Goal: Task Accomplishment & Management: Manage account settings

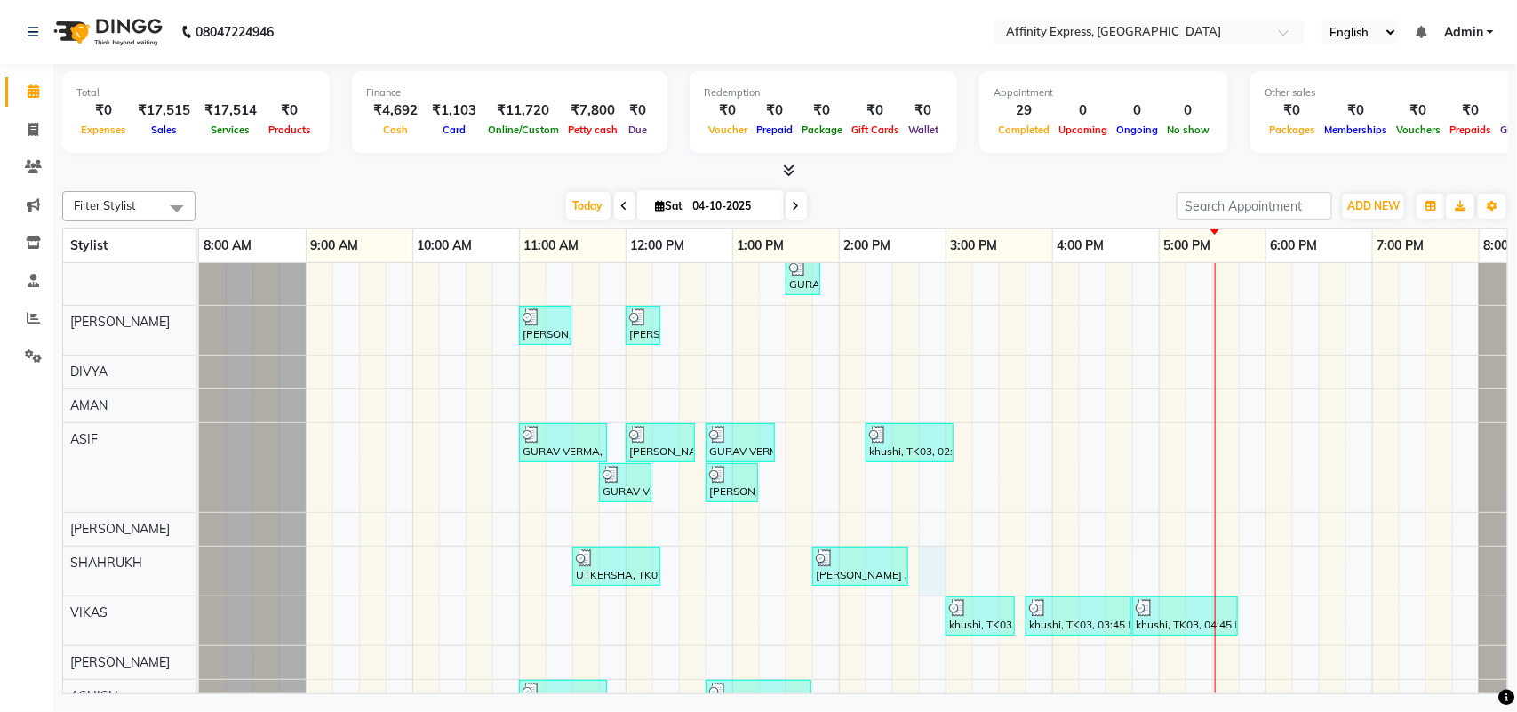
click at [942, 557] on div "UTKERSHA, TK01, 10:30 AM-11:50 AM, Threading - Skin Consultation - Eyebrows,Thr…" at bounding box center [892, 476] width 1387 height 754
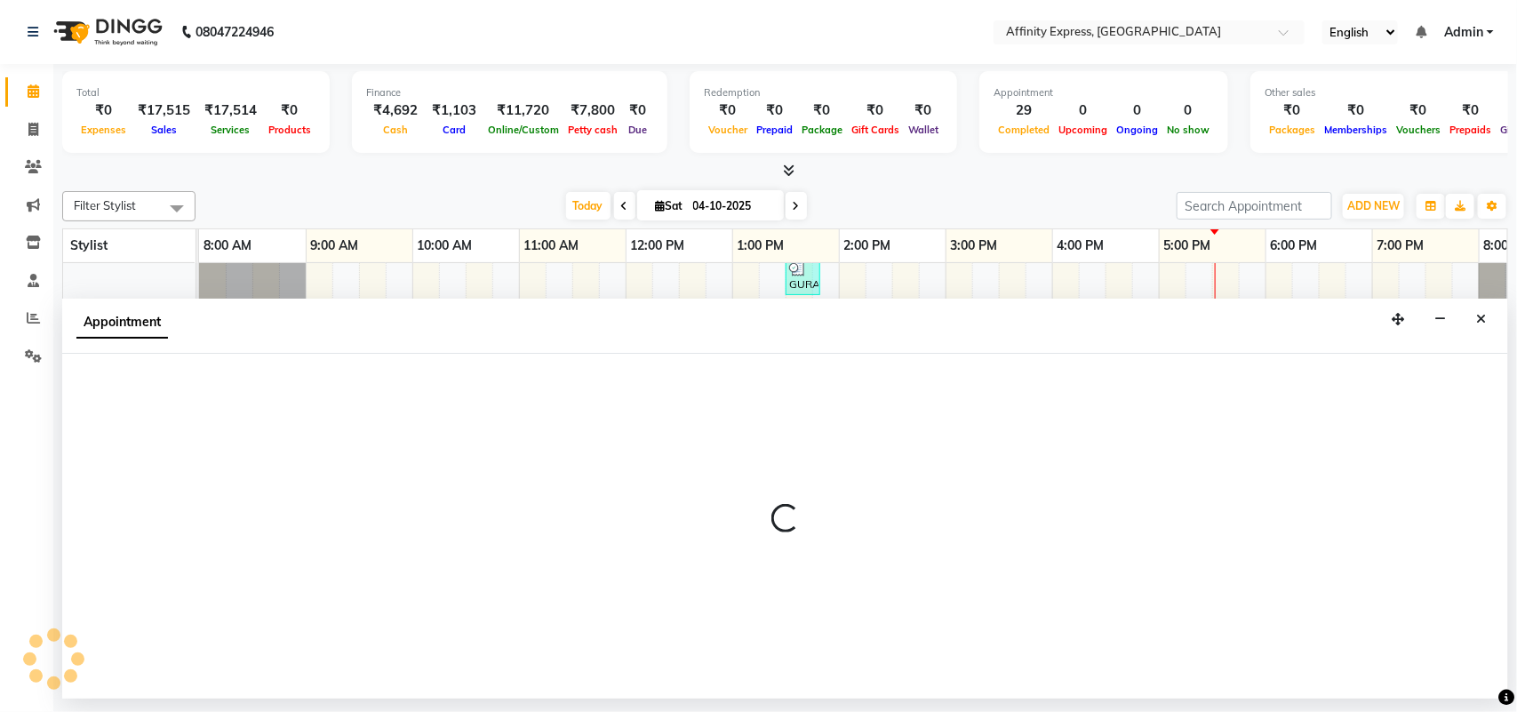
select select "93305"
select select "885"
select select "tentative"
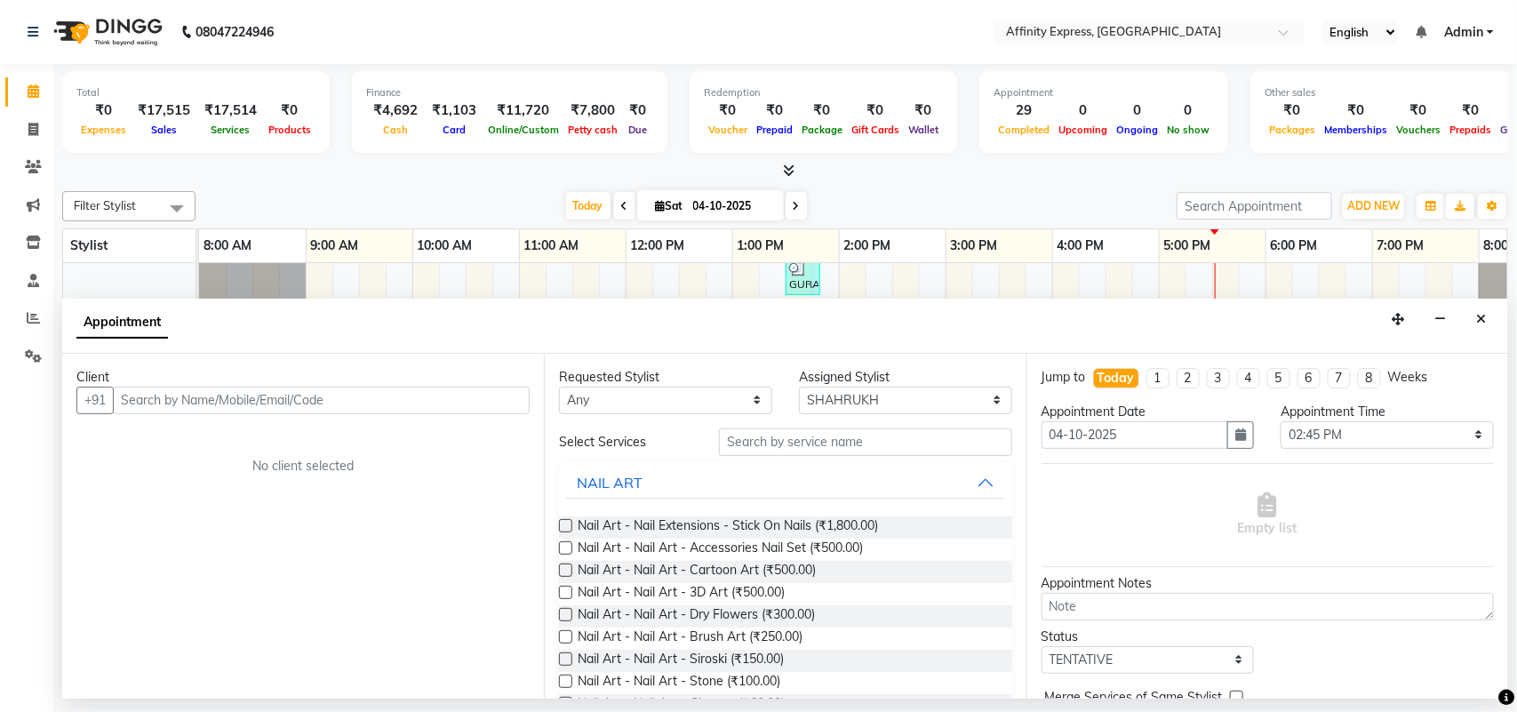
click at [340, 402] on input "text" at bounding box center [321, 401] width 417 height 28
click at [316, 392] on input "[PERSON_NAME]" at bounding box center [284, 401] width 343 height 28
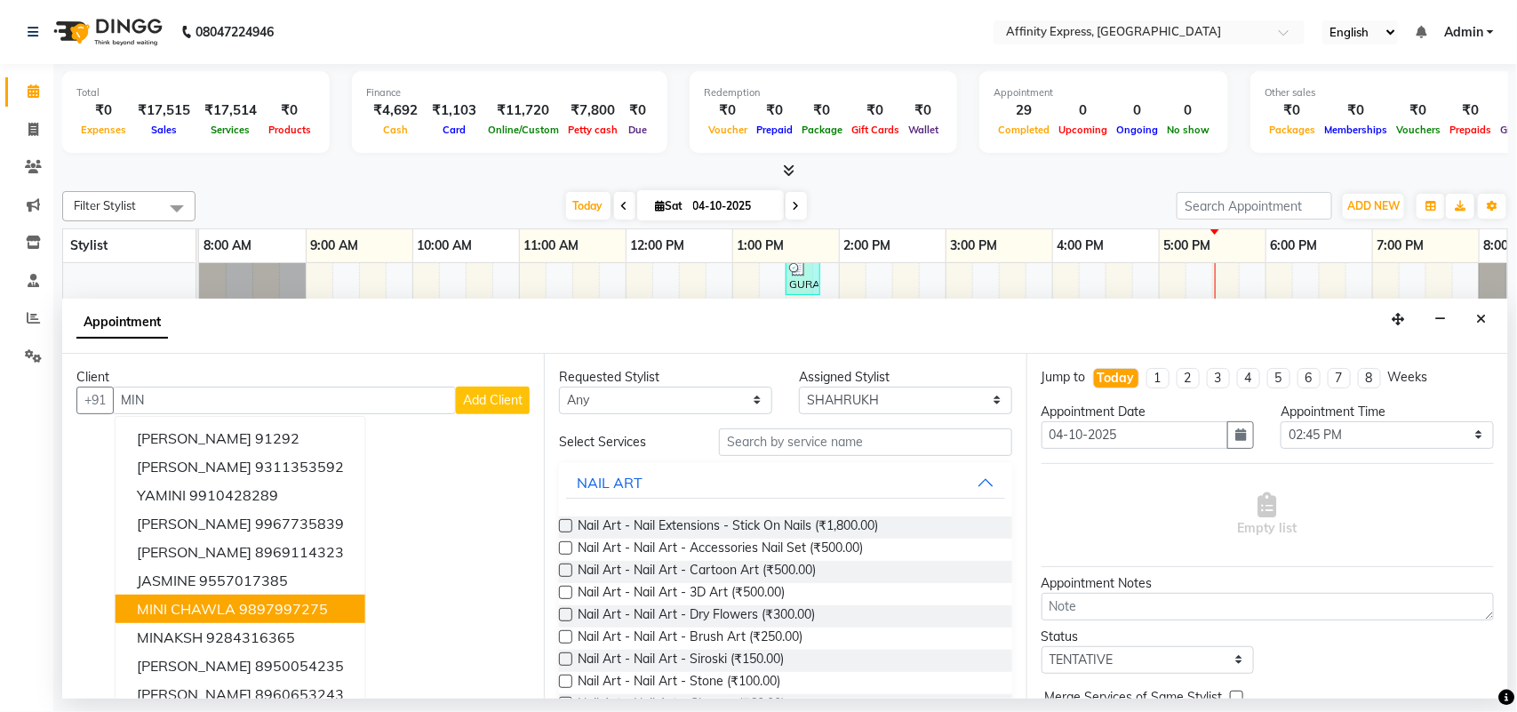
scroll to position [18, 0]
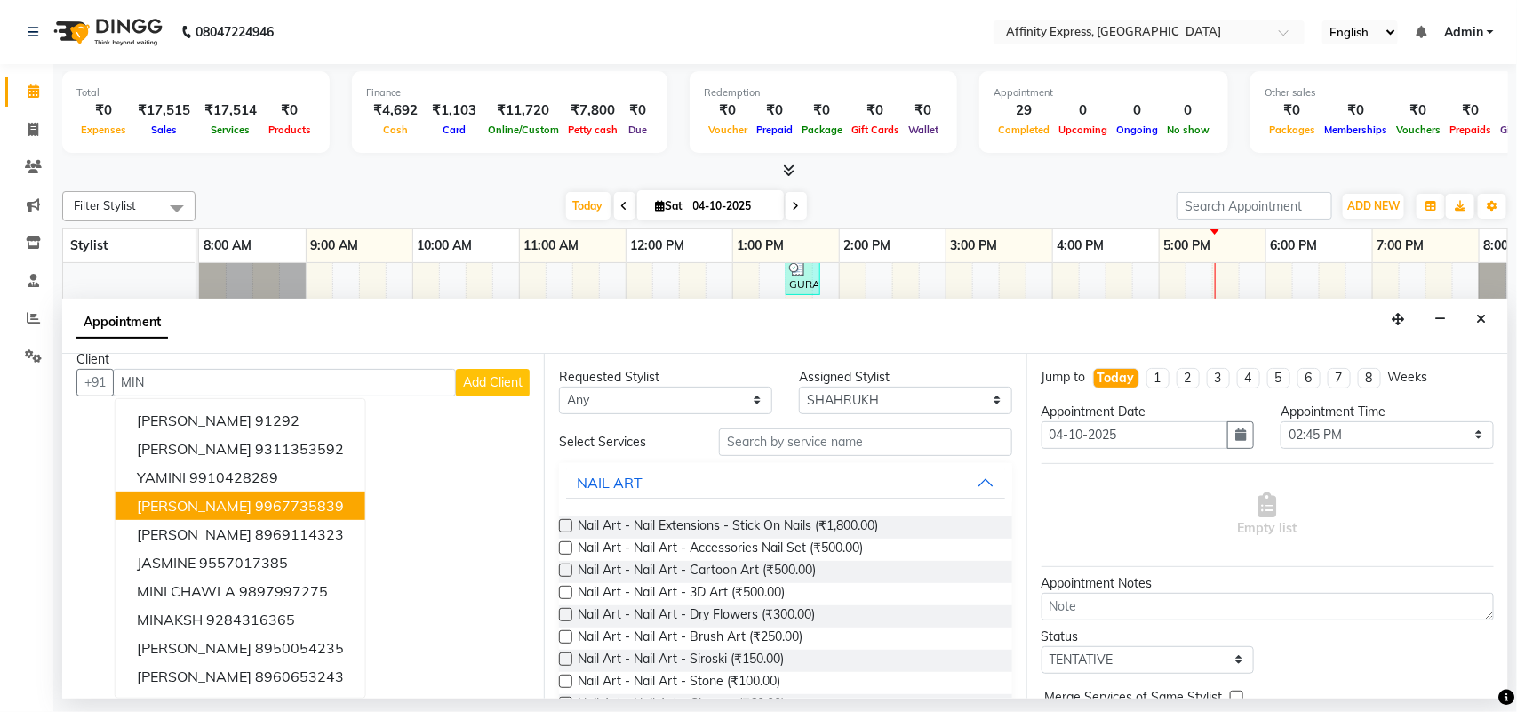
click at [318, 509] on button "[PERSON_NAME] 9967735839" at bounding box center [241, 506] width 250 height 28
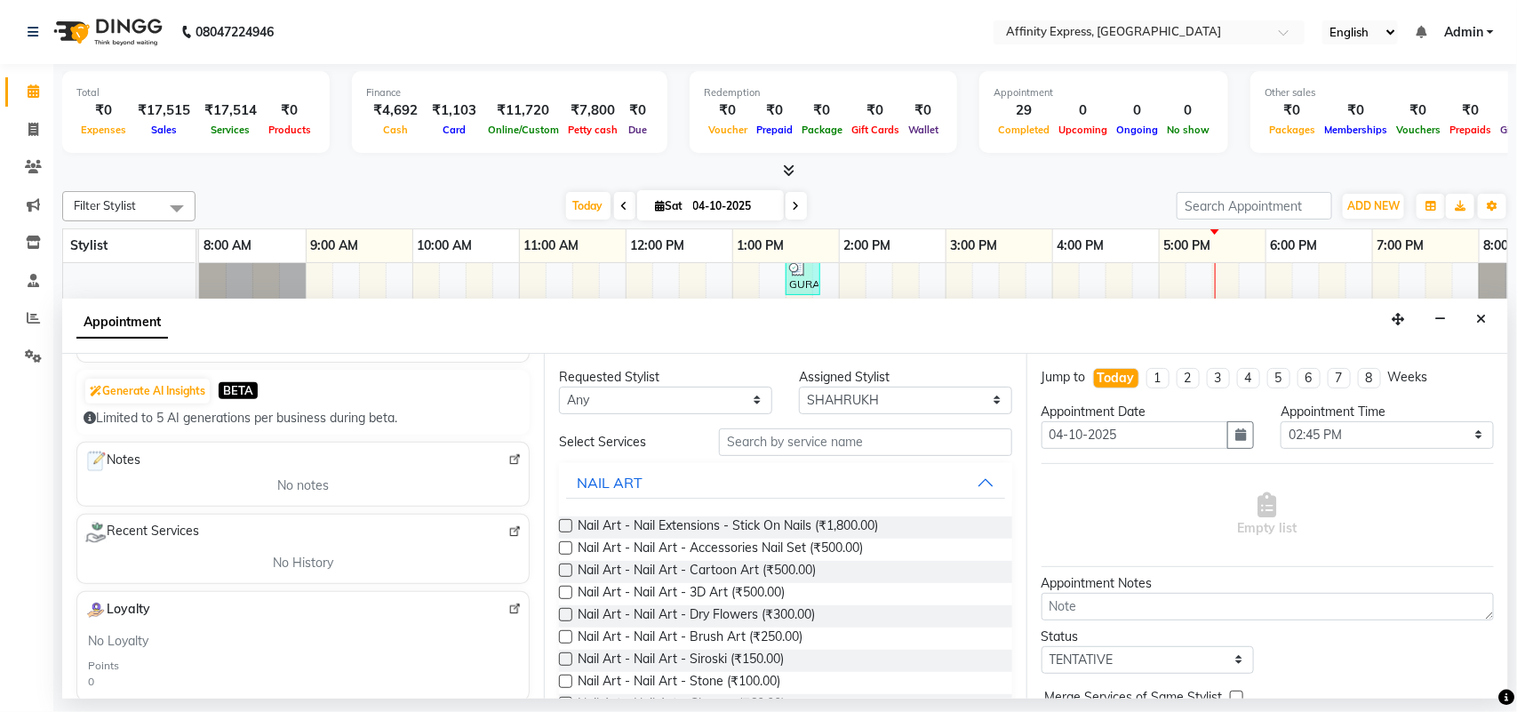
scroll to position [0, 0]
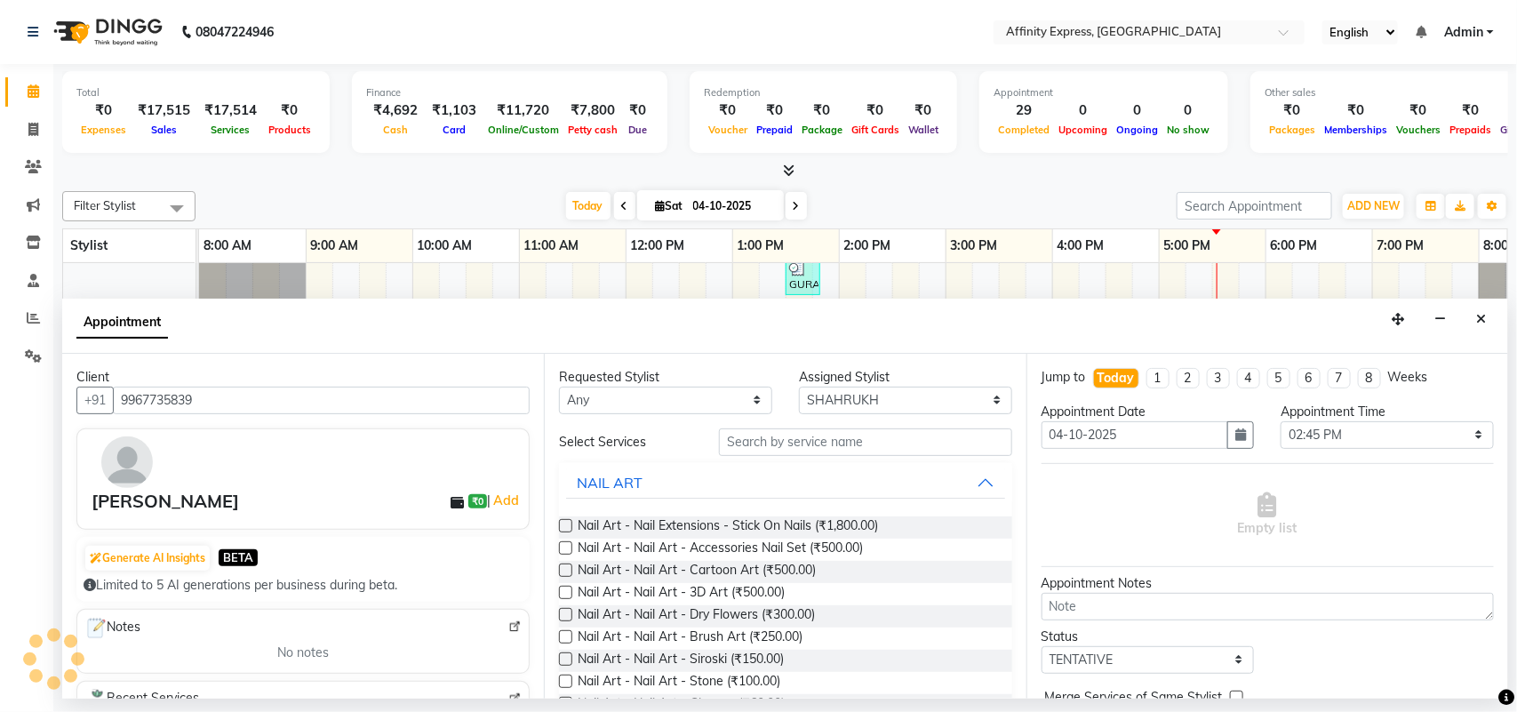
type input "9967735839"
click at [805, 444] on input "text" at bounding box center [865, 442] width 293 height 28
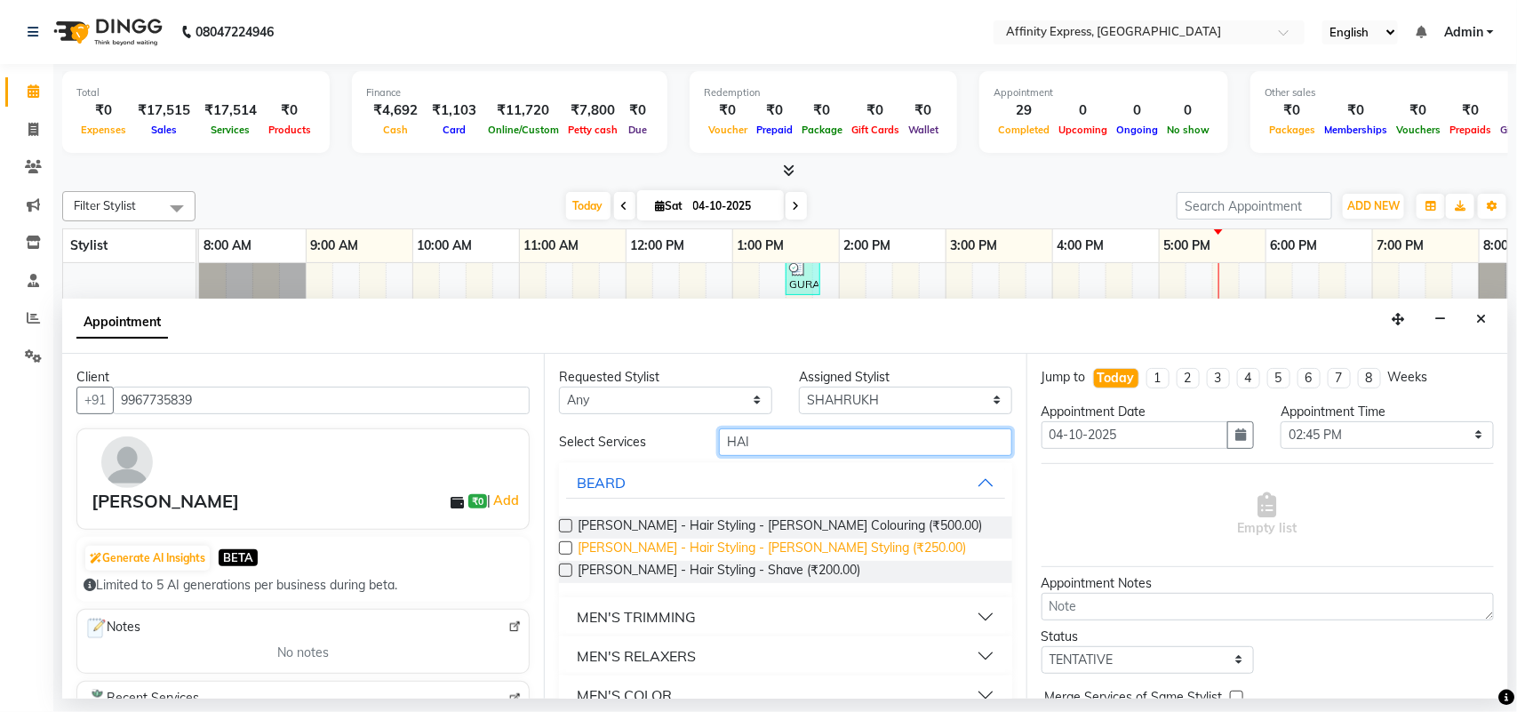
type input "HAI"
click at [695, 548] on span "[PERSON_NAME] - Hair Styling - [PERSON_NAME] Styling (₹250.00)" at bounding box center [772, 550] width 388 height 22
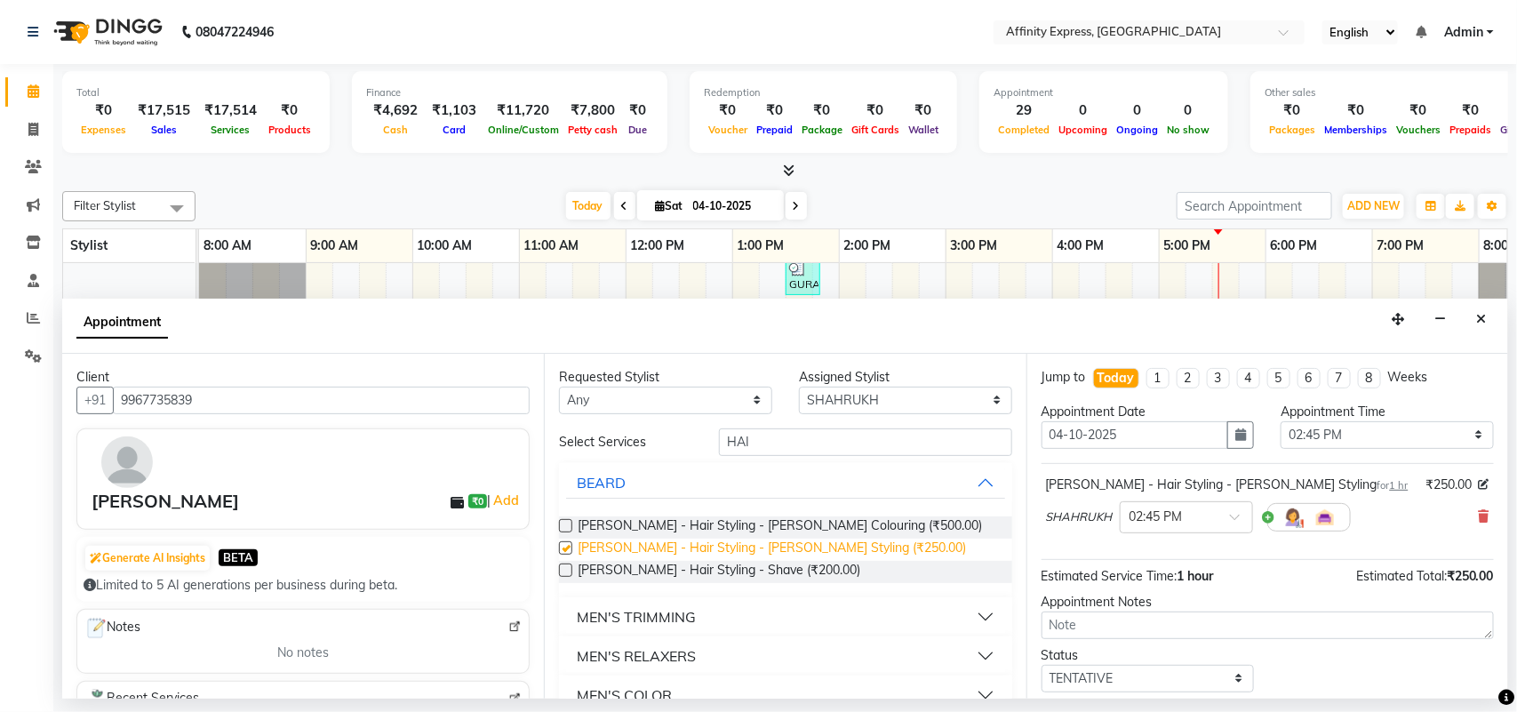
checkbox input "false"
click at [852, 434] on input "HAI" at bounding box center [865, 442] width 293 height 28
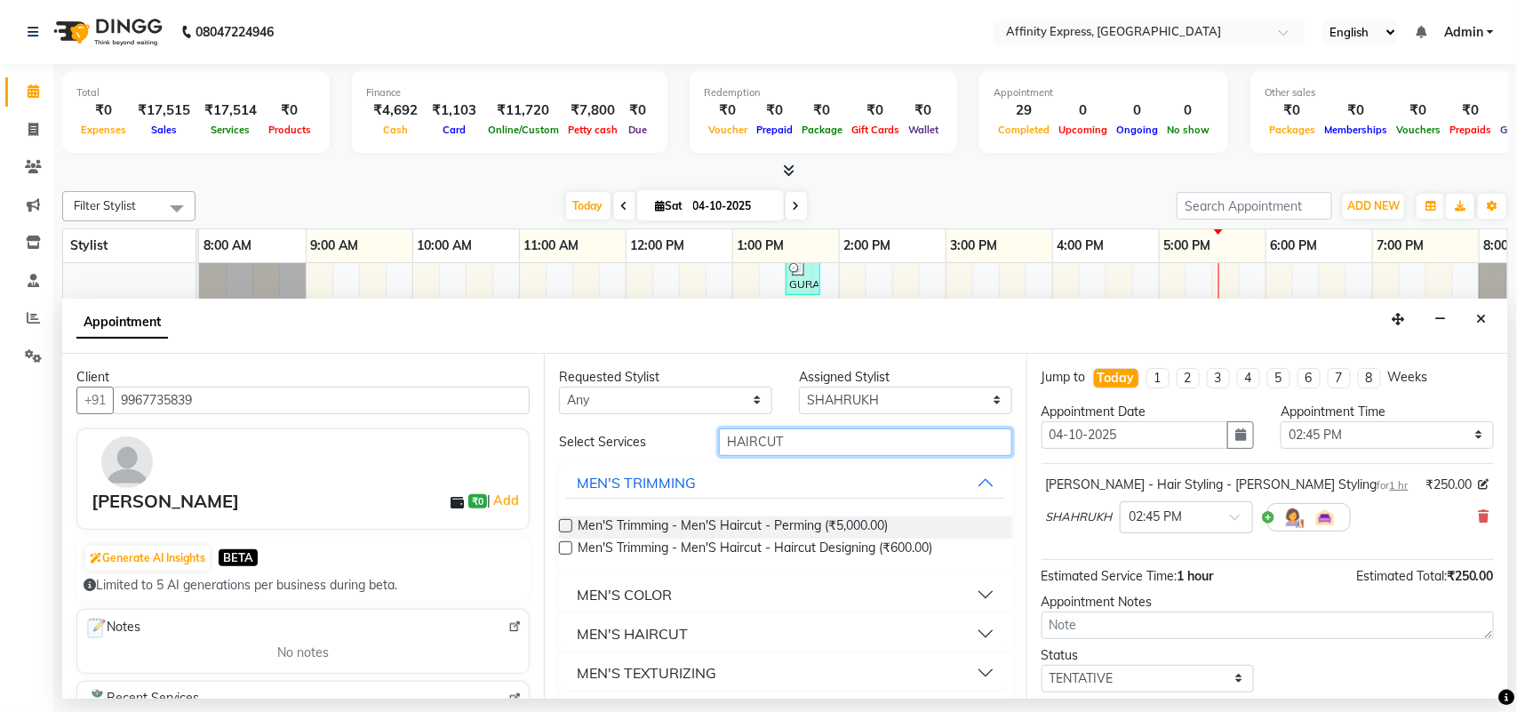
type input "HAIRCUT"
click at [970, 631] on button "MEN'S HAIRCUT" at bounding box center [785, 634] width 438 height 32
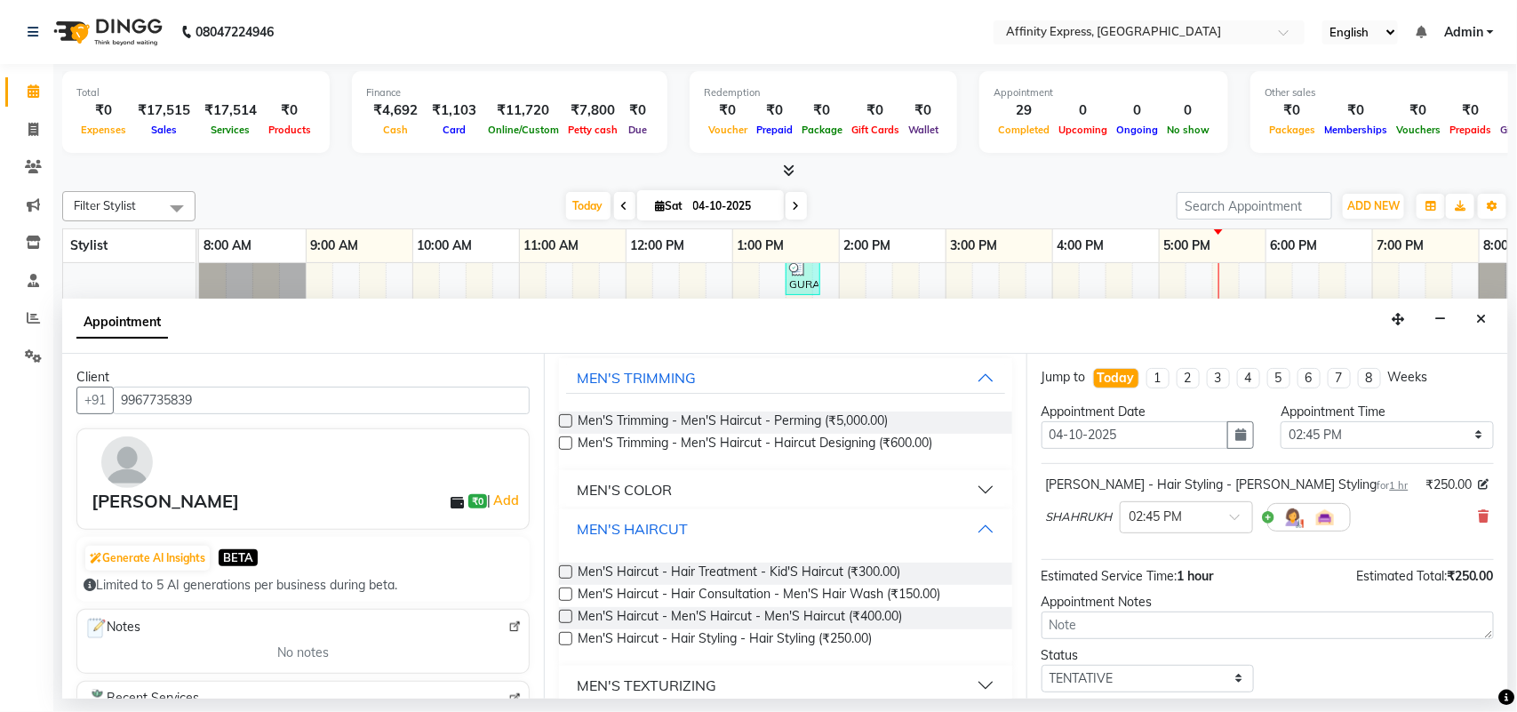
scroll to position [116, 0]
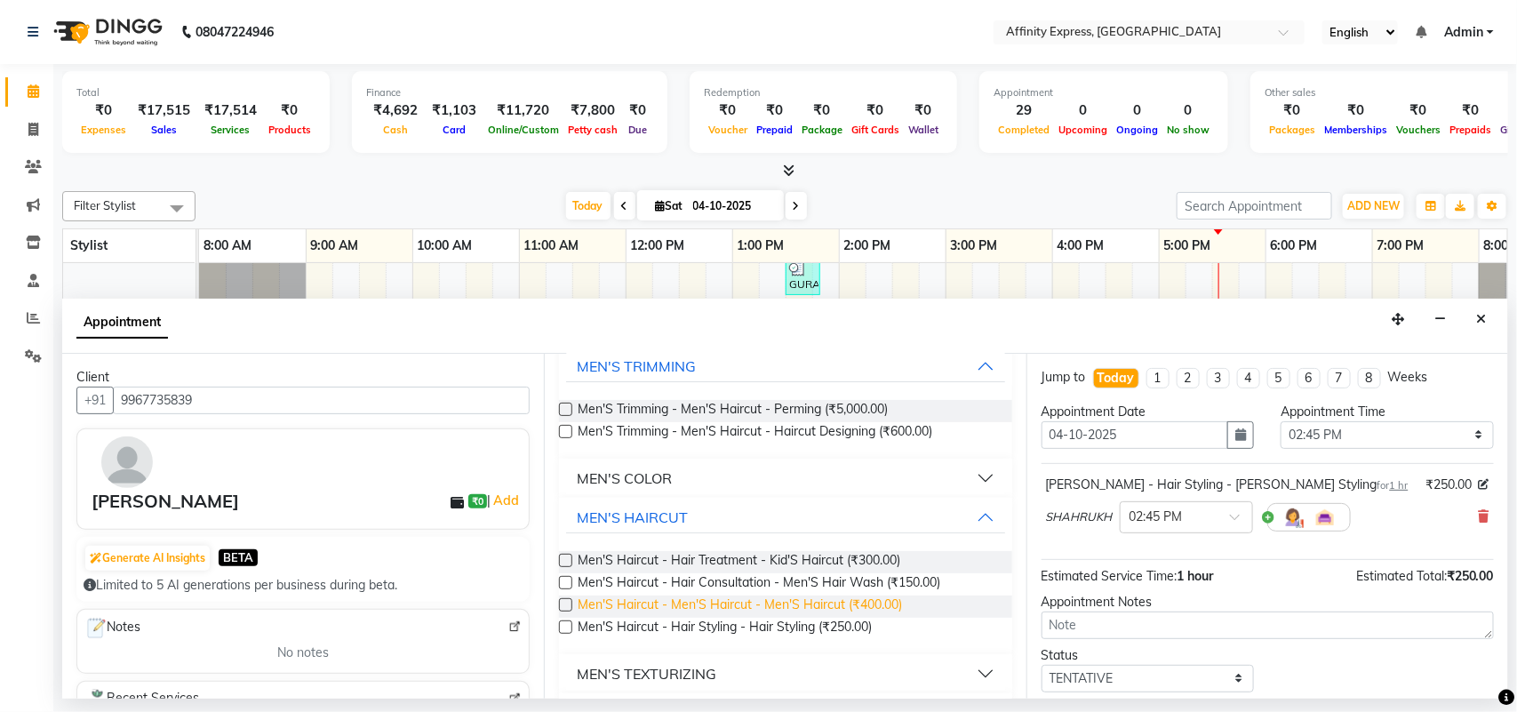
click at [656, 596] on span "Men'S Haircut - Men'S Haircut - Men'S Haircut (₹400.00)" at bounding box center [740, 607] width 324 height 22
checkbox input "false"
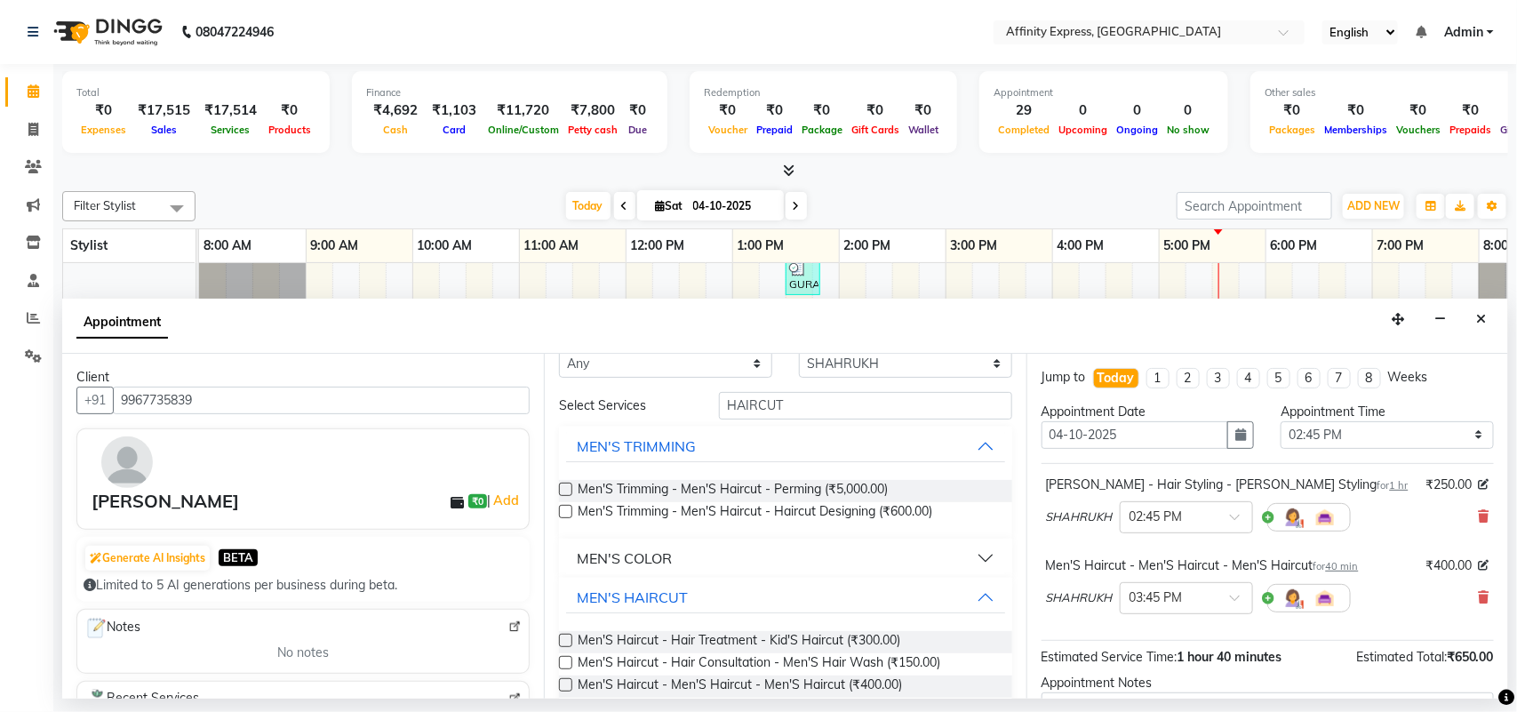
scroll to position [0, 0]
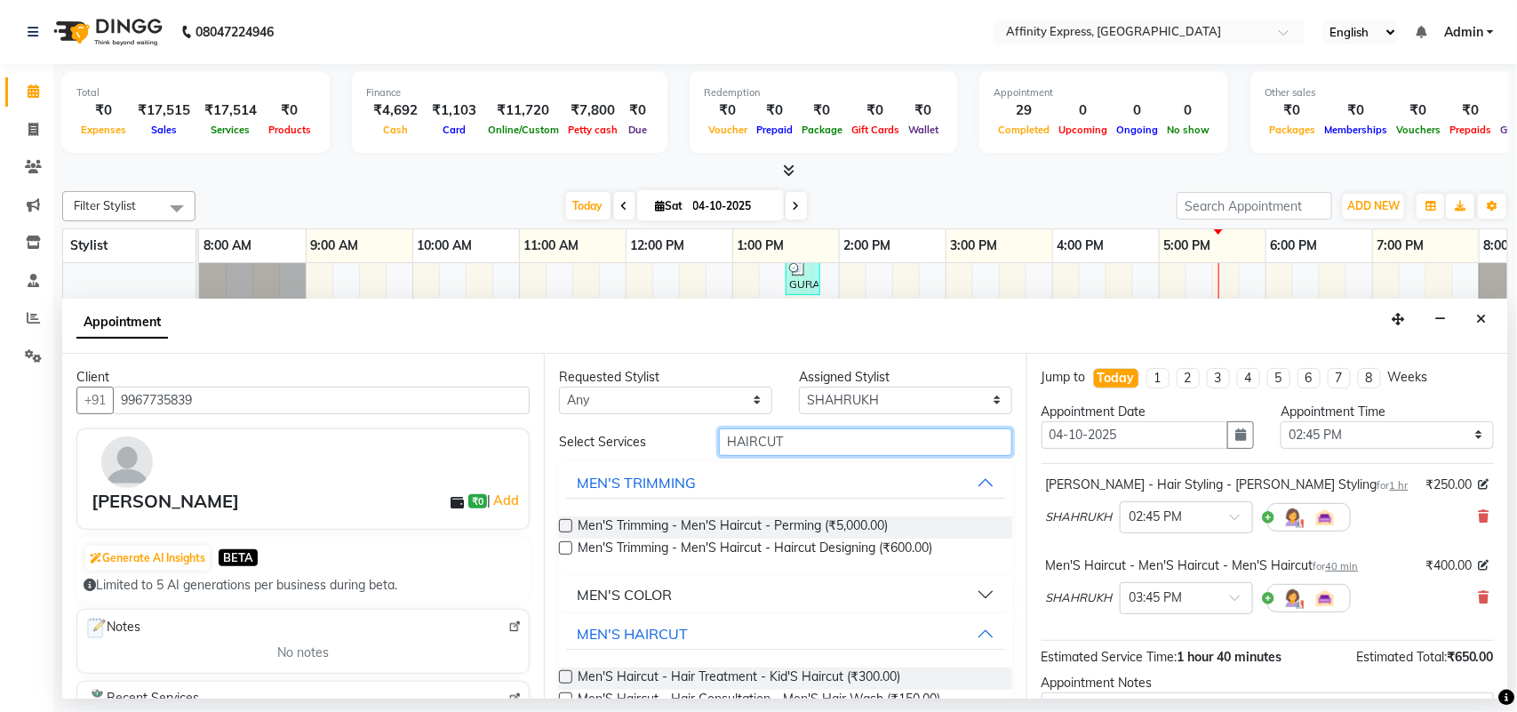
click at [851, 443] on input "HAIRCUT" at bounding box center [865, 442] width 293 height 28
type input "H"
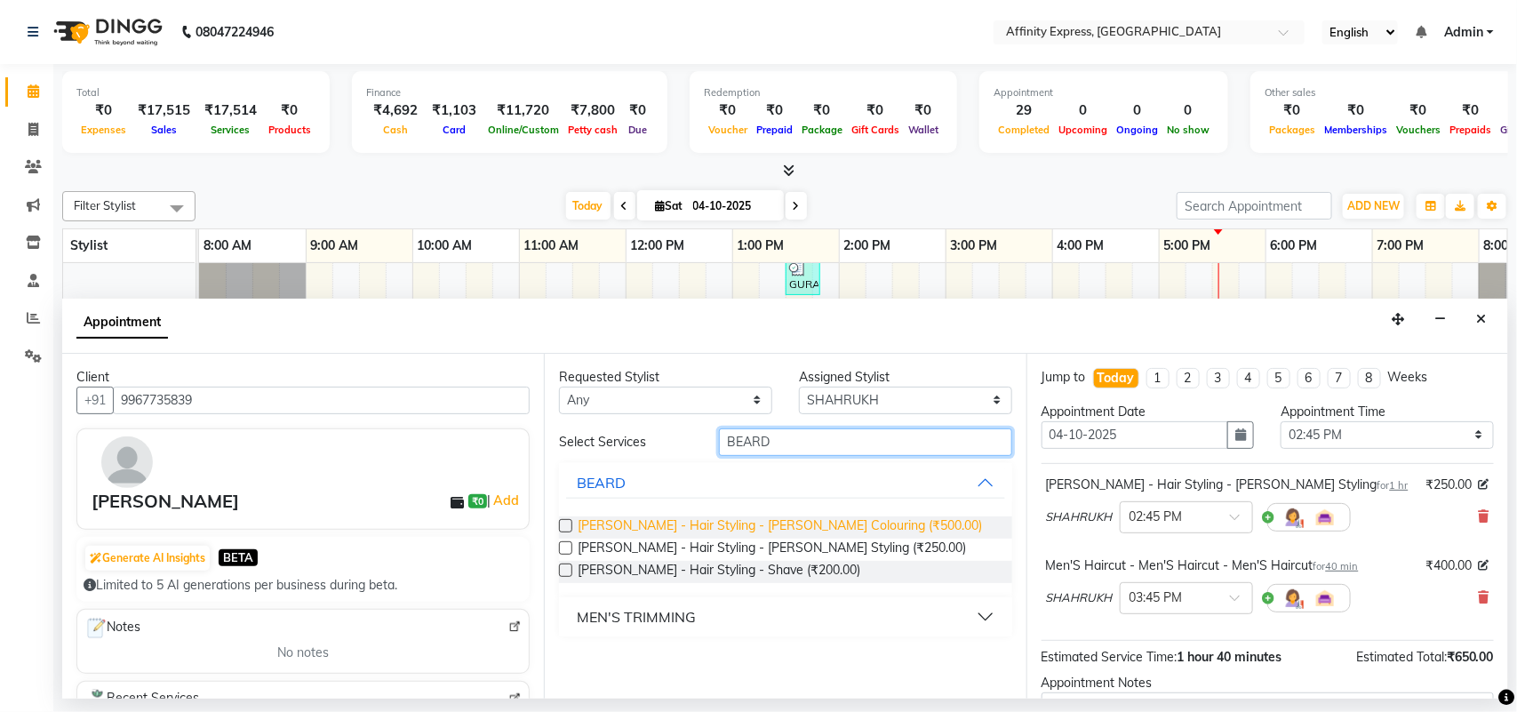
type input "BEARD"
click at [676, 524] on span "[PERSON_NAME] - Hair Styling - [PERSON_NAME] Colouring (₹500.00)" at bounding box center [780, 527] width 404 height 22
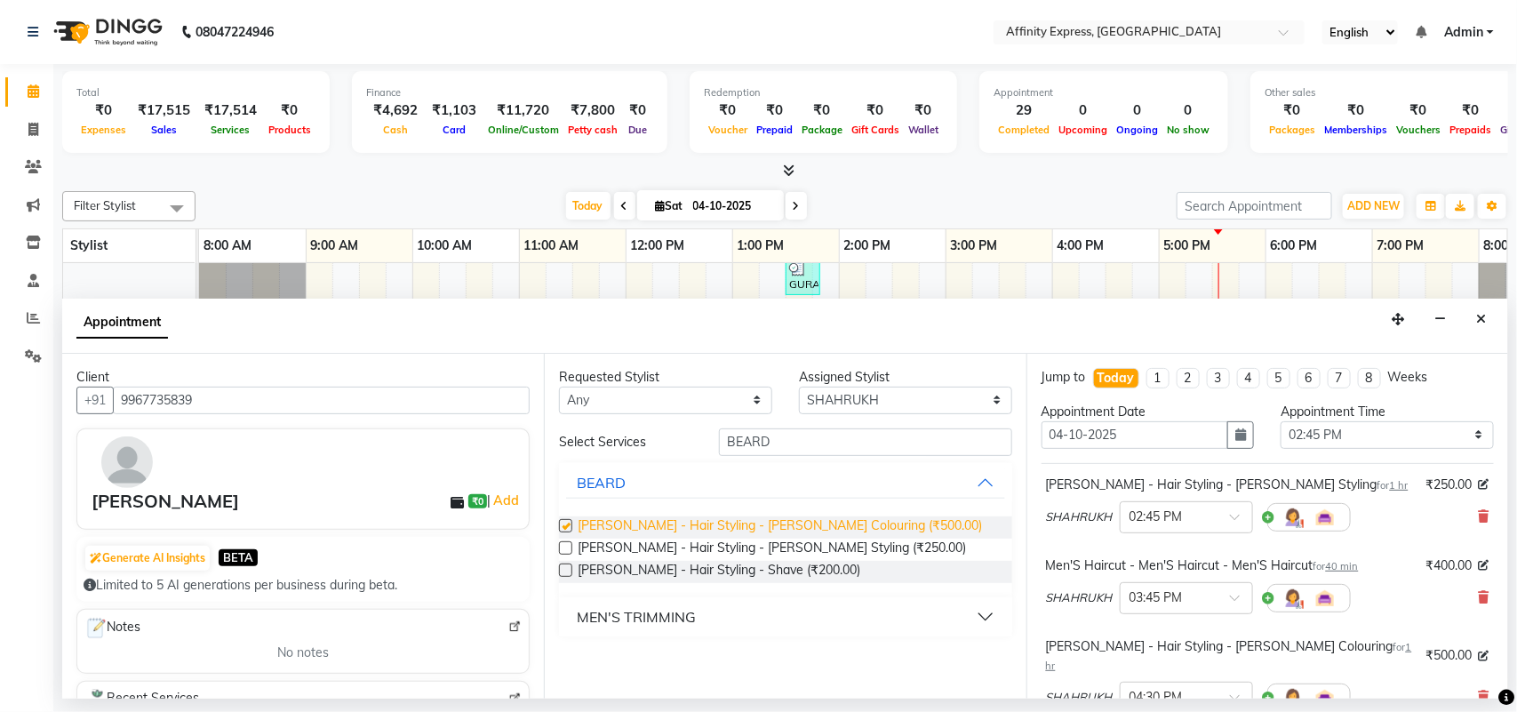
checkbox input "false"
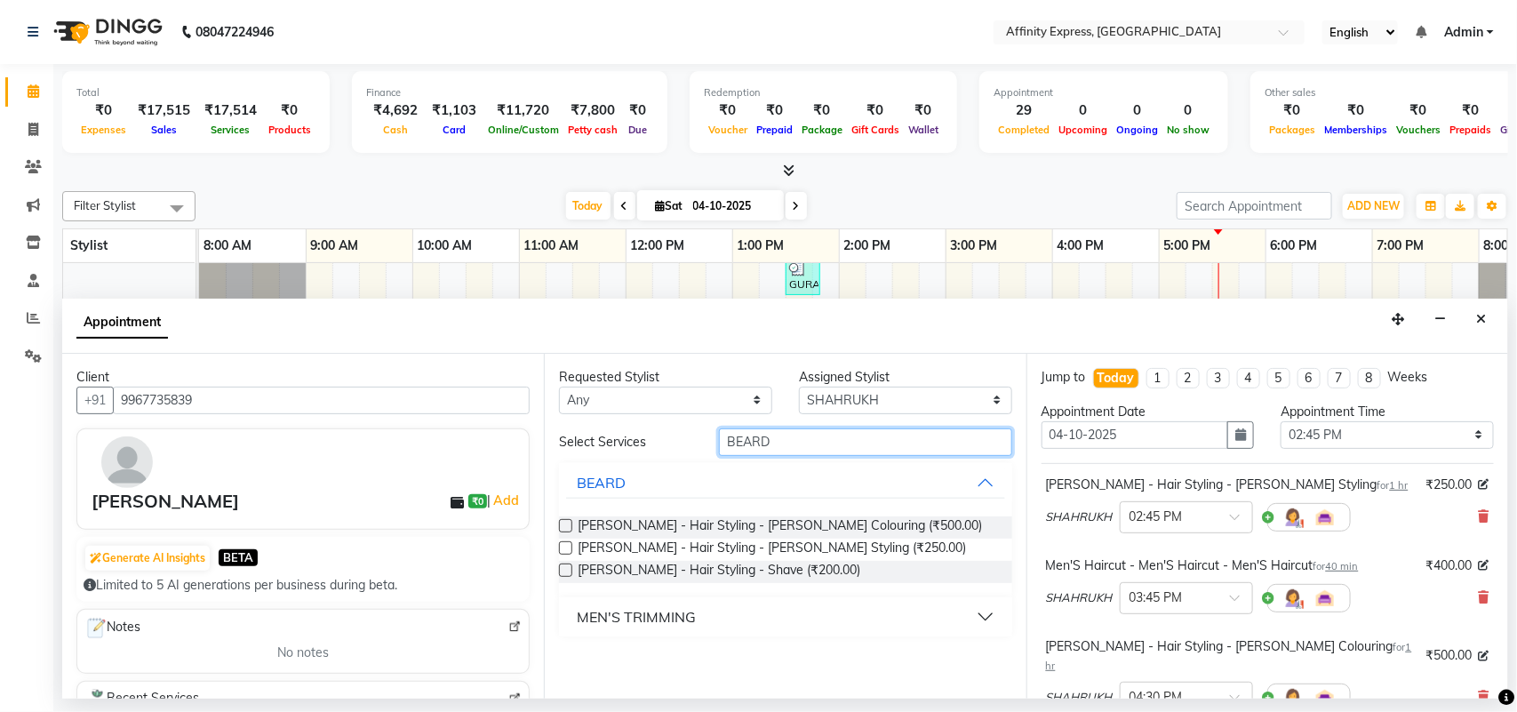
click at [932, 444] on input "BEARD" at bounding box center [865, 442] width 293 height 28
type input "B"
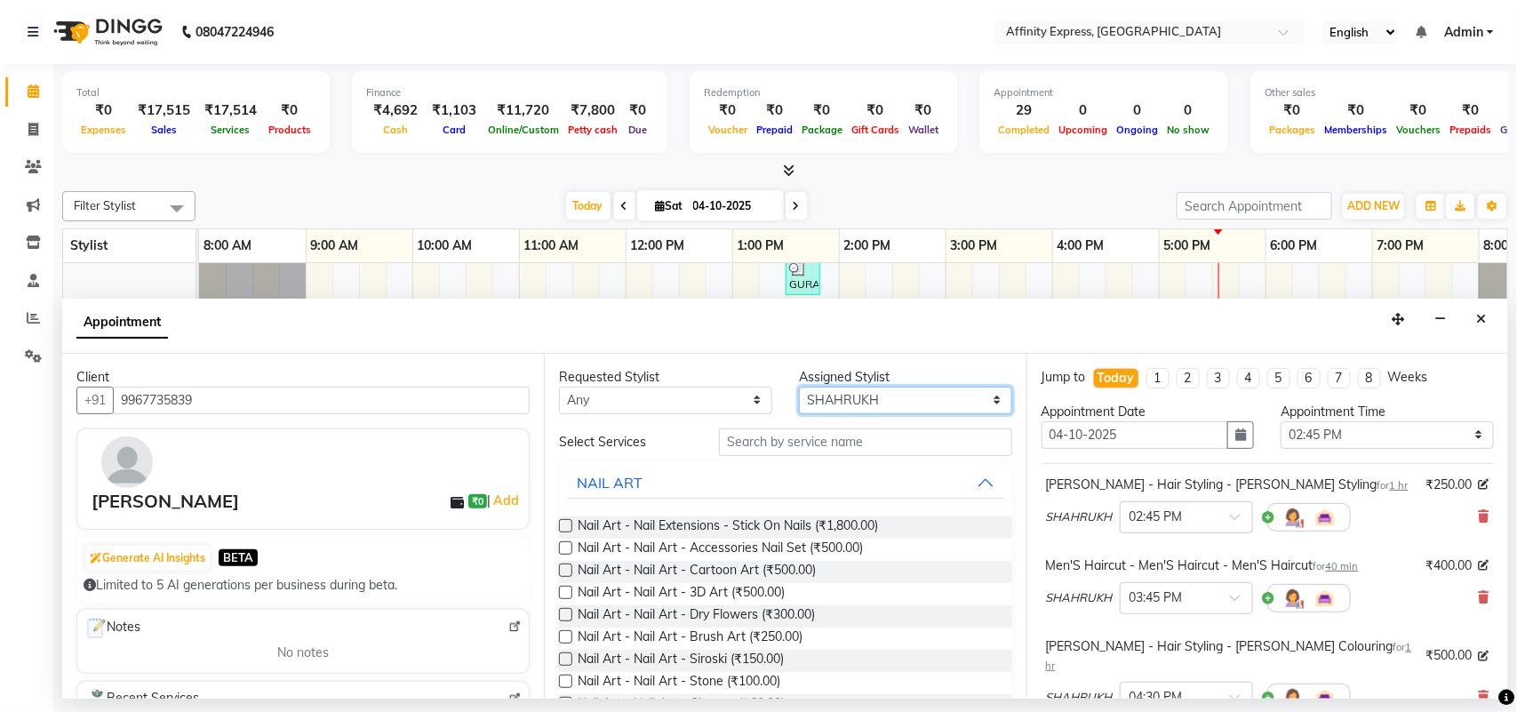
click at [979, 398] on select "Select [PERSON_NAME] AFFINITY EXPRESS [PERSON_NAME] [PERSON_NAME] DIVYA KAVITA …" at bounding box center [905, 401] width 213 height 28
select select "93308"
click at [799, 387] on select "Select [PERSON_NAME] AFFINITY EXPRESS [PERSON_NAME] [PERSON_NAME] DIVYA KAVITA …" at bounding box center [905, 401] width 213 height 28
click at [814, 454] on input "text" at bounding box center [865, 442] width 293 height 28
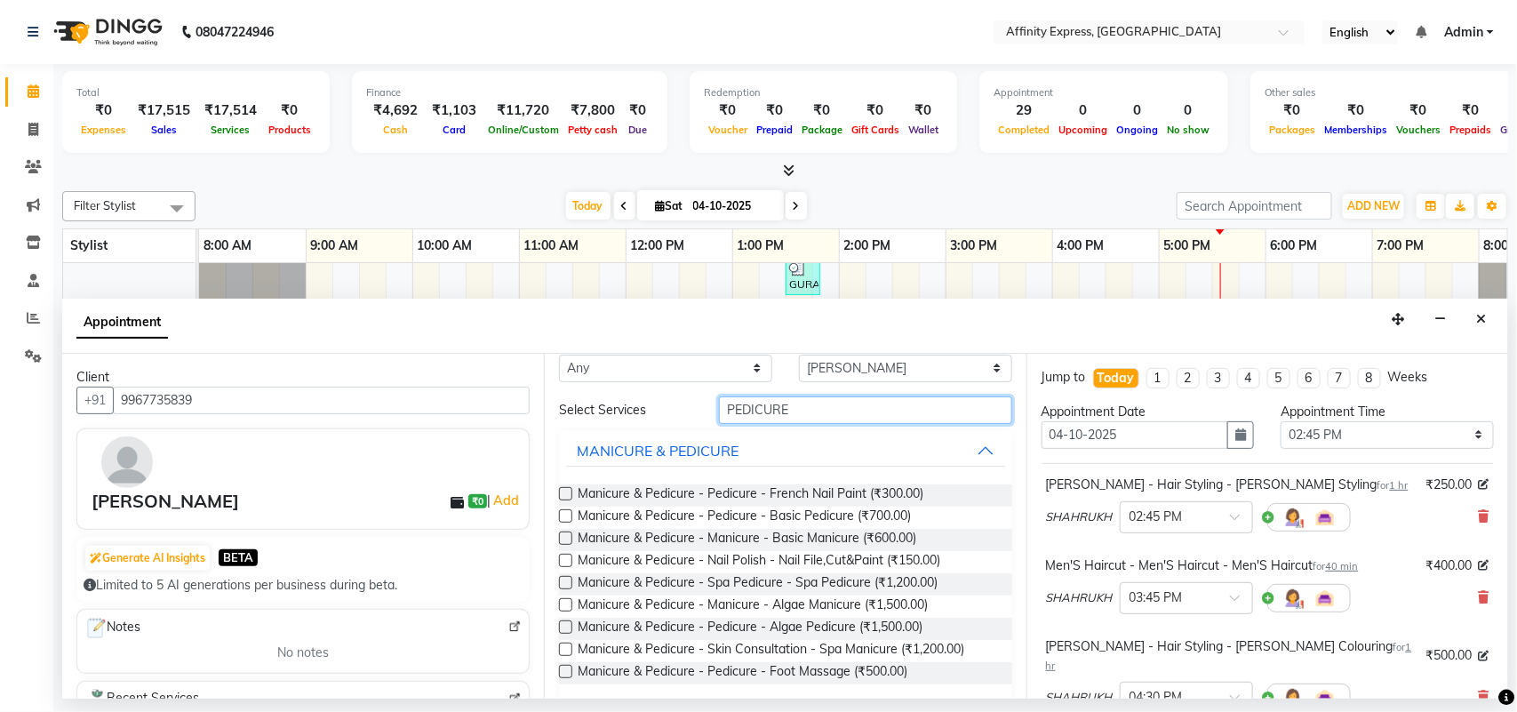
scroll to position [45, 0]
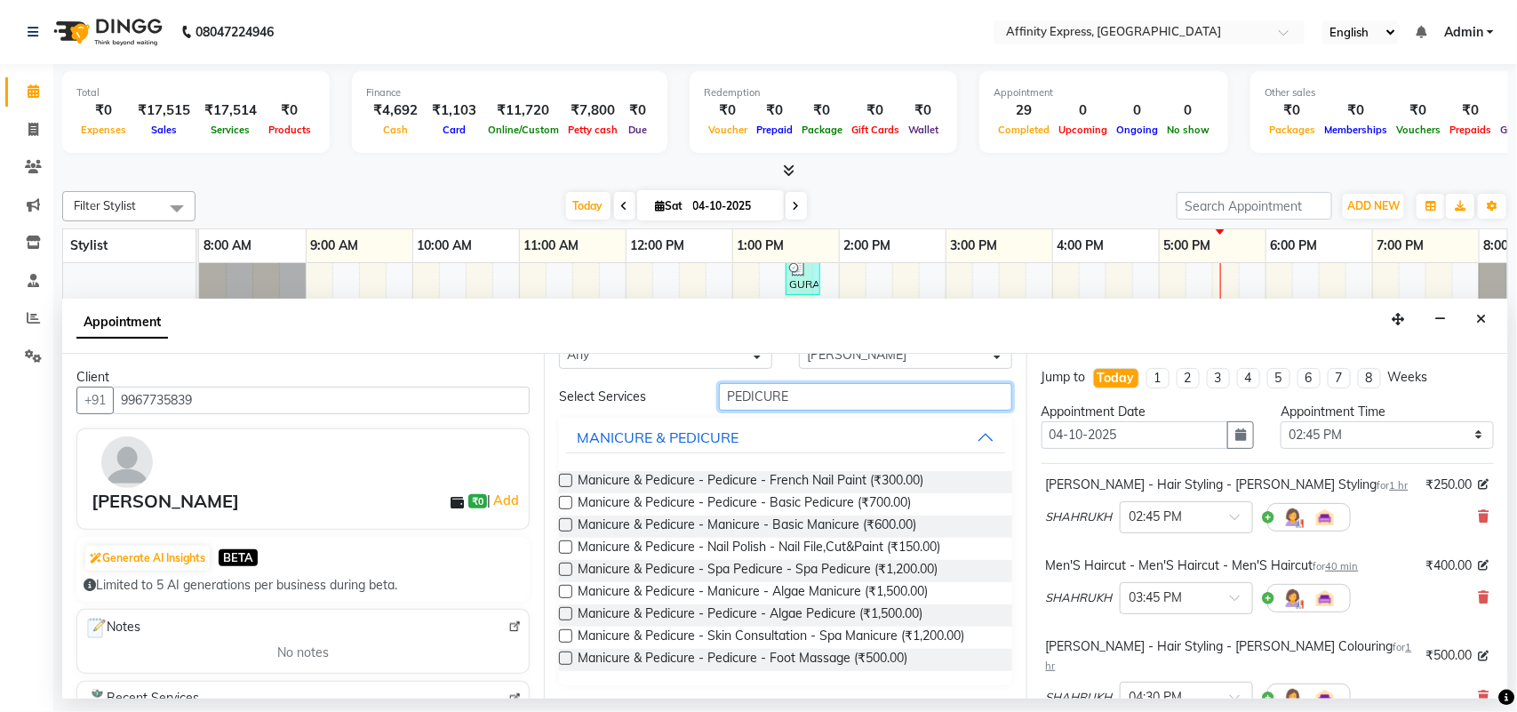
type input "PEDICURE"
click at [569, 504] on label at bounding box center [565, 502] width 13 height 13
click at [569, 504] on input "checkbox" at bounding box center [565, 505] width 12 height 12
checkbox input "false"
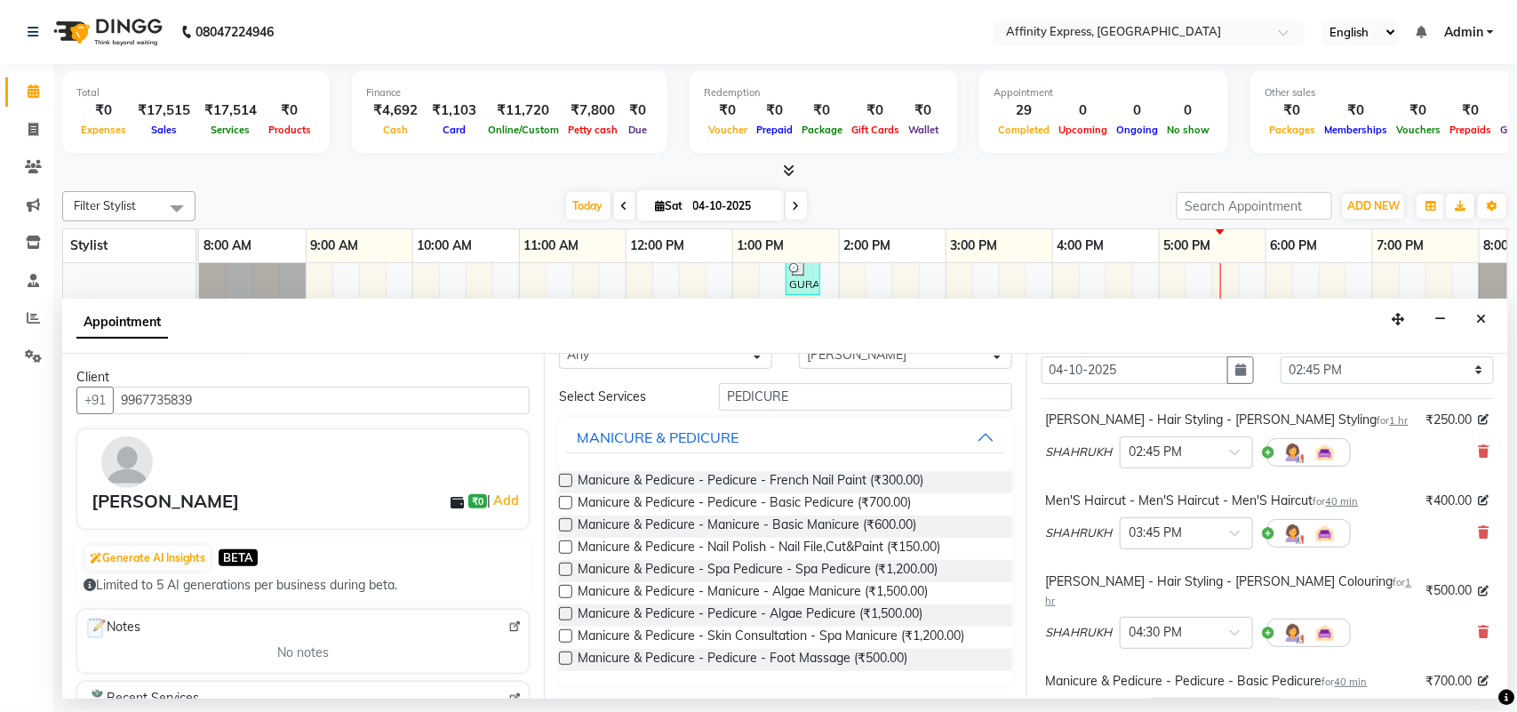
scroll to position [86, 0]
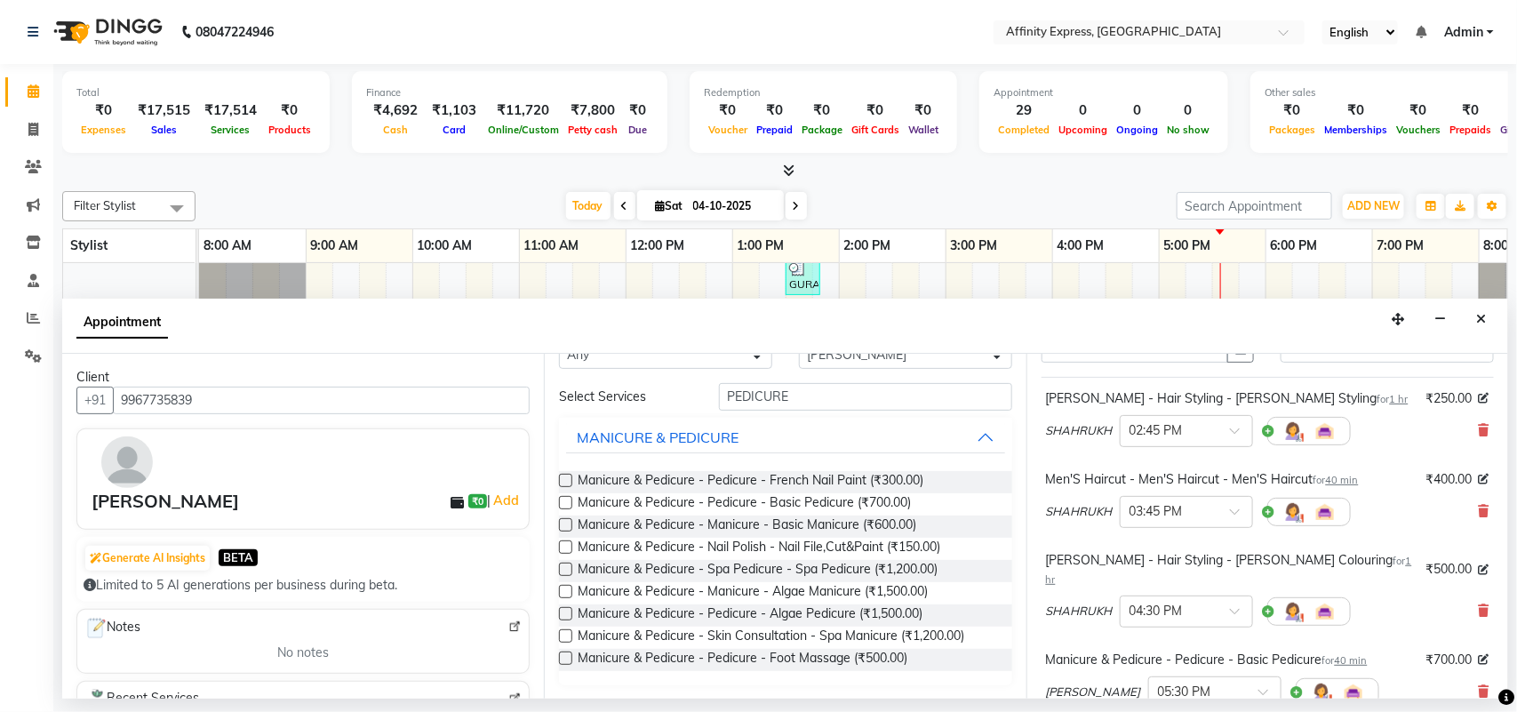
click at [1390, 400] on span "1 hr" at bounding box center [1399, 399] width 19 height 12
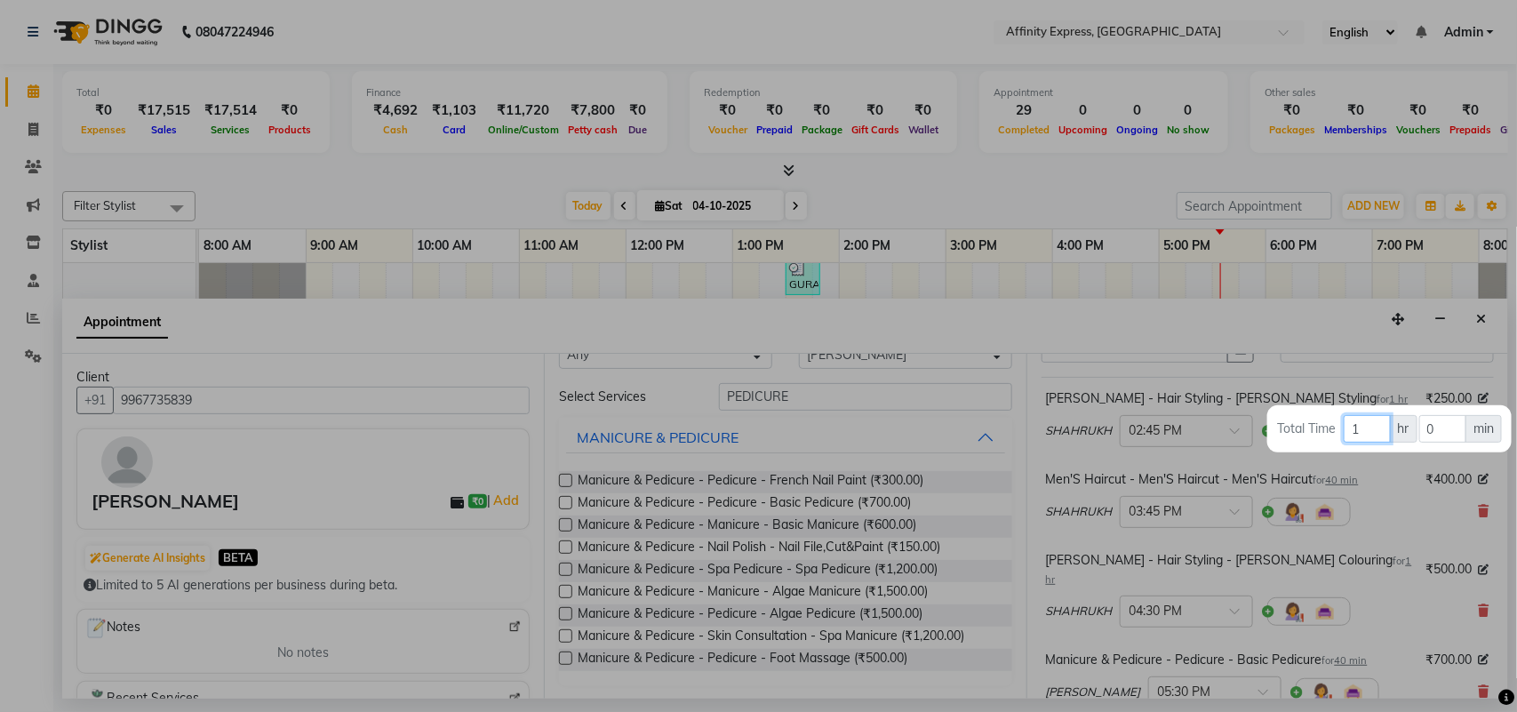
click at [1356, 424] on input "1" at bounding box center [1367, 429] width 46 height 28
click at [1454, 436] on input "0" at bounding box center [1443, 429] width 47 height 28
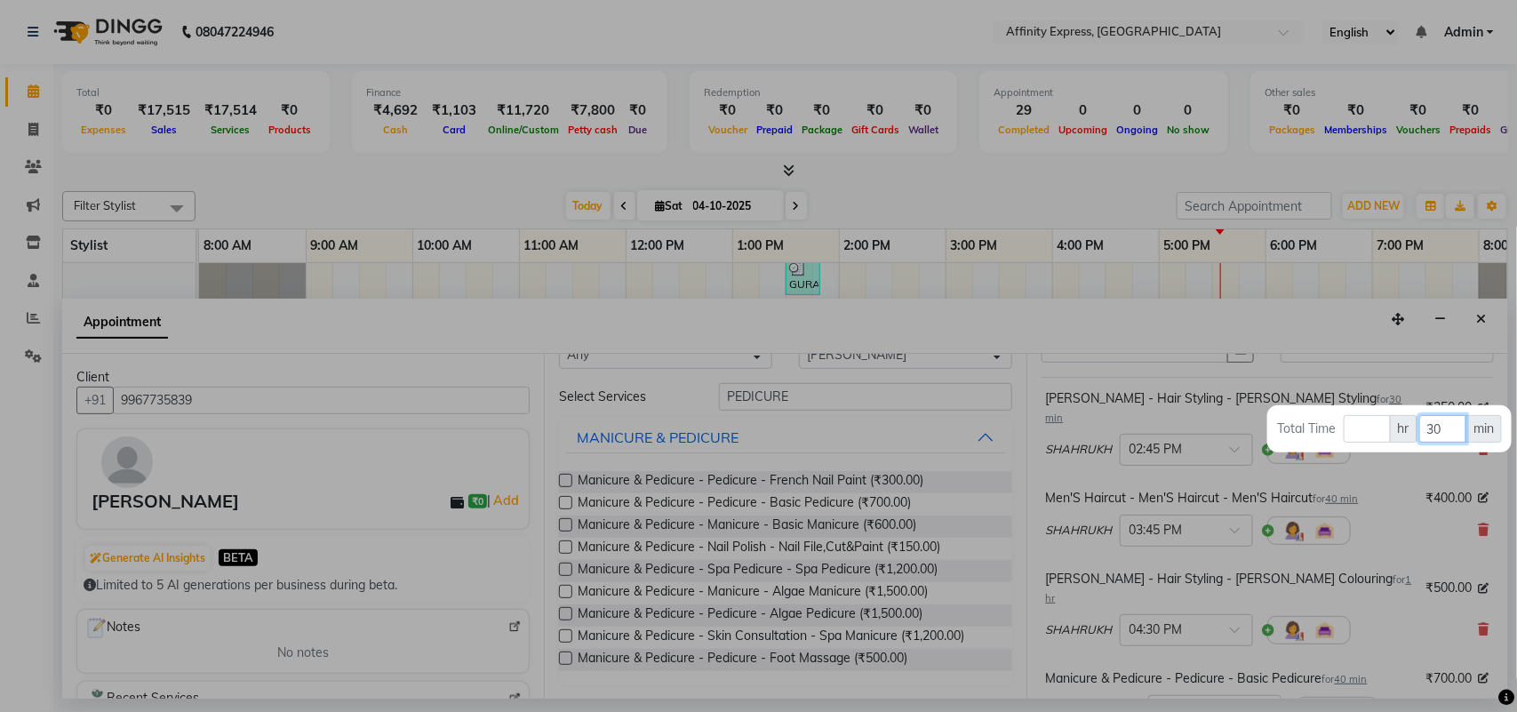
type input "30"
click at [1382, 507] on div at bounding box center [758, 356] width 1517 height 712
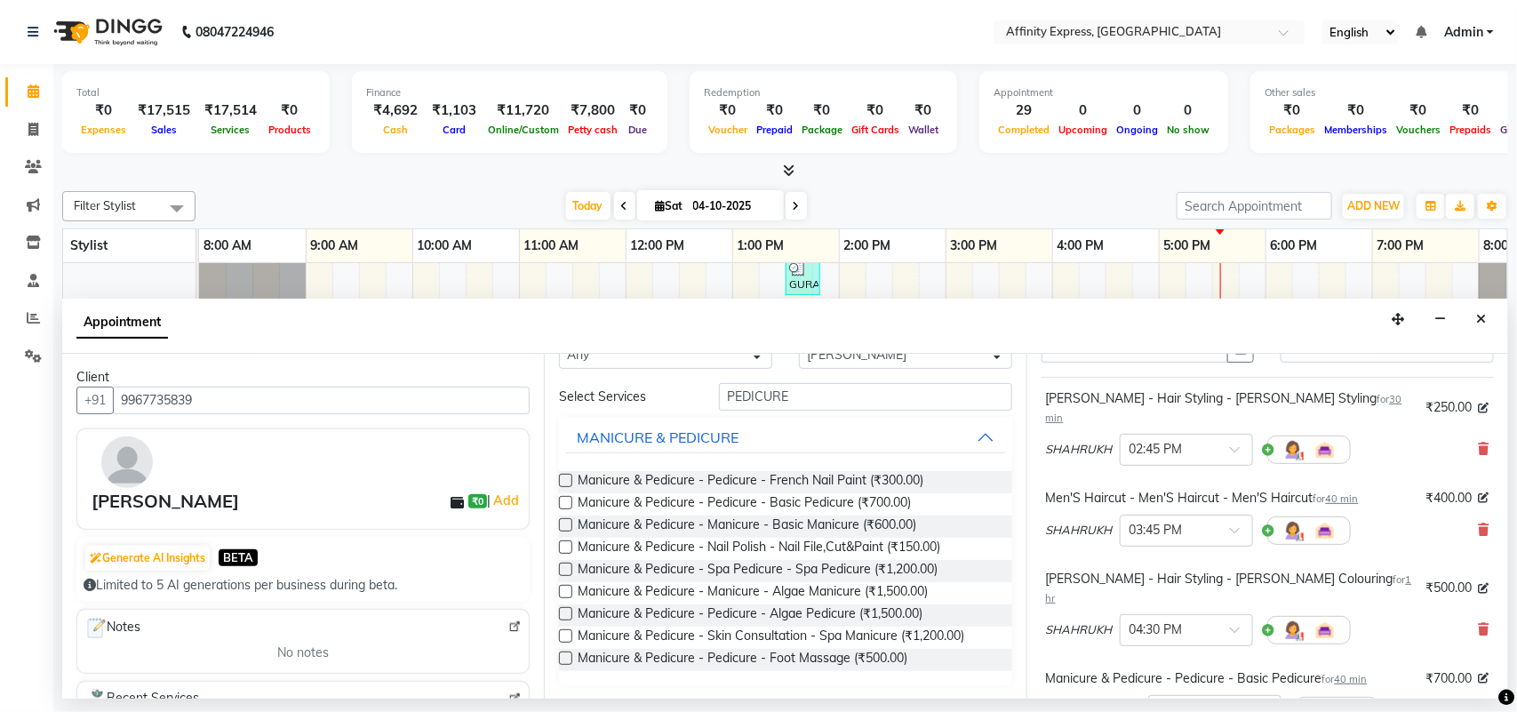
click at [1300, 573] on span "1 hr" at bounding box center [1229, 588] width 366 height 31
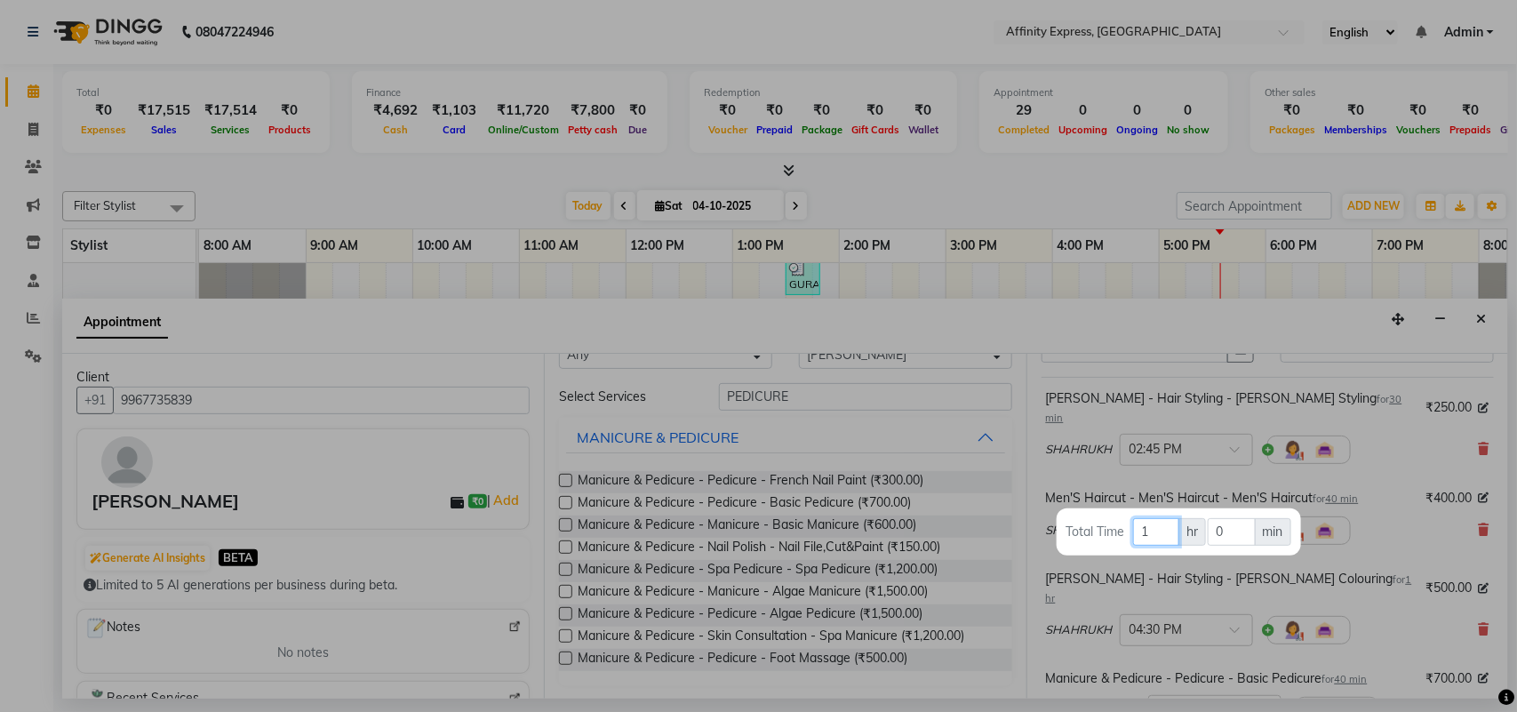
click at [1173, 535] on input "1" at bounding box center [1156, 532] width 46 height 28
click at [1228, 529] on input "0" at bounding box center [1231, 532] width 47 height 28
type input "30"
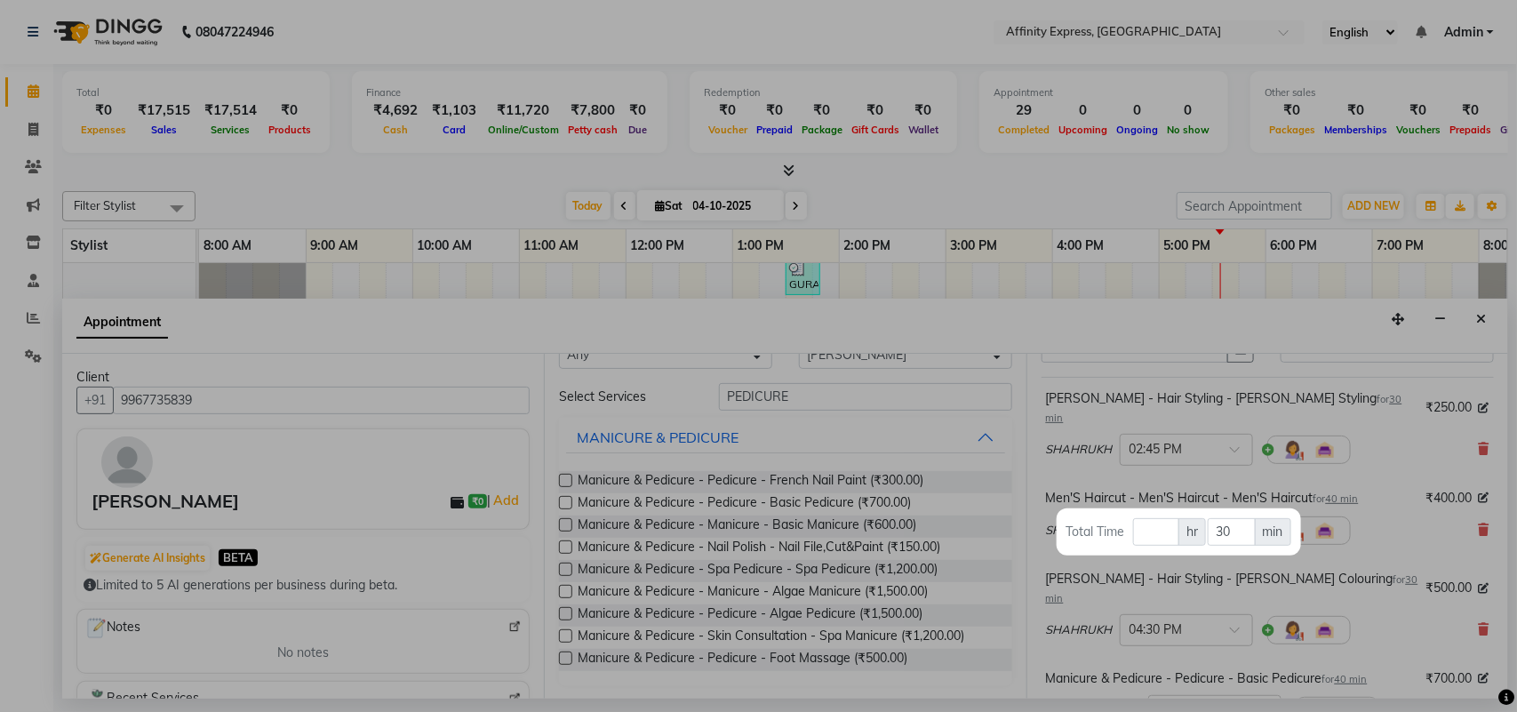
click at [1397, 580] on div at bounding box center [758, 356] width 1517 height 712
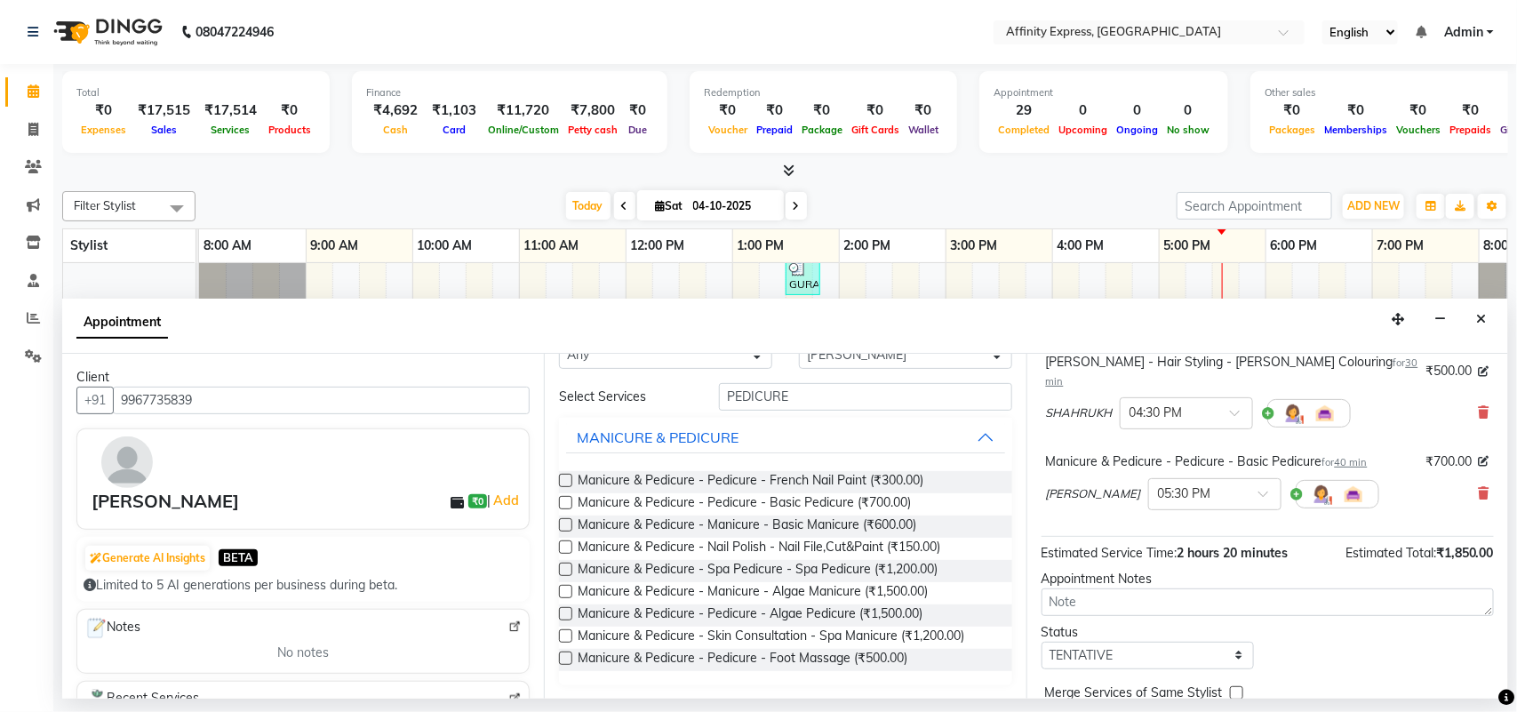
scroll to position [349, 0]
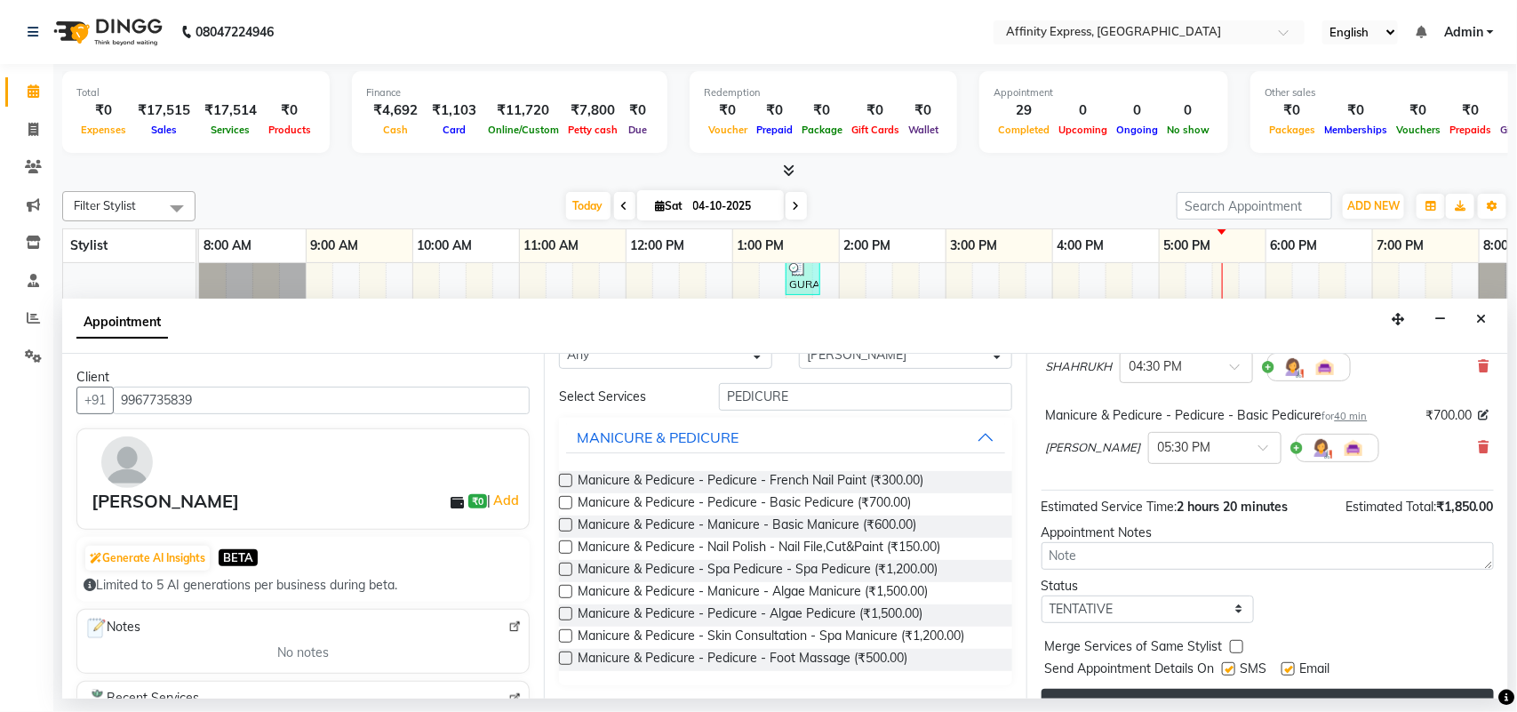
click at [1218, 689] on button "Book" at bounding box center [1268, 705] width 452 height 32
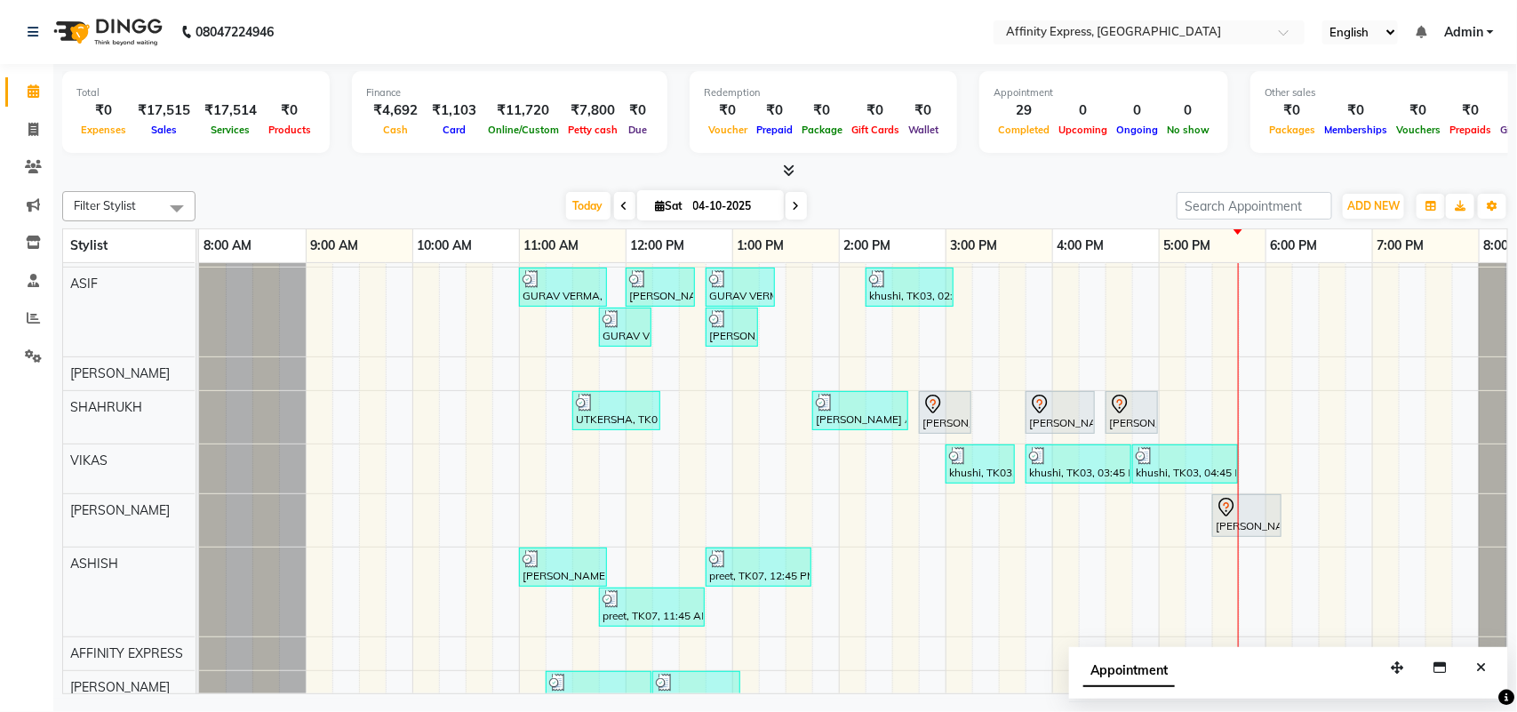
scroll to position [366, 0]
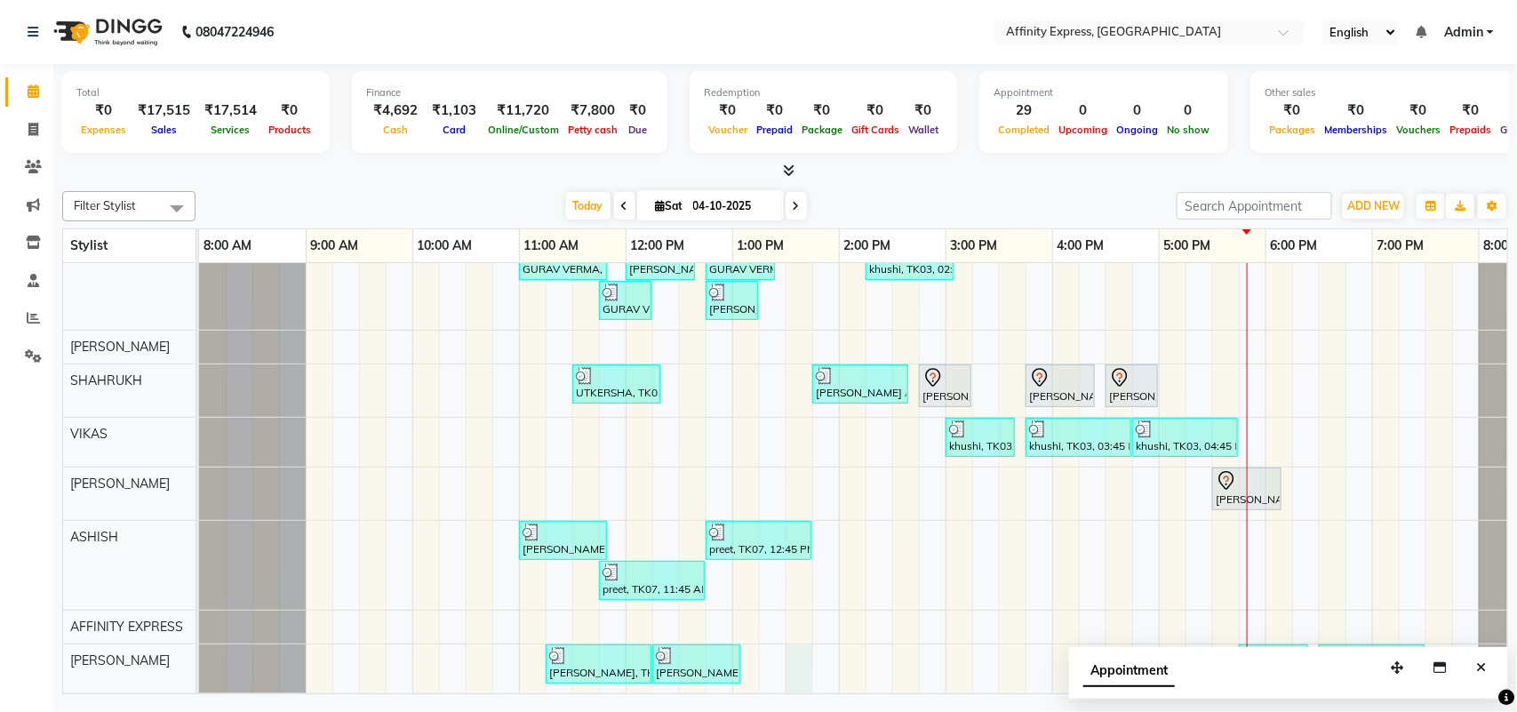
click at [796, 644] on div "UTKERSHA, TK01, 10:30 AM-11:50 AM, Threading - Skin Consultation - Eyebrows,Thr…" at bounding box center [892, 304] width 1387 height 777
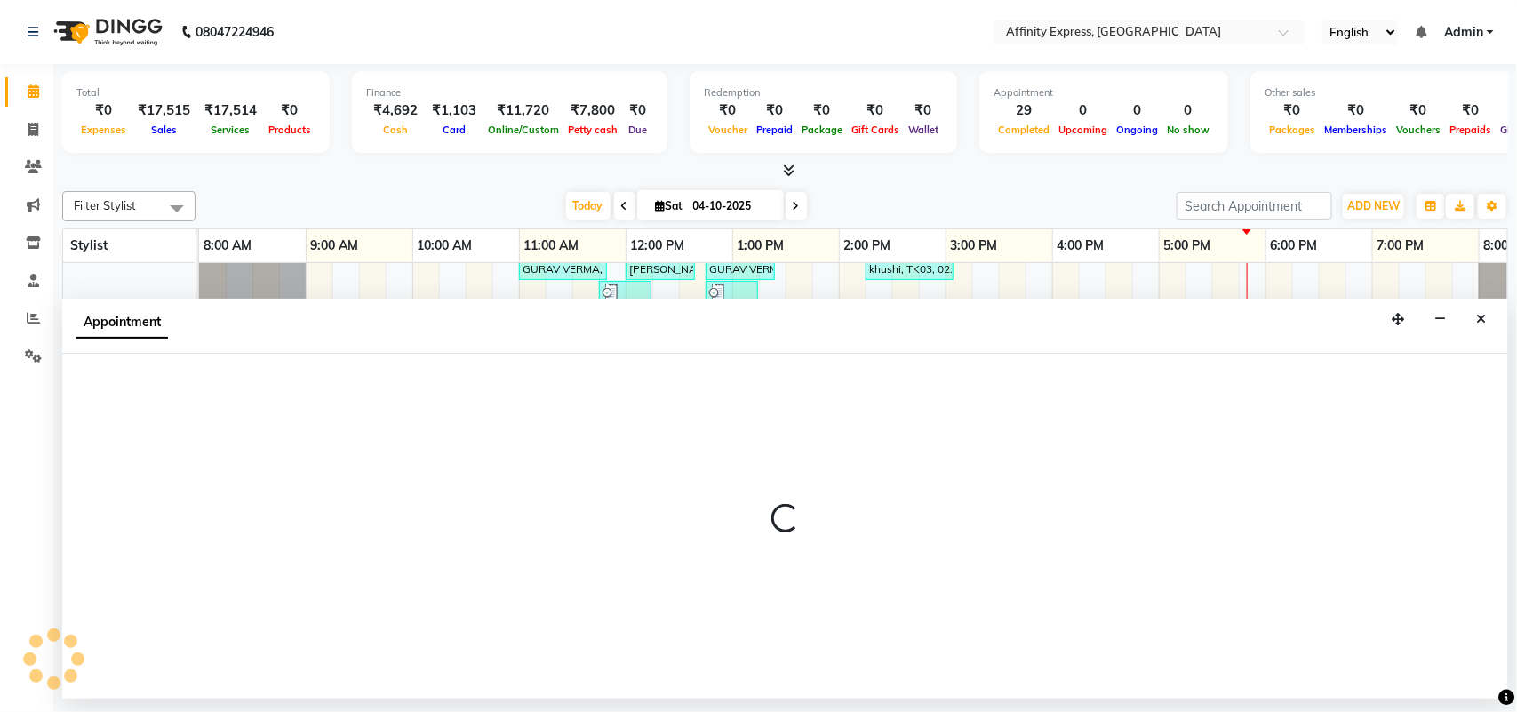
select select "93370"
select select "tentative"
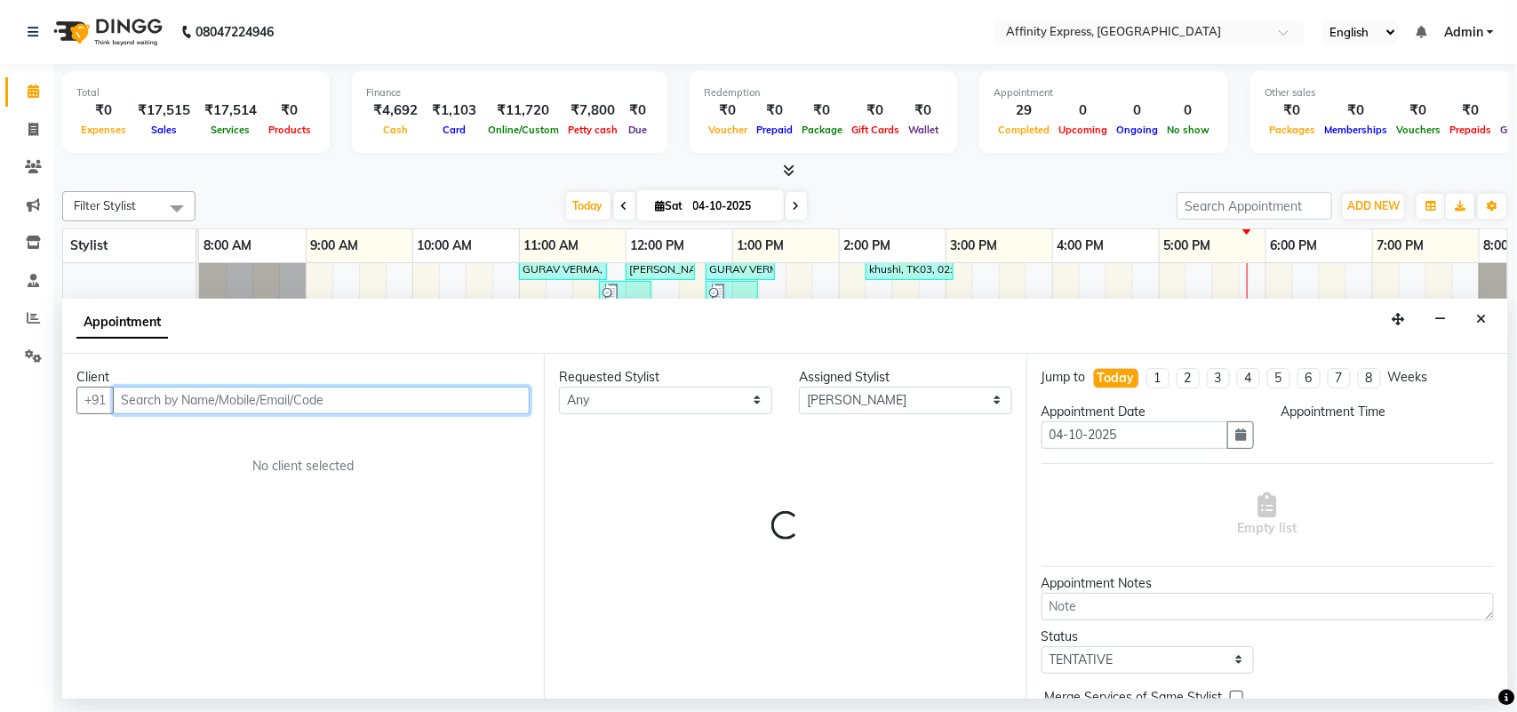
select select "810"
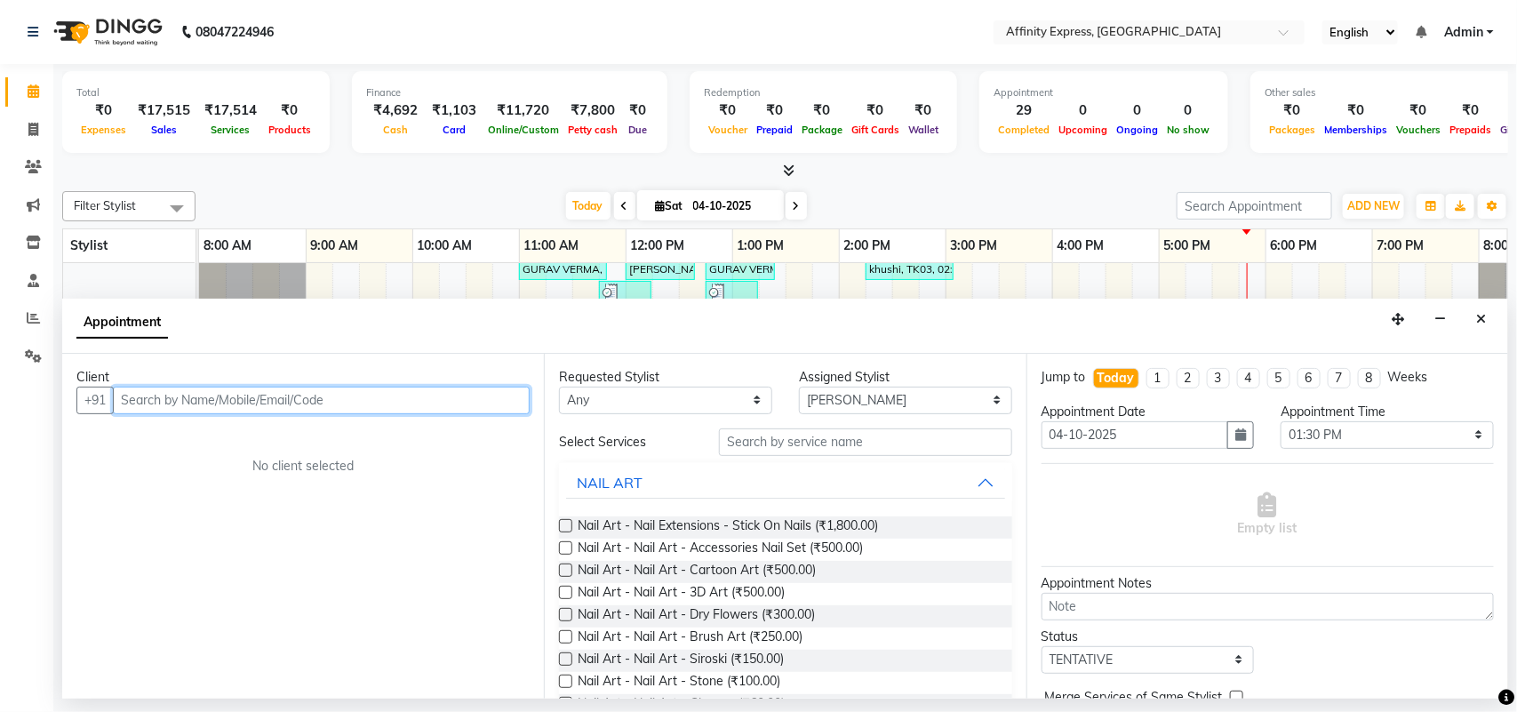
click at [268, 407] on input "text" at bounding box center [321, 401] width 417 height 28
type input "9997735023"
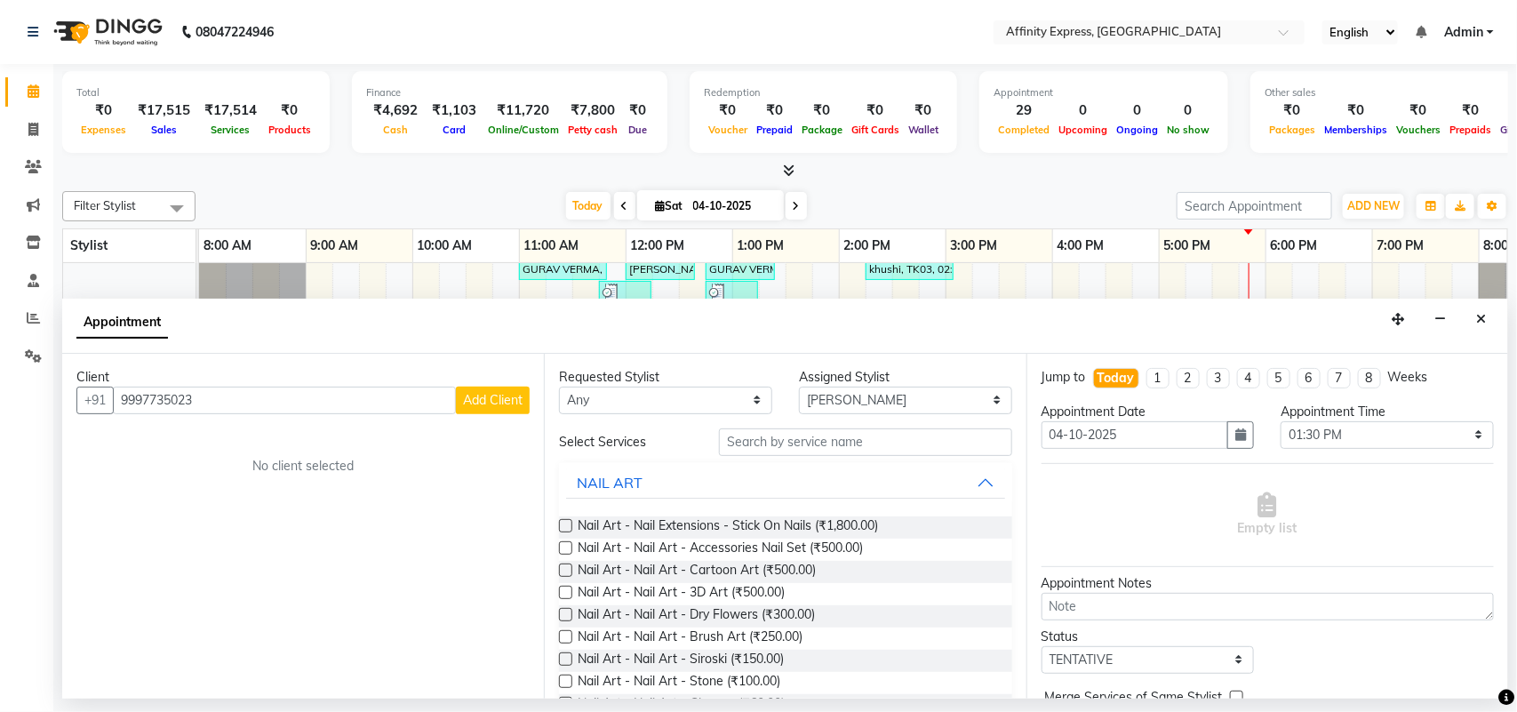
click at [480, 400] on span "Add Client" at bounding box center [493, 400] width 60 height 16
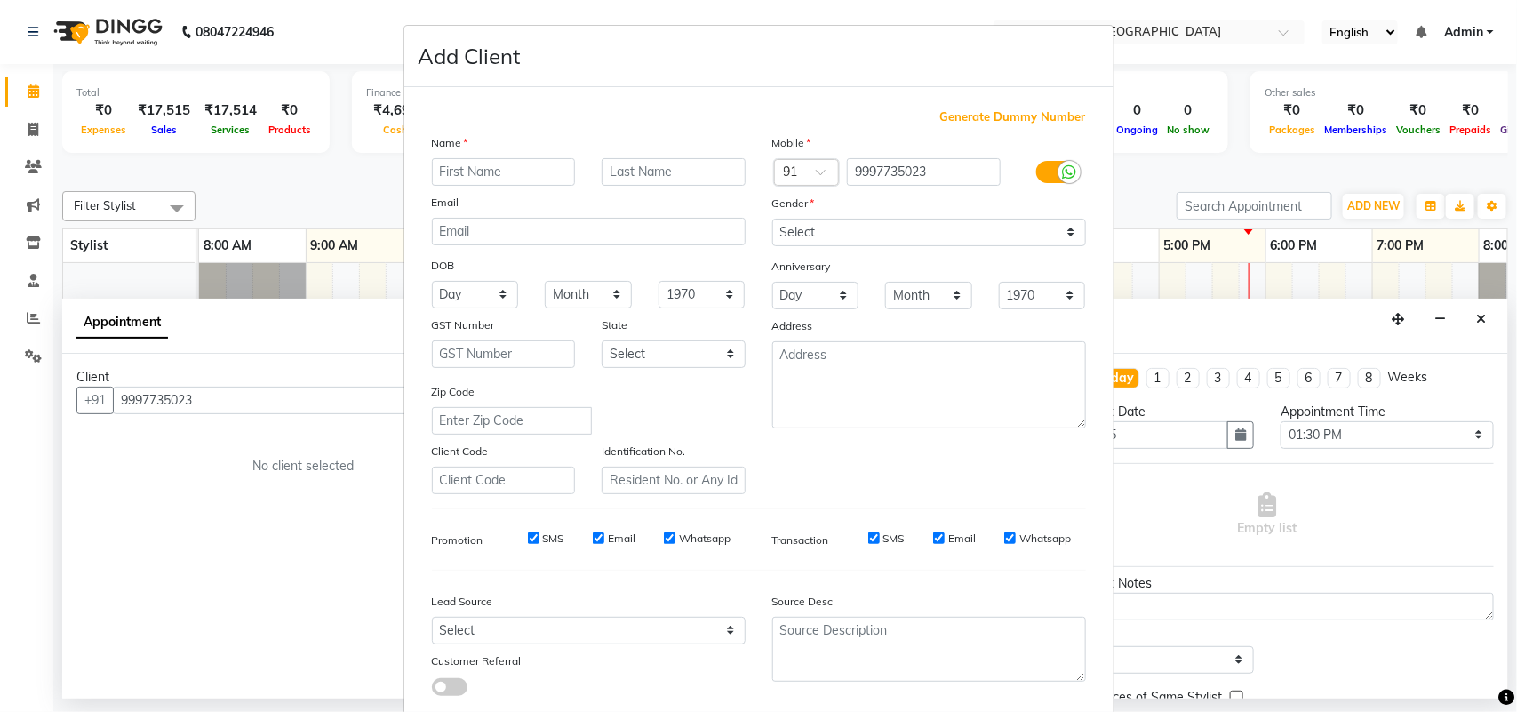
click at [500, 161] on input "text" at bounding box center [504, 172] width 144 height 28
type input "[PERSON_NAME]"
click at [982, 234] on select "Select [DEMOGRAPHIC_DATA] [DEMOGRAPHIC_DATA] Other Prefer Not To Say" at bounding box center [929, 233] width 314 height 28
select select "[DEMOGRAPHIC_DATA]"
click at [772, 219] on select "Select [DEMOGRAPHIC_DATA] [DEMOGRAPHIC_DATA] Other Prefer Not To Say" at bounding box center [929, 233] width 314 height 28
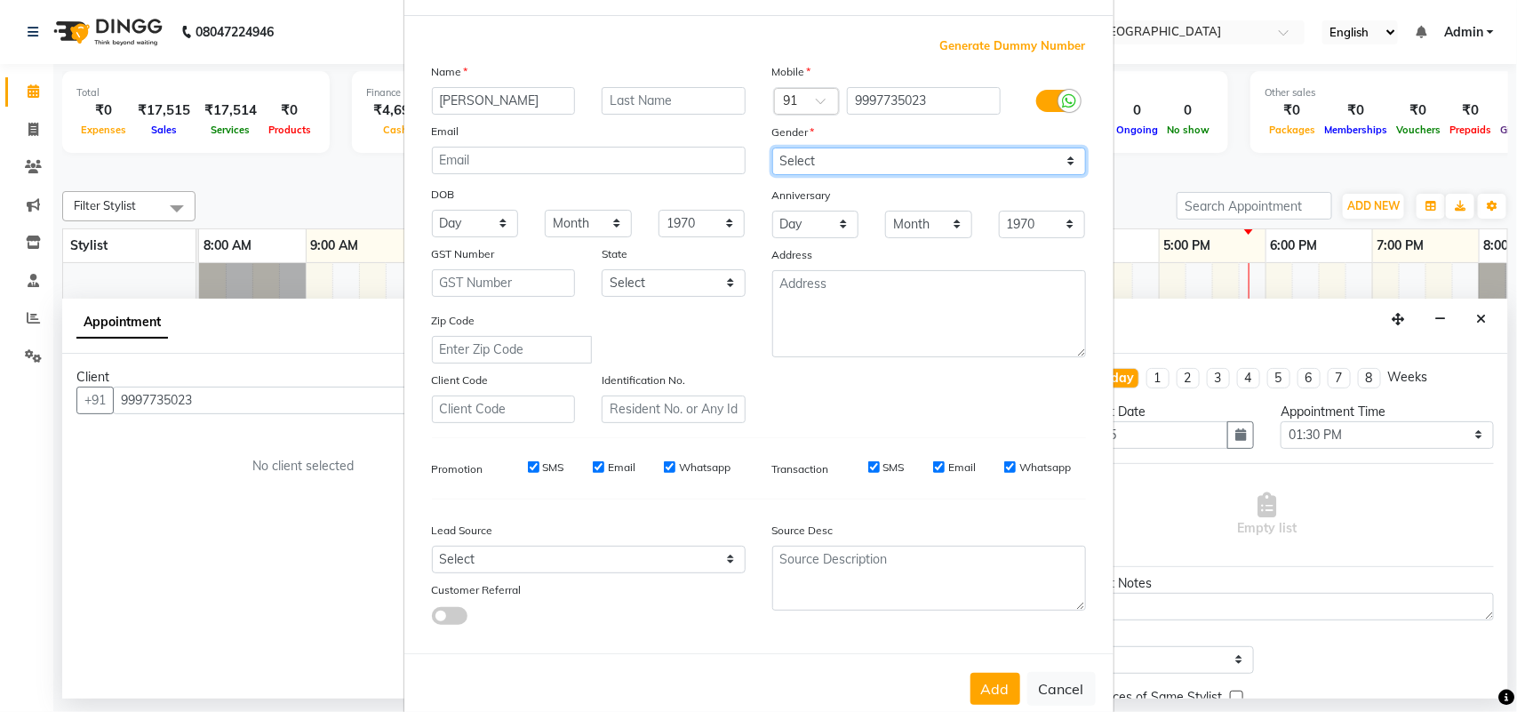
scroll to position [102, 0]
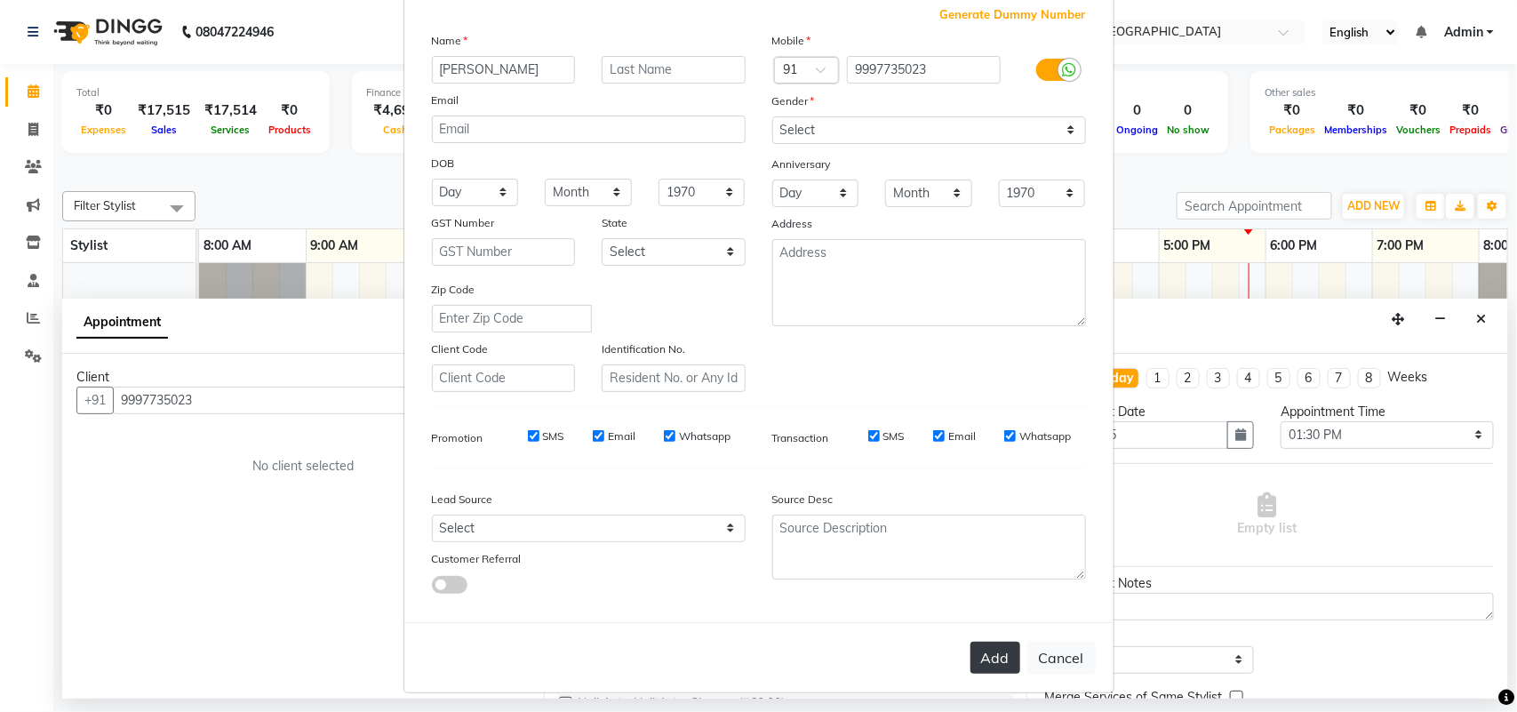
click at [985, 653] on button "Add" at bounding box center [996, 658] width 50 height 32
select select
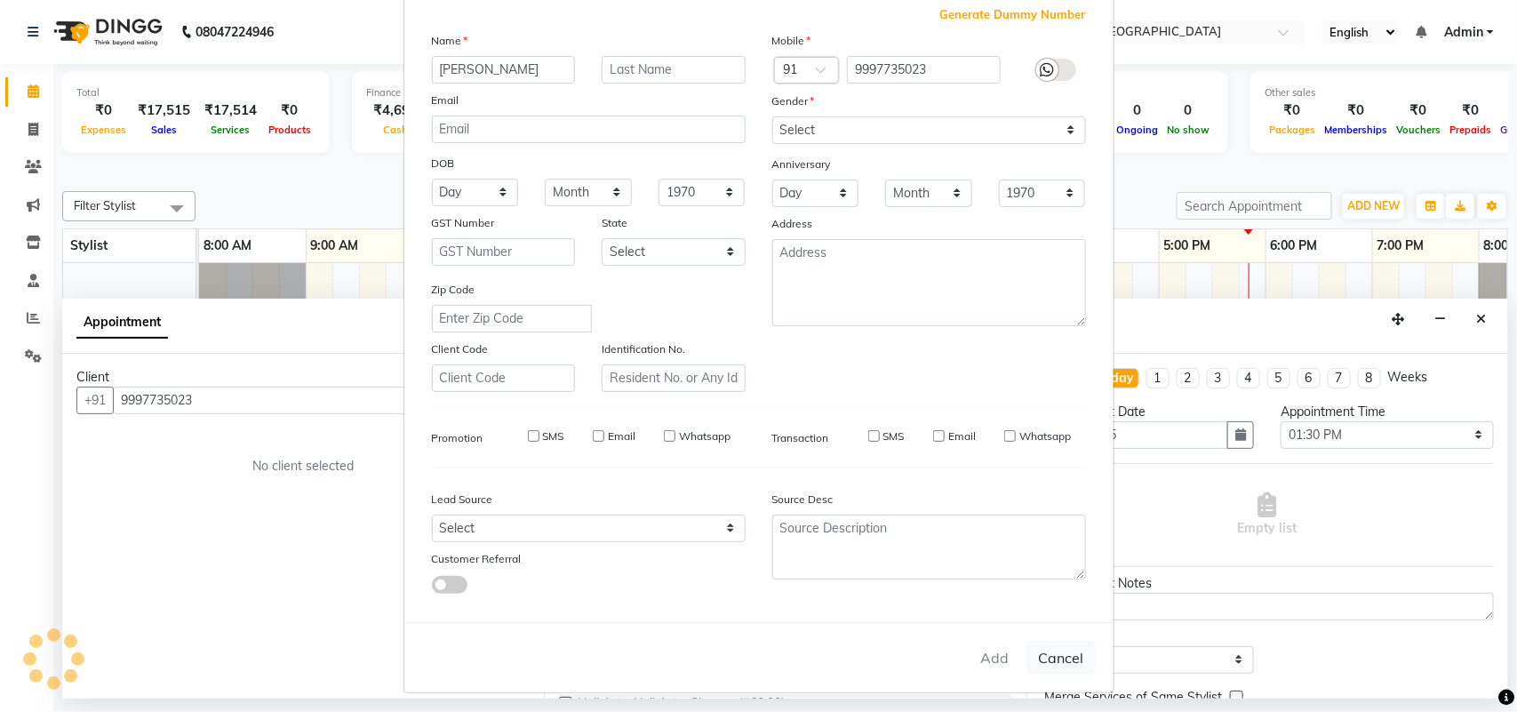
select select
checkbox input "false"
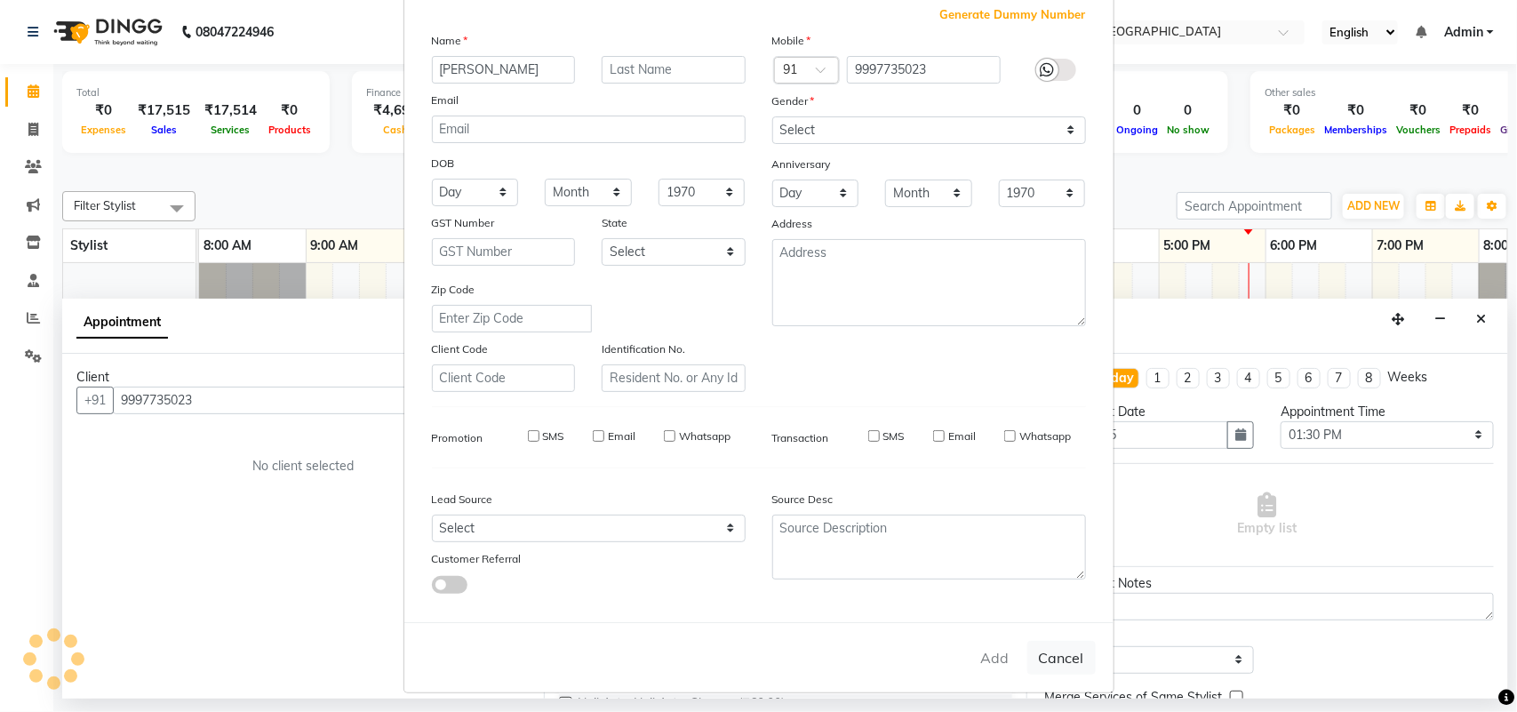
checkbox input "false"
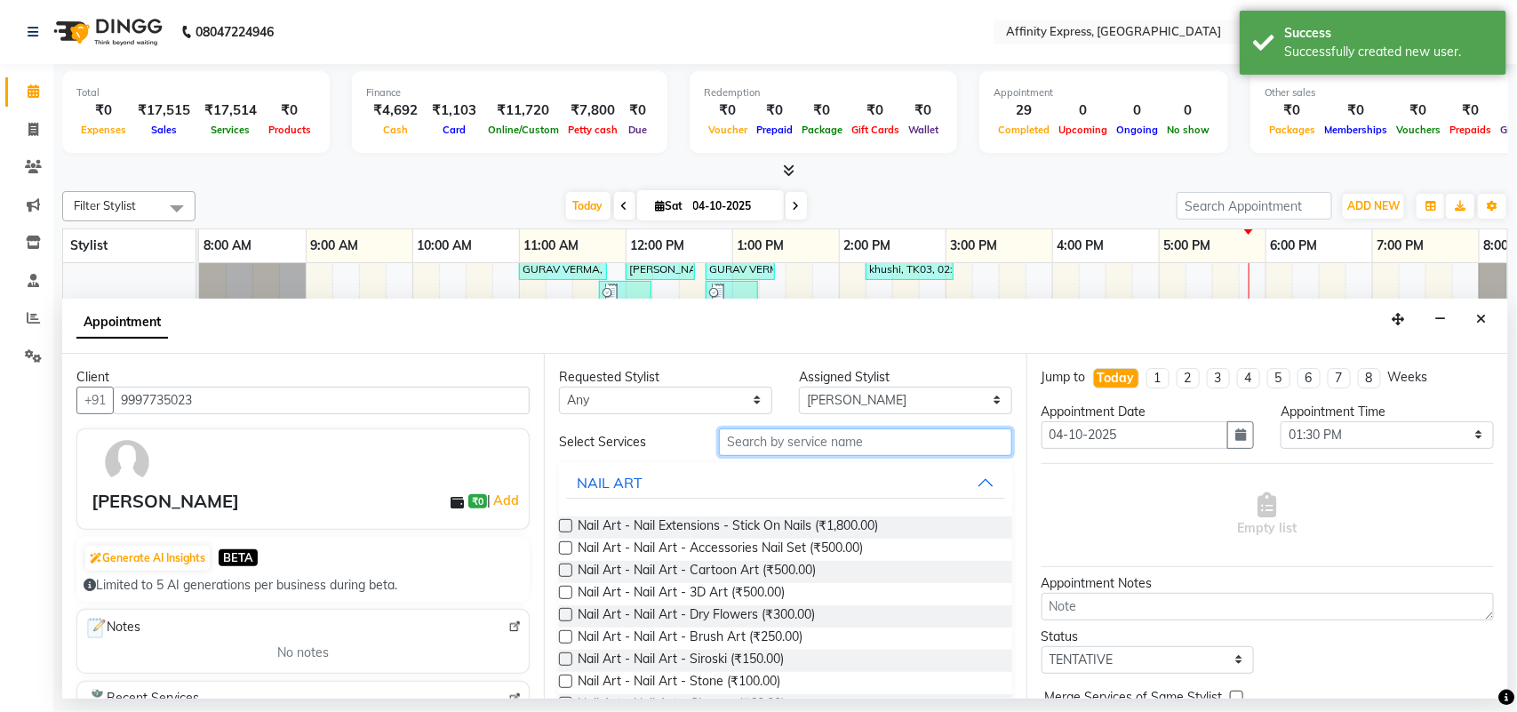
click at [842, 441] on input "text" at bounding box center [865, 442] width 293 height 28
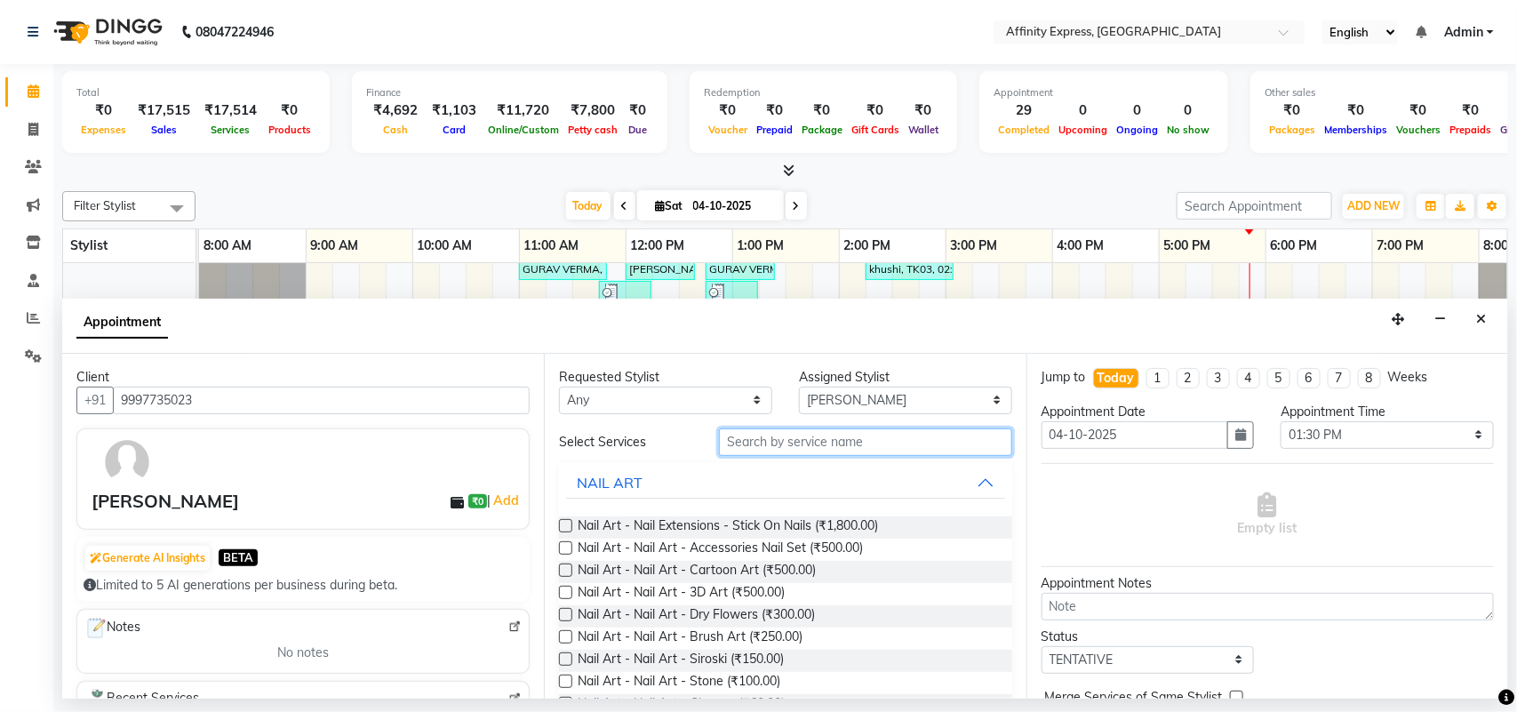
click at [823, 433] on input "text" at bounding box center [865, 442] width 293 height 28
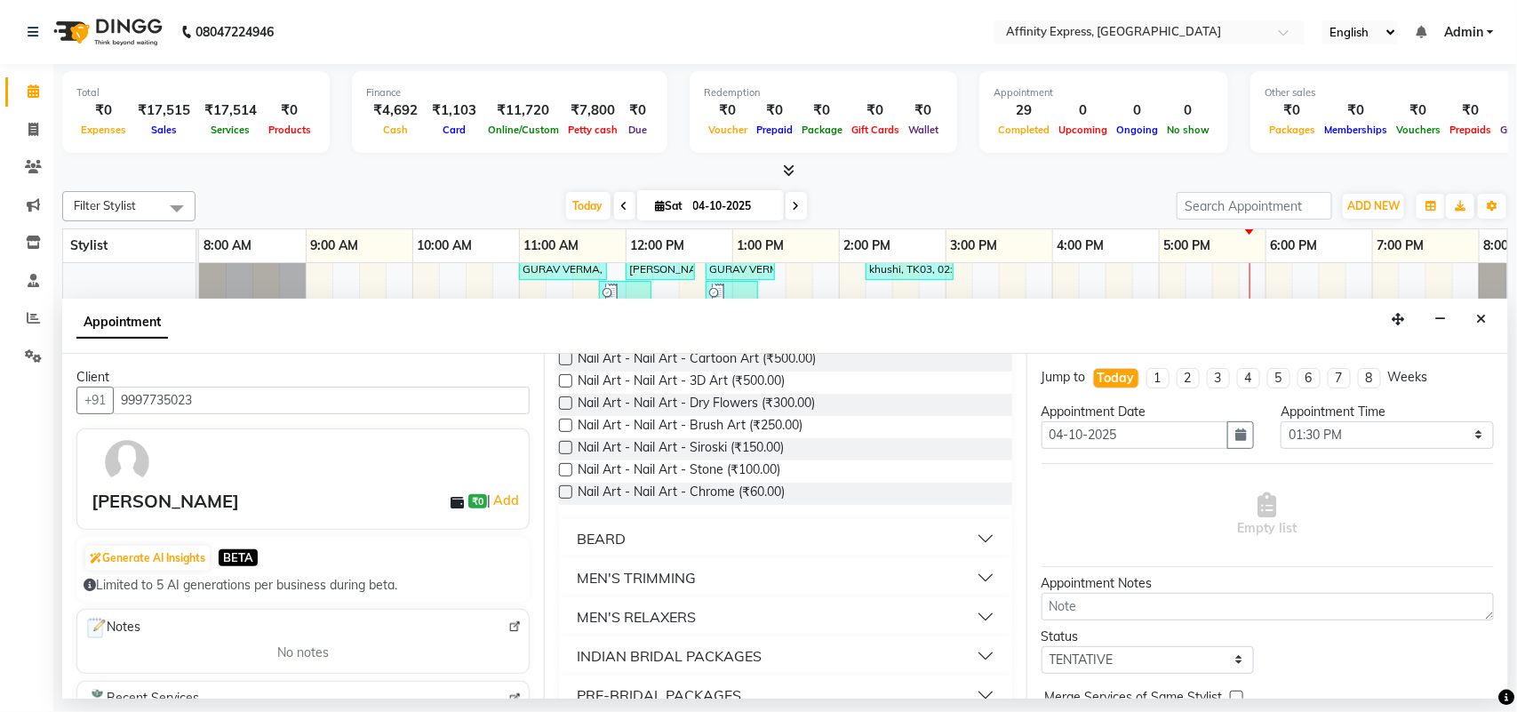
scroll to position [0, 0]
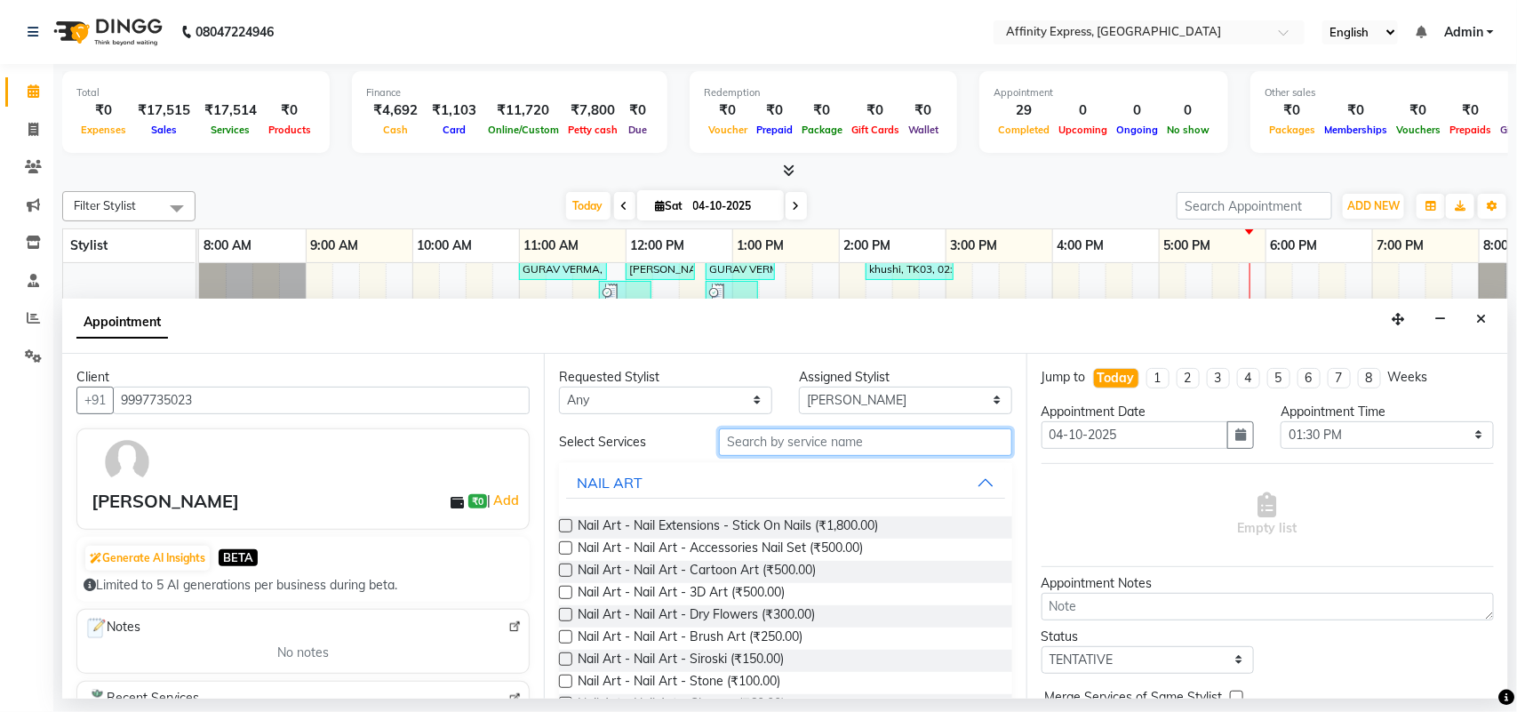
click at [831, 443] on input "text" at bounding box center [865, 442] width 293 height 28
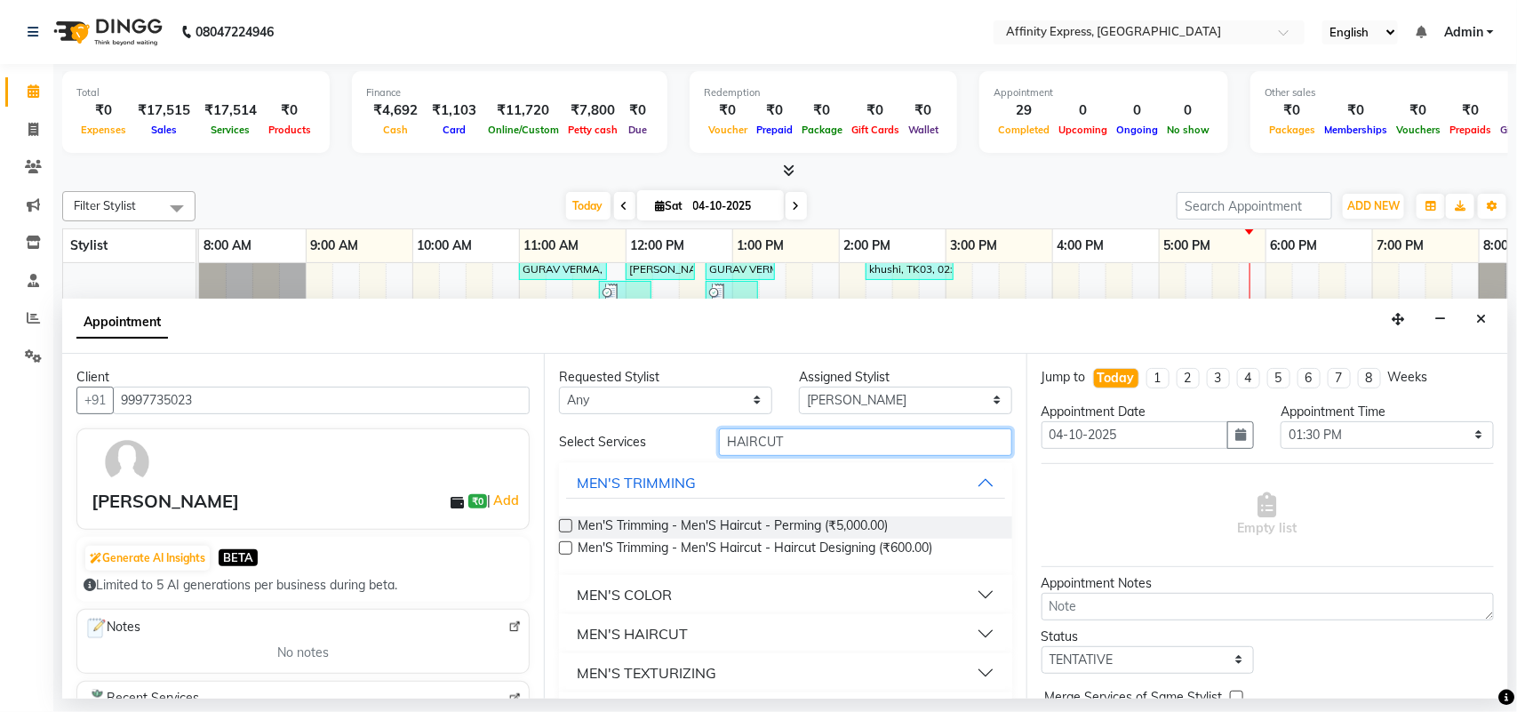
type input "HAIRCUT"
click at [963, 636] on button "MEN'S HAIRCUT" at bounding box center [785, 634] width 438 height 32
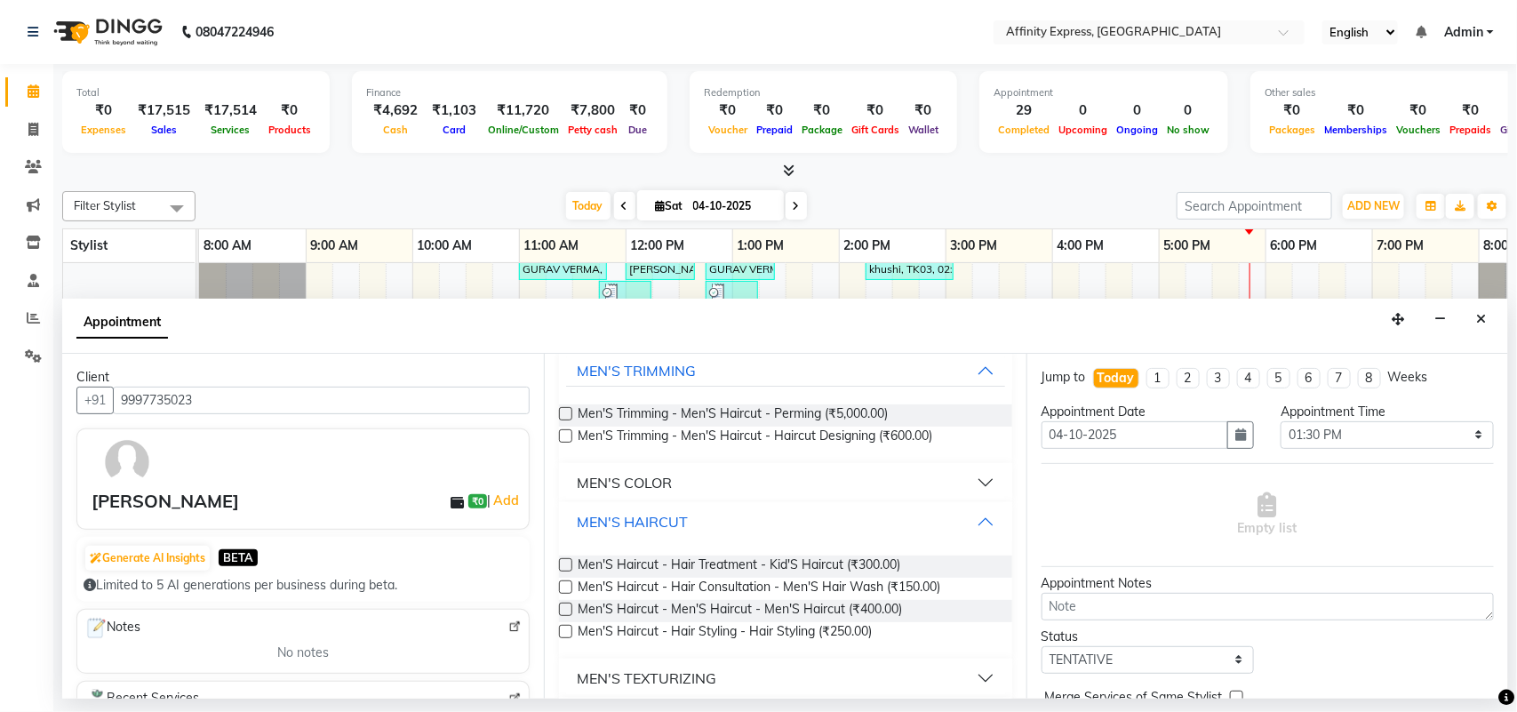
scroll to position [116, 0]
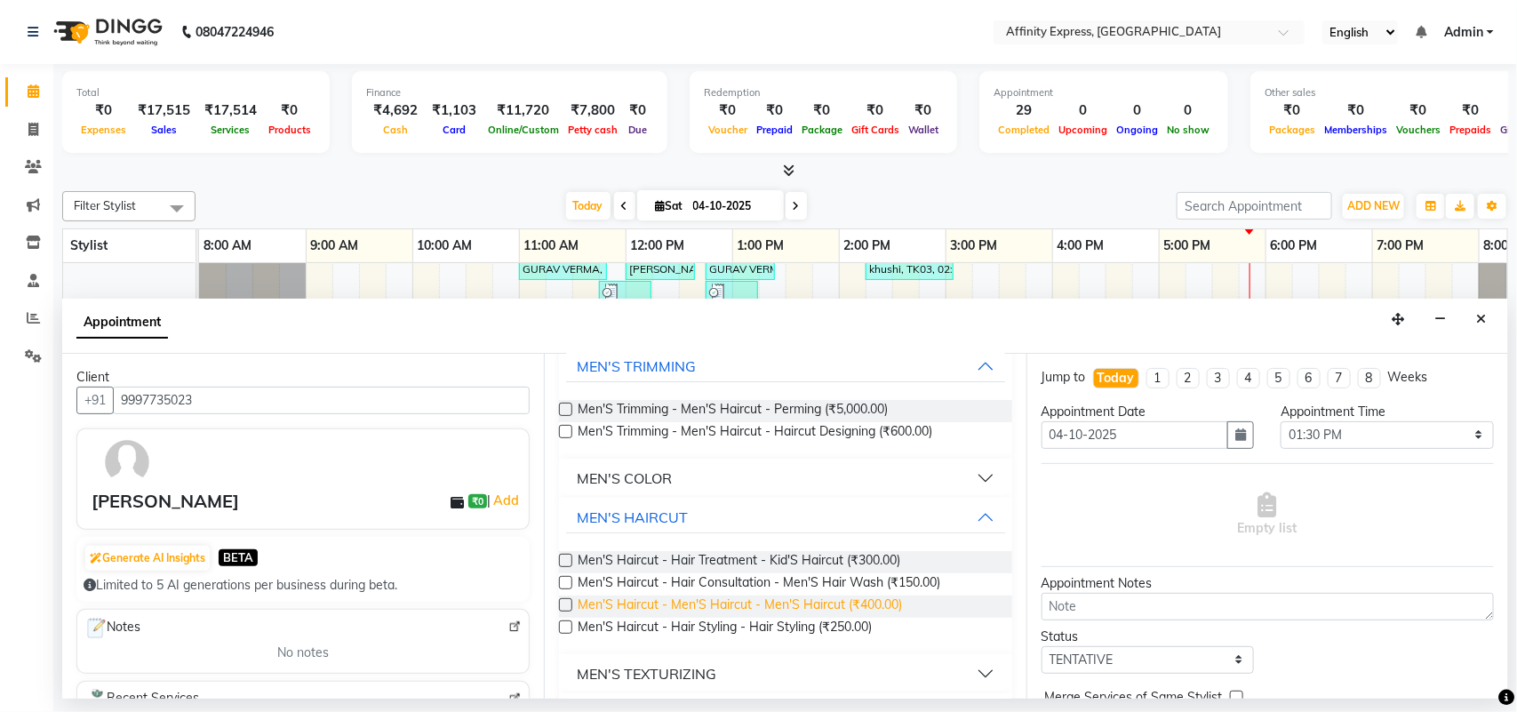
click at [793, 606] on span "Men'S Haircut - Men'S Haircut - Men'S Haircut (₹400.00)" at bounding box center [740, 607] width 324 height 22
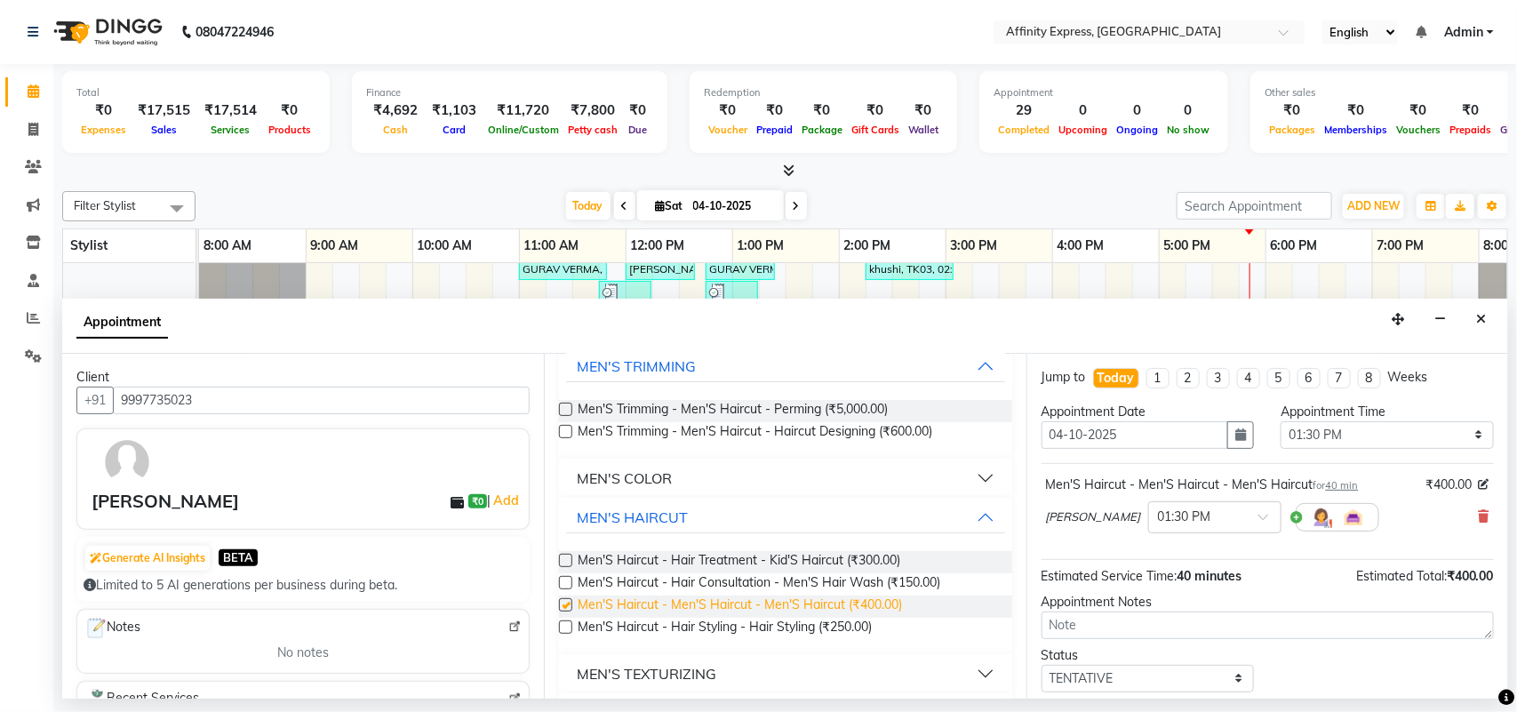
checkbox input "false"
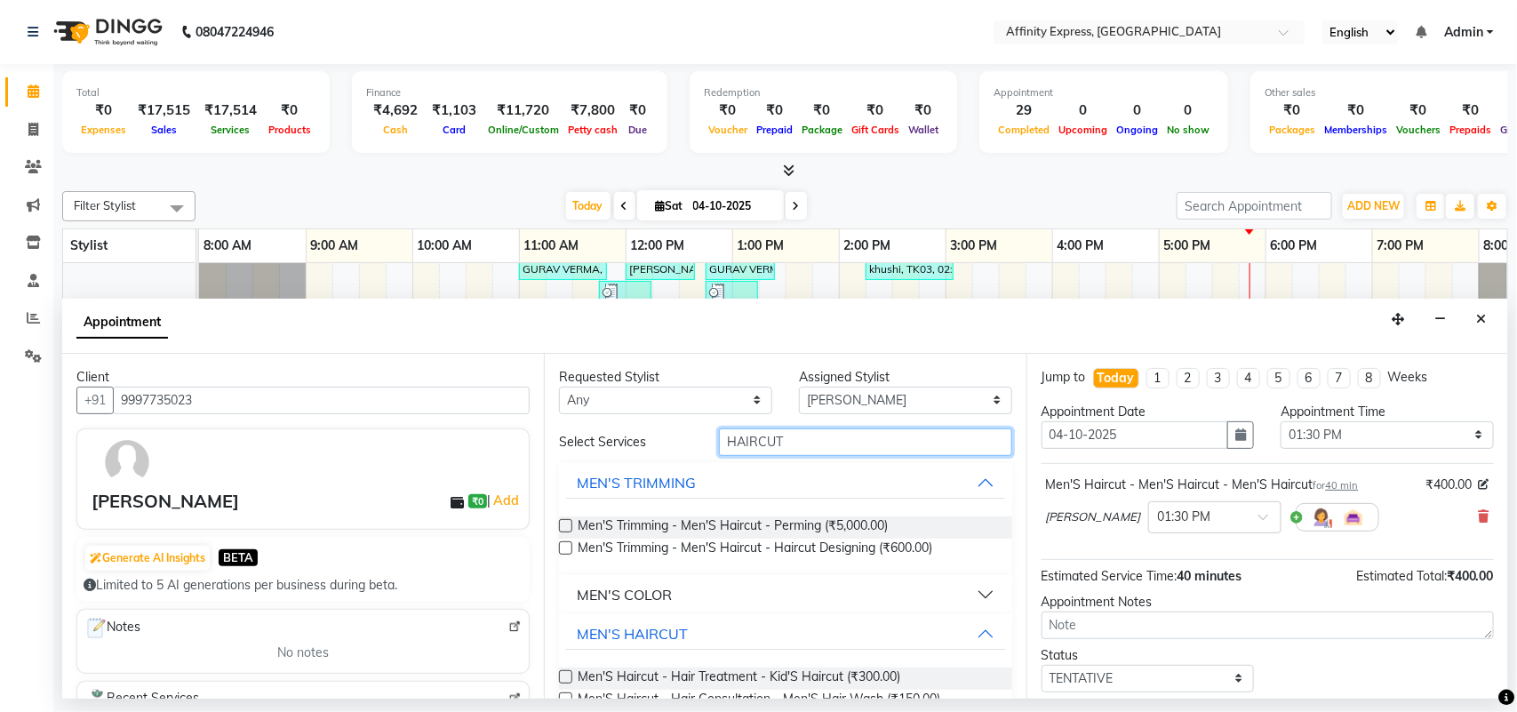
click at [836, 434] on input "HAIRCUT" at bounding box center [865, 442] width 293 height 28
type input "H"
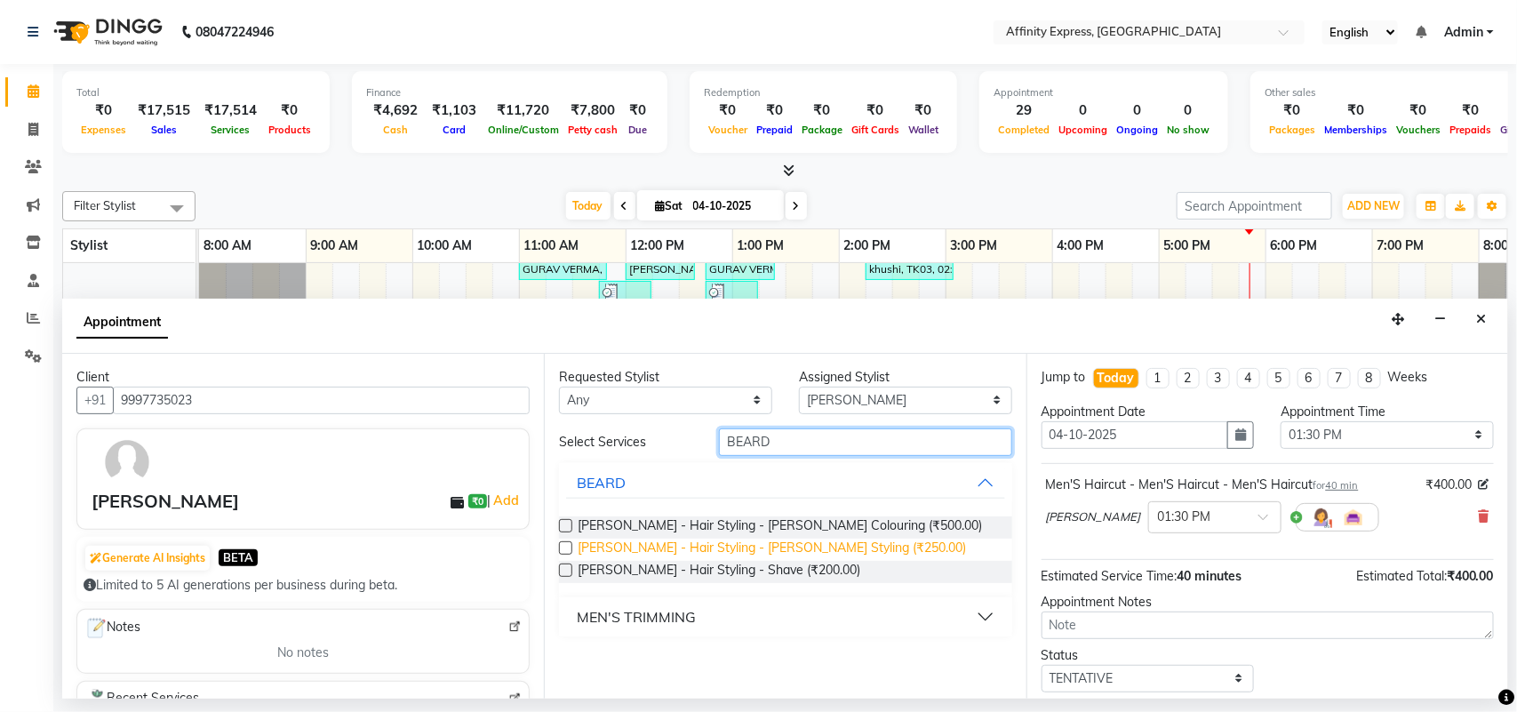
type input "BEARD"
click at [705, 543] on span "[PERSON_NAME] - Hair Styling - [PERSON_NAME] Styling (₹250.00)" at bounding box center [772, 550] width 388 height 22
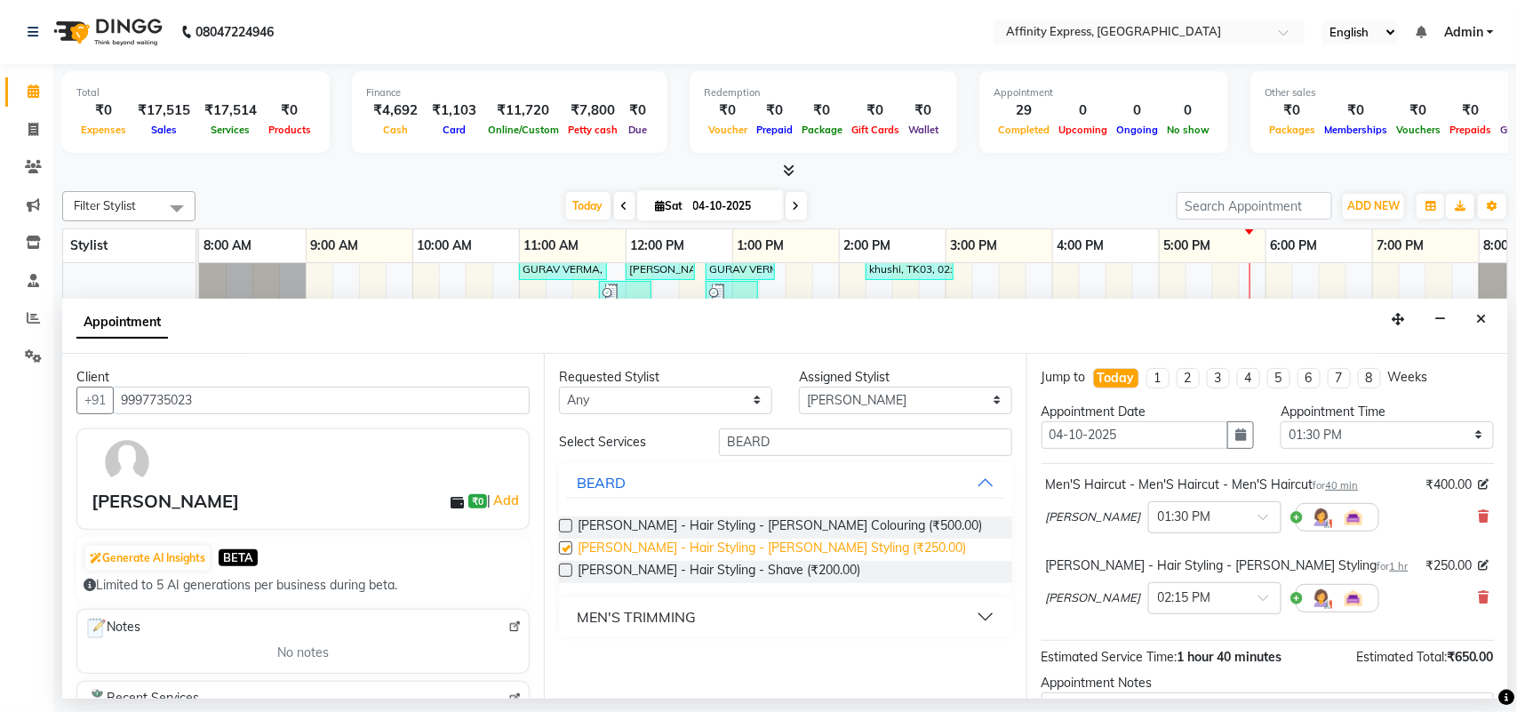
checkbox input "false"
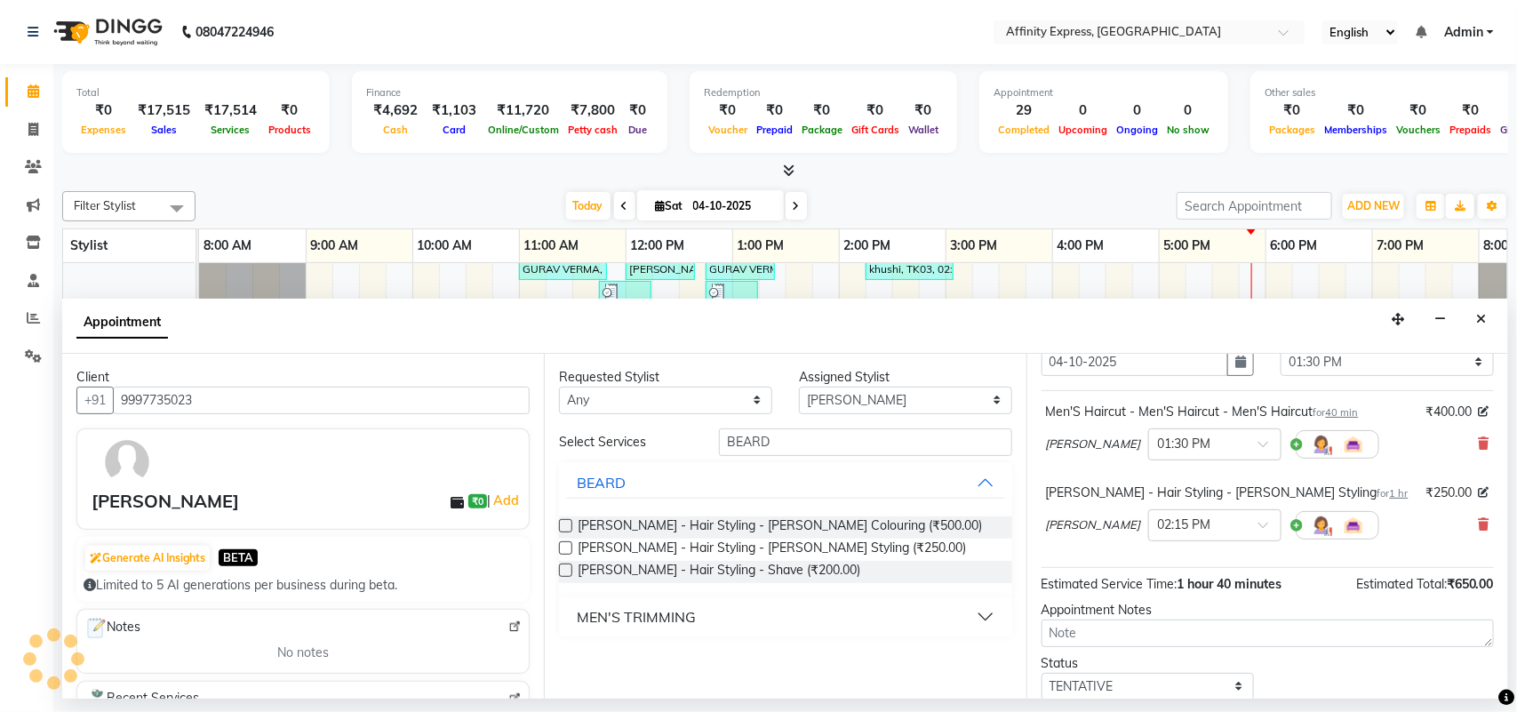
scroll to position [77, 0]
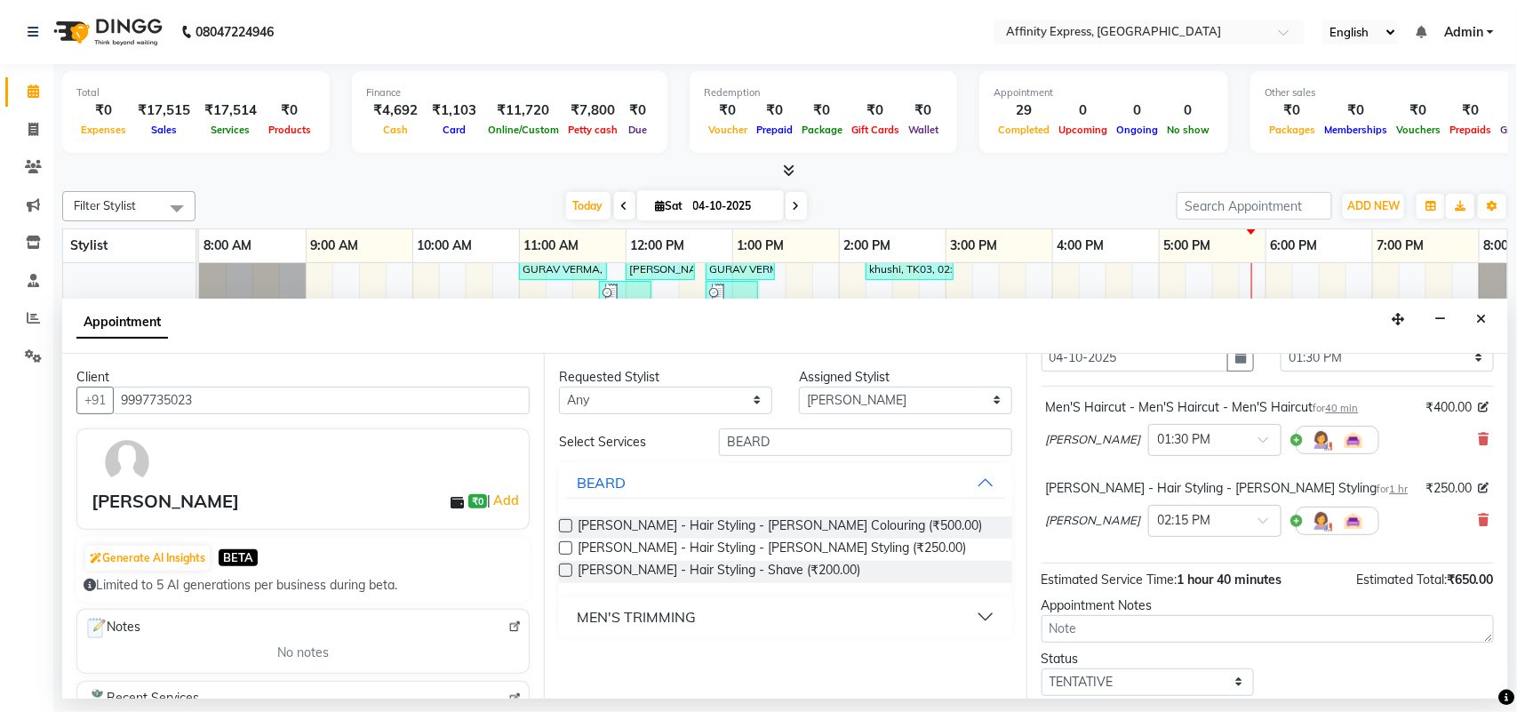
click at [1390, 491] on span "1 hr" at bounding box center [1399, 489] width 19 height 12
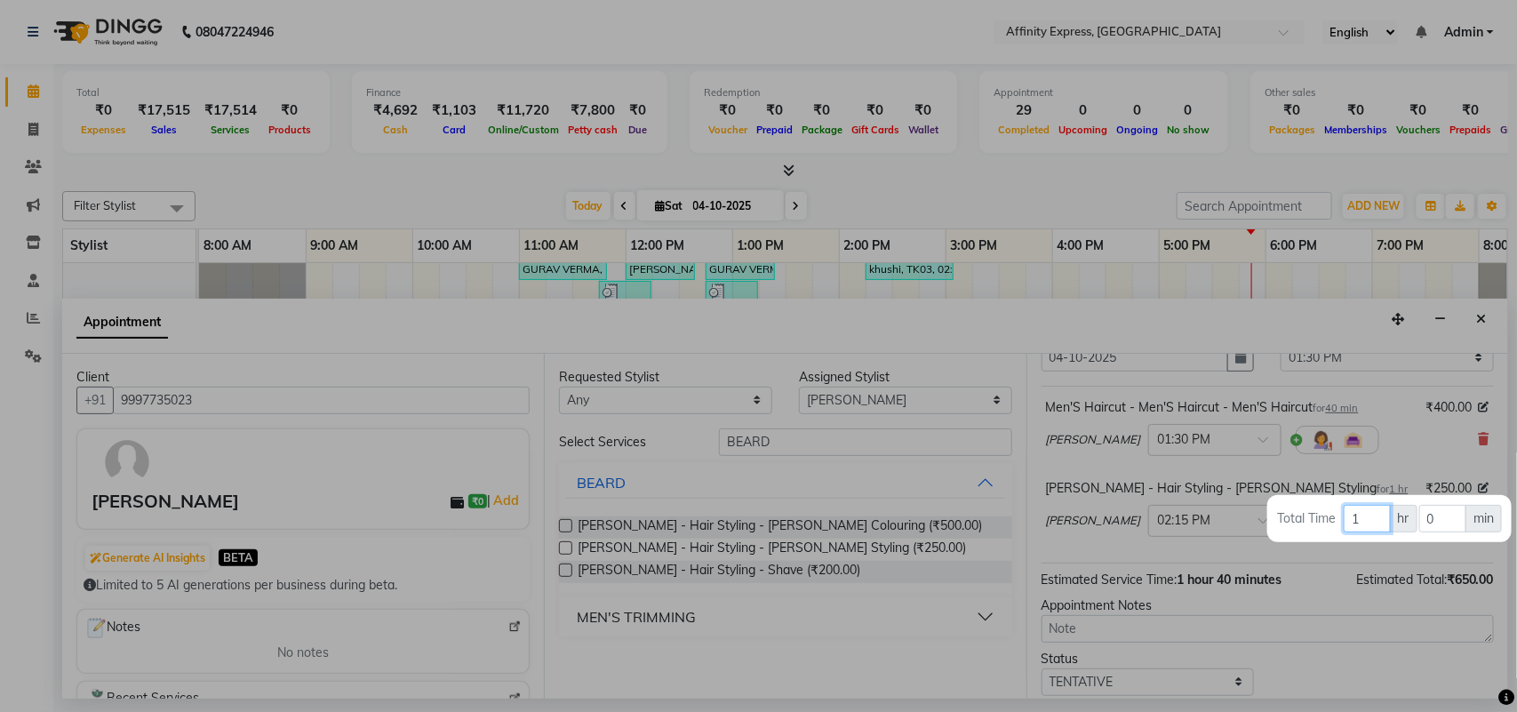
click at [1382, 517] on input "1" at bounding box center [1367, 519] width 46 height 28
click at [1446, 517] on input "0" at bounding box center [1443, 519] width 47 height 28
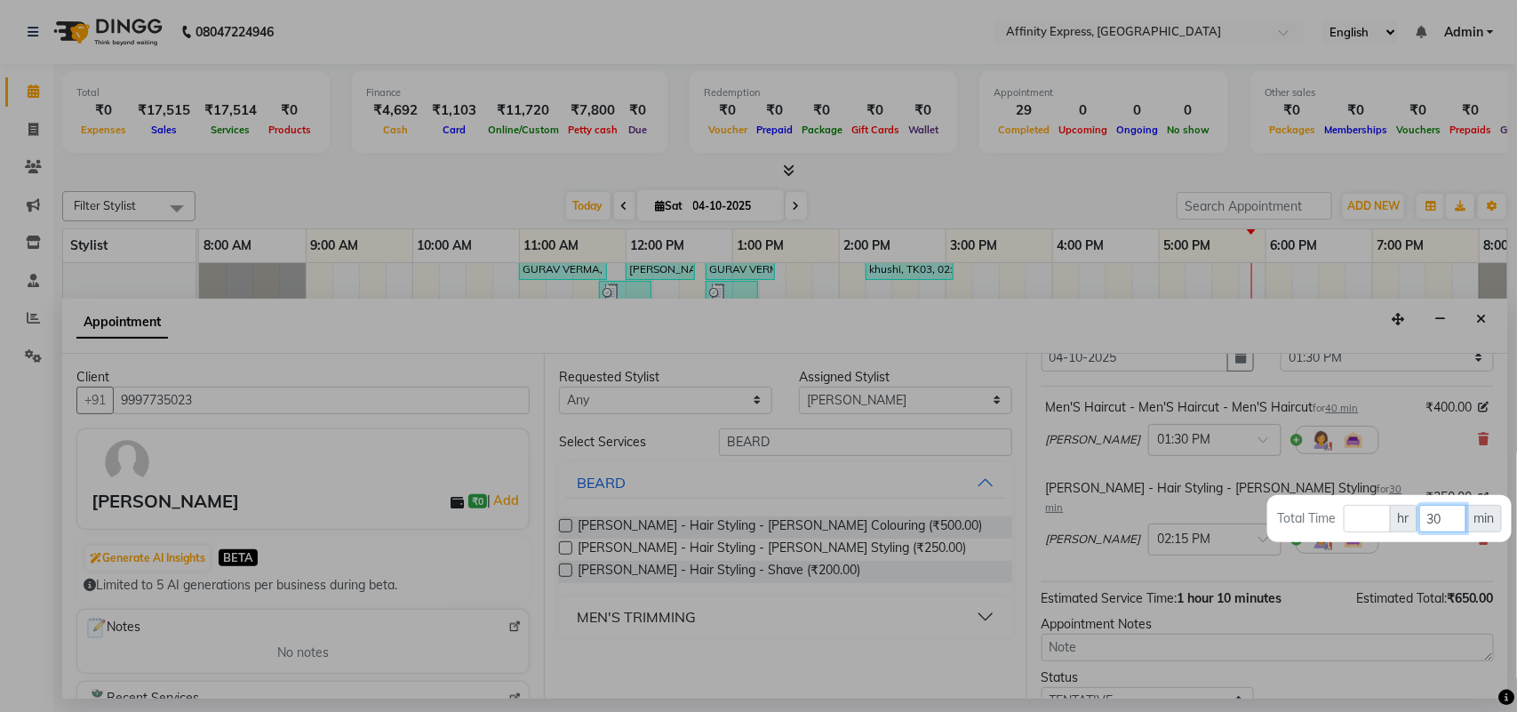
type input "30"
click at [1402, 693] on div at bounding box center [758, 356] width 1517 height 712
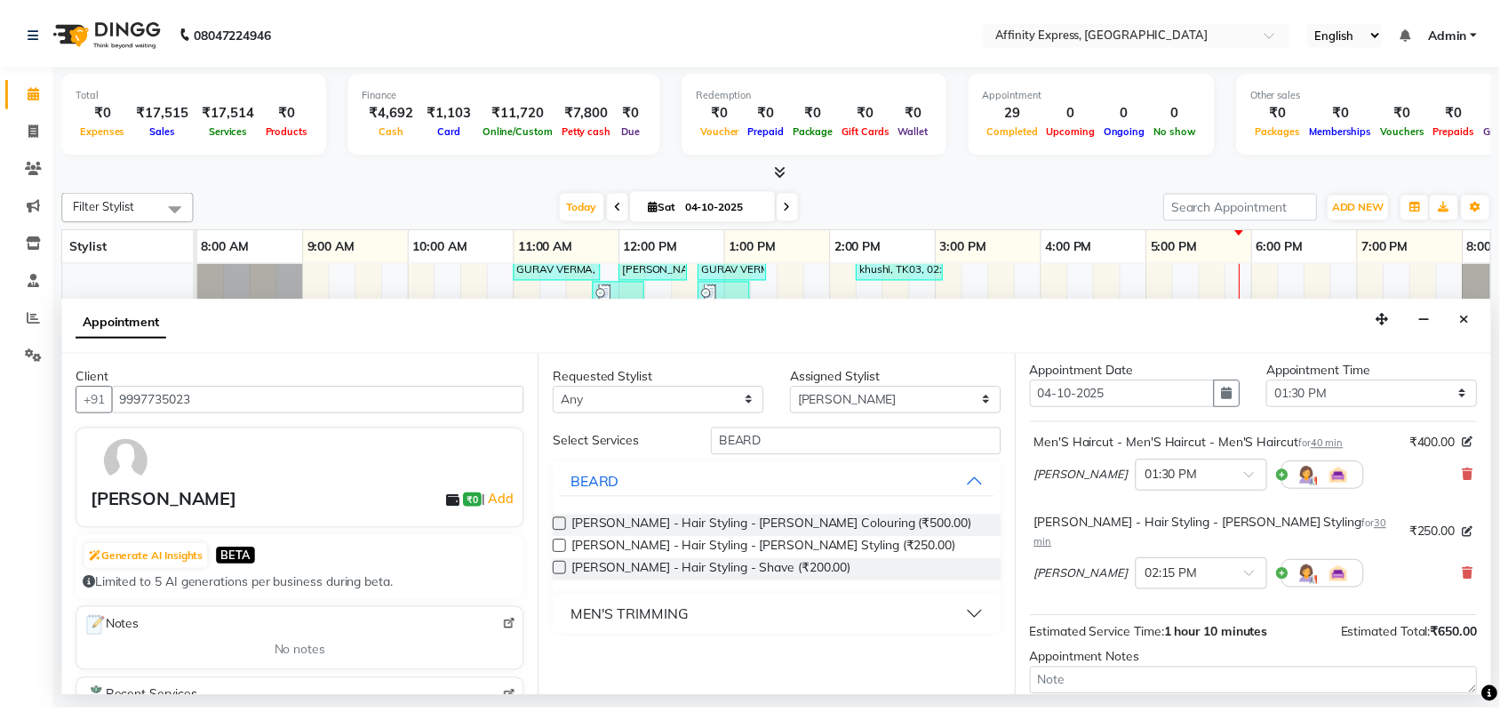
scroll to position [188, 0]
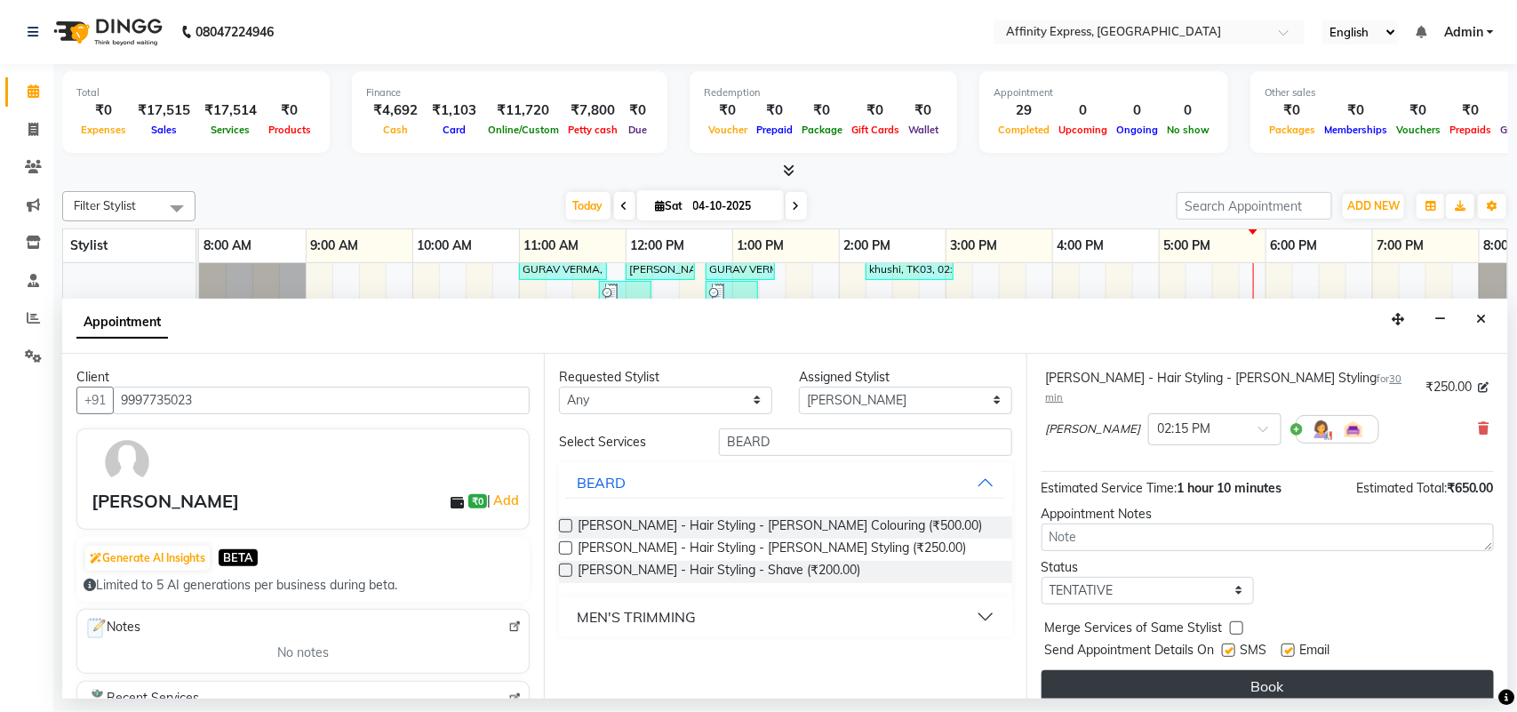
click at [1267, 670] on button "Book" at bounding box center [1268, 686] width 452 height 32
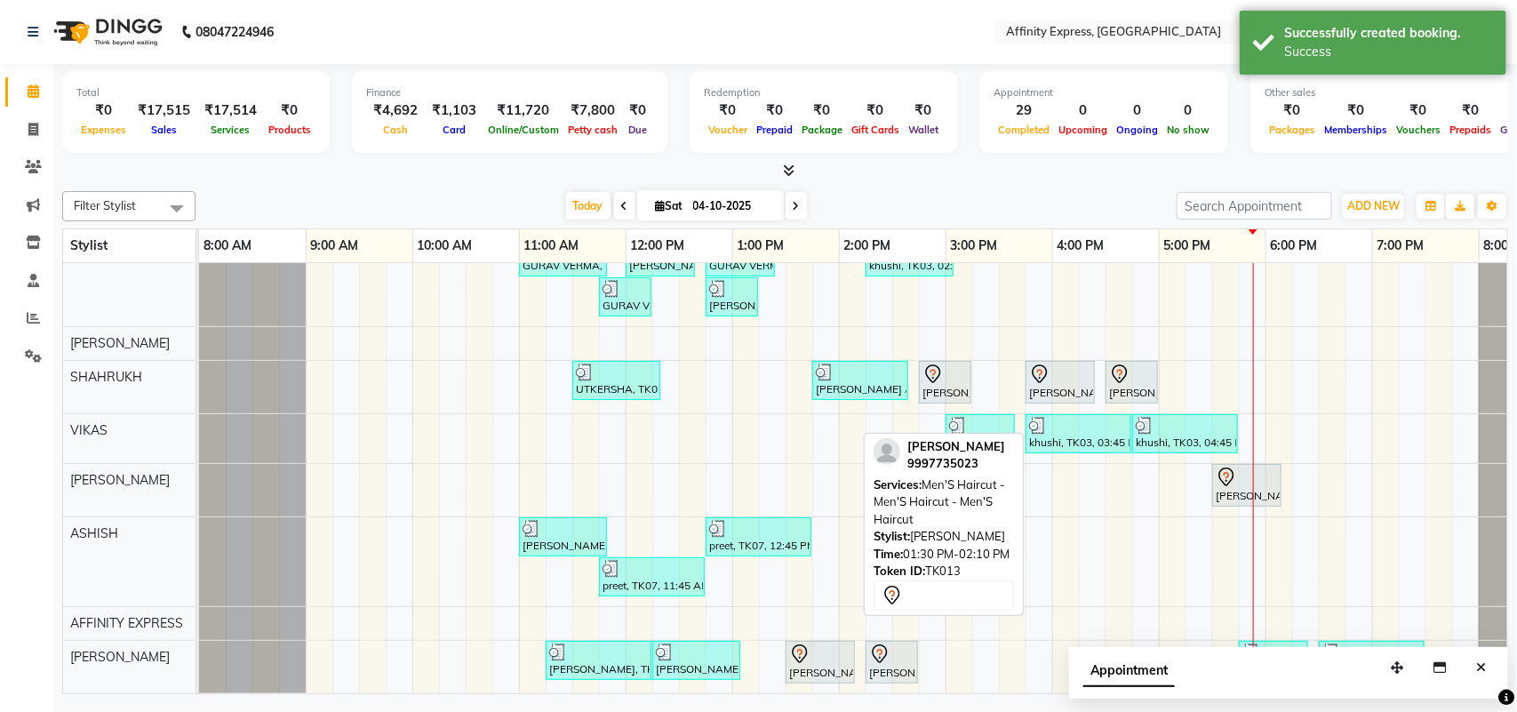
click at [822, 644] on div at bounding box center [820, 654] width 62 height 21
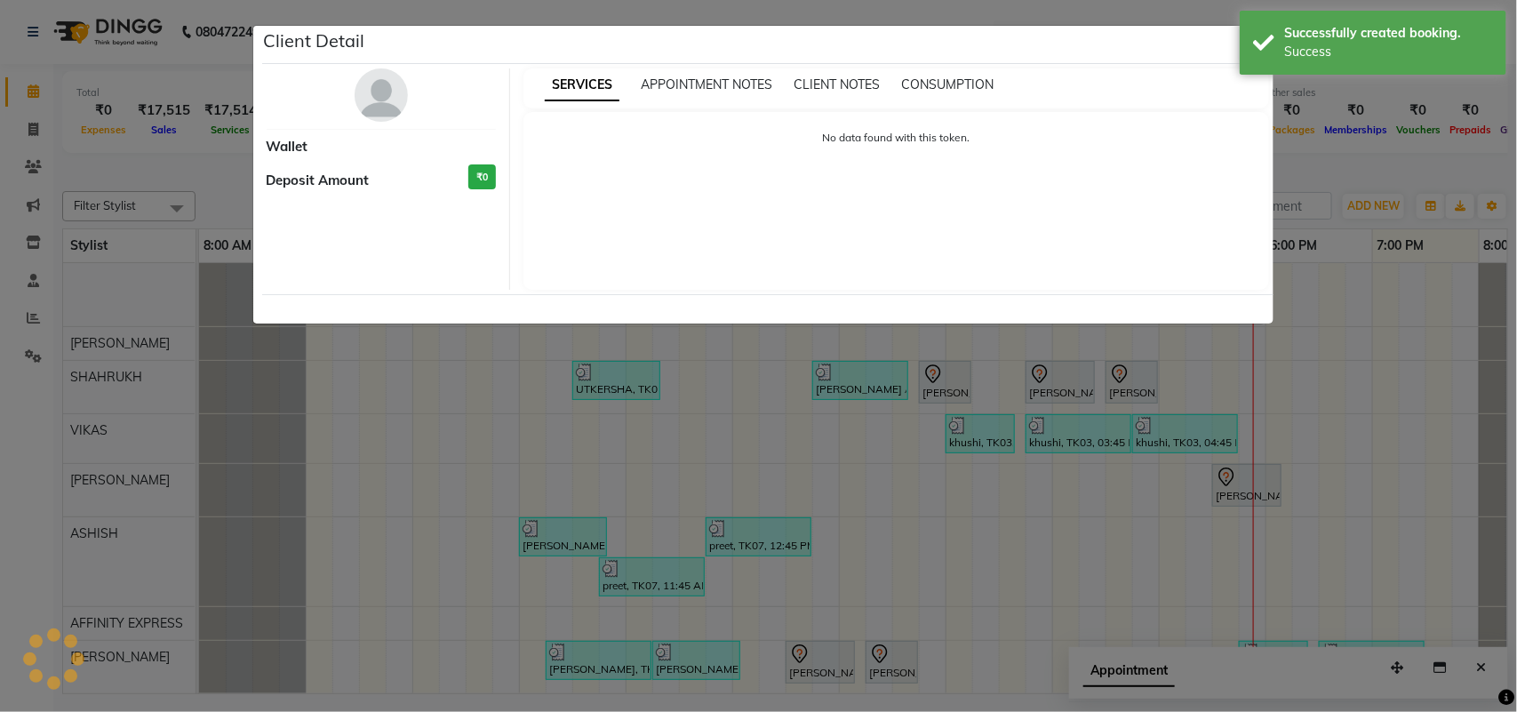
select select "7"
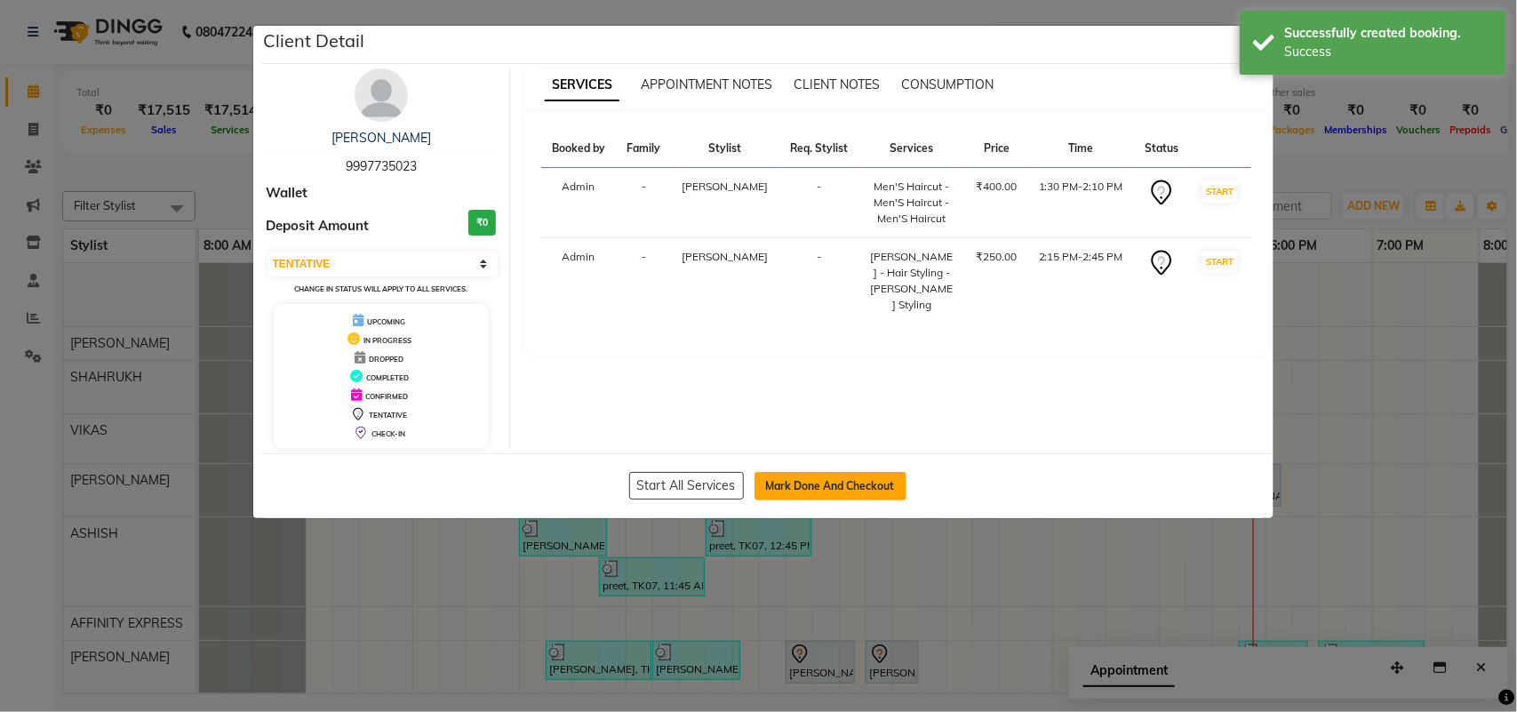
click at [851, 486] on button "Mark Done And Checkout" at bounding box center [831, 486] width 152 height 28
select select "service"
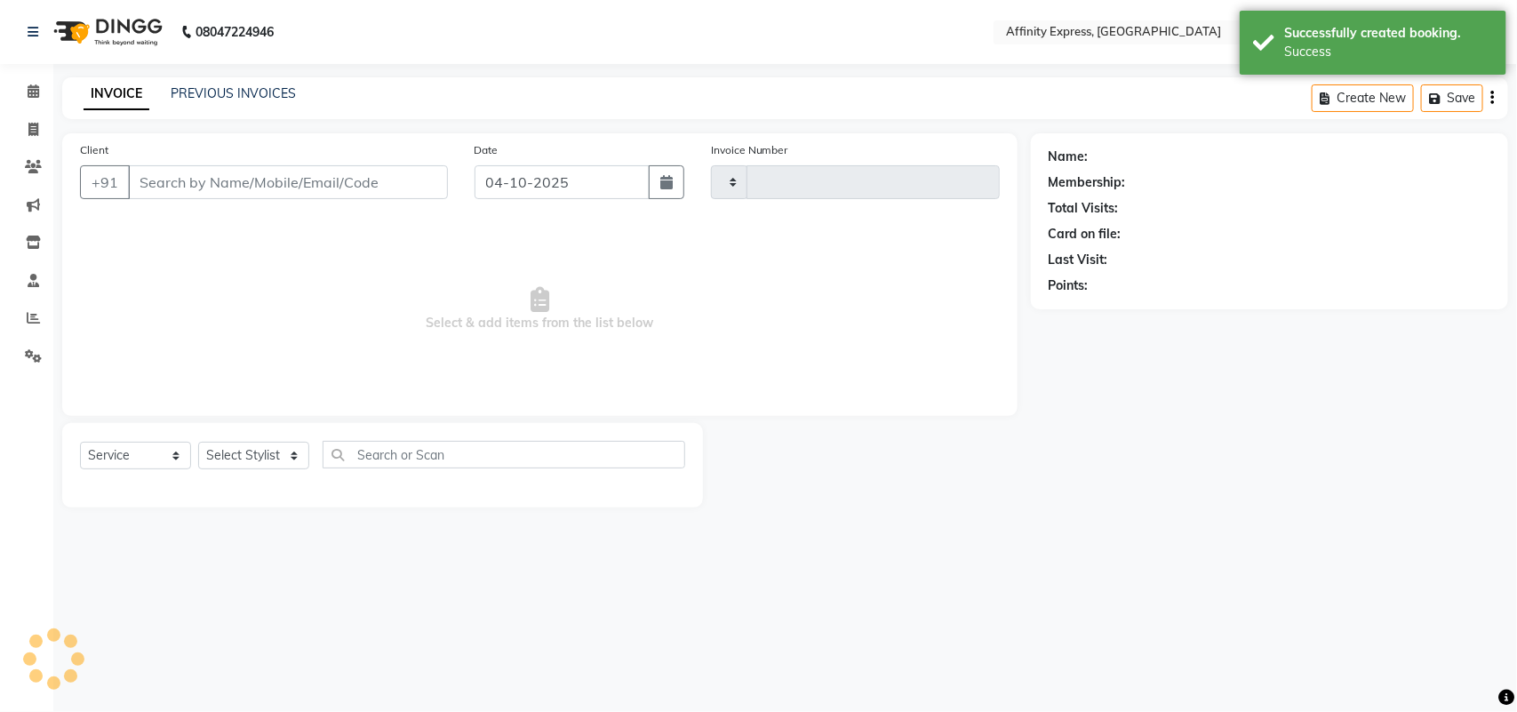
type input "0090"
select select "9123"
type input "9997735023"
select select "93370"
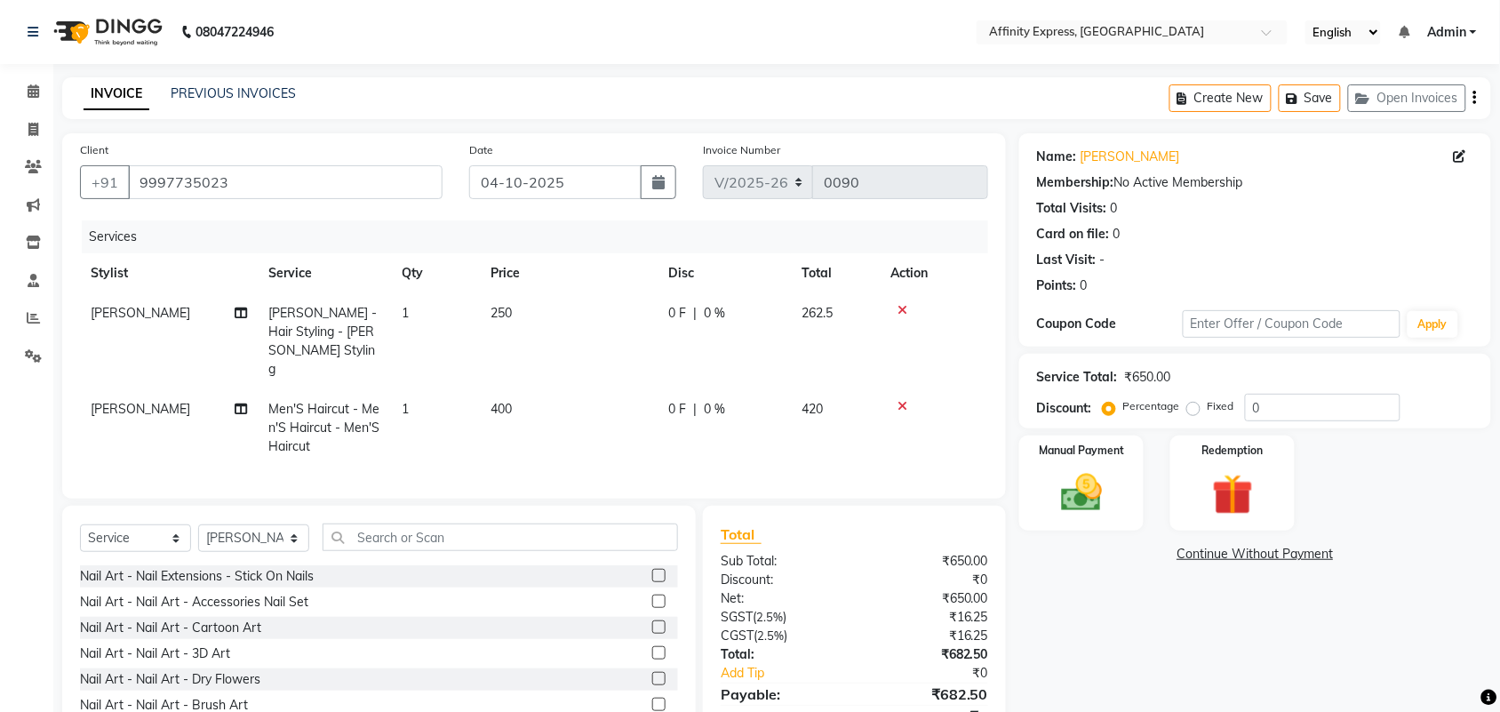
click at [513, 313] on td "250" at bounding box center [569, 341] width 178 height 96
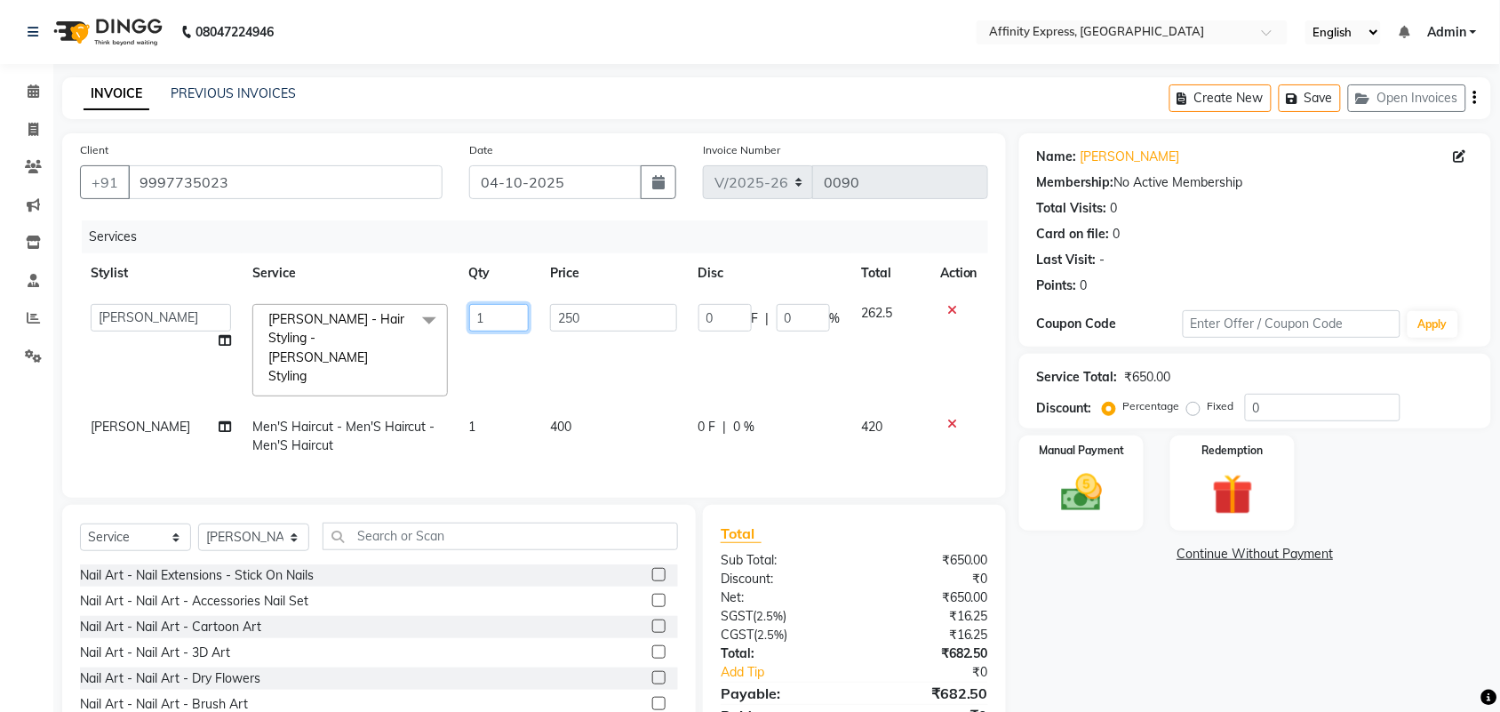
click at [513, 313] on input "1" at bounding box center [499, 318] width 60 height 28
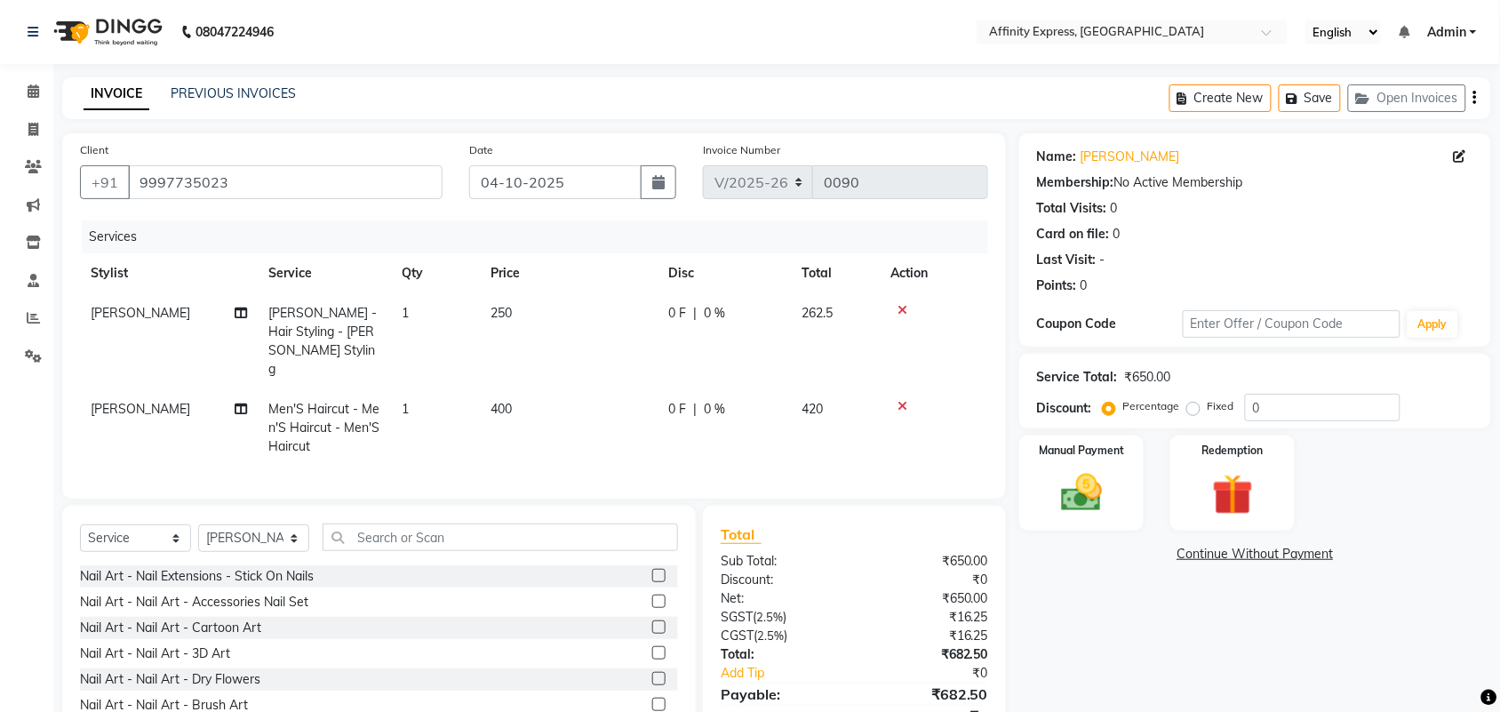
click at [573, 317] on td "250" at bounding box center [569, 341] width 178 height 96
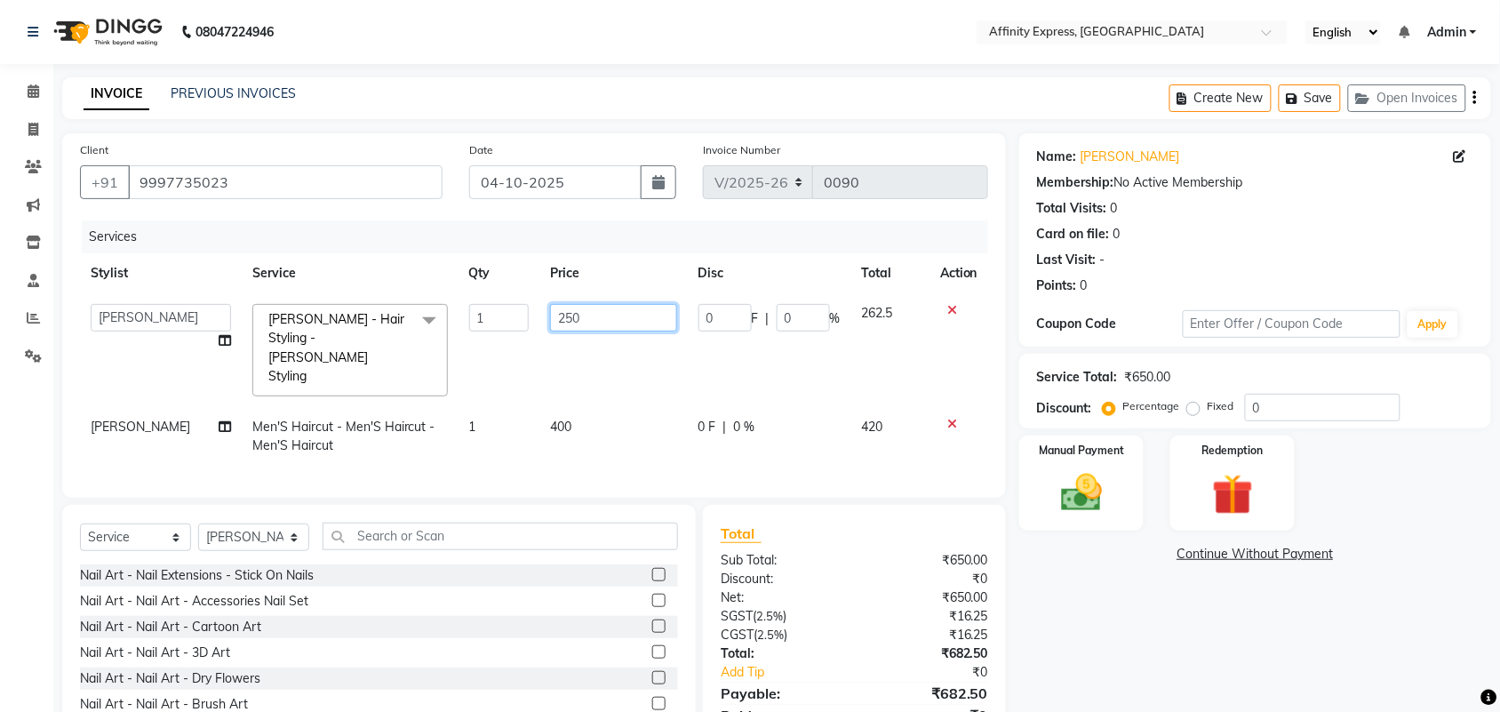
click at [567, 317] on input "250" at bounding box center [613, 318] width 127 height 28
type input "200"
click at [562, 407] on td "400" at bounding box center [614, 436] width 148 height 59
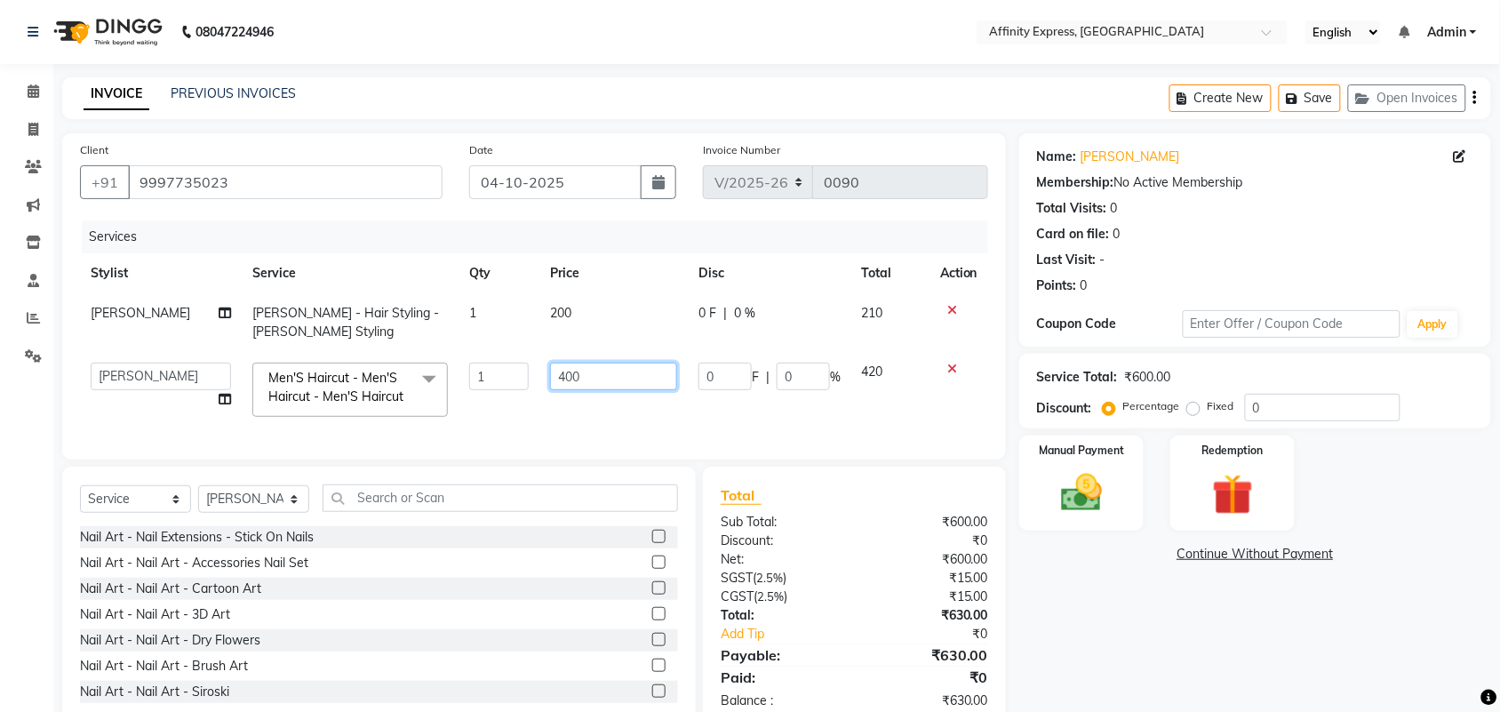
click at [562, 380] on input "400" at bounding box center [613, 377] width 127 height 28
type input "300"
click at [1071, 556] on link "Continue Without Payment" at bounding box center [1255, 554] width 465 height 19
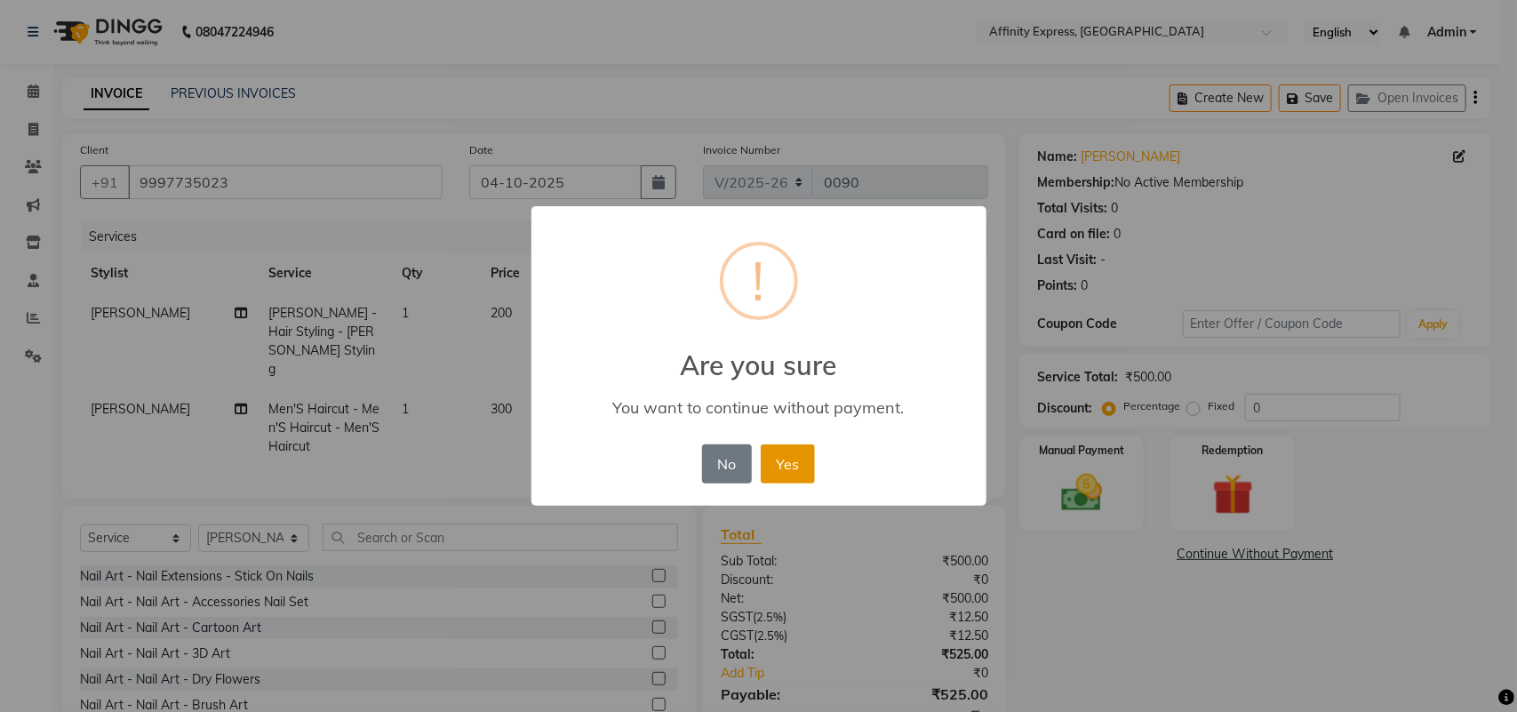
click at [793, 467] on button "Yes" at bounding box center [788, 463] width 54 height 39
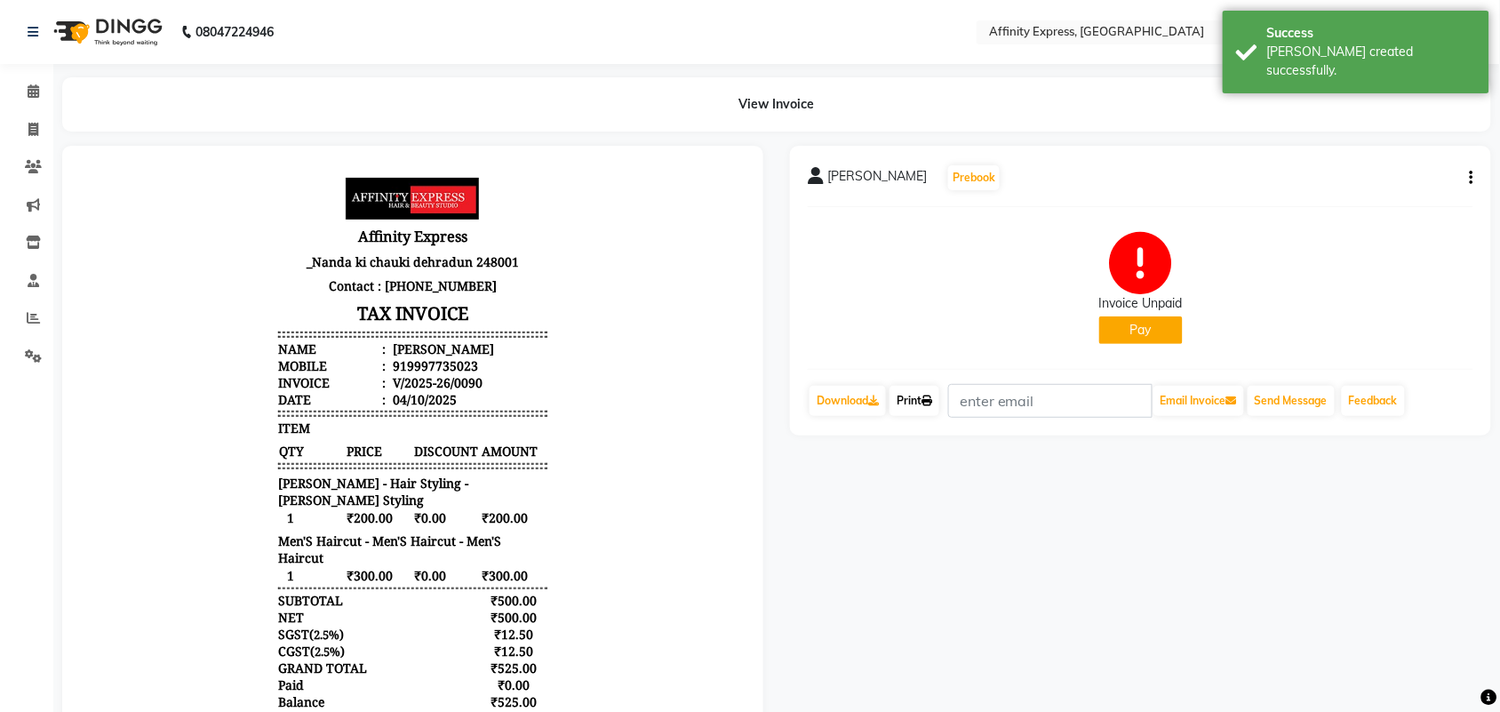
click at [924, 404] on link "Print" at bounding box center [915, 401] width 50 height 30
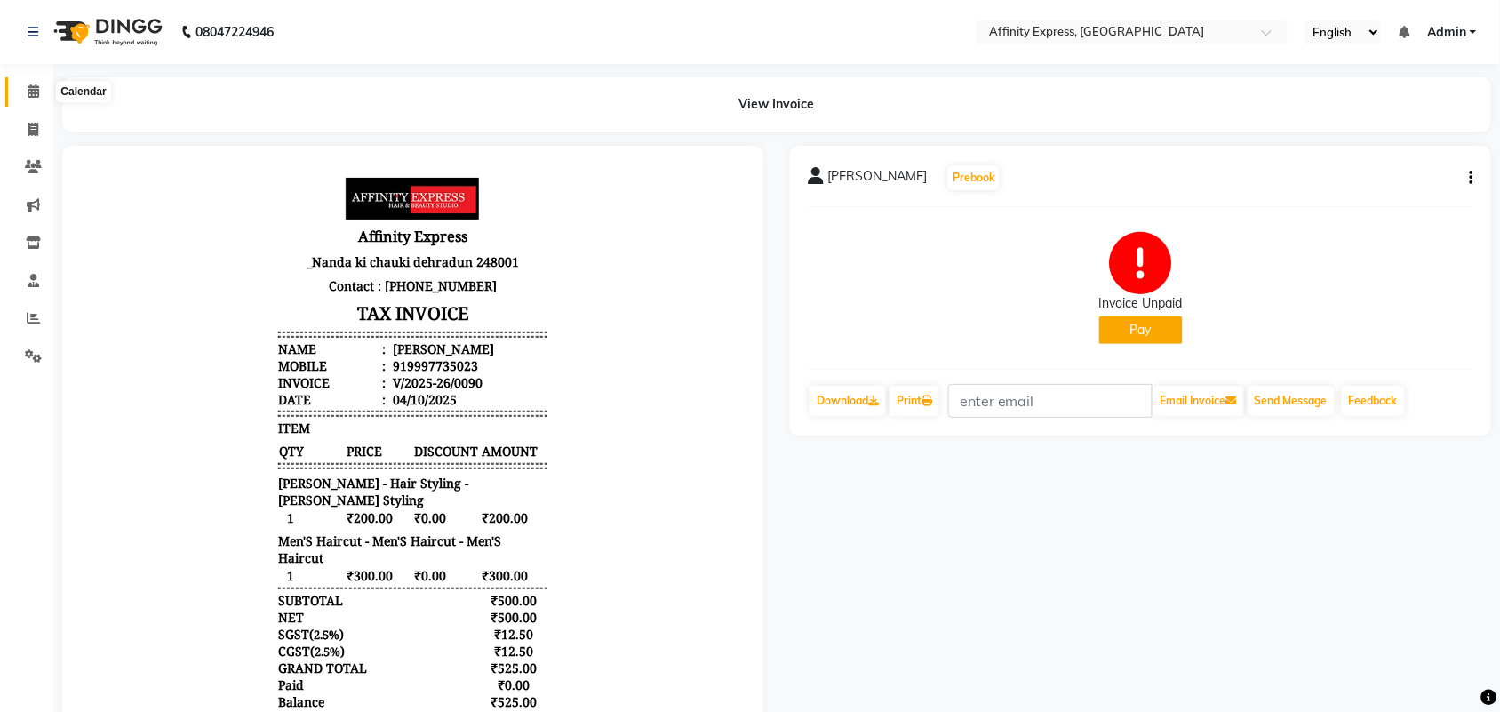
click at [33, 98] on icon at bounding box center [34, 90] width 12 height 13
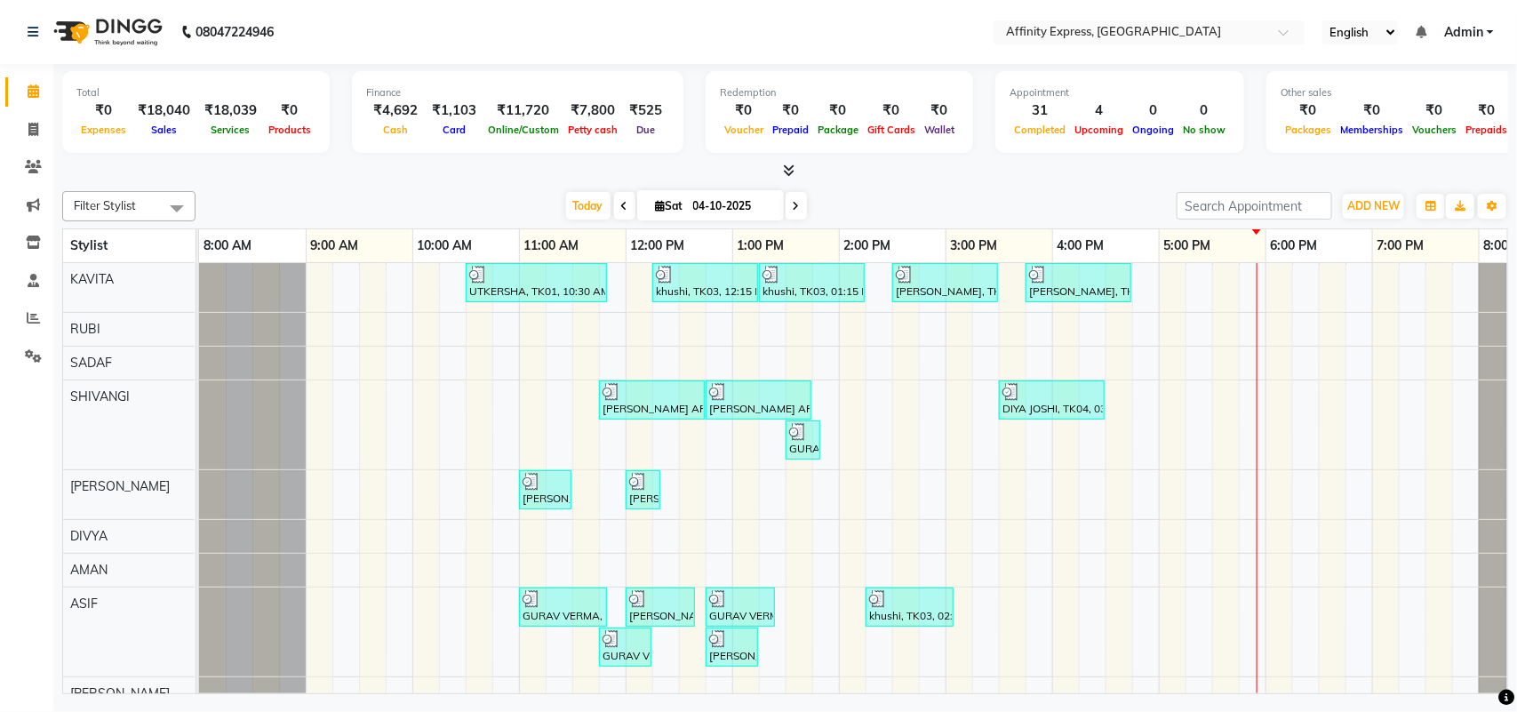
click at [486, 393] on div "UTKERSHA, TK01, 10:30 AM-11:50 AM, Threading - Skin Consultation - Eyebrows,Thr…" at bounding box center [892, 651] width 1387 height 777
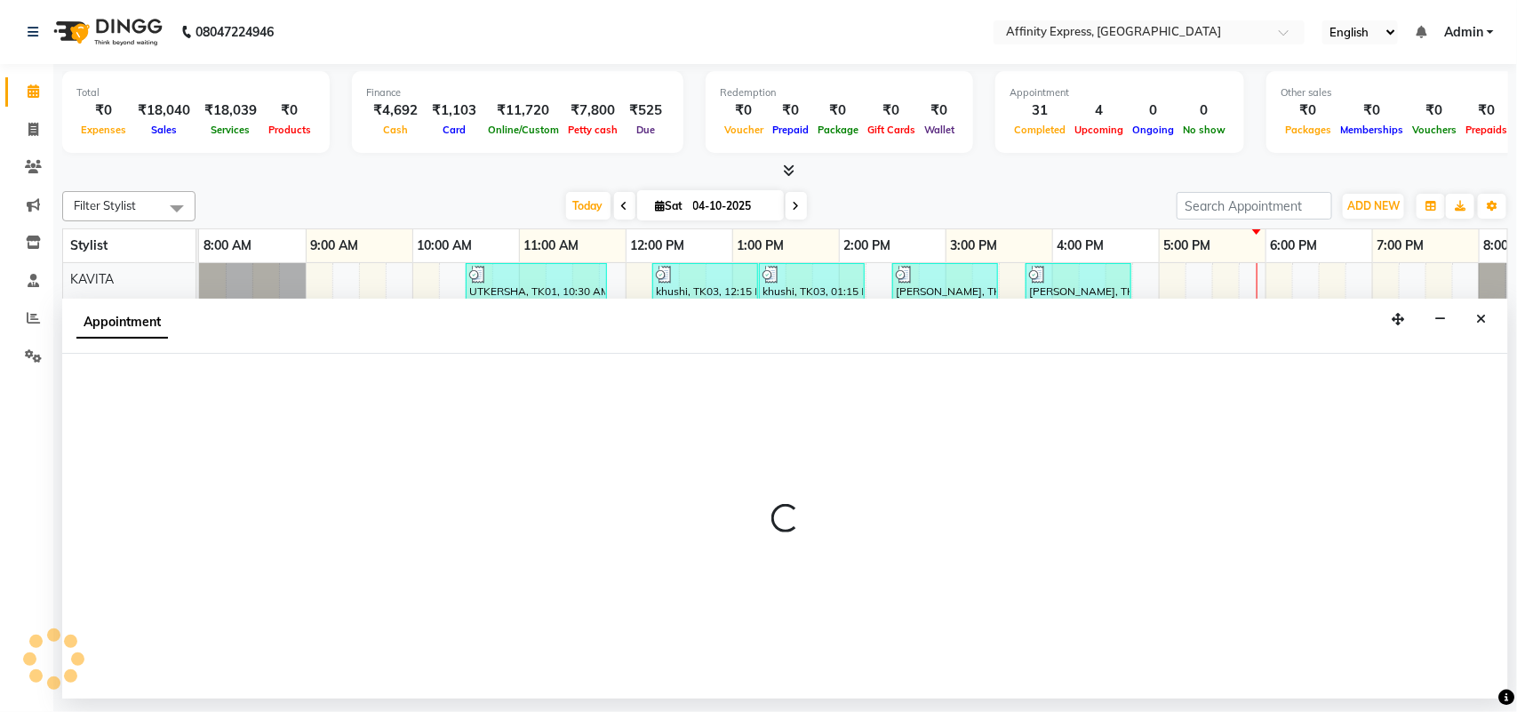
select select "93299"
select select "tentative"
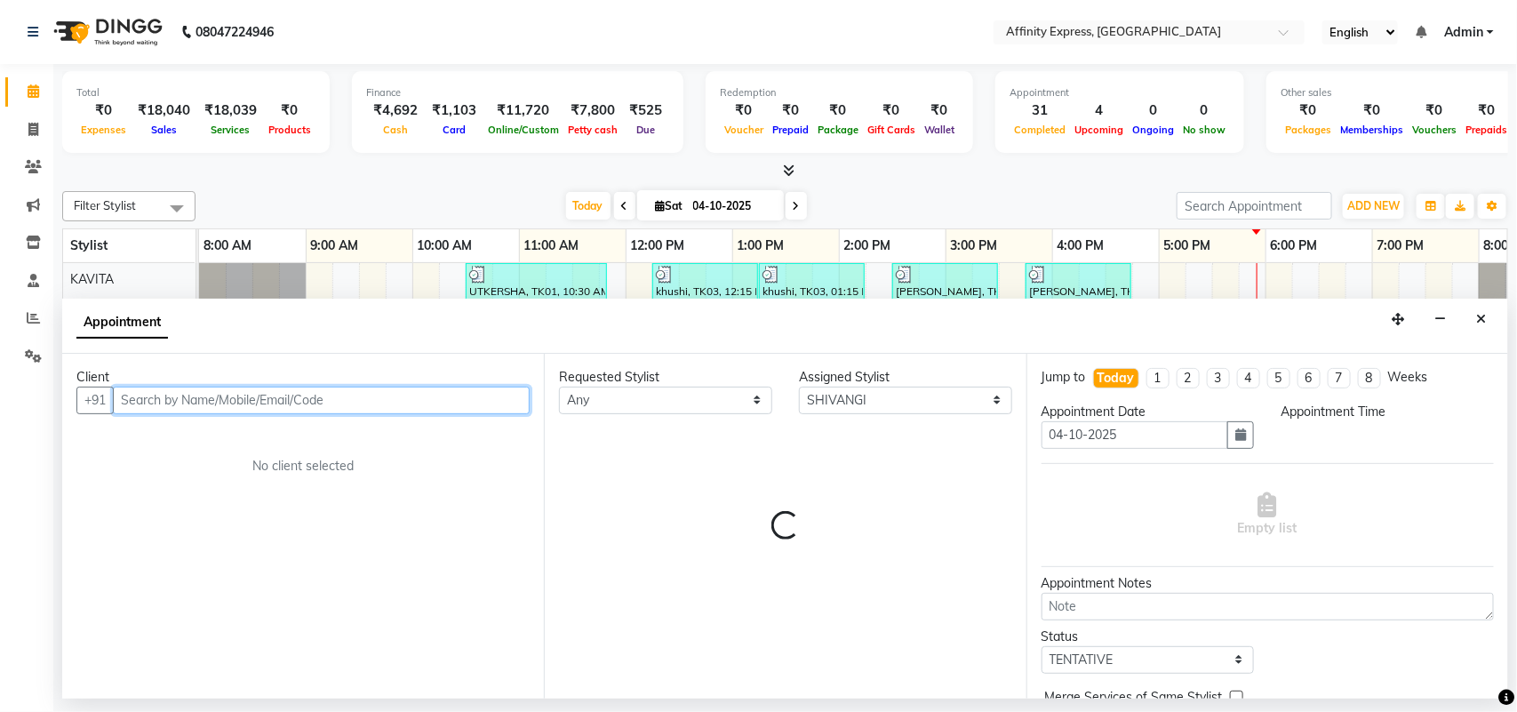
select select "630"
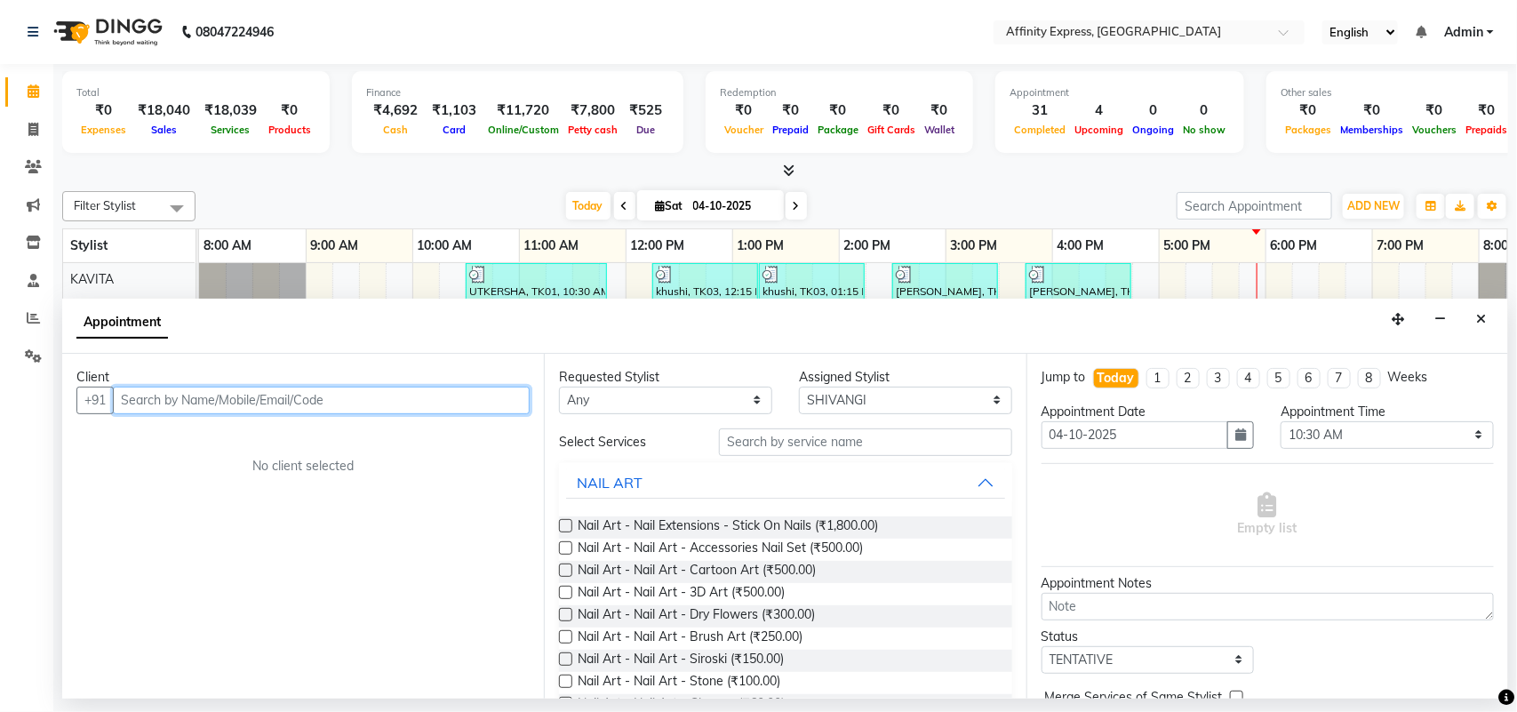
click at [486, 393] on input "text" at bounding box center [321, 401] width 417 height 28
type input "7506958348"
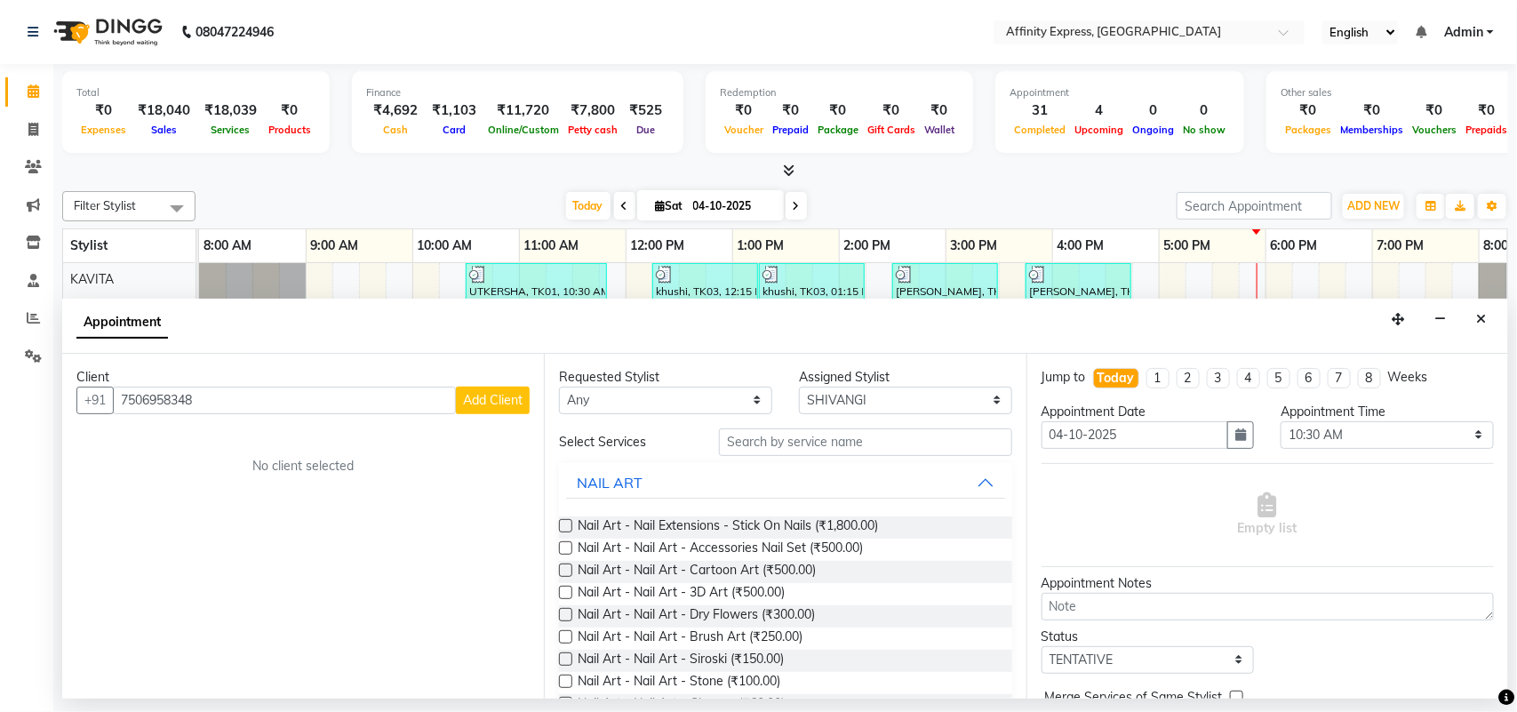
click at [486, 393] on span "Add Client" at bounding box center [493, 400] width 60 height 16
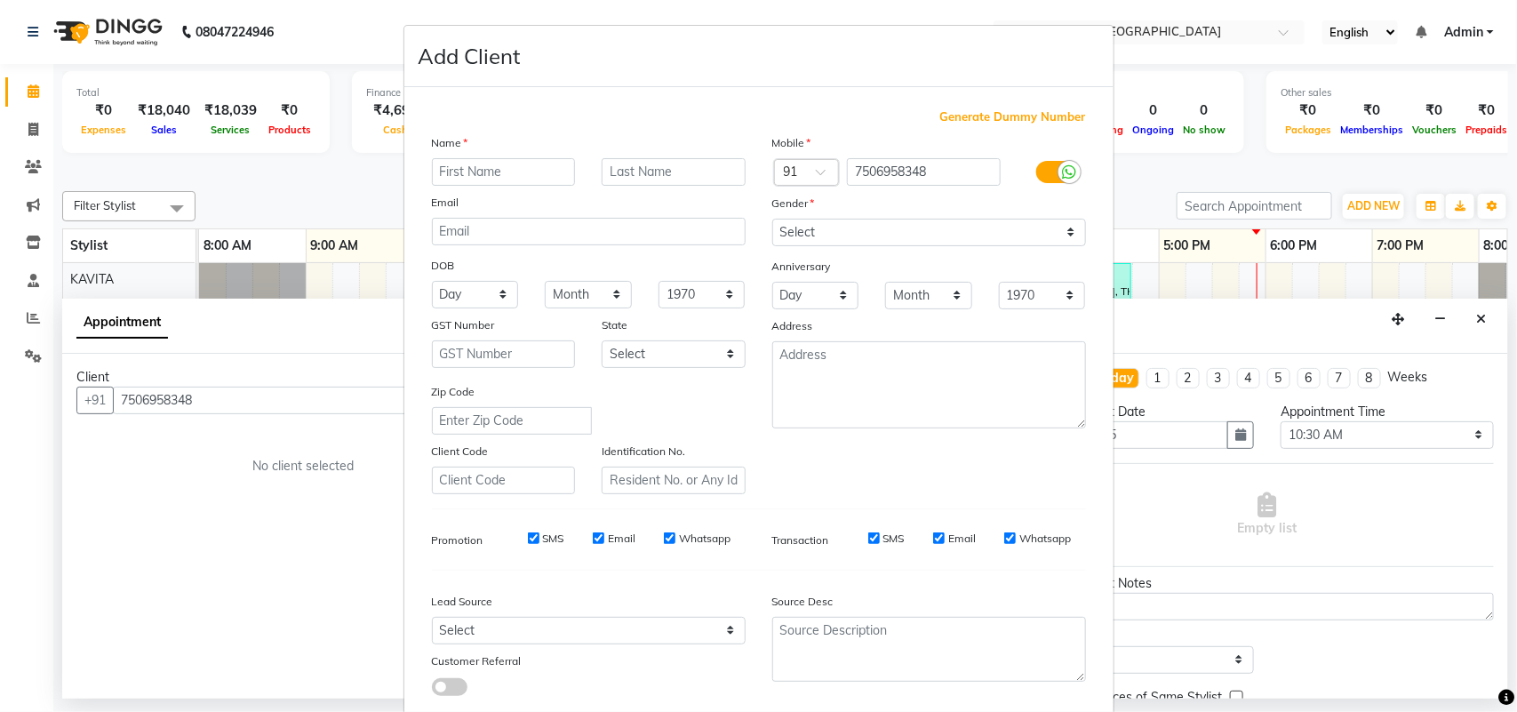
click at [450, 171] on input "text" at bounding box center [504, 172] width 144 height 28
type input "DR [PERSON_NAME]"
click at [973, 234] on select "Select [DEMOGRAPHIC_DATA] [DEMOGRAPHIC_DATA] Other Prefer Not To Say" at bounding box center [929, 233] width 314 height 28
select select "[DEMOGRAPHIC_DATA]"
click at [772, 219] on select "Select [DEMOGRAPHIC_DATA] [DEMOGRAPHIC_DATA] Other Prefer Not To Say" at bounding box center [929, 233] width 314 height 28
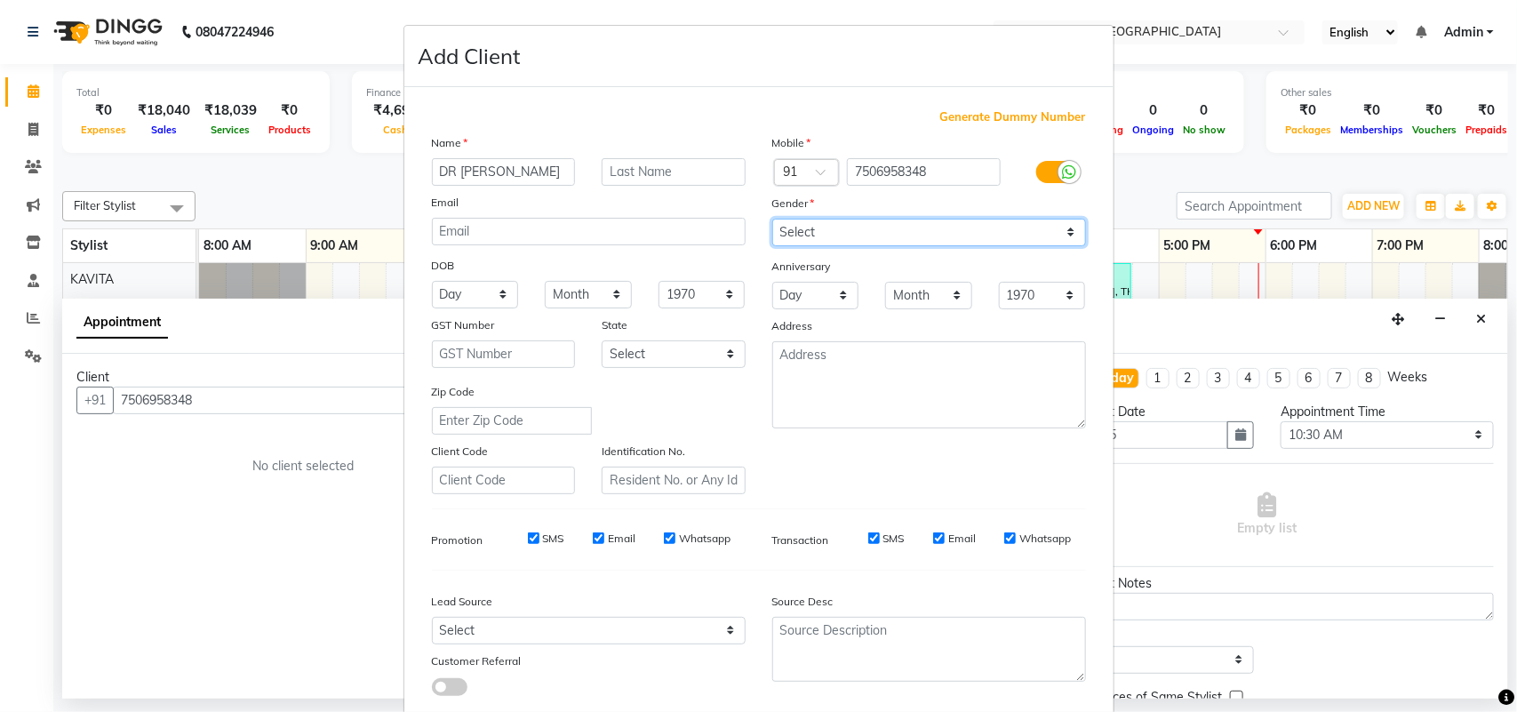
scroll to position [102, 0]
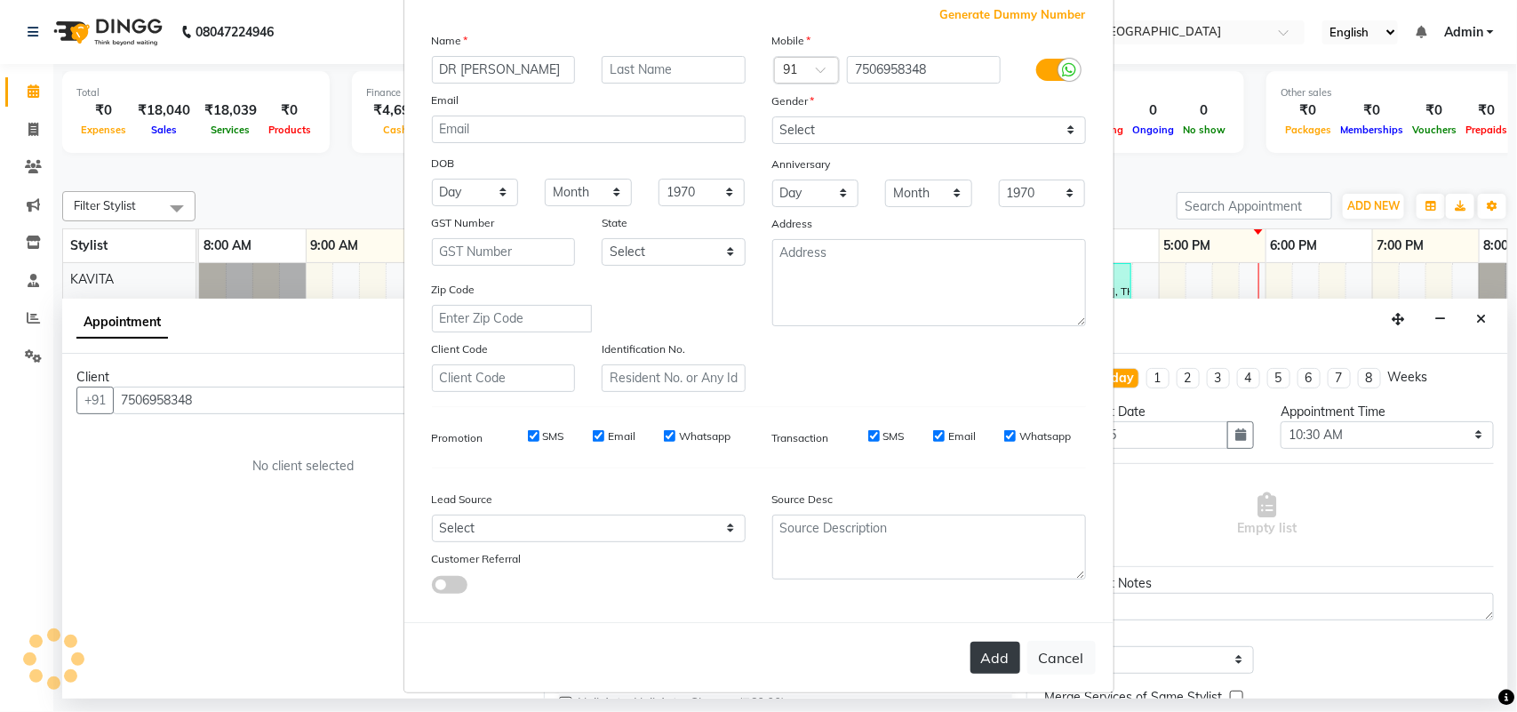
click at [975, 660] on button "Add" at bounding box center [996, 658] width 50 height 32
select select
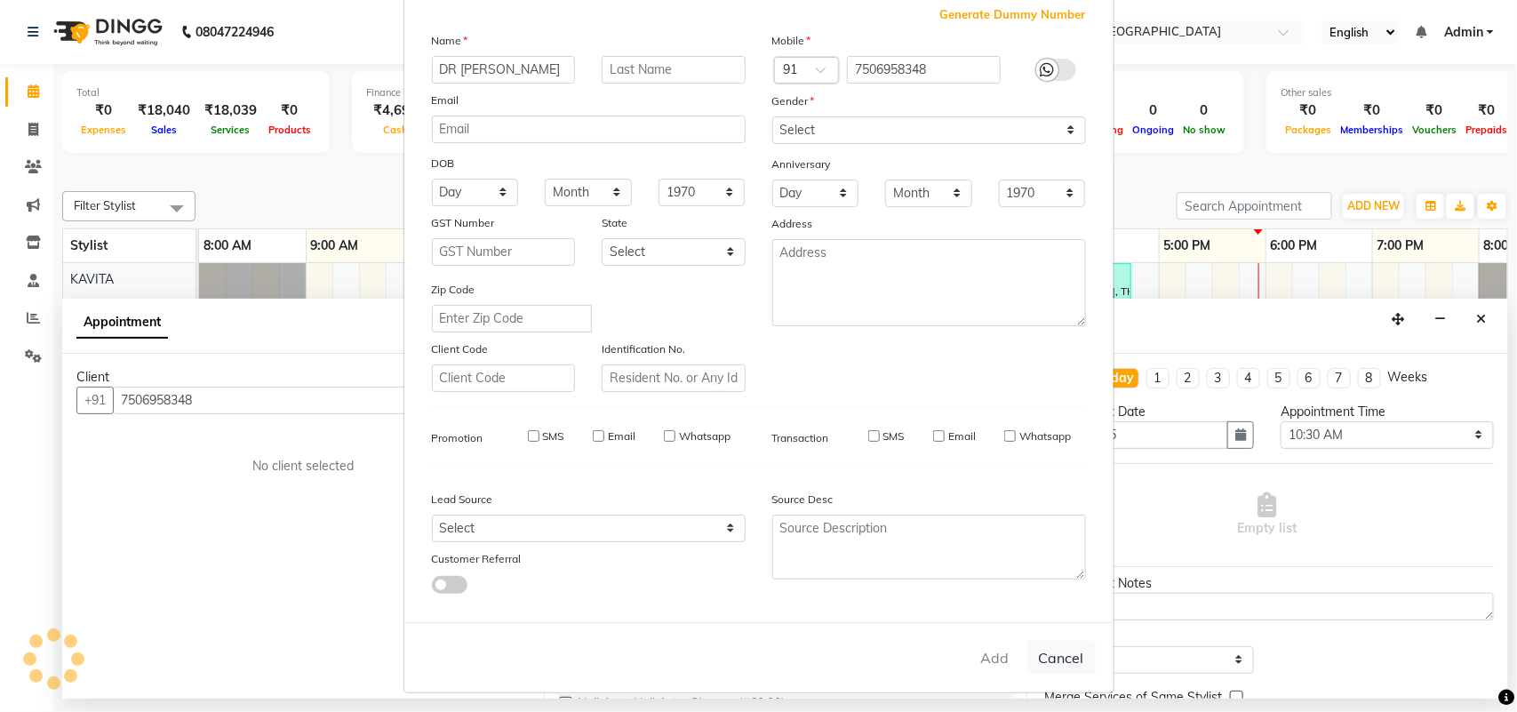
select select
checkbox input "false"
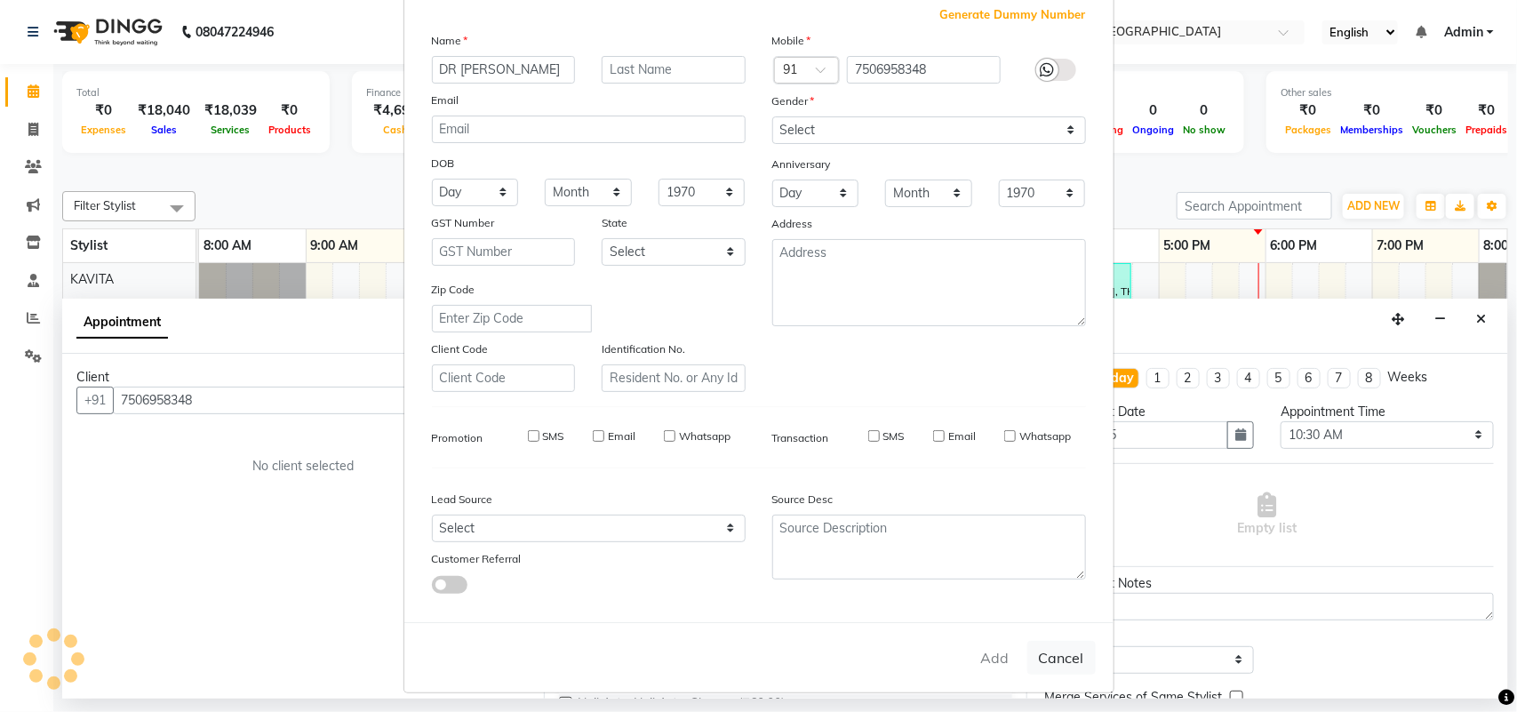
checkbox input "false"
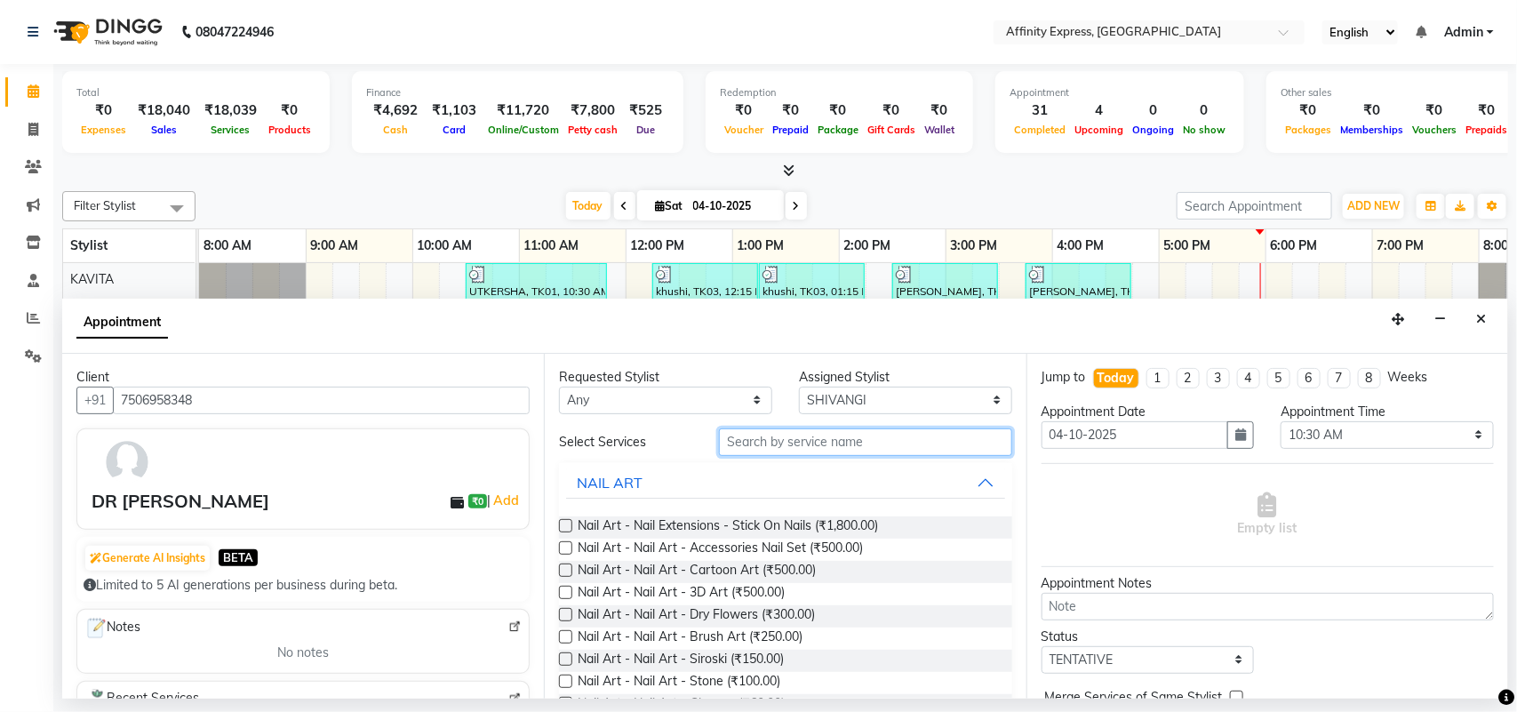
click at [831, 436] on input "text" at bounding box center [865, 442] width 293 height 28
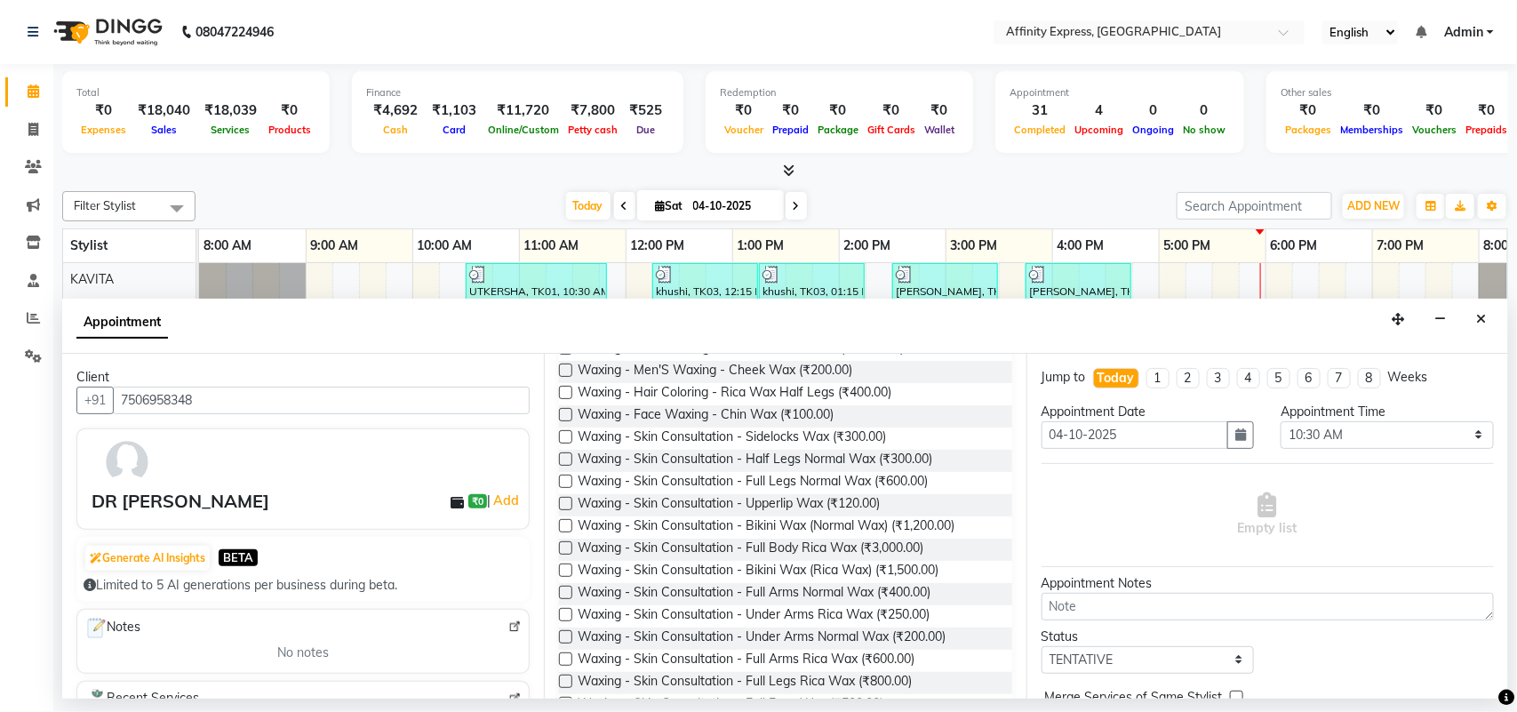
scroll to position [290, 0]
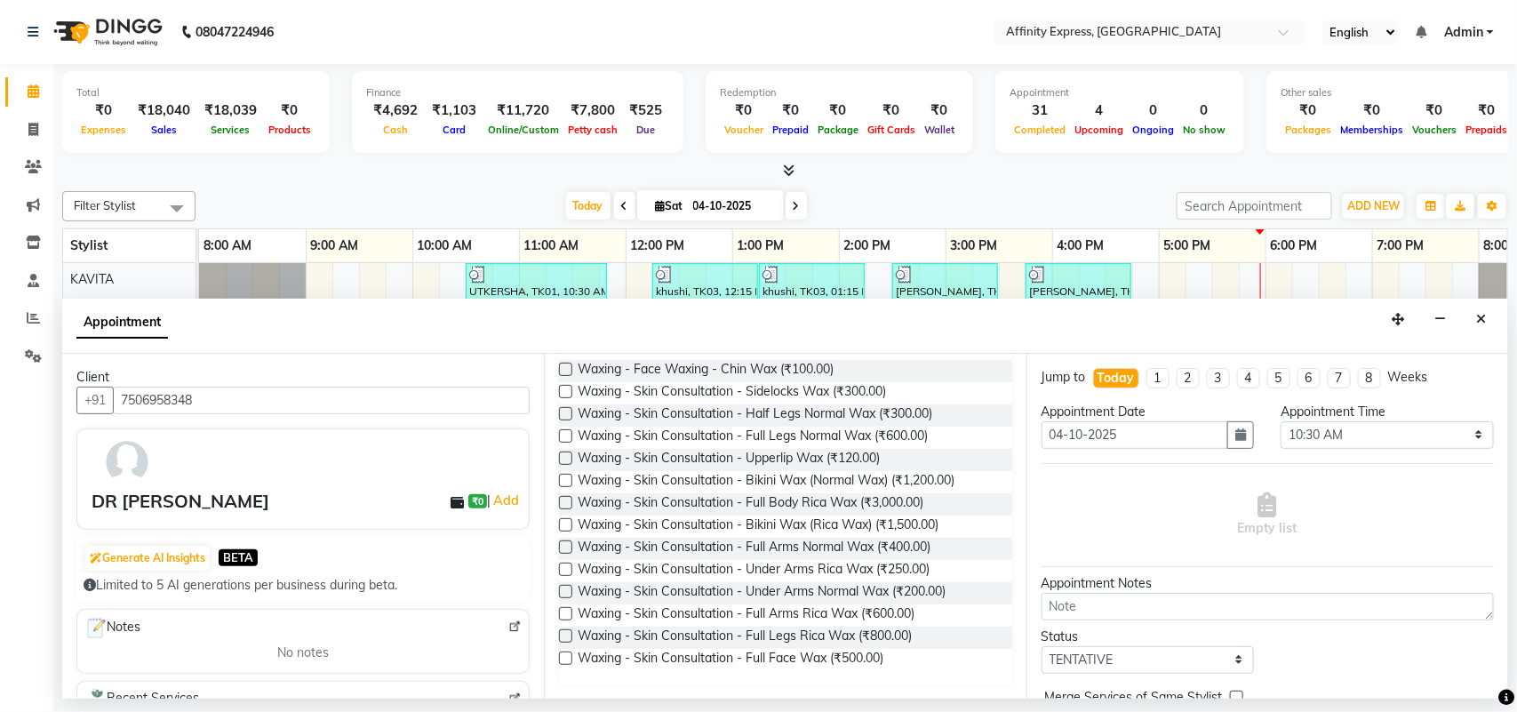
type input "WAX"
click at [566, 616] on label at bounding box center [565, 613] width 13 height 13
click at [566, 616] on input "checkbox" at bounding box center [565, 616] width 12 height 12
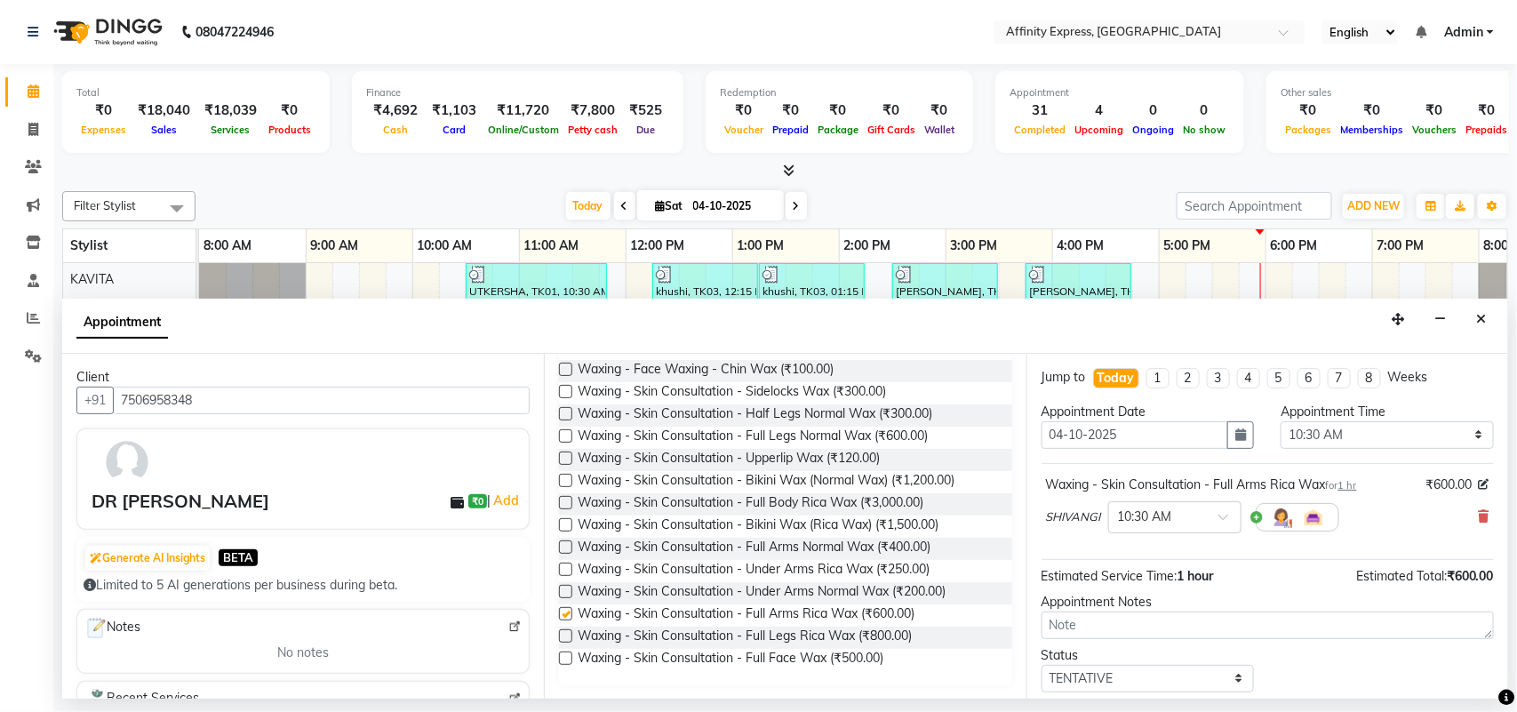
checkbox input "false"
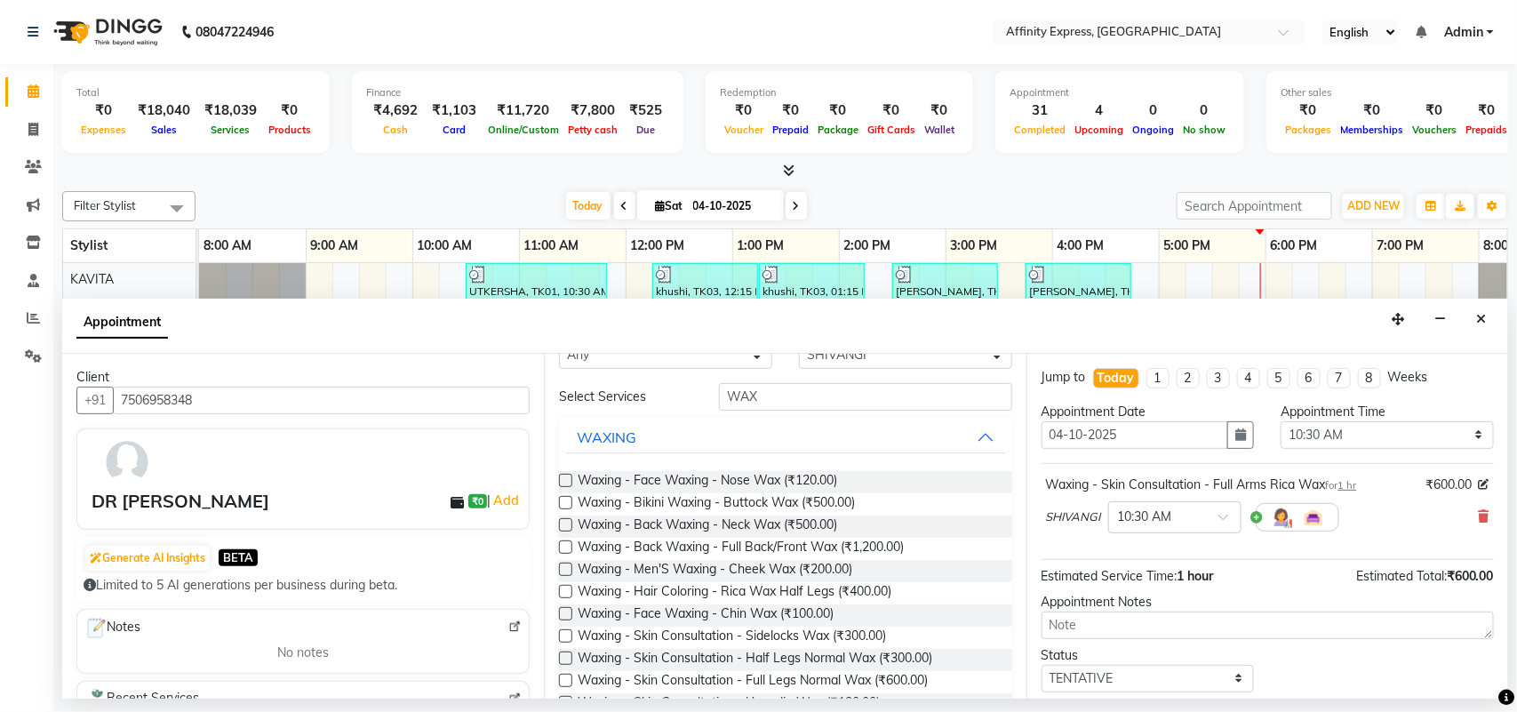
scroll to position [0, 0]
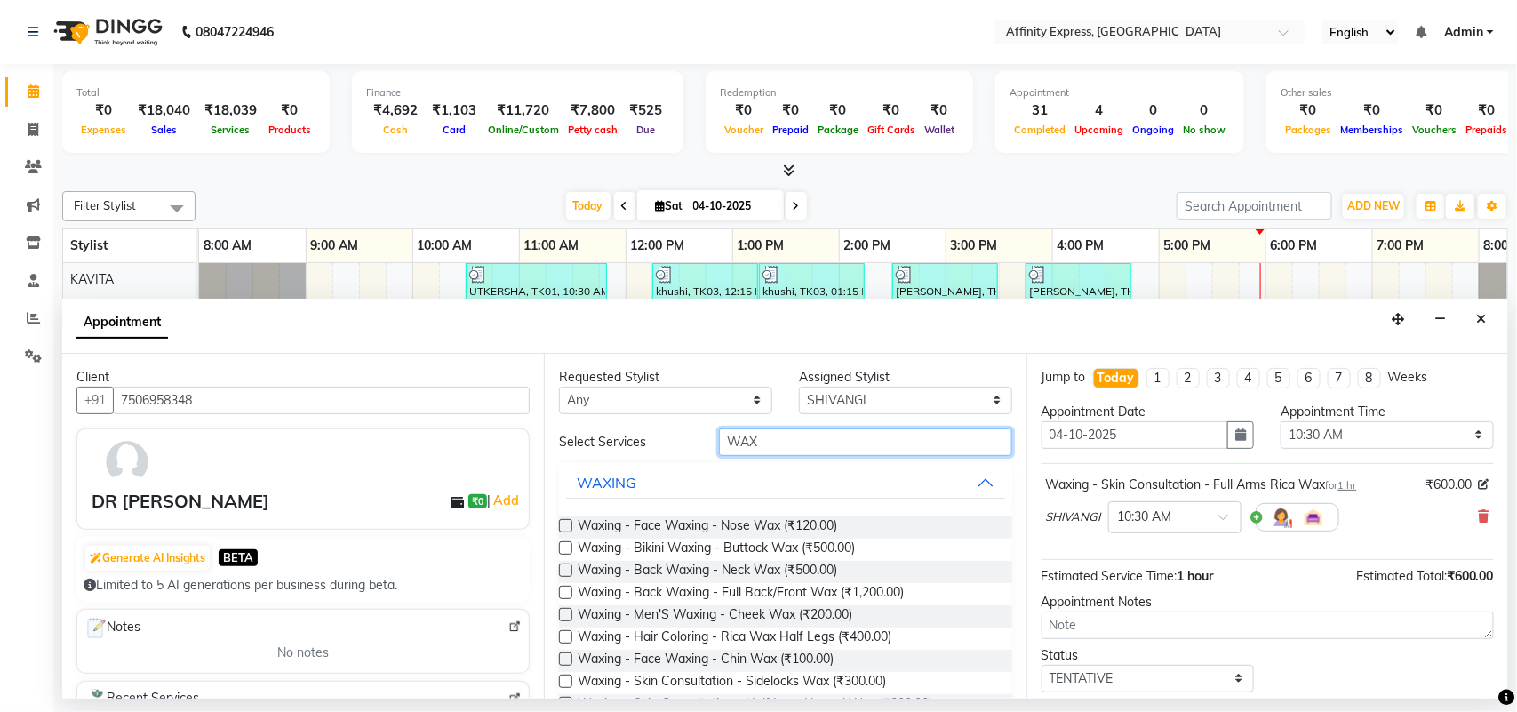
click at [843, 443] on input "WAX" at bounding box center [865, 442] width 293 height 28
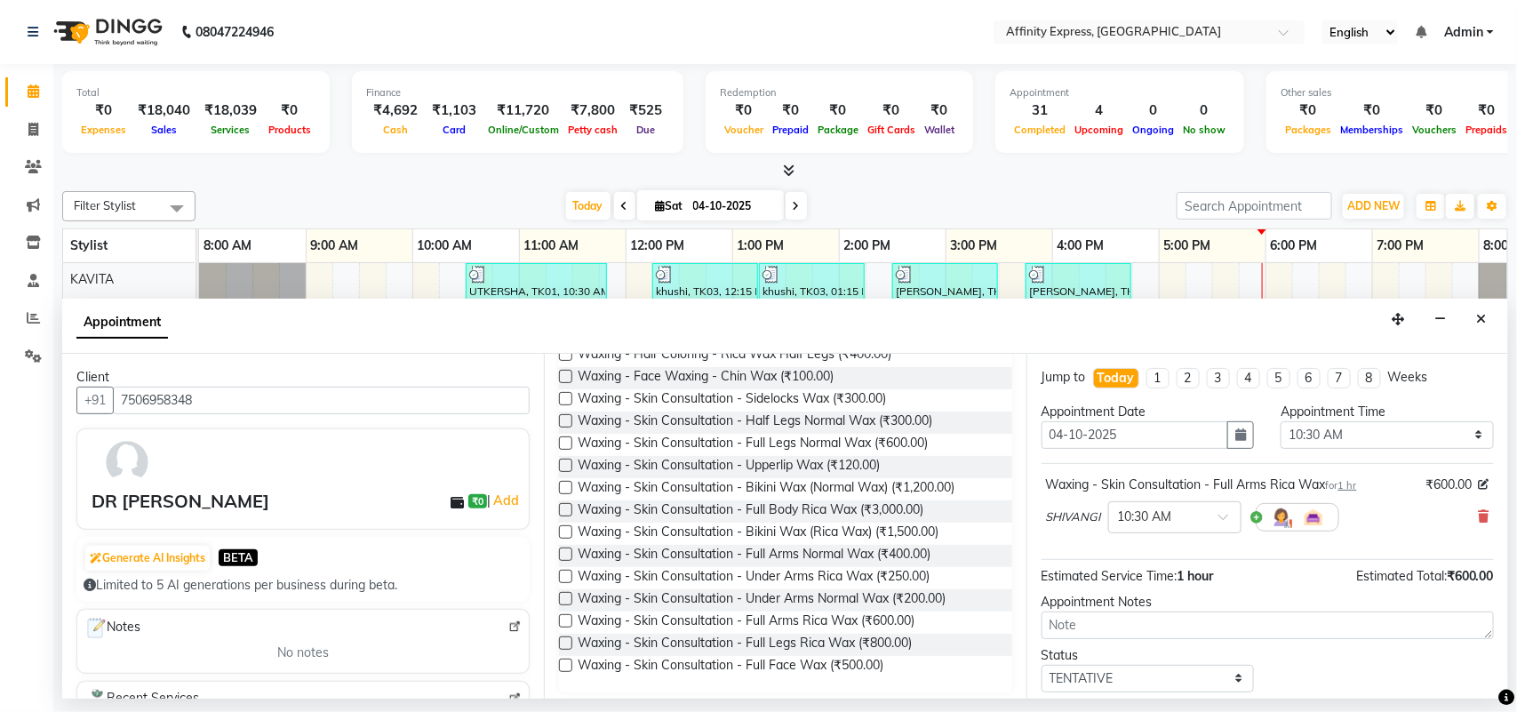
scroll to position [290, 0]
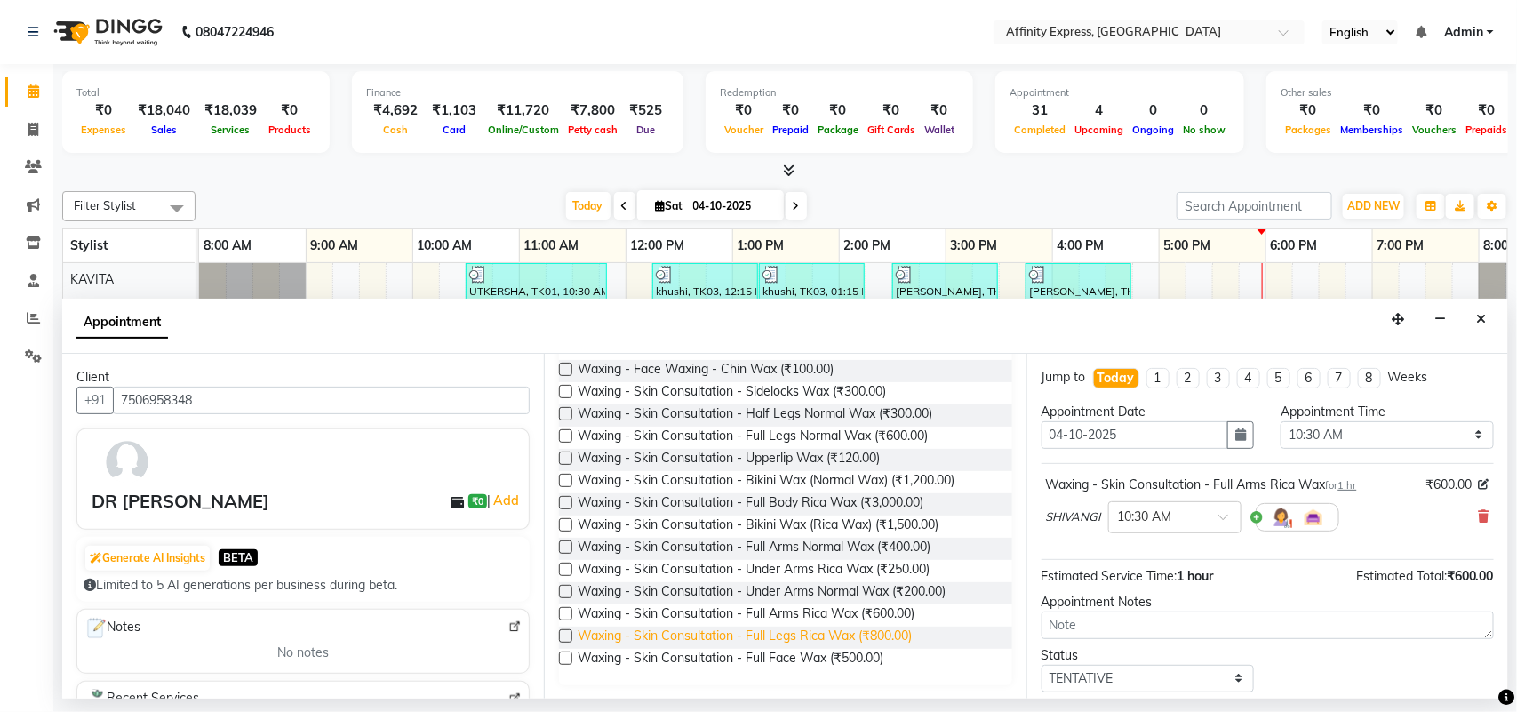
click at [850, 633] on span "Waxing - Skin Consultation - Full Legs Rica Wax (₹800.00)" at bounding box center [745, 638] width 334 height 22
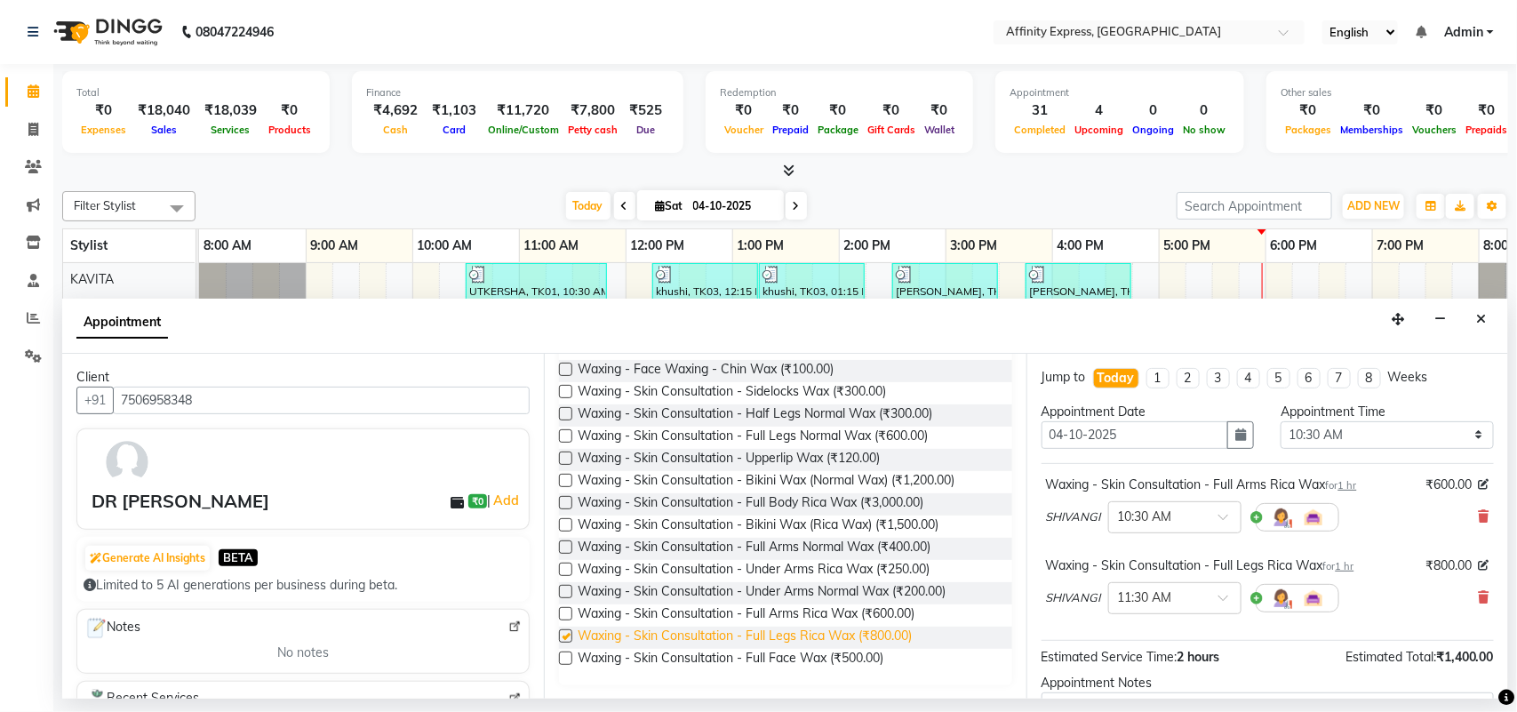
checkbox input "false"
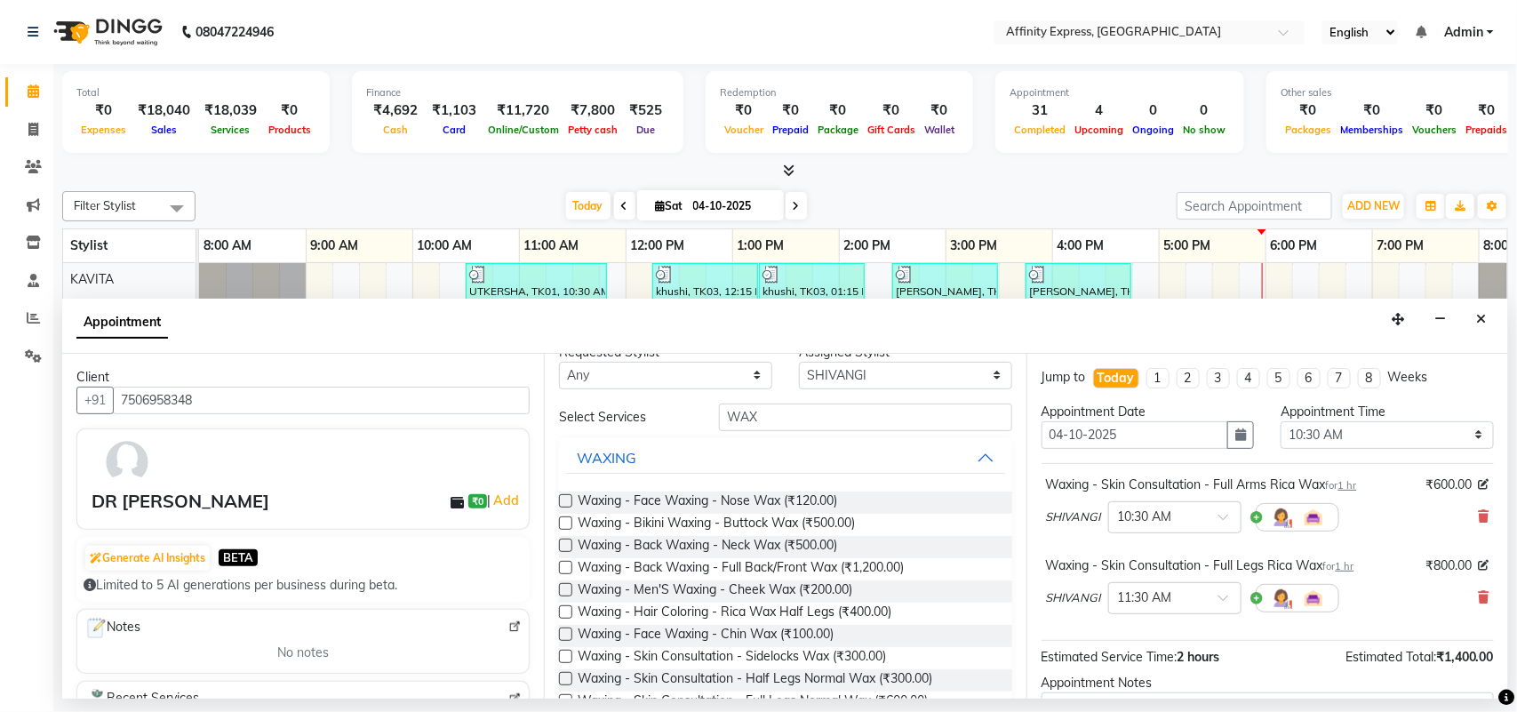
scroll to position [0, 0]
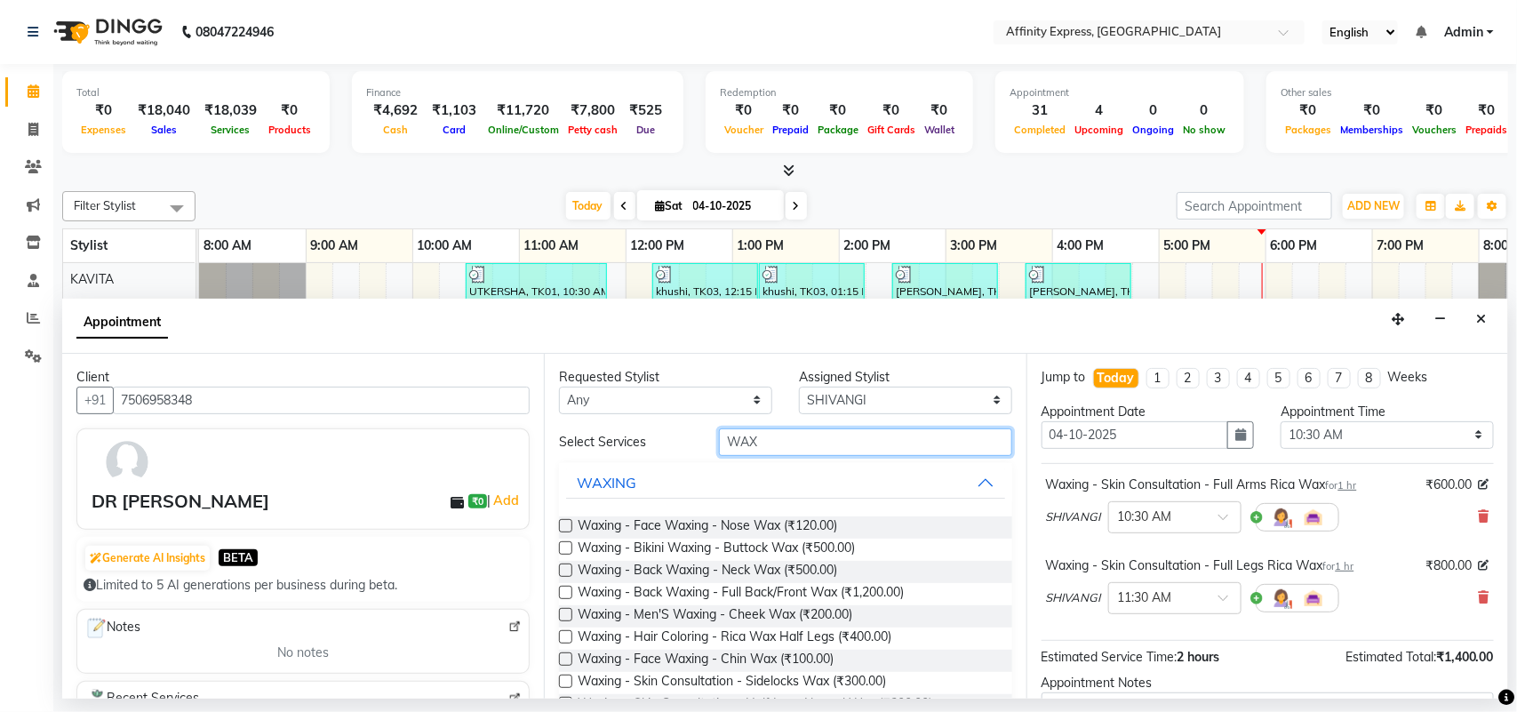
click at [820, 447] on input "WAX" at bounding box center [865, 442] width 293 height 28
type input "W"
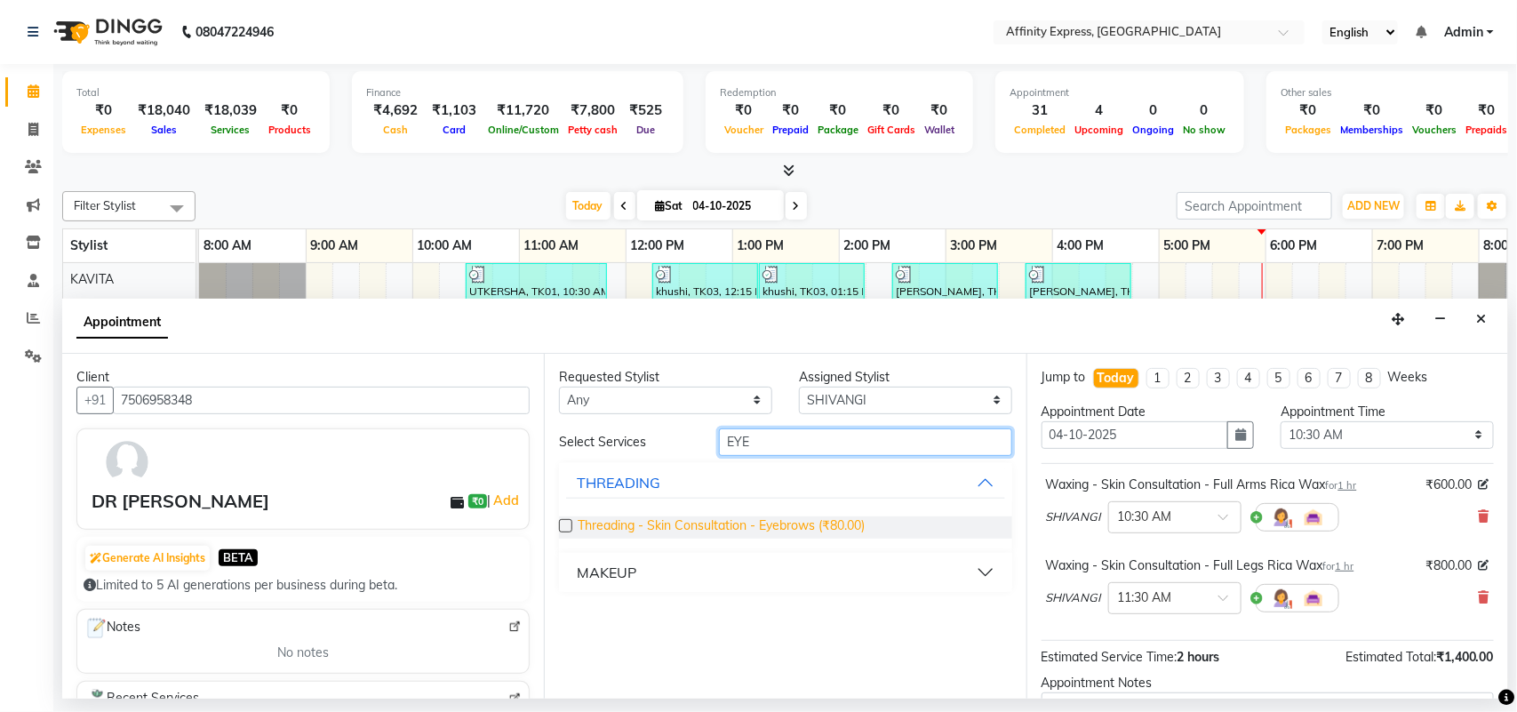
type input "EYE"
click at [804, 517] on span "Threading - Skin Consultation - Eyebrows (₹80.00)" at bounding box center [721, 527] width 287 height 22
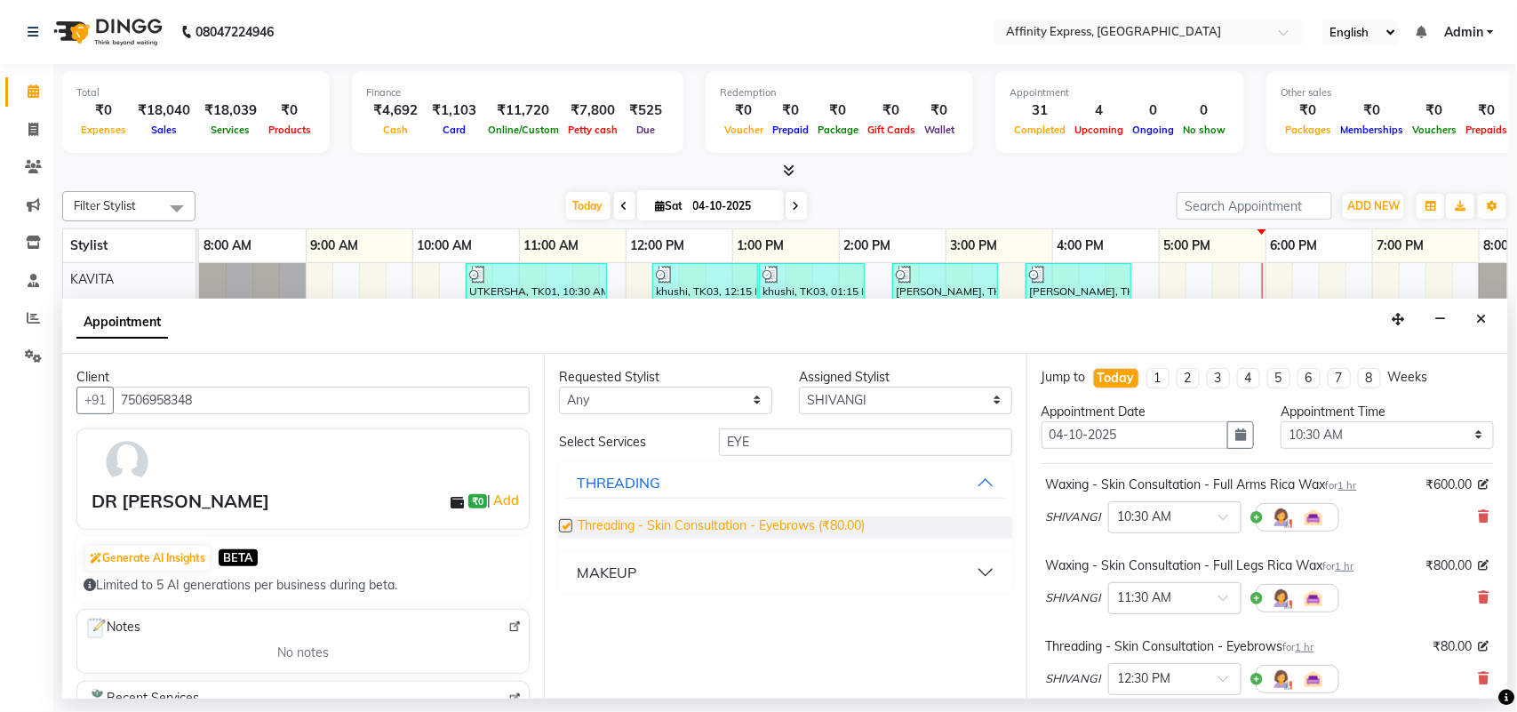
checkbox input "false"
click at [869, 443] on input "EYE" at bounding box center [865, 442] width 293 height 28
type input "E"
type input "UPPER"
click at [716, 530] on span "Threading - Skin Consultation - Upperlips (₹80.00)" at bounding box center [720, 527] width 284 height 22
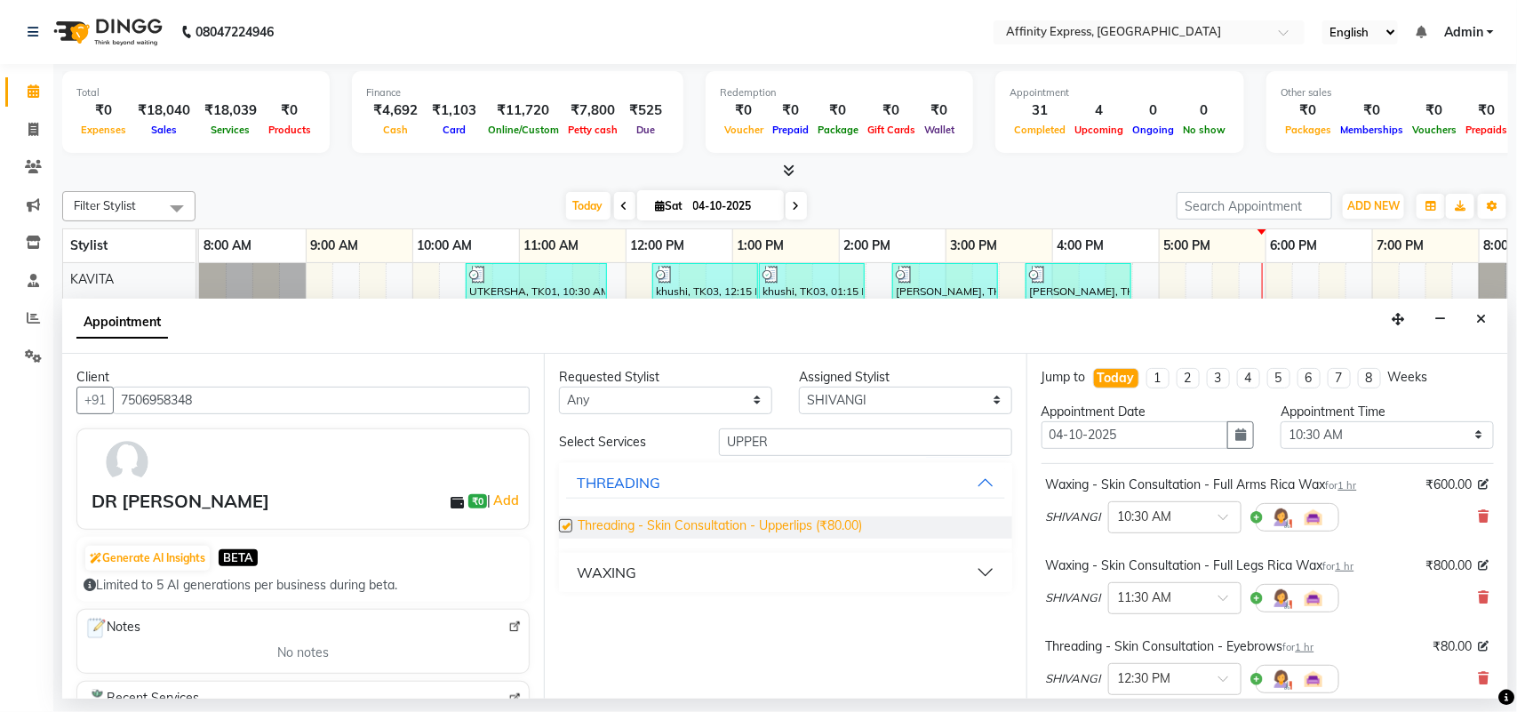
checkbox input "false"
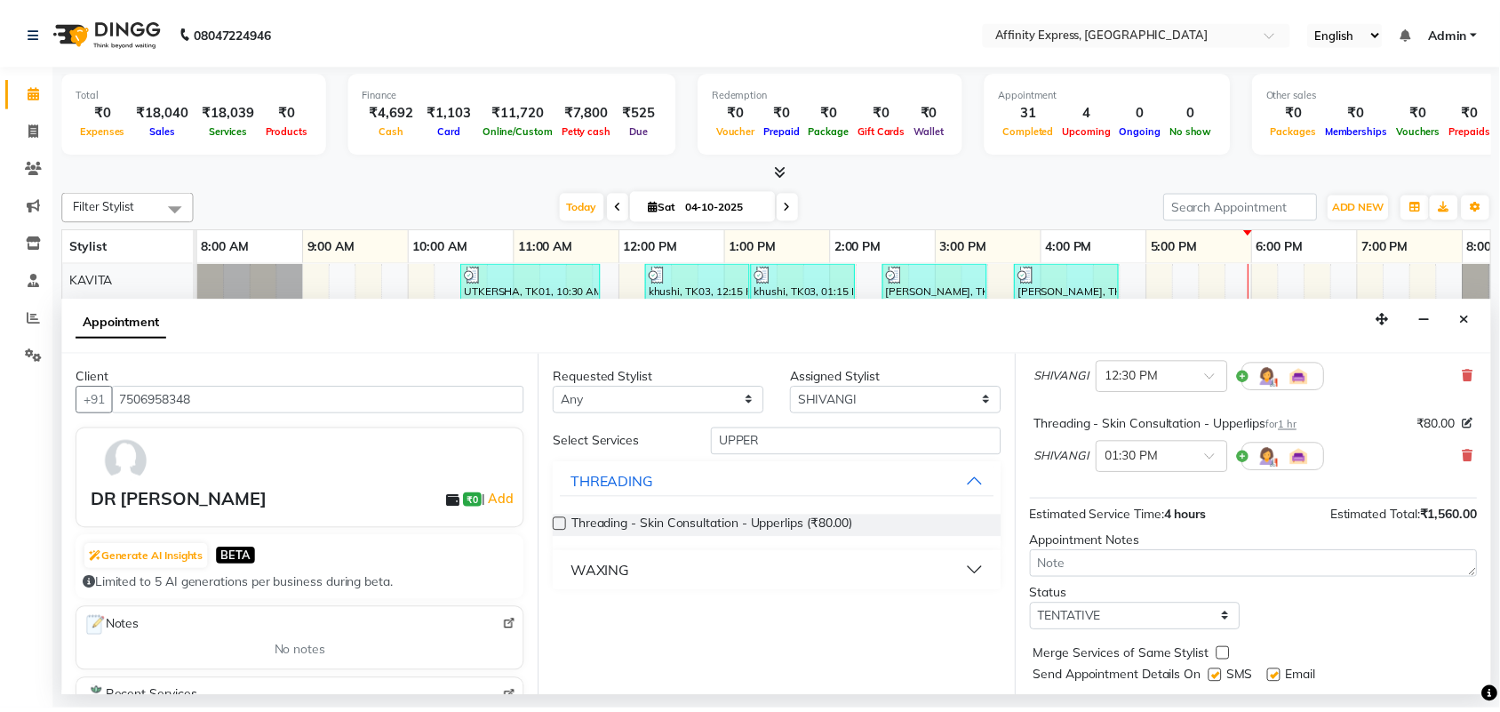
scroll to position [349, 0]
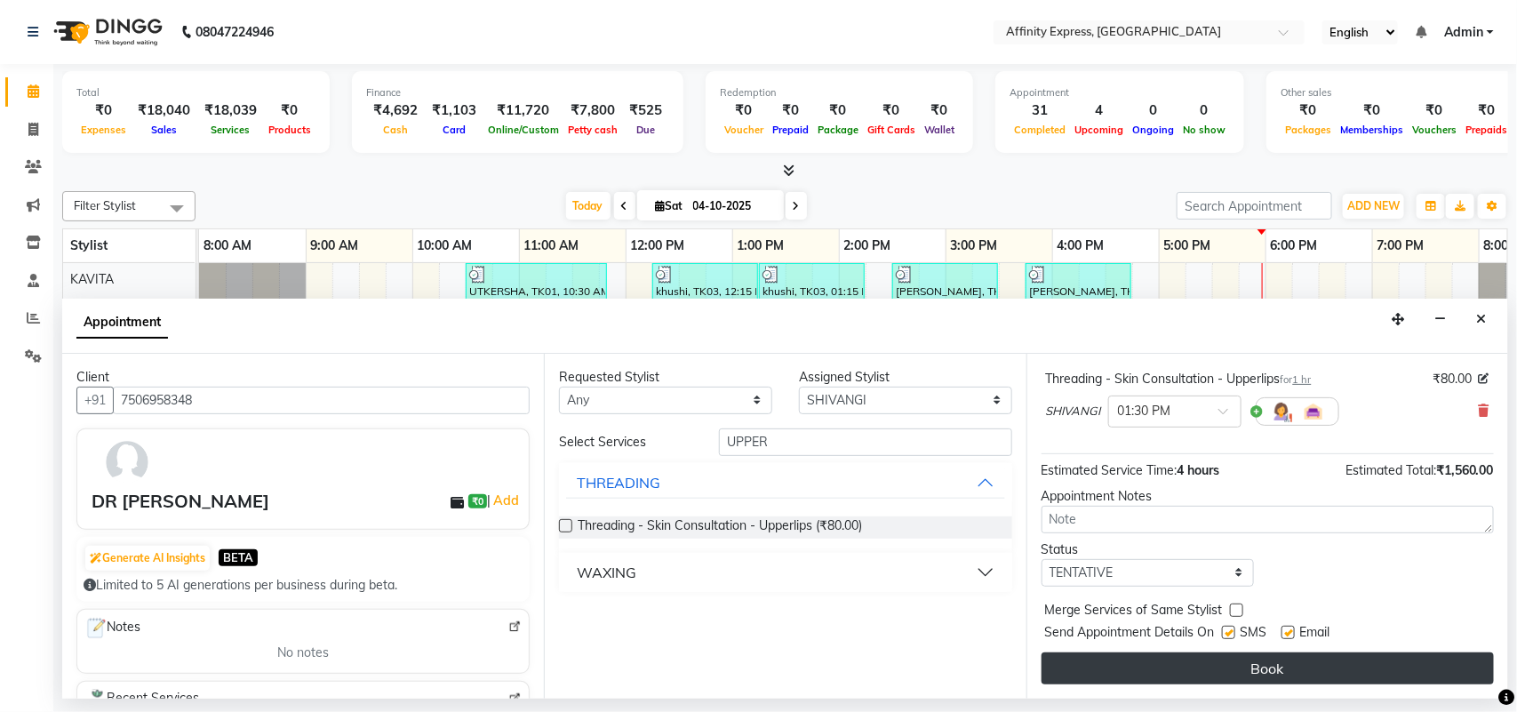
click at [1340, 668] on button "Book" at bounding box center [1268, 668] width 452 height 32
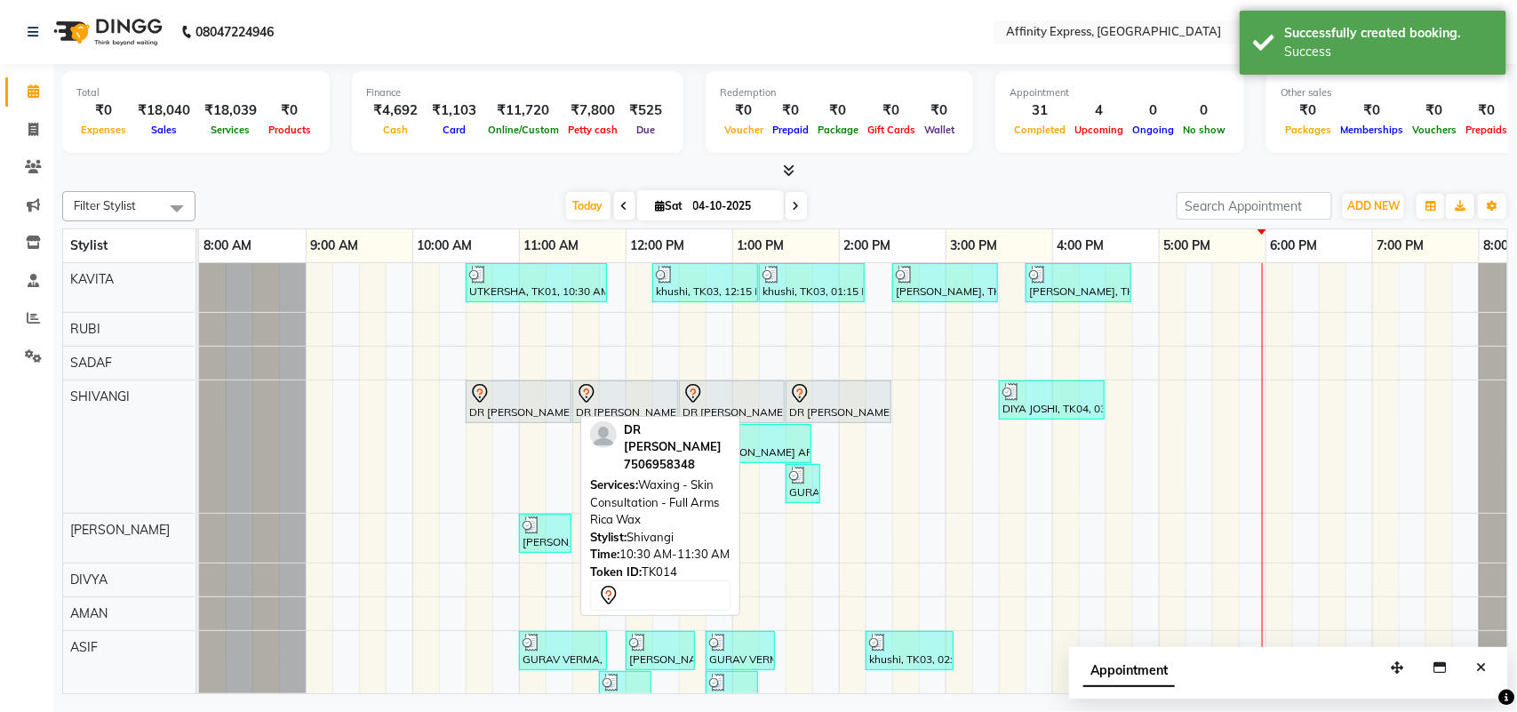
click at [543, 404] on div at bounding box center [518, 393] width 99 height 21
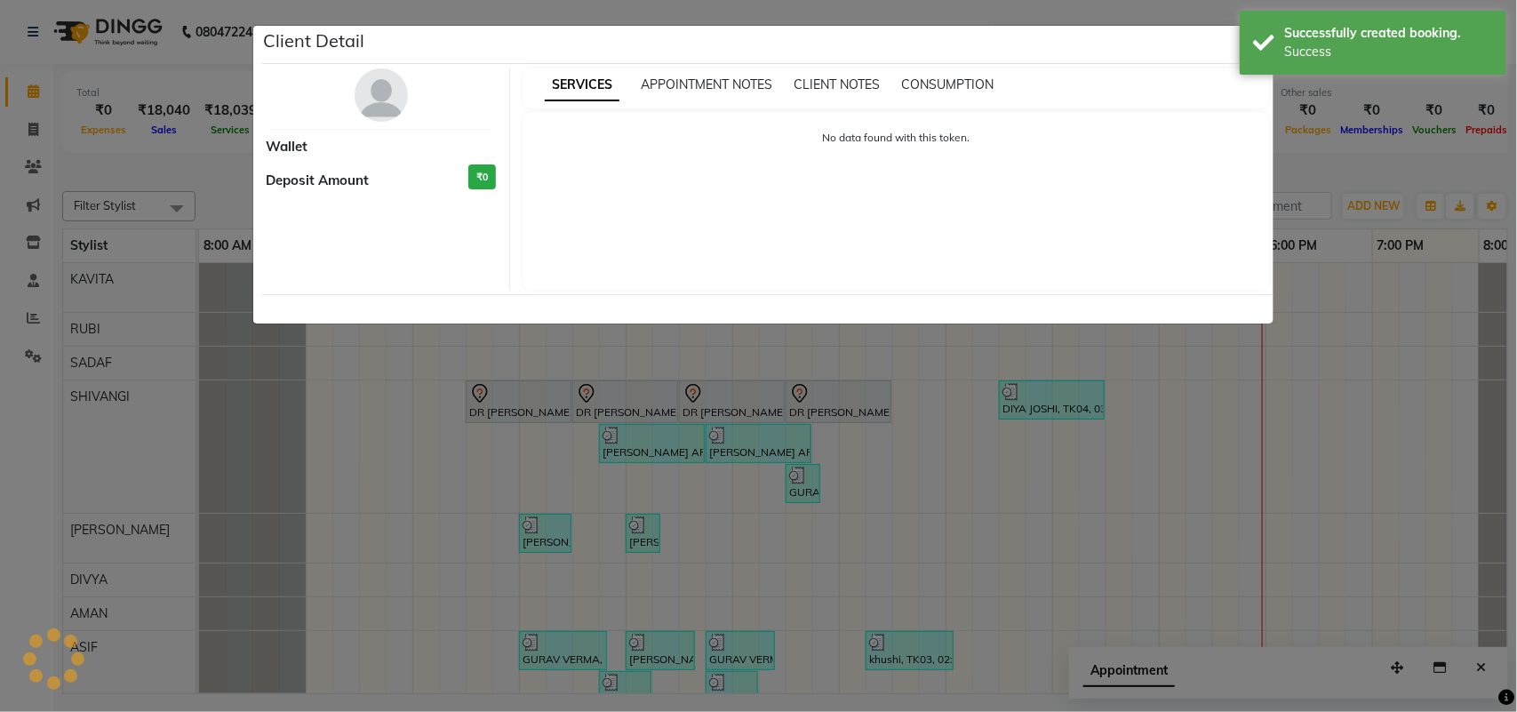
select select "7"
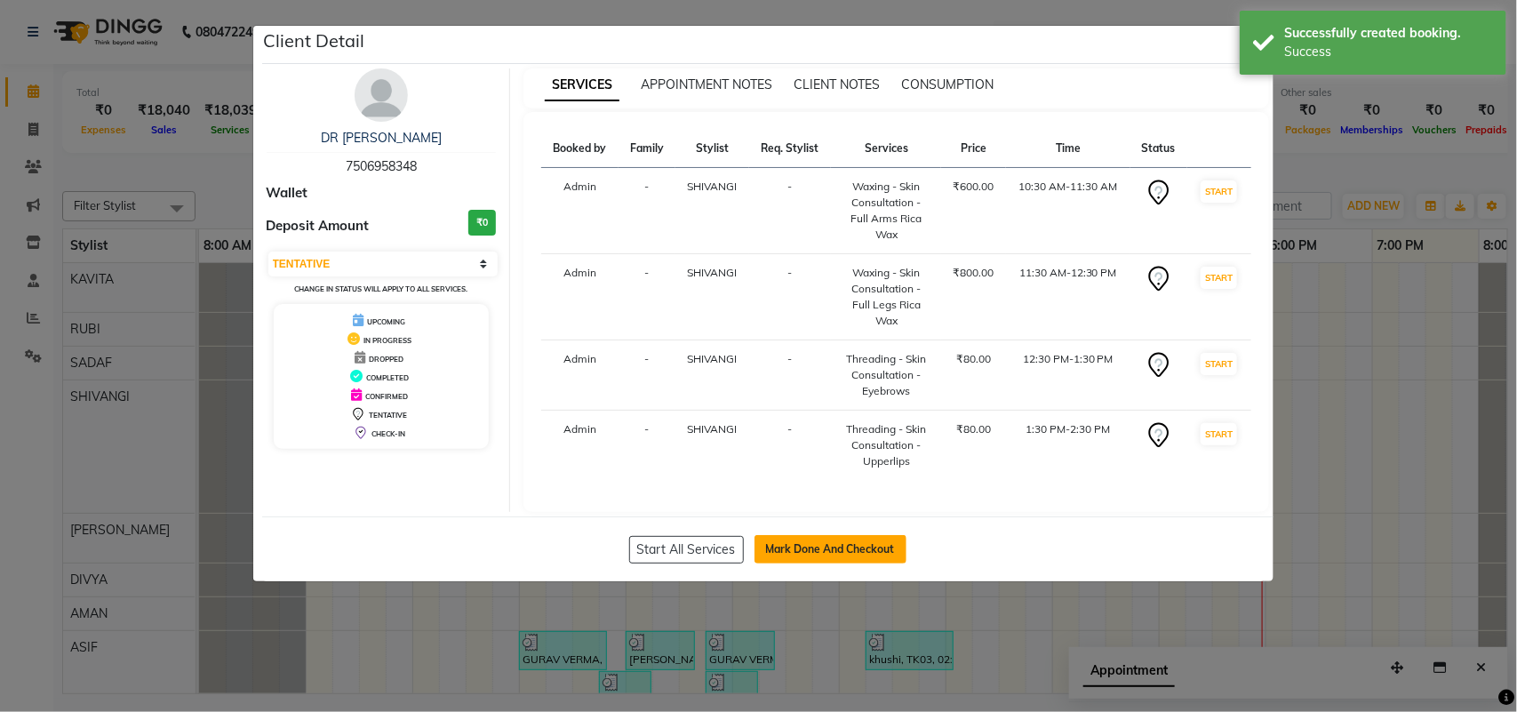
click at [793, 540] on button "Mark Done And Checkout" at bounding box center [831, 549] width 152 height 28
select select "service"
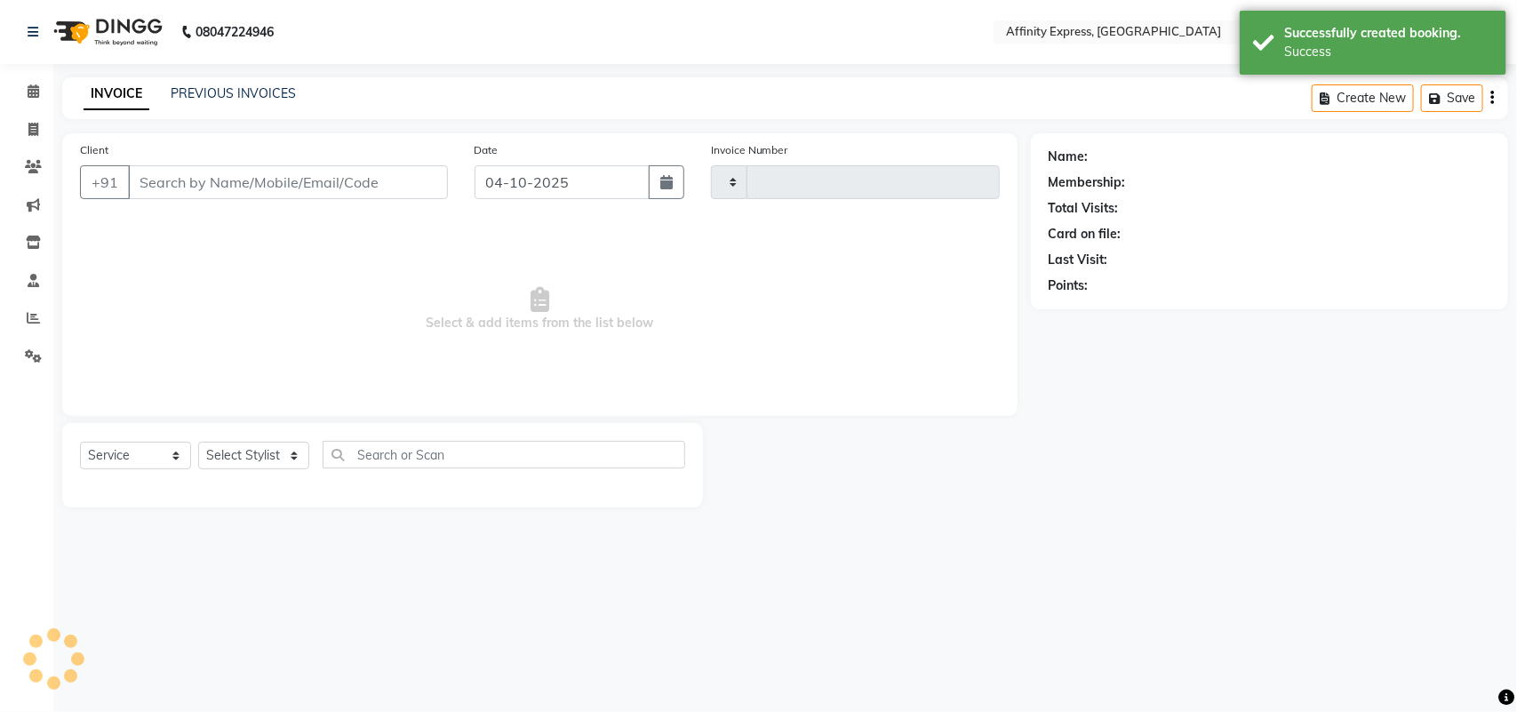
type input "0091"
select select "9123"
type input "7506958348"
select select "93299"
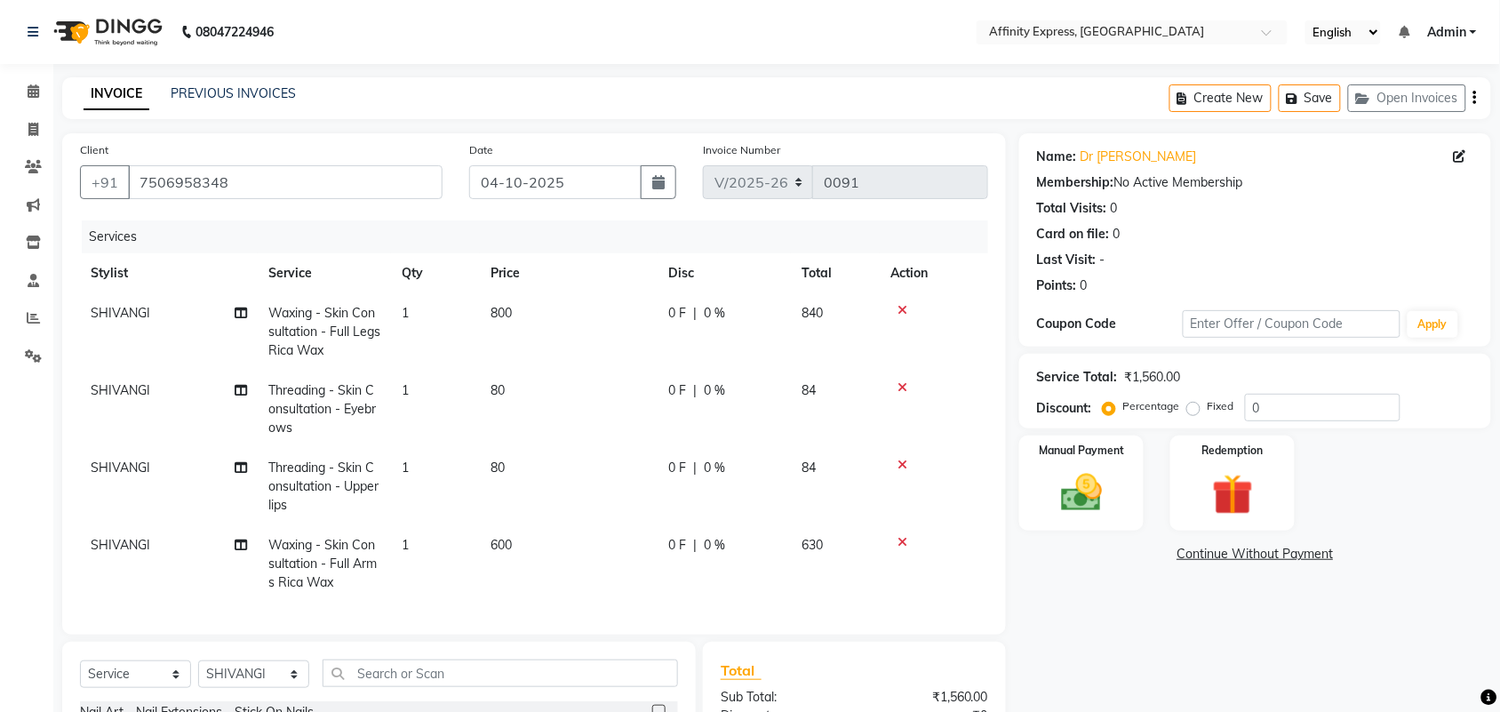
click at [512, 305] on span "800" at bounding box center [501, 313] width 21 height 16
select select "93299"
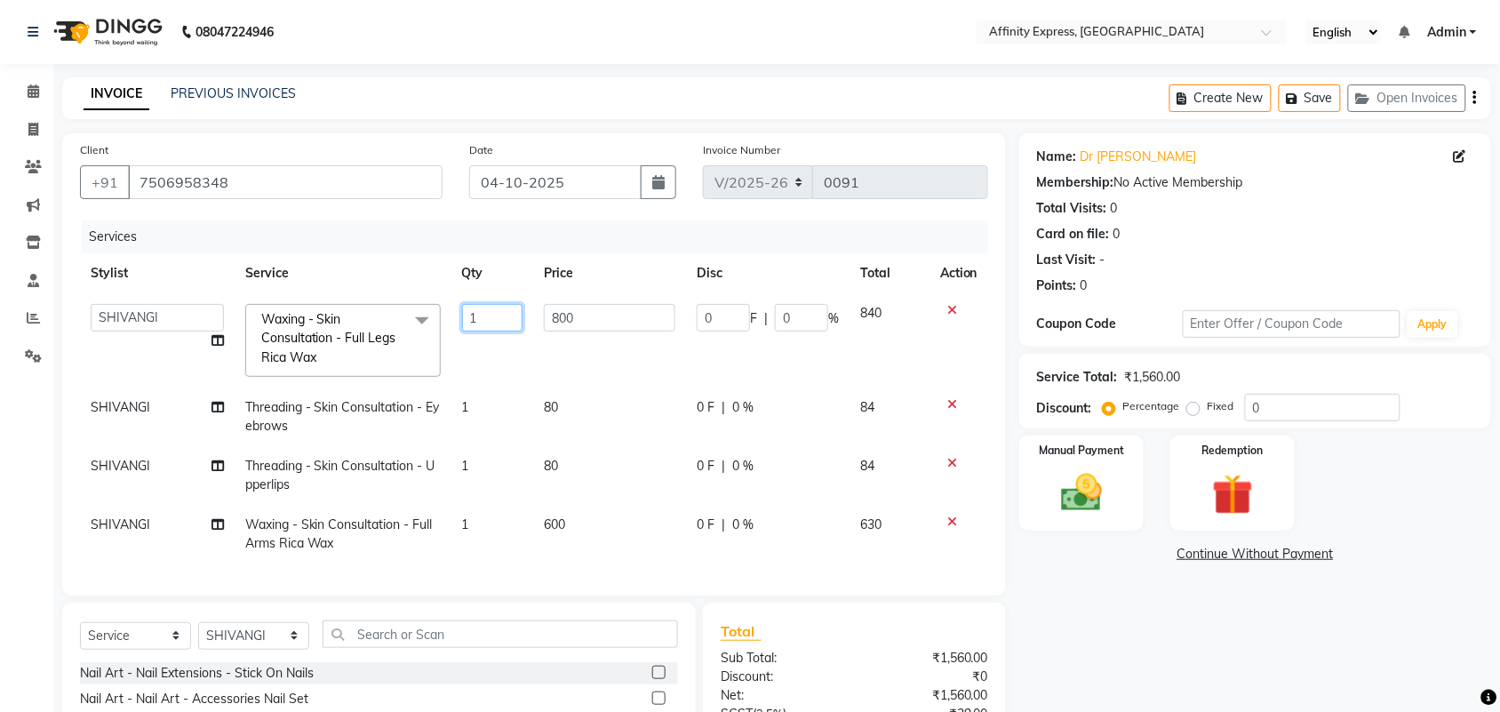
click at [512, 304] on input "1" at bounding box center [492, 318] width 61 height 28
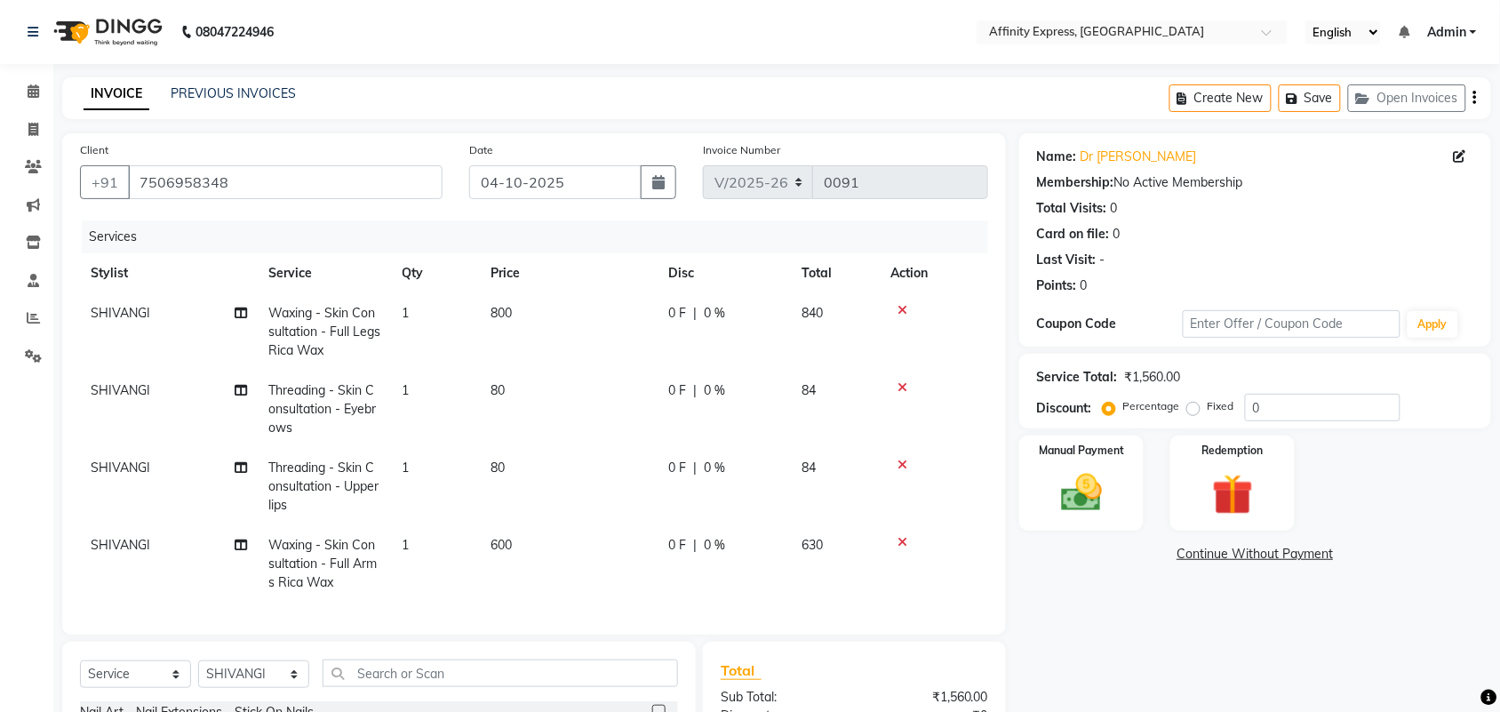
click at [603, 323] on td "800" at bounding box center [569, 331] width 178 height 77
select select "93299"
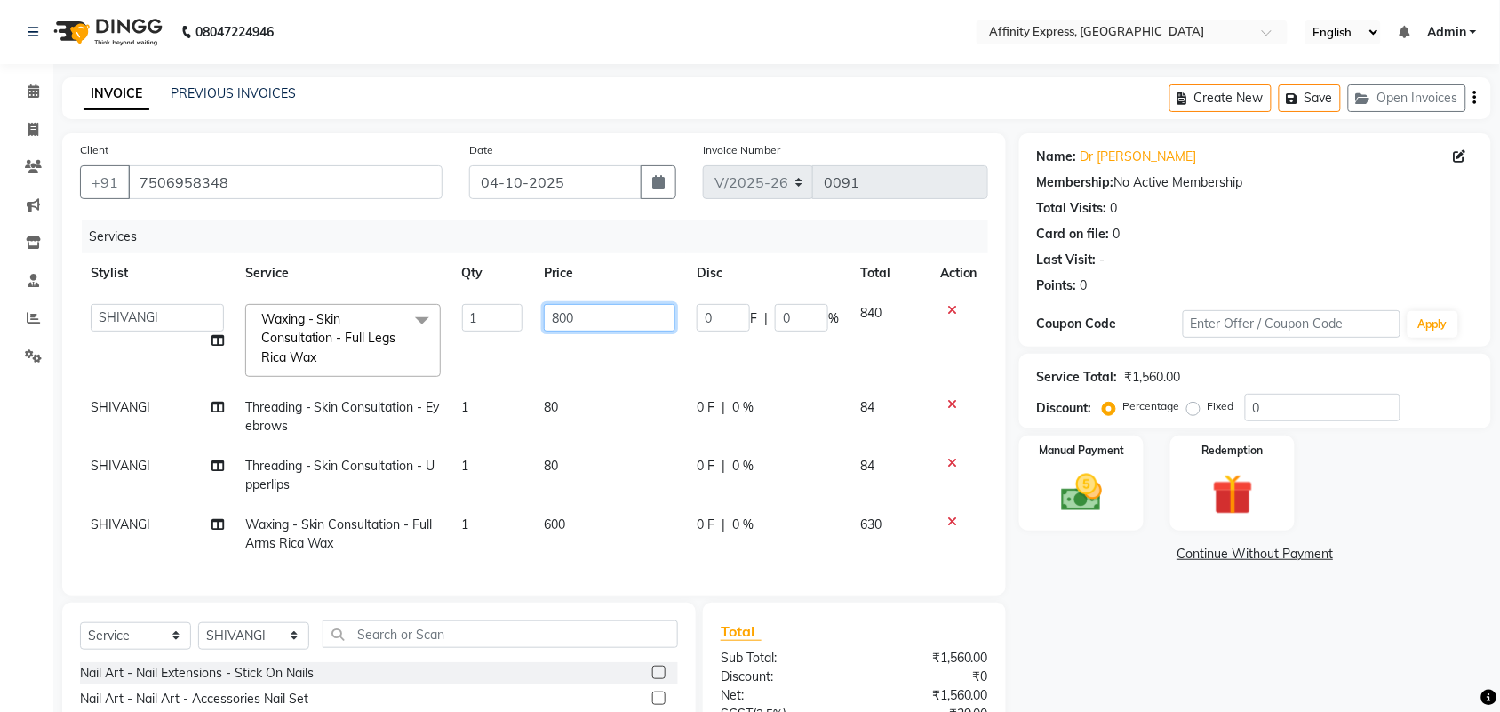
click at [603, 323] on input "800" at bounding box center [610, 318] width 132 height 28
type input "400"
click at [1132, 570] on div "Name: Dr [PERSON_NAME] Membership: No Active Membership Total Visits: 0 Card on…" at bounding box center [1262, 499] width 485 height 732
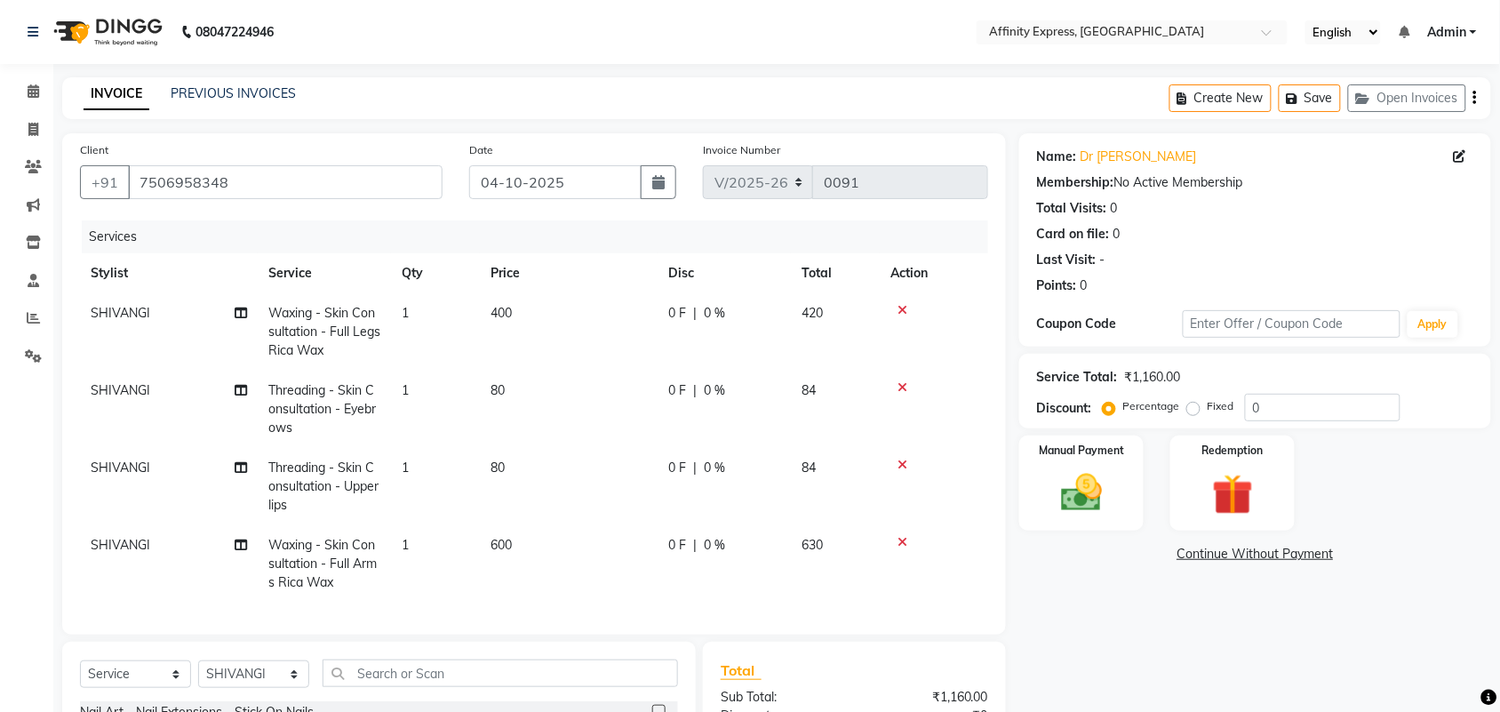
scroll to position [234, 0]
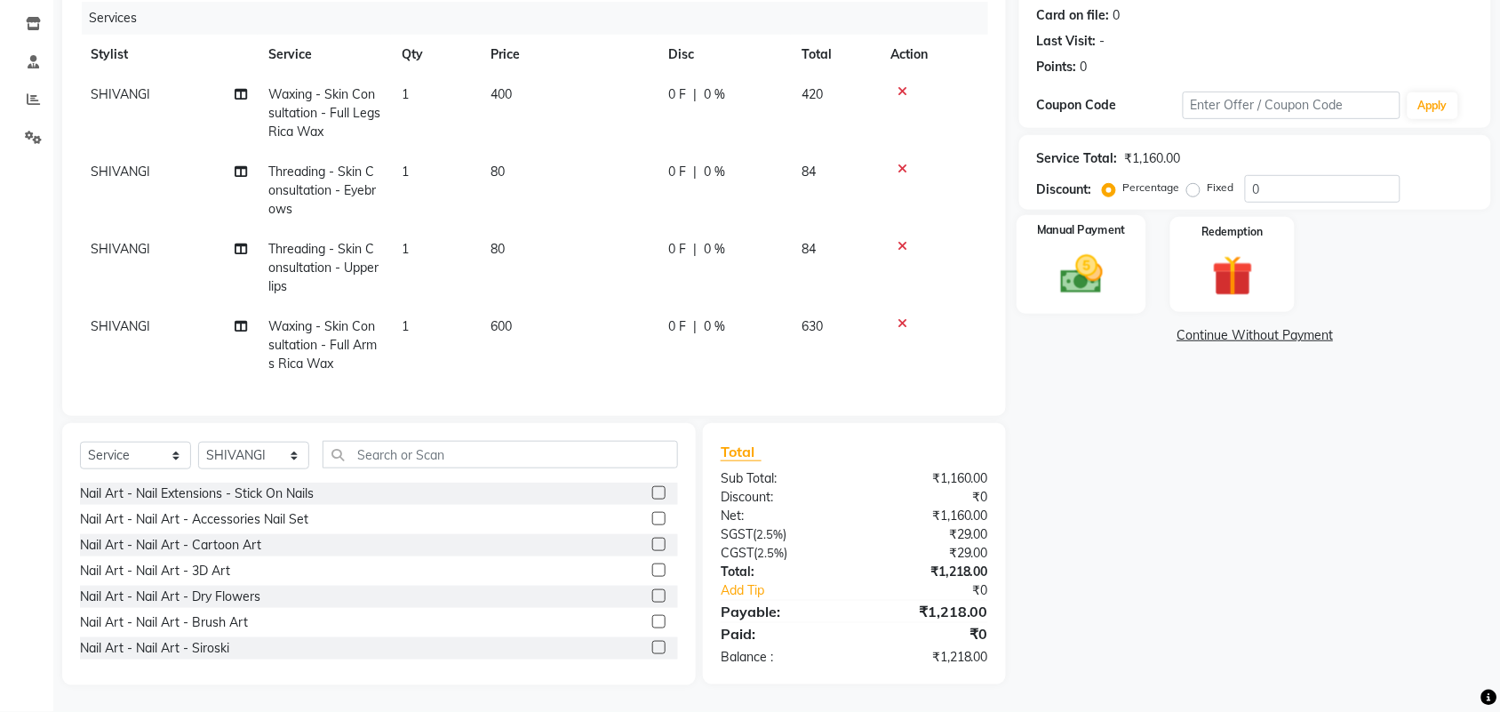
click at [1102, 255] on img at bounding box center [1081, 274] width 69 height 49
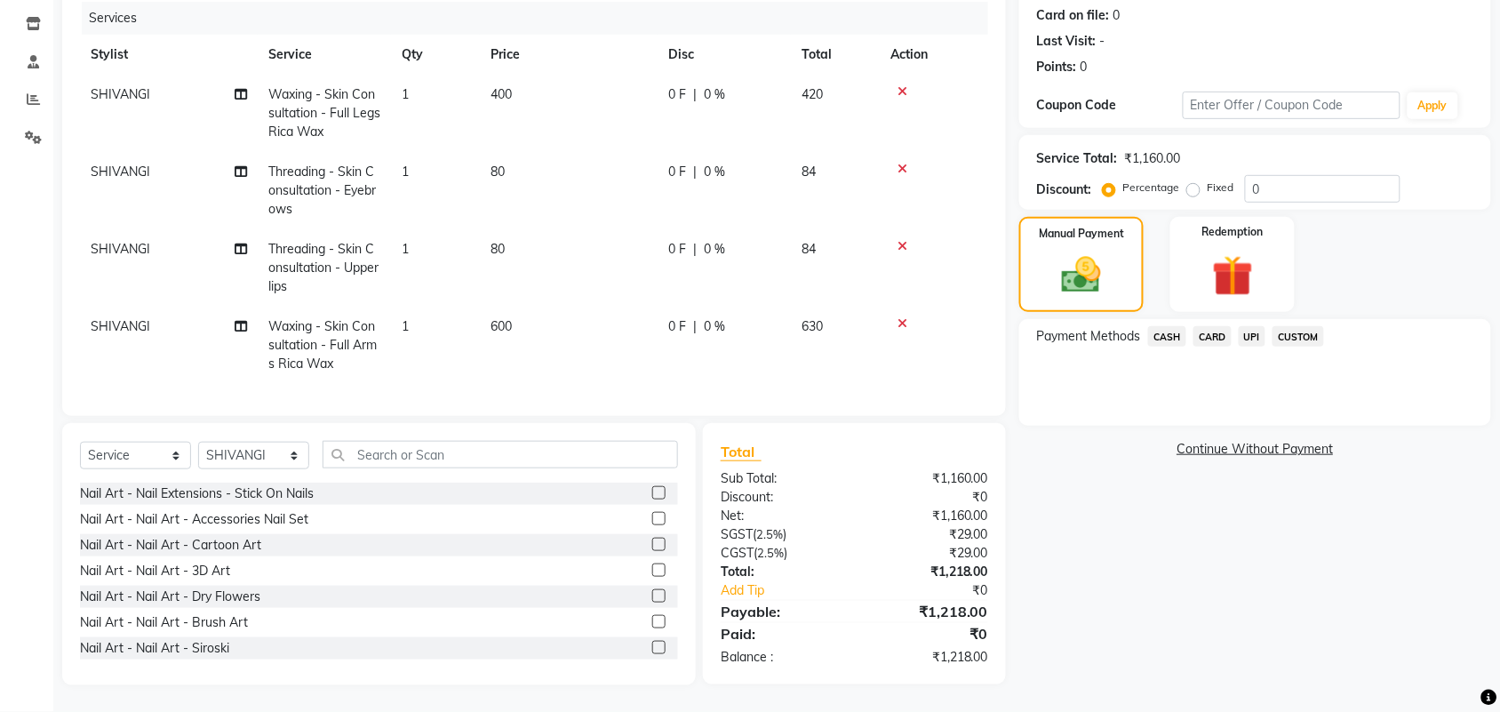
click at [1251, 326] on span "UPI" at bounding box center [1253, 336] width 28 height 20
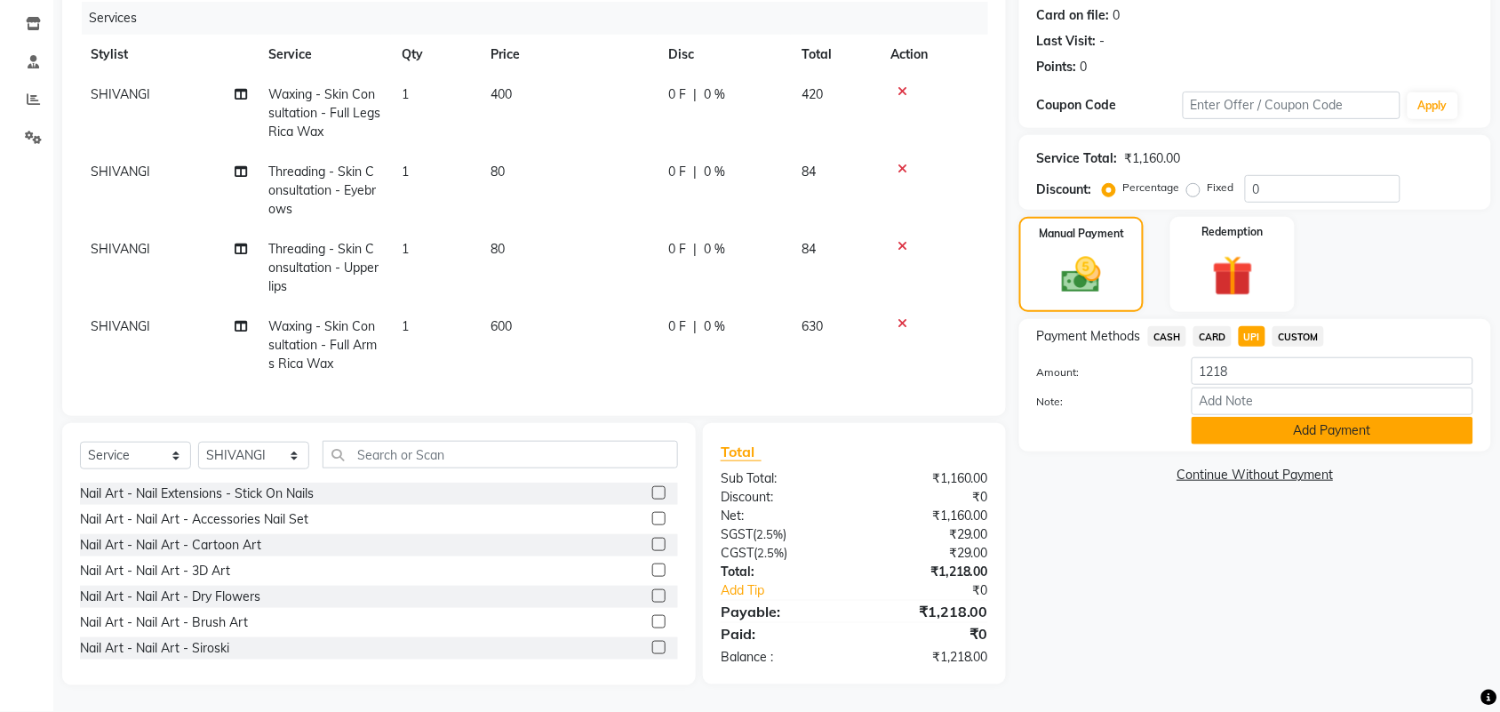
click at [1246, 417] on button "Add Payment" at bounding box center [1333, 431] width 282 height 28
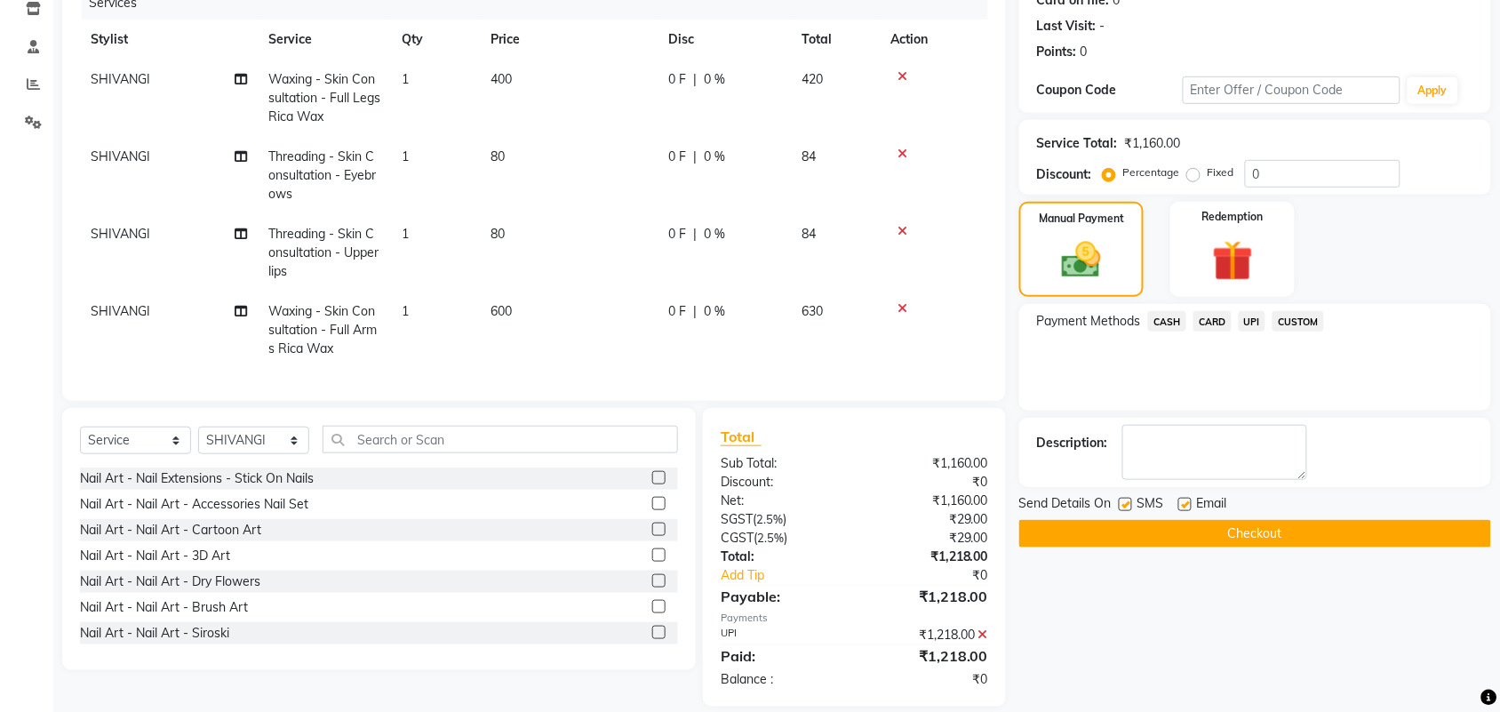
click at [1259, 536] on button "Checkout" at bounding box center [1256, 534] width 472 height 28
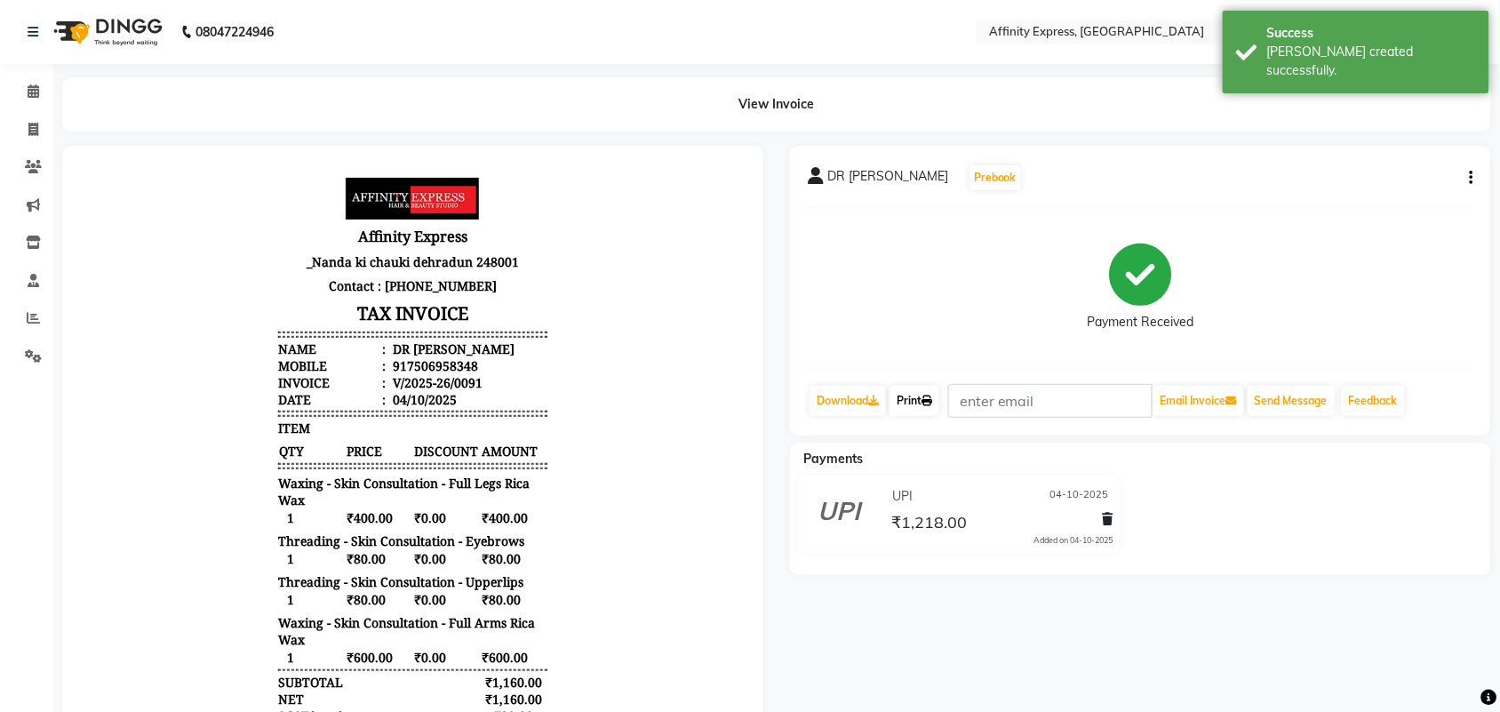
click at [924, 391] on link "Print" at bounding box center [915, 401] width 50 height 30
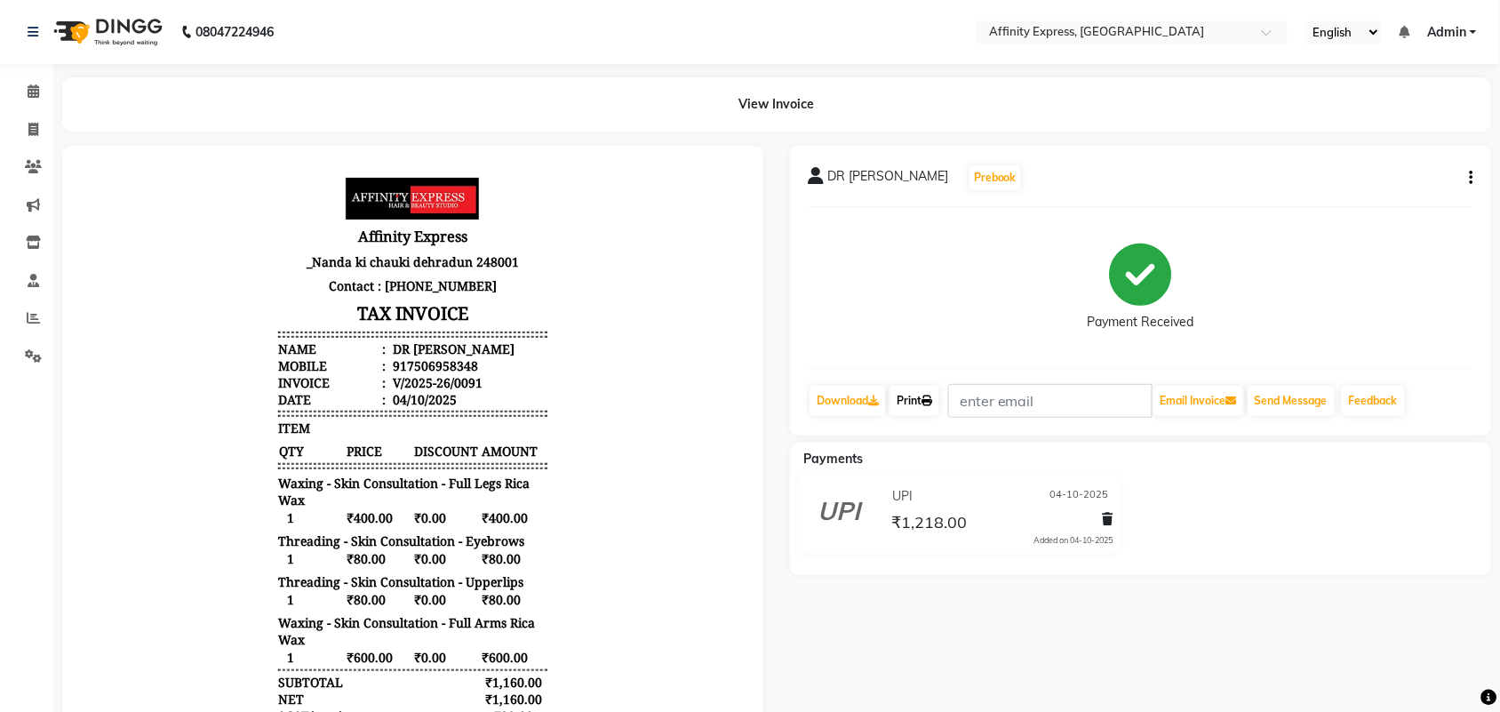
click at [921, 391] on link "Print" at bounding box center [915, 401] width 50 height 30
click at [28, 87] on icon at bounding box center [34, 90] width 12 height 13
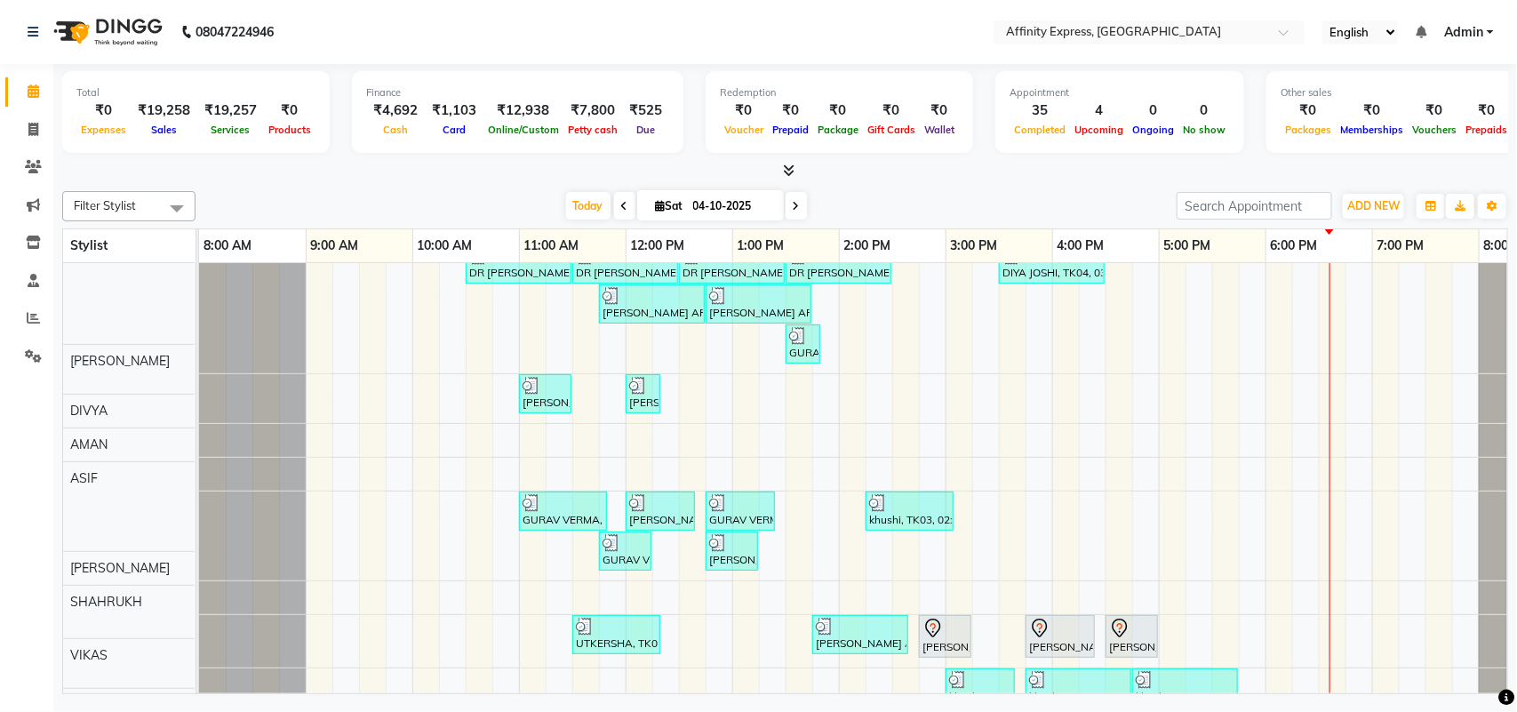
scroll to position [136, 0]
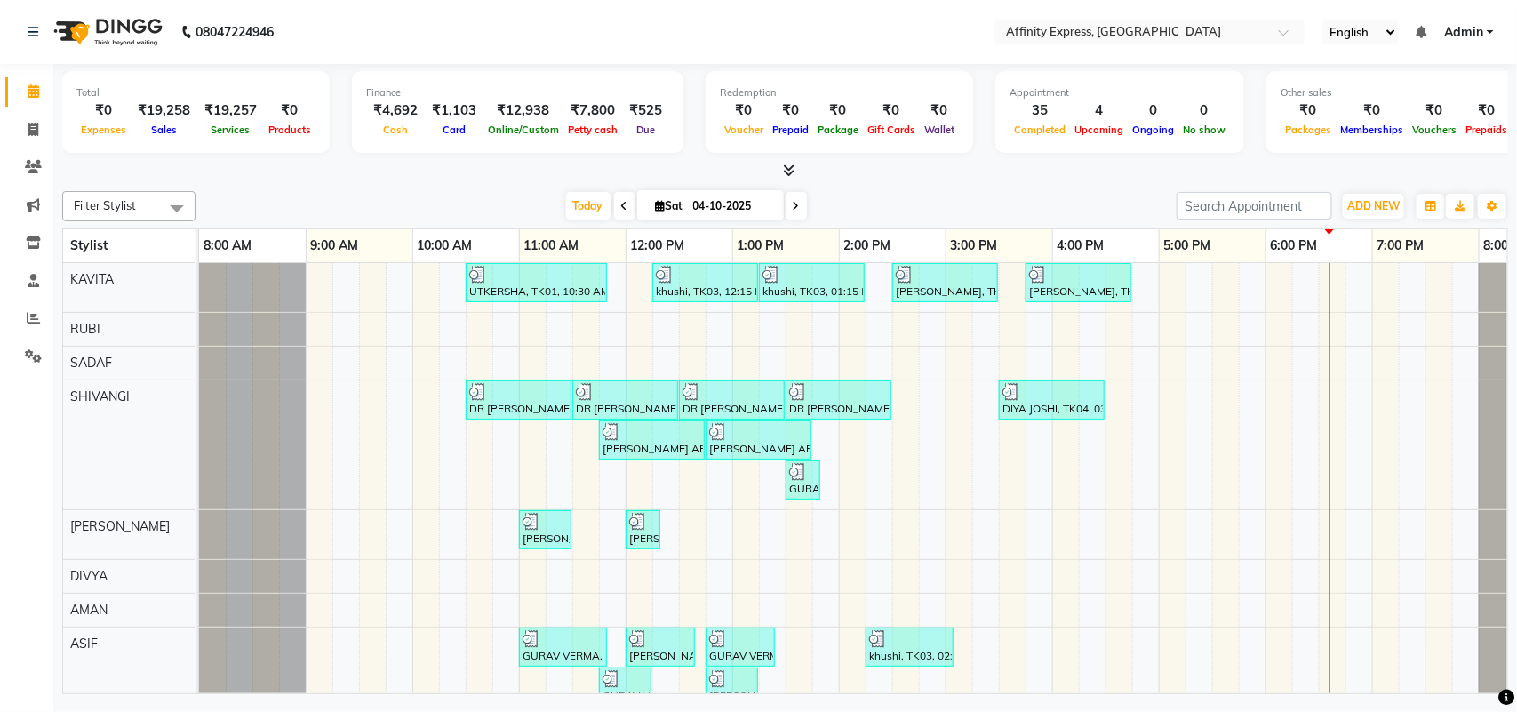
click at [921, 389] on div "UTKERSHA, TK01, 10:30 AM-11:50 AM, Threading - Skin Consultation - Eyebrows,Thr…" at bounding box center [892, 671] width 1387 height 817
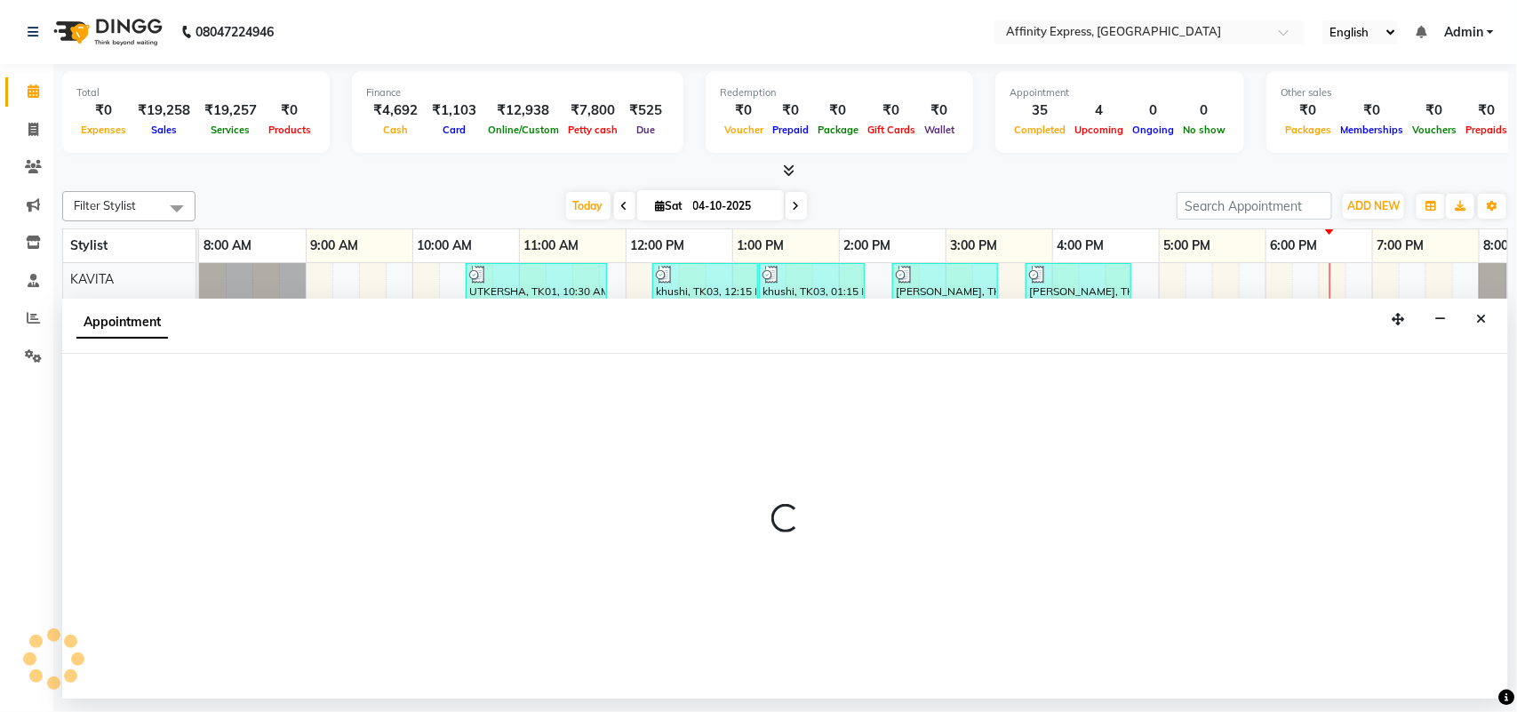
select select "93299"
select select "tentative"
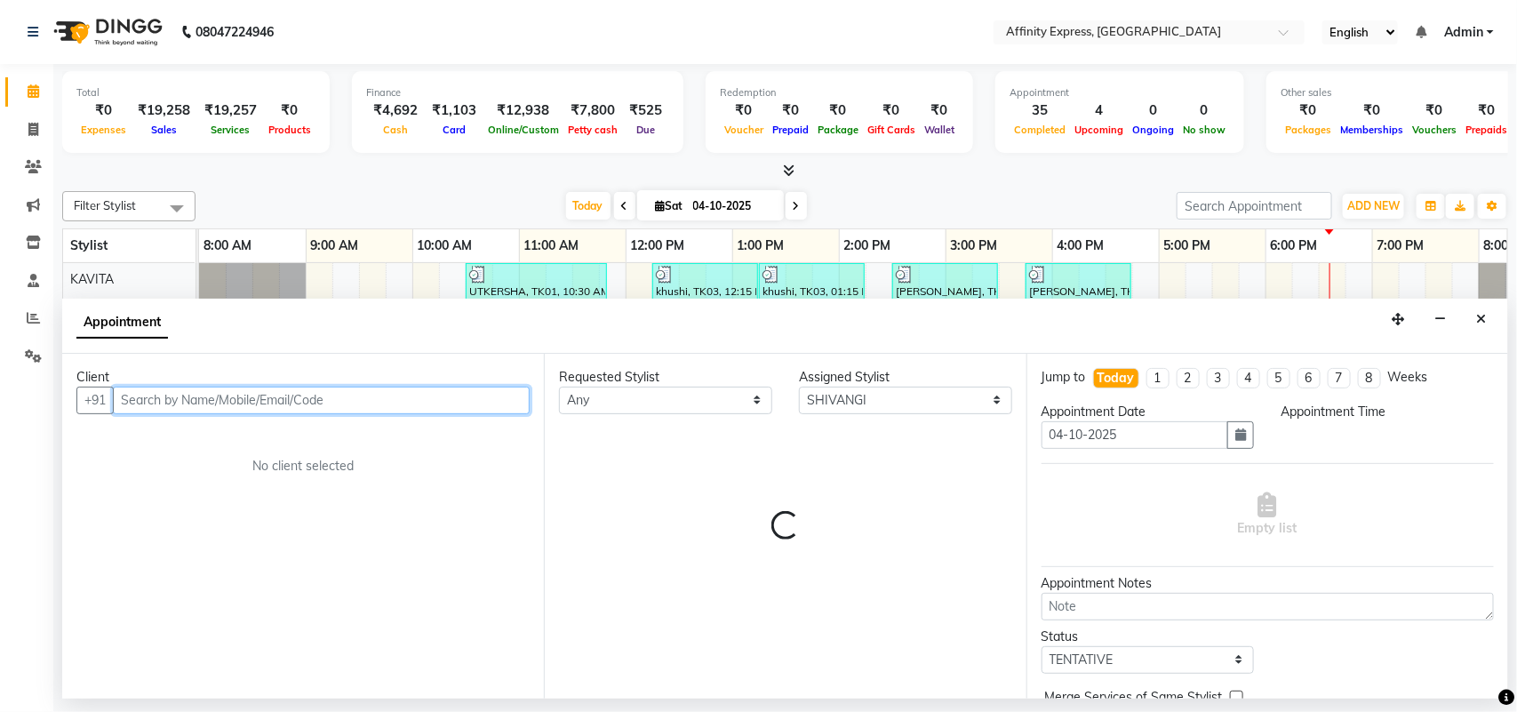
select select "885"
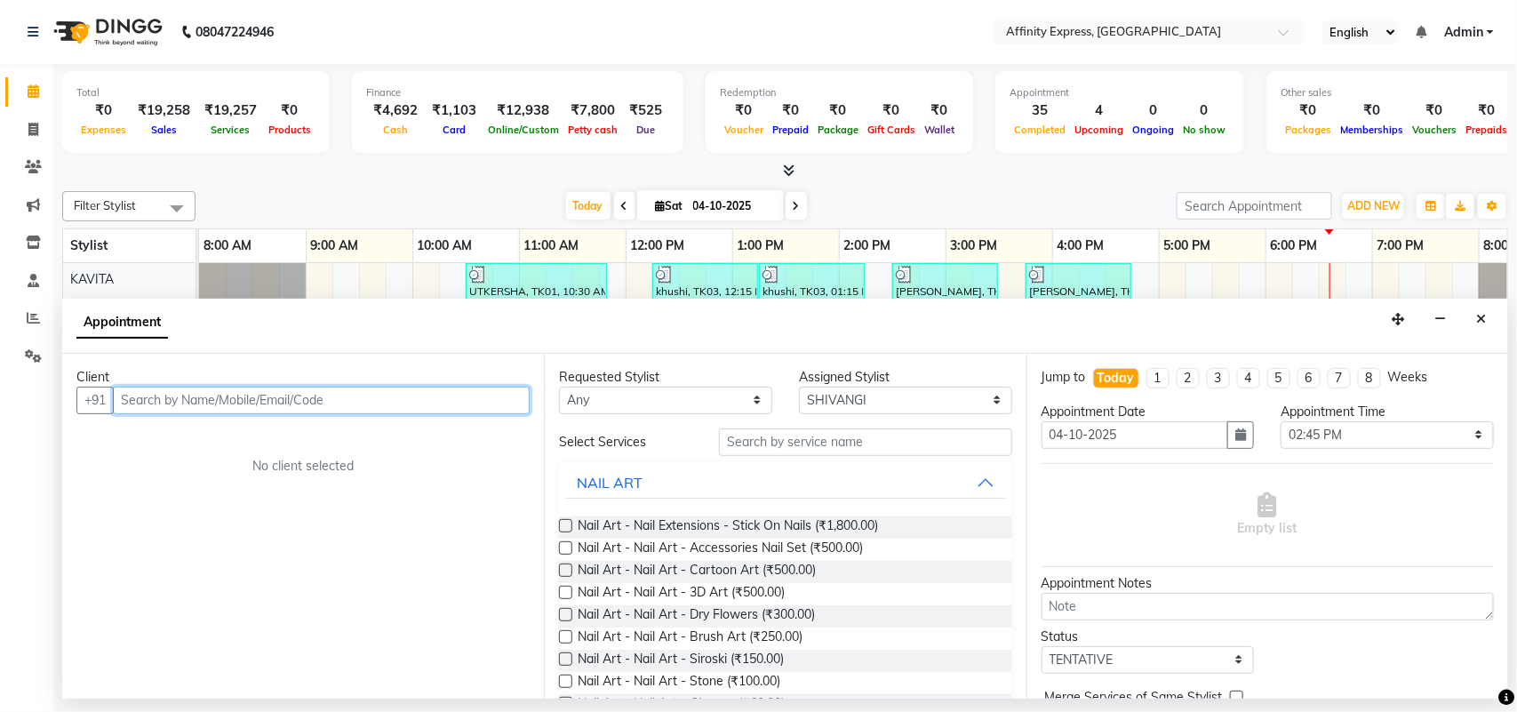
click at [420, 400] on input "text" at bounding box center [321, 401] width 417 height 28
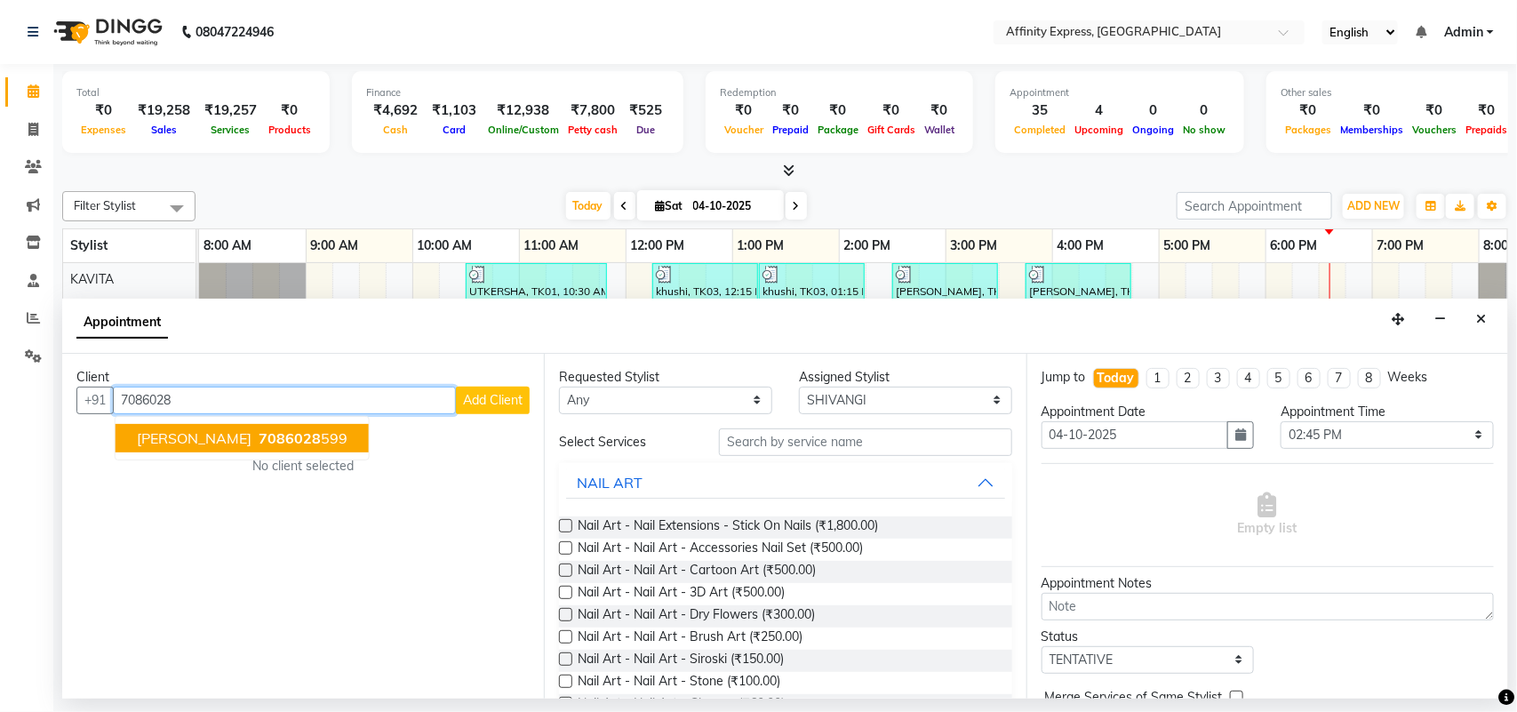
click at [268, 433] on ngb-highlight "7086028 599" at bounding box center [301, 438] width 92 height 18
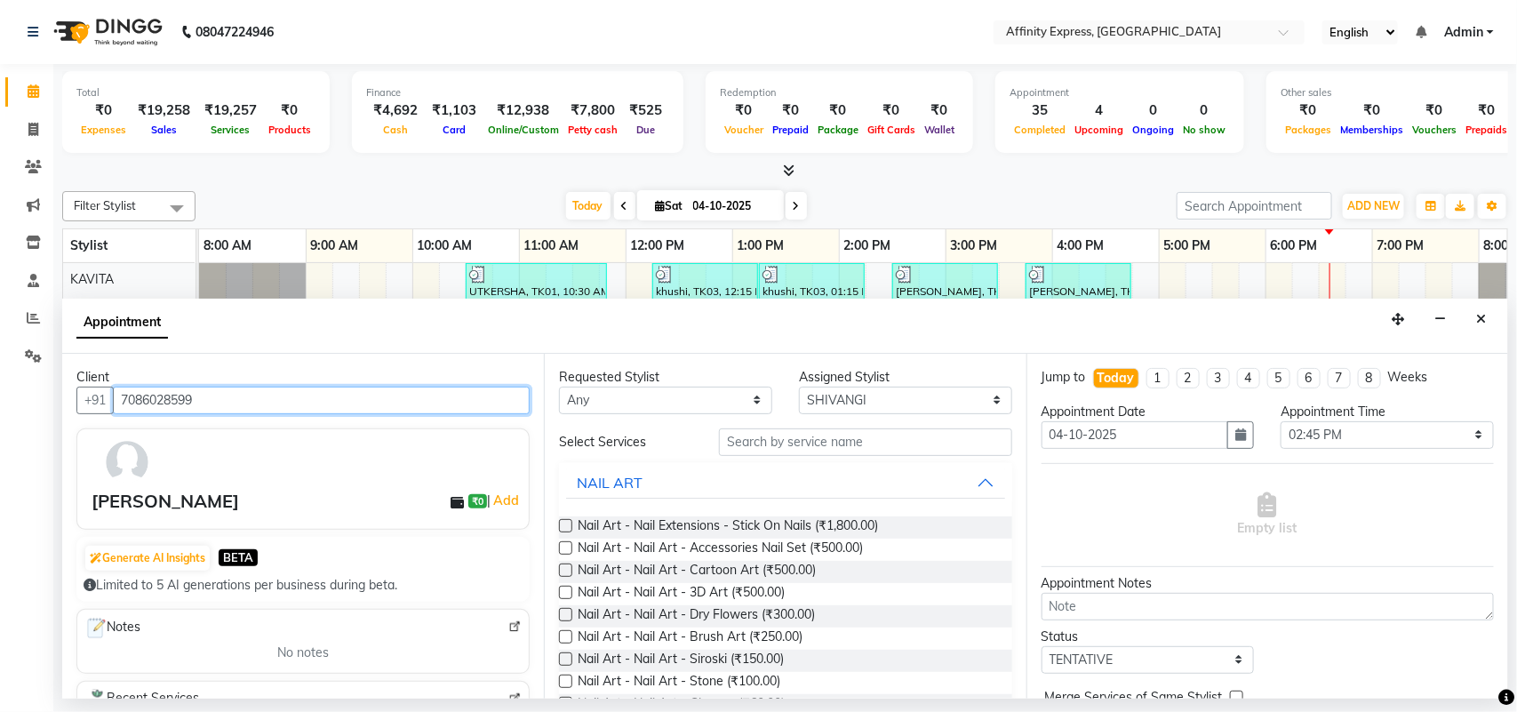
type input "7086028599"
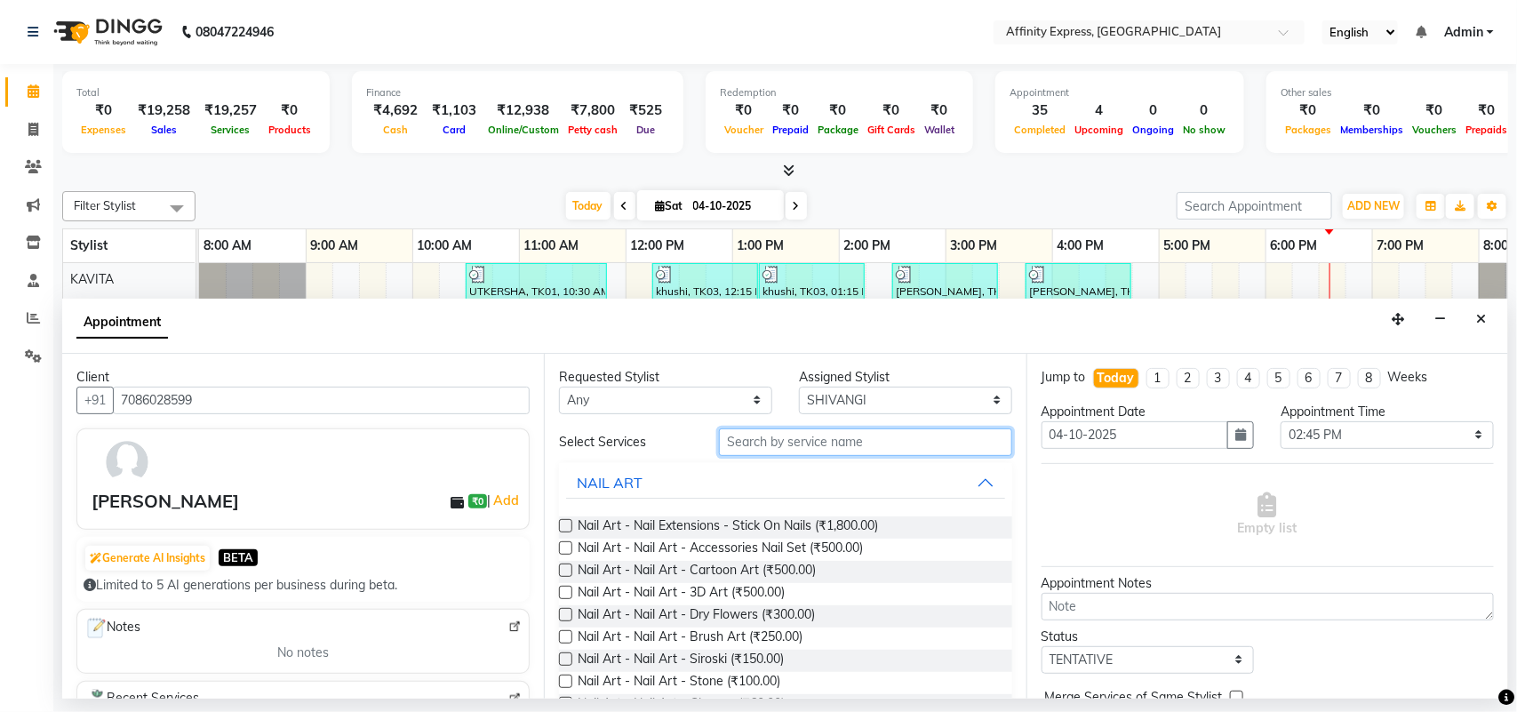
click at [884, 446] on input "text" at bounding box center [865, 442] width 293 height 28
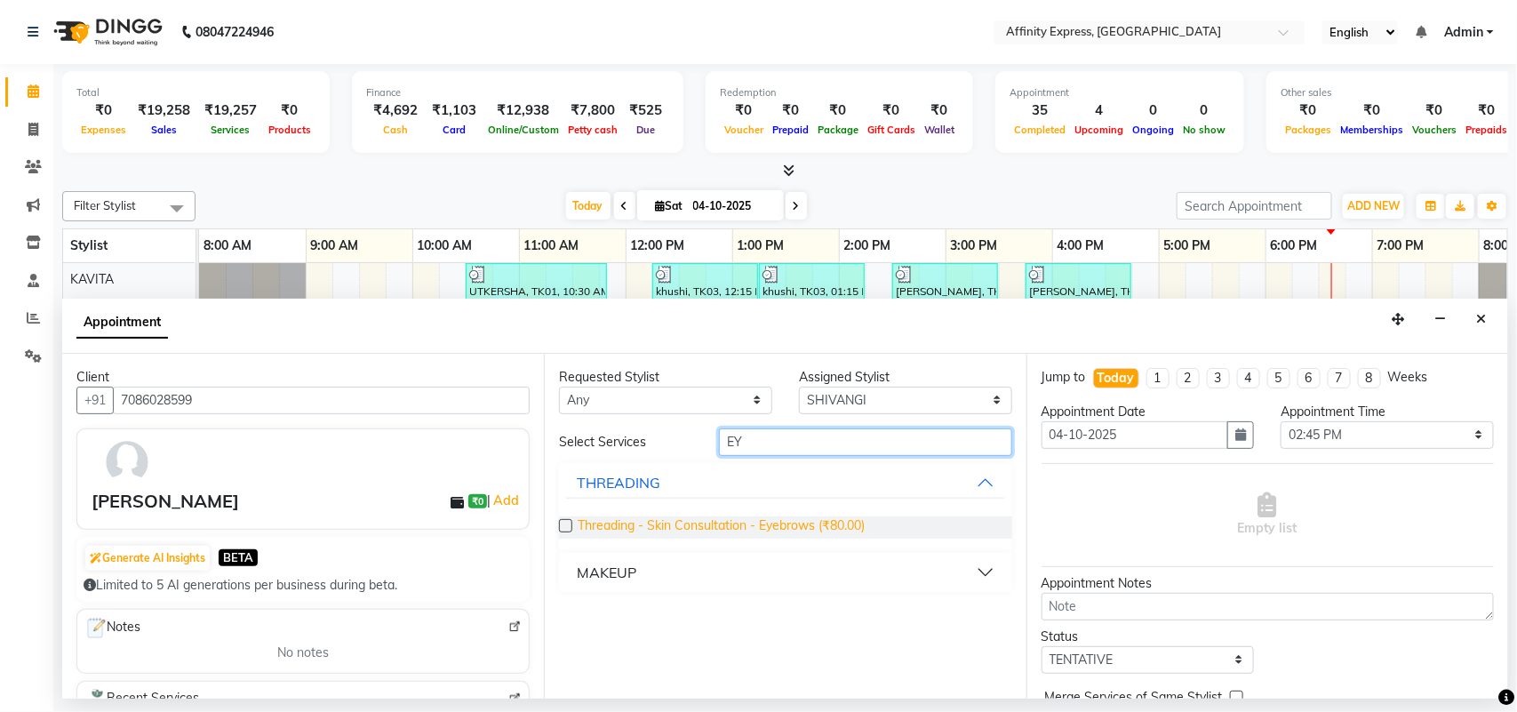
type input "EY"
click at [809, 521] on span "Threading - Skin Consultation - Eyebrows (₹80.00)" at bounding box center [721, 527] width 287 height 22
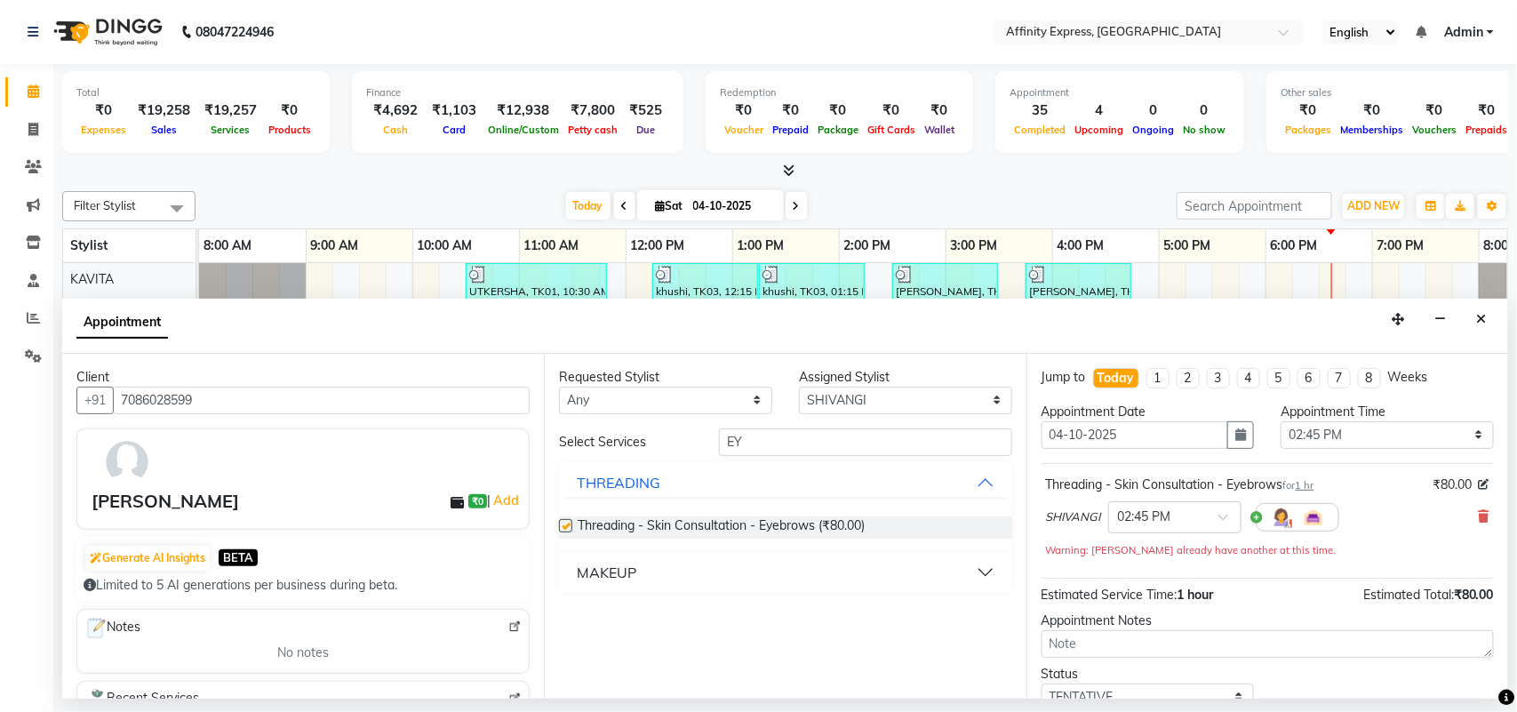
checkbox input "false"
click at [1315, 487] on span "1 hr" at bounding box center [1305, 485] width 19 height 12
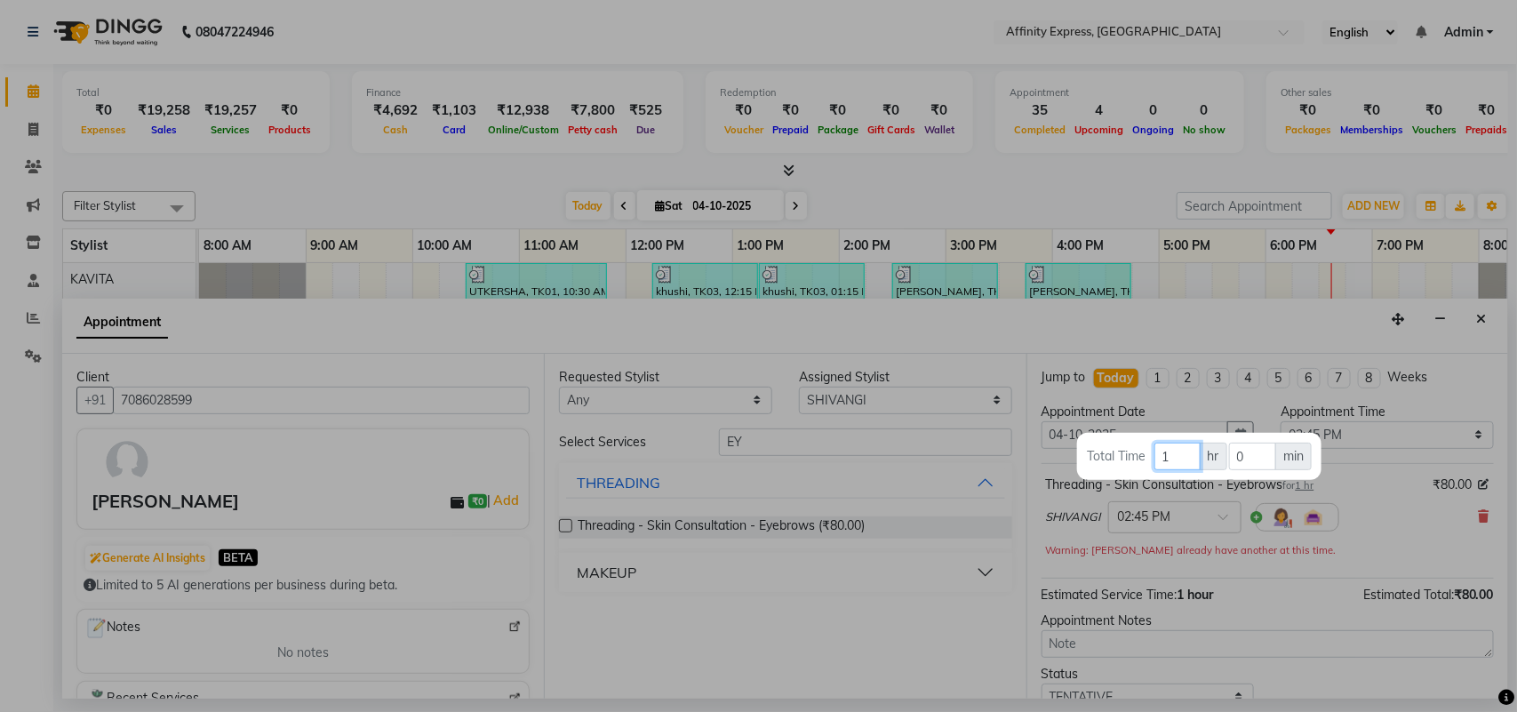
click at [1179, 460] on input "1" at bounding box center [1178, 457] width 46 height 28
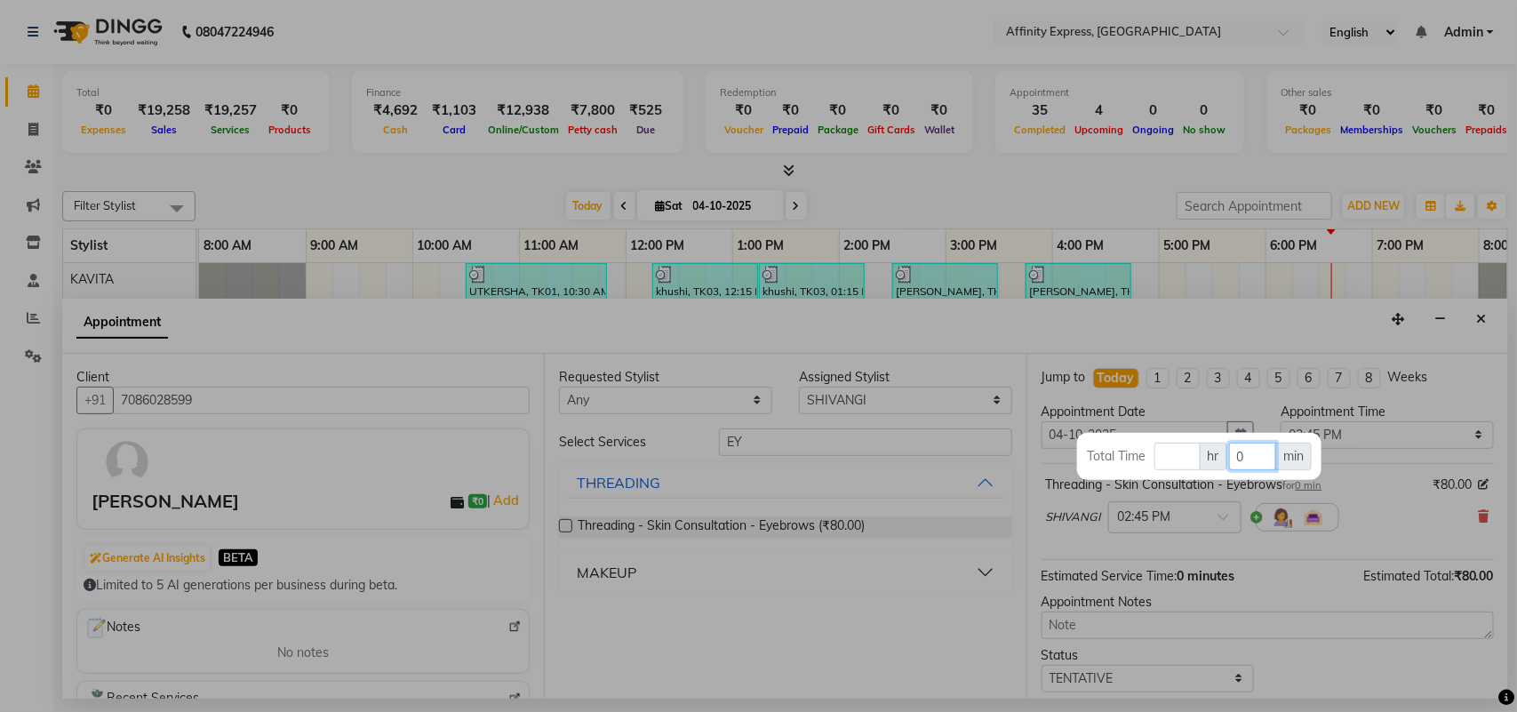
click at [1246, 455] on input "0" at bounding box center [1252, 457] width 47 height 28
type input "20"
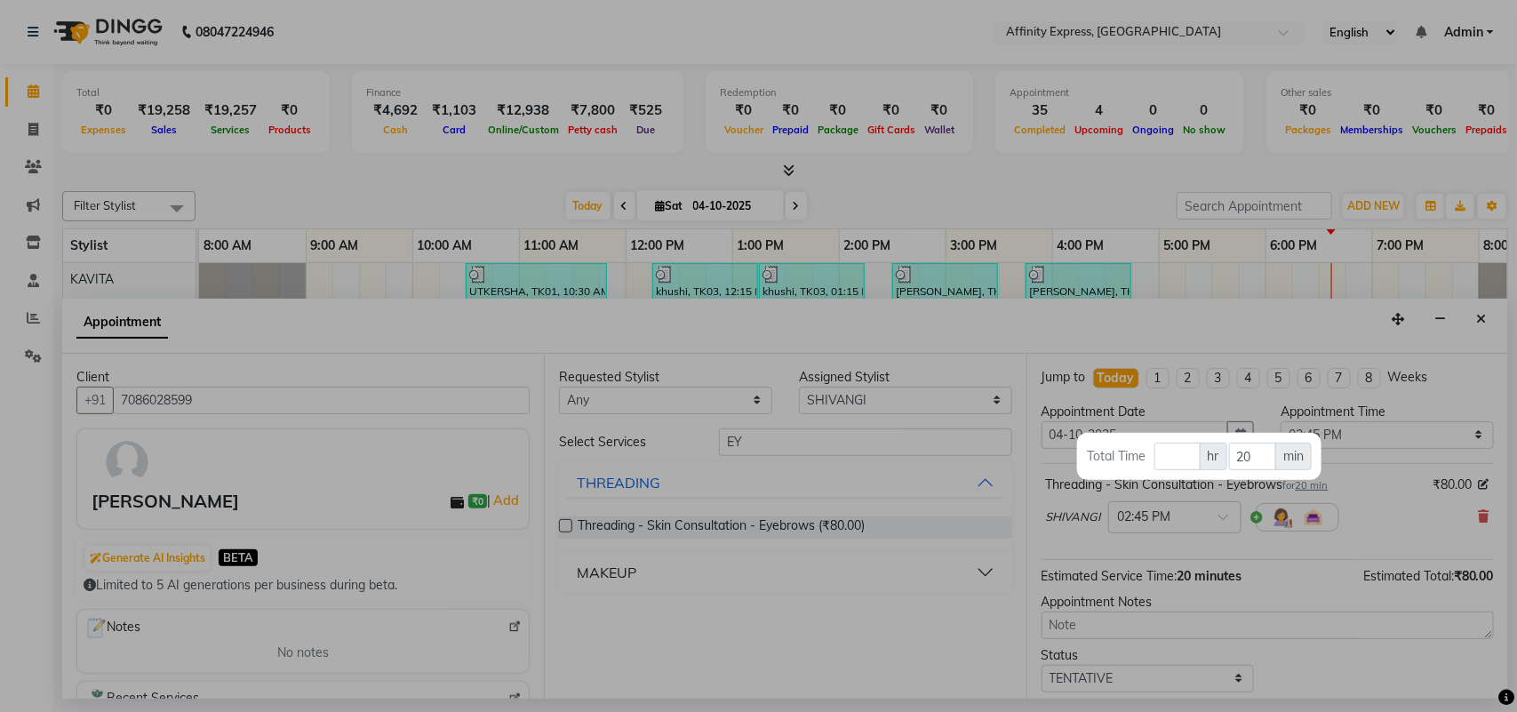
click at [1411, 604] on div at bounding box center [758, 356] width 1517 height 712
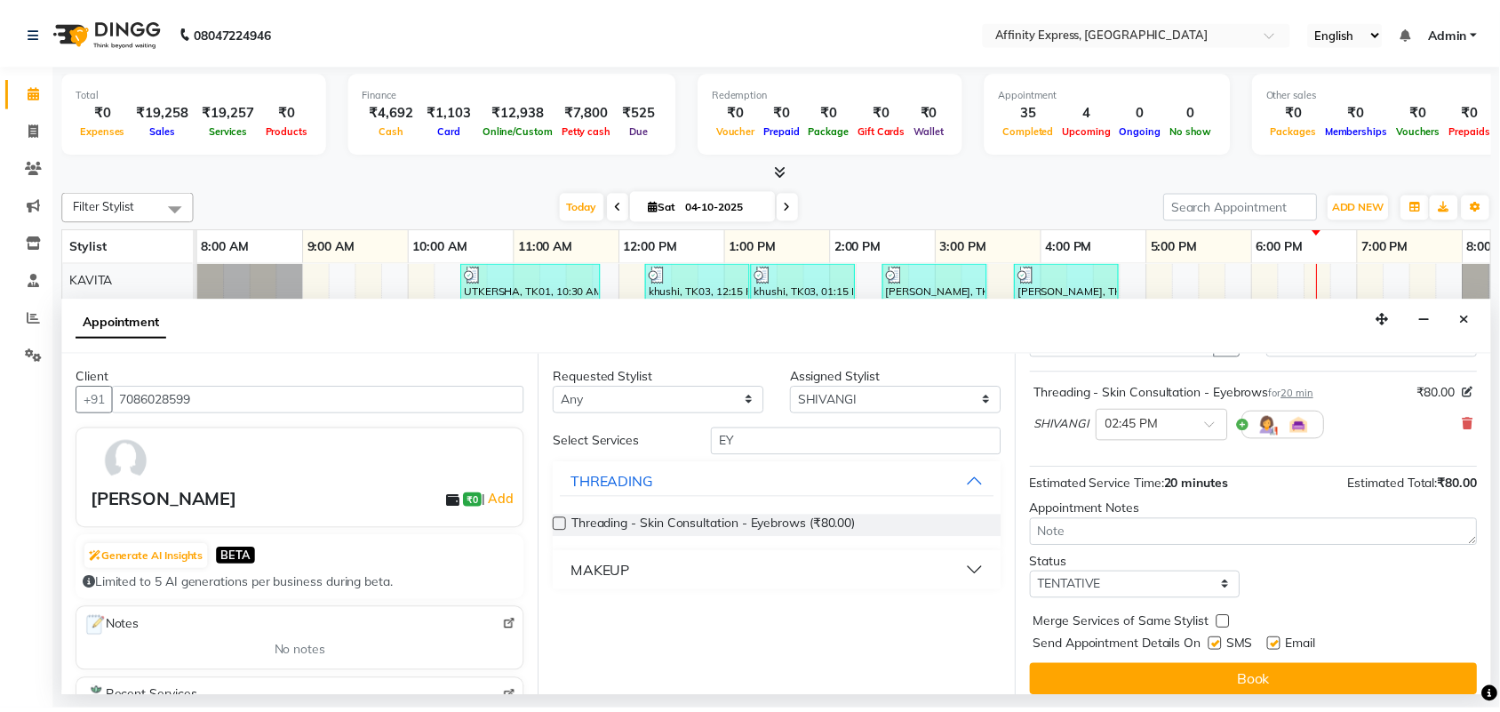
scroll to position [107, 0]
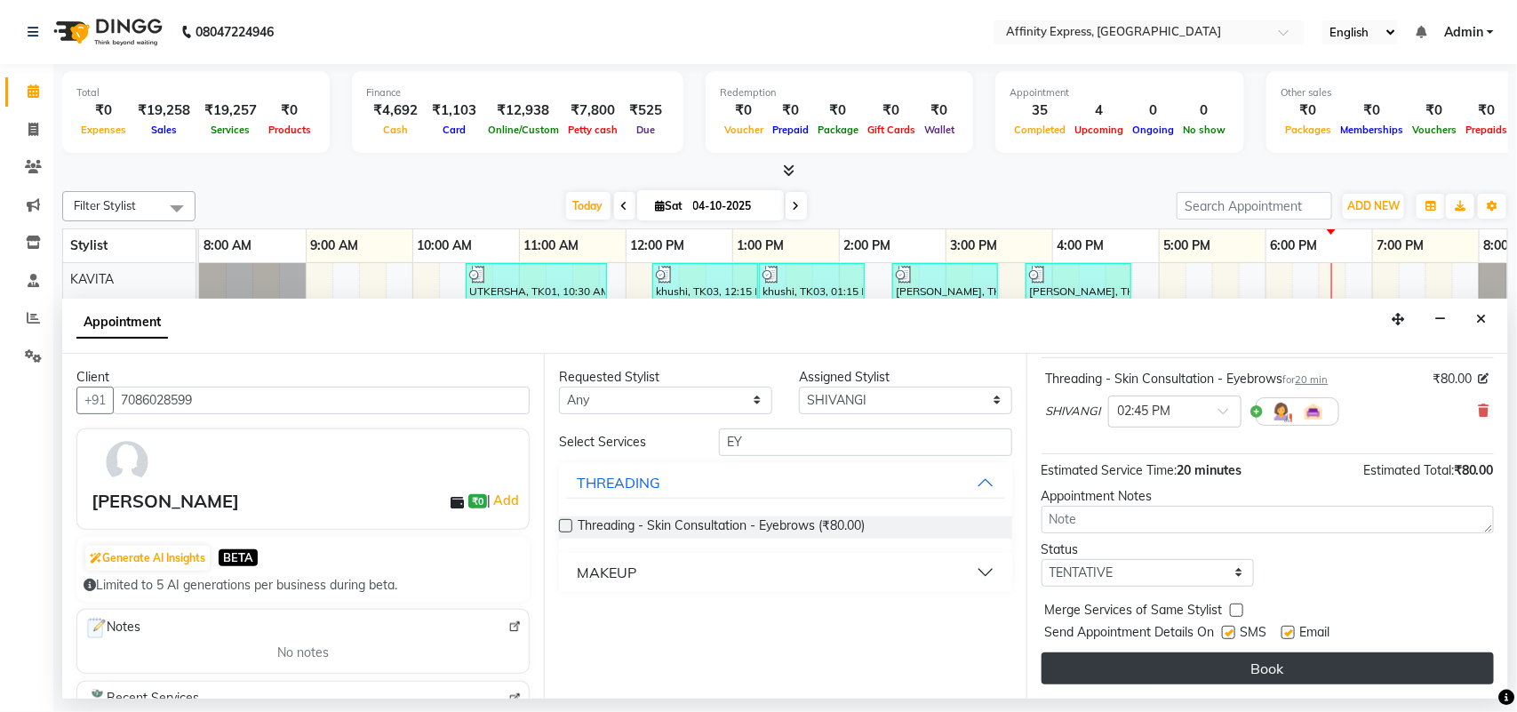
click at [1317, 672] on button "Book" at bounding box center [1268, 668] width 452 height 32
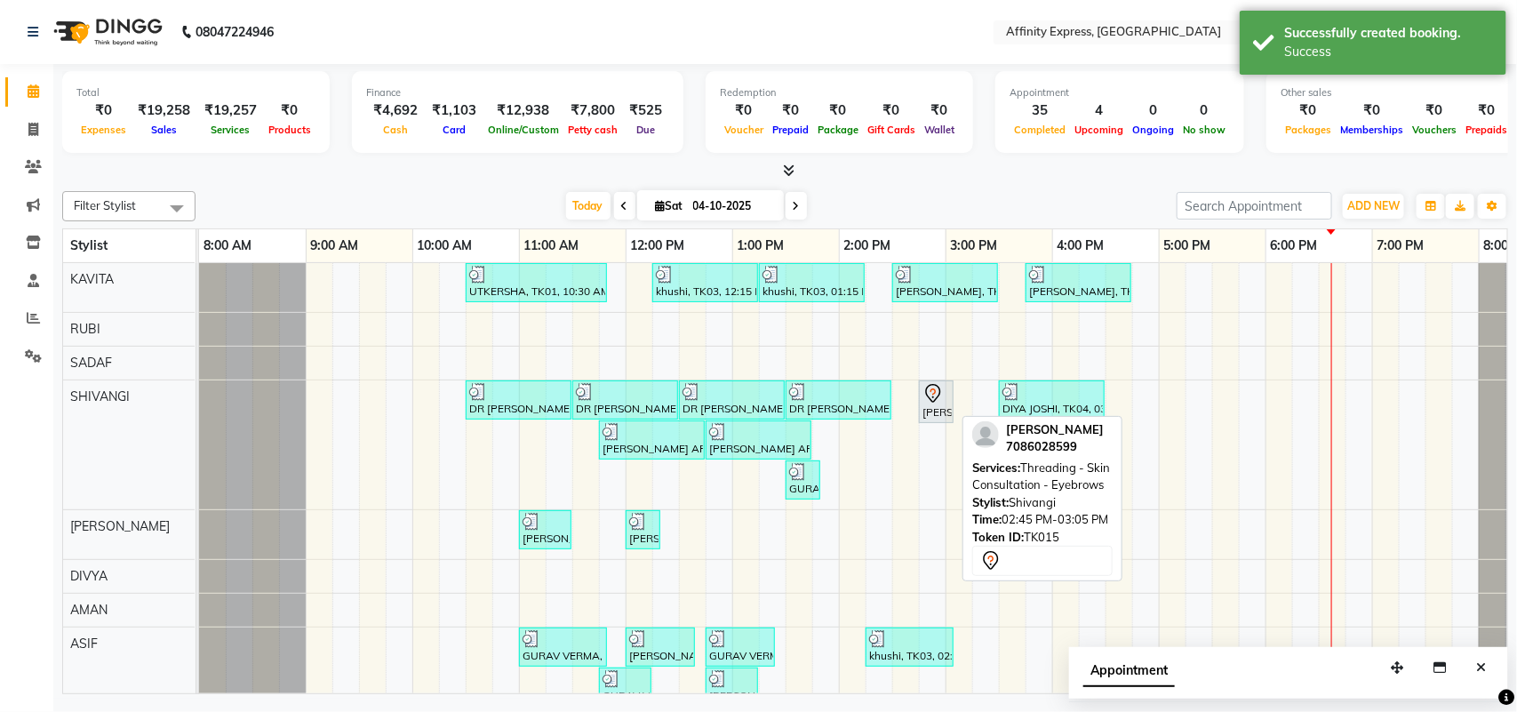
click at [948, 400] on div at bounding box center [937, 393] width 28 height 21
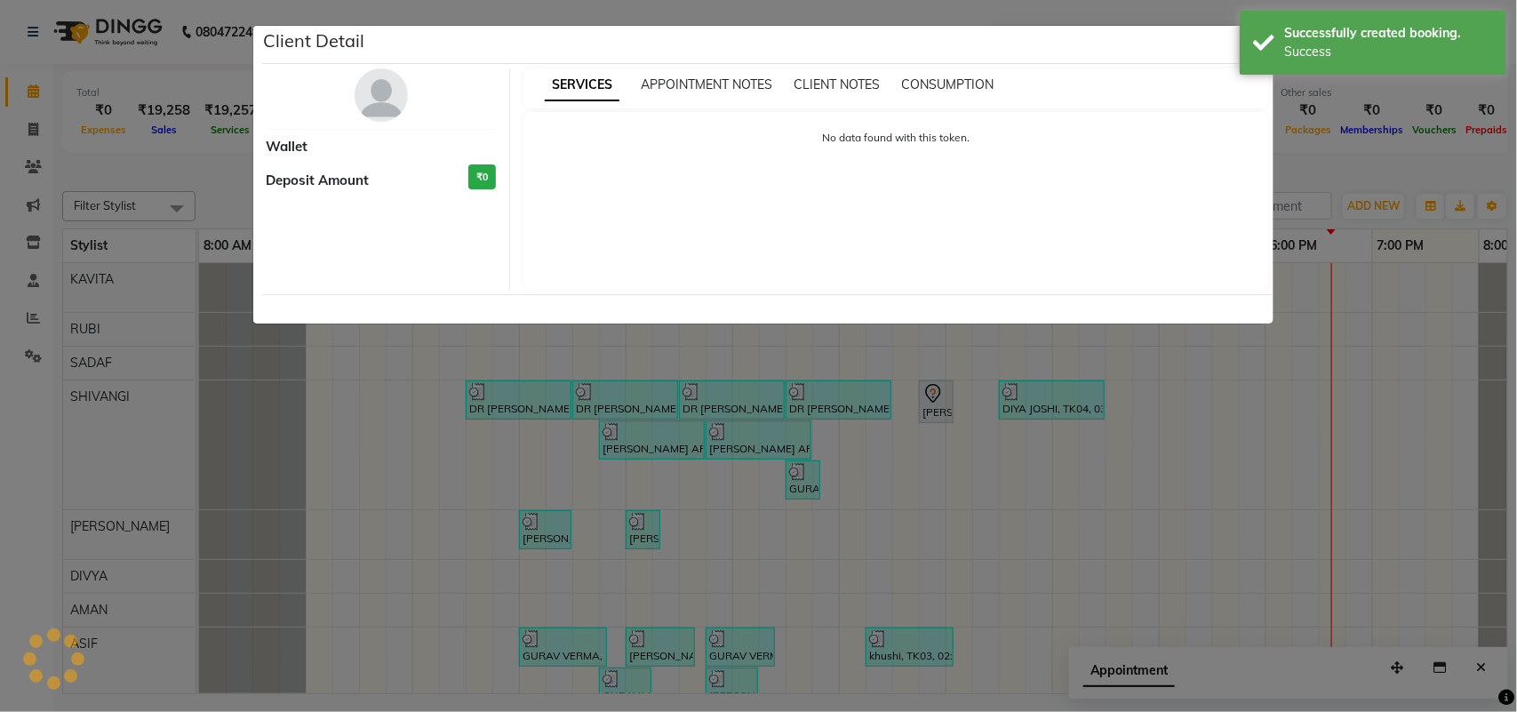
select select "7"
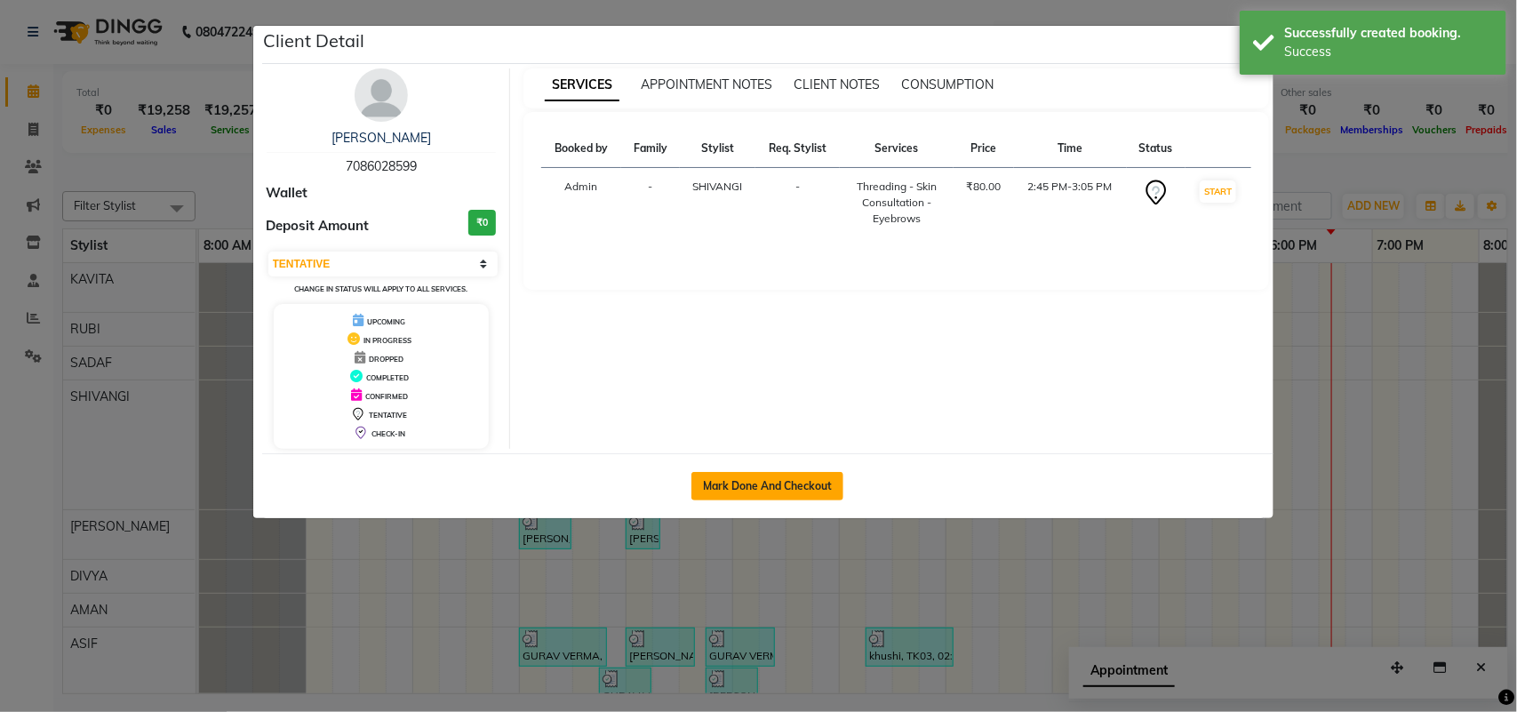
click at [733, 473] on button "Mark Done And Checkout" at bounding box center [768, 486] width 152 height 28
select select "9123"
select select "service"
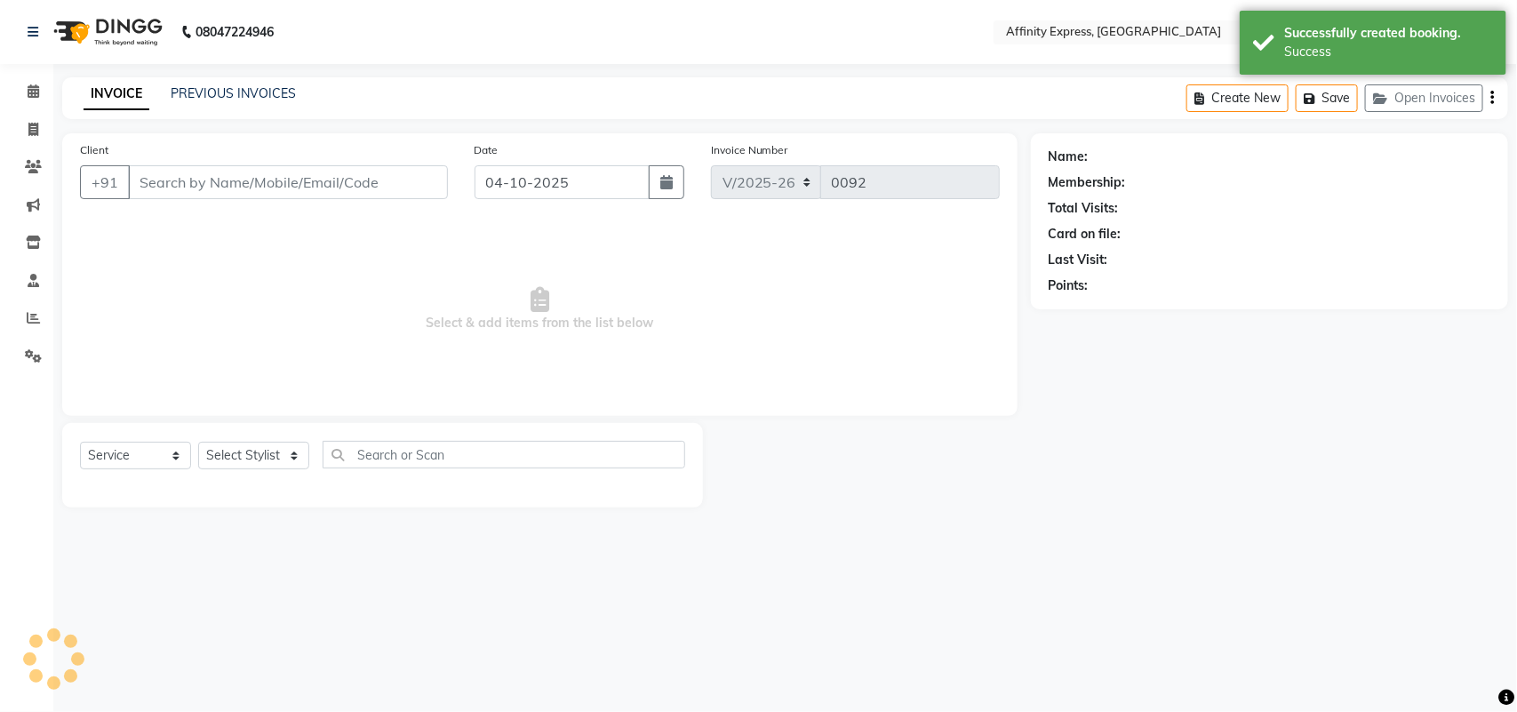
type input "7086028599"
select select "93299"
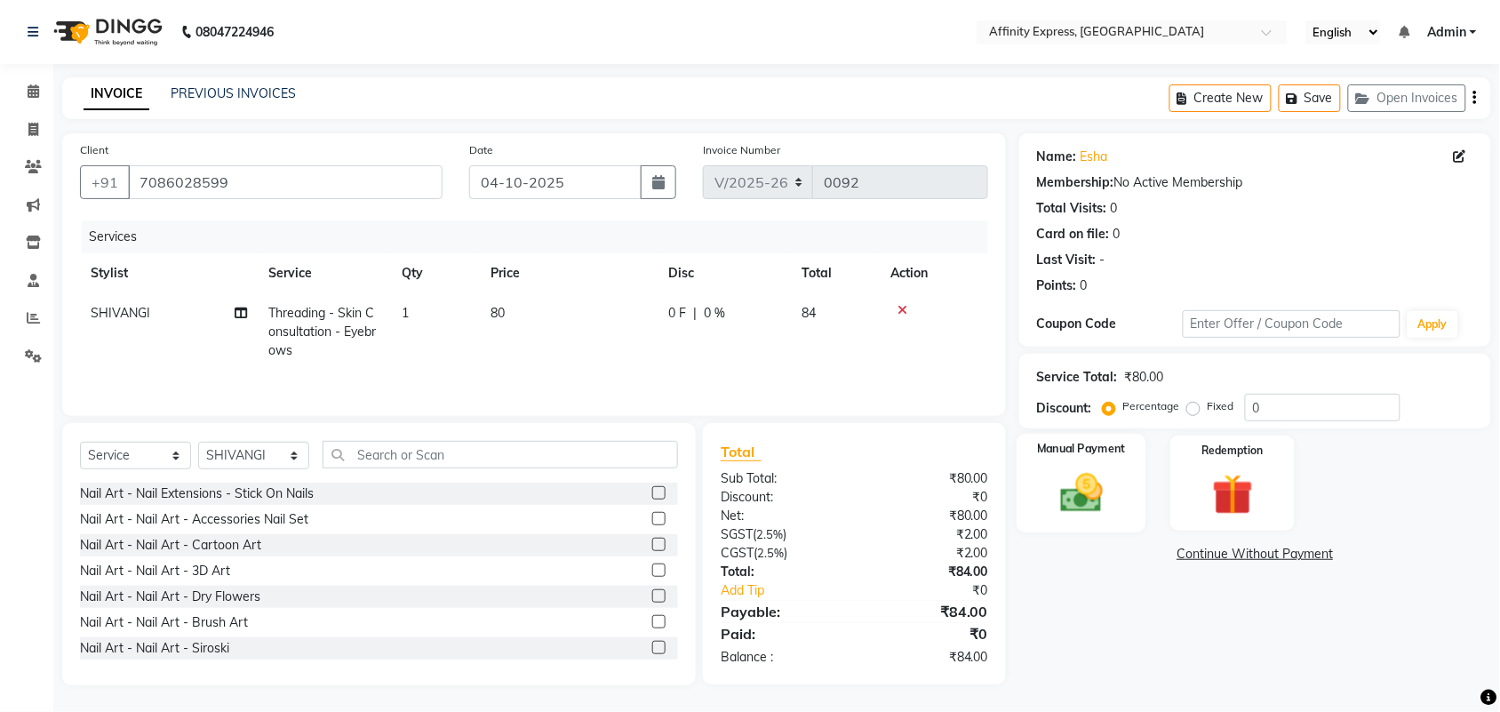
click at [1117, 485] on div "Manual Payment" at bounding box center [1082, 484] width 130 height 100
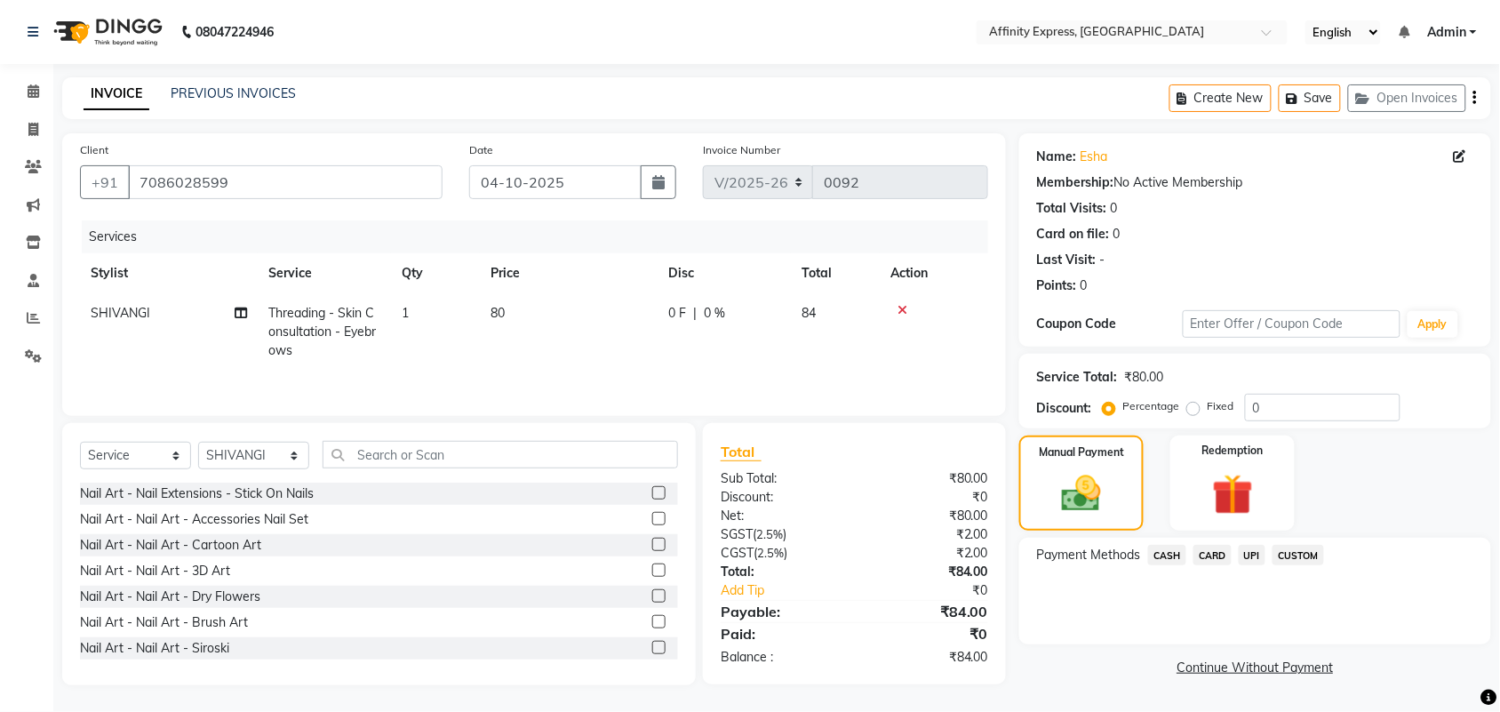
click at [1246, 553] on span "UPI" at bounding box center [1253, 555] width 28 height 20
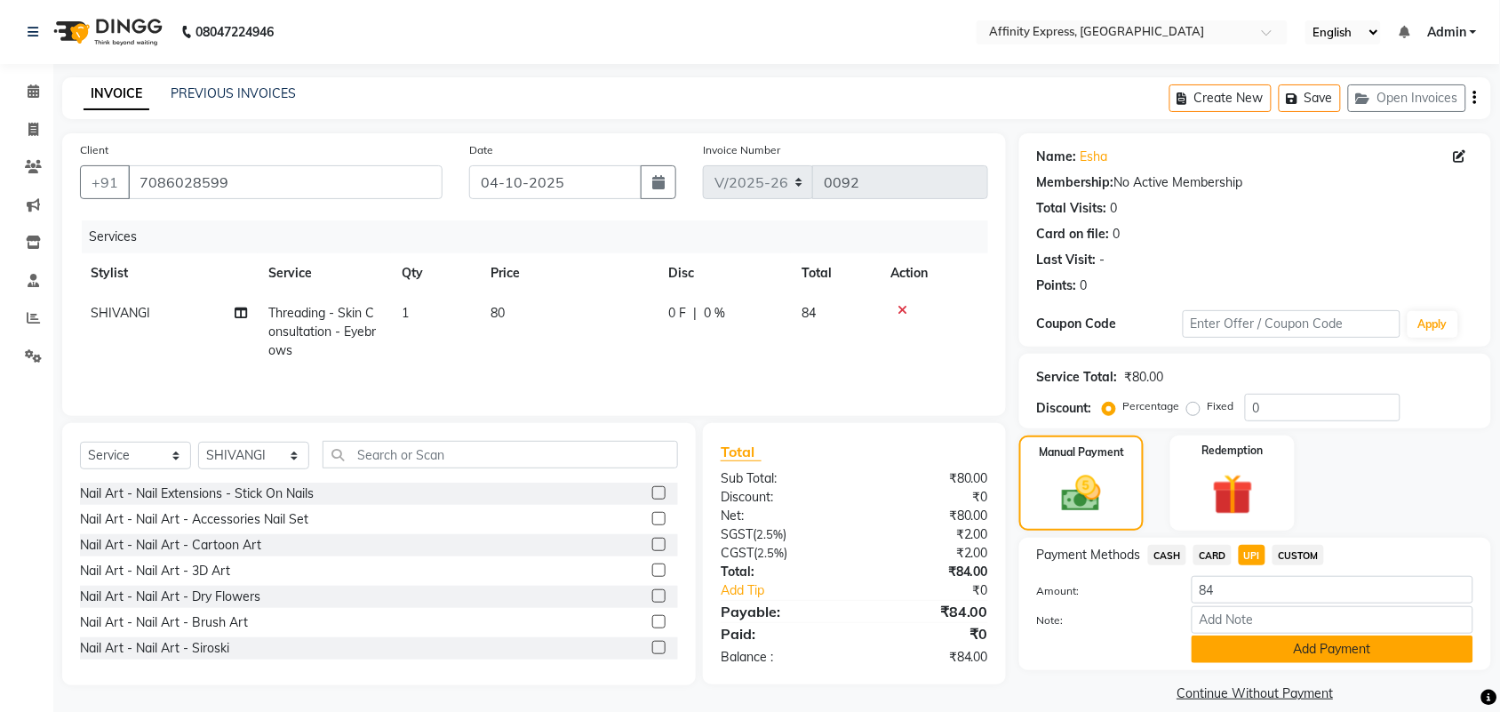
click at [1258, 642] on button "Add Payment" at bounding box center [1333, 650] width 282 height 28
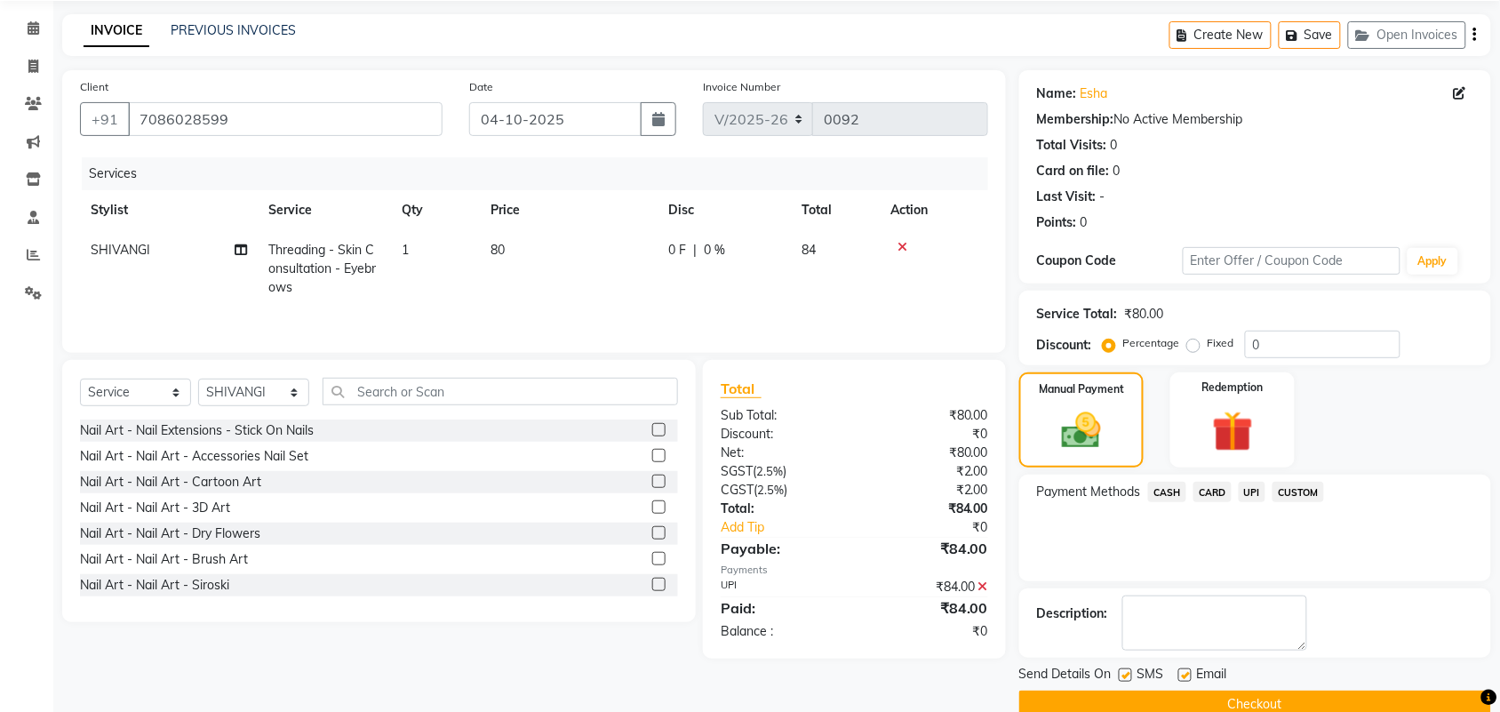
scroll to position [96, 0]
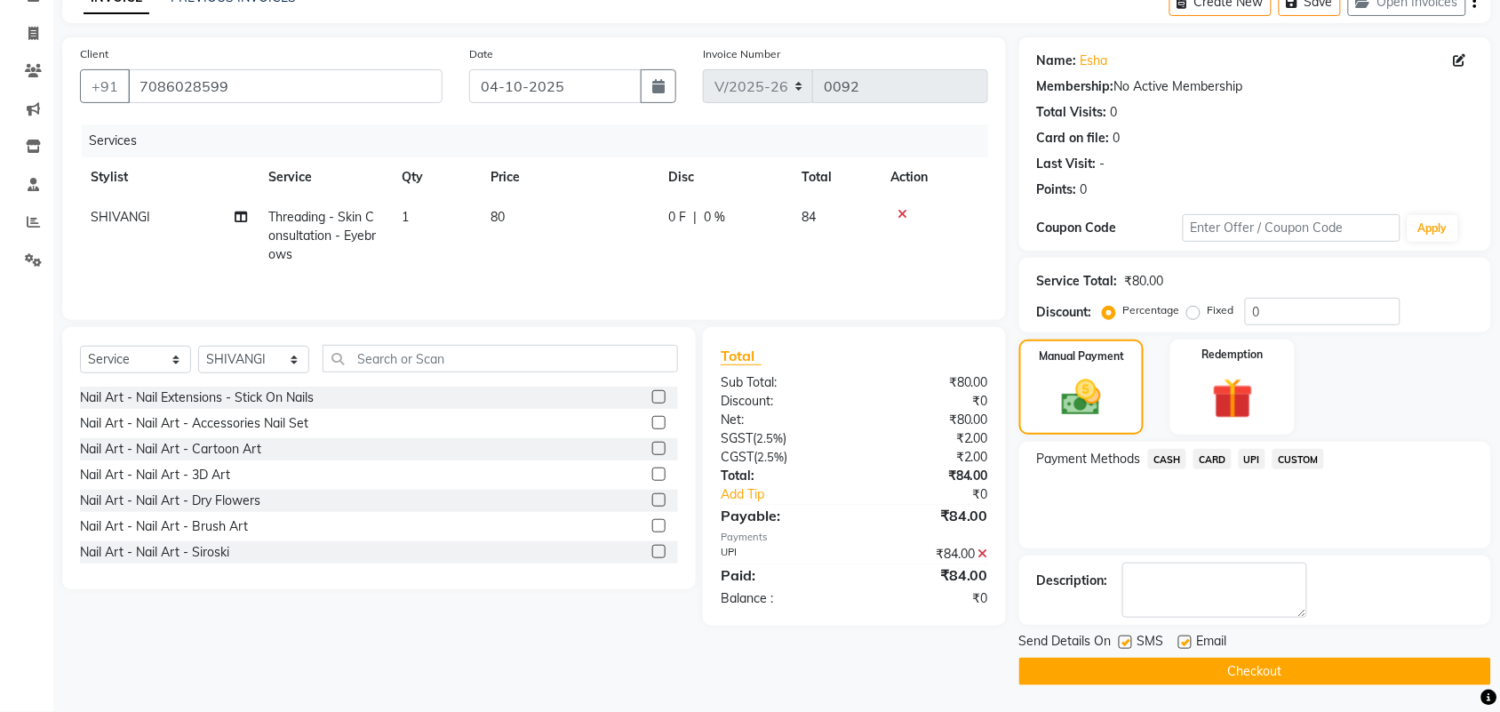
click at [1171, 665] on button "Checkout" at bounding box center [1256, 672] width 472 height 28
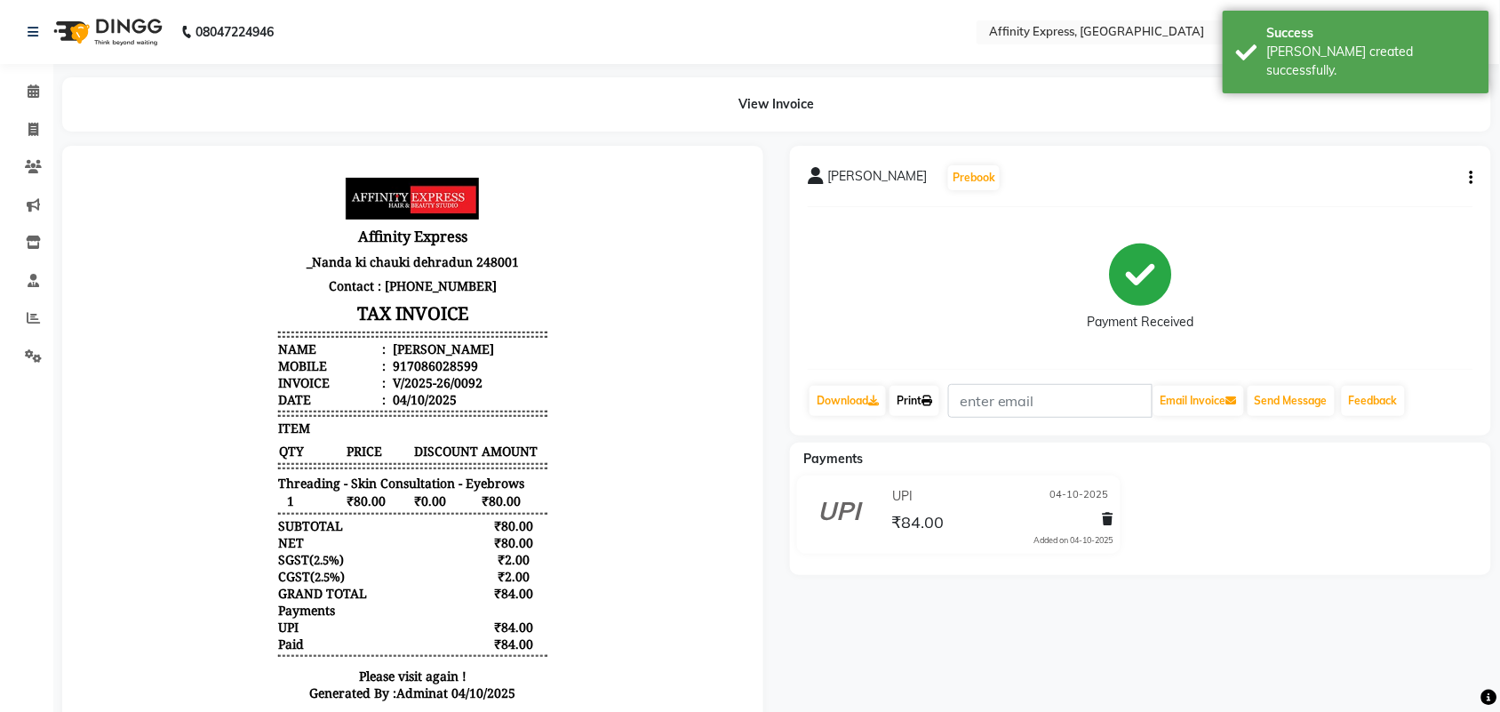
click at [935, 407] on link "Print" at bounding box center [915, 401] width 50 height 30
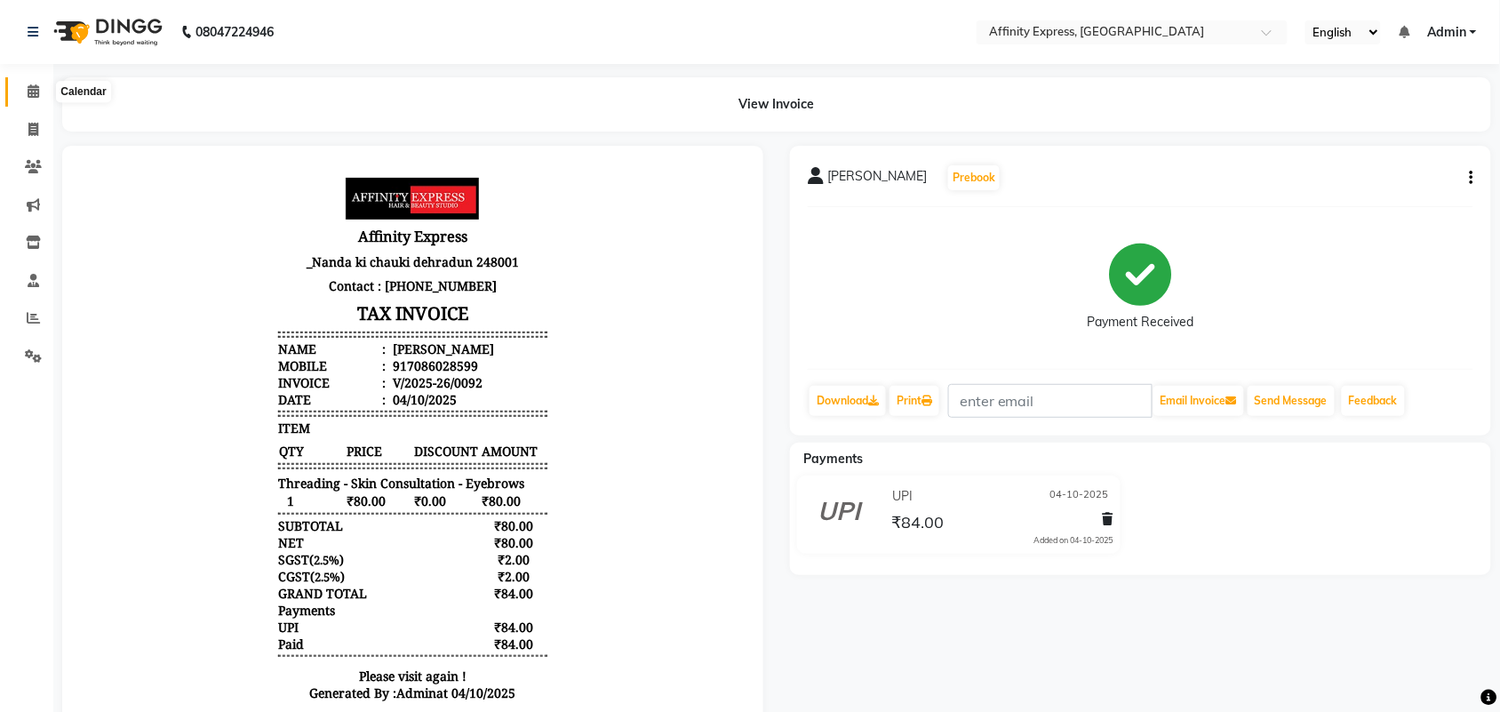
click at [32, 89] on icon at bounding box center [34, 90] width 12 height 13
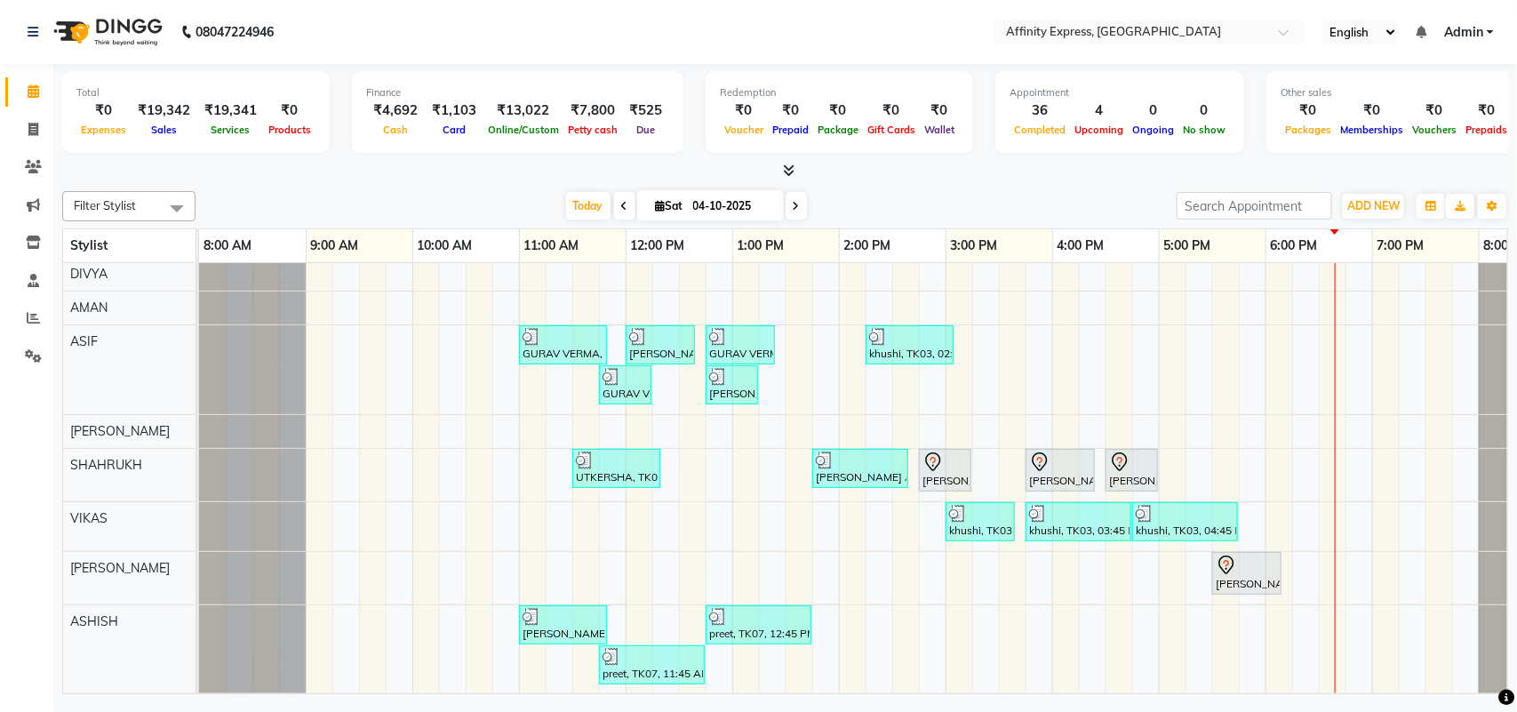
scroll to position [406, 0]
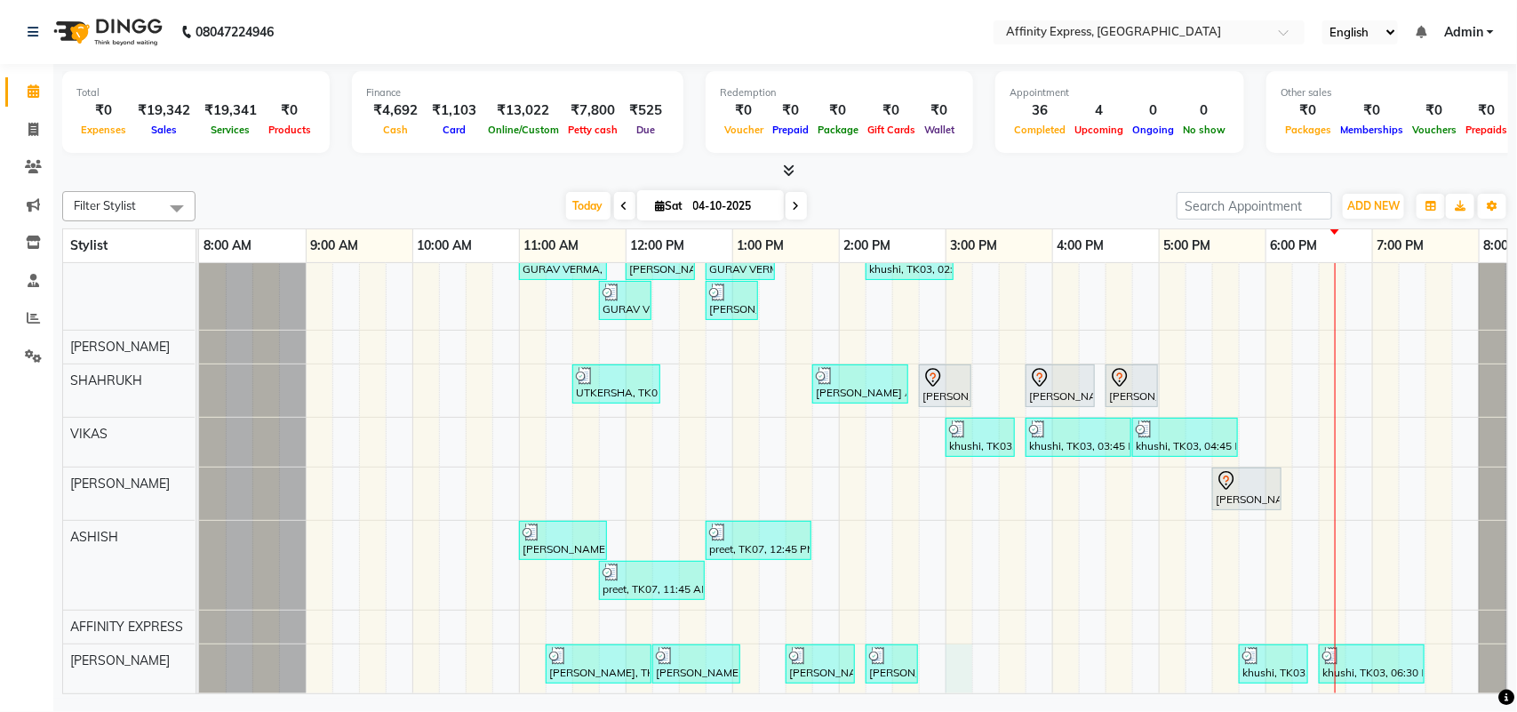
click at [956, 636] on div "UTKERSHA, TK01, 10:30 AM-11:50 AM, Threading - Skin Consultation - Eyebrows,Thr…" at bounding box center [892, 284] width 1387 height 817
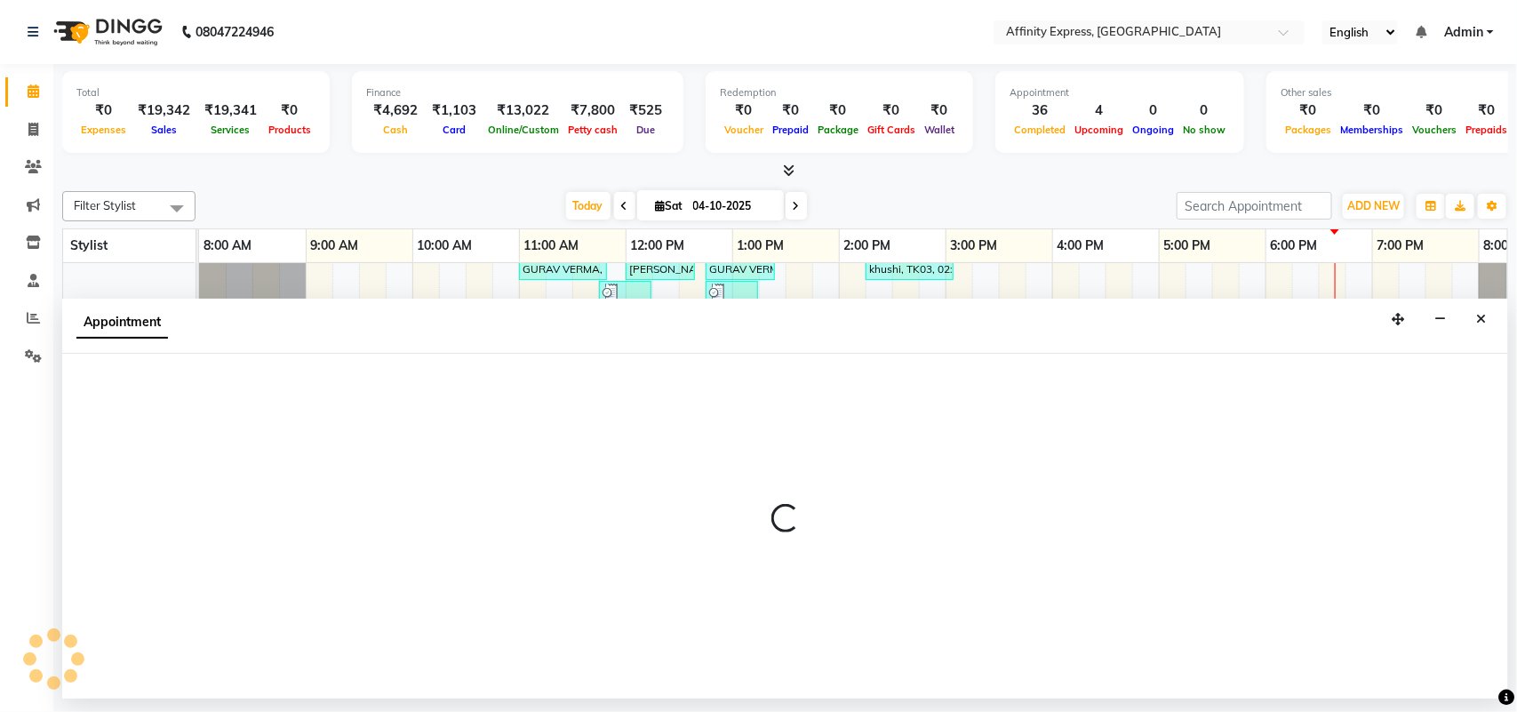
select select "93370"
select select "900"
select select "tentative"
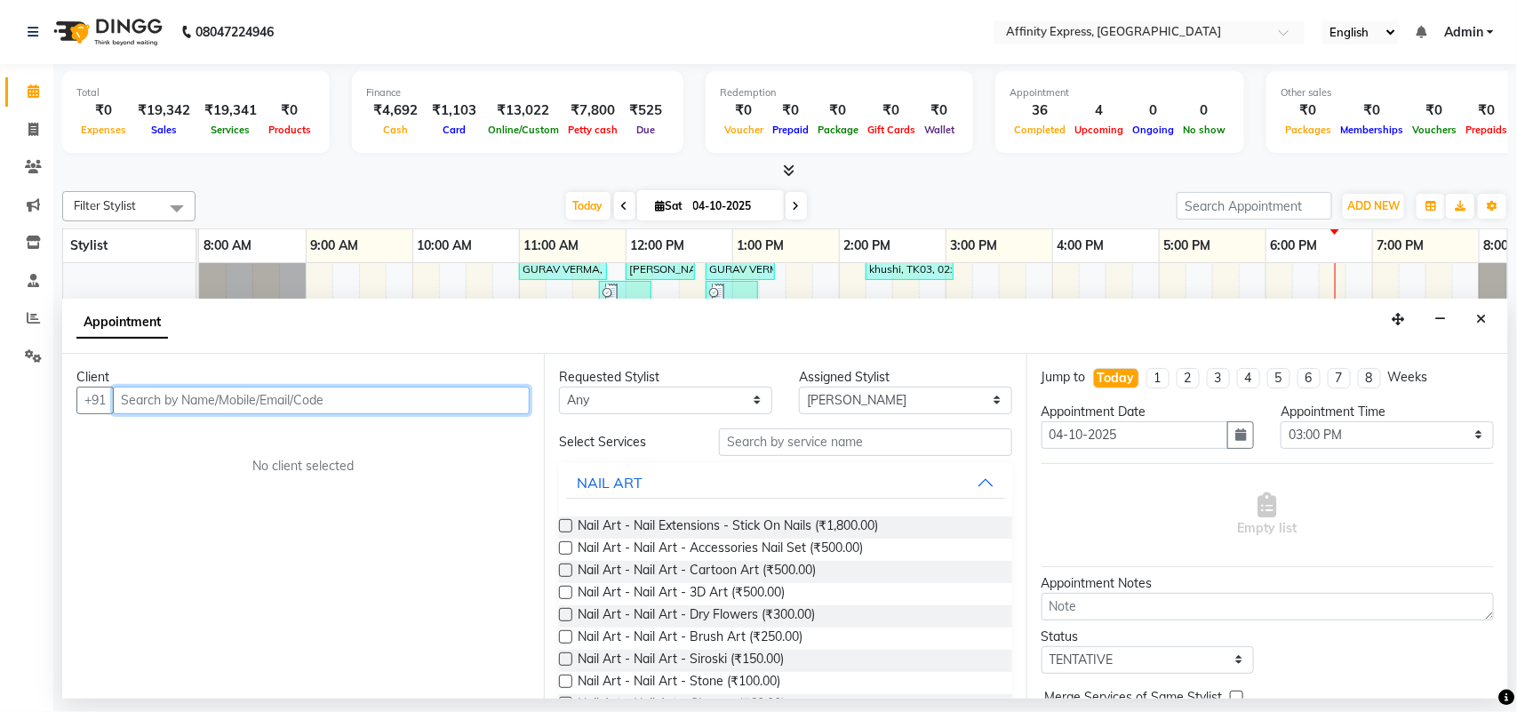
click at [317, 397] on input "text" at bounding box center [321, 401] width 417 height 28
click at [263, 436] on ngb-highlight "79741133 51" at bounding box center [225, 438] width 92 height 18
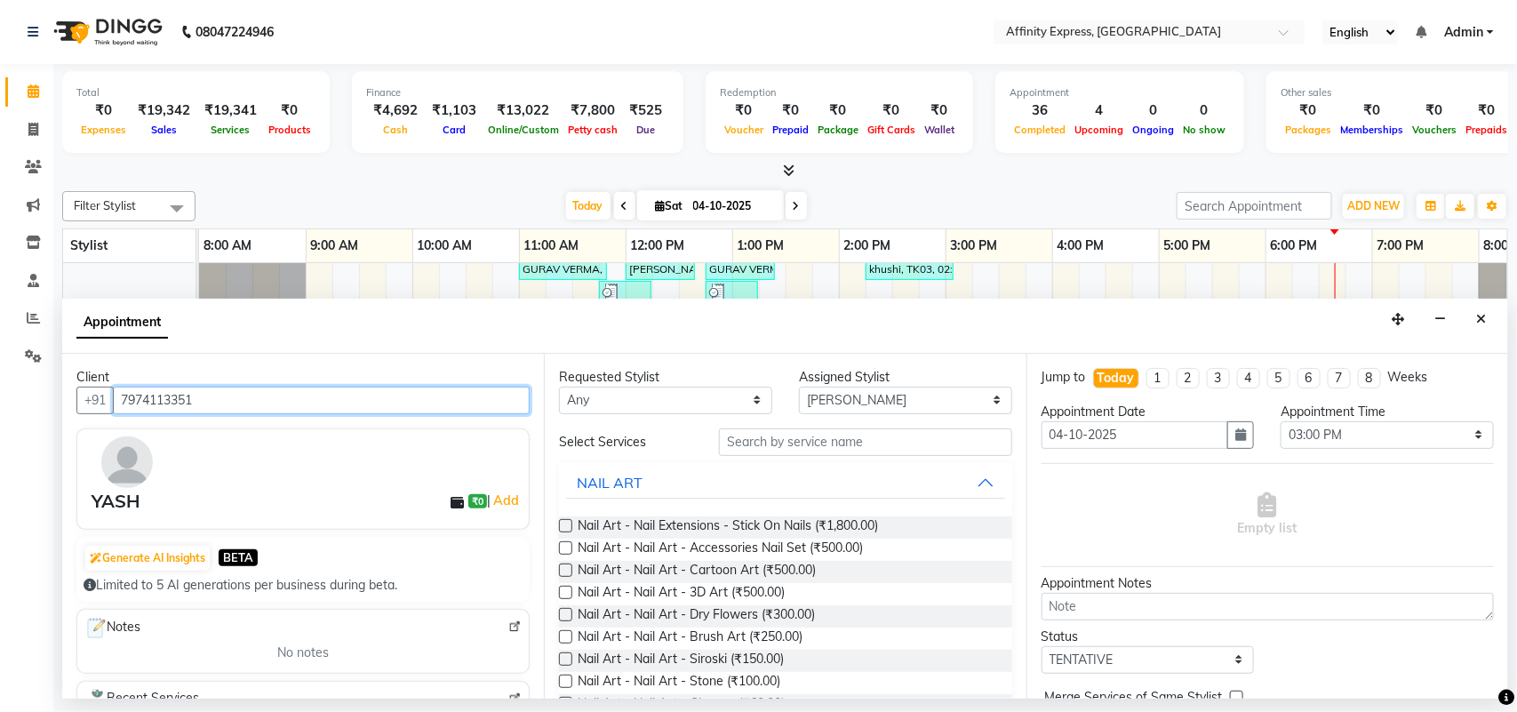
type input "7974113351"
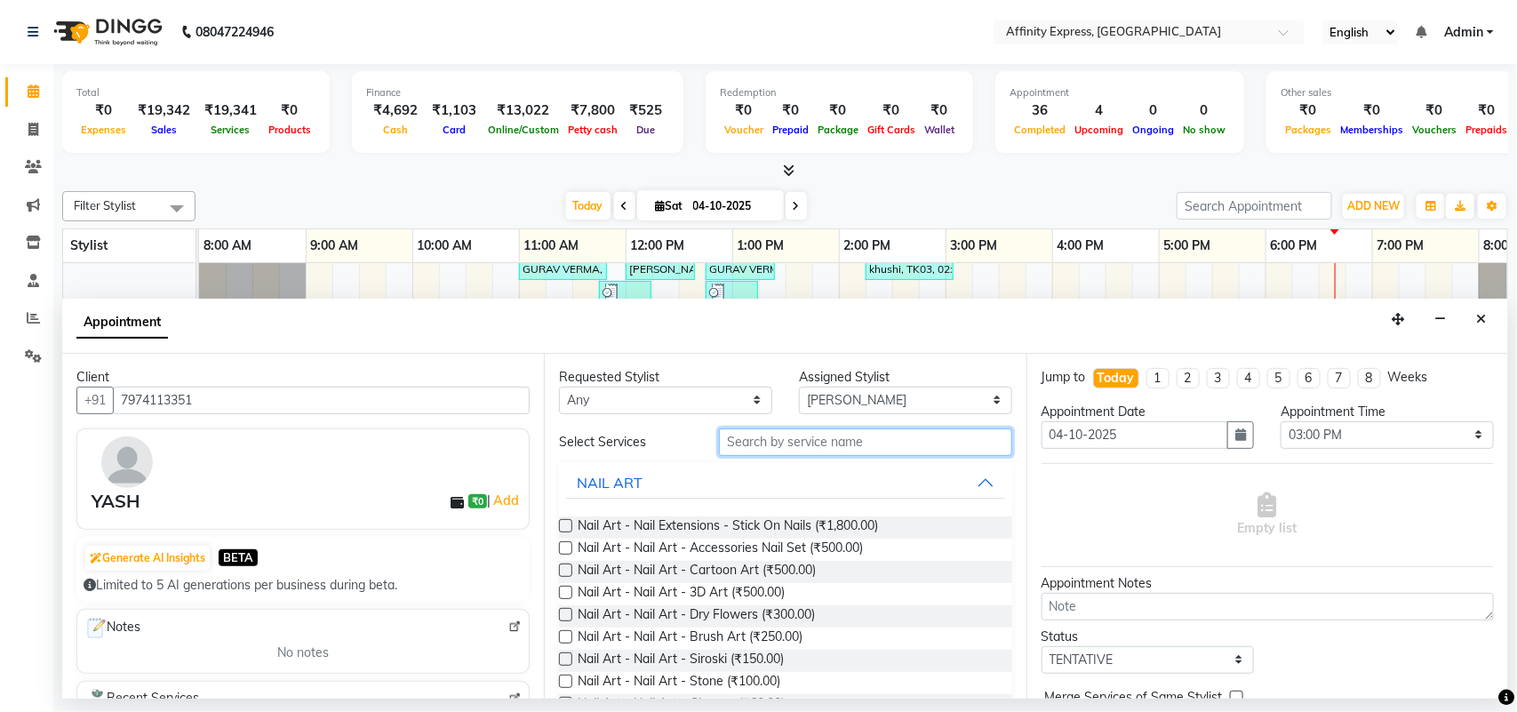
click at [784, 437] on input "text" at bounding box center [865, 442] width 293 height 28
click at [788, 438] on input "text" at bounding box center [865, 442] width 293 height 28
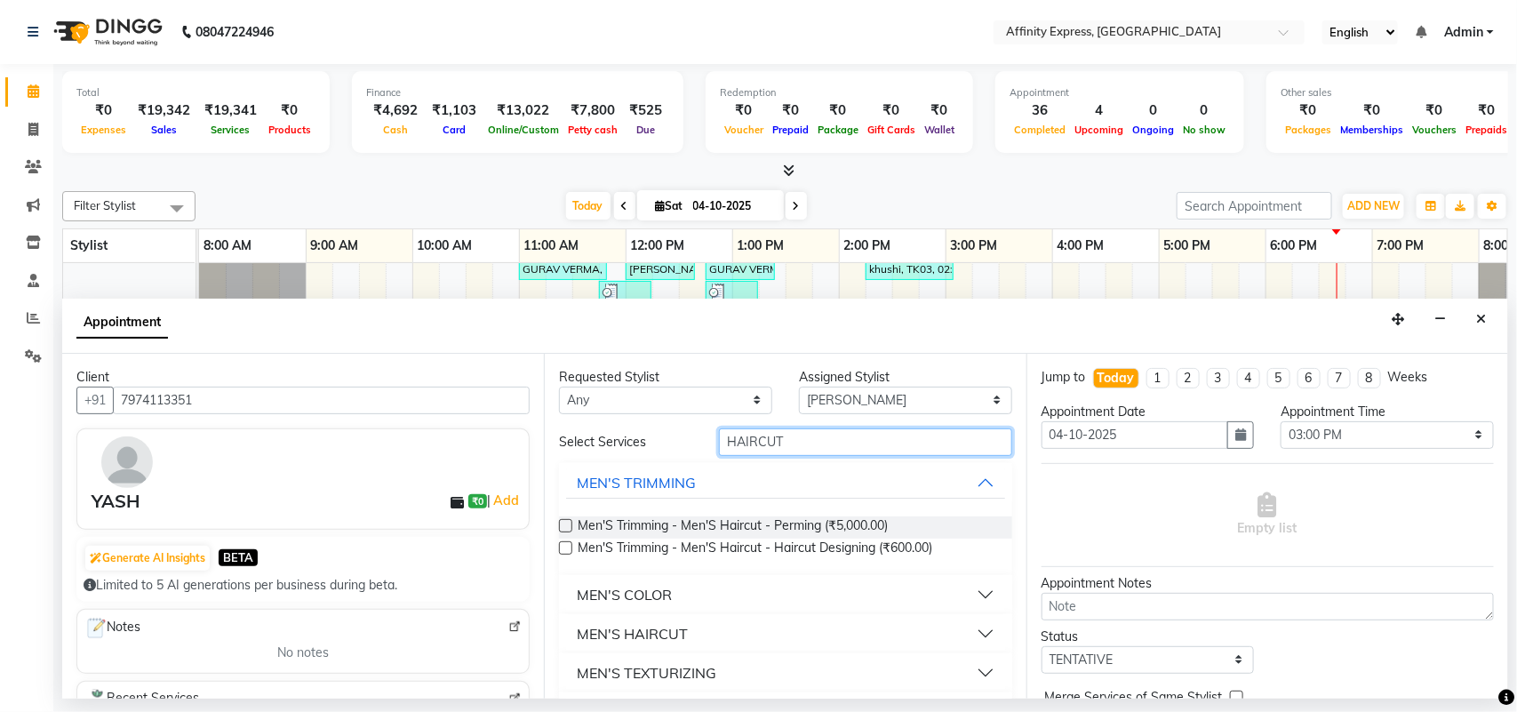
type input "HAIRCUT"
click at [961, 631] on button "MEN'S HAIRCUT" at bounding box center [785, 634] width 438 height 32
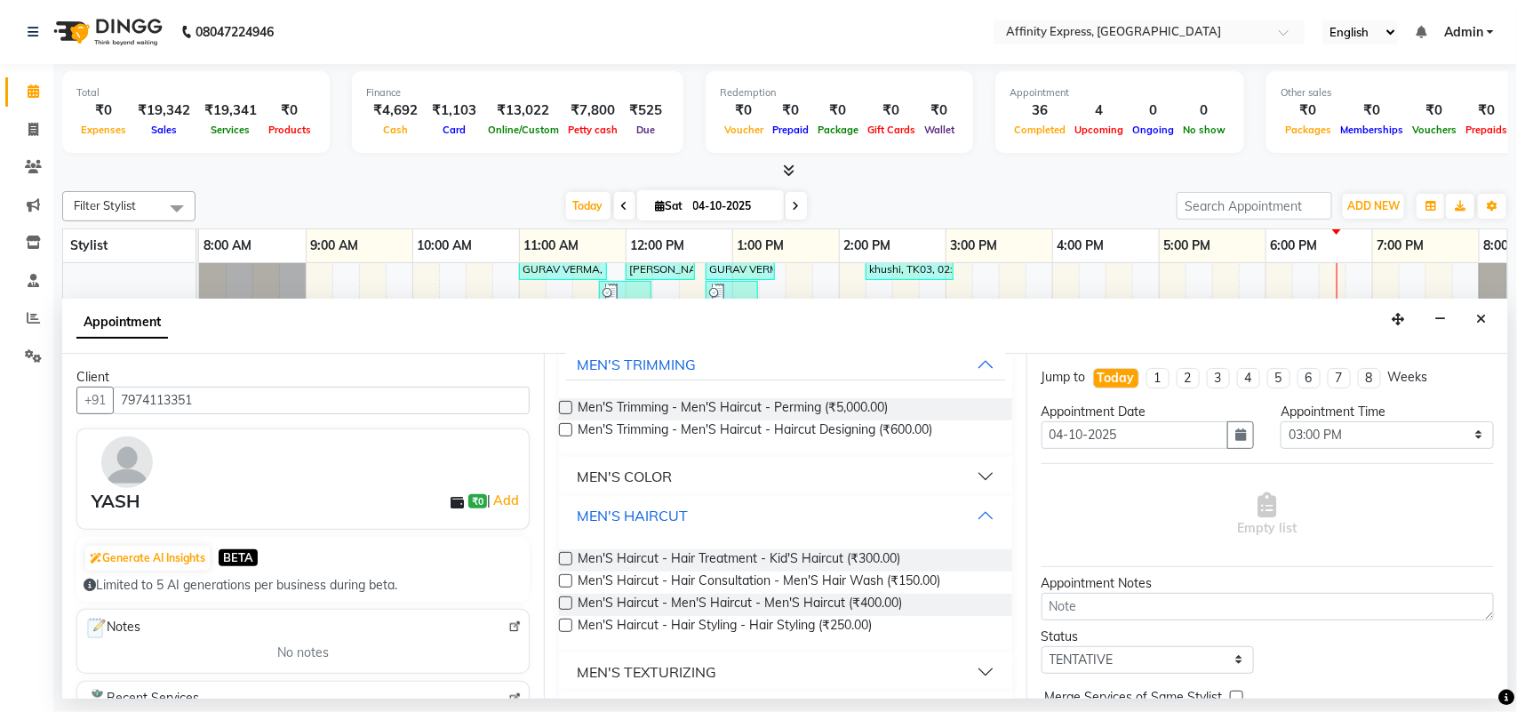
scroll to position [130, 0]
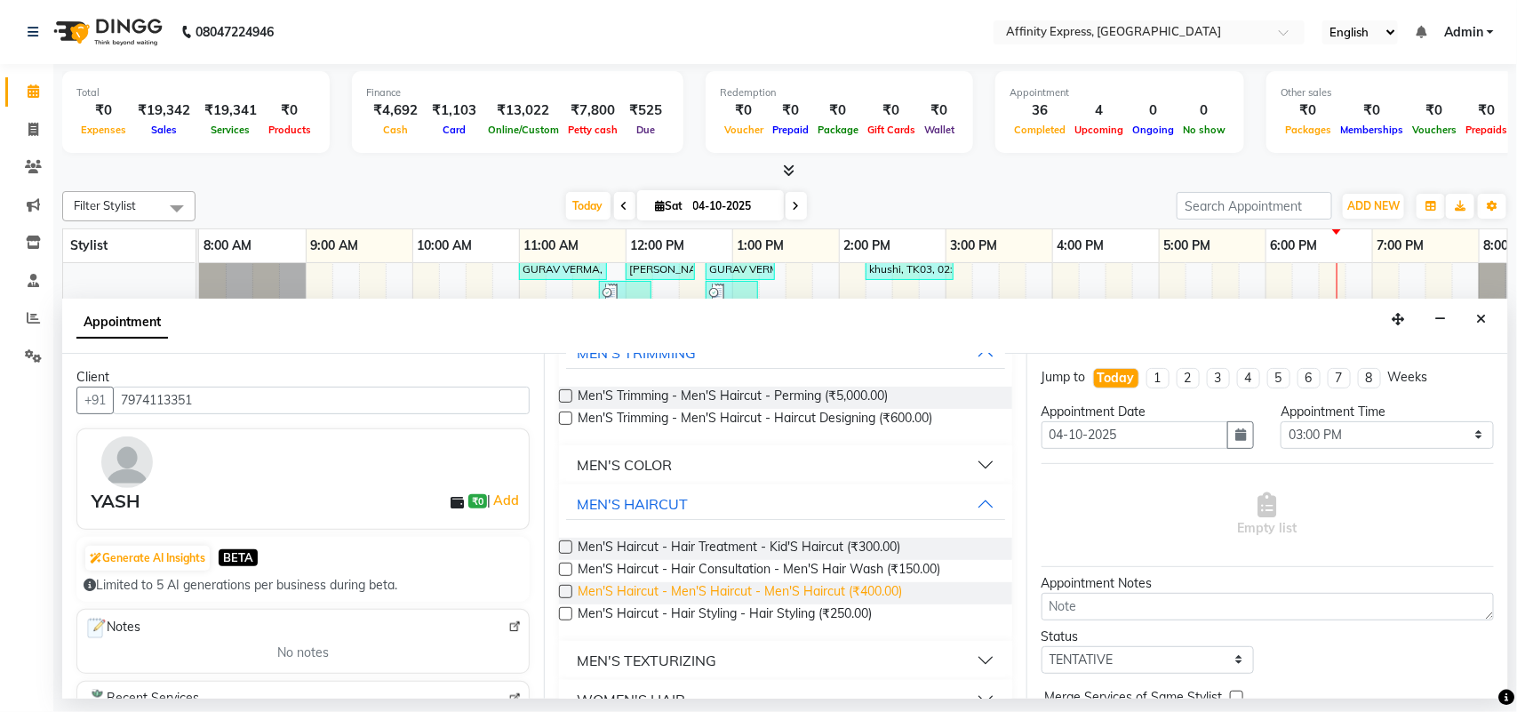
click at [765, 600] on span "Men'S Haircut - Men'S Haircut - Men'S Haircut (₹400.00)" at bounding box center [740, 593] width 324 height 22
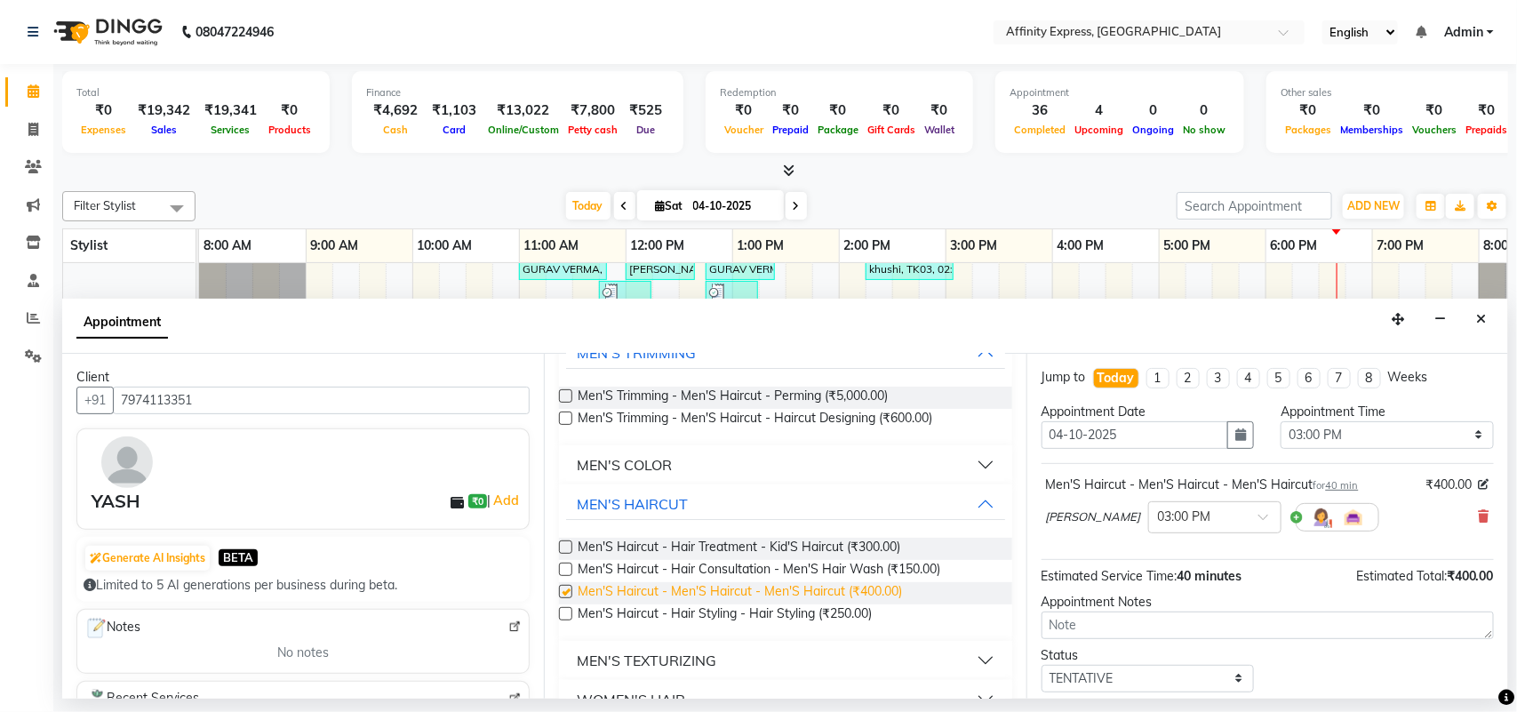
checkbox input "false"
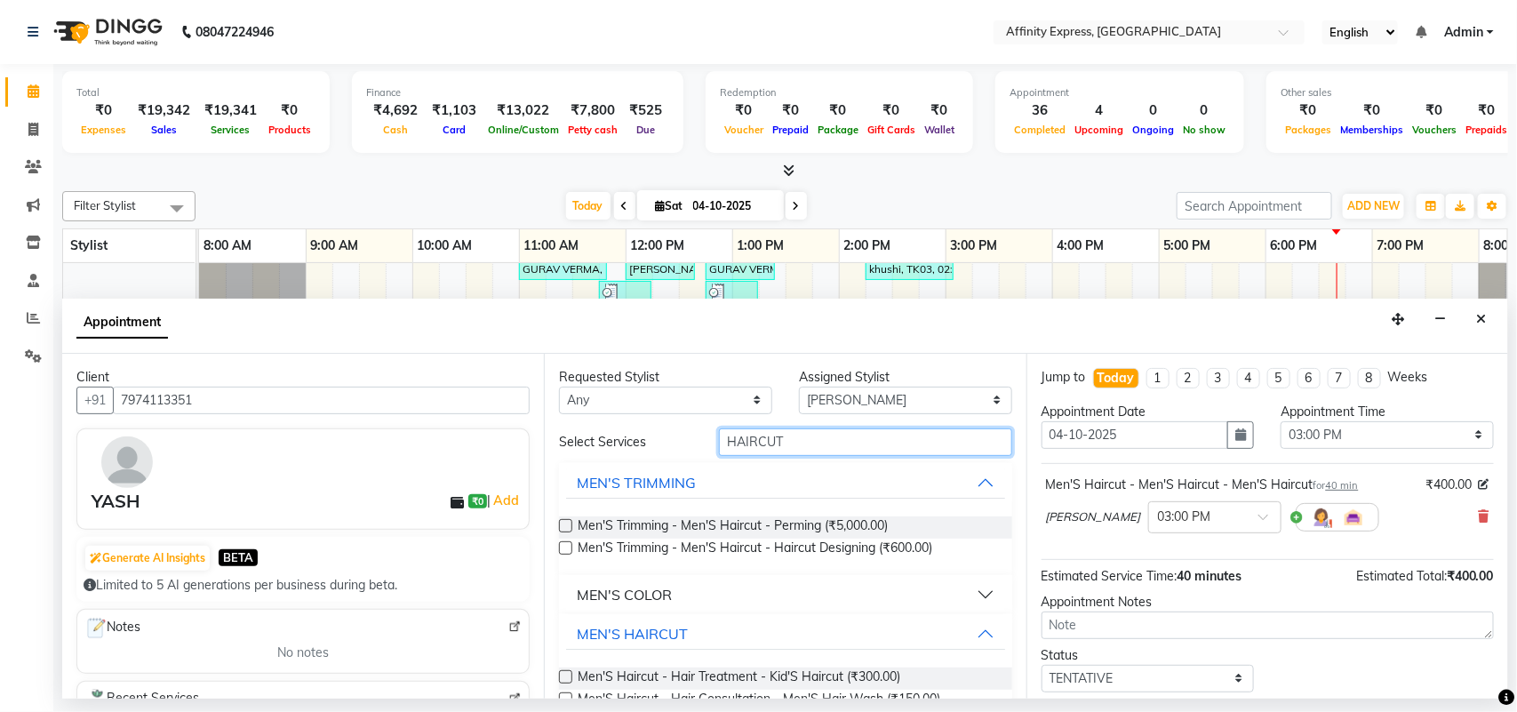
click at [840, 433] on input "HAIRCUT" at bounding box center [865, 442] width 293 height 28
type input "H"
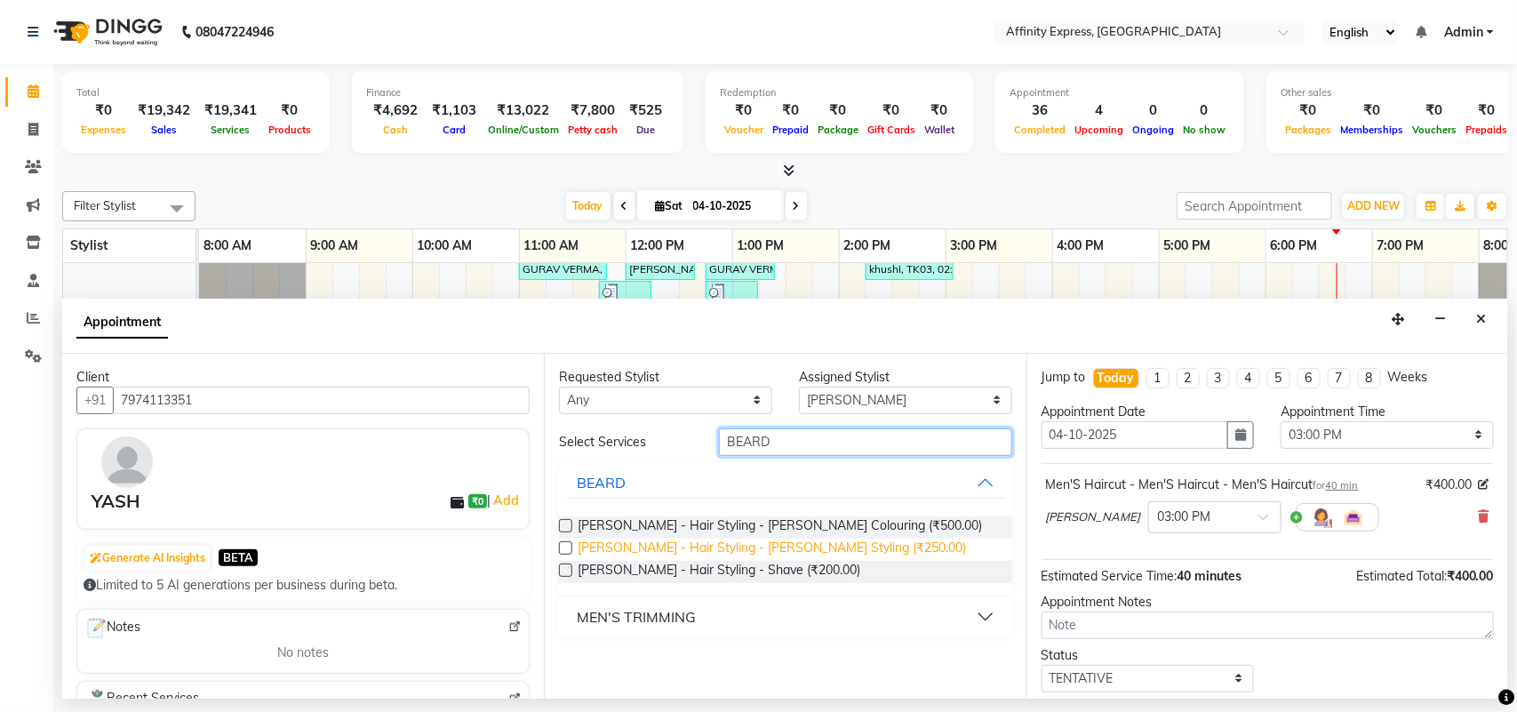
type input "BEARD"
click at [809, 548] on span "[PERSON_NAME] - Hair Styling - [PERSON_NAME] Styling (₹250.00)" at bounding box center [772, 550] width 388 height 22
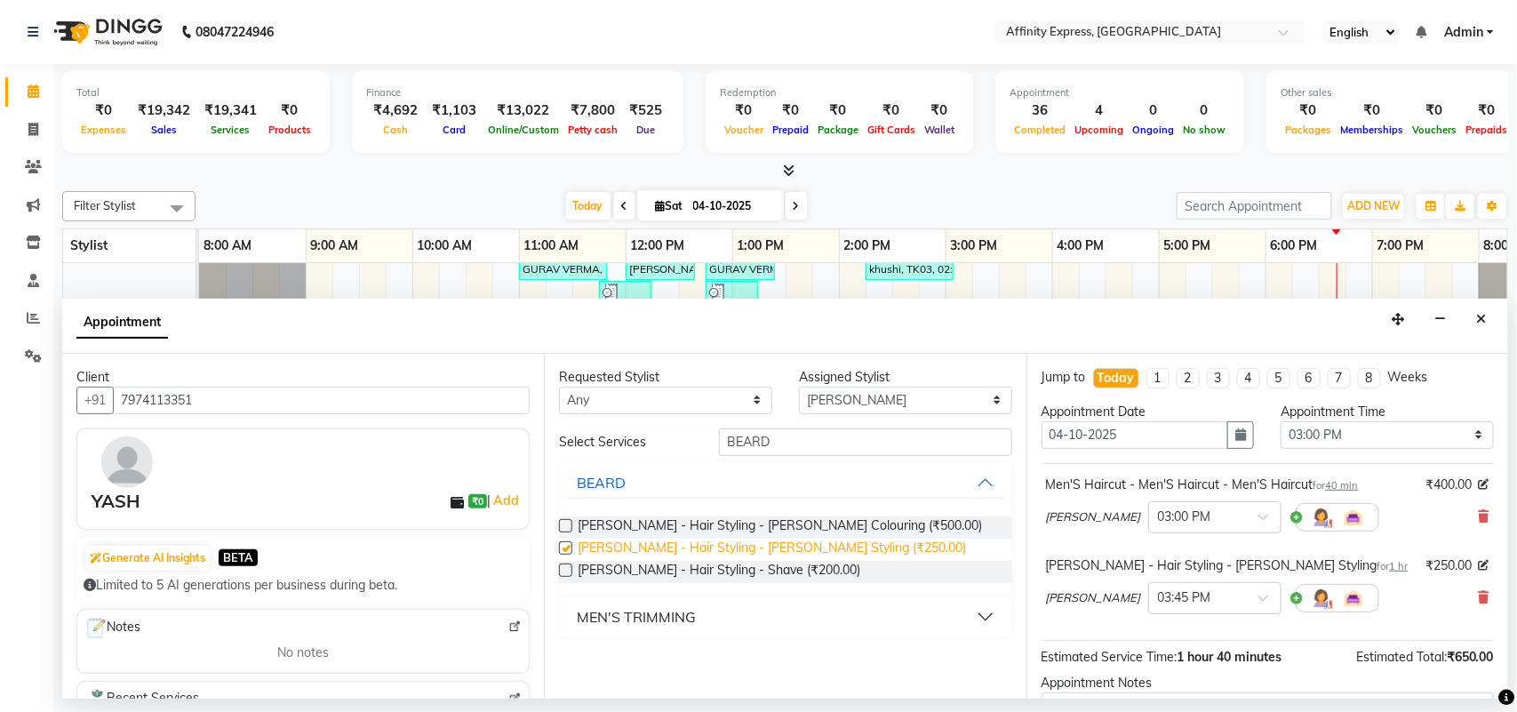
checkbox input "false"
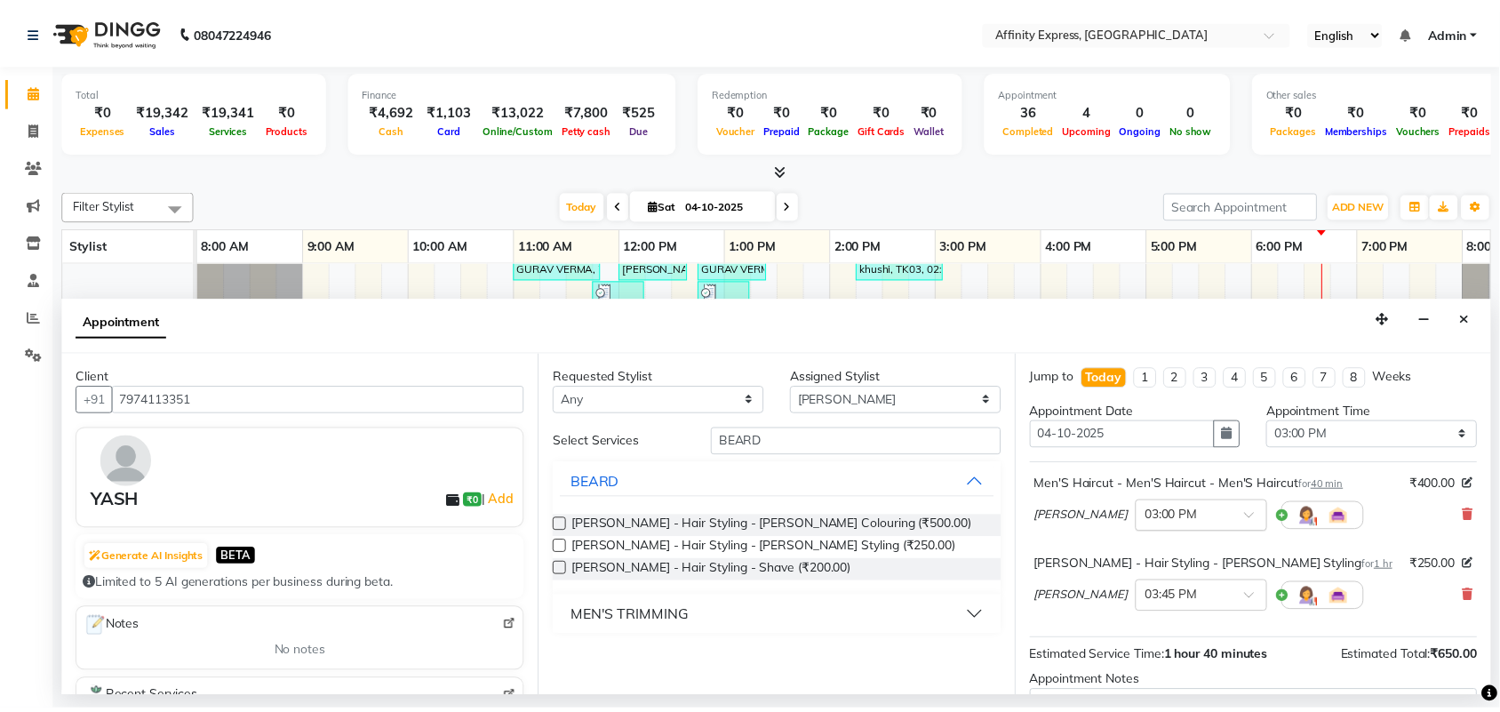
scroll to position [188, 0]
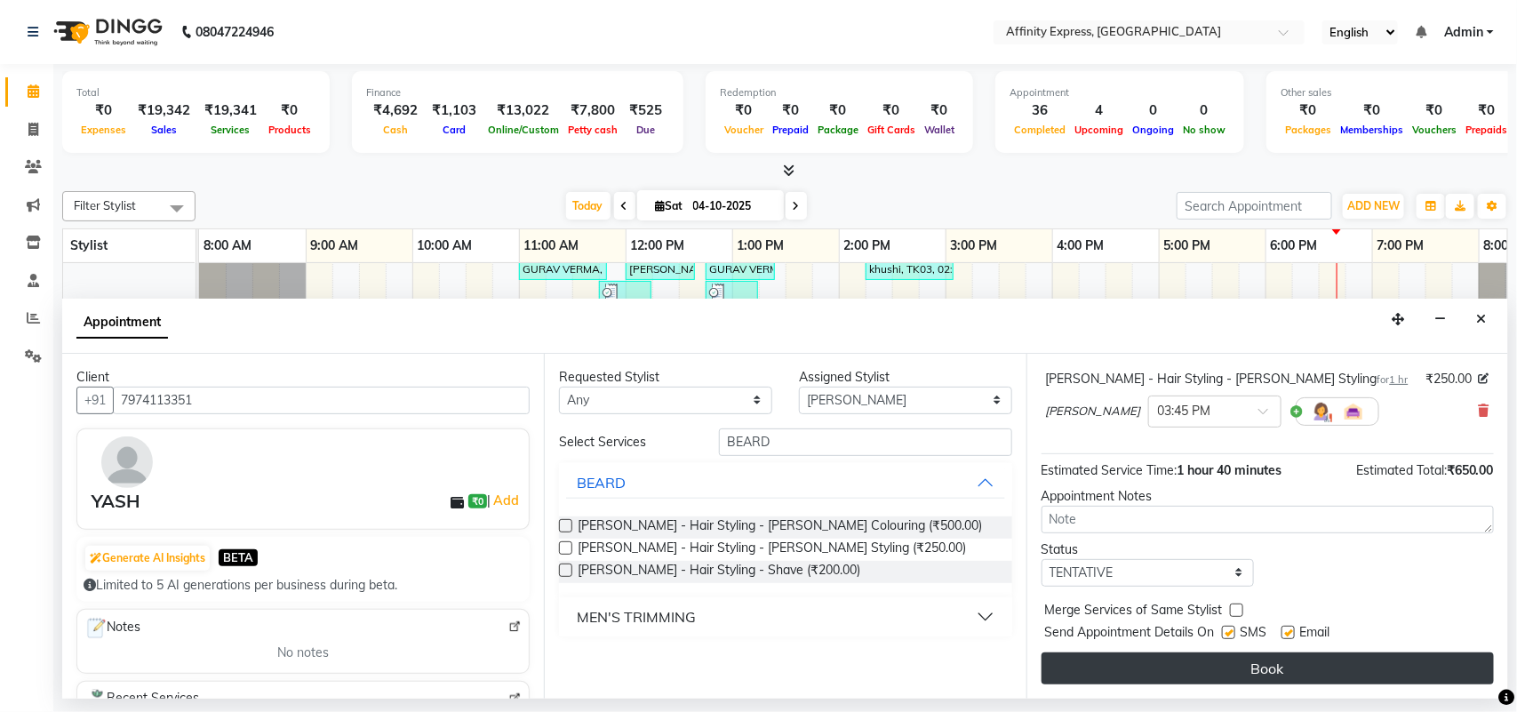
click at [1256, 677] on button "Book" at bounding box center [1268, 668] width 452 height 32
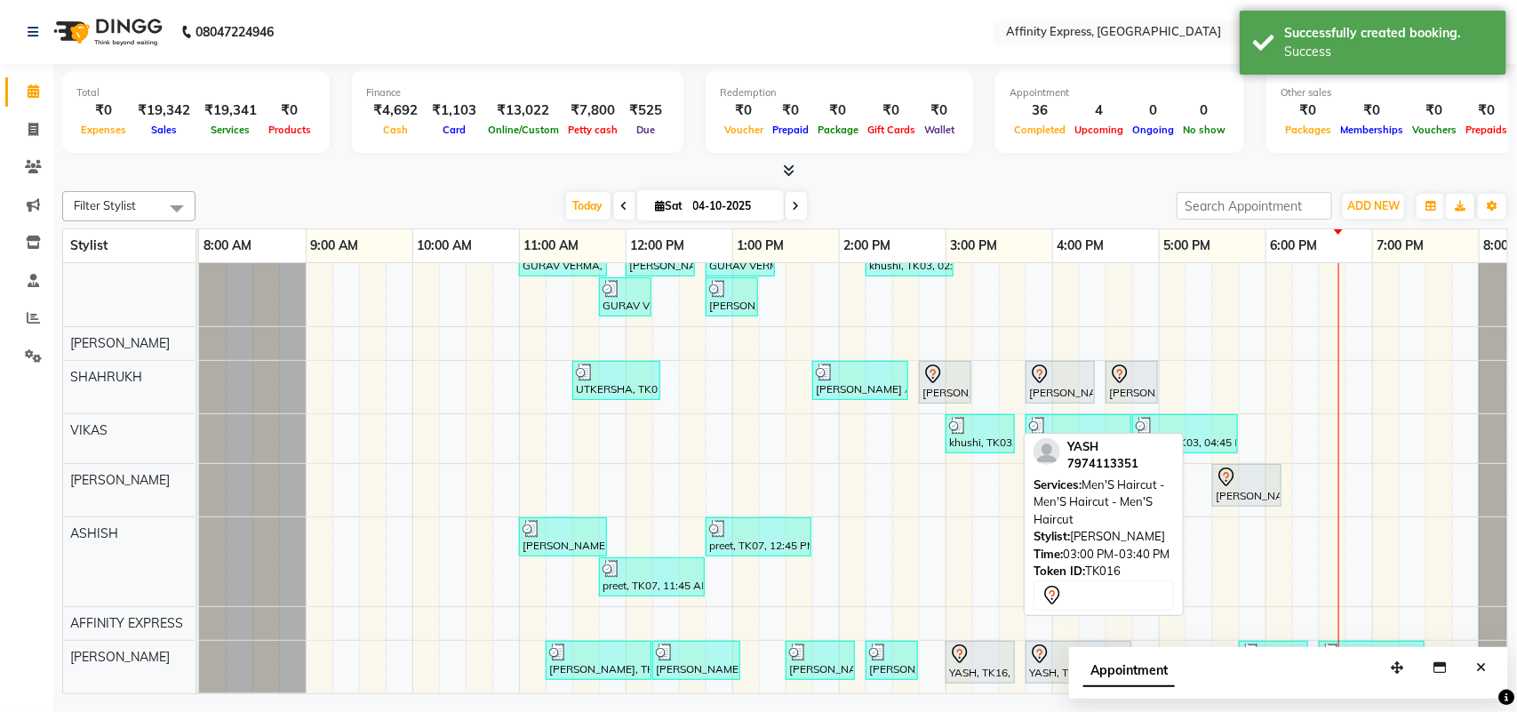
click at [975, 653] on div "YASH, TK16, 03:00 PM-03:40 PM, Men'S Haircut - Men'S Haircut - Men'S Haircut" at bounding box center [981, 662] width 66 height 37
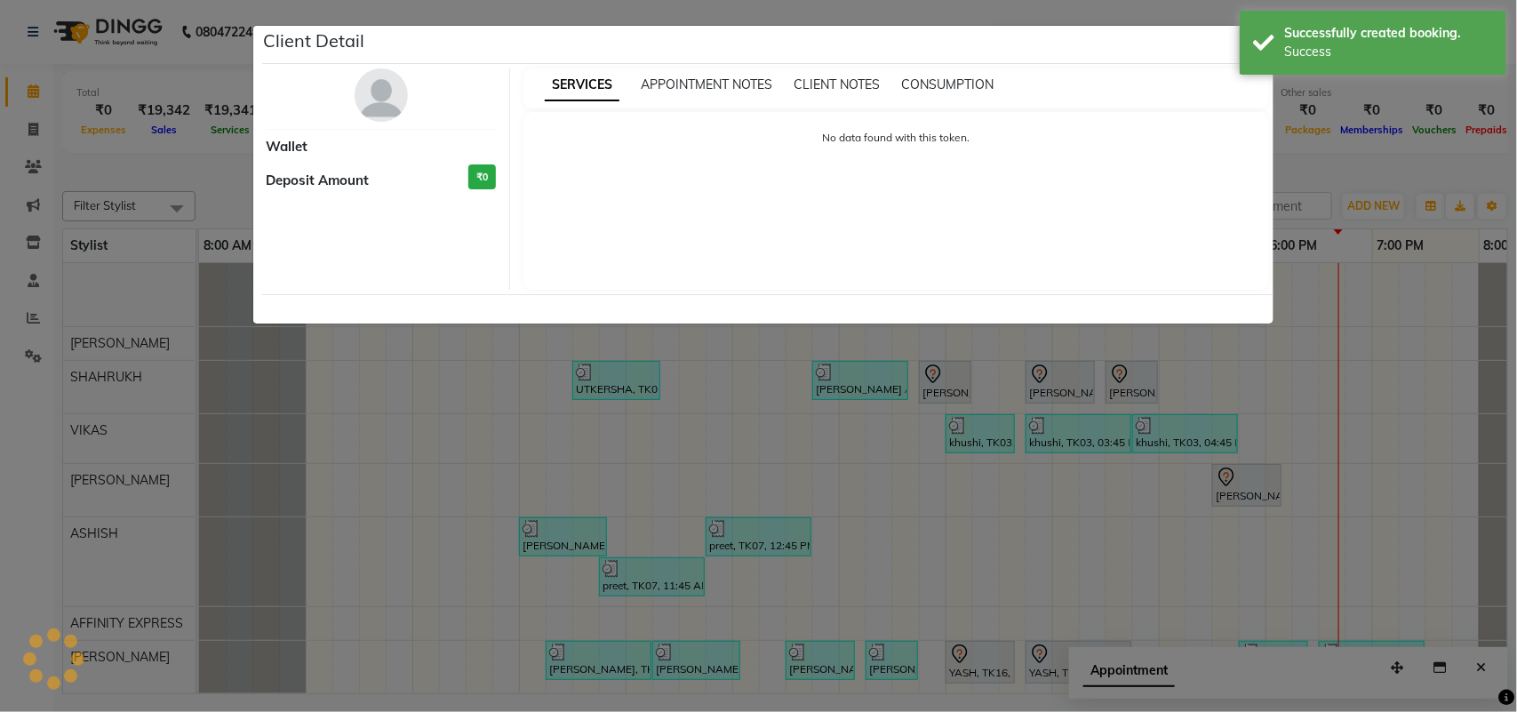
select select "7"
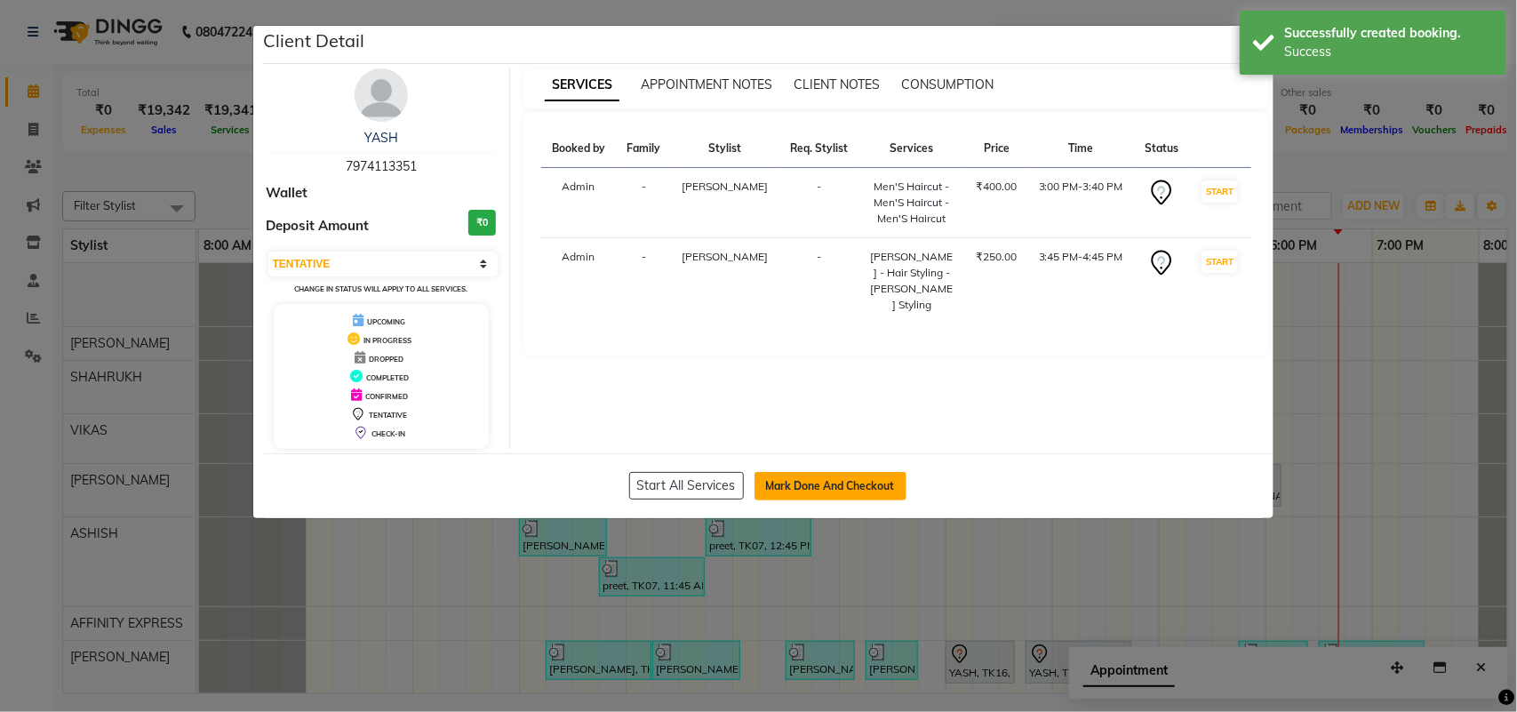
click at [831, 473] on button "Mark Done And Checkout" at bounding box center [831, 486] width 152 height 28
select select "9123"
select select "service"
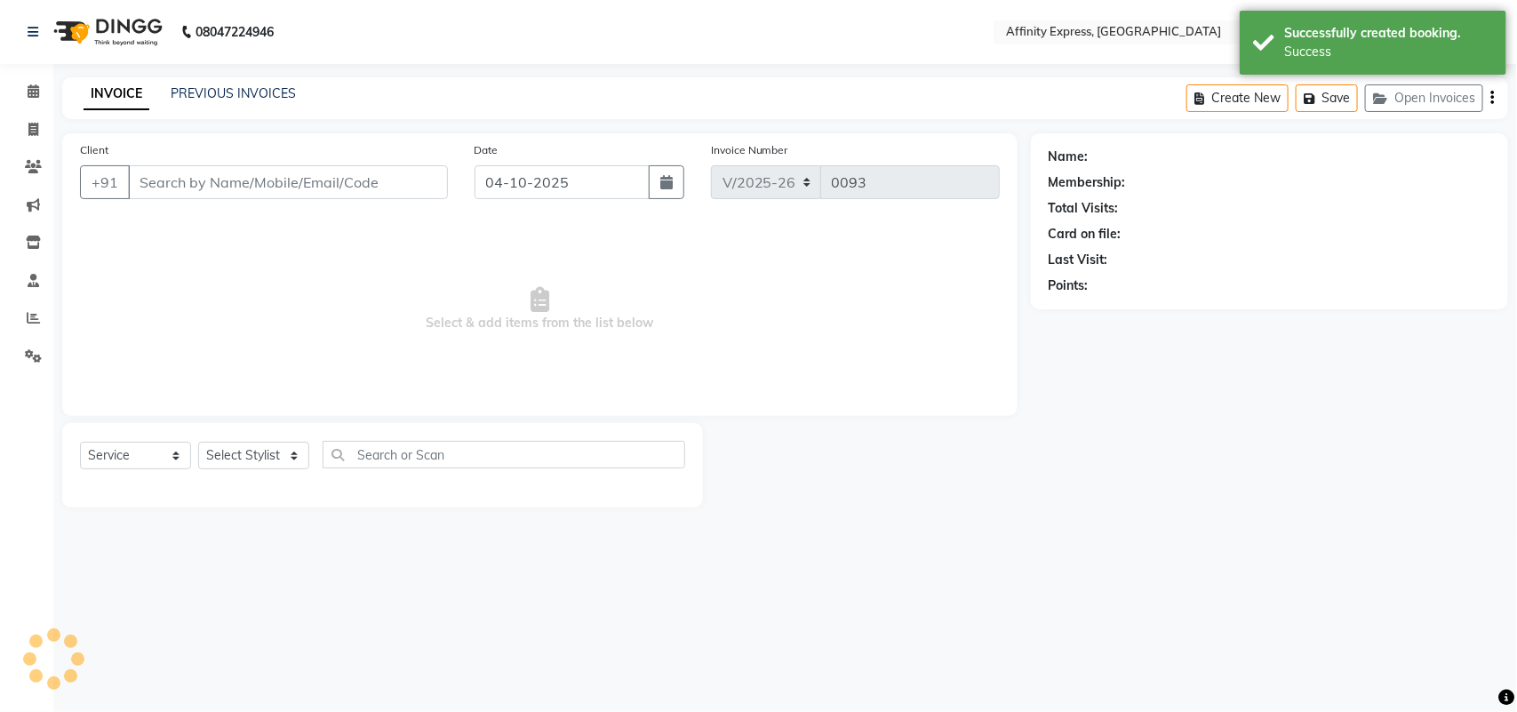
type input "7974113351"
select select "93370"
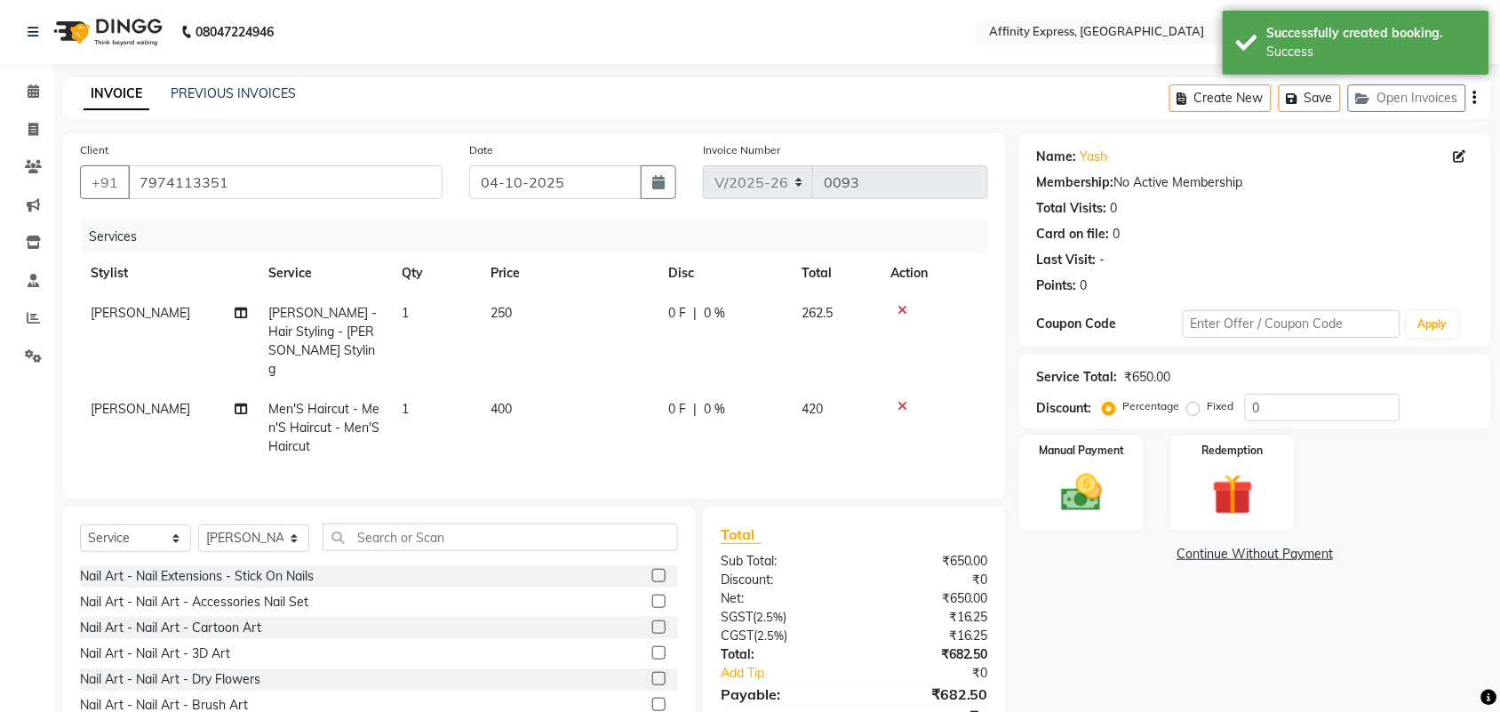
click at [509, 316] on span "250" at bounding box center [501, 313] width 21 height 16
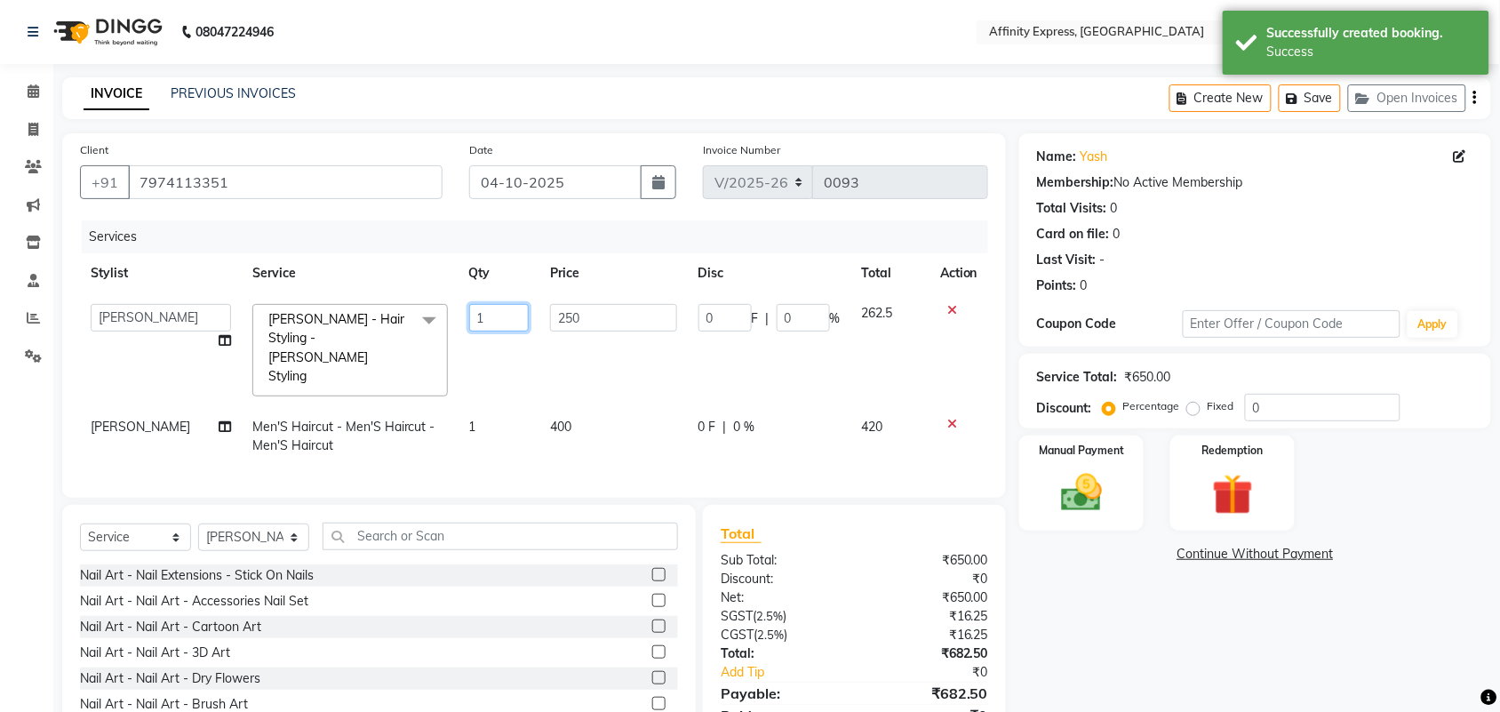
click at [509, 316] on input "1" at bounding box center [499, 318] width 60 height 28
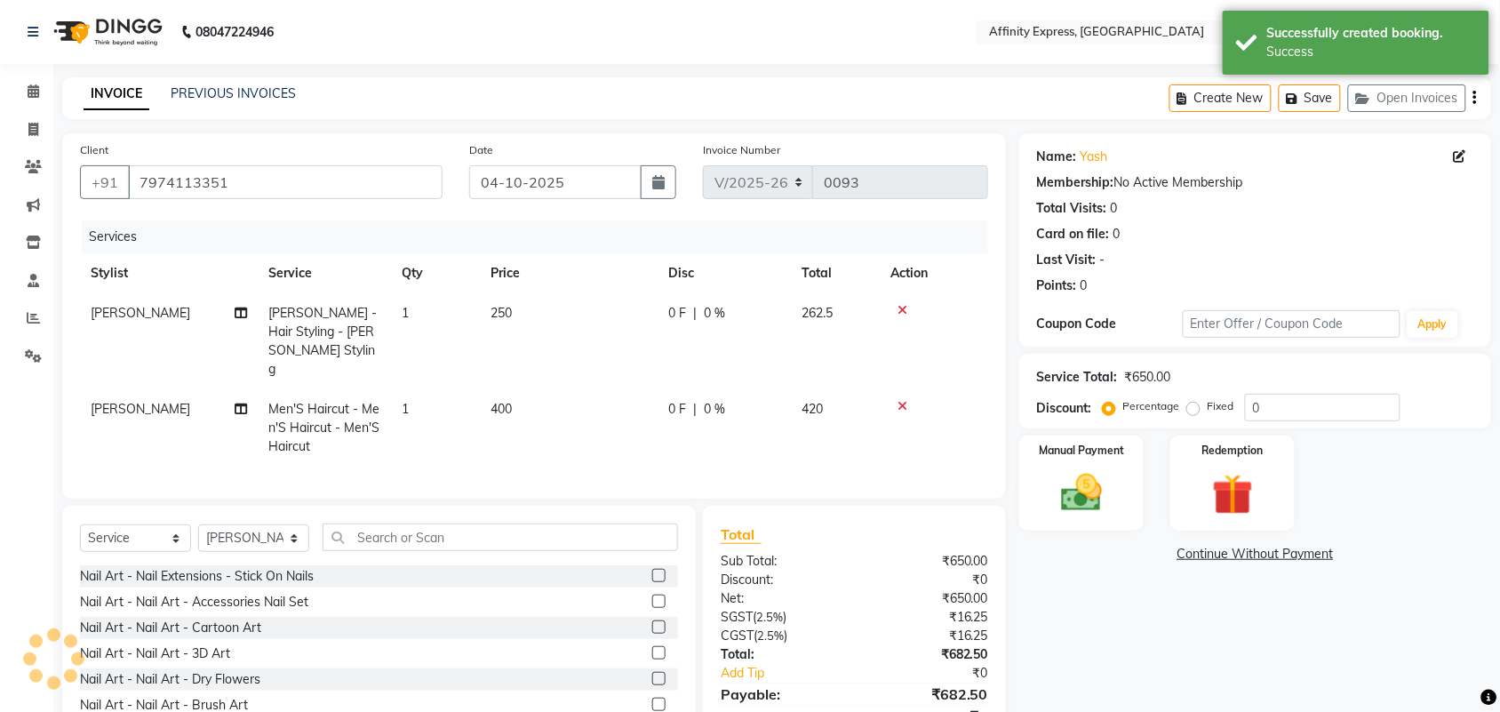
click at [580, 316] on td "250" at bounding box center [569, 341] width 178 height 96
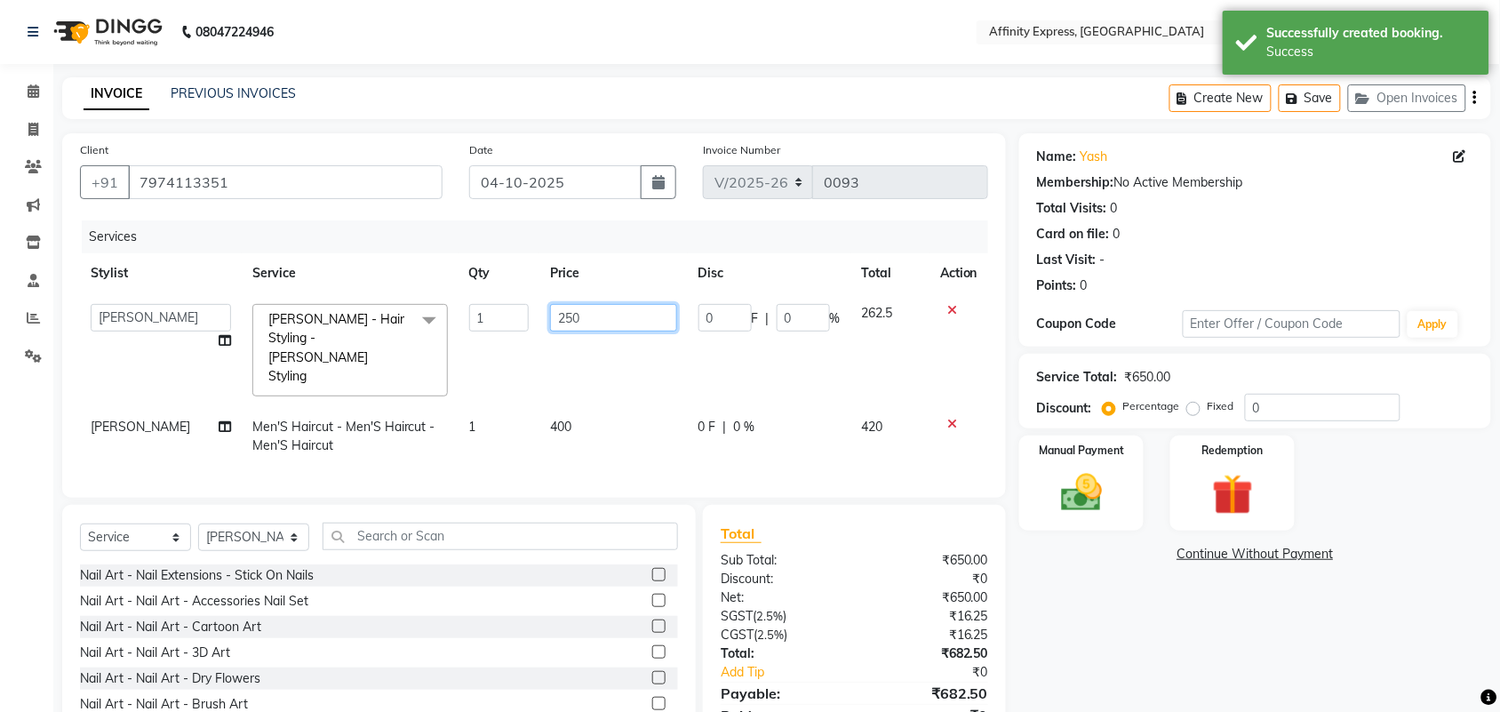
click at [569, 318] on input "250" at bounding box center [613, 318] width 127 height 28
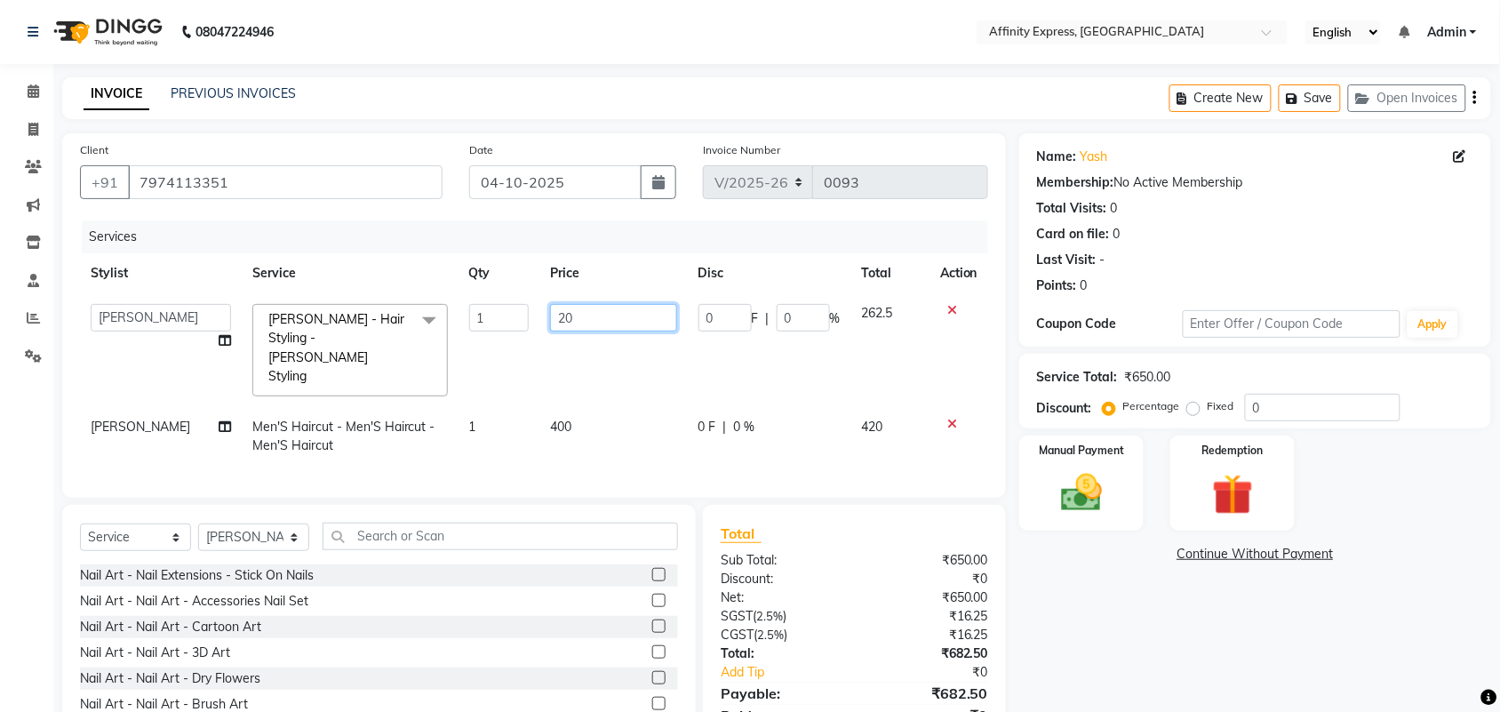
type input "200"
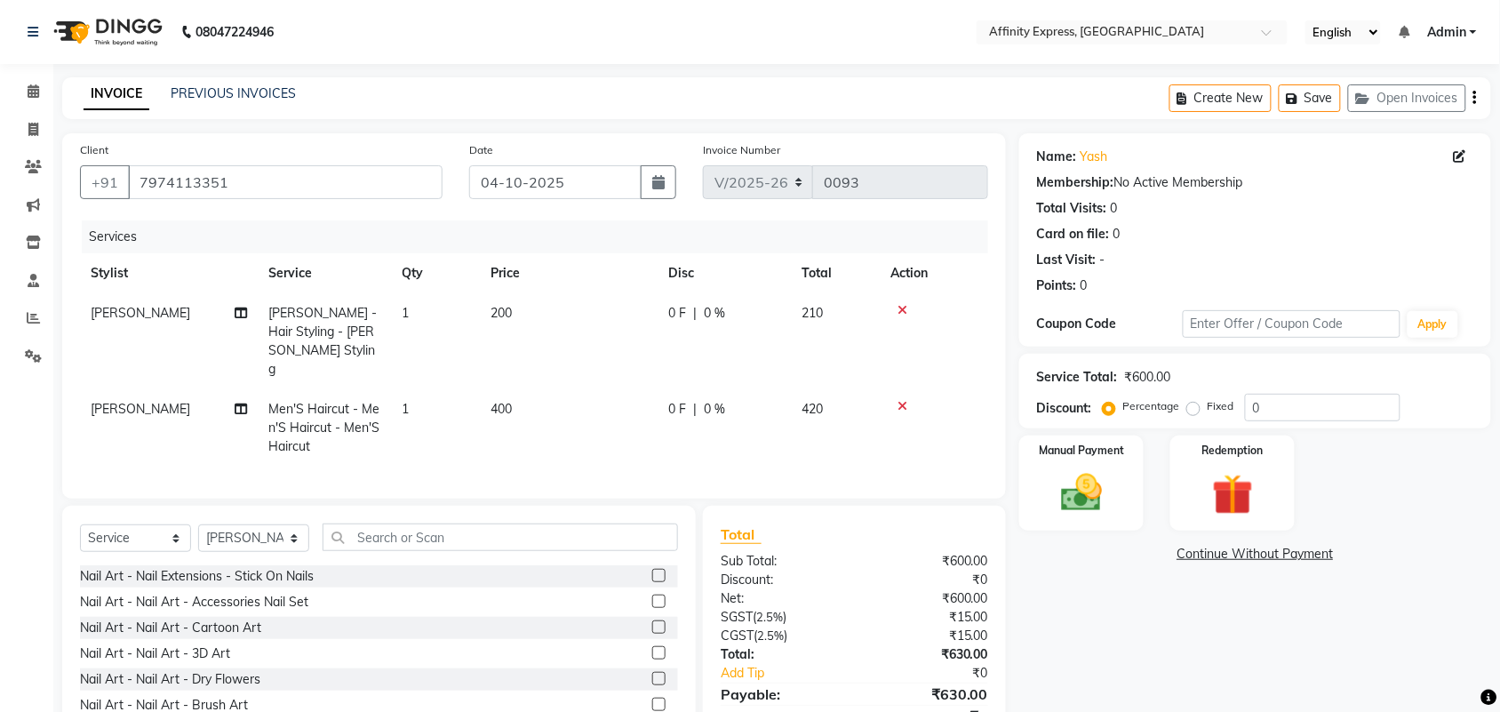
click at [566, 389] on td "400" at bounding box center [569, 427] width 178 height 77
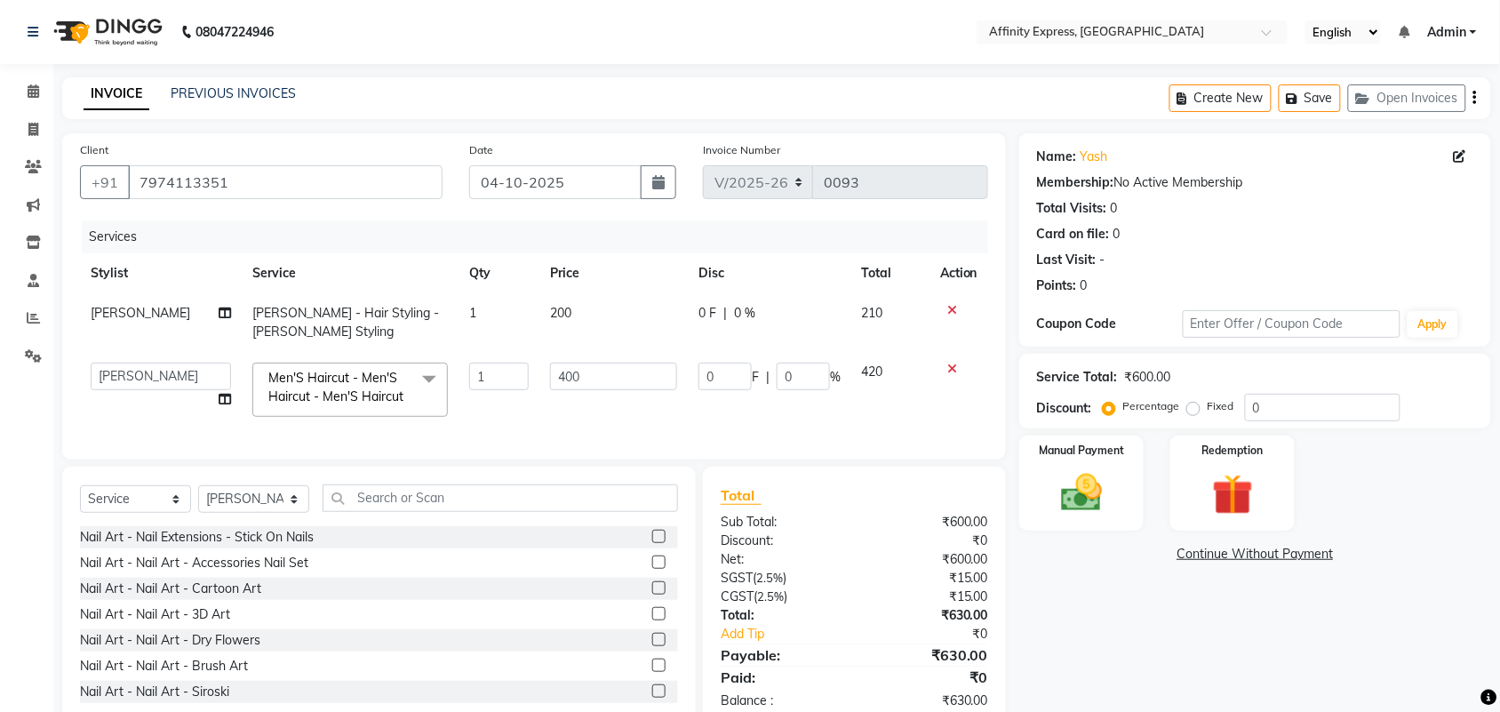
click at [566, 387] on input "400" at bounding box center [613, 377] width 127 height 28
type input "300"
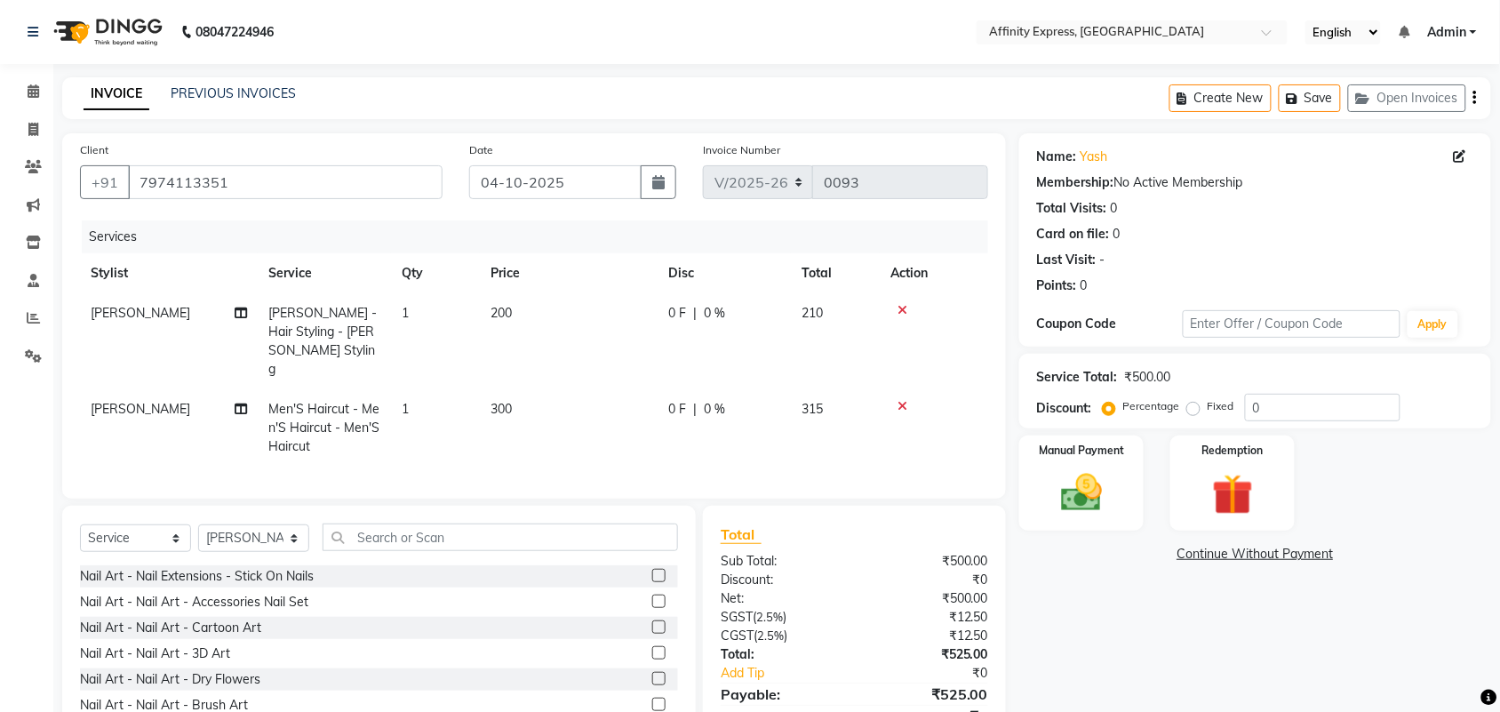
click at [840, 420] on tr "[PERSON_NAME] Men'S Haircut - Men'S Haircut - Men'S Haircut 1 300 0 F | 0 % 315" at bounding box center [534, 427] width 908 height 77
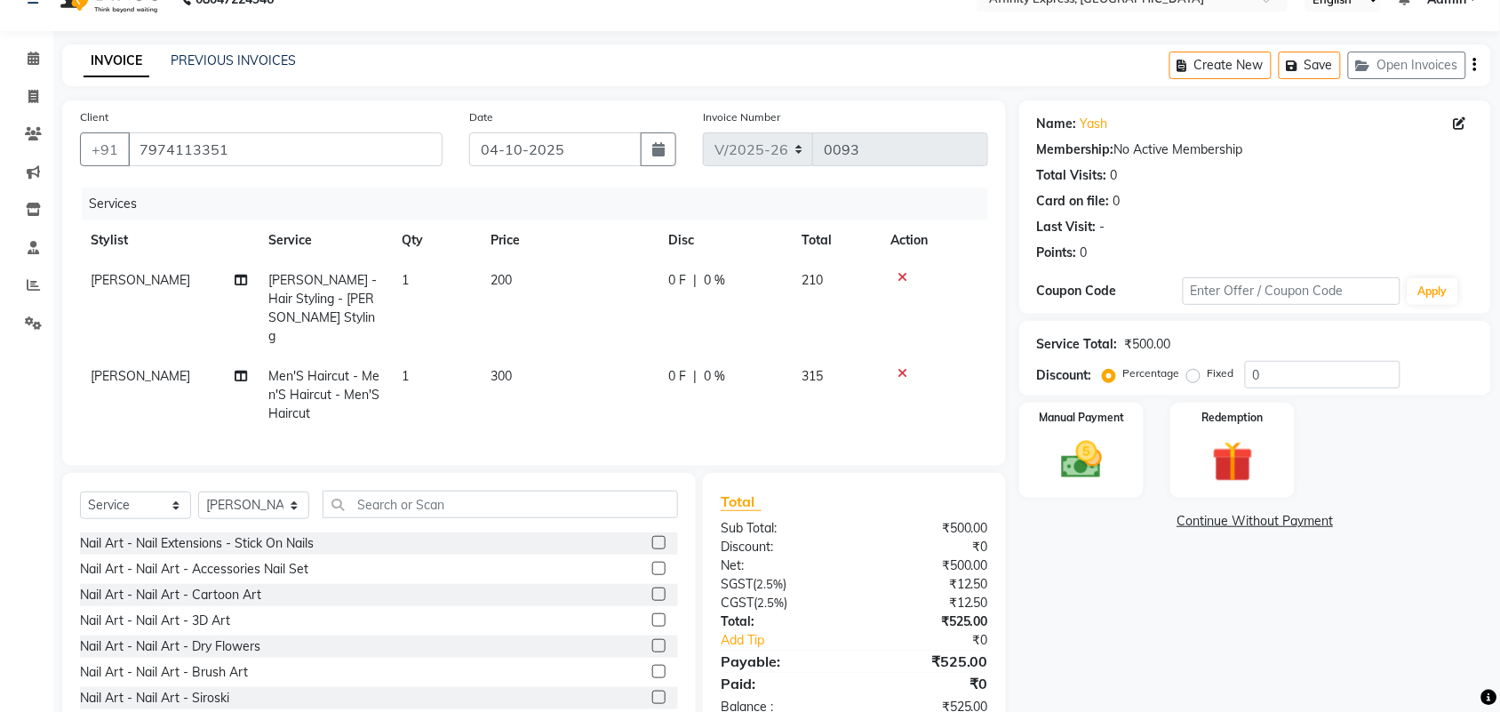
scroll to position [60, 0]
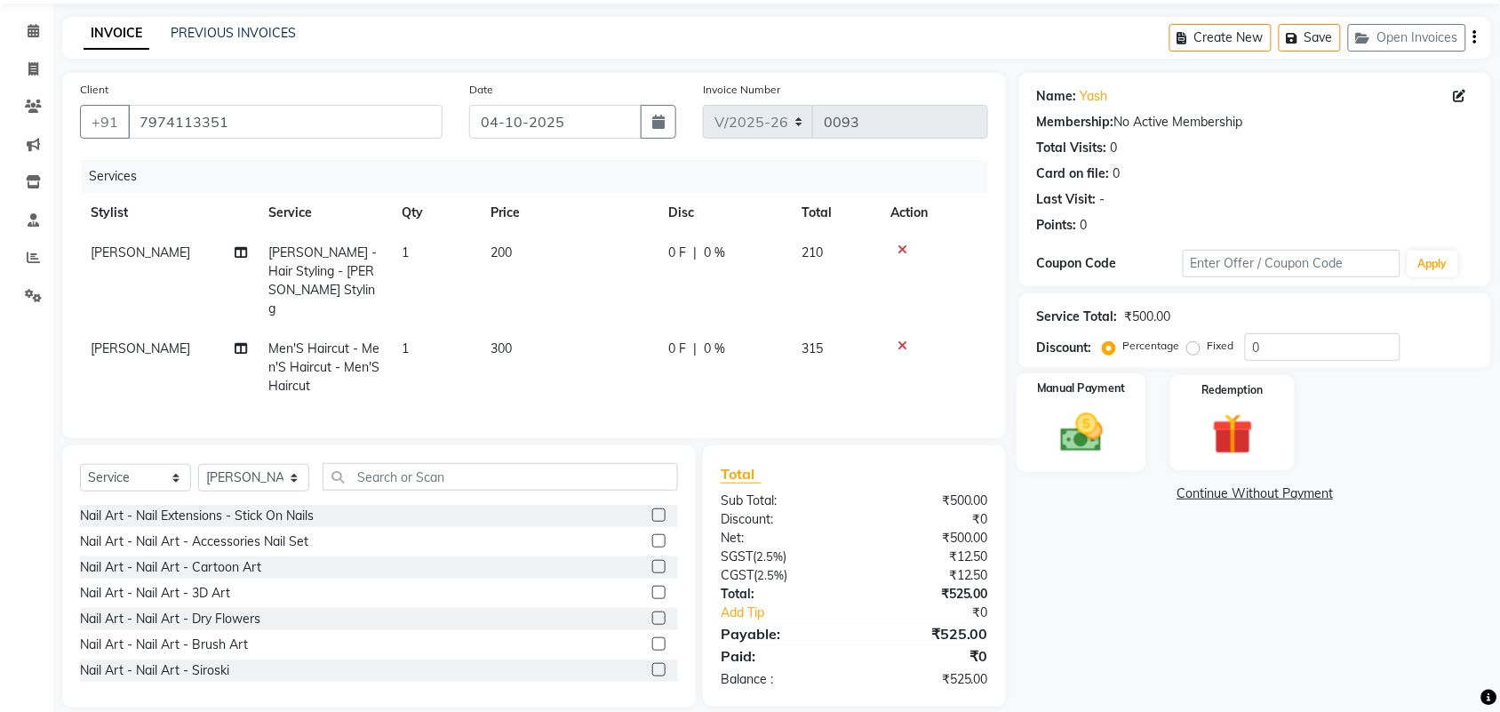
click at [1060, 436] on img at bounding box center [1081, 432] width 69 height 49
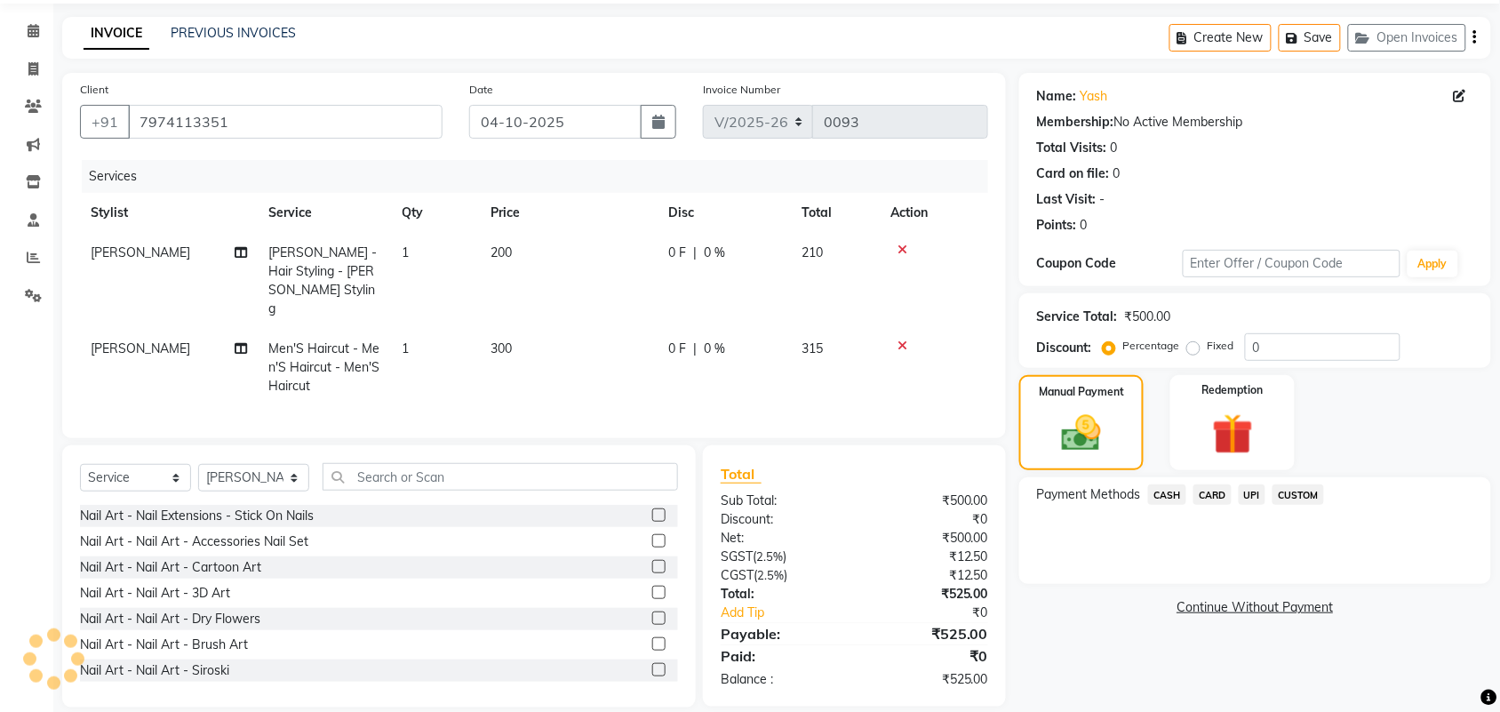
click at [1259, 492] on span "UPI" at bounding box center [1253, 494] width 28 height 20
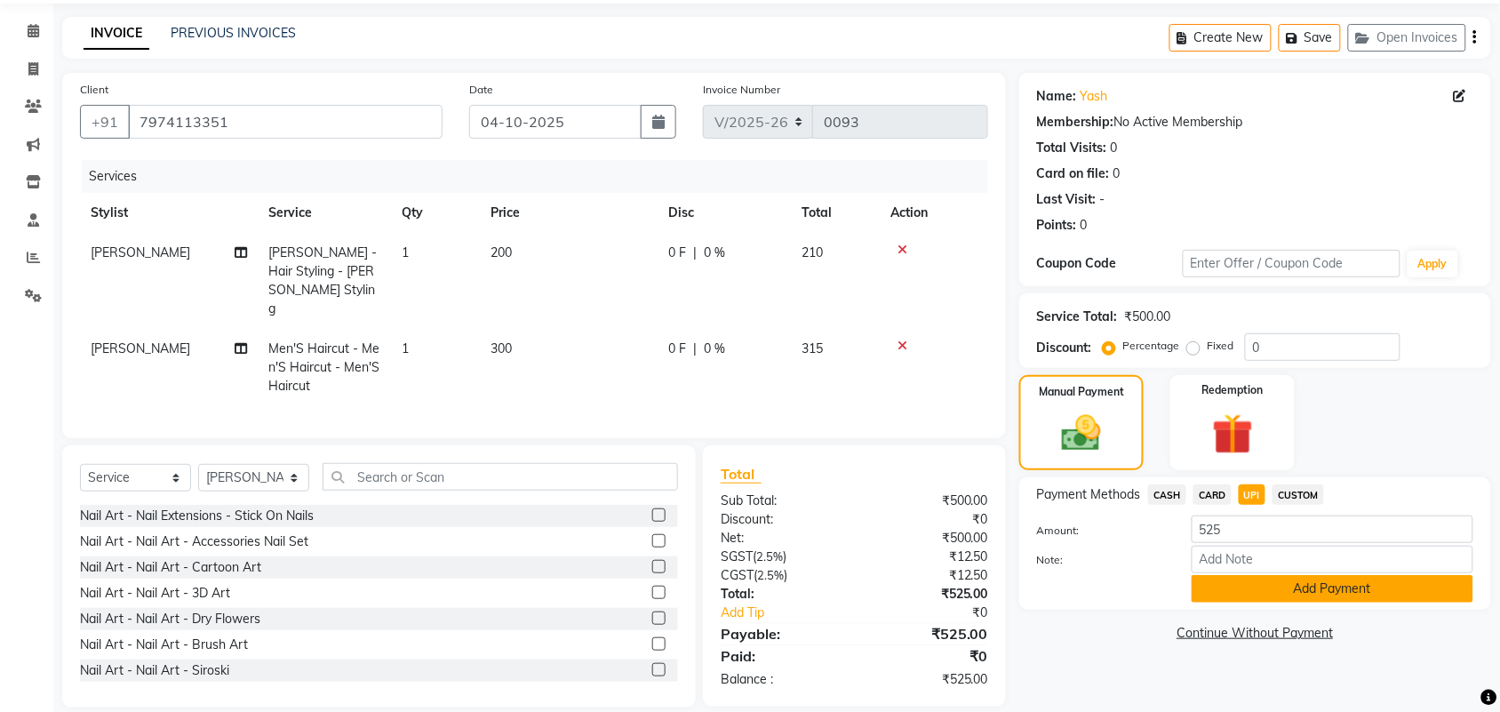
click at [1237, 588] on button "Add Payment" at bounding box center [1333, 589] width 282 height 28
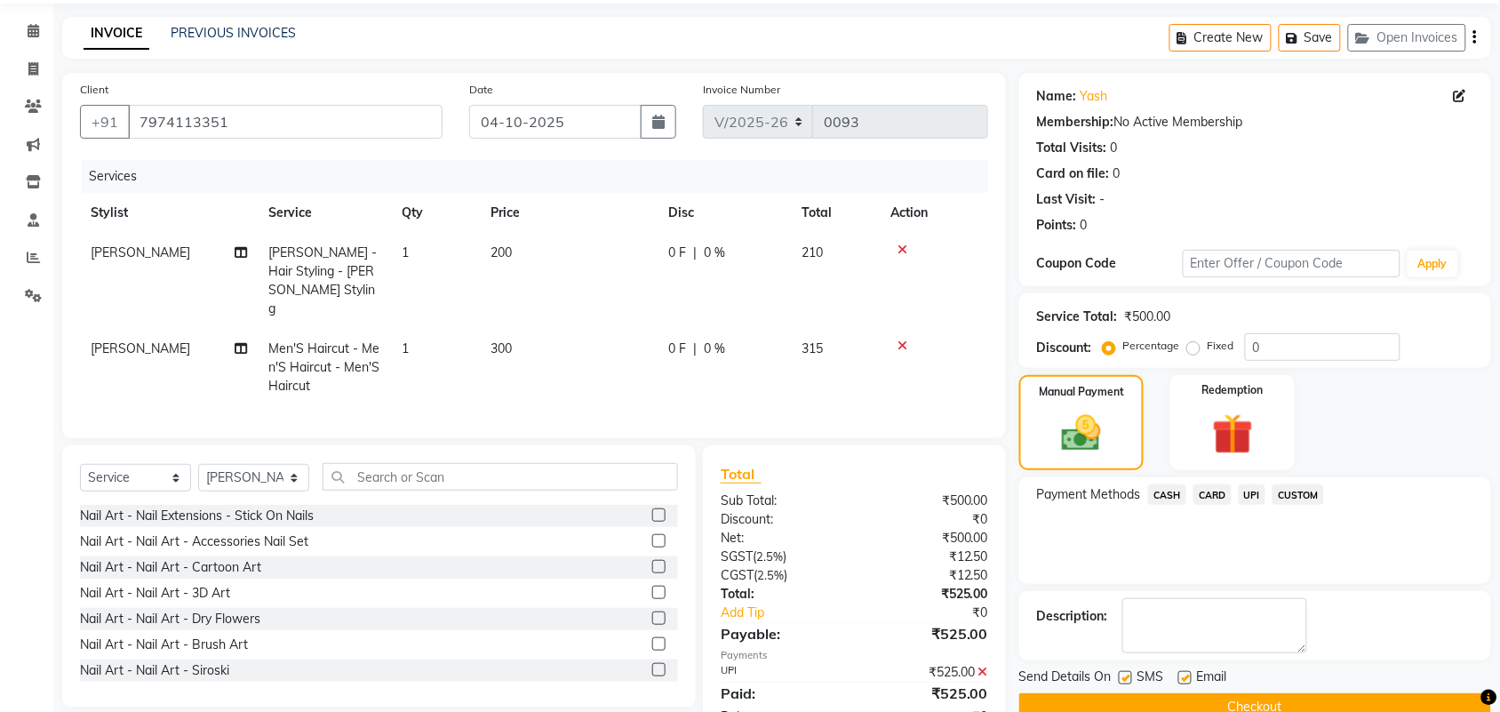
click at [1212, 708] on button "Checkout" at bounding box center [1256, 707] width 472 height 28
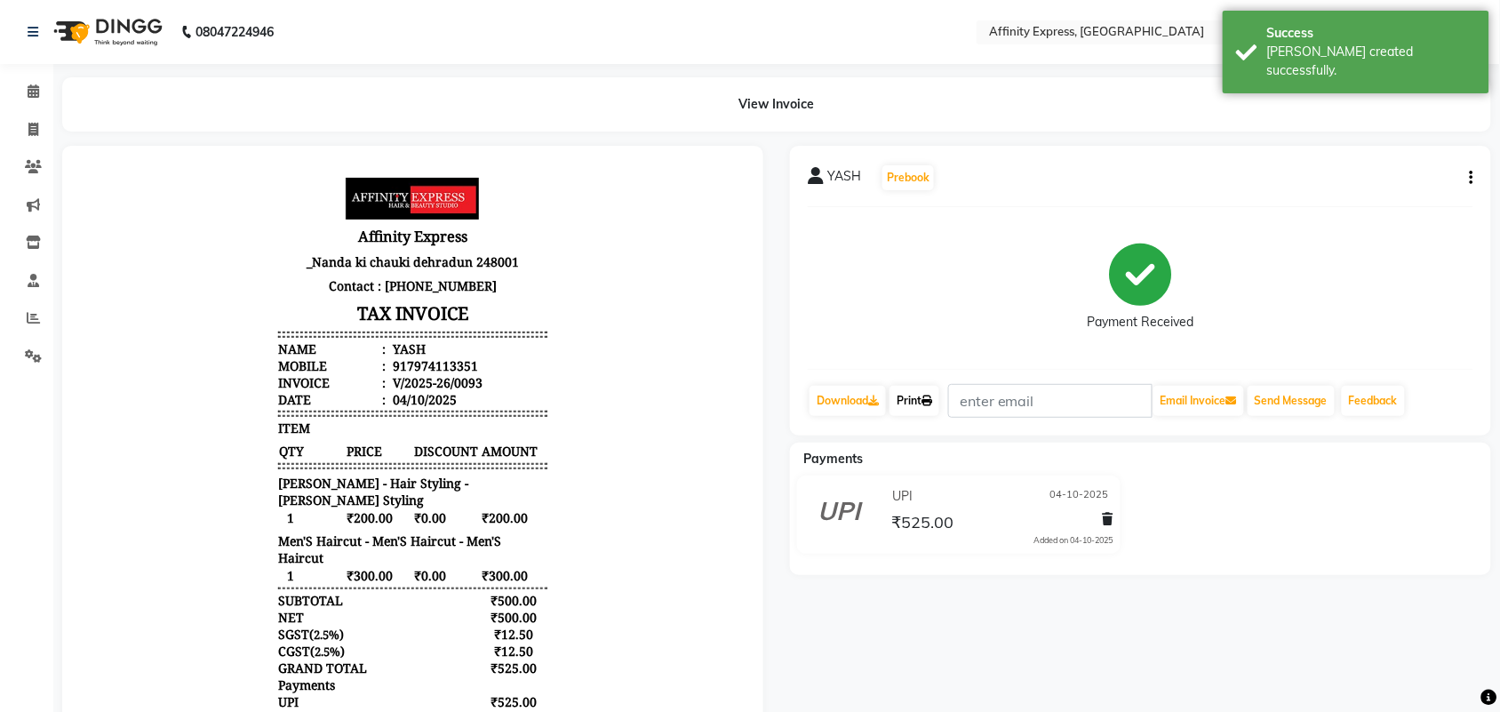
click at [920, 401] on link "Print" at bounding box center [915, 401] width 50 height 30
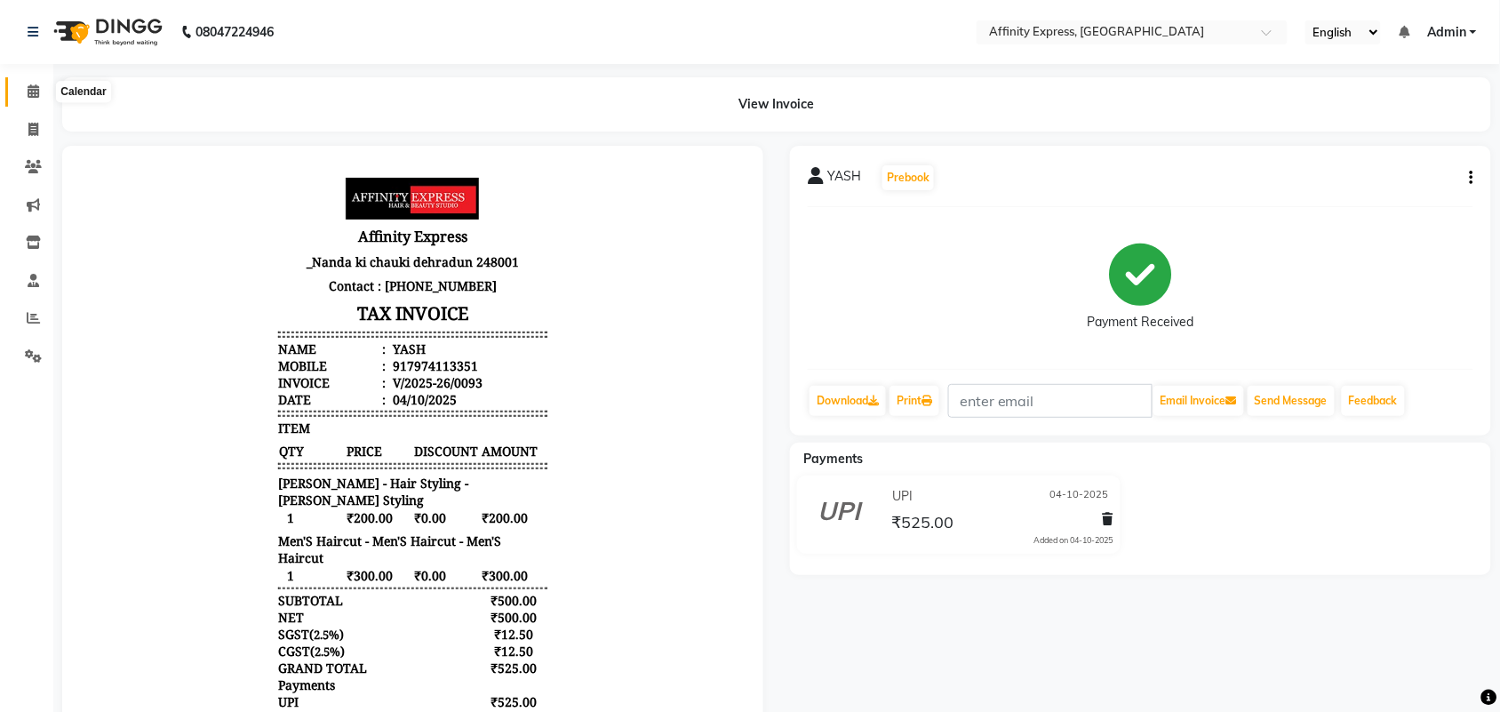
click at [38, 95] on span at bounding box center [33, 92] width 31 height 20
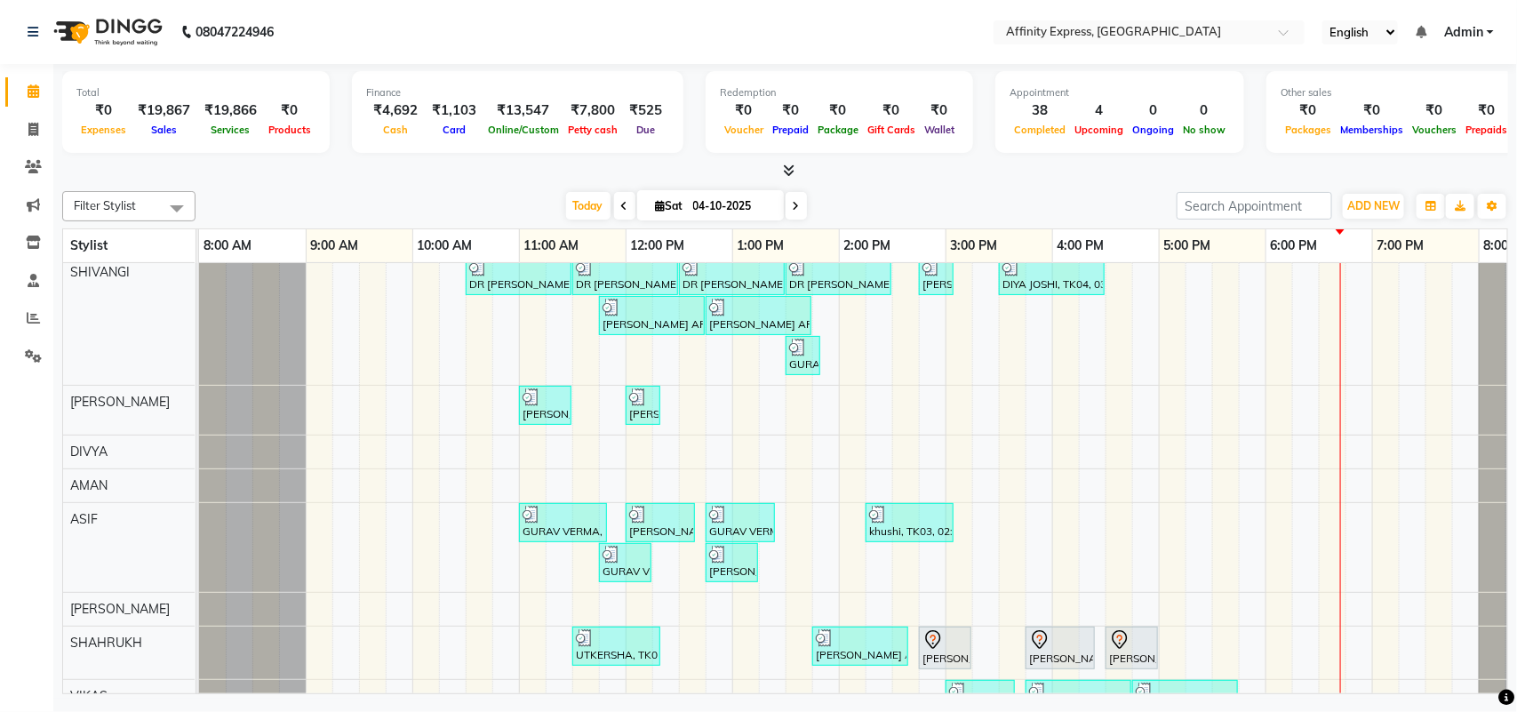
scroll to position [161, 0]
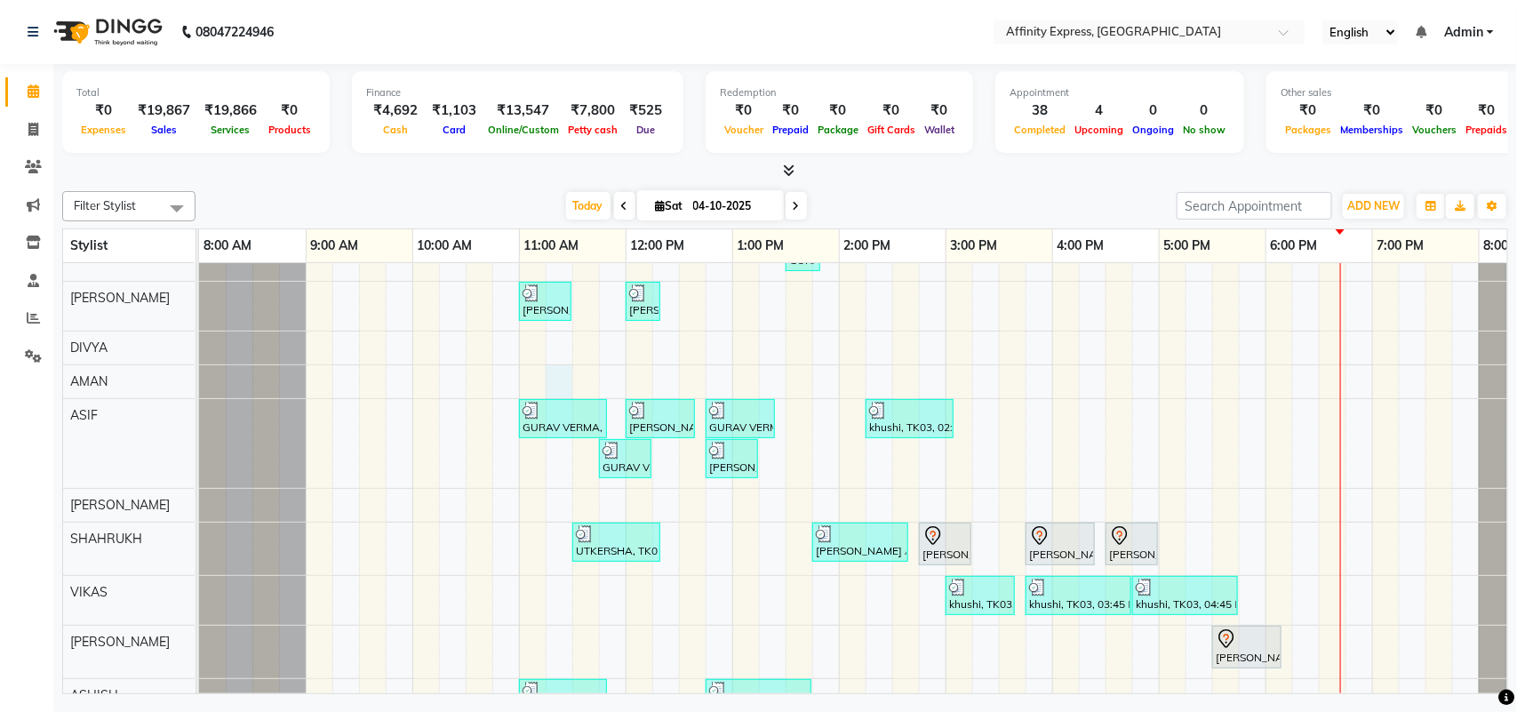
click at [552, 373] on div "UTKERSHA, TK01, 10:30 AM-11:50 AM, Threading - Skin Consultation - Eyebrows,Thr…" at bounding box center [892, 443] width 1387 height 817
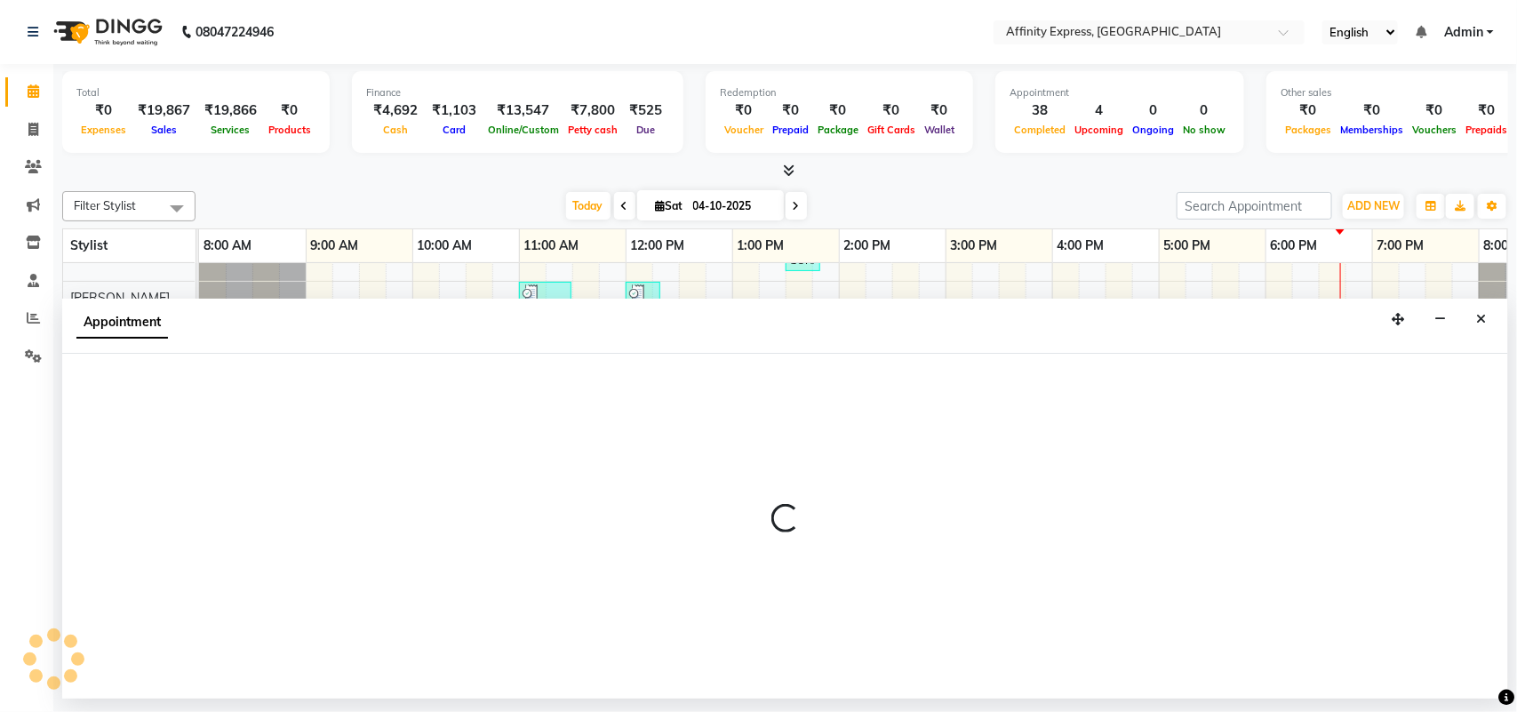
select select "93302"
select select "675"
select select "tentative"
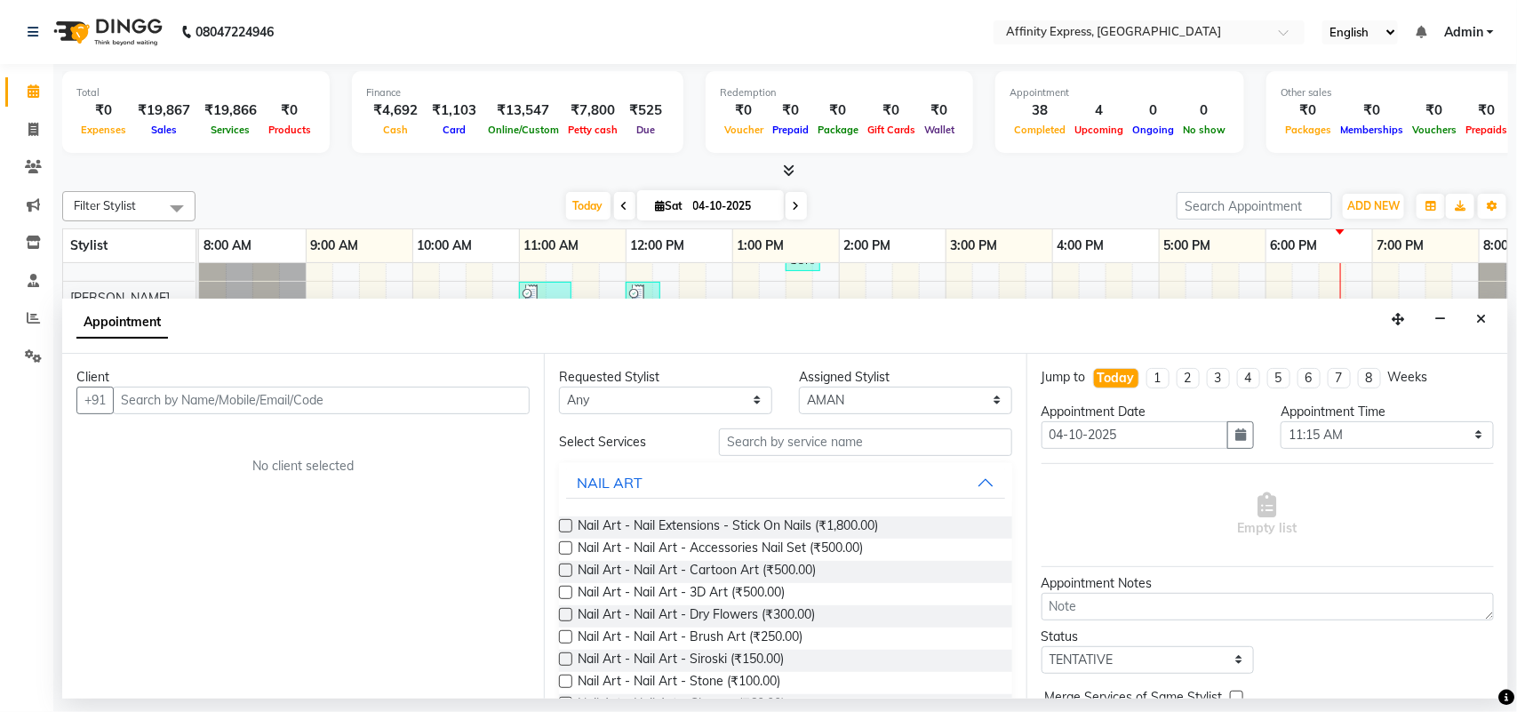
click at [391, 394] on input "text" at bounding box center [321, 401] width 417 height 28
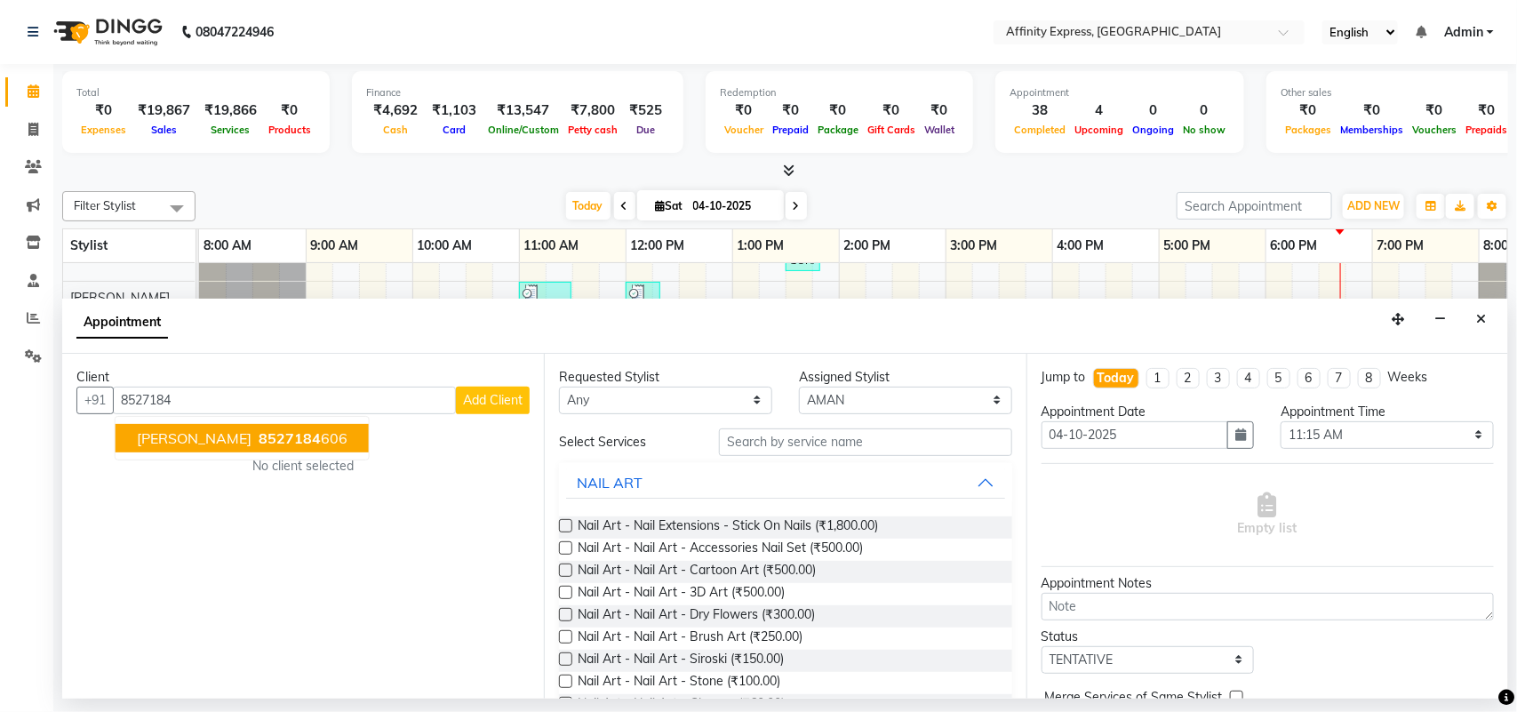
click at [300, 428] on button "[PERSON_NAME] 8527184 606" at bounding box center [242, 438] width 253 height 28
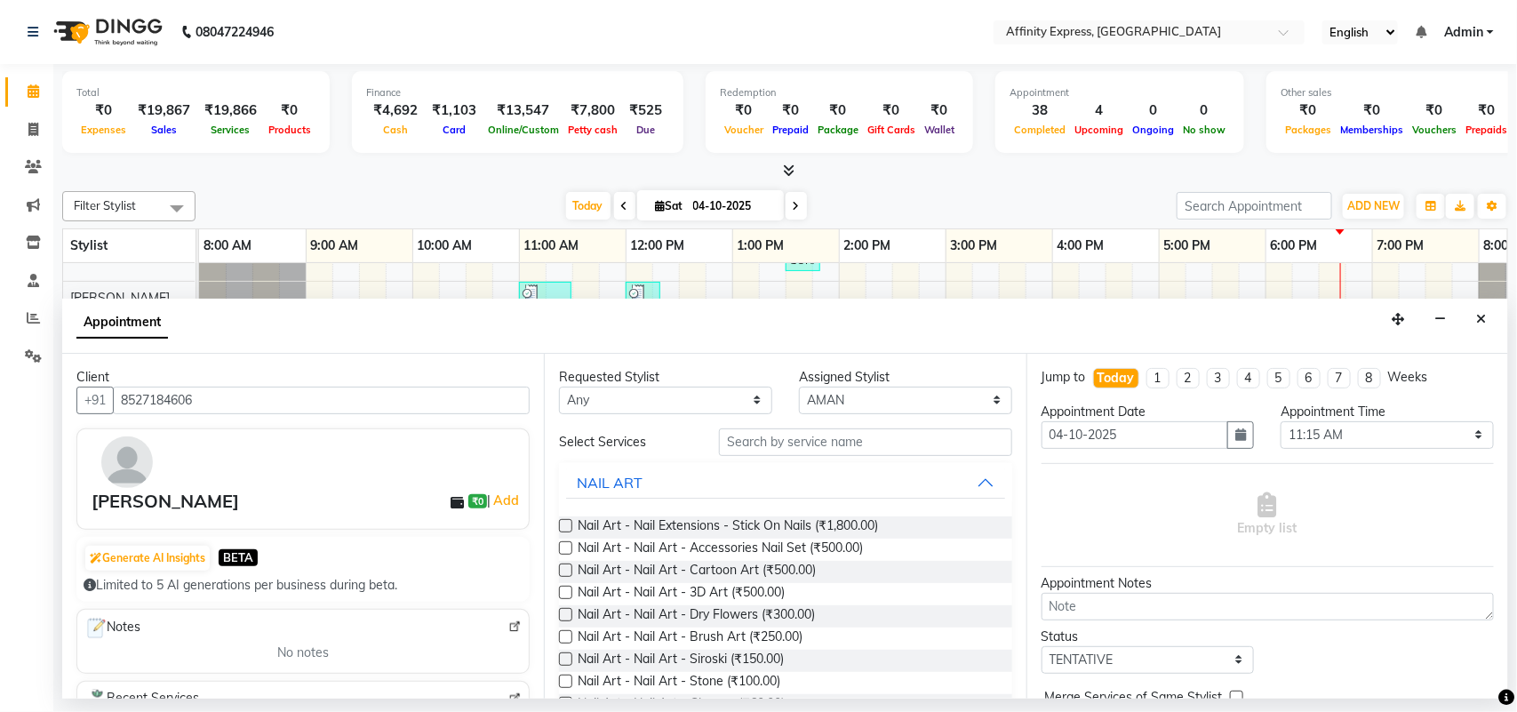
type input "8527184606"
click at [842, 441] on input "text" at bounding box center [865, 442] width 293 height 28
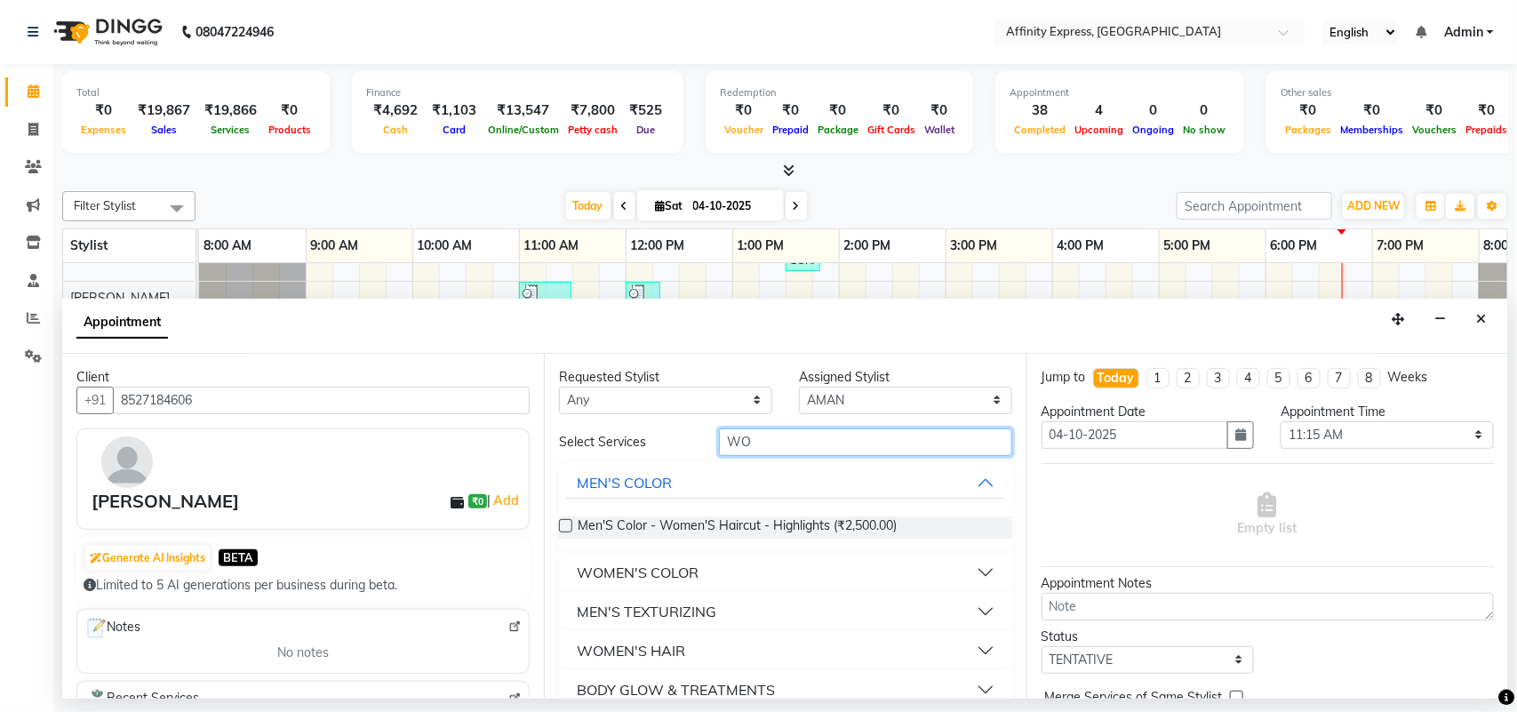
type input "W"
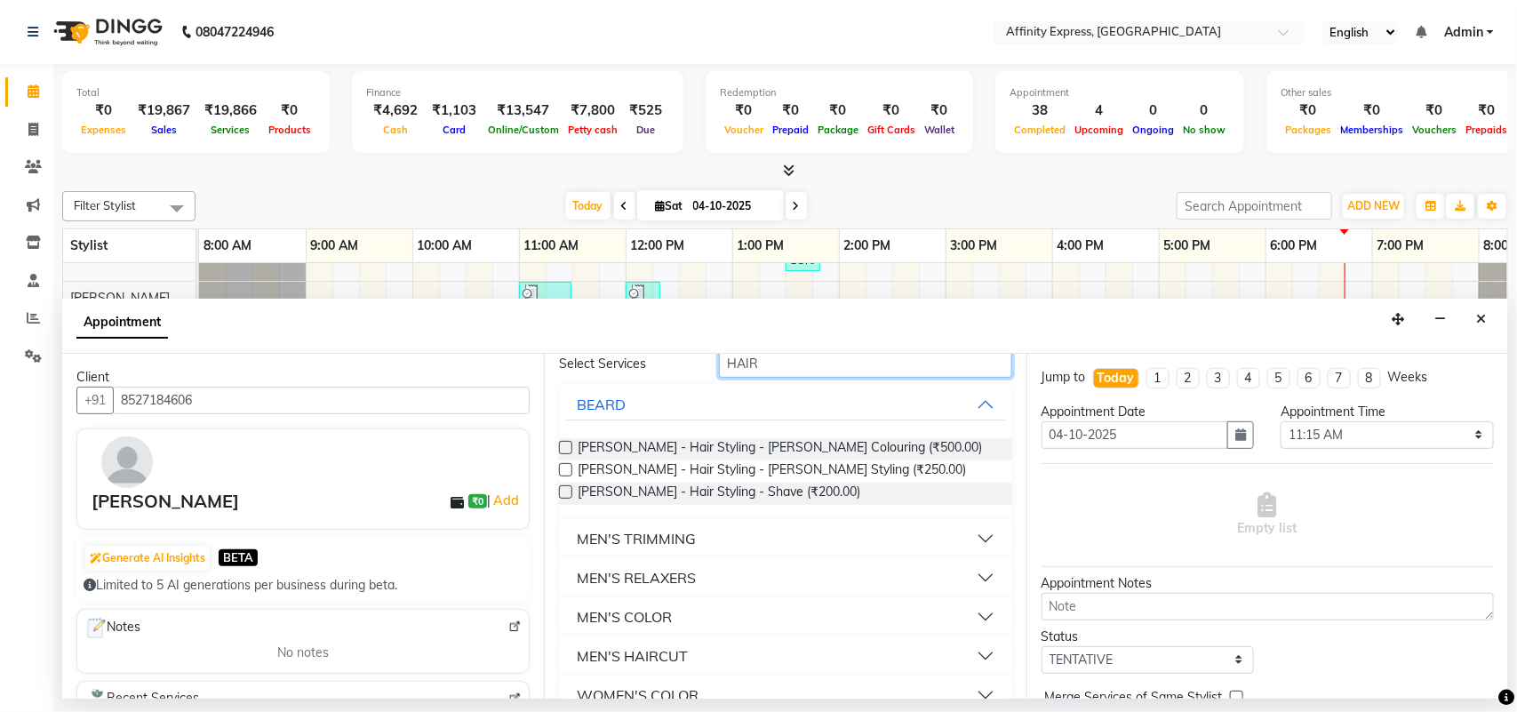
scroll to position [123, 0]
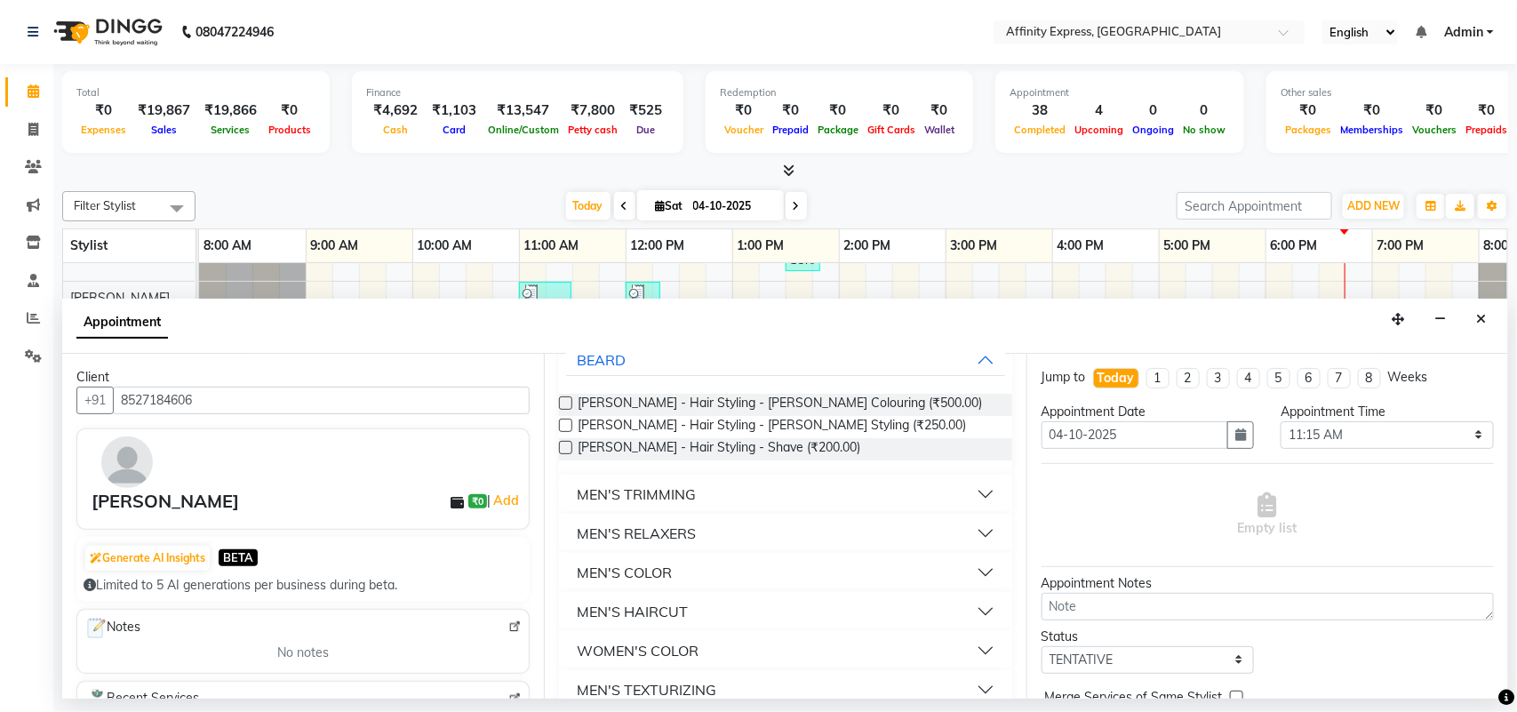
click at [976, 604] on button "MEN'S HAIRCUT" at bounding box center [785, 612] width 438 height 32
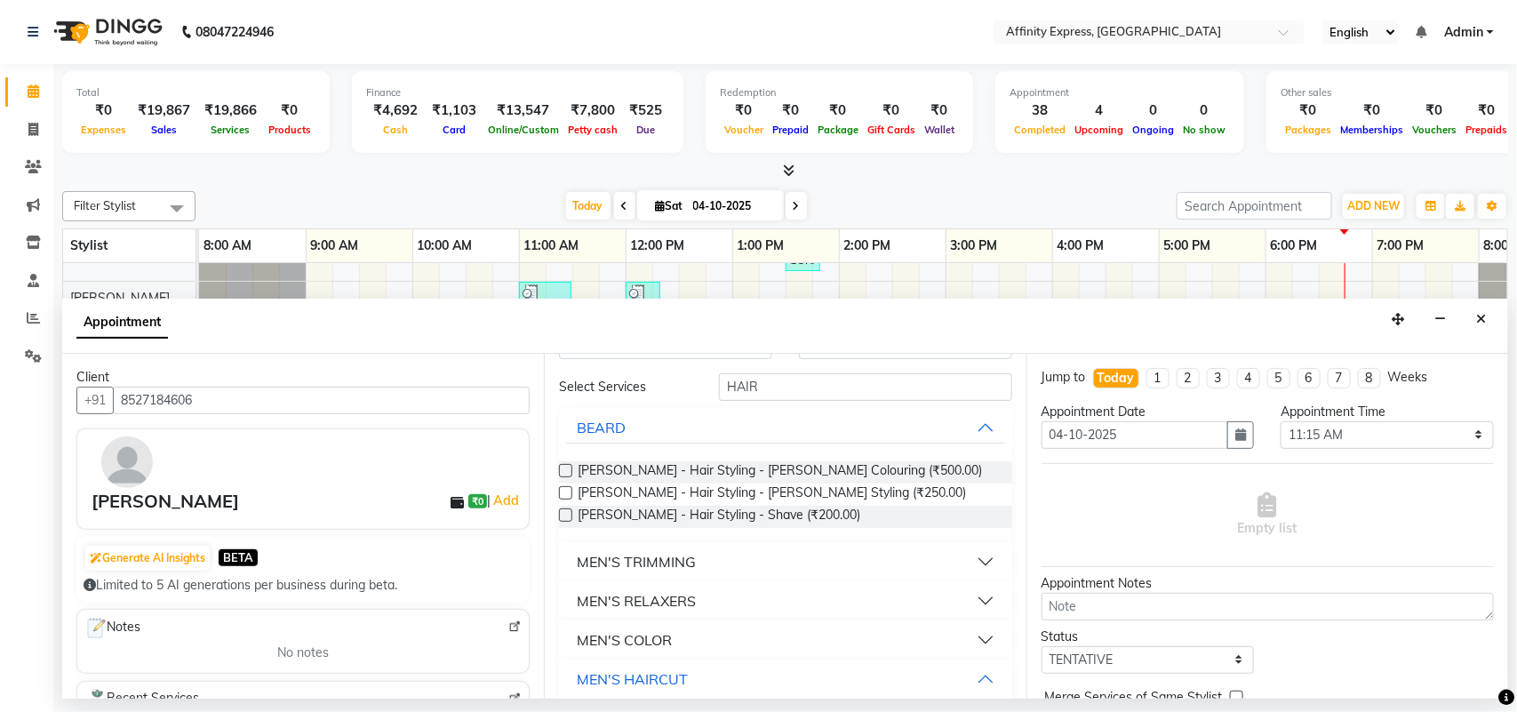
scroll to position [0, 0]
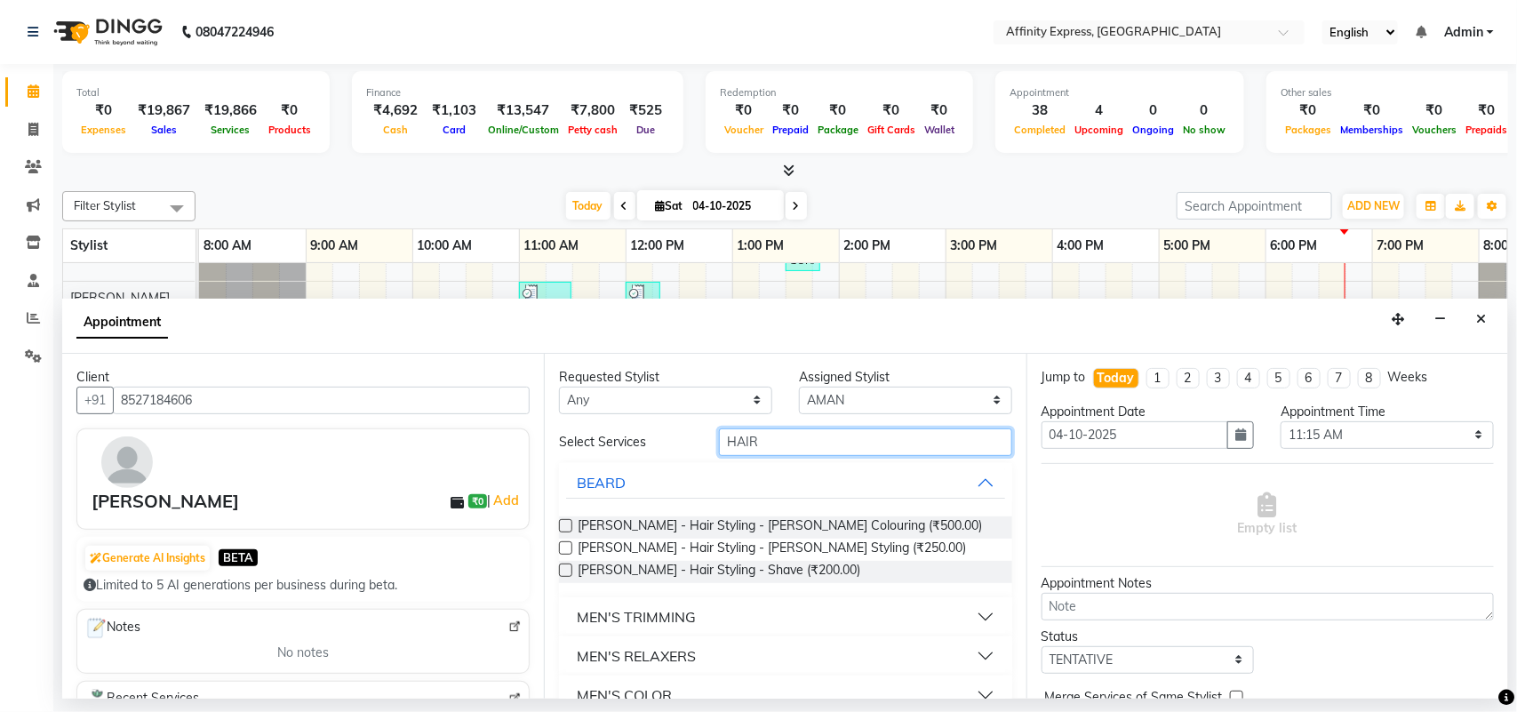
click at [796, 445] on input "HAIR" at bounding box center [865, 442] width 293 height 28
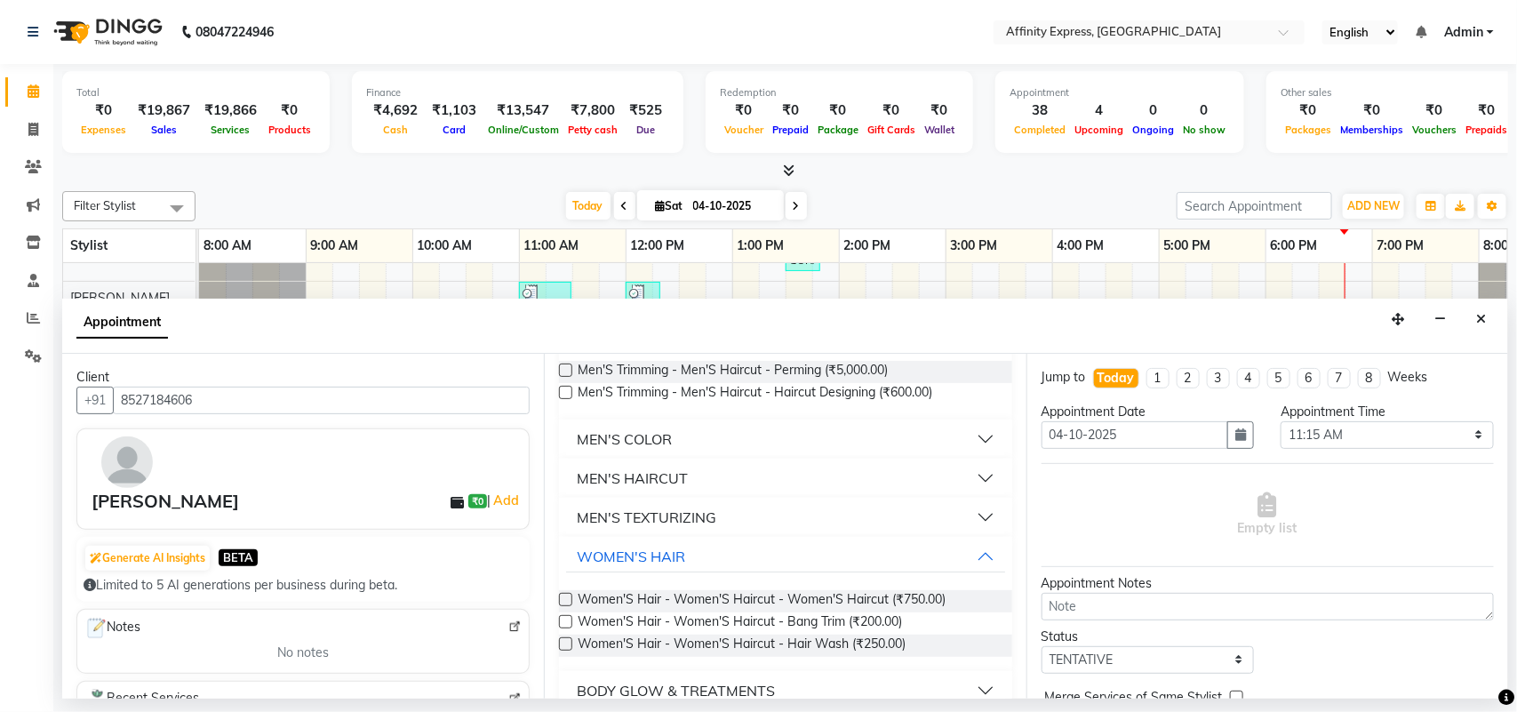
scroll to position [147, 0]
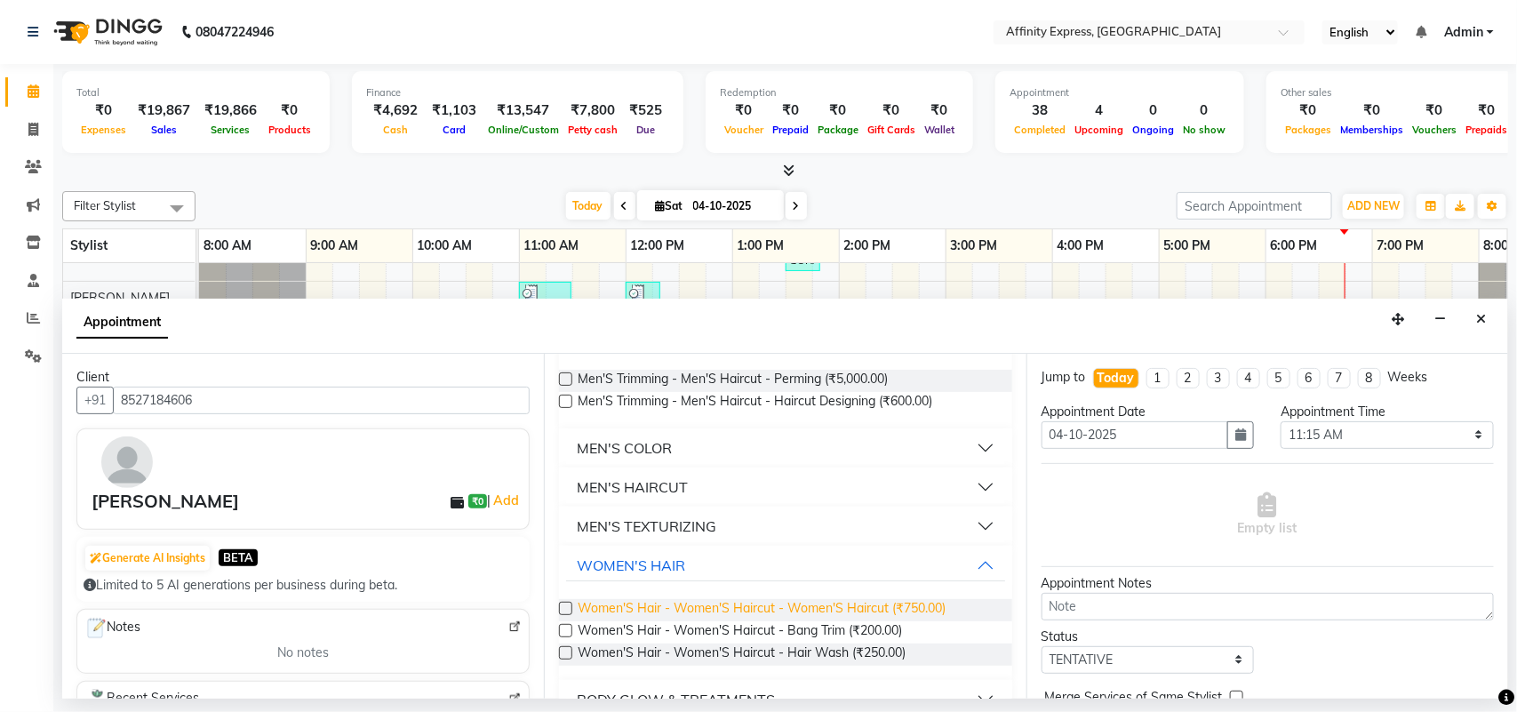
type input "HAIRCUT"
click at [757, 602] on span "Women'S Hair - Women'S Haircut - Women'S Haircut (₹750.00)" at bounding box center [762, 610] width 368 height 22
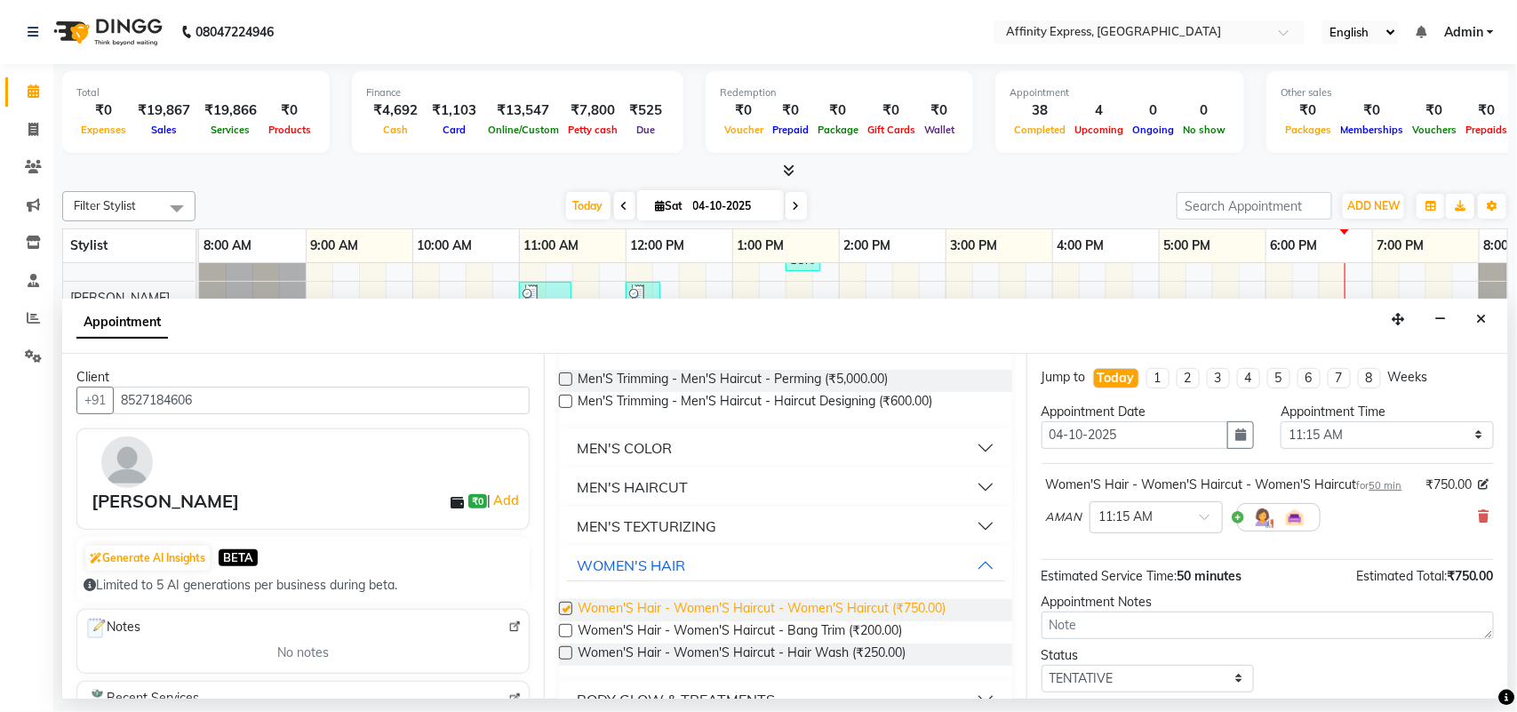
checkbox input "false"
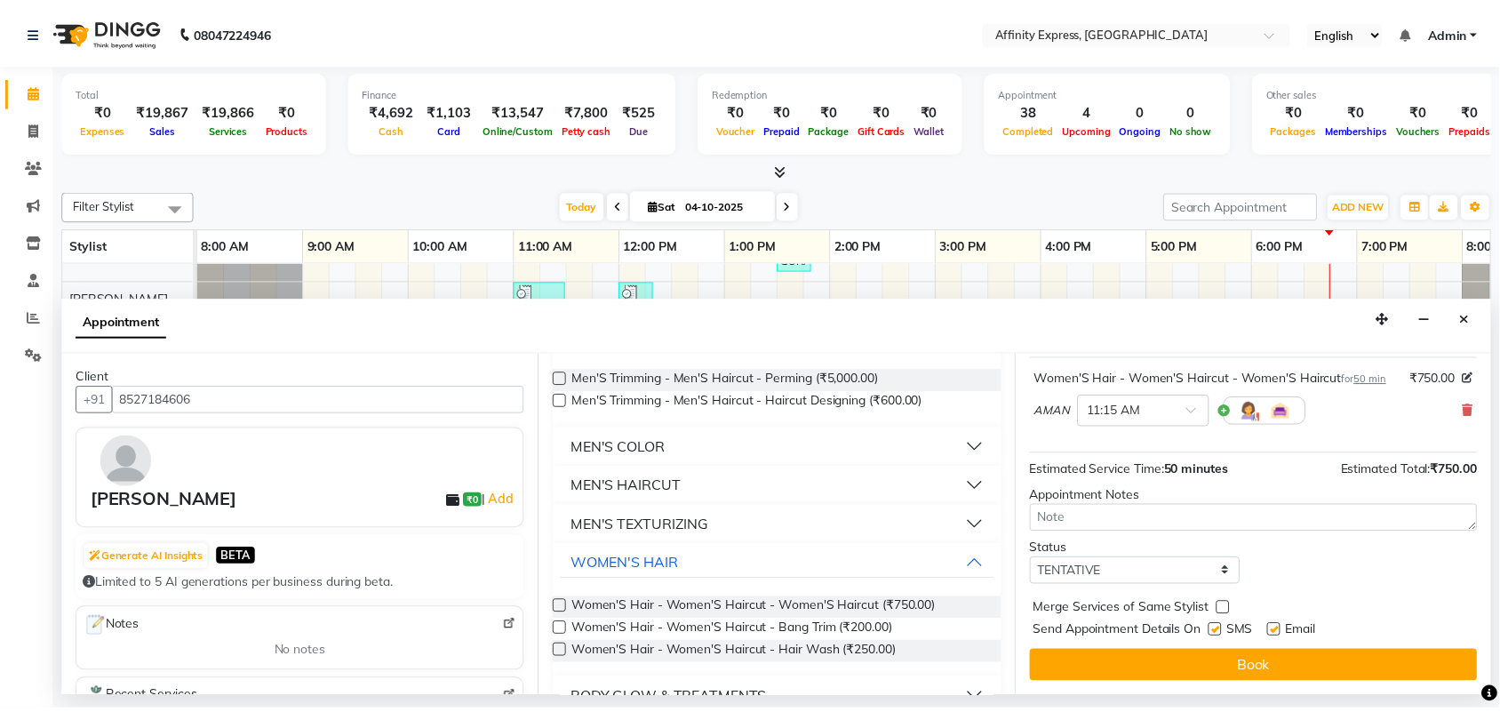
scroll to position [125, 0]
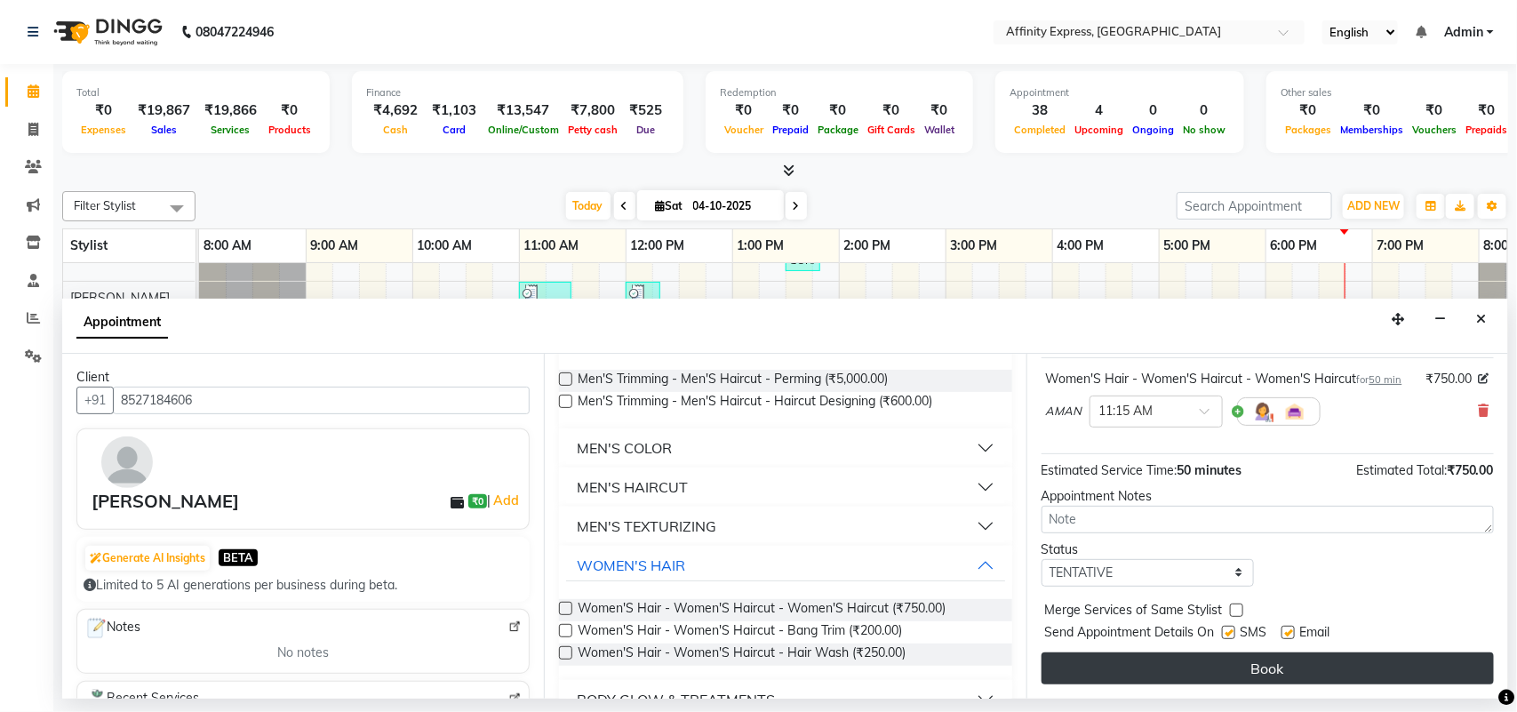
click at [1366, 674] on button "Book" at bounding box center [1268, 668] width 452 height 32
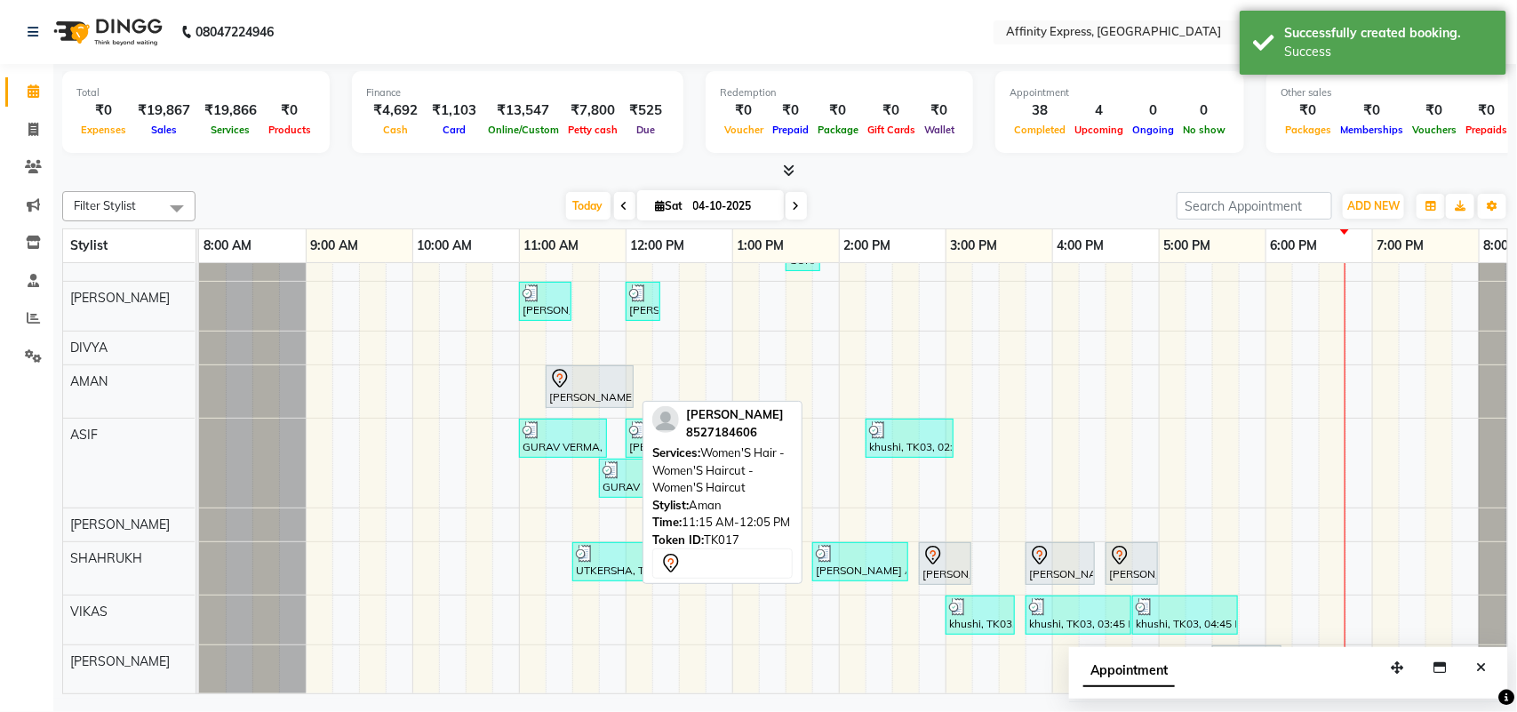
click at [620, 385] on div at bounding box center [589, 378] width 81 height 21
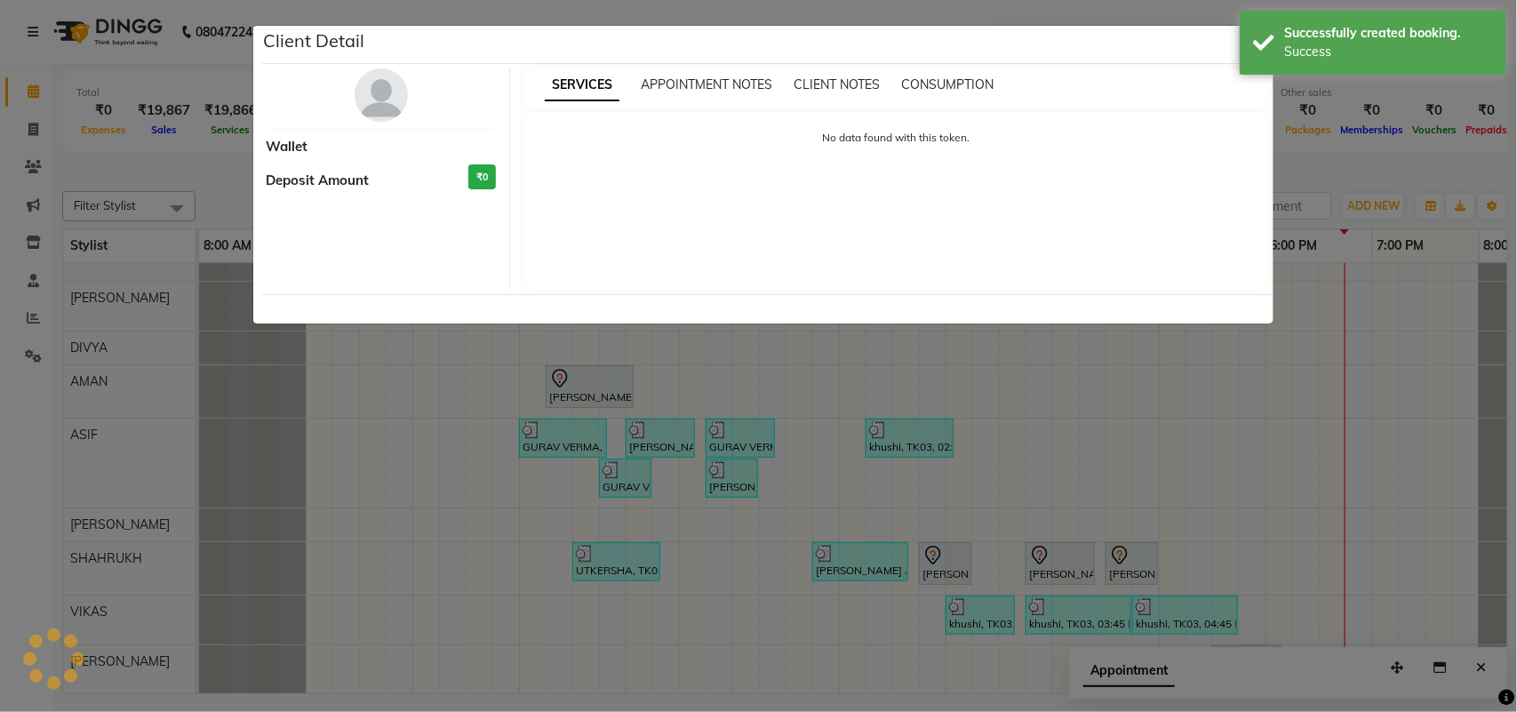
select select "7"
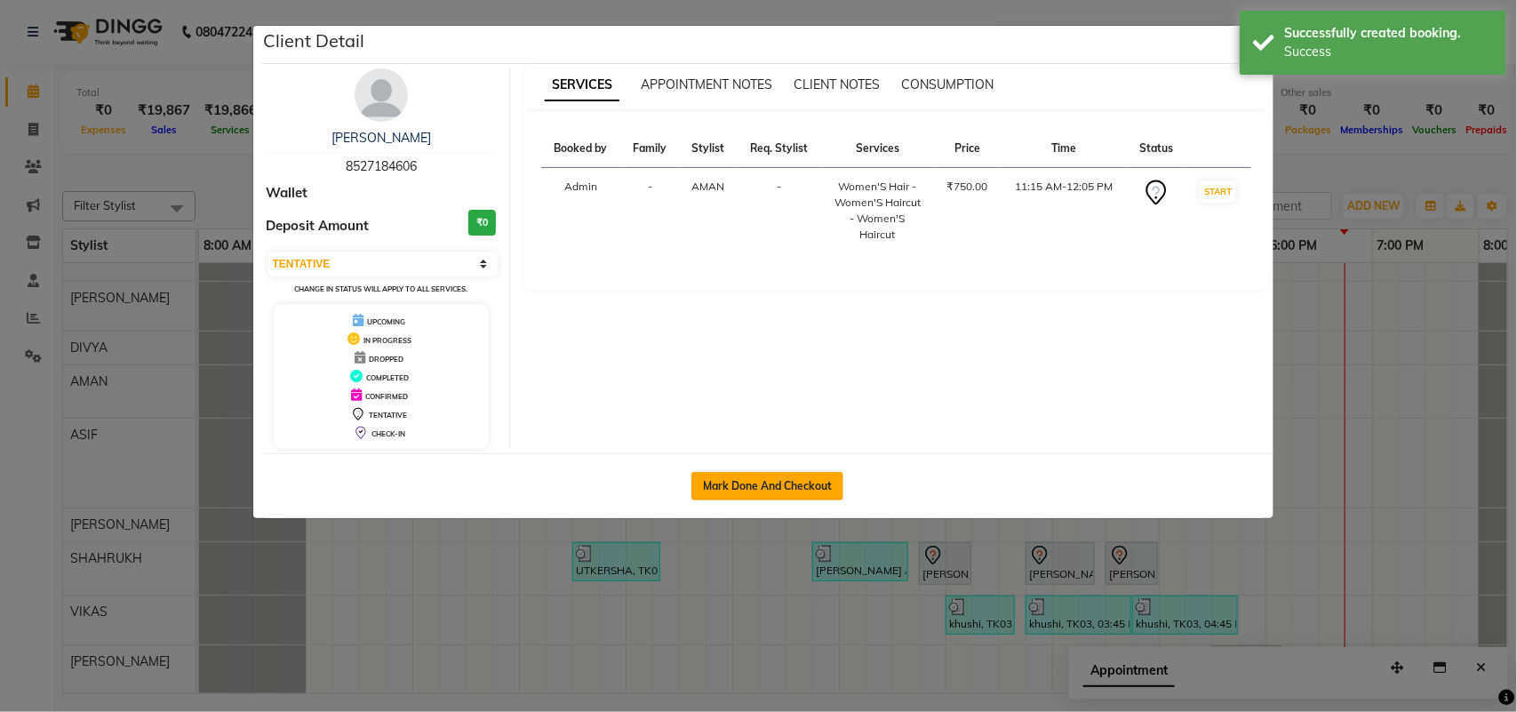
click at [772, 485] on button "Mark Done And Checkout" at bounding box center [768, 486] width 152 height 28
select select "service"
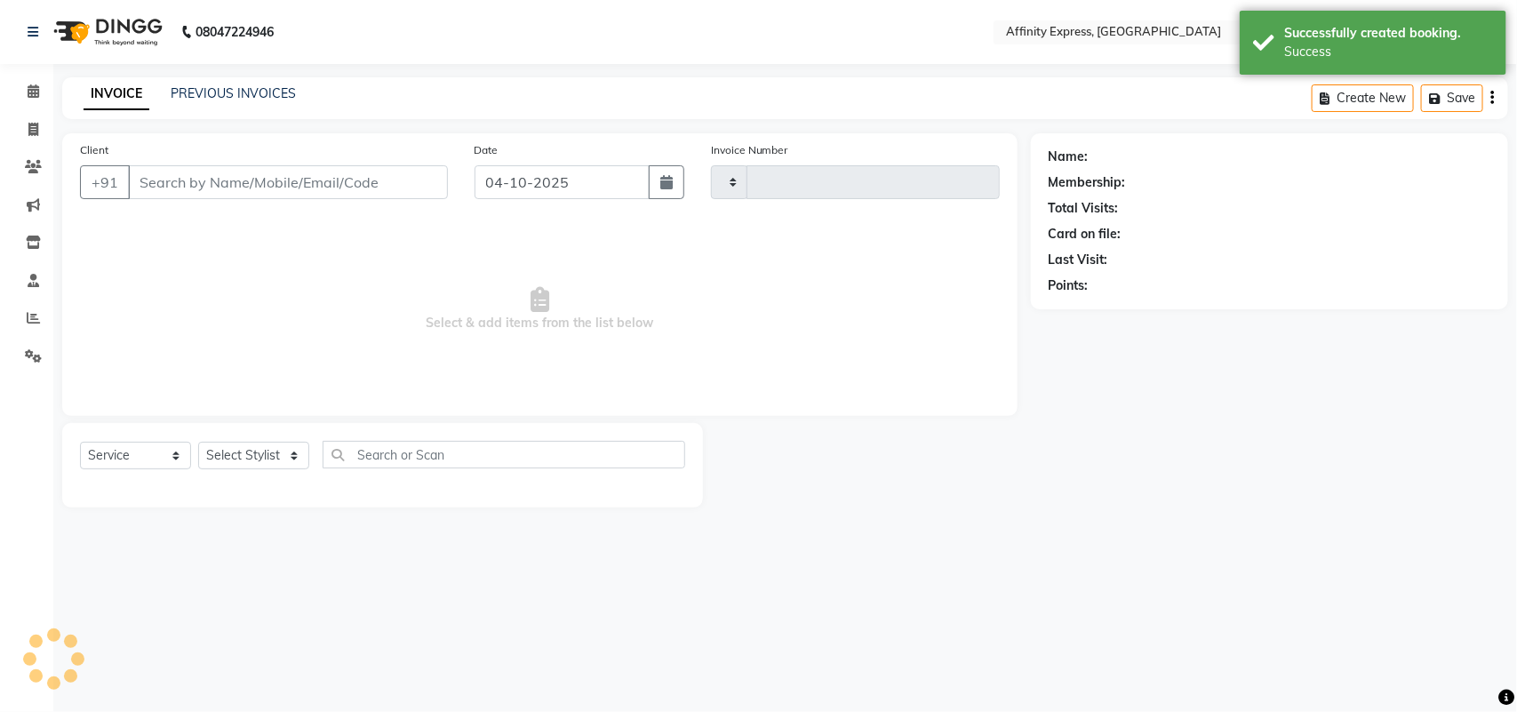
type input "0094"
select select "9123"
type input "8527184606"
select select "93302"
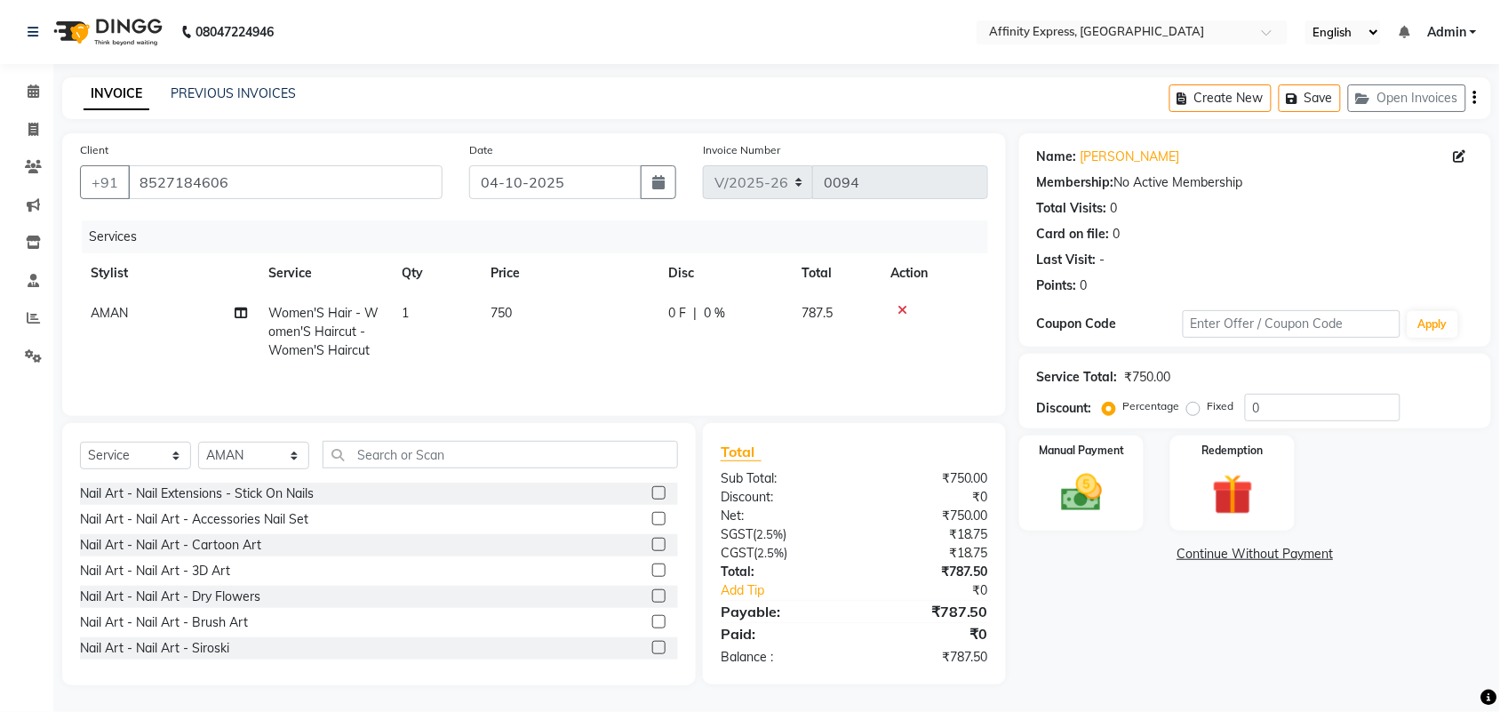
click at [513, 308] on td "750" at bounding box center [569, 331] width 178 height 77
select select "93302"
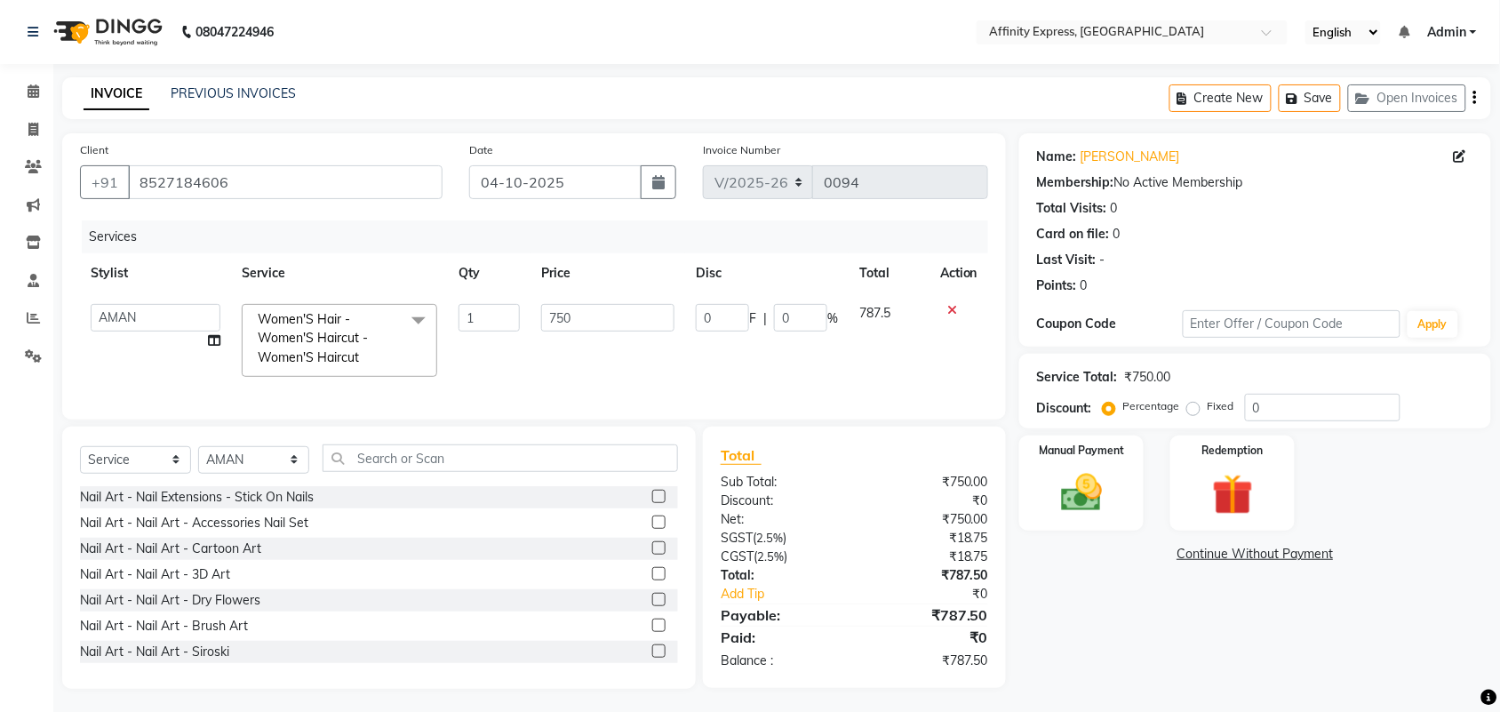
click at [513, 308] on input "1" at bounding box center [489, 318] width 61 height 28
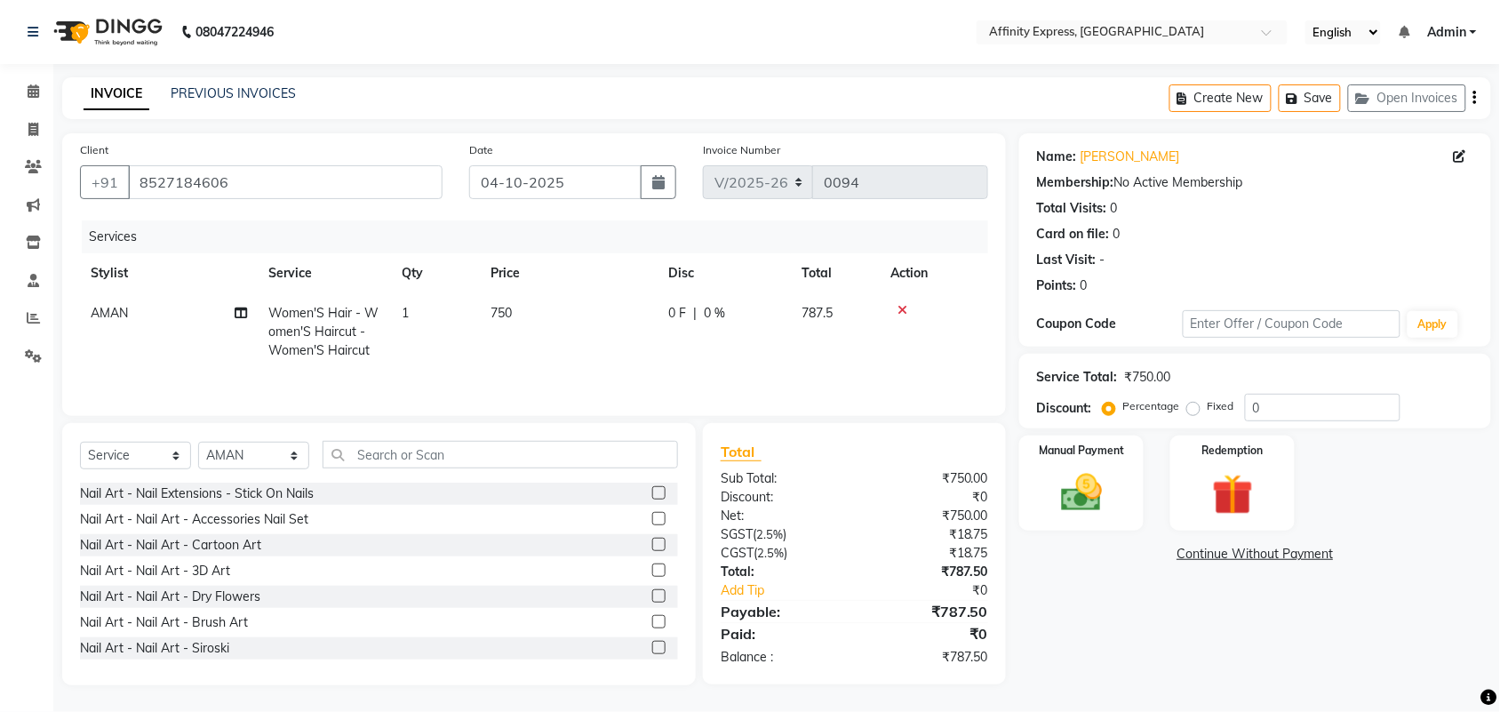
click at [570, 316] on td "750" at bounding box center [569, 331] width 178 height 77
select select "93302"
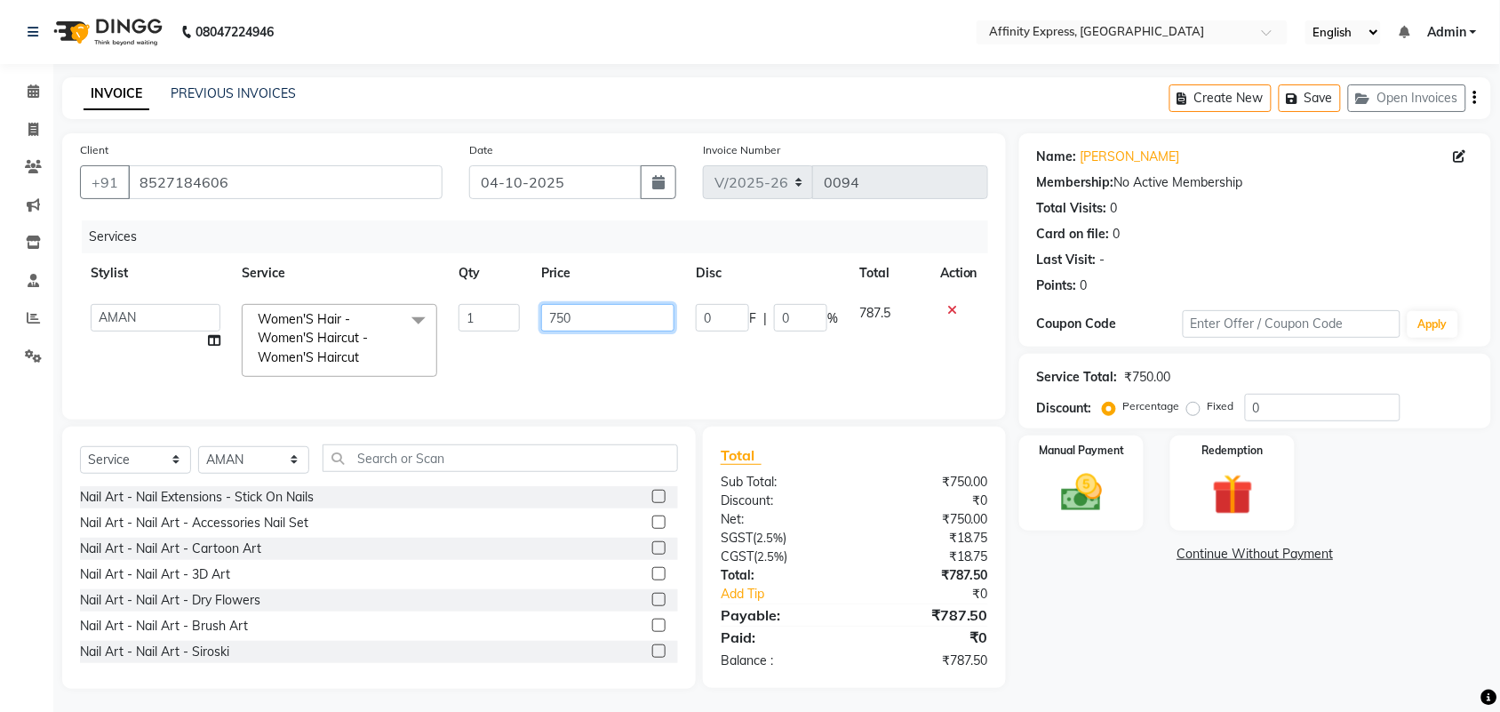
click at [628, 316] on input "750" at bounding box center [607, 318] width 133 height 28
click at [627, 314] on input "750" at bounding box center [607, 318] width 133 height 28
type input "500"
click at [774, 473] on div "Total Sub Total: ₹750.00 Discount: ₹0 Net: ₹750.00 SGST ( 2.5% ) ₹18.75 CGST ( …" at bounding box center [855, 557] width 268 height 226
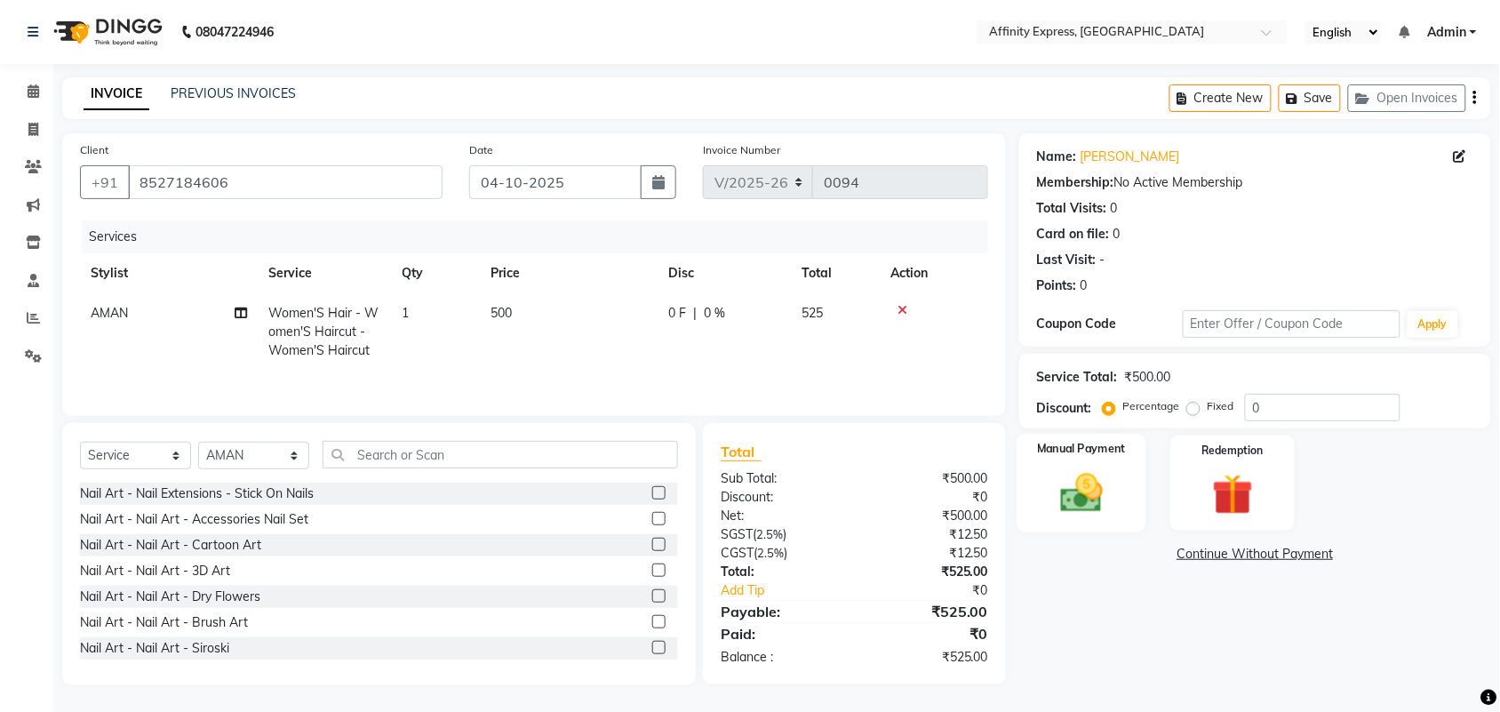
click at [1077, 509] on img at bounding box center [1081, 492] width 69 height 49
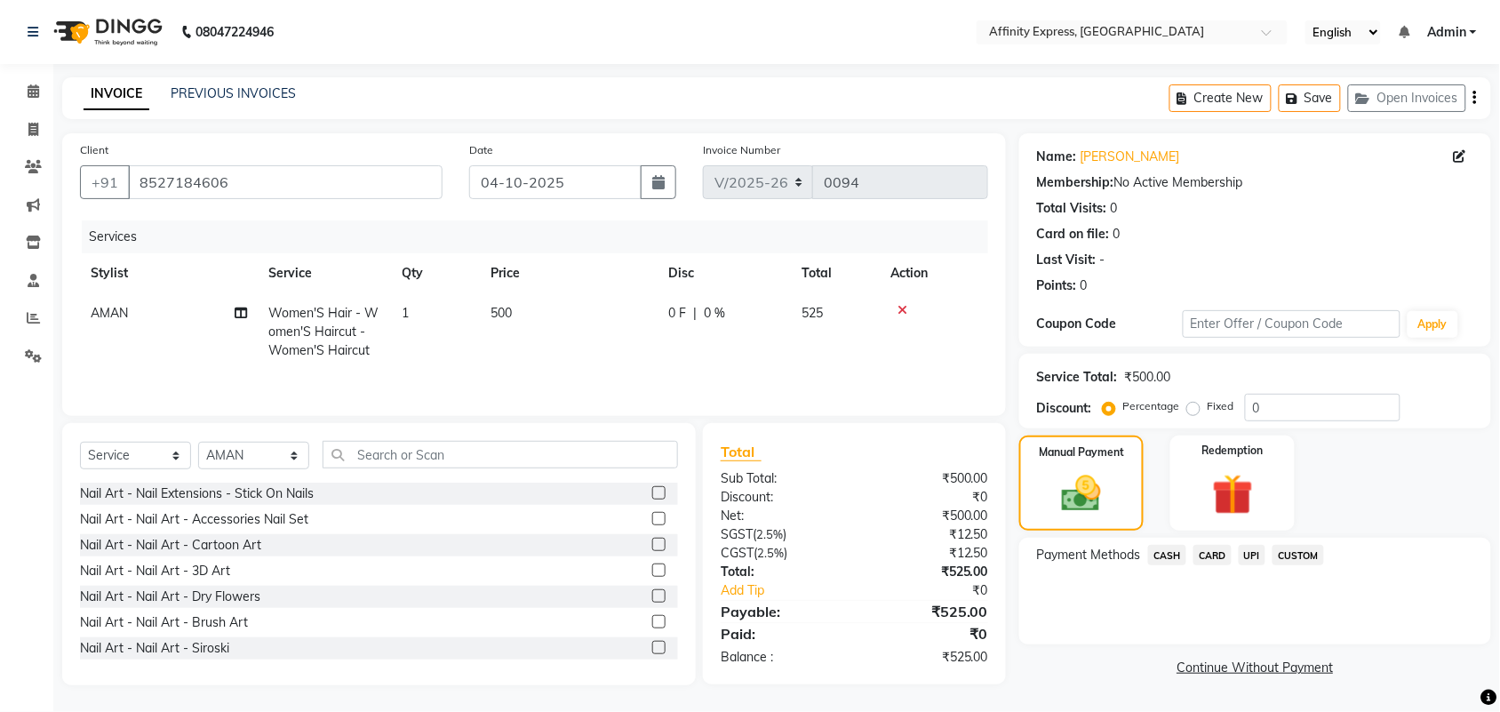
click at [1256, 557] on span "UPI" at bounding box center [1253, 555] width 28 height 20
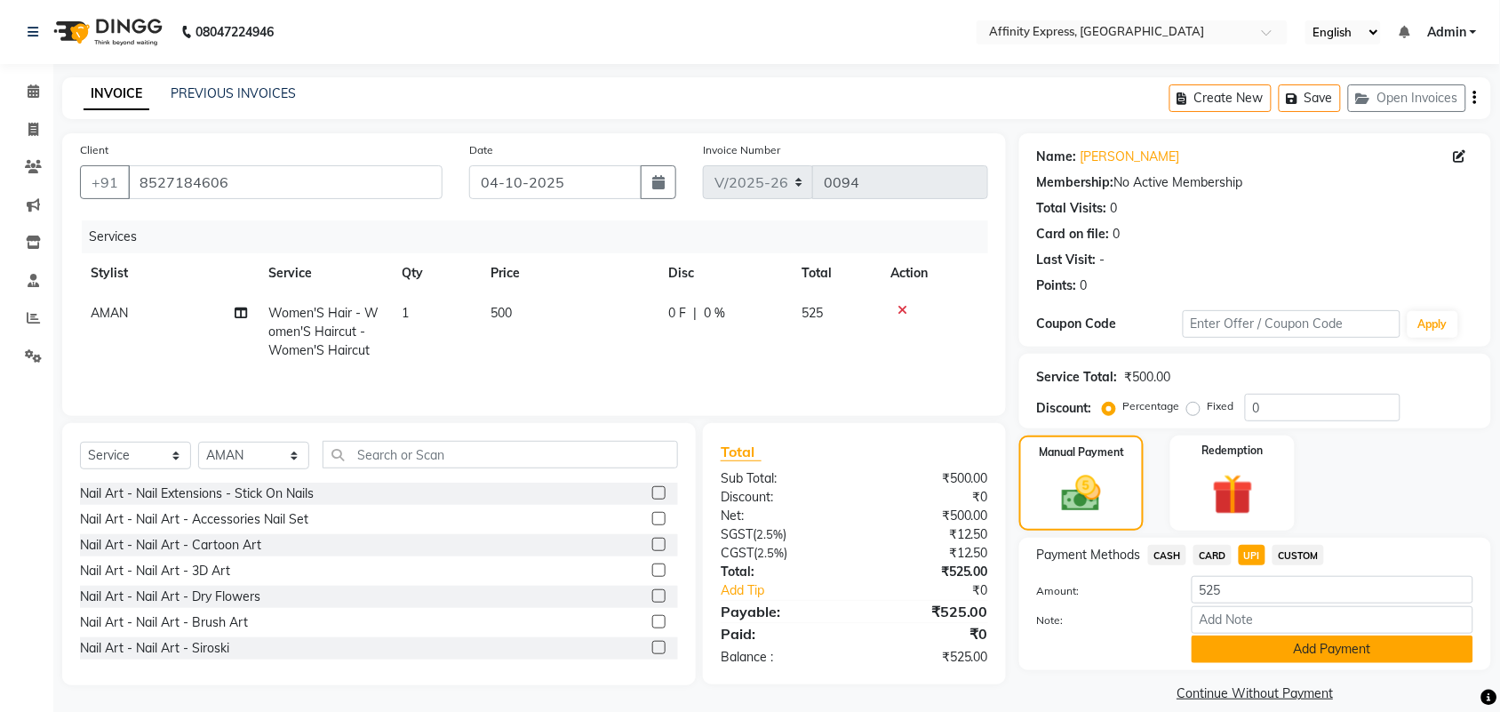
click at [1256, 653] on button "Add Payment" at bounding box center [1333, 650] width 282 height 28
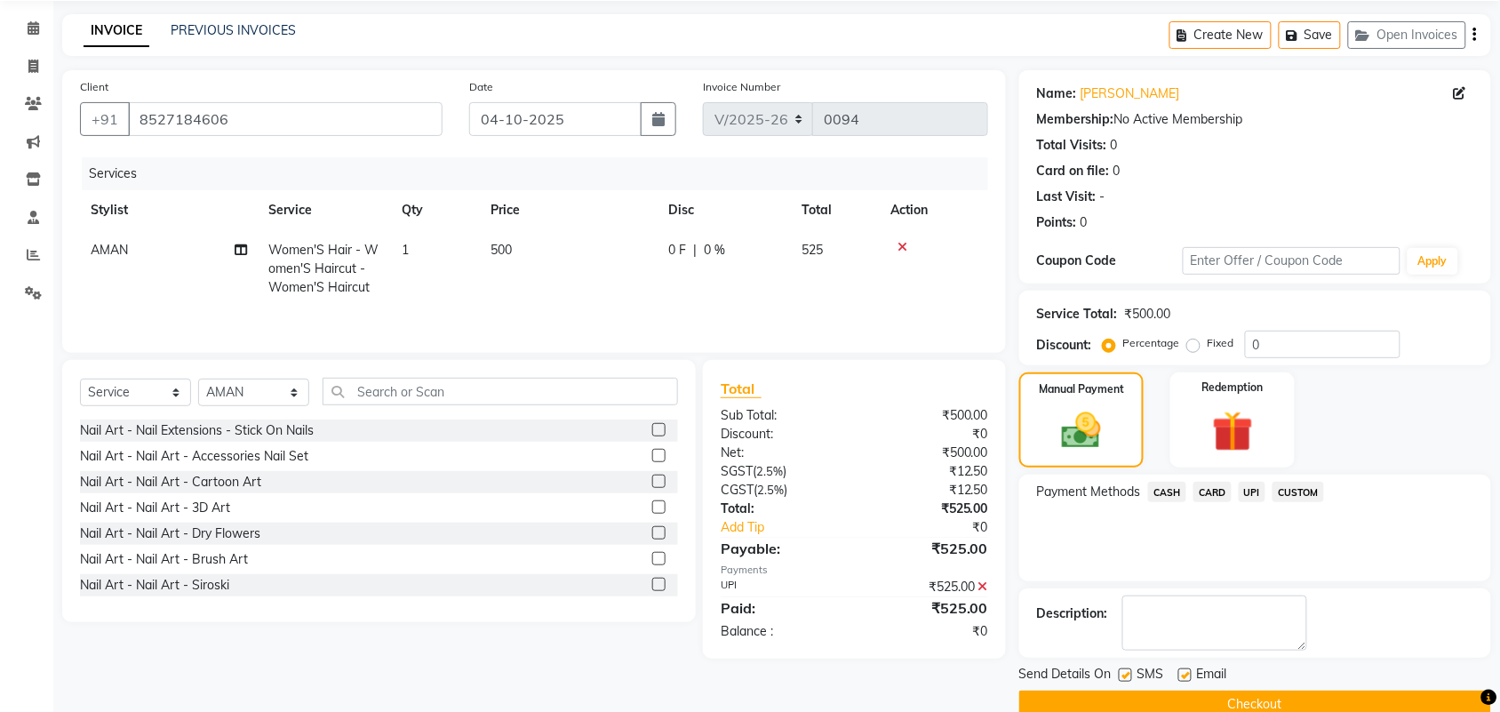
scroll to position [96, 0]
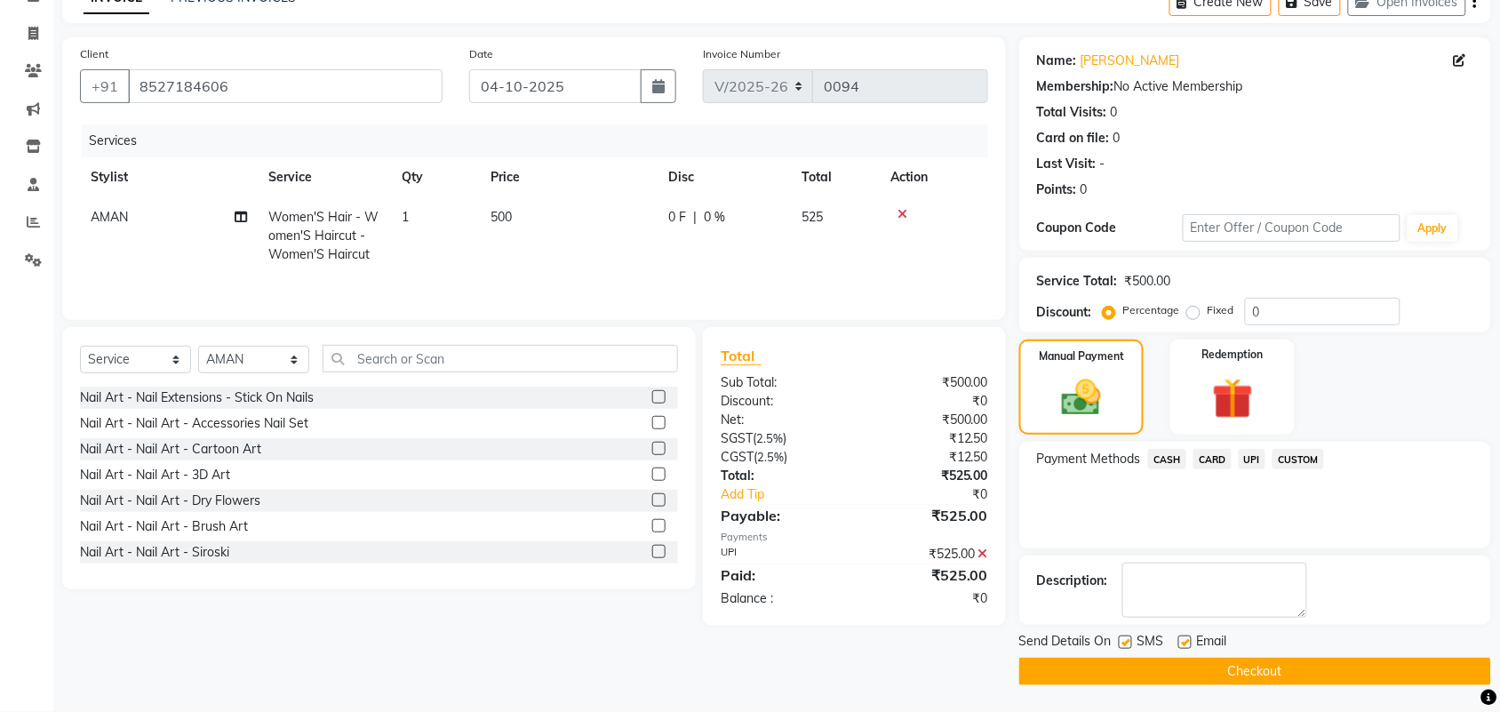
click at [1140, 664] on button "Checkout" at bounding box center [1256, 672] width 472 height 28
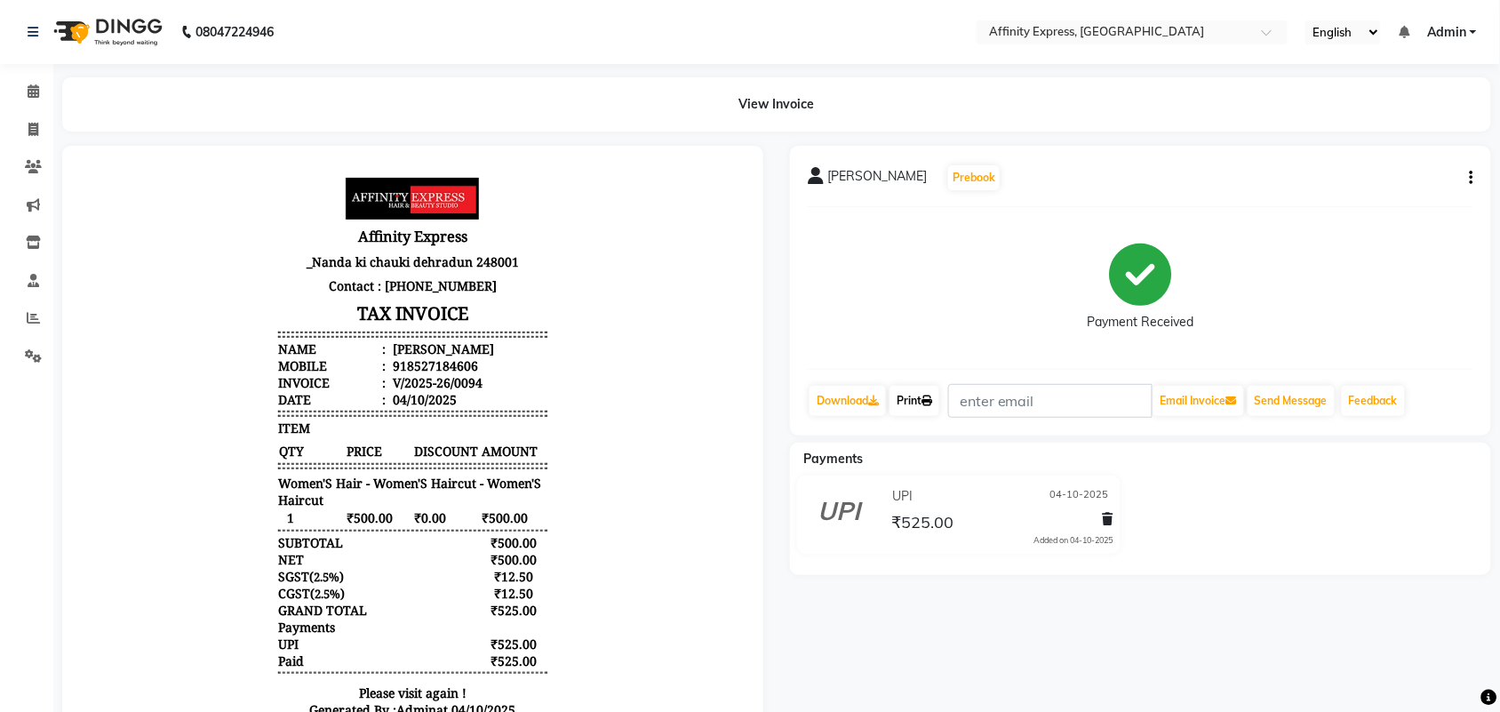
click at [932, 396] on icon at bounding box center [927, 401] width 11 height 11
click at [38, 92] on span at bounding box center [33, 92] width 31 height 20
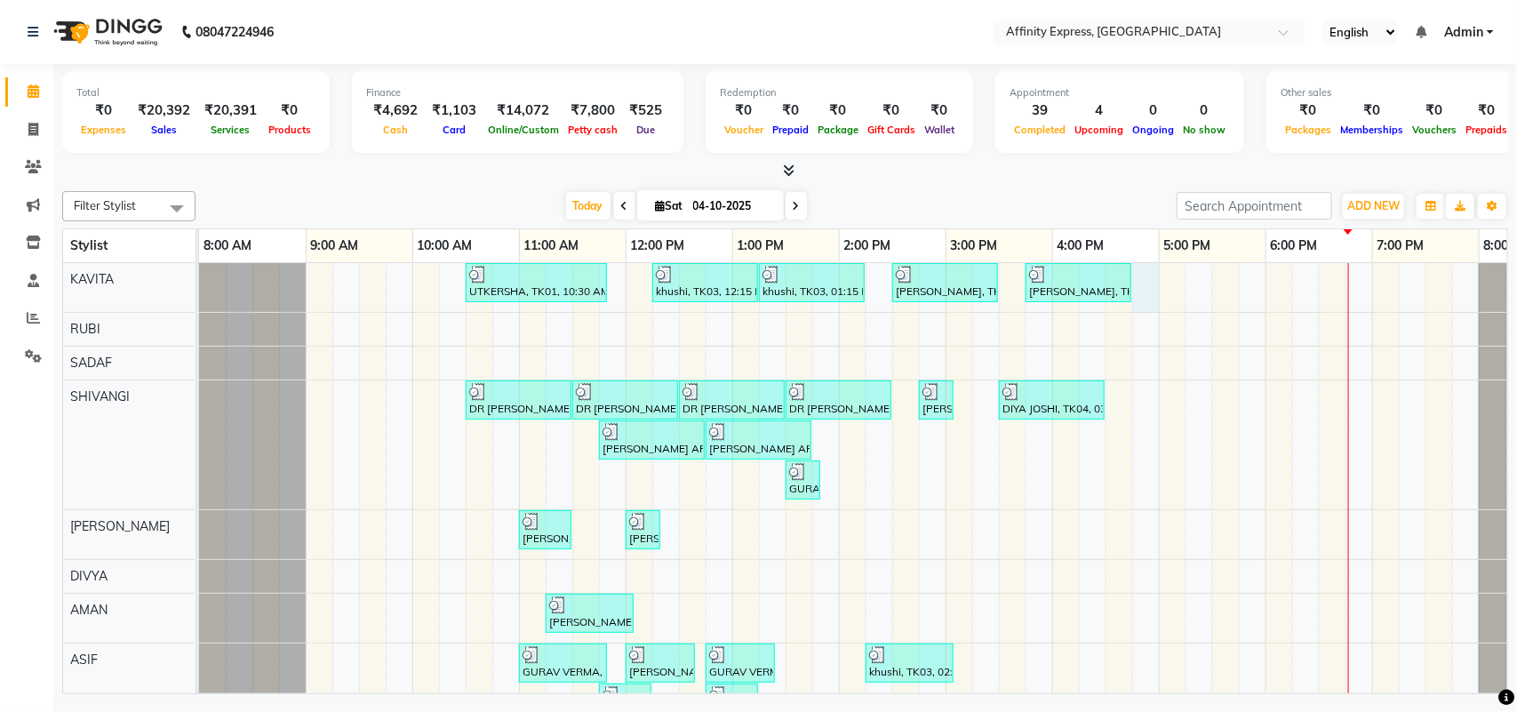
click at [1156, 282] on div "UTKERSHA, TK01, 10:30 AM-11:50 AM, Threading - Skin Consultation - Eyebrows,Thr…" at bounding box center [892, 679] width 1387 height 833
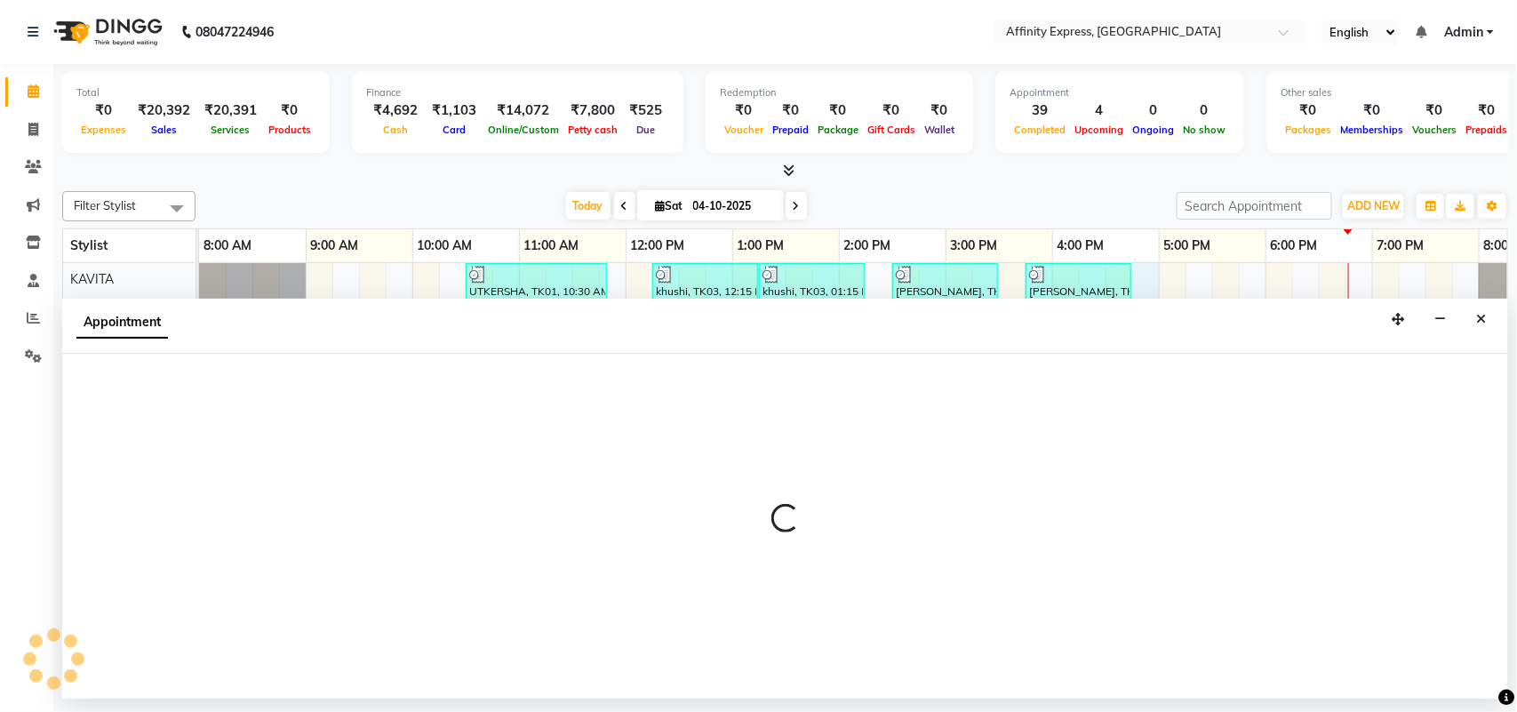
select select "93267"
select select "1005"
select select "tentative"
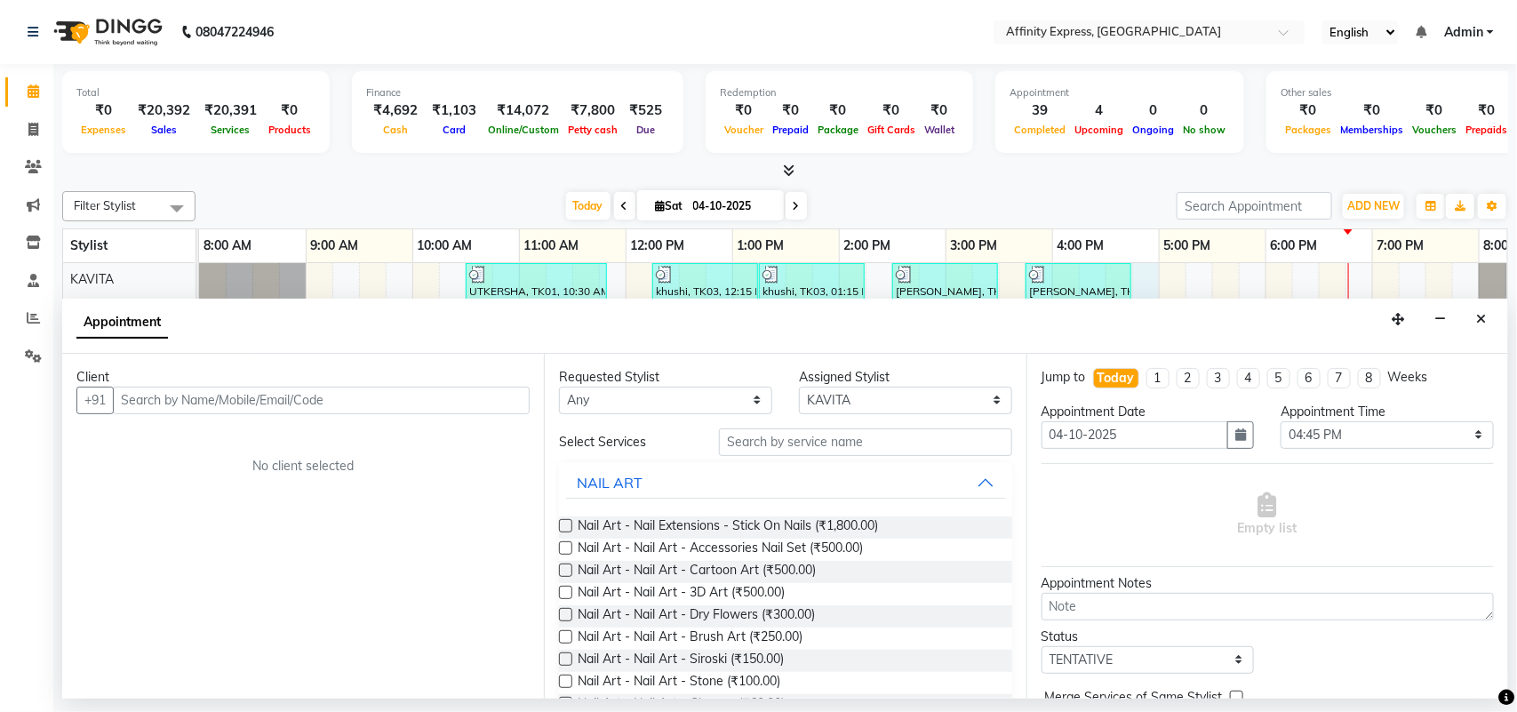
click at [396, 387] on input "text" at bounding box center [321, 401] width 417 height 28
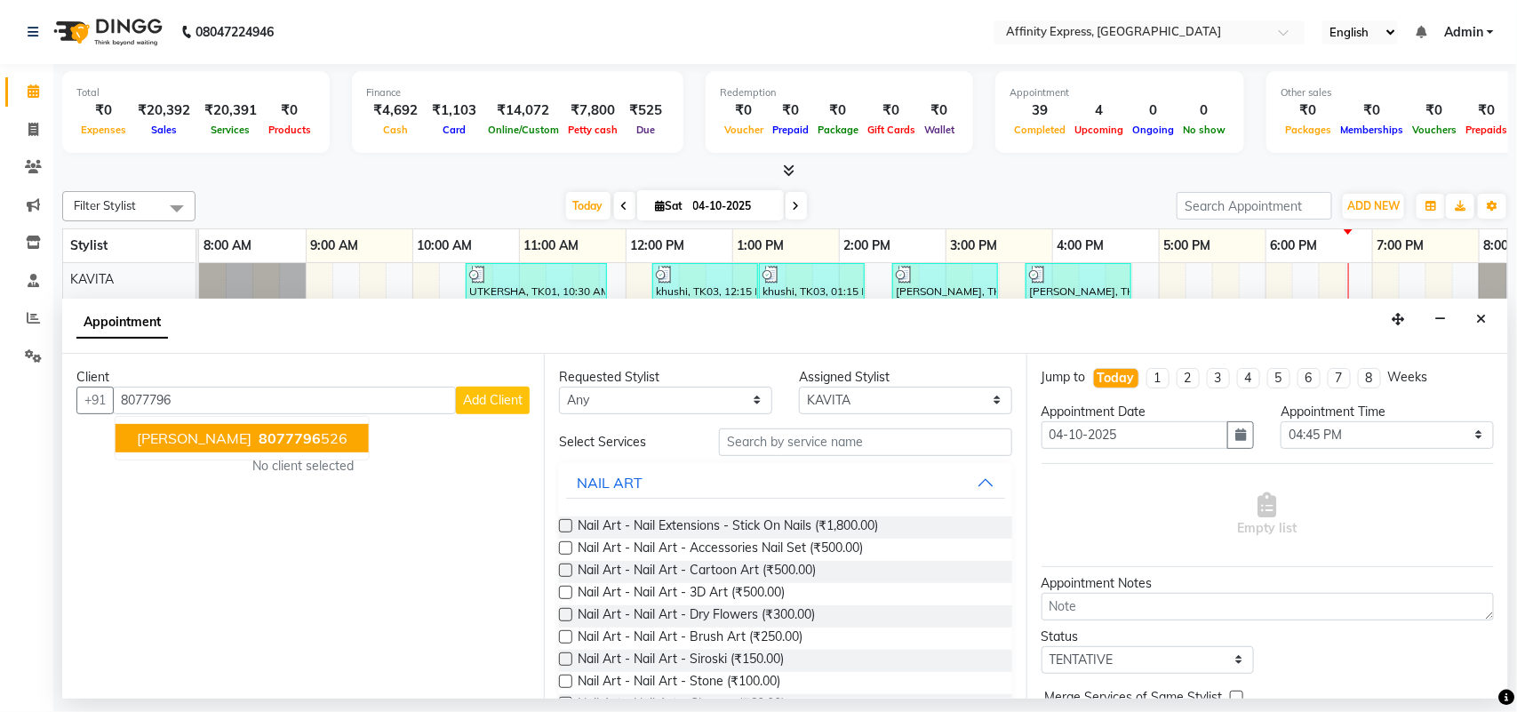
click at [300, 436] on ngb-highlight "8077796 526" at bounding box center [301, 438] width 92 height 18
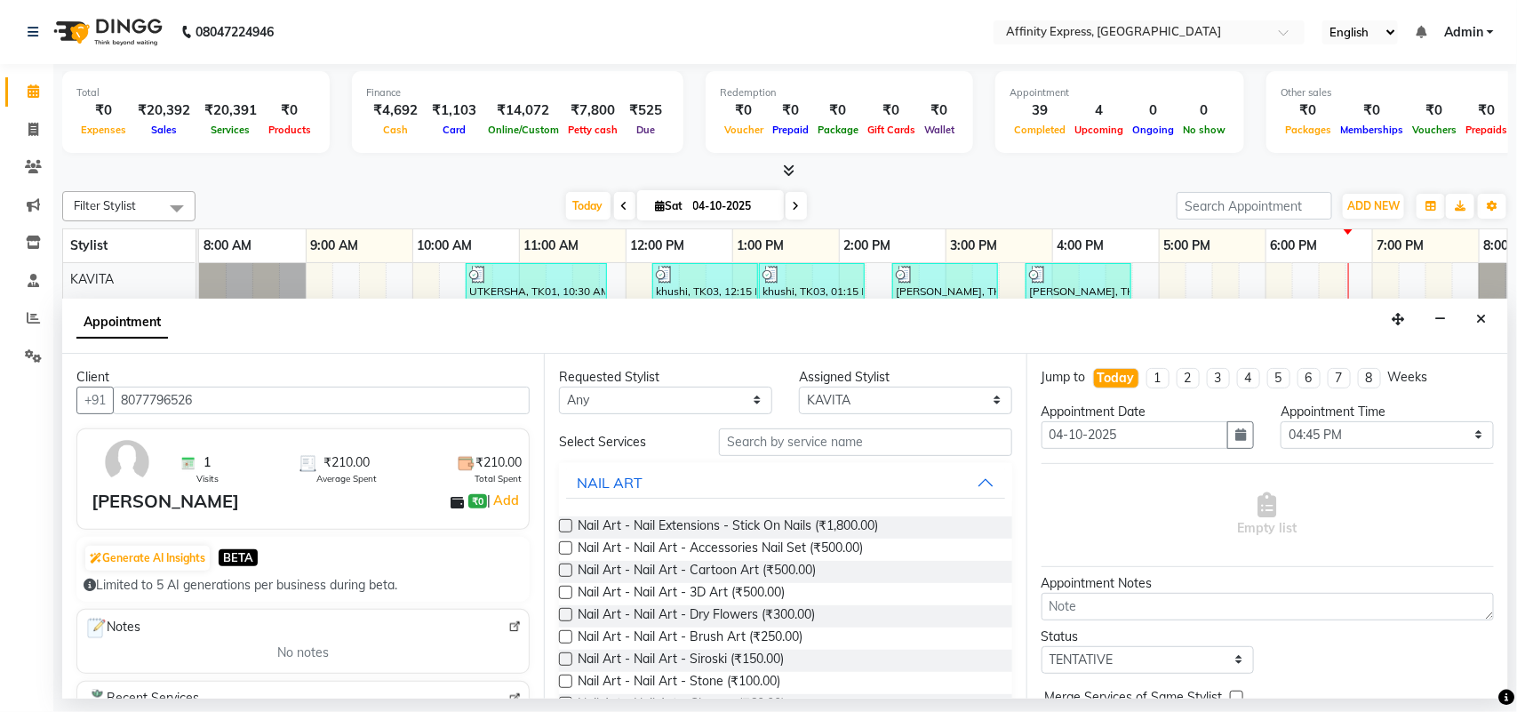
type input "8077796526"
click at [829, 443] on input "text" at bounding box center [865, 442] width 293 height 28
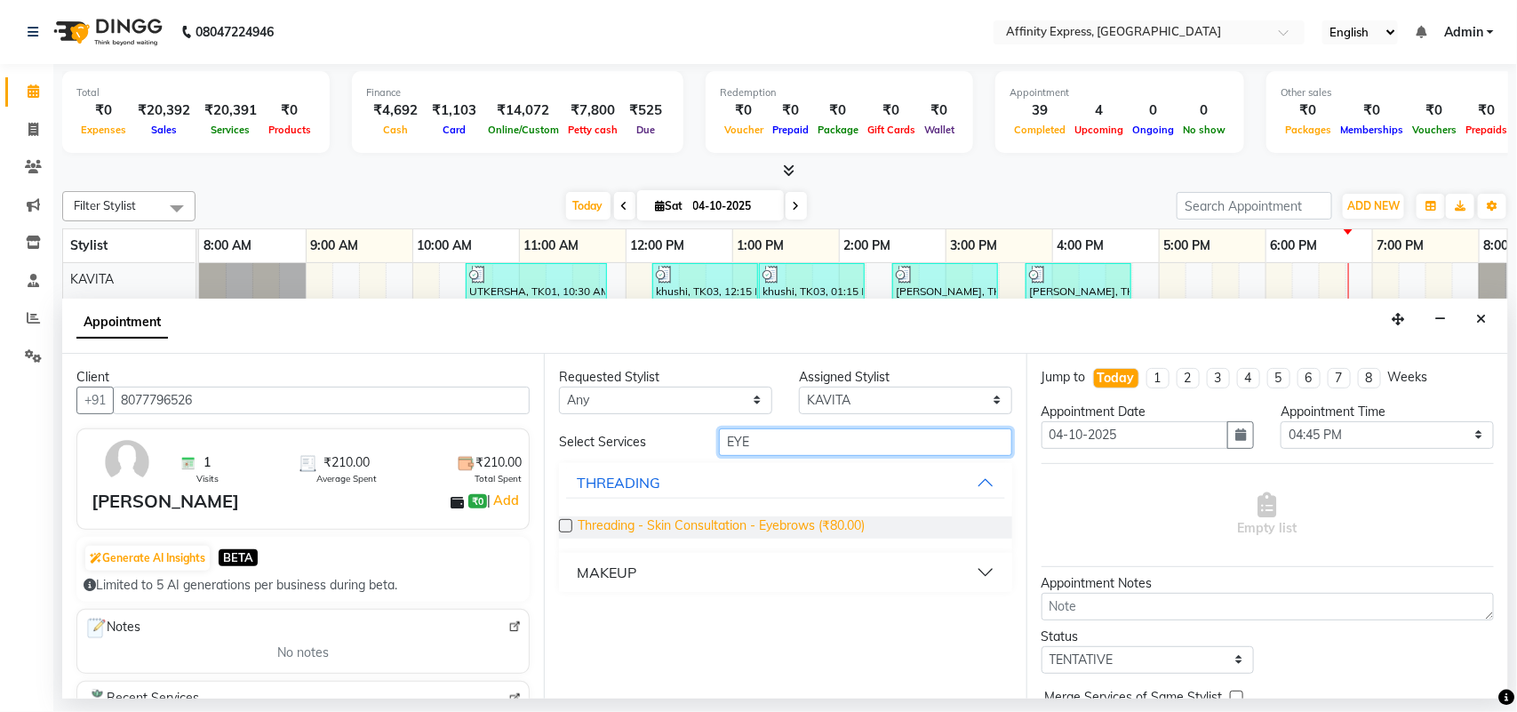
type input "EYE"
click at [787, 529] on span "Threading - Skin Consultation - Eyebrows (₹80.00)" at bounding box center [721, 527] width 287 height 22
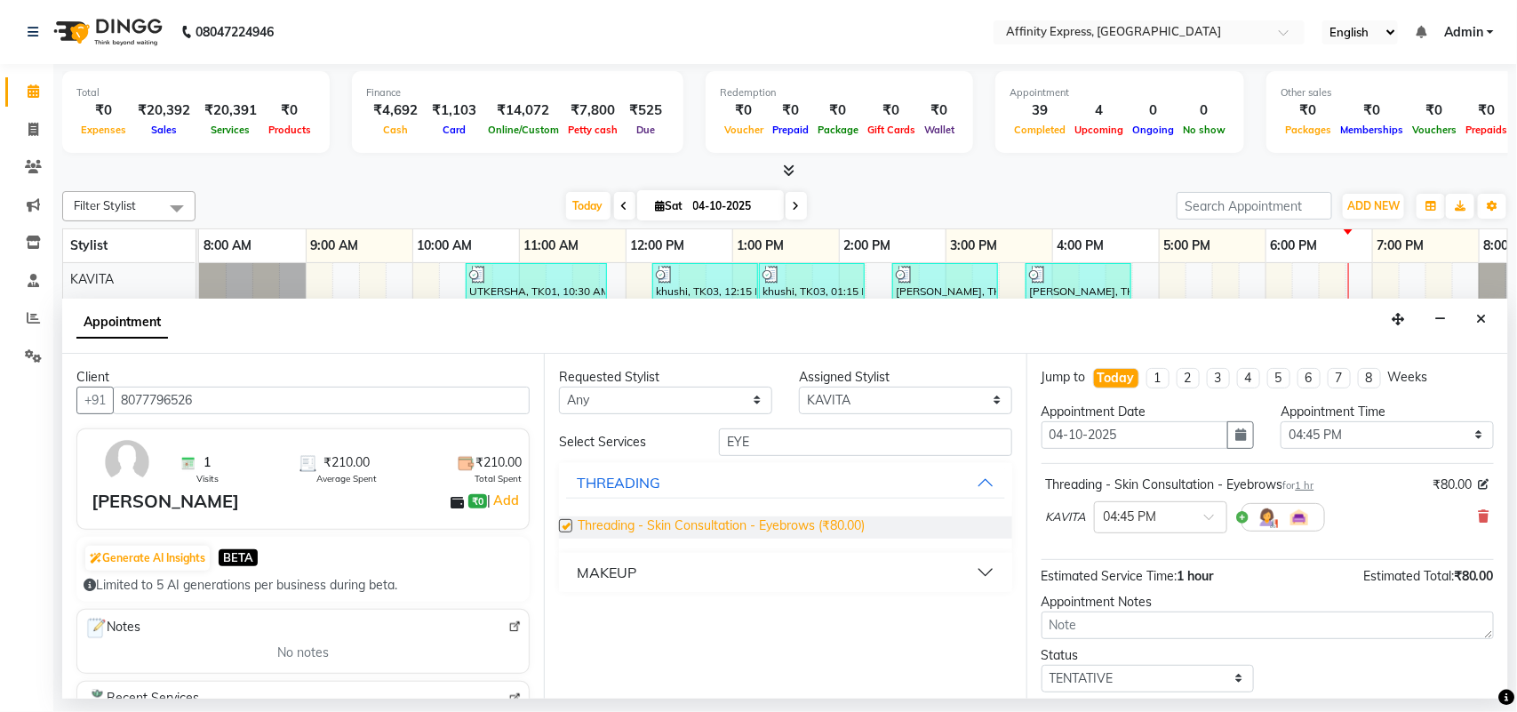
checkbox input "false"
click at [862, 442] on input "EYE" at bounding box center [865, 442] width 293 height 28
type input "E"
type input "UPP"
click at [849, 523] on span "Threading - Skin Consultation - Upperlips (₹80.00)" at bounding box center [720, 527] width 284 height 22
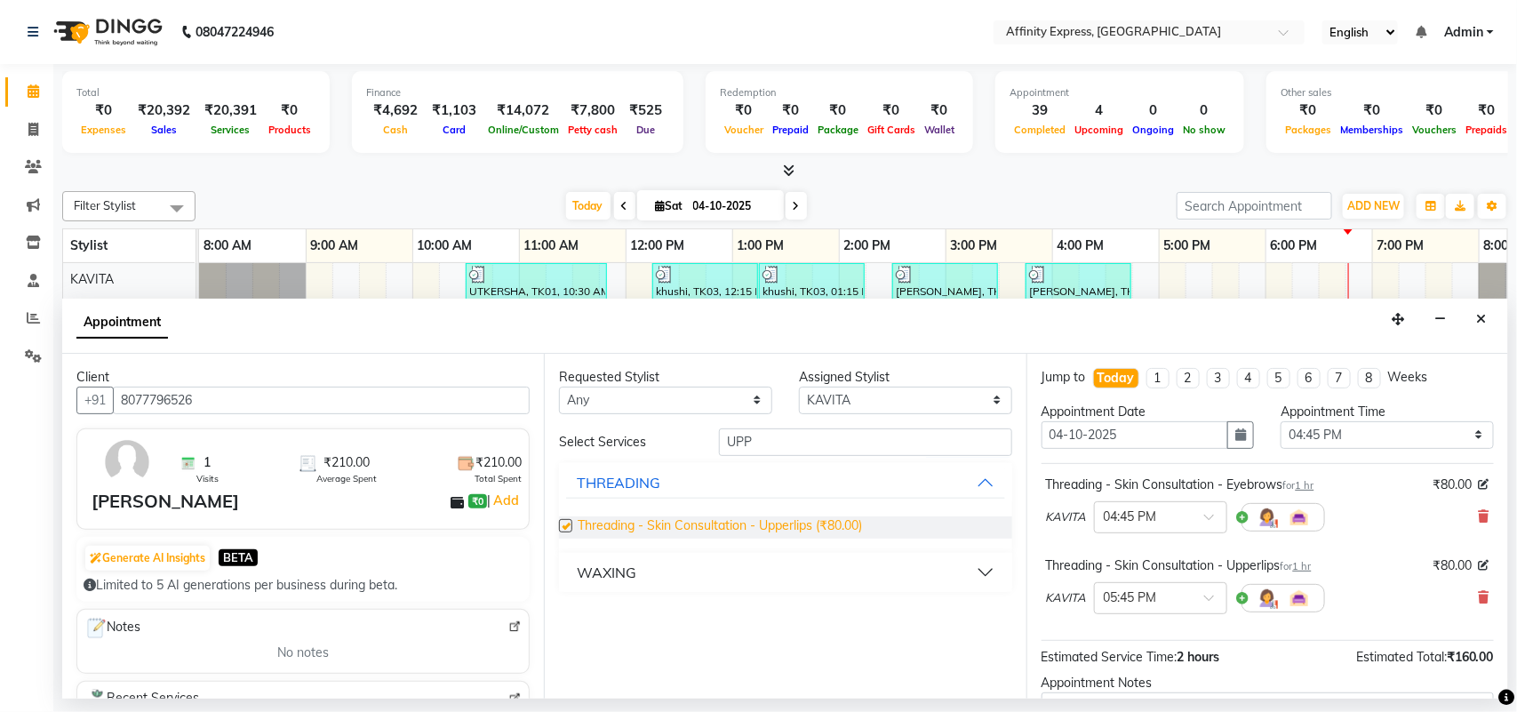
checkbox input "false"
click at [891, 447] on input "UPP" at bounding box center [865, 442] width 293 height 28
type input "U"
type input "FORE"
click at [858, 531] on span "Threading - Skin Consultation - Forehead (₹80.00)" at bounding box center [720, 527] width 285 height 22
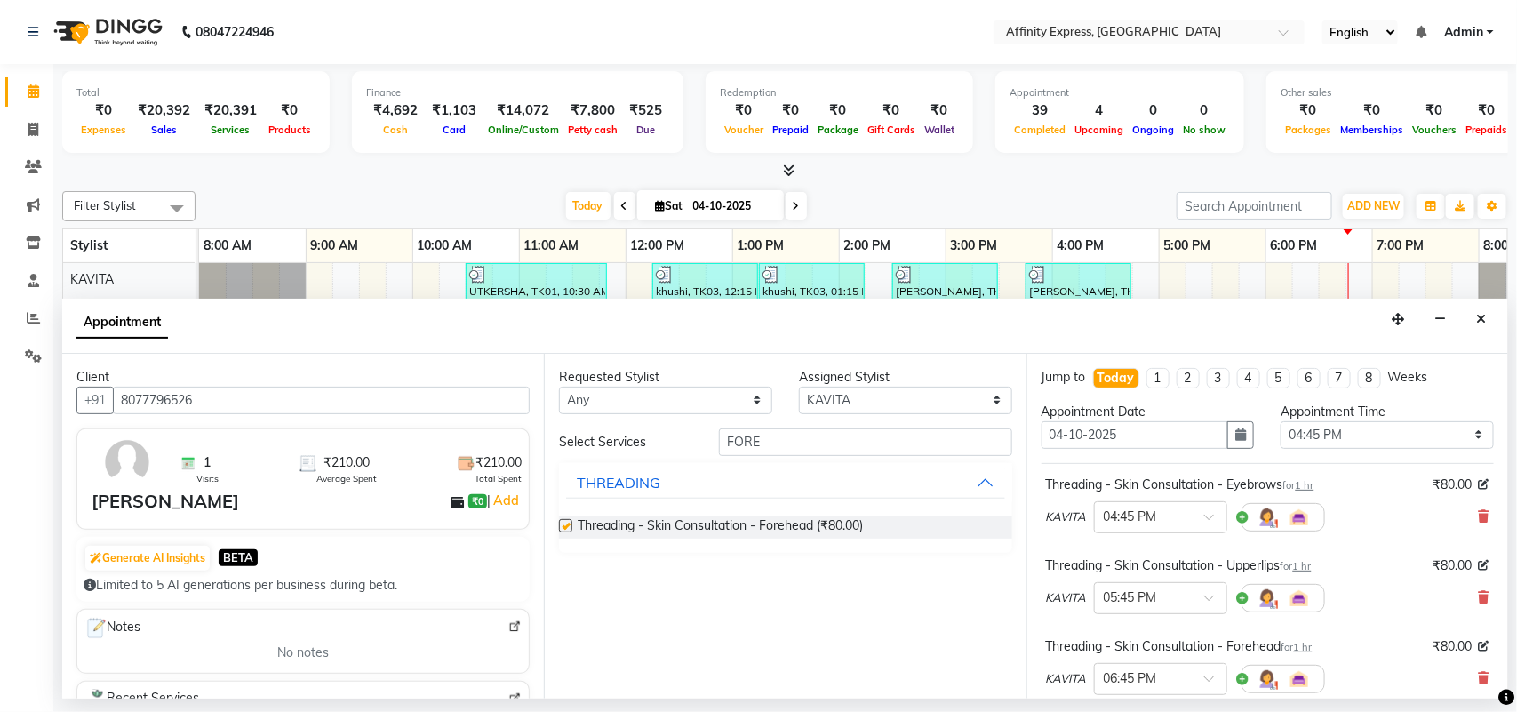
checkbox input "false"
click at [1309, 486] on span "1 hr" at bounding box center [1305, 485] width 19 height 12
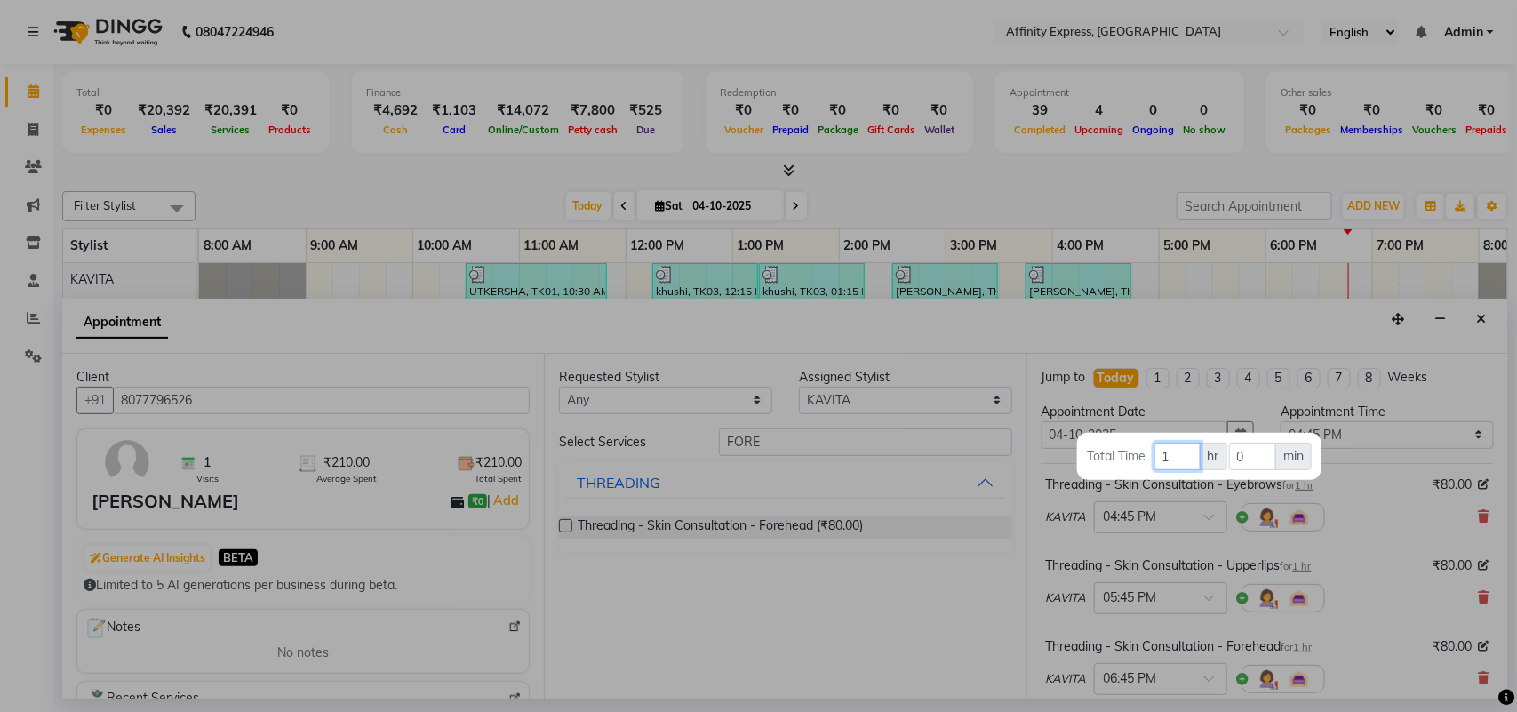
click at [1169, 464] on input "1" at bounding box center [1178, 457] width 46 height 28
click at [1253, 460] on input "0" at bounding box center [1252, 457] width 47 height 28
type input "10"
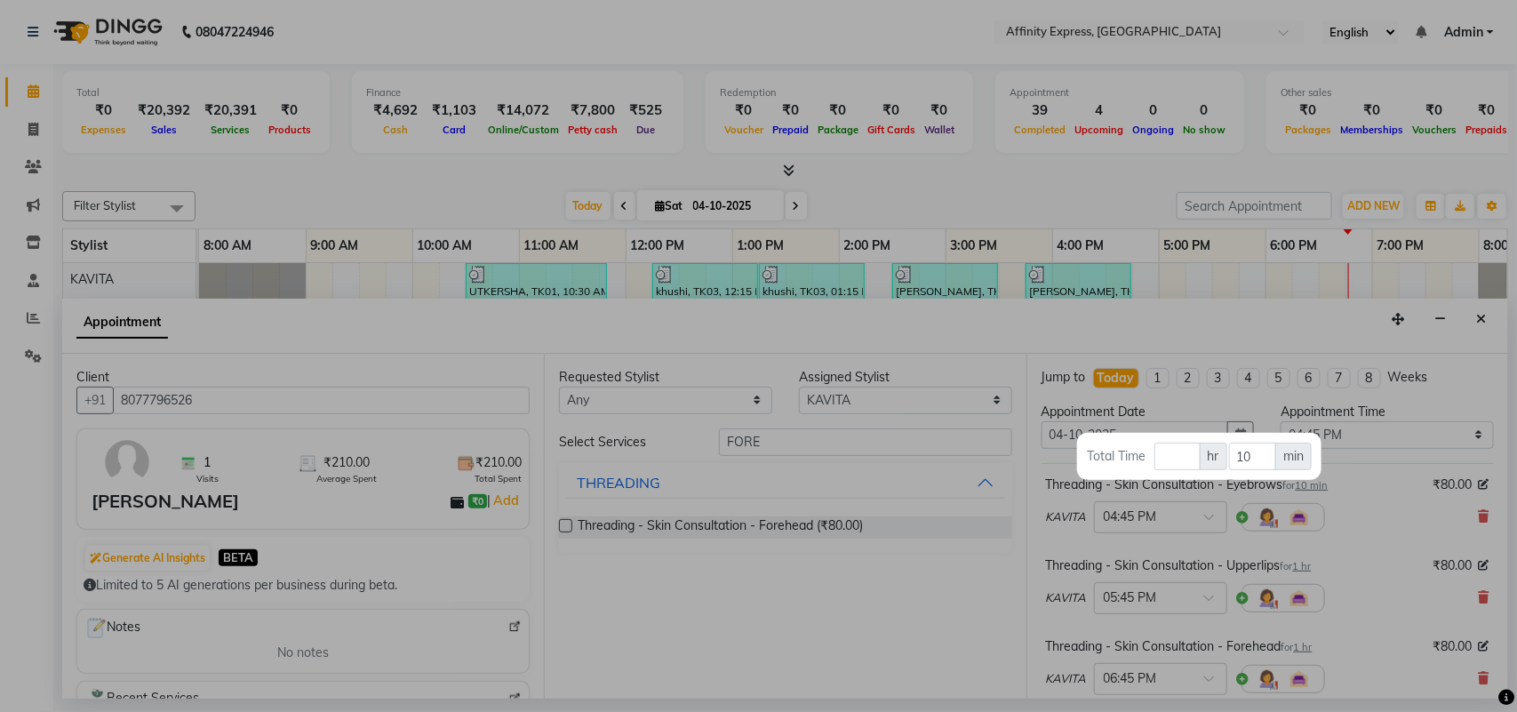
click at [1311, 565] on div at bounding box center [758, 356] width 1517 height 712
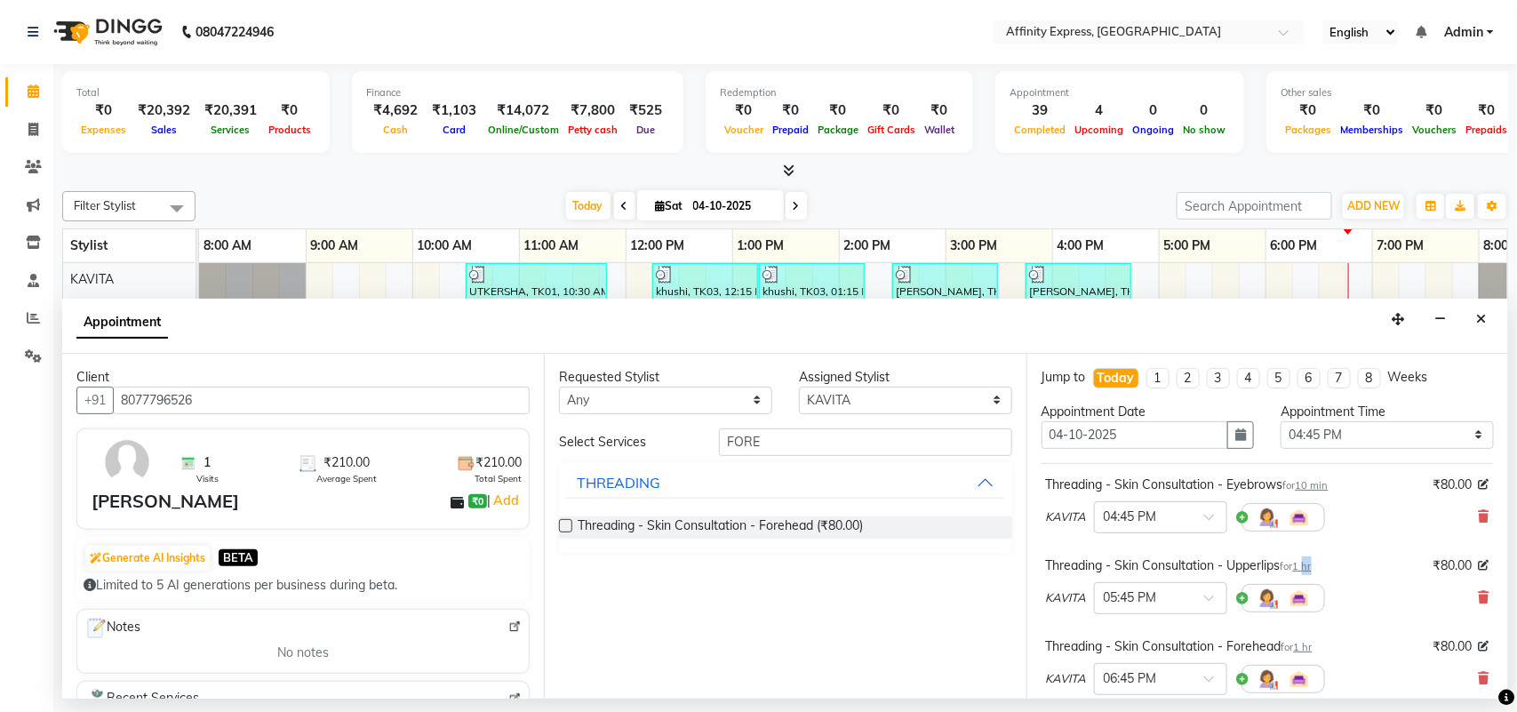
click at [1311, 565] on span "1 hr" at bounding box center [1302, 566] width 19 height 12
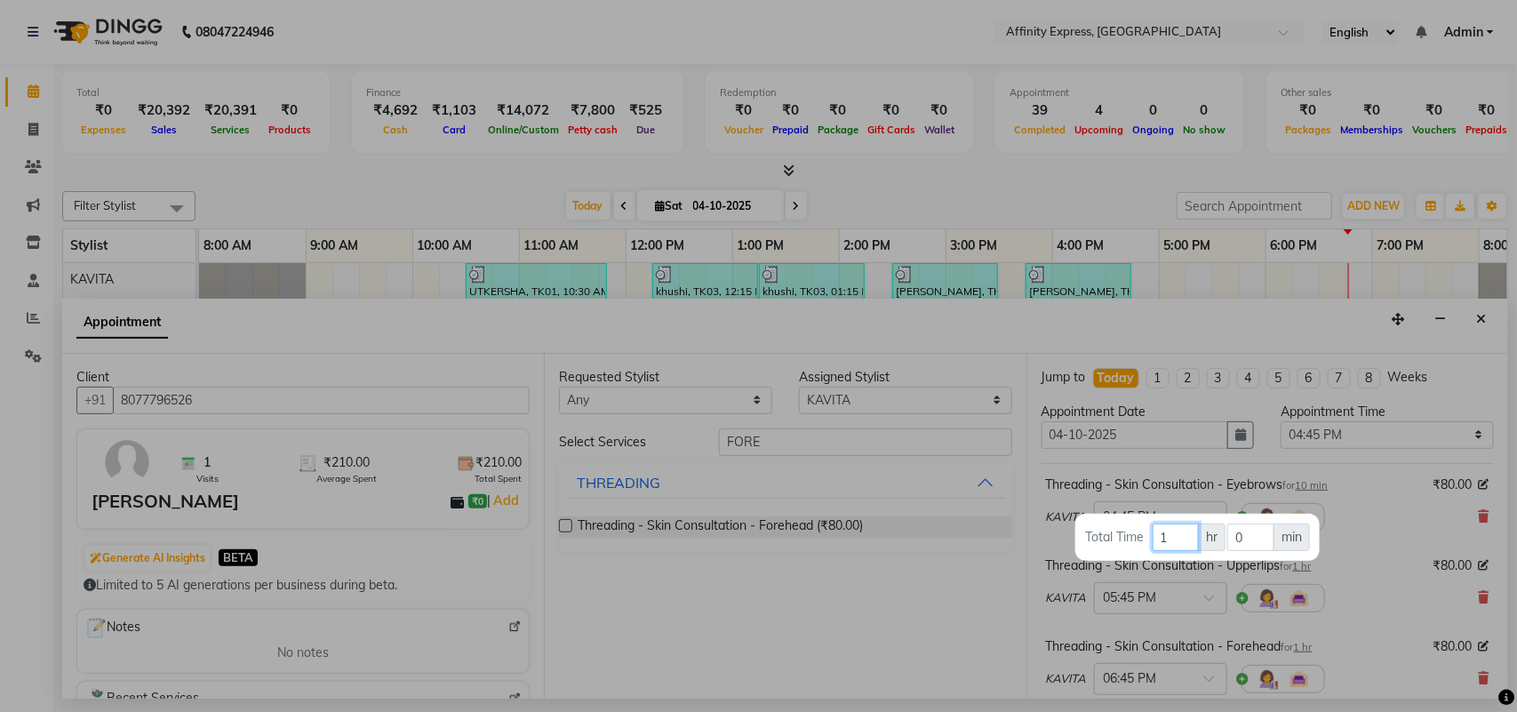
click at [1189, 538] on input "1" at bounding box center [1176, 538] width 46 height 28
click at [1243, 532] on input "0" at bounding box center [1251, 538] width 47 height 28
type input "10"
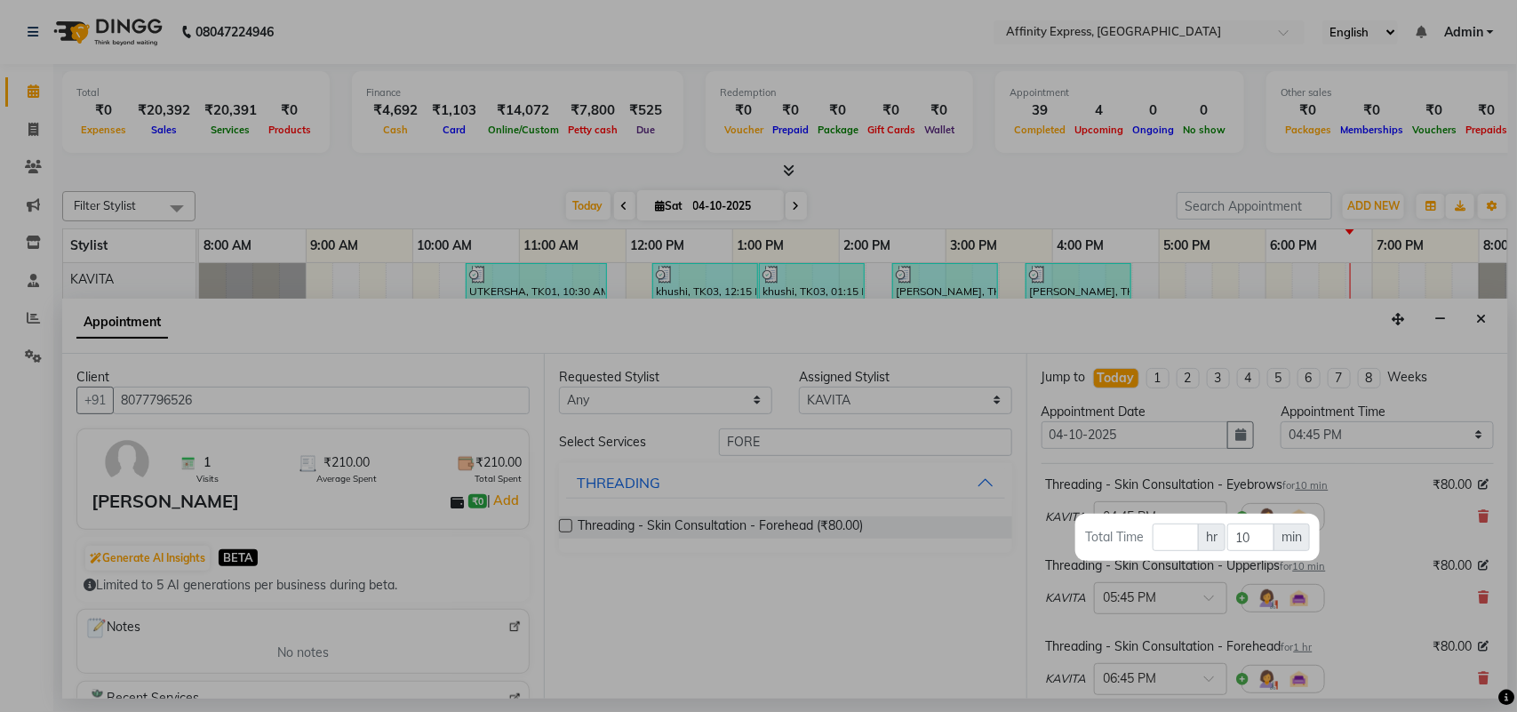
click at [1311, 646] on div at bounding box center [758, 356] width 1517 height 712
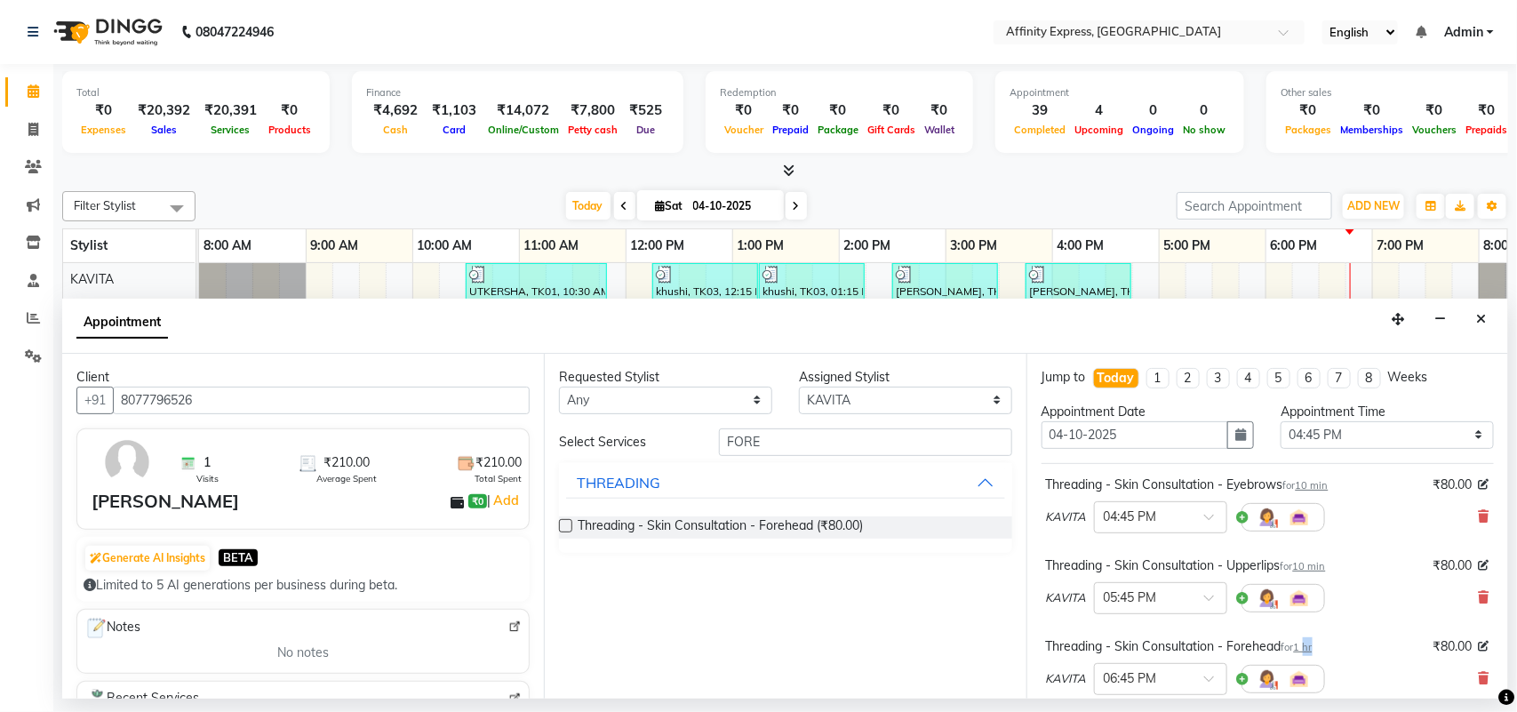
click at [1311, 646] on span "1 hr" at bounding box center [1303, 647] width 19 height 12
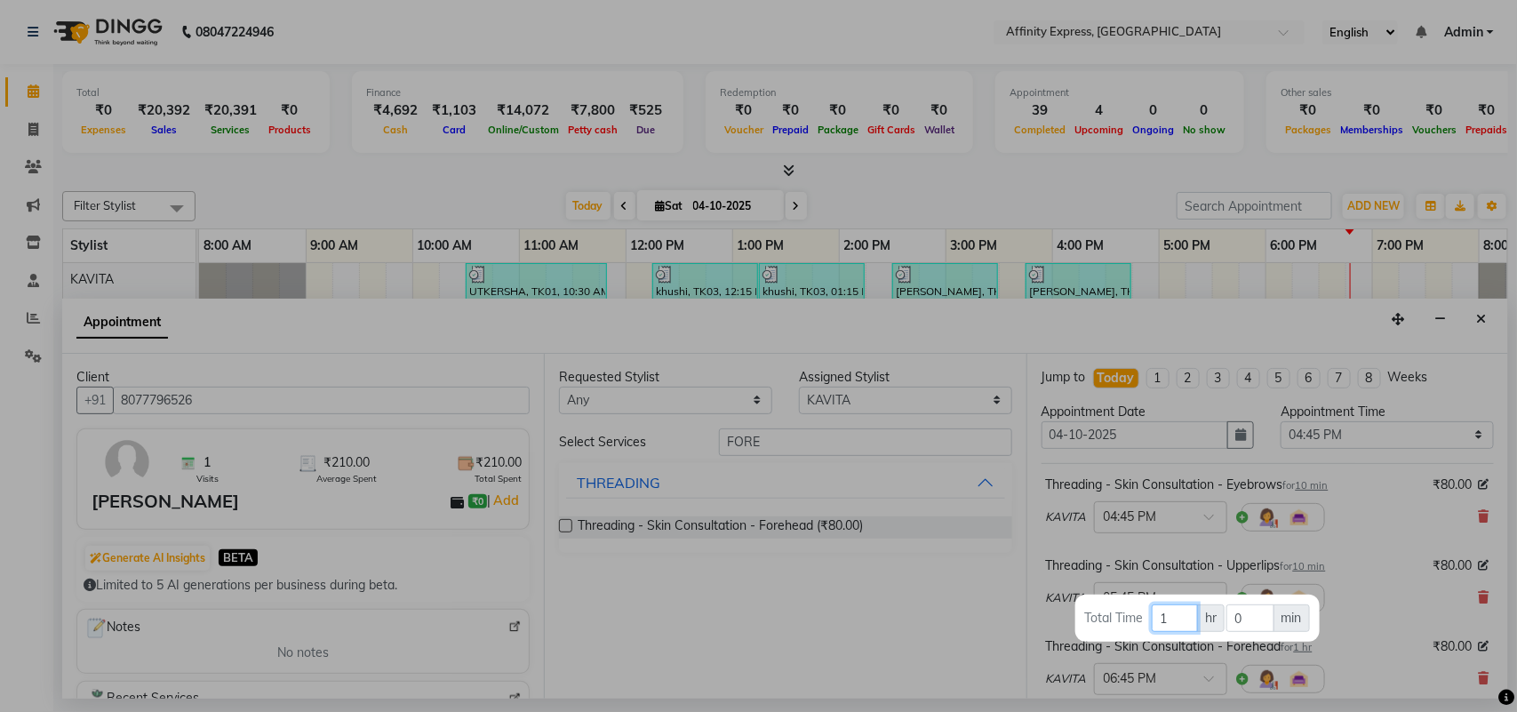
click at [1166, 614] on input "1" at bounding box center [1175, 618] width 46 height 28
click at [1253, 620] on input "0" at bounding box center [1250, 618] width 47 height 28
type input "30"
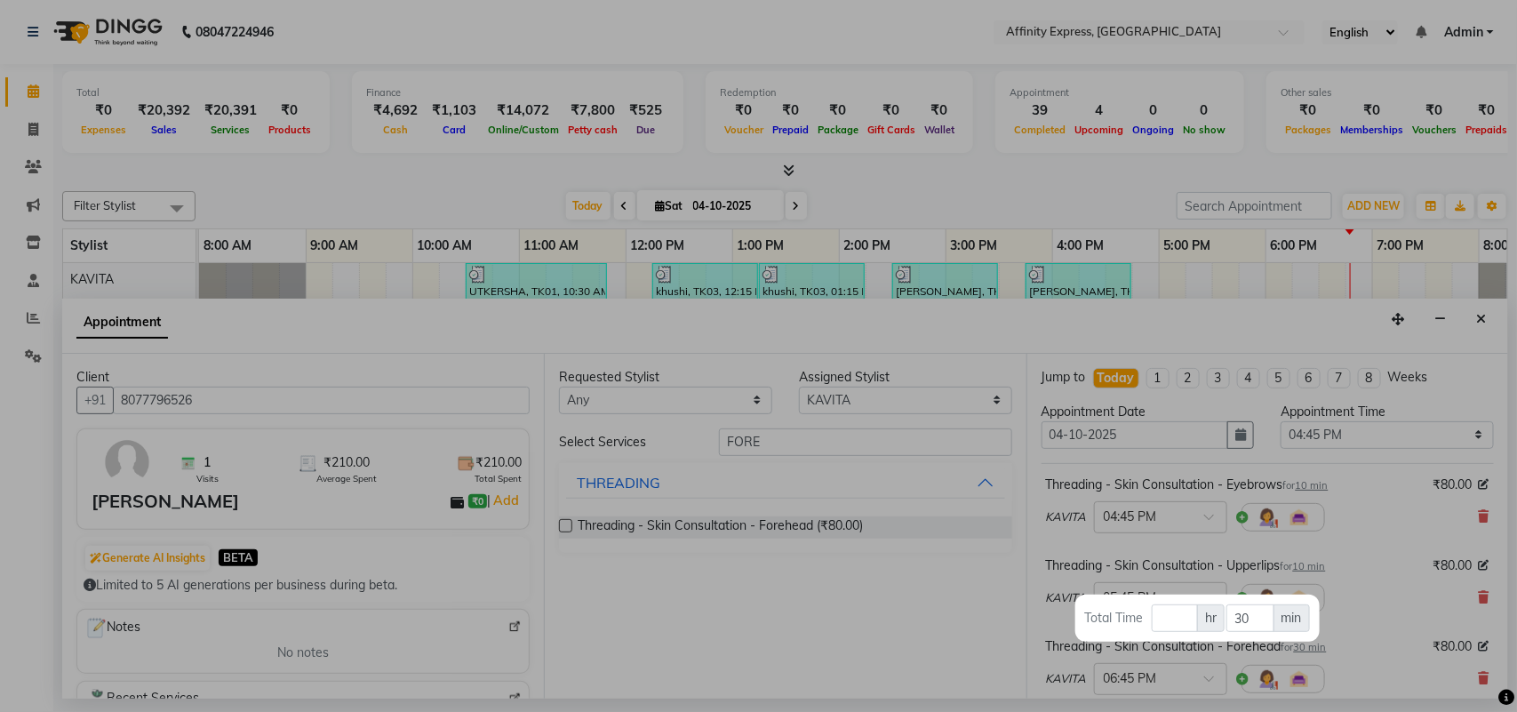
click at [1385, 605] on div at bounding box center [758, 356] width 1517 height 712
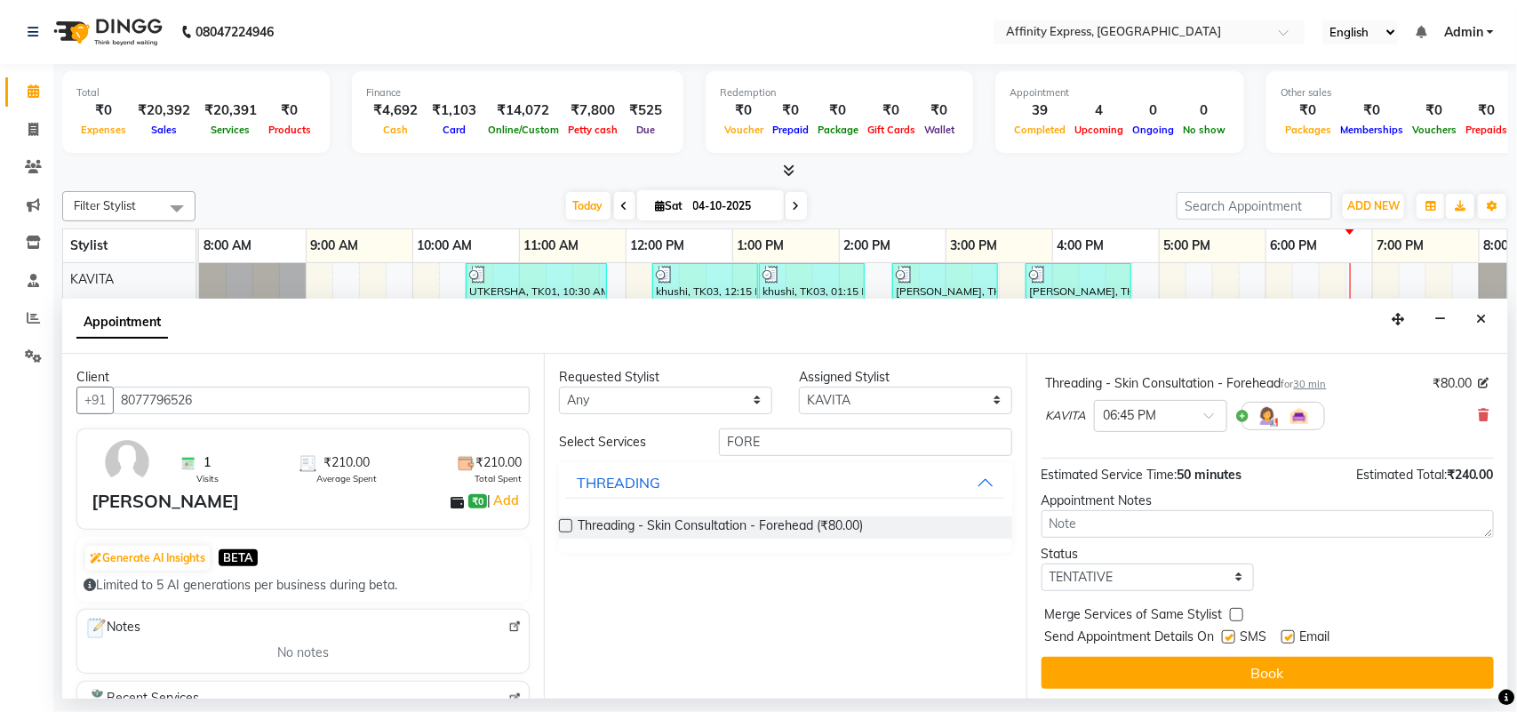
scroll to position [268, 0]
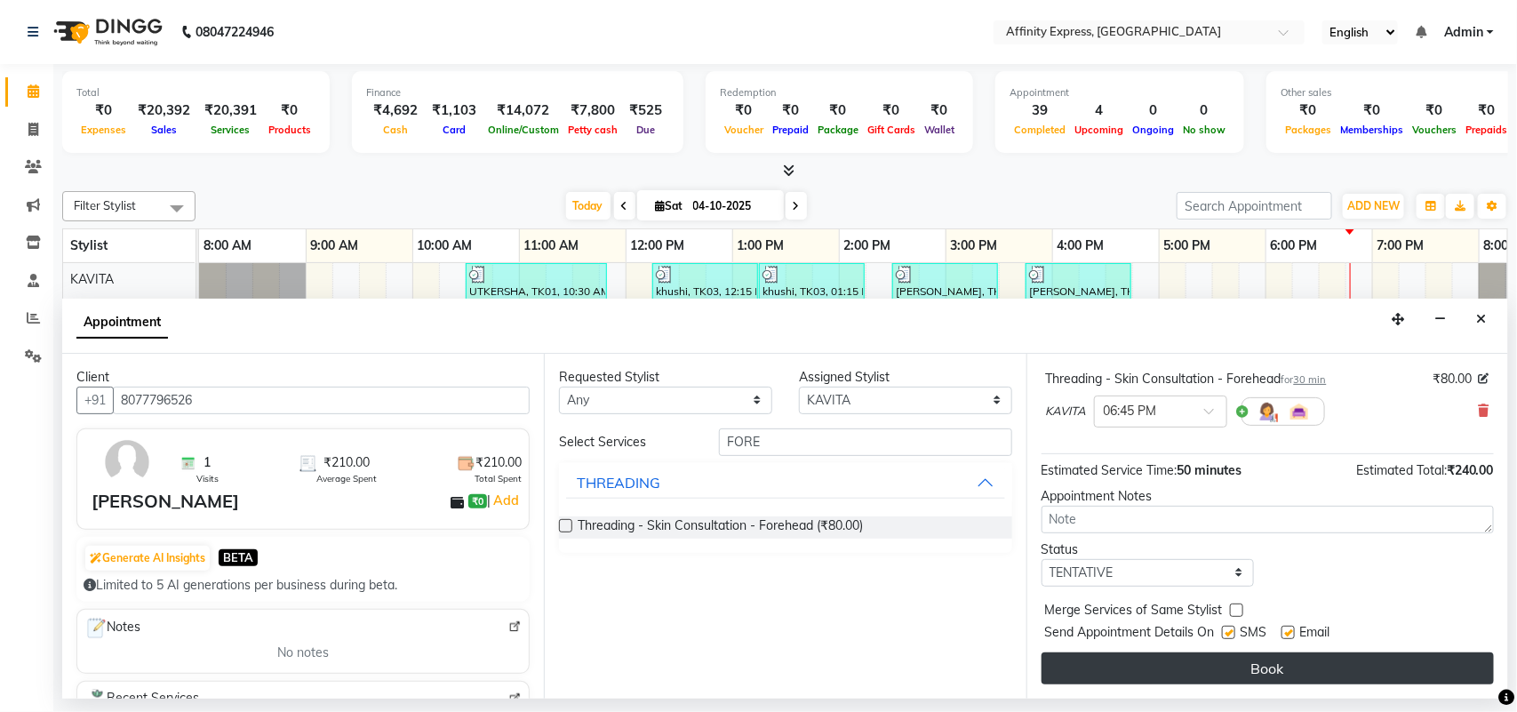
click at [1330, 655] on button "Book" at bounding box center [1268, 668] width 452 height 32
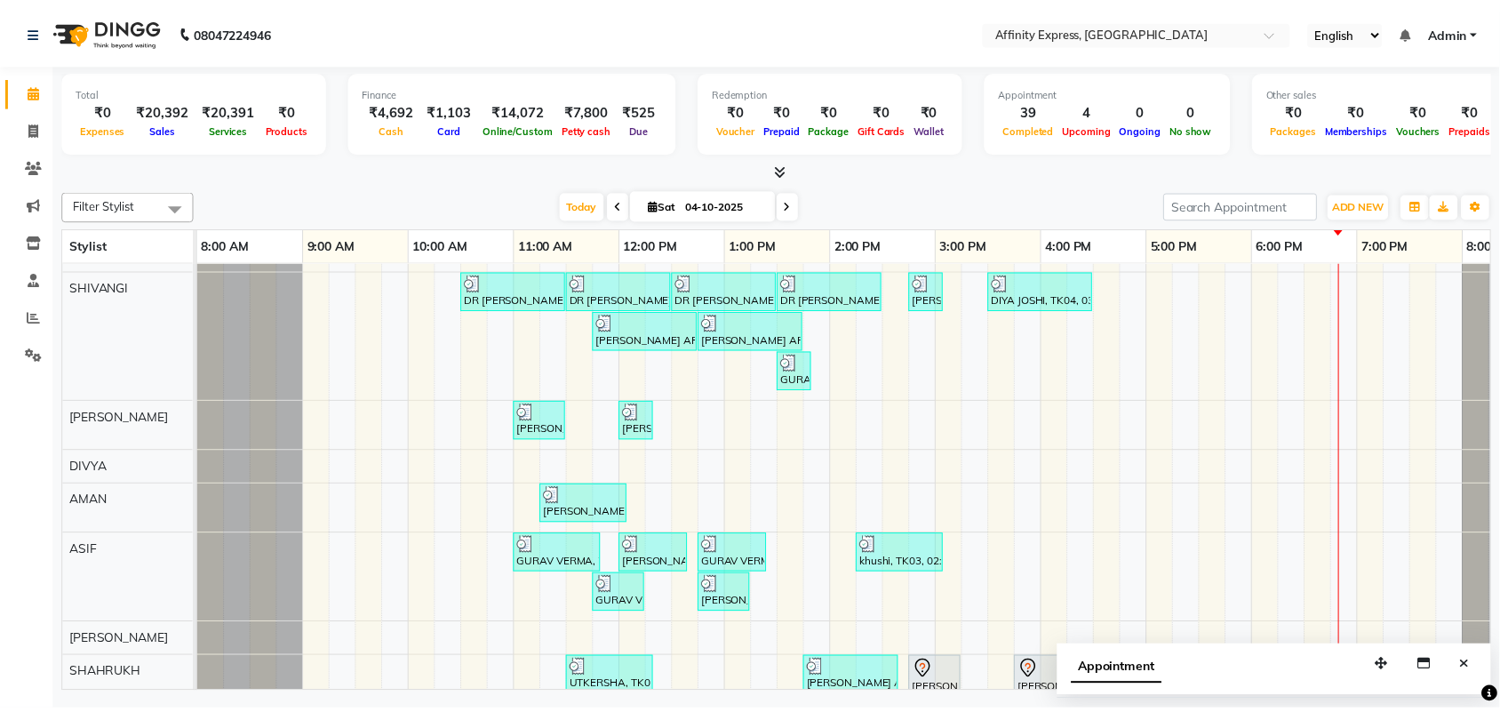
scroll to position [0, 0]
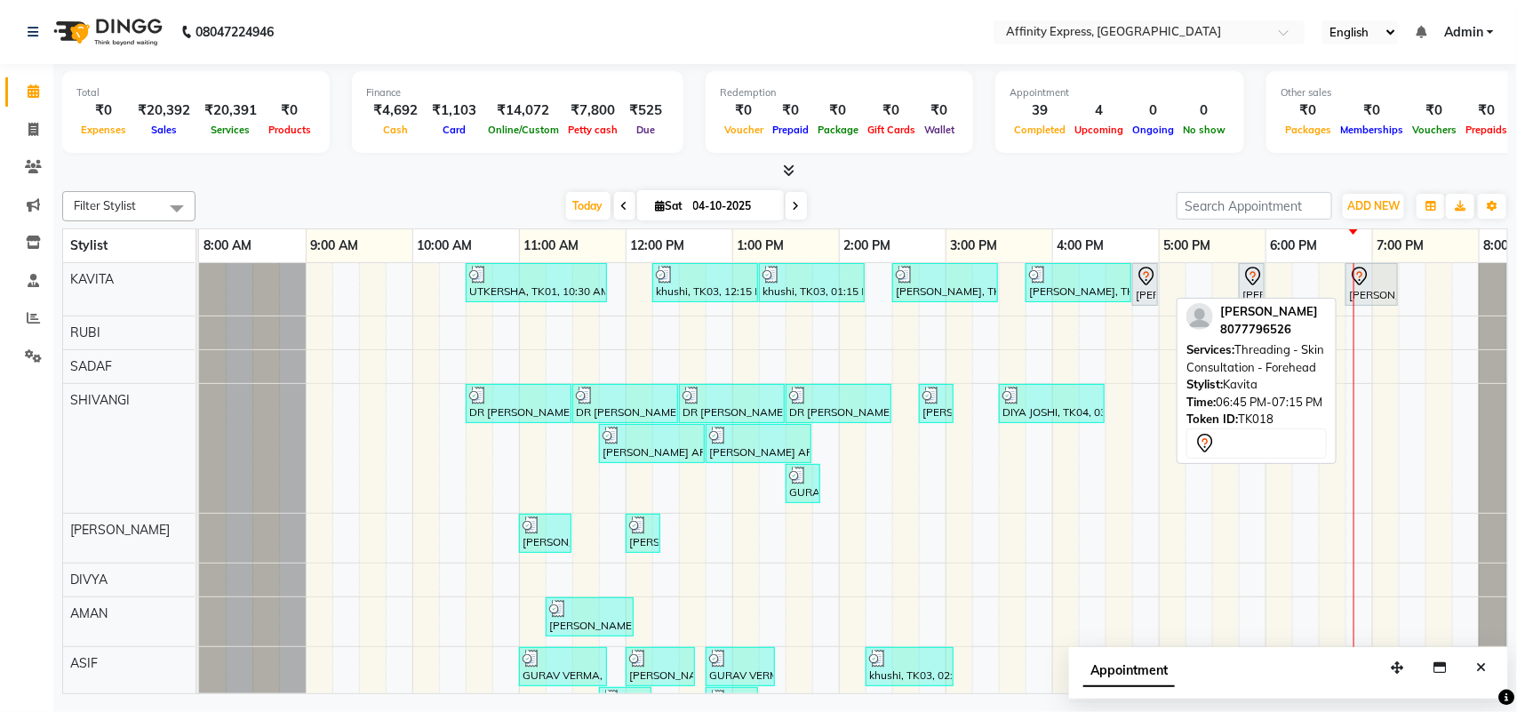
click at [1365, 286] on div "[PERSON_NAME], TK18, 06:45 PM-07:15 PM, Threading - Skin Consultation - Forehead" at bounding box center [1372, 284] width 49 height 37
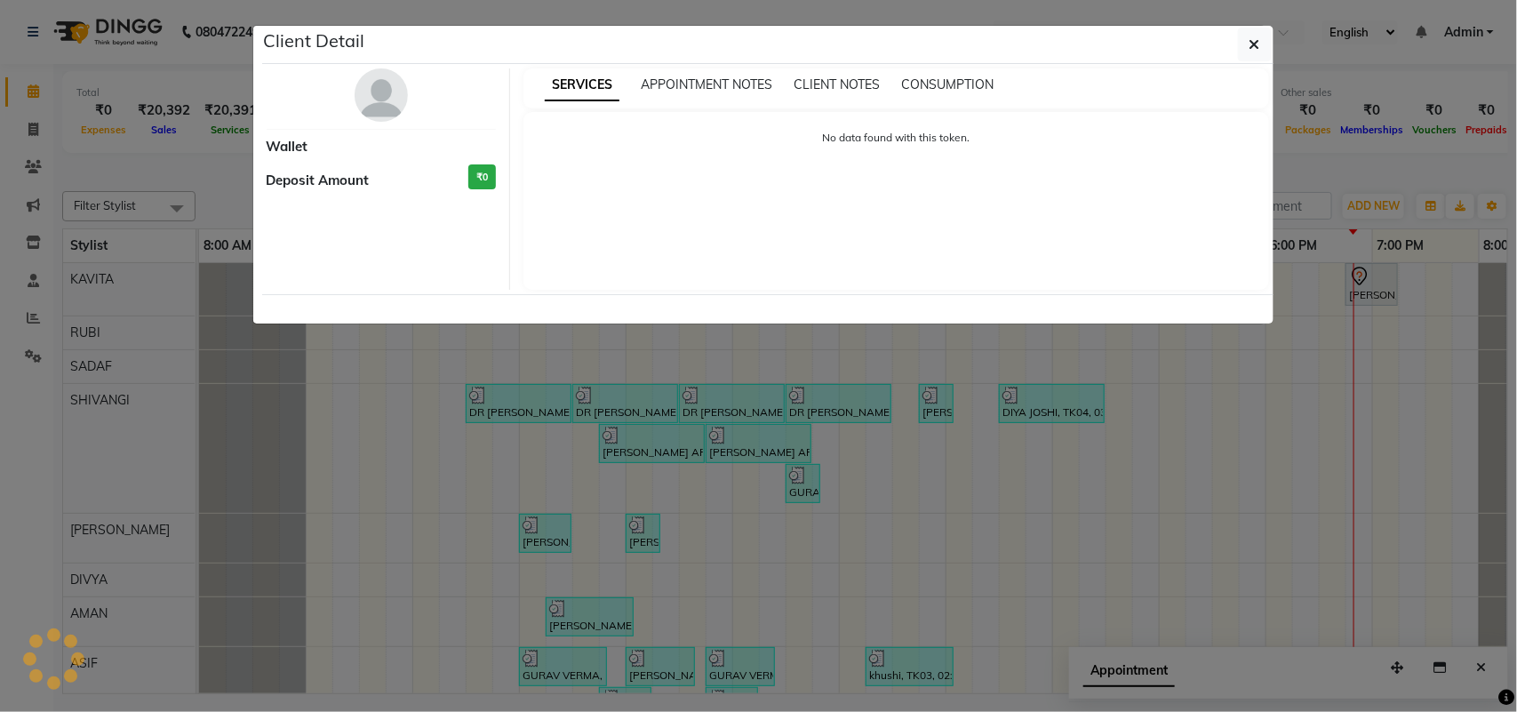
select select "7"
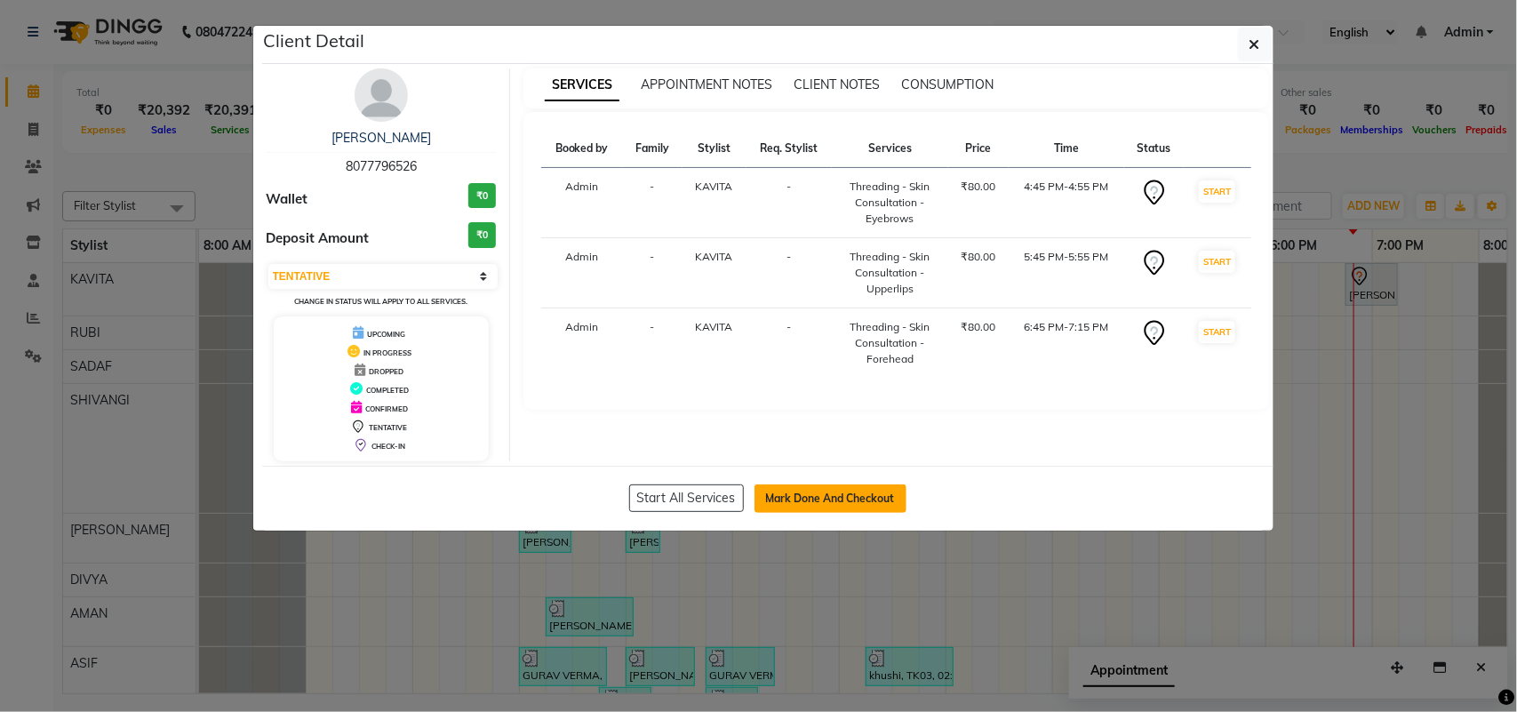
click at [842, 505] on button "Mark Done And Checkout" at bounding box center [831, 498] width 152 height 28
select select "service"
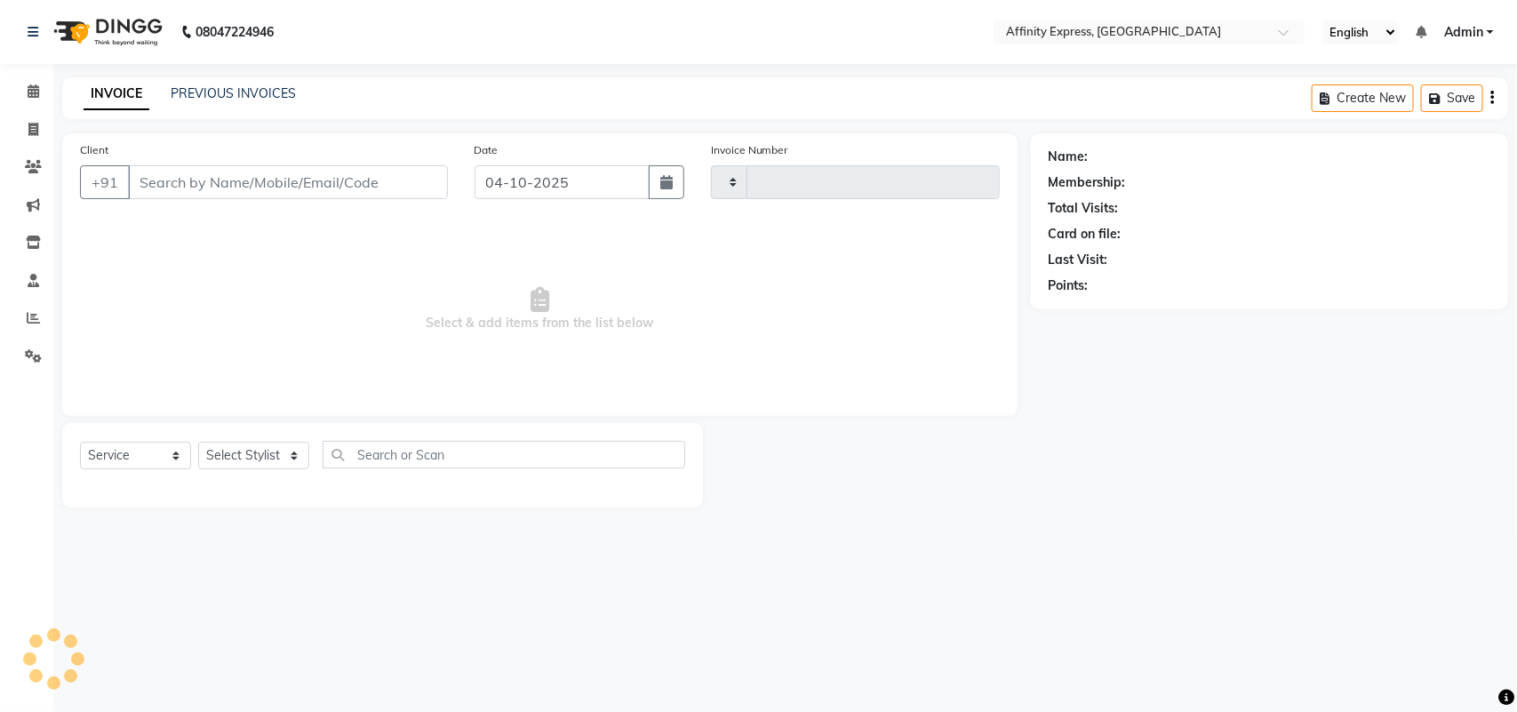
type input "0095"
select select "9123"
type input "8077796526"
select select "93267"
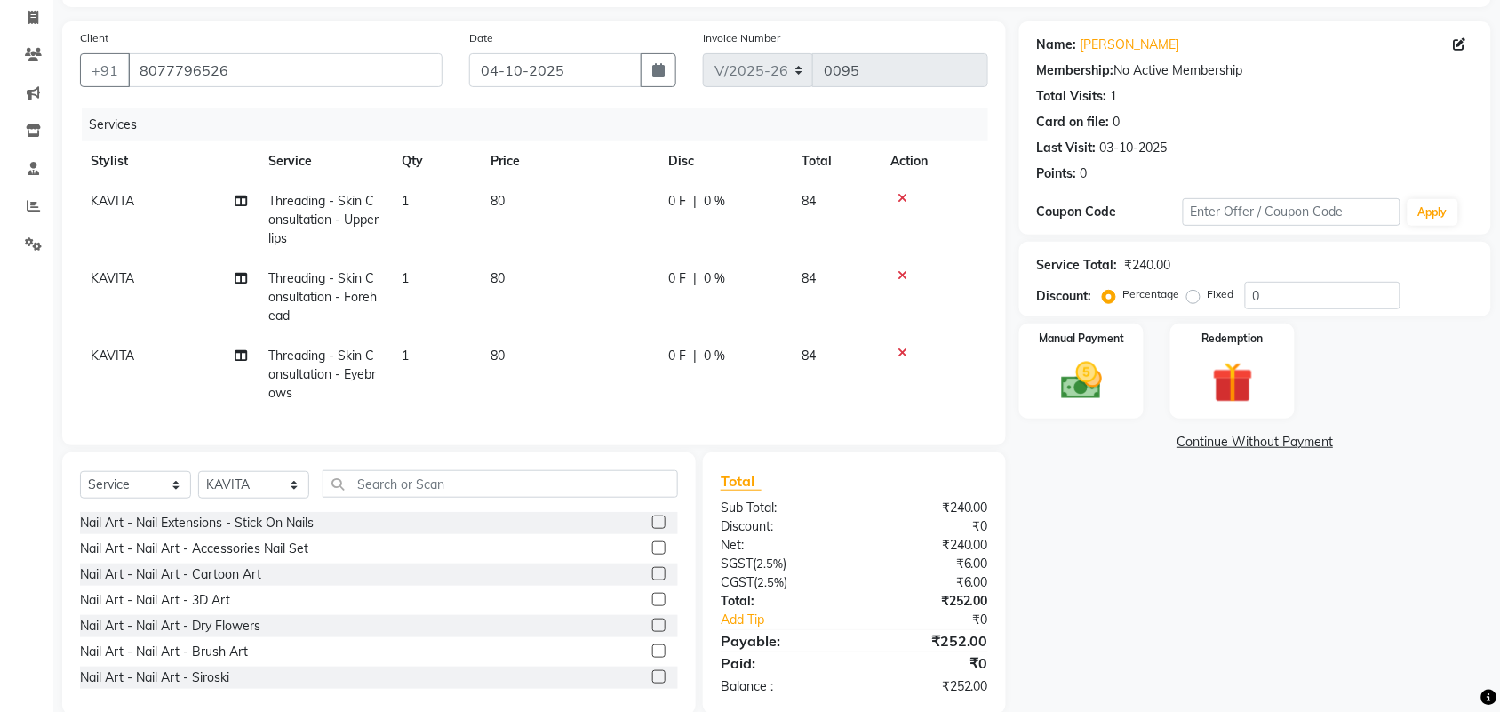
scroll to position [157, 0]
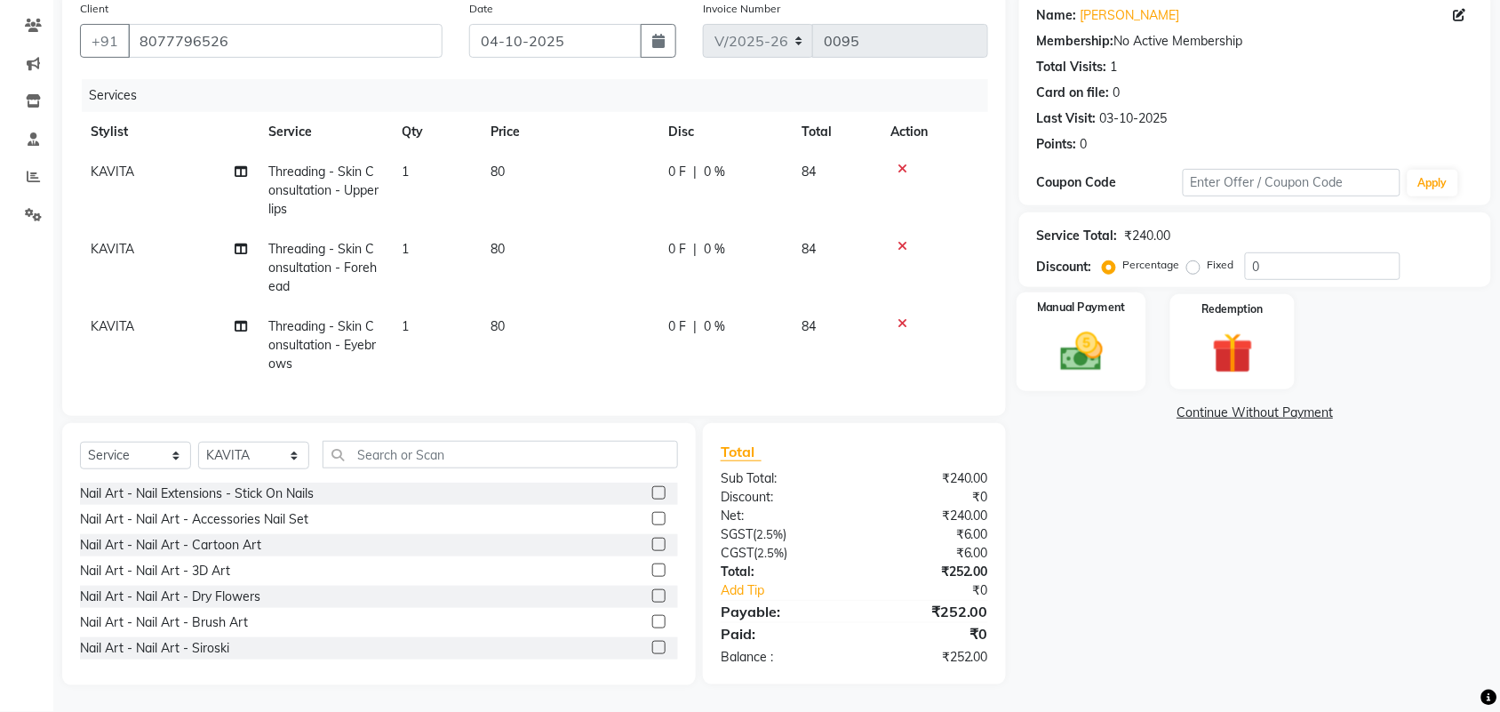
click at [1064, 344] on img at bounding box center [1081, 351] width 69 height 49
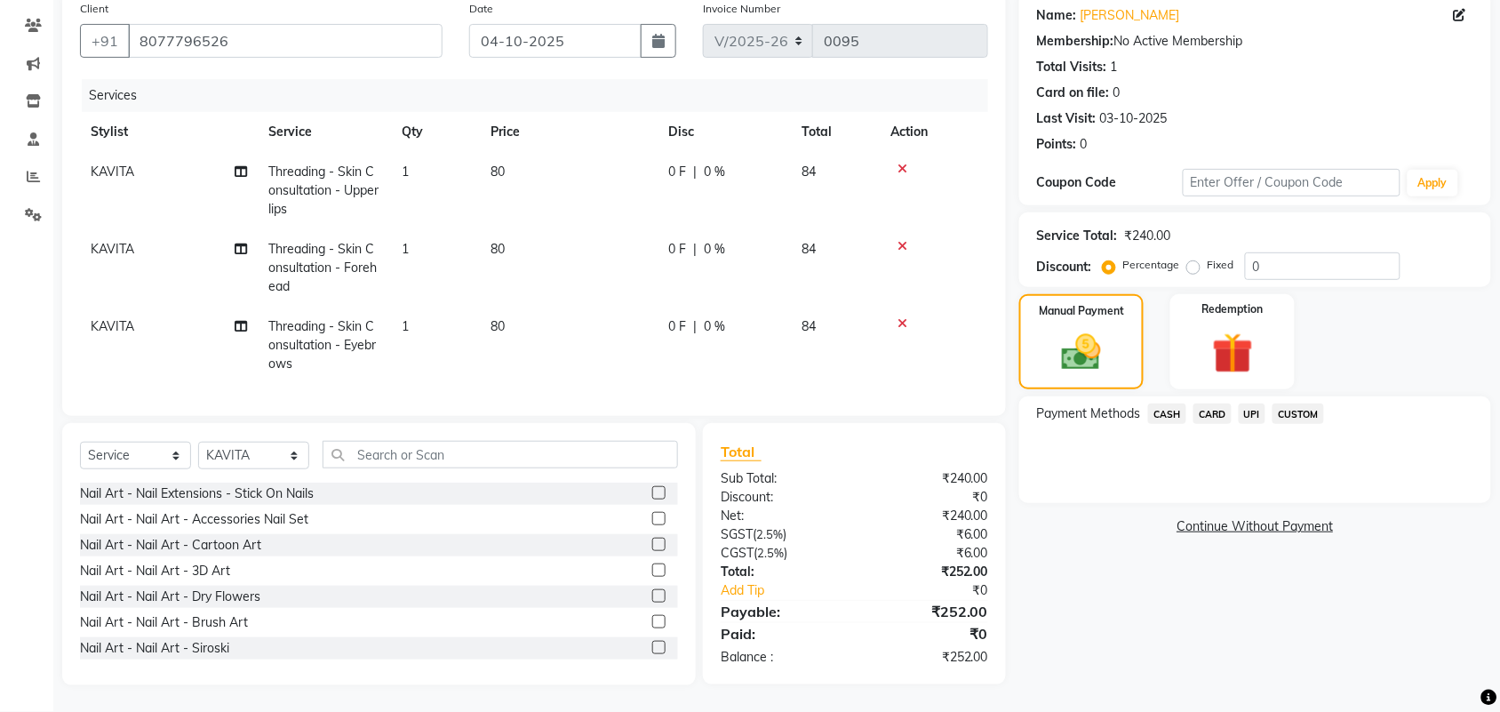
click at [1253, 404] on span "UPI" at bounding box center [1253, 414] width 28 height 20
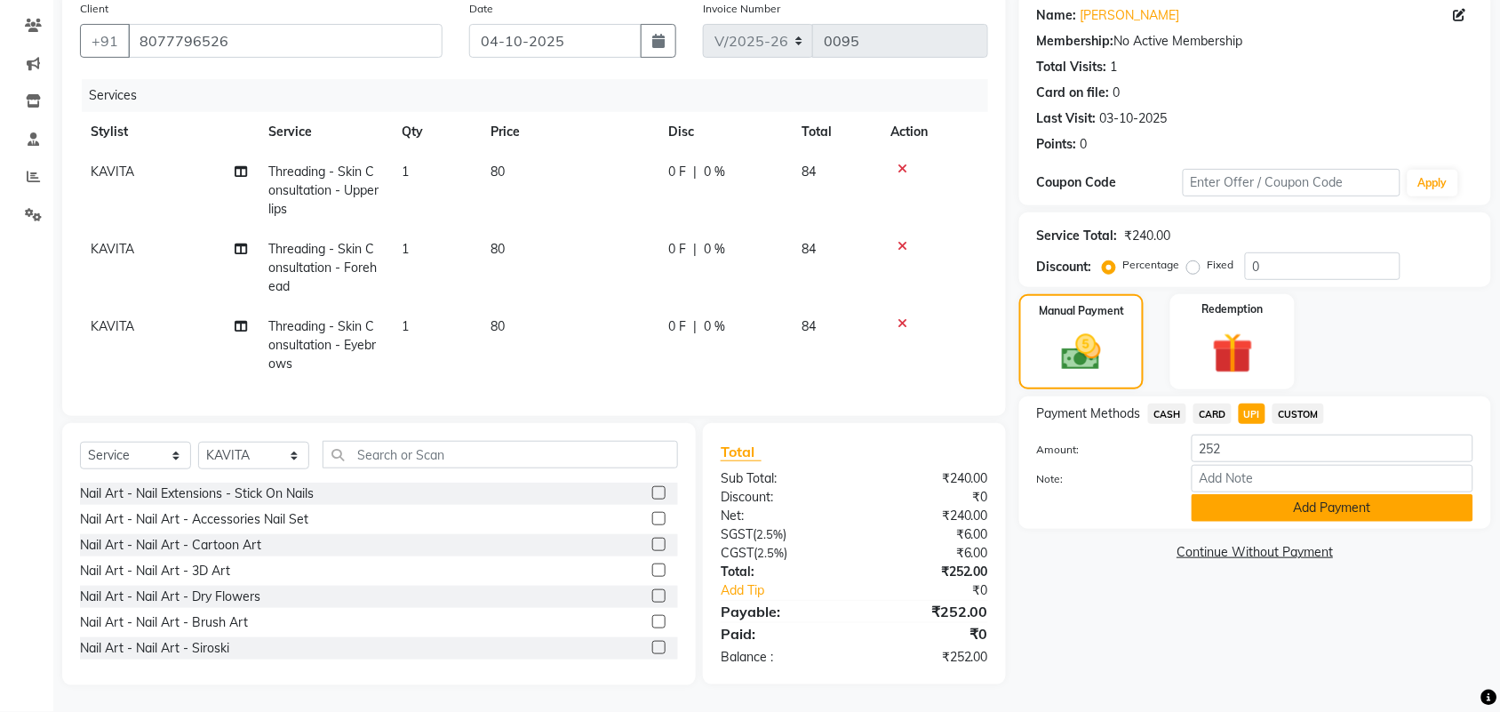
click at [1247, 494] on button "Add Payment" at bounding box center [1333, 508] width 282 height 28
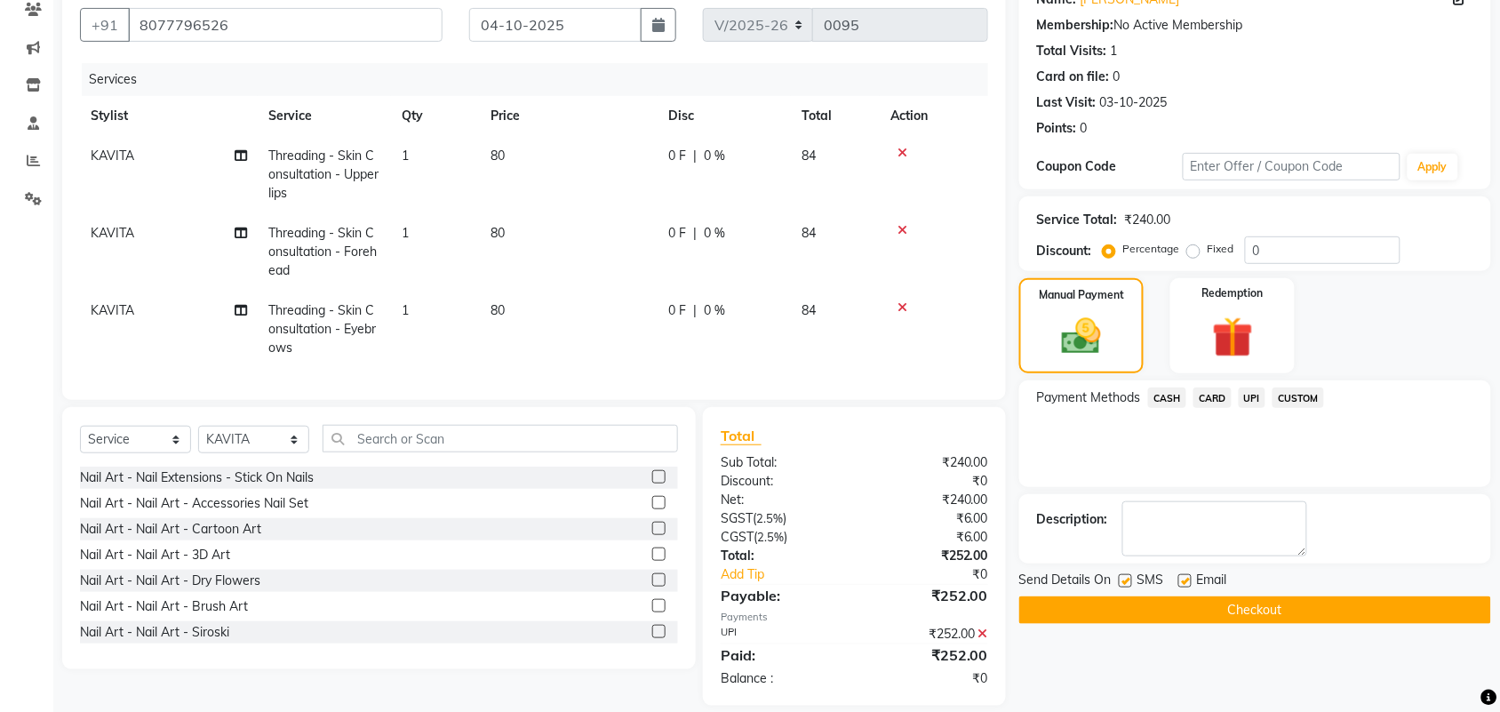
click at [1253, 610] on button "Checkout" at bounding box center [1256, 610] width 472 height 28
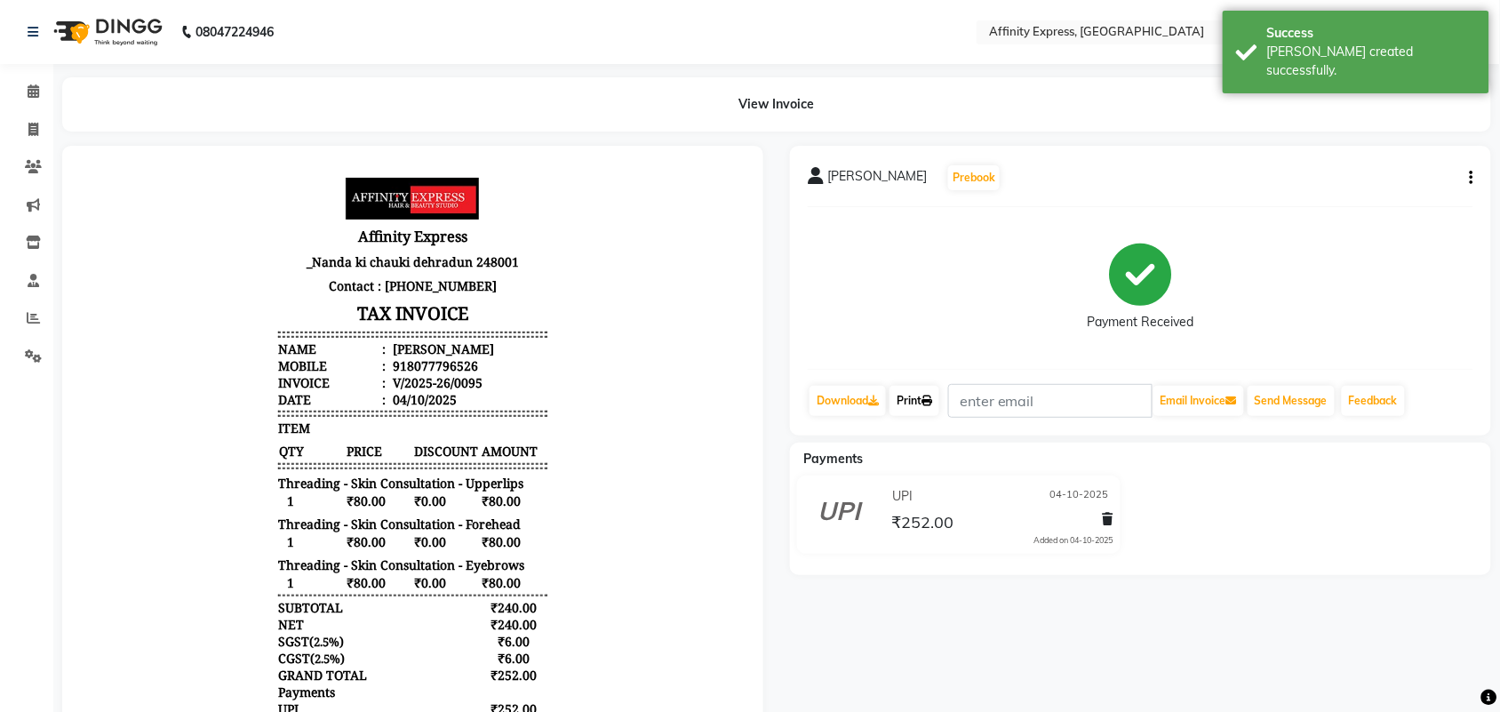
click at [916, 396] on link "Print" at bounding box center [915, 401] width 50 height 30
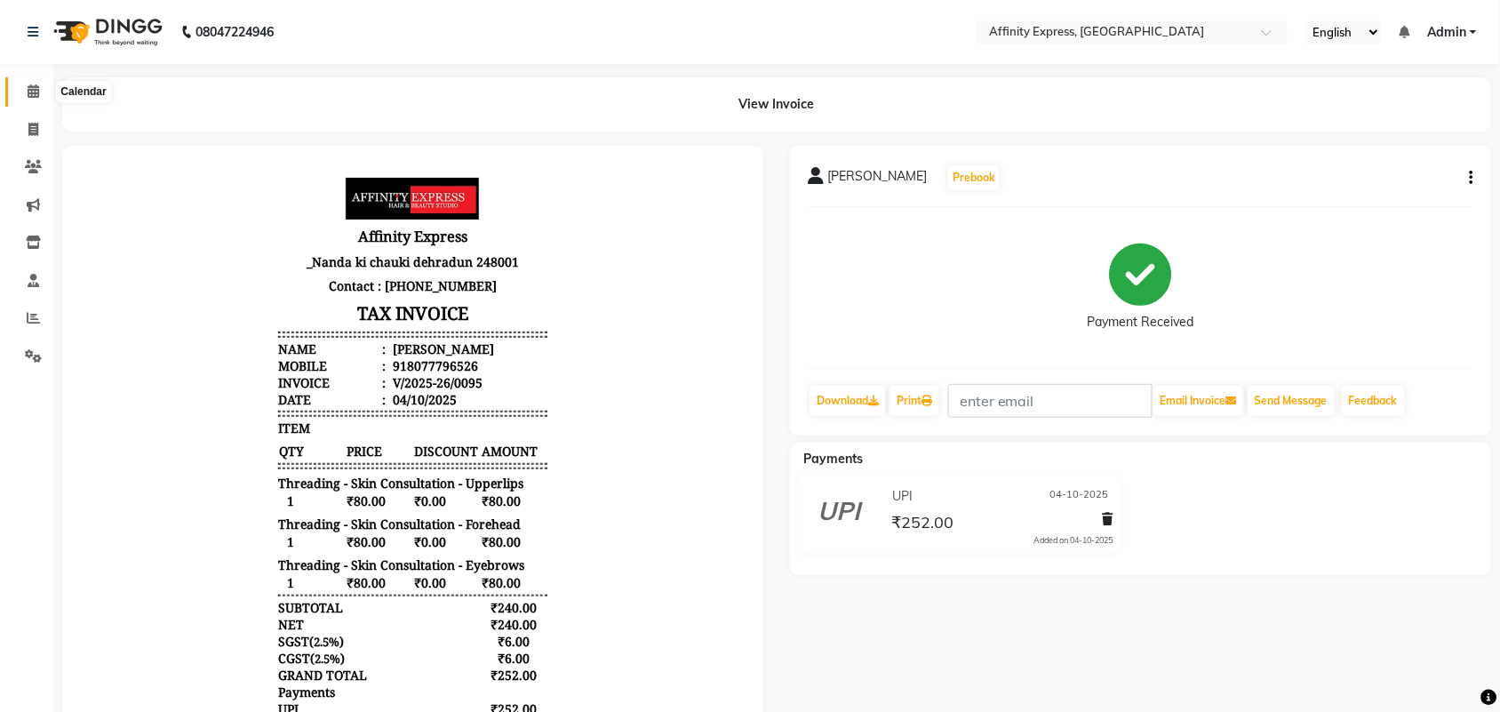
click at [36, 87] on icon at bounding box center [34, 90] width 12 height 13
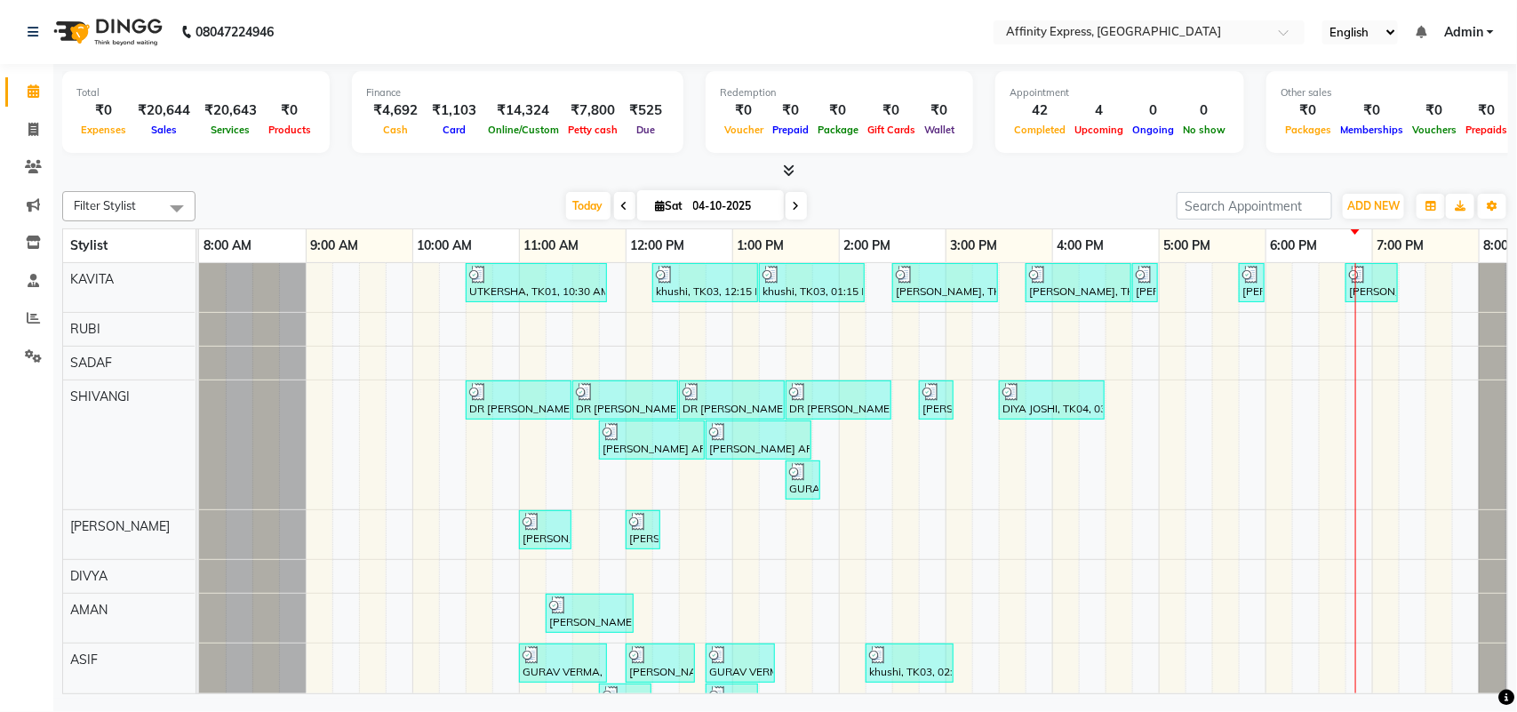
click at [987, 654] on div "UTKERSHA, TK01, 10:30 AM-11:50 AM, Threading - Skin Consultation - Eyebrows,Thr…" at bounding box center [892, 679] width 1387 height 833
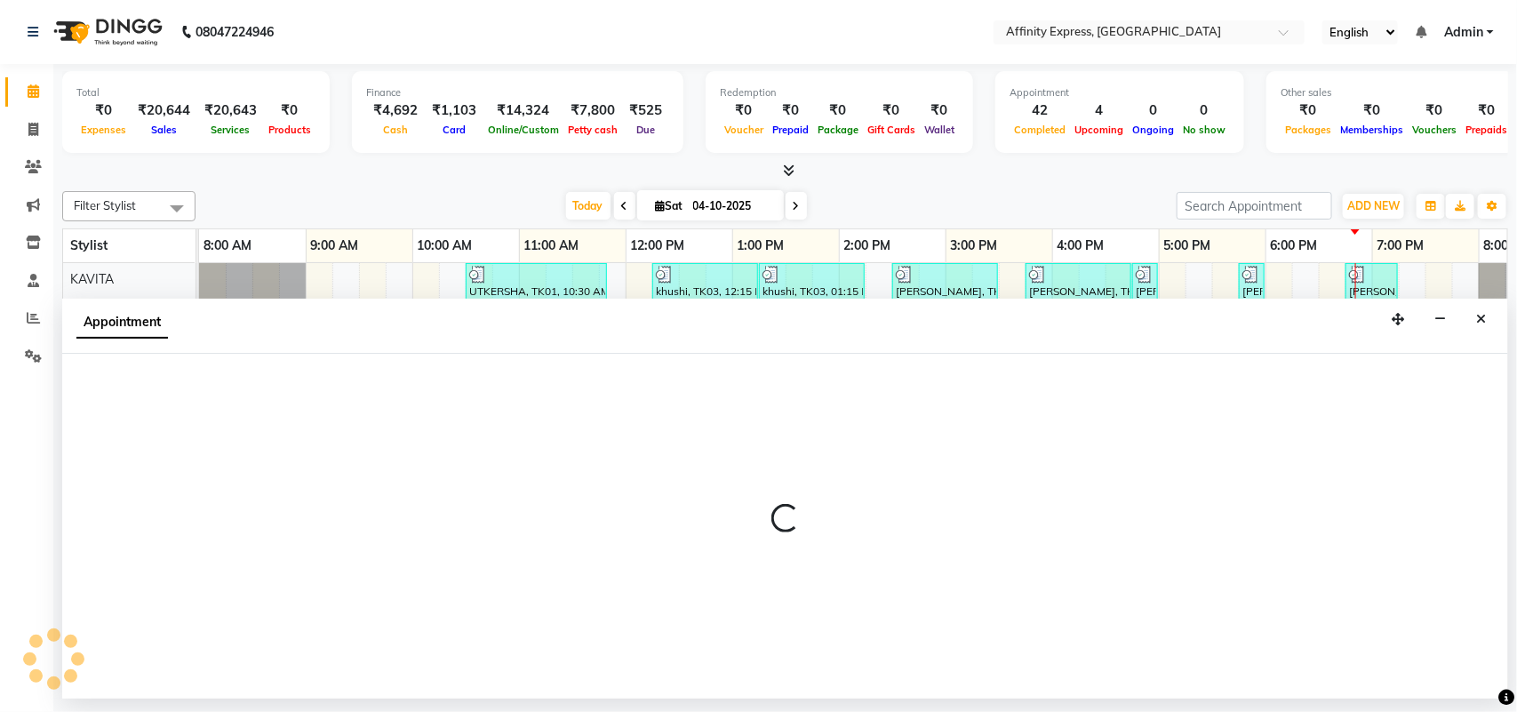
select select "93303"
select select "915"
select select "tentative"
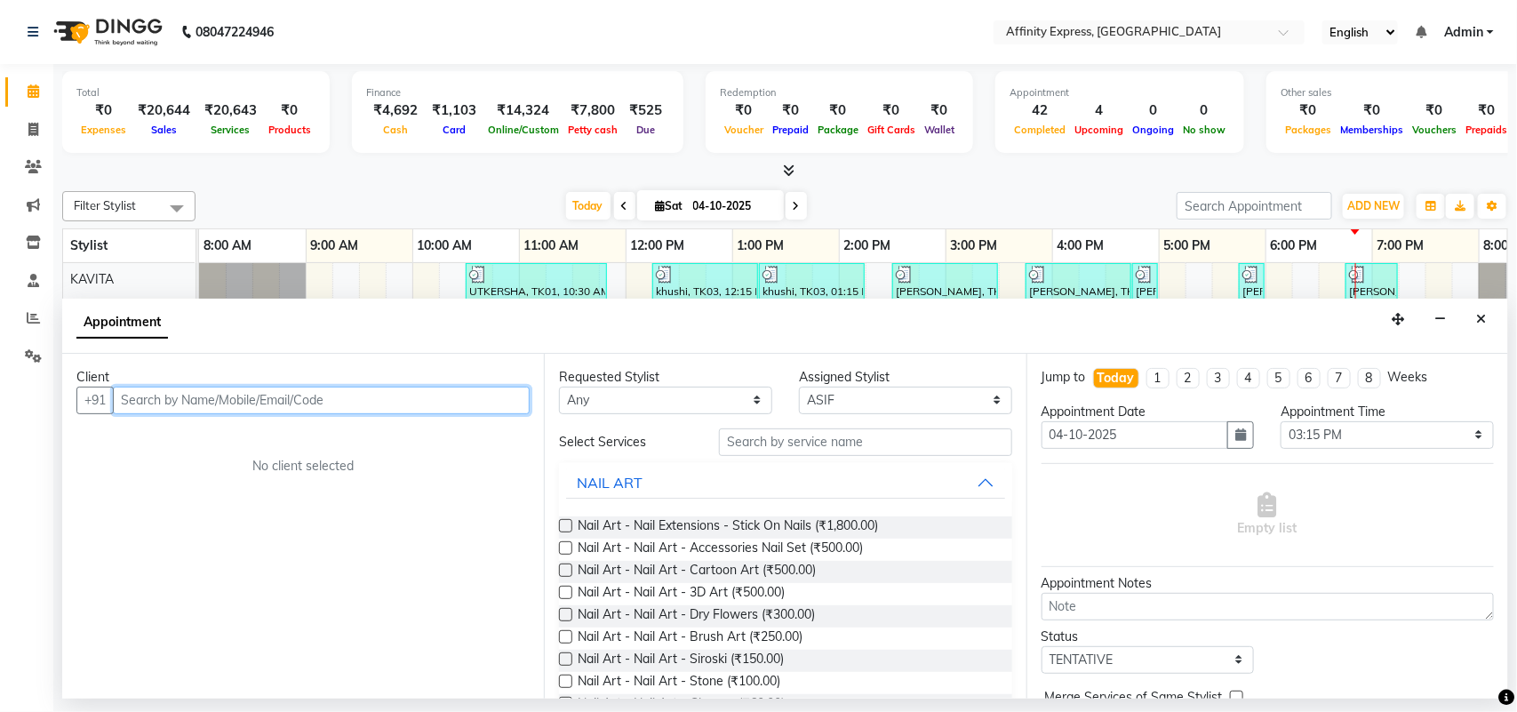
click at [412, 405] on input "text" at bounding box center [321, 401] width 417 height 28
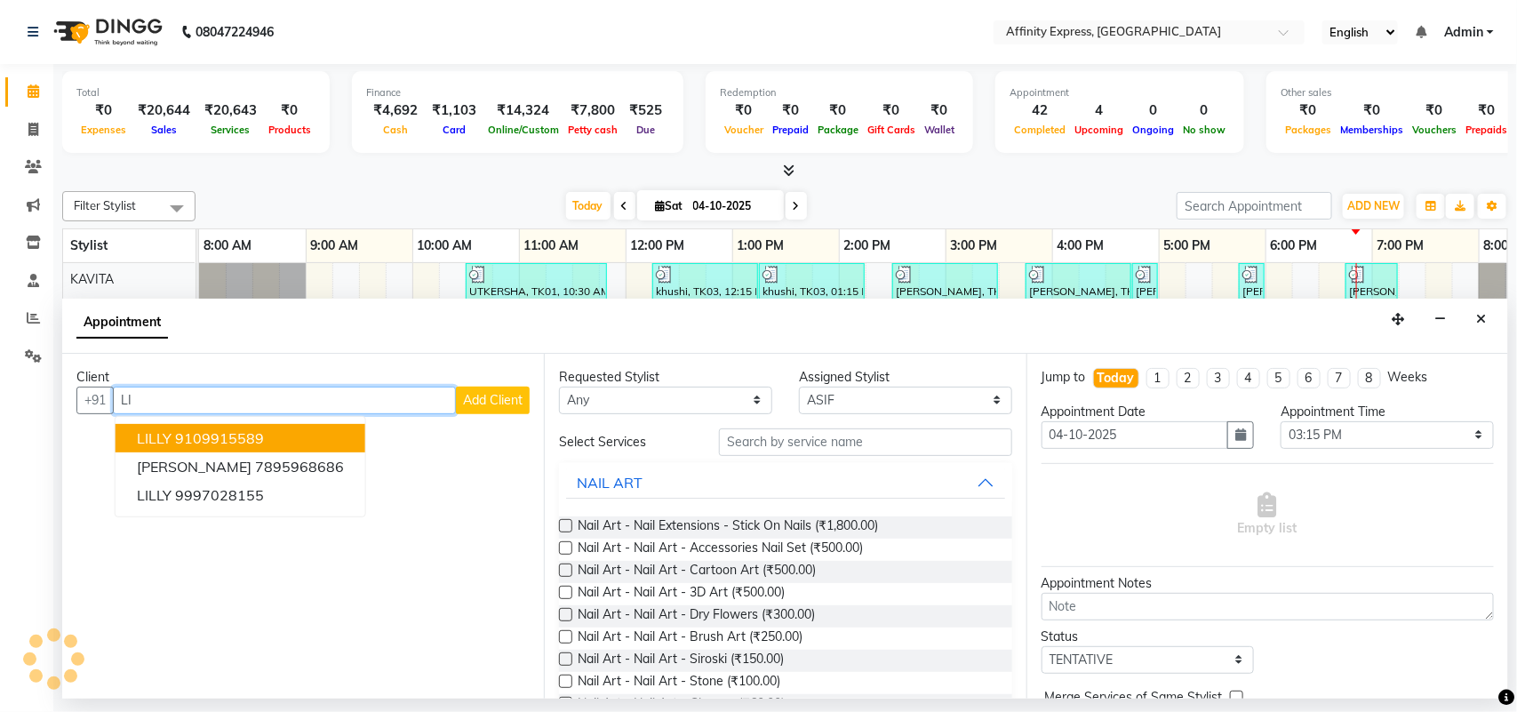
type input "L"
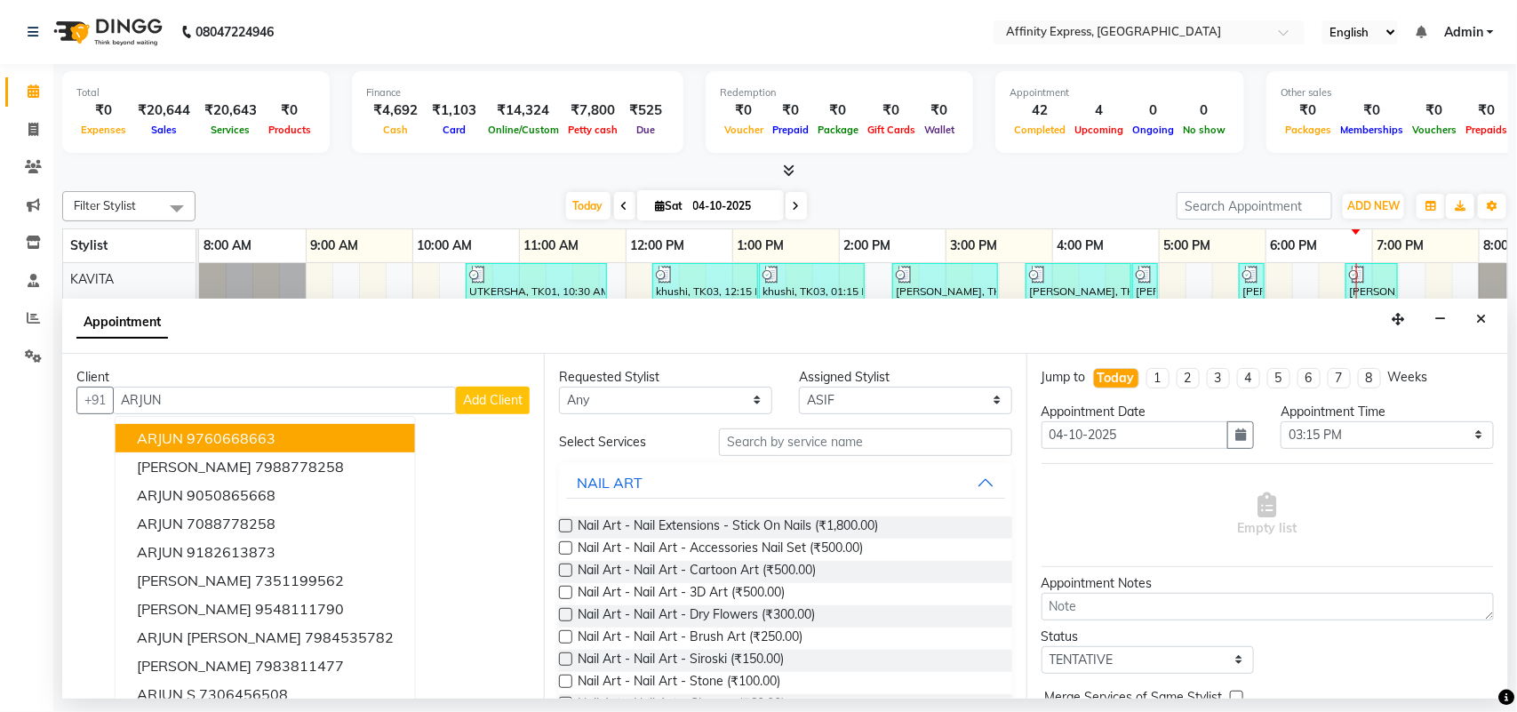
click at [294, 384] on div "Client" at bounding box center [302, 377] width 453 height 19
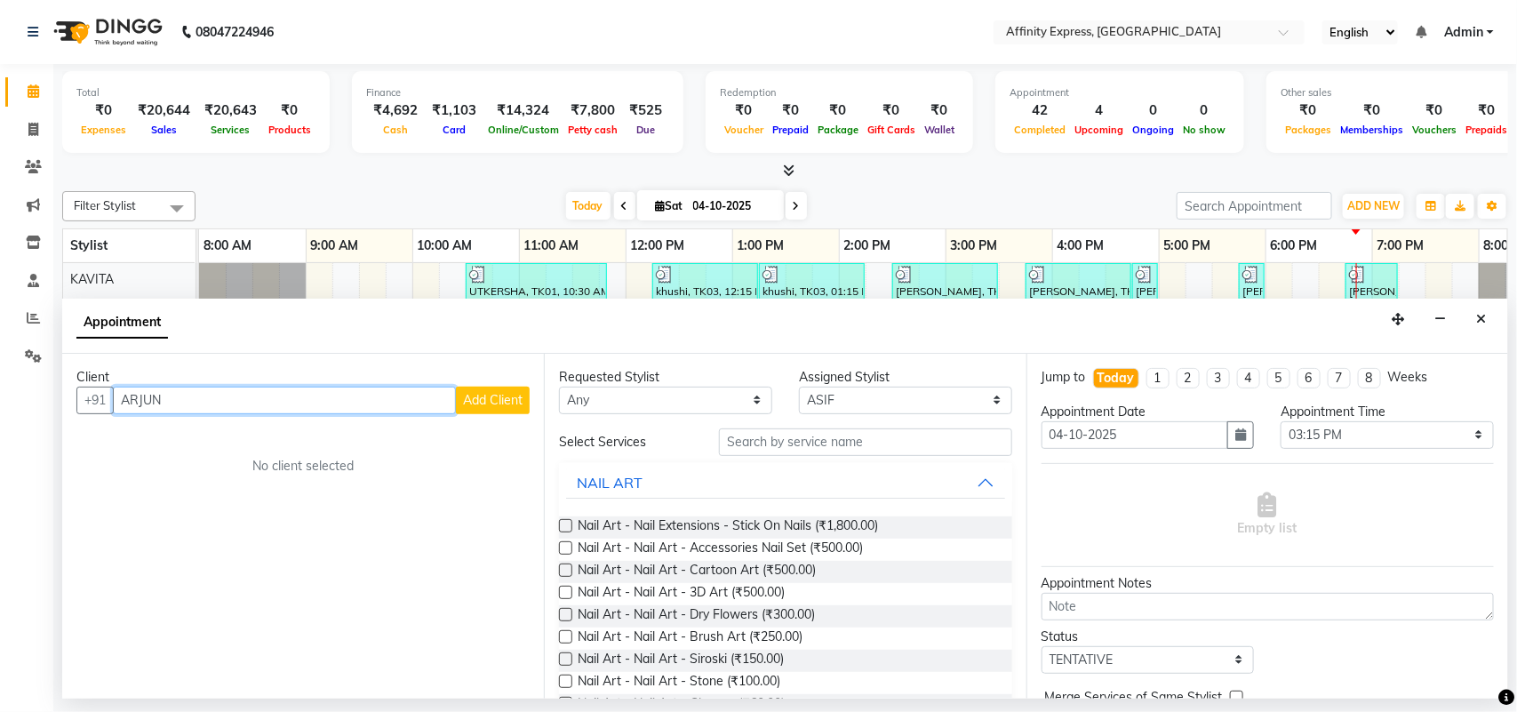
click at [245, 396] on input "ARJUN" at bounding box center [284, 401] width 343 height 28
type input "A"
type input "9"
click at [236, 442] on span "9997028" at bounding box center [210, 438] width 62 height 18
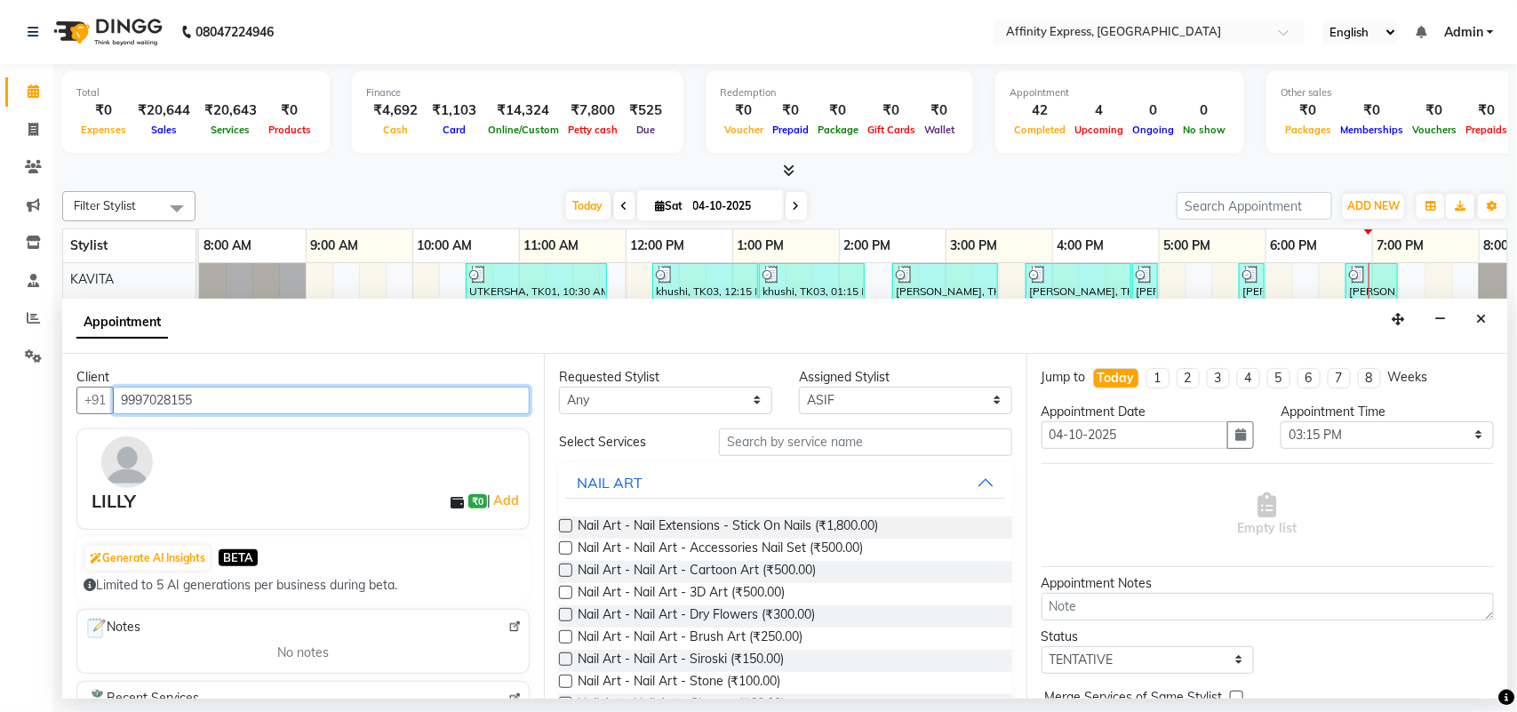
type input "9997028155"
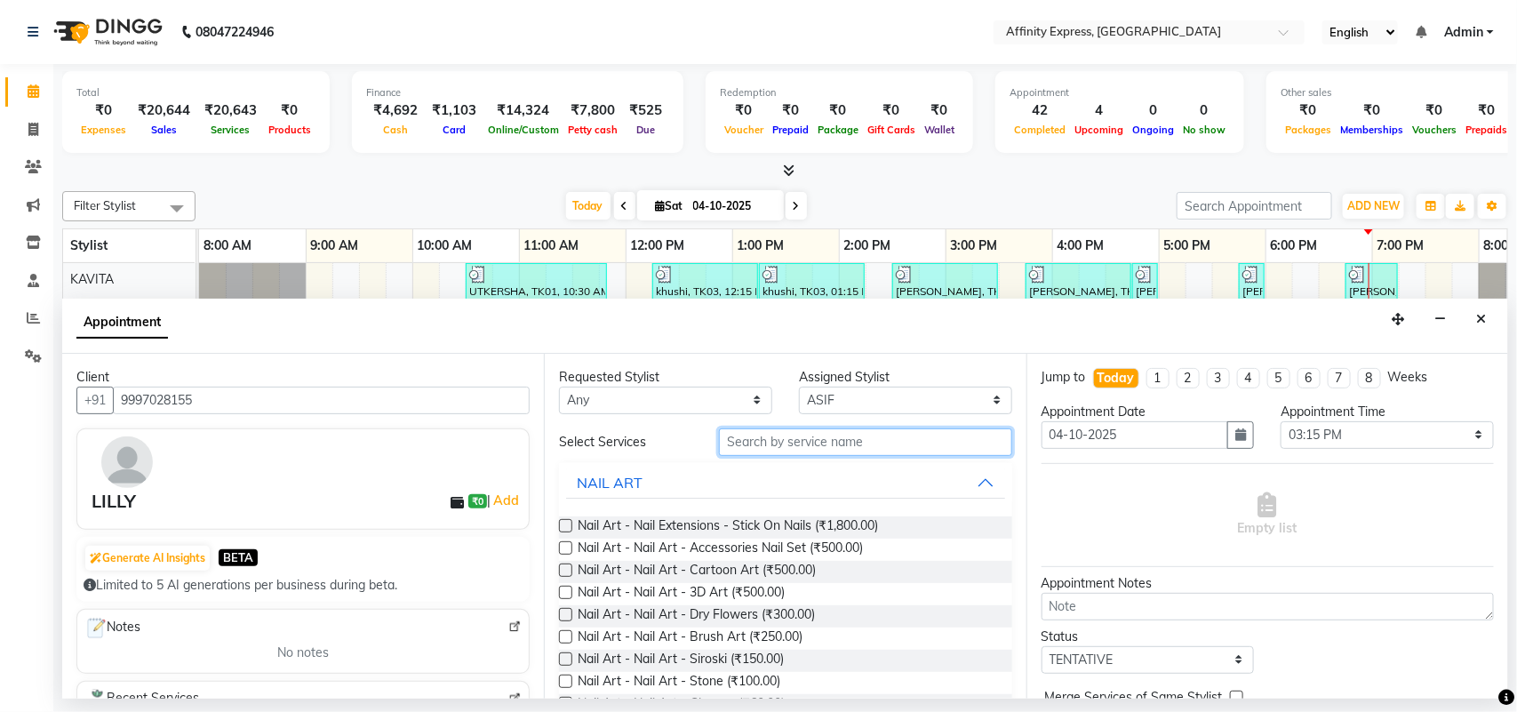
click at [819, 450] on input "text" at bounding box center [865, 442] width 293 height 28
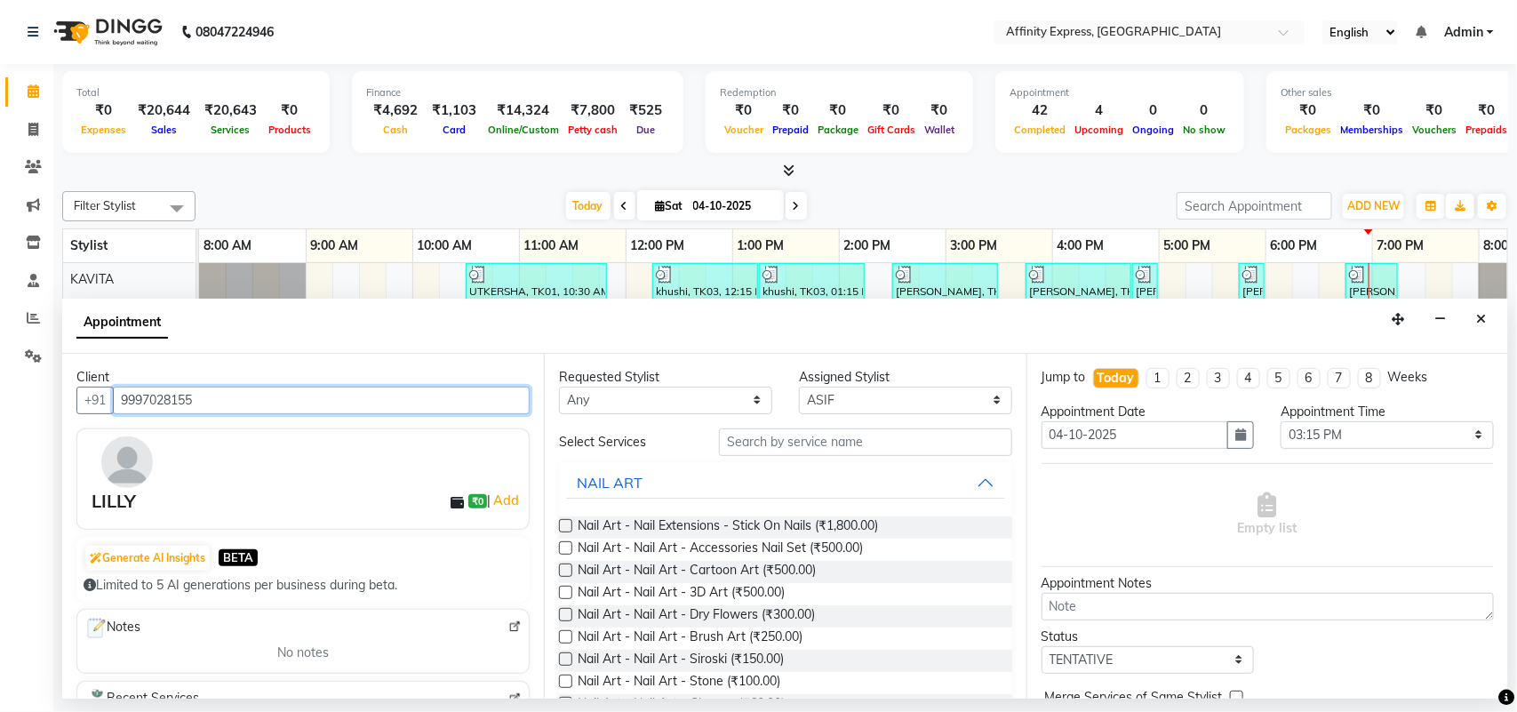
click at [332, 413] on input "9997028155" at bounding box center [321, 401] width 417 height 28
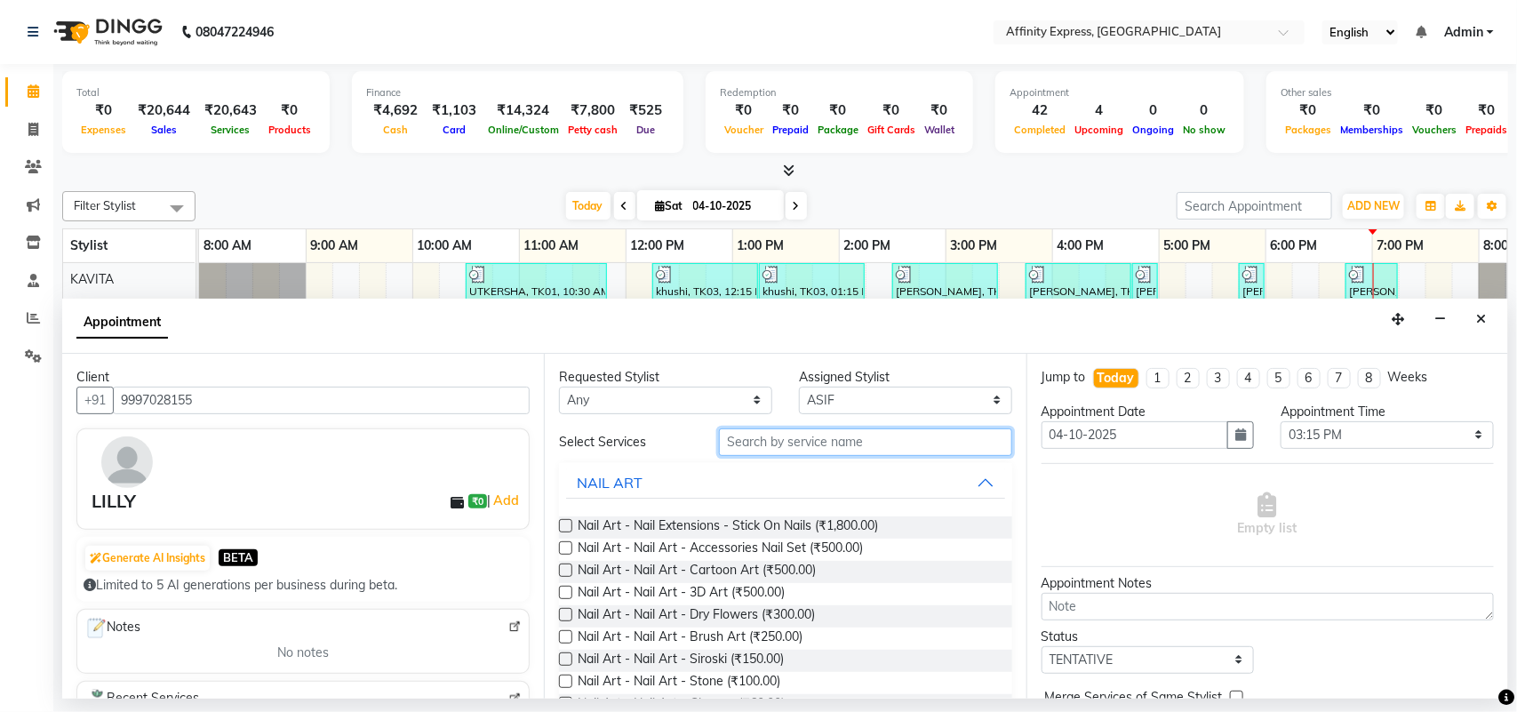
click at [851, 438] on input "text" at bounding box center [865, 442] width 293 height 28
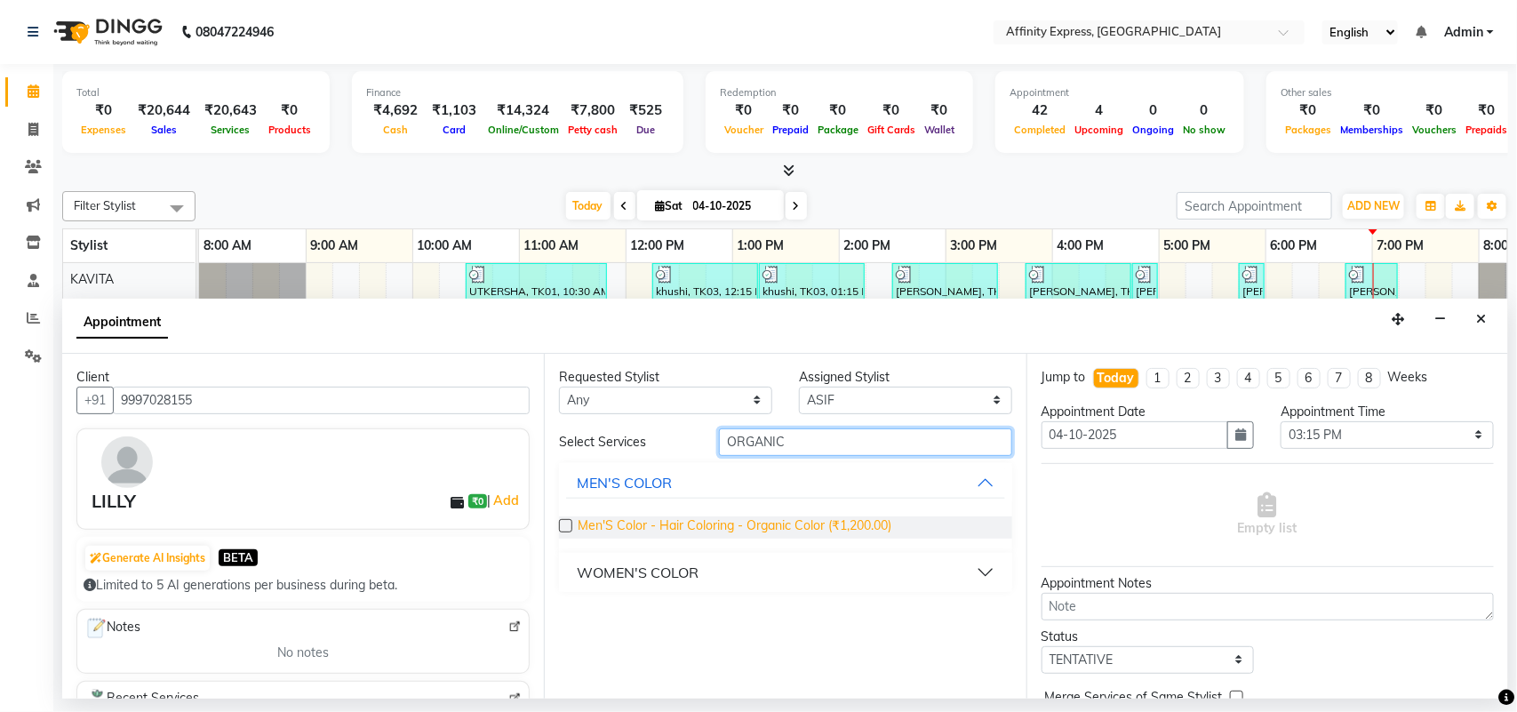
type input "ORGANIC"
click at [771, 522] on span "Men'S Color - Hair Coloring - Organic Color (₹1,200.00)" at bounding box center [735, 527] width 314 height 22
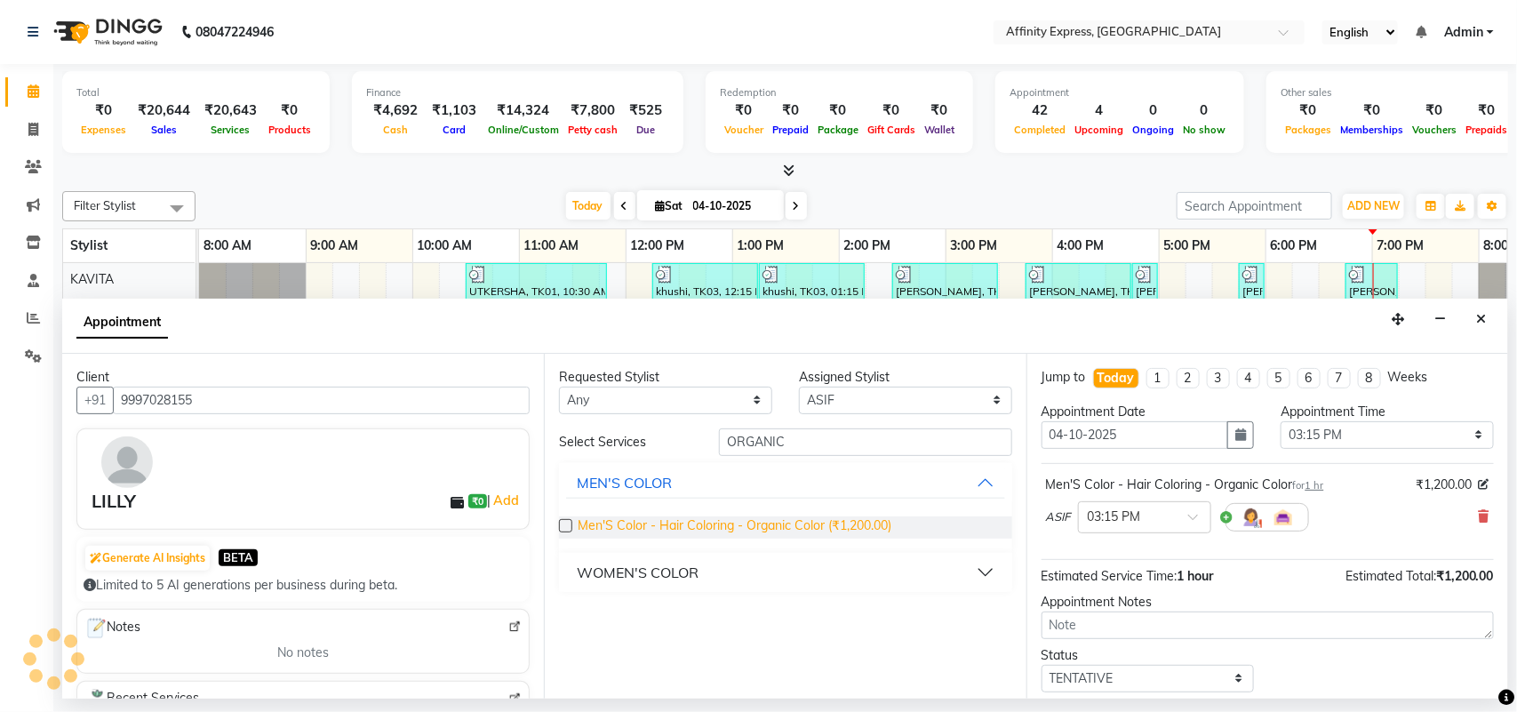
click at [794, 526] on span "Men'S Color - Hair Coloring - Organic Color (₹1,200.00)" at bounding box center [735, 527] width 314 height 22
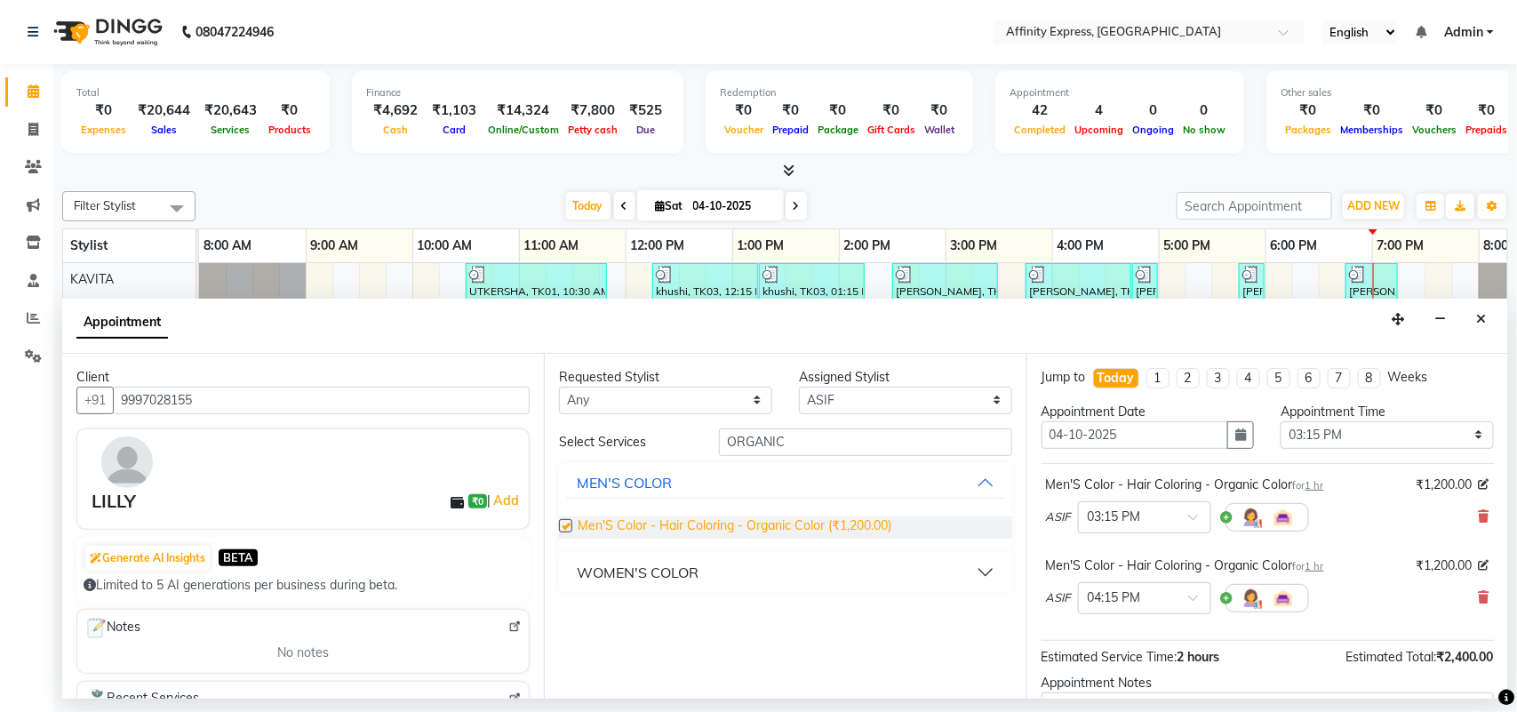
checkbox input "false"
click at [936, 389] on select "Select [PERSON_NAME] AFFINITY EXPRESS [PERSON_NAME] [PERSON_NAME] DIVYA KAVITA …" at bounding box center [905, 401] width 213 height 28
select select "93309"
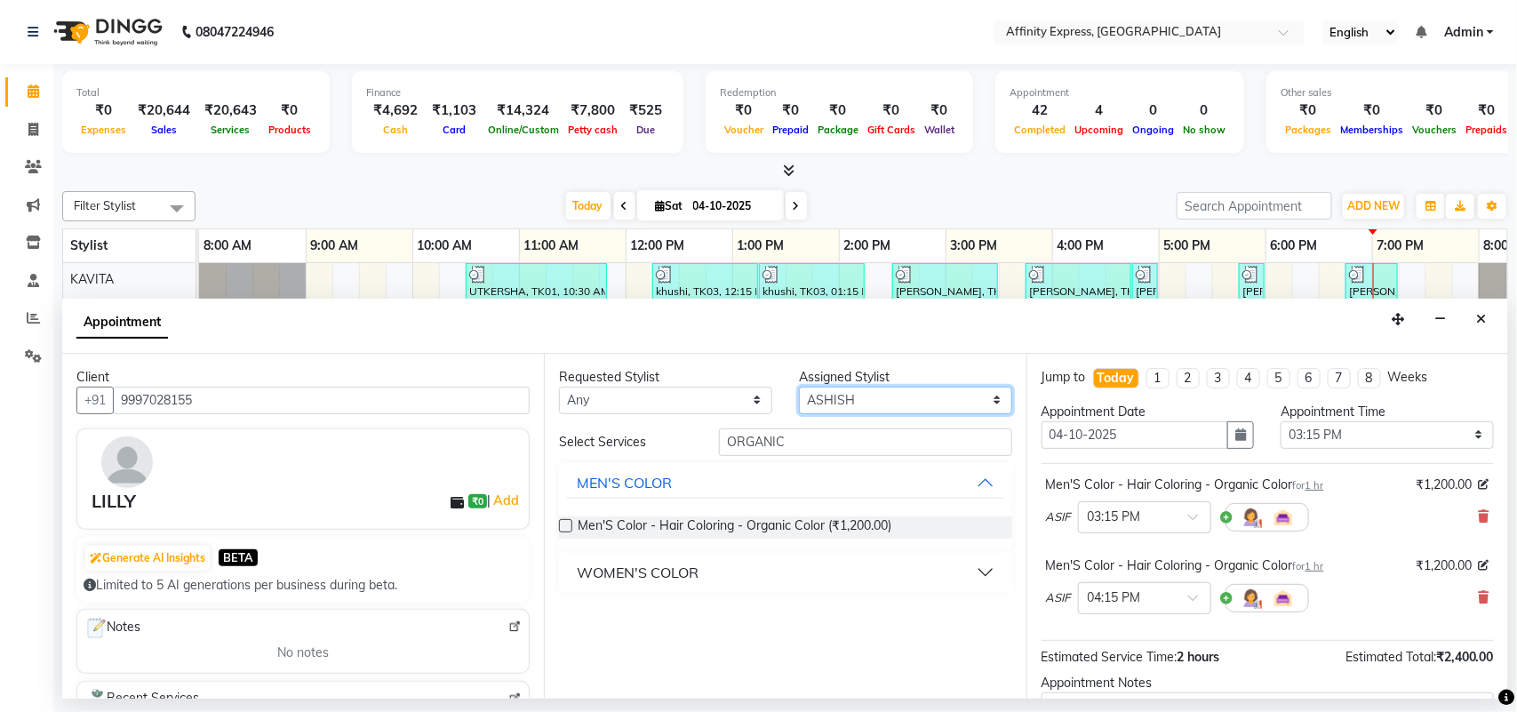
click at [799, 387] on select "Select [PERSON_NAME] AFFINITY EXPRESS [PERSON_NAME] [PERSON_NAME] DIVYA KAVITA …" at bounding box center [905, 401] width 213 height 28
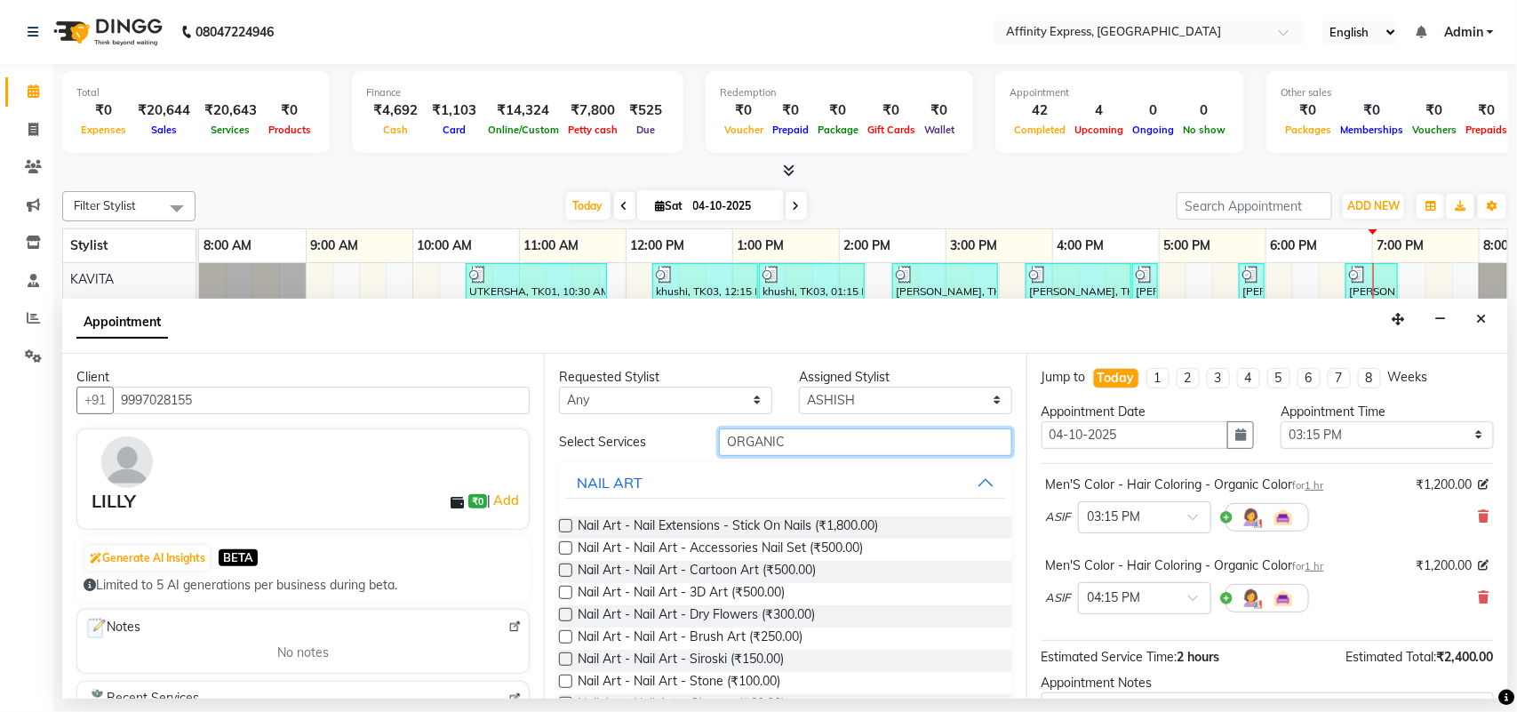
click at [832, 441] on input "ORGANIC" at bounding box center [865, 442] width 293 height 28
type input "O"
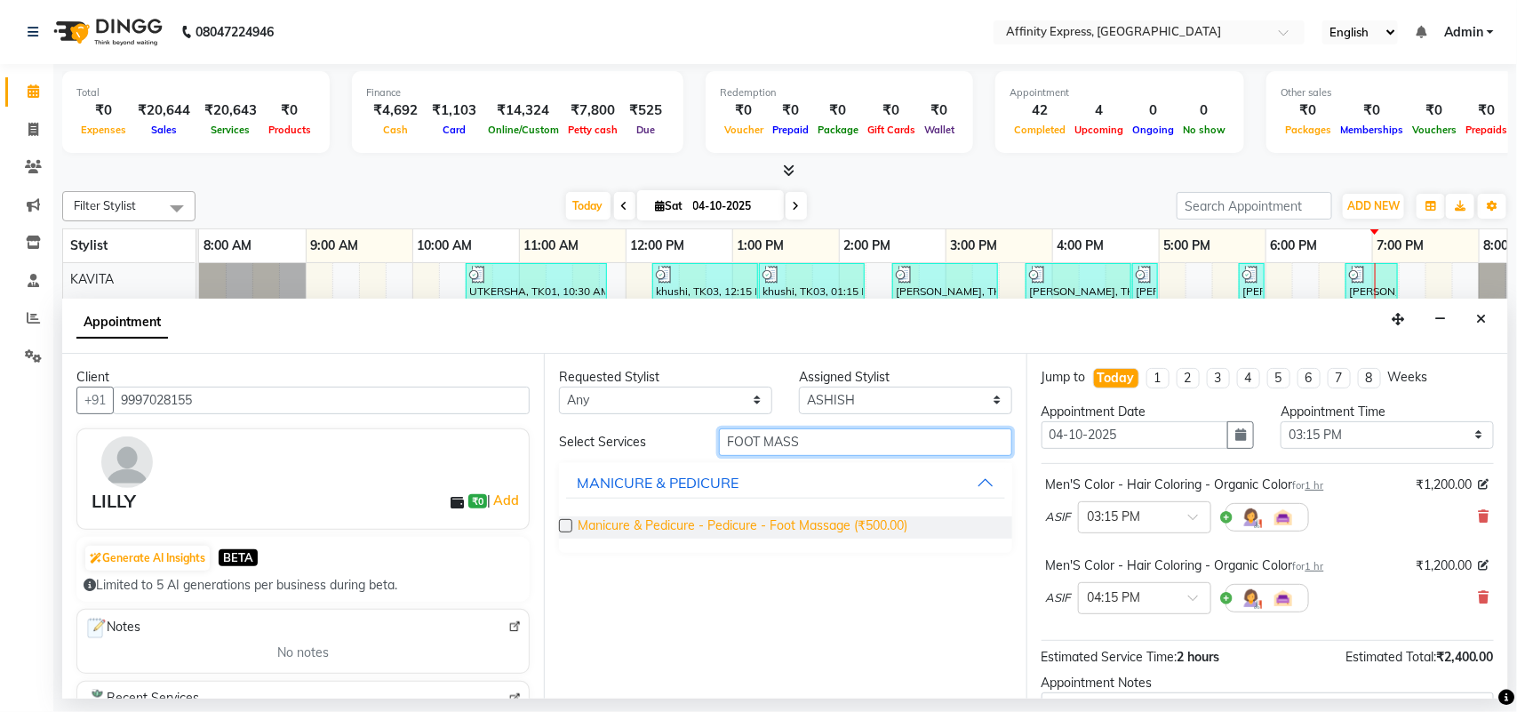
type input "FOOT MASS"
click at [788, 527] on span "Manicure & Pedicure - Pedicure - Foot Massage (₹500.00)" at bounding box center [743, 527] width 330 height 22
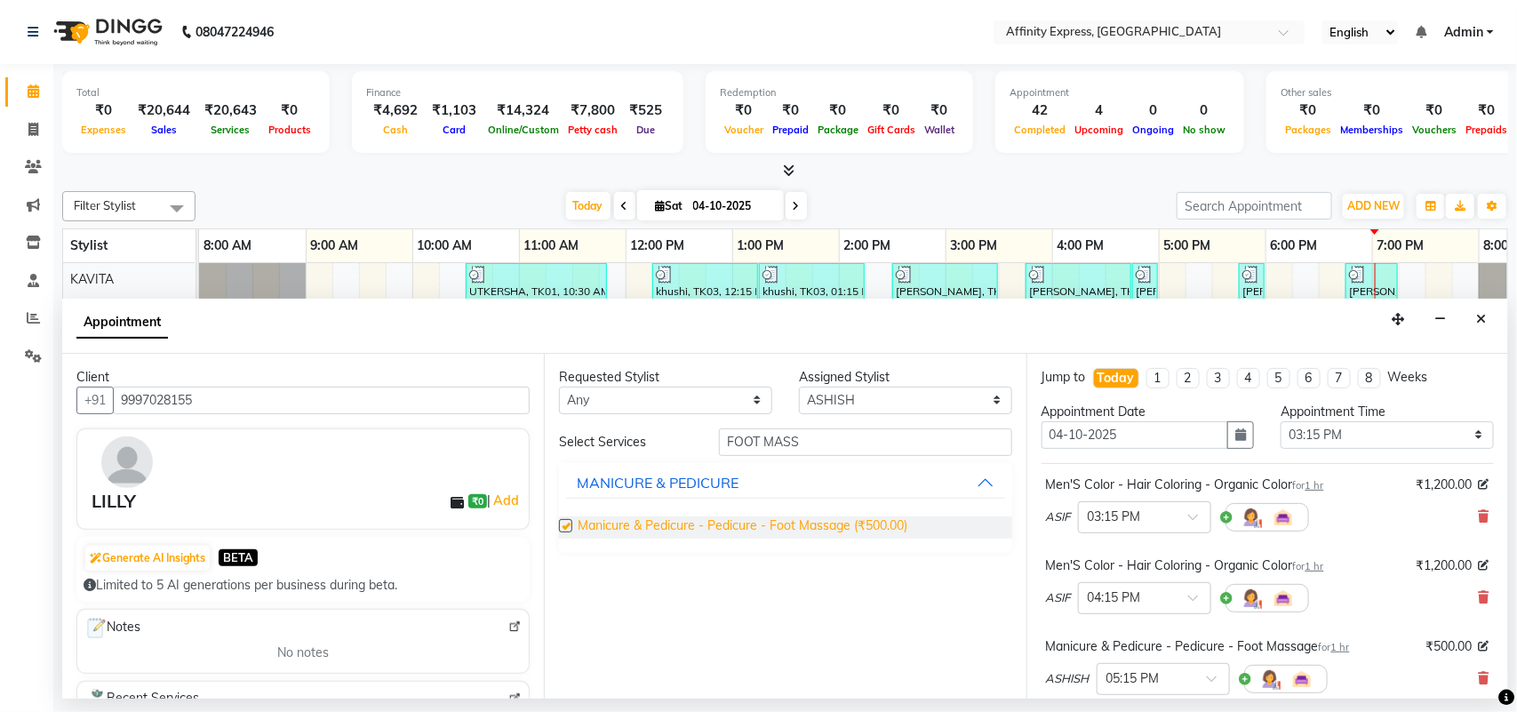
checkbox input "false"
click at [847, 432] on input "FOOT MASS" at bounding box center [865, 442] width 293 height 28
type input "F"
type input "FILE"
click at [708, 524] on span "Manicure & Pedicure - Nail Polish - Nail File,Cut&Paint (₹150.00)" at bounding box center [759, 527] width 363 height 22
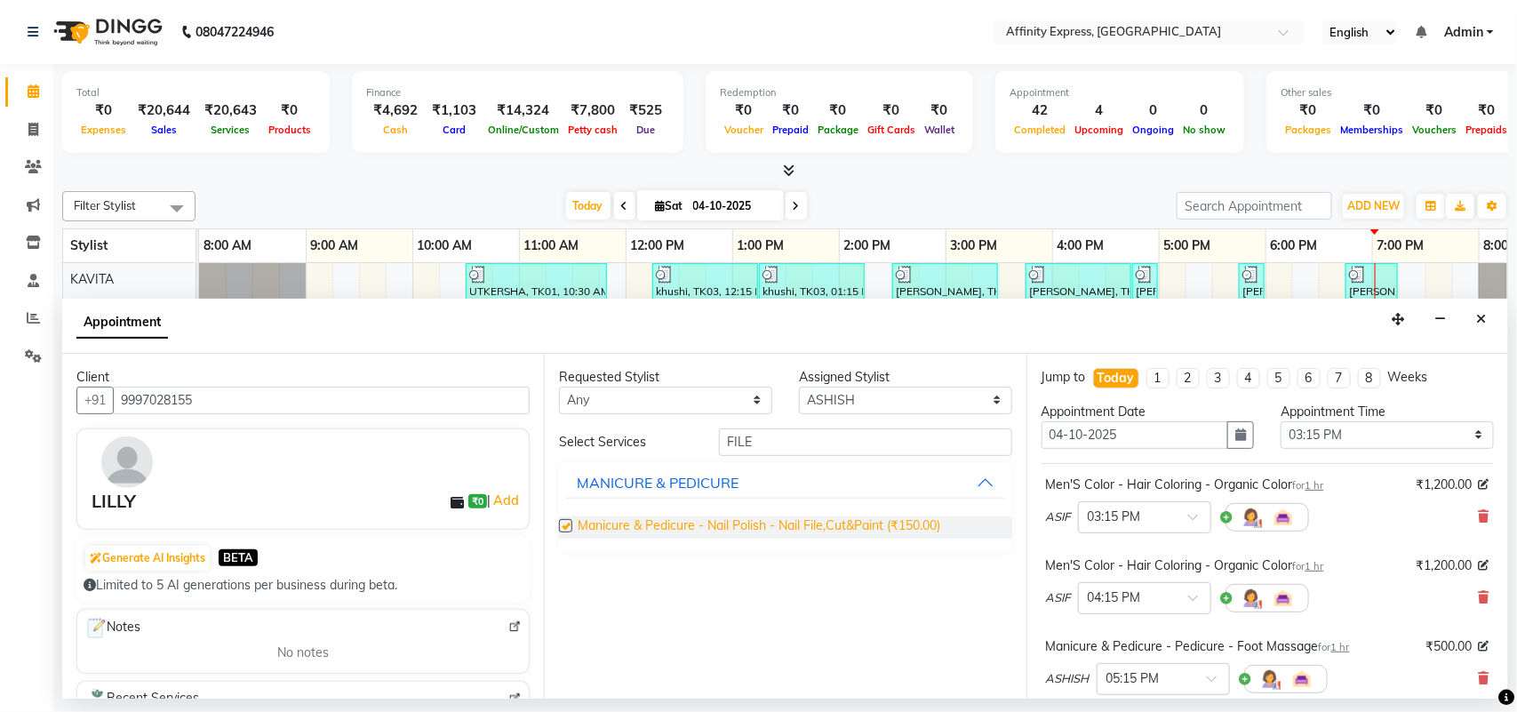
checkbox input "false"
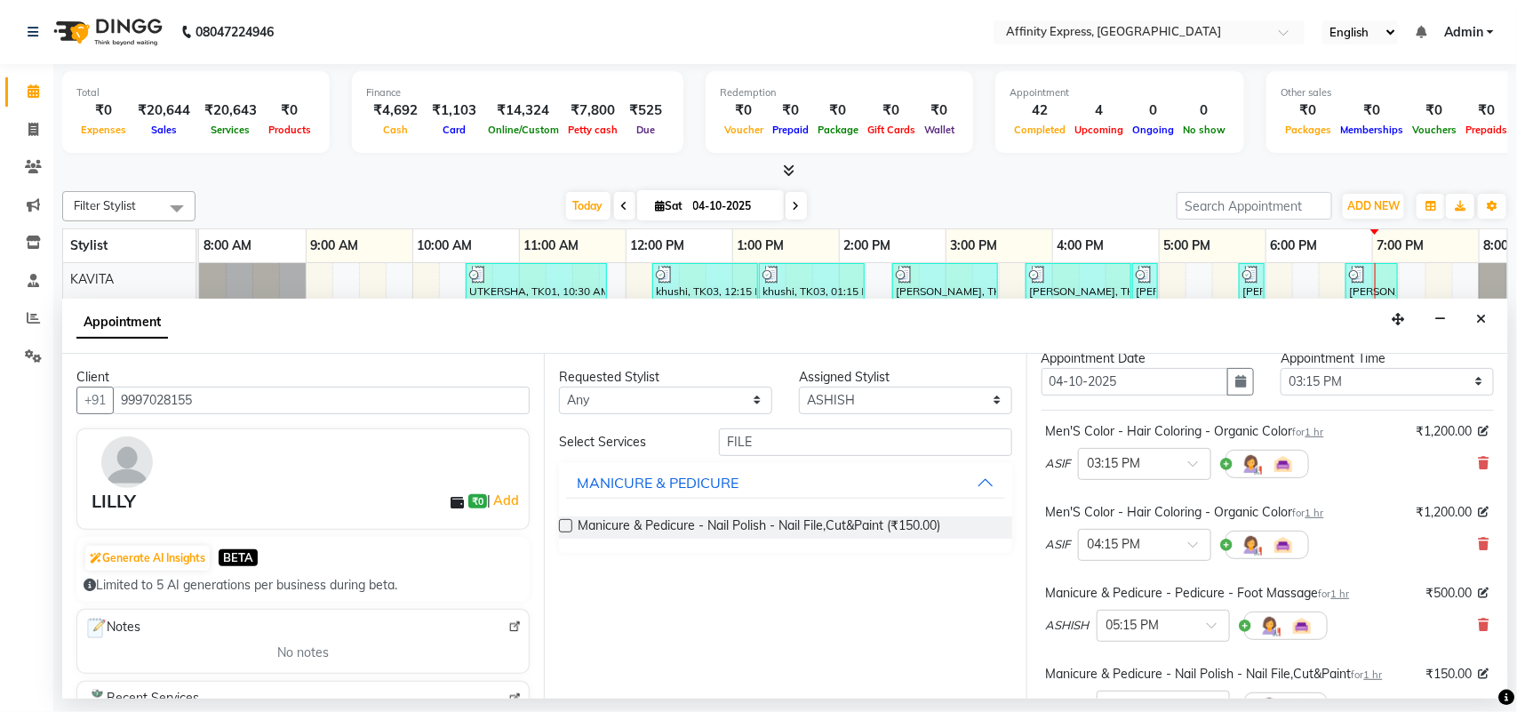
scroll to position [73, 0]
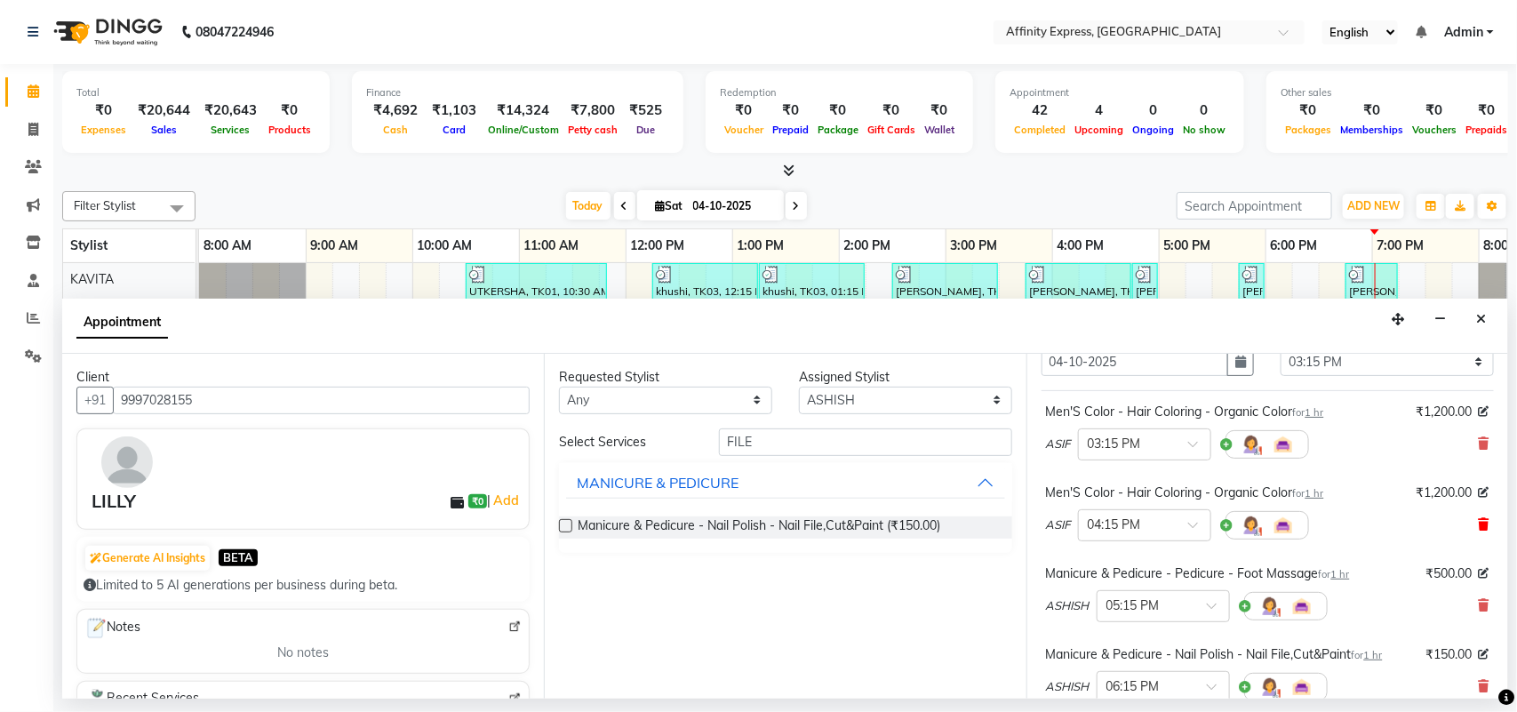
click at [1479, 517] on span at bounding box center [1484, 525] width 11 height 19
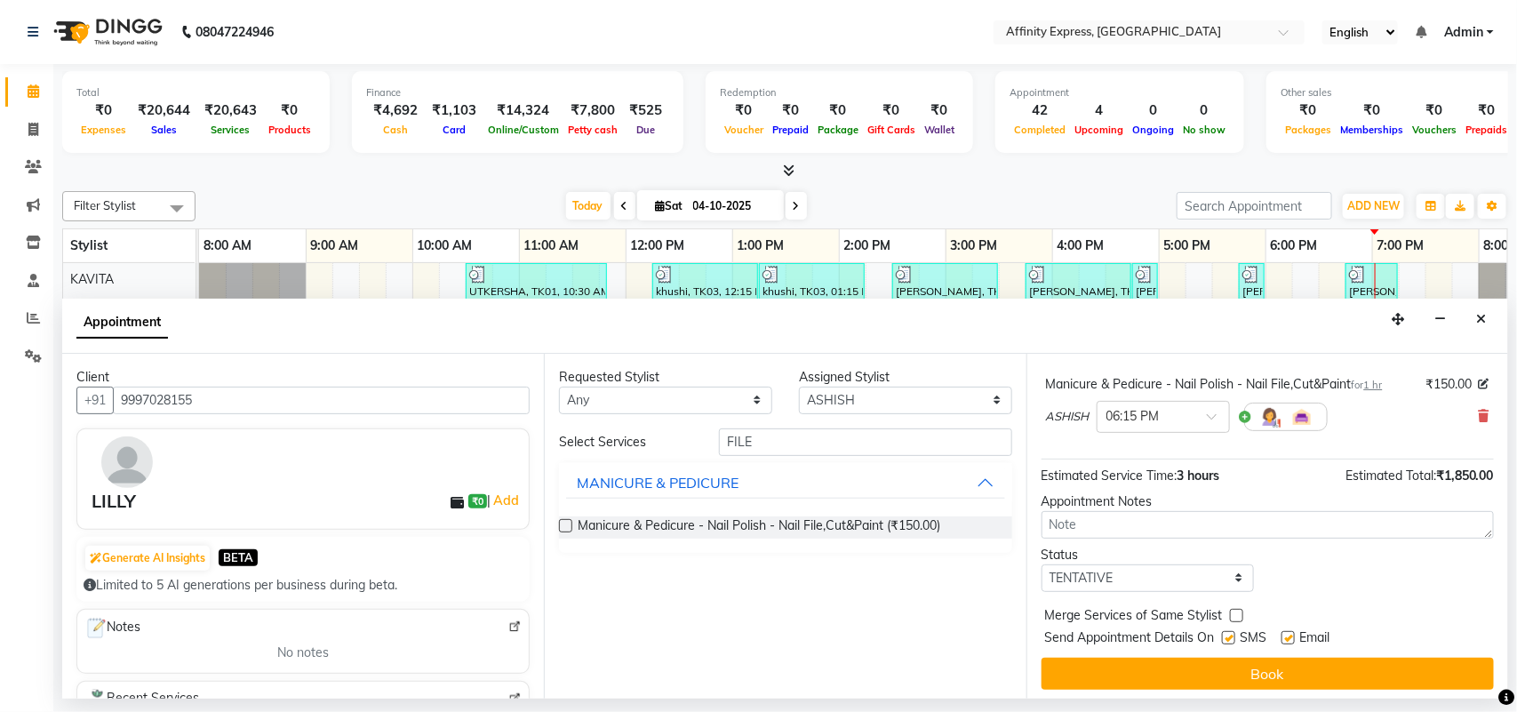
scroll to position [268, 0]
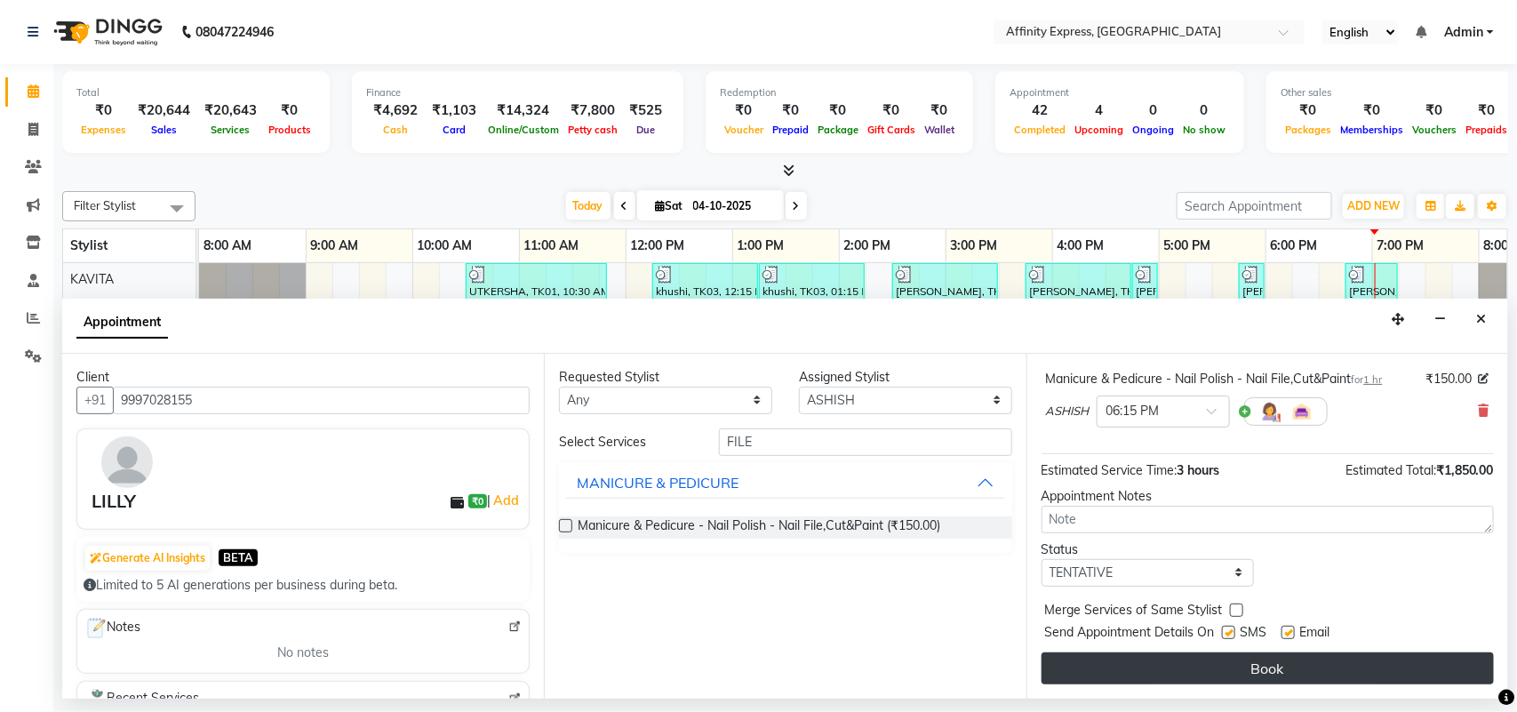
click at [1256, 676] on button "Book" at bounding box center [1268, 668] width 452 height 32
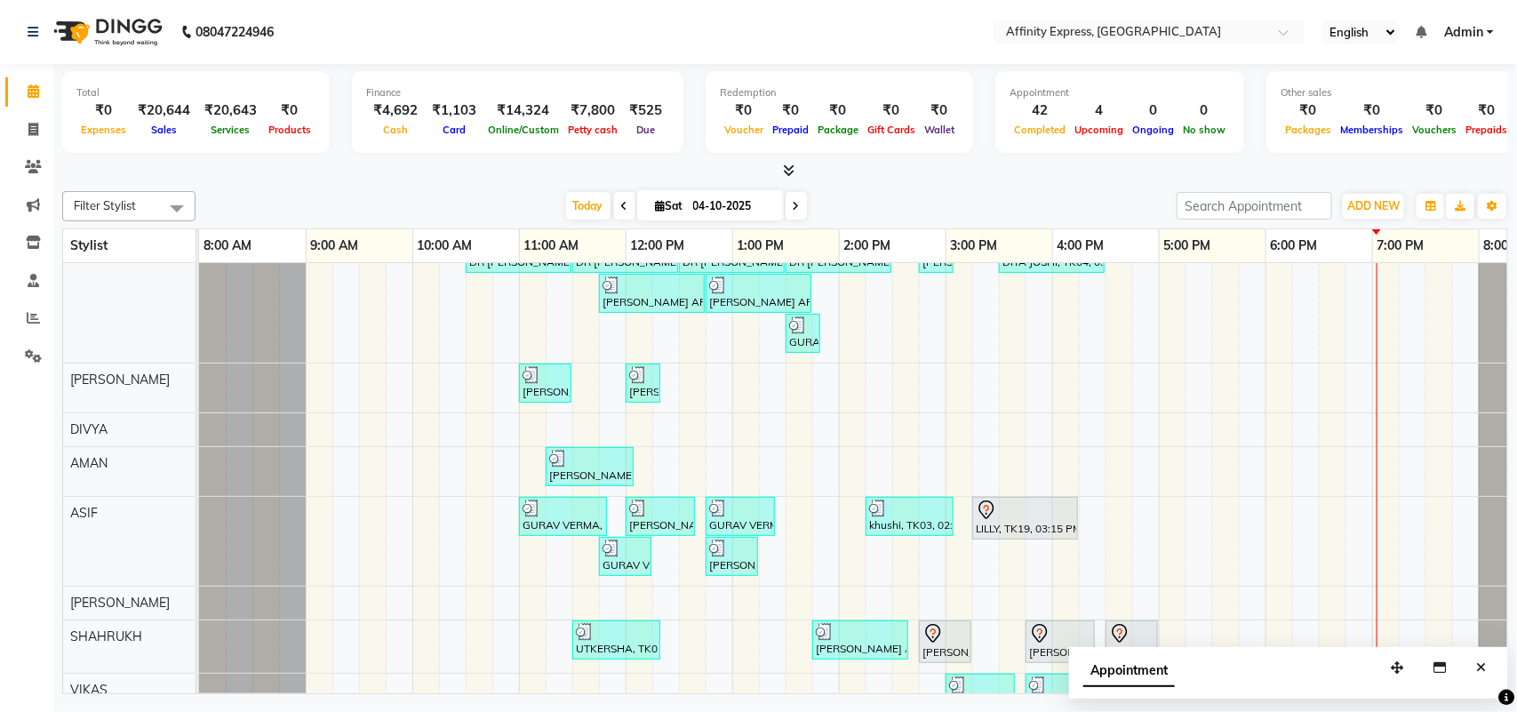
scroll to position [206, 0]
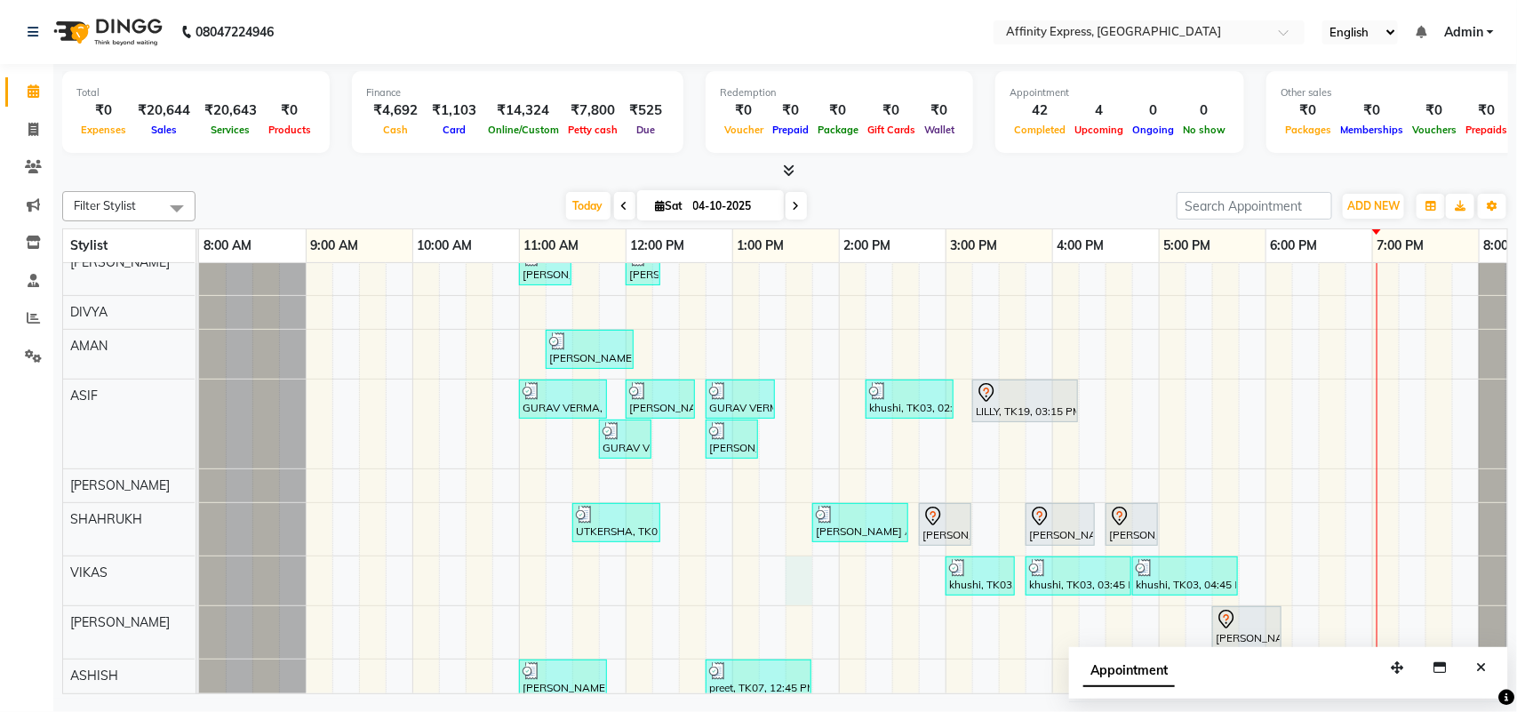
click at [806, 566] on div "UTKERSHA, TK01, 10:30 AM-11:50 AM, Threading - Skin Consultation - Eyebrows,Thr…" at bounding box center [892, 415] width 1387 height 833
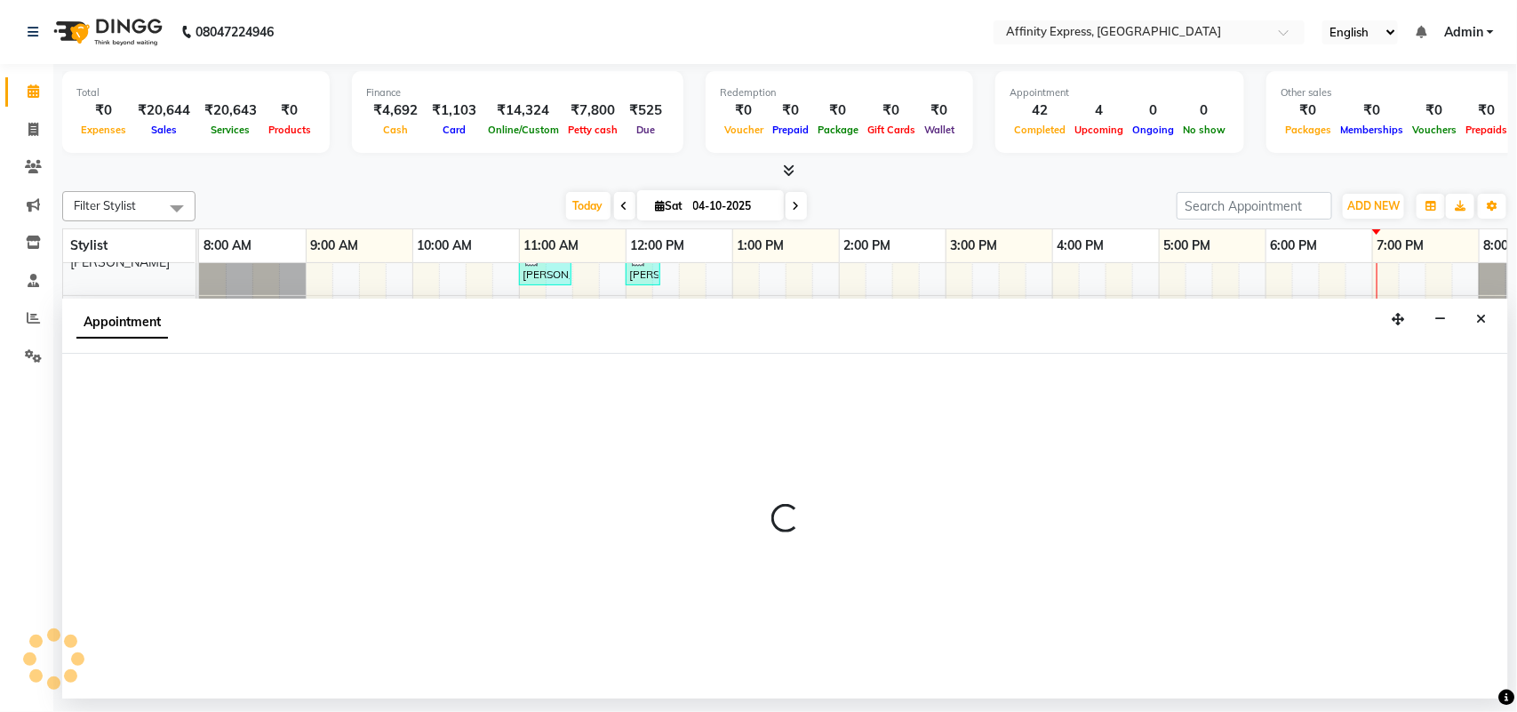
select select "93307"
select select "810"
select select "tentative"
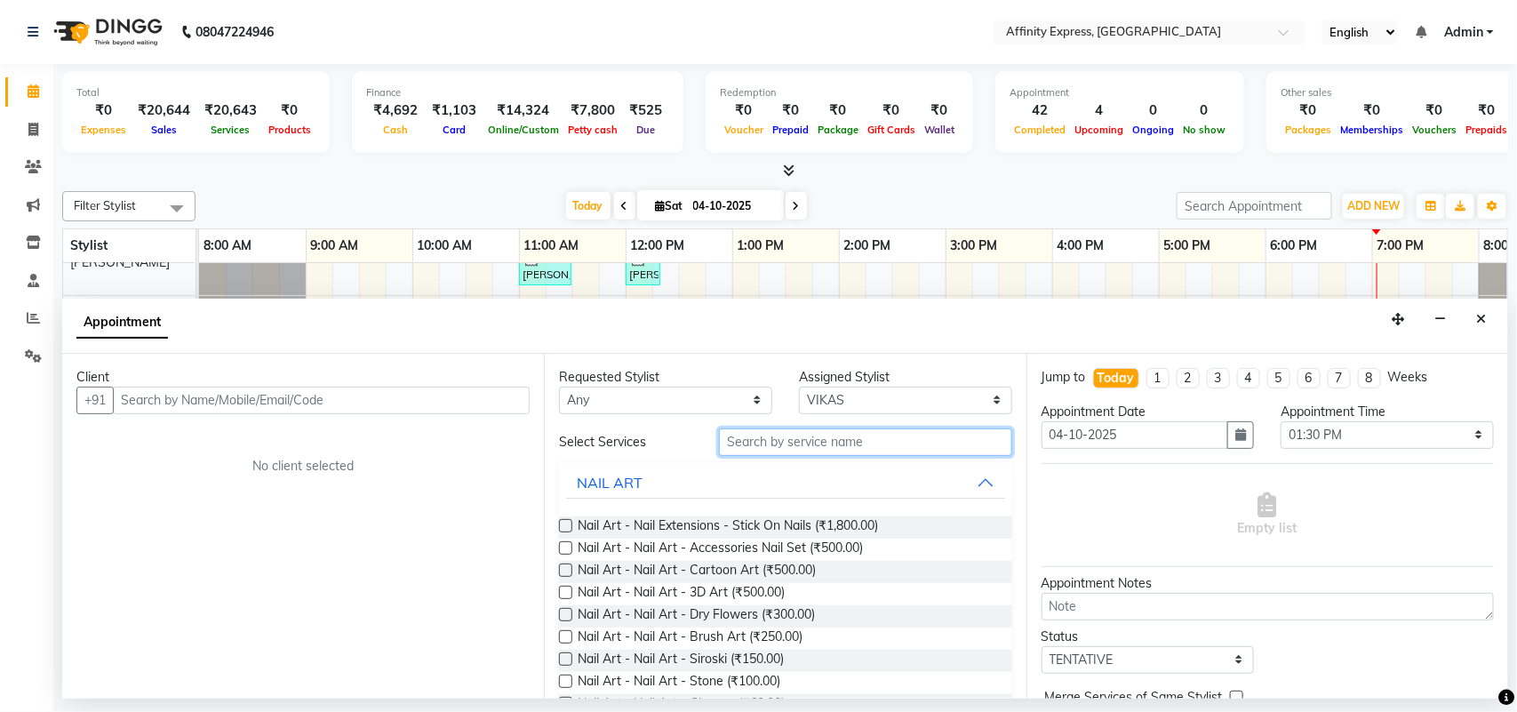
click at [811, 440] on input "text" at bounding box center [865, 442] width 293 height 28
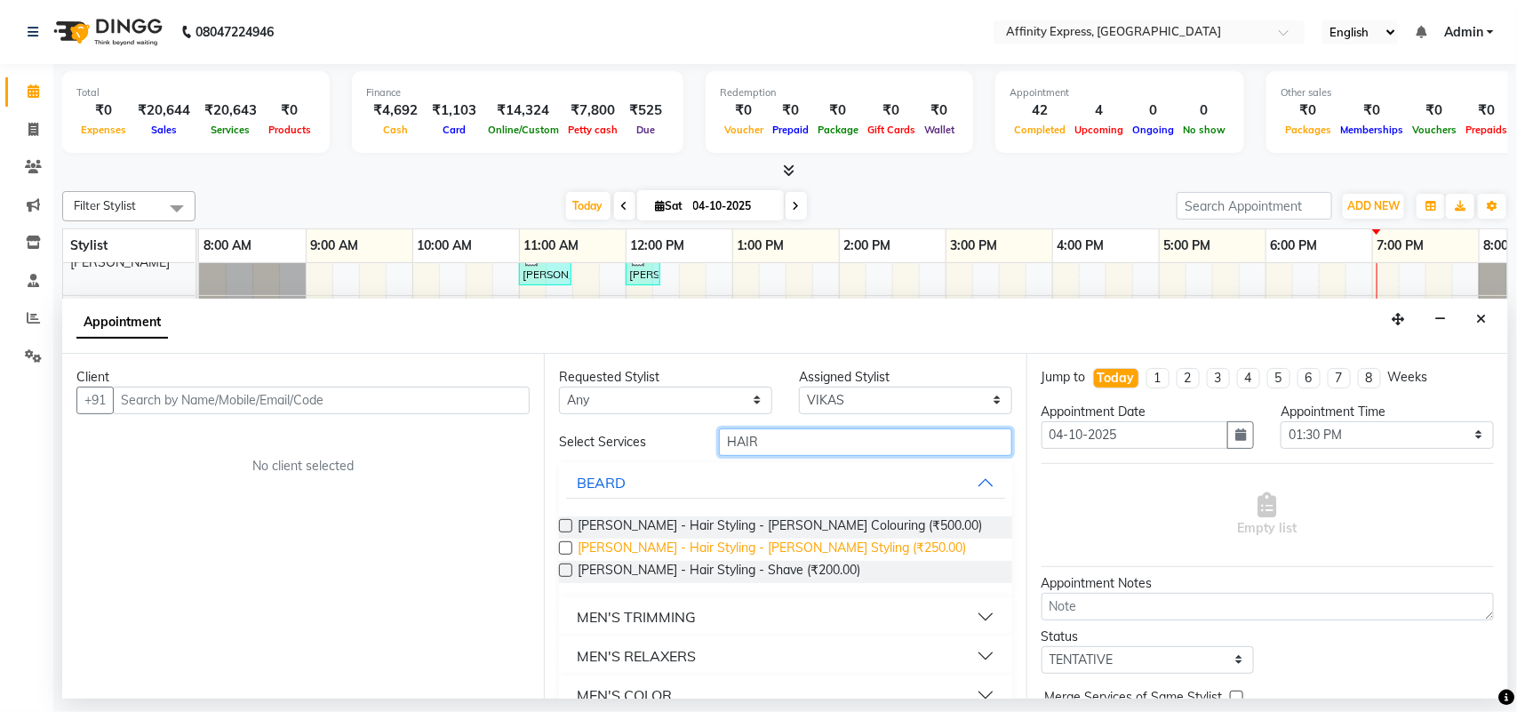
type input "HAIR"
click at [782, 551] on span "[PERSON_NAME] - Hair Styling - [PERSON_NAME] Styling (₹250.00)" at bounding box center [772, 550] width 388 height 22
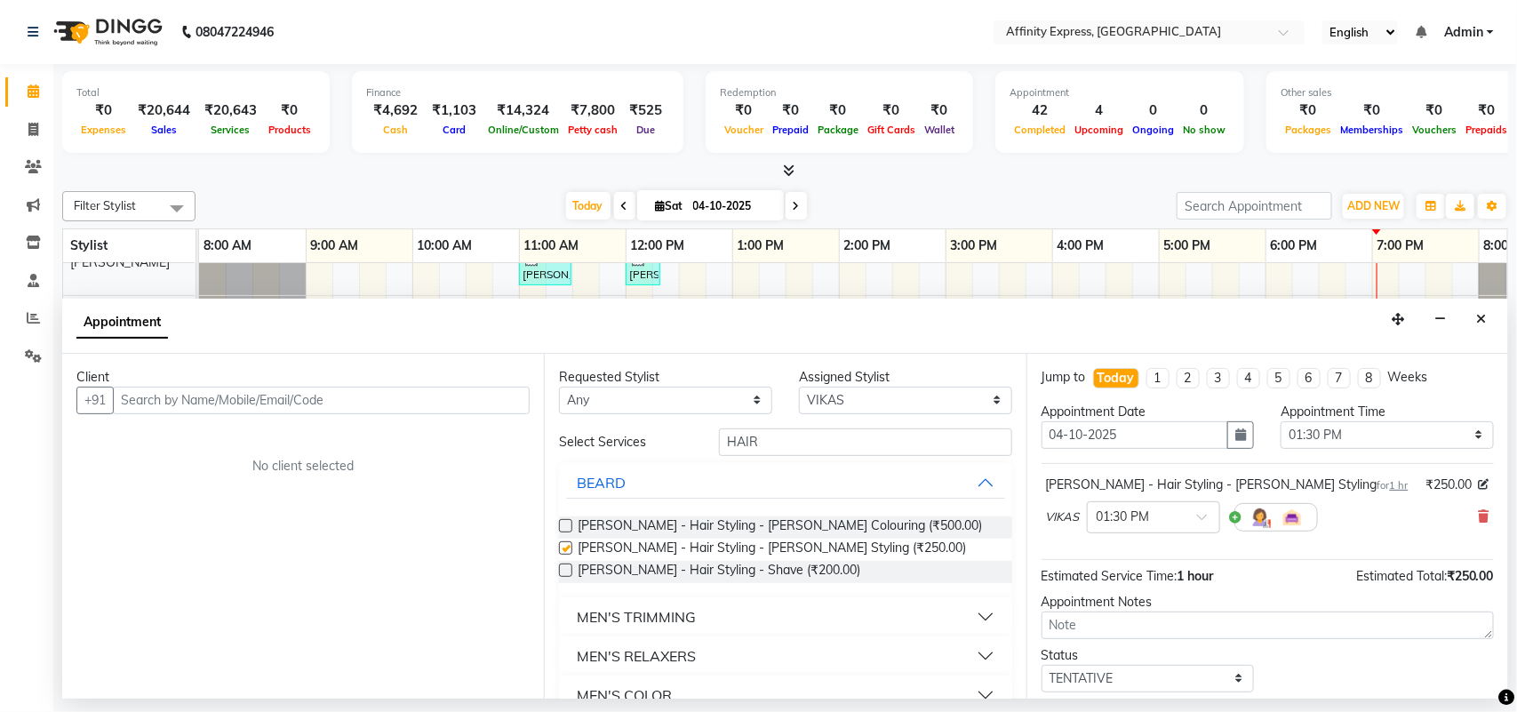
checkbox input "false"
click at [914, 450] on input "HAIR" at bounding box center [865, 442] width 293 height 28
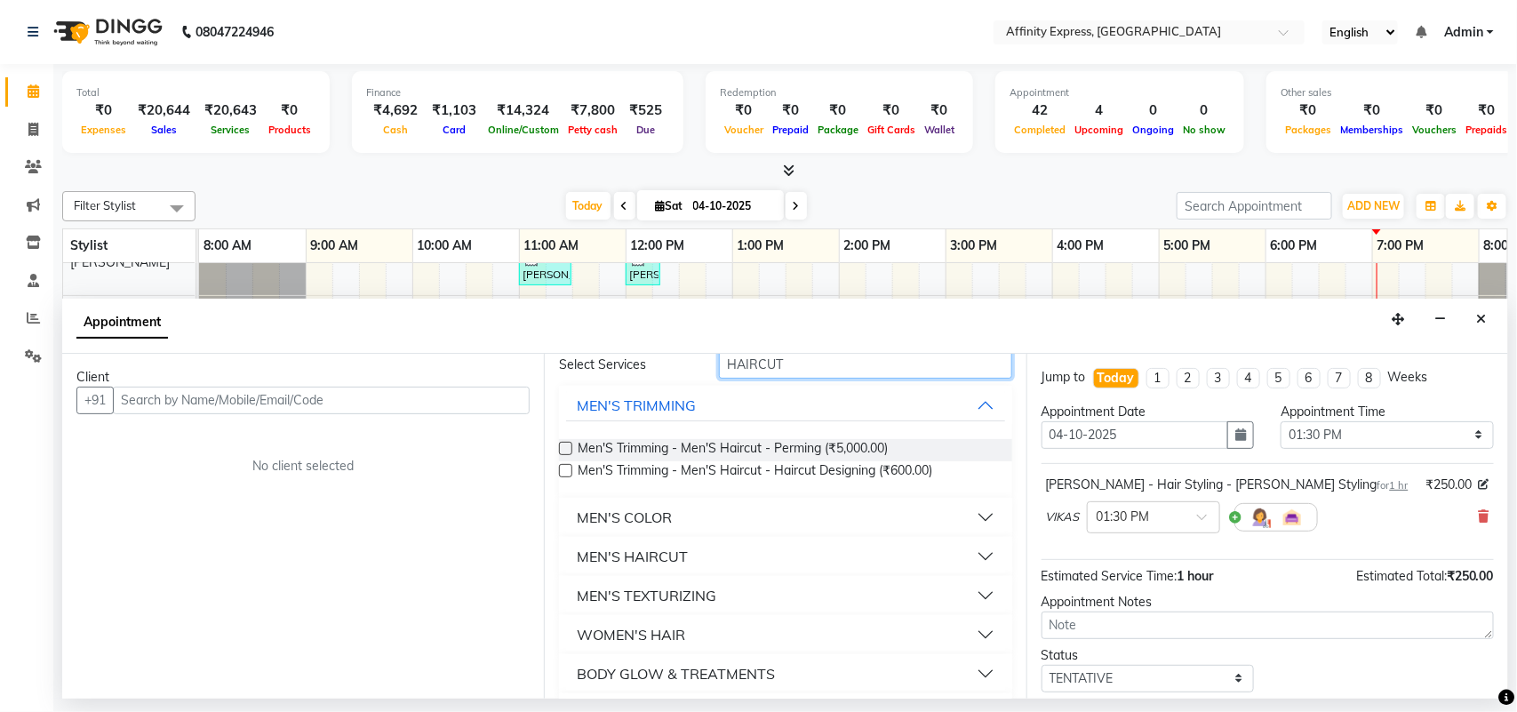
type input "HAIRCUT"
click at [972, 551] on button "MEN'S HAIRCUT" at bounding box center [785, 556] width 438 height 32
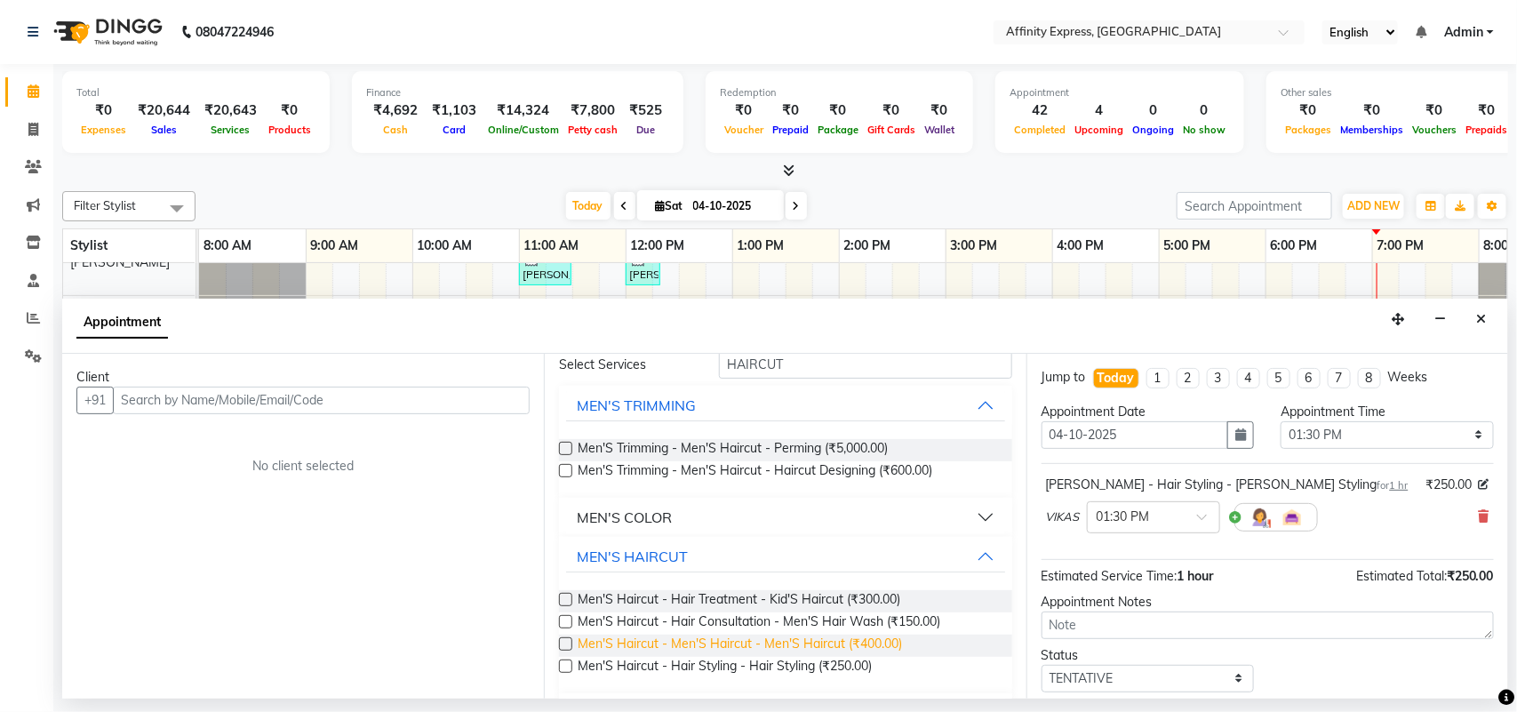
click at [885, 644] on span "Men'S Haircut - Men'S Haircut - Men'S Haircut (₹400.00)" at bounding box center [740, 646] width 324 height 22
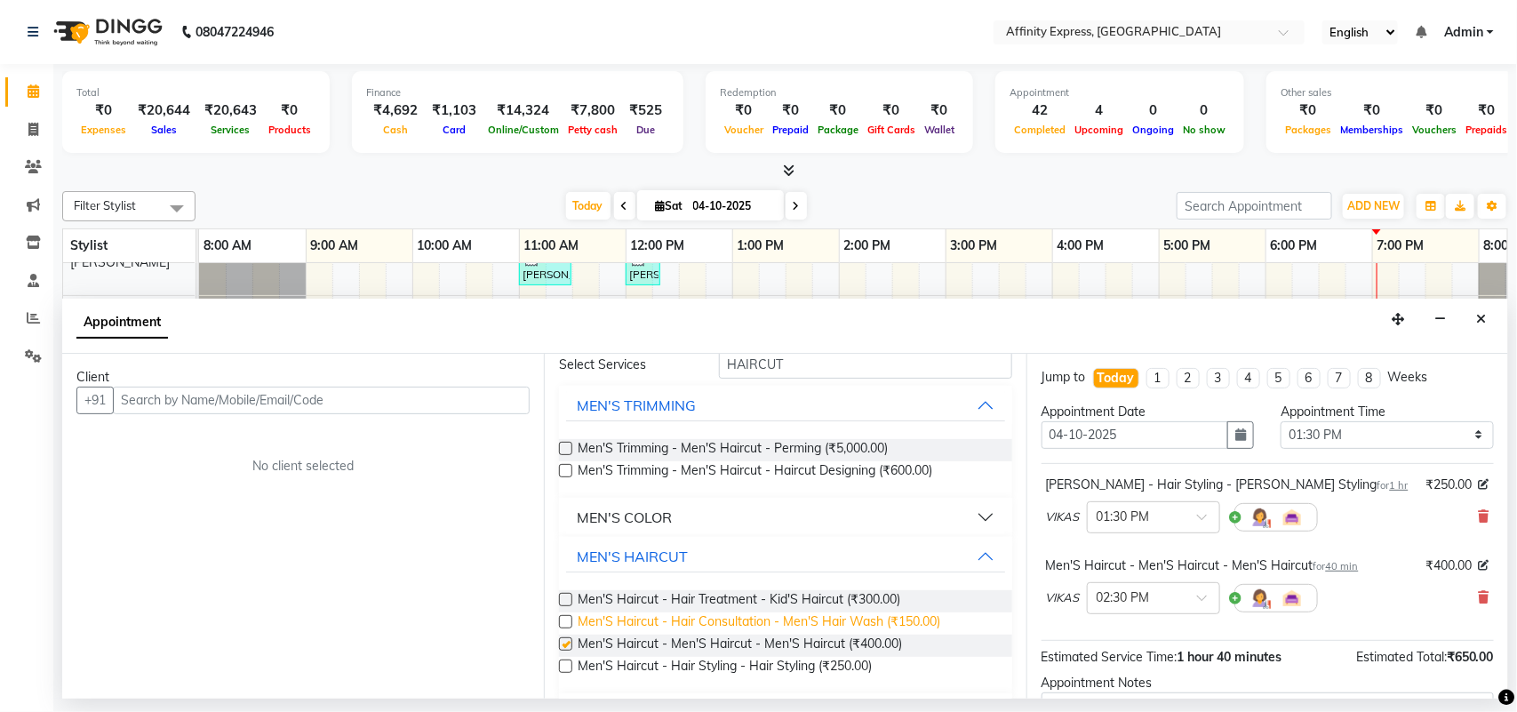
checkbox input "false"
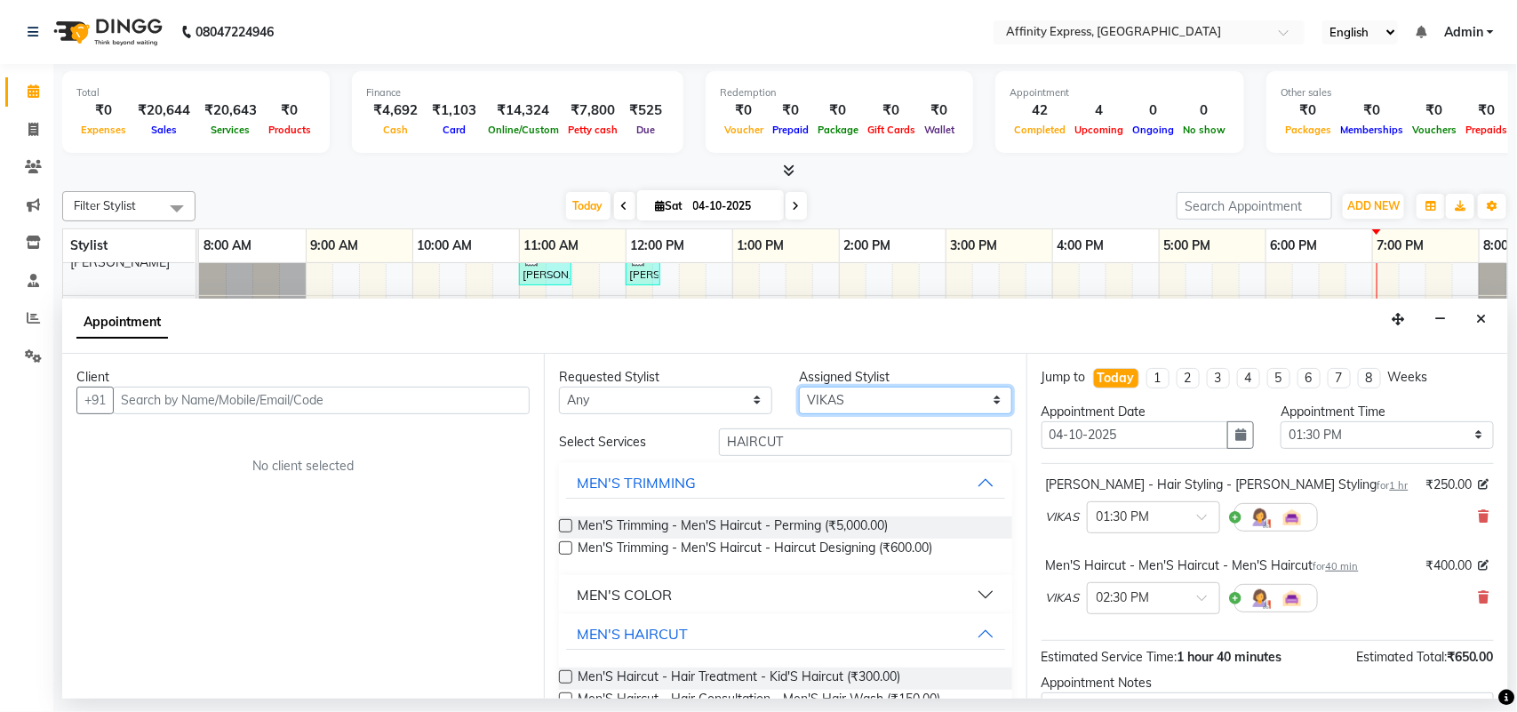
click at [953, 402] on select "Select [PERSON_NAME] AFFINITY EXPRESS [PERSON_NAME] [PERSON_NAME] DIVYA KAVITA …" at bounding box center [905, 401] width 213 height 28
select select "93305"
click at [799, 387] on select "Select [PERSON_NAME] AFFINITY EXPRESS [PERSON_NAME] [PERSON_NAME] DIVYA KAVITA …" at bounding box center [905, 401] width 213 height 28
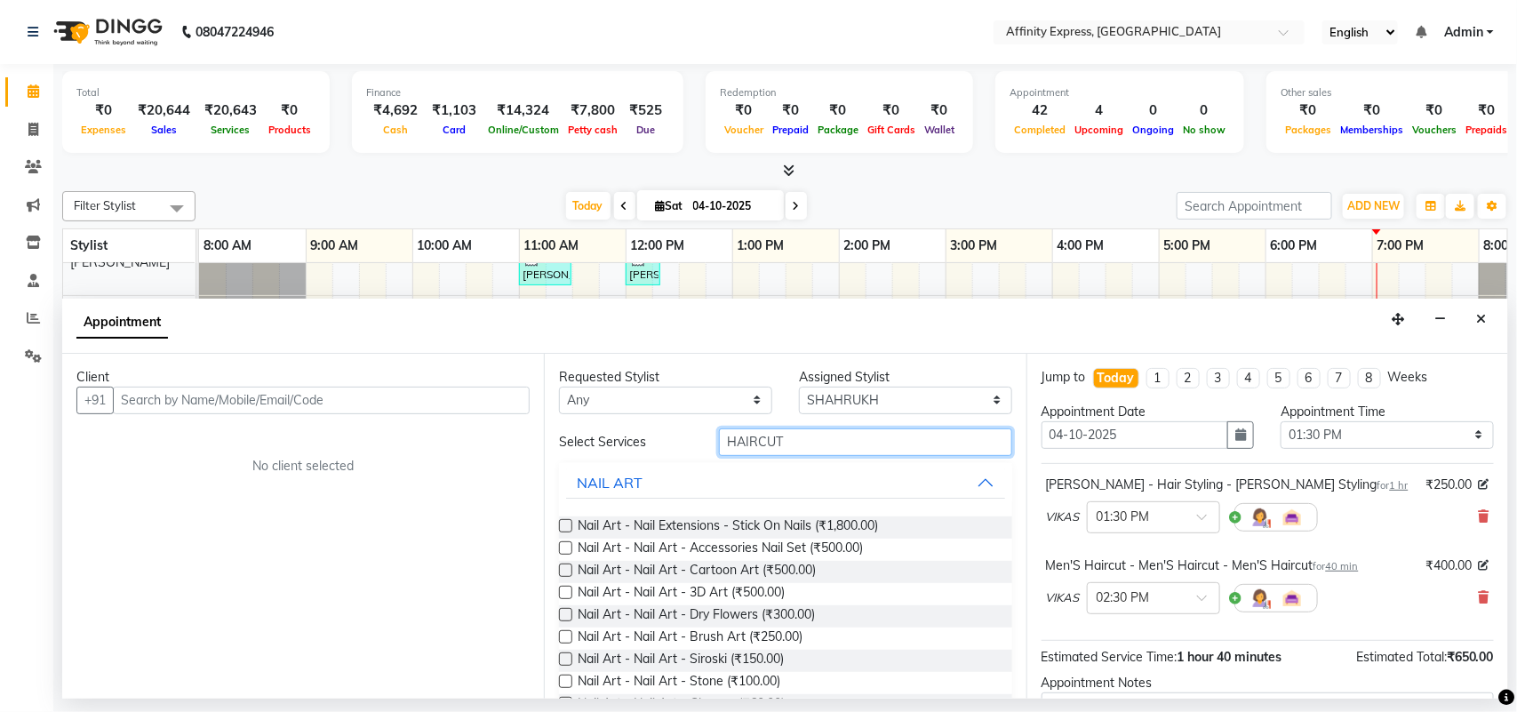
click at [809, 445] on input "HAIRCUT" at bounding box center [865, 442] width 293 height 28
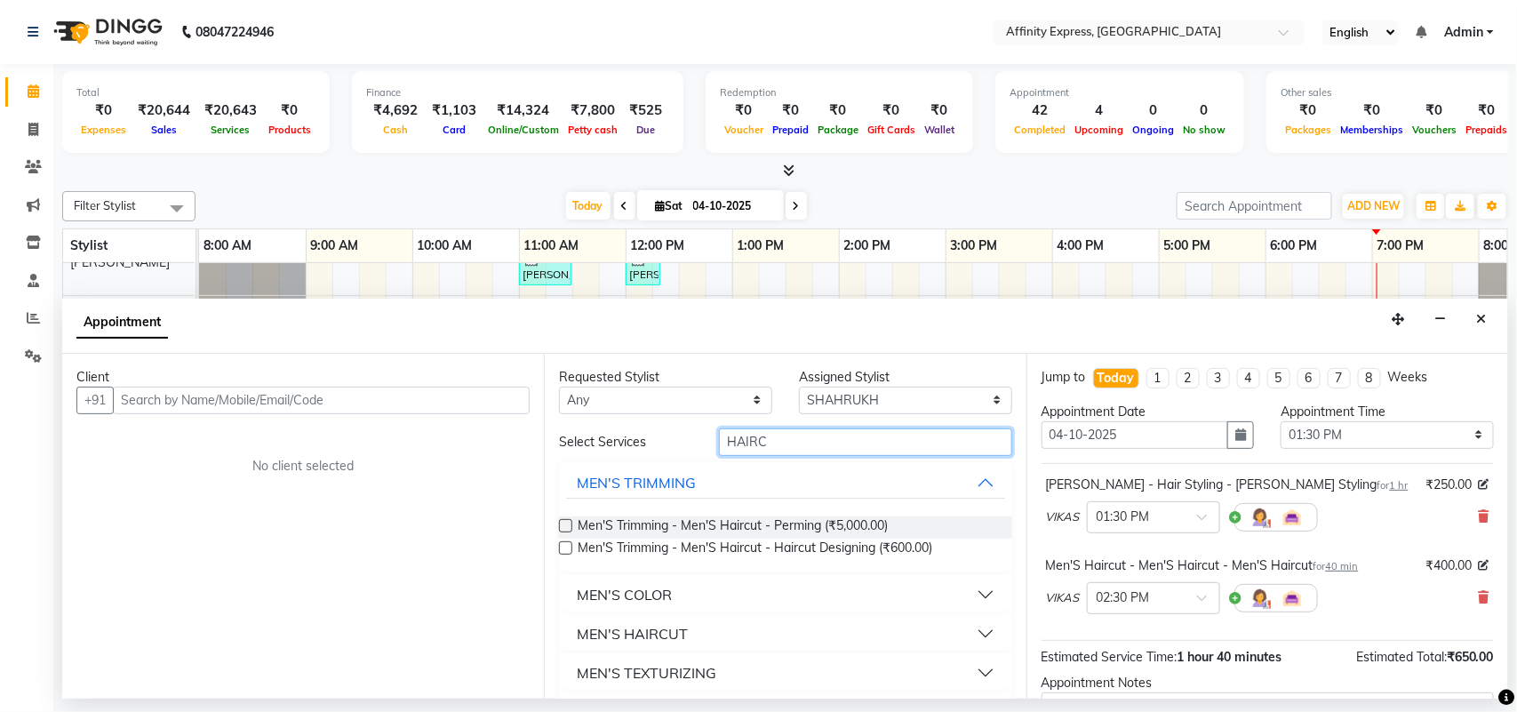
type input "HAIRC"
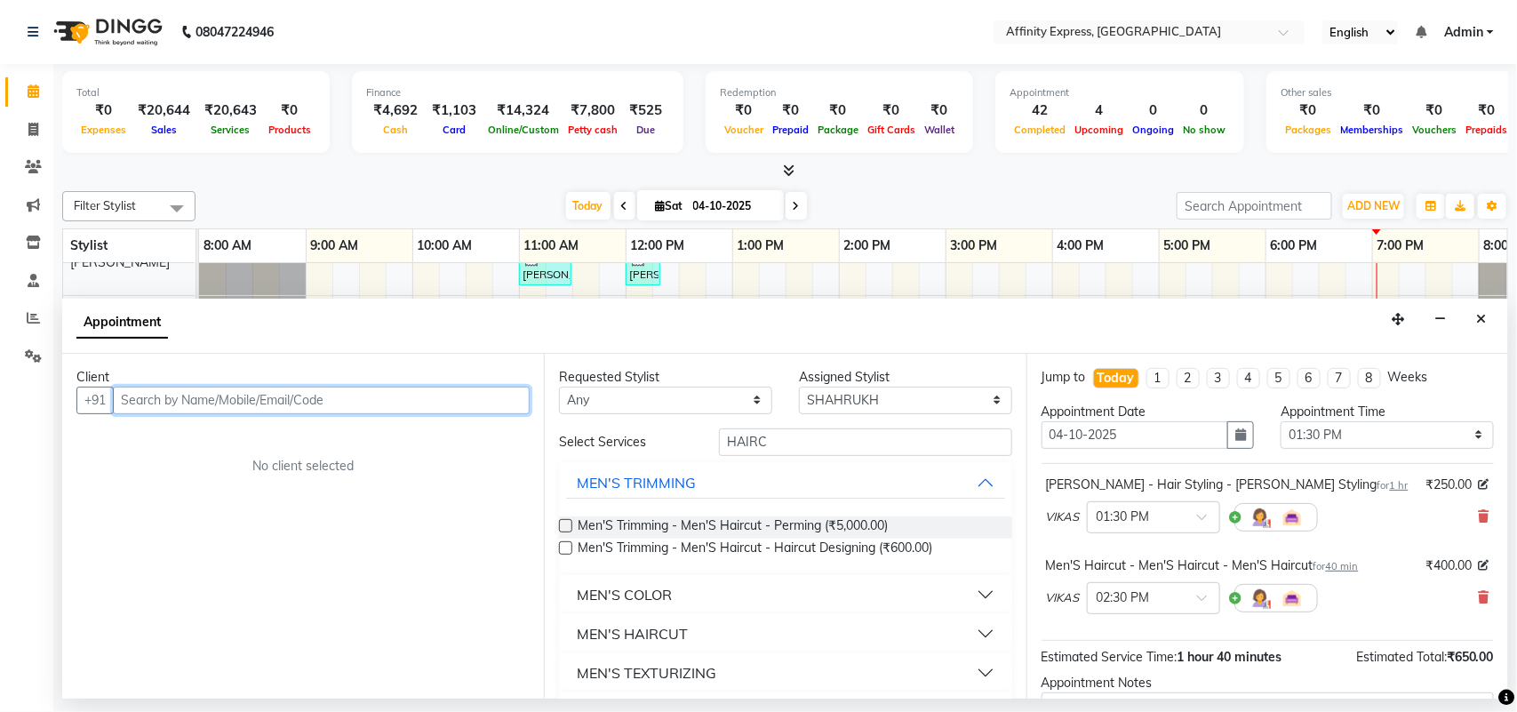
click at [309, 397] on input "text" at bounding box center [321, 401] width 417 height 28
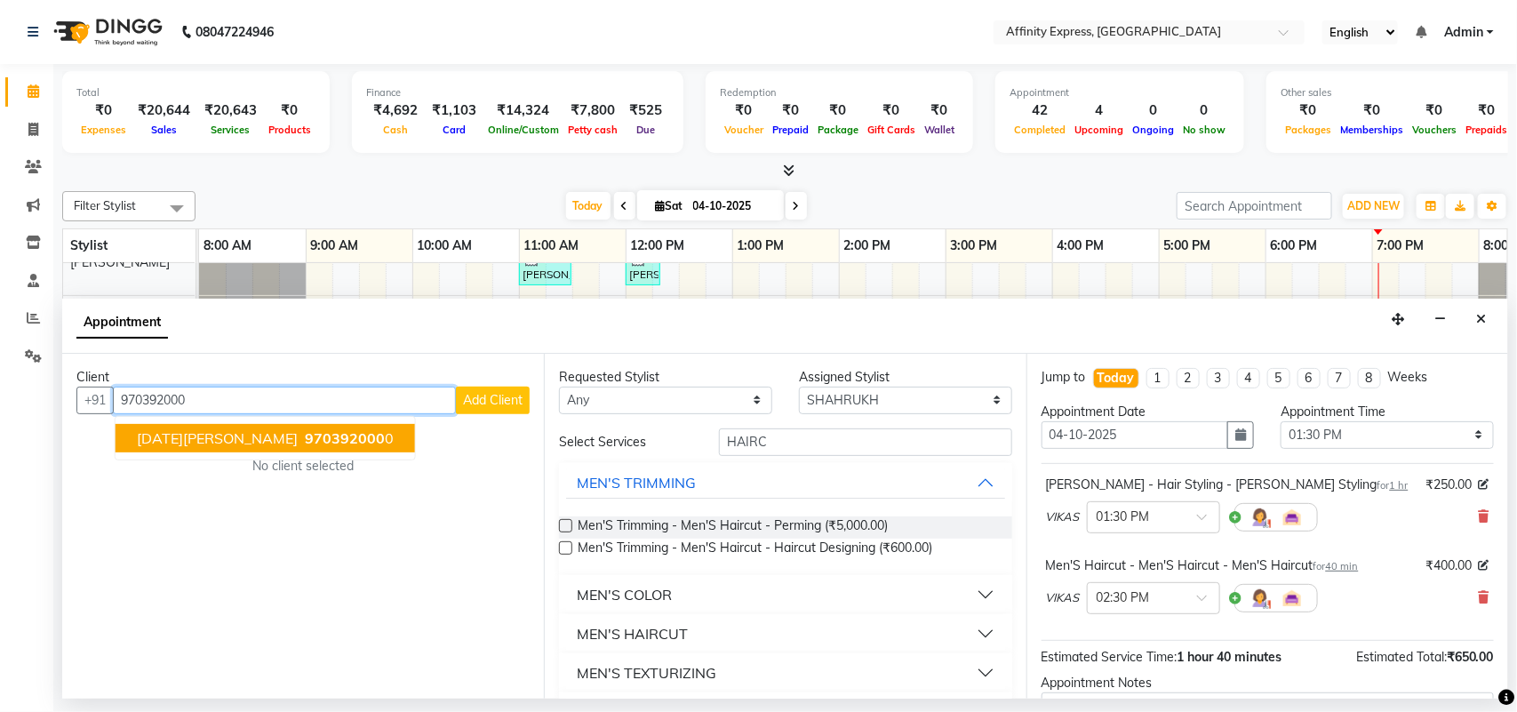
click at [305, 429] on span "970392000" at bounding box center [345, 438] width 80 height 18
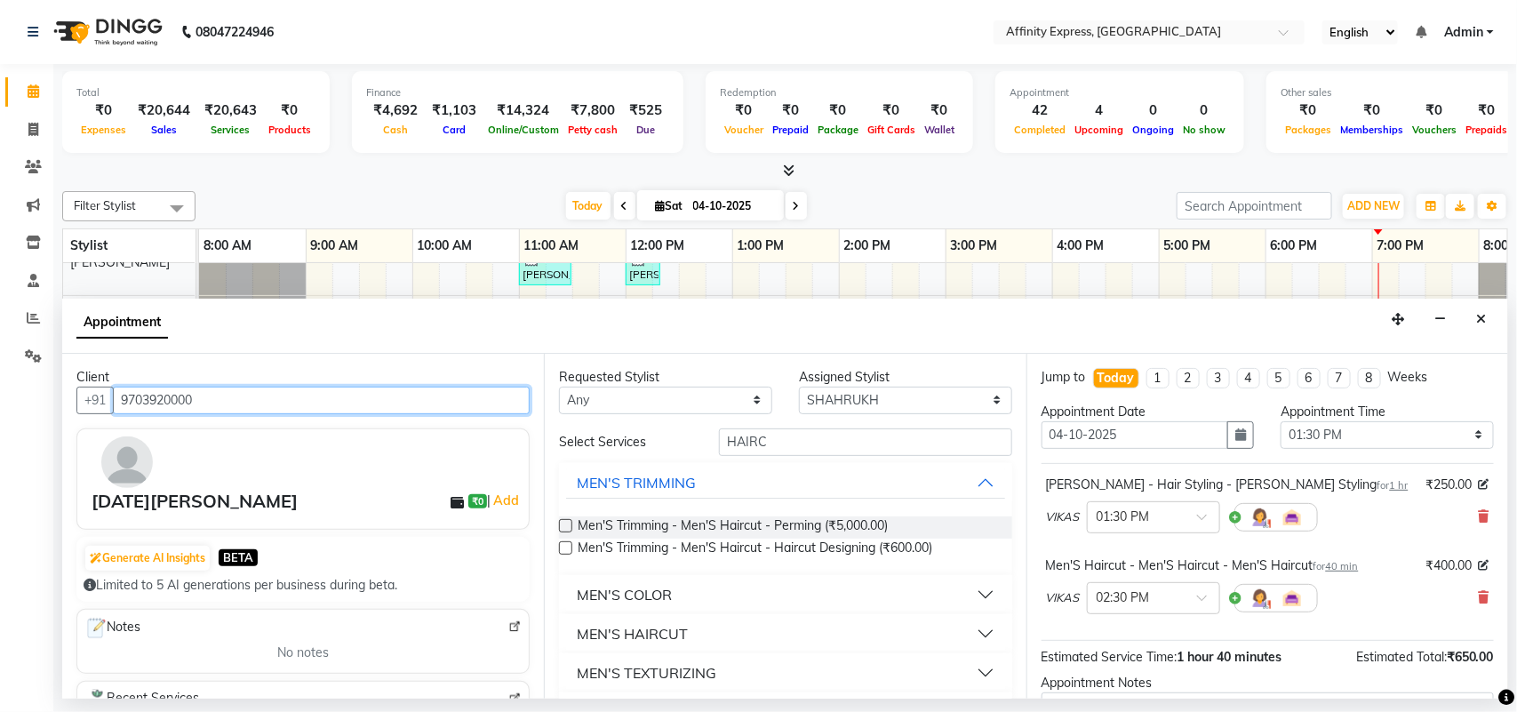
type input "9703920000"
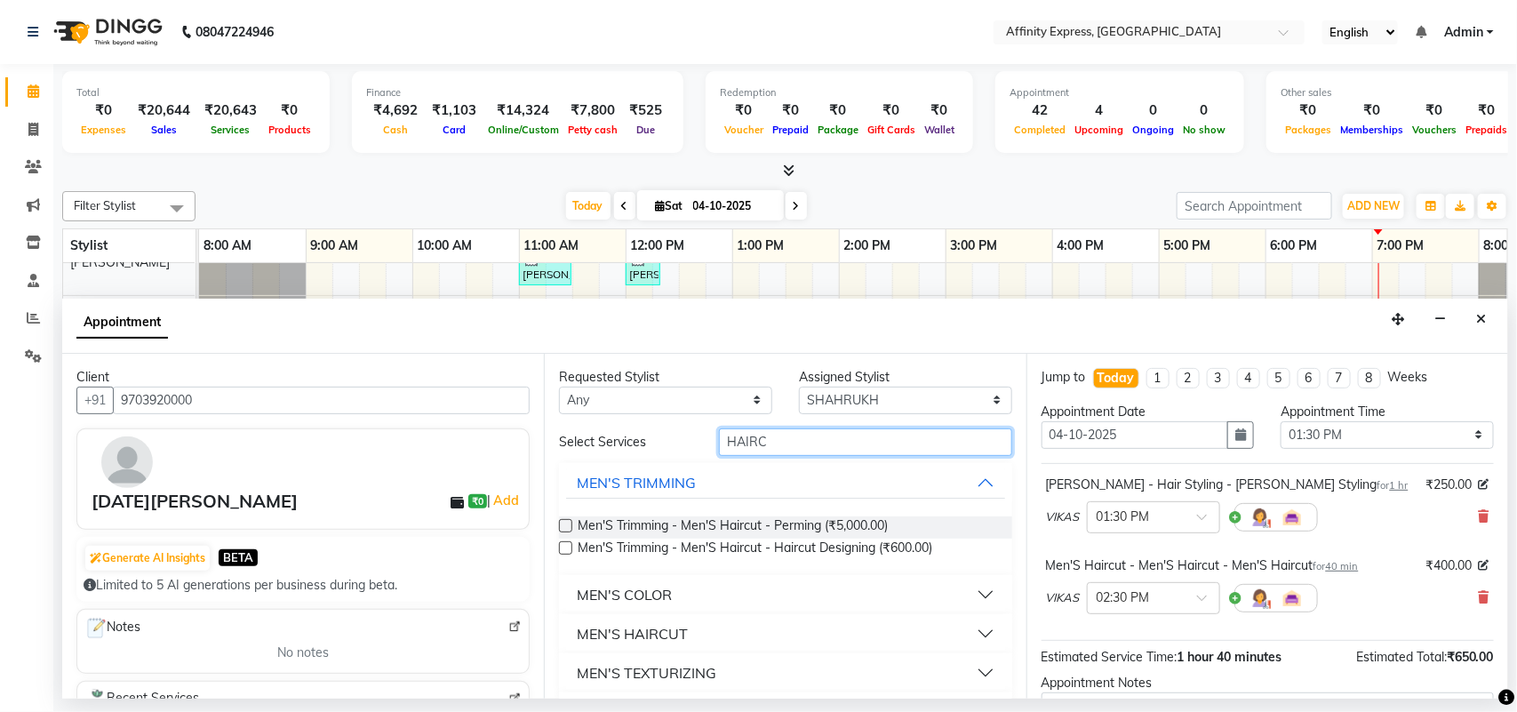
click at [779, 445] on input "HAIRC" at bounding box center [865, 442] width 293 height 28
click at [739, 632] on button "MEN'S HAIRCUT" at bounding box center [785, 634] width 438 height 32
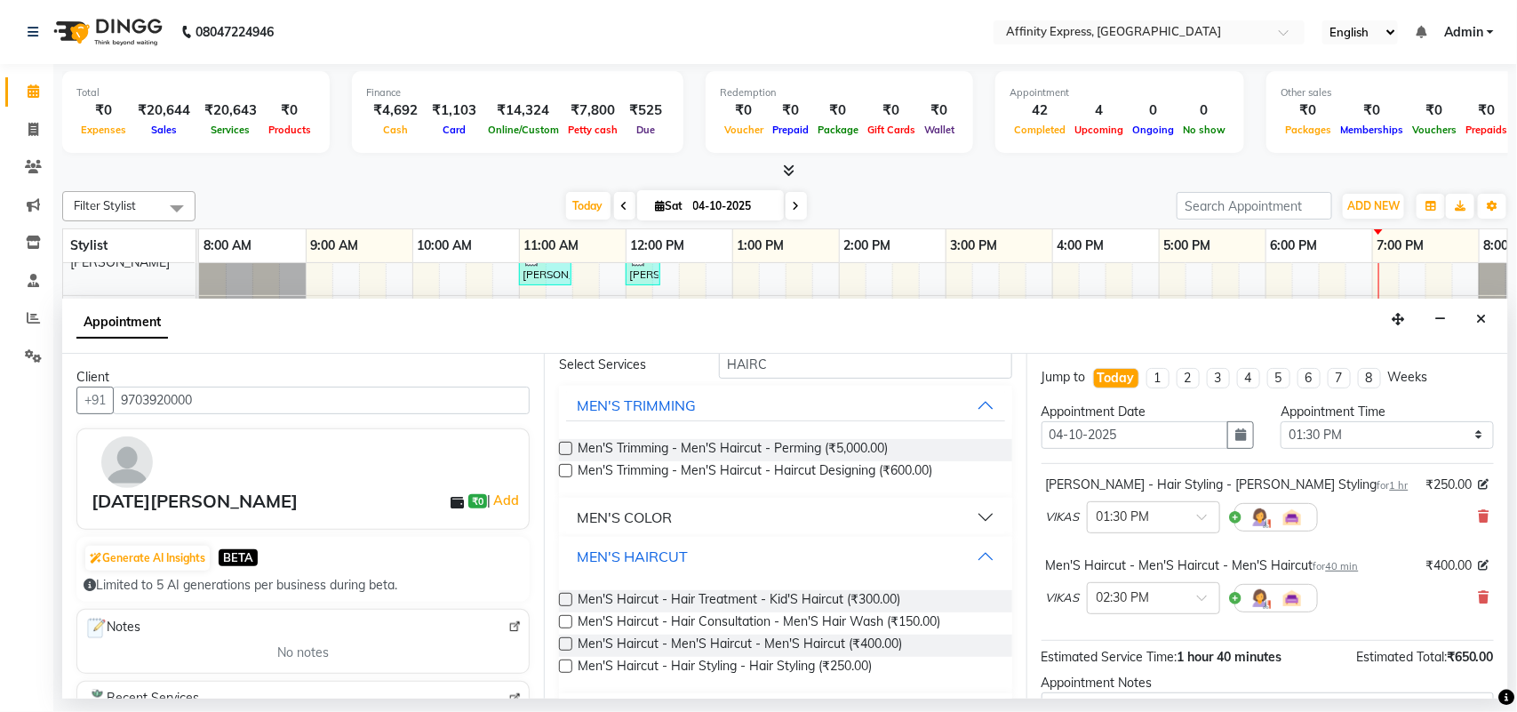
scroll to position [103, 0]
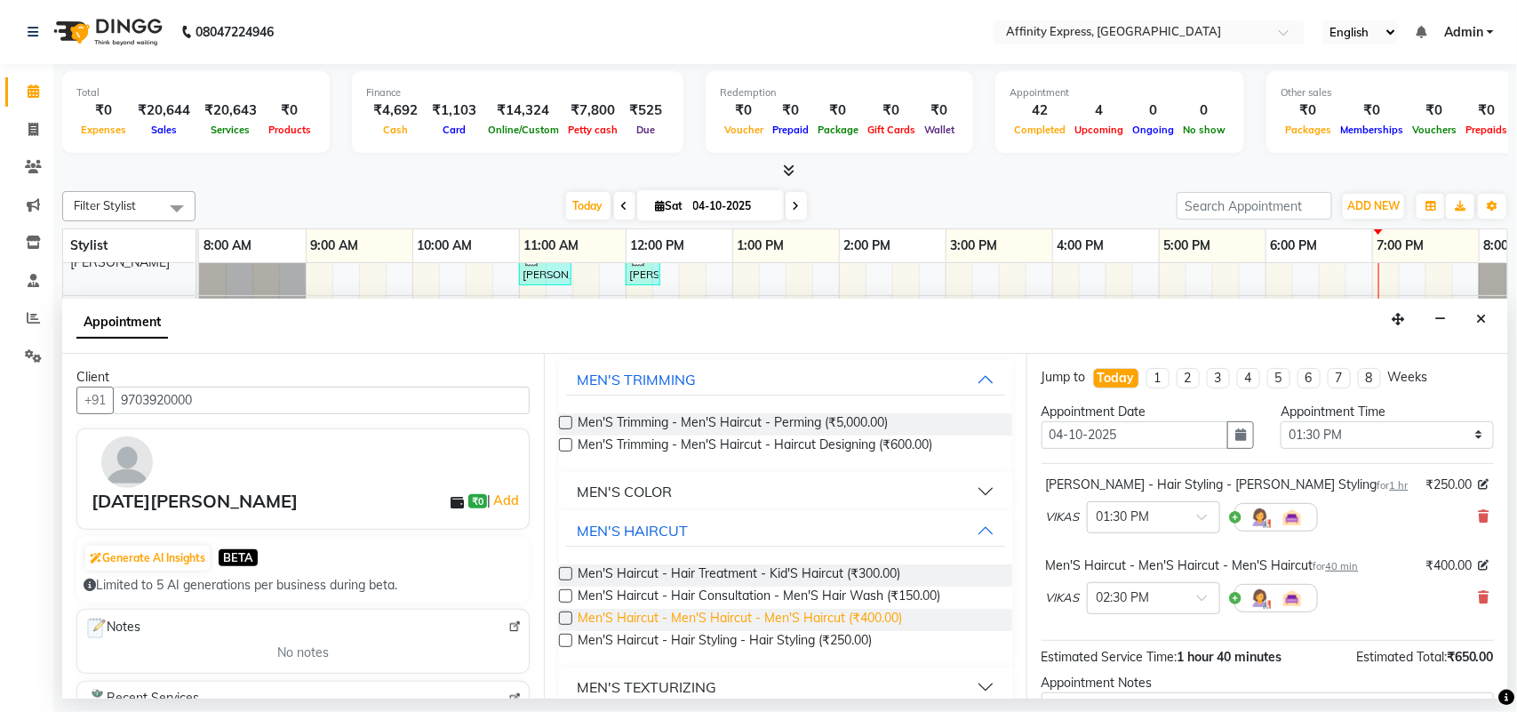
click at [822, 614] on span "Men'S Haircut - Men'S Haircut - Men'S Haircut (₹400.00)" at bounding box center [740, 620] width 324 height 22
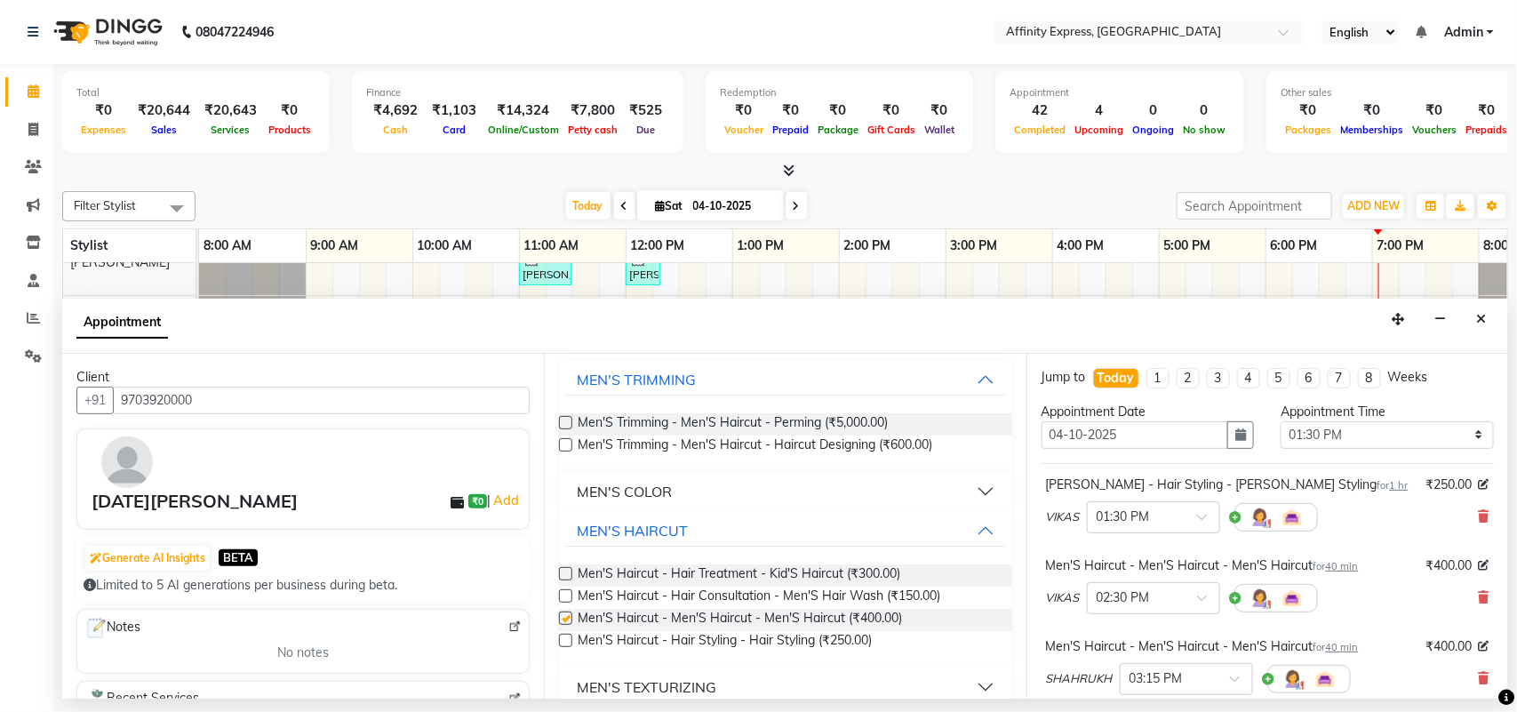
checkbox input "false"
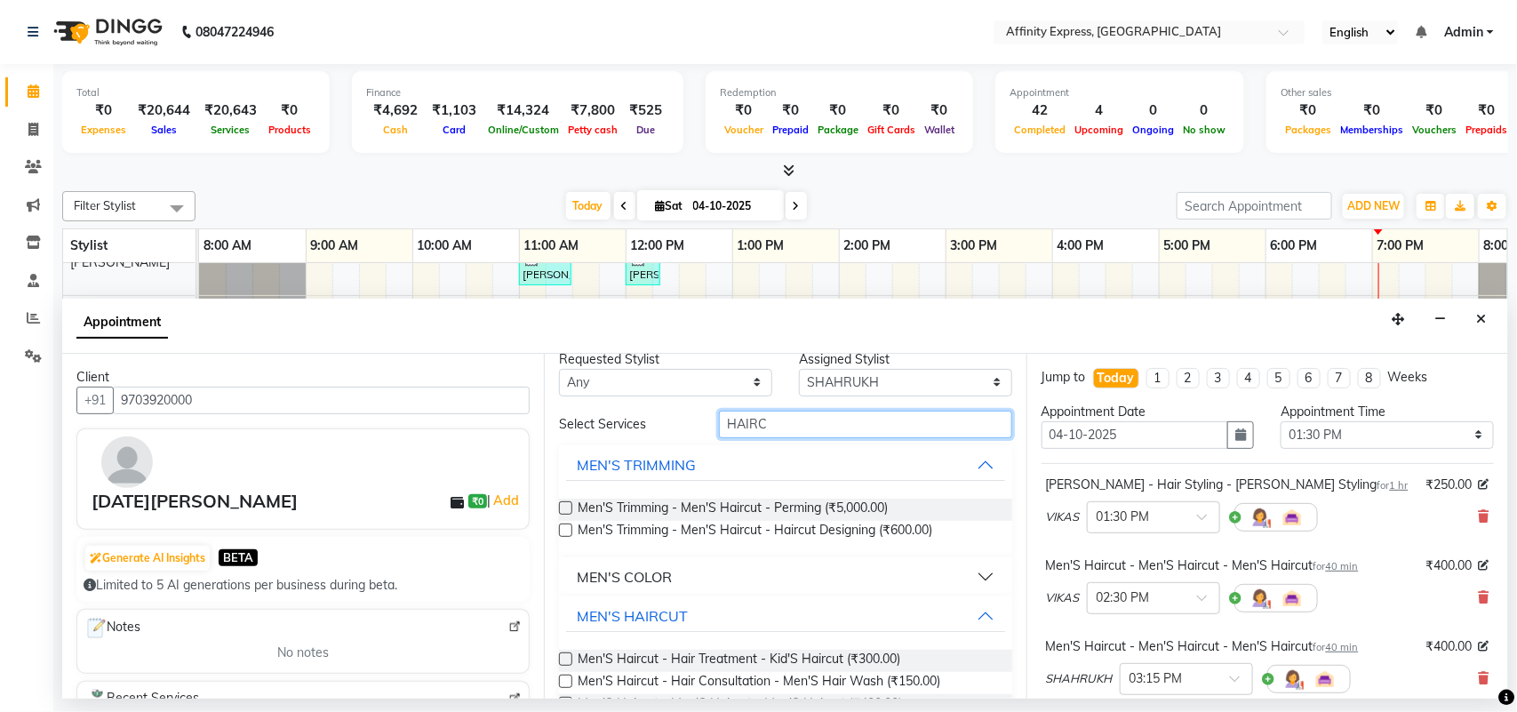
click at [847, 415] on input "HAIRC" at bounding box center [865, 425] width 293 height 28
type input "H"
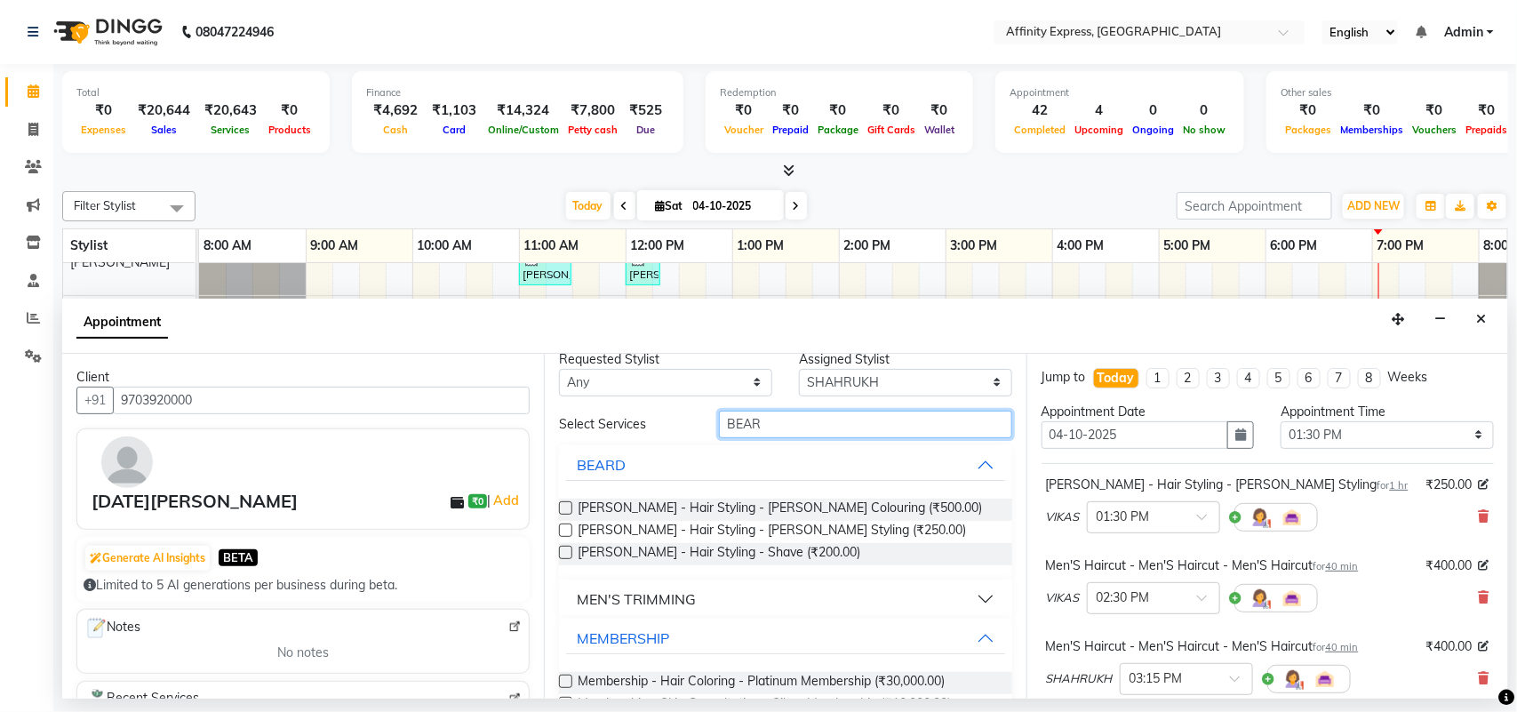
scroll to position [0, 0]
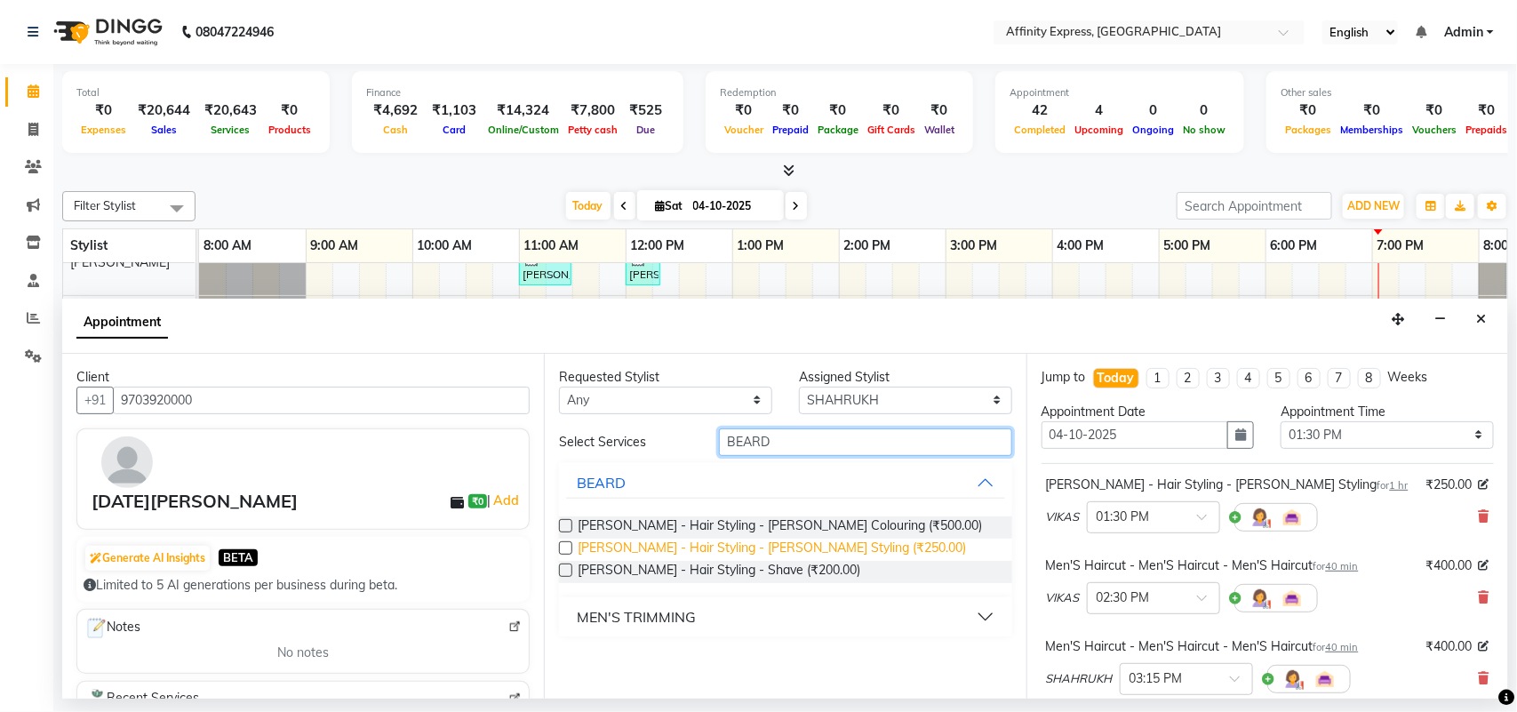
type input "BEARD"
click at [820, 549] on span "[PERSON_NAME] - Hair Styling - [PERSON_NAME] Styling (₹250.00)" at bounding box center [772, 550] width 388 height 22
checkbox input "false"
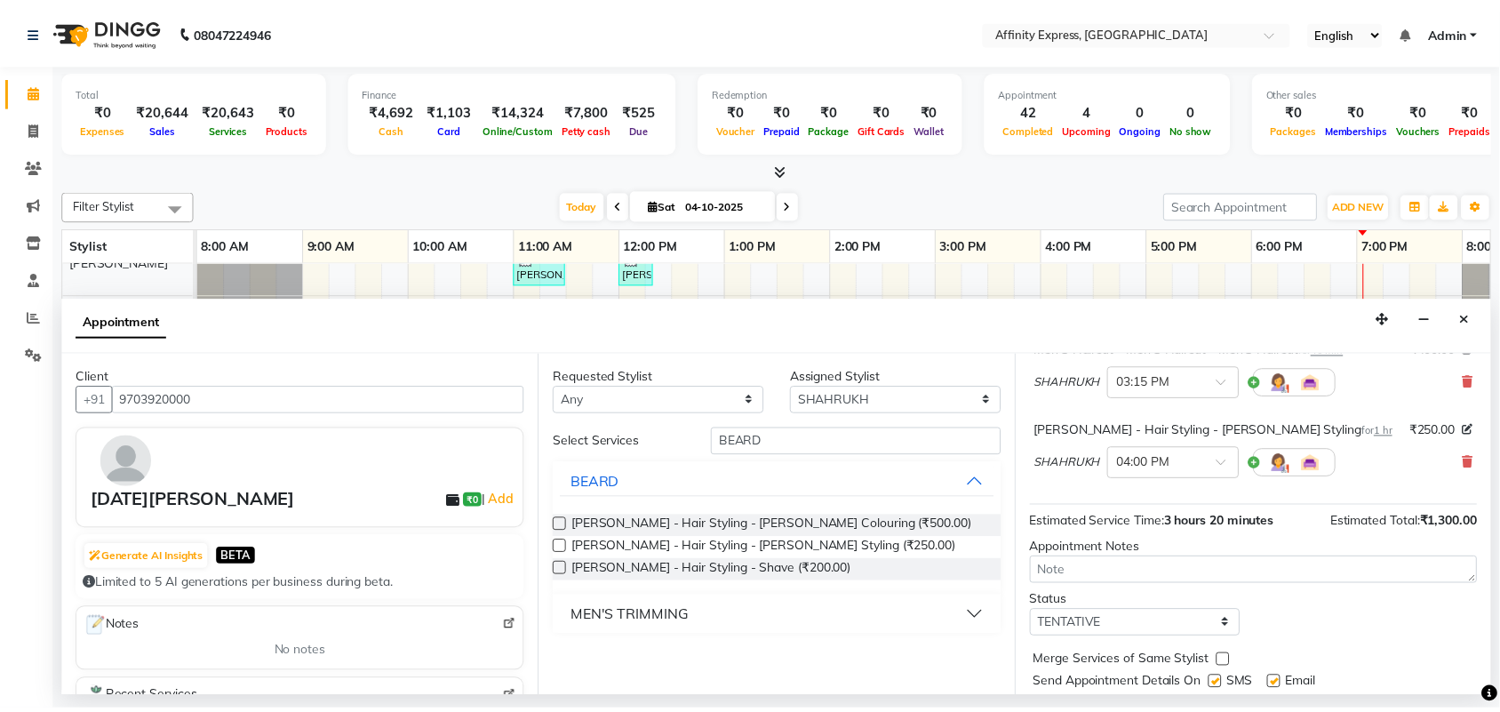
scroll to position [349, 0]
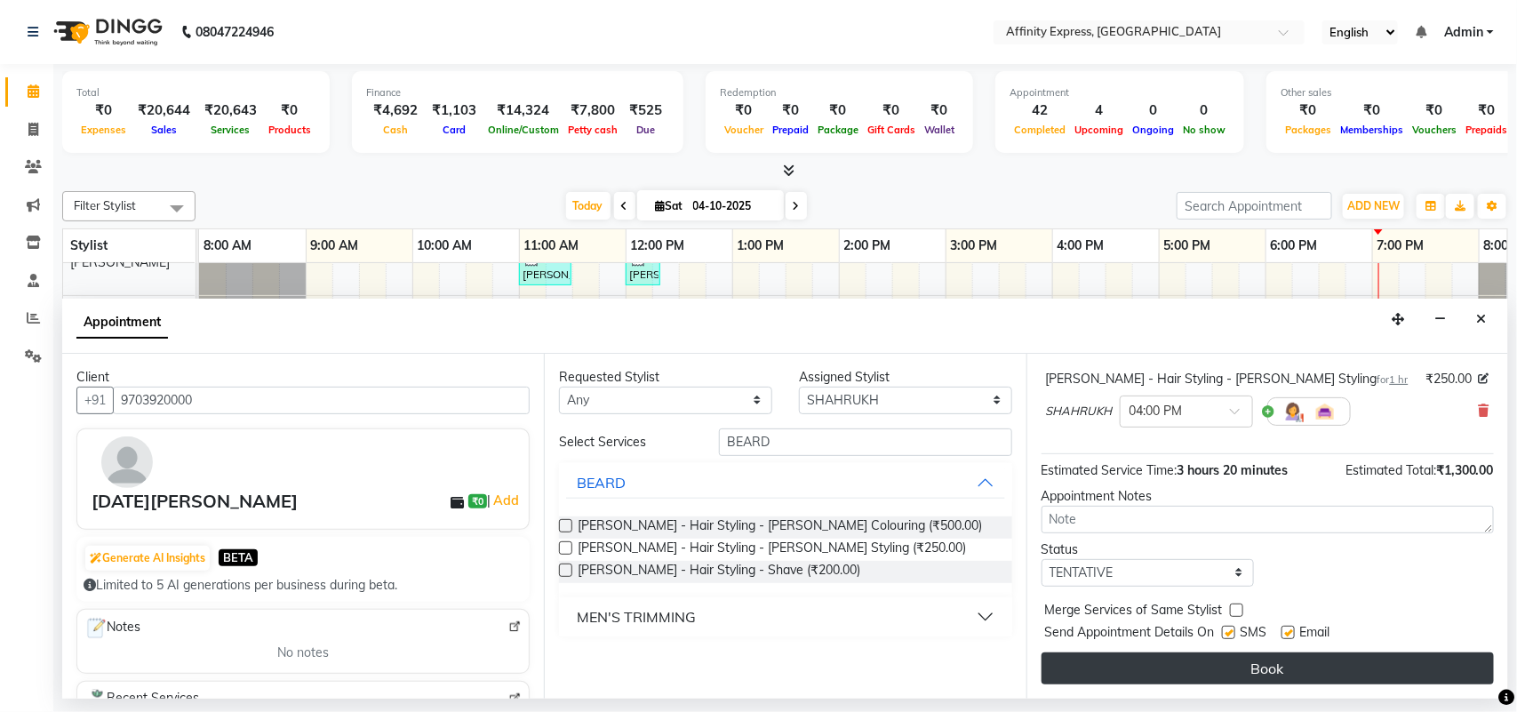
click at [1323, 674] on button "Book" at bounding box center [1268, 668] width 452 height 32
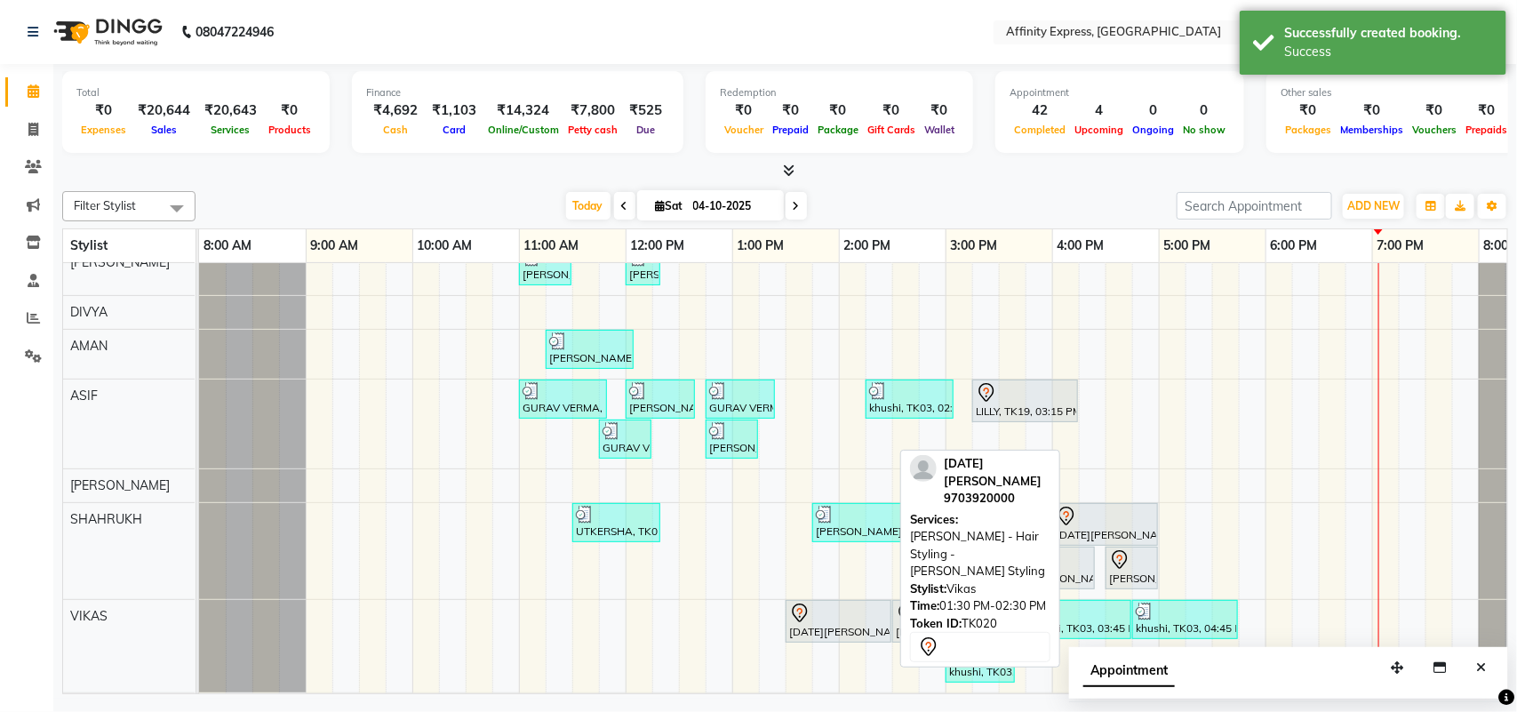
click at [825, 618] on div at bounding box center [838, 613] width 99 height 21
select select "7"
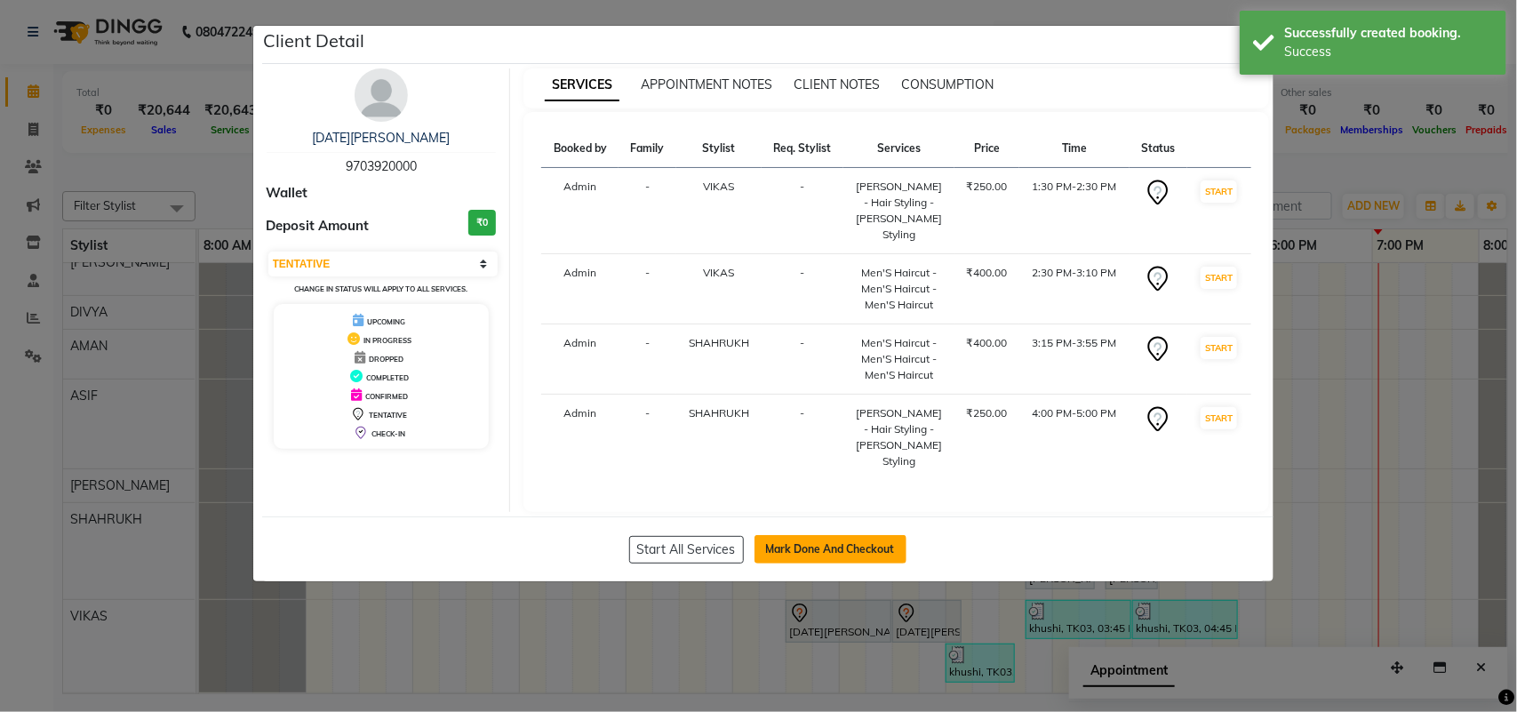
click at [801, 535] on button "Mark Done And Checkout" at bounding box center [831, 549] width 152 height 28
select select "9123"
select select "service"
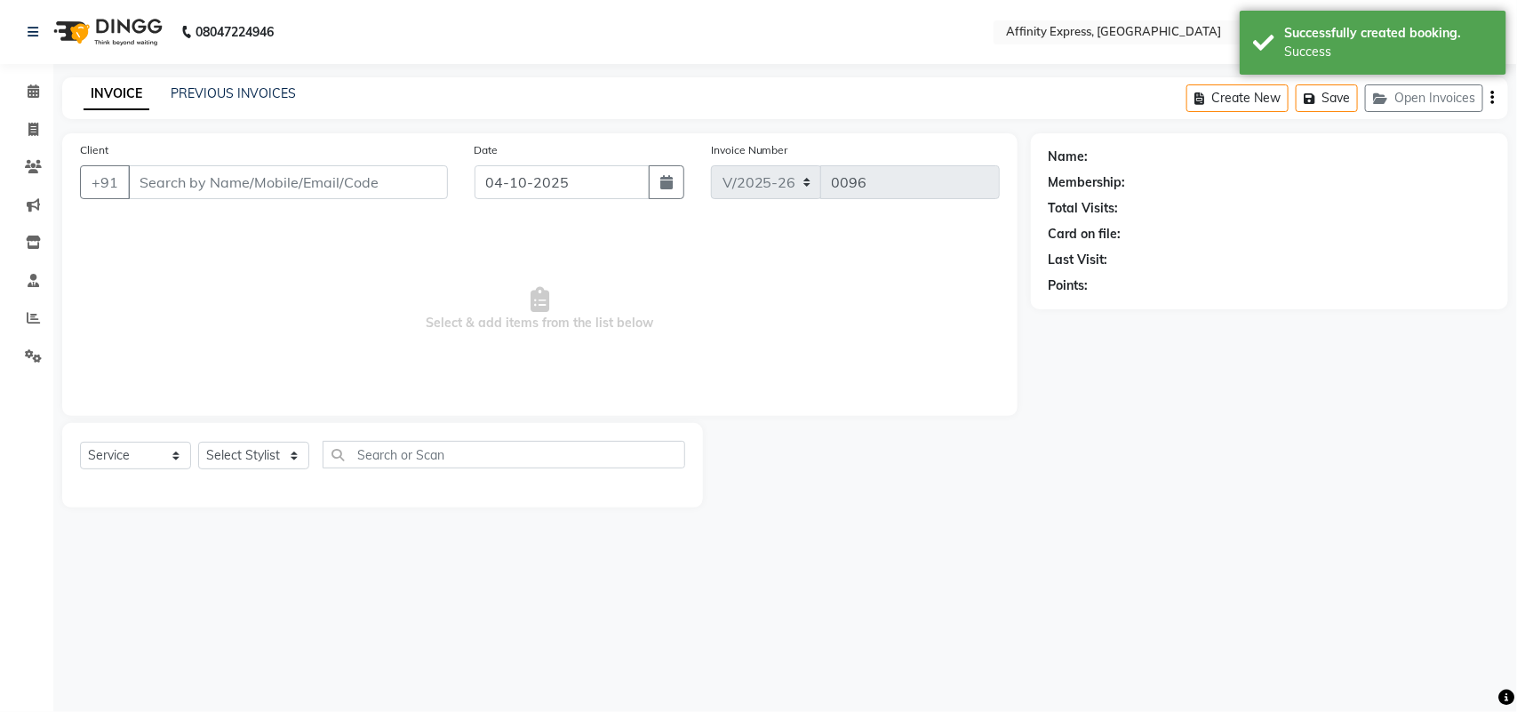
type input "9703920000"
select select "93307"
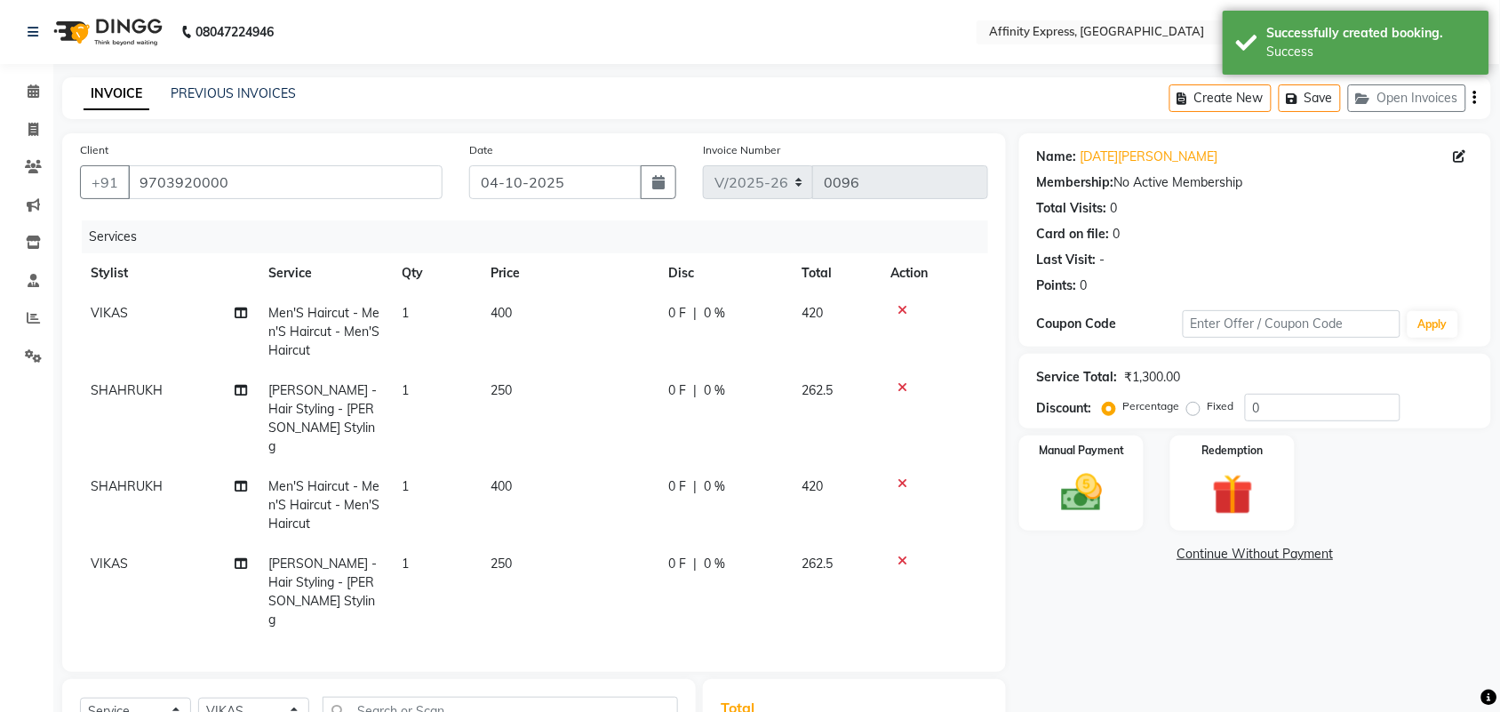
click at [521, 307] on td "400" at bounding box center [569, 331] width 178 height 77
select select "93307"
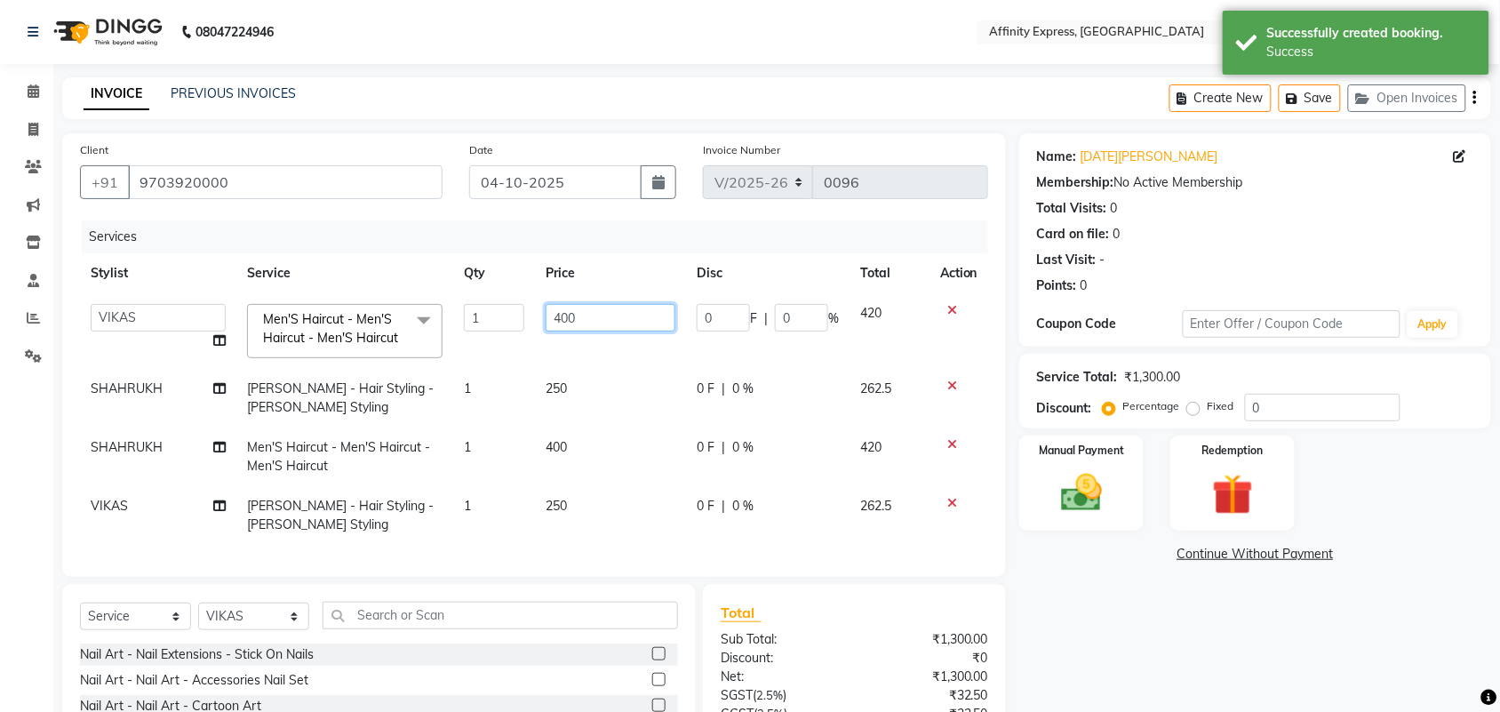
click at [578, 312] on input "400" at bounding box center [611, 318] width 130 height 28
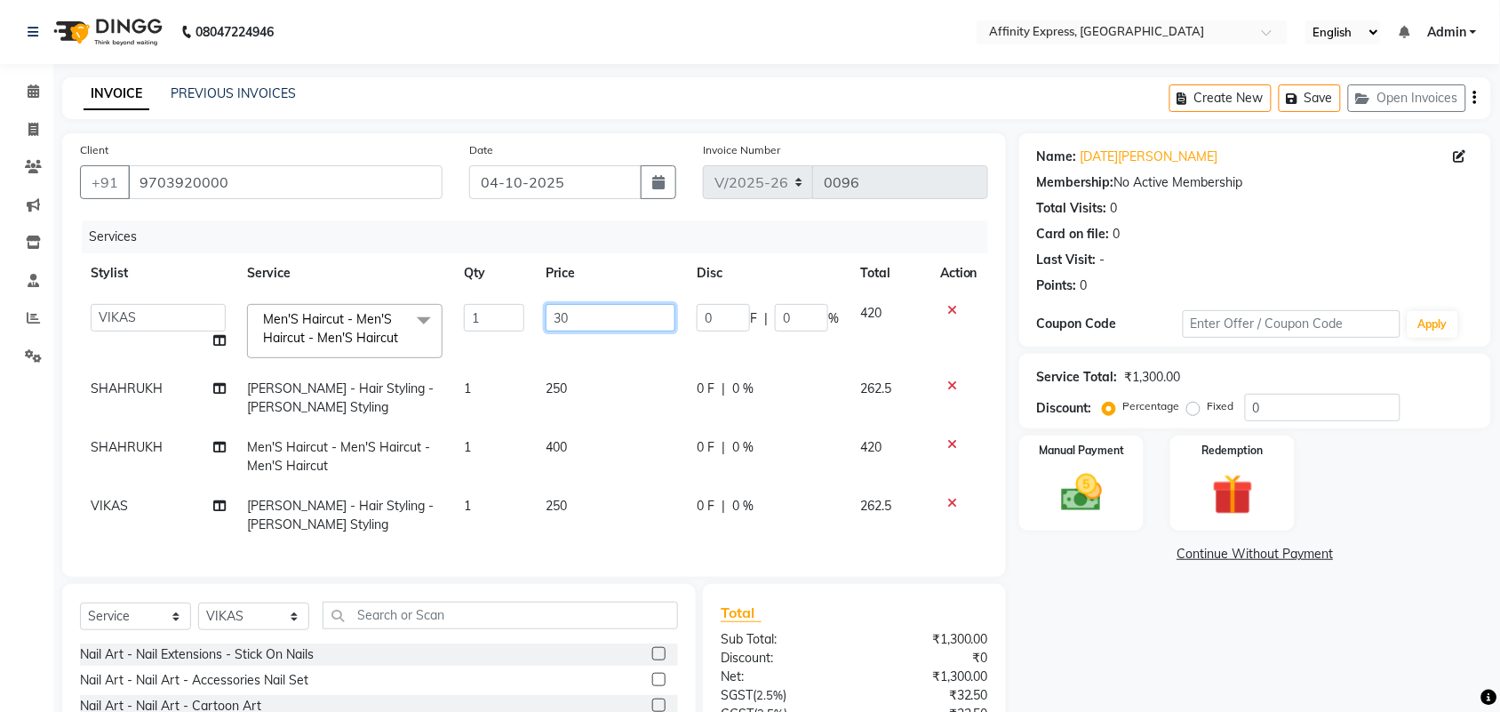
type input "300"
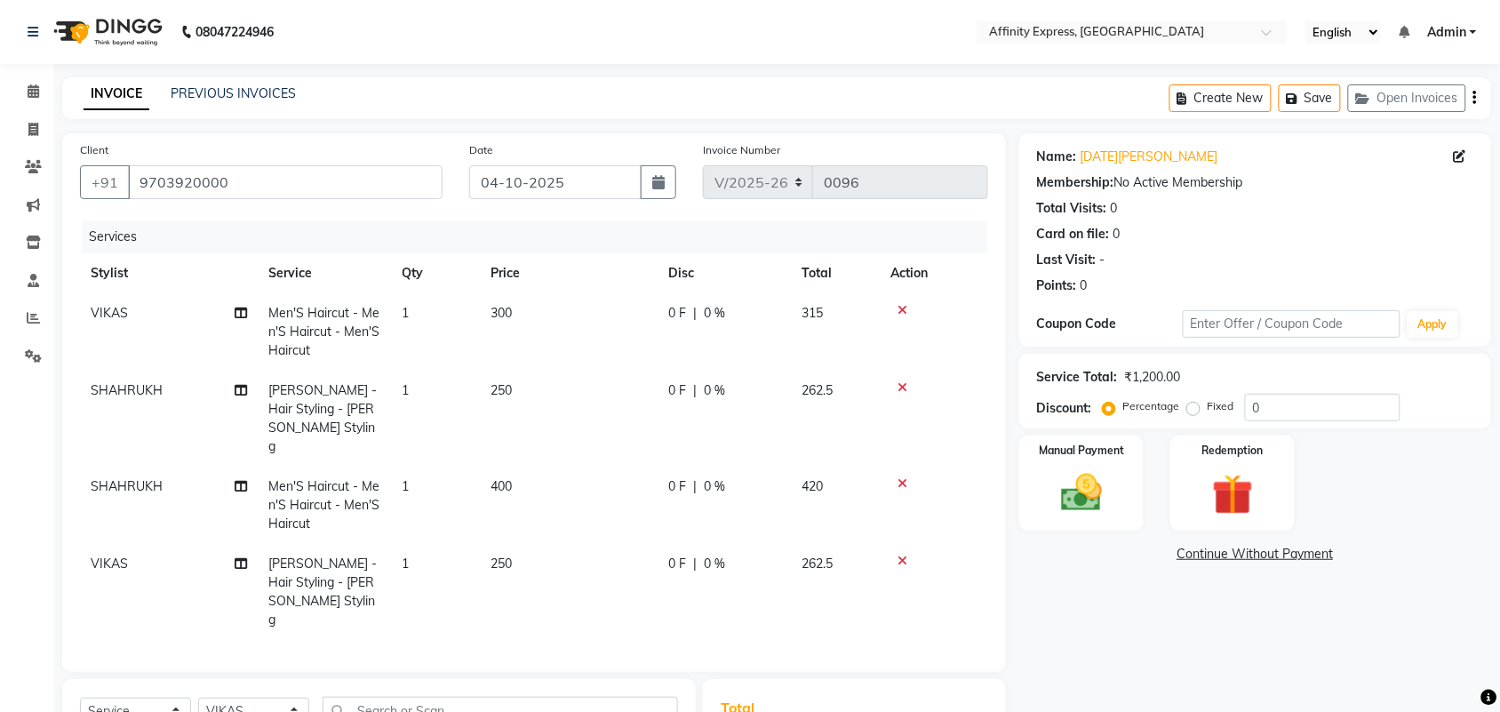
click at [572, 383] on td "250" at bounding box center [569, 419] width 178 height 96
select select "93305"
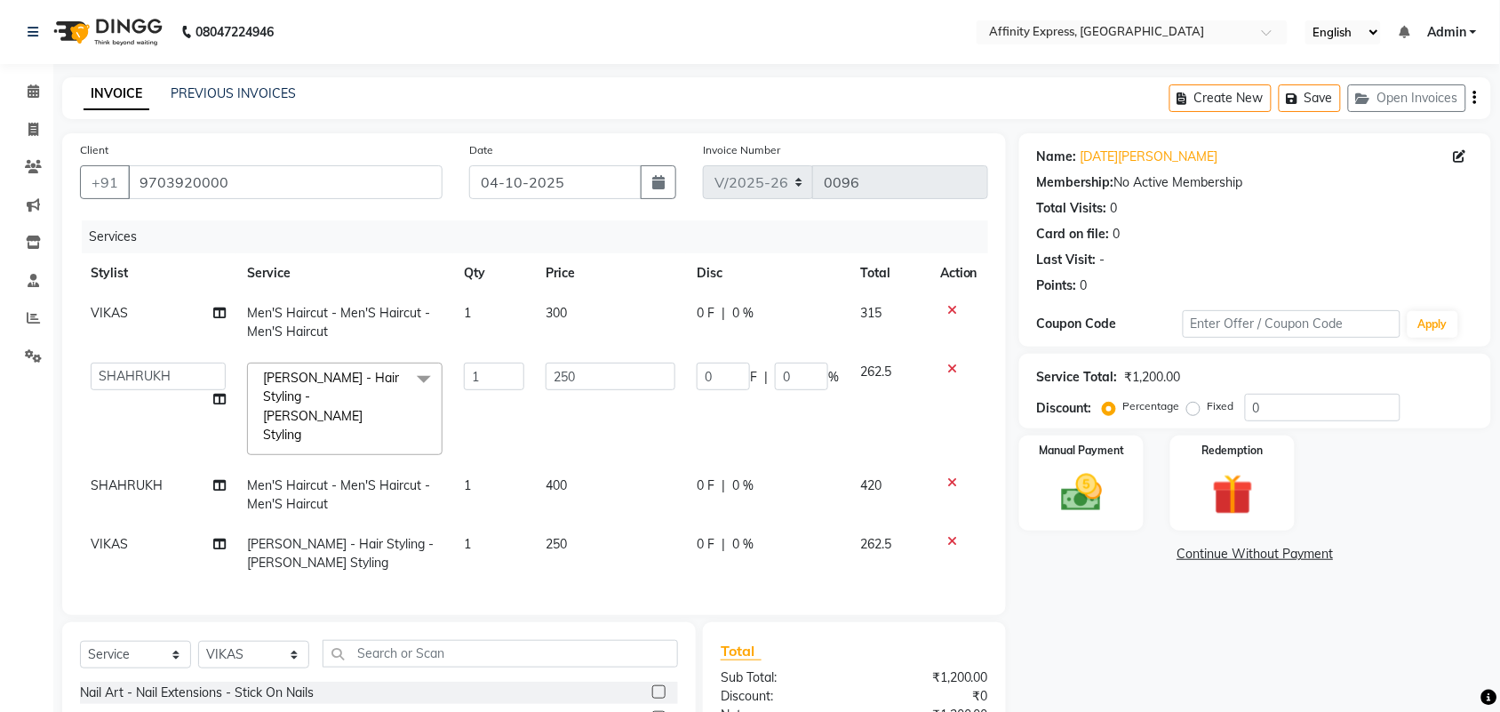
click at [572, 383] on input "250" at bounding box center [611, 377] width 130 height 28
click at [575, 384] on input "250" at bounding box center [611, 377] width 130 height 28
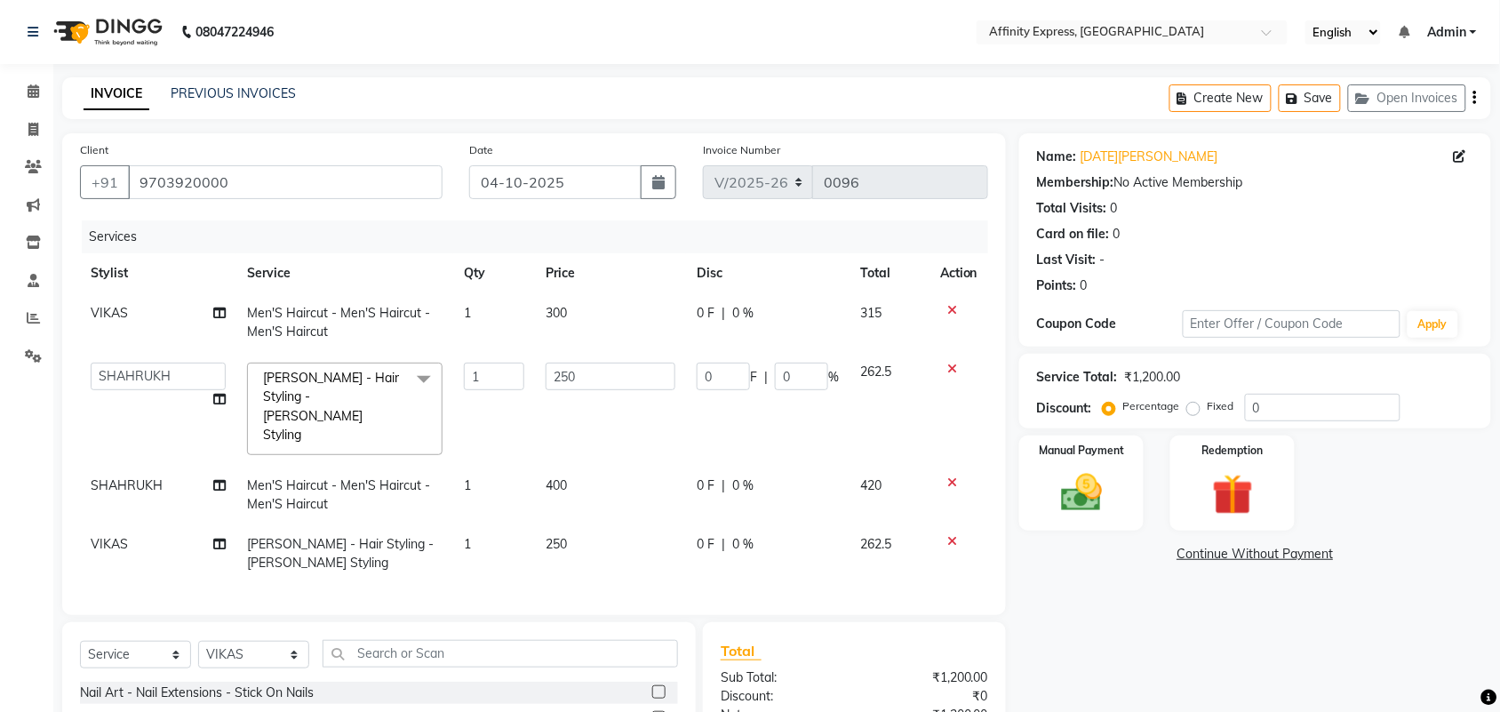
click at [575, 382] on input "250" at bounding box center [611, 377] width 130 height 28
type input "200"
click at [591, 466] on td "400" at bounding box center [610, 495] width 151 height 59
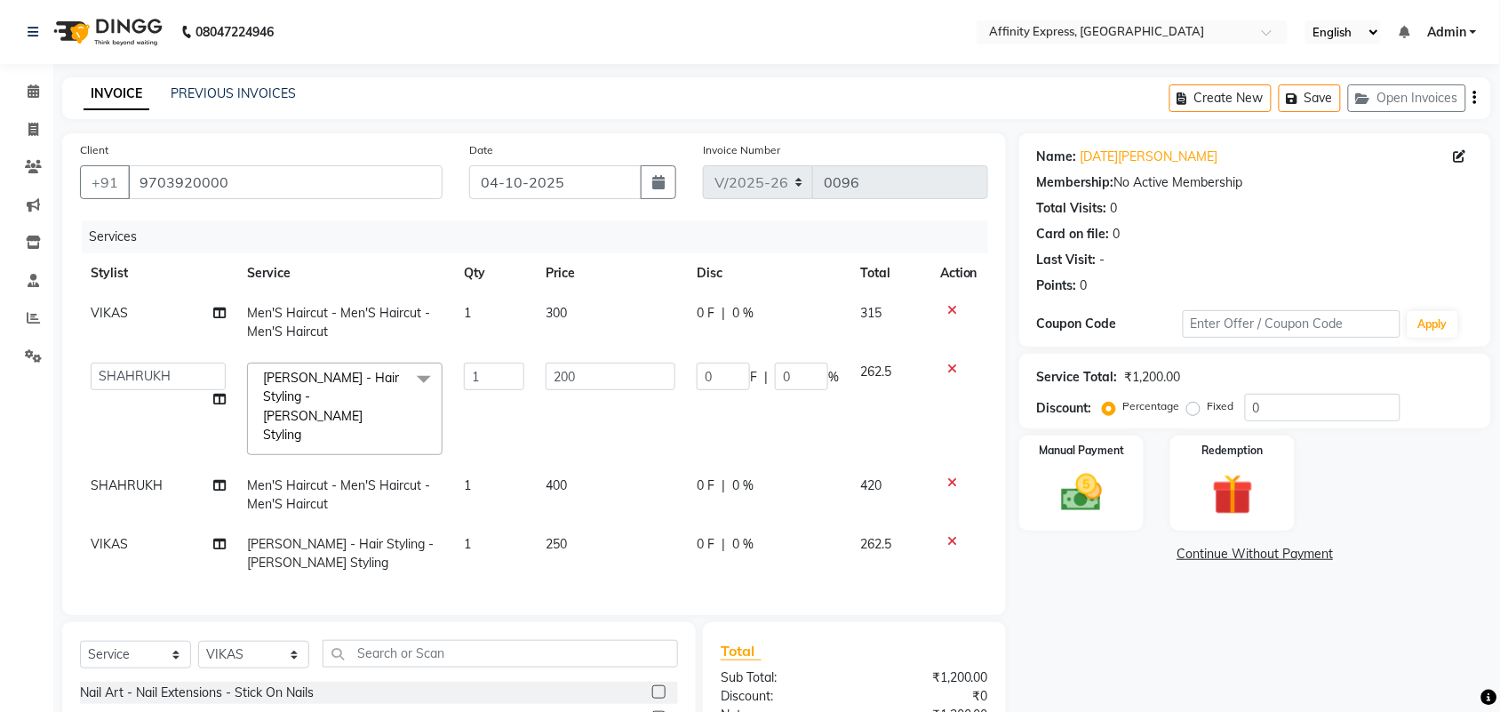
select select "93305"
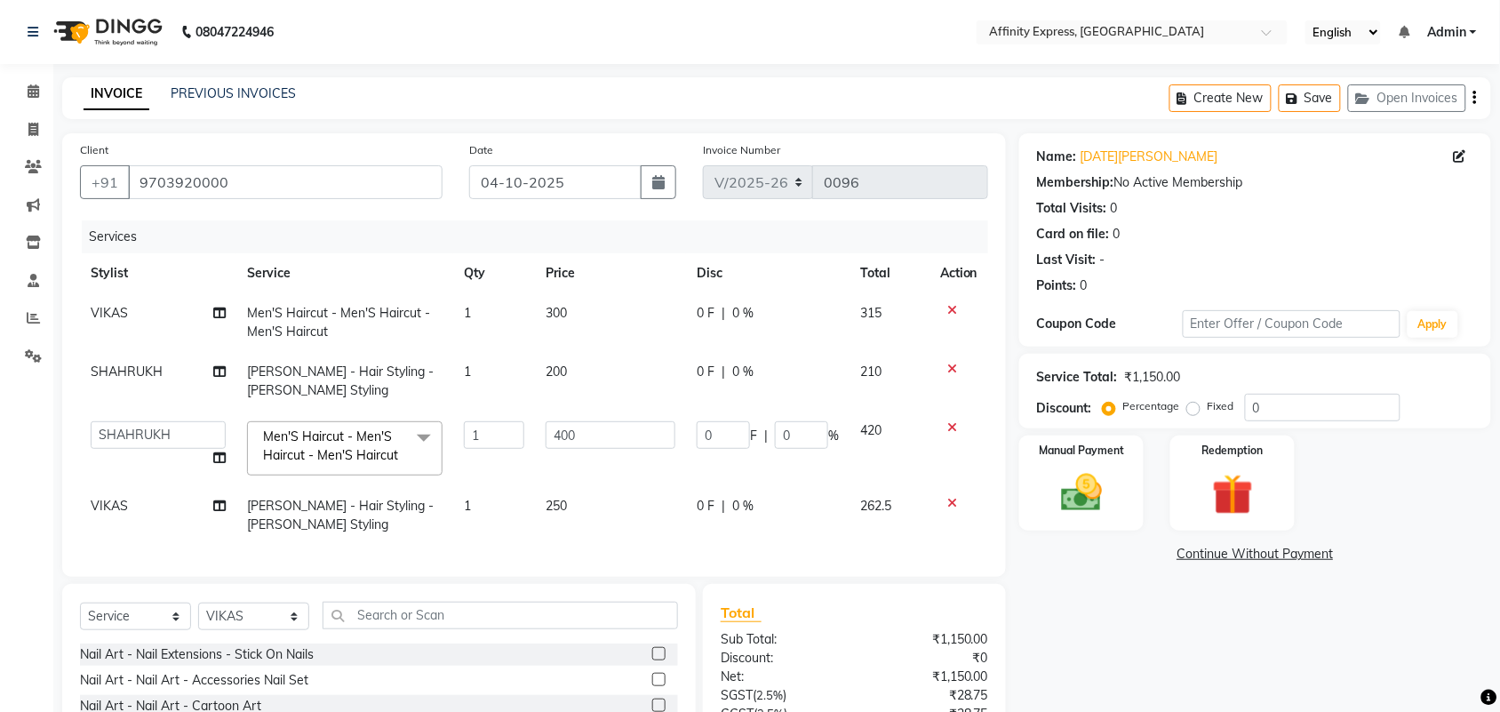
click at [591, 444] on input "400" at bounding box center [611, 435] width 130 height 28
click at [575, 508] on td "250" at bounding box center [610, 515] width 151 height 59
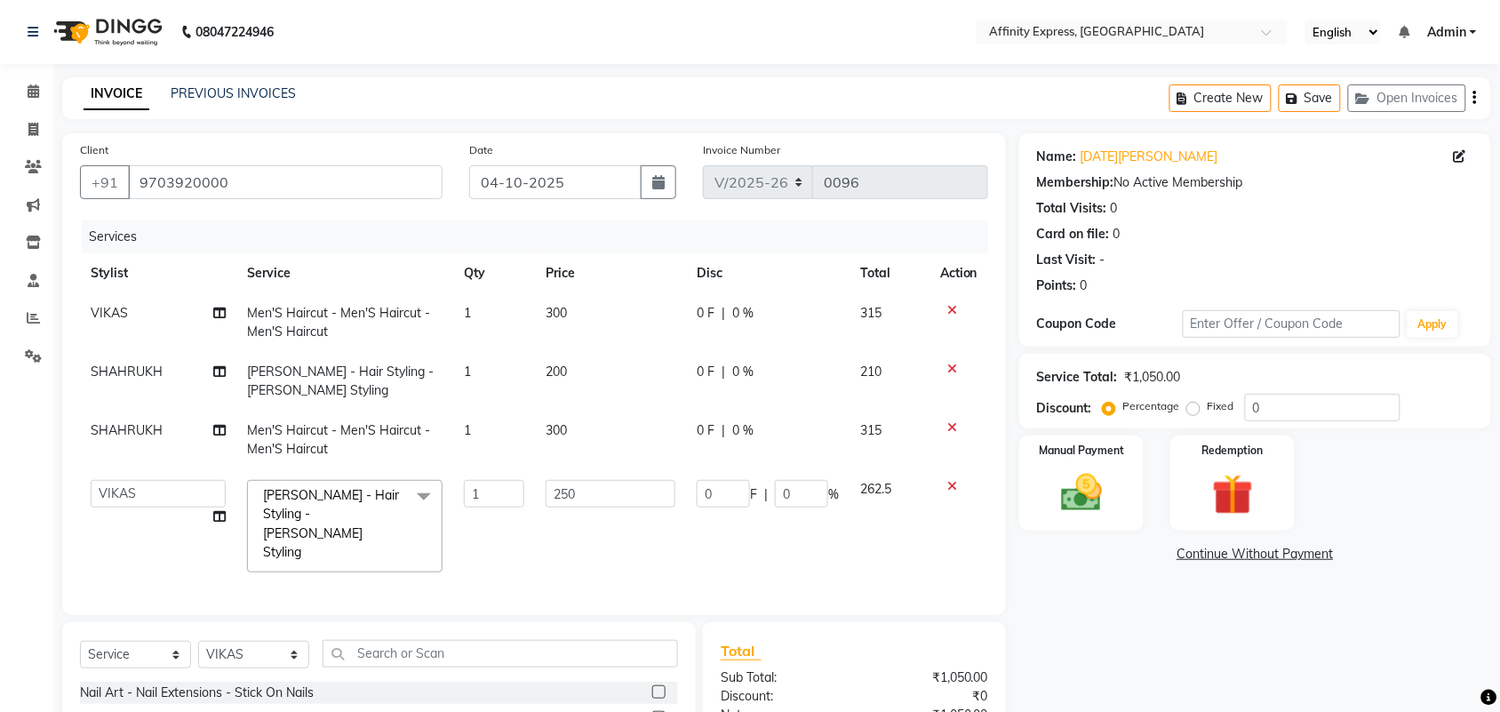
click at [575, 508] on td "250" at bounding box center [610, 526] width 151 height 114
click at [582, 492] on input "250" at bounding box center [611, 494] width 130 height 28
click at [1083, 574] on div "Name: [DATE][PERSON_NAME] Membership: No Active Membership Total Visits: 0 Card…" at bounding box center [1262, 508] width 485 height 751
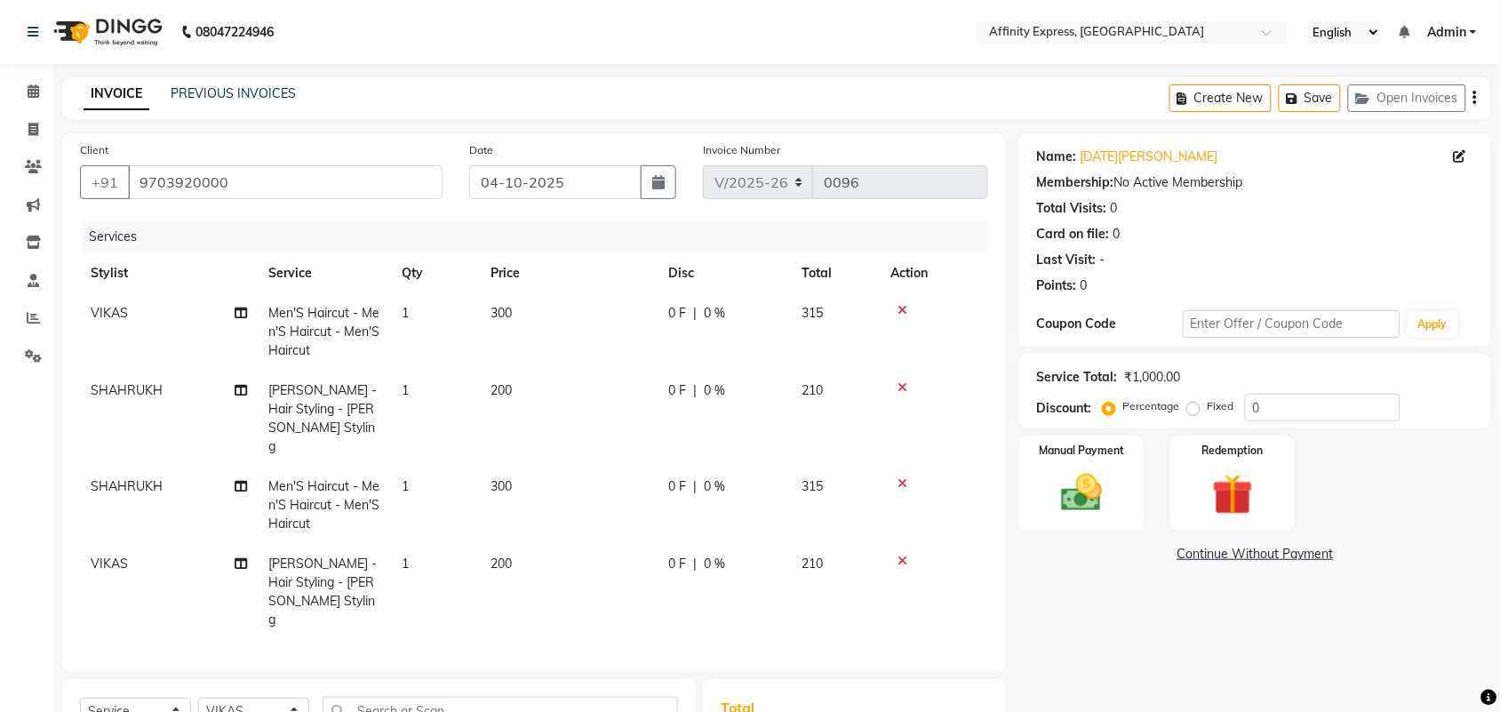
scroll to position [197, 0]
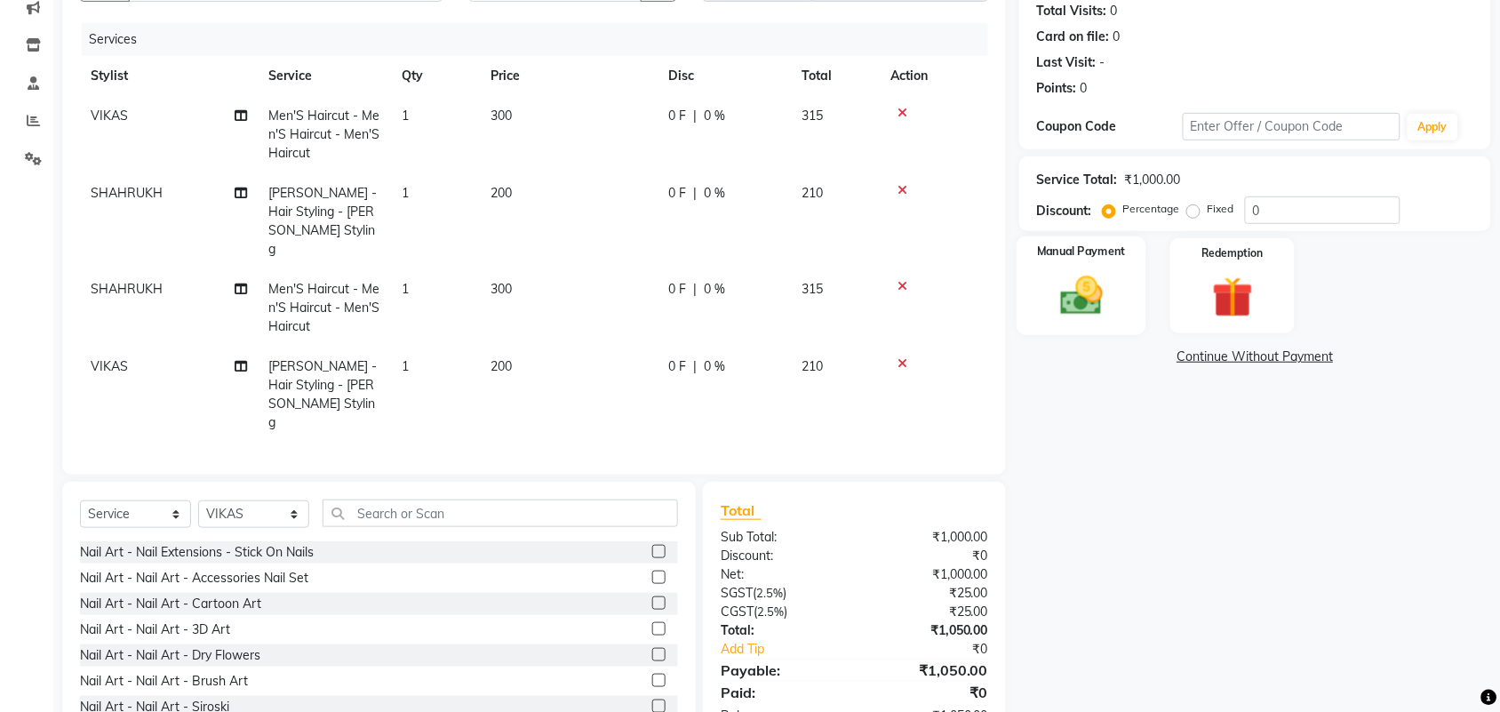
click at [1072, 316] on img at bounding box center [1081, 295] width 69 height 49
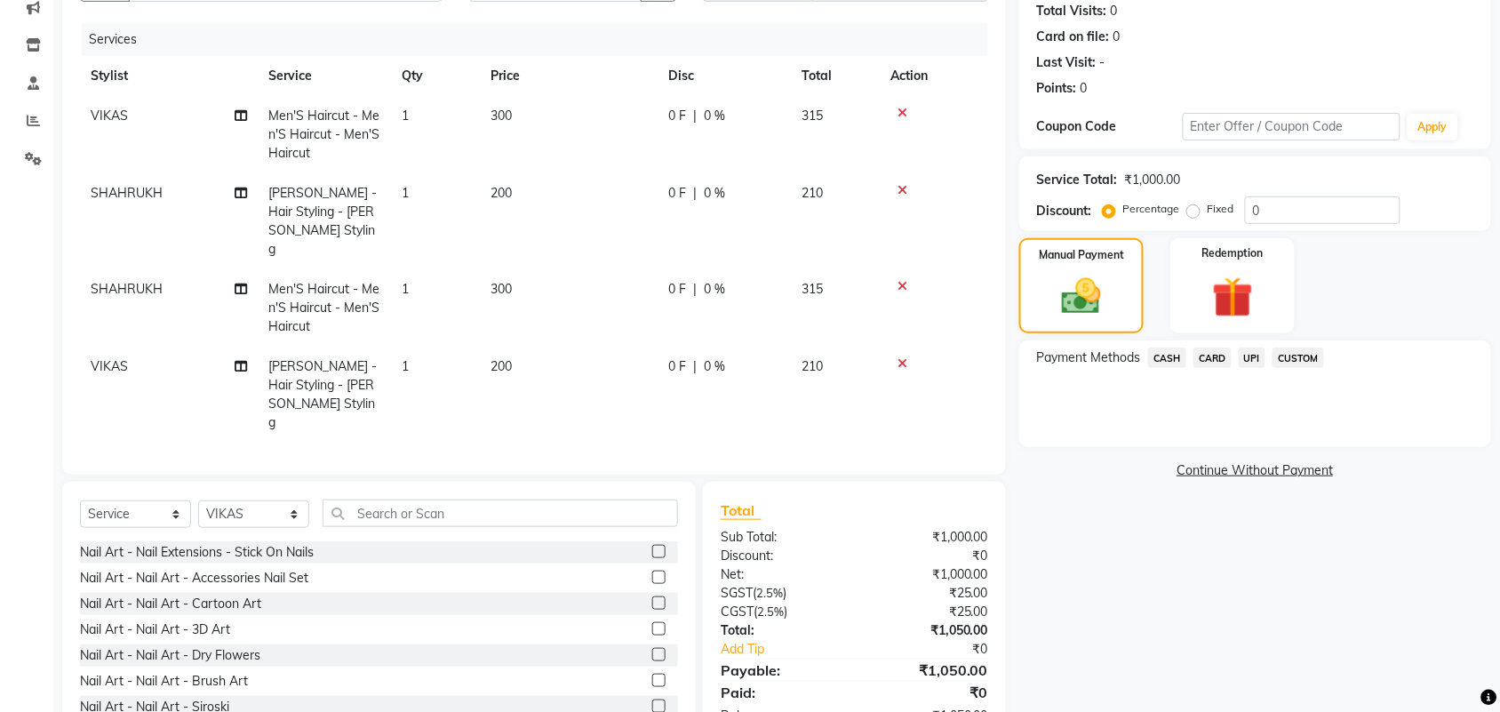
click at [1260, 363] on span "UPI" at bounding box center [1253, 358] width 28 height 20
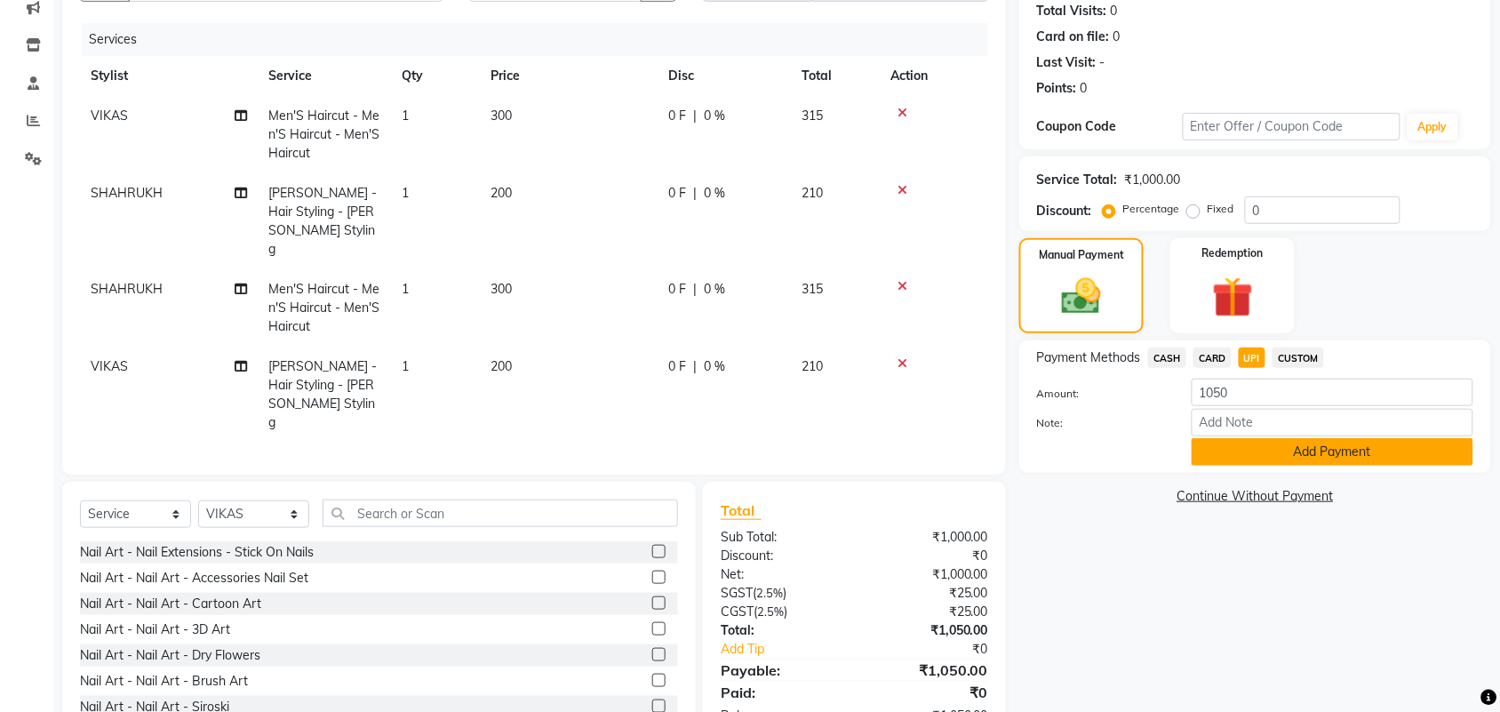
click at [1249, 445] on button "Add Payment" at bounding box center [1333, 452] width 282 height 28
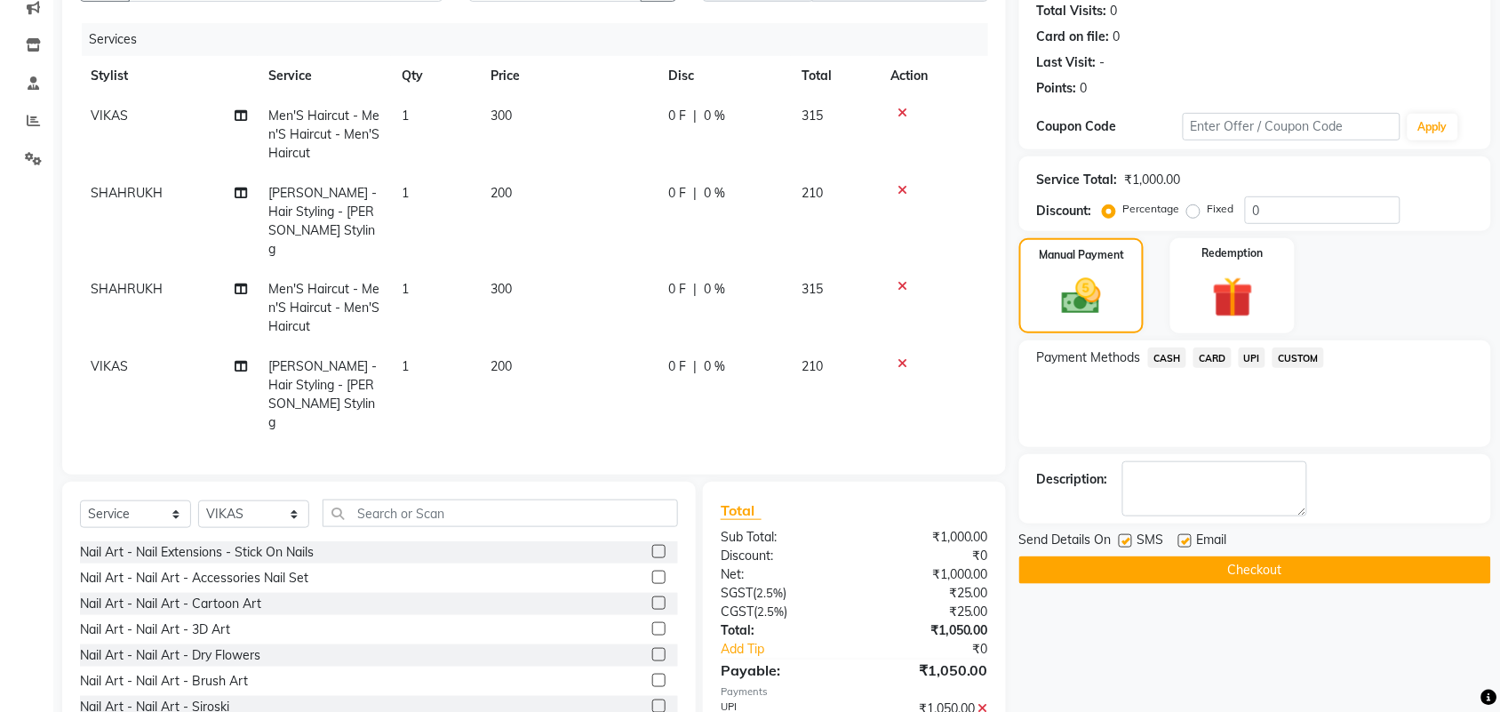
click at [1236, 574] on button "Checkout" at bounding box center [1256, 570] width 472 height 28
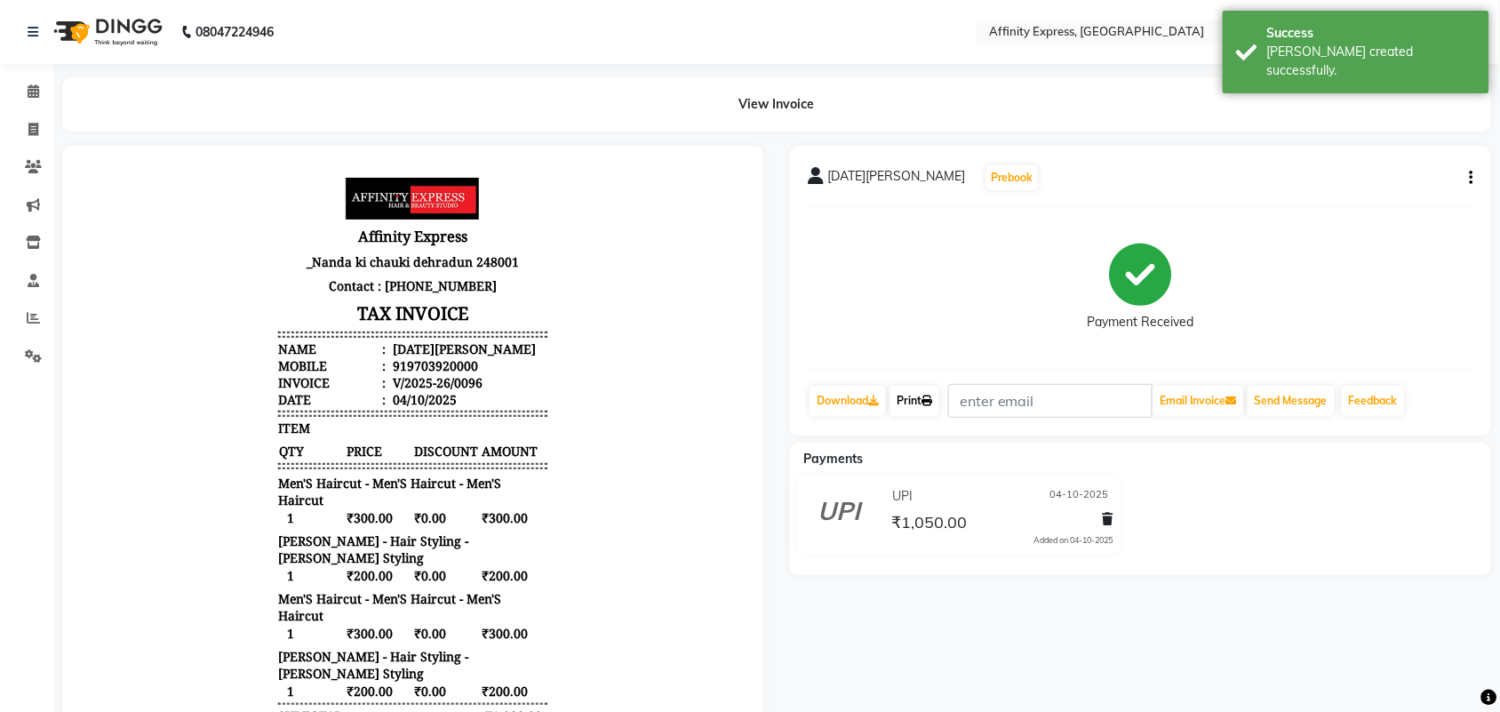
click at [922, 406] on link "Print" at bounding box center [915, 401] width 50 height 30
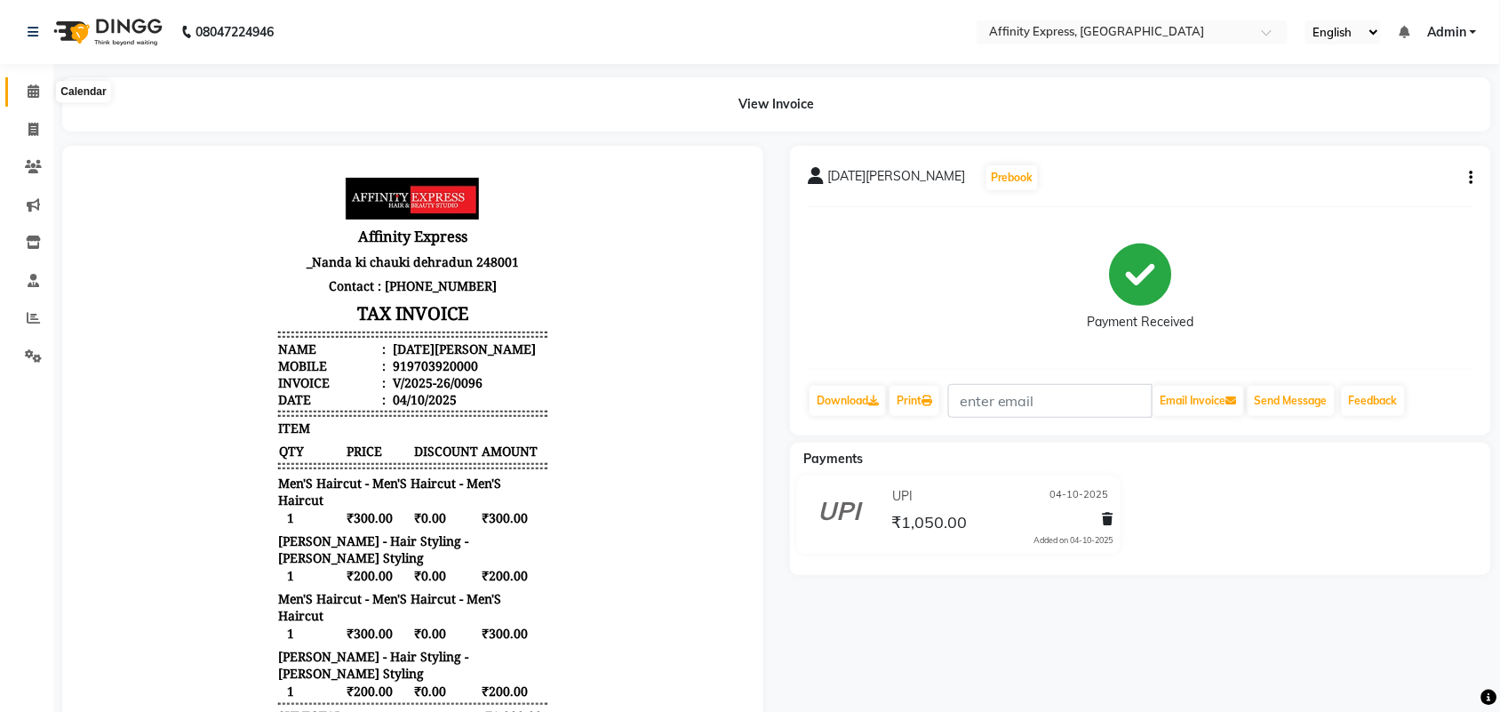
click at [29, 99] on span at bounding box center [33, 92] width 31 height 20
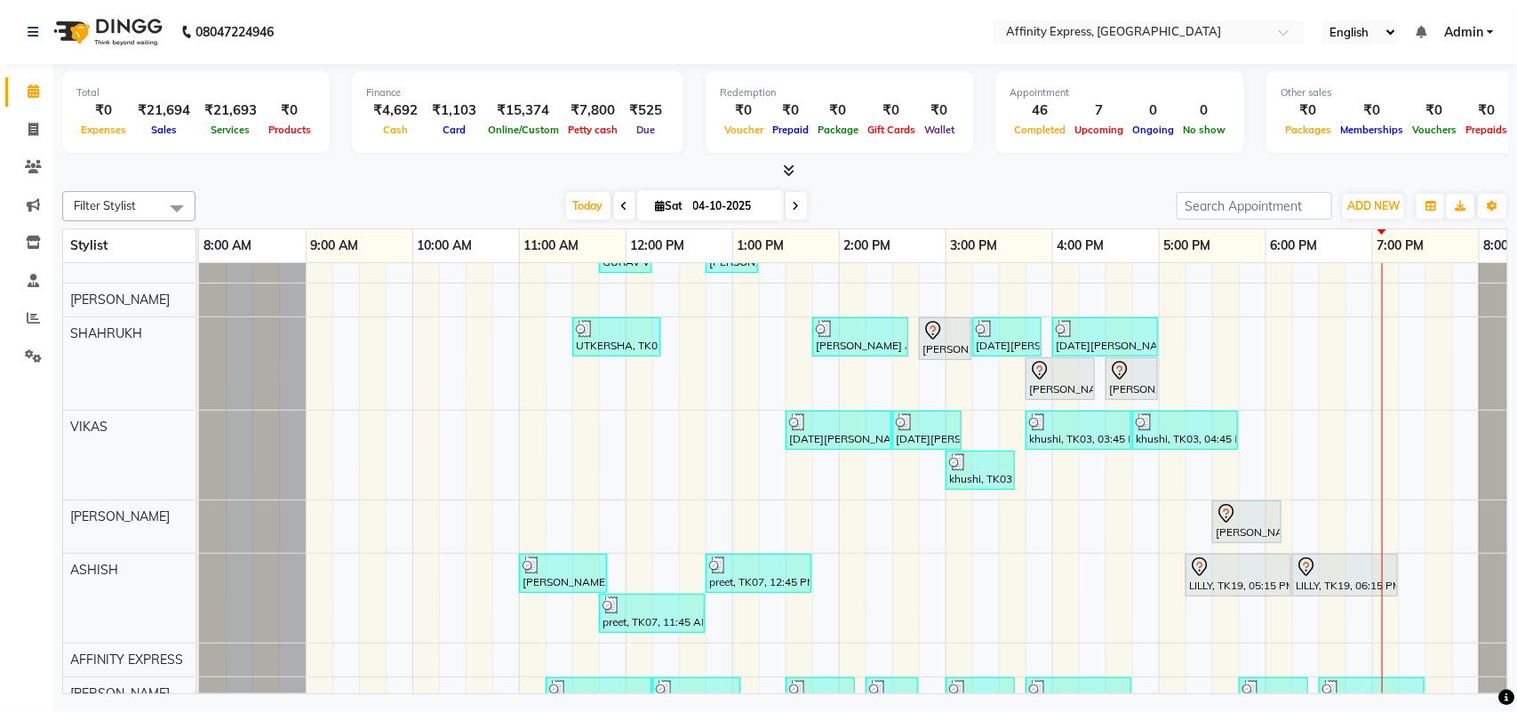
scroll to position [503, 0]
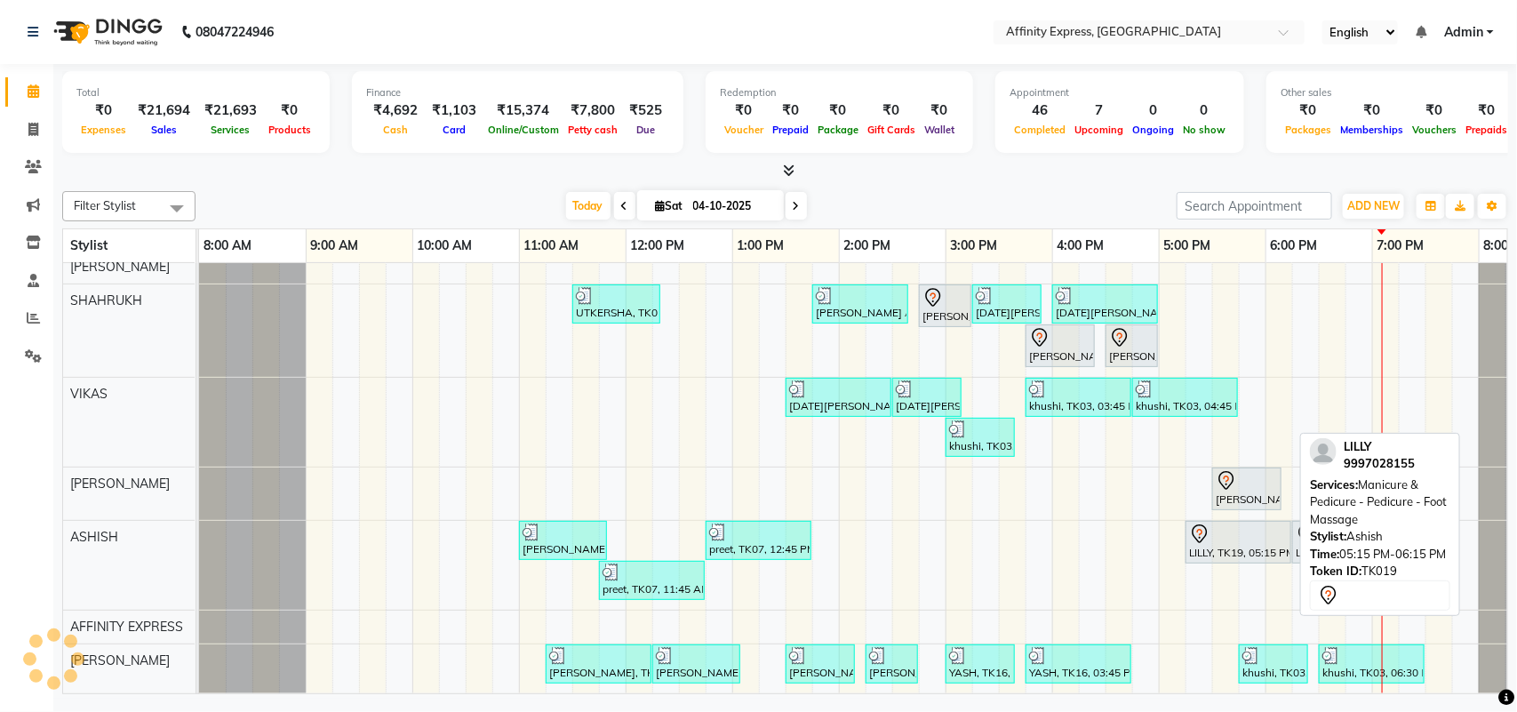
click at [1247, 524] on div at bounding box center [1238, 534] width 99 height 21
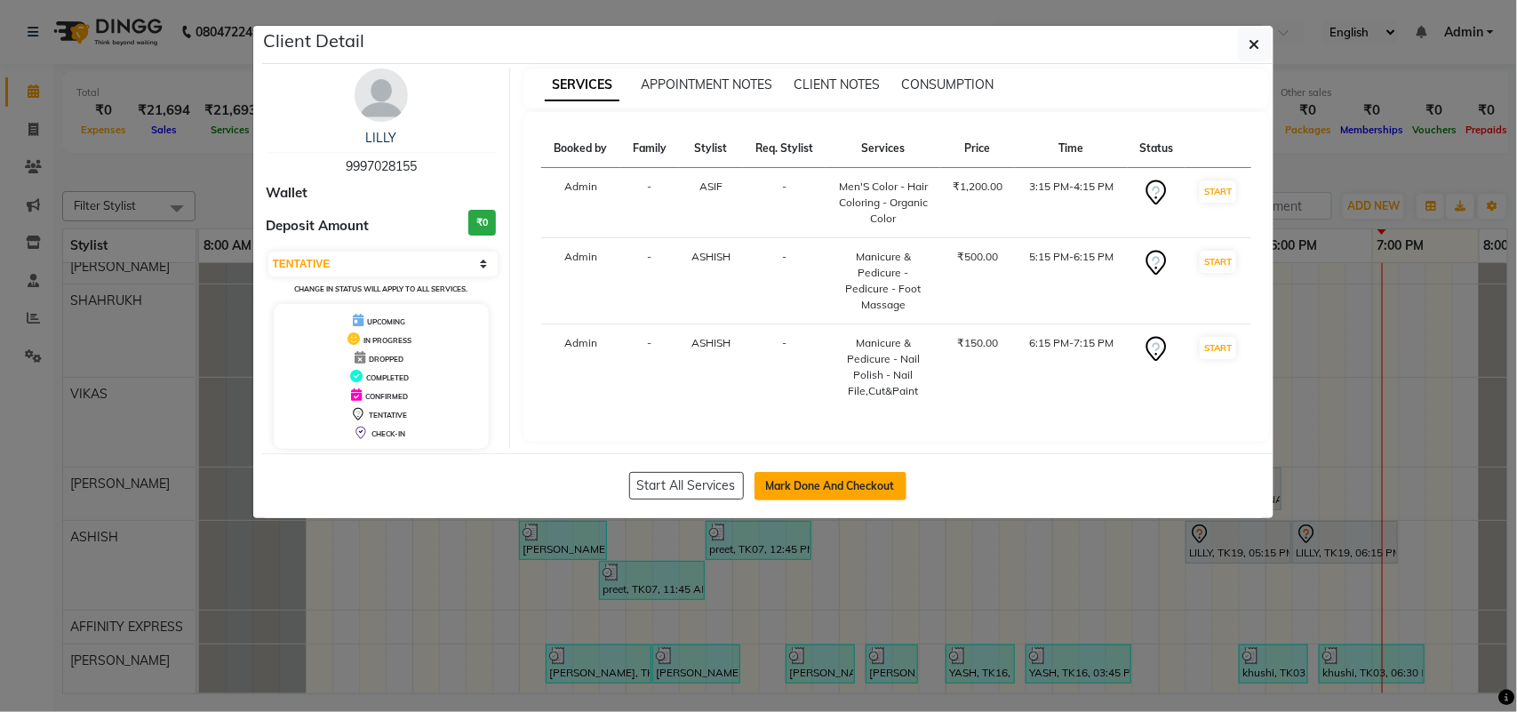
click at [843, 480] on button "Mark Done And Checkout" at bounding box center [831, 486] width 152 height 28
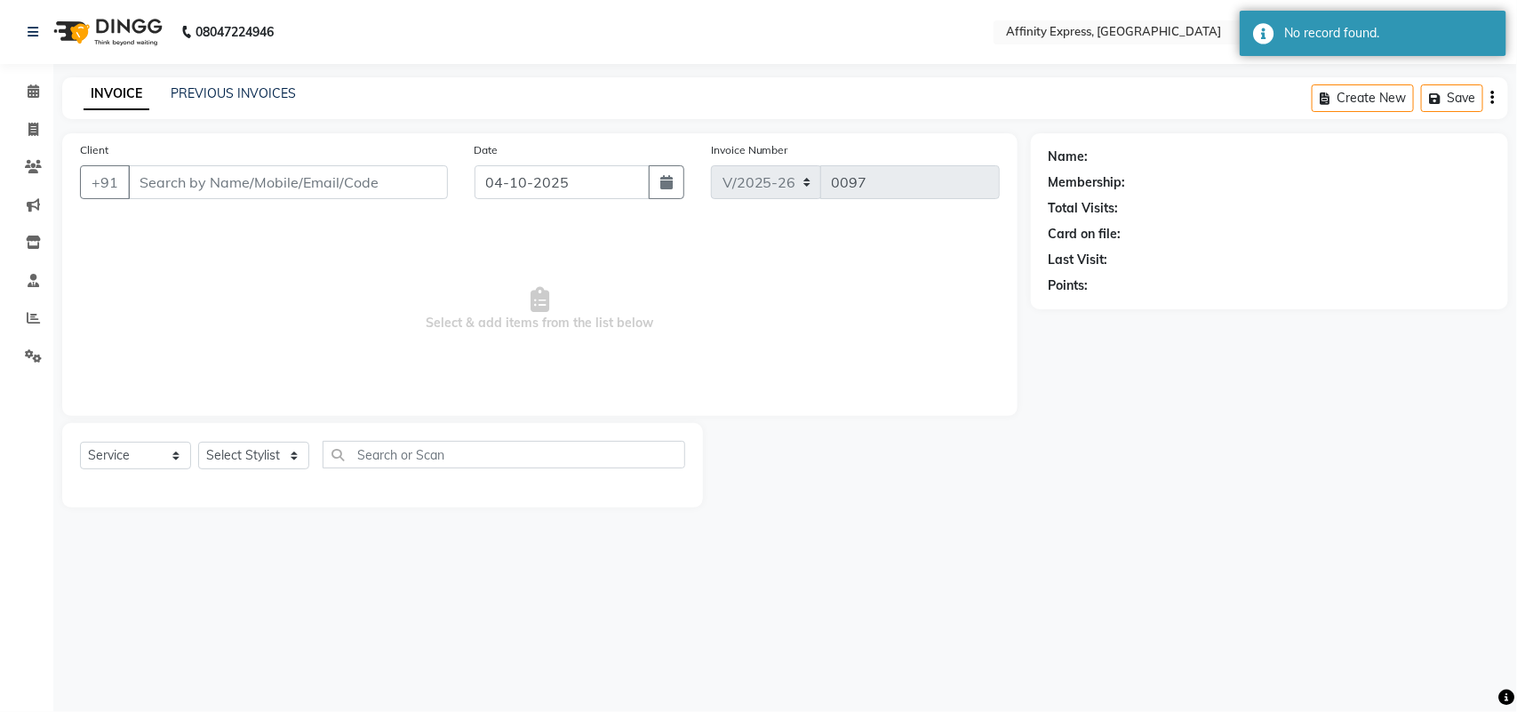
click at [333, 255] on span "Select & add items from the list below" at bounding box center [540, 309] width 920 height 178
click at [28, 85] on icon at bounding box center [34, 90] width 12 height 13
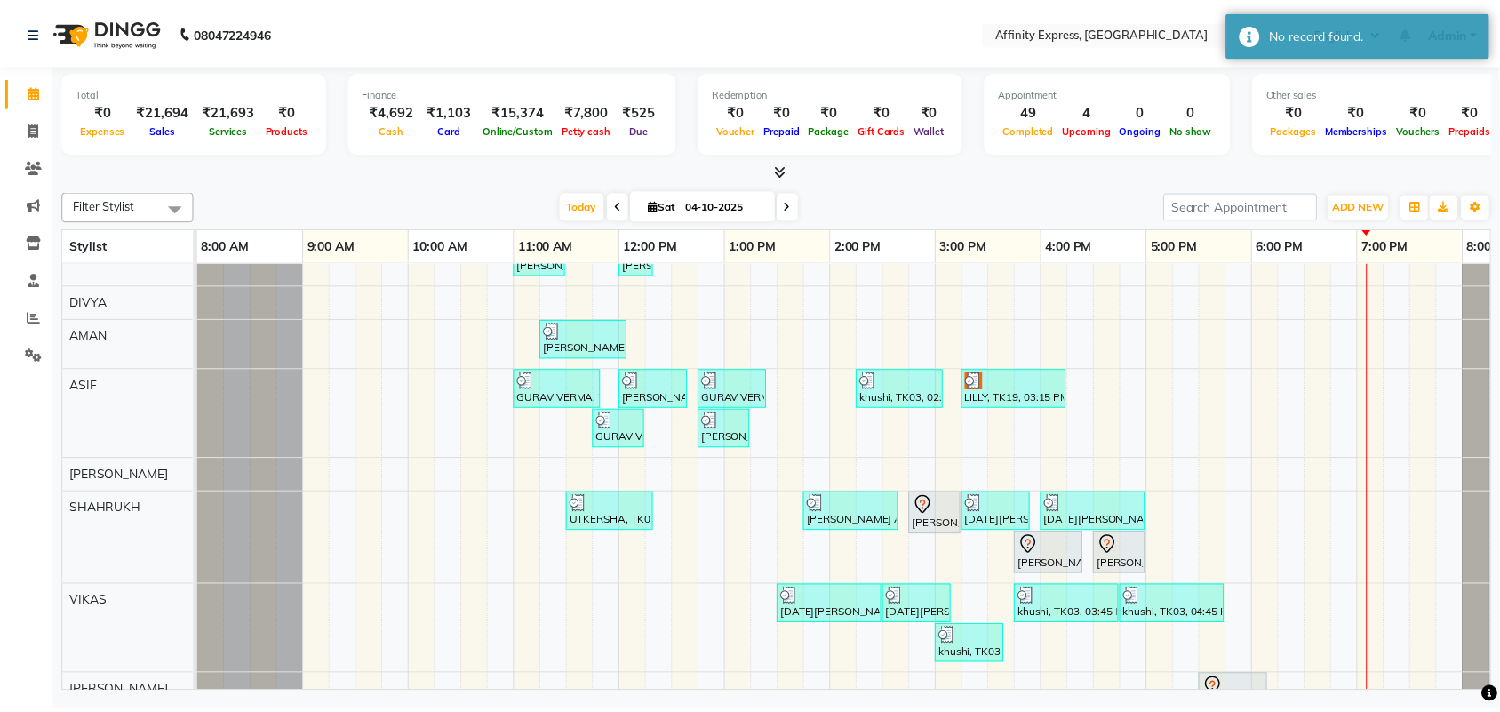
scroll to position [296, 0]
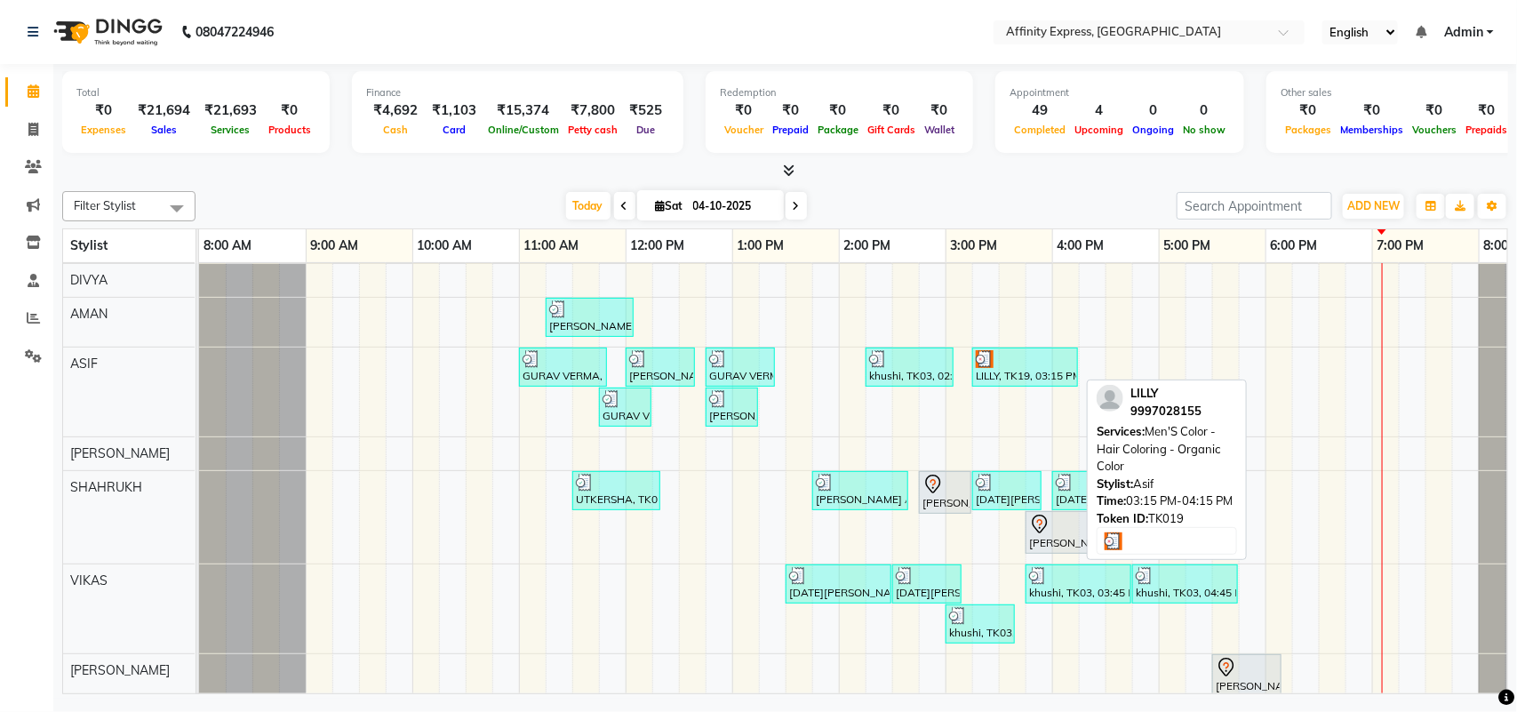
click at [1014, 366] on div at bounding box center [1025, 359] width 99 height 18
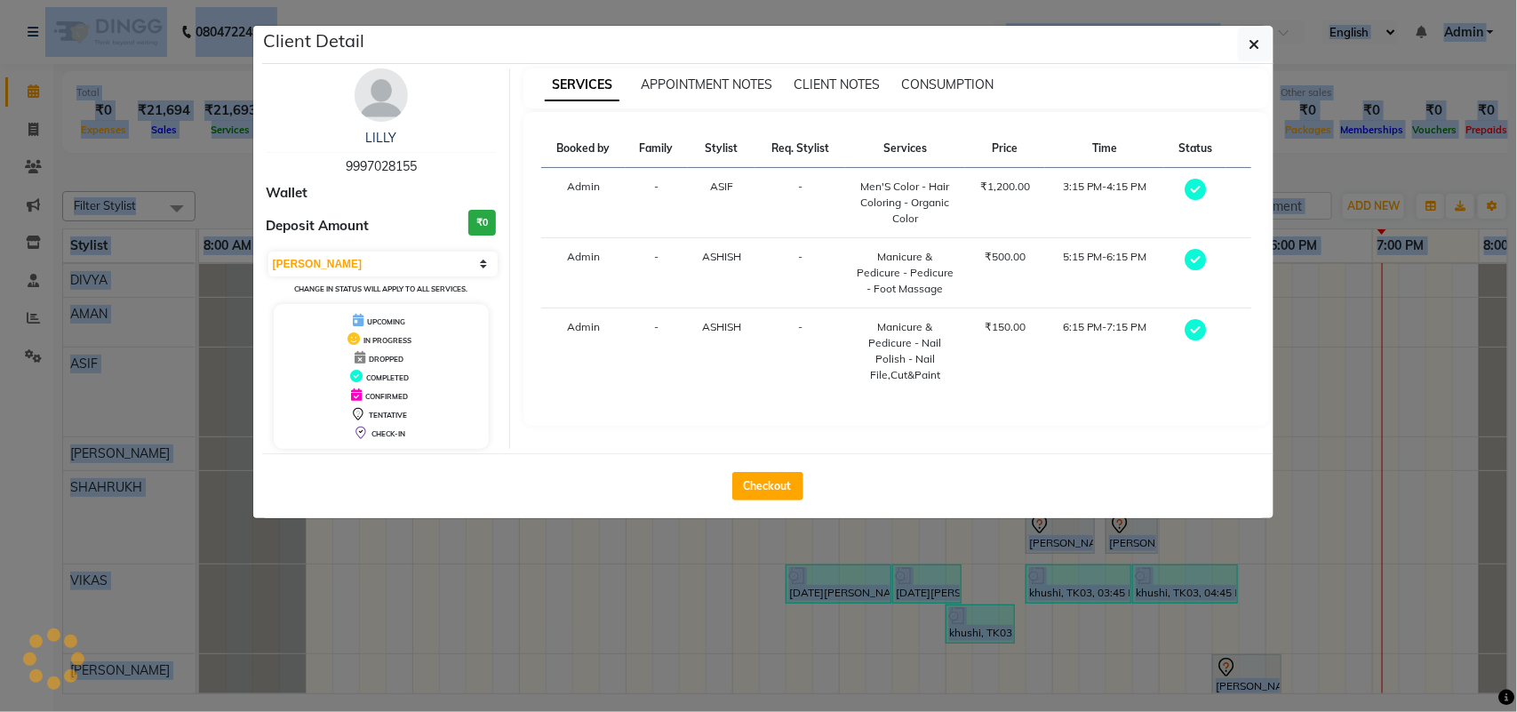
click at [1014, 366] on ngb-modal-window "Client Detail LILLY 9997028155 Wallet Deposit Amount ₹0 Select MARK DONE UPCOMI…" at bounding box center [758, 356] width 1517 height 712
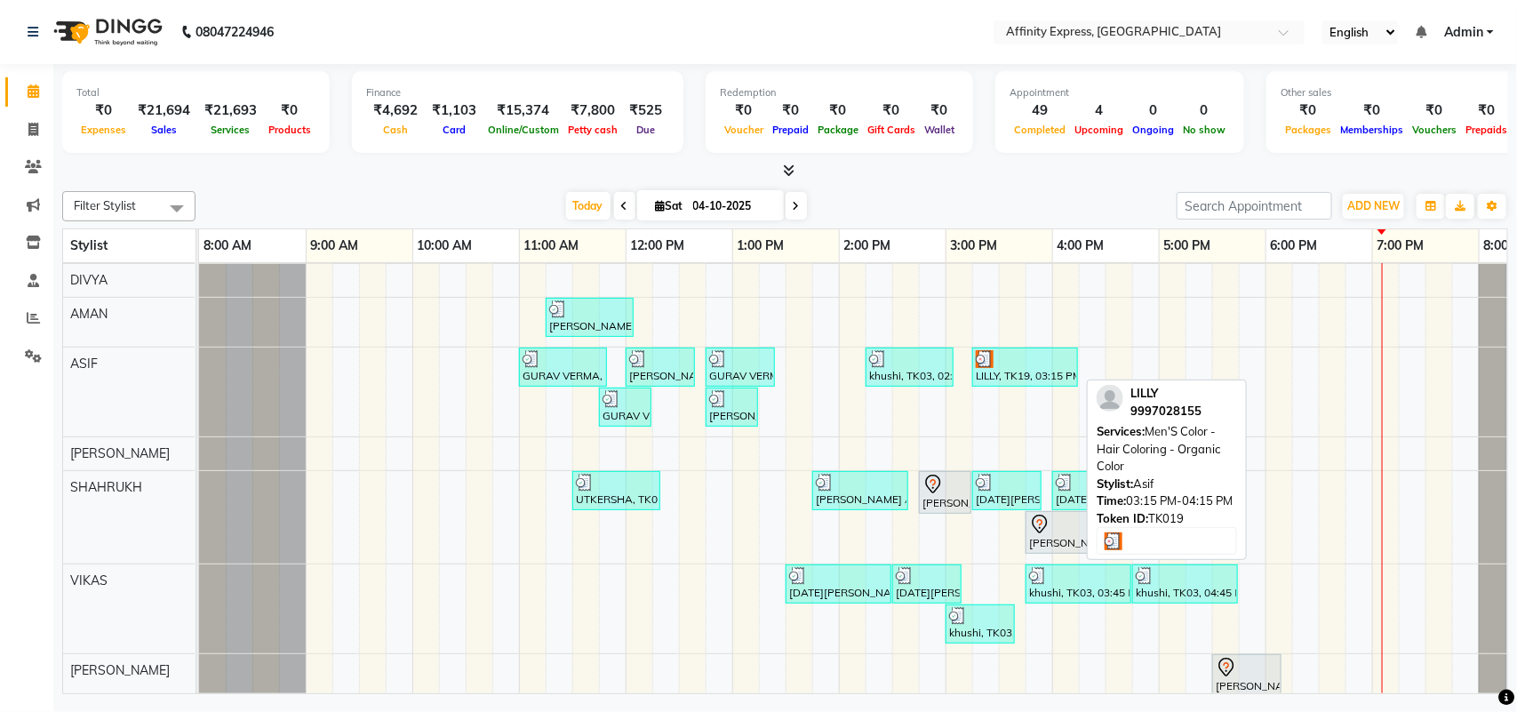
click at [1014, 366] on div at bounding box center [1025, 359] width 99 height 18
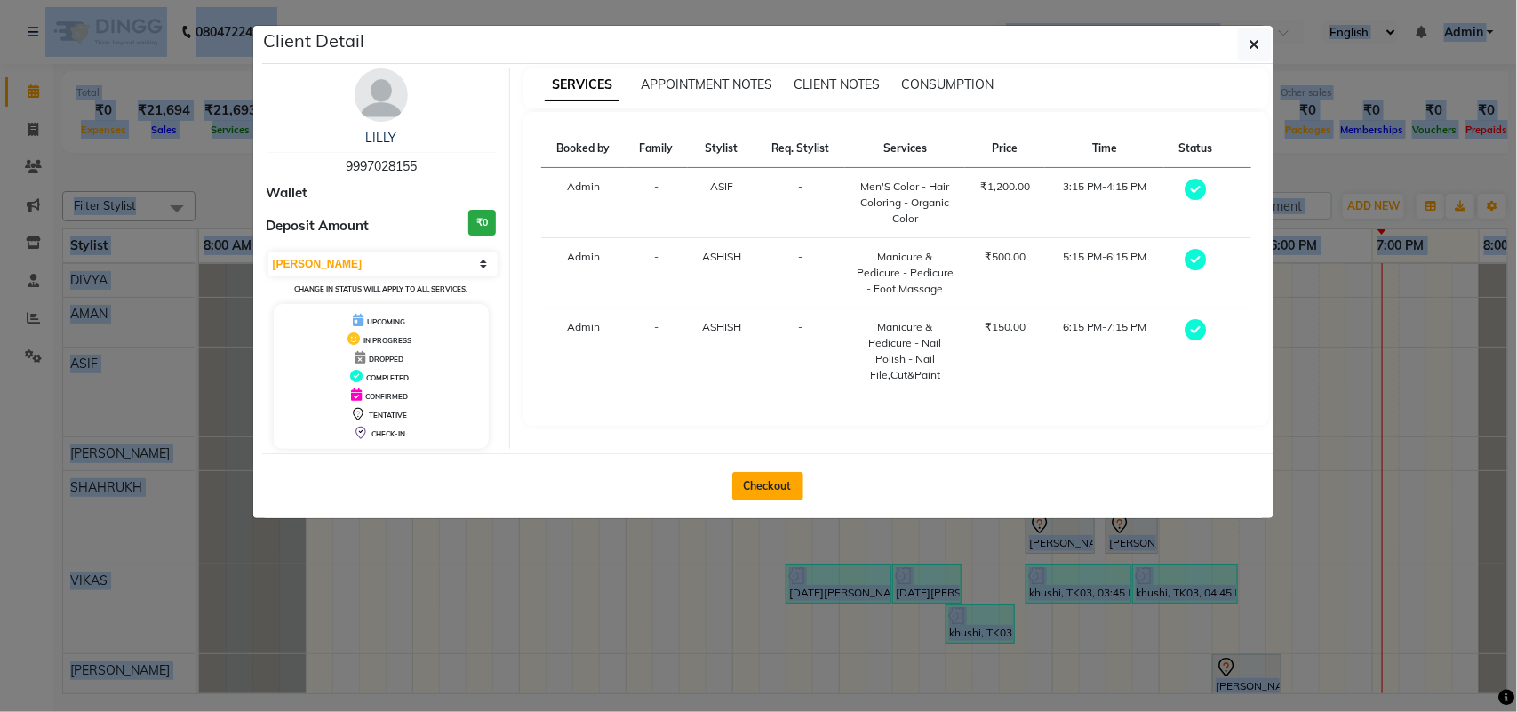
click at [751, 492] on button "Checkout" at bounding box center [767, 486] width 71 height 28
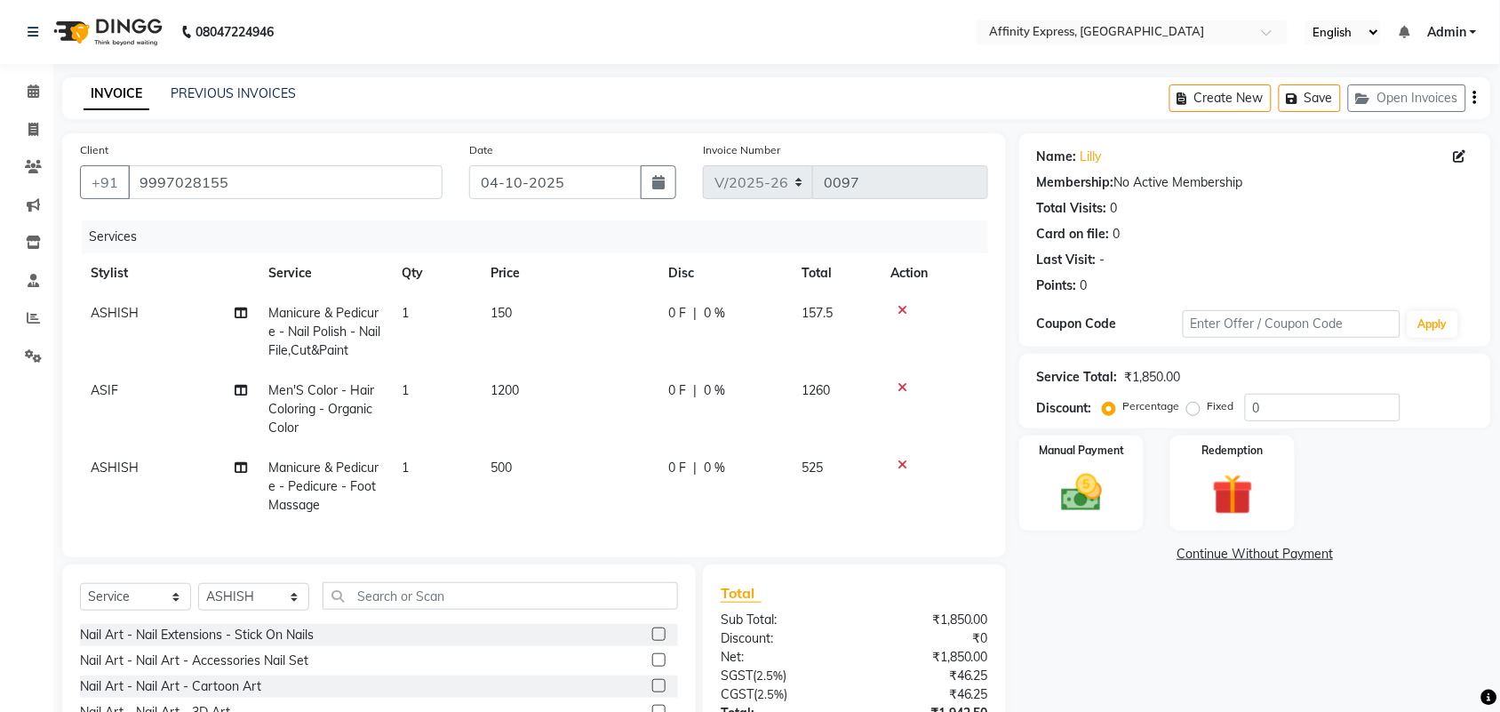
click at [516, 309] on td "150" at bounding box center [569, 331] width 178 height 77
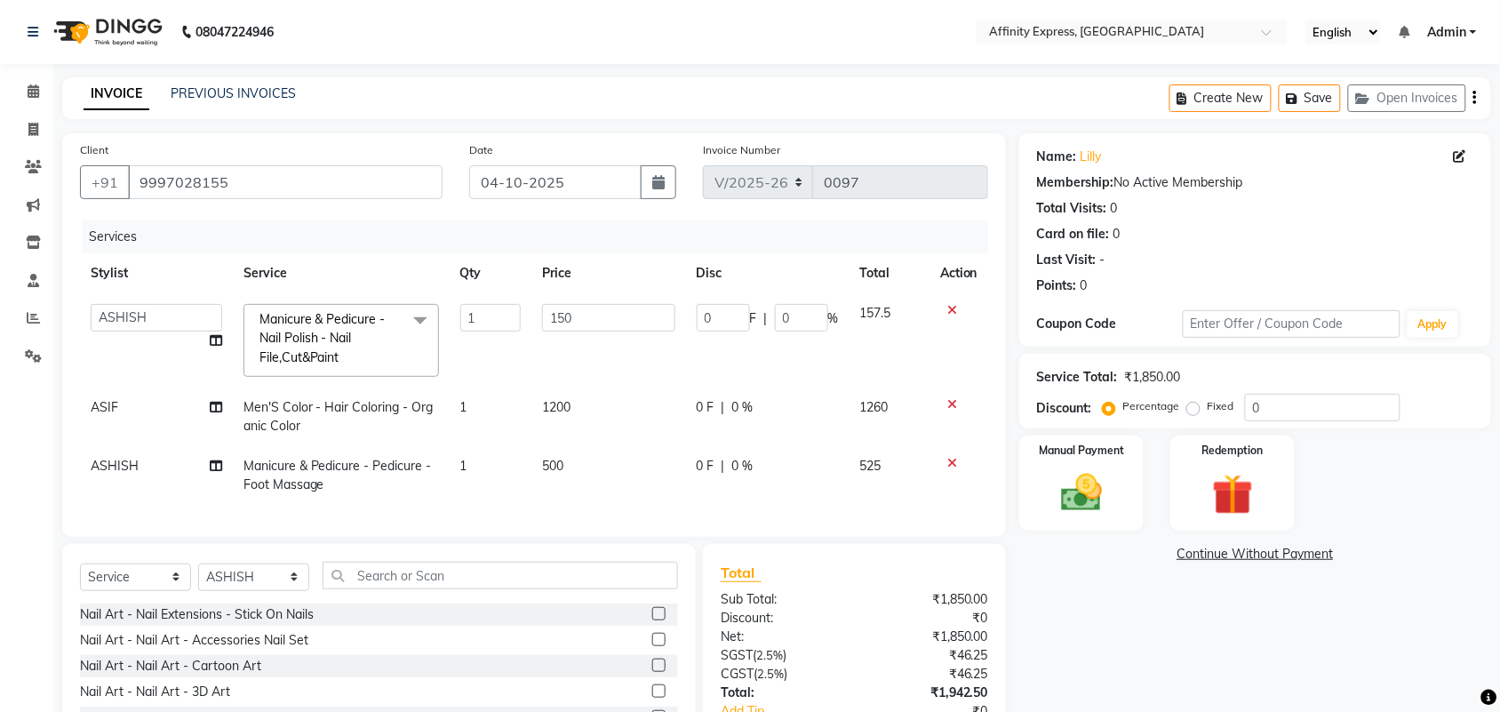
click at [513, 311] on input "1" at bounding box center [490, 318] width 61 height 28
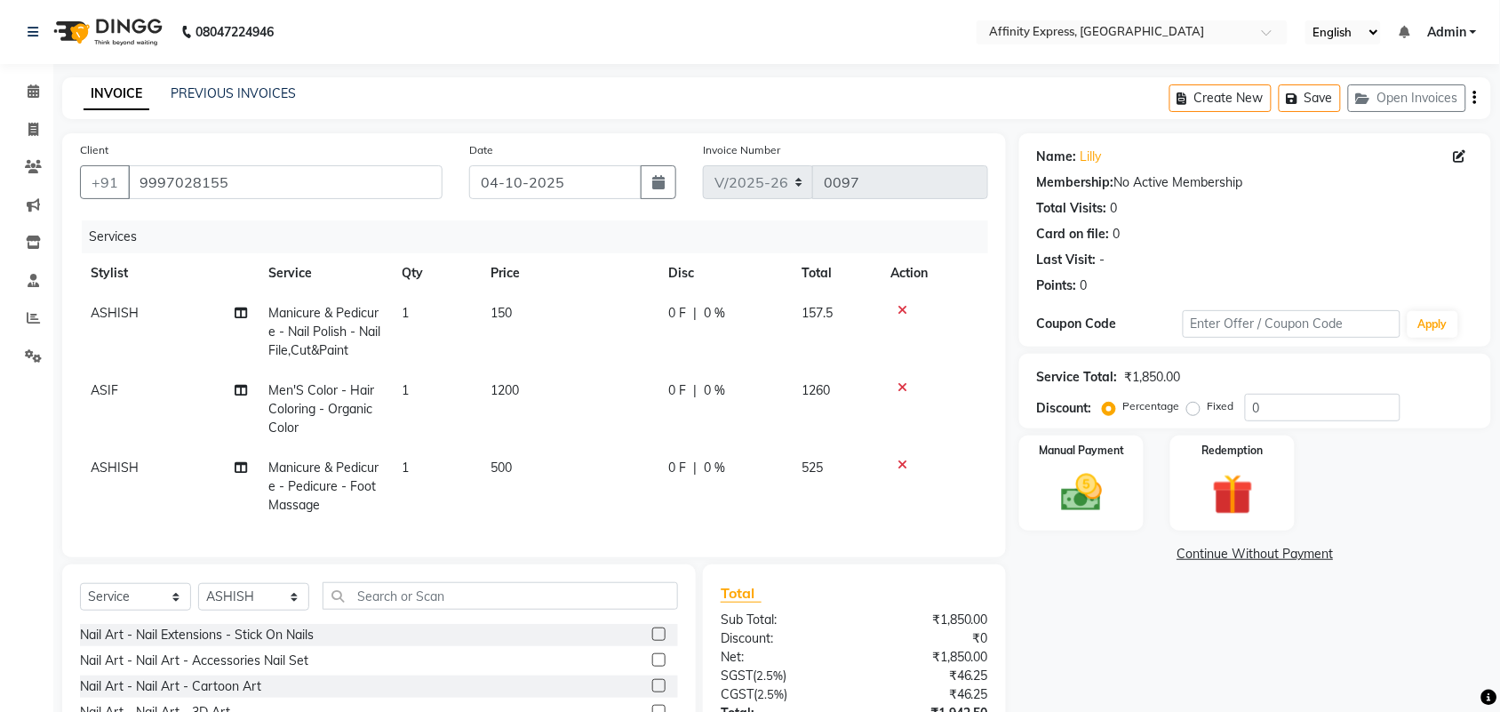
click at [605, 308] on td "150" at bounding box center [569, 331] width 178 height 77
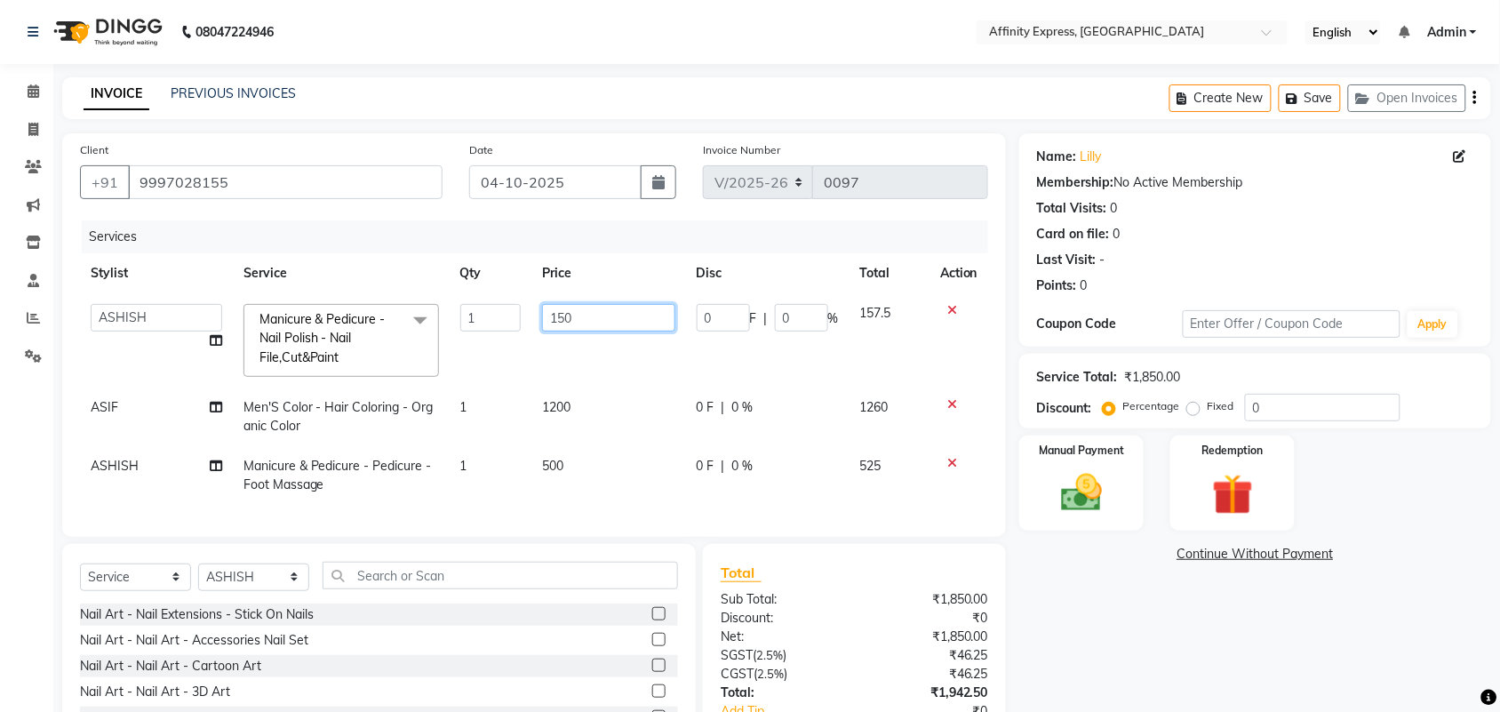
click at [605, 308] on input "150" at bounding box center [608, 318] width 132 height 28
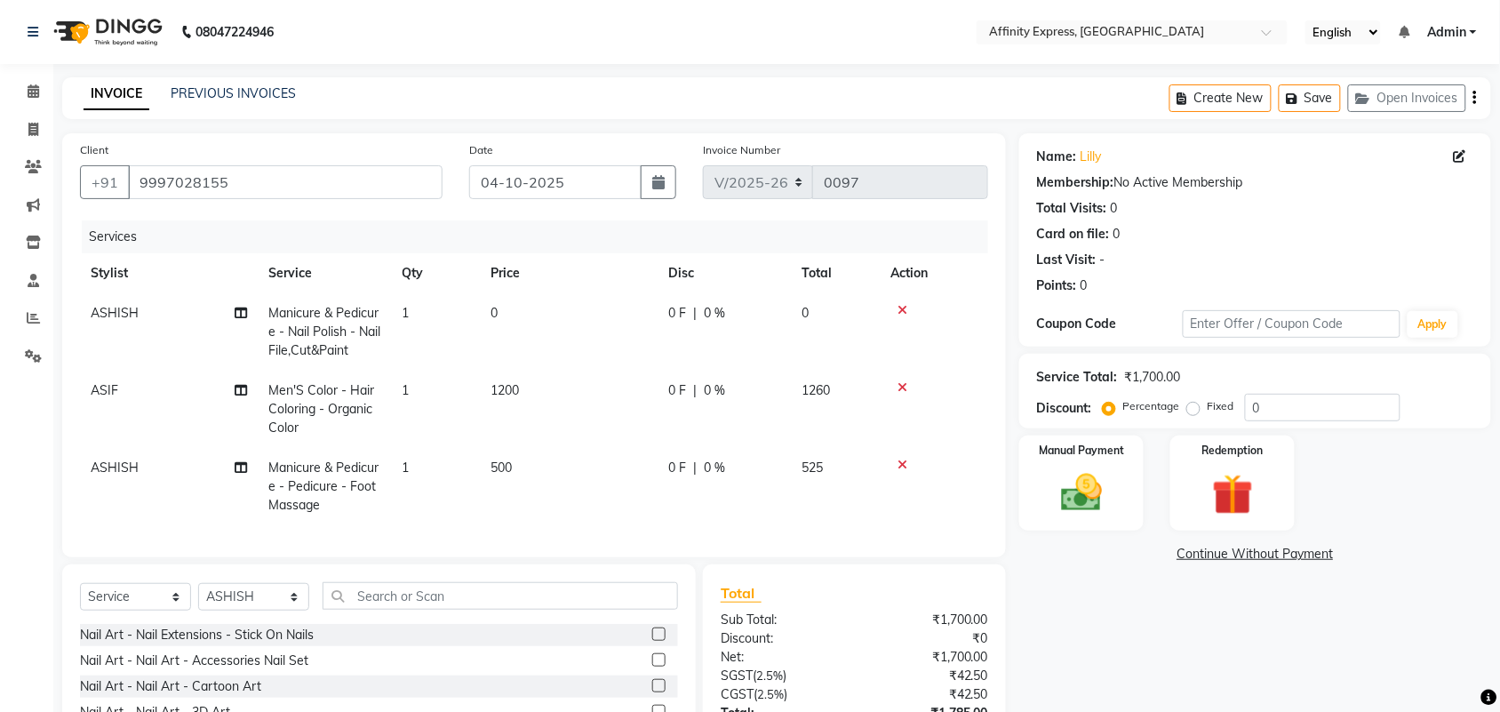
click at [579, 415] on td "1200" at bounding box center [569, 409] width 178 height 77
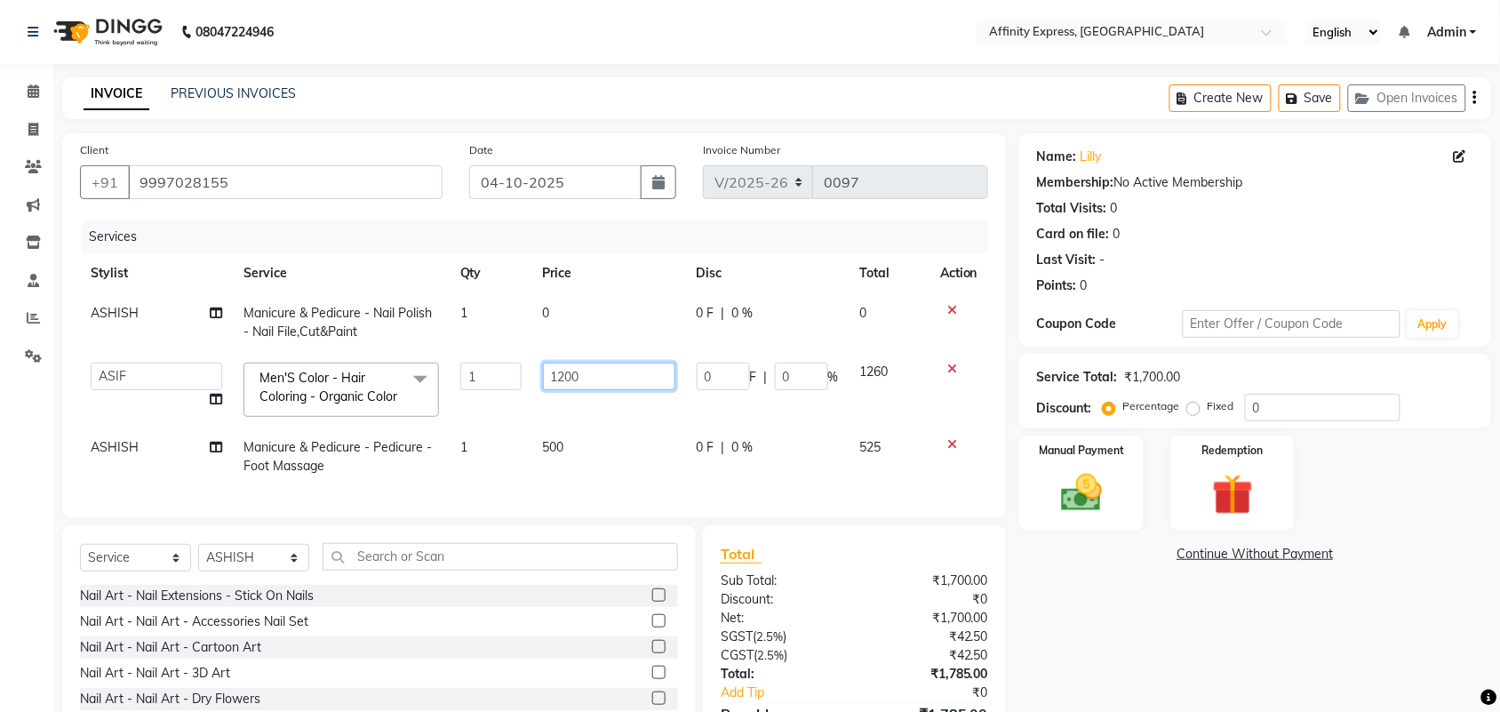
click at [601, 376] on input "1200" at bounding box center [609, 377] width 132 height 28
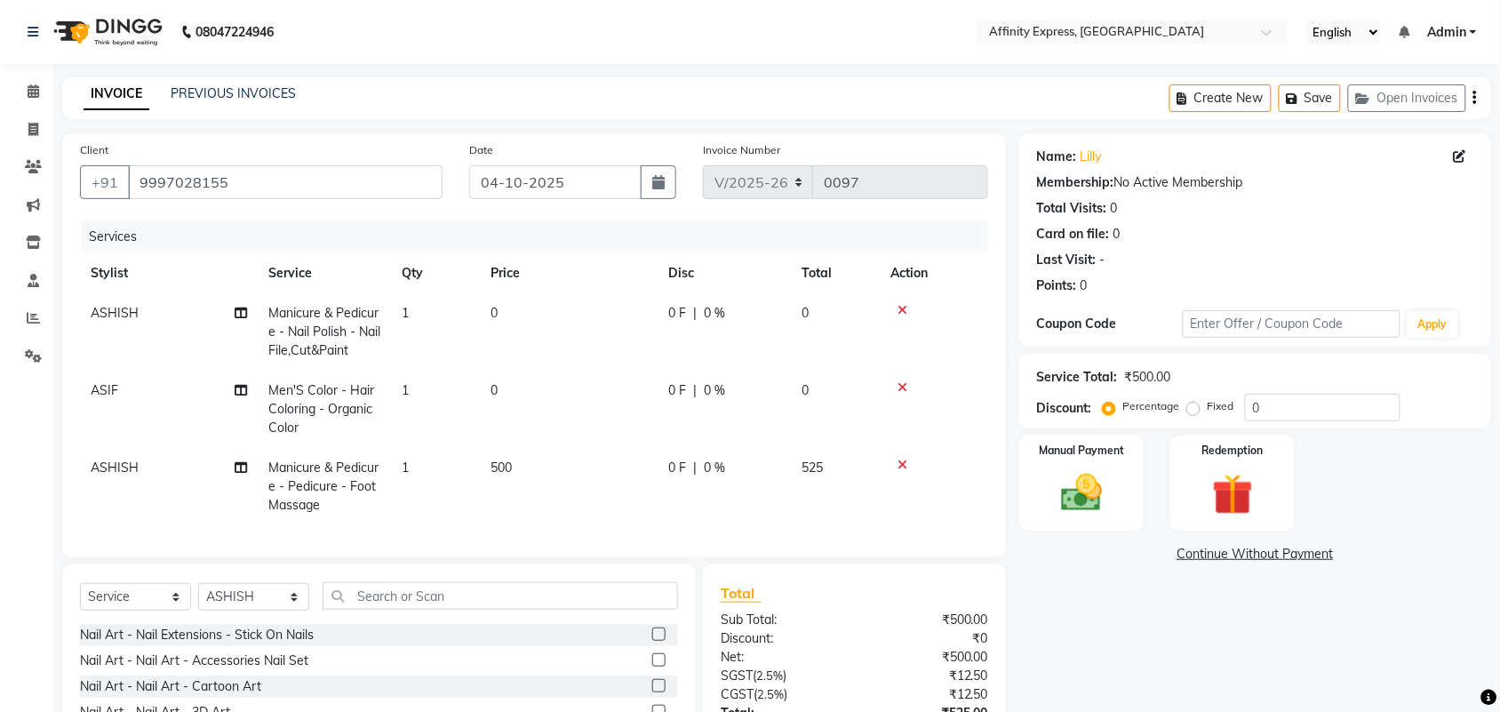
click at [563, 464] on td "500" at bounding box center [569, 486] width 178 height 77
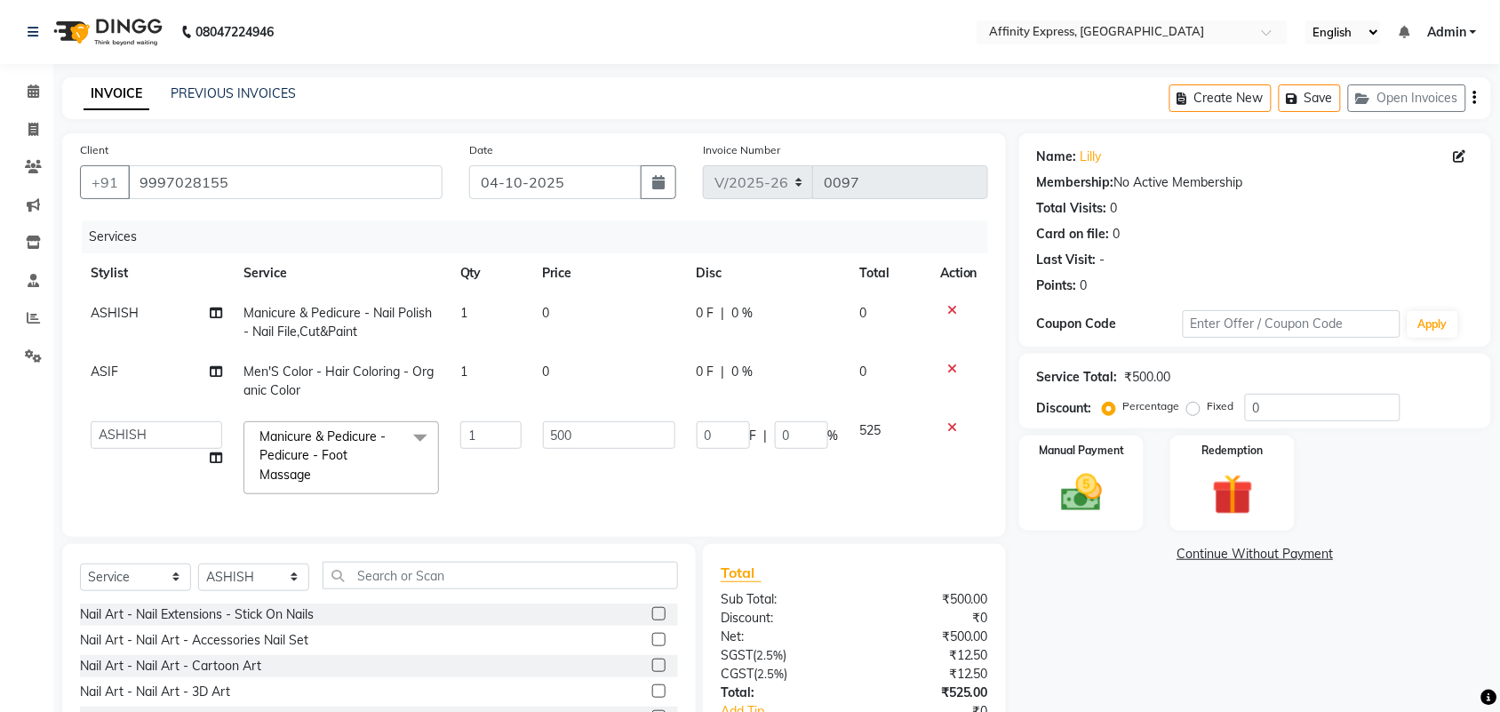
click at [563, 464] on td "500" at bounding box center [609, 458] width 154 height 94
click at [592, 440] on input "500" at bounding box center [609, 435] width 132 height 28
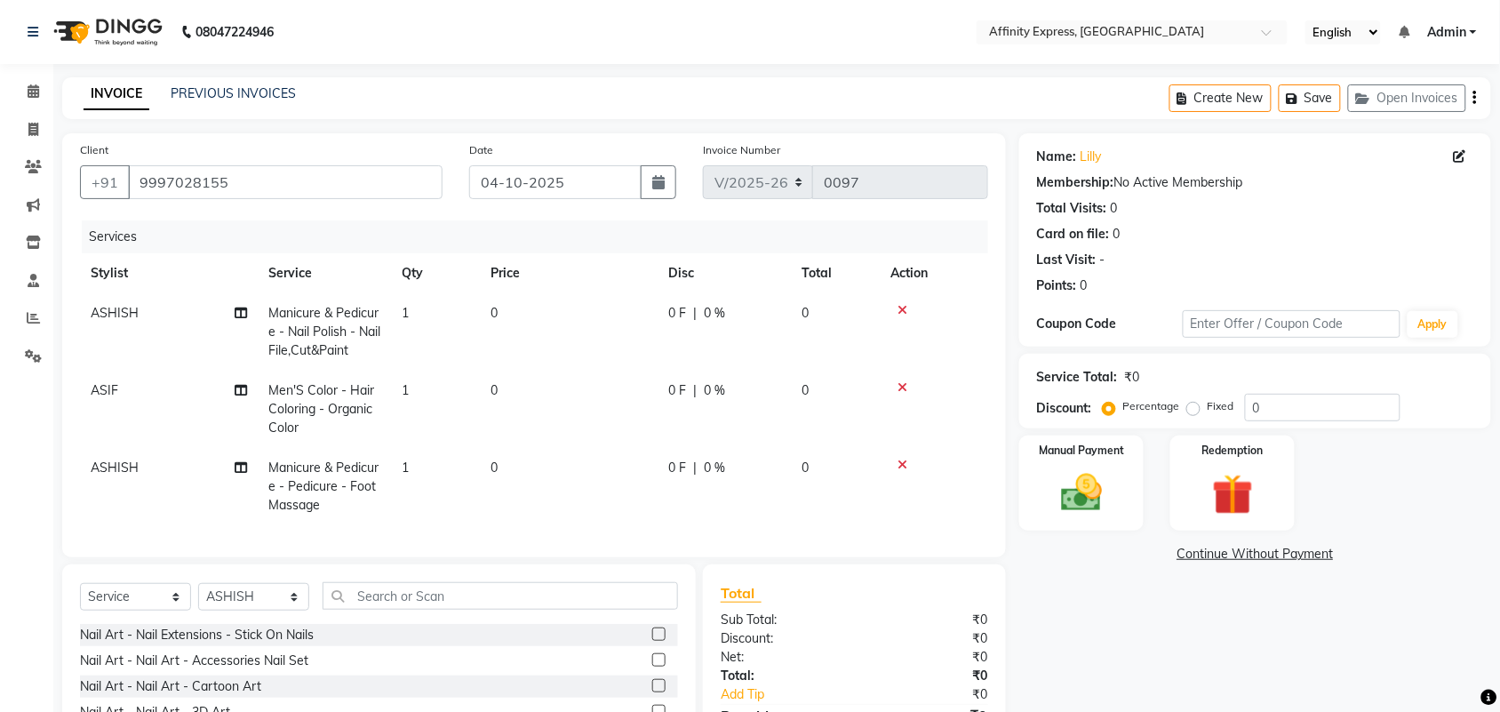
click at [926, 495] on tr "ASHISH Manicure & Pedicure - Pedicure - Foot Massage 1 0 0 F | 0 % 0" at bounding box center [534, 486] width 908 height 77
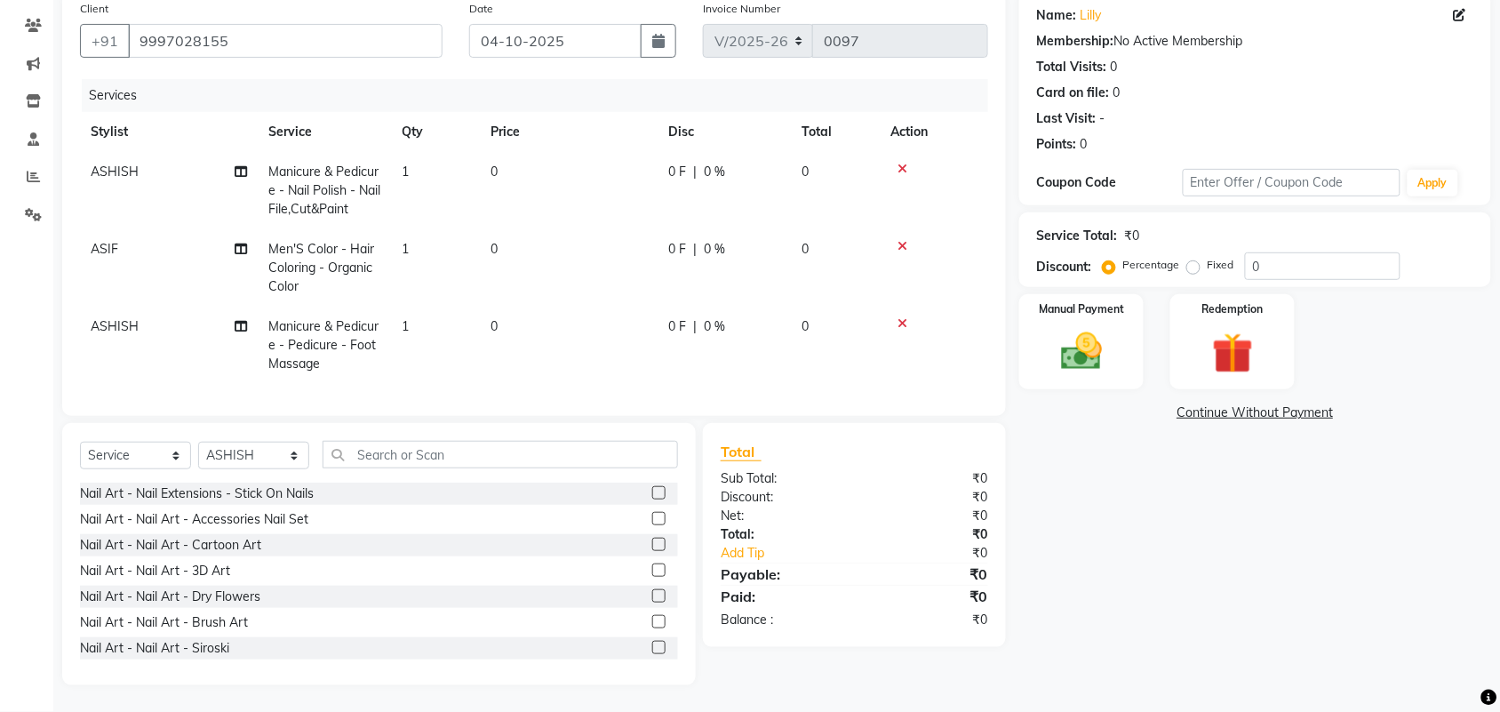
scroll to position [157, 0]
click at [1268, 404] on link "Continue Without Payment" at bounding box center [1255, 413] width 465 height 19
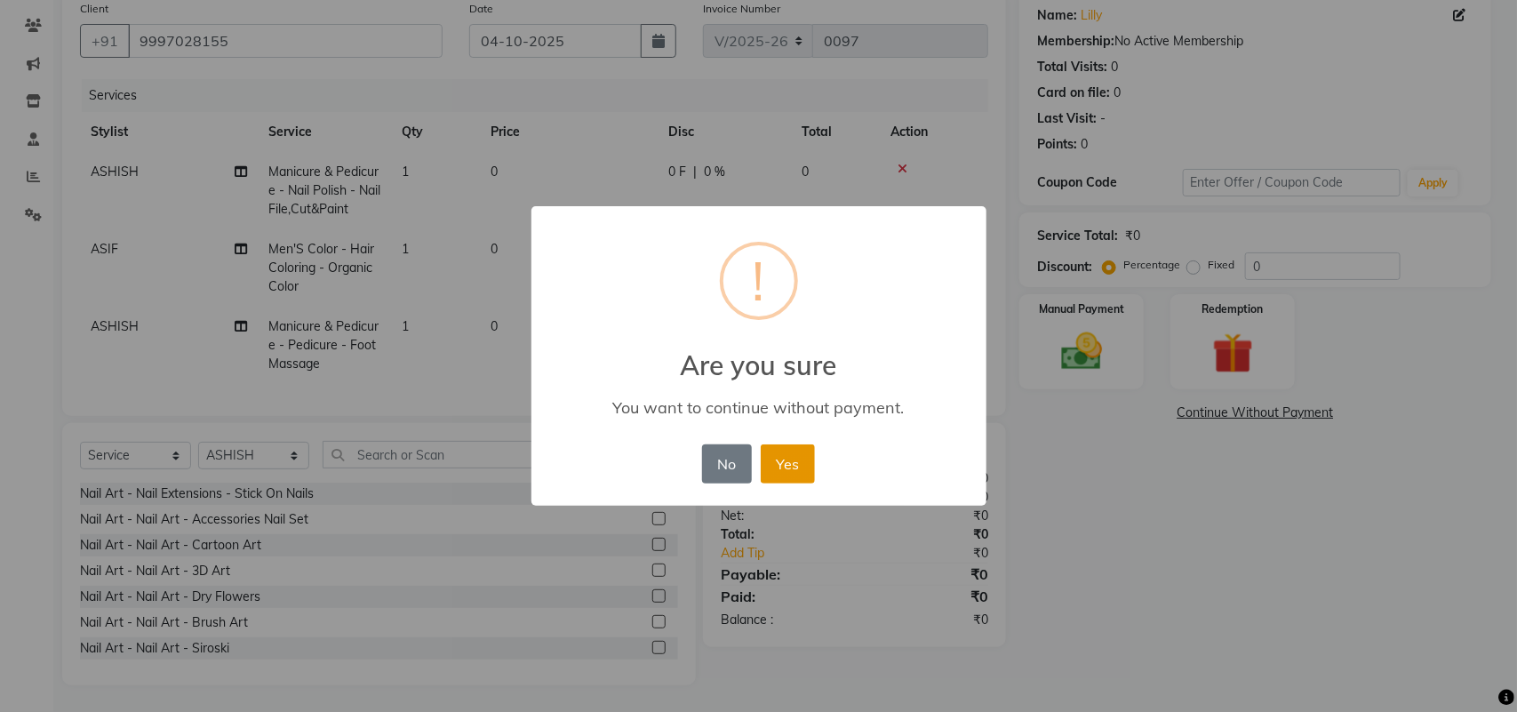
click at [773, 462] on button "Yes" at bounding box center [788, 463] width 54 height 39
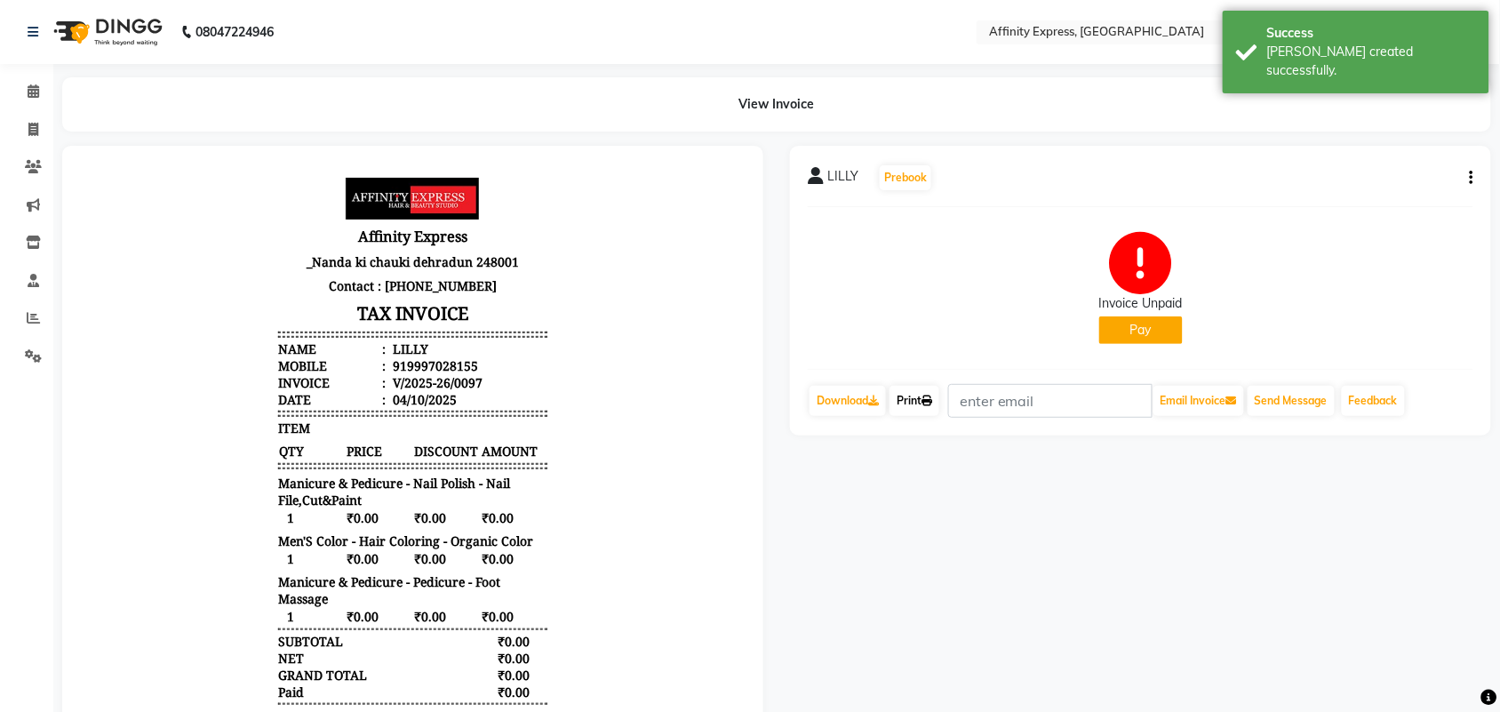
click at [920, 405] on link "Print" at bounding box center [915, 401] width 50 height 30
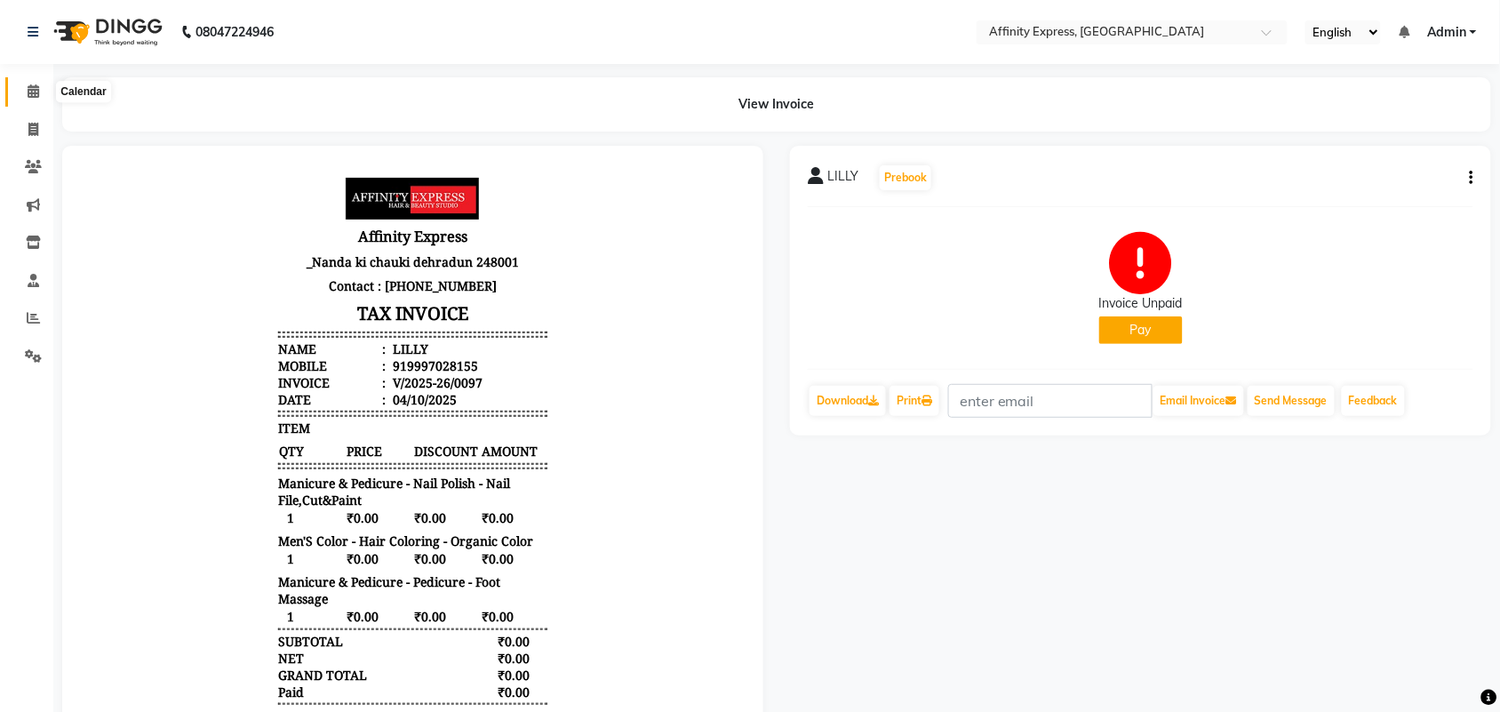
click at [43, 91] on span at bounding box center [33, 92] width 31 height 20
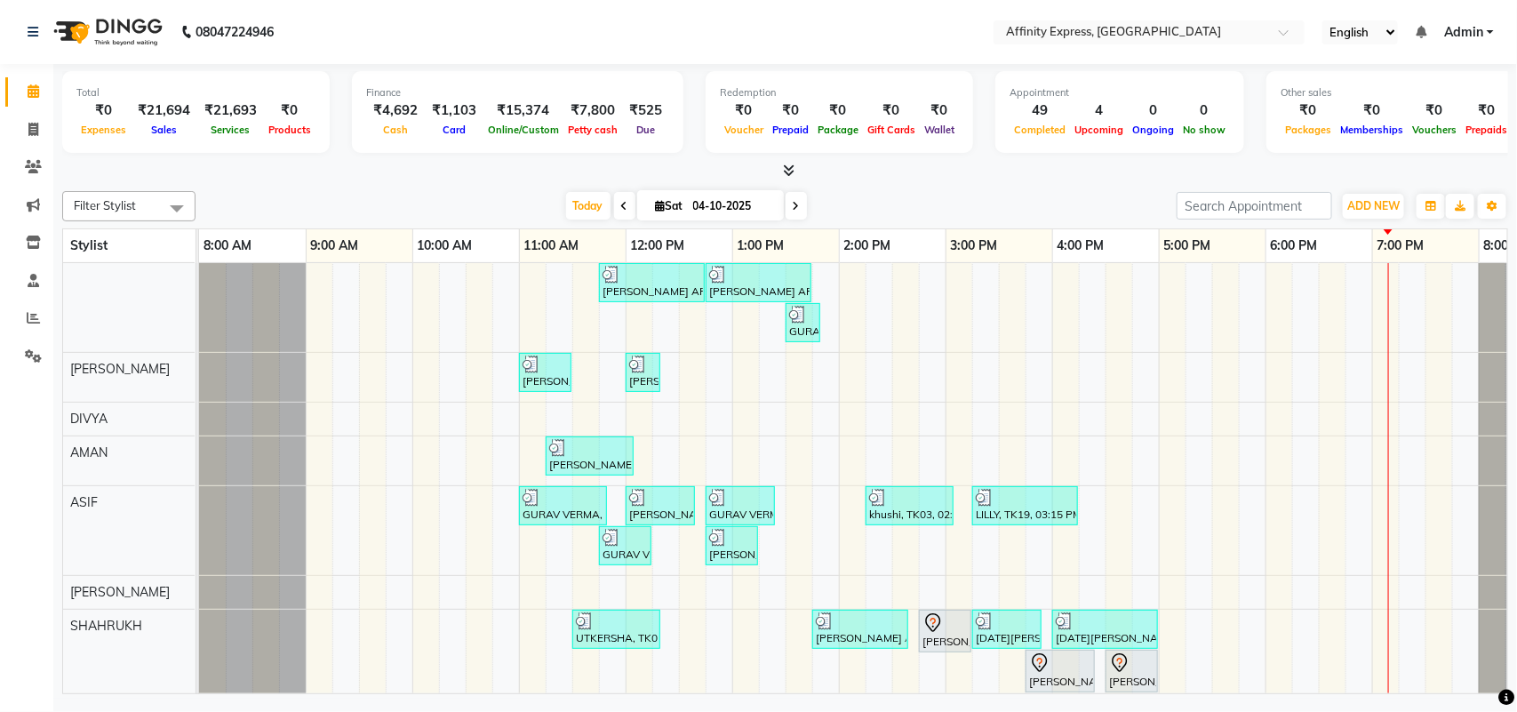
scroll to position [206, 0]
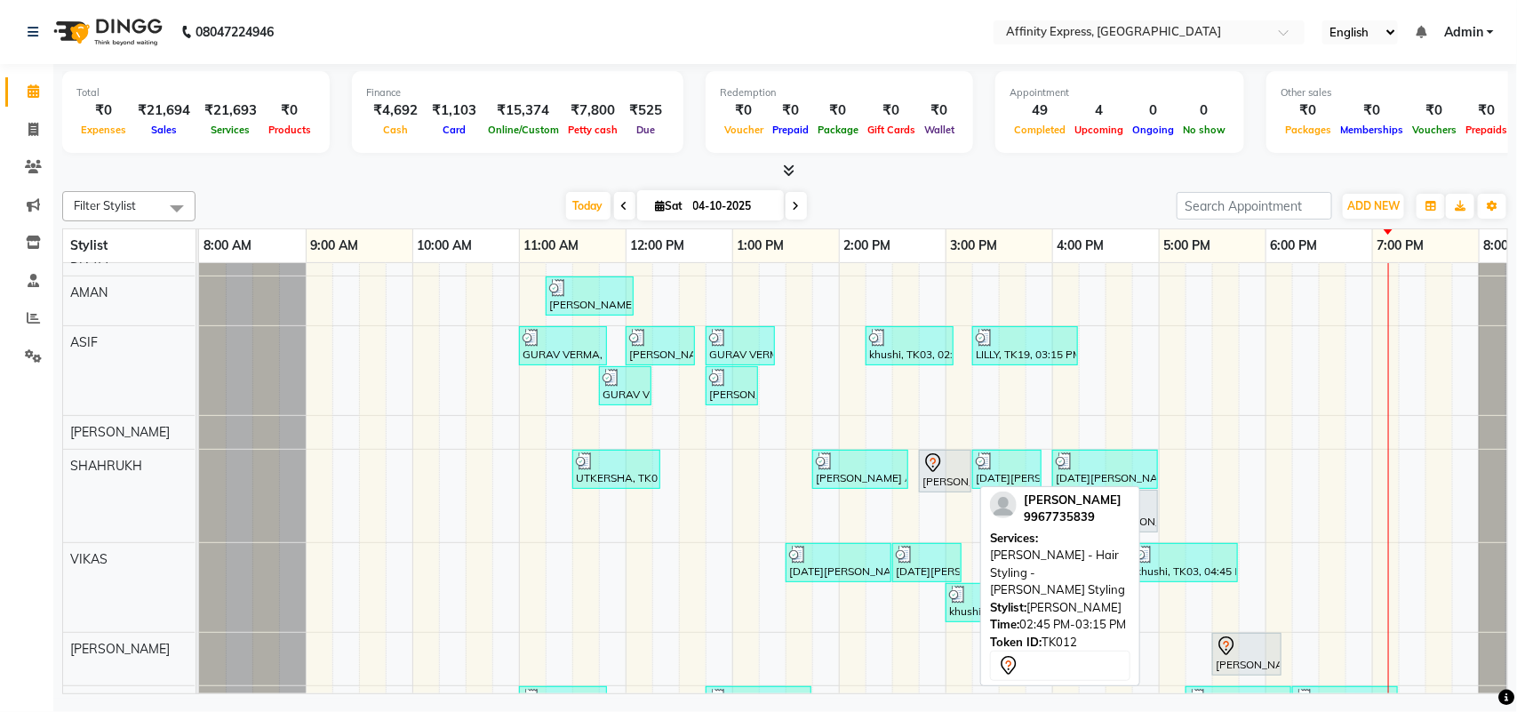
click at [938, 476] on div "[PERSON_NAME], TK12, 02:45 PM-03:15 PM, [PERSON_NAME] - Hair Styling - [PERSON_…" at bounding box center [945, 470] width 49 height 37
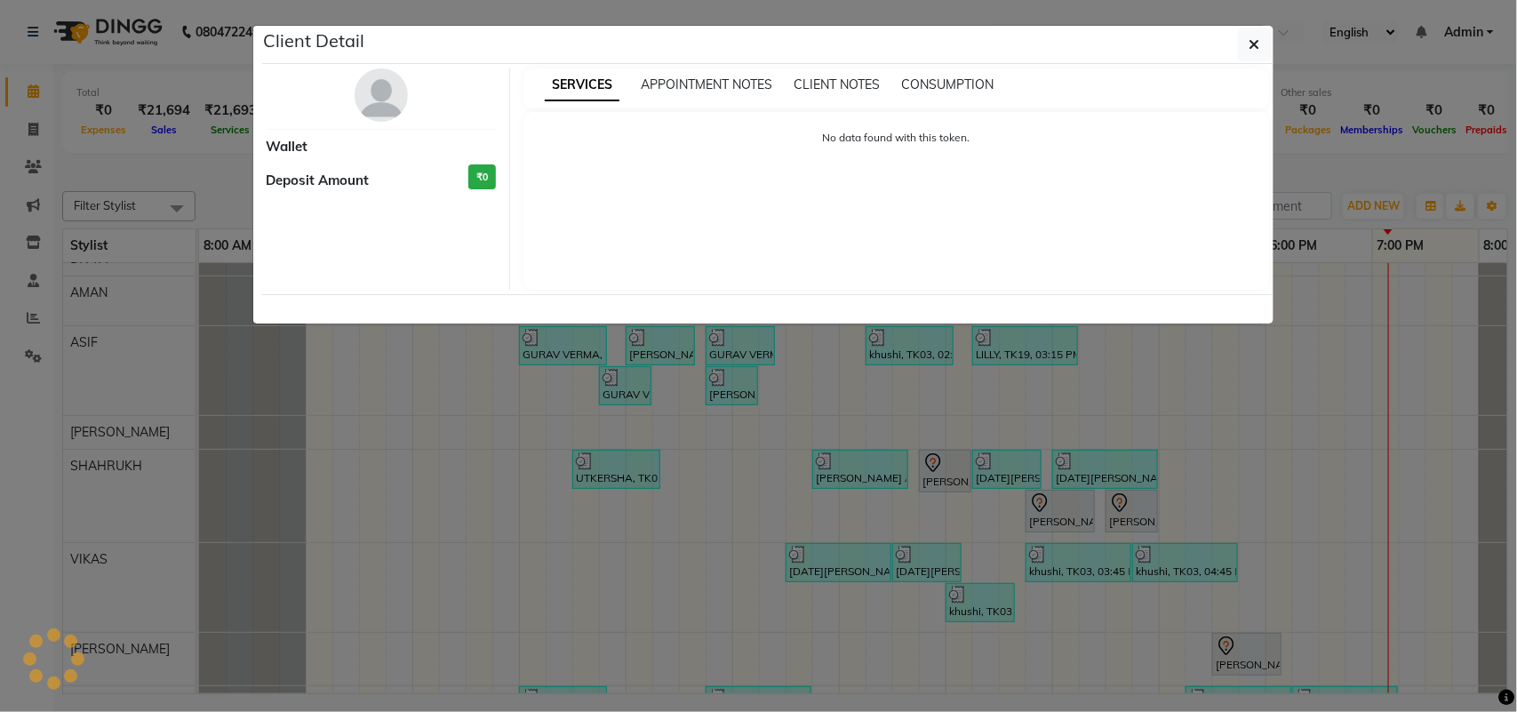
click at [905, 219] on div "No data found with this token." at bounding box center [897, 201] width 746 height 178
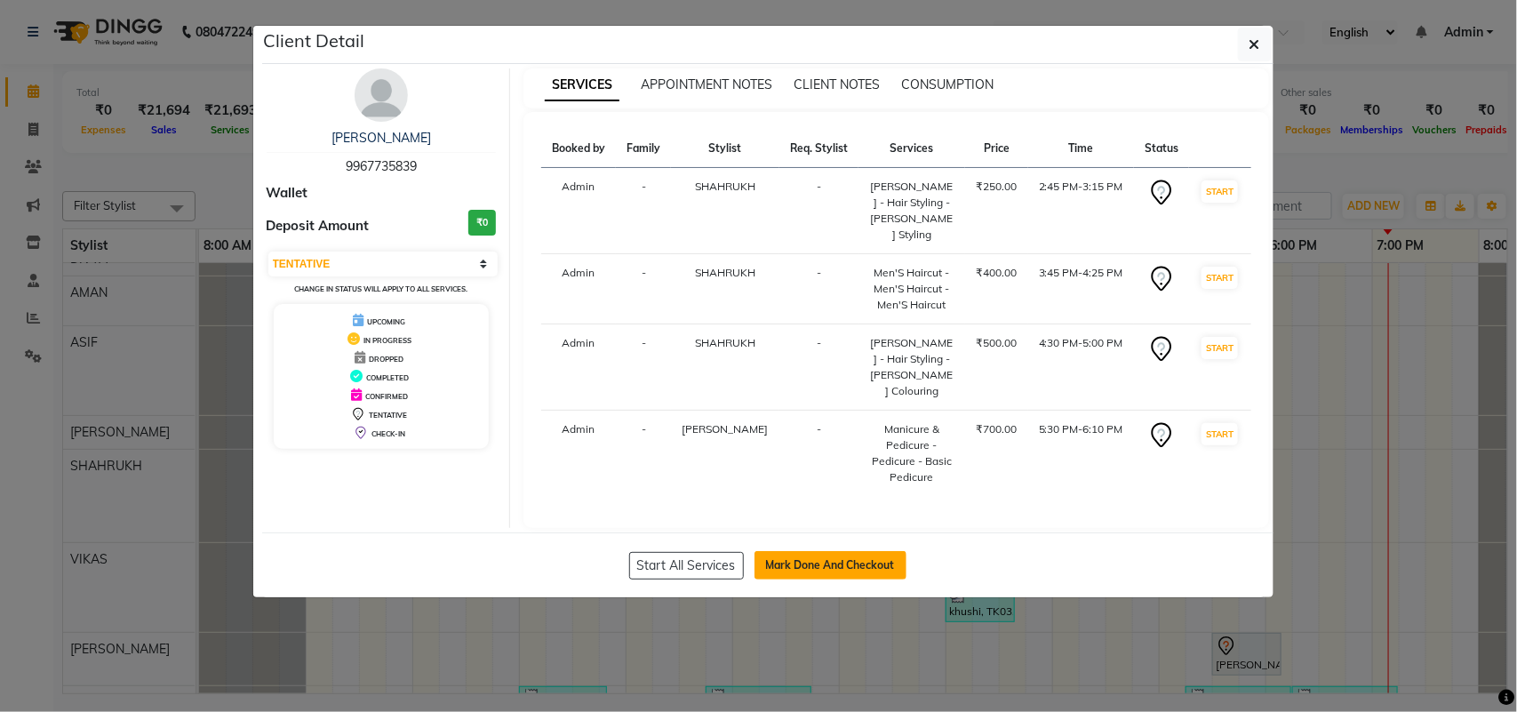
click at [868, 551] on button "Mark Done And Checkout" at bounding box center [831, 565] width 152 height 28
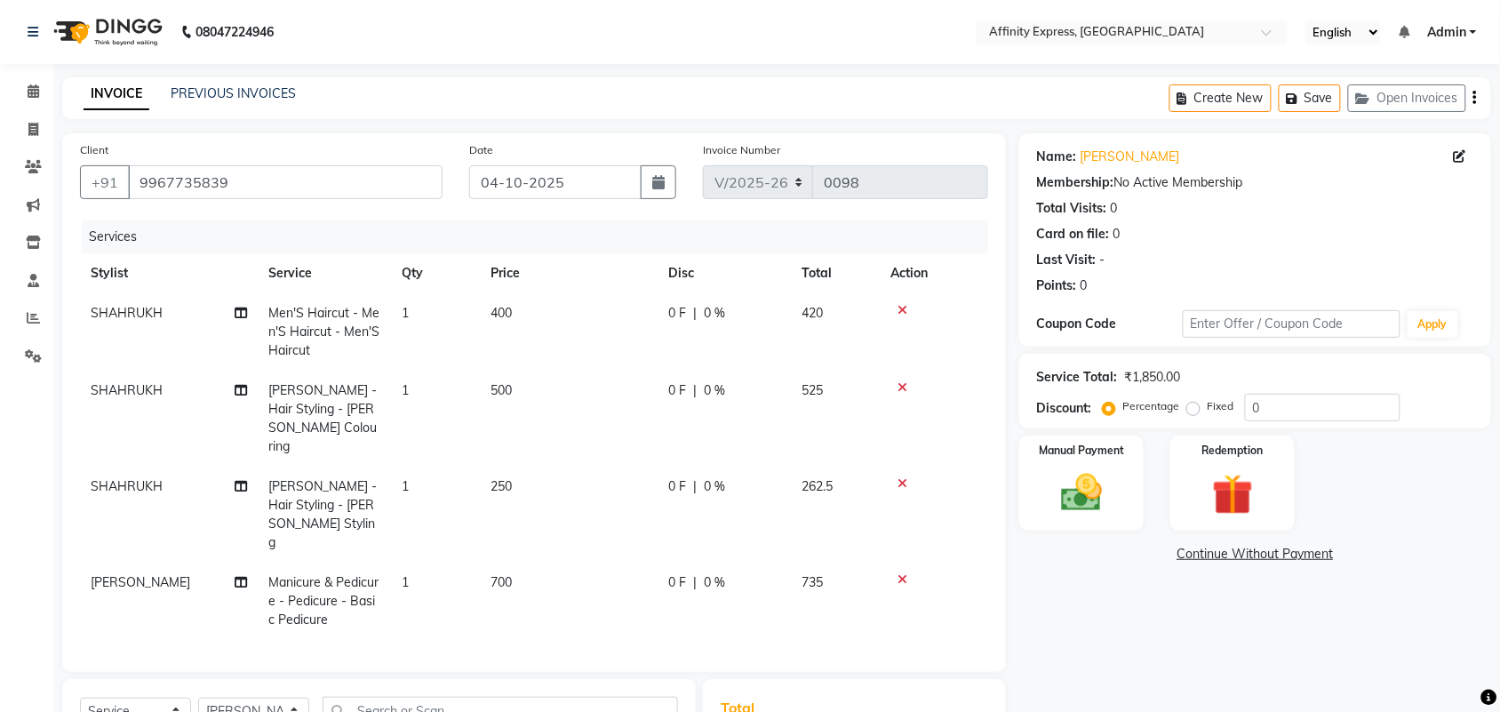
click at [899, 573] on icon at bounding box center [903, 579] width 10 height 12
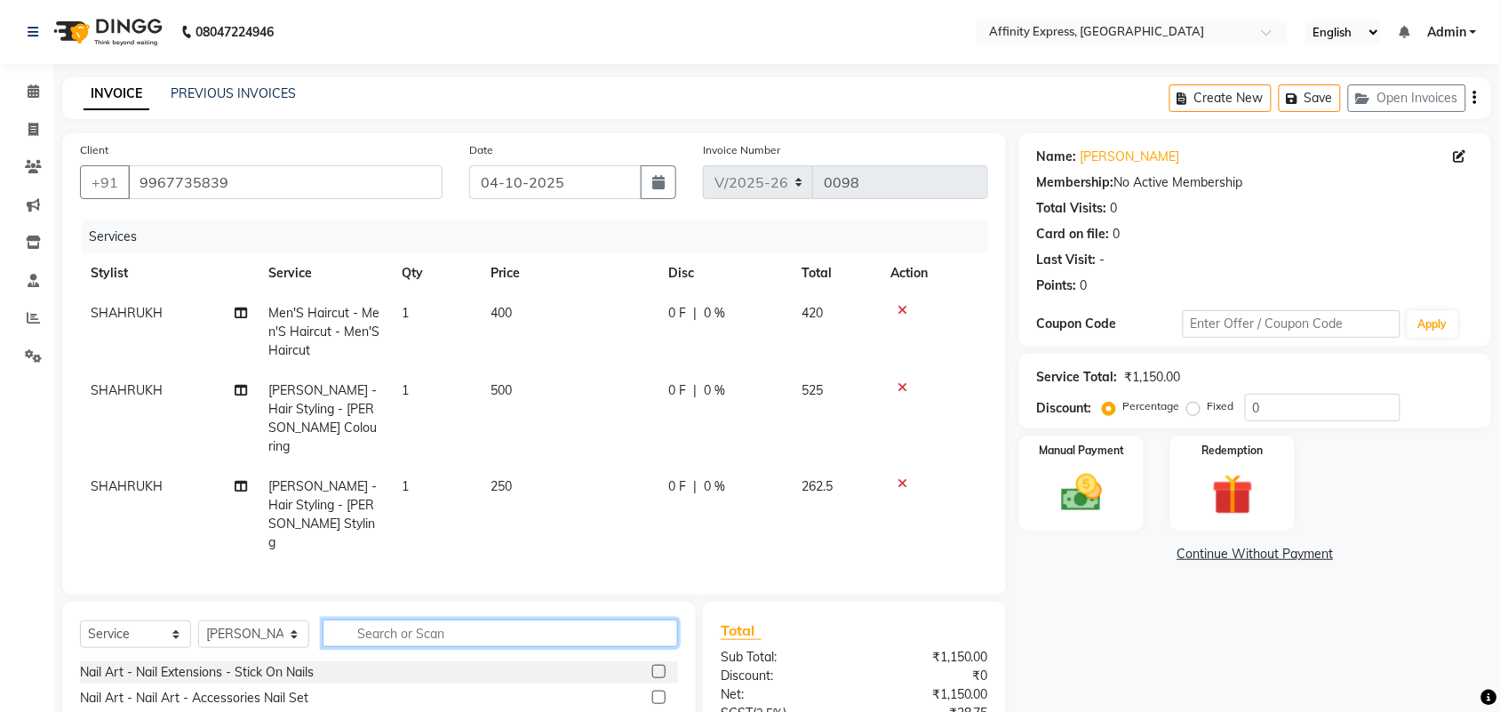
click at [375, 620] on input "text" at bounding box center [501, 634] width 356 height 28
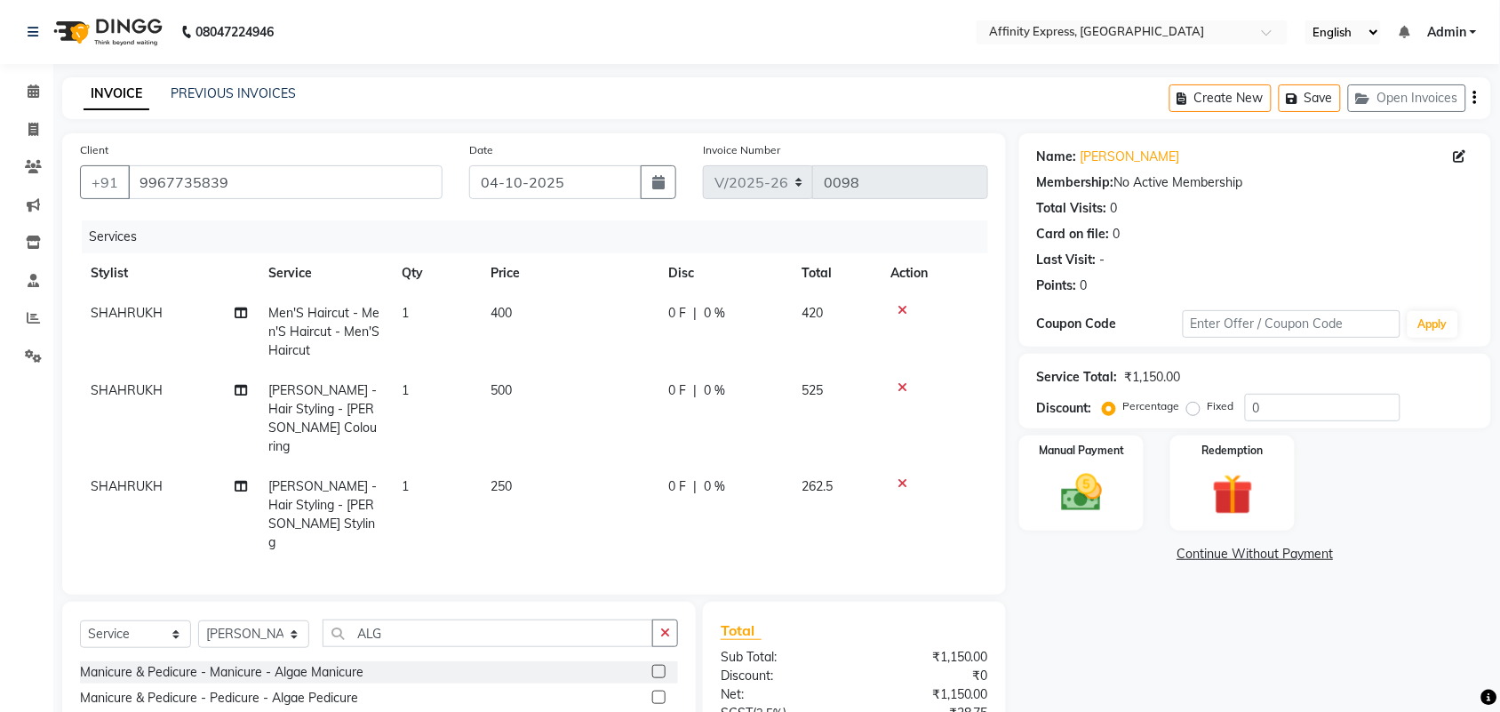
click at [656, 691] on label at bounding box center [658, 697] width 13 height 13
click at [656, 692] on input "checkbox" at bounding box center [658, 698] width 12 height 12
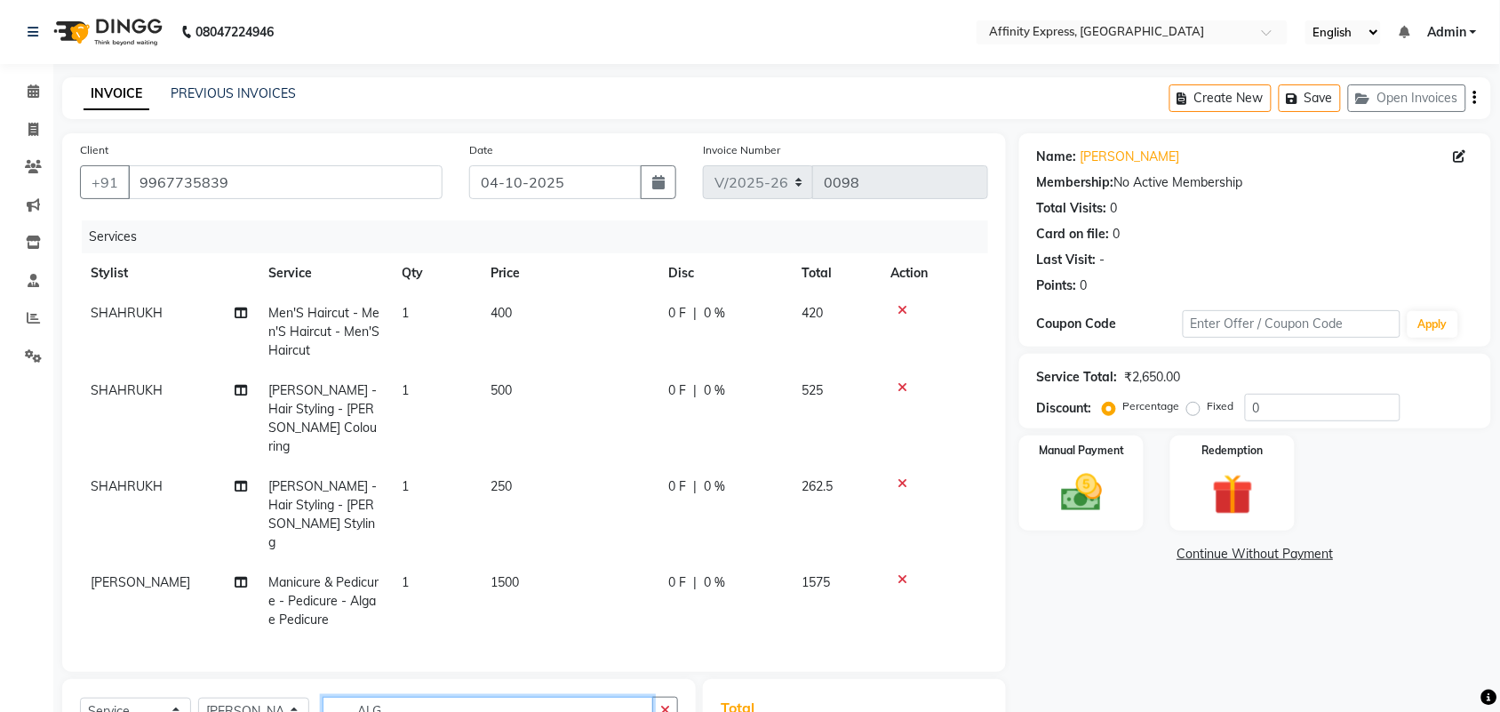
click at [415, 697] on input "ALG" at bounding box center [488, 711] width 331 height 28
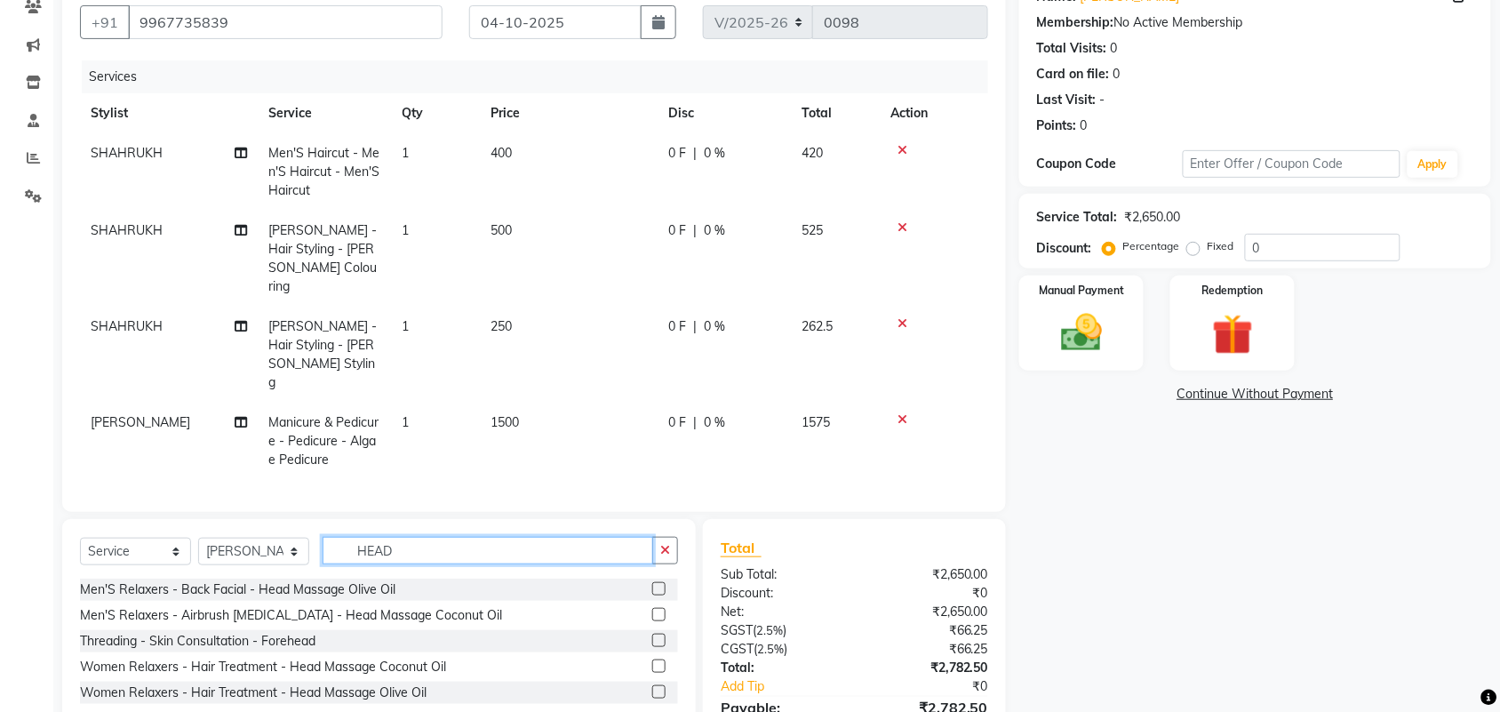
scroll to position [165, 0]
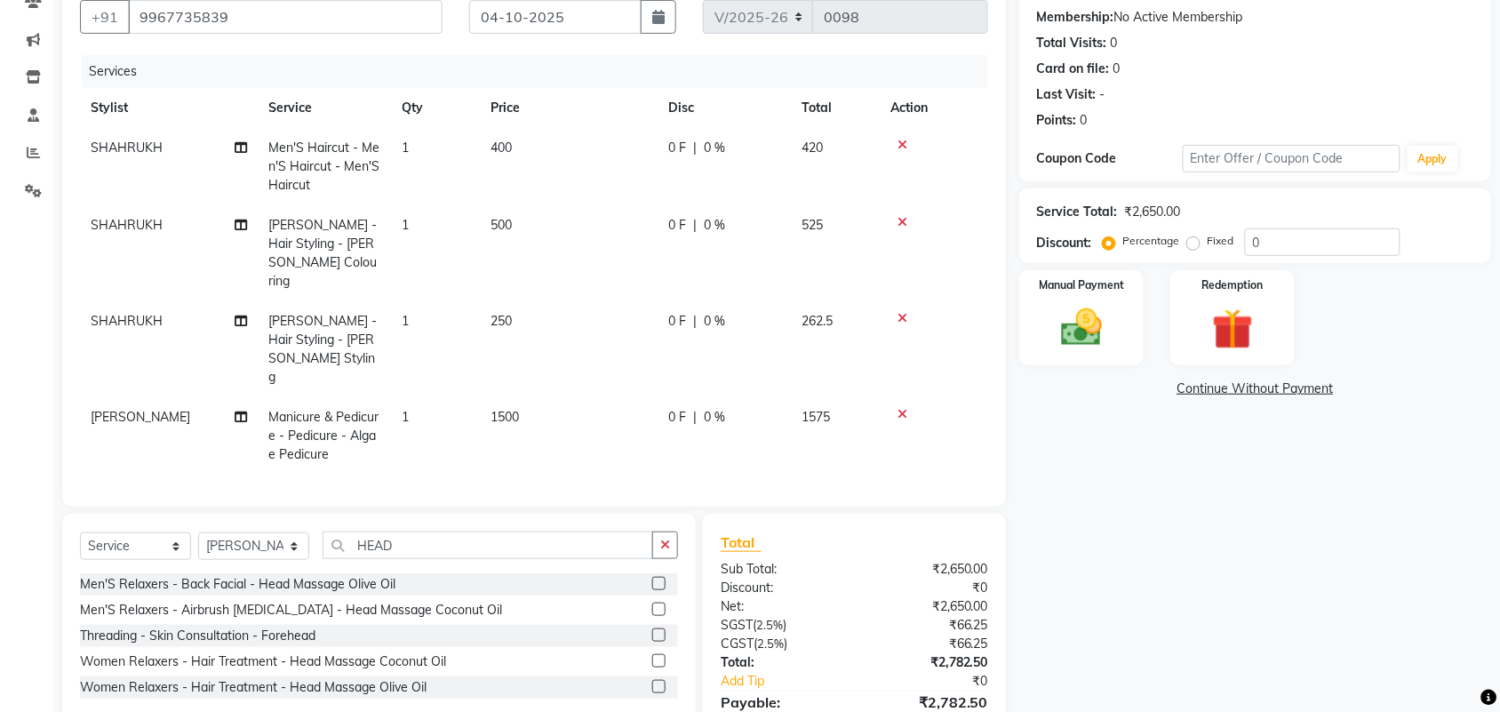
click at [660, 577] on label at bounding box center [658, 583] width 13 height 13
click at [660, 579] on input "checkbox" at bounding box center [658, 585] width 12 height 12
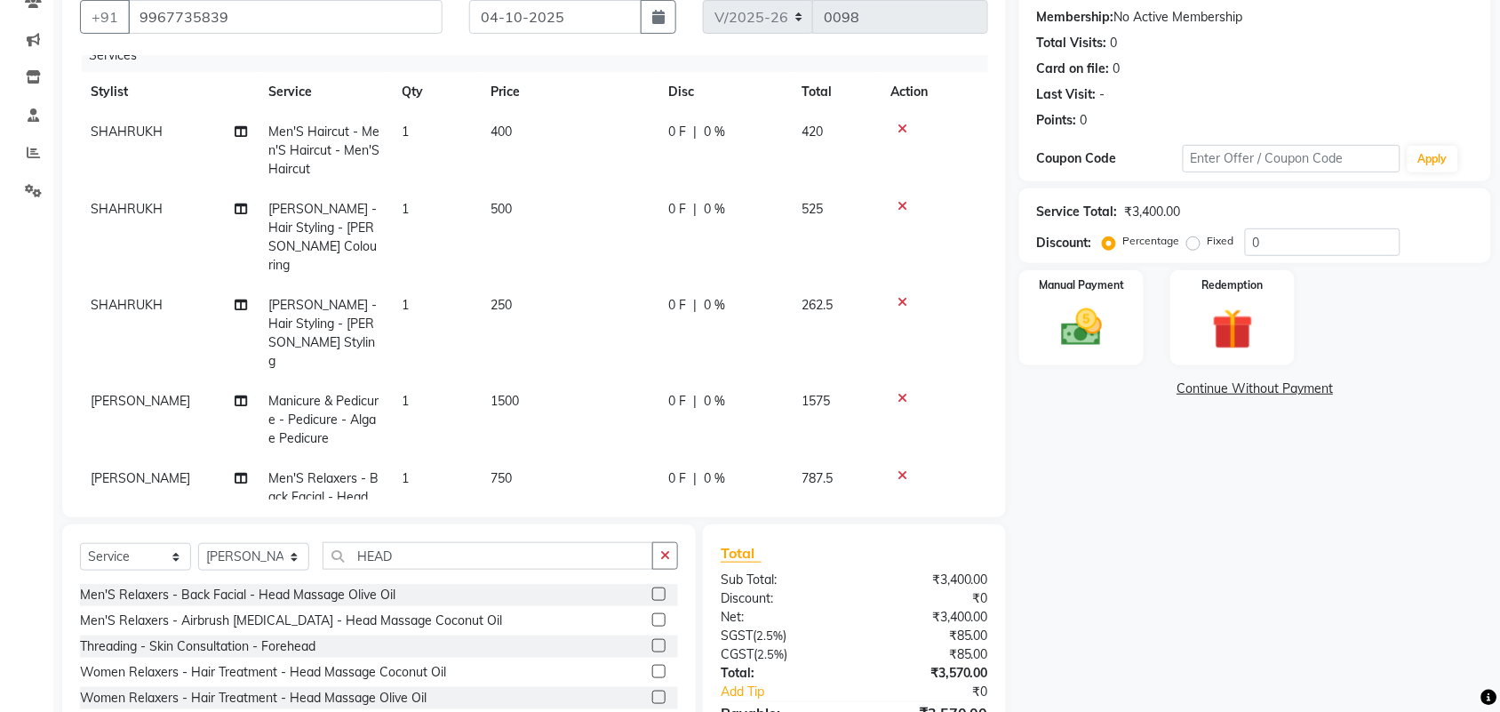
scroll to position [2, 0]
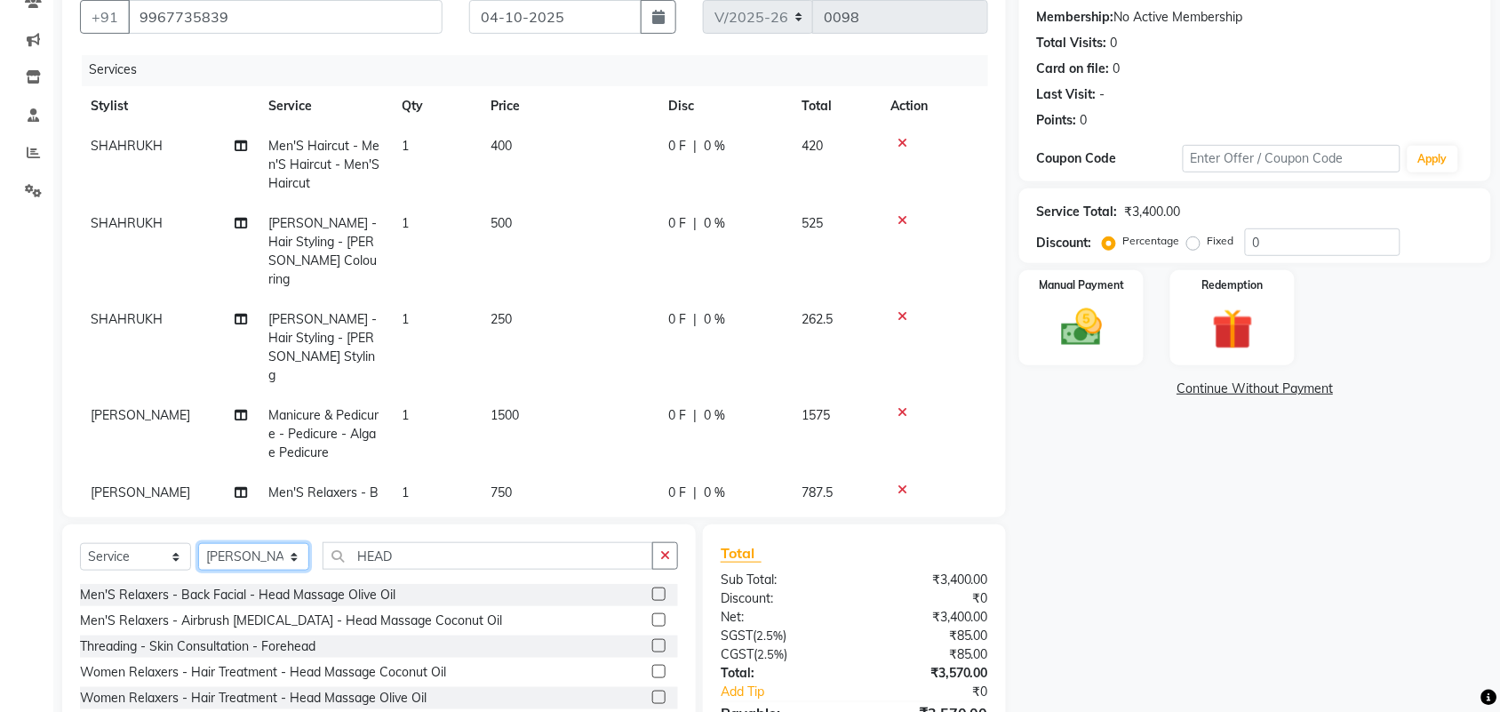
click at [290, 556] on select "Select Stylist [PERSON_NAME] AFFINITY EXPRESS [PERSON_NAME] [PERSON_NAME] DIVYA…" at bounding box center [253, 557] width 111 height 28
click at [198, 543] on select "Select Stylist [PERSON_NAME] AFFINITY EXPRESS [PERSON_NAME] [PERSON_NAME] DIVYA…" at bounding box center [253, 557] width 111 height 28
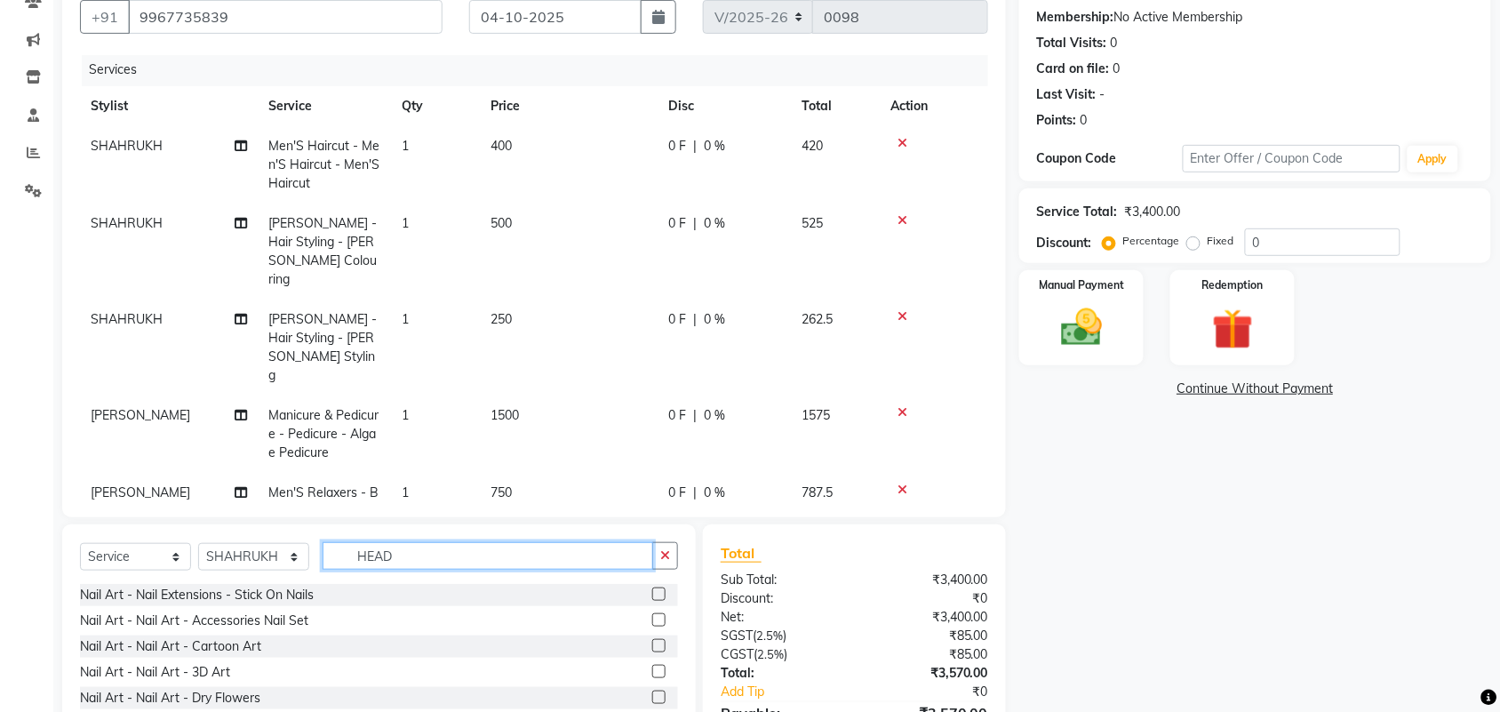
click at [411, 552] on input "HEAD" at bounding box center [488, 556] width 331 height 28
click at [415, 549] on input "text" at bounding box center [501, 556] width 356 height 28
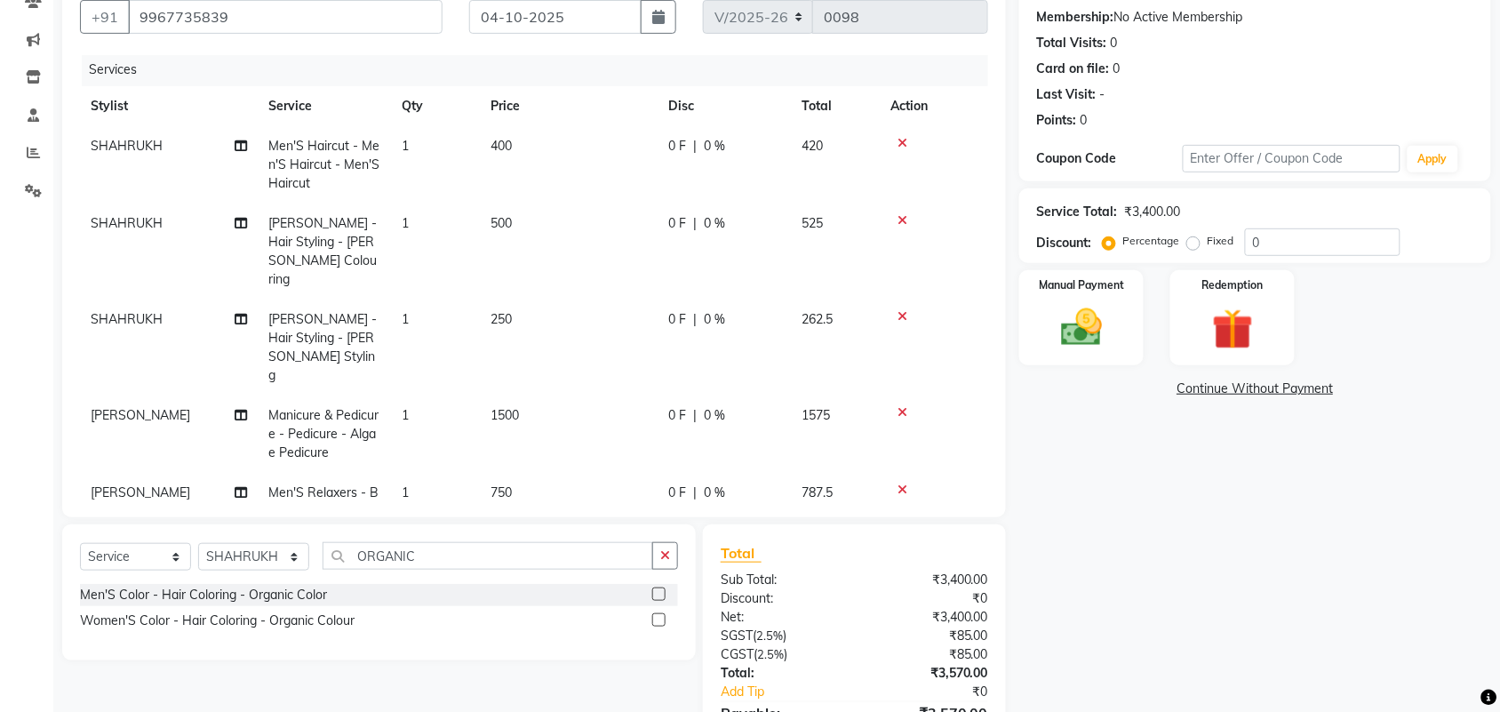
click at [420, 596] on div "Men'S Color - Hair Coloring - Organic Color" at bounding box center [379, 595] width 598 height 22
click at [664, 600] on label at bounding box center [658, 594] width 13 height 13
click at [664, 600] on input "checkbox" at bounding box center [658, 595] width 12 height 12
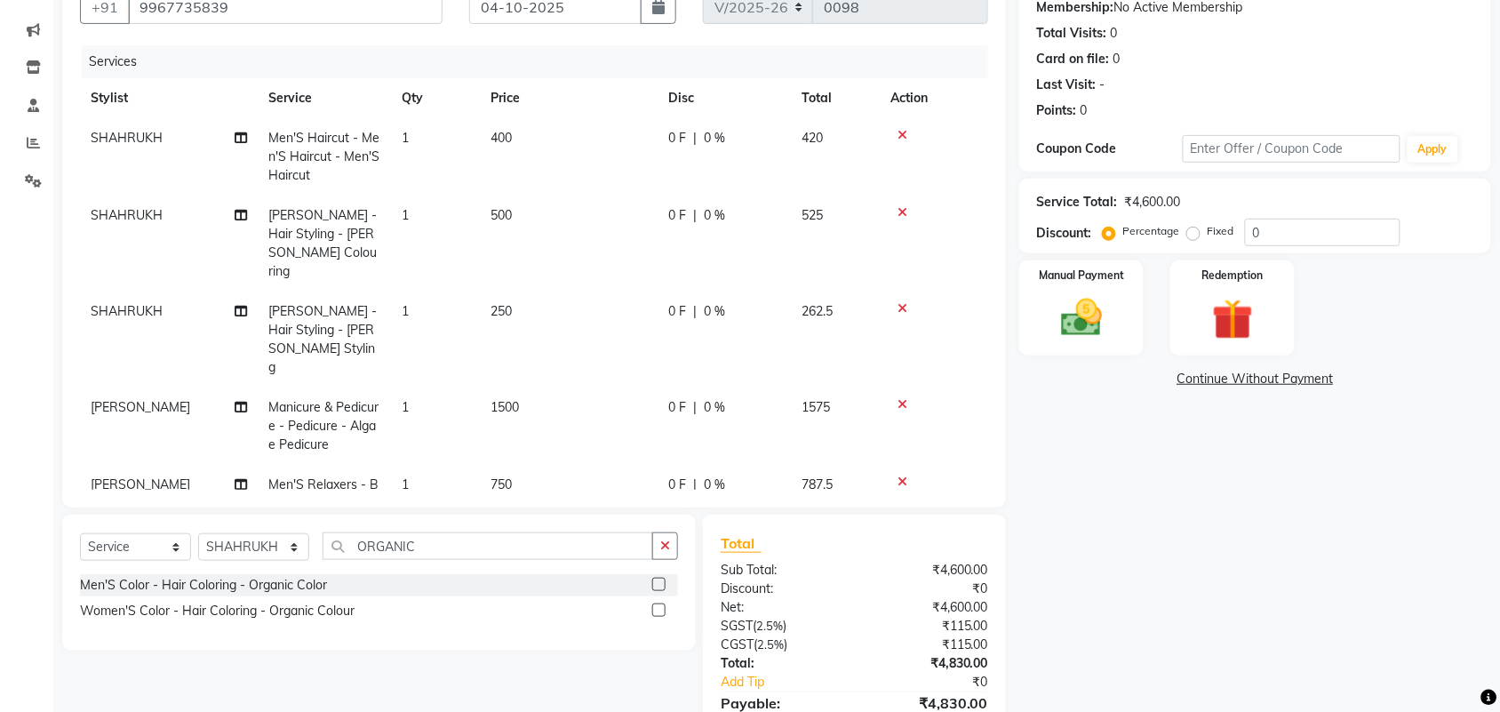
scroll to position [0, 0]
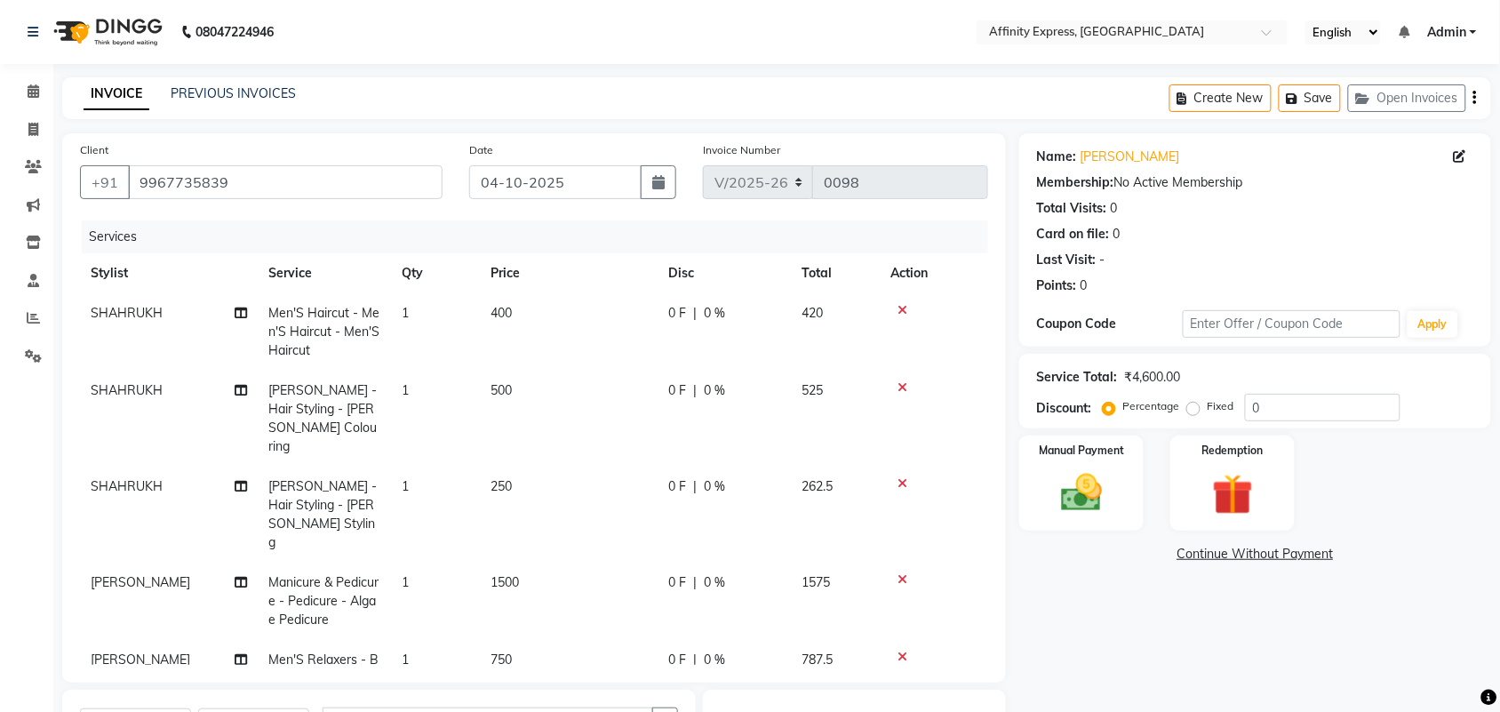
click at [514, 308] on td "400" at bounding box center [569, 331] width 178 height 77
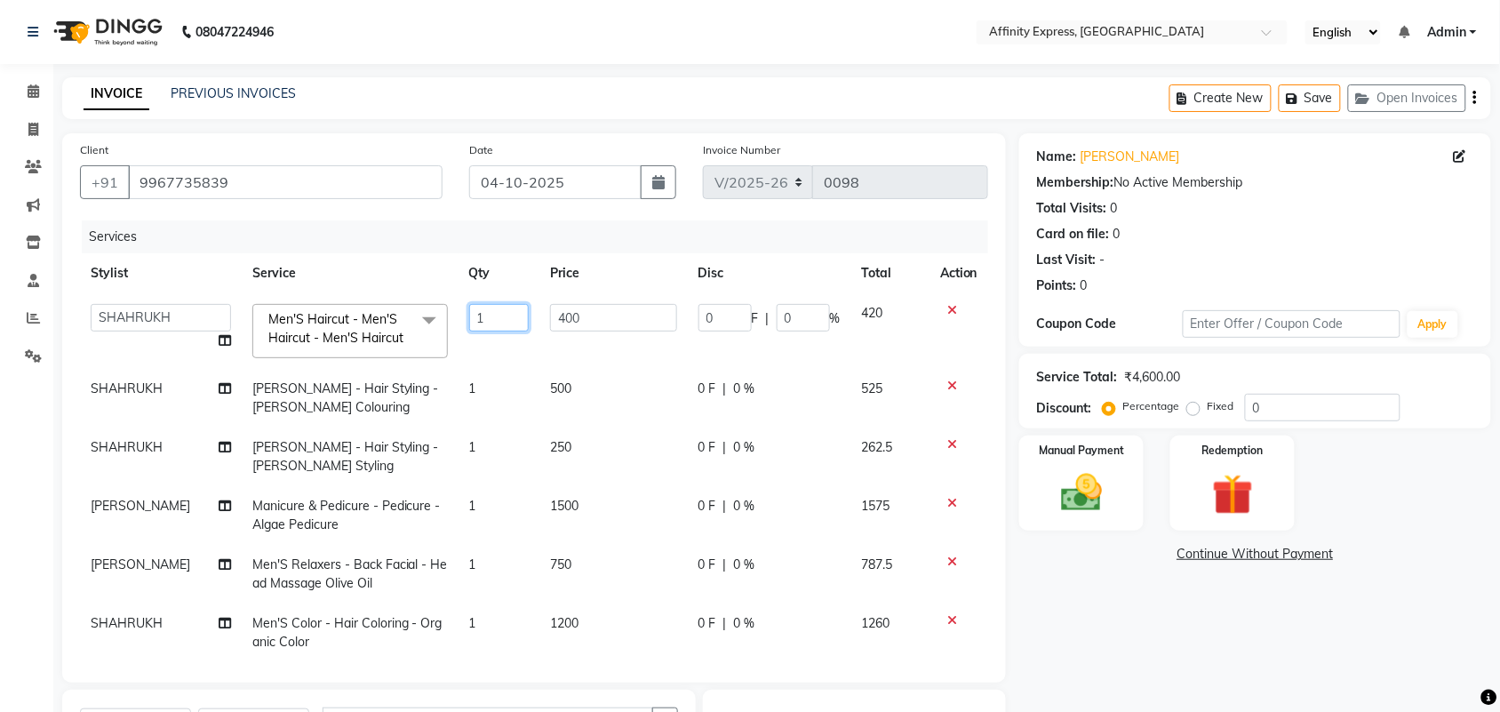
click at [514, 308] on input "1" at bounding box center [499, 318] width 60 height 28
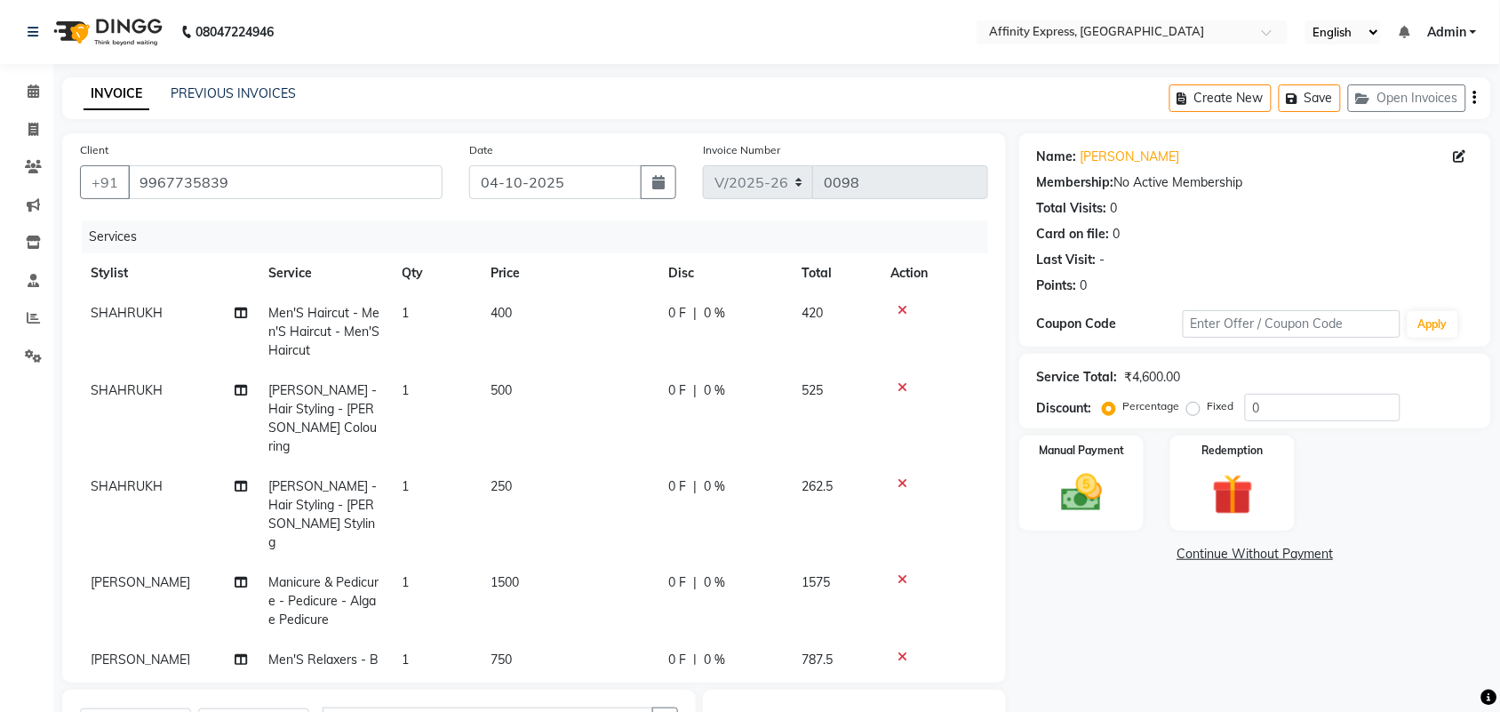
click at [571, 313] on td "400" at bounding box center [569, 331] width 178 height 77
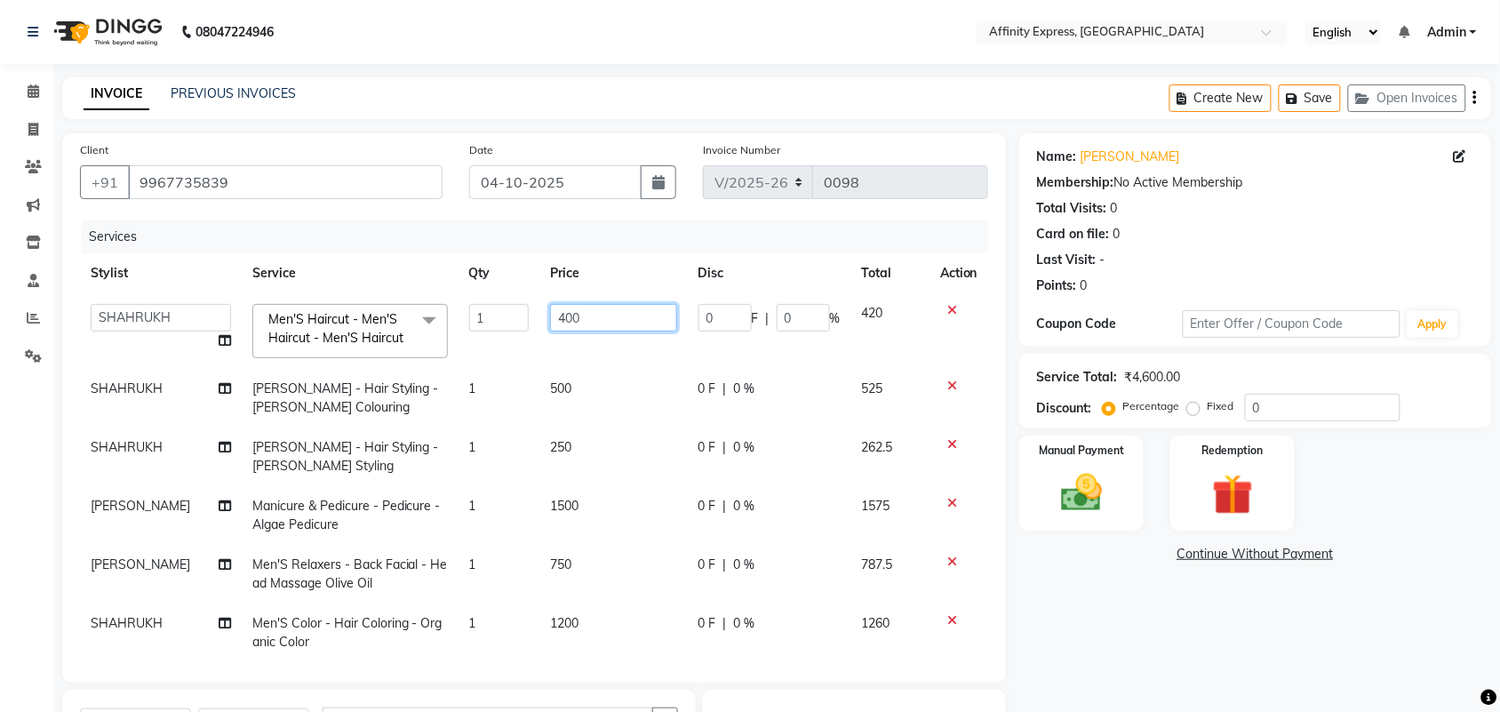
click at [563, 316] on input "400" at bounding box center [613, 318] width 127 height 28
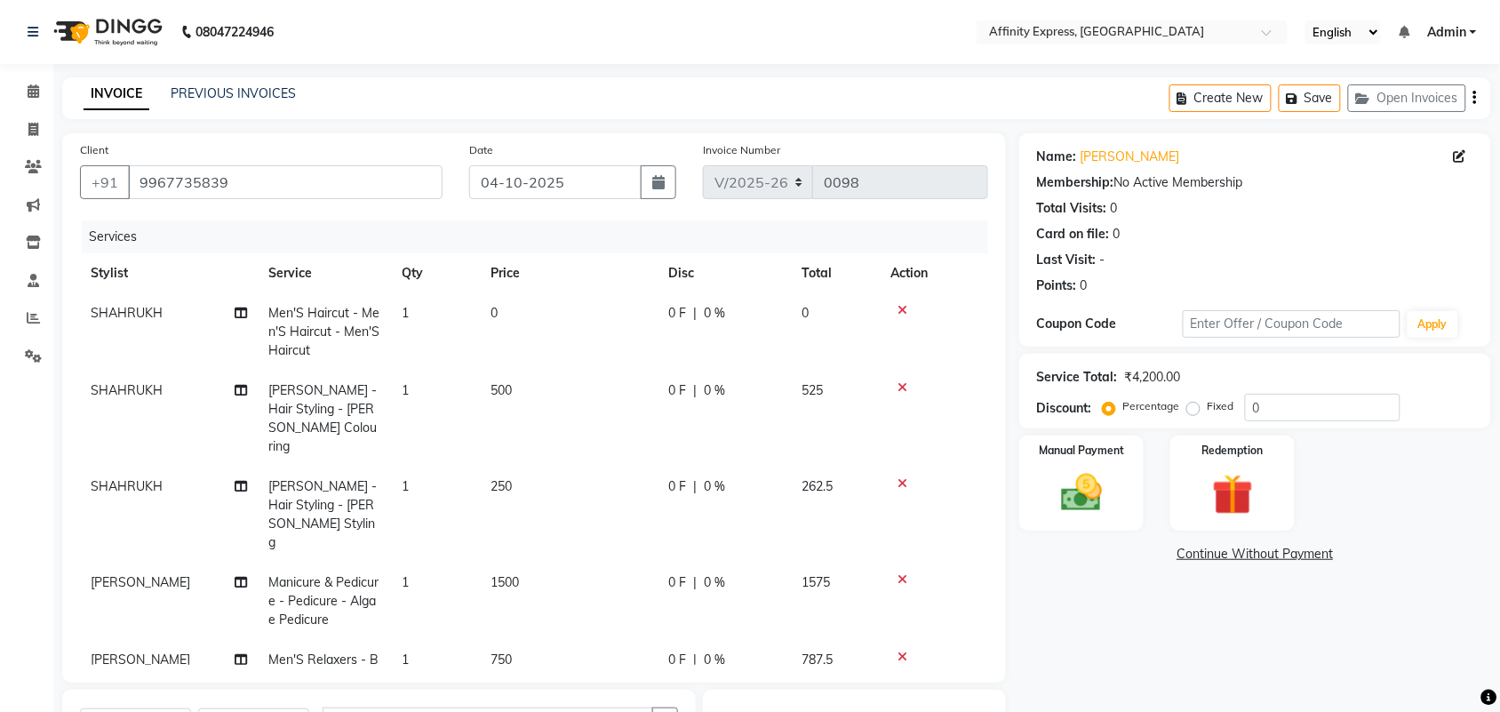
click at [561, 383] on td "500" at bounding box center [569, 419] width 178 height 96
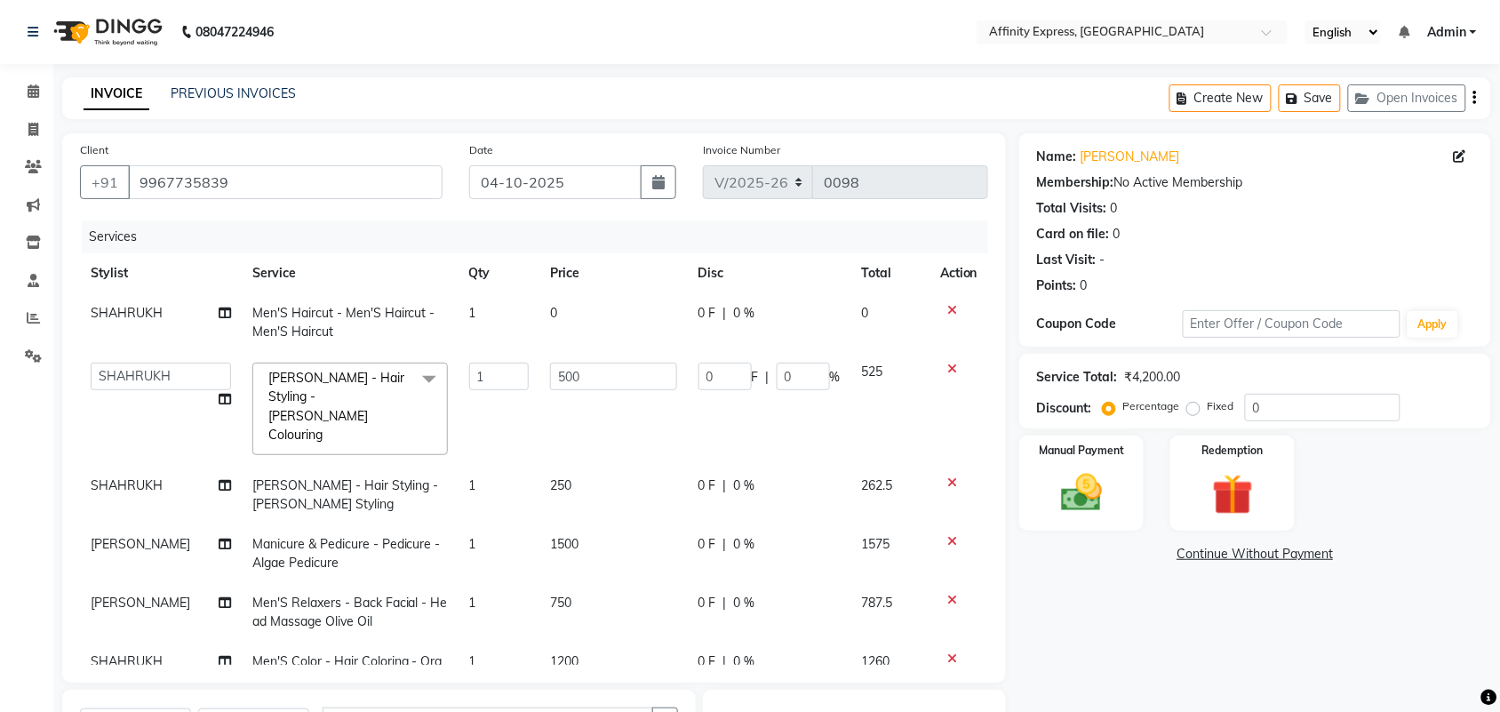
click at [561, 384] on input "500" at bounding box center [613, 377] width 127 height 28
click at [569, 443] on tbody "[PERSON_NAME] Men'S Haircut - Men'S Haircut - Men'S Haircut 1 0 0 F | 0 % 0 [PE…" at bounding box center [534, 496] width 908 height 407
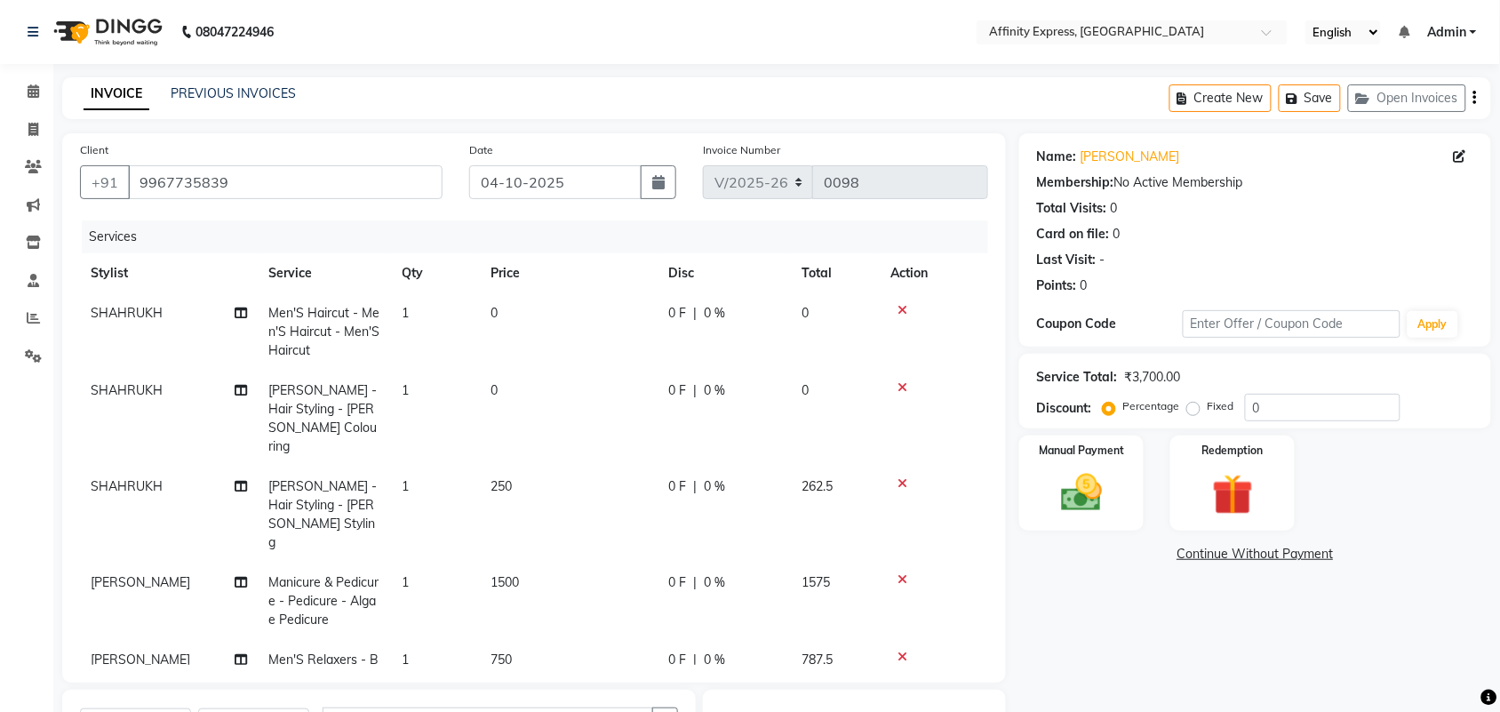
click at [569, 443] on td "0" at bounding box center [569, 419] width 178 height 96
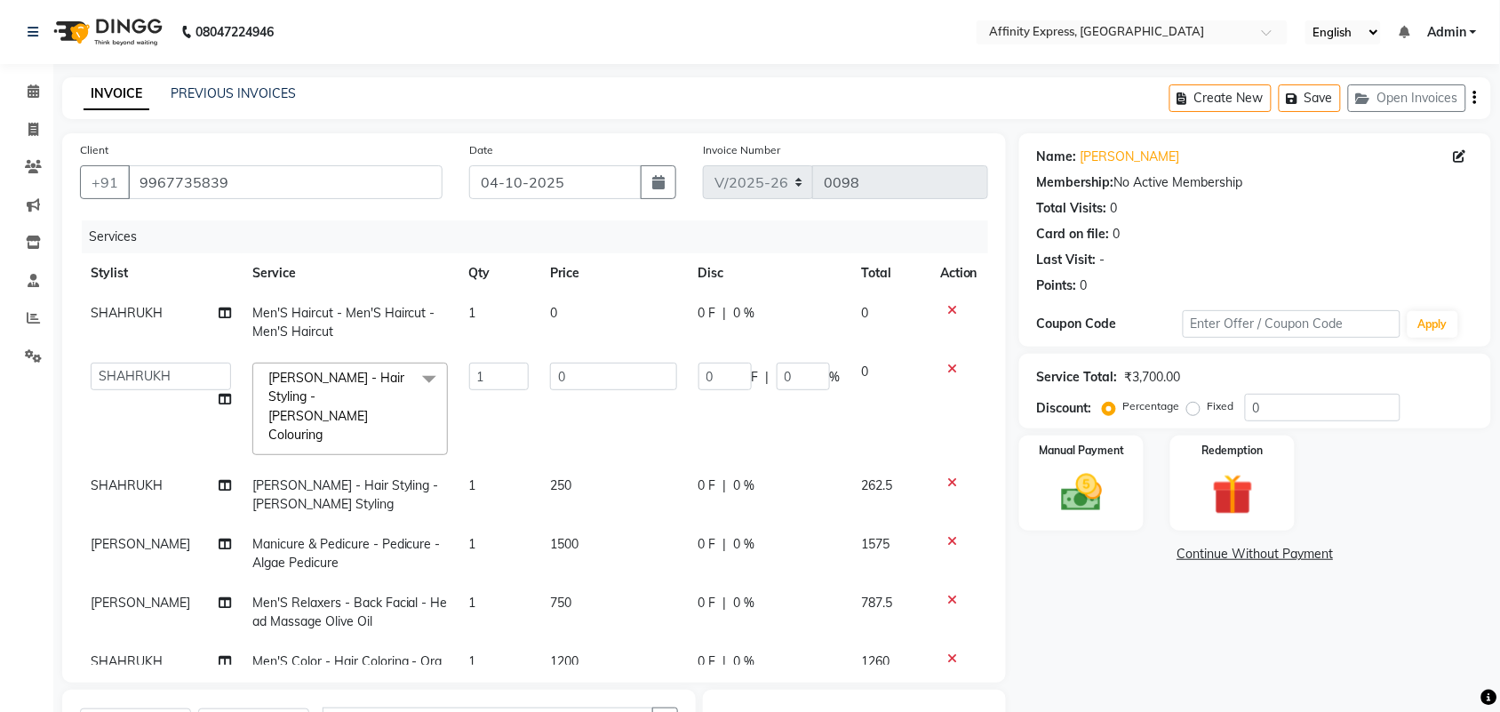
click at [561, 466] on td "250" at bounding box center [614, 495] width 148 height 59
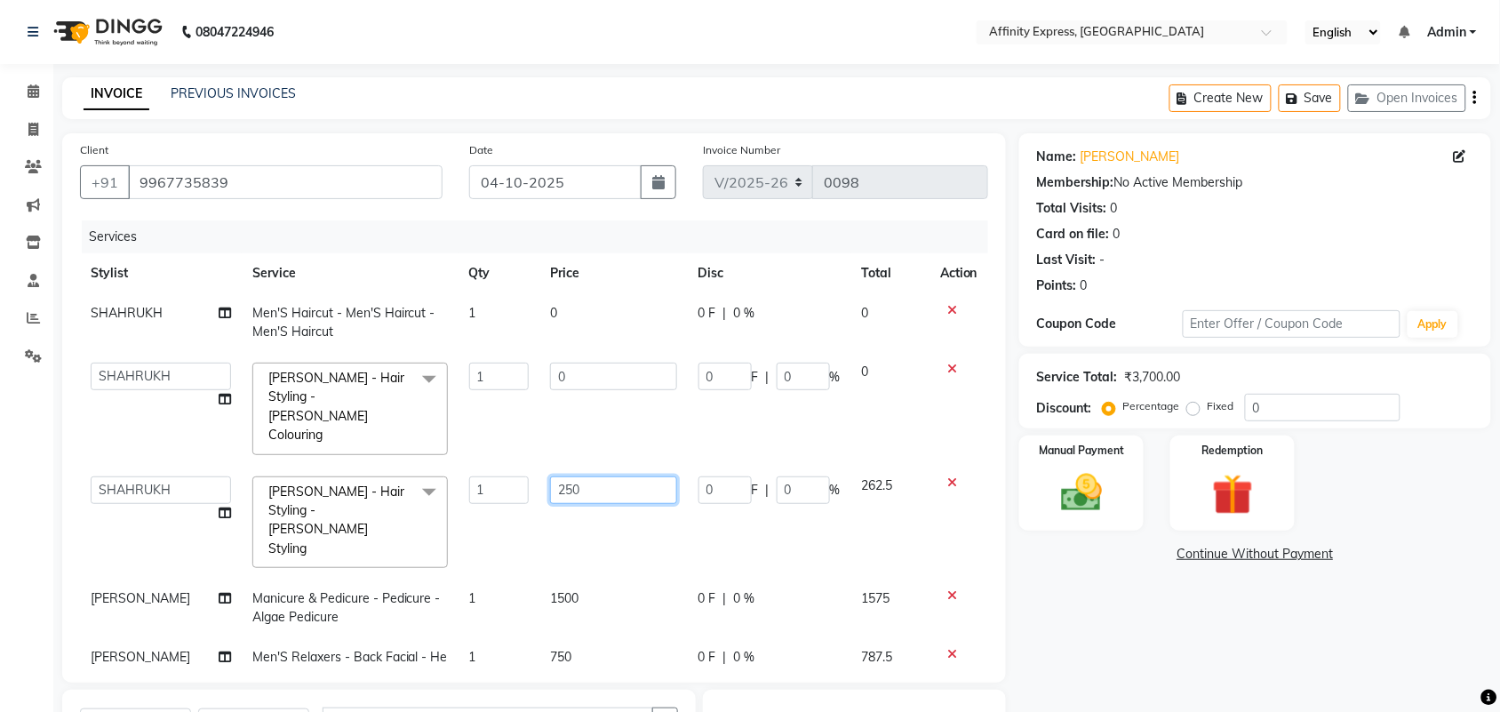
click at [561, 476] on input "250" at bounding box center [613, 490] width 127 height 28
click at [557, 579] on td "1500" at bounding box center [614, 608] width 148 height 59
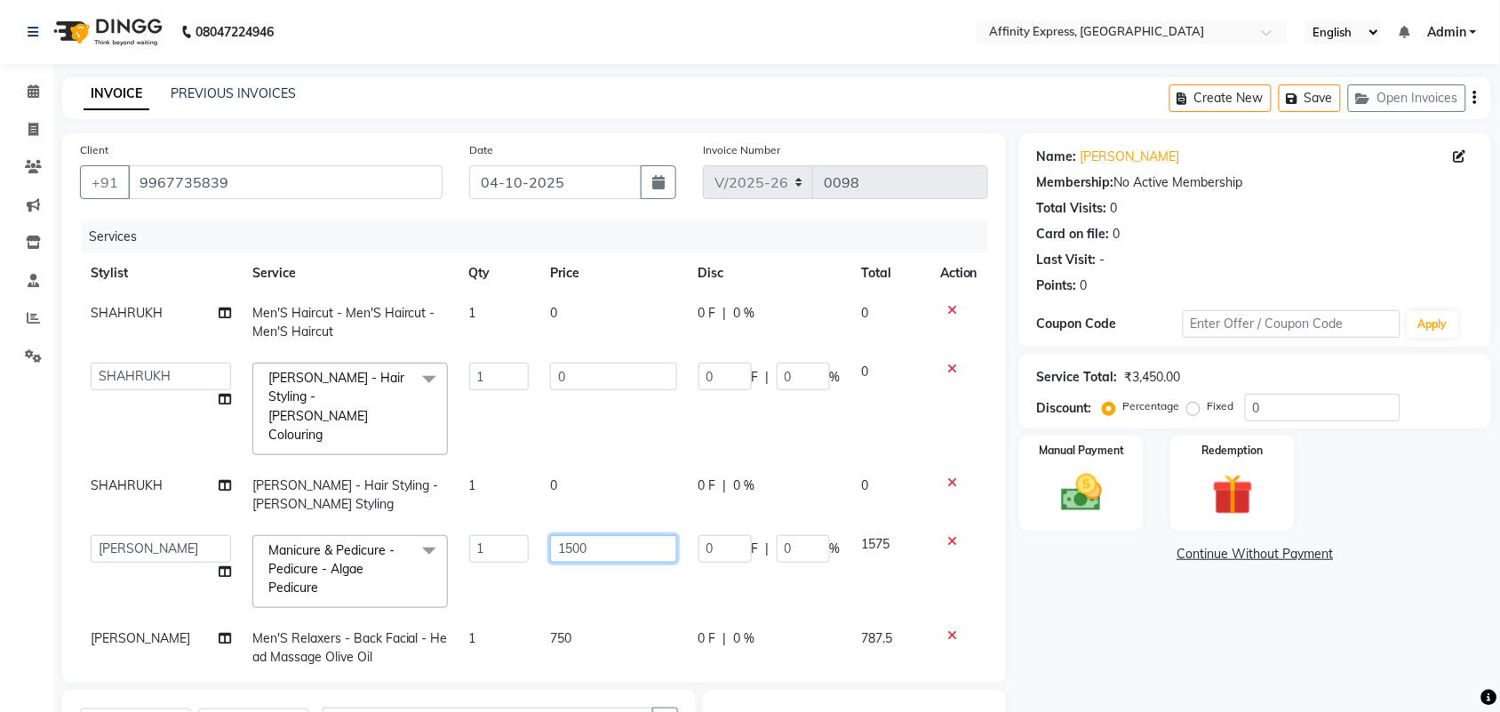
click at [557, 535] on input "1500" at bounding box center [613, 549] width 127 height 28
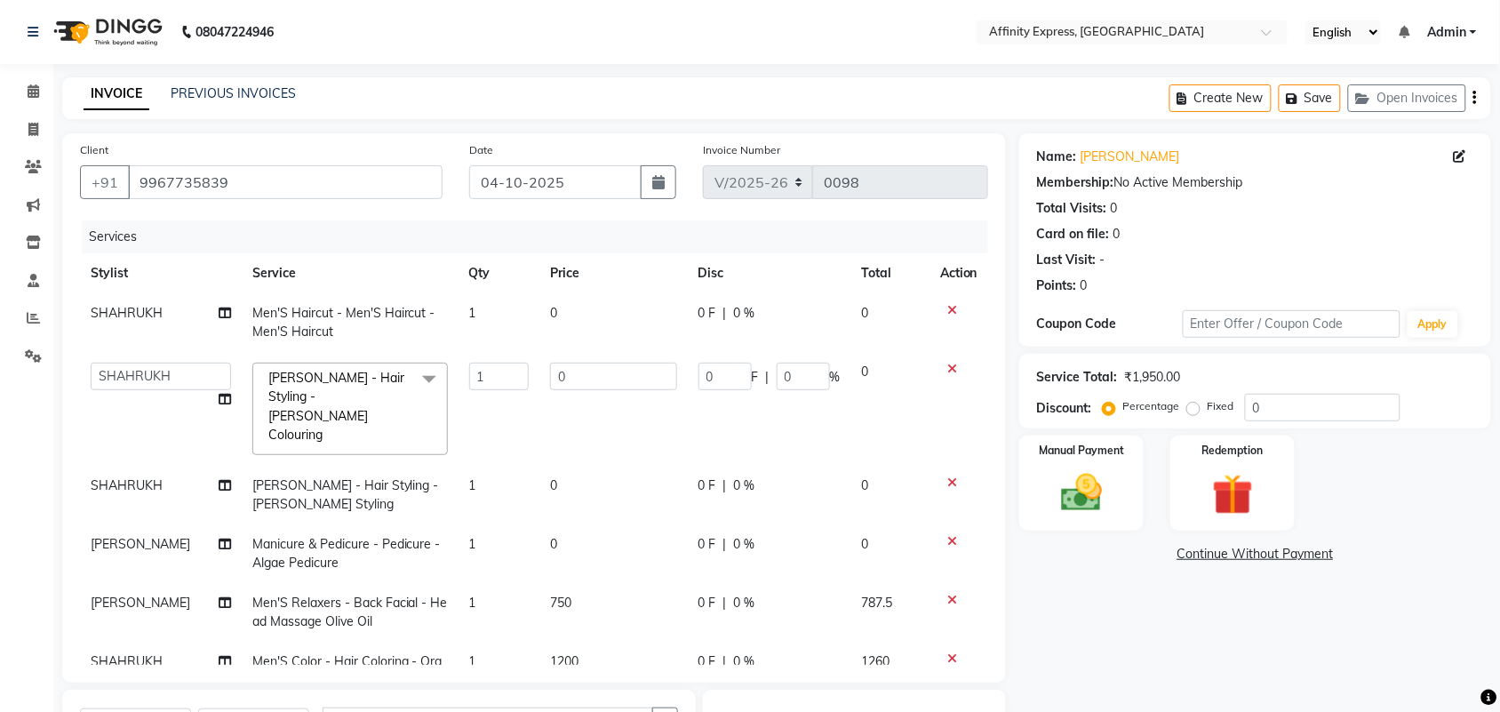
click at [564, 596] on td "750" at bounding box center [614, 612] width 148 height 59
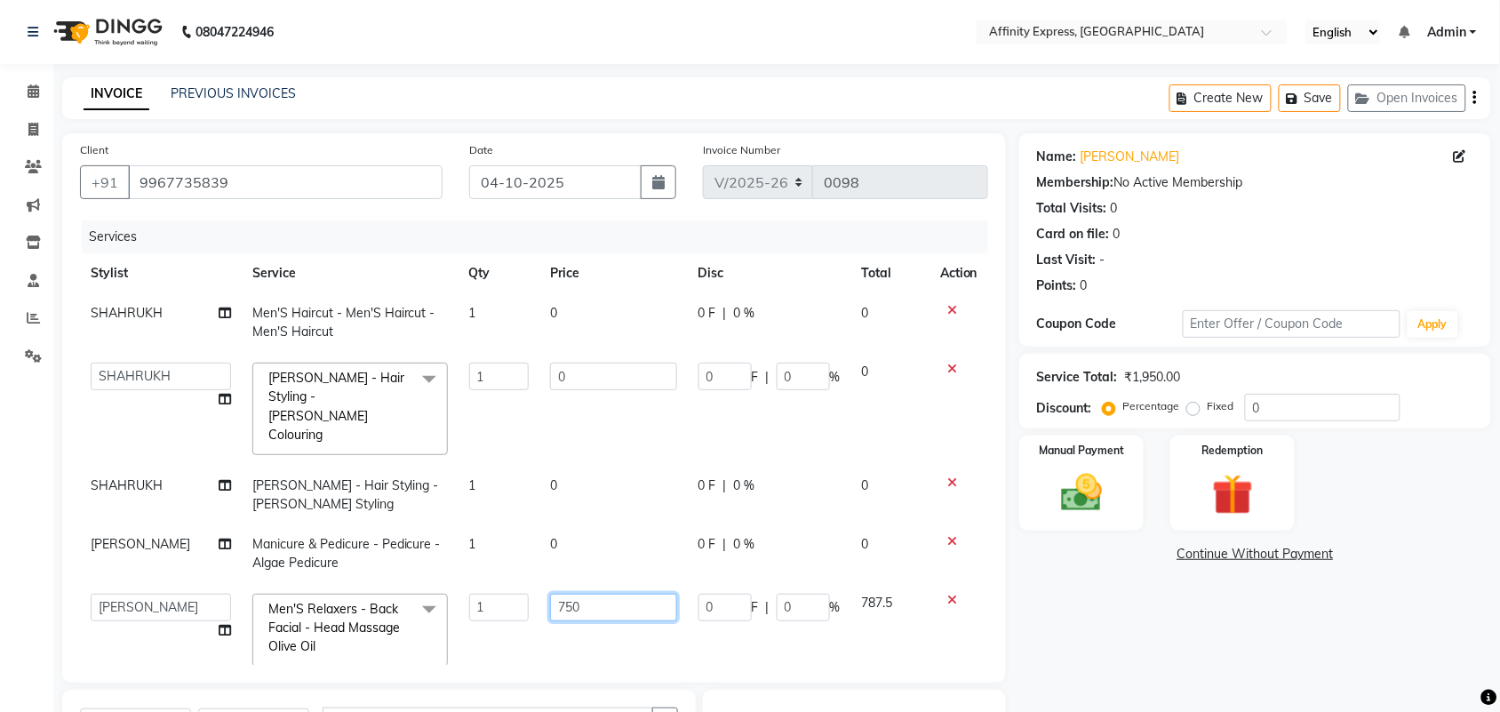
click at [583, 594] on input "750" at bounding box center [613, 608] width 127 height 28
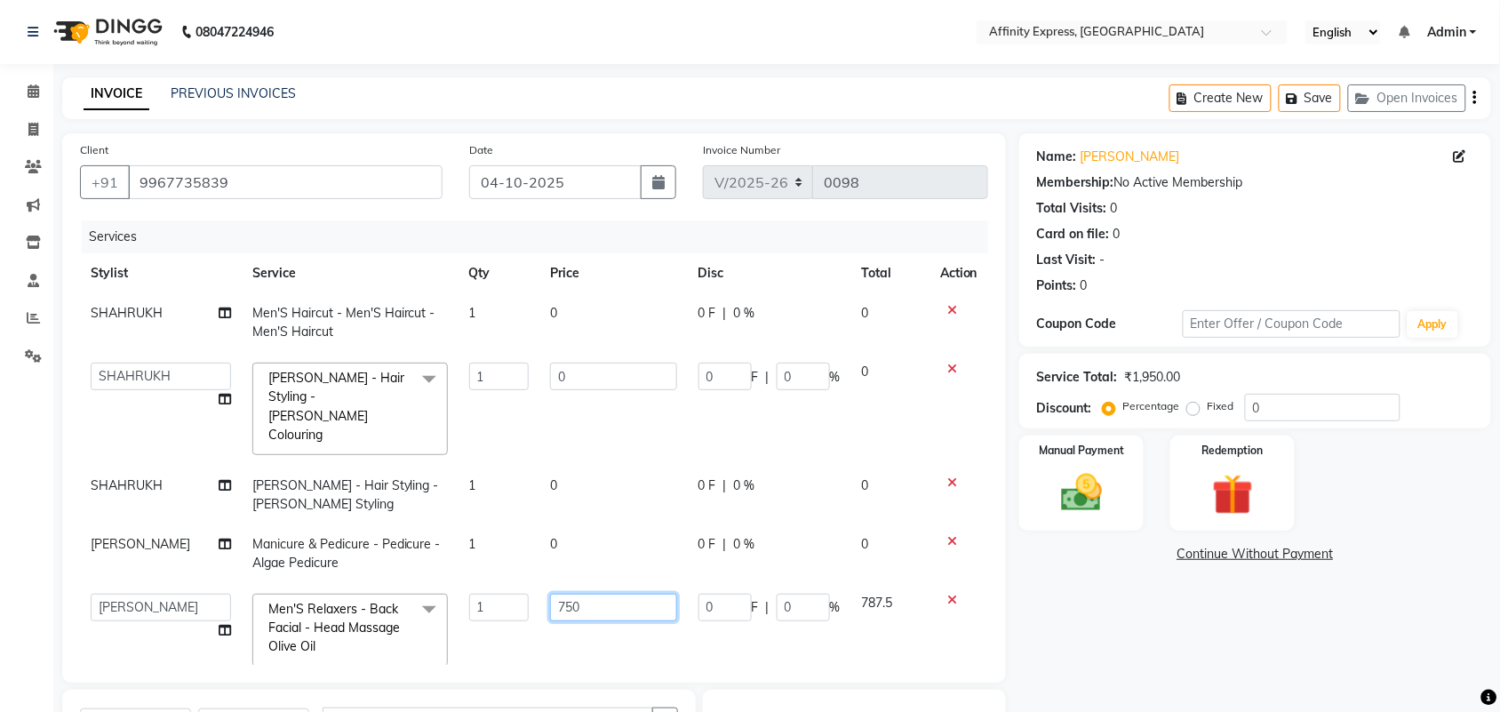
click at [583, 594] on input "750" at bounding box center [613, 608] width 127 height 28
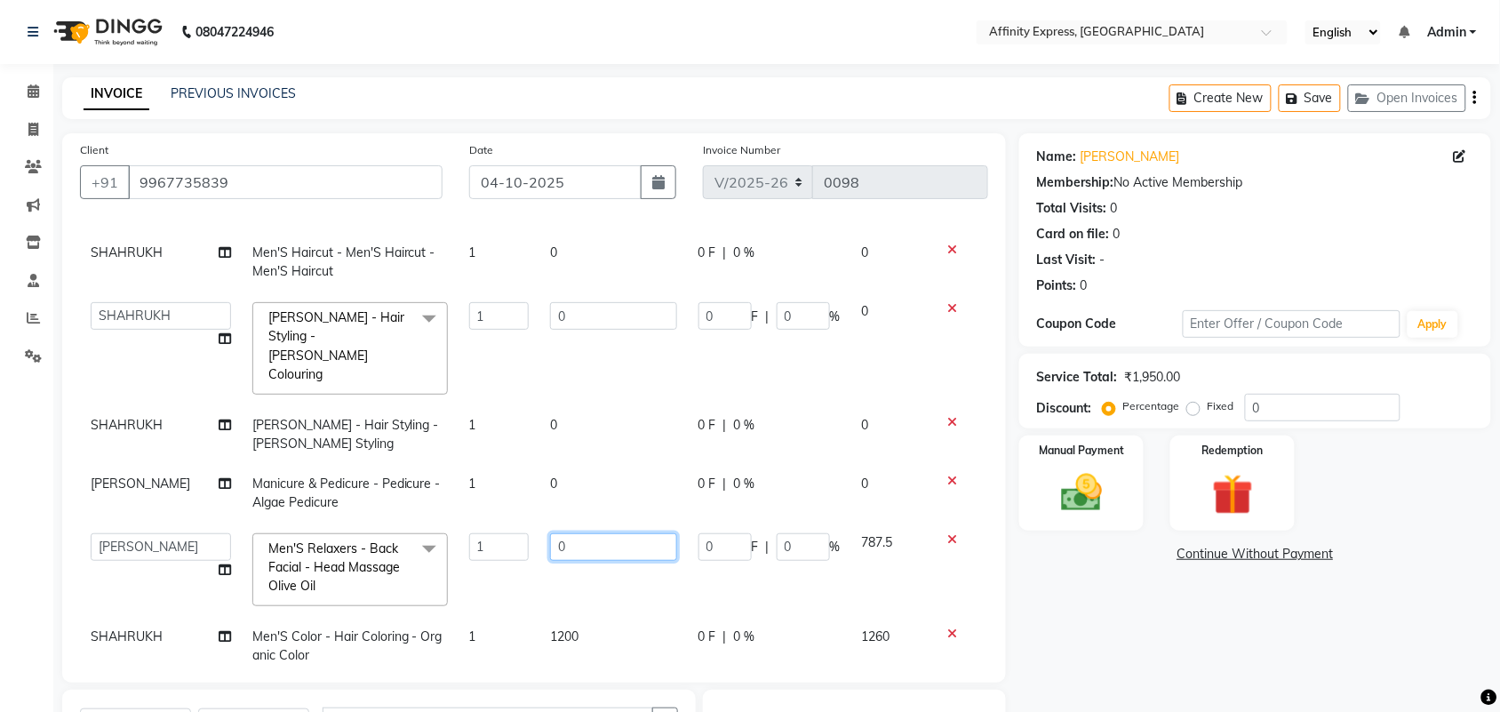
scroll to position [64, 0]
click at [571, 613] on td "1200" at bounding box center [614, 642] width 148 height 59
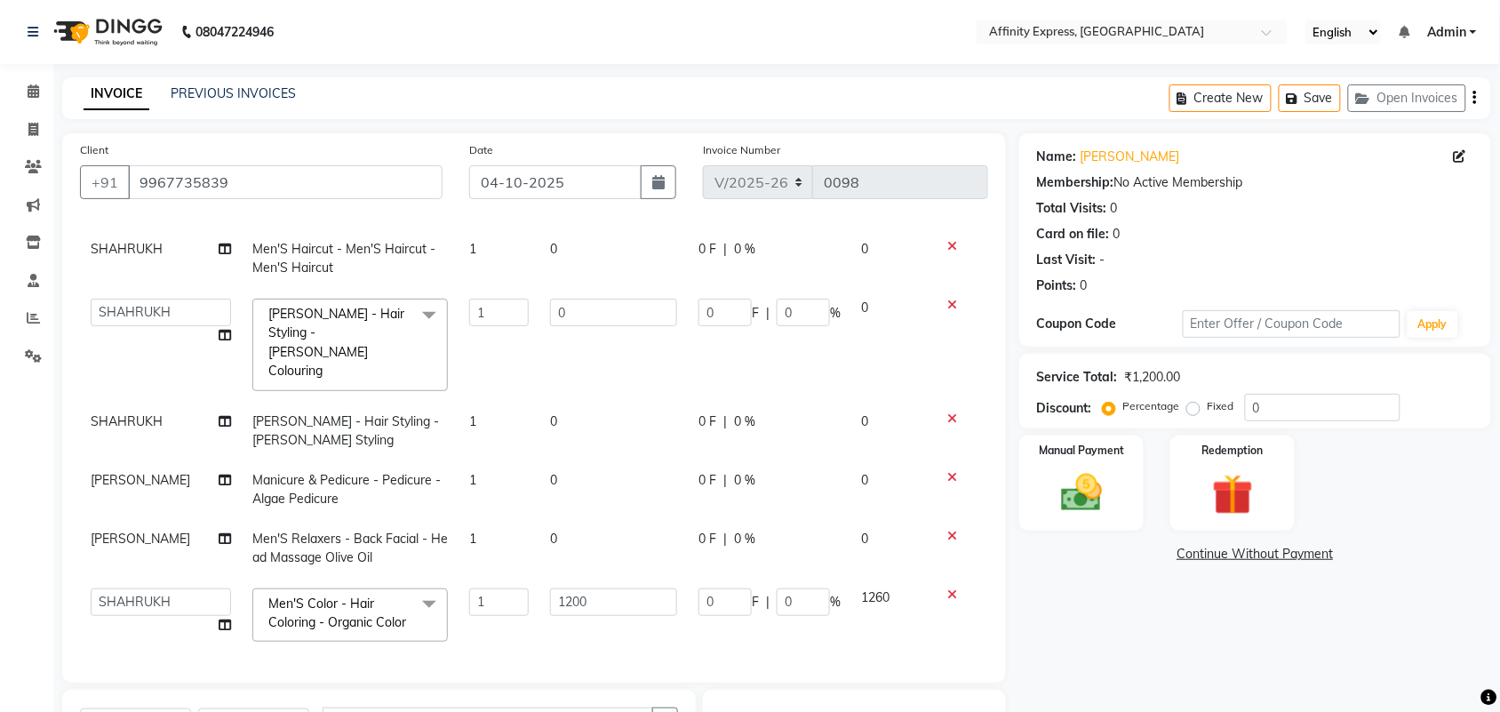
click at [571, 591] on td "1200" at bounding box center [614, 616] width 148 height 76
click at [576, 588] on input "1200" at bounding box center [613, 602] width 127 height 28
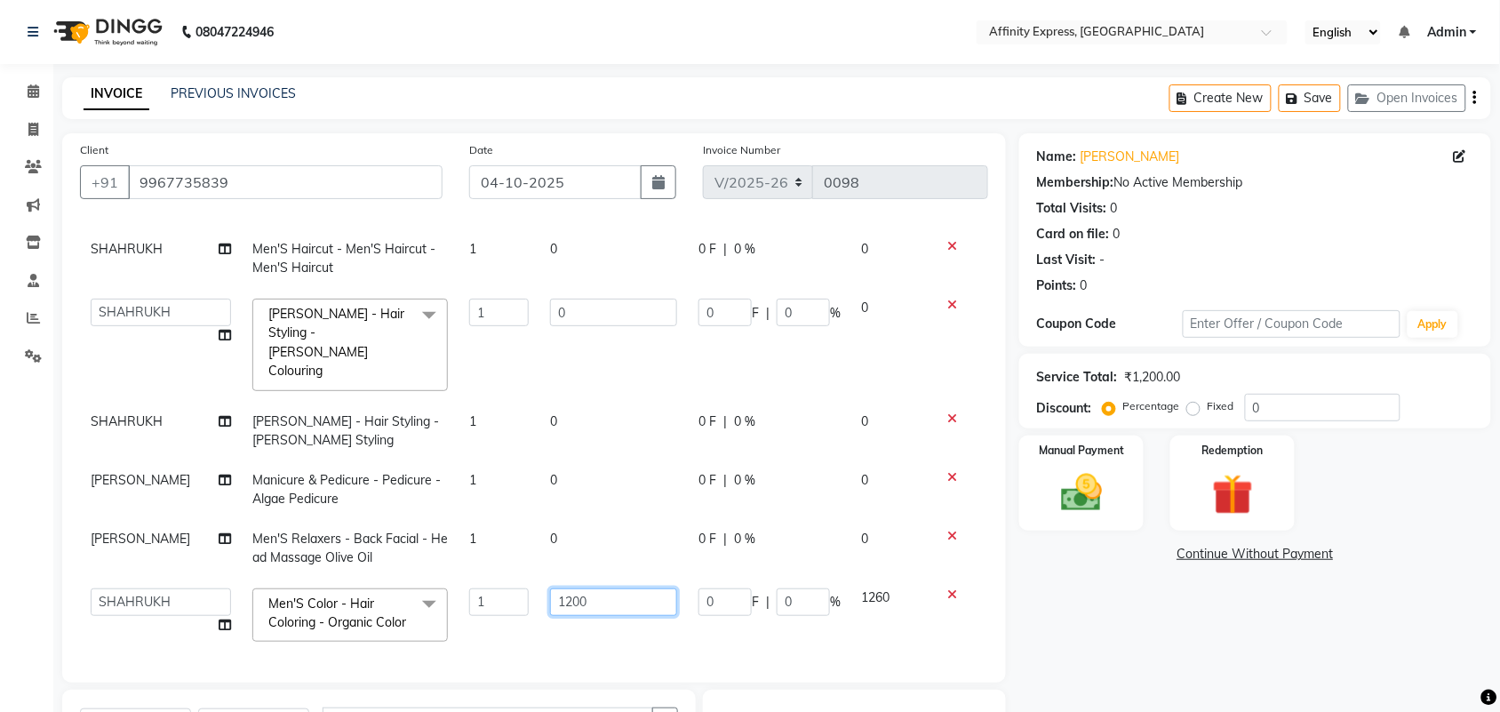
click at [576, 588] on input "1200" at bounding box center [613, 602] width 127 height 28
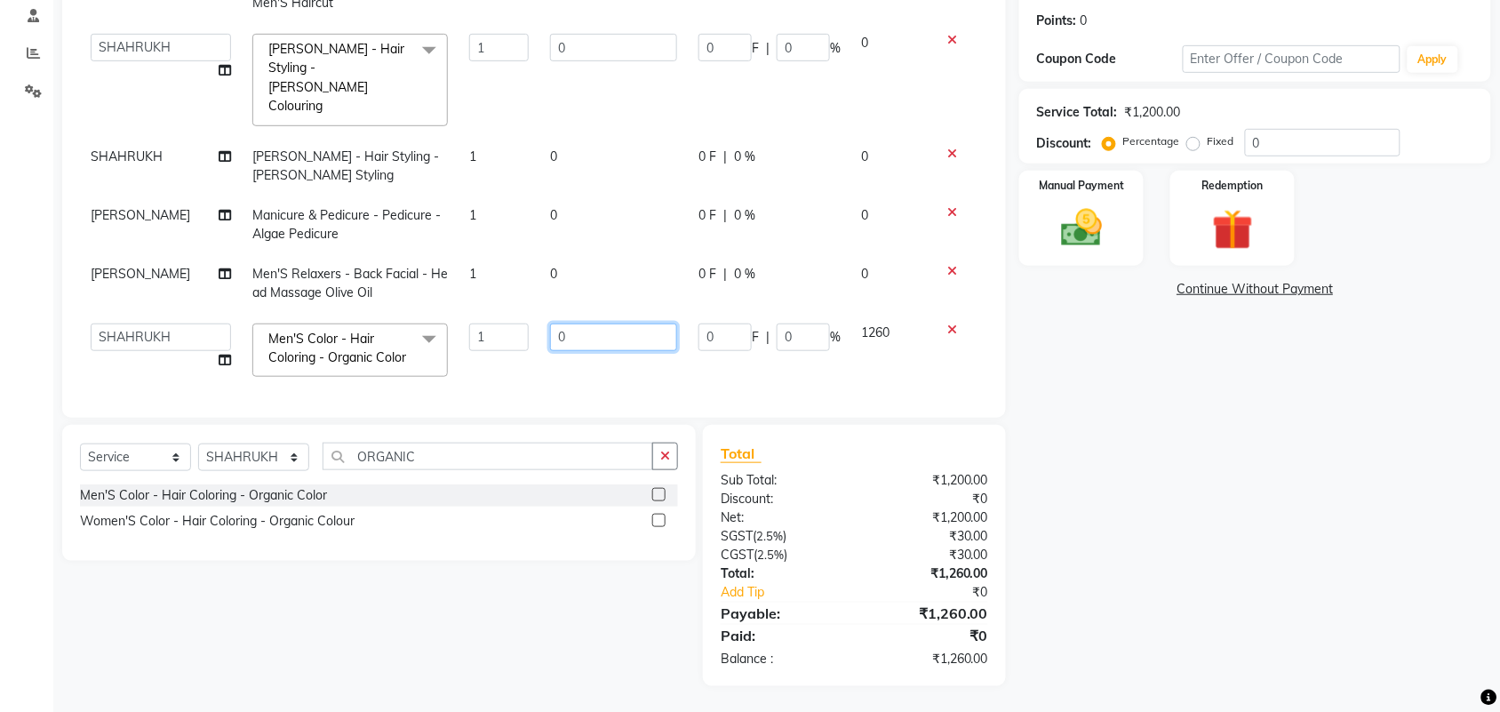
scroll to position [0, 0]
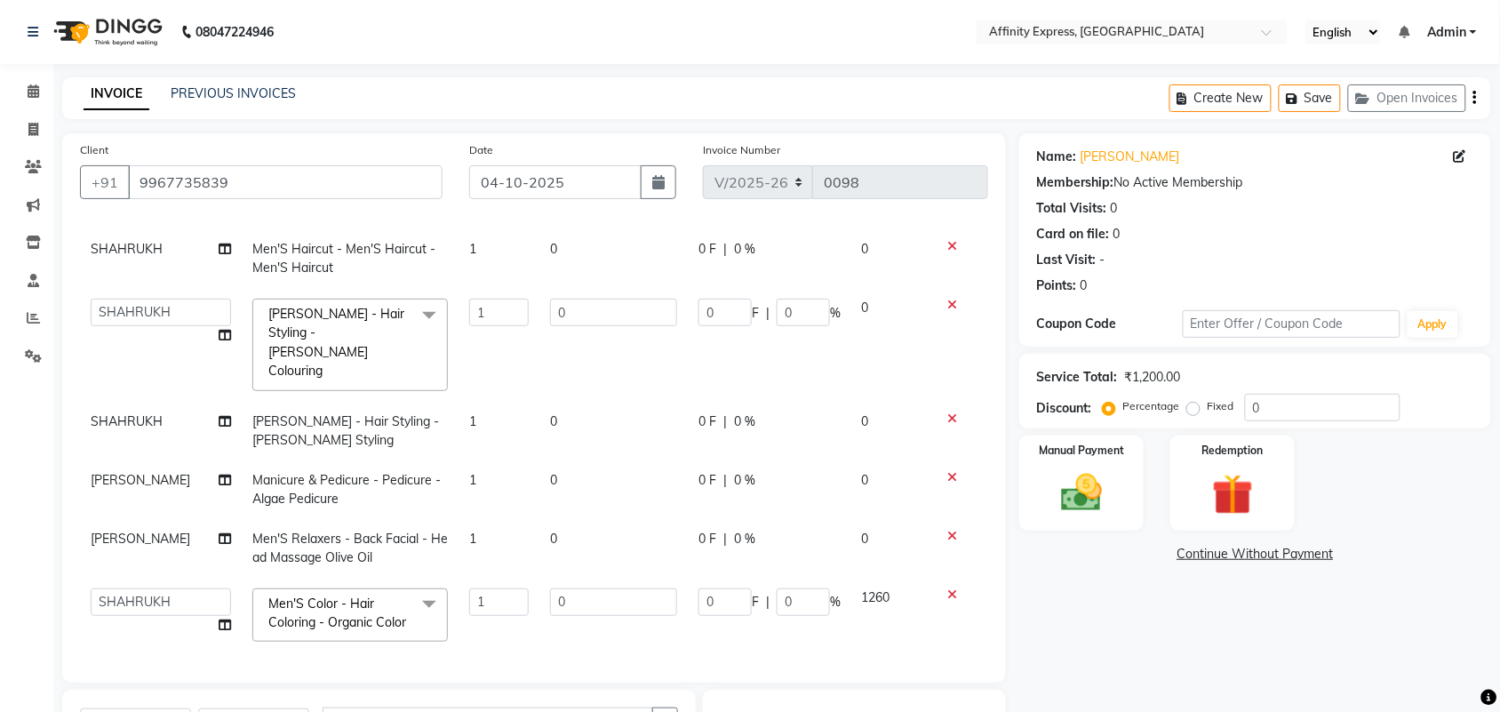
click at [1474, 104] on button "button" at bounding box center [1476, 98] width 4 height 42
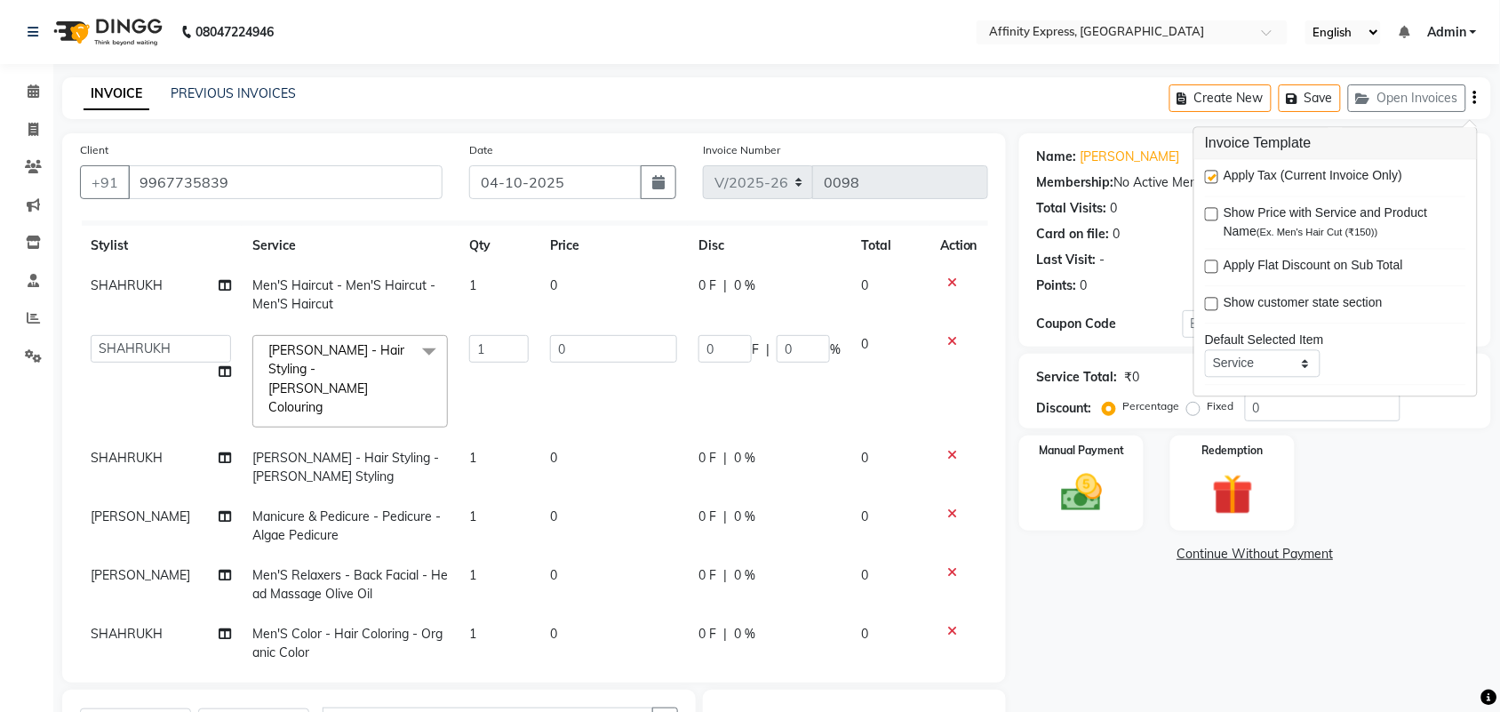
click at [1308, 180] on span "Apply Tax (Current Invoice Only)" at bounding box center [1313, 178] width 179 height 22
click at [1218, 182] on label at bounding box center [1211, 177] width 13 height 13
click at [1217, 182] on input "checkbox" at bounding box center [1211, 178] width 12 height 12
click at [1414, 634] on div "Name: [PERSON_NAME] Membership: No Active Membership Total Visits: 0 Card on fi…" at bounding box center [1262, 523] width 485 height 780
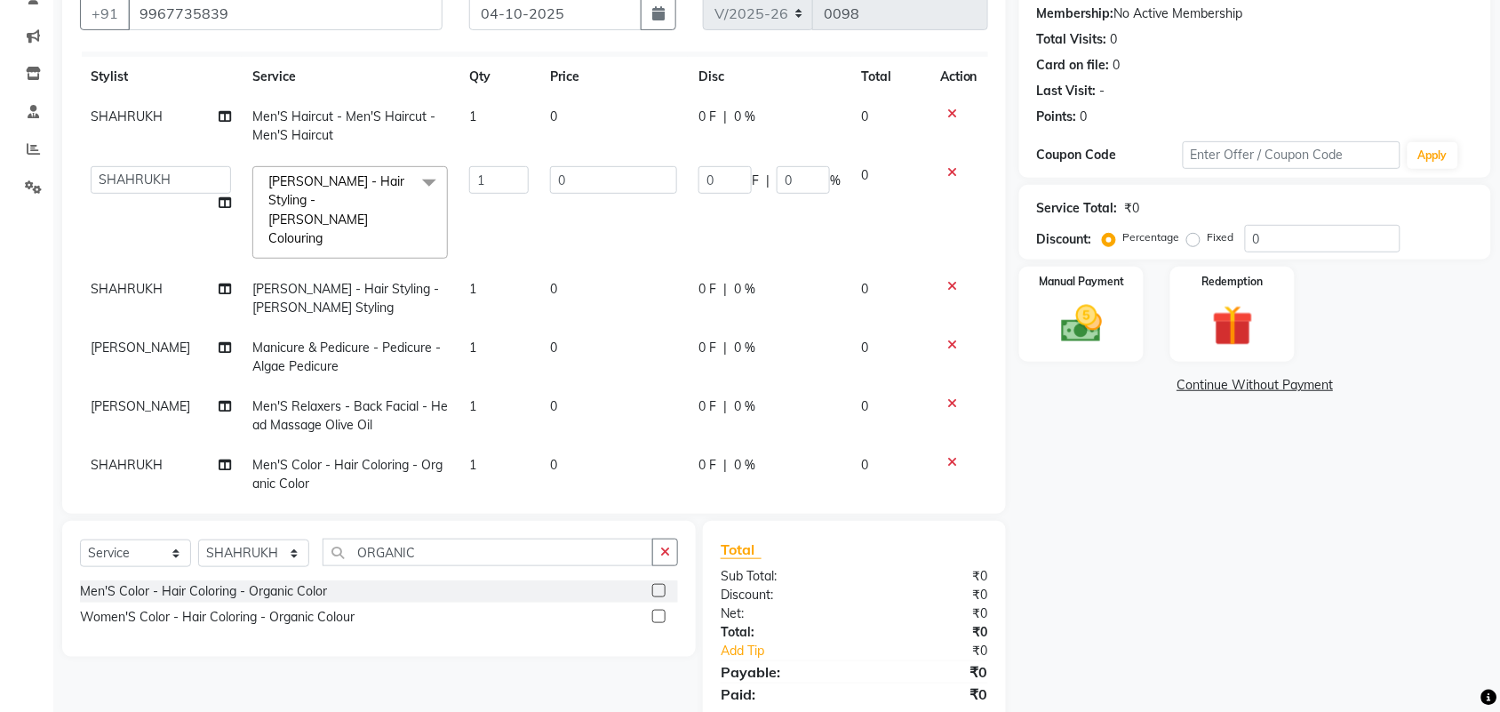
scroll to position [220, 0]
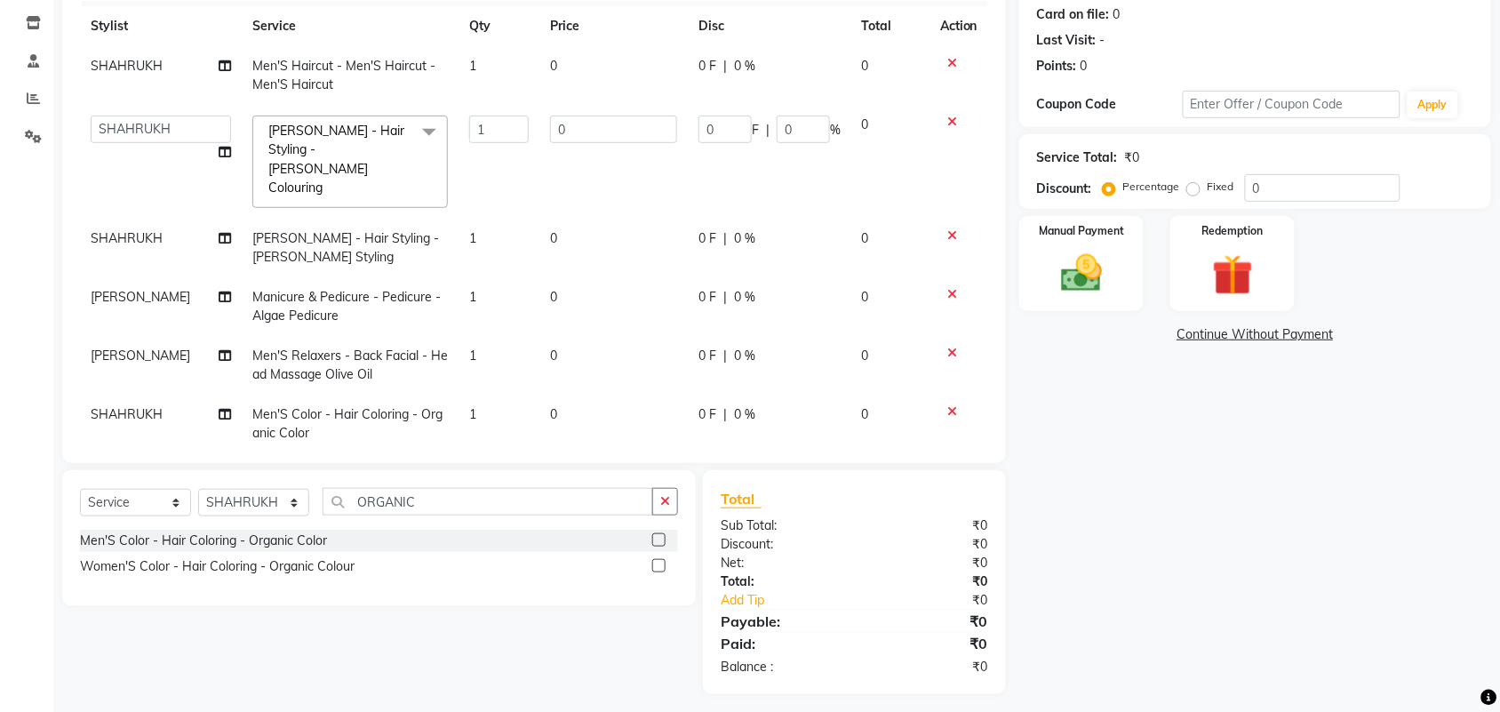
click at [1232, 336] on link "Continue Without Payment" at bounding box center [1255, 334] width 465 height 19
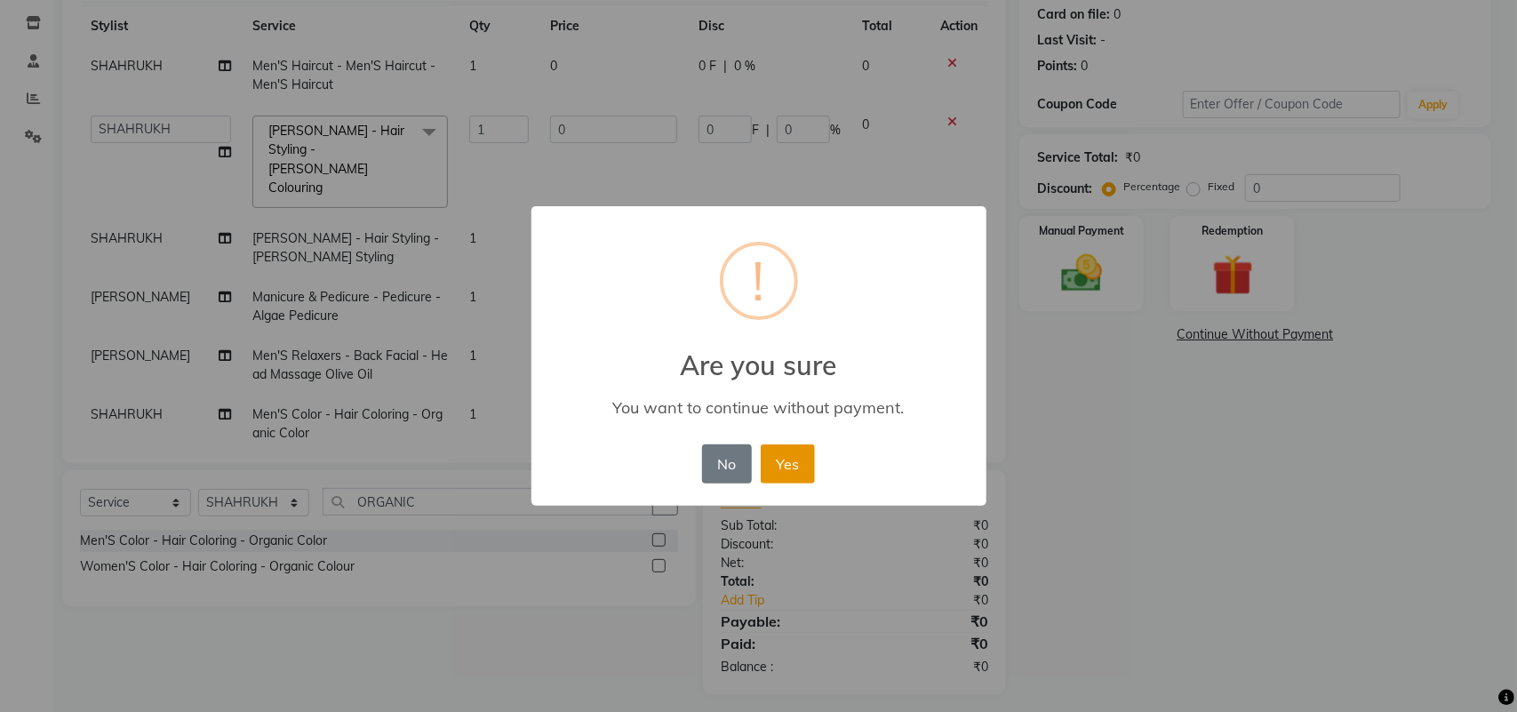
click at [798, 469] on button "Yes" at bounding box center [788, 463] width 54 height 39
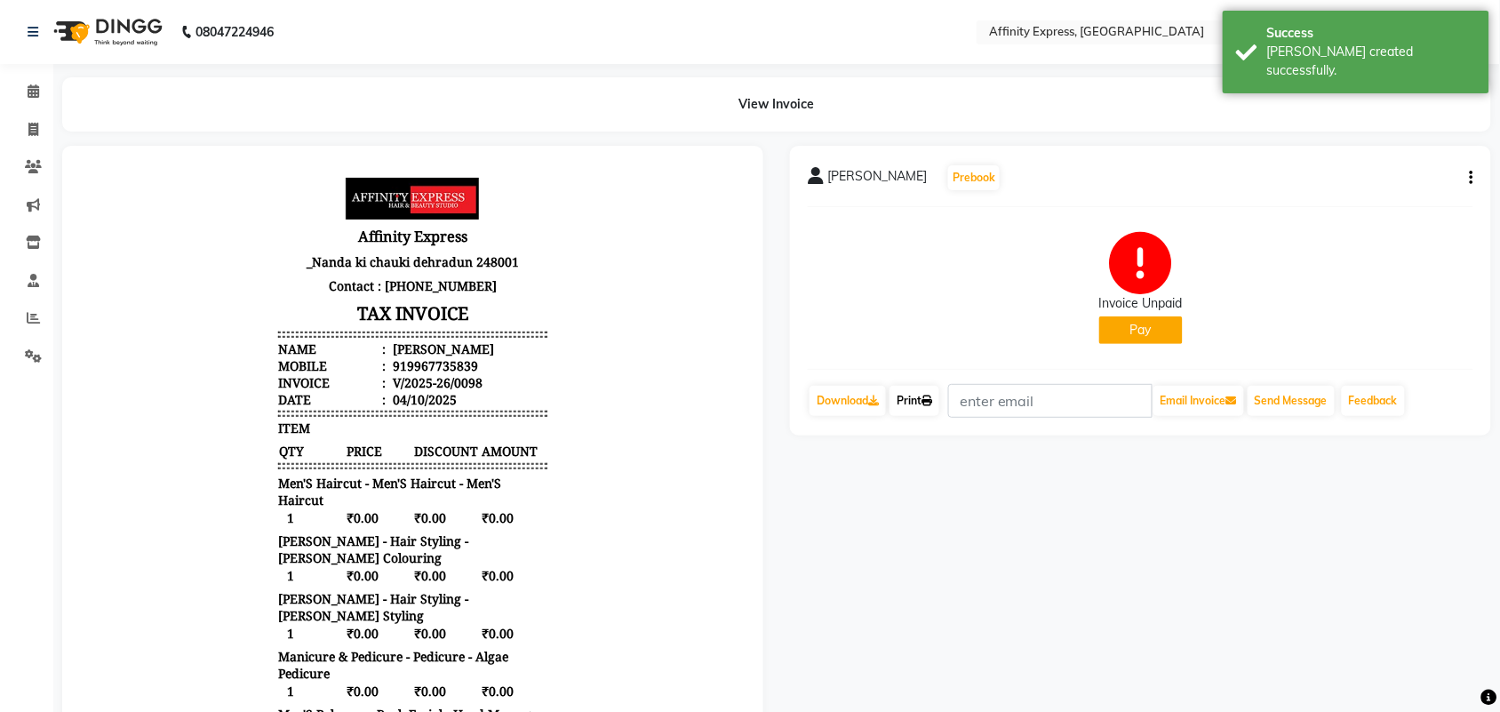
click at [920, 406] on link "Print" at bounding box center [915, 401] width 50 height 30
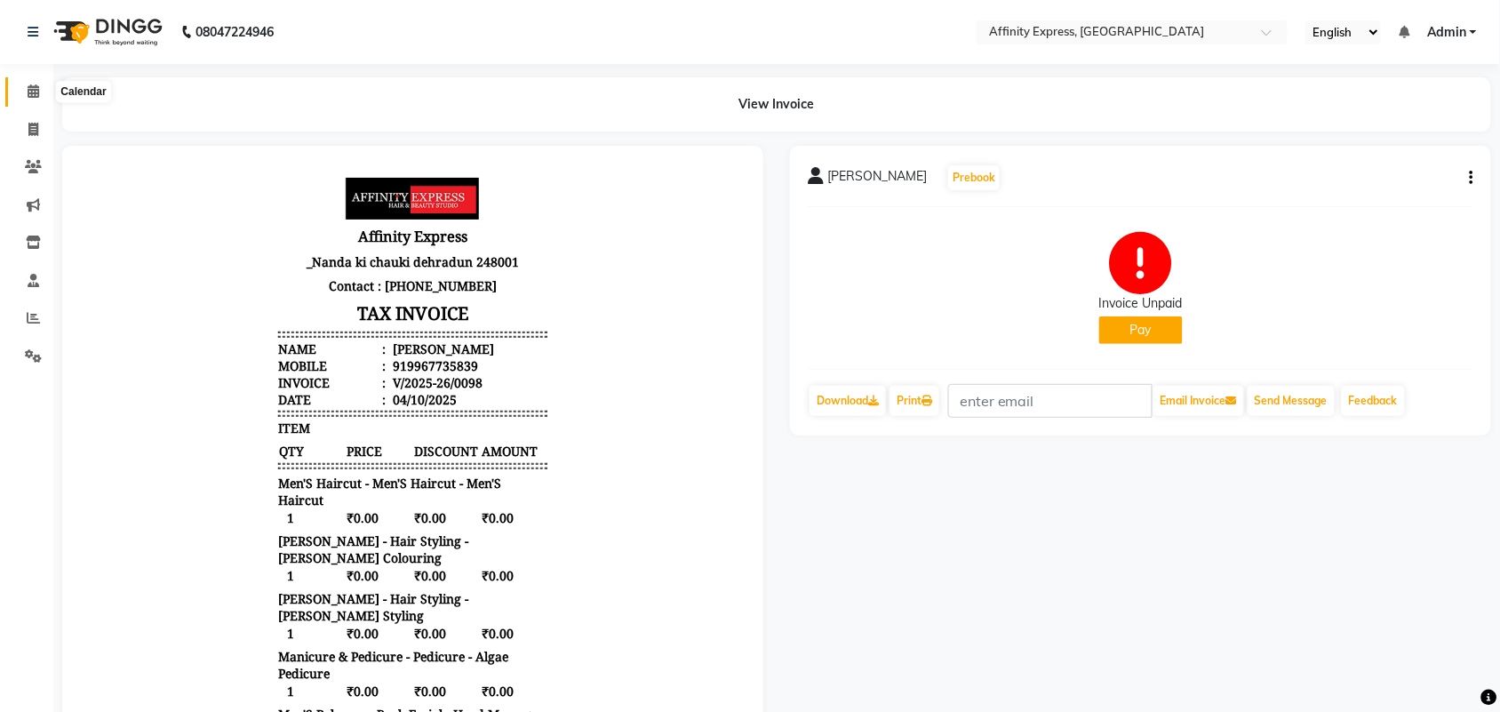
click at [36, 91] on icon at bounding box center [34, 90] width 12 height 13
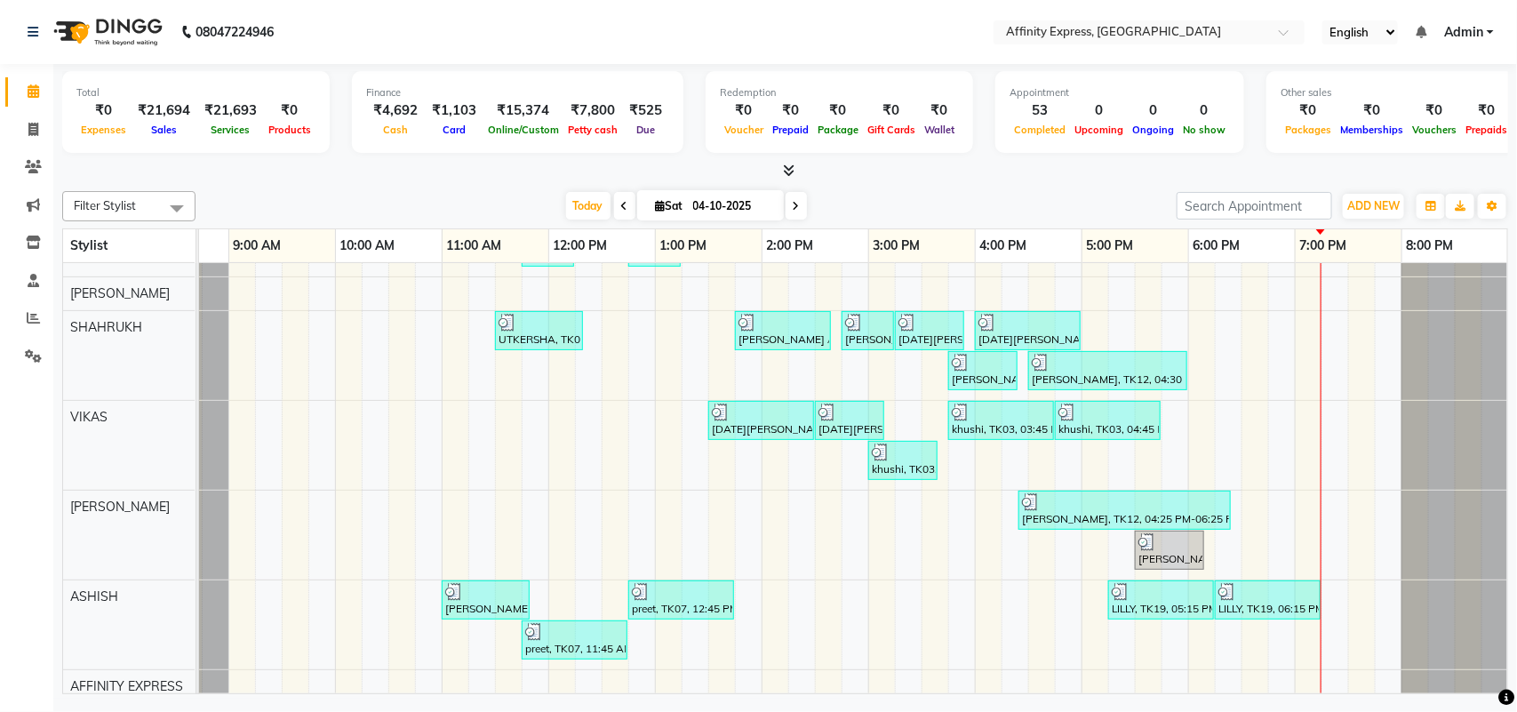
scroll to position [423, 0]
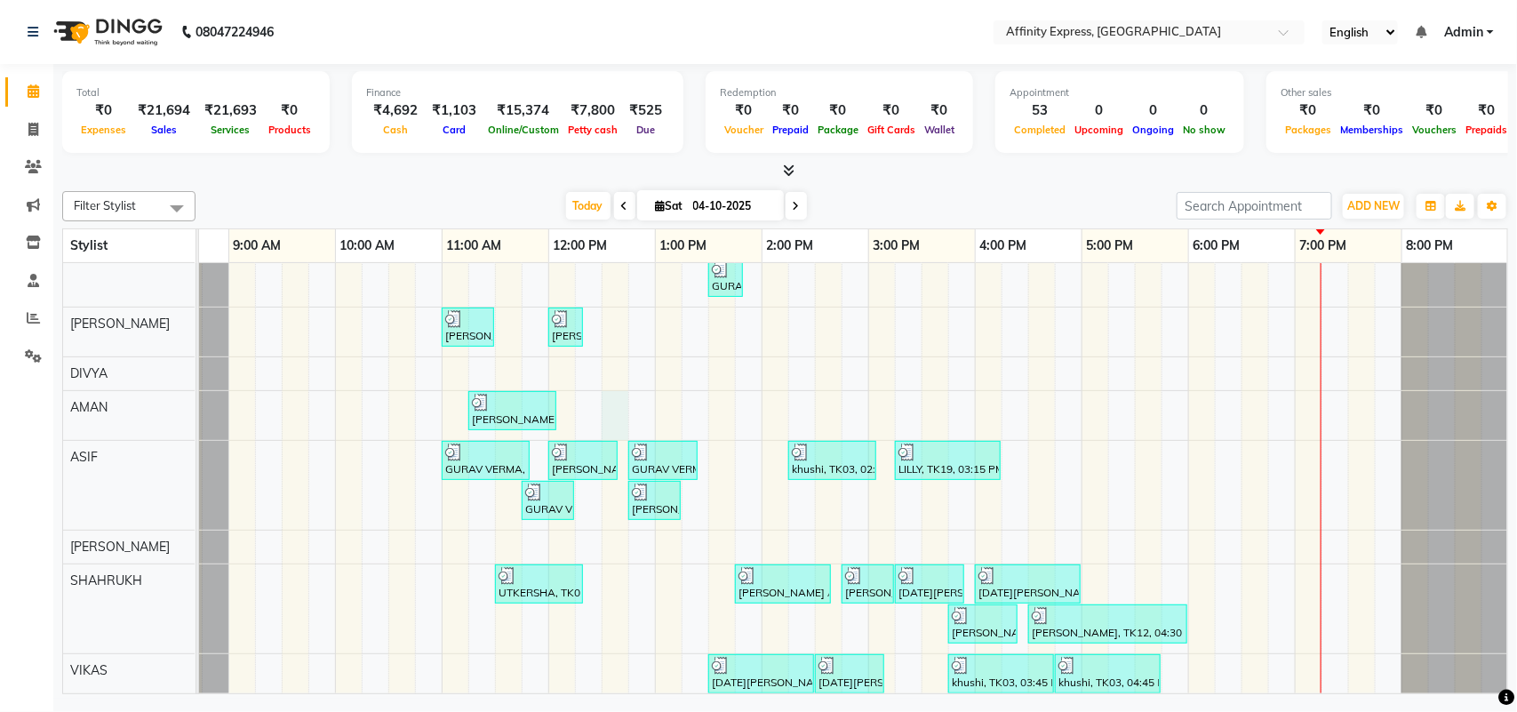
click at [610, 396] on div "UTKERSHA, TK01, 10:30 AM-11:50 AM, Threading - Skin Consultation - Eyebrows,Thr…" at bounding box center [815, 533] width 1387 height 946
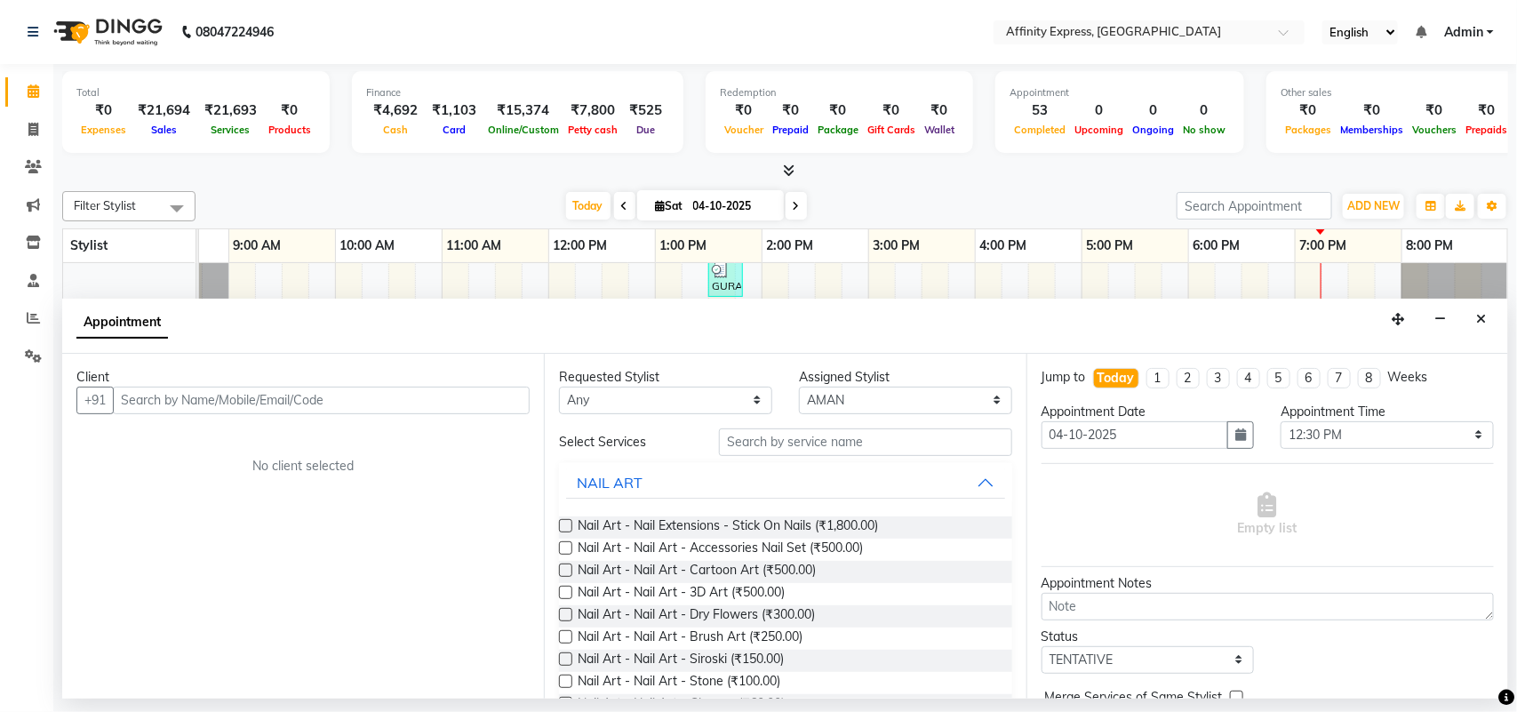
click at [363, 407] on input "text" at bounding box center [321, 401] width 417 height 28
click at [484, 403] on span "Add Client" at bounding box center [493, 400] width 60 height 16
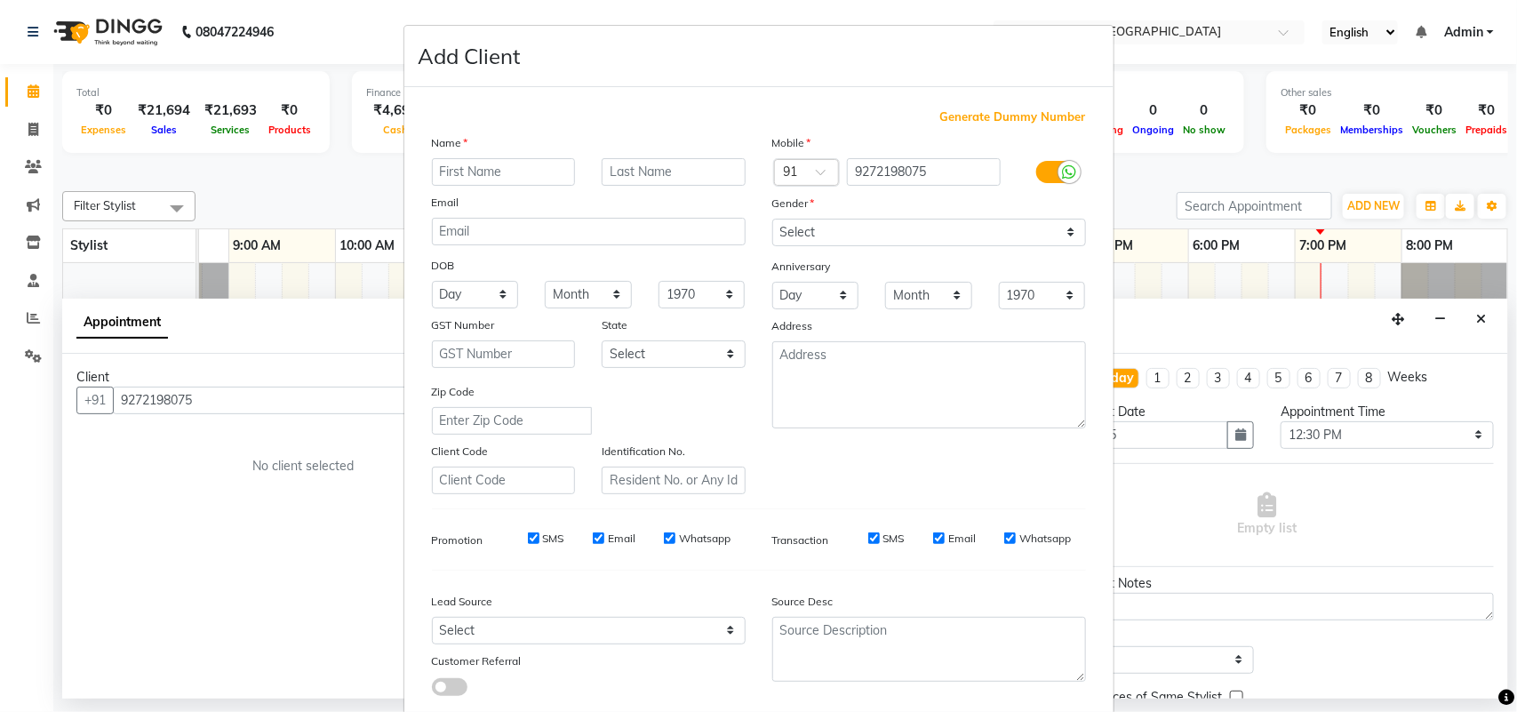
click at [487, 174] on input "text" at bounding box center [504, 172] width 144 height 28
click at [629, 175] on input "text" at bounding box center [674, 172] width 144 height 28
click at [984, 234] on select "Select [DEMOGRAPHIC_DATA] [DEMOGRAPHIC_DATA] Other Prefer Not To Say" at bounding box center [929, 233] width 314 height 28
click at [772, 219] on select "Select [DEMOGRAPHIC_DATA] [DEMOGRAPHIC_DATA] Other Prefer Not To Say" at bounding box center [929, 233] width 314 height 28
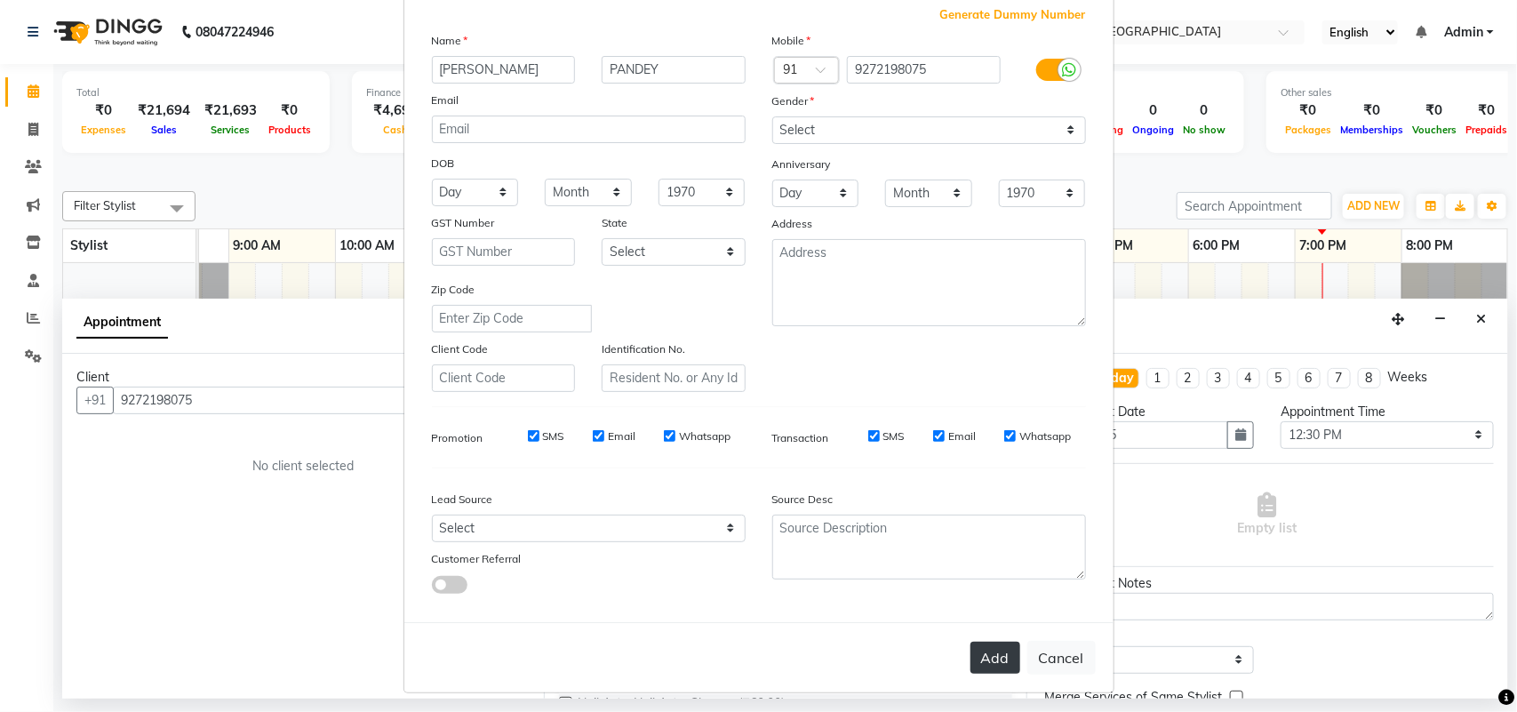
click at [984, 642] on button "Add" at bounding box center [996, 658] width 50 height 32
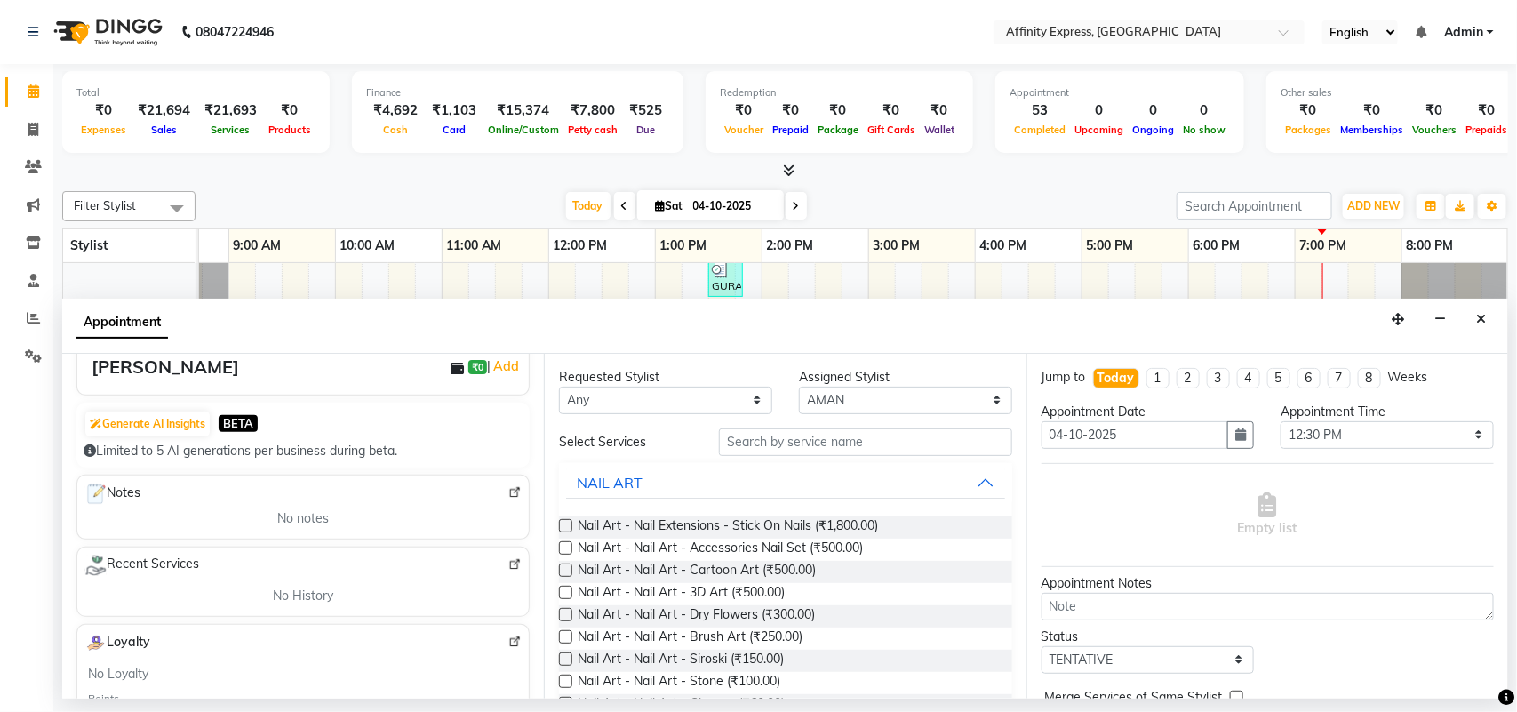
scroll to position [164, 0]
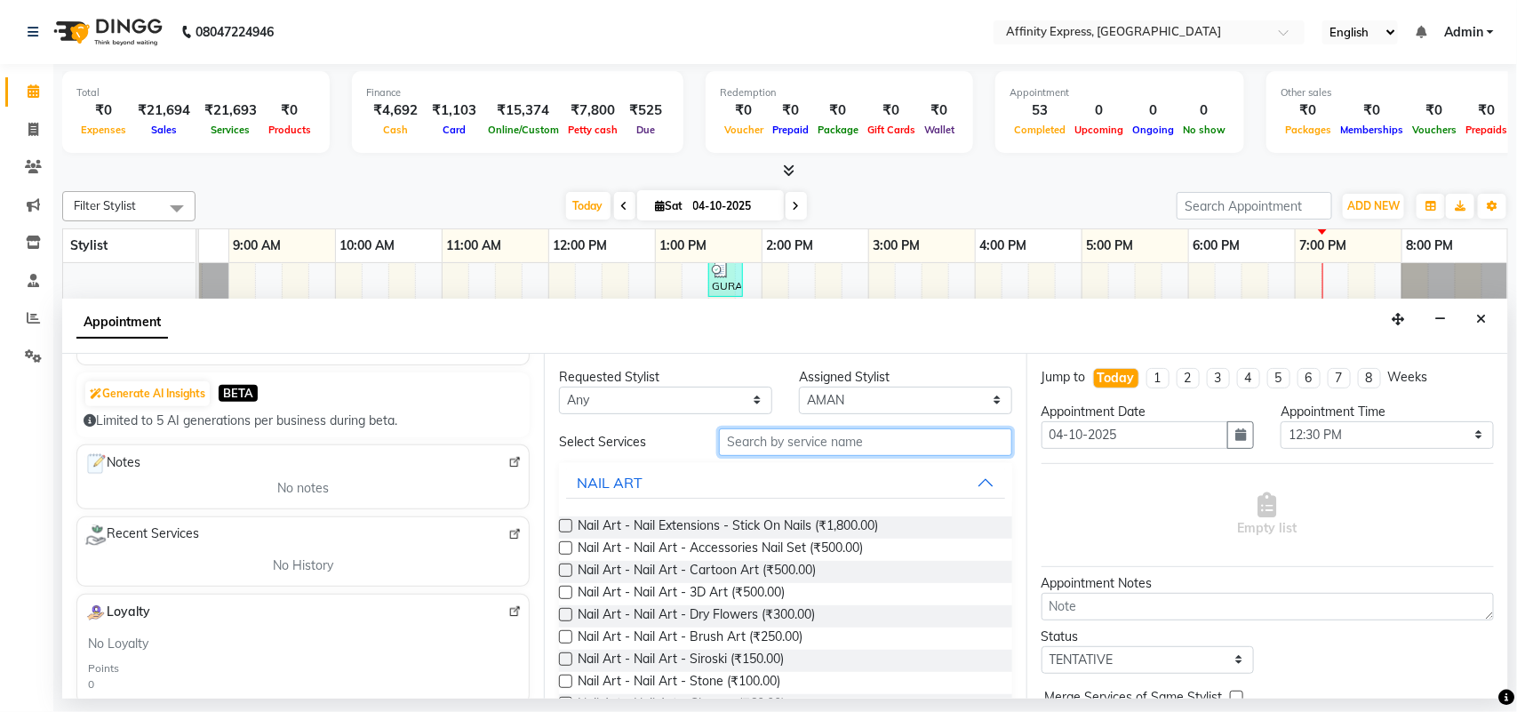
click at [773, 445] on input "text" at bounding box center [865, 442] width 293 height 28
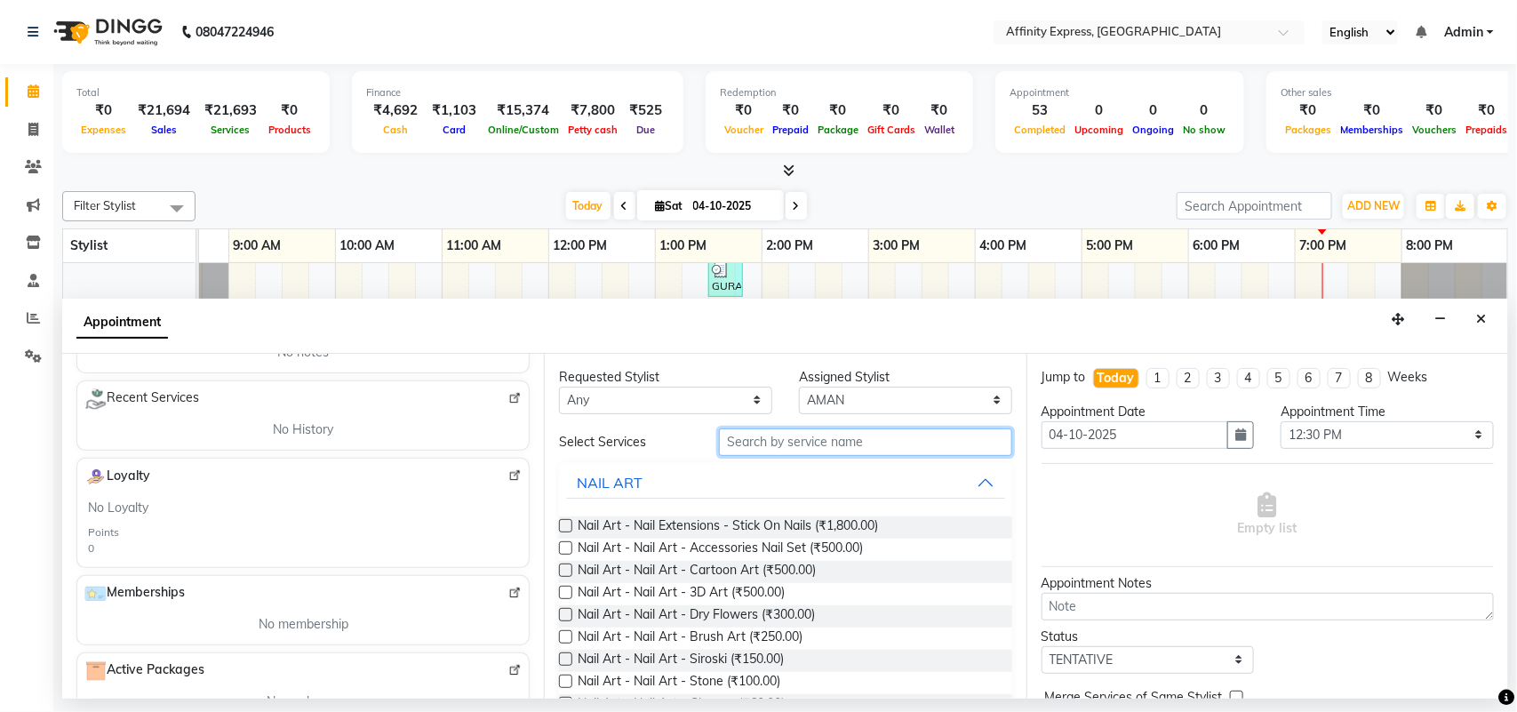
scroll to position [419, 0]
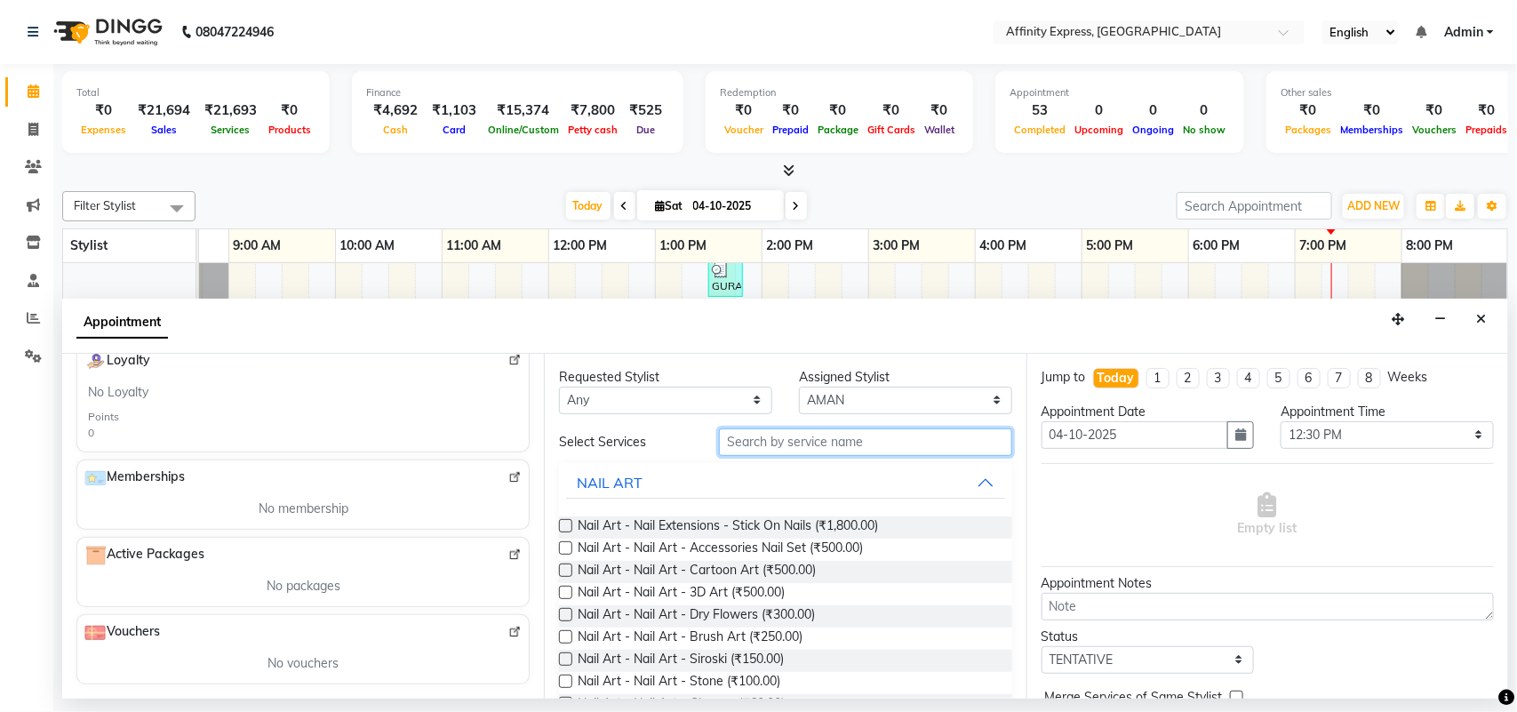
click at [845, 441] on input "text" at bounding box center [865, 442] width 293 height 28
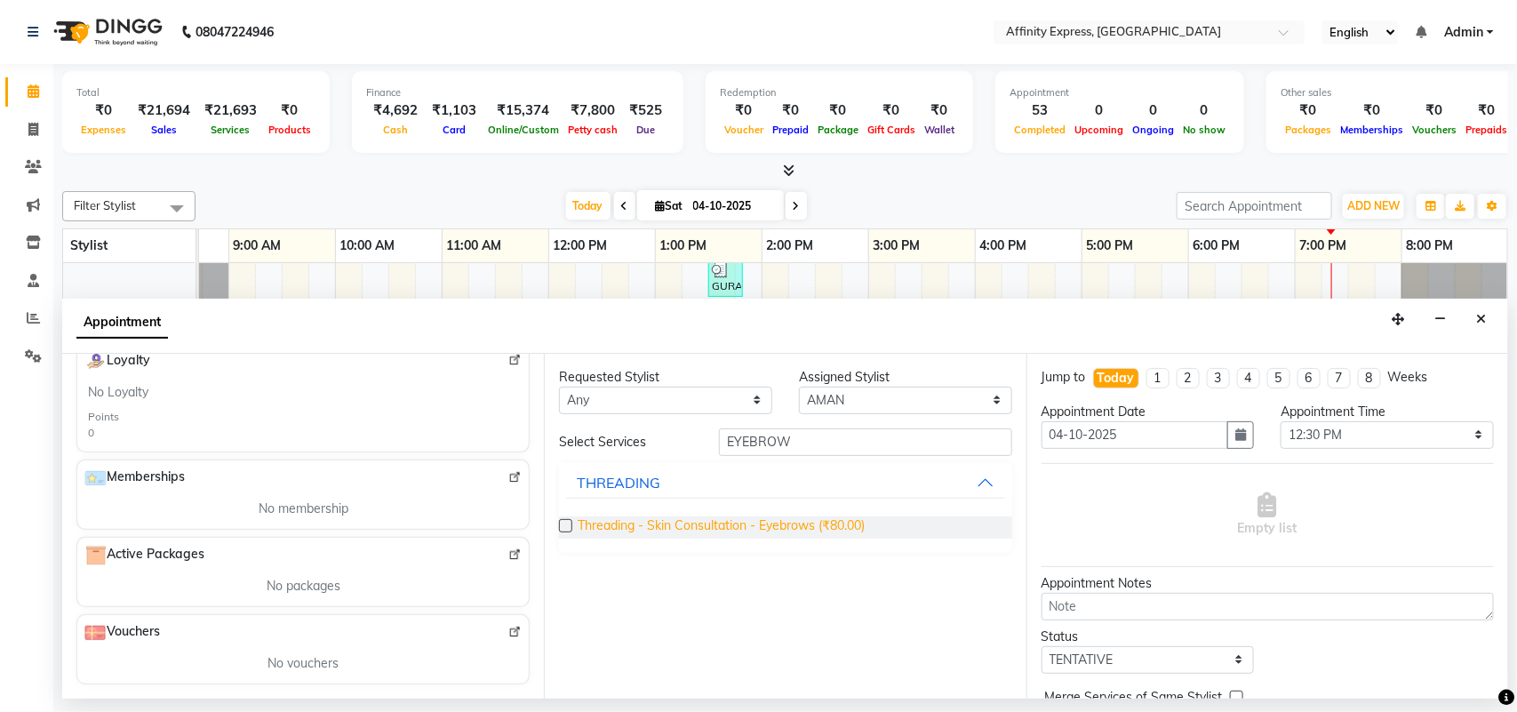
click at [838, 523] on span "Threading - Skin Consultation - Eyebrows (₹80.00)" at bounding box center [721, 527] width 287 height 22
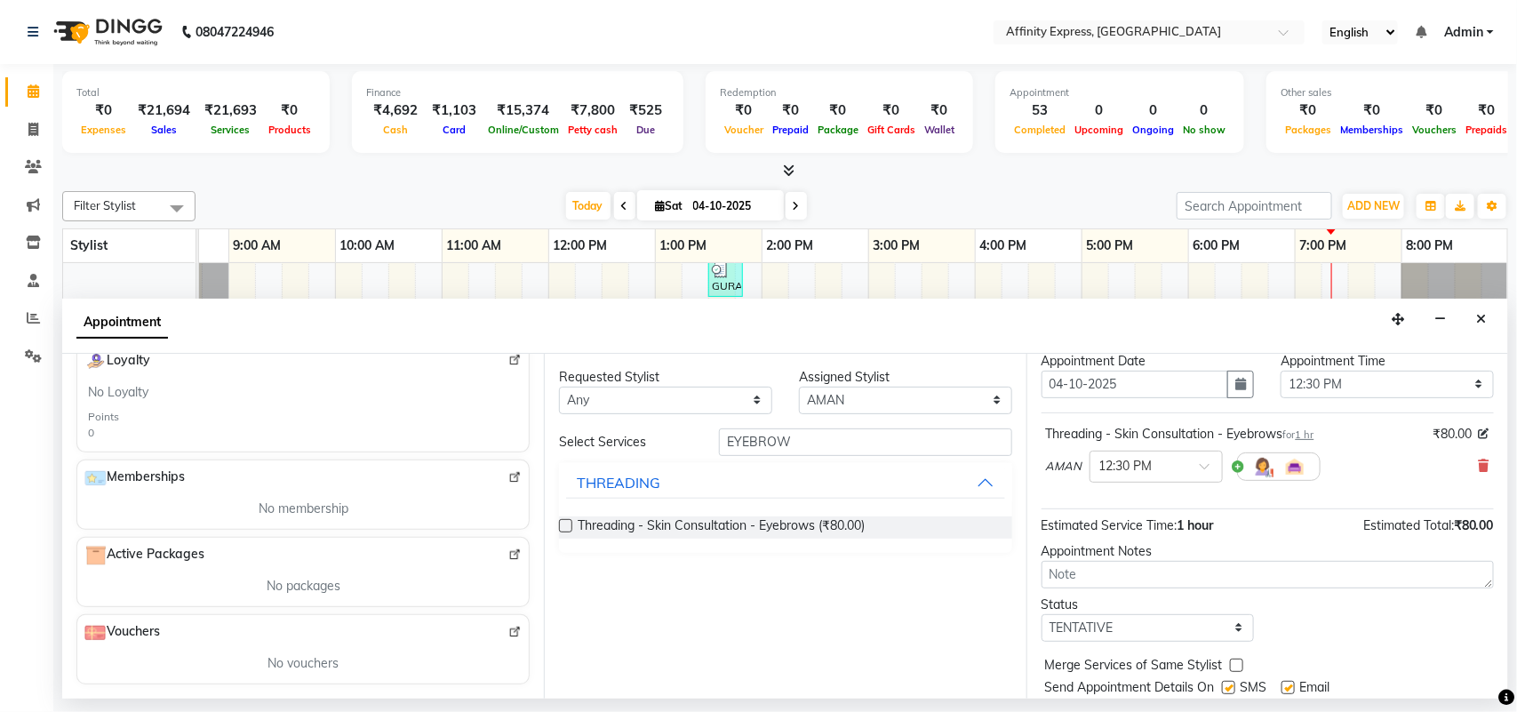
scroll to position [0, 0]
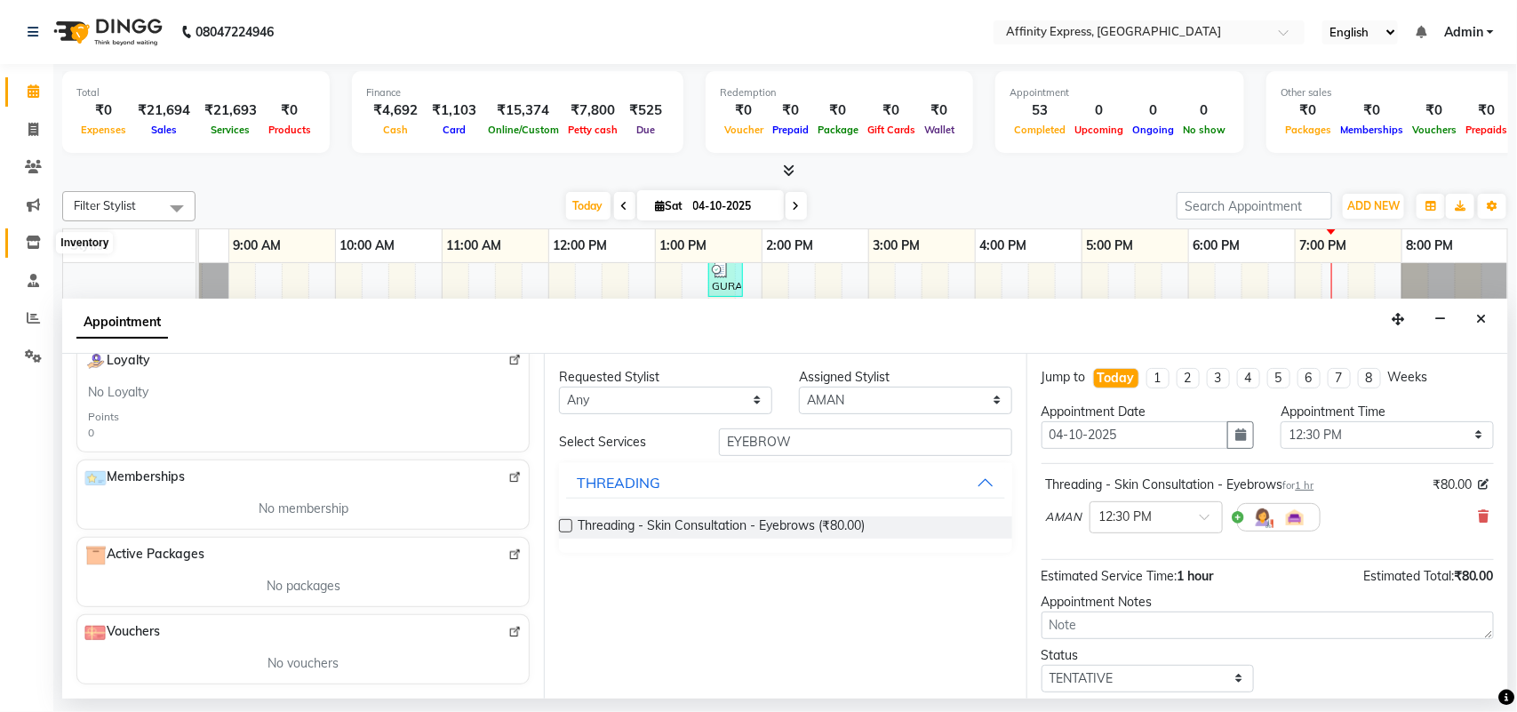
click at [31, 250] on span at bounding box center [33, 243] width 31 height 20
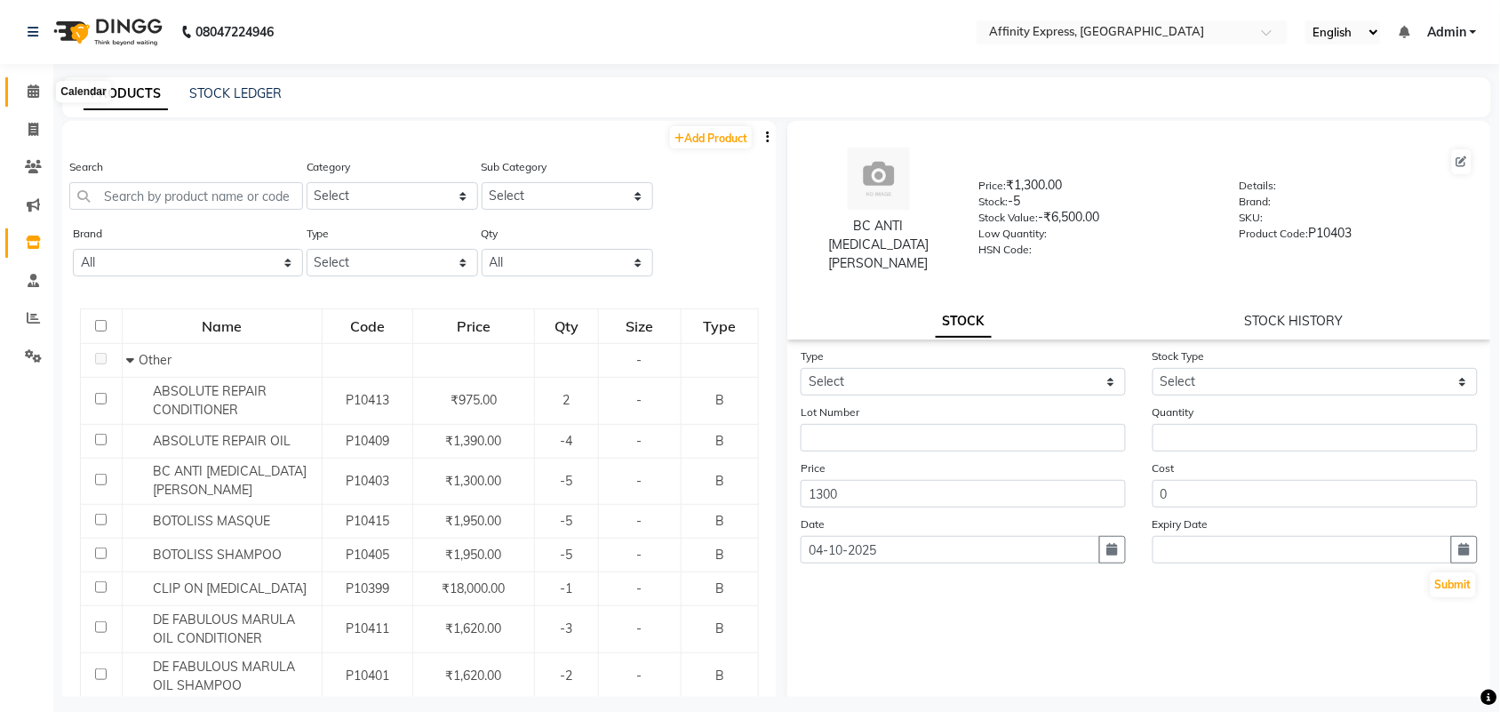
click at [37, 82] on span at bounding box center [33, 92] width 31 height 20
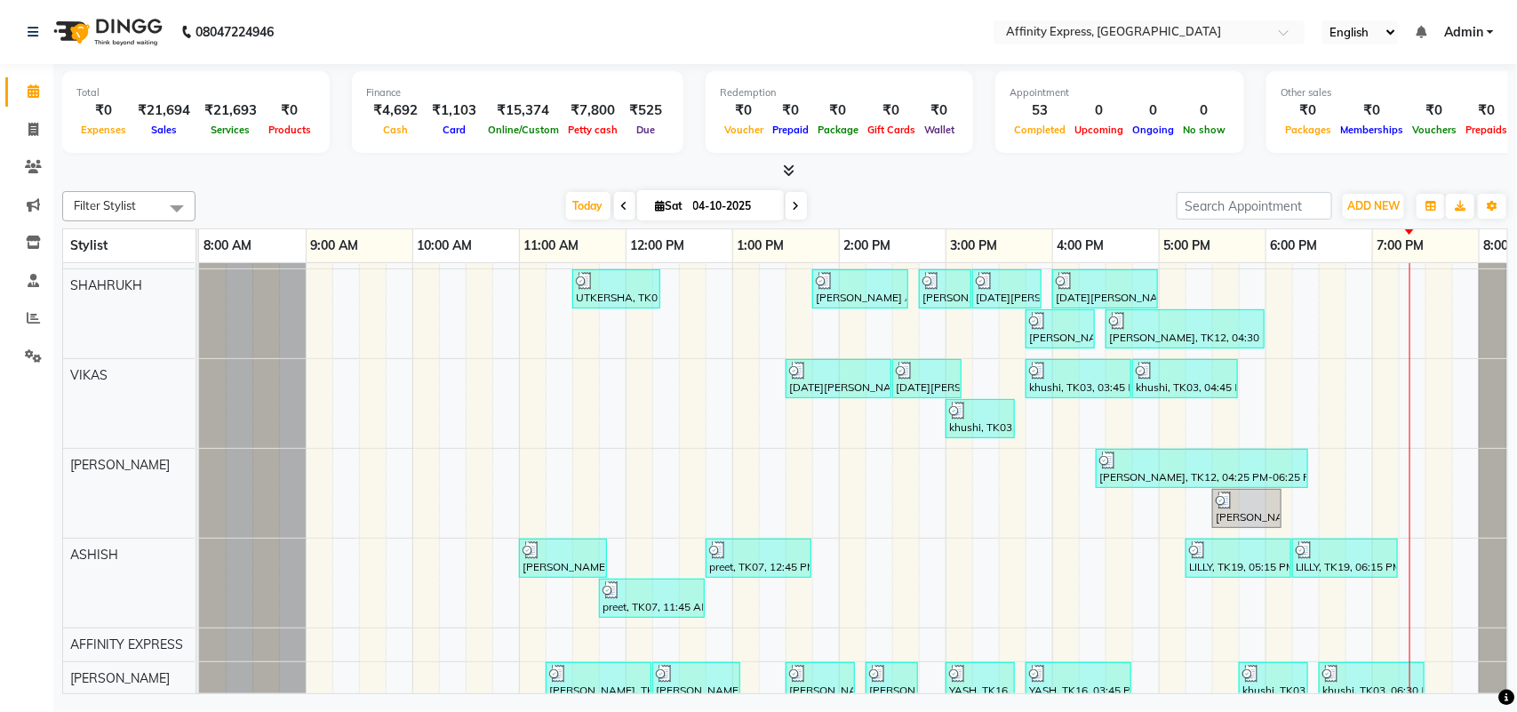
scroll to position [535, 0]
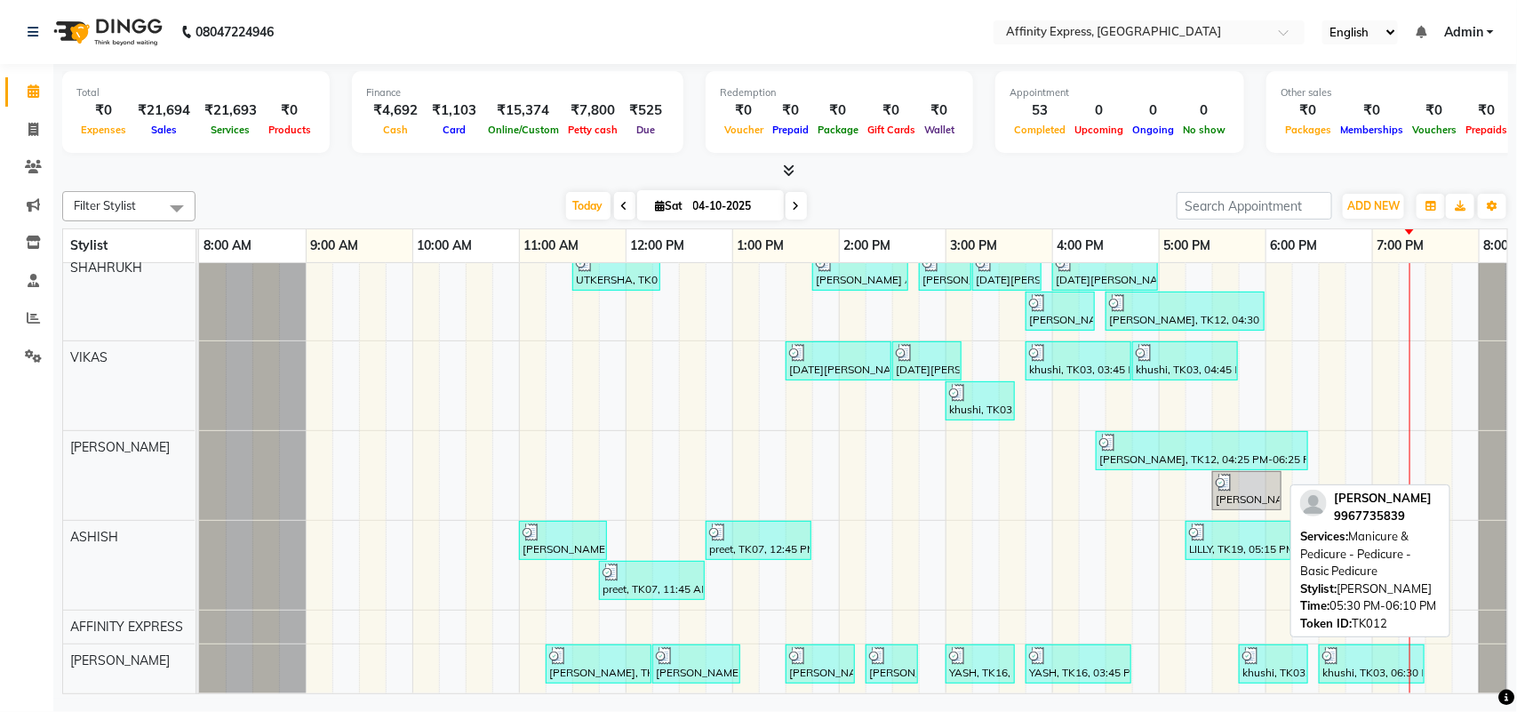
click at [1229, 474] on img at bounding box center [1225, 483] width 18 height 18
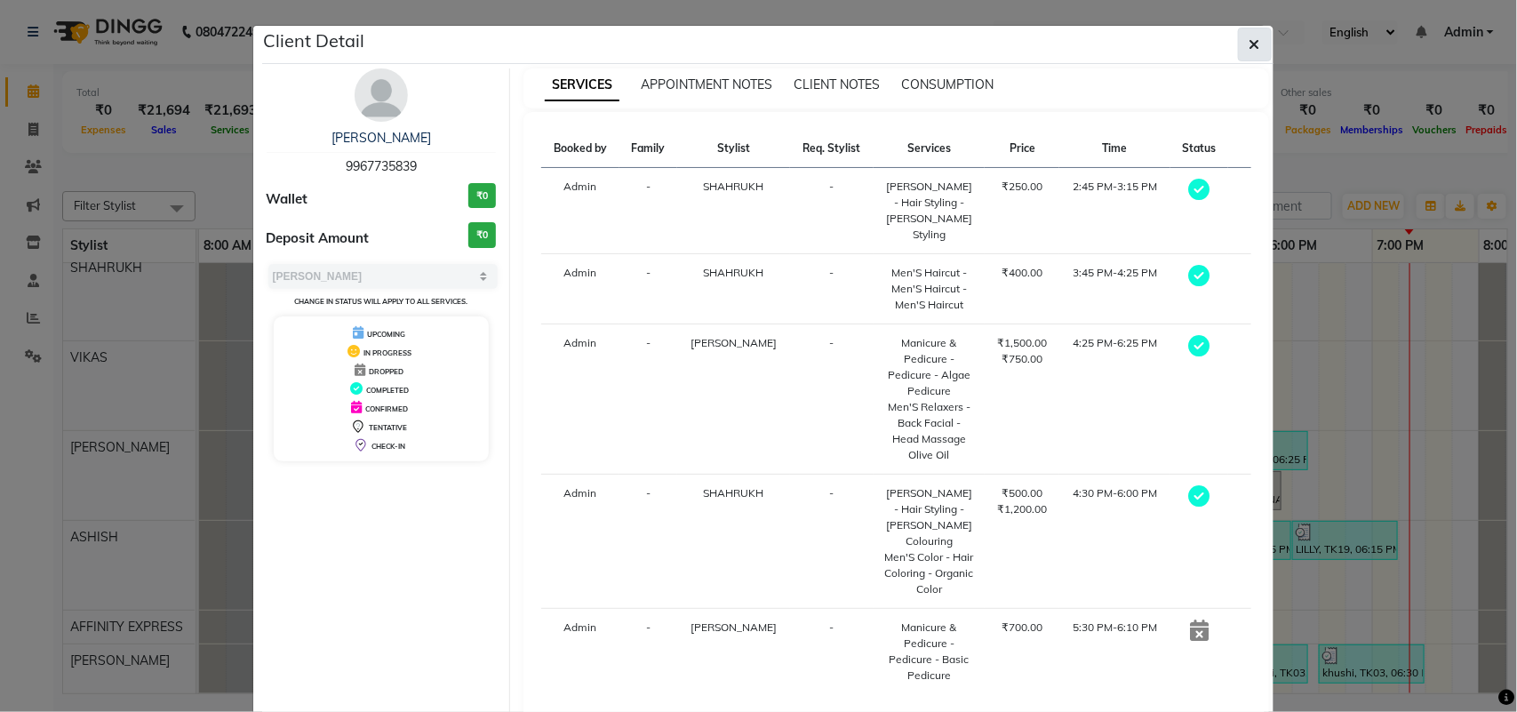
click at [1251, 40] on icon "button" at bounding box center [1255, 44] width 11 height 14
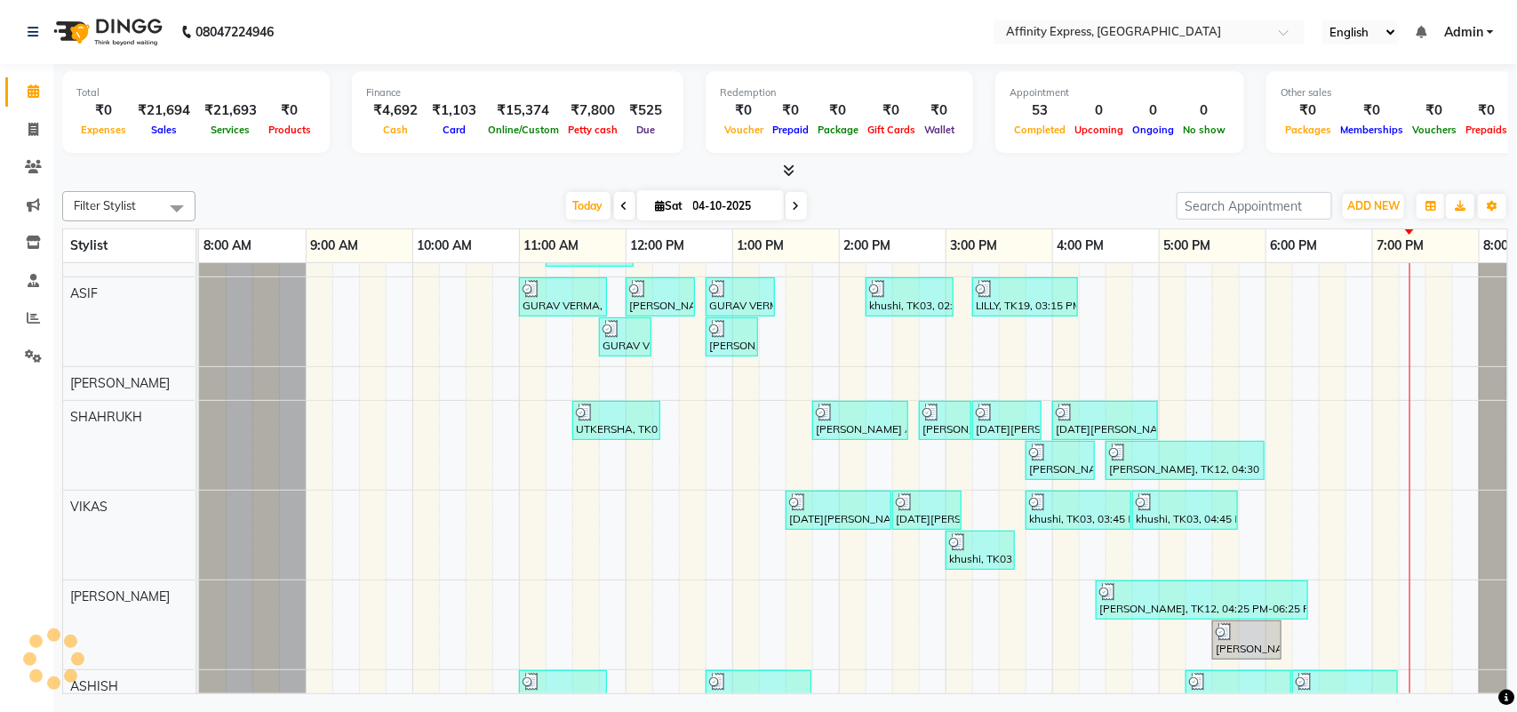
scroll to position [468, 0]
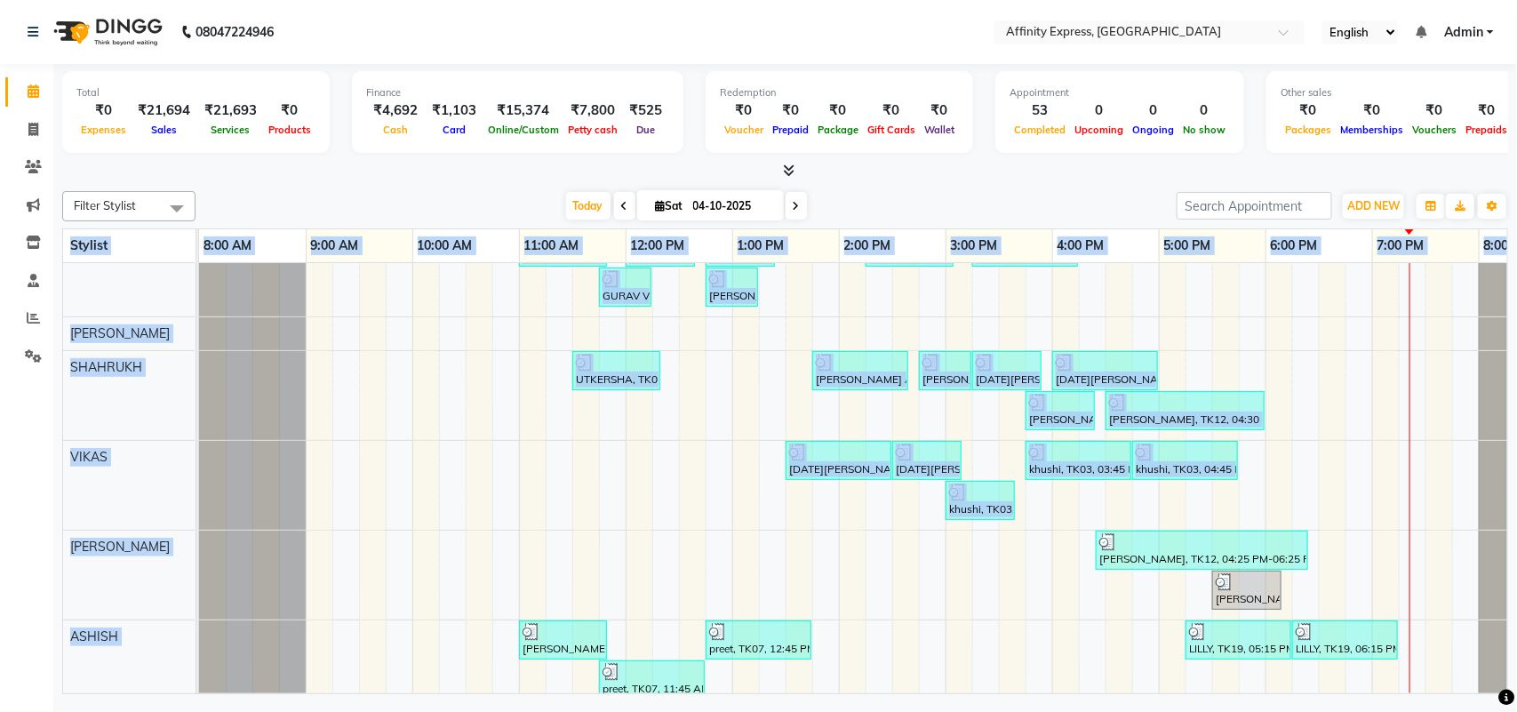
drag, startPoint x: 1516, startPoint y: 468, endPoint x: 1494, endPoint y: 553, distance: 87.3
click at [1494, 553] on div "Total ₹0 Expenses ₹21,694 Sales ₹21,693 Services ₹0 Products Finance ₹4,692 Cas…" at bounding box center [785, 381] width 1464 height 635
click at [1375, 487] on div "UTKERSHA, TK01, 10:30 AM-11:50 AM, Threading - Skin Consultation - Eyebrows,Thr…" at bounding box center [892, 320] width 1387 height 946
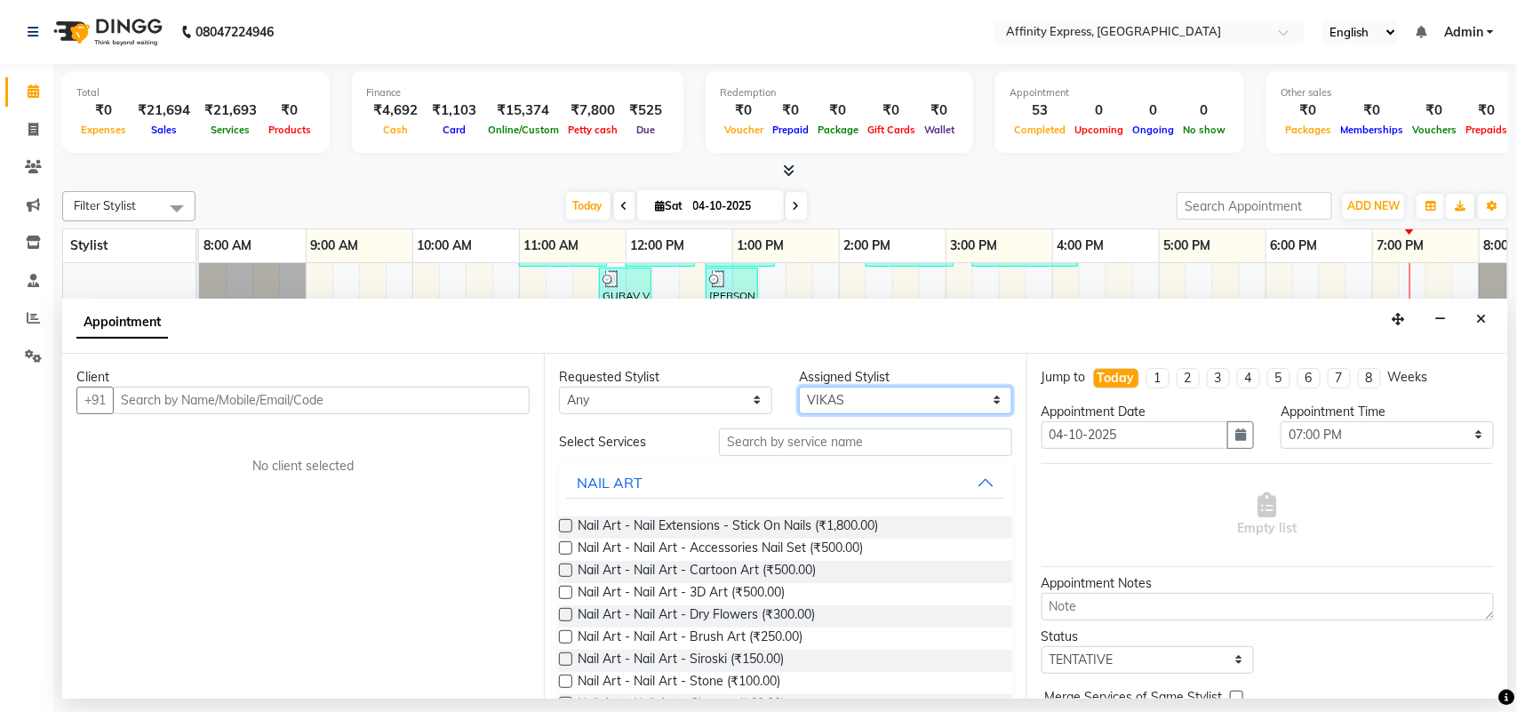
click at [838, 392] on select "Select [PERSON_NAME] AFFINITY EXPRESS [PERSON_NAME] [PERSON_NAME] DIVYA KAVITA …" at bounding box center [905, 401] width 213 height 28
click at [799, 387] on select "Select [PERSON_NAME] AFFINITY EXPRESS [PERSON_NAME] [PERSON_NAME] DIVYA KAVITA …" at bounding box center [905, 401] width 213 height 28
click at [756, 398] on select "Any [PERSON_NAME] AFFINITY EXPRESS [PERSON_NAME] [PERSON_NAME] DIVYA KAVITA [PE…" at bounding box center [665, 401] width 213 height 28
click at [455, 451] on div "Client +91 No client selected" at bounding box center [303, 526] width 482 height 345
click at [721, 440] on input "text" at bounding box center [865, 442] width 293 height 28
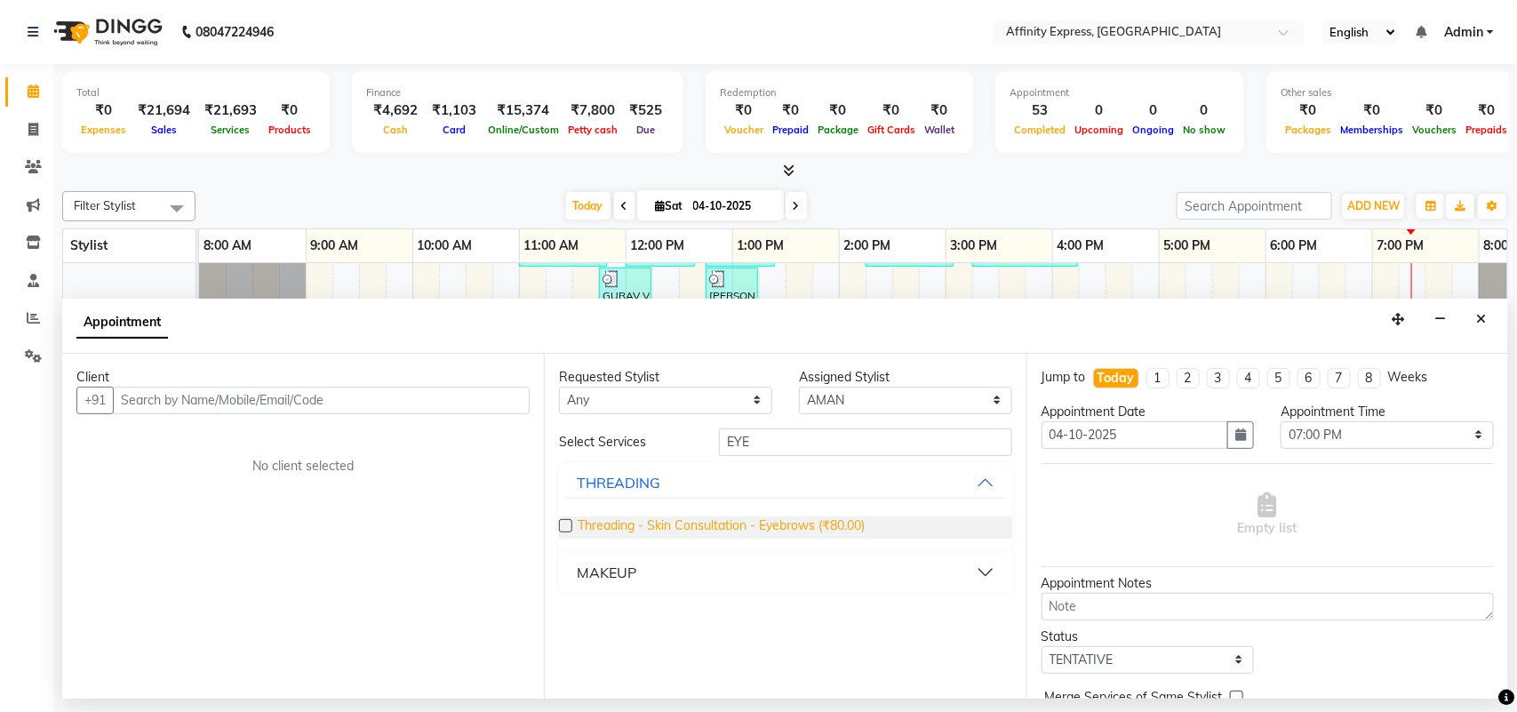
click at [686, 530] on span "Threading - Skin Consultation - Eyebrows (₹80.00)" at bounding box center [721, 527] width 287 height 22
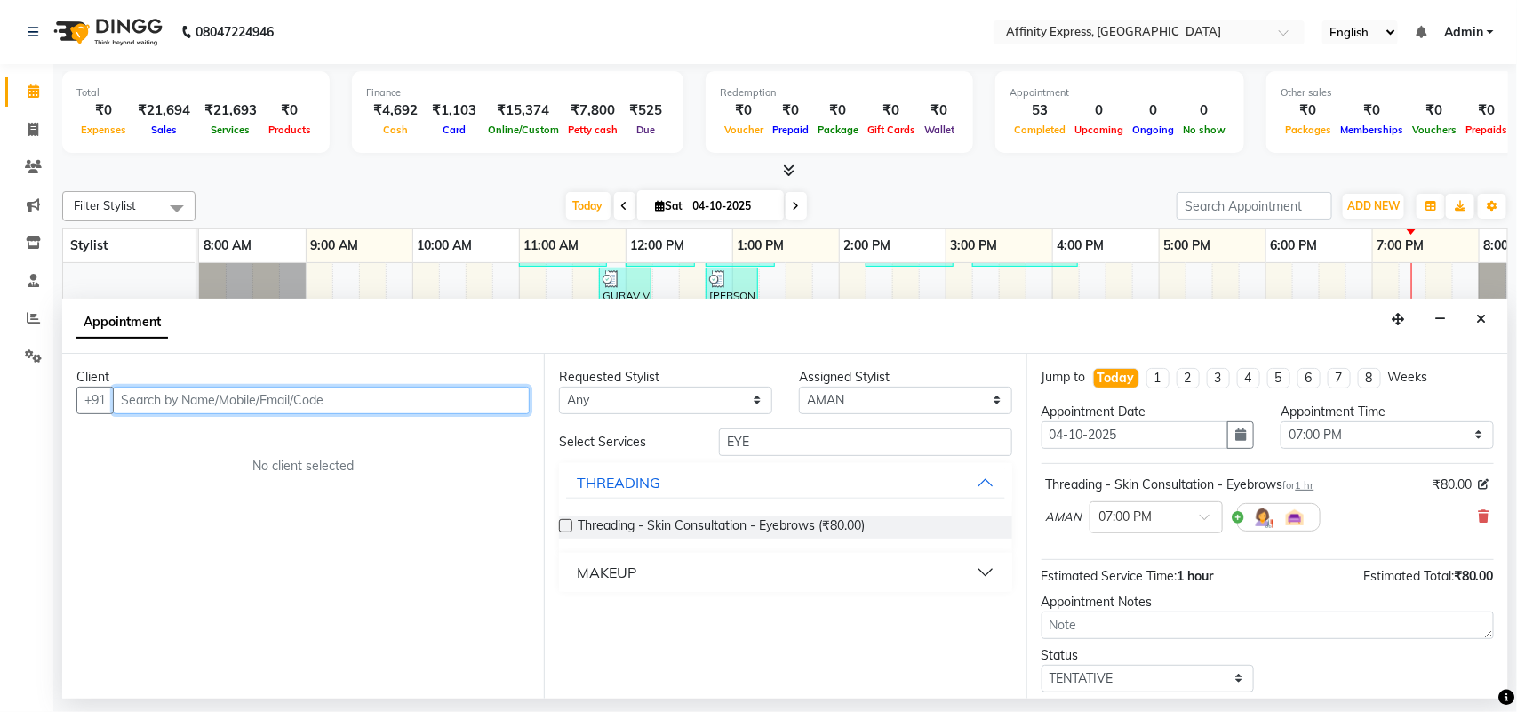
click at [268, 387] on input "text" at bounding box center [321, 401] width 417 height 28
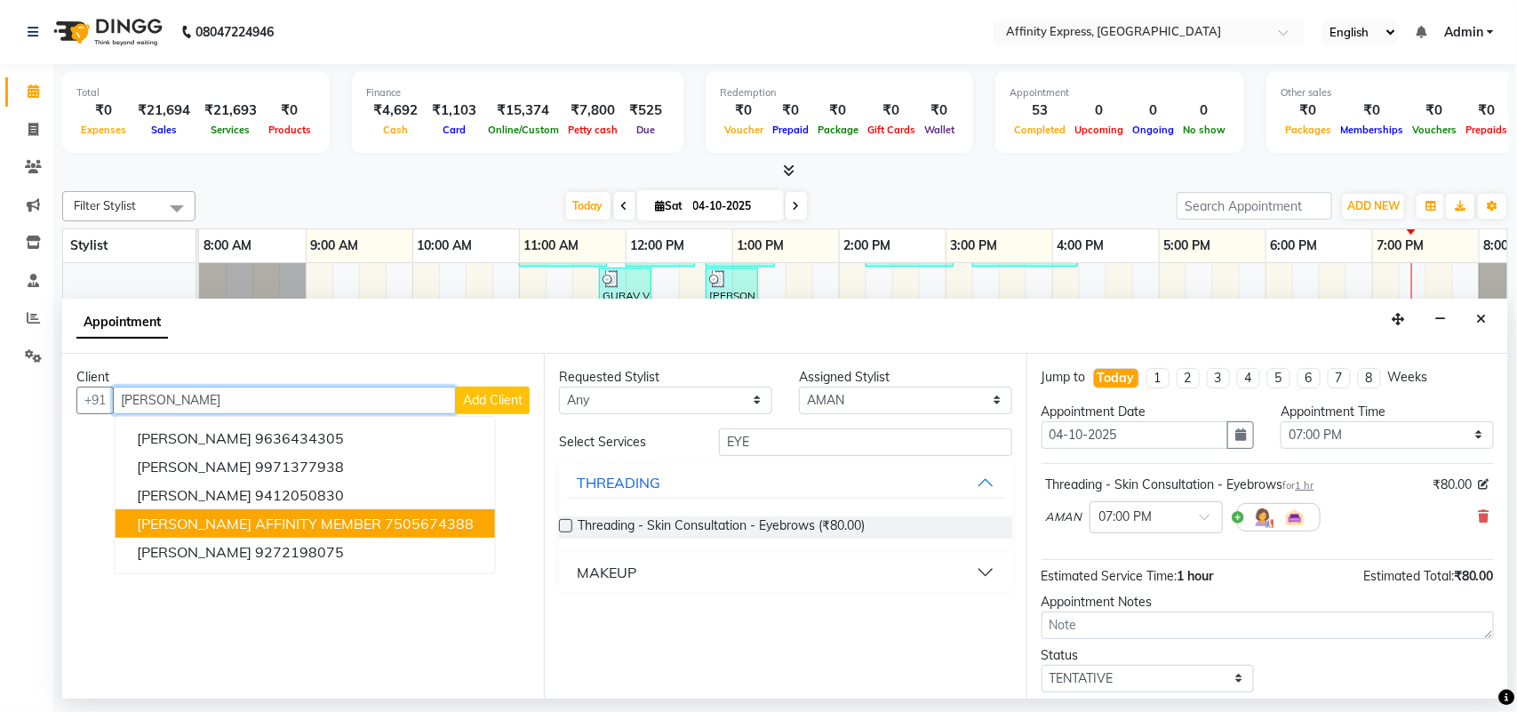
click at [381, 531] on span "[PERSON_NAME] AFFINITY MEMBER" at bounding box center [259, 524] width 244 height 18
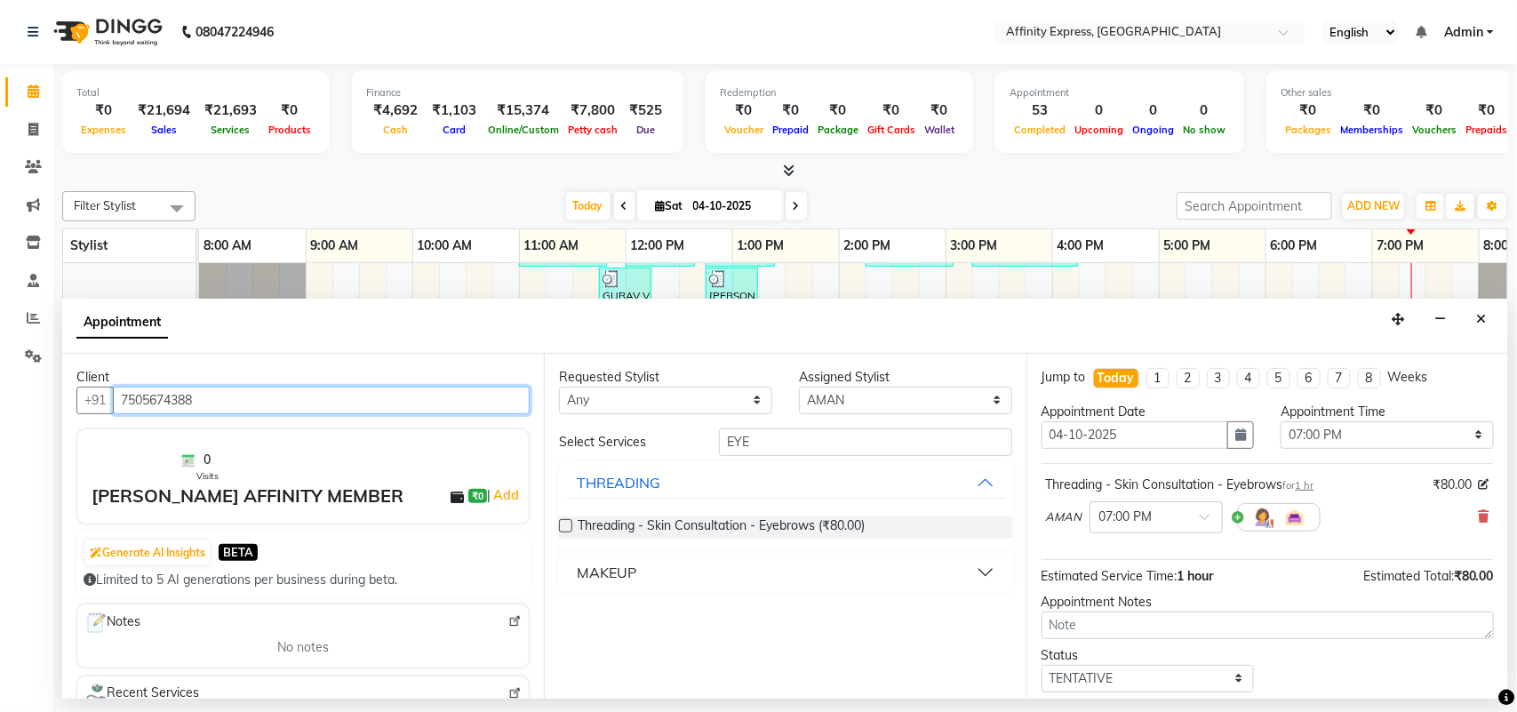
scroll to position [107, 0]
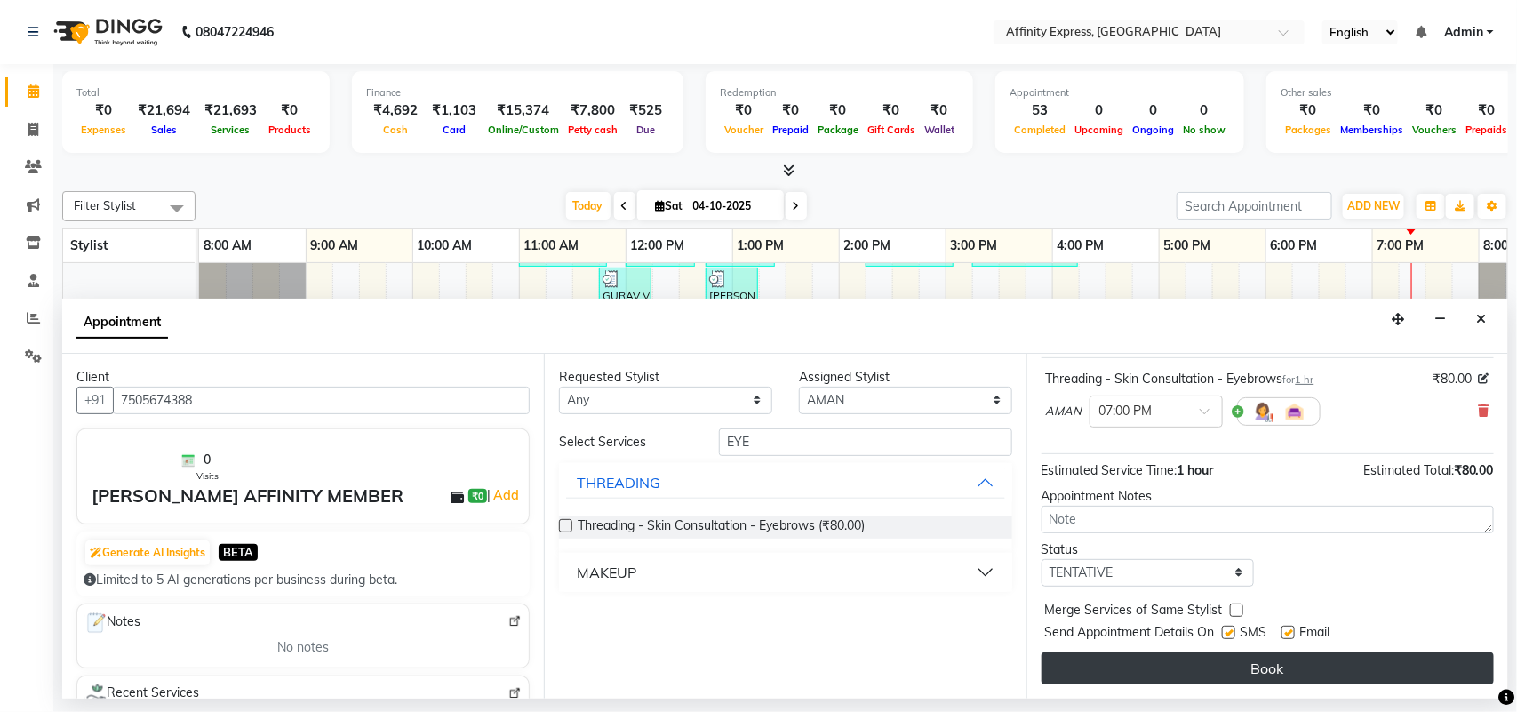
click at [1305, 671] on button "Book" at bounding box center [1268, 668] width 452 height 32
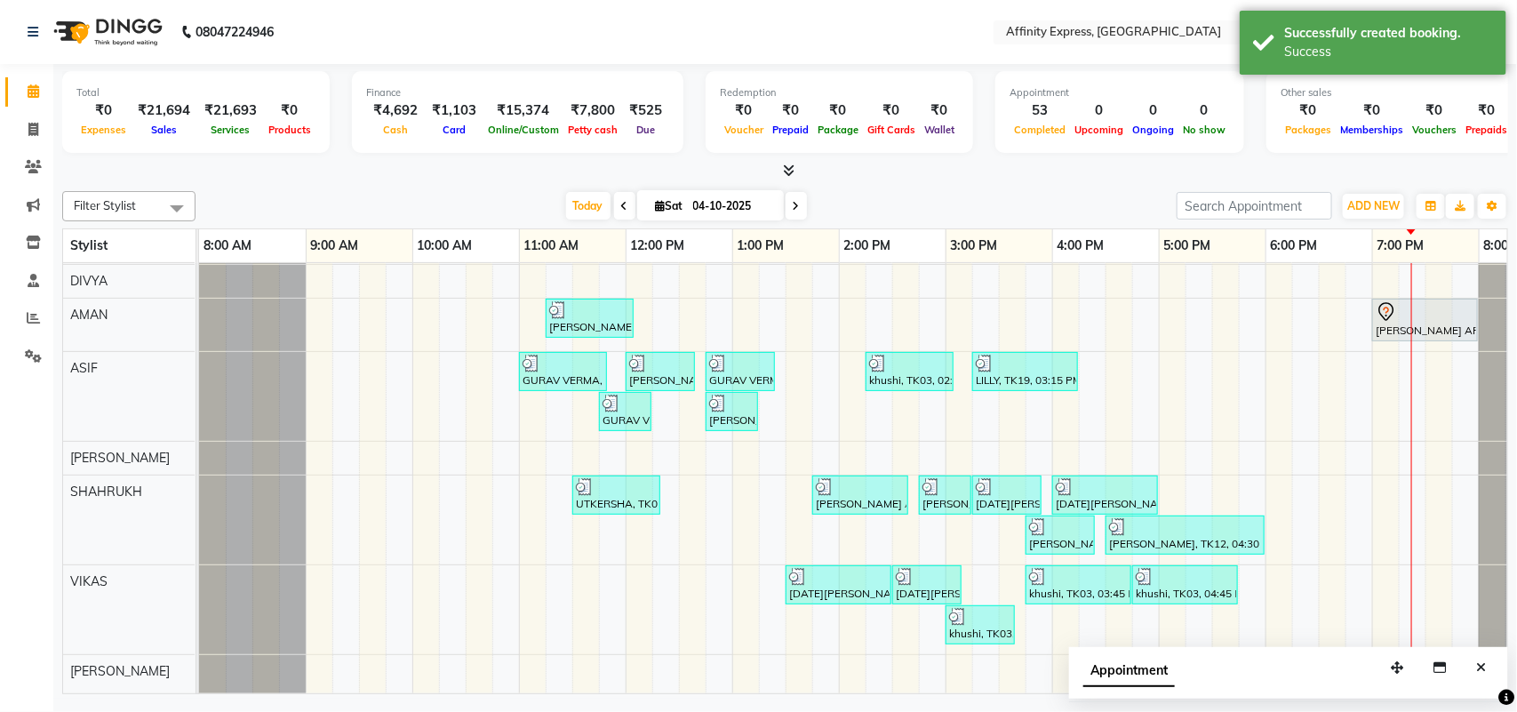
scroll to position [269, 0]
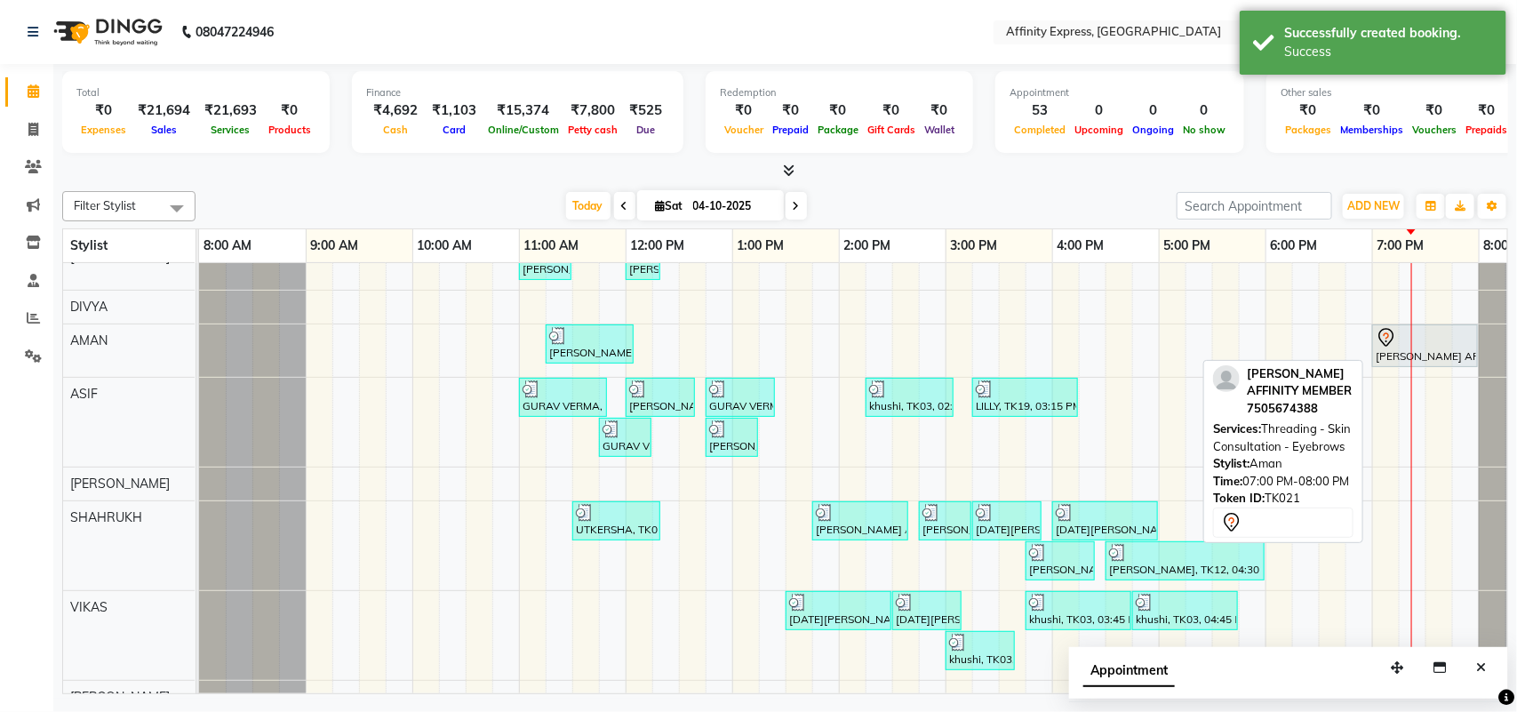
click at [1389, 357] on div "[PERSON_NAME] AFFINITY MEMBER, TK21, 07:00 PM-08:00 PM, Threading - Skin Consul…" at bounding box center [1425, 345] width 102 height 37
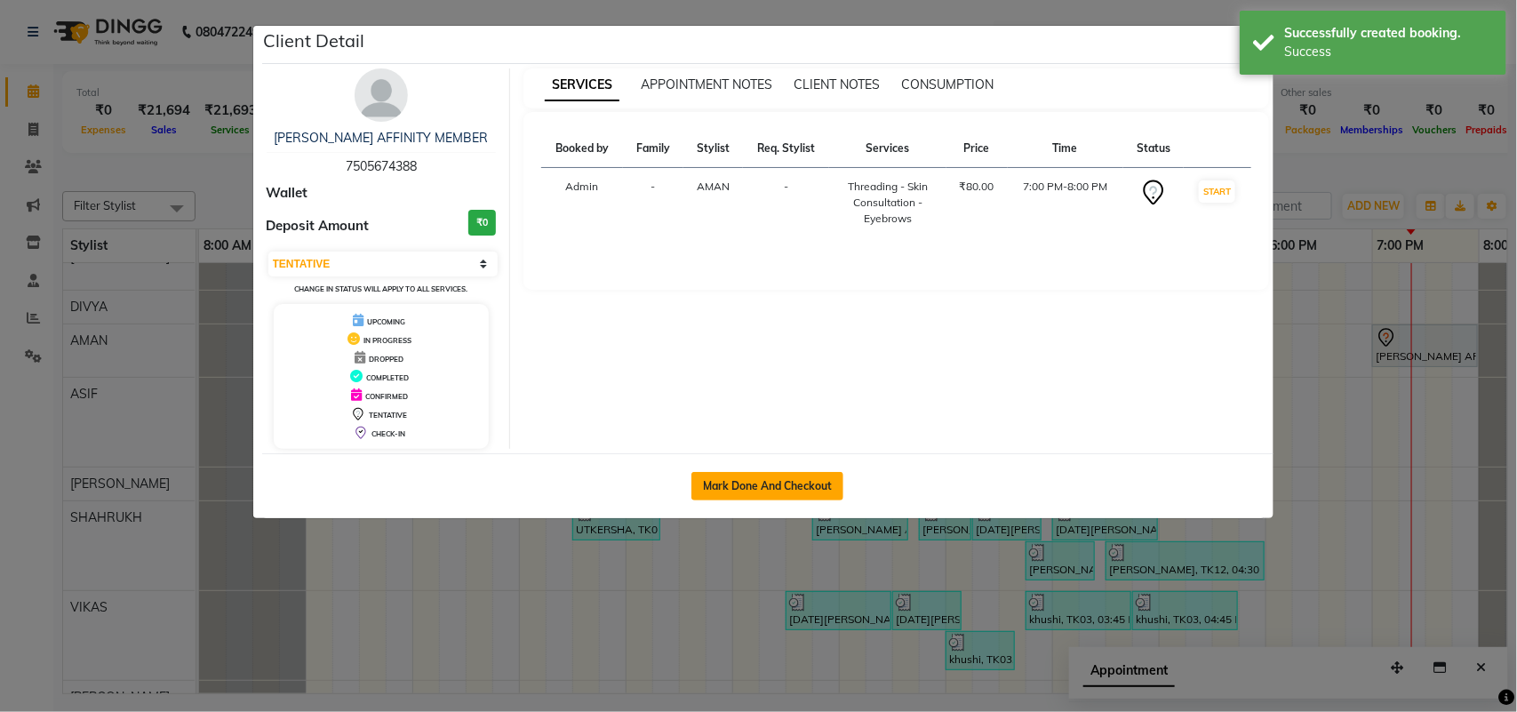
click at [820, 476] on button "Mark Done And Checkout" at bounding box center [768, 486] width 152 height 28
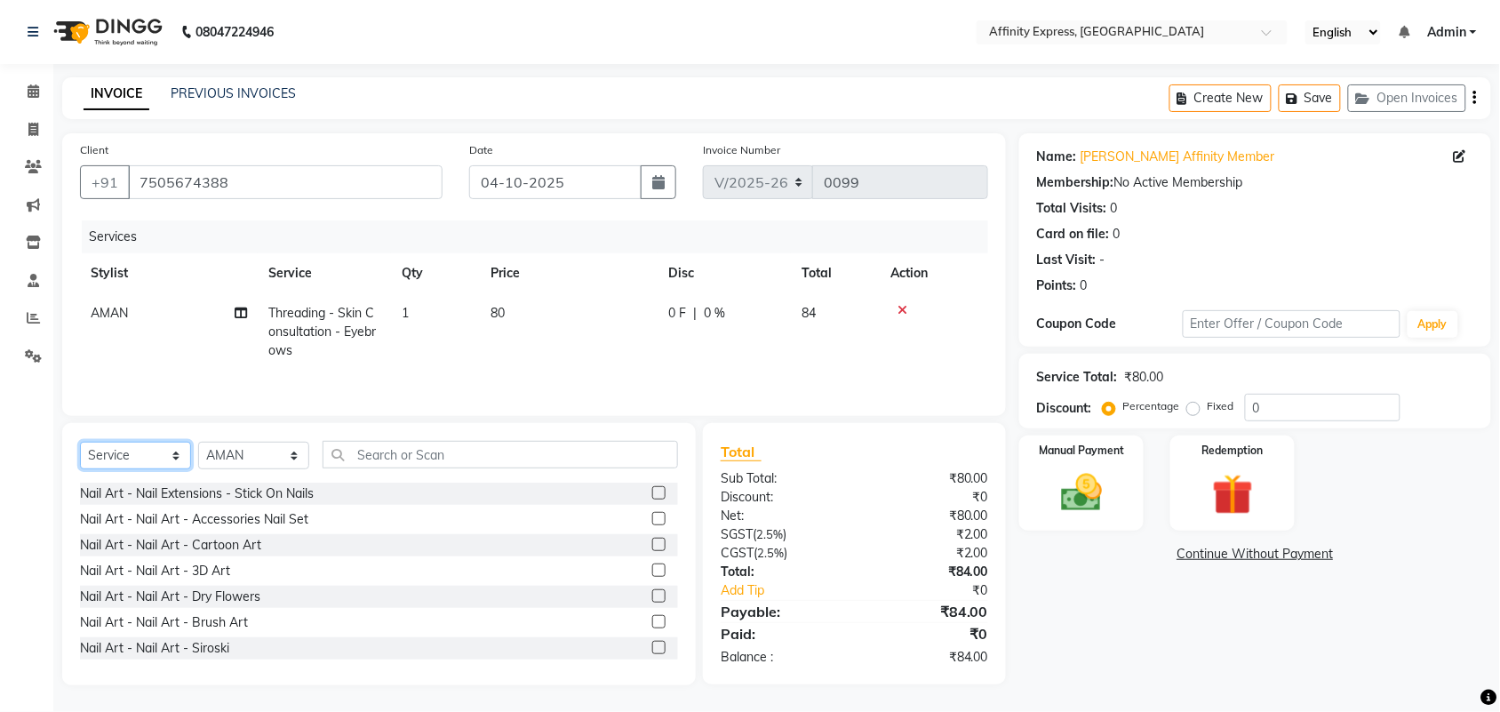
click at [169, 460] on select "Select Service Product Membership Package Voucher Prepaid Gift Card" at bounding box center [135, 456] width 111 height 28
click at [80, 444] on select "Select Service Product Membership Package Voucher Prepaid Gift Card" at bounding box center [135, 456] width 111 height 28
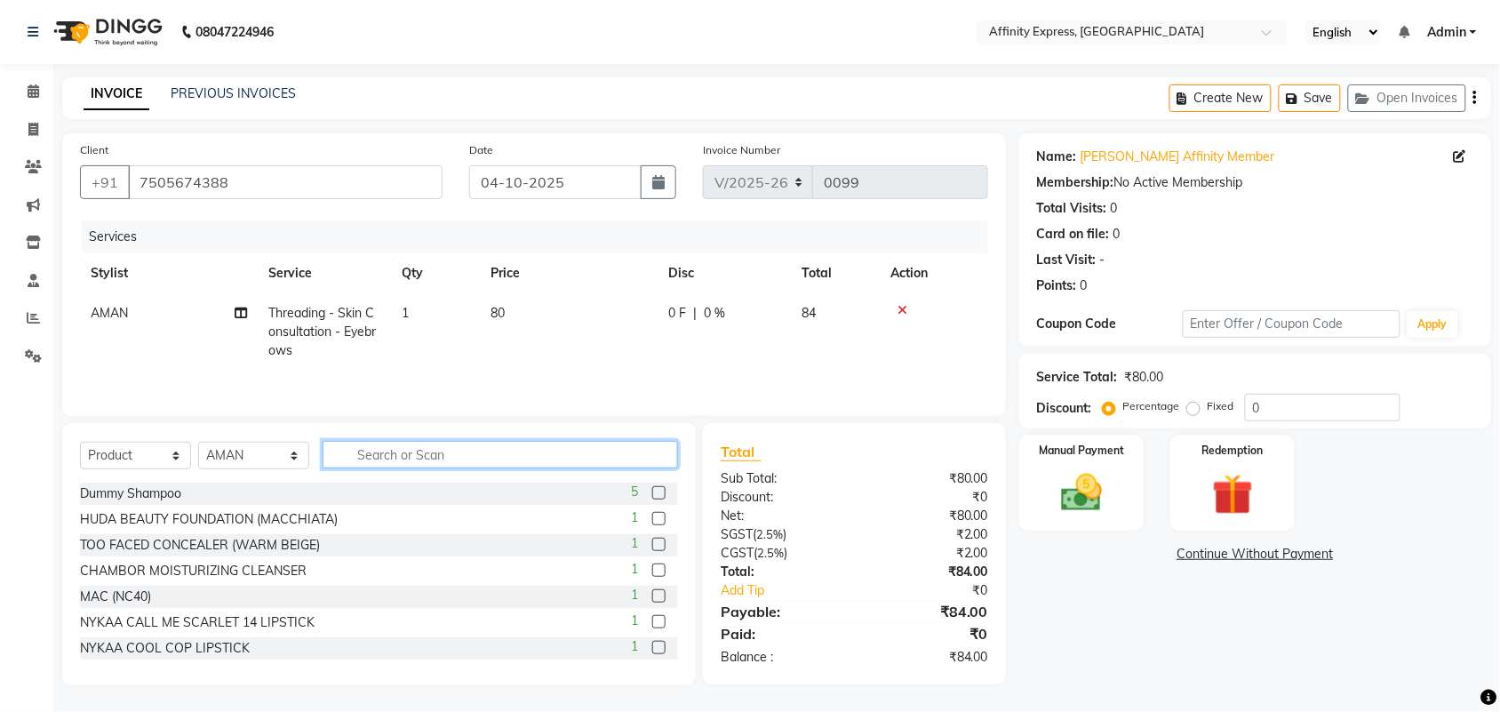
click at [365, 454] on input "text" at bounding box center [501, 455] width 356 height 28
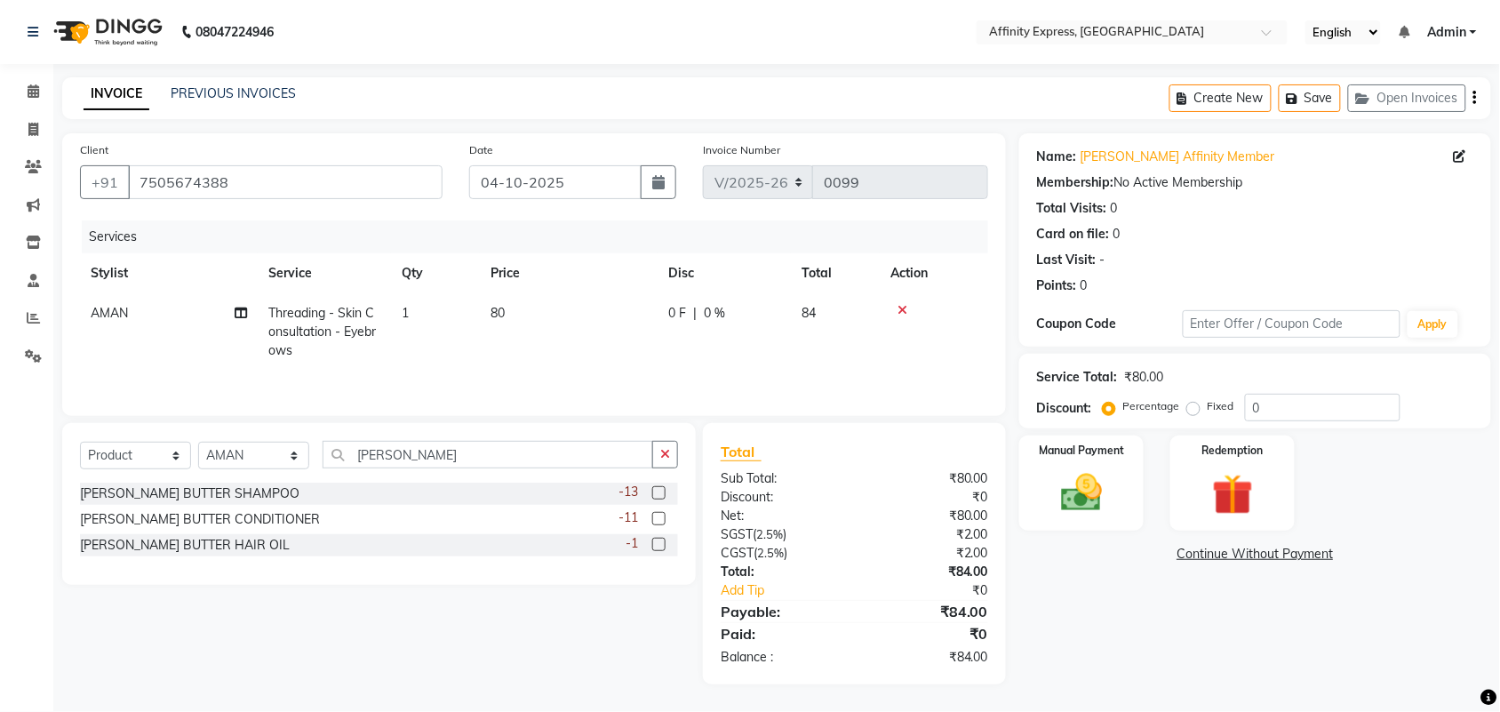
click at [357, 492] on div "[PERSON_NAME] BUTTER SHAMPOO -13" at bounding box center [379, 494] width 598 height 22
click at [664, 496] on label at bounding box center [658, 492] width 13 height 13
click at [664, 496] on input "checkbox" at bounding box center [658, 494] width 12 height 12
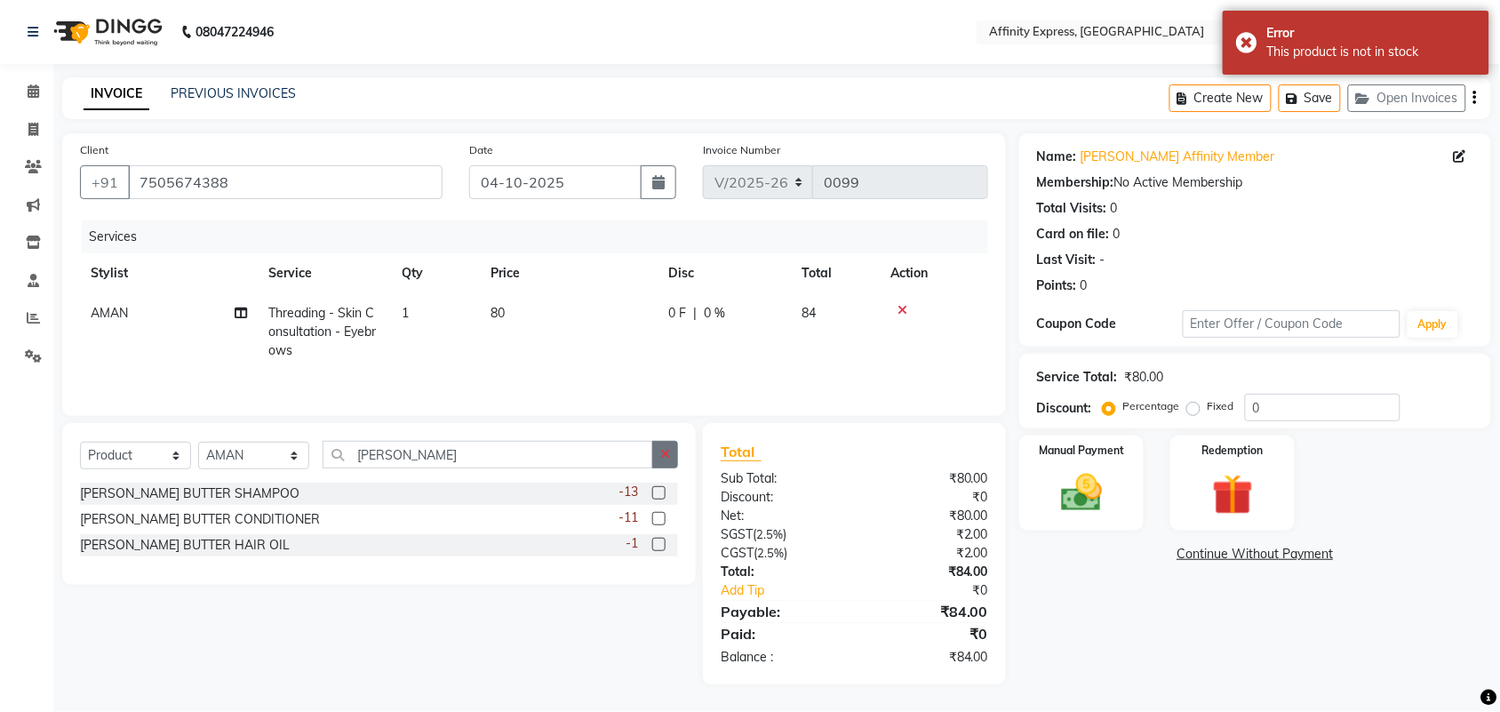
click at [668, 467] on button "button" at bounding box center [665, 455] width 26 height 28
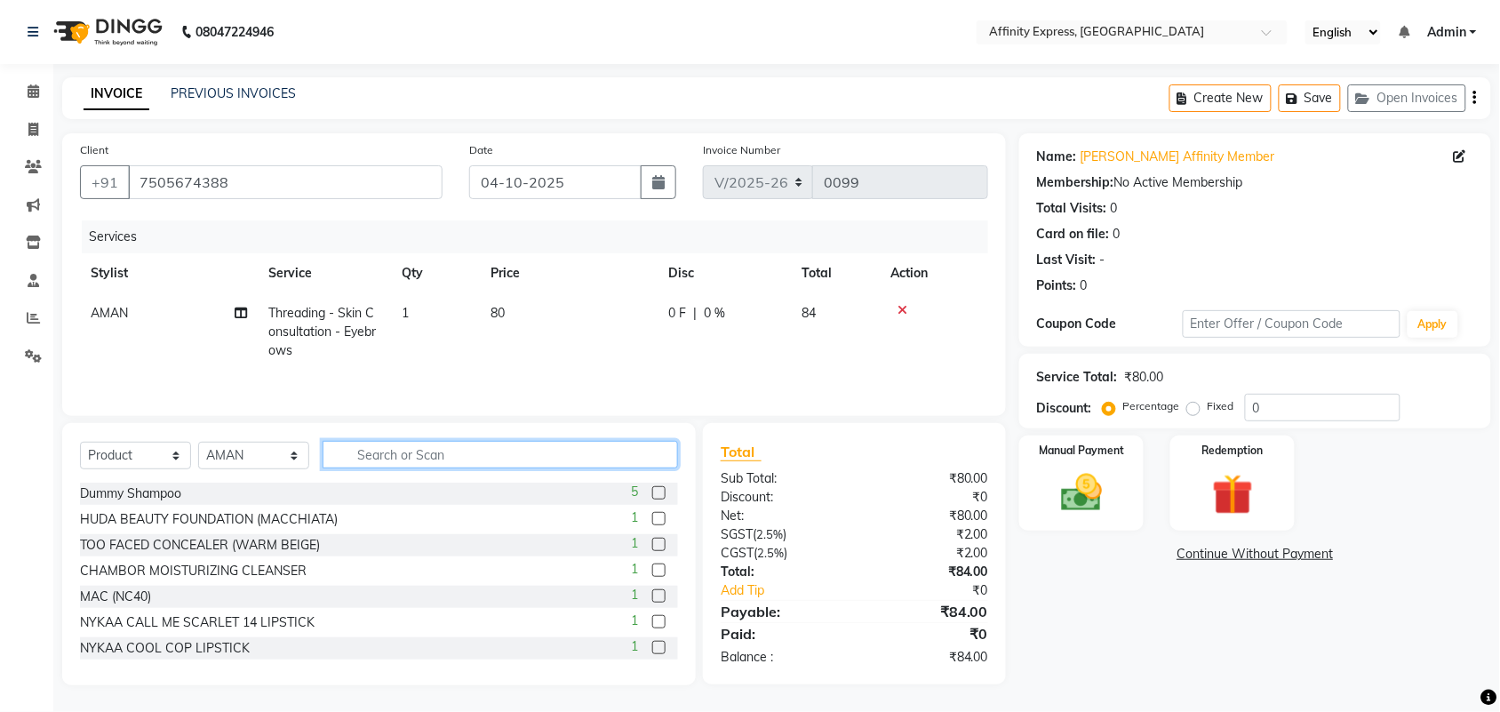
click at [366, 468] on input "text" at bounding box center [501, 455] width 356 height 28
click at [354, 462] on input "text" at bounding box center [501, 455] width 356 height 28
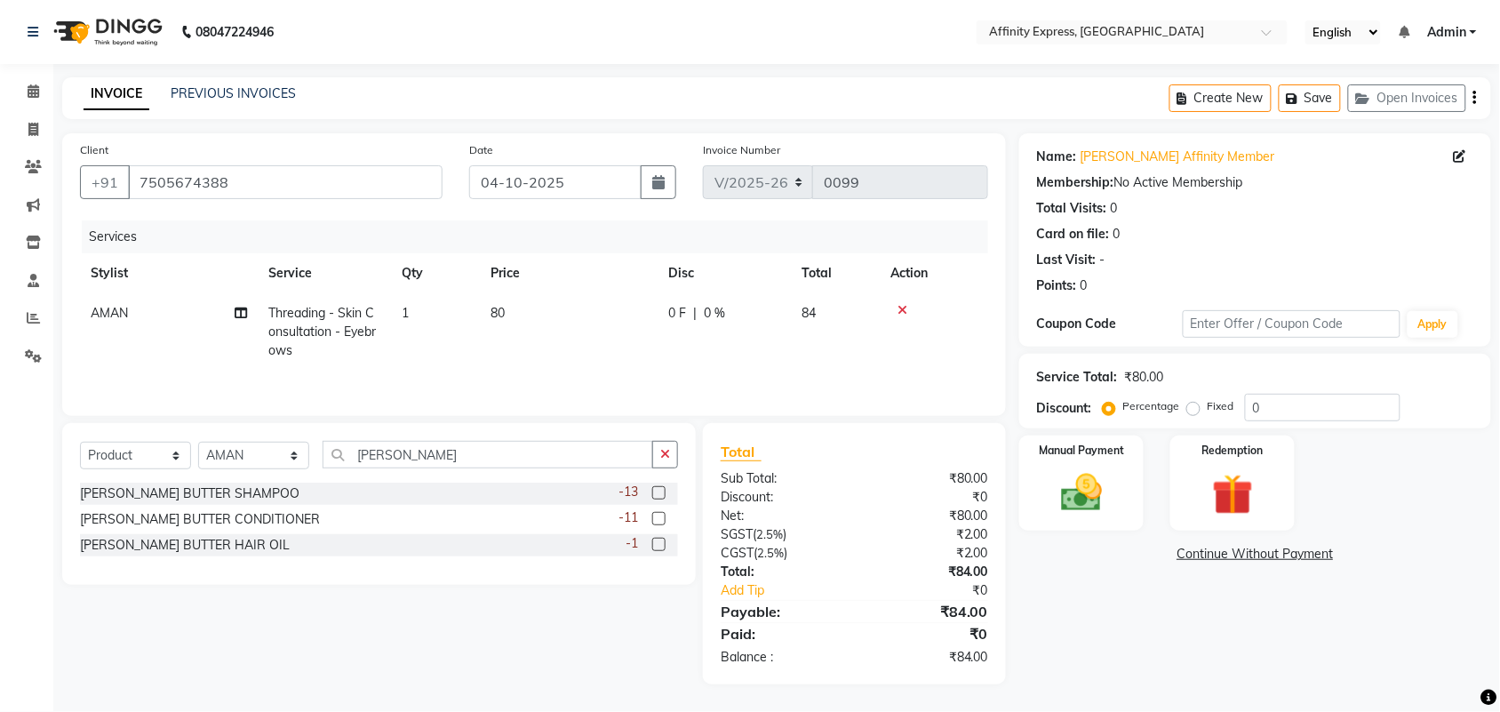
click at [632, 495] on span "-13" at bounding box center [629, 492] width 20 height 19
click at [453, 463] on input "[PERSON_NAME]" at bounding box center [488, 455] width 331 height 28
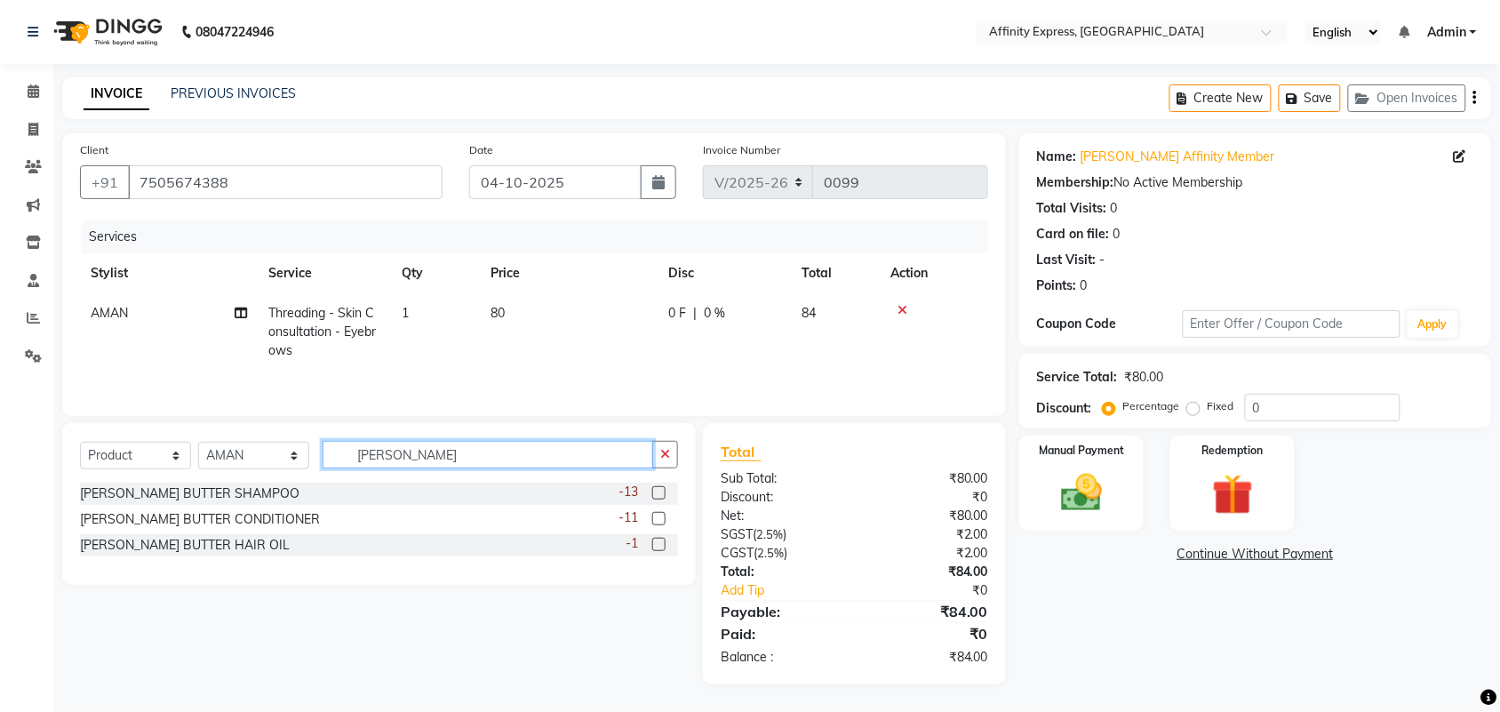
click at [453, 463] on input "[PERSON_NAME]" at bounding box center [488, 455] width 331 height 28
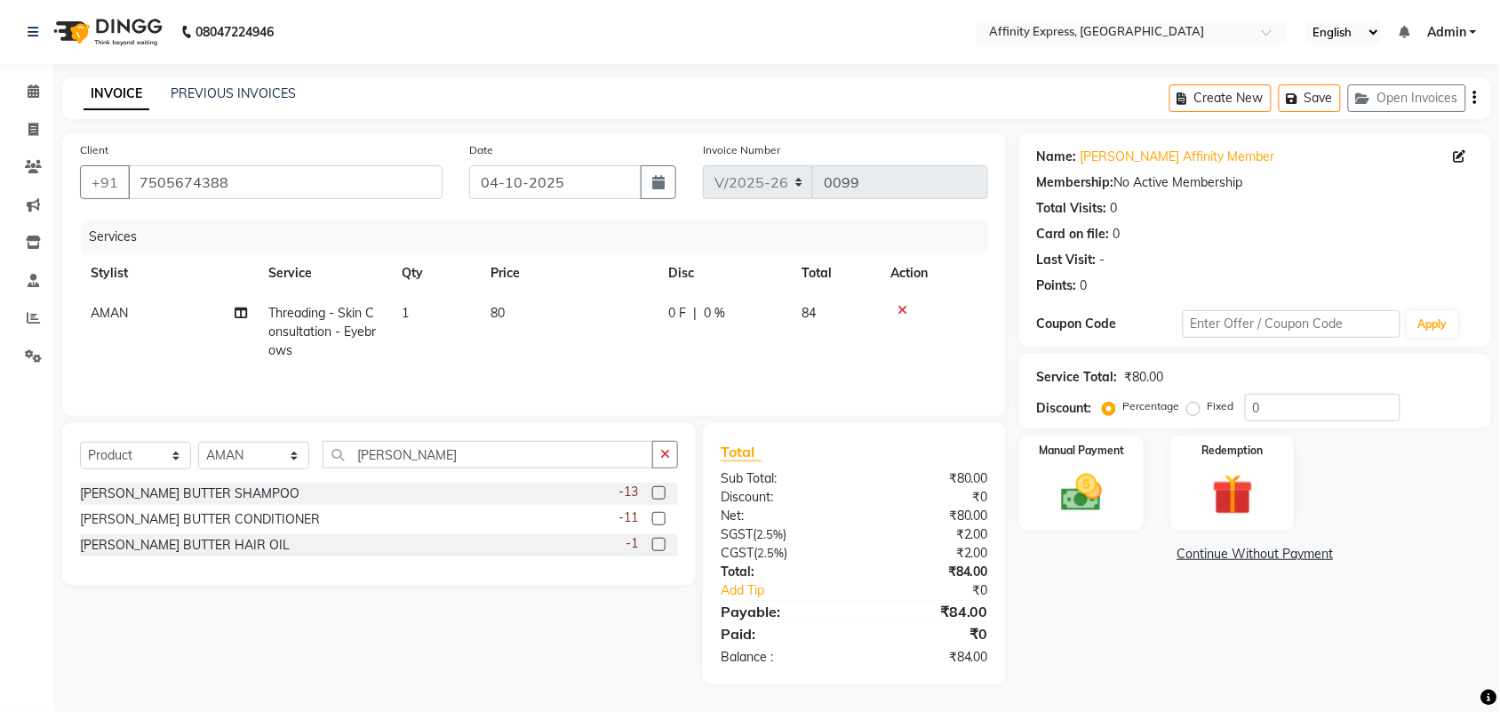
click at [300, 525] on div "[PERSON_NAME] BUTTER CONDITIONER -11" at bounding box center [379, 519] width 598 height 22
click at [300, 524] on div "[PERSON_NAME] BUTTER CONDITIONER -11" at bounding box center [379, 519] width 598 height 22
click at [663, 524] on label at bounding box center [658, 518] width 13 height 13
click at [663, 524] on input "checkbox" at bounding box center [658, 520] width 12 height 12
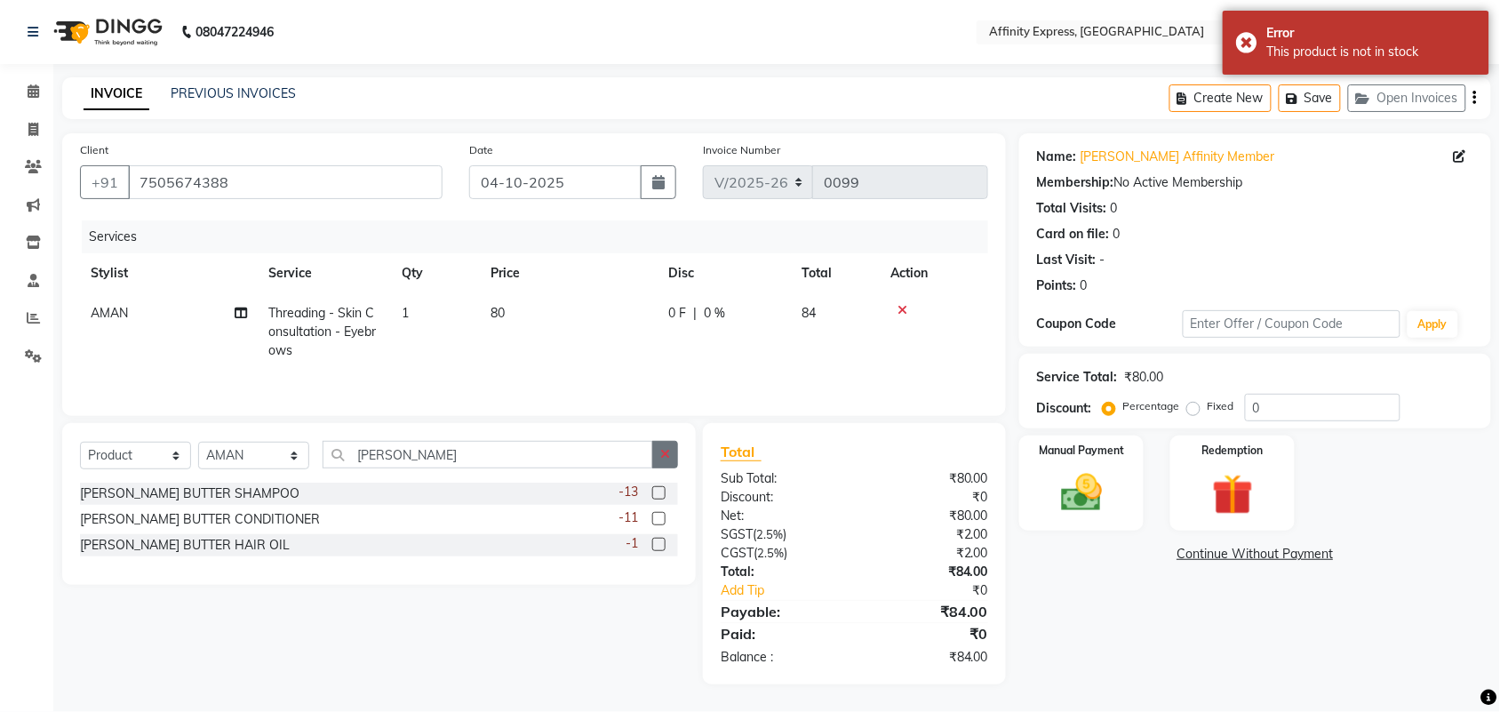
click at [662, 458] on icon "button" at bounding box center [665, 454] width 10 height 12
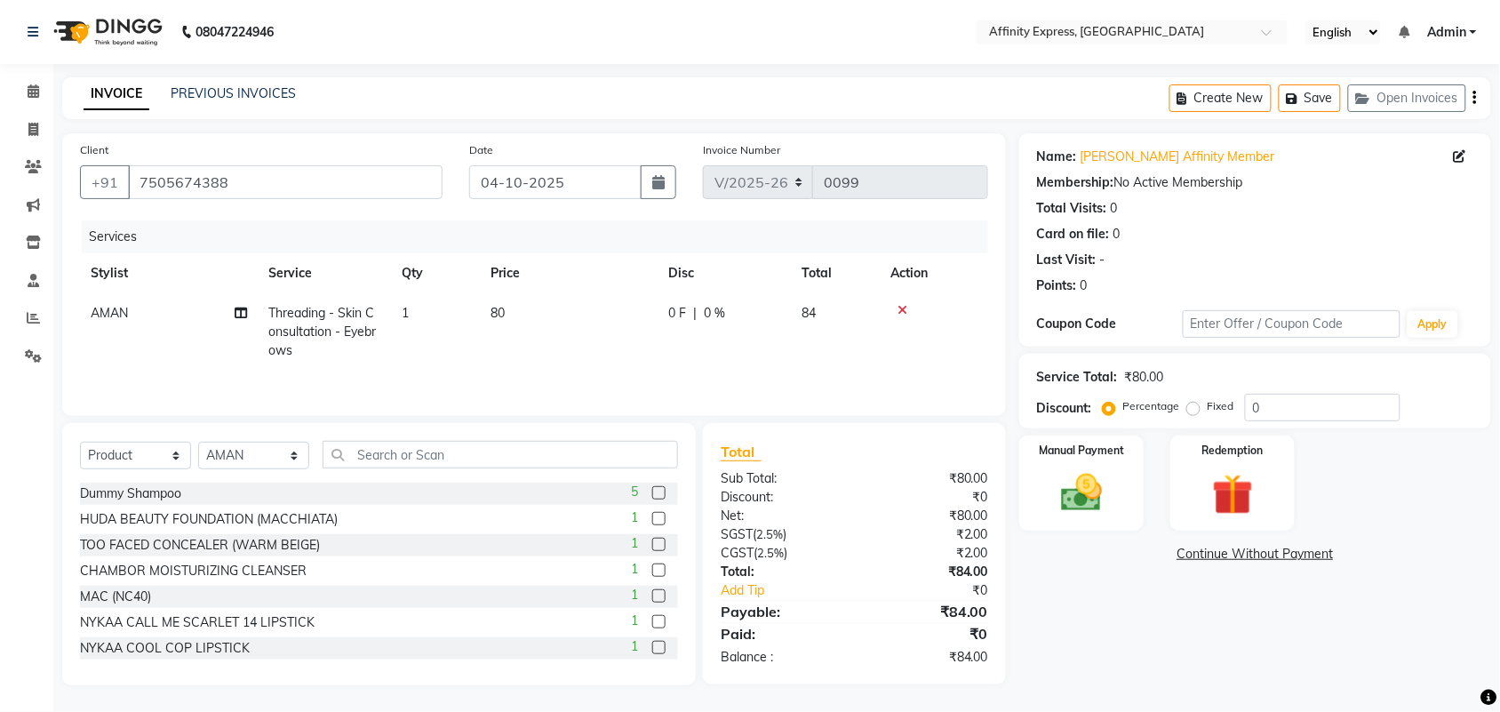
click at [900, 313] on icon at bounding box center [903, 310] width 10 height 12
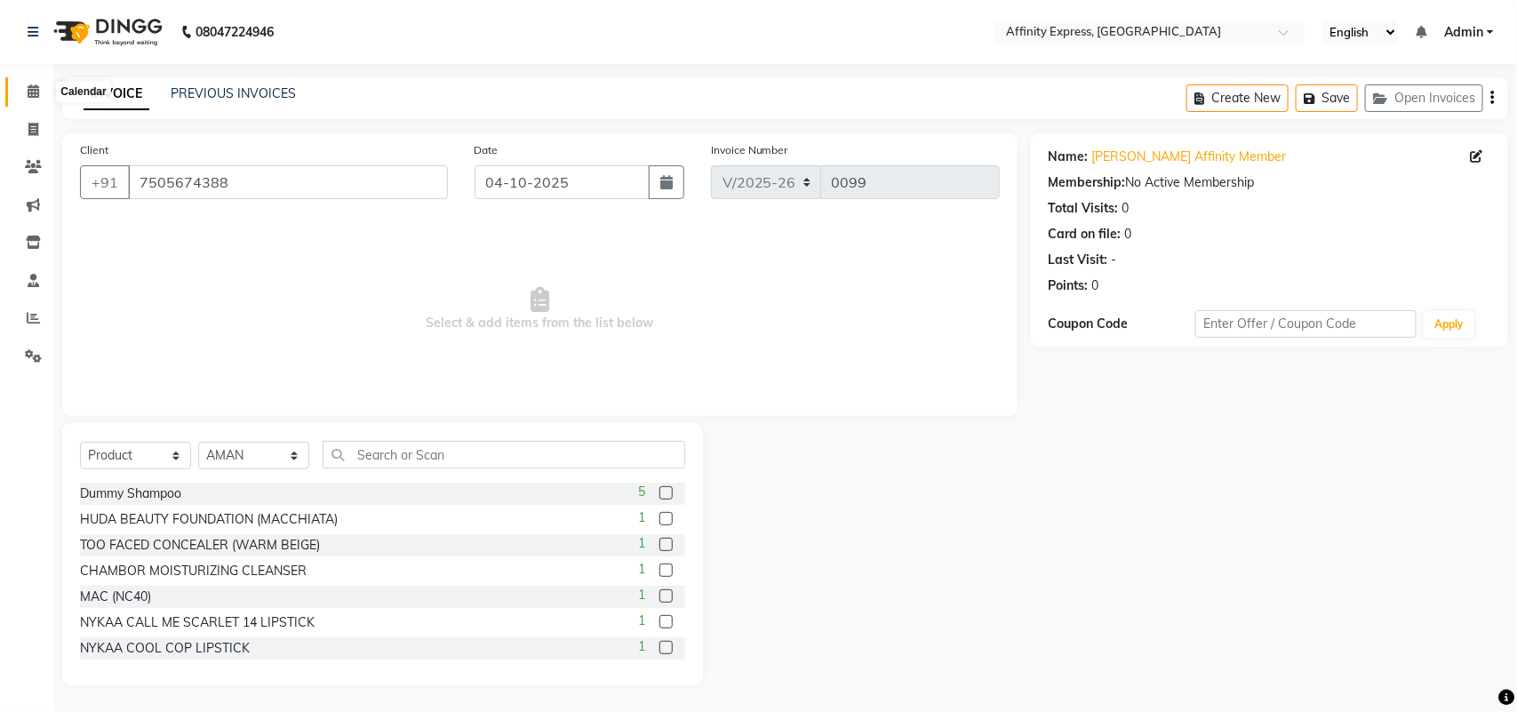
click at [34, 96] on icon at bounding box center [34, 90] width 12 height 13
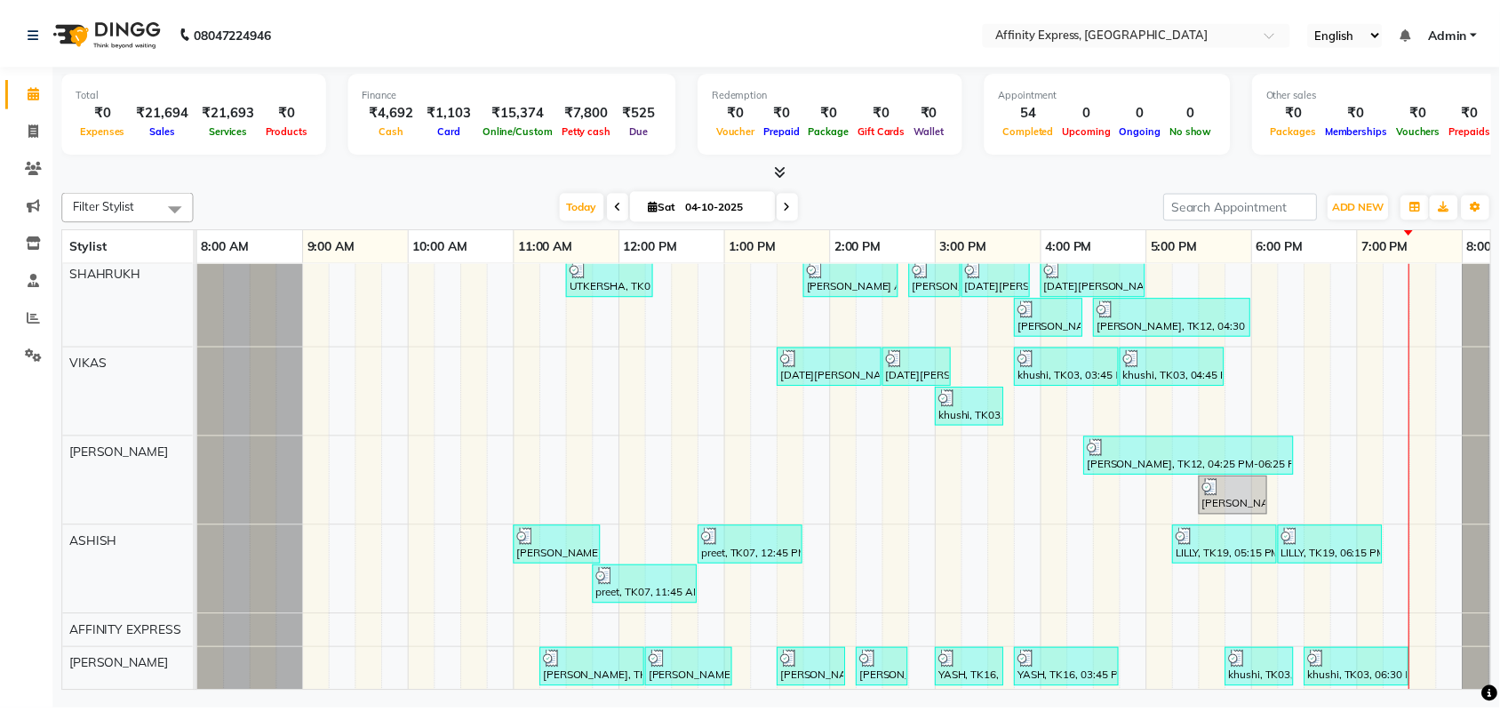
scroll to position [535, 0]
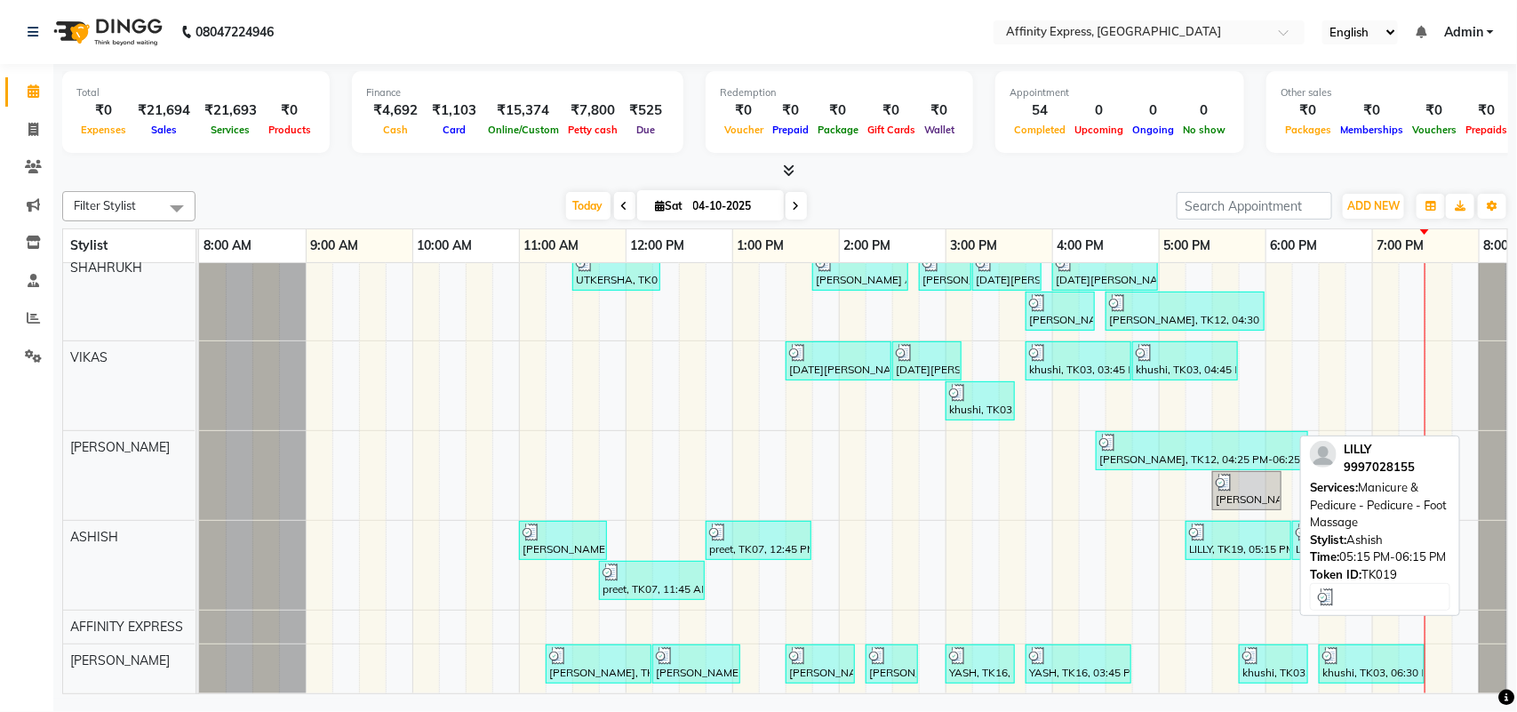
click at [1251, 524] on div at bounding box center [1238, 533] width 99 height 18
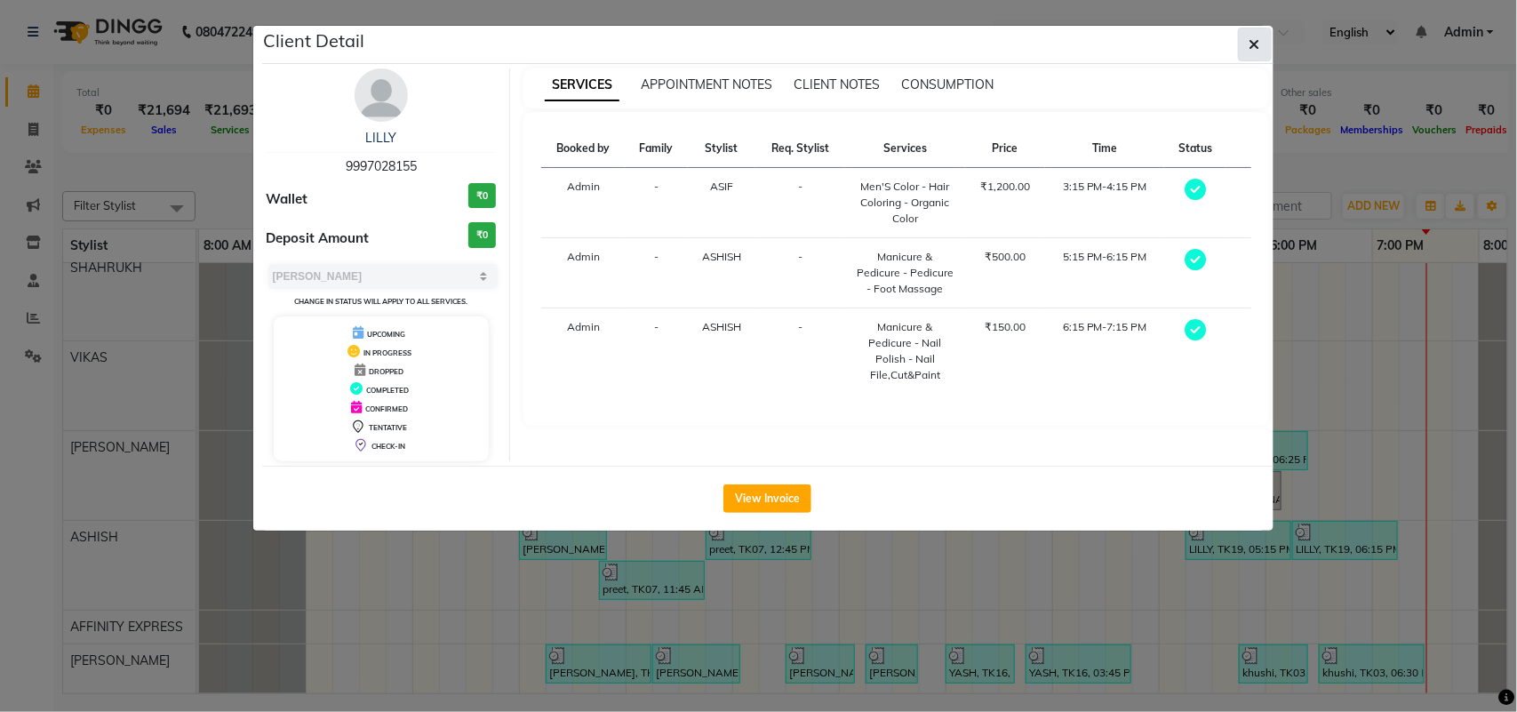
click at [1247, 46] on button "button" at bounding box center [1255, 45] width 34 height 34
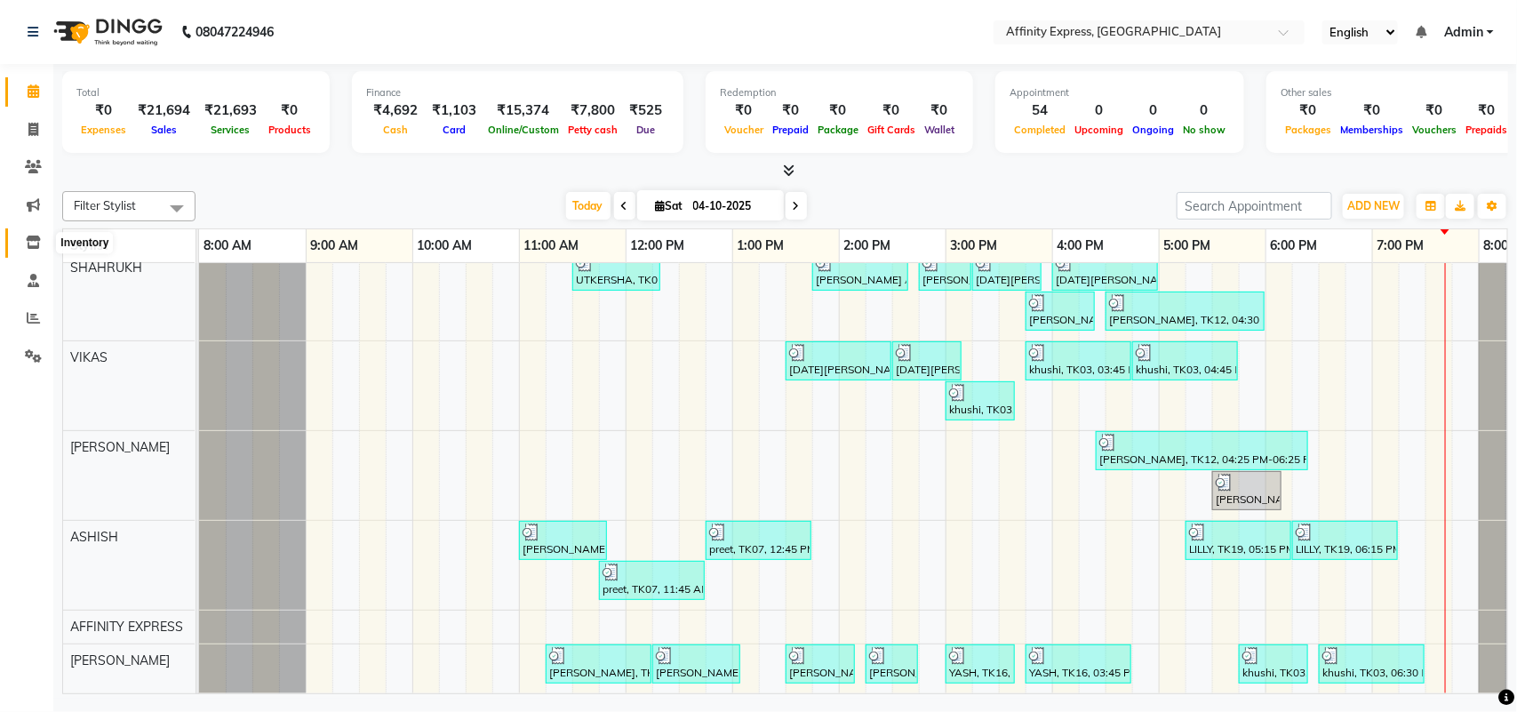
click at [31, 242] on icon at bounding box center [33, 242] width 15 height 13
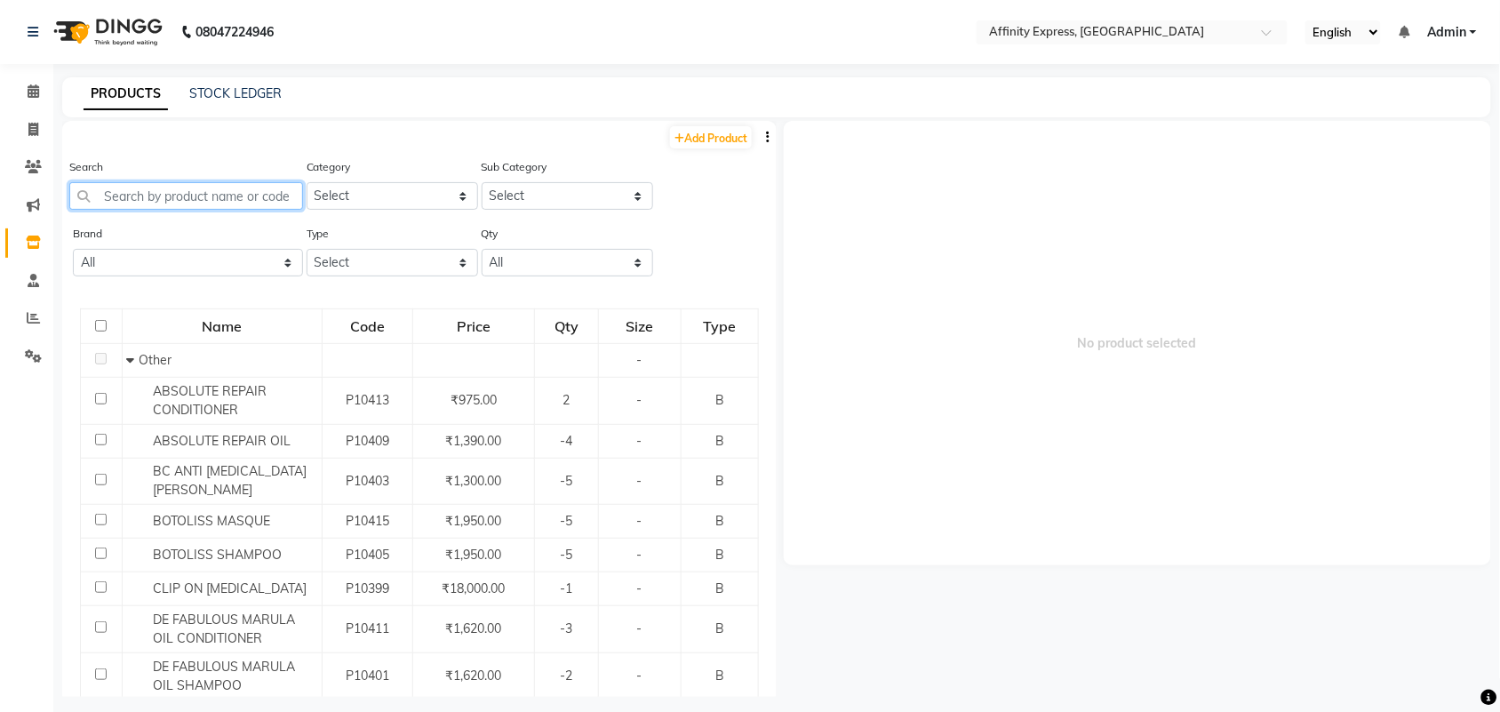
click at [192, 200] on input "text" at bounding box center [186, 196] width 234 height 28
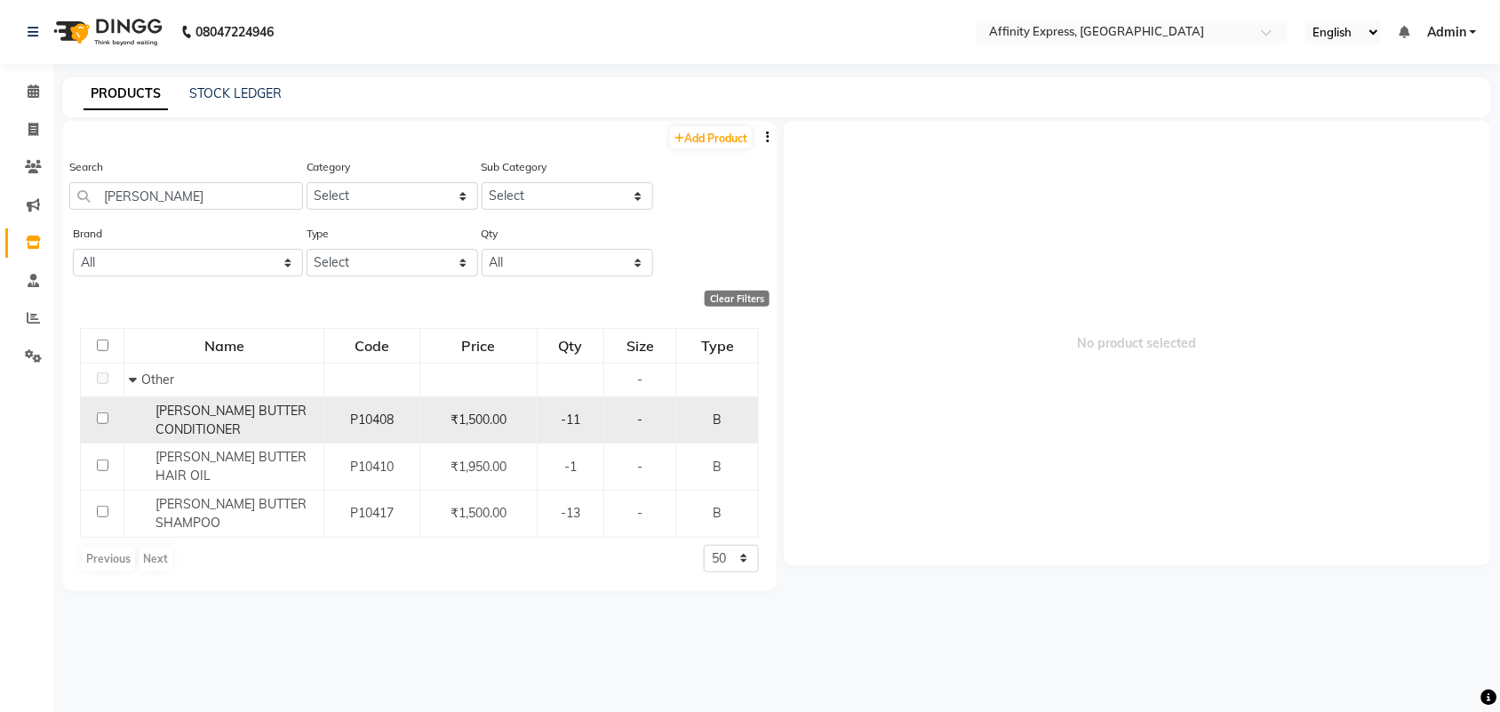
click at [98, 420] on input "checkbox" at bounding box center [103, 418] width 12 height 12
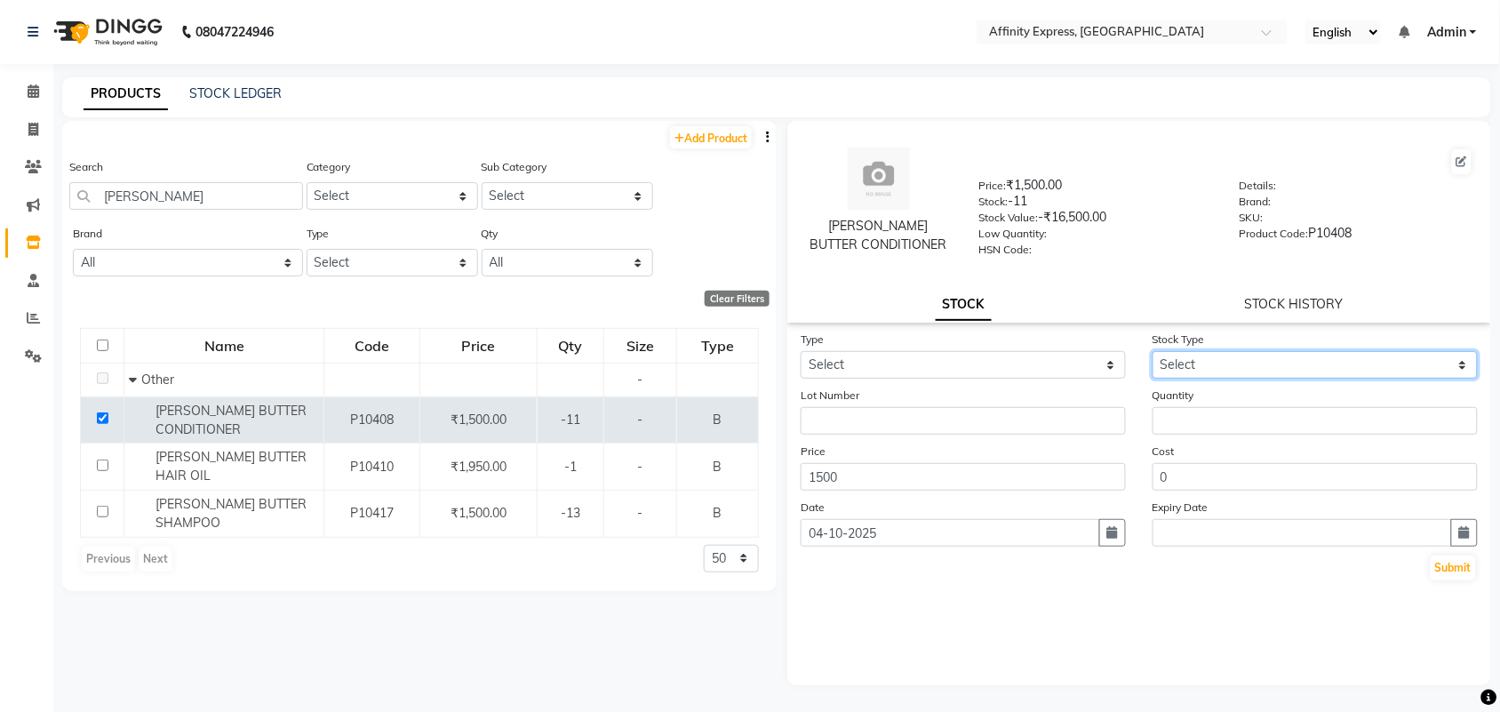
click at [1205, 360] on select "Select" at bounding box center [1315, 365] width 325 height 28
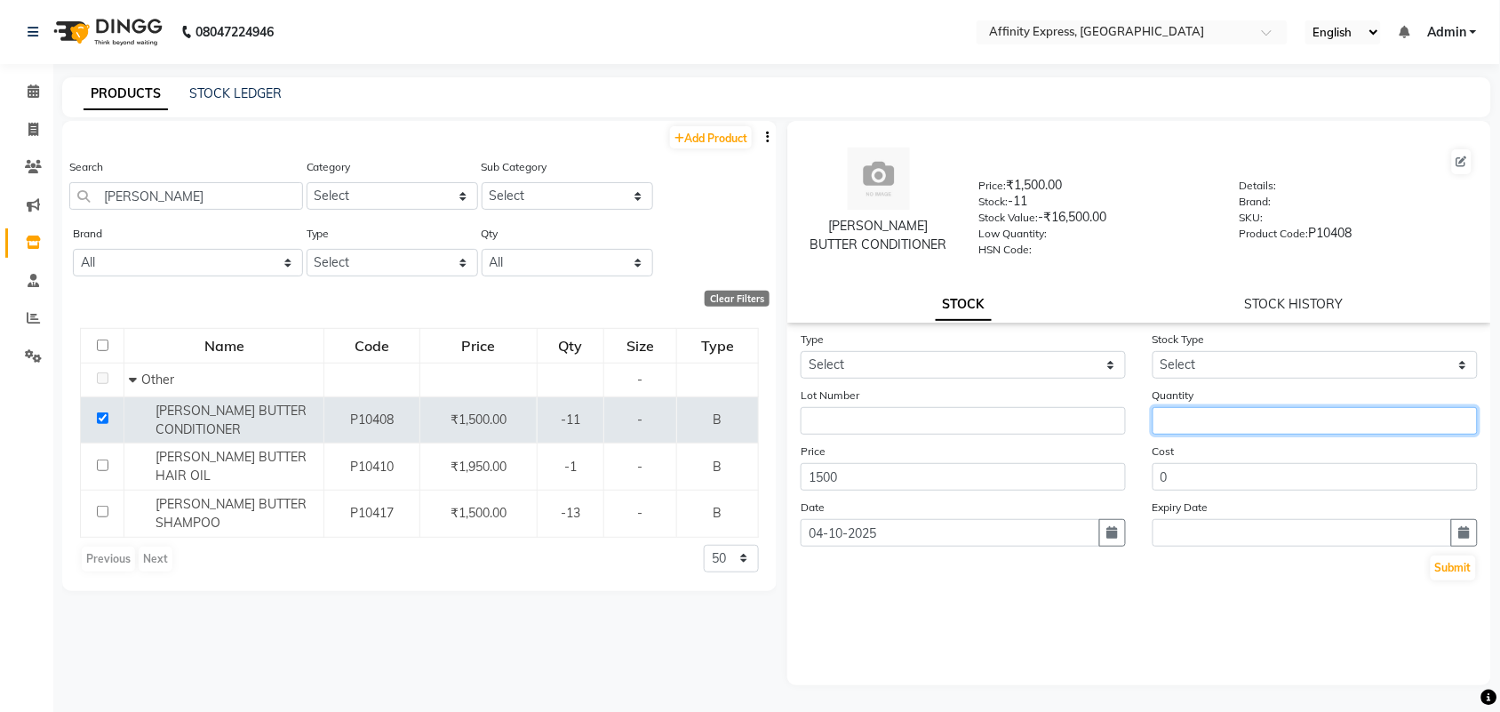
click at [1194, 414] on input "number" at bounding box center [1315, 421] width 325 height 28
click at [1472, 565] on button "Submit" at bounding box center [1453, 568] width 45 height 25
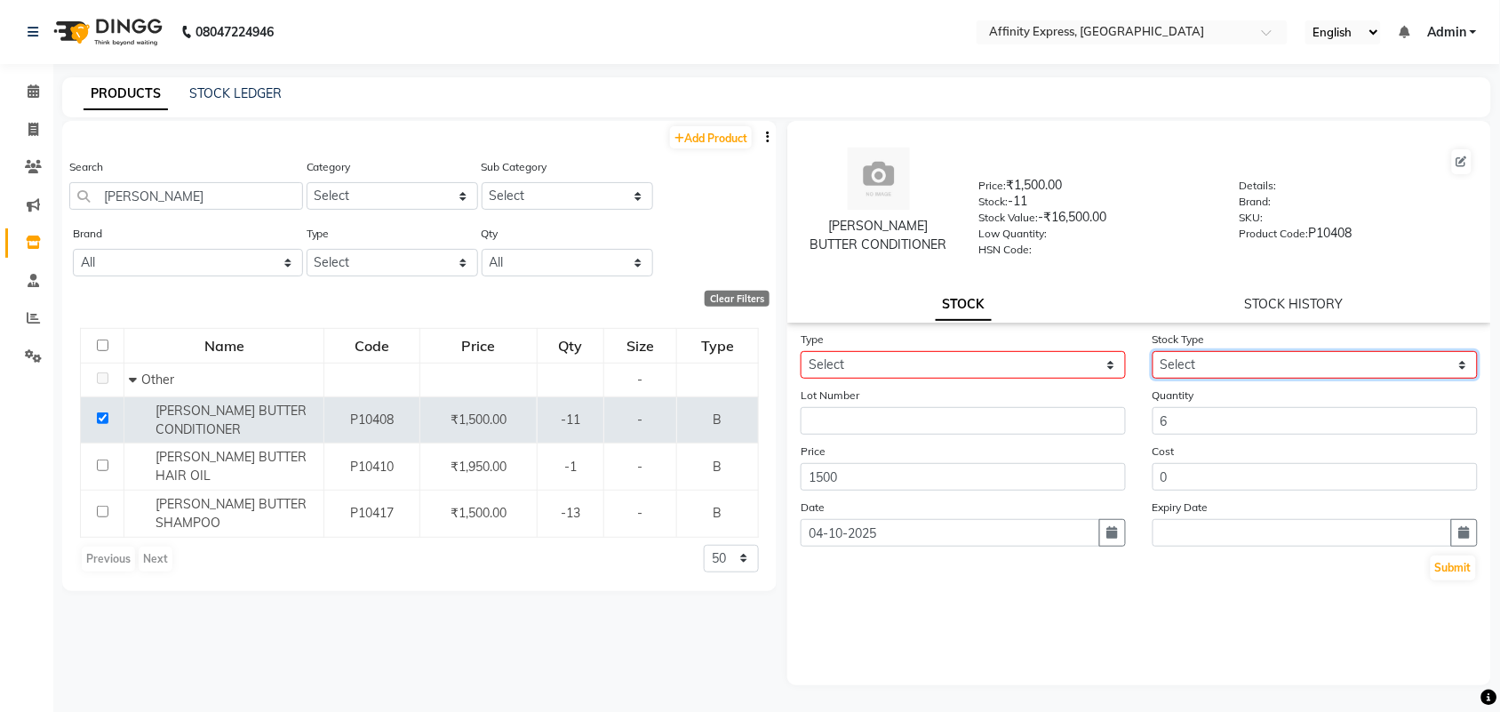
click at [1286, 363] on select "Select" at bounding box center [1315, 365] width 325 height 28
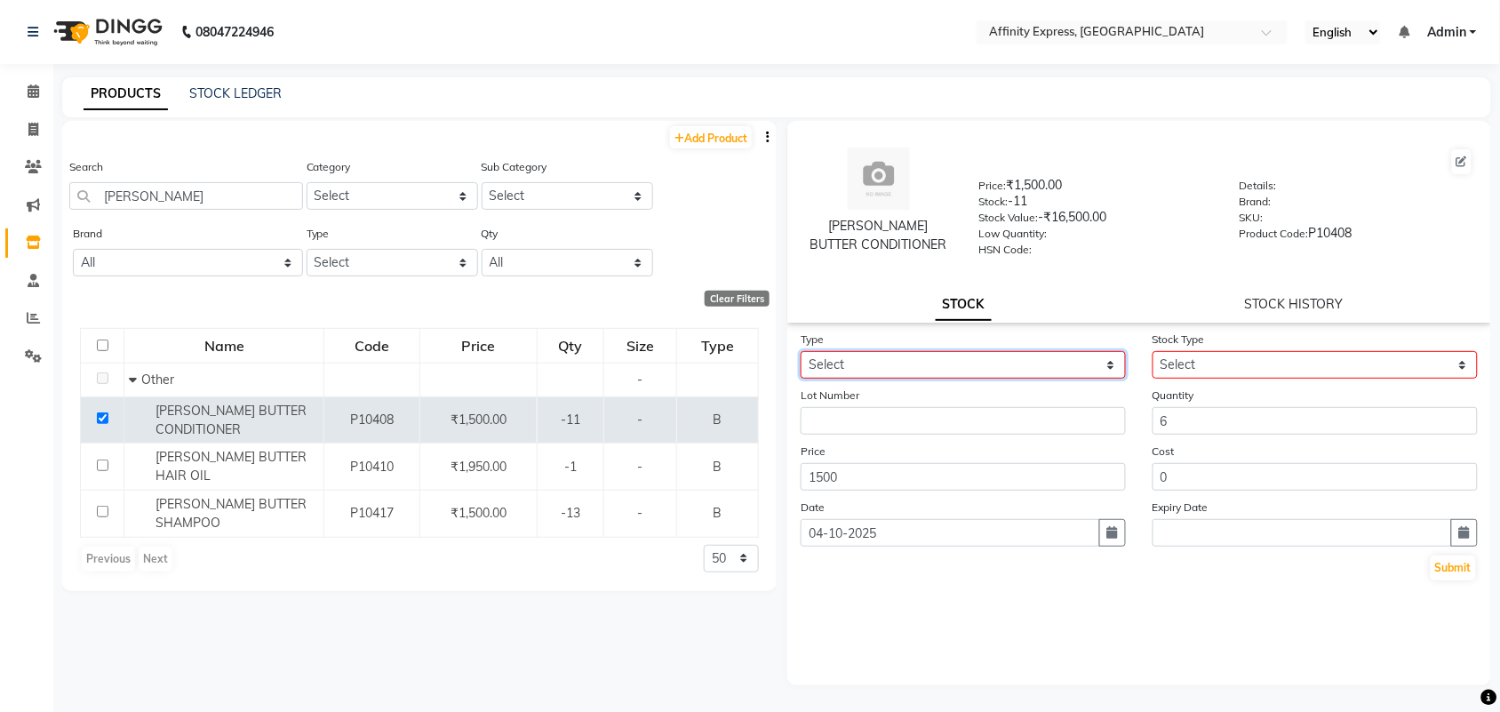
click at [1009, 366] on select "Select In" at bounding box center [963, 365] width 325 height 28
click at [801, 351] on select "Select In" at bounding box center [963, 365] width 325 height 28
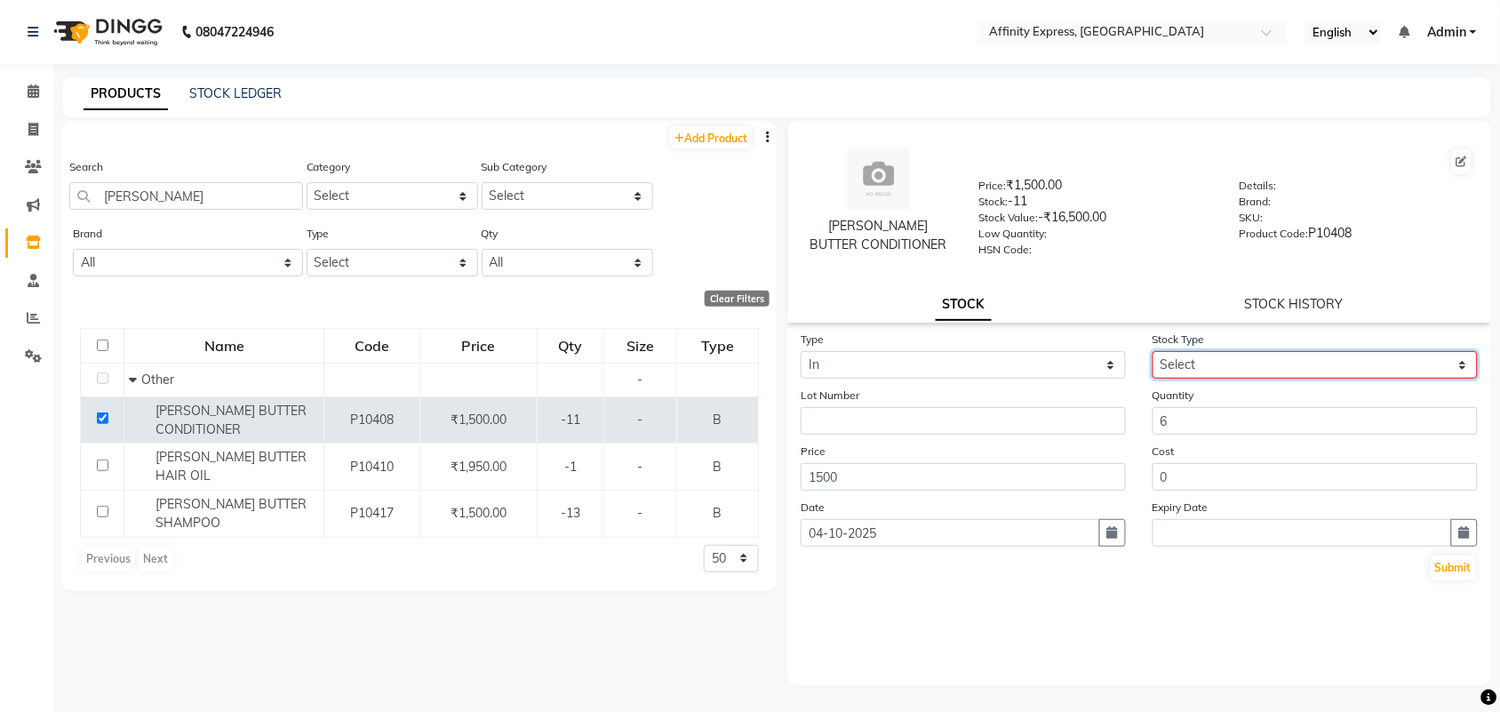
click at [1236, 361] on select "Select New Stock Adjustment Return Other" at bounding box center [1315, 365] width 325 height 28
click at [1153, 351] on select "Select New Stock Adjustment Return Other" at bounding box center [1315, 365] width 325 height 28
click at [1436, 560] on button "Submit" at bounding box center [1453, 568] width 45 height 25
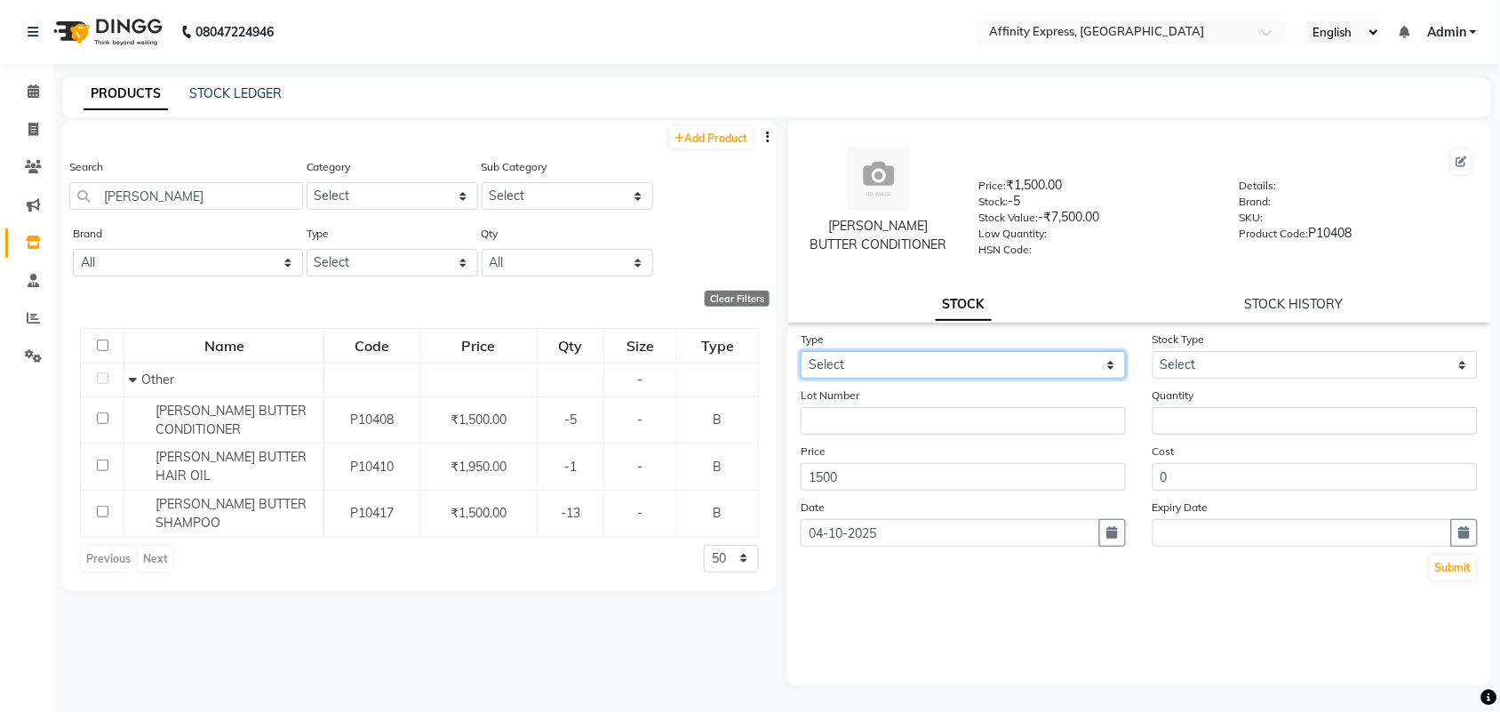
click at [1078, 365] on select "Select In" at bounding box center [963, 365] width 325 height 28
click at [801, 351] on select "Select In" at bounding box center [963, 365] width 325 height 28
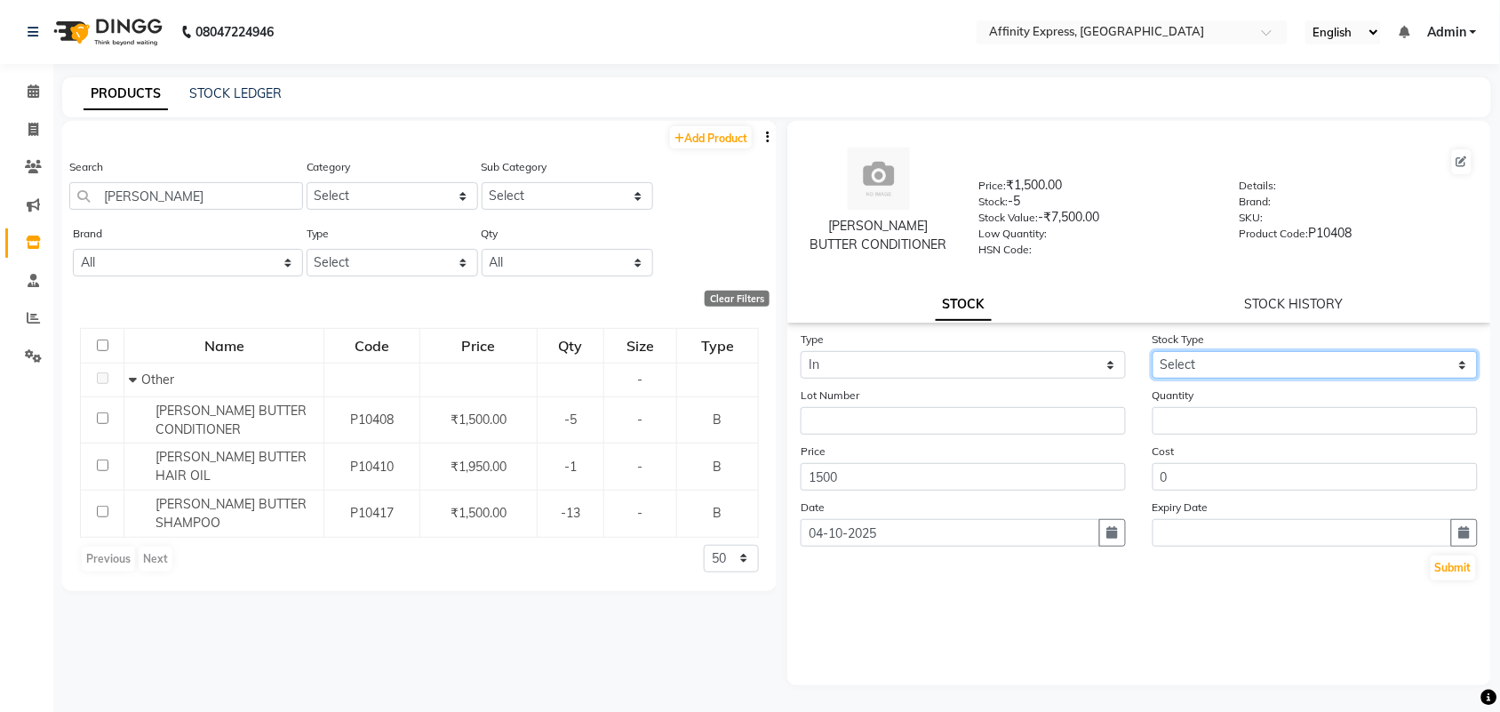
click at [1322, 362] on select "Select New Stock Adjustment Return Other" at bounding box center [1315, 365] width 325 height 28
click at [1153, 351] on select "Select New Stock Adjustment Return Other" at bounding box center [1315, 365] width 325 height 28
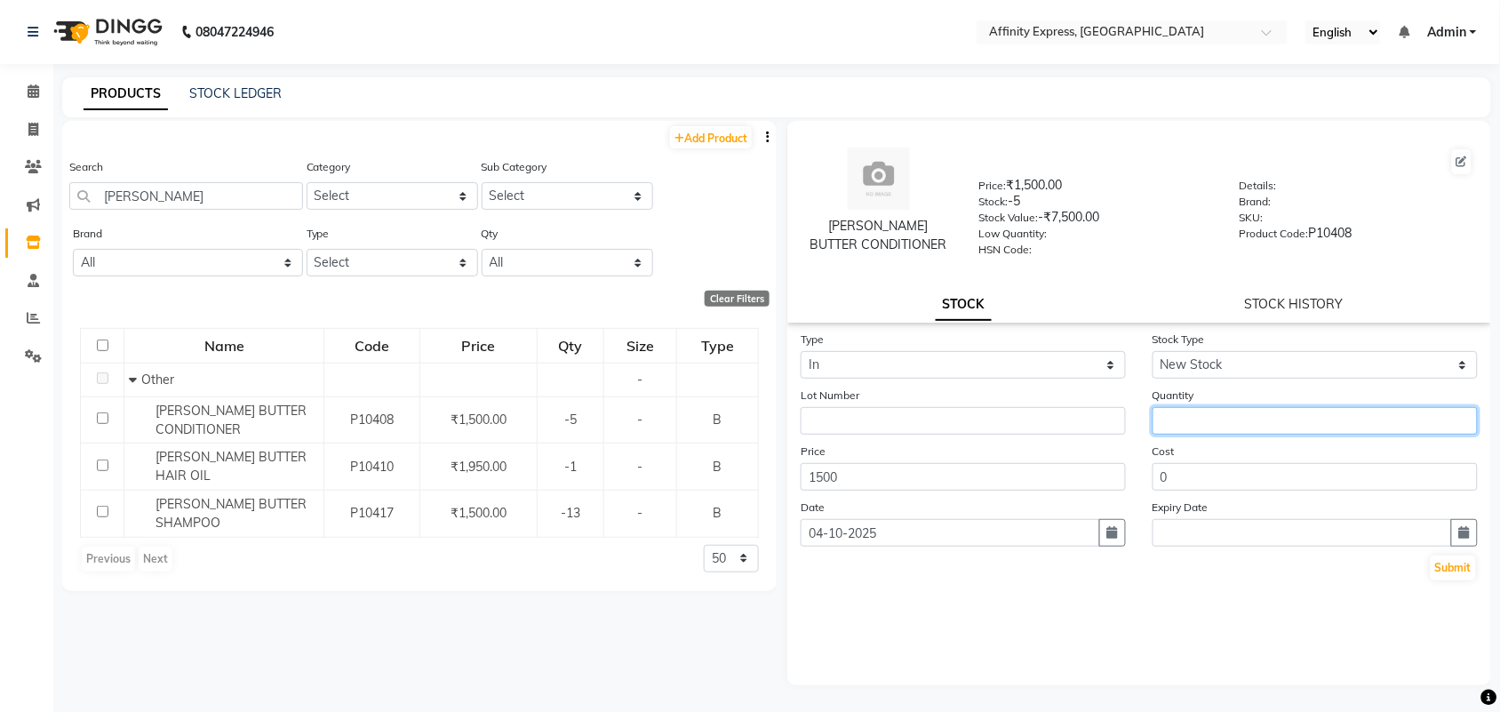
click at [1196, 423] on input "number" at bounding box center [1315, 421] width 325 height 28
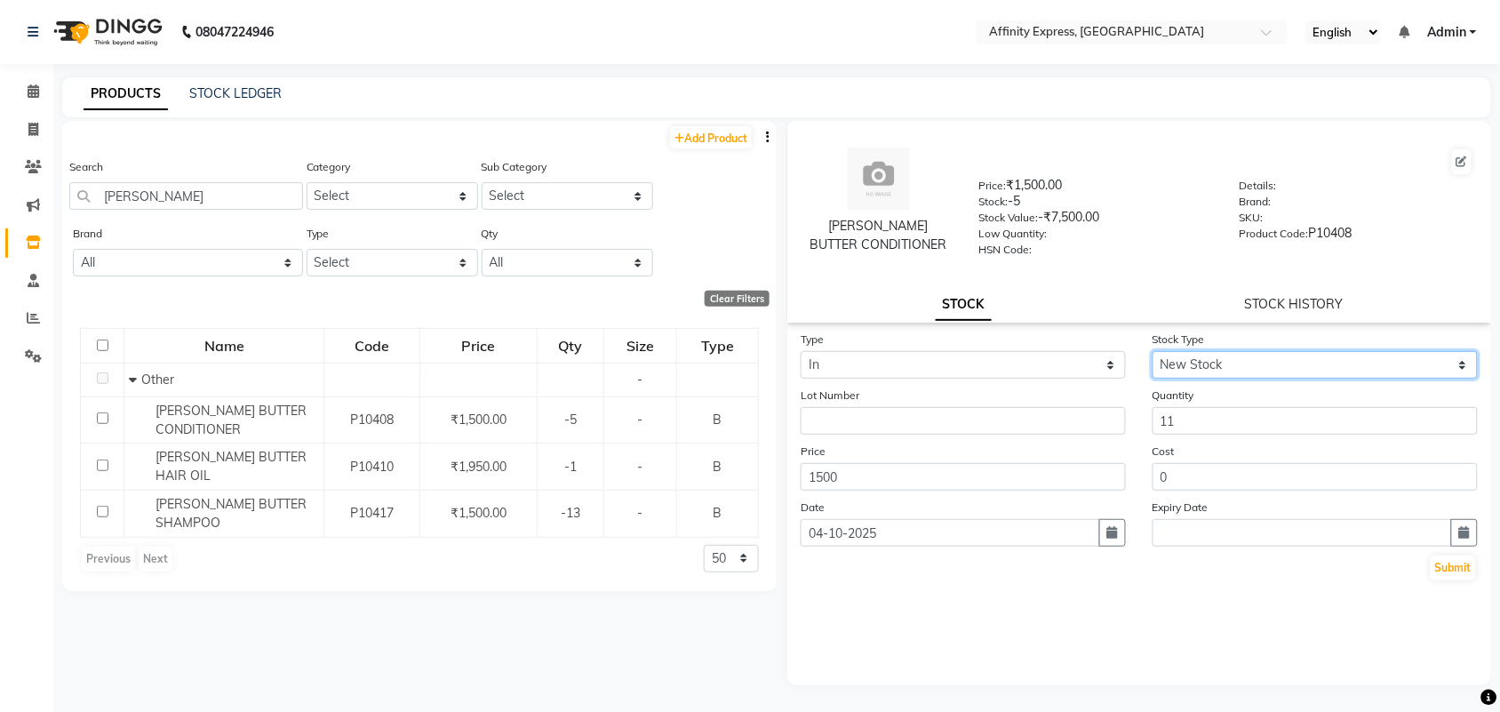
click at [1210, 362] on select "Select New Stock Adjustment Return Other" at bounding box center [1315, 365] width 325 height 28
click at [1153, 351] on select "Select New Stock Adjustment Return Other" at bounding box center [1315, 365] width 325 height 28
click at [1460, 564] on button "Submit" at bounding box center [1453, 568] width 45 height 25
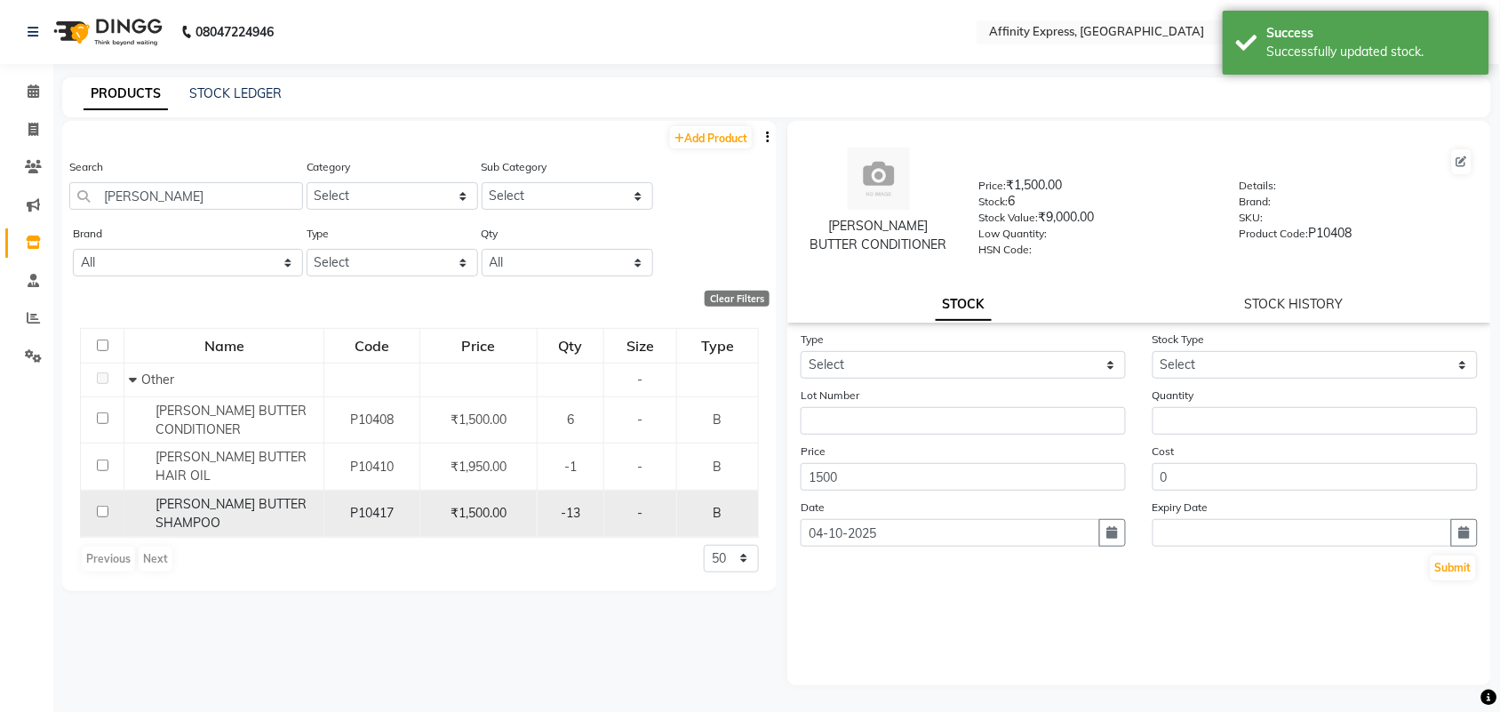
click at [138, 495] on div "[PERSON_NAME] BUTTER SHAMPOO" at bounding box center [224, 513] width 190 height 37
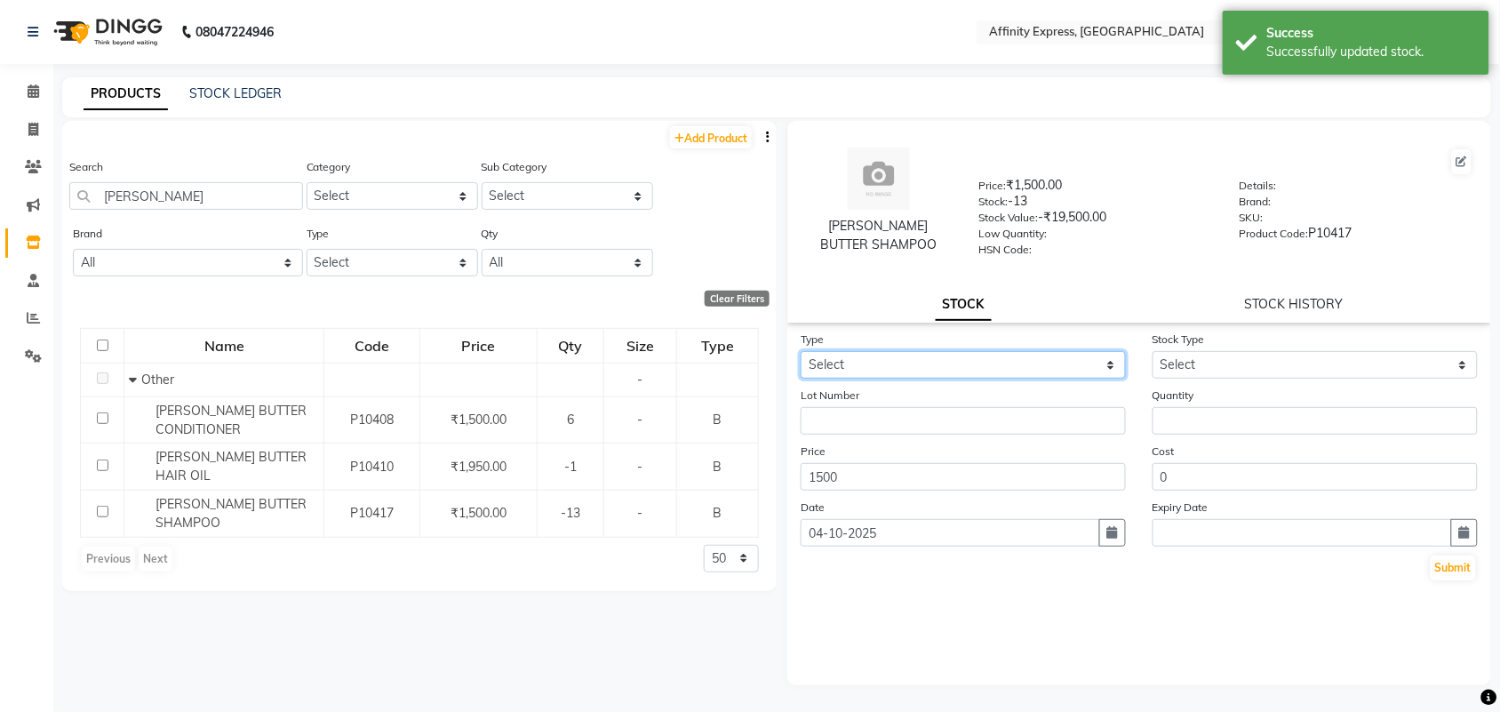
click at [1090, 367] on select "Select In" at bounding box center [963, 365] width 325 height 28
click at [801, 351] on select "Select In" at bounding box center [963, 365] width 325 height 28
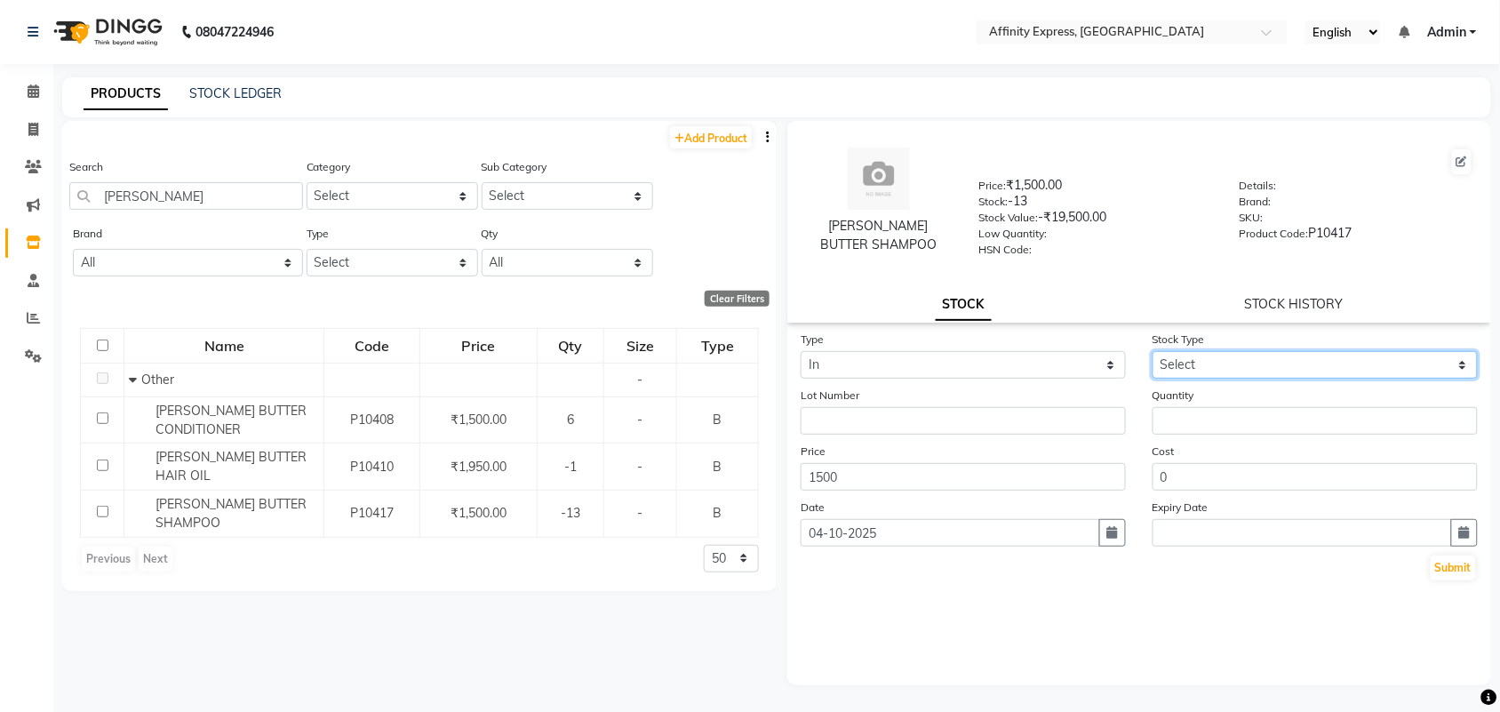
click at [1228, 364] on select "Select New Stock Adjustment Return Other" at bounding box center [1315, 365] width 325 height 28
click at [1153, 351] on select "Select New Stock Adjustment Return Other" at bounding box center [1315, 365] width 325 height 28
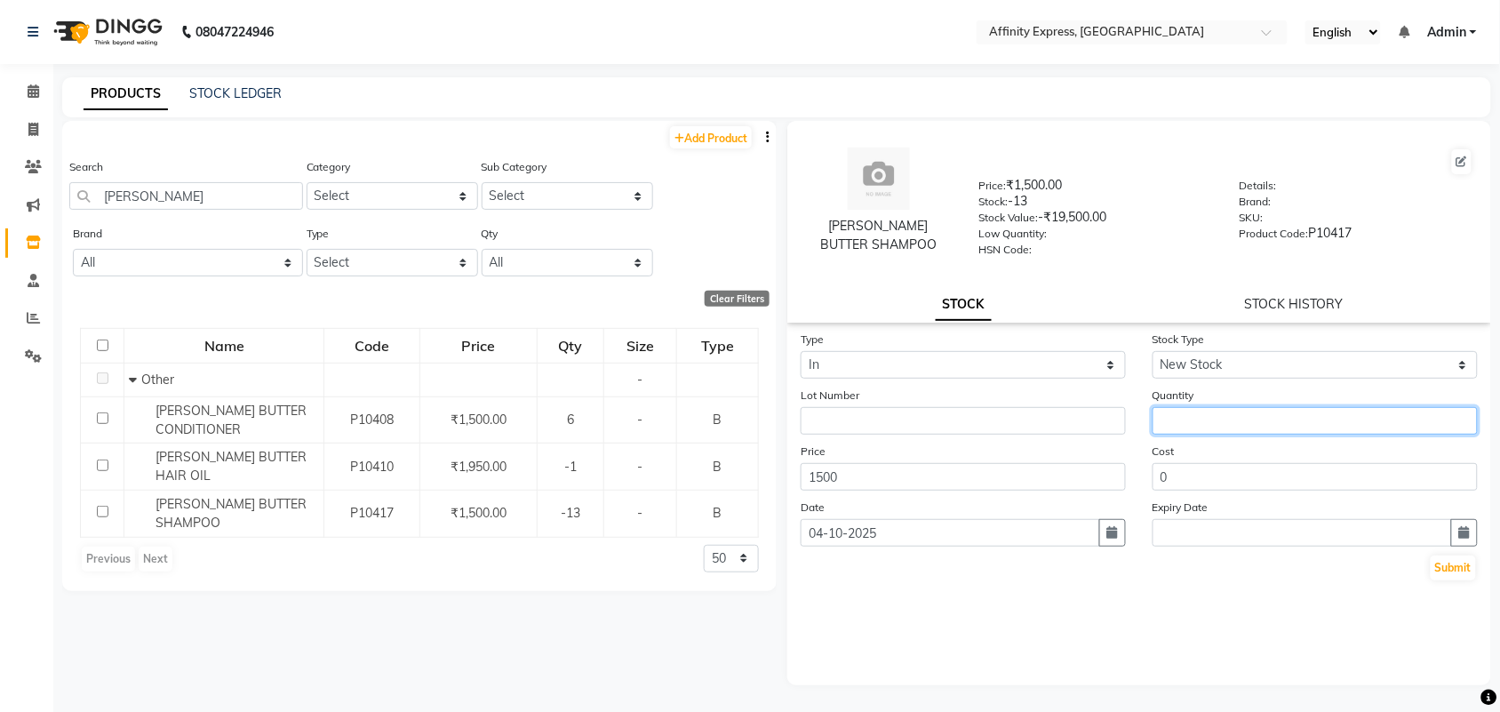
click at [1211, 423] on input "number" at bounding box center [1315, 421] width 325 height 28
click at [1458, 567] on button "Submit" at bounding box center [1453, 568] width 45 height 25
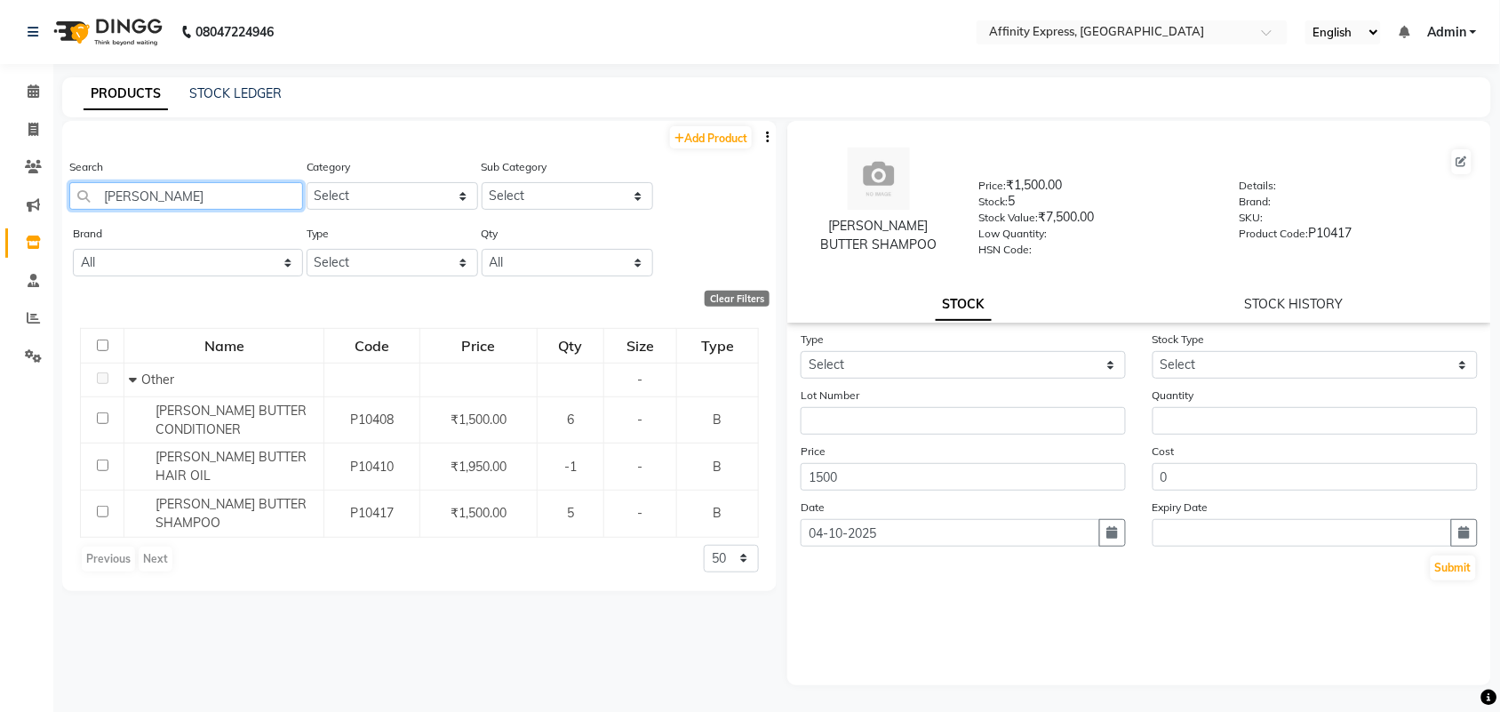
click at [189, 196] on input "[PERSON_NAME]" at bounding box center [186, 196] width 234 height 28
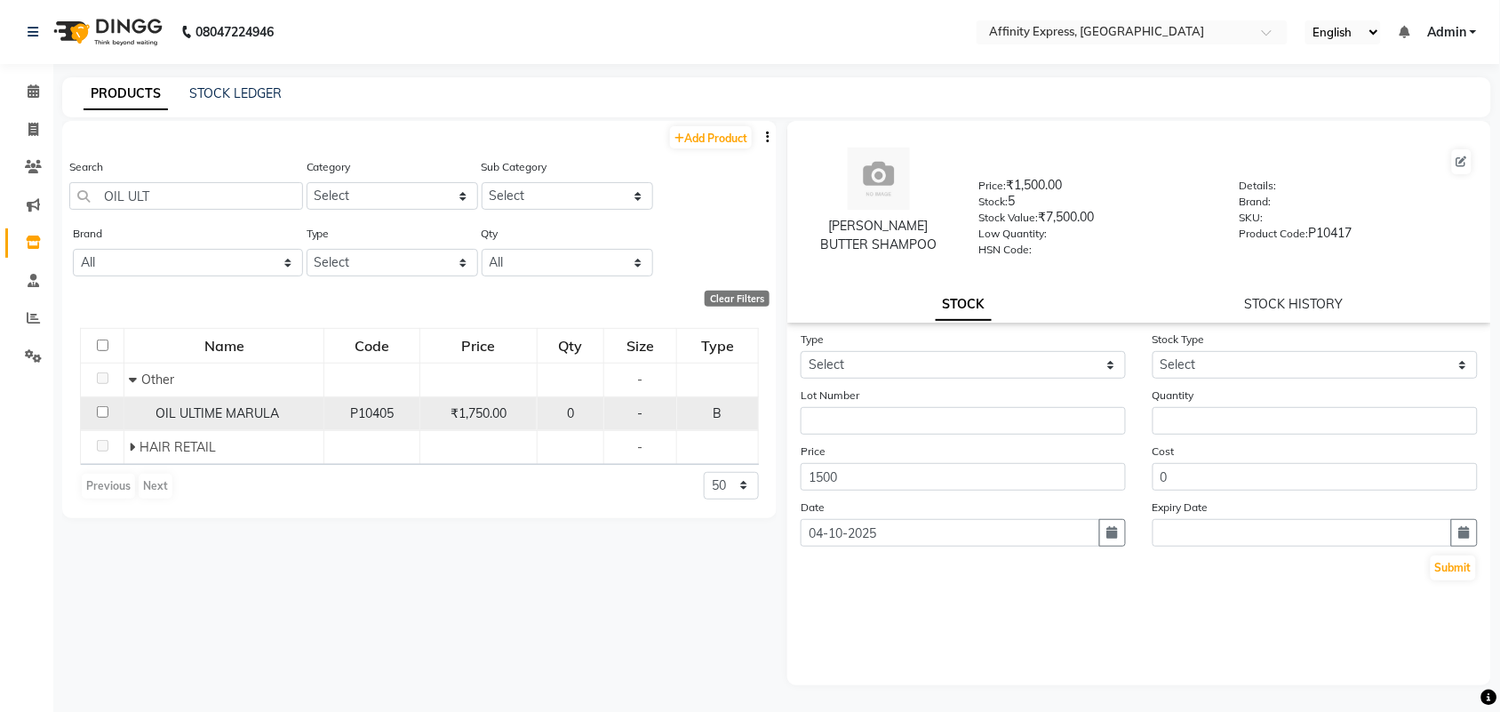
click at [222, 420] on div "OIL ULTIME MARULA" at bounding box center [224, 413] width 190 height 19
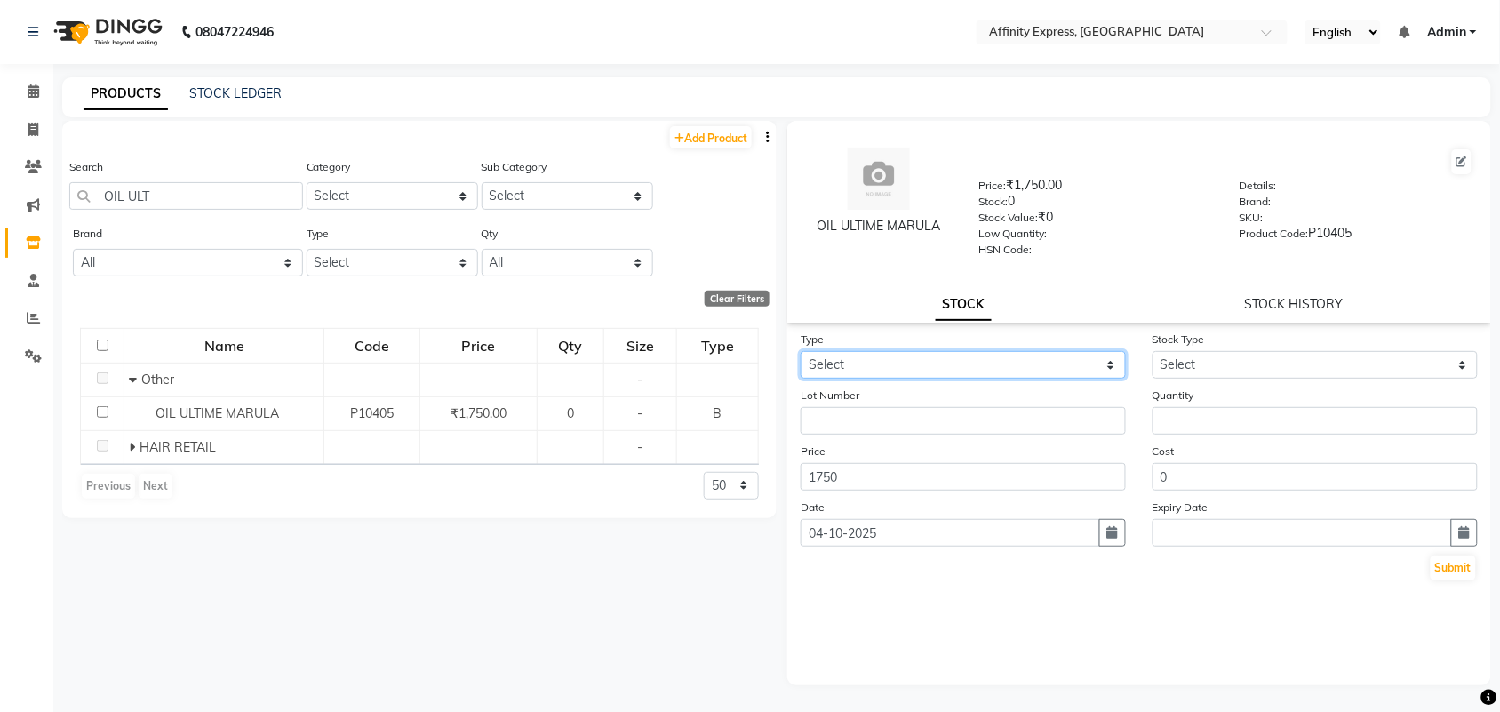
click at [1109, 360] on select "Select In" at bounding box center [963, 365] width 325 height 28
click at [801, 351] on select "Select In" at bounding box center [963, 365] width 325 height 28
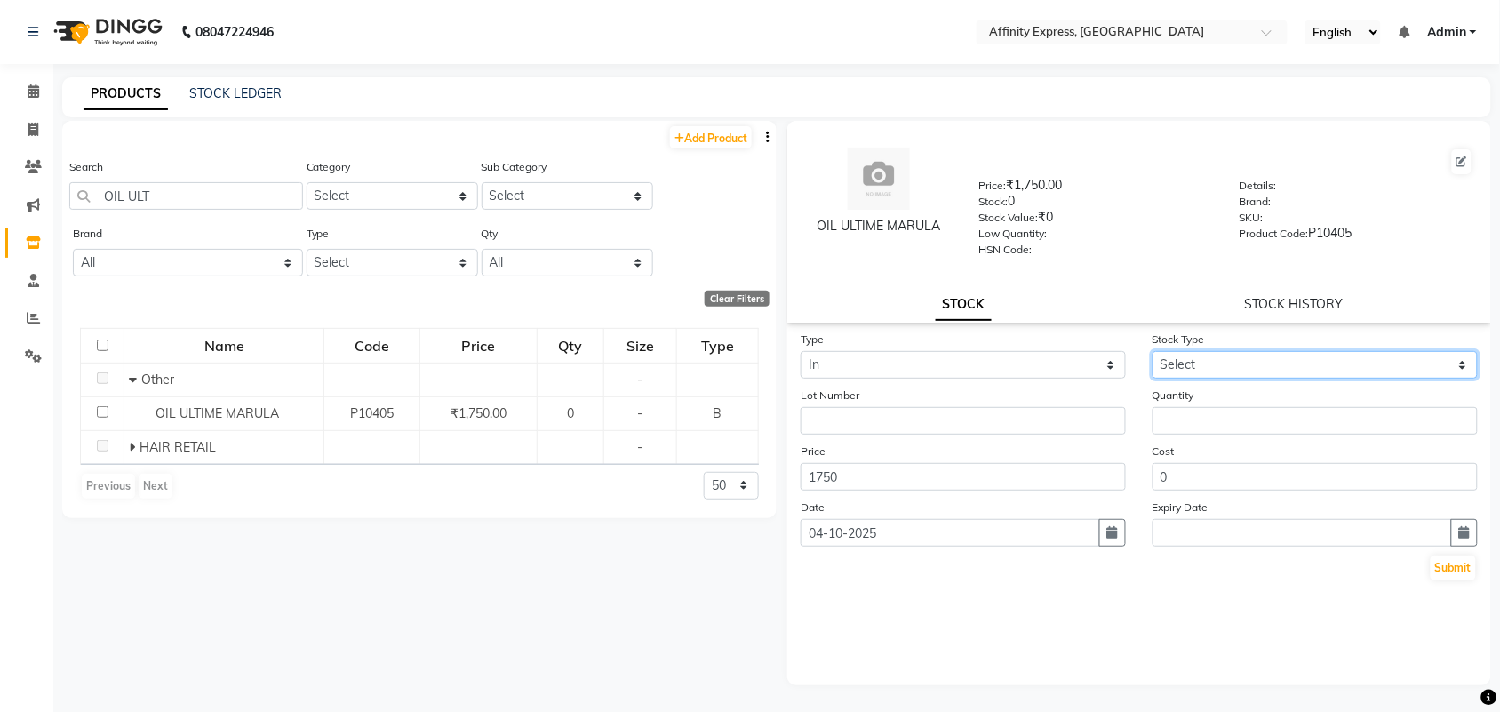
click at [1283, 356] on select "Select New Stock Adjustment Return Other" at bounding box center [1315, 365] width 325 height 28
click at [1153, 351] on select "Select New Stock Adjustment Return Other" at bounding box center [1315, 365] width 325 height 28
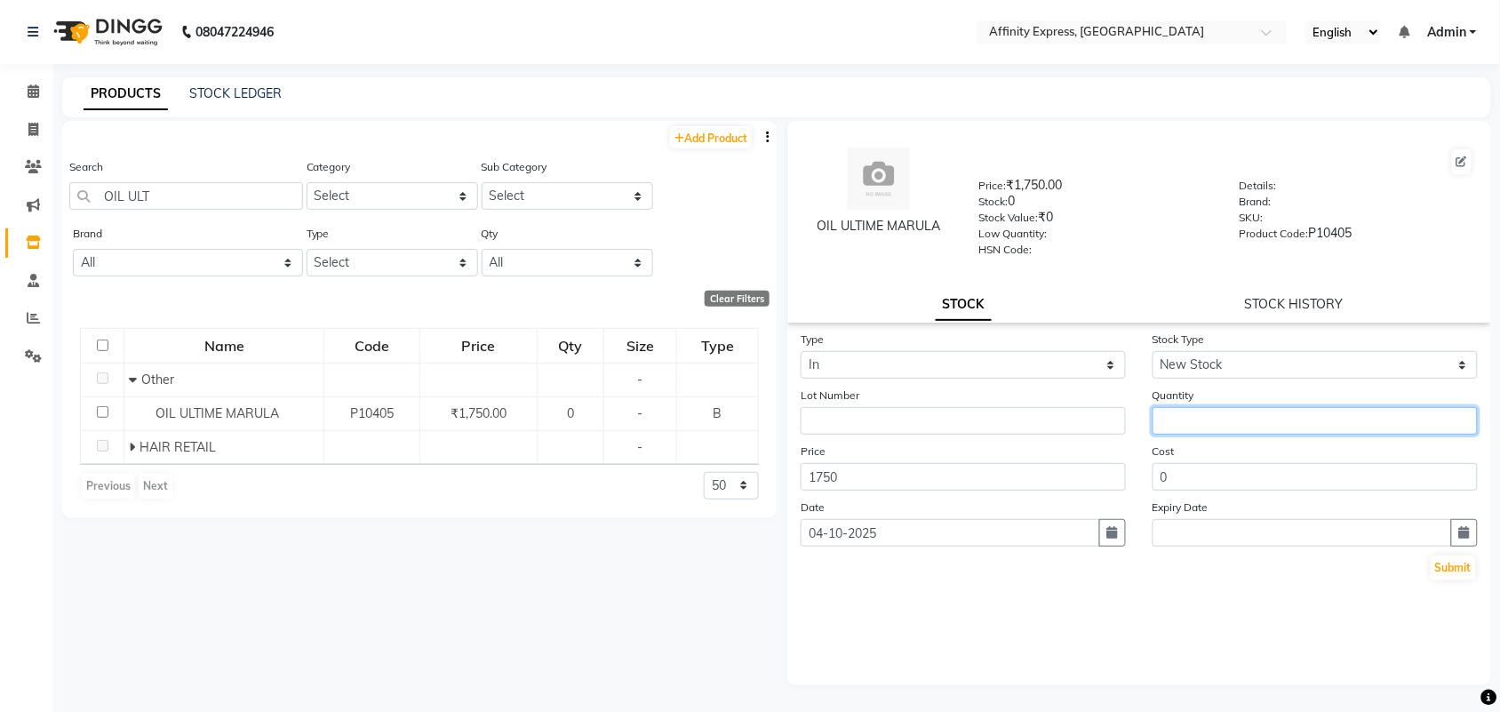
click at [1237, 422] on input "number" at bounding box center [1315, 421] width 325 height 28
click at [1462, 569] on button "Submit" at bounding box center [1453, 568] width 45 height 25
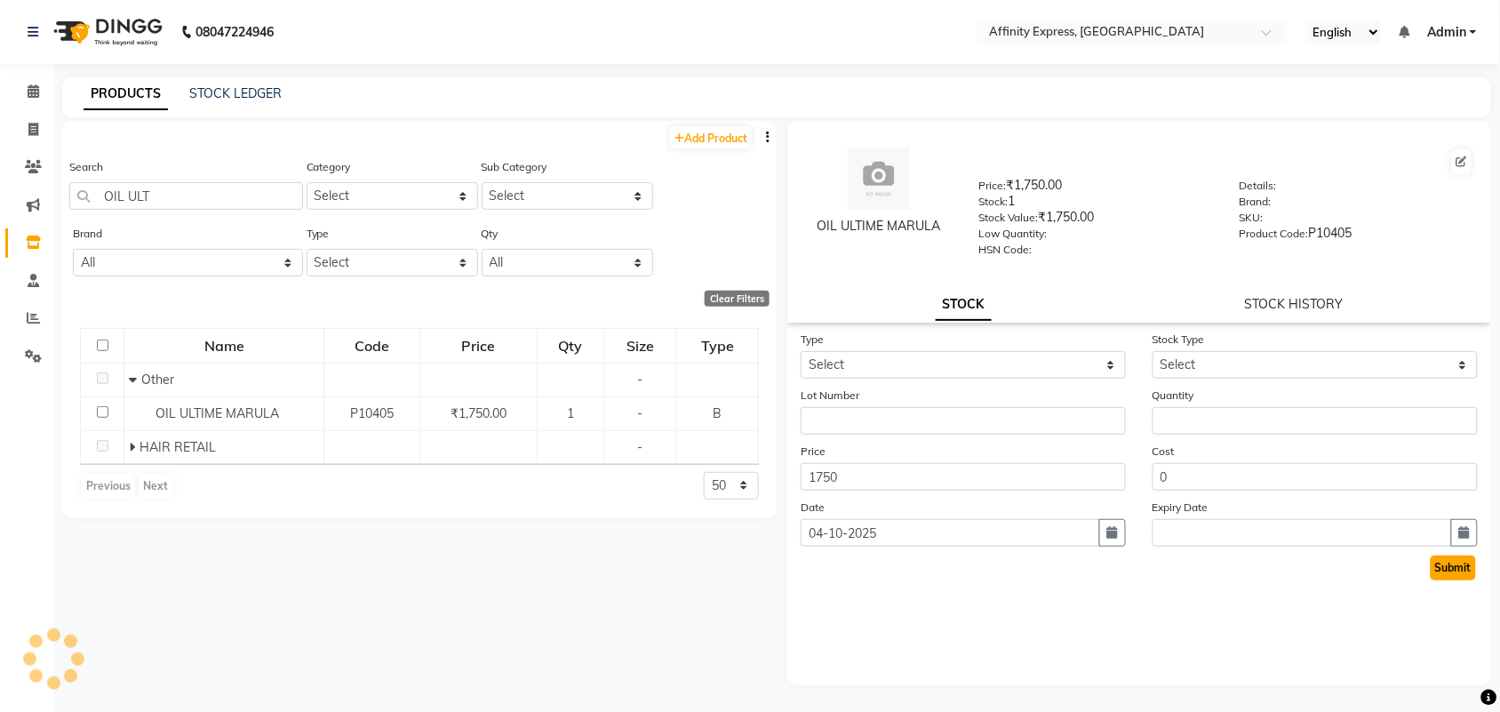
click at [1445, 557] on button "Submit" at bounding box center [1453, 568] width 45 height 25
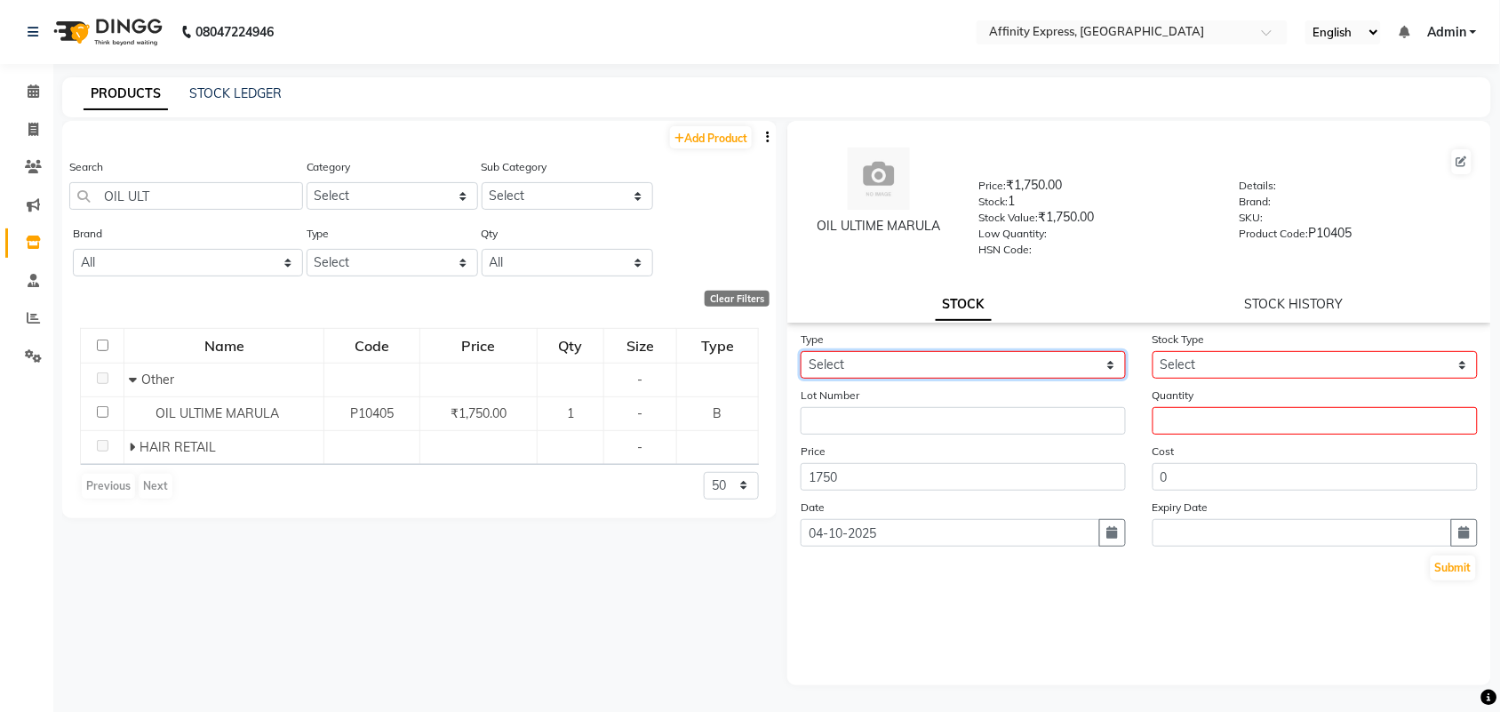
click at [1064, 353] on select "Select In" at bounding box center [963, 365] width 325 height 28
click at [801, 351] on select "Select In" at bounding box center [963, 365] width 325 height 28
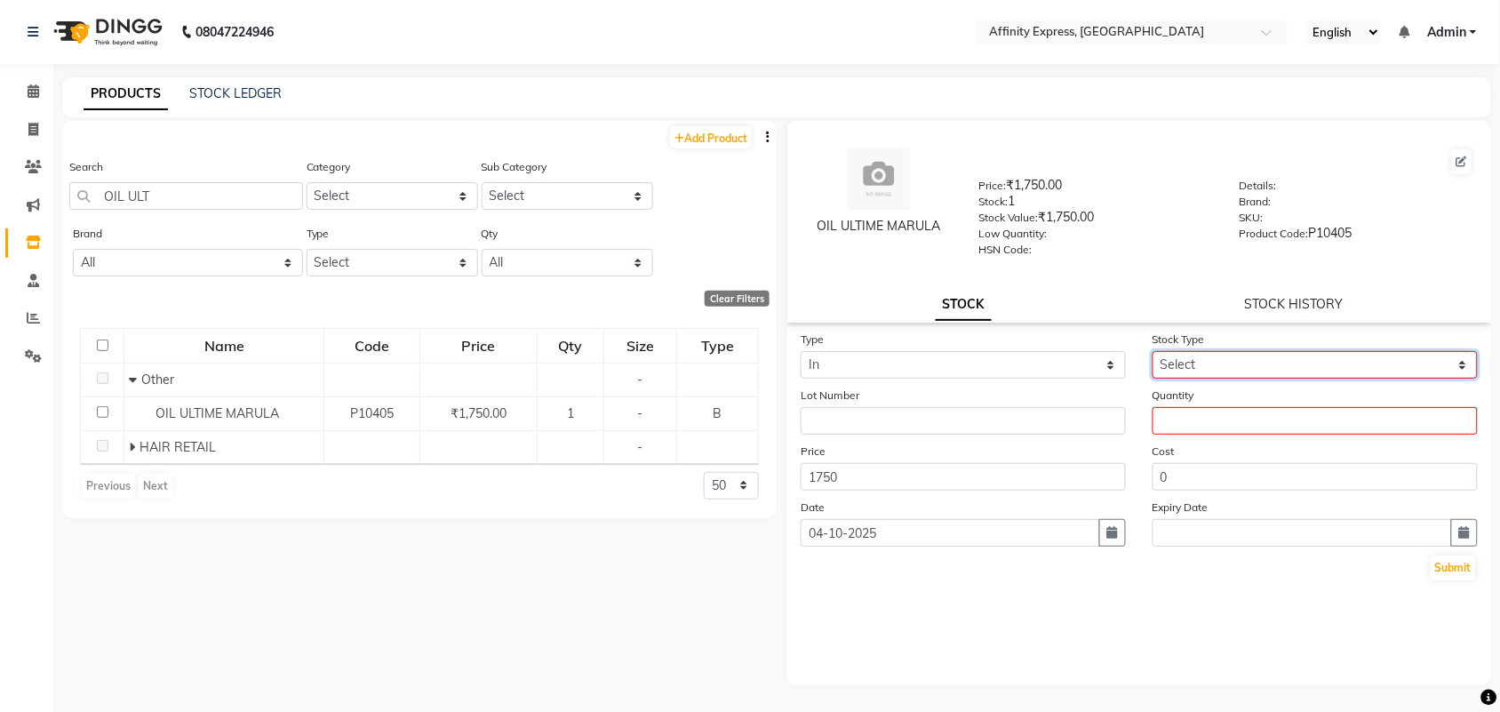
click at [1246, 363] on select "Select New Stock Adjustment Return Other" at bounding box center [1315, 365] width 325 height 28
click at [1153, 351] on select "Select New Stock Adjustment Return Other" at bounding box center [1315, 365] width 325 height 28
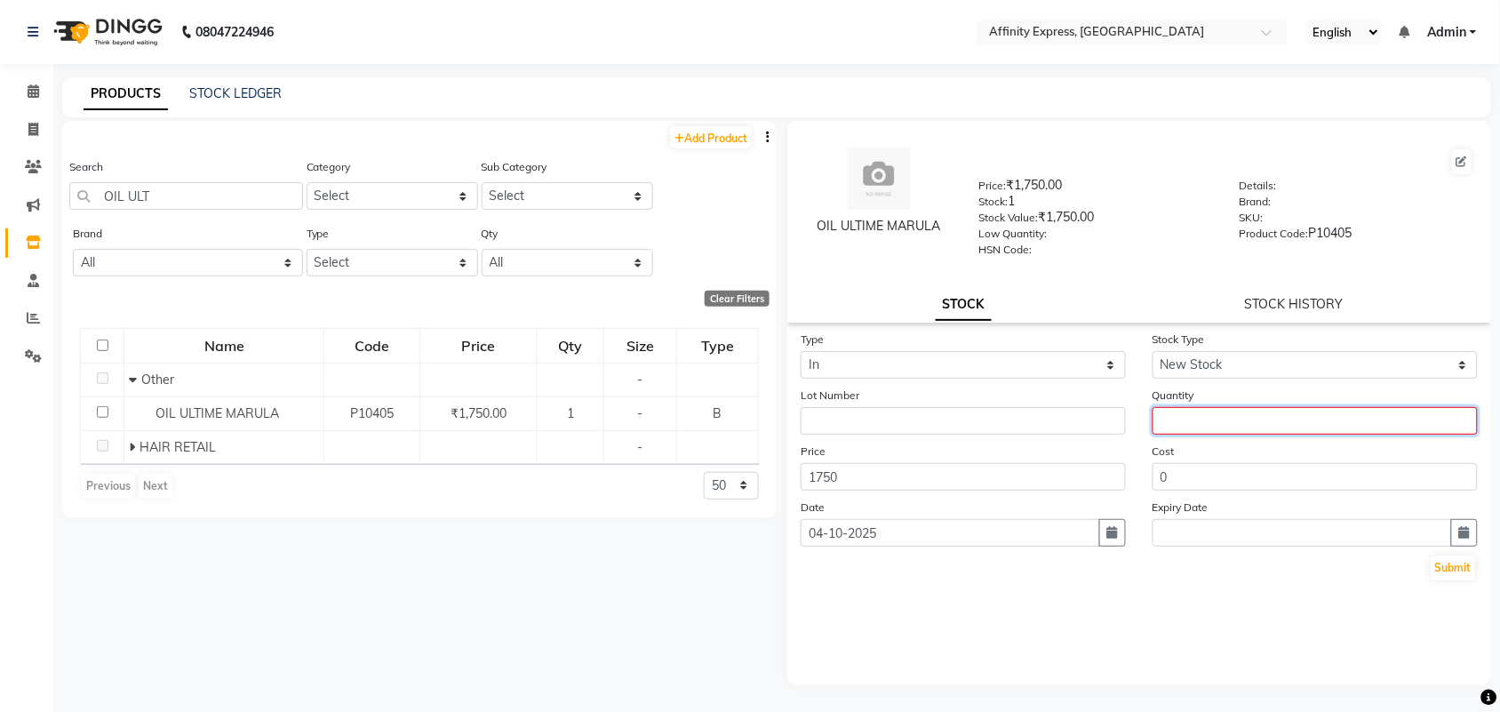
click at [1252, 415] on input "number" at bounding box center [1315, 421] width 325 height 28
click at [1441, 556] on button "Submit" at bounding box center [1453, 568] width 45 height 25
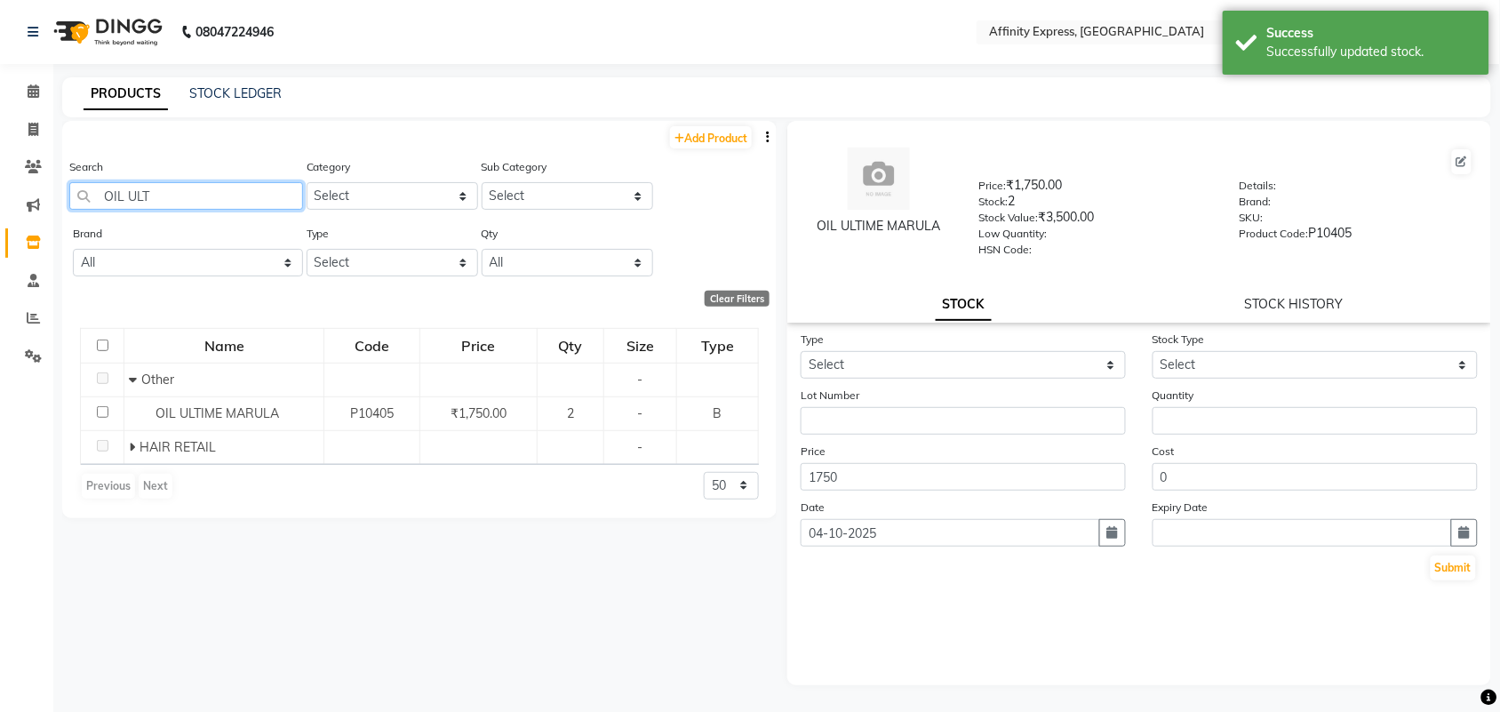
click at [242, 201] on input "OIL ULT" at bounding box center [186, 196] width 234 height 28
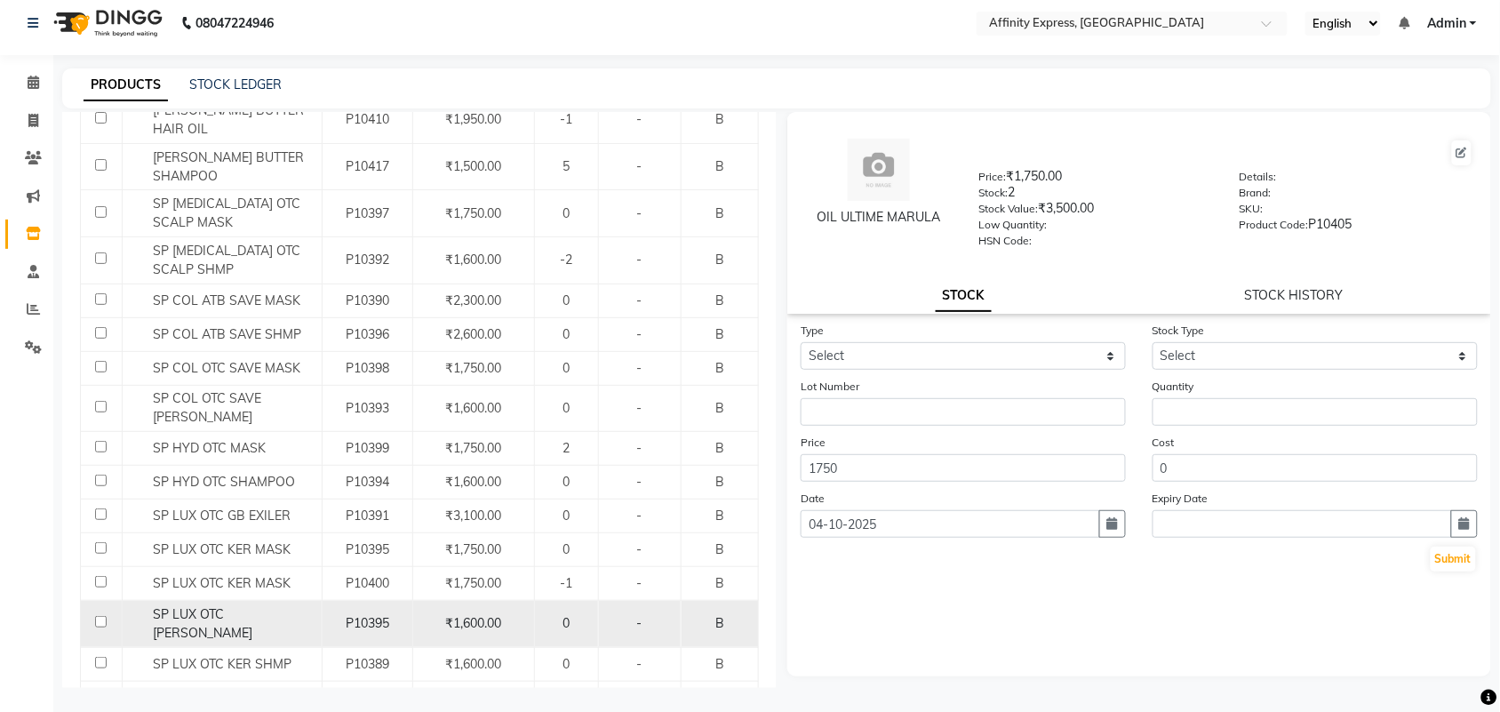
scroll to position [11, 0]
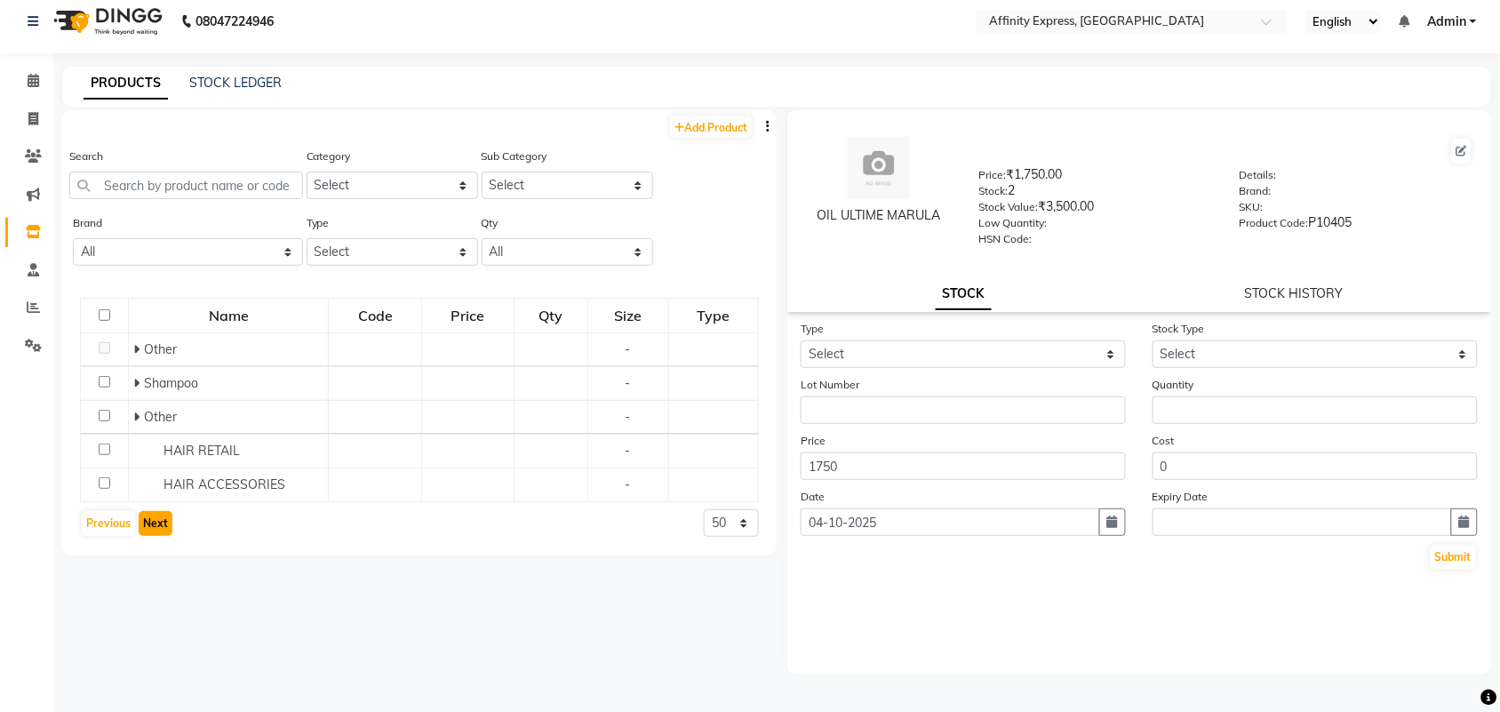
scroll to position [0, 0]
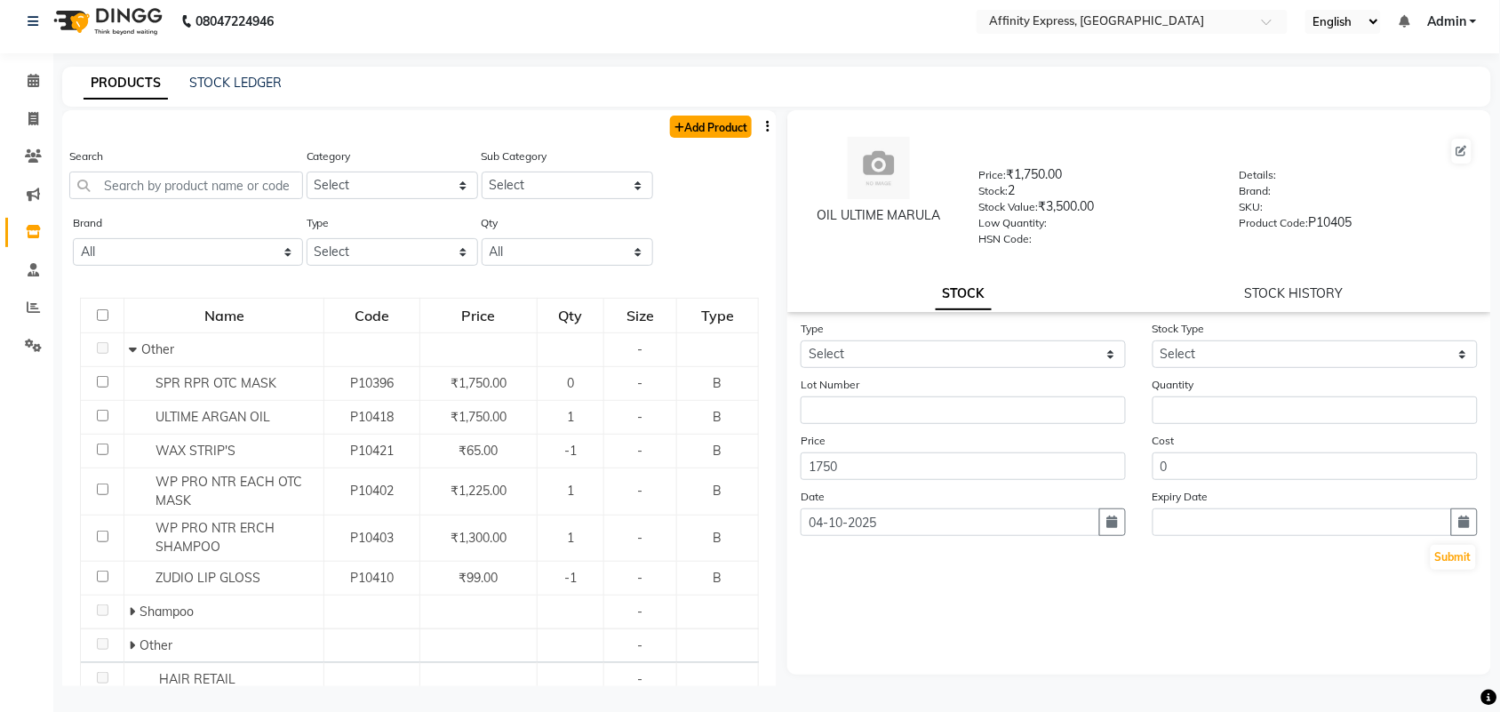
click at [695, 126] on link "Add Product" at bounding box center [711, 127] width 82 height 22
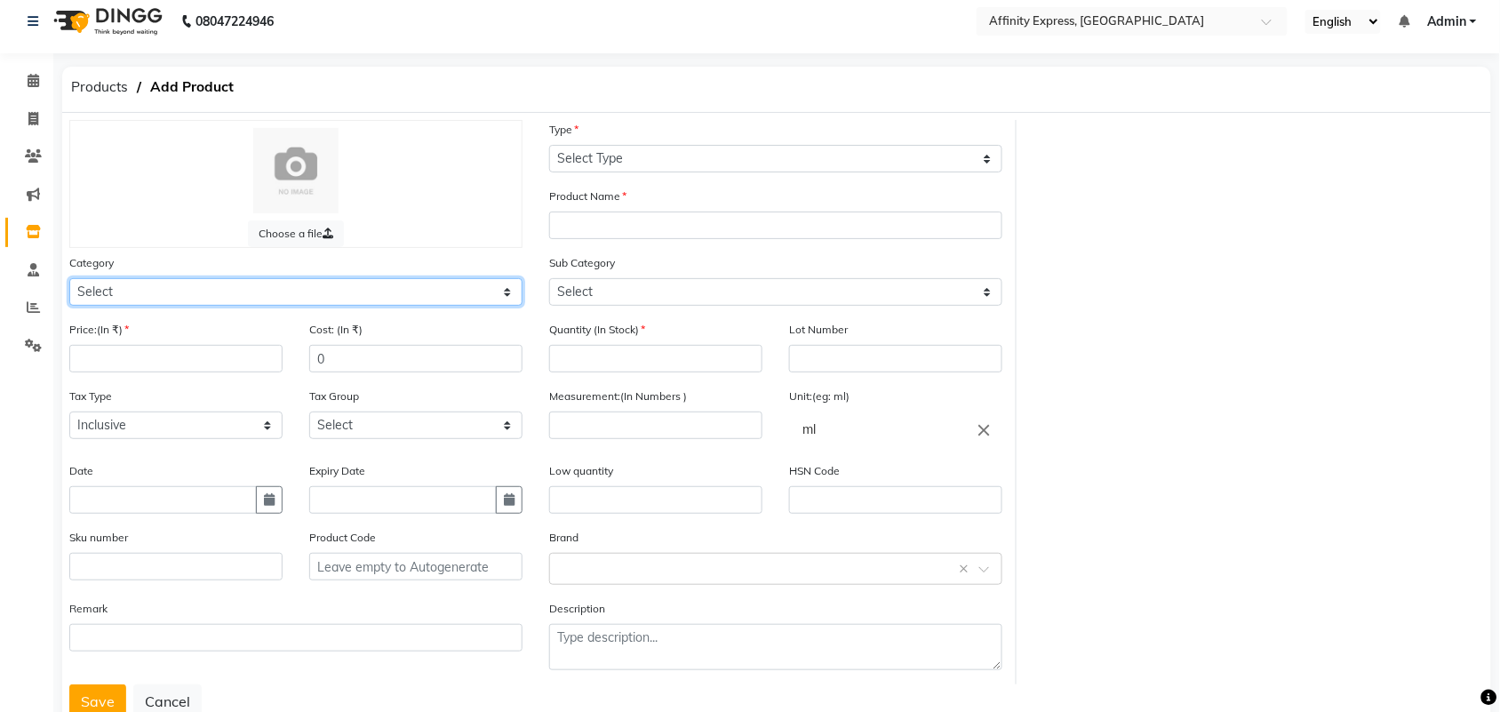
click at [211, 286] on select "Select Hair Skin Makeup Personal Care Appliances [PERSON_NAME] Waxing Disposabl…" at bounding box center [295, 292] width 453 height 28
click at [69, 278] on select "Select Hair Skin Makeup Personal Care Appliances [PERSON_NAME] Waxing Disposabl…" at bounding box center [295, 292] width 453 height 28
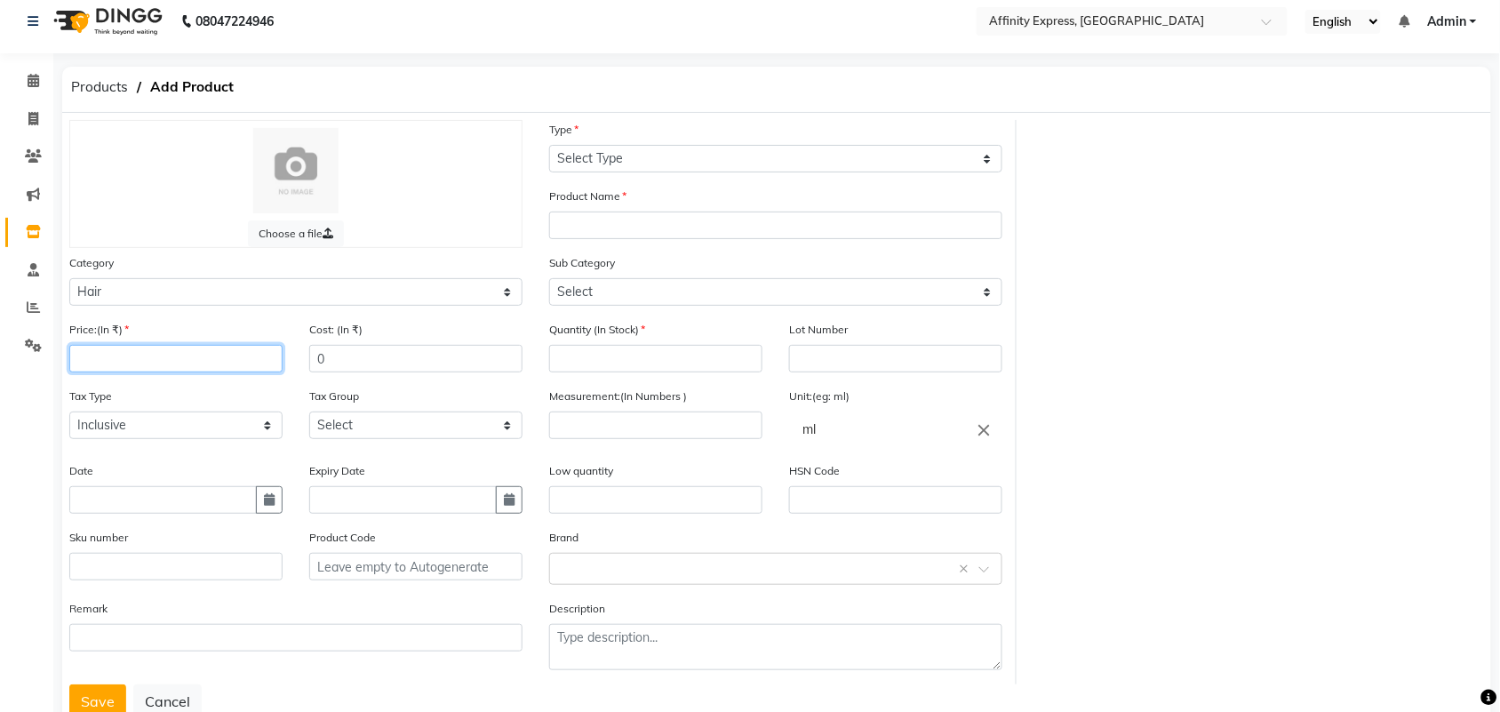
click at [143, 357] on input "number" at bounding box center [175, 359] width 213 height 28
click at [178, 356] on input "number" at bounding box center [175, 359] width 213 height 28
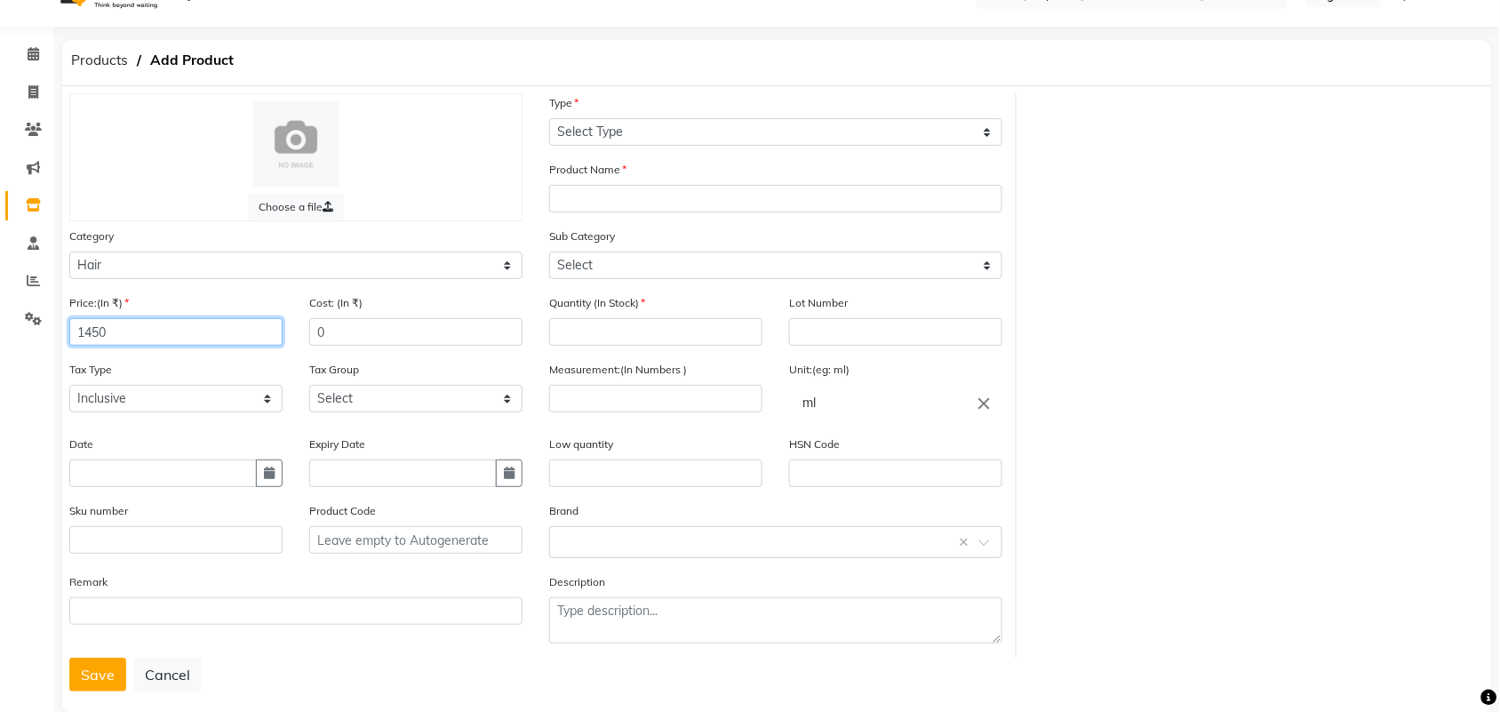
scroll to position [64, 0]
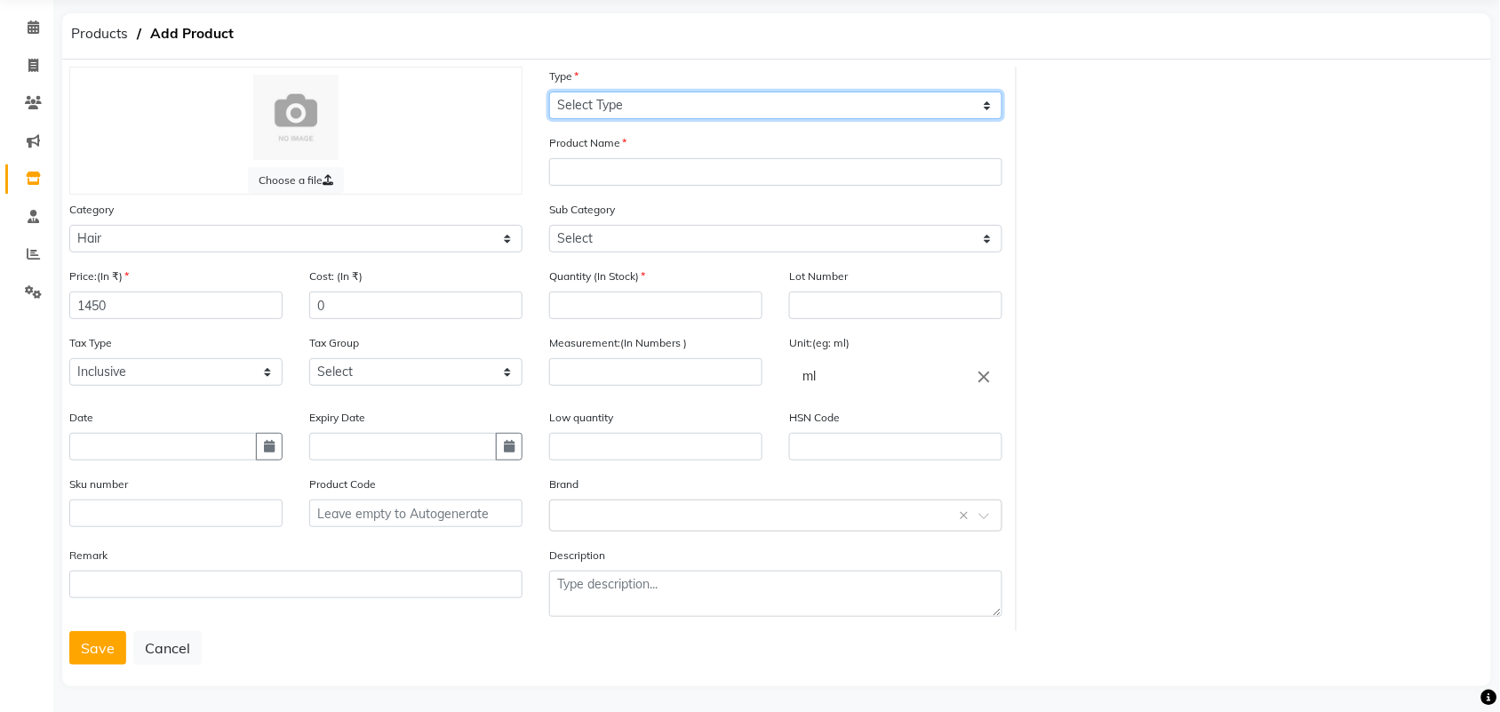
click at [660, 103] on select "Select Type Both Retail Consumable" at bounding box center [775, 106] width 453 height 28
click at [549, 92] on select "Select Type Both Retail Consumable" at bounding box center [775, 106] width 453 height 28
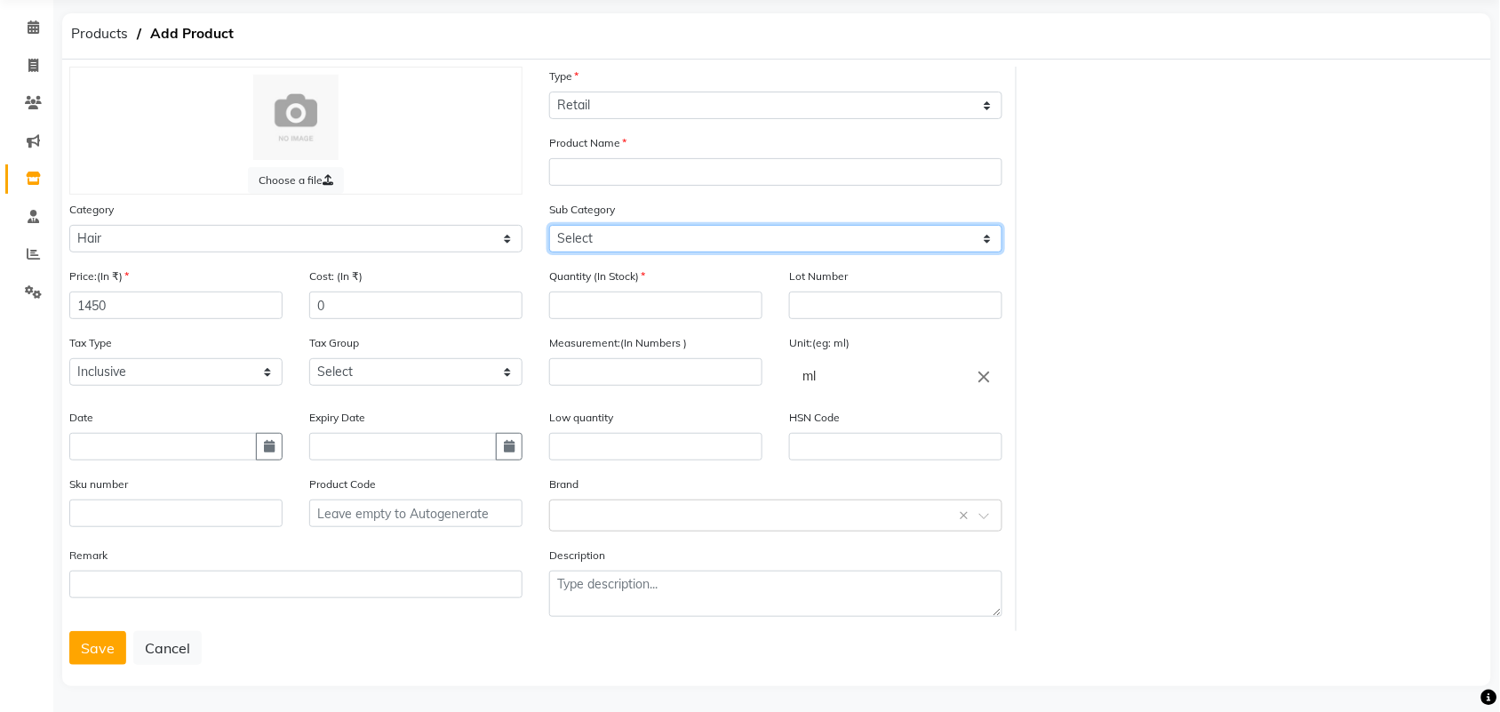
click at [624, 231] on select "Select Shampoo Conditioner Cream Mask Oil Serum Color Appliances Treatment Styl…" at bounding box center [775, 239] width 453 height 28
click at [549, 225] on select "Select Shampoo Conditioner Cream Mask Oil Serum Color Appliances Treatment Styl…" at bounding box center [775, 239] width 453 height 28
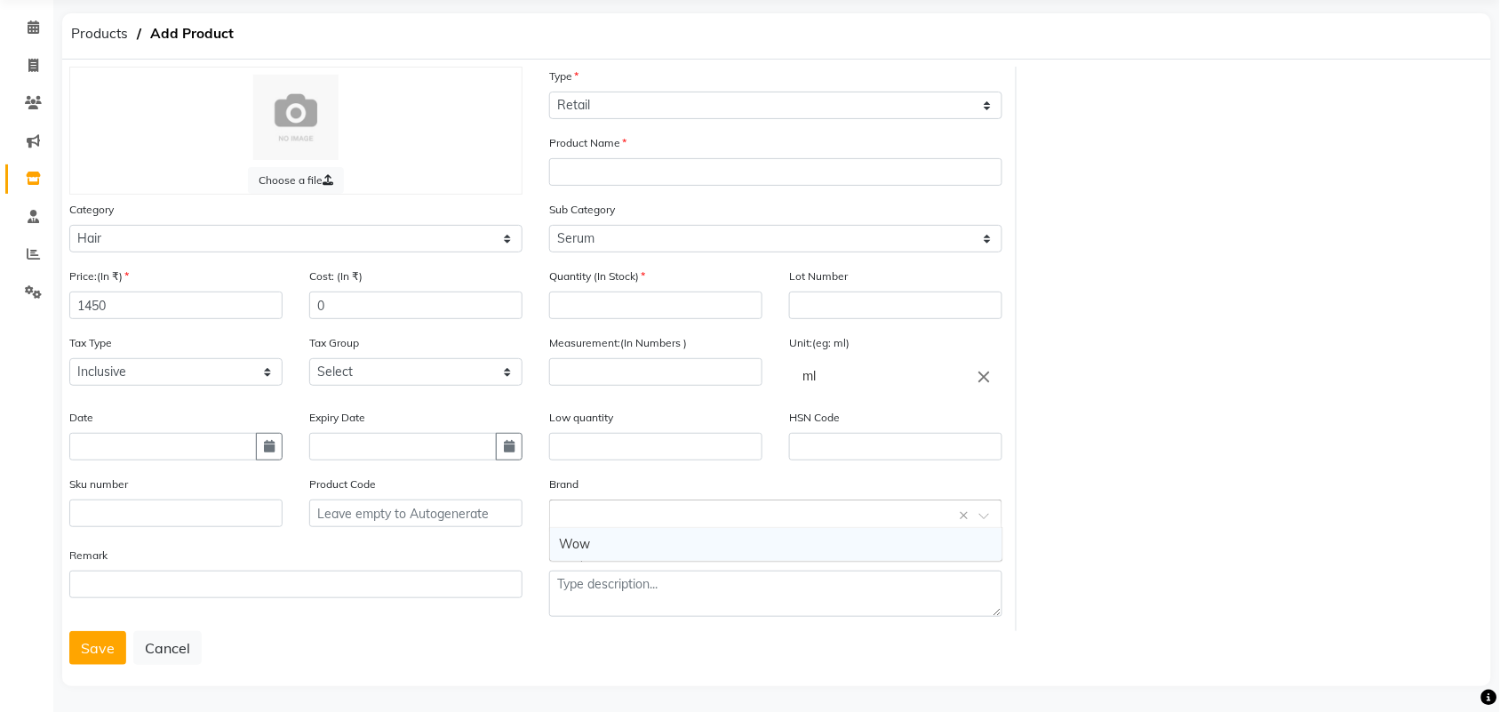
click at [611, 513] on input "text" at bounding box center [758, 514] width 398 height 19
click at [116, 646] on button "Save" at bounding box center [97, 648] width 57 height 34
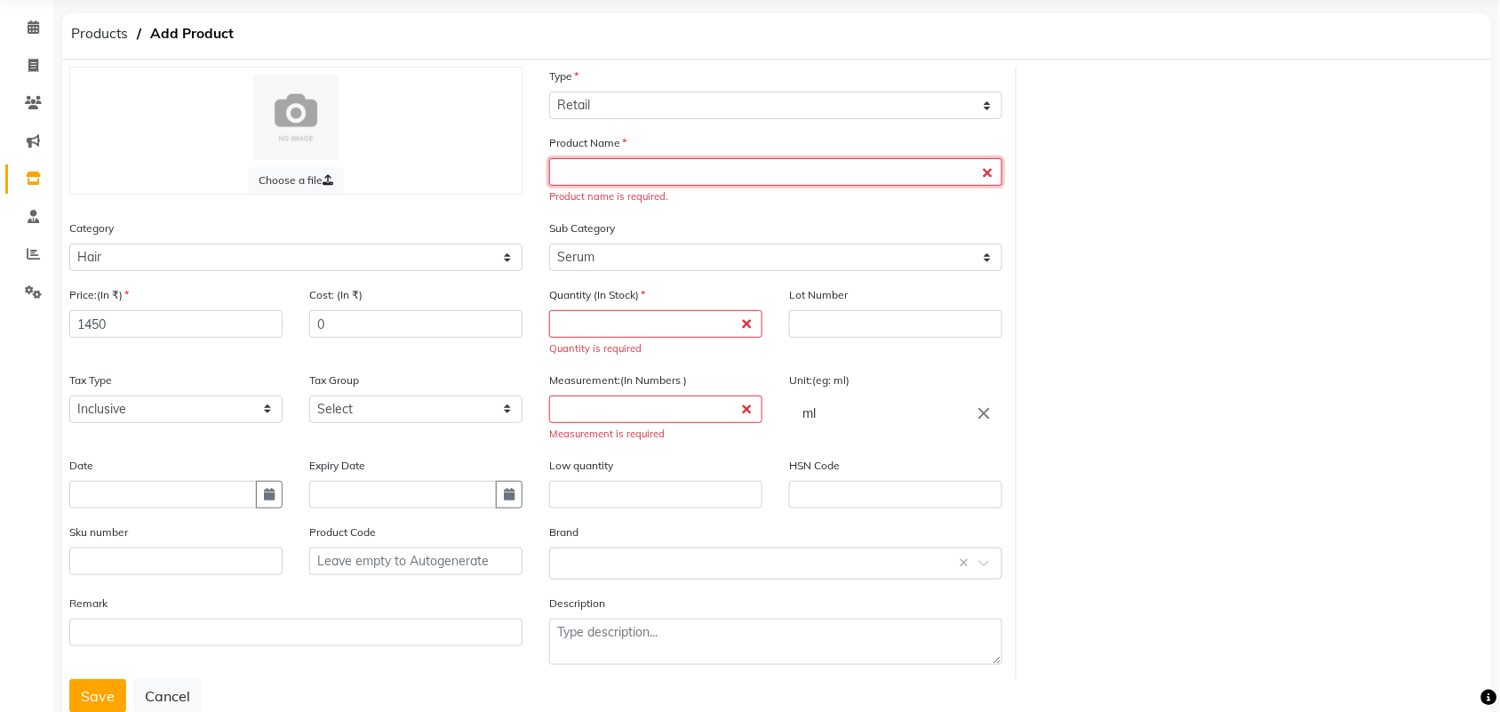
click at [643, 173] on input "text" at bounding box center [775, 172] width 453 height 28
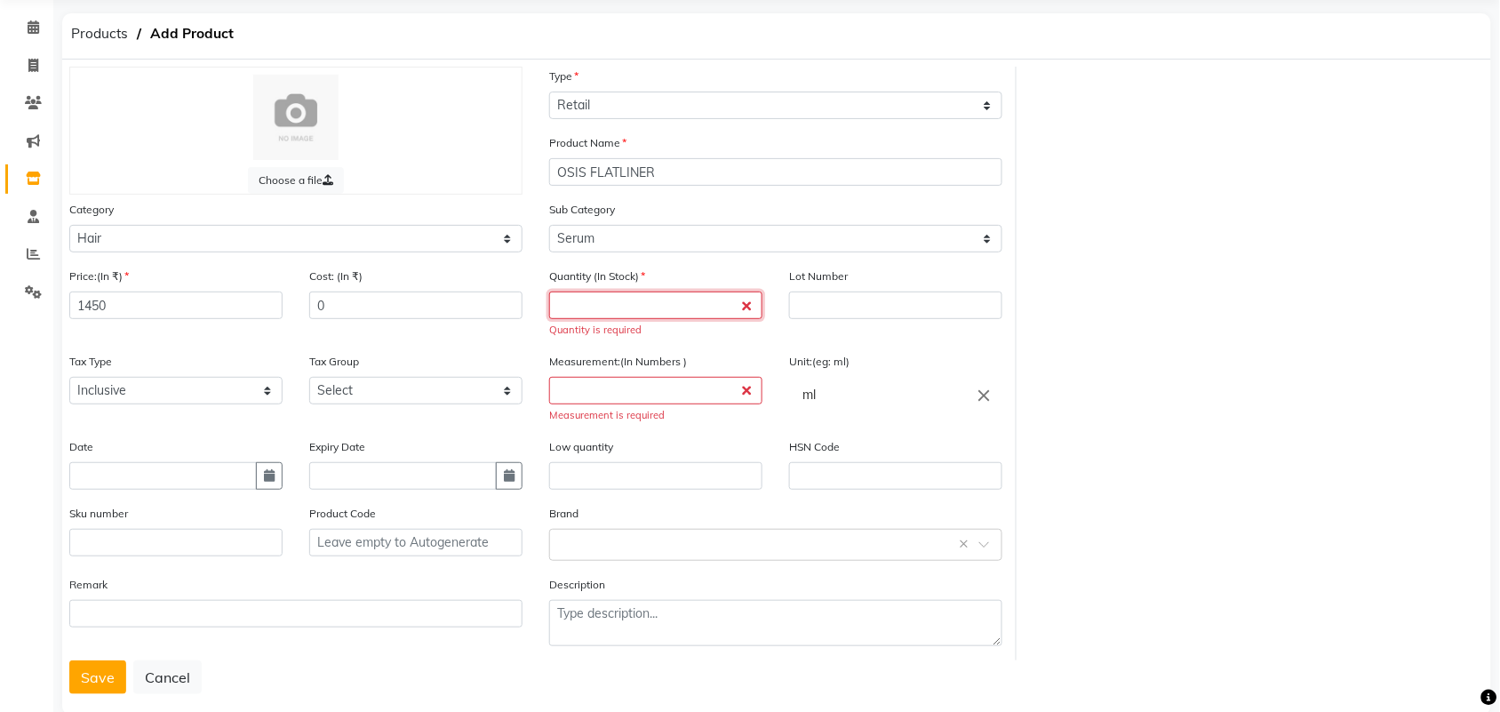
click at [636, 300] on input "number" at bounding box center [655, 306] width 213 height 28
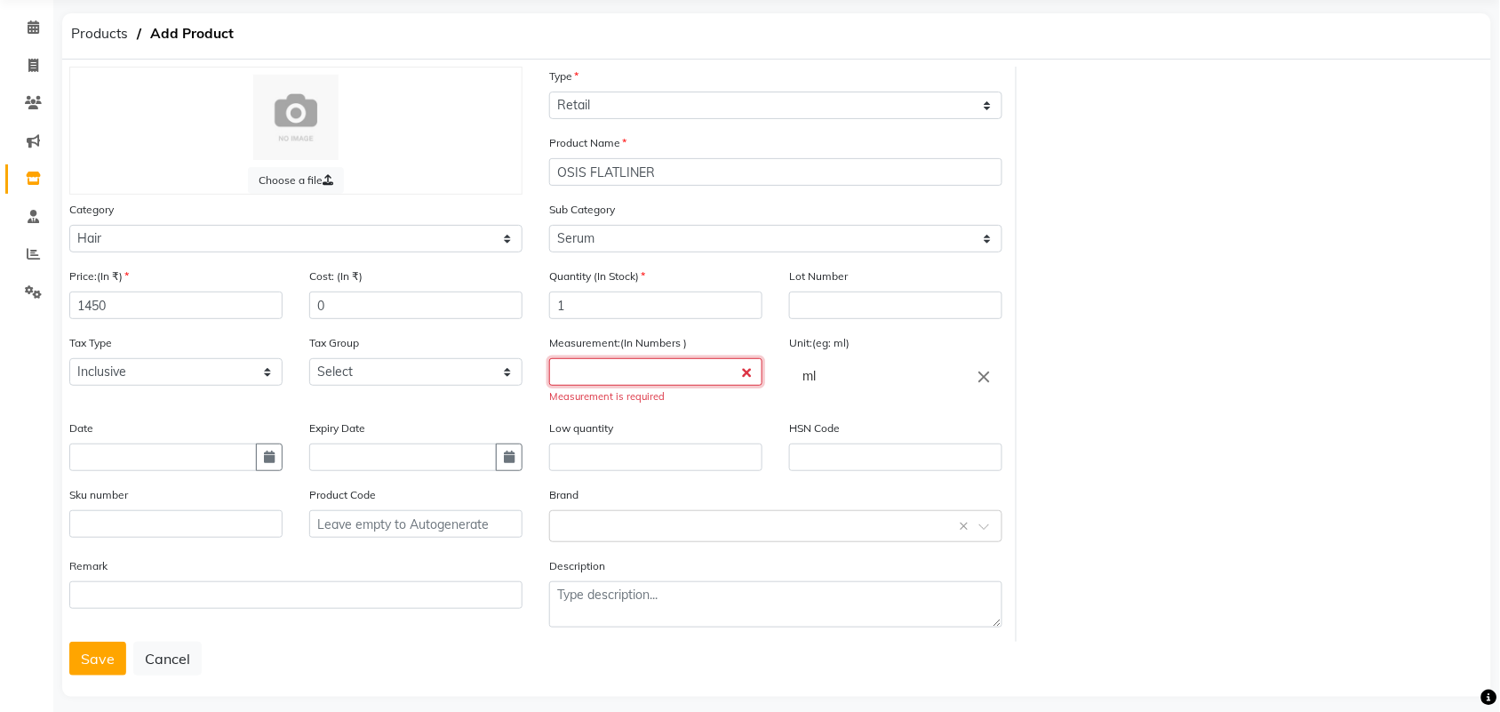
click at [659, 363] on input "number" at bounding box center [655, 372] width 213 height 28
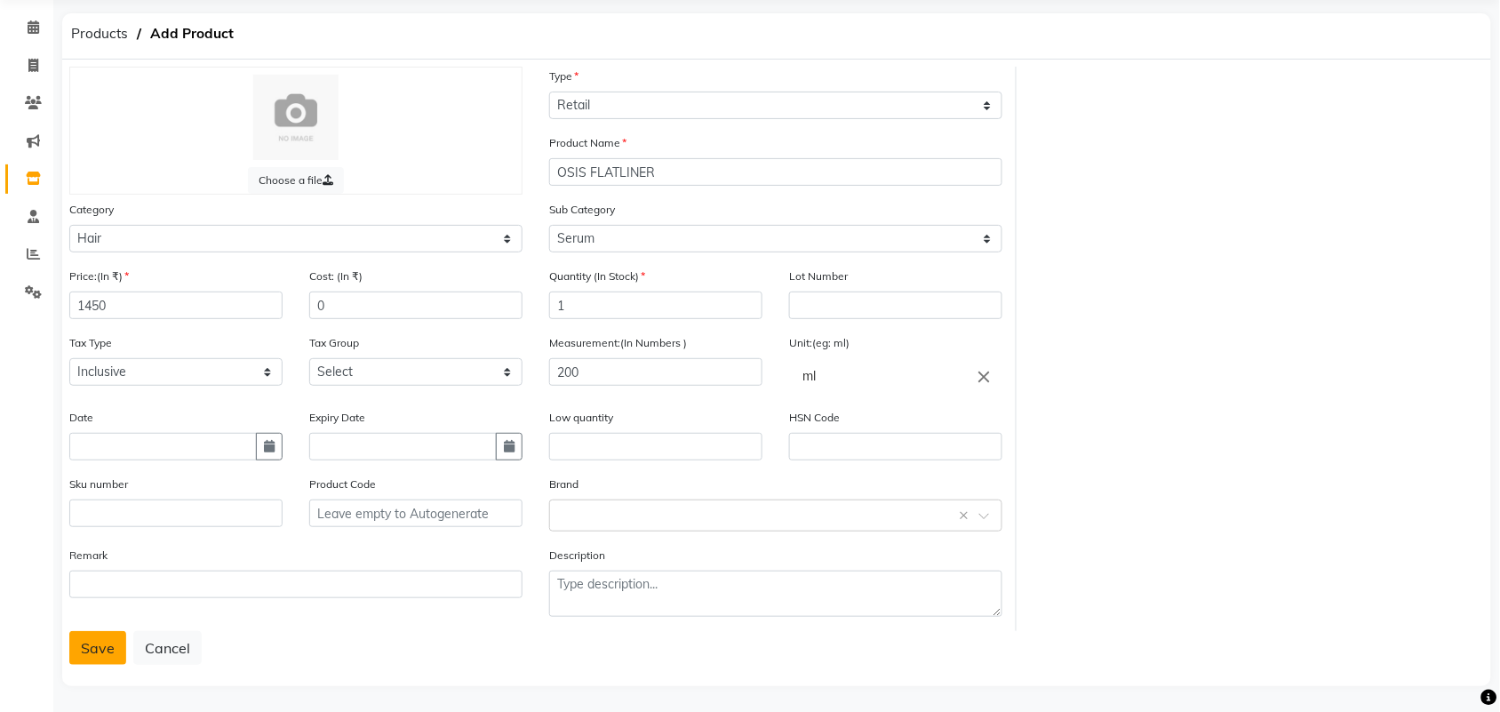
click at [102, 638] on button "Save" at bounding box center [97, 648] width 57 height 34
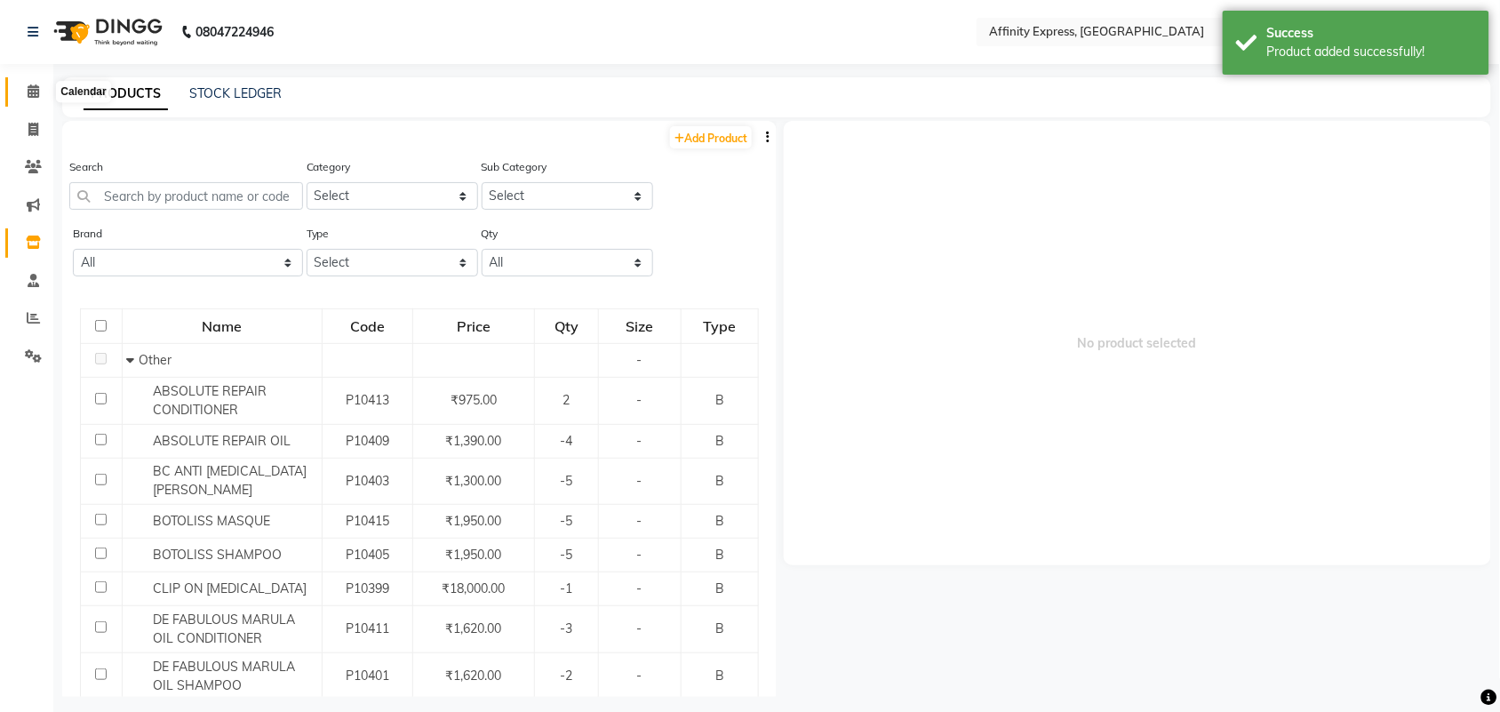
click at [36, 98] on icon at bounding box center [34, 90] width 12 height 13
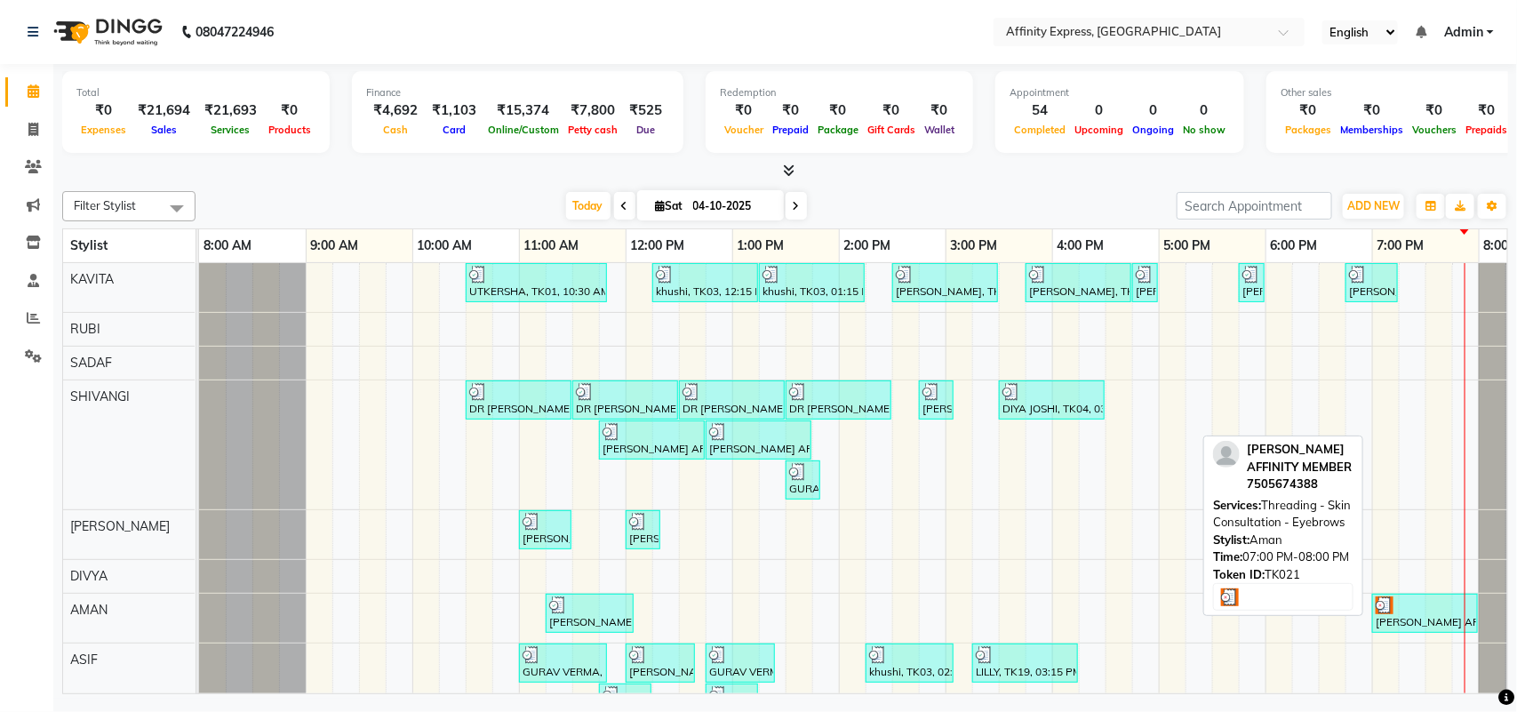
click at [1420, 630] on div "[PERSON_NAME] AFFINITY MEMBER, TK21, 07:00 PM-08:00 PM, Threading - Skin Consul…" at bounding box center [1425, 613] width 102 height 34
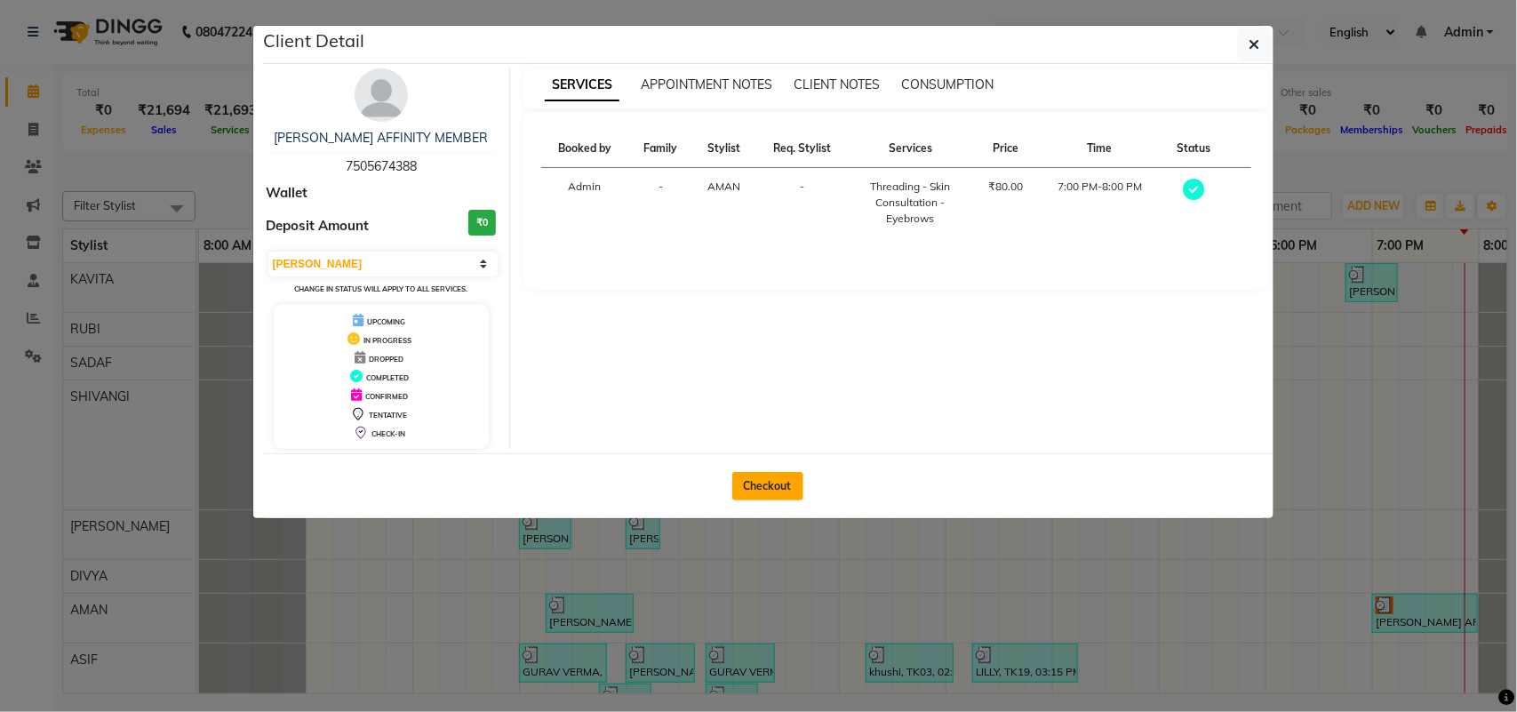
click at [769, 483] on button "Checkout" at bounding box center [767, 486] width 71 height 28
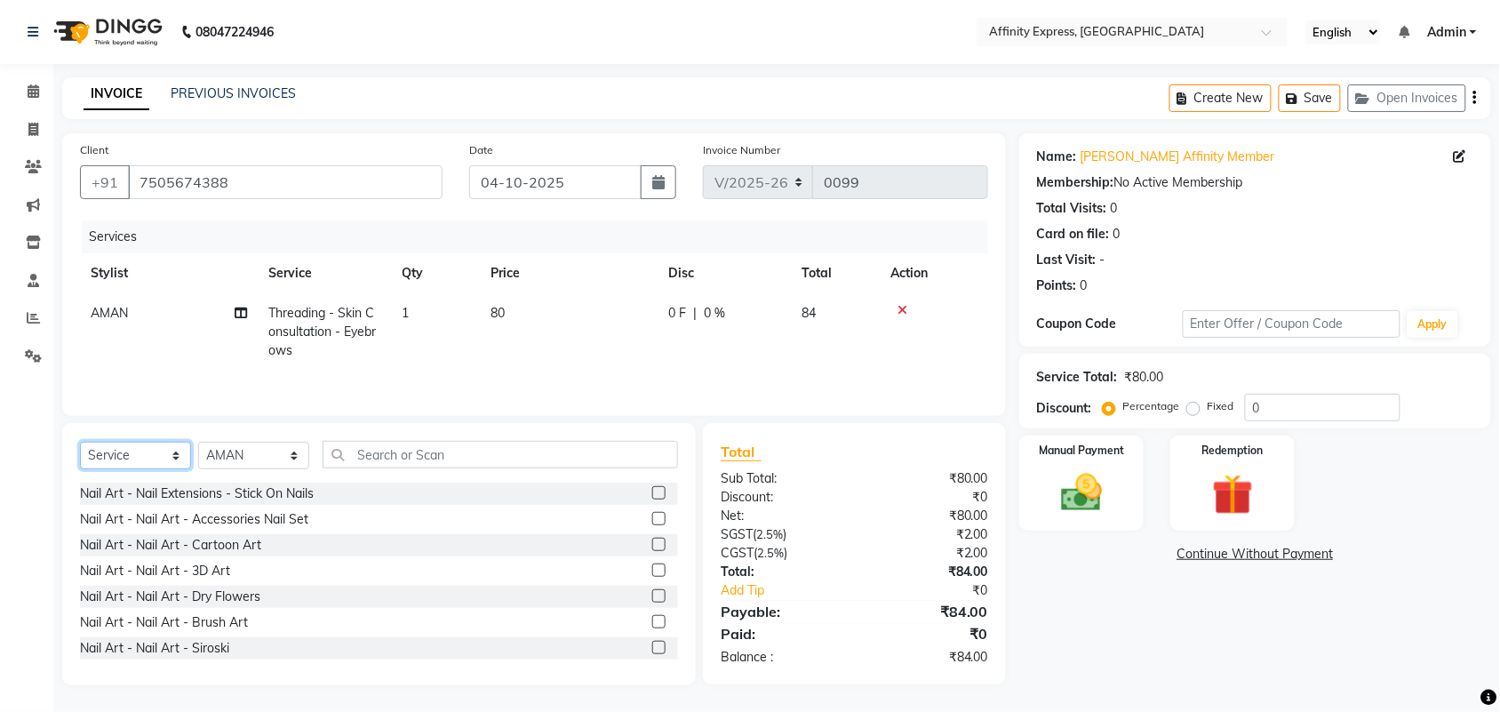
click at [172, 459] on select "Select Service Product Membership Package Voucher Prepaid Gift Card" at bounding box center [135, 456] width 111 height 28
click at [80, 444] on select "Select Service Product Membership Package Voucher Prepaid Gift Card" at bounding box center [135, 456] width 111 height 28
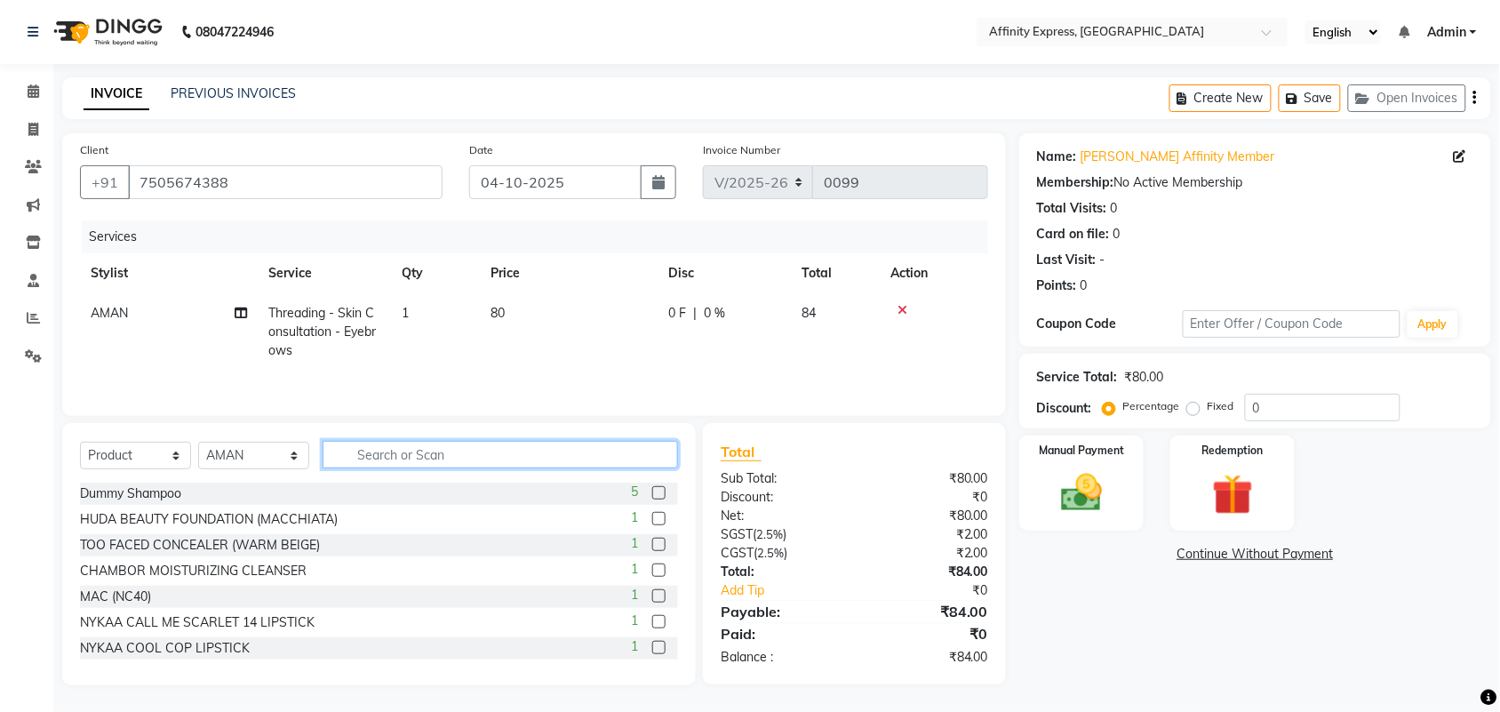
click at [542, 468] on input "text" at bounding box center [501, 455] width 356 height 28
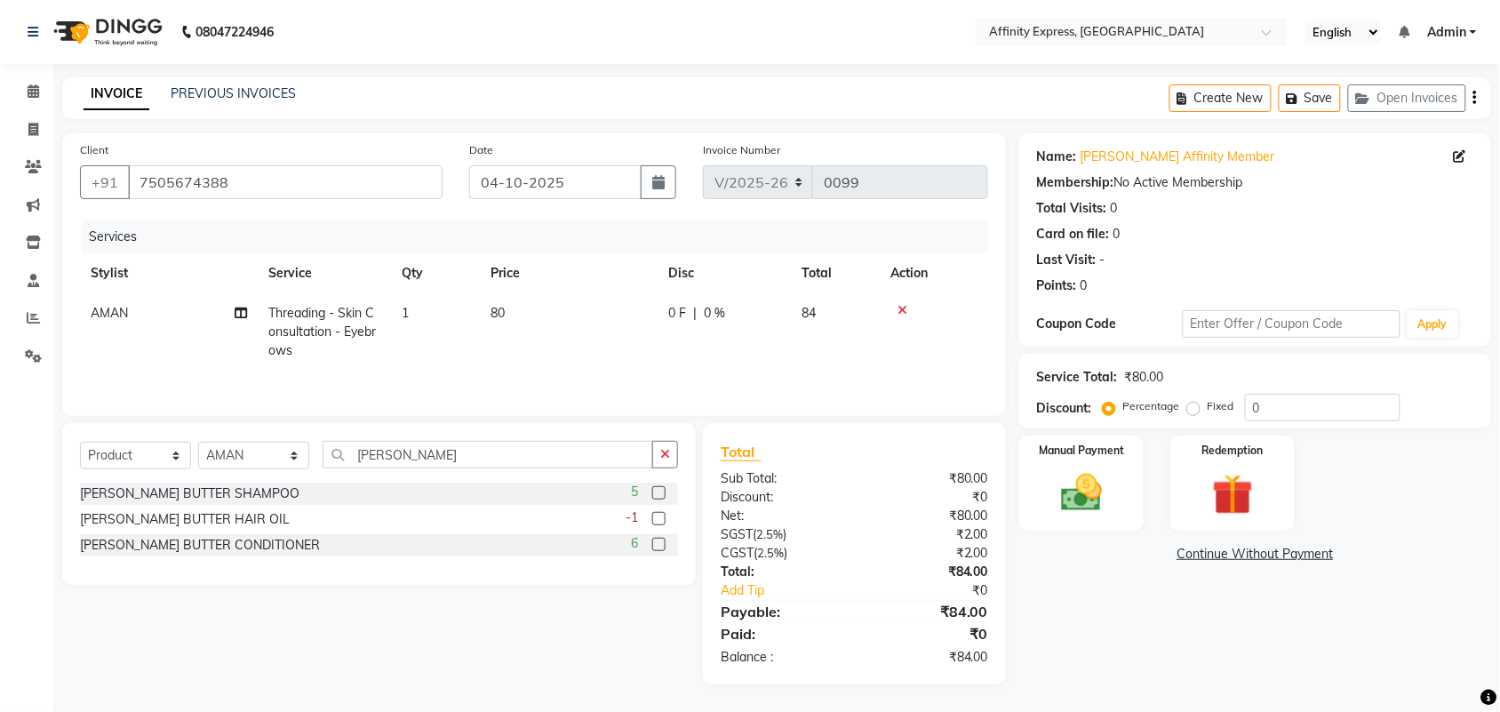
click at [660, 493] on label at bounding box center [658, 492] width 13 height 13
click at [660, 493] on input "checkbox" at bounding box center [658, 494] width 12 height 12
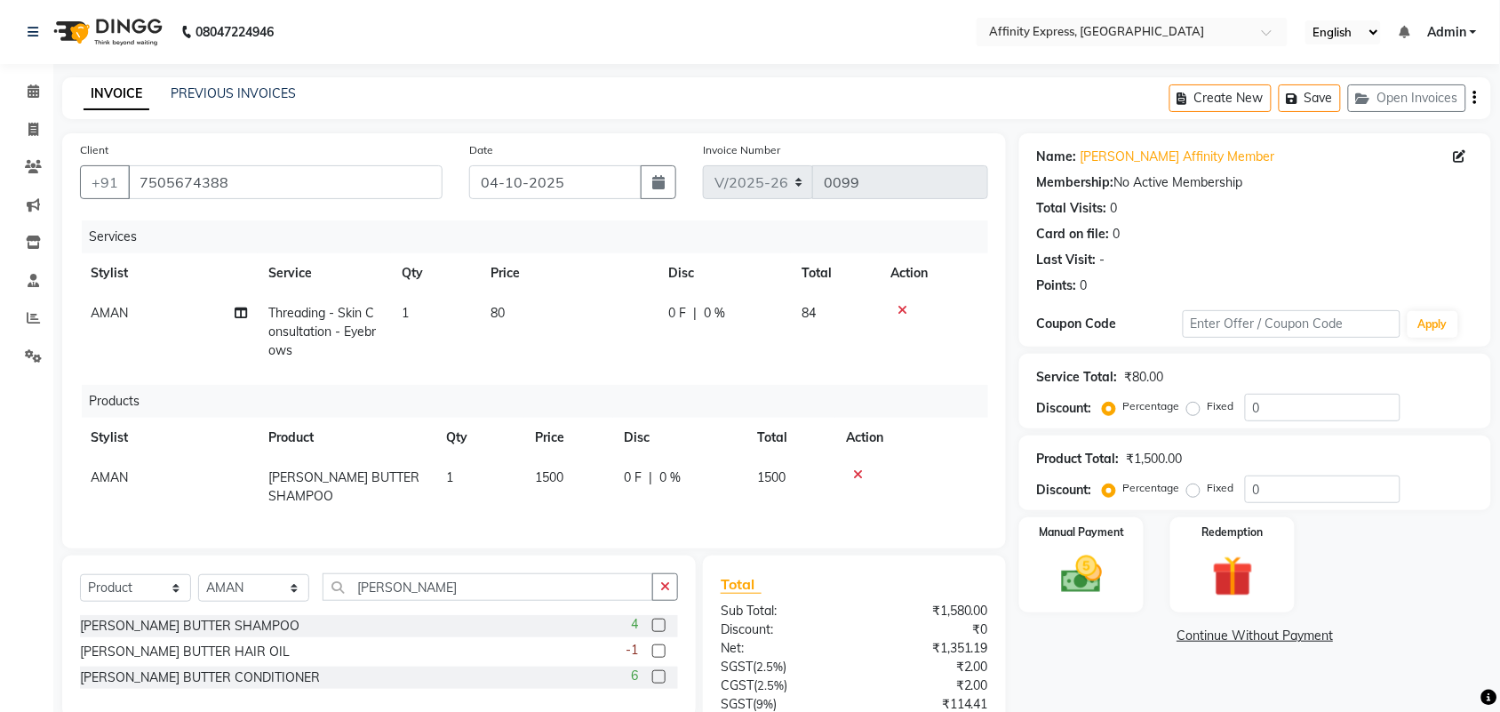
click at [654, 678] on label at bounding box center [658, 676] width 13 height 13
click at [654, 678] on input "checkbox" at bounding box center [658, 678] width 12 height 12
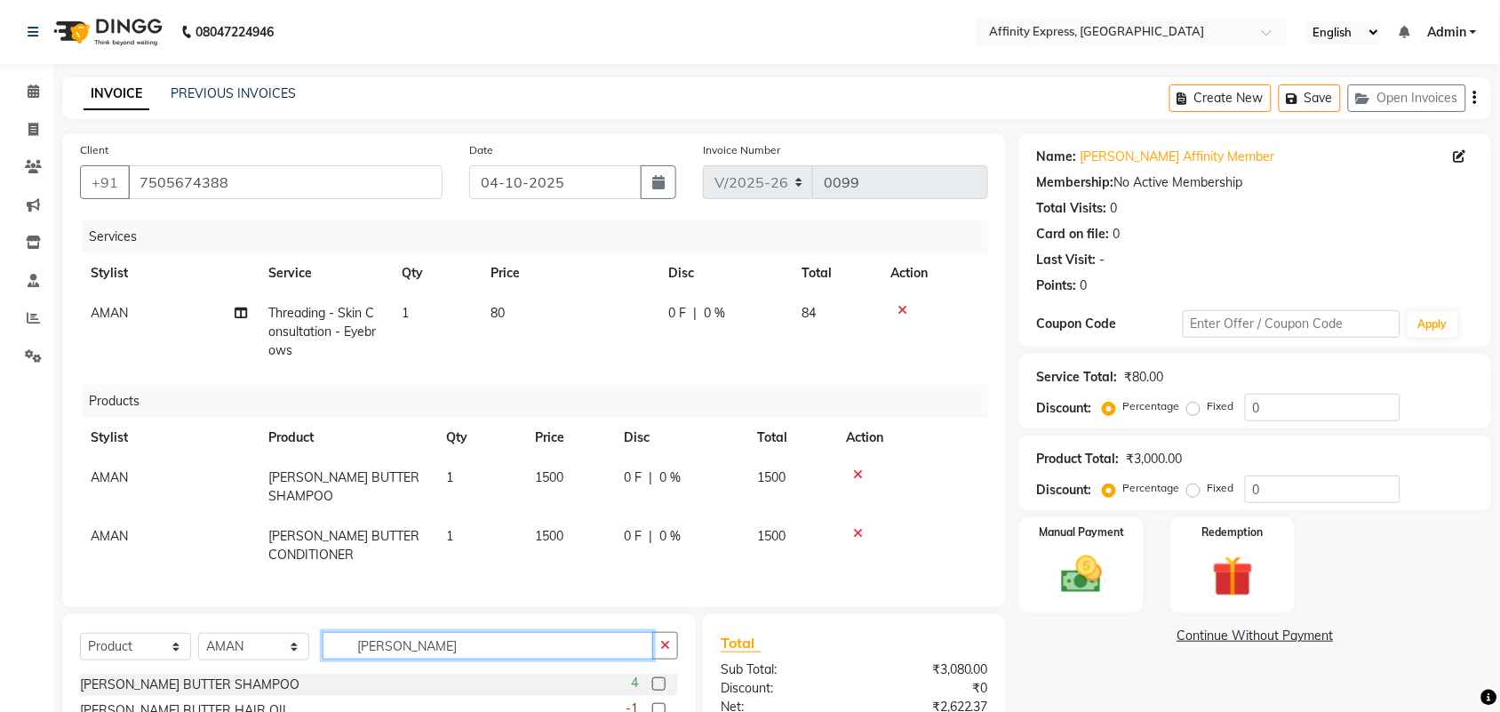
click at [454, 640] on input "[PERSON_NAME]" at bounding box center [488, 646] width 331 height 28
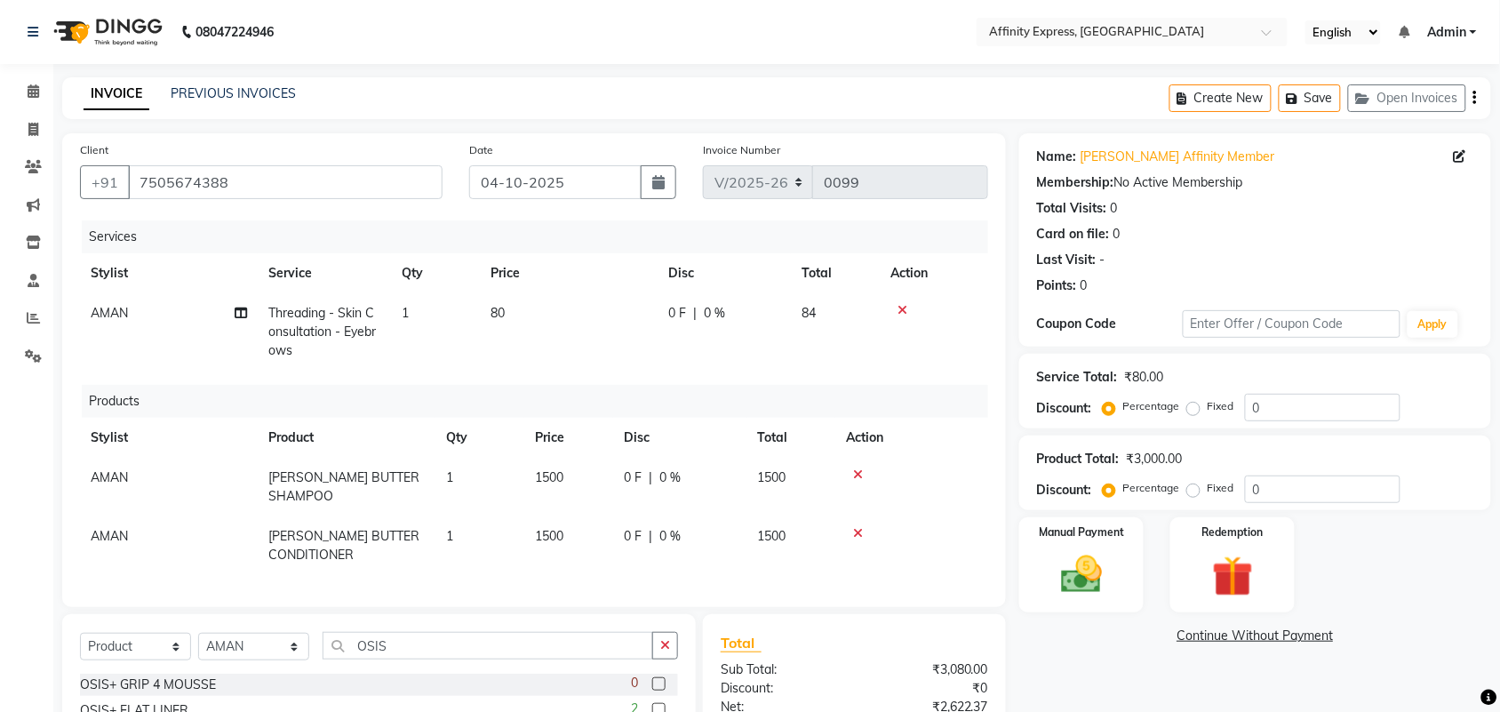
click at [652, 703] on label at bounding box center [658, 709] width 13 height 13
click at [652, 705] on input "checkbox" at bounding box center [658, 711] width 12 height 12
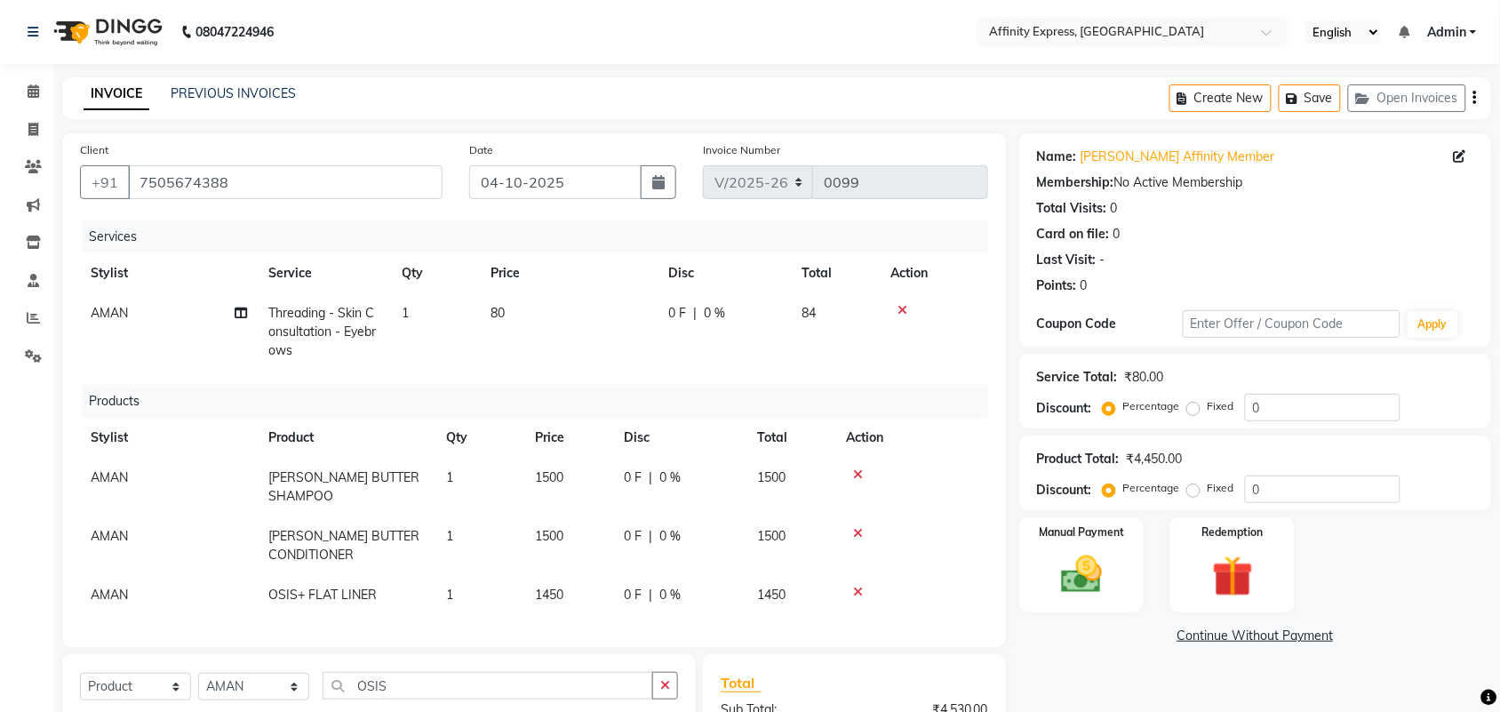
scroll to position [265, 0]
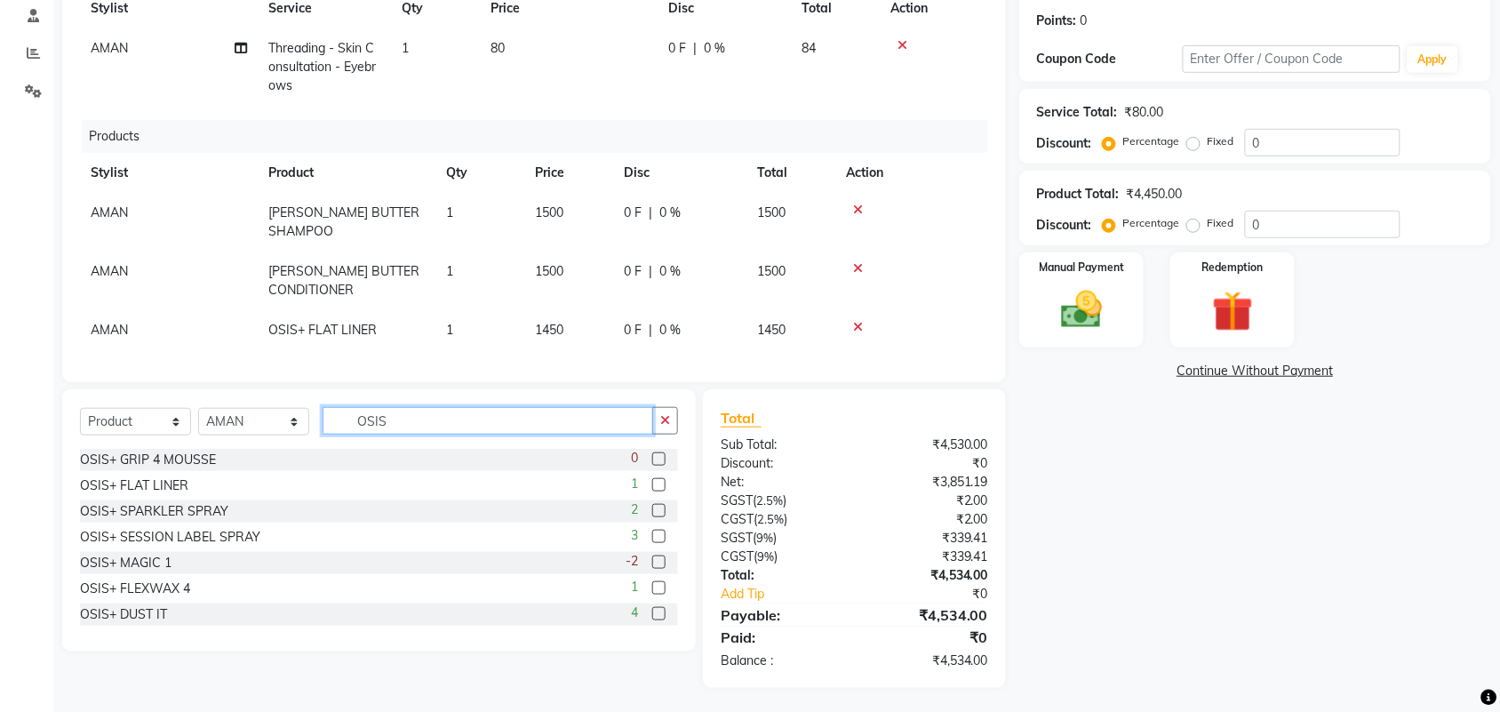
click at [440, 414] on input "OSIS" at bounding box center [488, 421] width 331 height 28
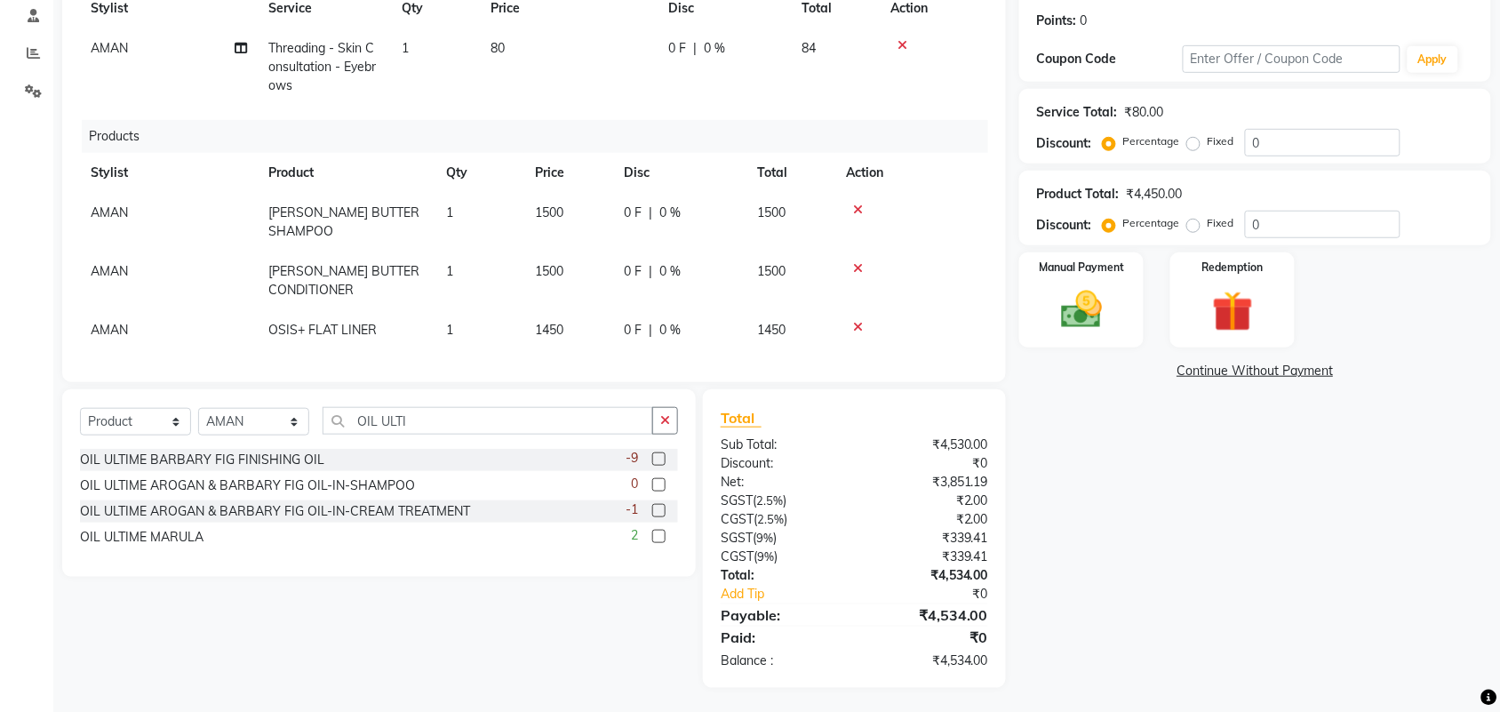
click at [655, 532] on label at bounding box center [658, 536] width 13 height 13
click at [655, 532] on input "checkbox" at bounding box center [658, 538] width 12 height 12
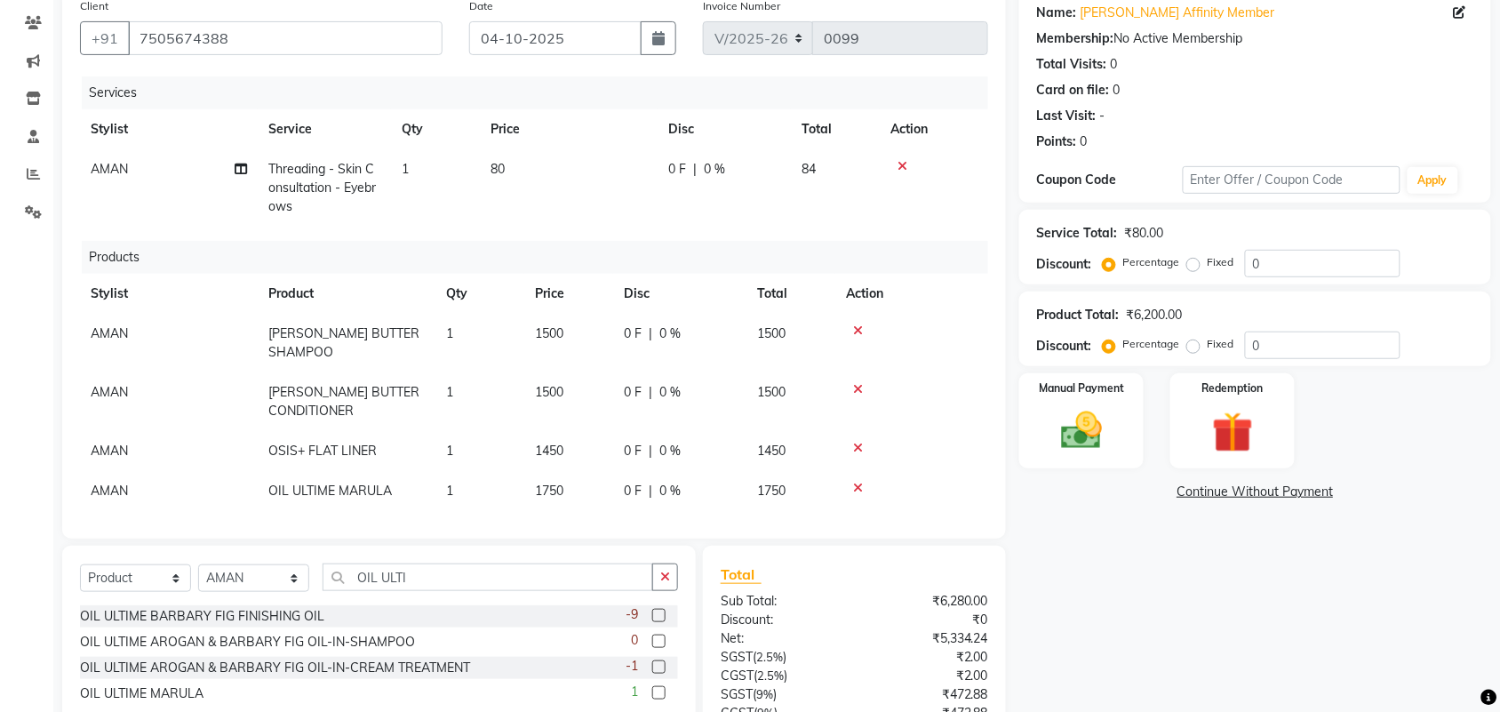
scroll to position [77, 0]
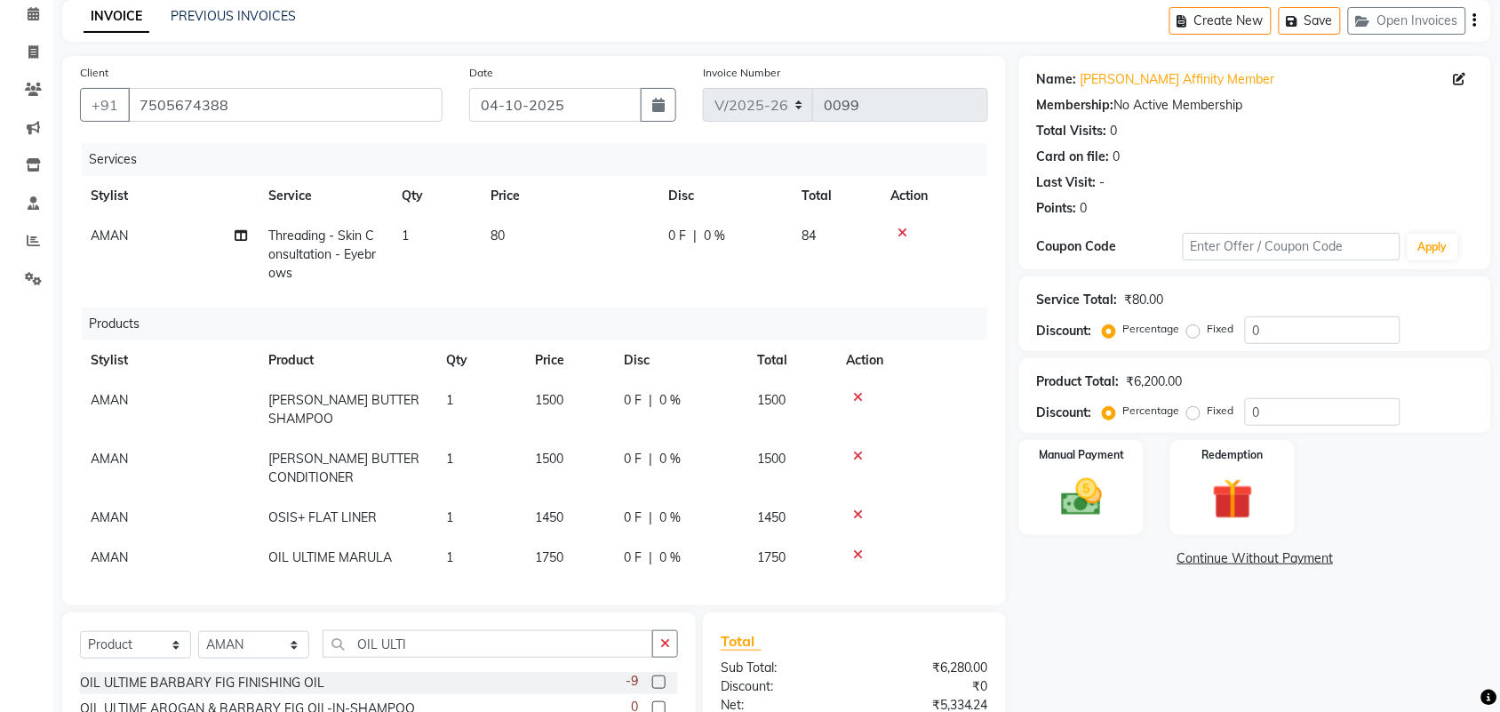
click at [1476, 20] on icon "button" at bounding box center [1476, 20] width 4 height 1
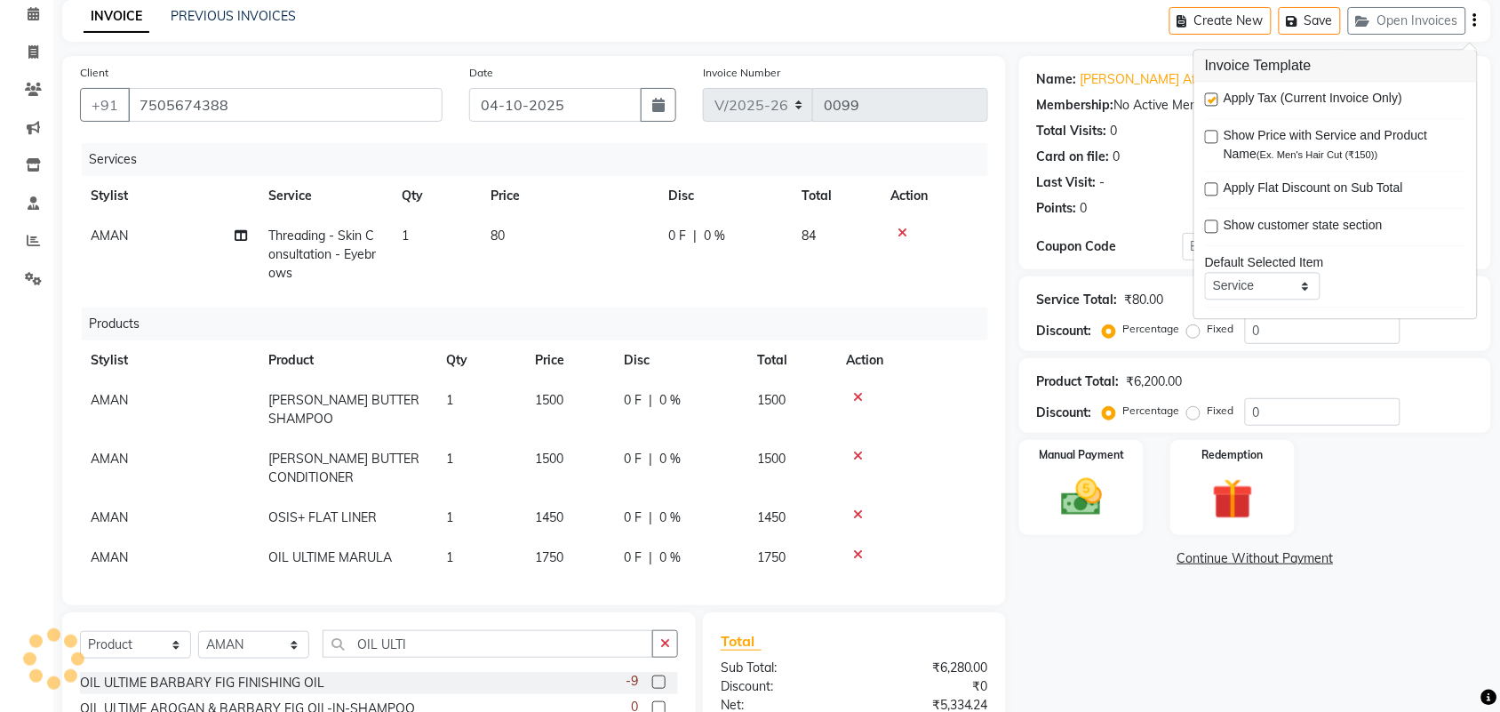
click at [1219, 104] on label at bounding box center [1211, 99] width 13 height 13
click at [1217, 104] on input "checkbox" at bounding box center [1211, 101] width 12 height 12
drag, startPoint x: 1495, startPoint y: 305, endPoint x: 1500, endPoint y: 351, distance: 46.5
click at [1500, 351] on html "08047224946 Select Location × Affinity Express, Dehradun English ENGLISH Españo…" at bounding box center [750, 279] width 1500 height 712
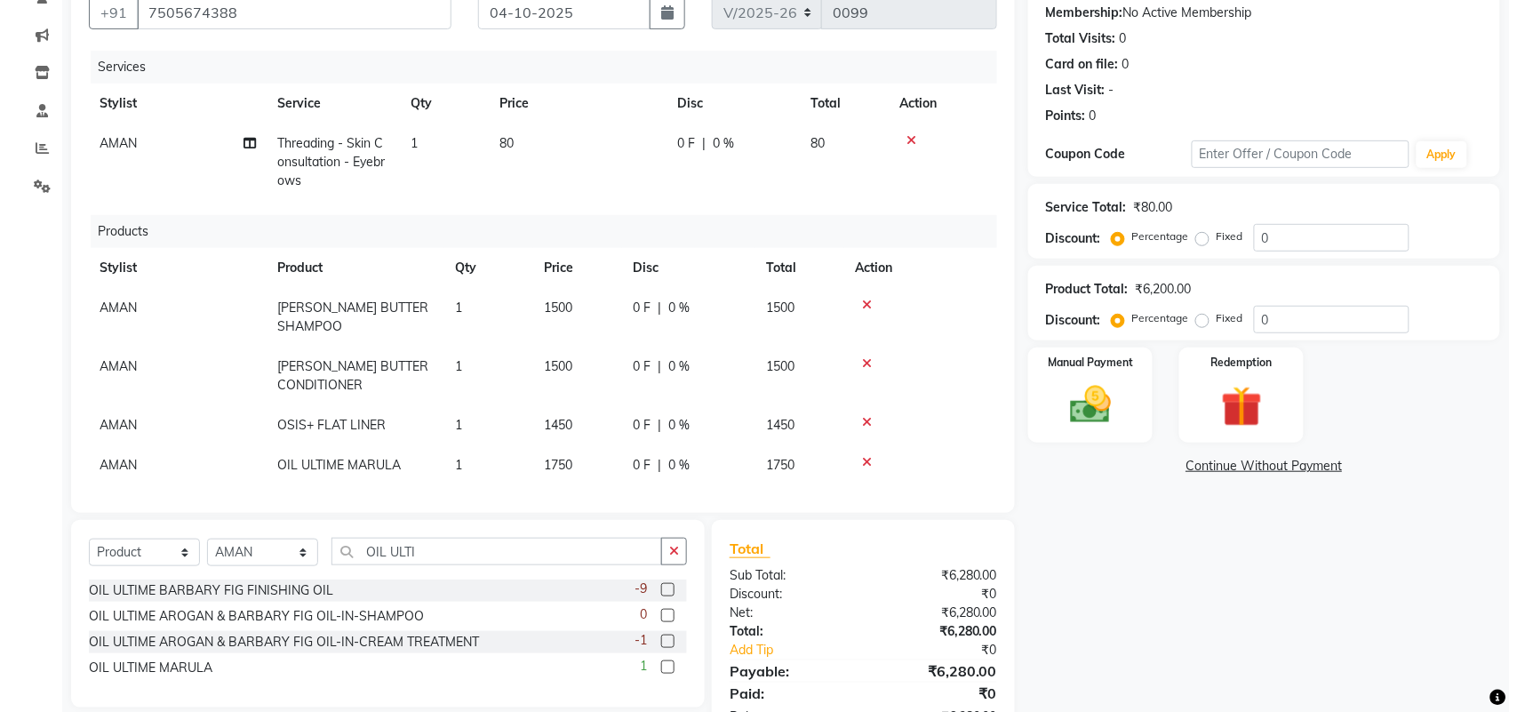
scroll to position [0, 0]
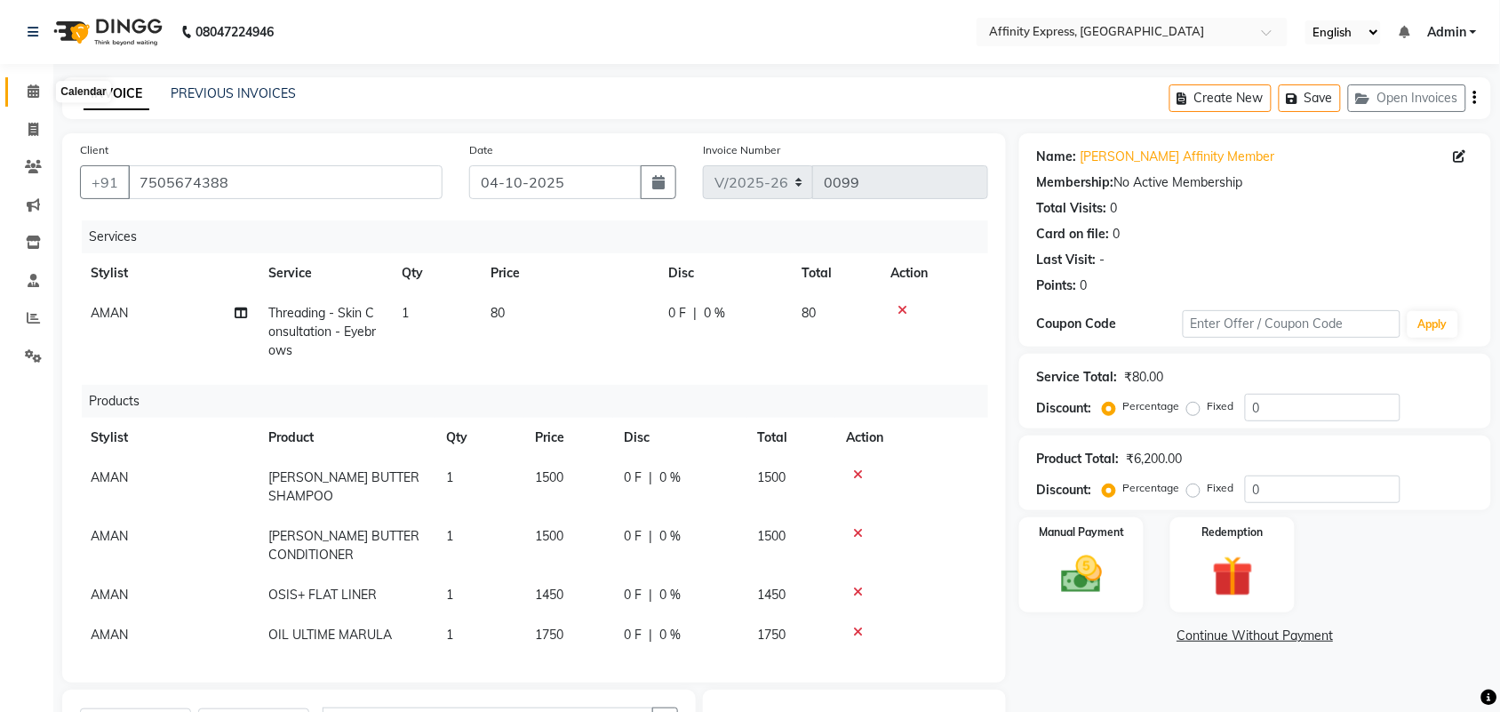
click at [31, 94] on icon at bounding box center [34, 90] width 12 height 13
click at [33, 92] on icon at bounding box center [34, 90] width 12 height 13
click at [991, 164] on div "Invoice Number V/2025 V/[PHONE_NUMBER]" at bounding box center [846, 176] width 312 height 73
click at [33, 84] on icon at bounding box center [34, 90] width 12 height 13
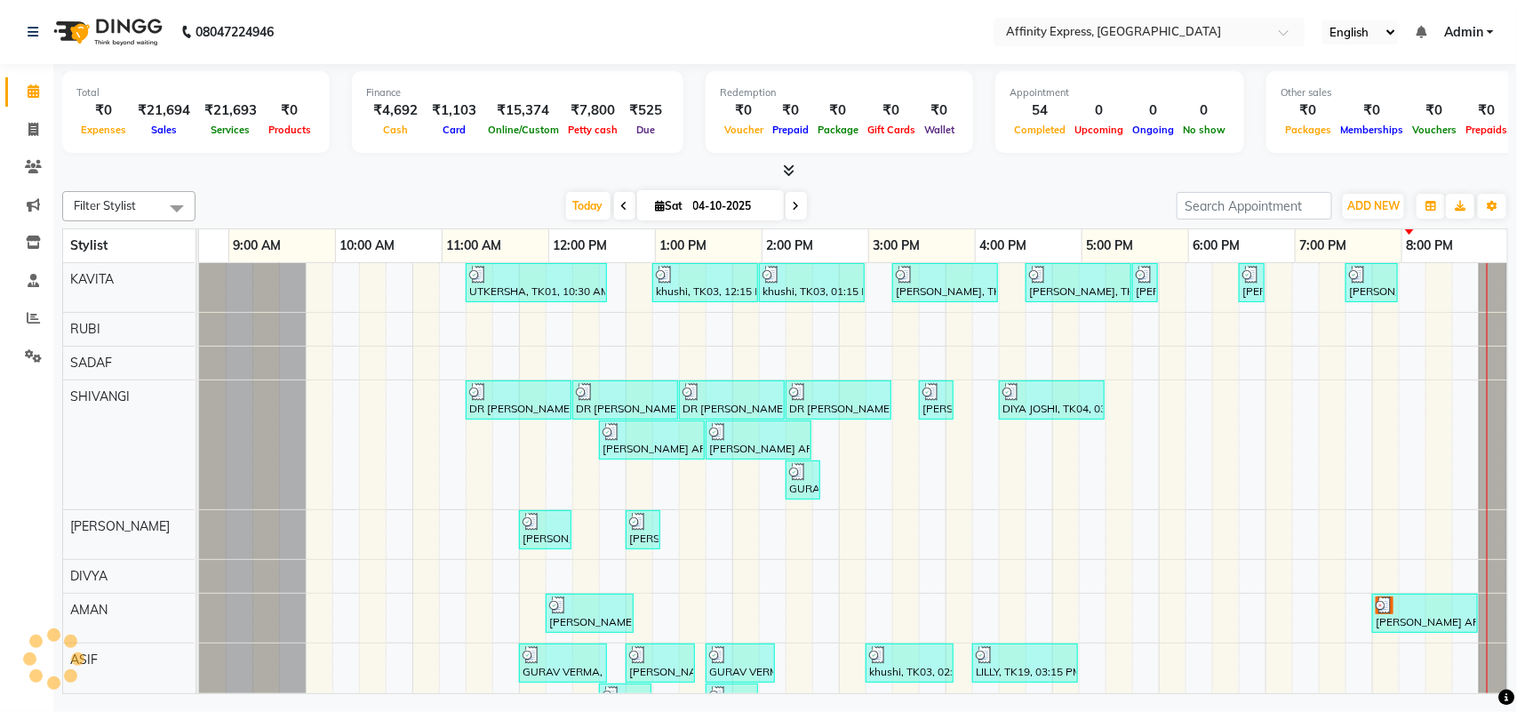
scroll to position [0, 77]
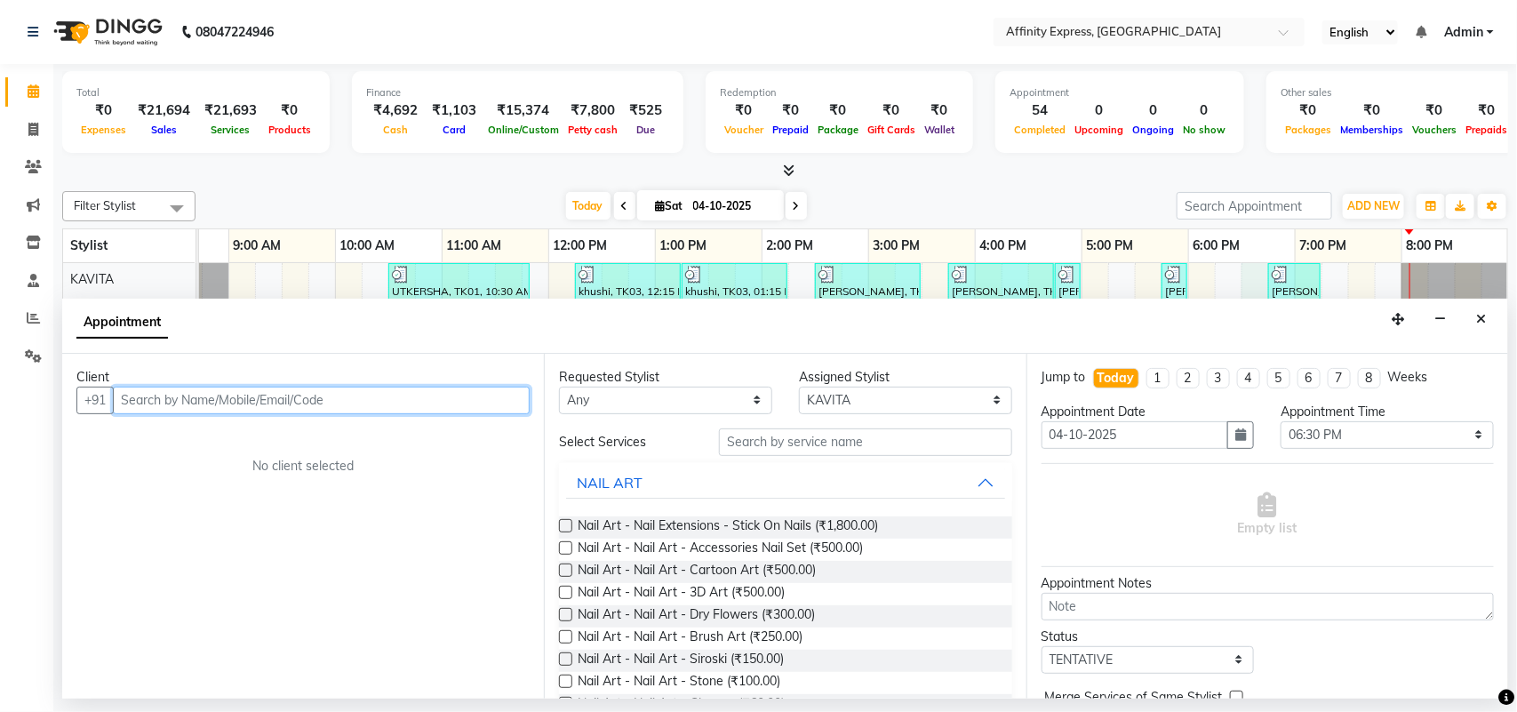
click at [300, 407] on input "text" at bounding box center [321, 401] width 417 height 28
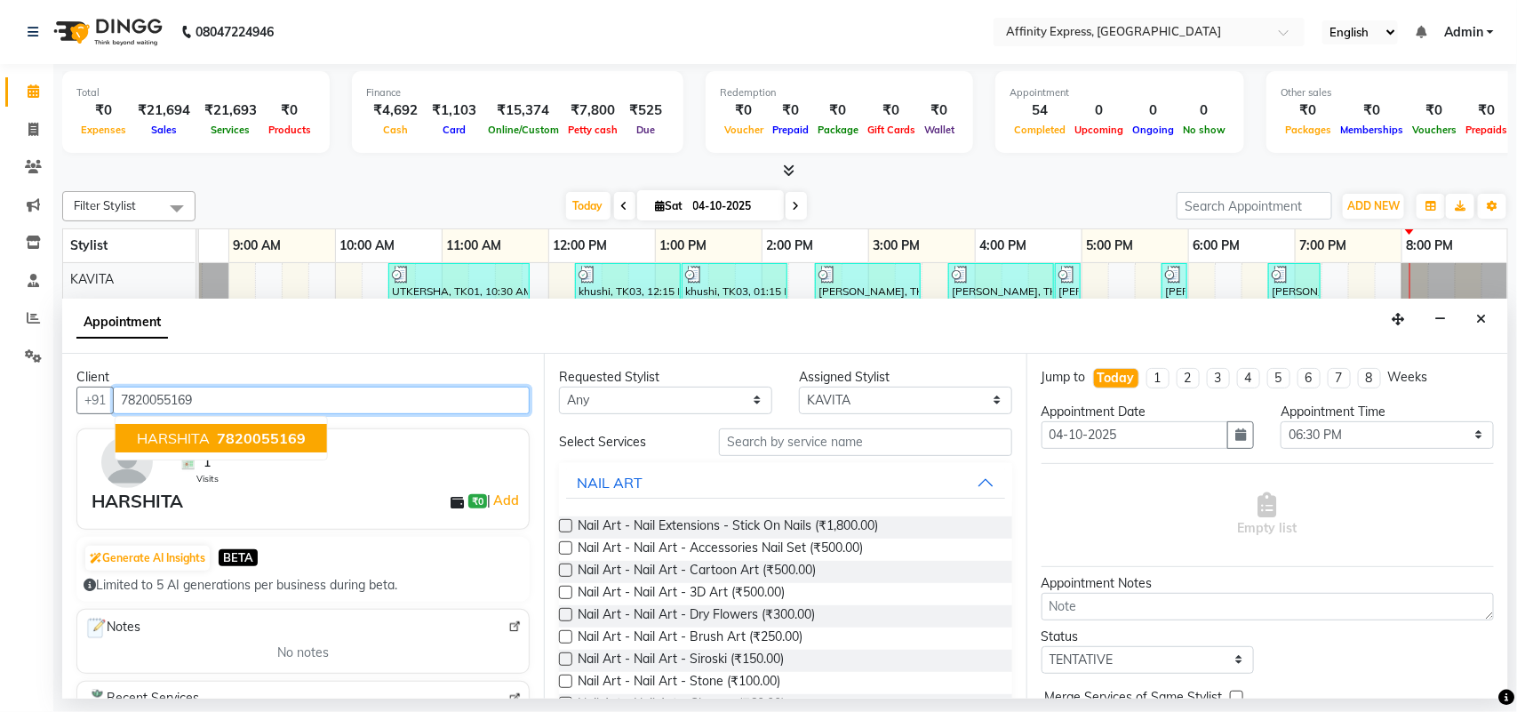
click at [278, 436] on span "7820055169" at bounding box center [261, 438] width 89 height 18
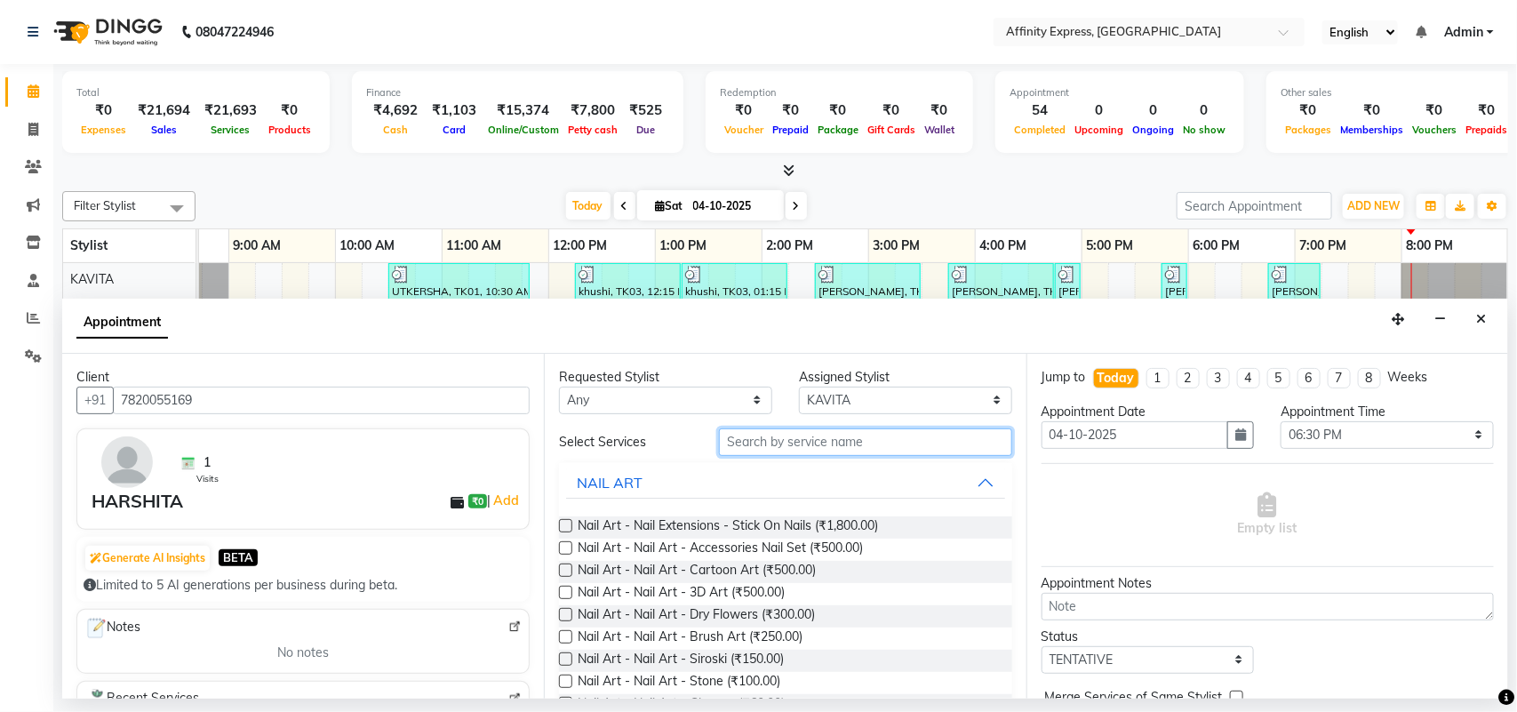
click at [789, 449] on input "text" at bounding box center [865, 442] width 293 height 28
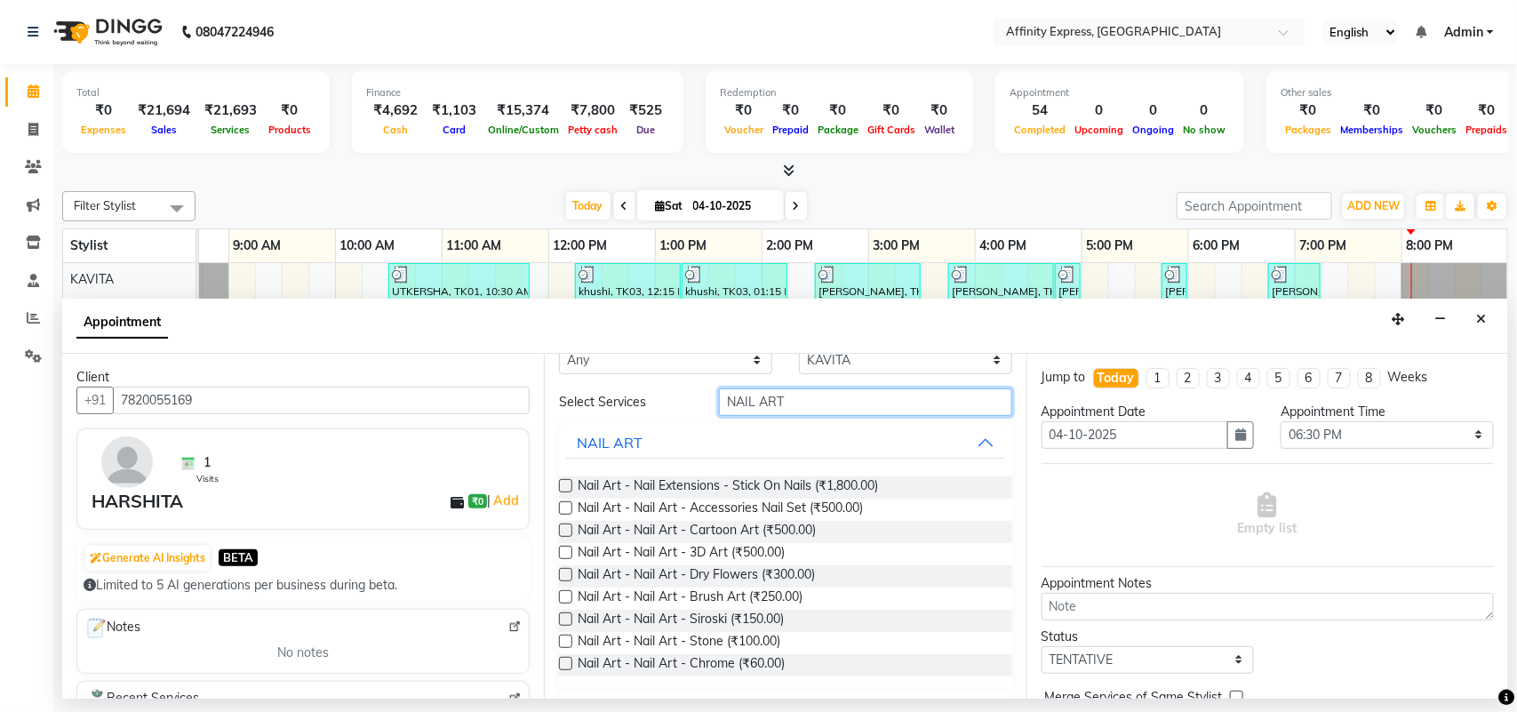
scroll to position [32, 0]
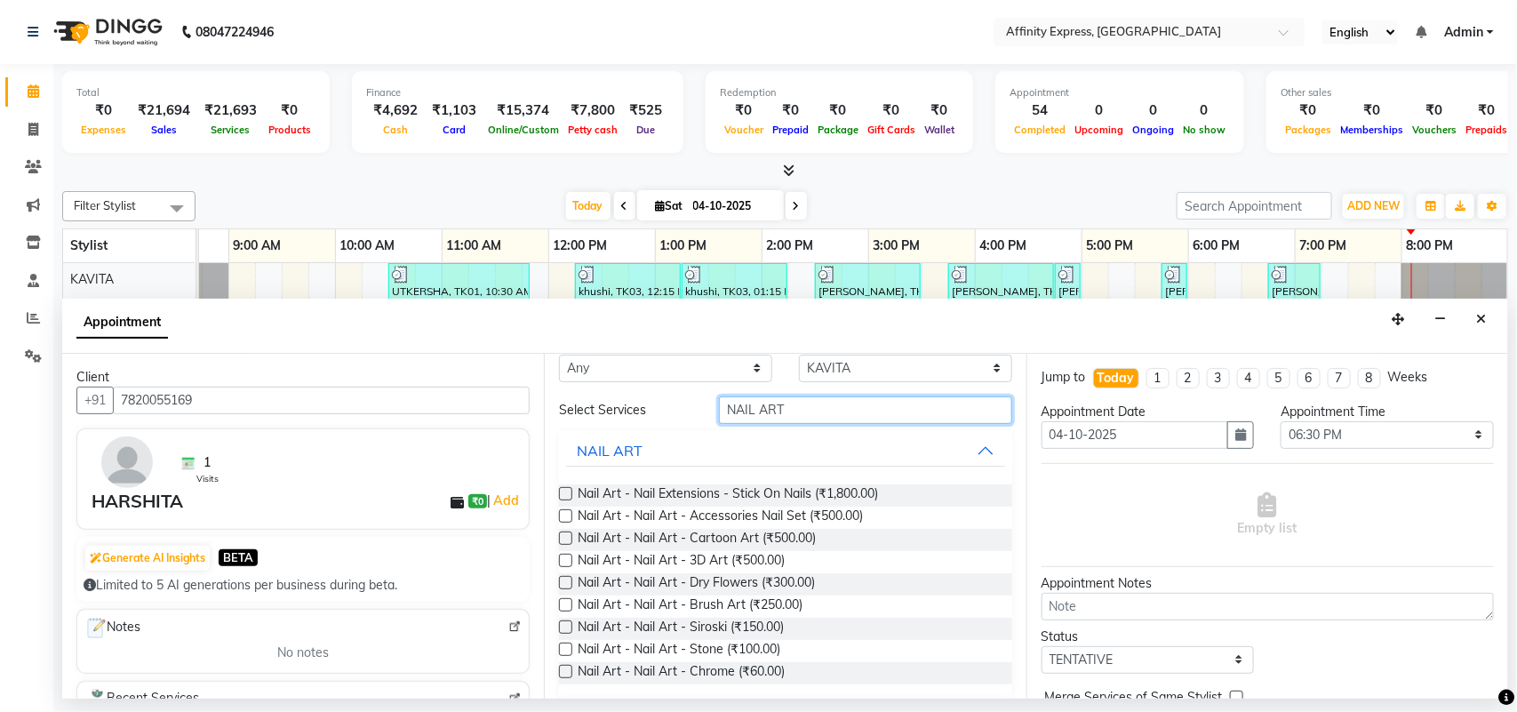
click at [836, 411] on input "NAIL ART" at bounding box center [865, 410] width 293 height 28
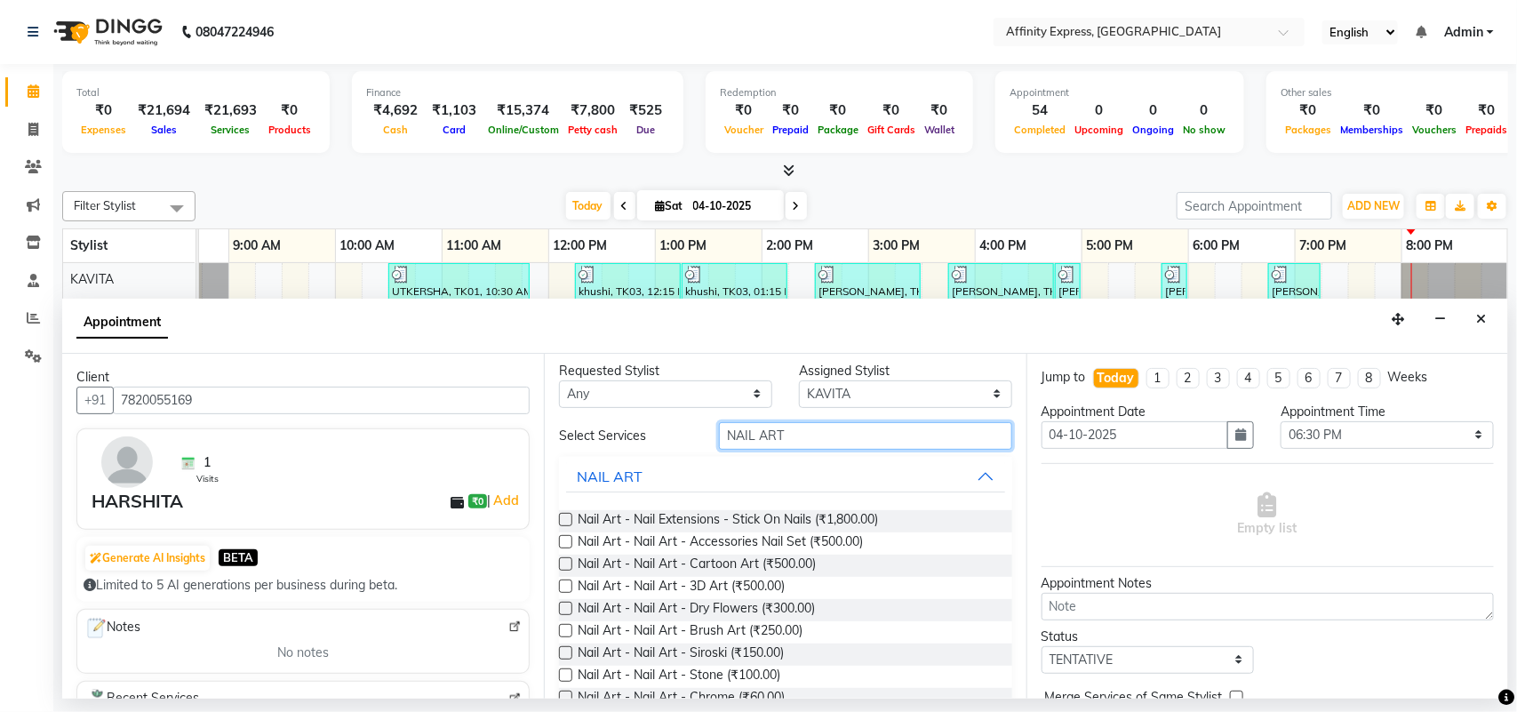
scroll to position [4, 0]
click at [566, 545] on label at bounding box center [565, 543] width 13 height 13
click at [566, 545] on input "checkbox" at bounding box center [565, 546] width 12 height 12
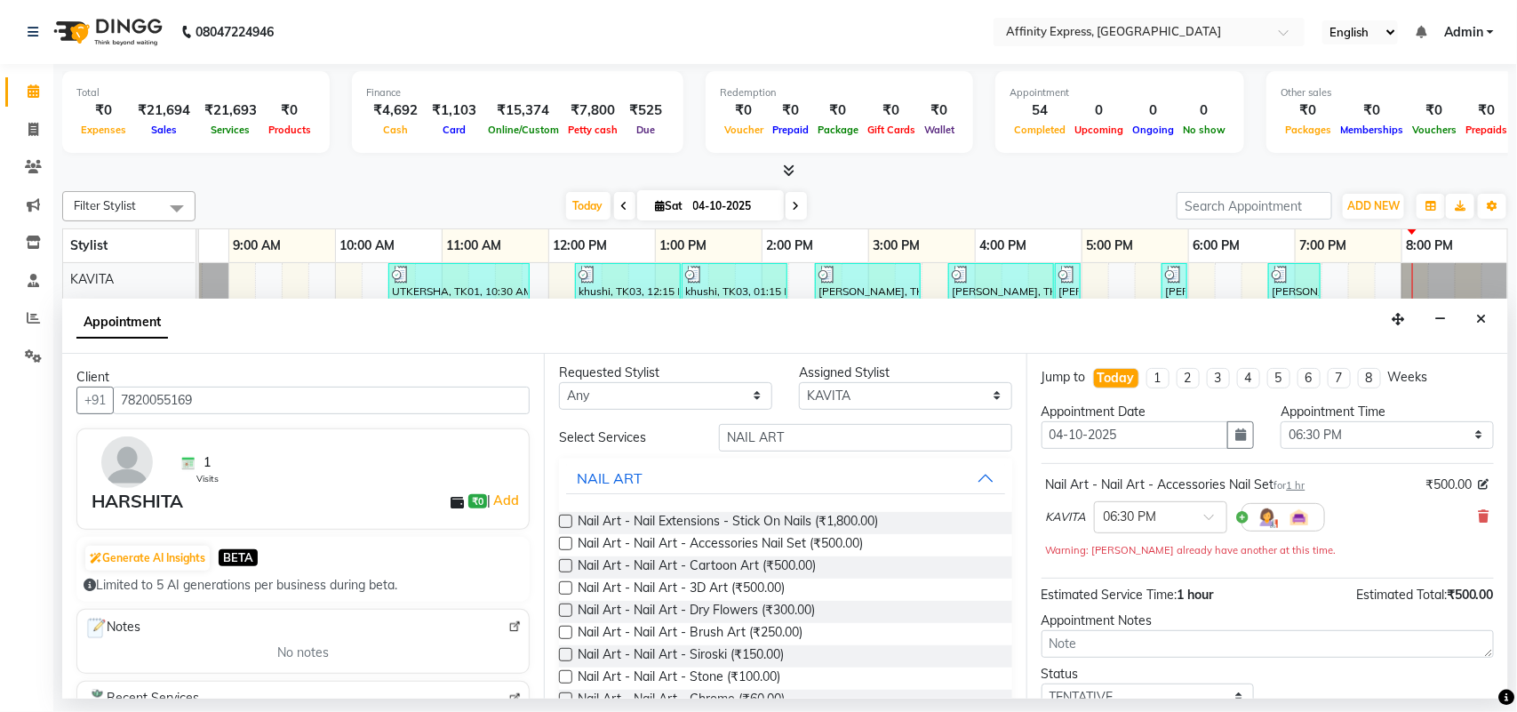
click at [566, 545] on label at bounding box center [565, 543] width 13 height 13
click at [566, 545] on input "checkbox" at bounding box center [565, 546] width 12 height 12
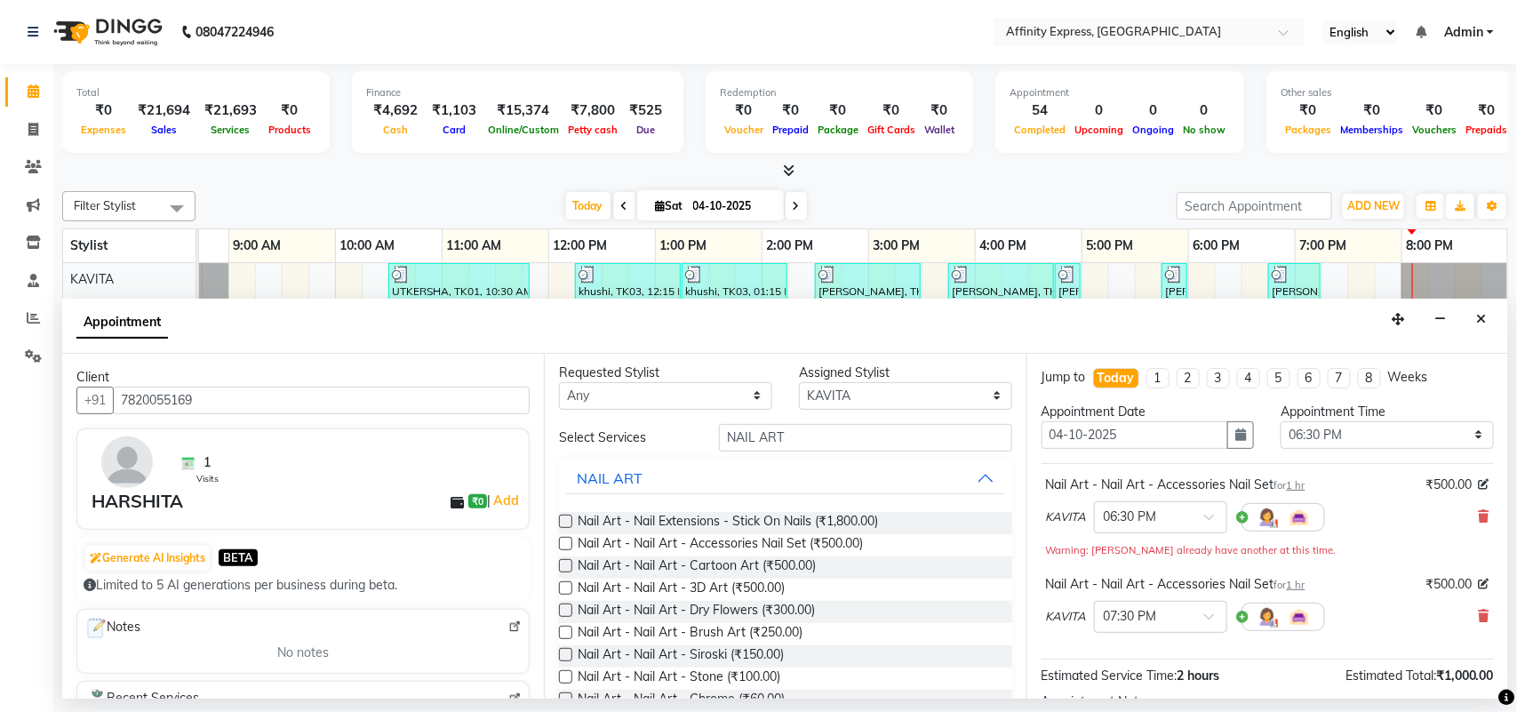
click at [563, 540] on label at bounding box center [565, 543] width 13 height 13
click at [563, 540] on input "checkbox" at bounding box center [565, 546] width 12 height 12
click at [1479, 514] on icon at bounding box center [1484, 516] width 11 height 12
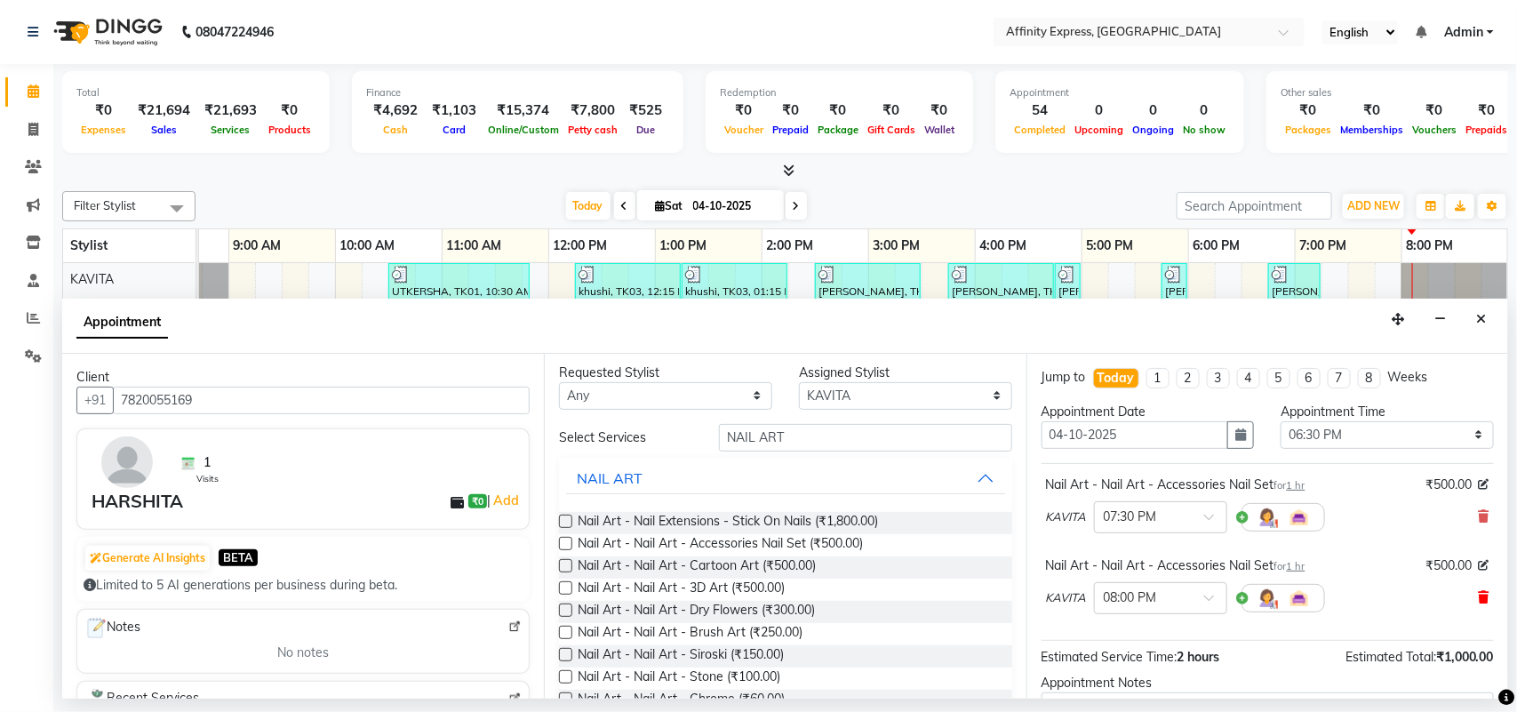
click at [1479, 597] on icon at bounding box center [1484, 597] width 11 height 12
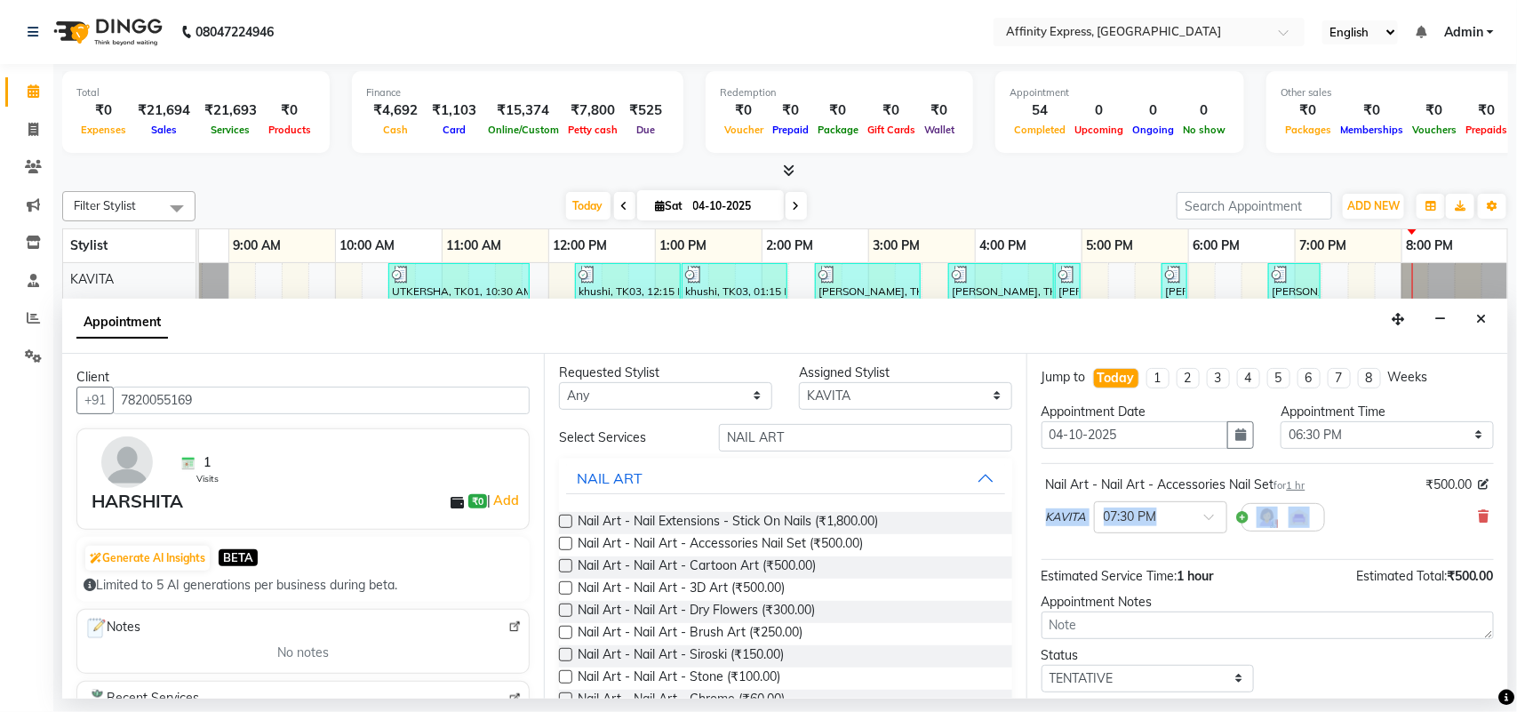
drag, startPoint x: 1486, startPoint y: 484, endPoint x: 1486, endPoint y: 496, distance: 11.6
click at [1486, 496] on div "Jump to [DATE] 1 2 3 4 5 6 7 8 Weeks Appointment Date [DATE] Appointment Time S…" at bounding box center [1268, 526] width 482 height 345
click at [1321, 499] on div "KAVITA × 07:30 PM" at bounding box center [1185, 517] width 279 height 46
click at [1300, 489] on span "1 hr" at bounding box center [1296, 485] width 19 height 12
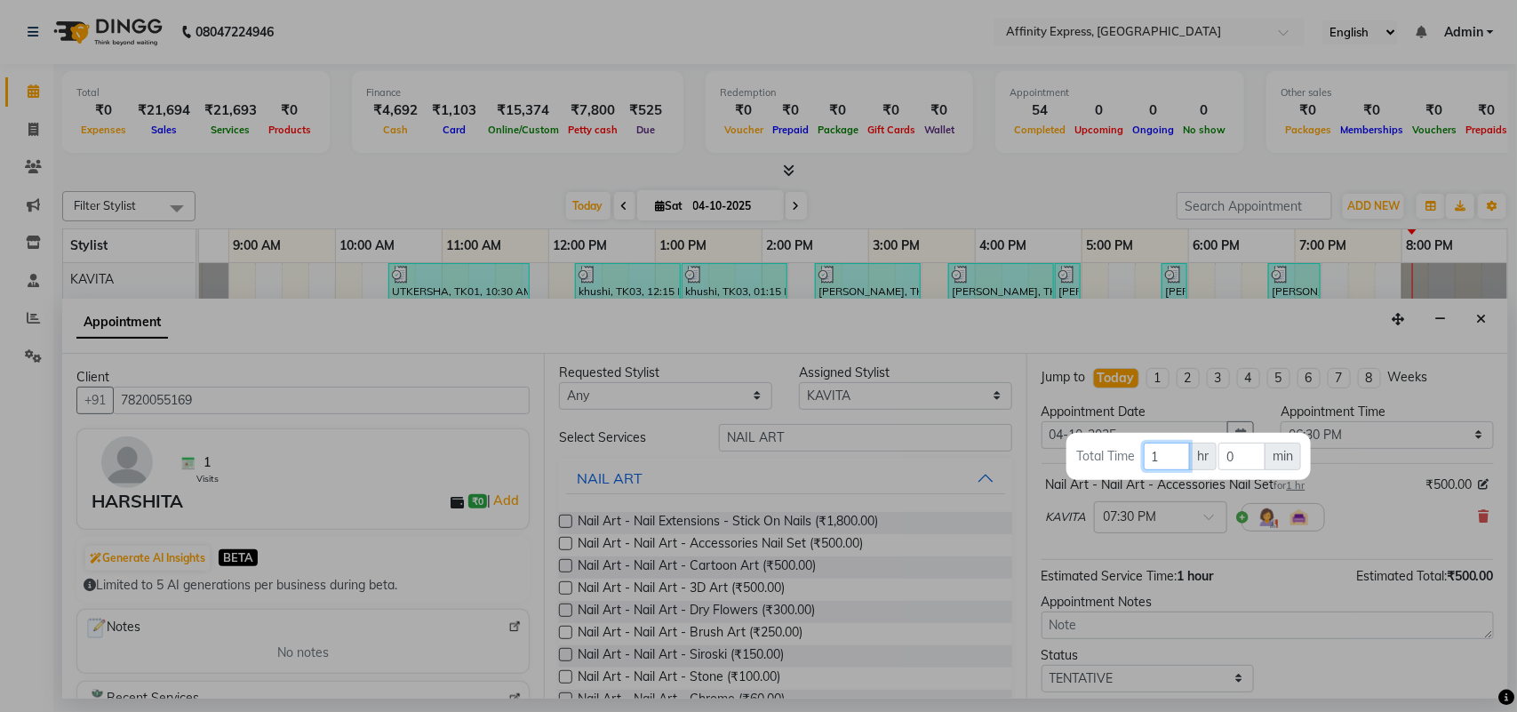
click at [1180, 460] on input "1" at bounding box center [1167, 457] width 46 height 28
click at [1259, 464] on input "0" at bounding box center [1242, 457] width 47 height 28
click at [1289, 611] on div at bounding box center [758, 356] width 1517 height 712
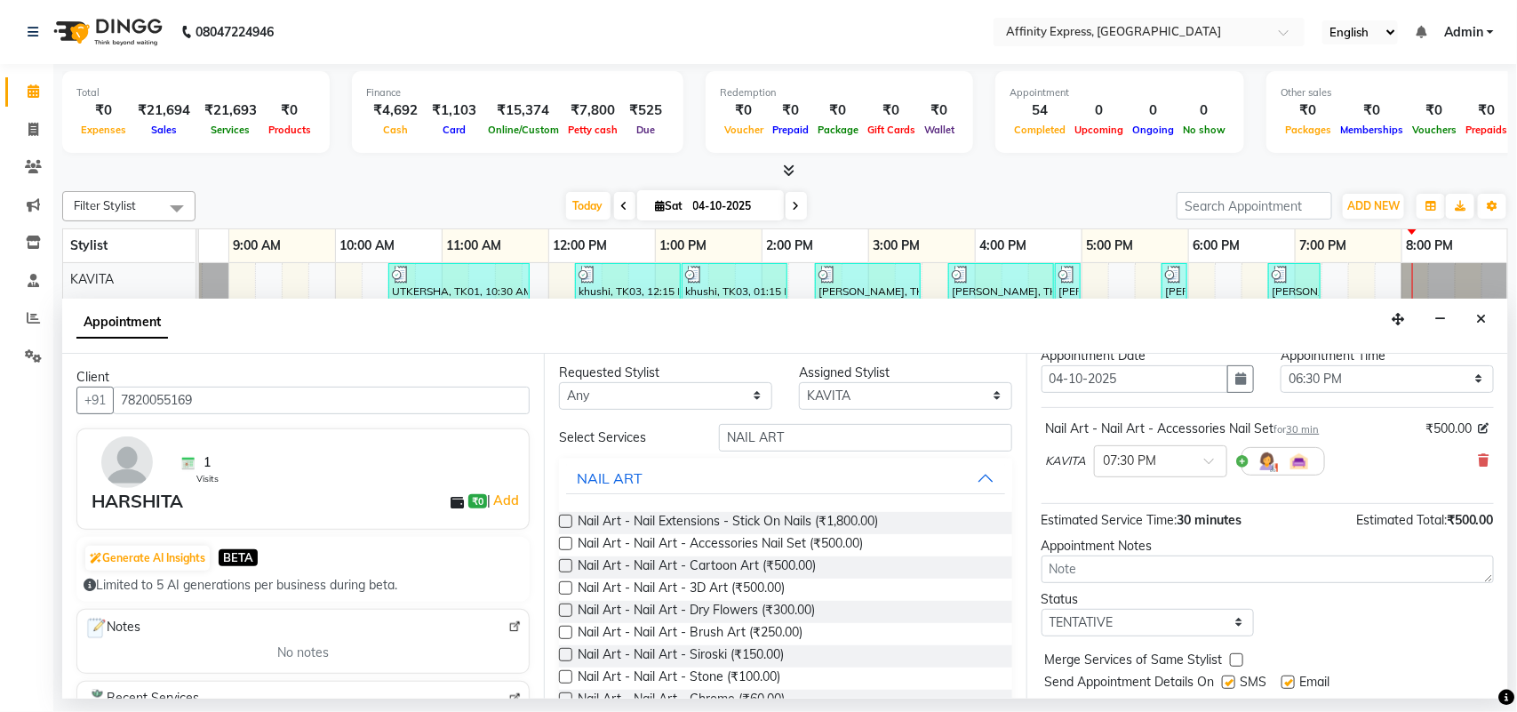
scroll to position [107, 0]
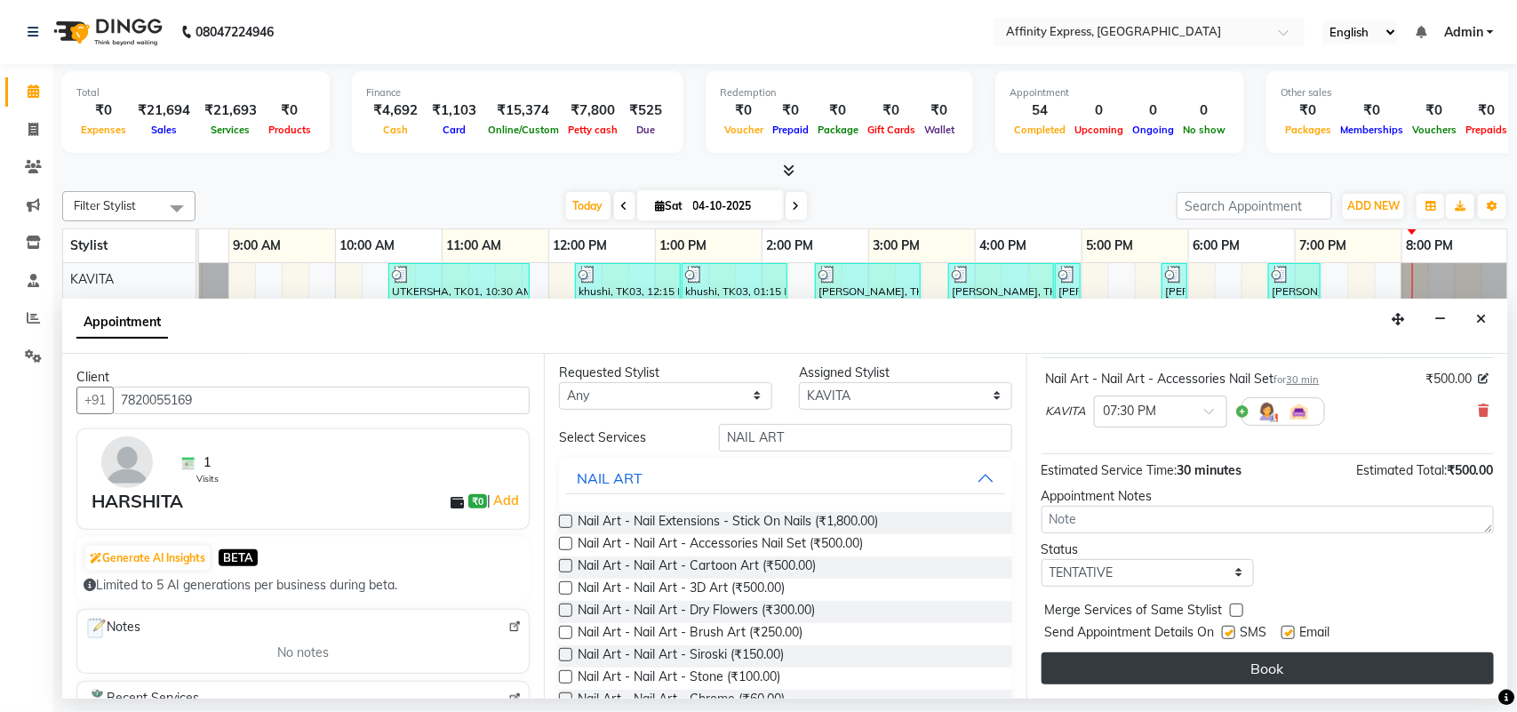
click at [1246, 673] on button "Book" at bounding box center [1268, 668] width 452 height 32
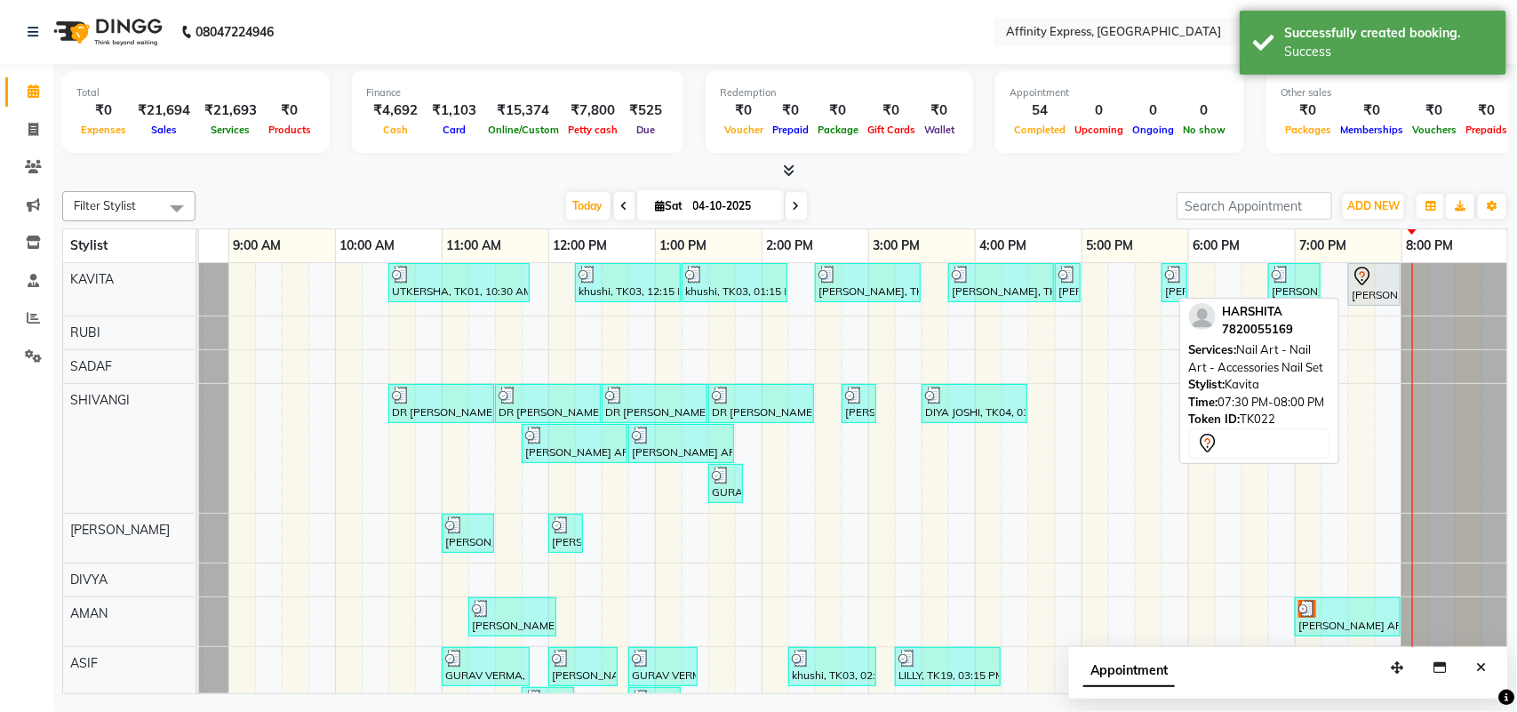
click at [1356, 296] on div "[PERSON_NAME], TK22, 07:30 PM-08:00 PM, Nail Art - Nail Art - Accessories Nail …" at bounding box center [1374, 284] width 49 height 37
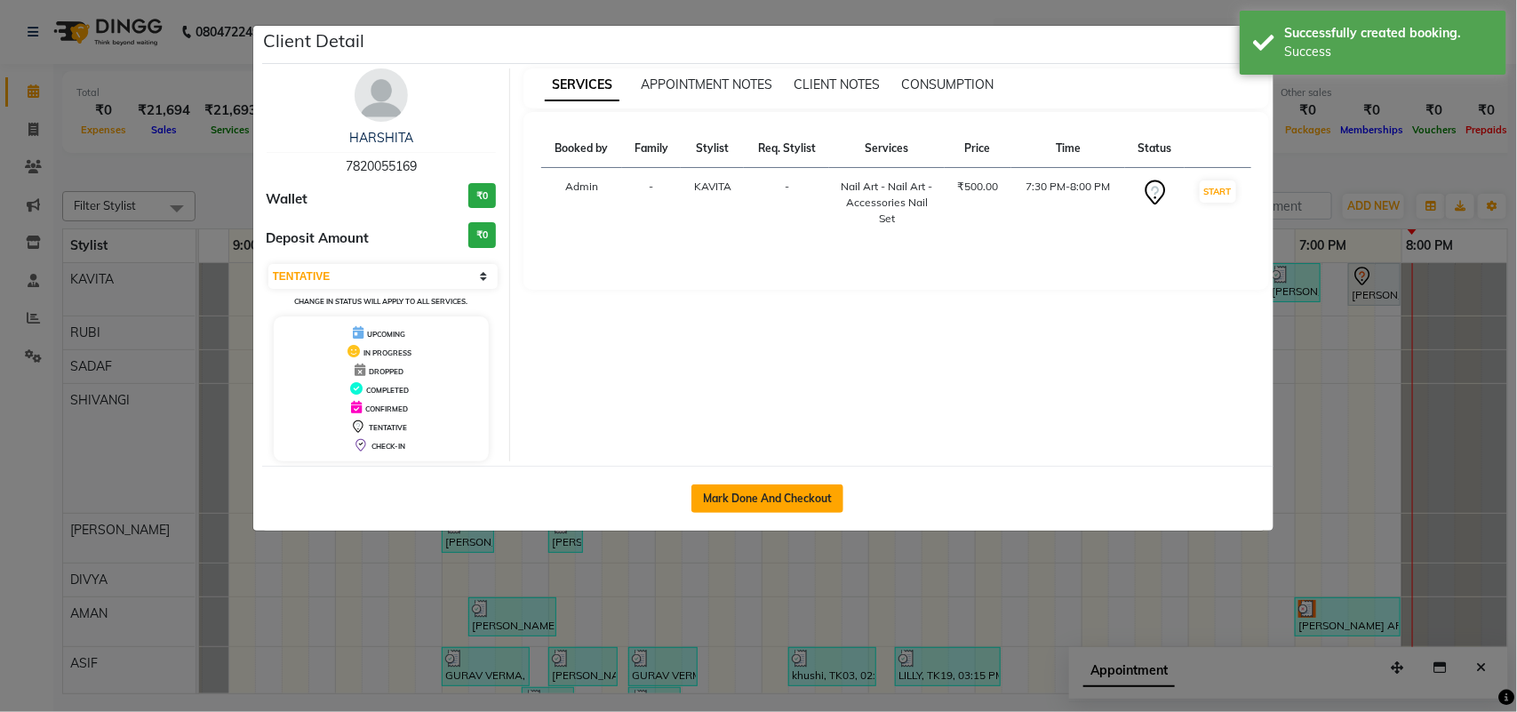
click at [783, 494] on button "Mark Done And Checkout" at bounding box center [768, 498] width 152 height 28
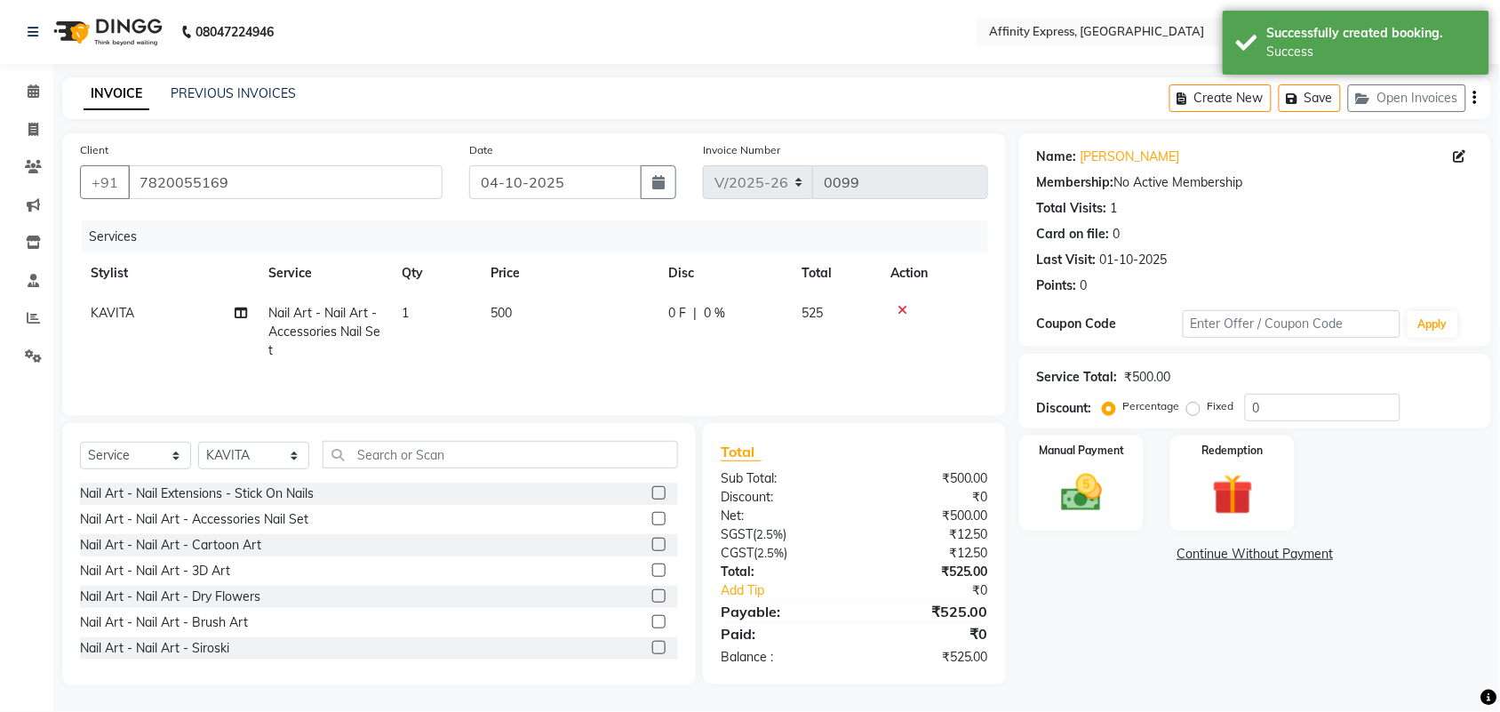
click at [529, 311] on td "500" at bounding box center [569, 331] width 178 height 77
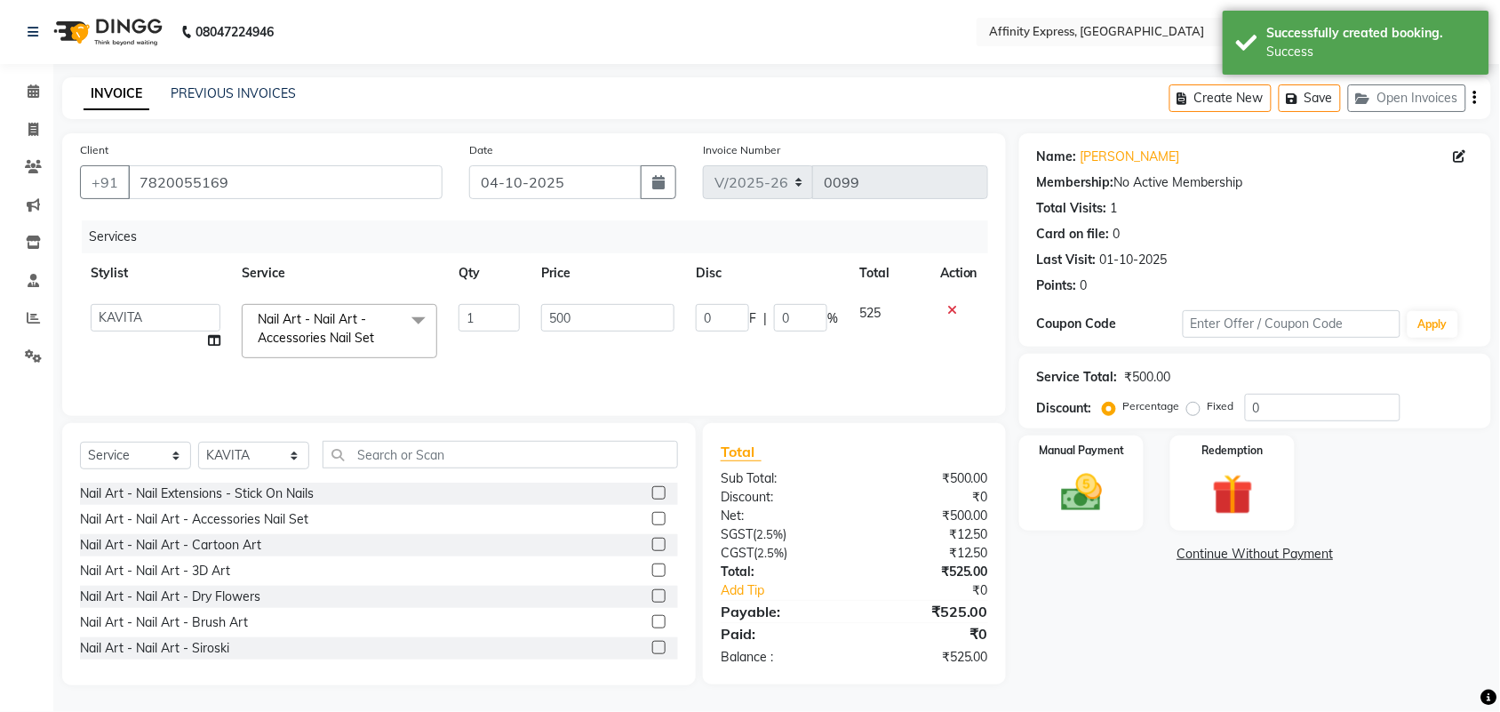
click at [529, 311] on td "1" at bounding box center [489, 331] width 83 height 76
click at [572, 312] on input "500" at bounding box center [607, 318] width 133 height 28
click at [573, 312] on input "500" at bounding box center [607, 318] width 133 height 28
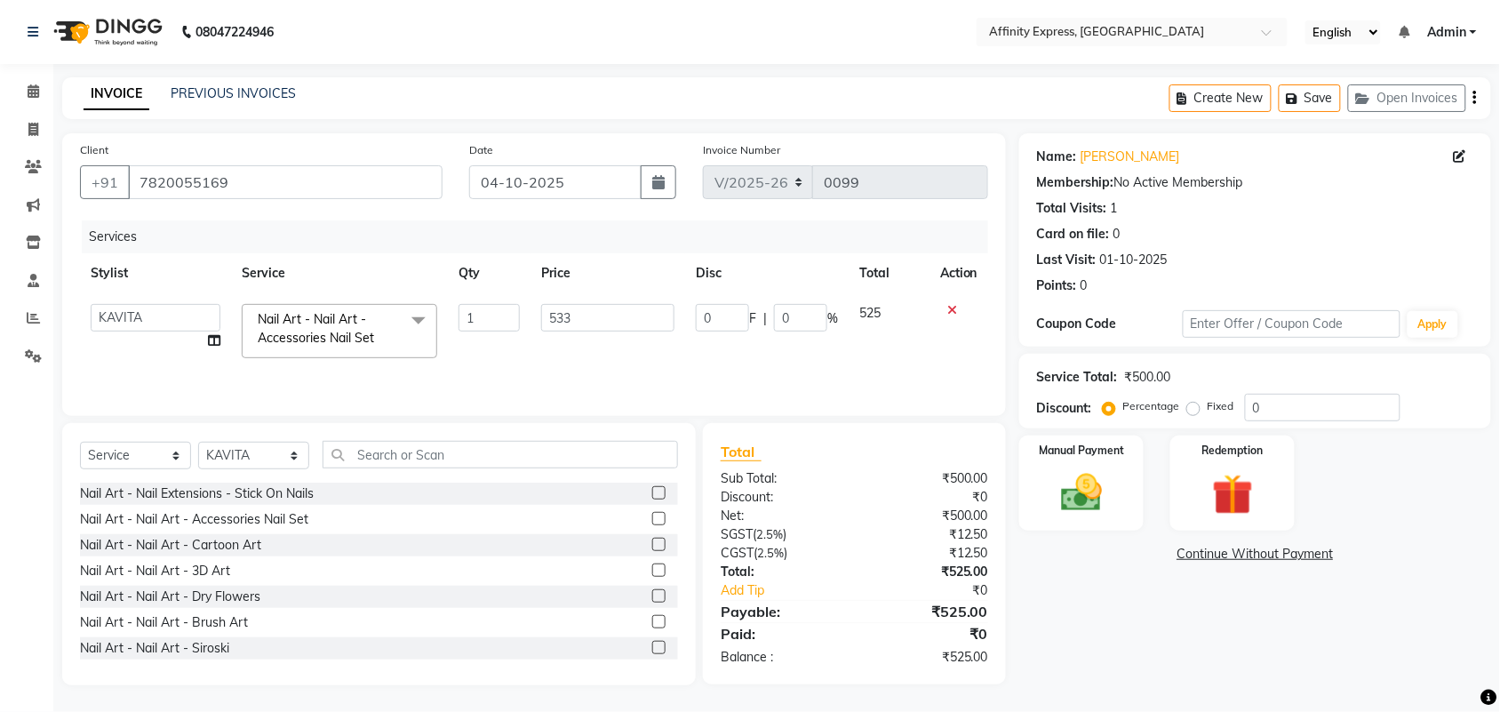
click at [1219, 603] on div "Name: [PERSON_NAME] Membership: No Active Membership Total Visits: 1 Card on fi…" at bounding box center [1262, 409] width 485 height 552
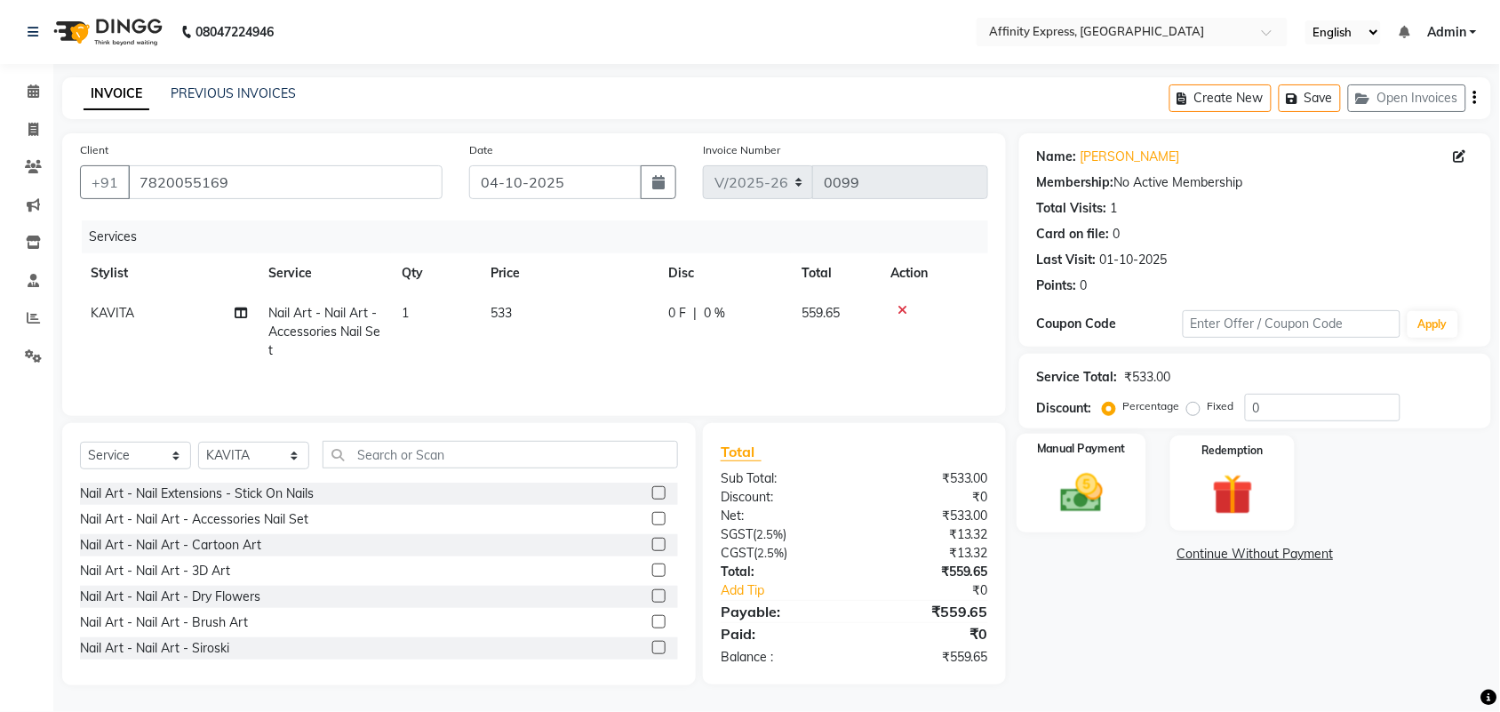
click at [1091, 474] on img at bounding box center [1081, 492] width 69 height 49
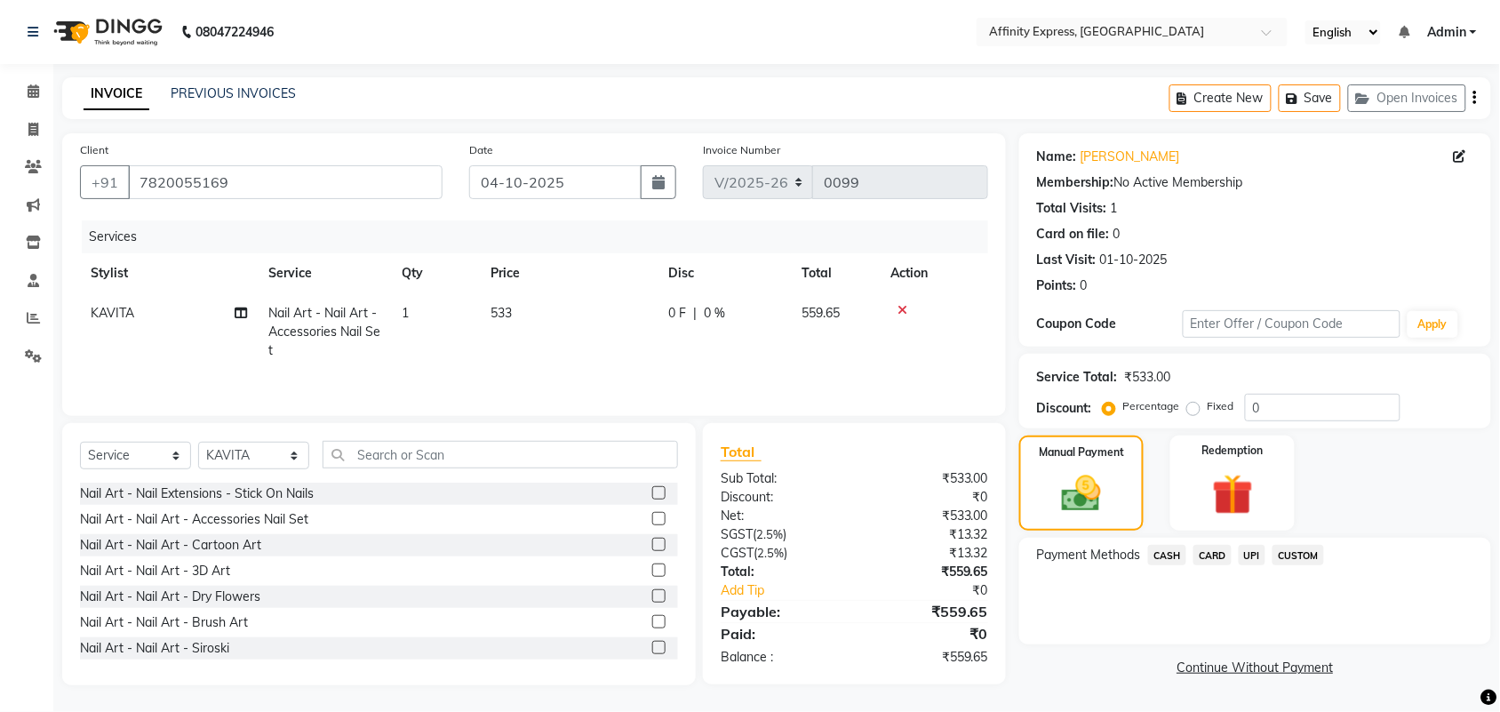
click at [1304, 560] on span "CUSTOM" at bounding box center [1299, 555] width 52 height 20
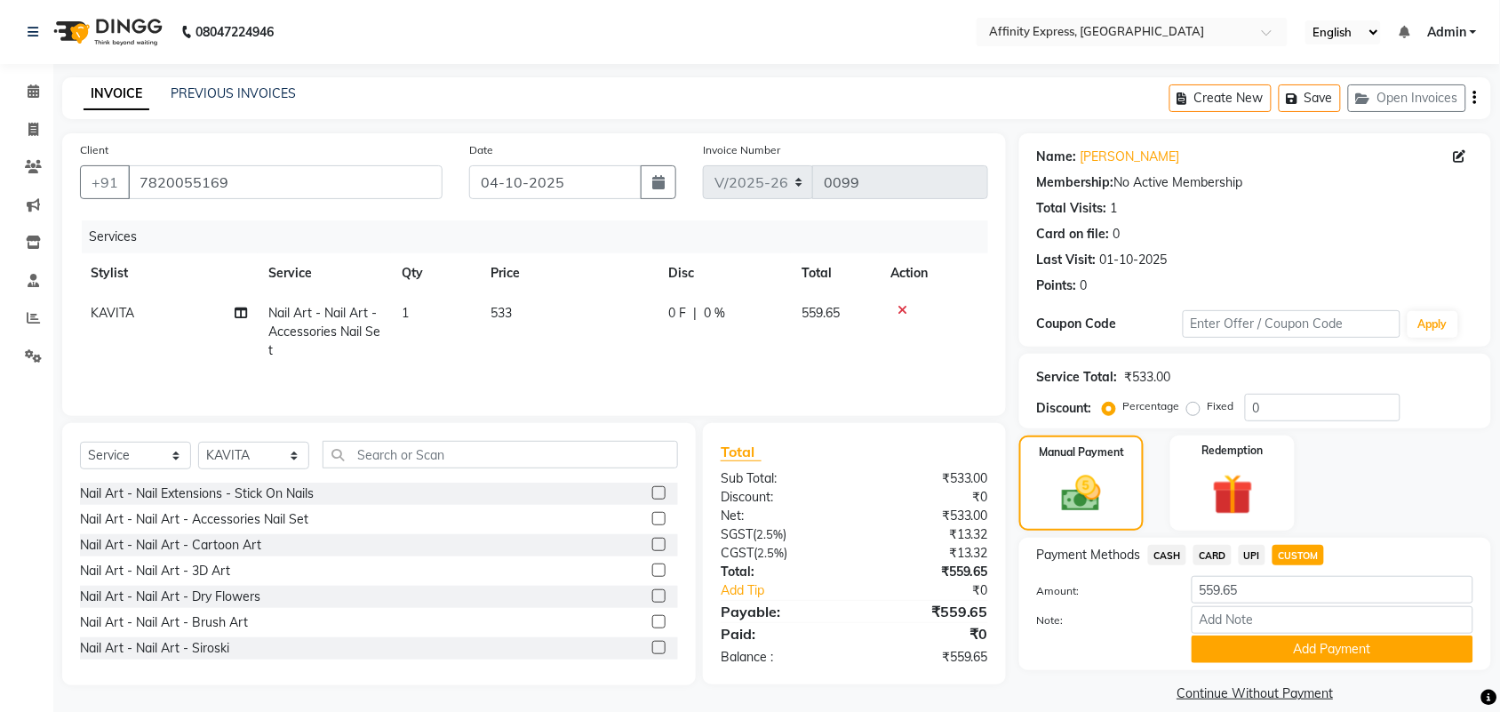
click at [518, 317] on td "533" at bounding box center [569, 331] width 178 height 77
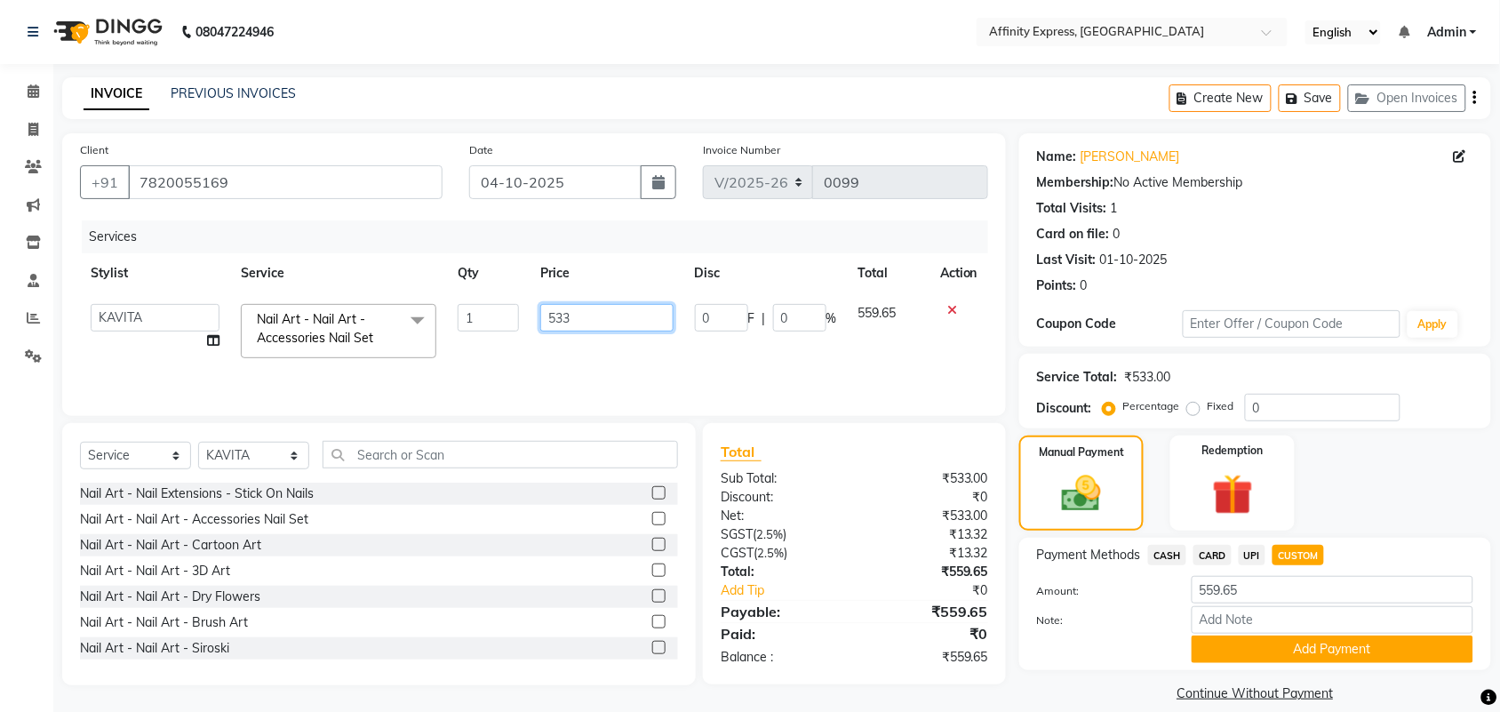
click at [574, 314] on input "533" at bounding box center [606, 318] width 132 height 28
click at [596, 329] on input "450" at bounding box center [606, 318] width 132 height 28
click at [594, 313] on input "number" at bounding box center [606, 318] width 132 height 28
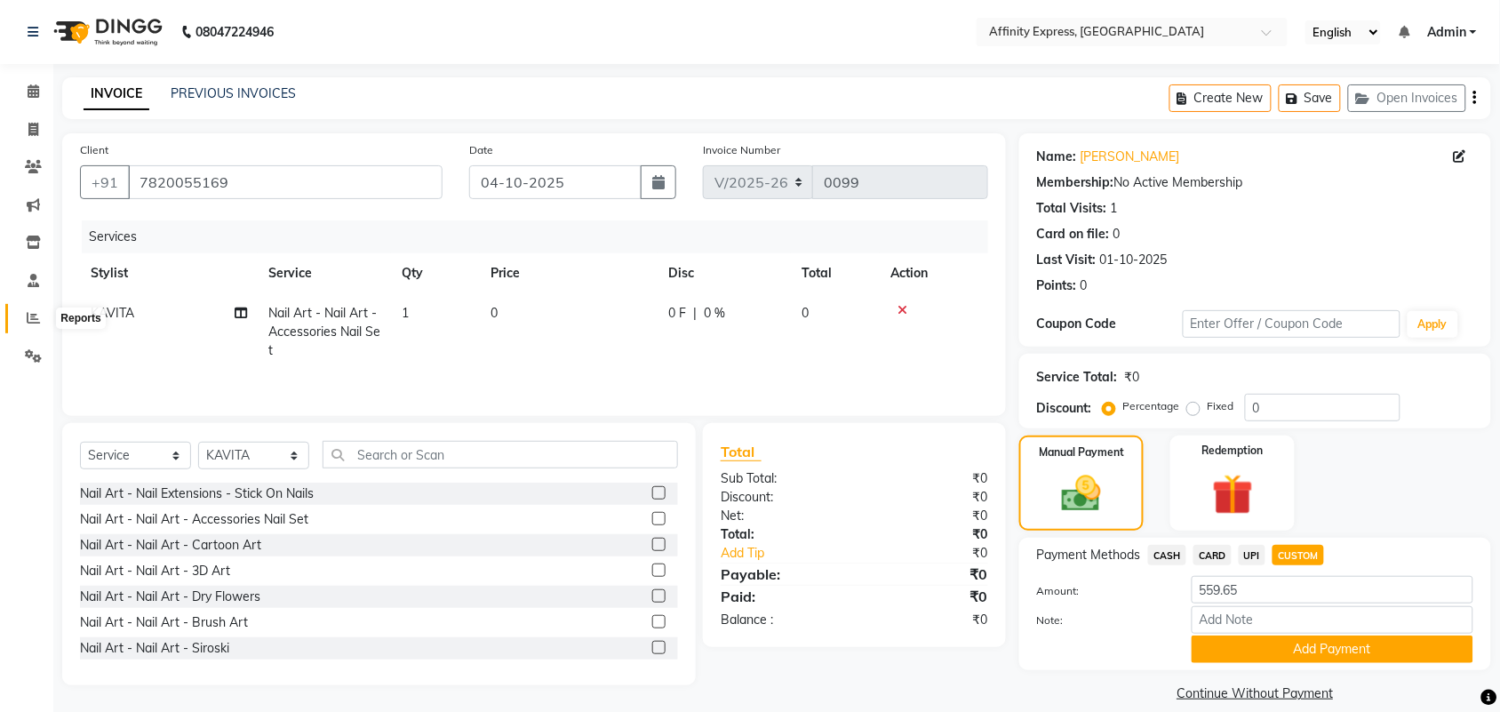
click at [38, 327] on span at bounding box center [33, 318] width 31 height 20
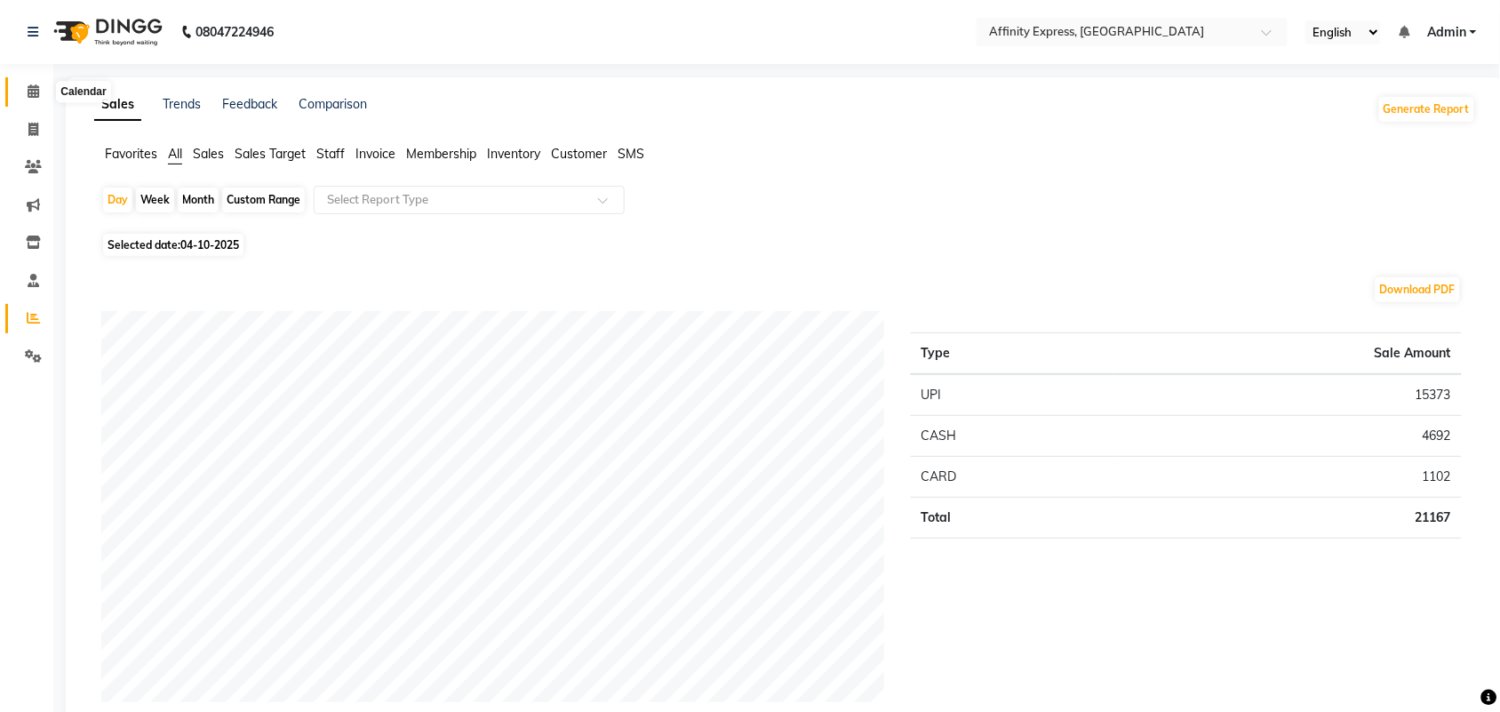
click at [33, 94] on icon at bounding box center [34, 90] width 12 height 13
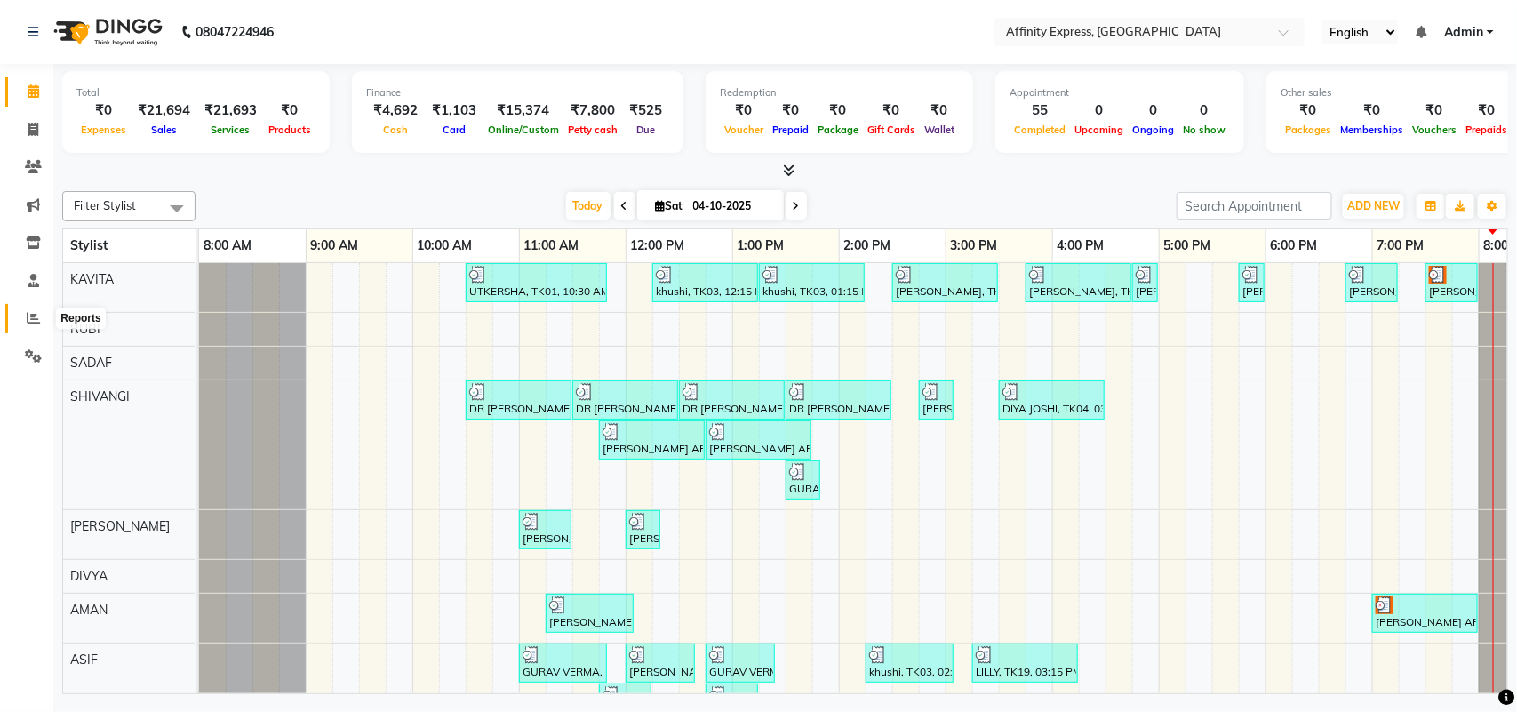
click at [36, 316] on icon at bounding box center [33, 317] width 13 height 13
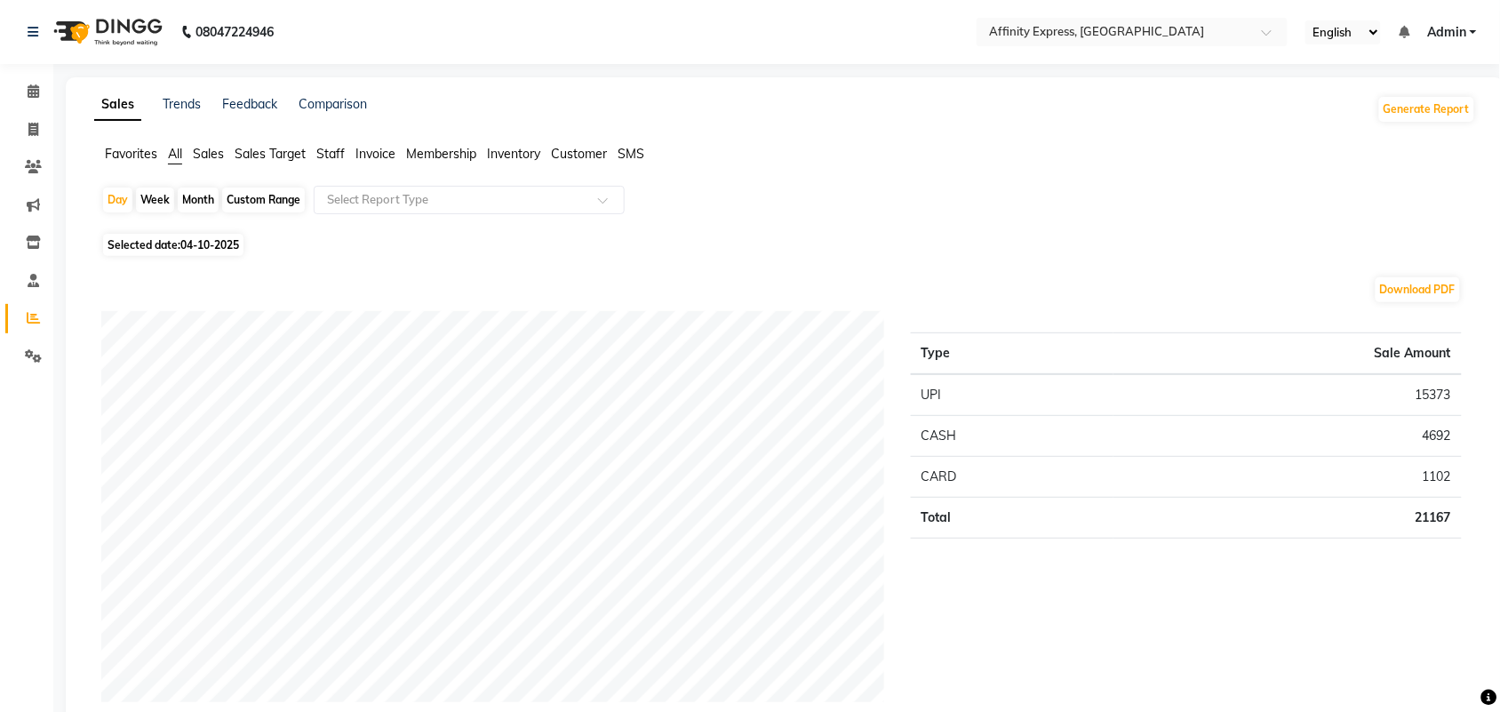
click at [202, 154] on span "Sales" at bounding box center [208, 154] width 31 height 16
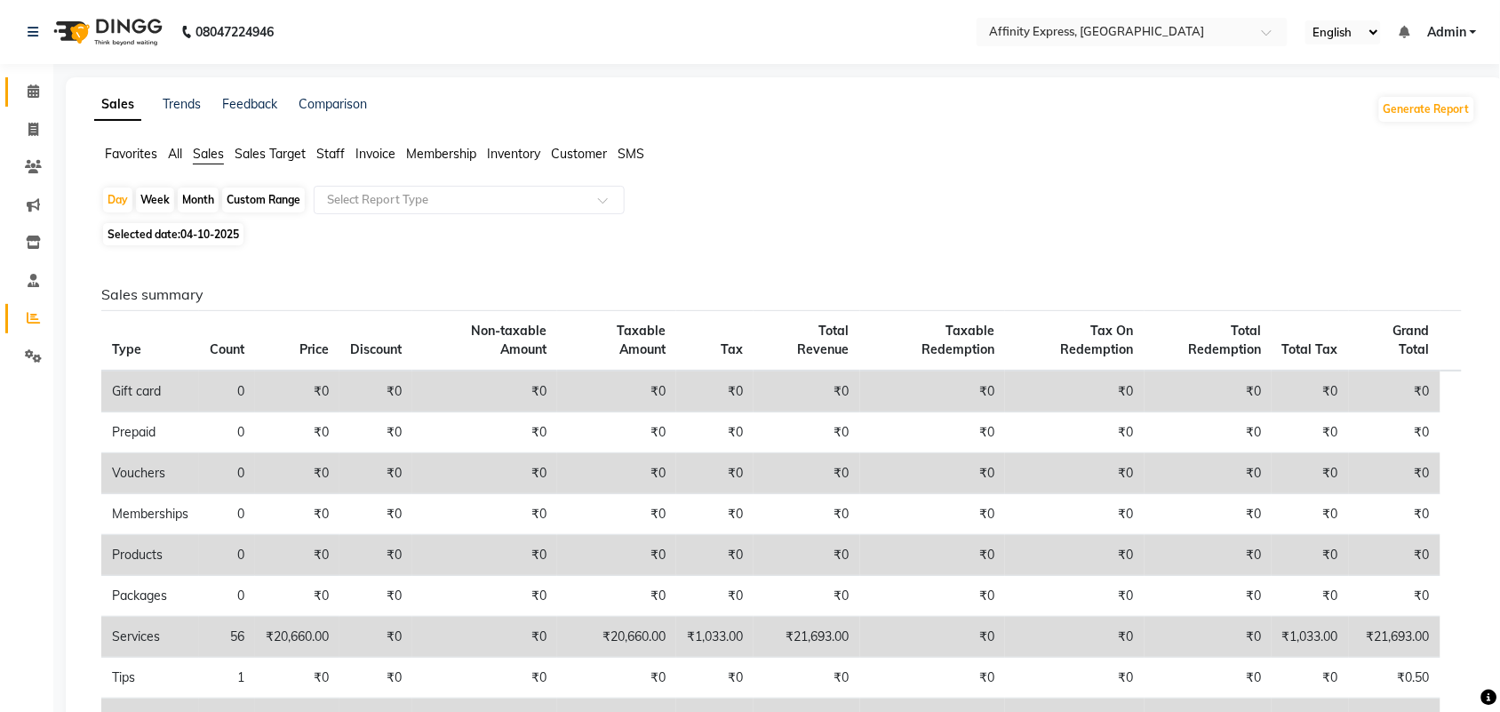
click at [31, 103] on link "Calendar" at bounding box center [26, 91] width 43 height 29
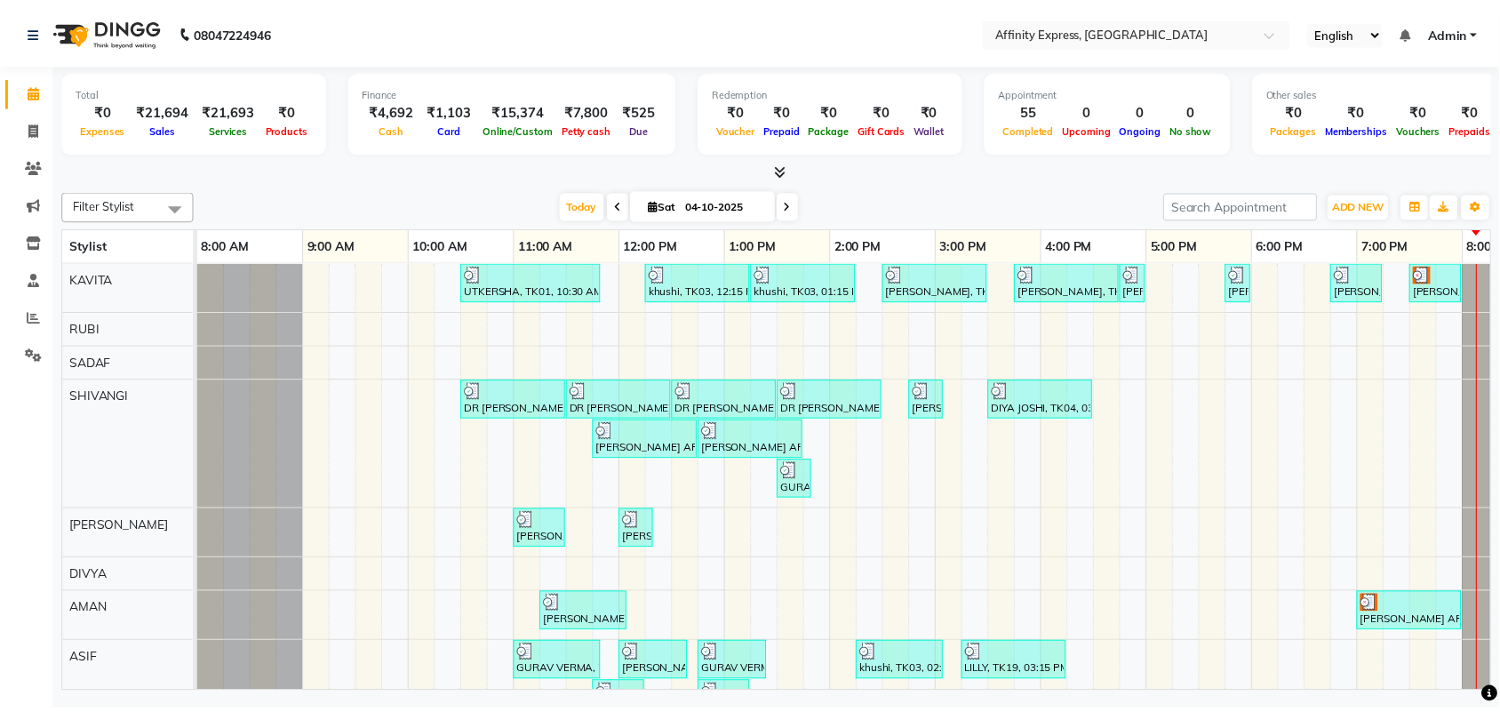
scroll to position [0, 77]
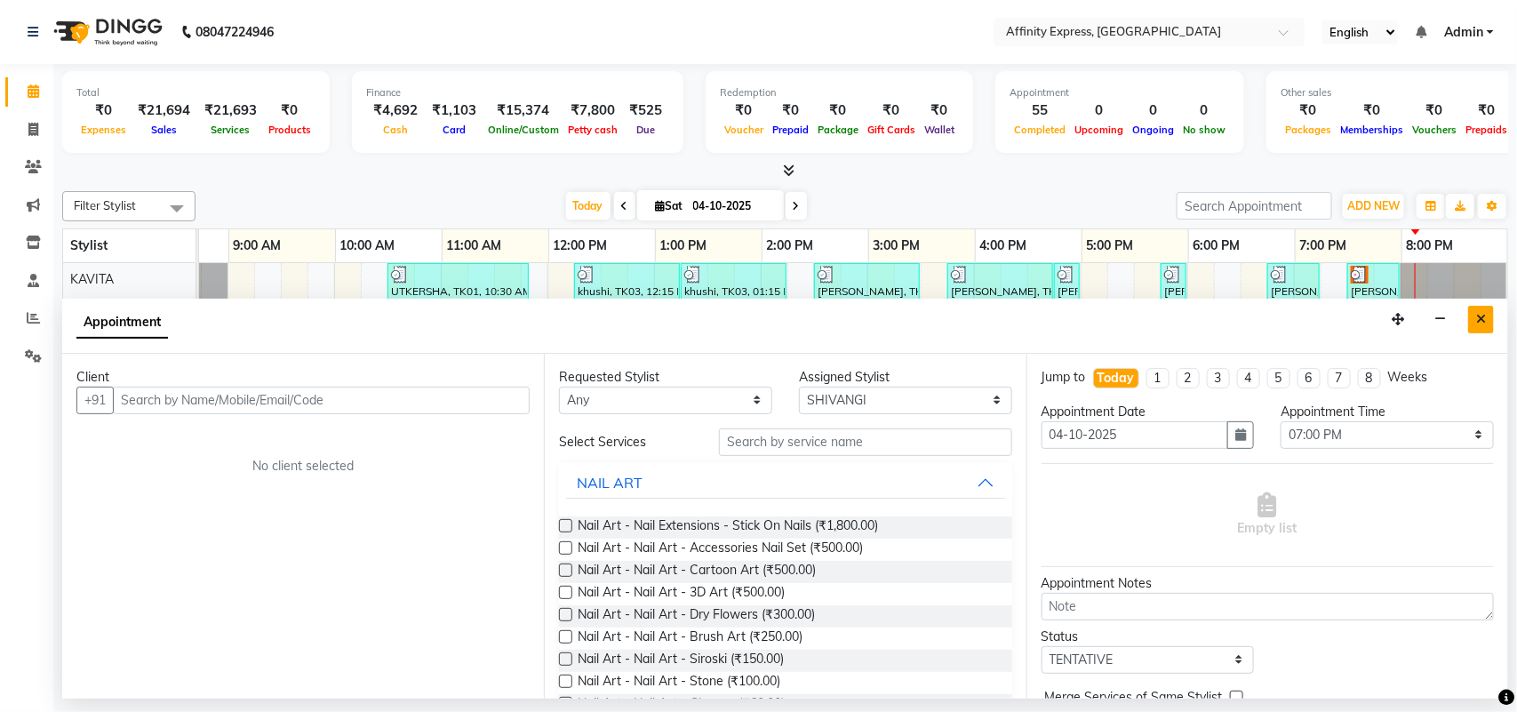
click at [1492, 316] on button "Close" at bounding box center [1481, 320] width 26 height 28
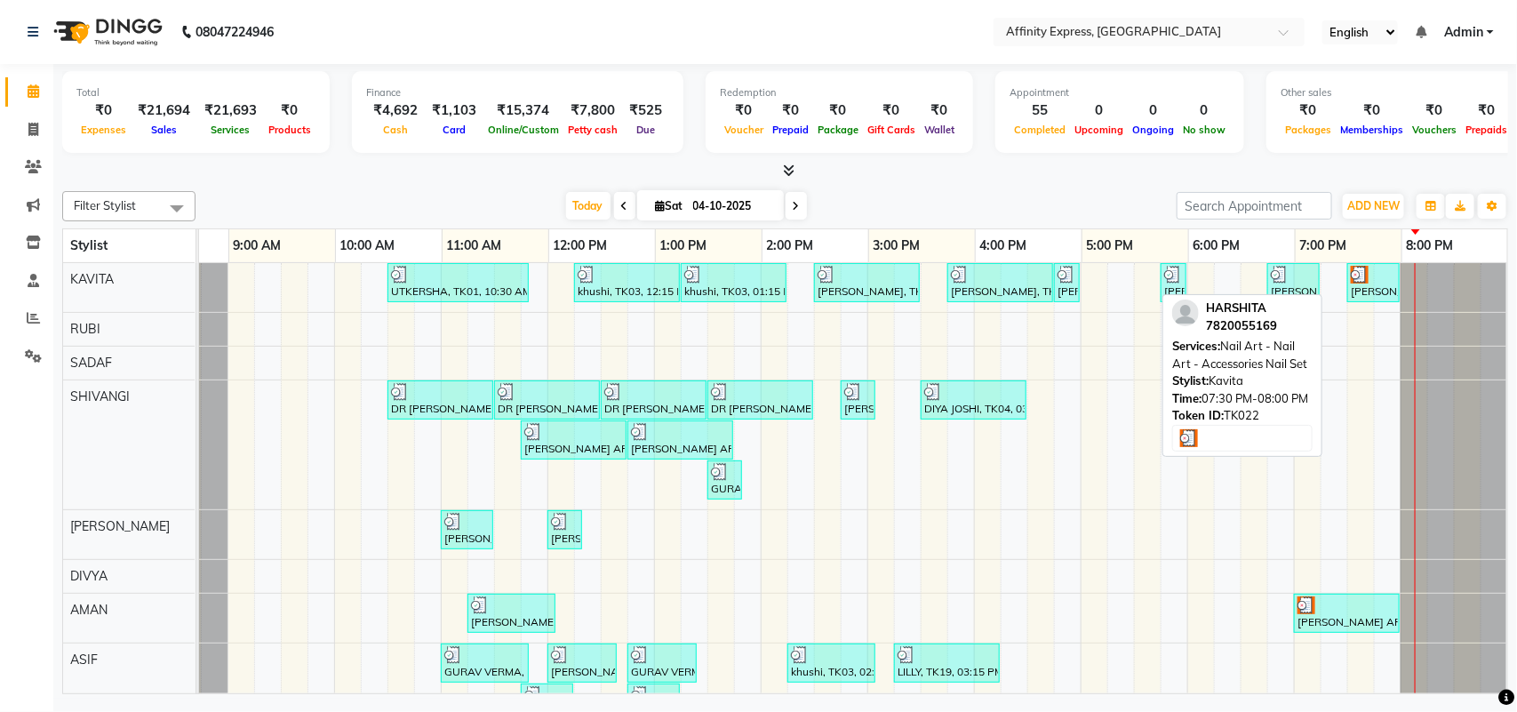
click at [1352, 289] on div "[PERSON_NAME], TK22, 07:30 PM-08:00 PM, Nail Art - Nail Art - Accessories Nail …" at bounding box center [1373, 283] width 49 height 34
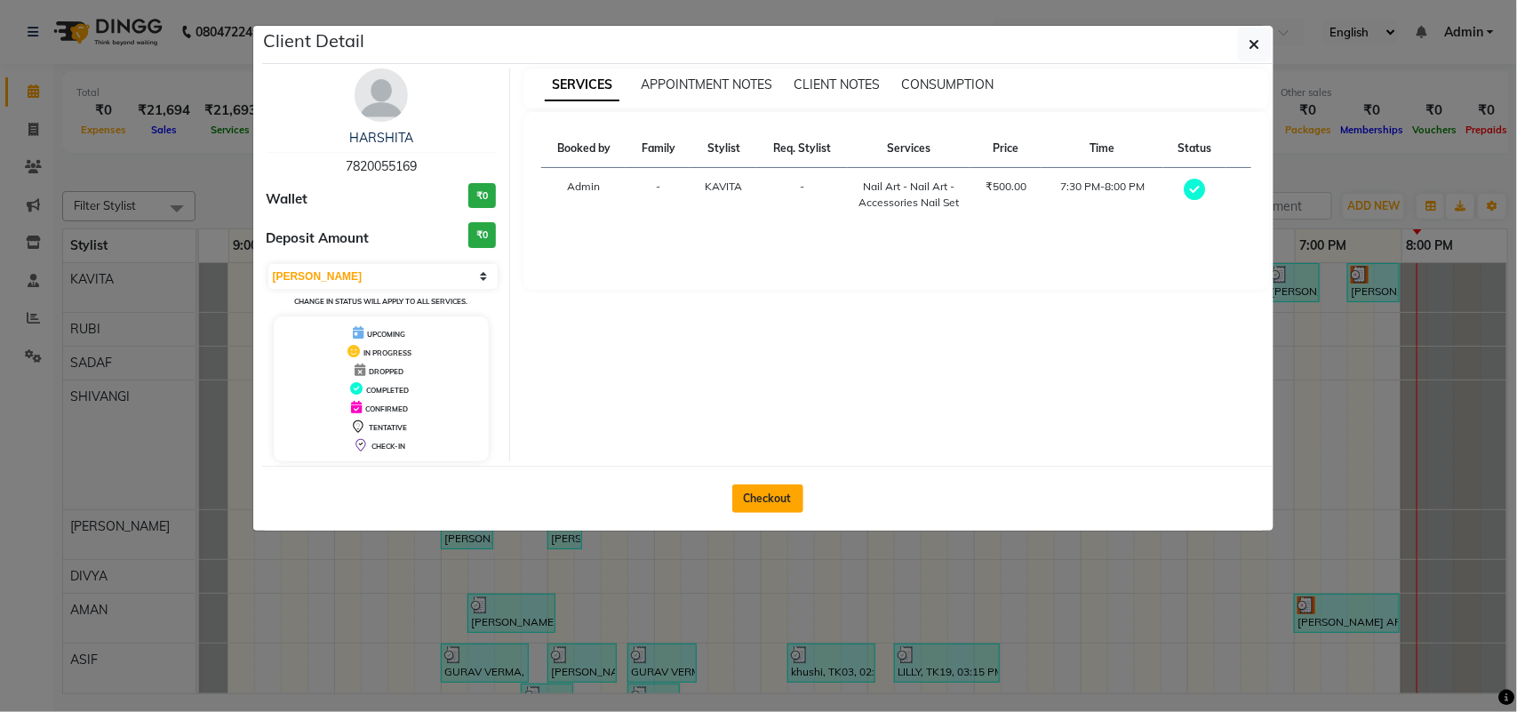
click at [765, 508] on button "Checkout" at bounding box center [767, 498] width 71 height 28
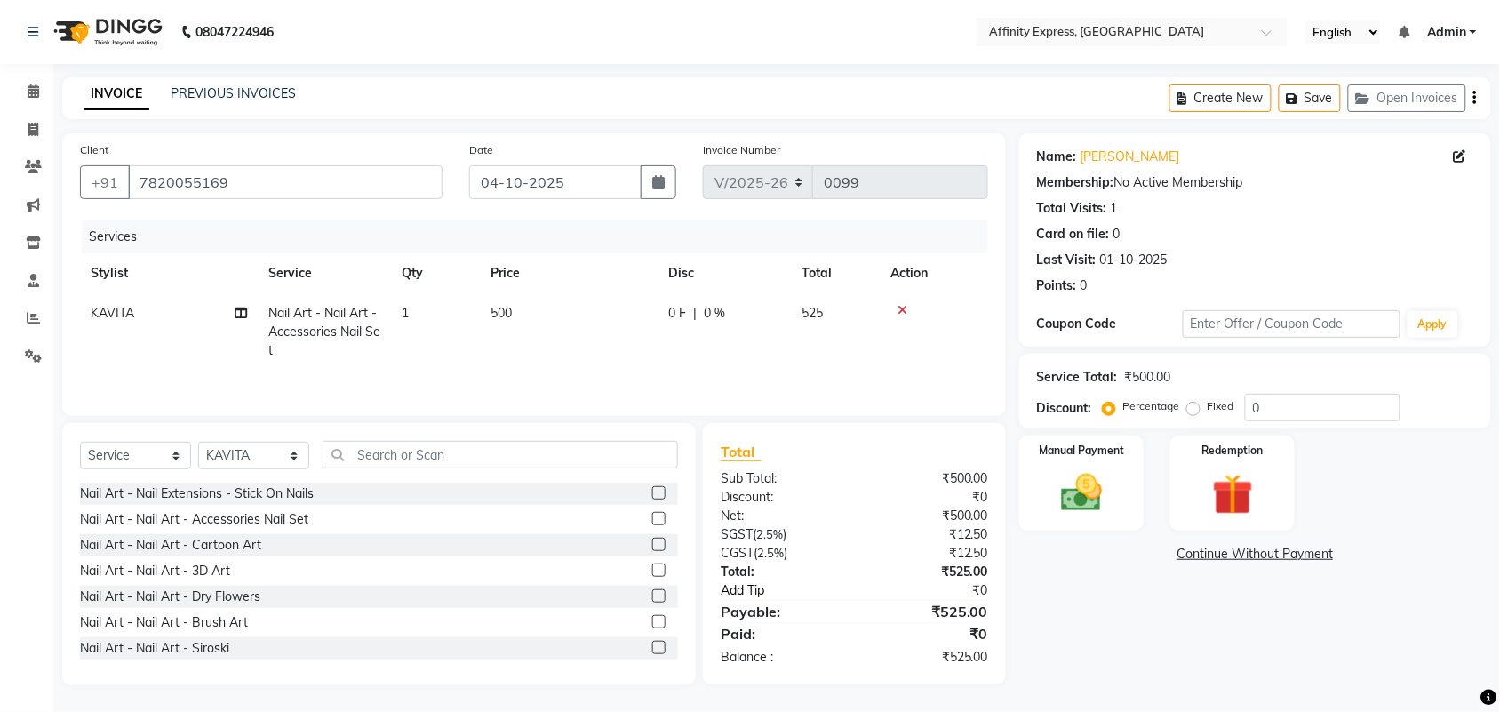
click at [731, 589] on link "Add Tip" at bounding box center [794, 590] width 172 height 19
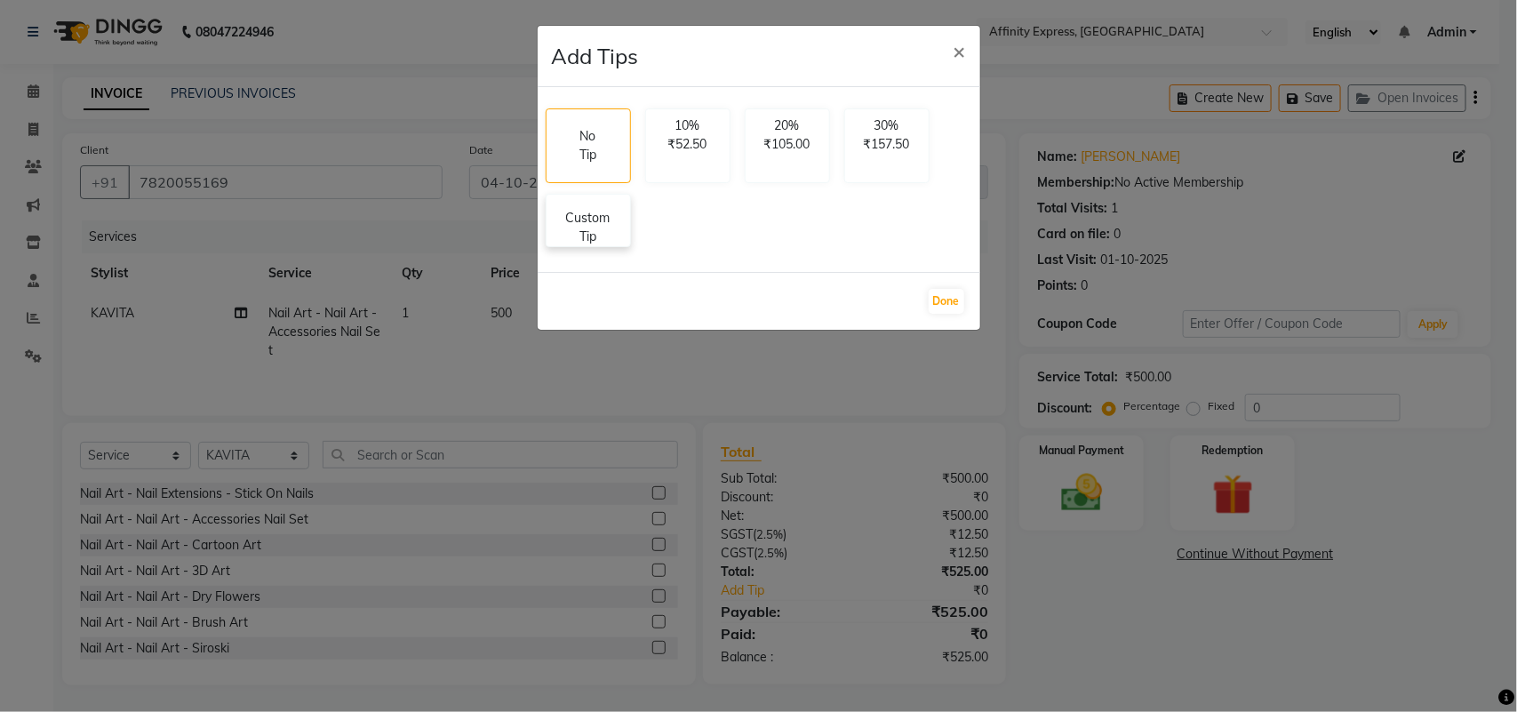
click at [616, 237] on p "Custom Tip" at bounding box center [588, 227] width 62 height 37
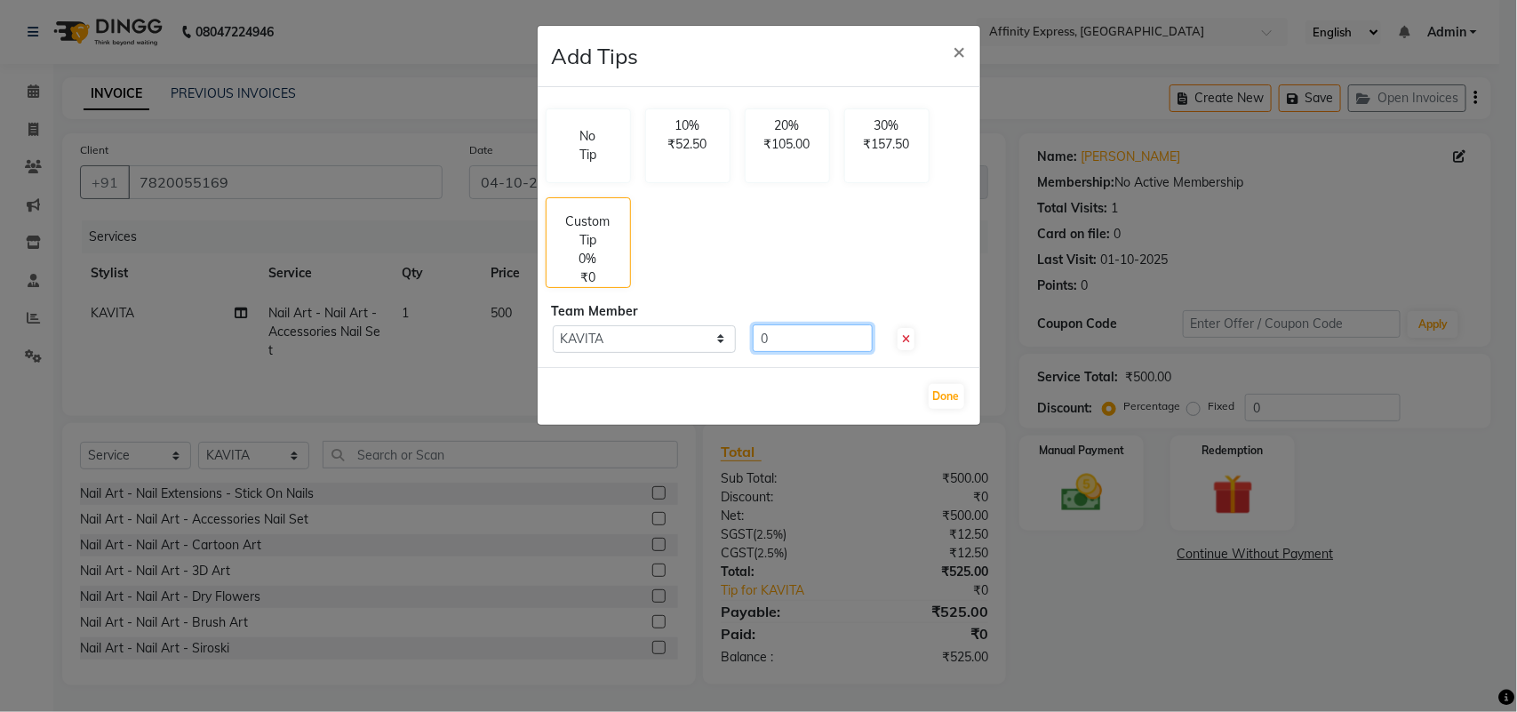
click at [780, 336] on input "0" at bounding box center [813, 338] width 120 height 28
click at [939, 396] on button "Done" at bounding box center [947, 396] width 36 height 25
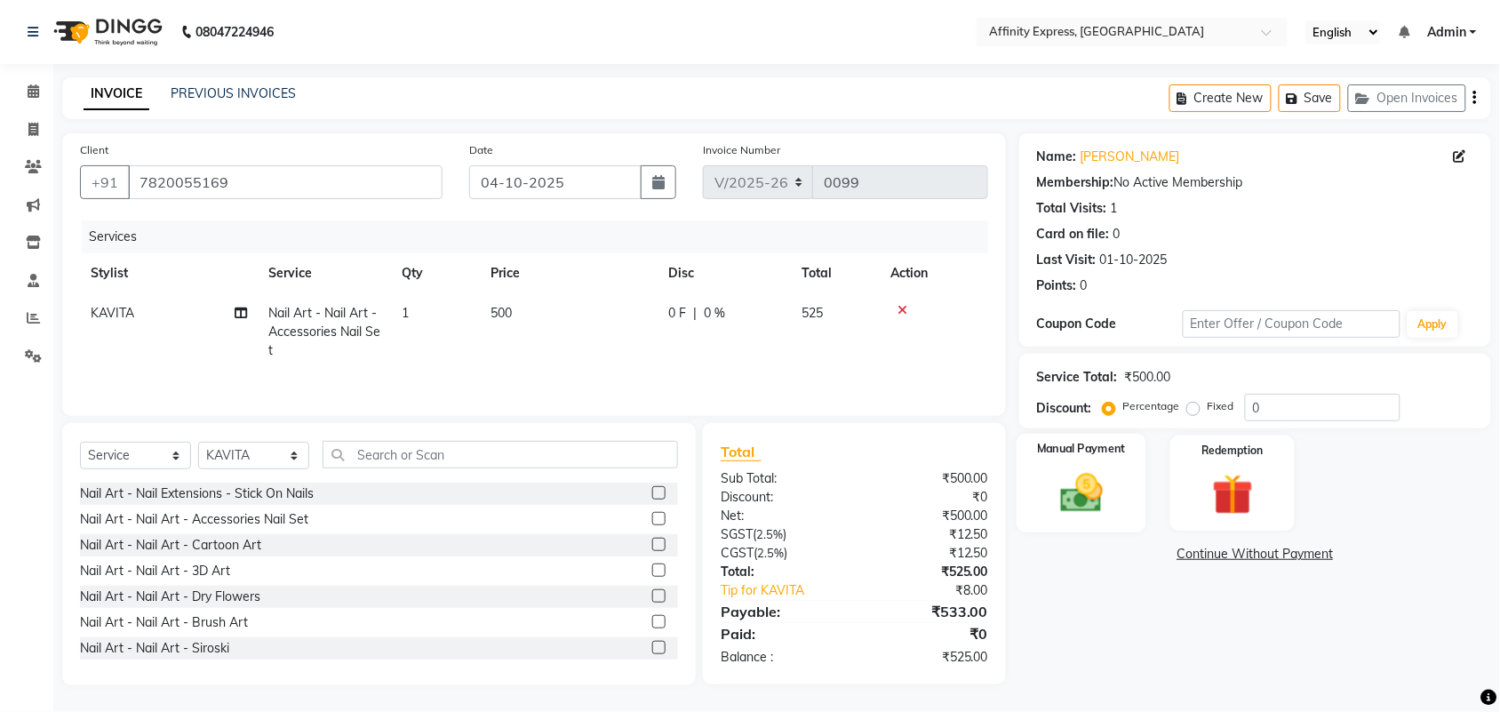
click at [1081, 489] on img at bounding box center [1081, 492] width 69 height 49
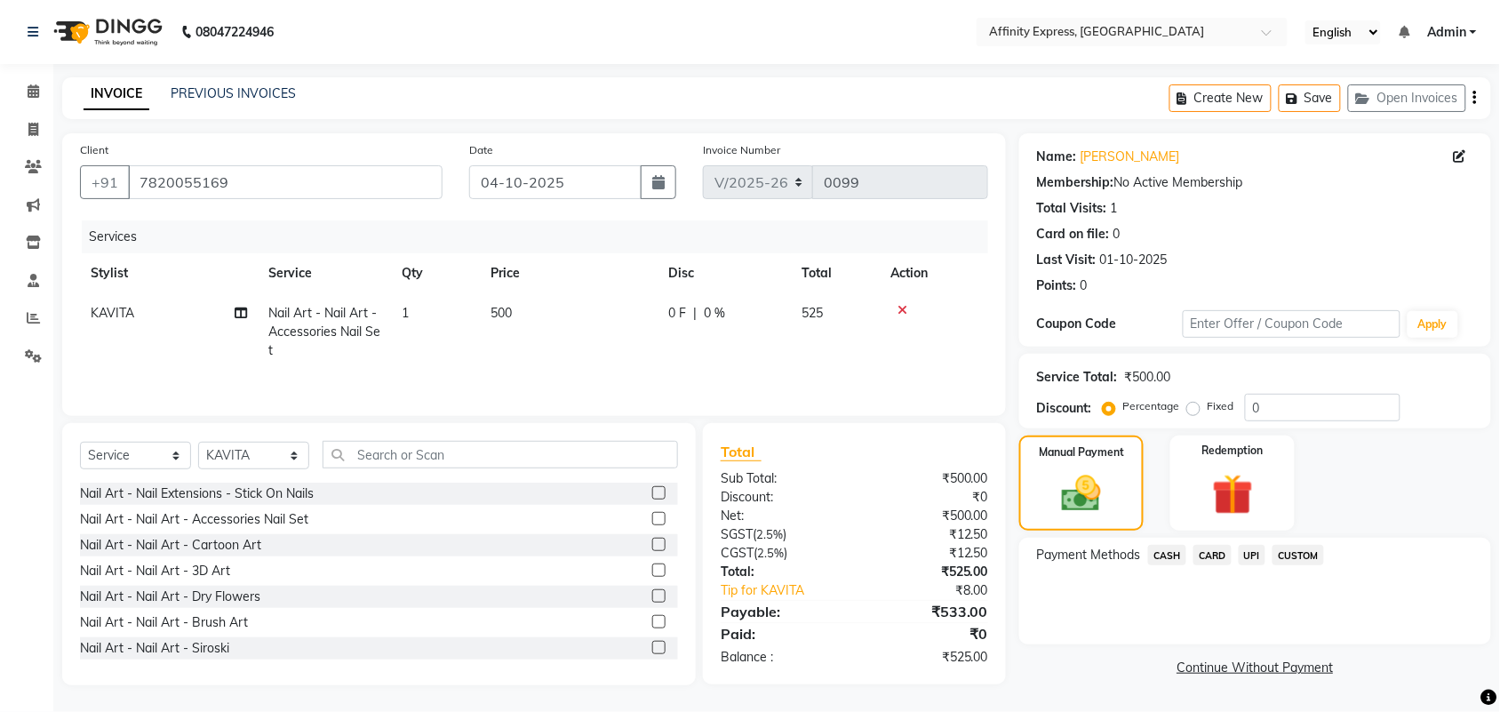
click at [1308, 561] on span "CUSTOM" at bounding box center [1299, 555] width 52 height 20
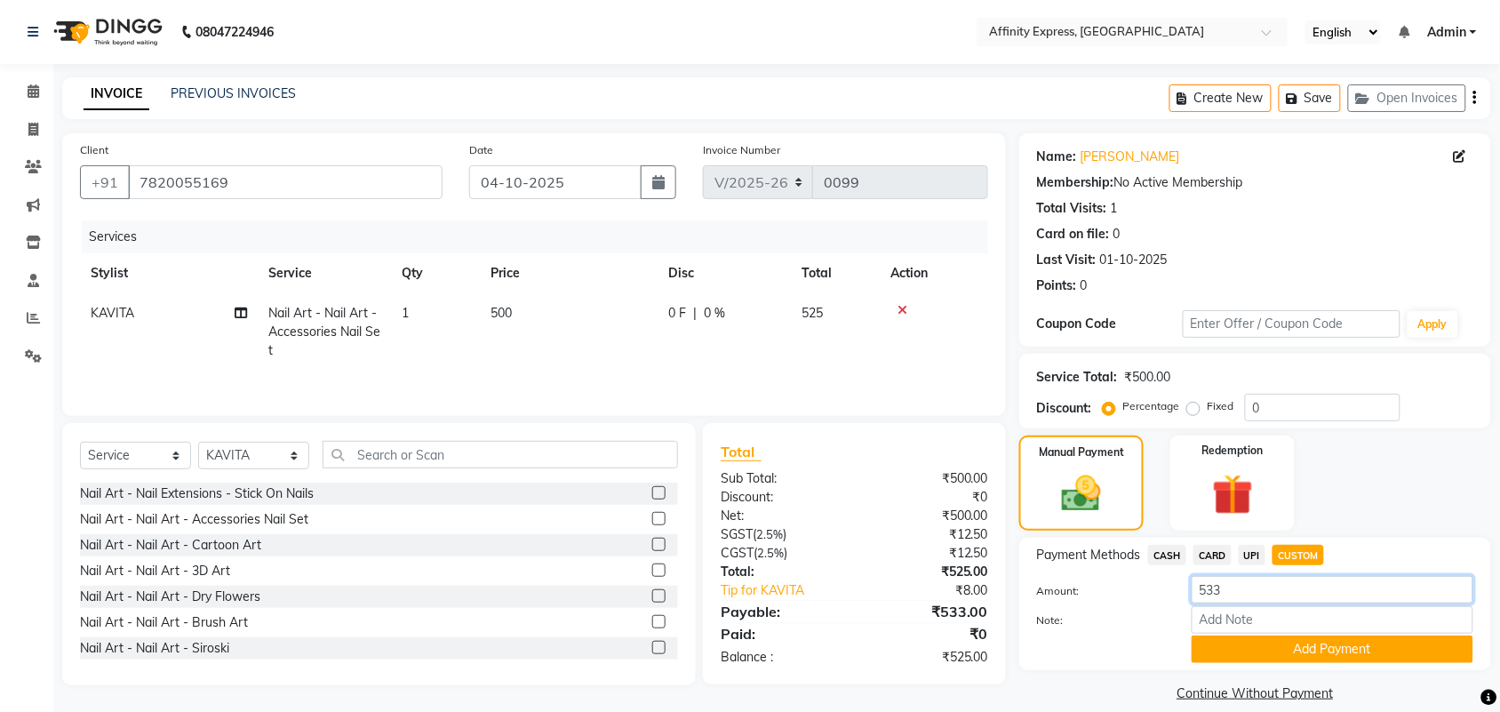
click at [1260, 579] on input "533" at bounding box center [1333, 590] width 282 height 28
click at [1170, 556] on span "CASH" at bounding box center [1167, 555] width 38 height 20
click at [1259, 597] on input "533" at bounding box center [1333, 590] width 282 height 28
click at [1274, 655] on button "Add Payment" at bounding box center [1333, 650] width 282 height 28
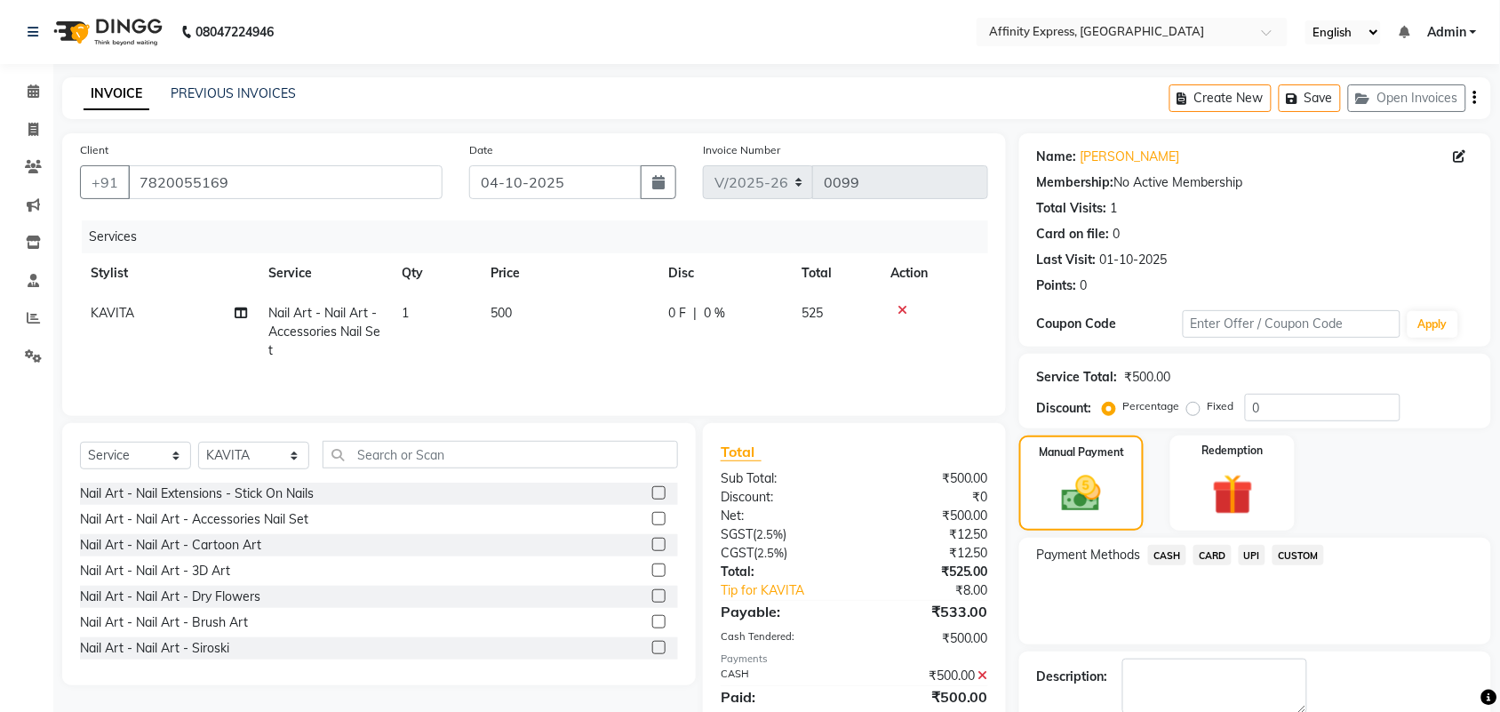
click at [1255, 563] on span "UPI" at bounding box center [1253, 555] width 28 height 20
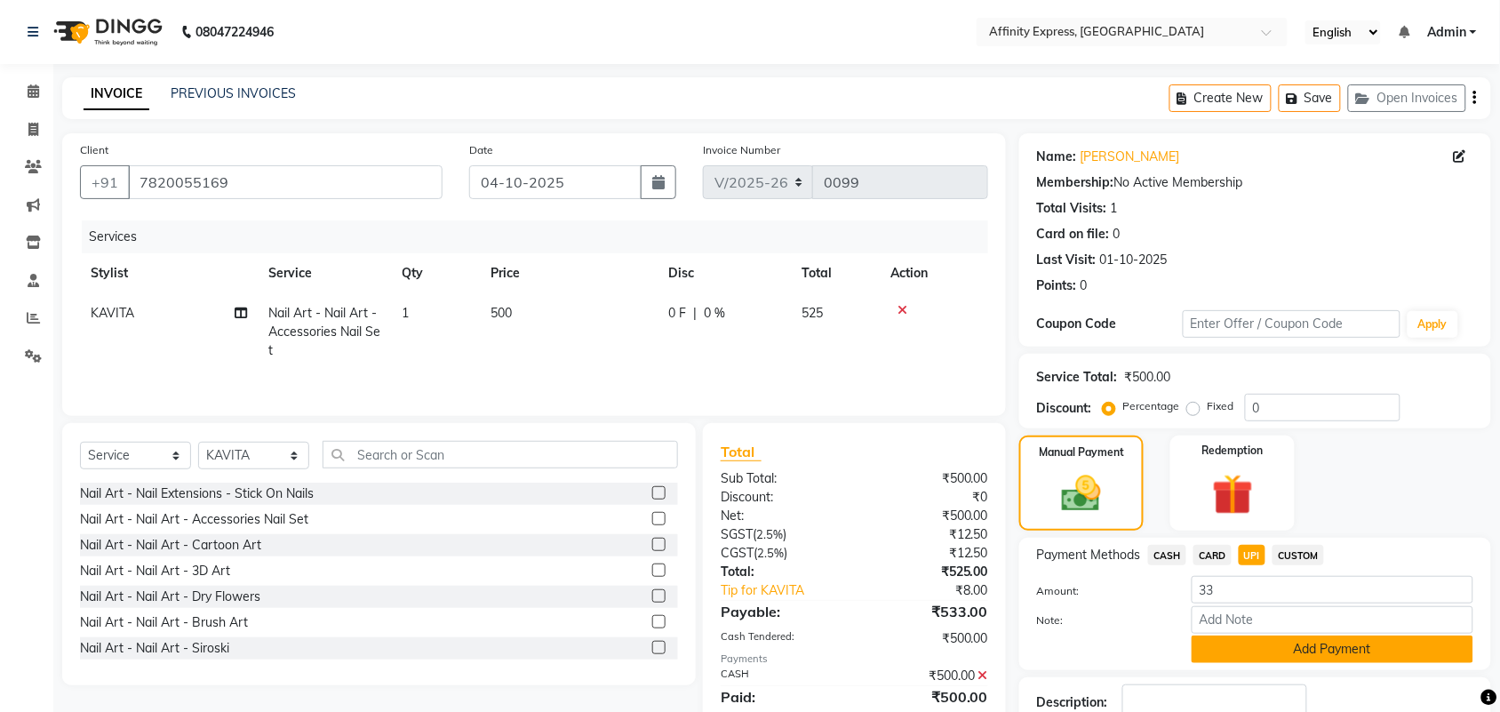
click at [1259, 644] on button "Add Payment" at bounding box center [1333, 650] width 282 height 28
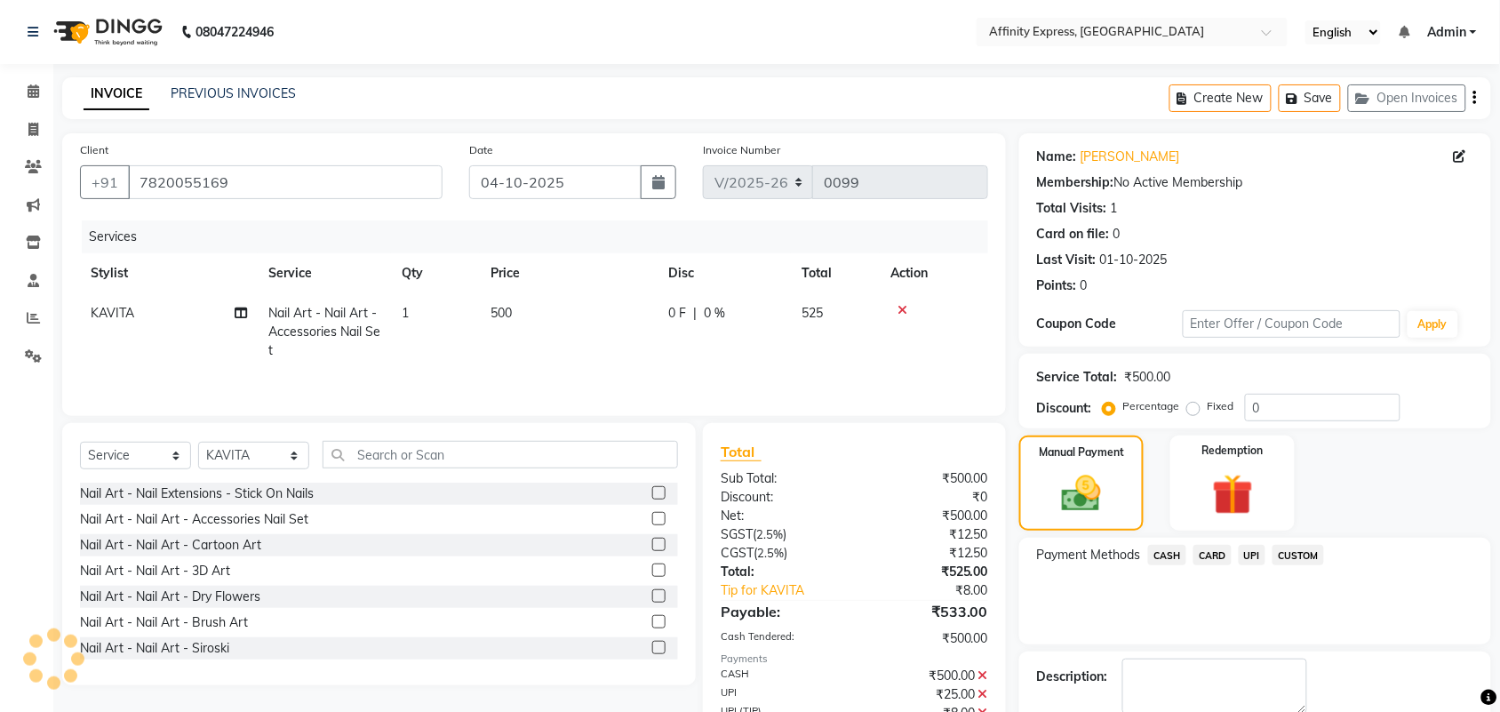
scroll to position [102, 0]
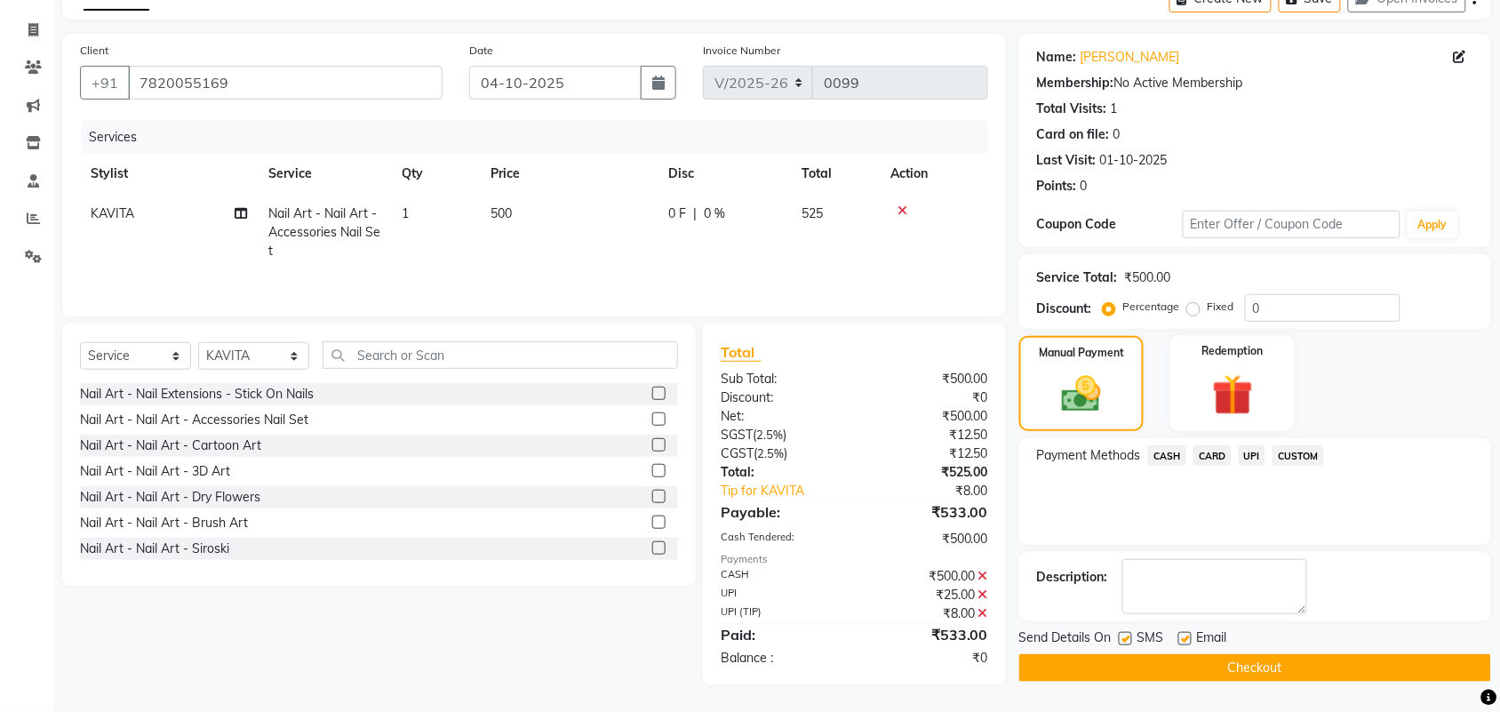
click at [1268, 654] on button "Checkout" at bounding box center [1256, 668] width 472 height 28
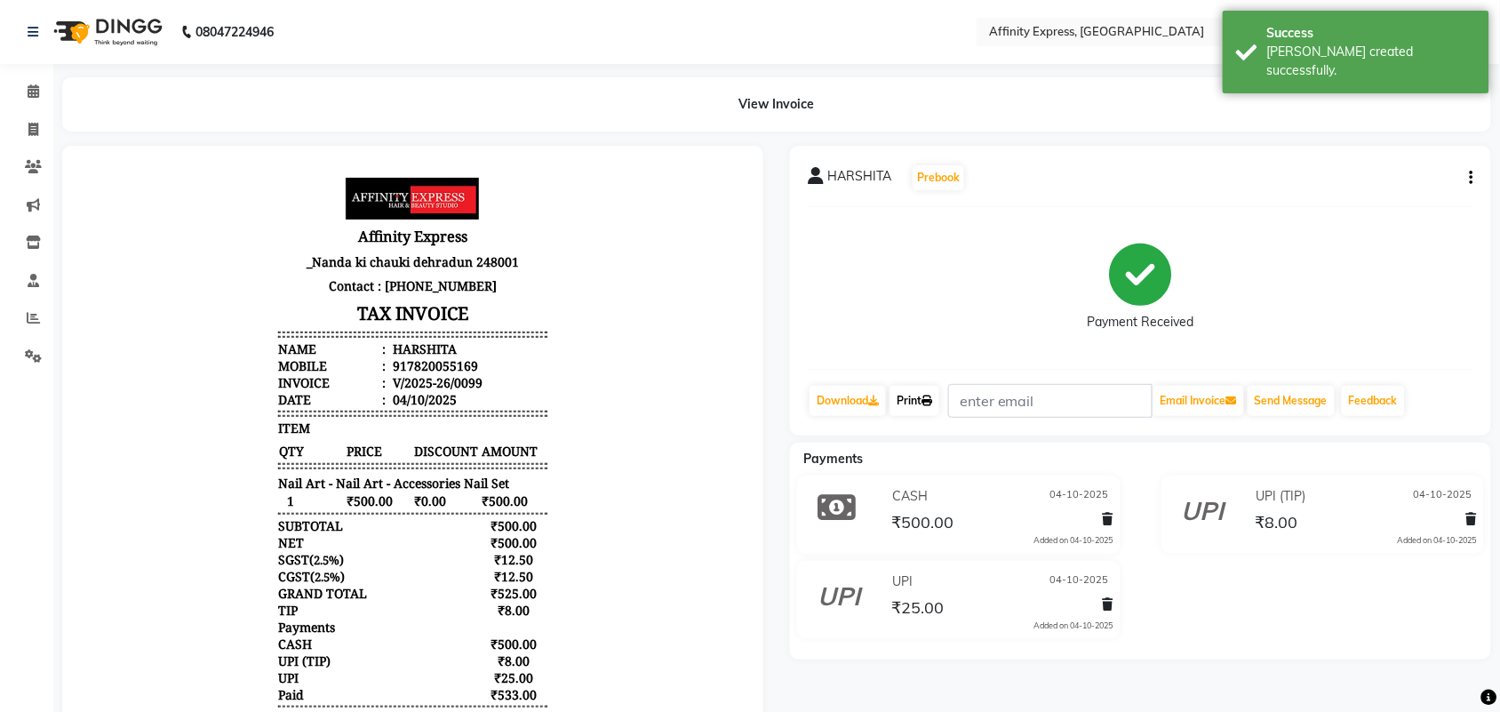
click at [907, 402] on link "Print" at bounding box center [915, 401] width 50 height 30
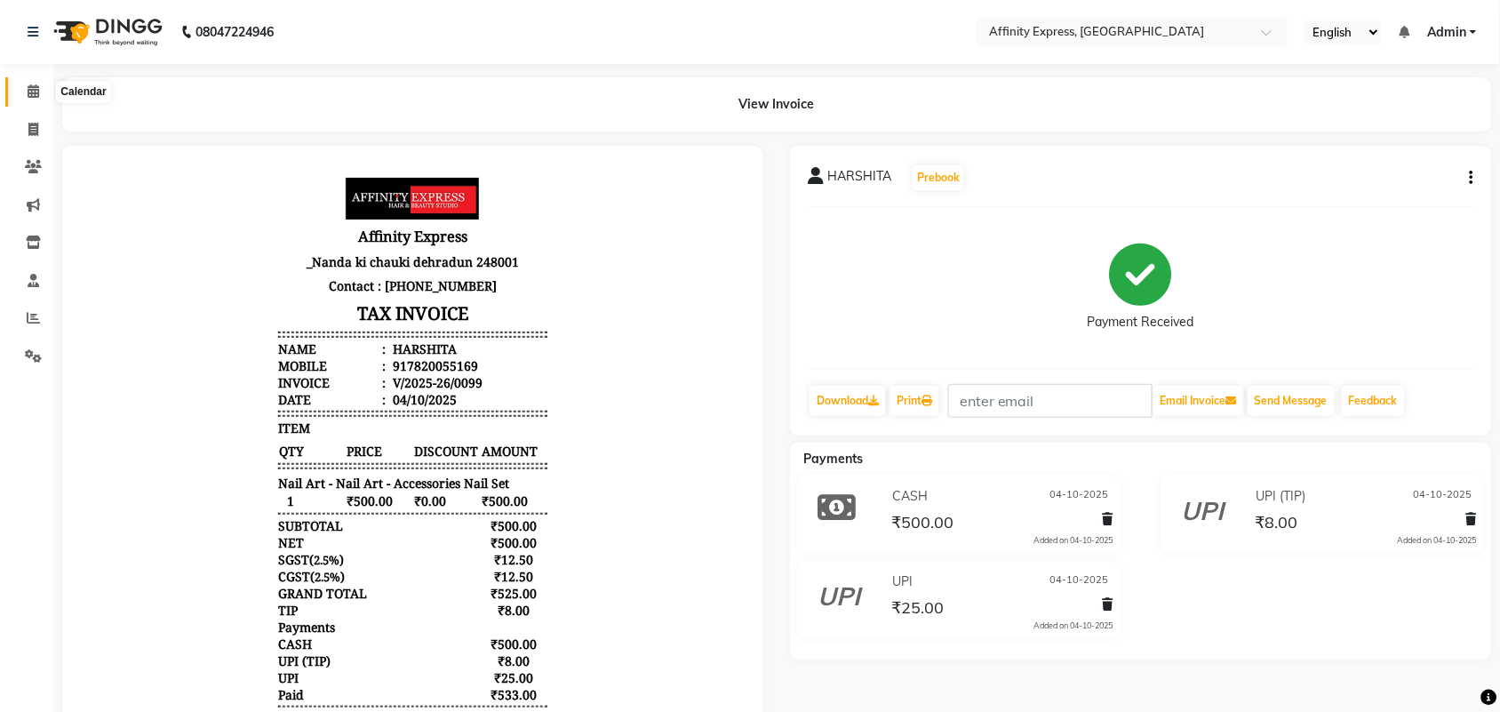
click at [29, 93] on icon at bounding box center [34, 90] width 12 height 13
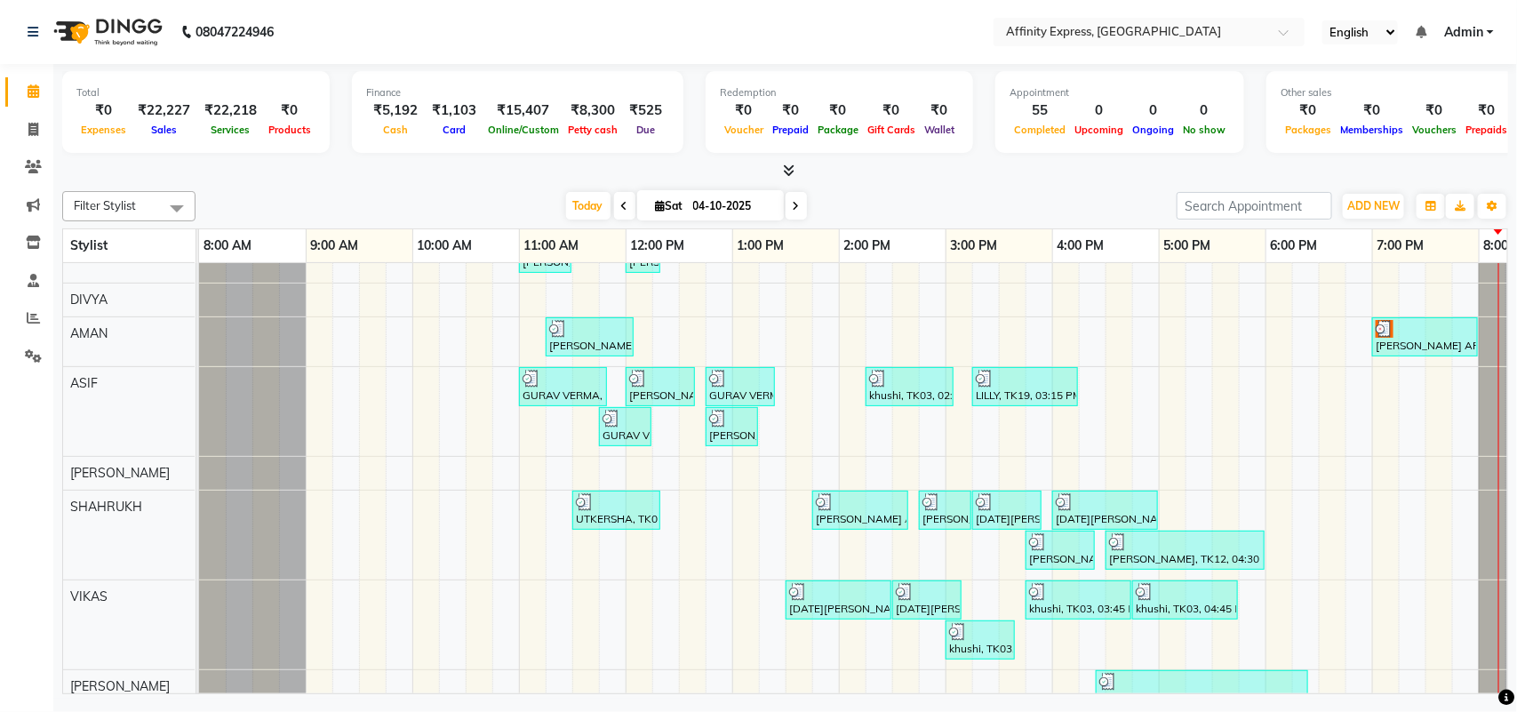
scroll to position [290, 0]
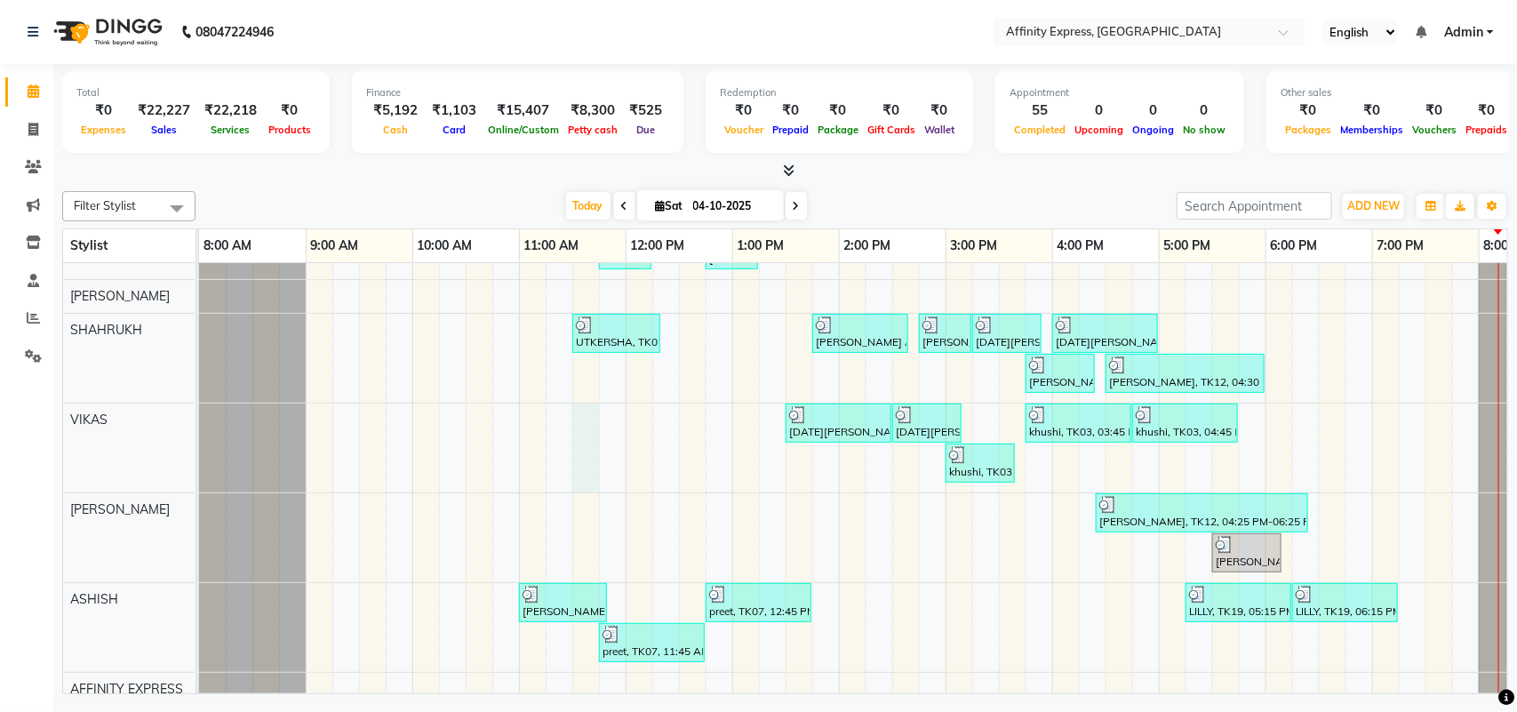
click at [597, 427] on div "UTKERSHA, TK01, 10:30 AM-11:50 AM, Threading - Skin Consultation - Eyebrows,Thr…" at bounding box center [892, 283] width 1387 height 946
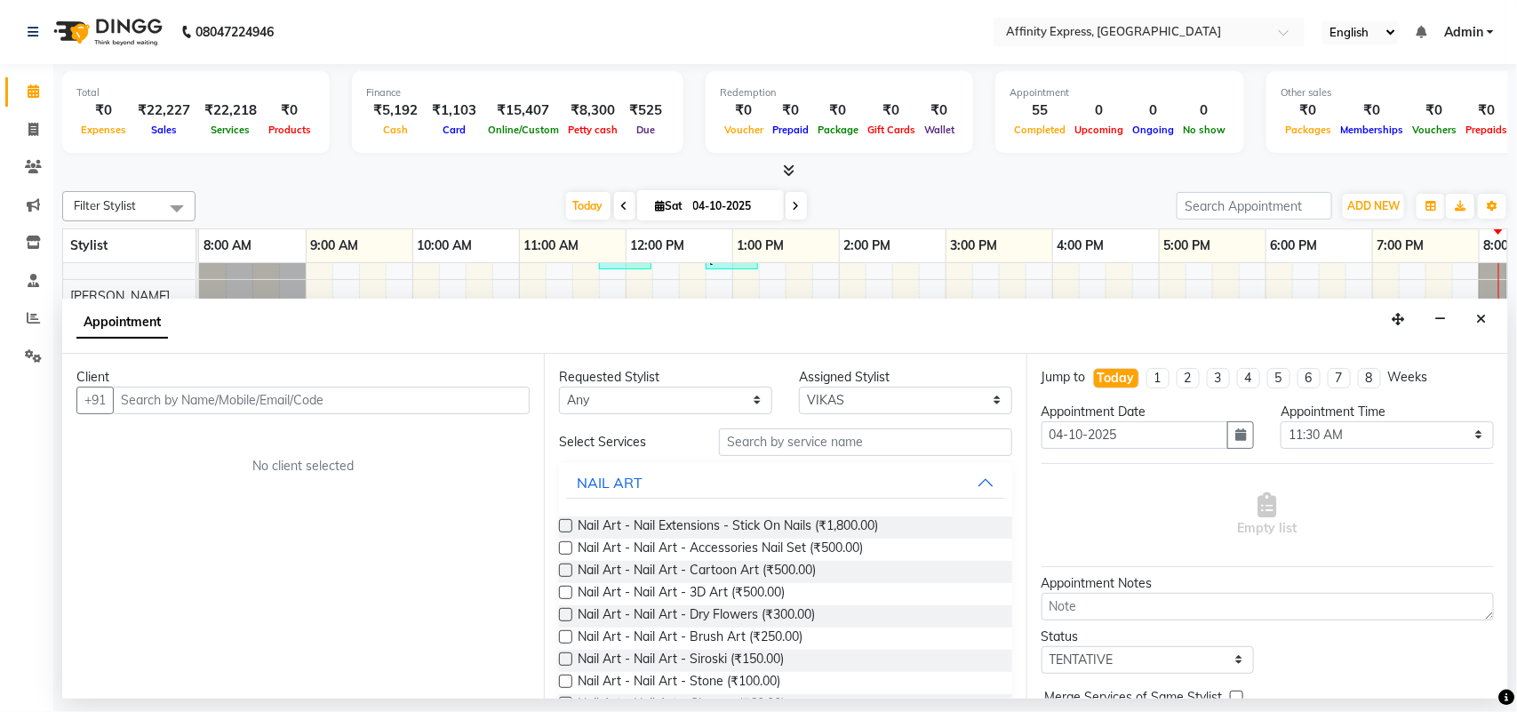
click at [308, 403] on input "text" at bounding box center [321, 401] width 417 height 28
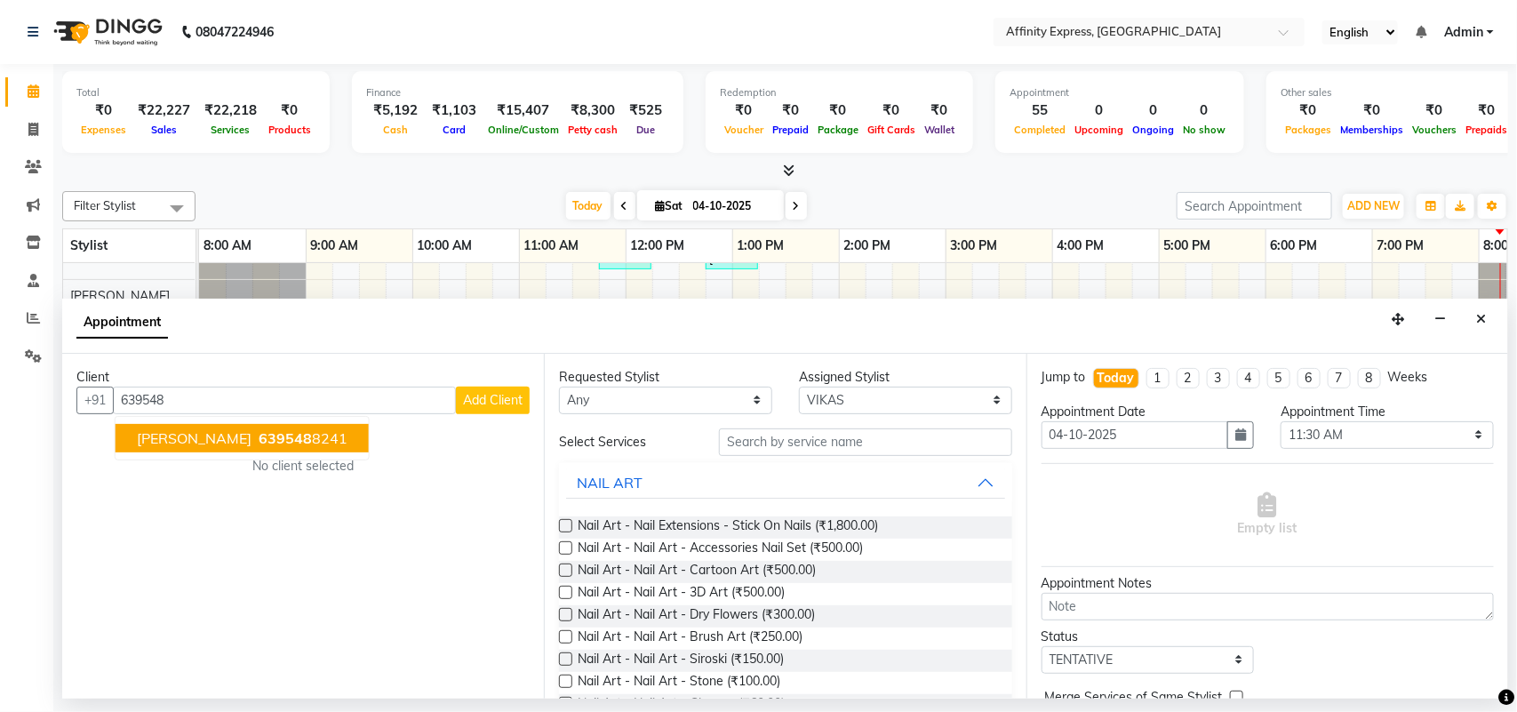
click at [311, 438] on span "639548" at bounding box center [285, 438] width 53 height 18
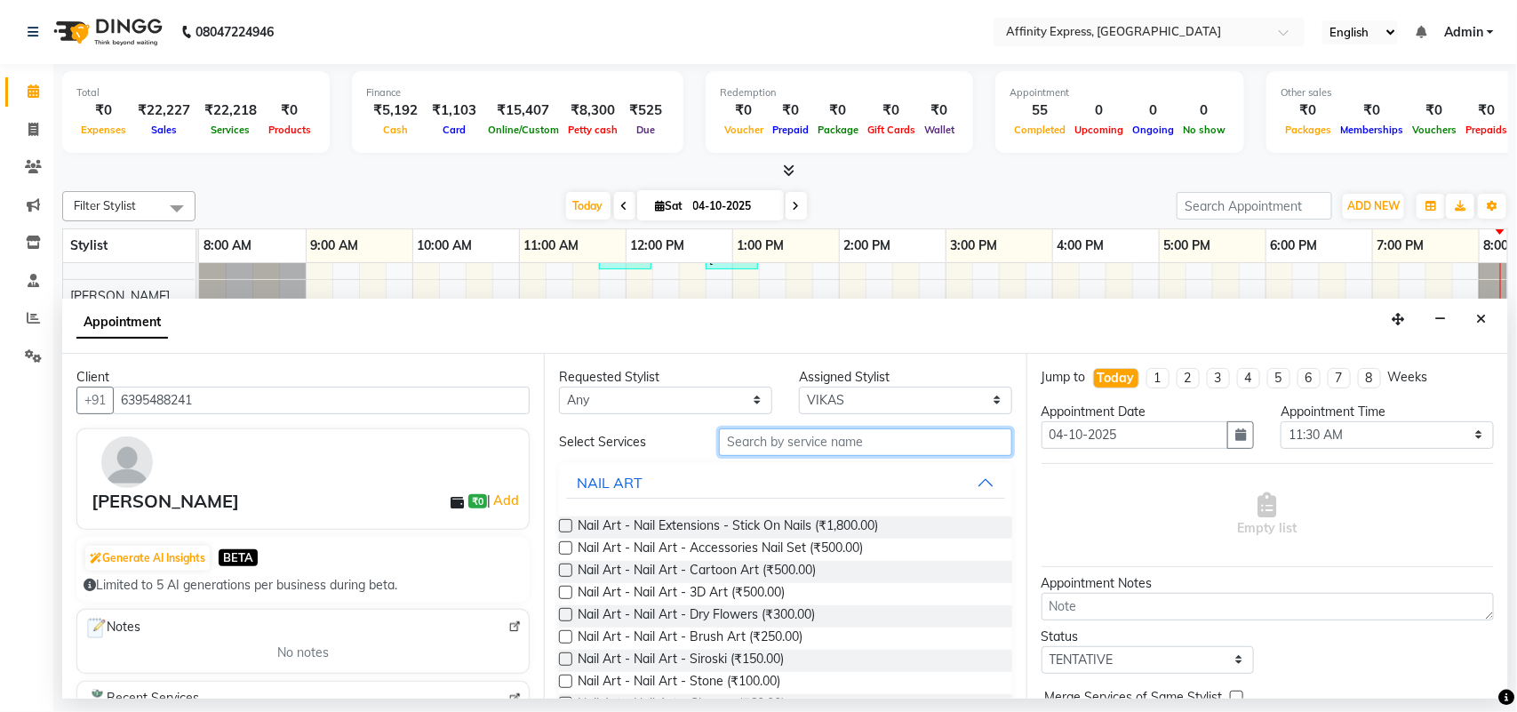
click at [843, 442] on input "text" at bounding box center [865, 442] width 293 height 28
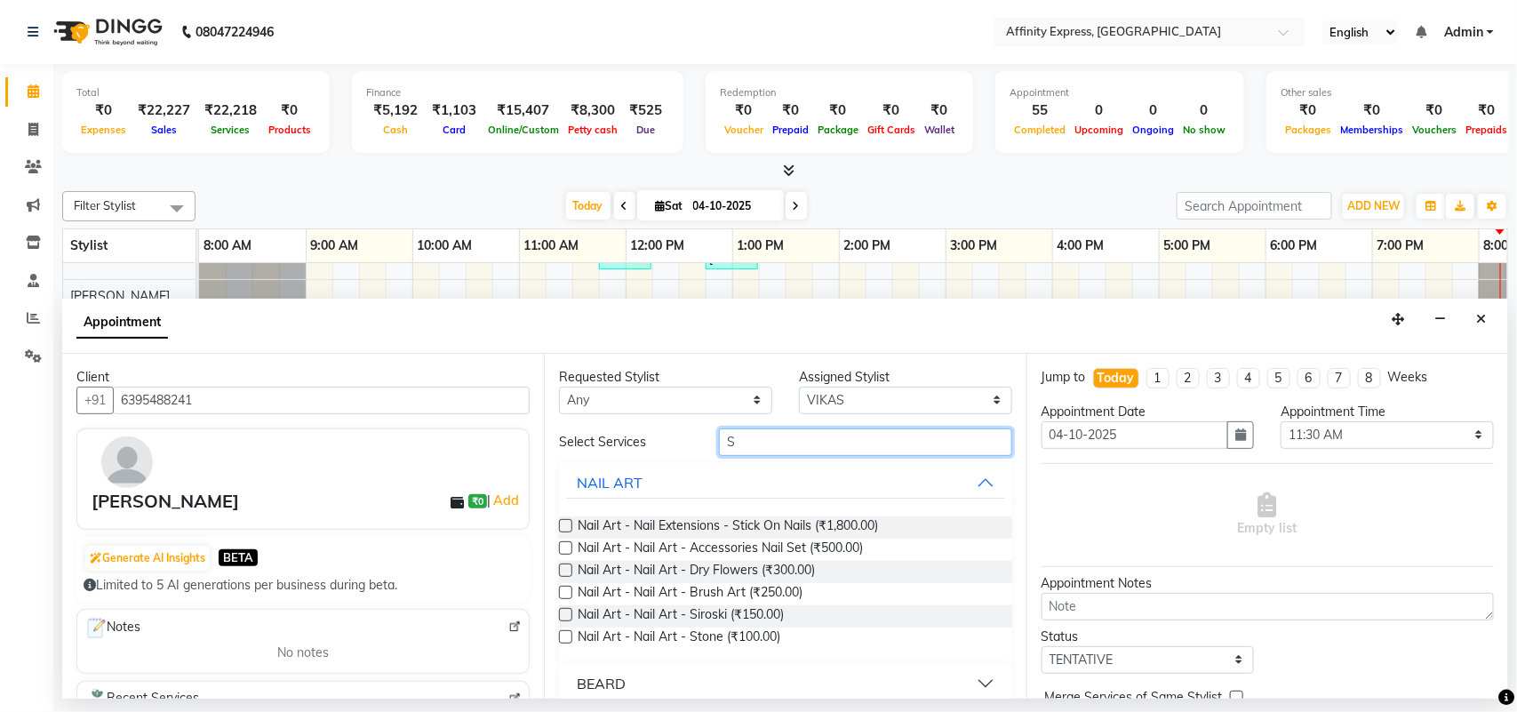
click at [843, 438] on input "S" at bounding box center [865, 442] width 293 height 28
click at [852, 401] on select "Select [PERSON_NAME] AFFINITY EXPRESS [PERSON_NAME] [PERSON_NAME] DIVYA KAVITA …" at bounding box center [905, 401] width 213 height 28
click at [797, 436] on input "S" at bounding box center [865, 442] width 293 height 28
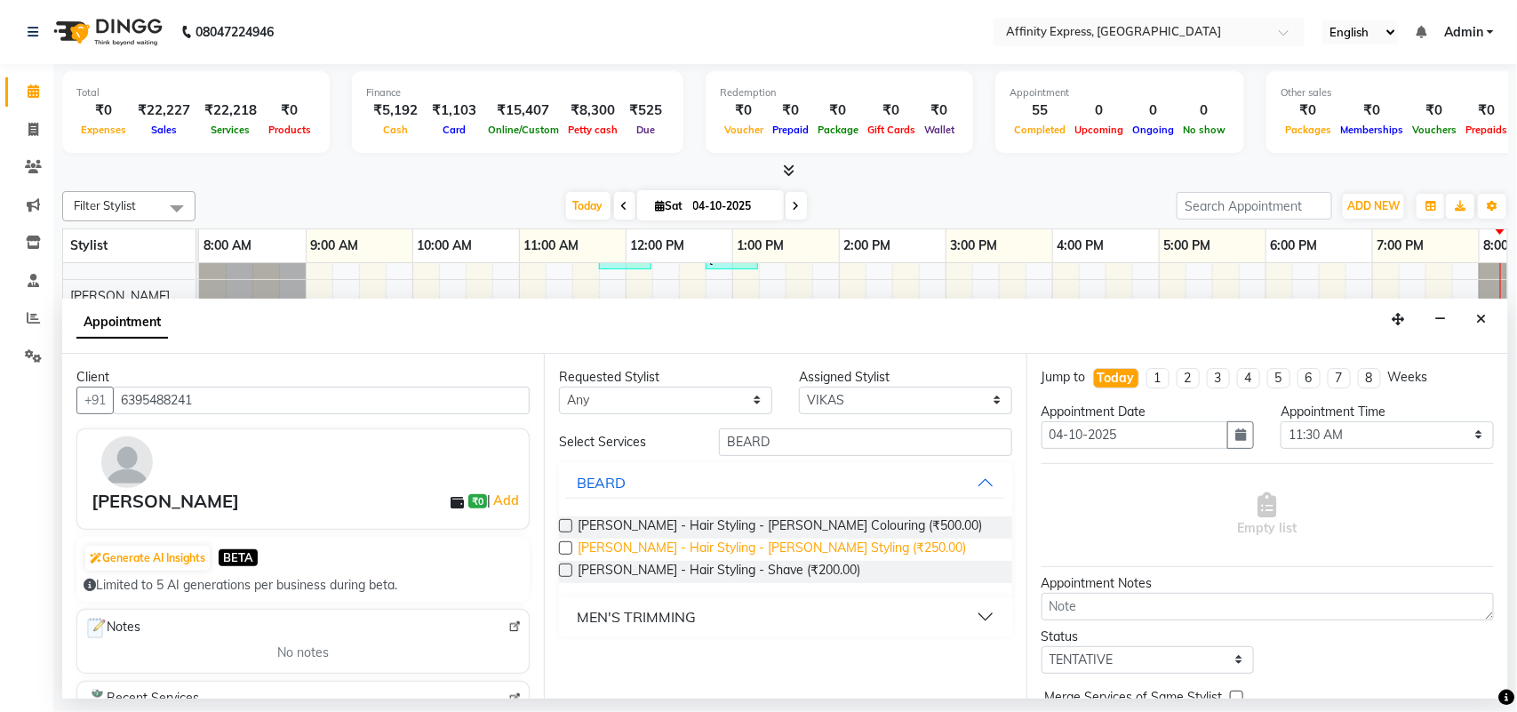
click at [828, 558] on span "[PERSON_NAME] - Hair Styling - [PERSON_NAME] Styling (₹250.00)" at bounding box center [772, 550] width 388 height 22
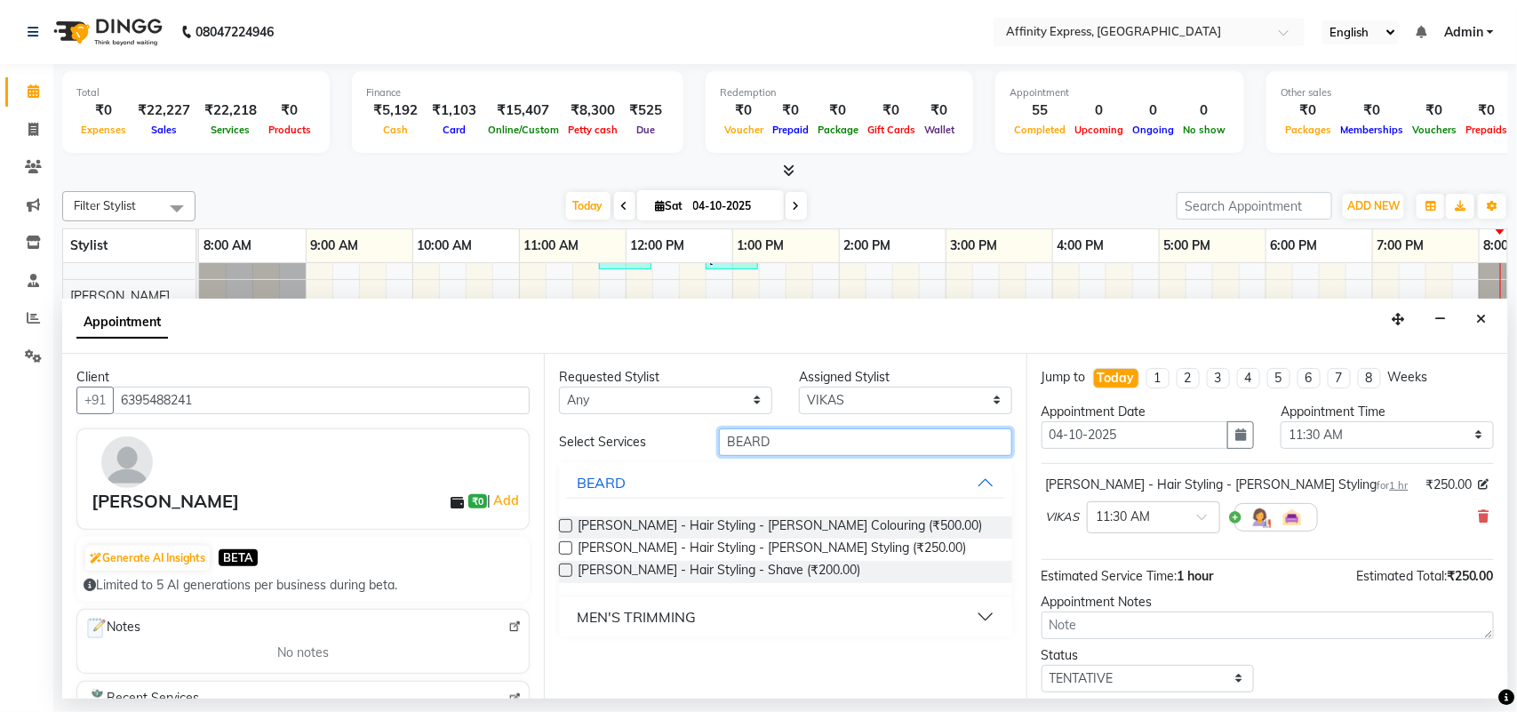
click at [979, 440] on input "BEARD" at bounding box center [865, 442] width 293 height 28
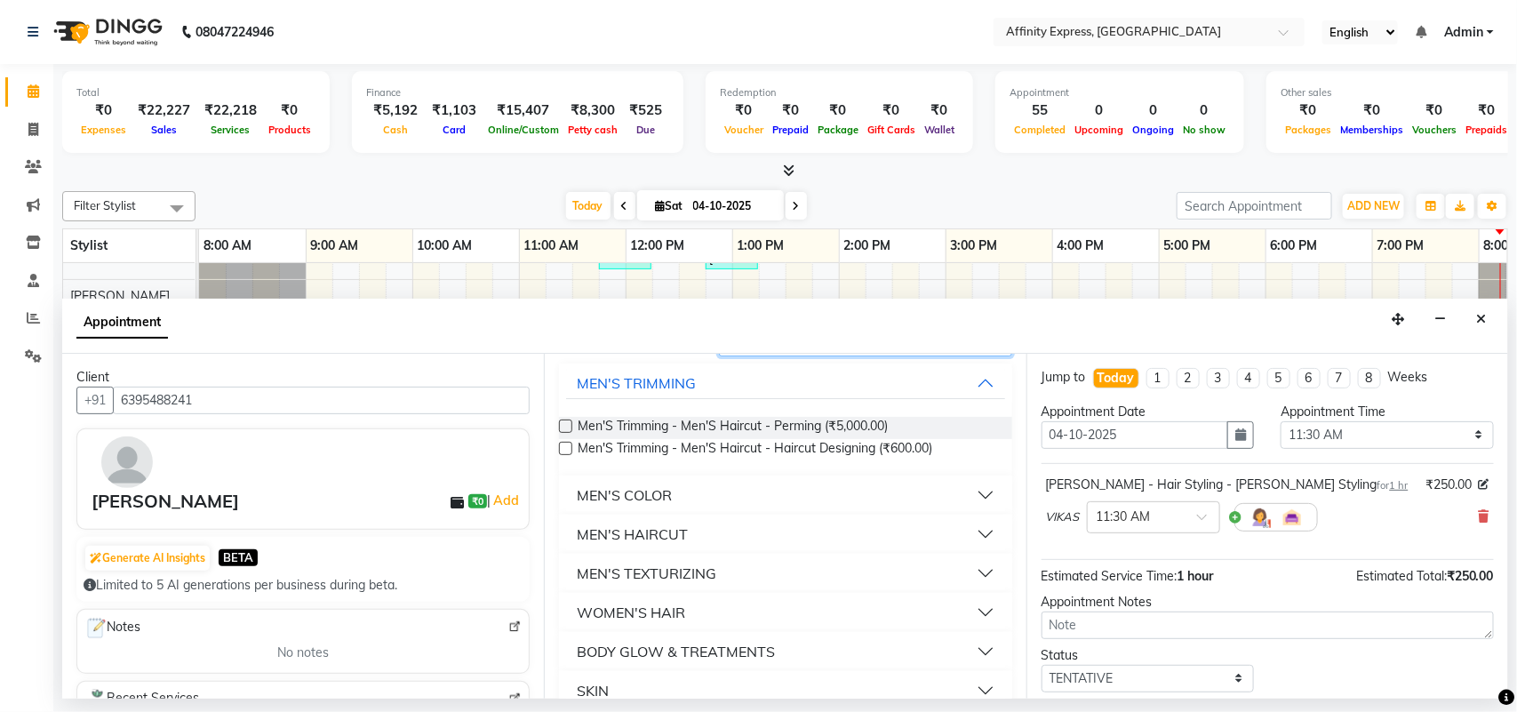
scroll to position [133, 0]
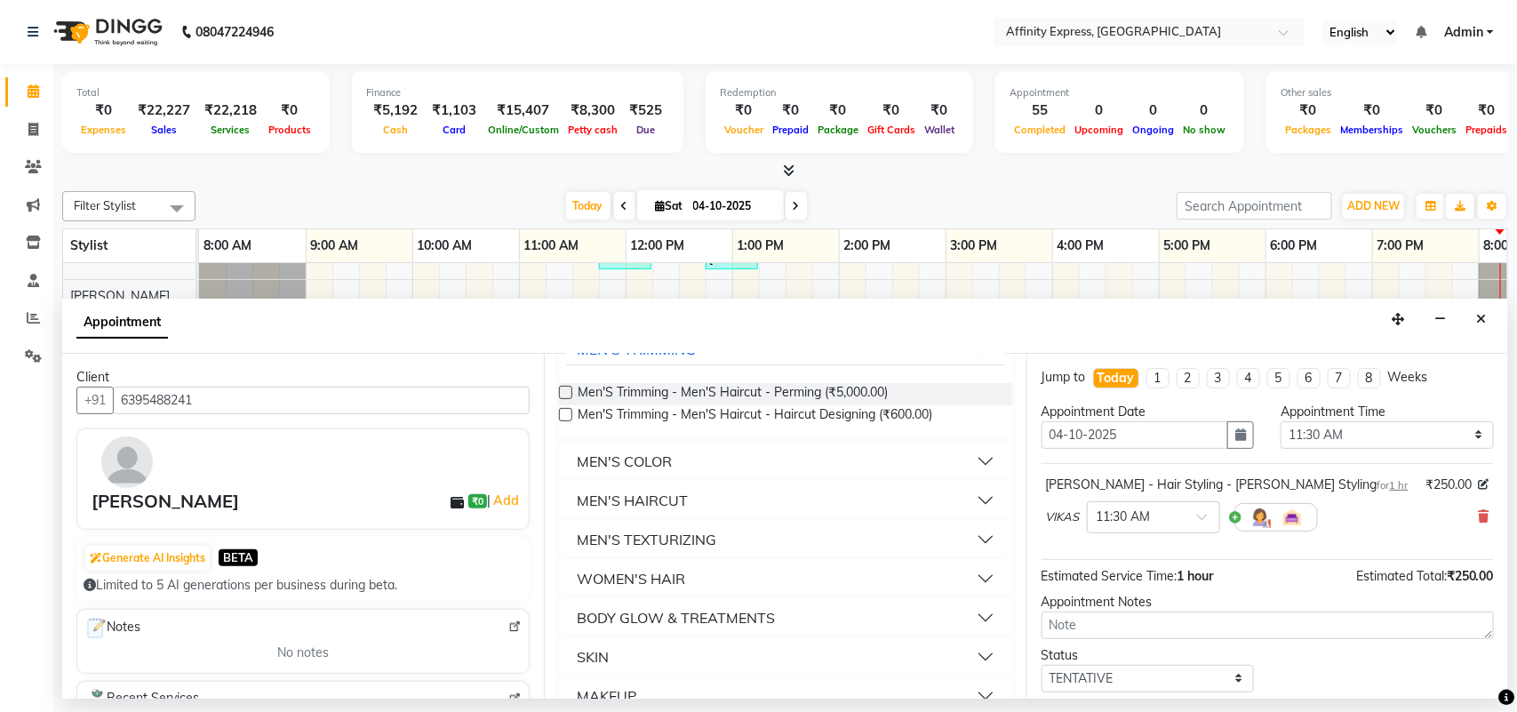
click at [966, 505] on button "MEN'S HAIRCUT" at bounding box center [785, 500] width 438 height 32
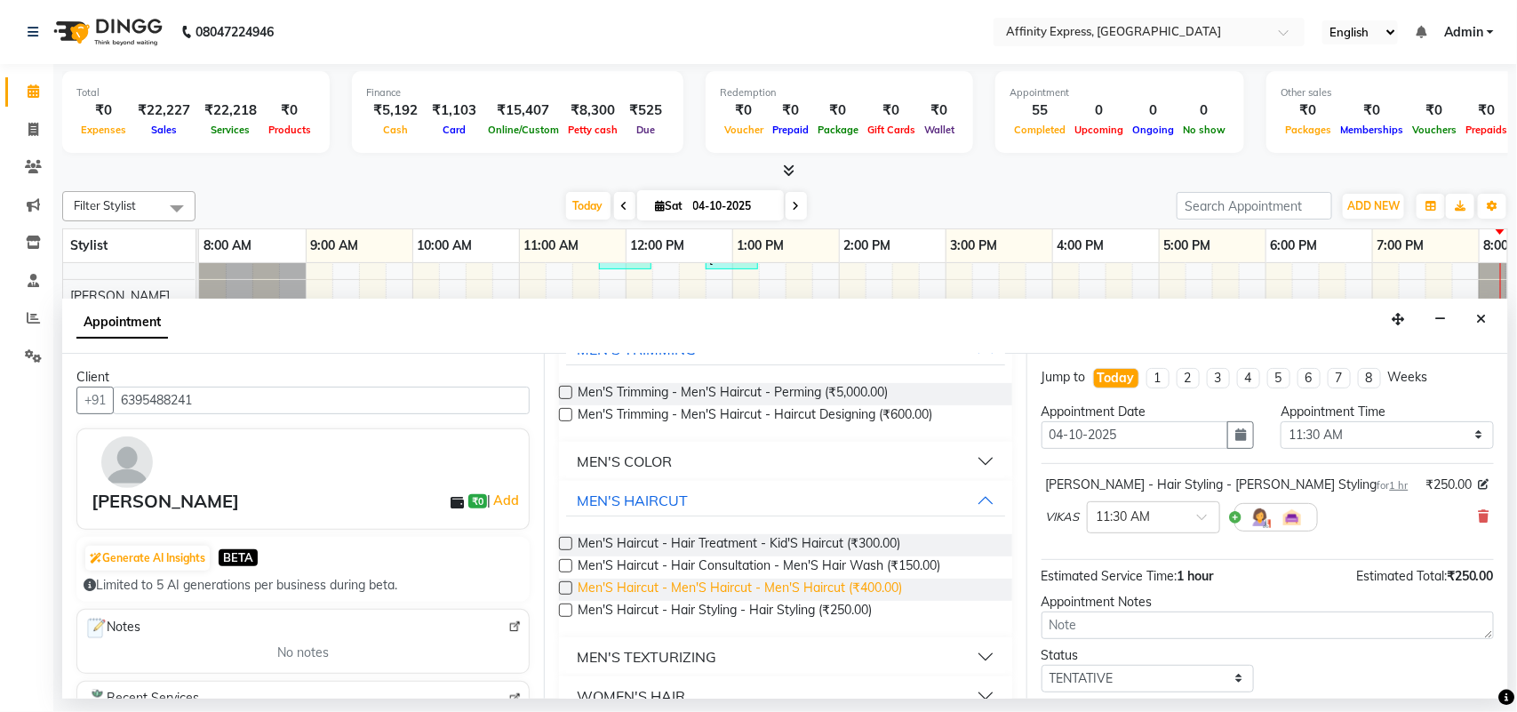
click at [851, 588] on span "Men'S Haircut - Men'S Haircut - Men'S Haircut (₹400.00)" at bounding box center [740, 590] width 324 height 22
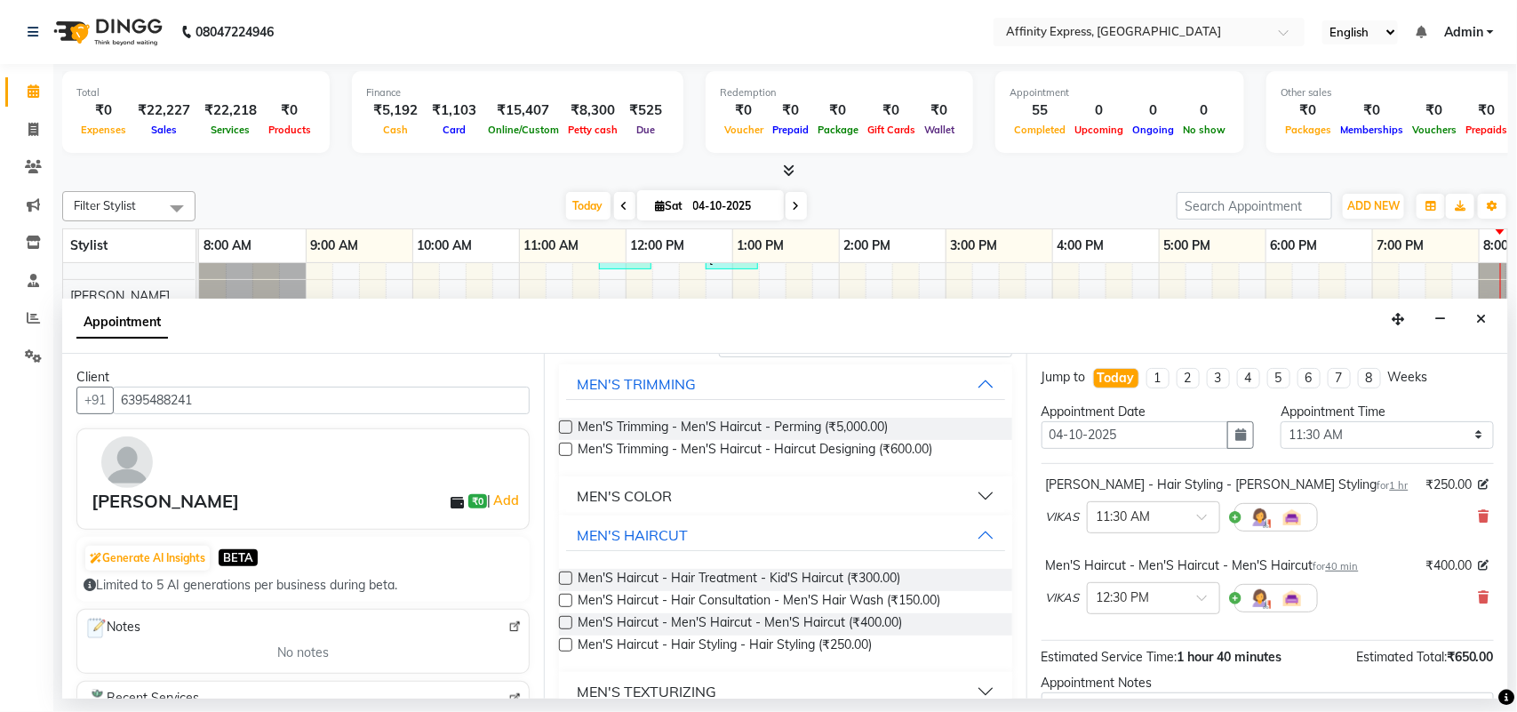
scroll to position [0, 0]
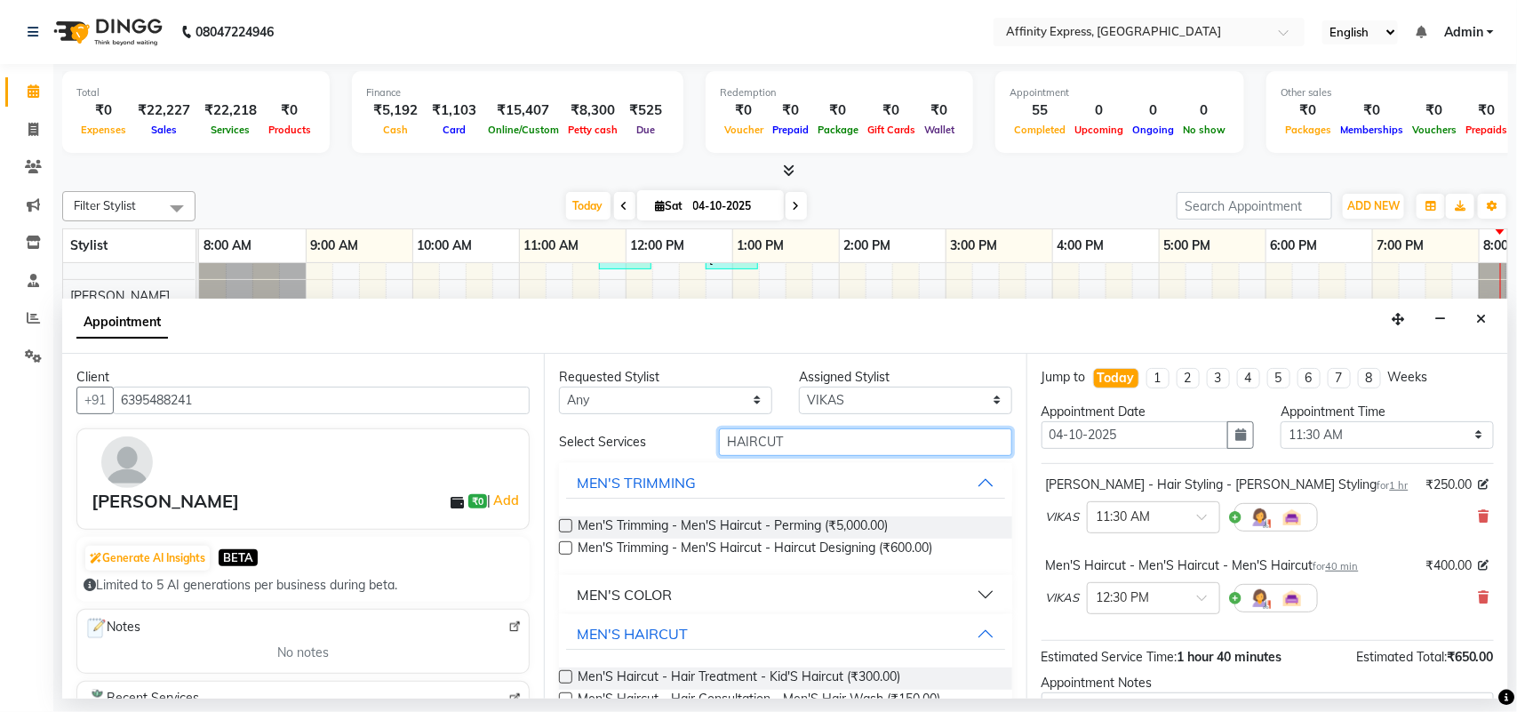
click at [838, 443] on input "HAIRCUT" at bounding box center [865, 442] width 293 height 28
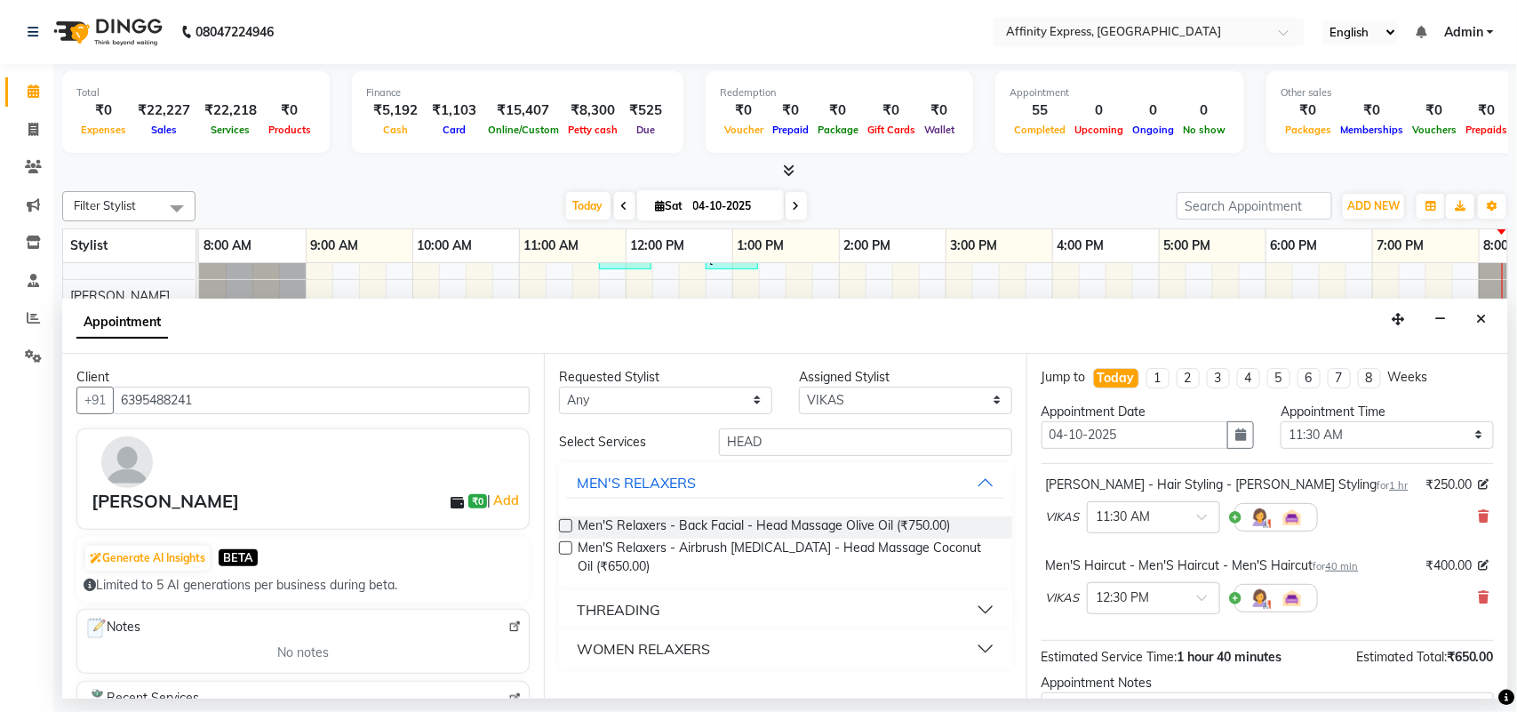
click at [566, 548] on label at bounding box center [565, 547] width 13 height 13
click at [566, 548] on input "checkbox" at bounding box center [565, 550] width 12 height 12
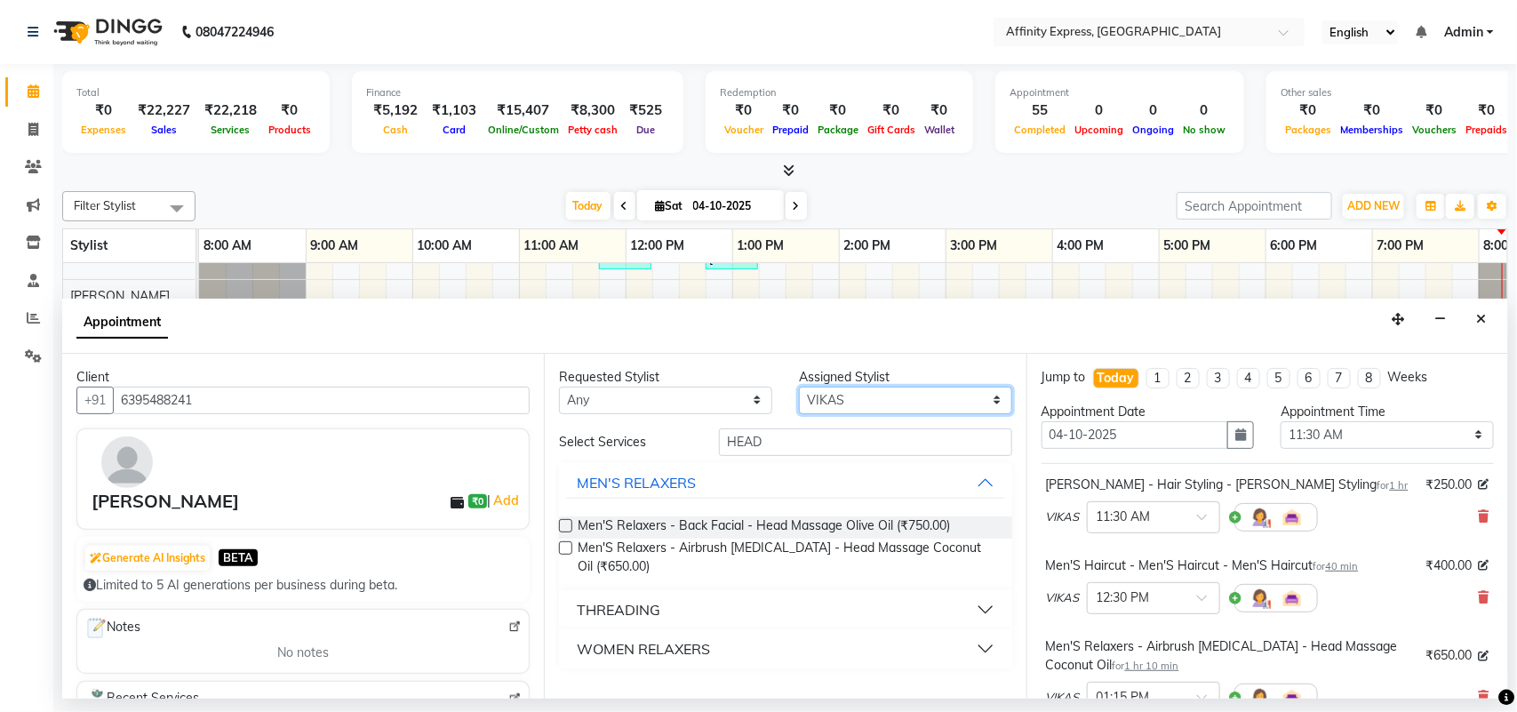
click at [904, 398] on select "Select [PERSON_NAME] AFFINITY EXPRESS [PERSON_NAME] [PERSON_NAME] DIVYA KAVITA …" at bounding box center [905, 401] width 213 height 28
click at [799, 387] on select "Select [PERSON_NAME] AFFINITY EXPRESS [PERSON_NAME] [PERSON_NAME] DIVYA KAVITA …" at bounding box center [905, 401] width 213 height 28
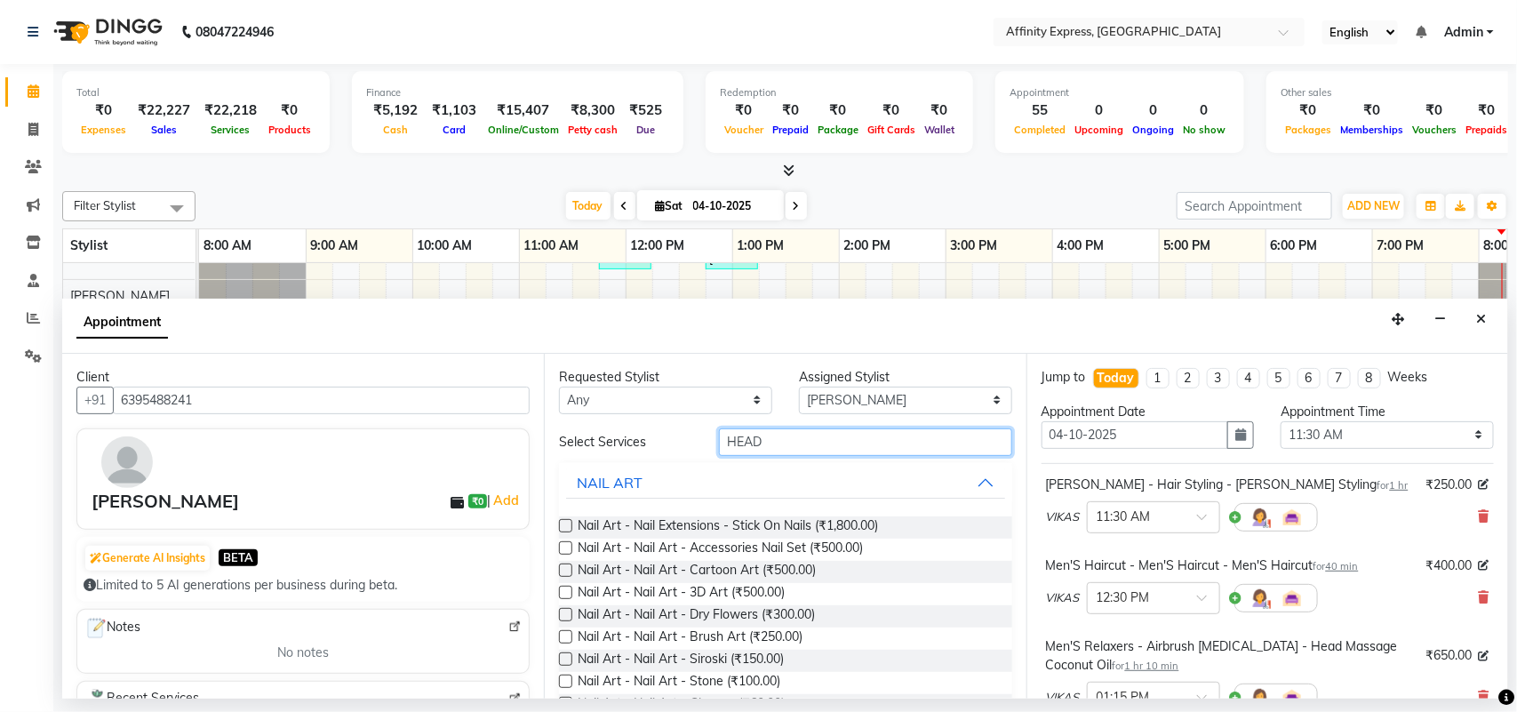
click at [787, 436] on input "HEAD" at bounding box center [865, 442] width 293 height 28
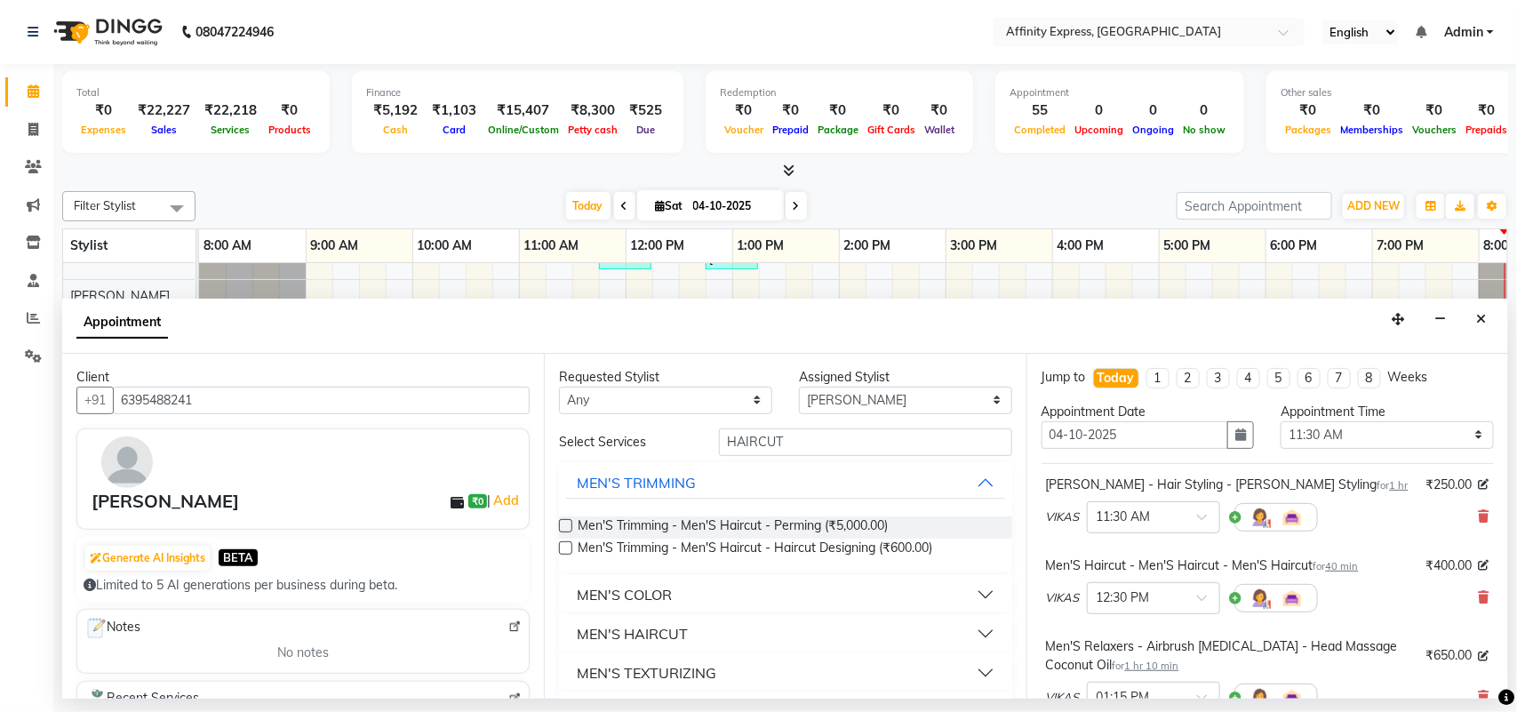
click at [962, 636] on button "MEN'S HAIRCUT" at bounding box center [785, 634] width 438 height 32
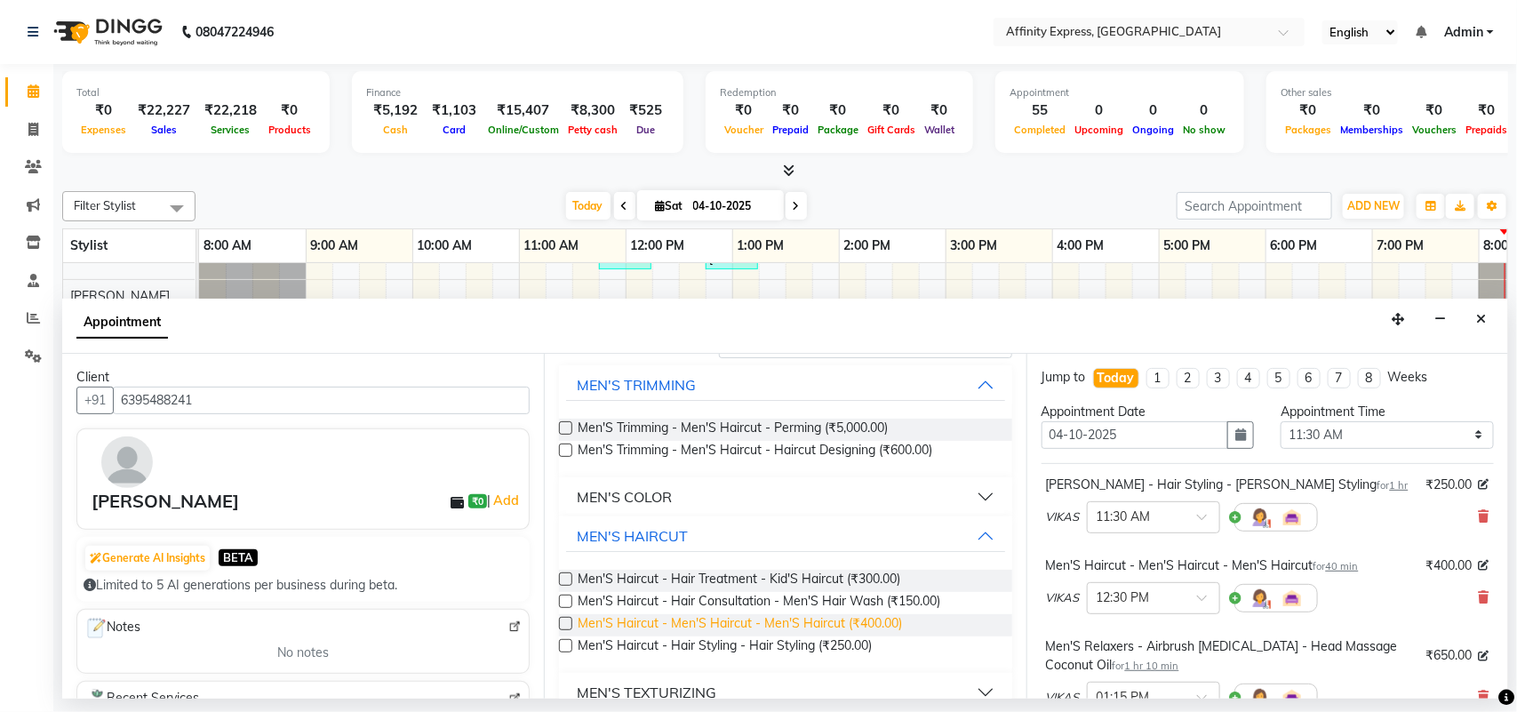
click at [776, 619] on span "Men'S Haircut - Men'S Haircut - Men'S Haircut (₹400.00)" at bounding box center [740, 625] width 324 height 22
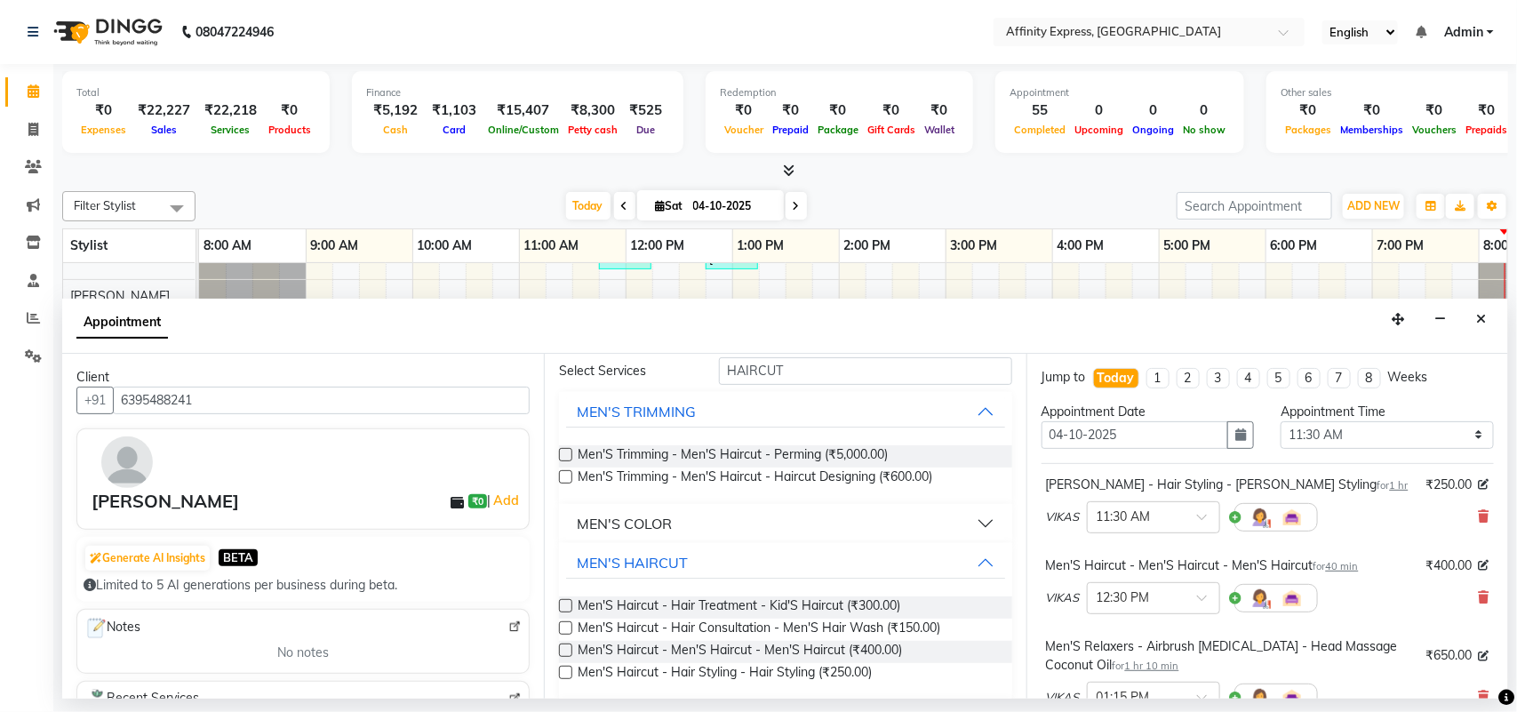
scroll to position [0, 0]
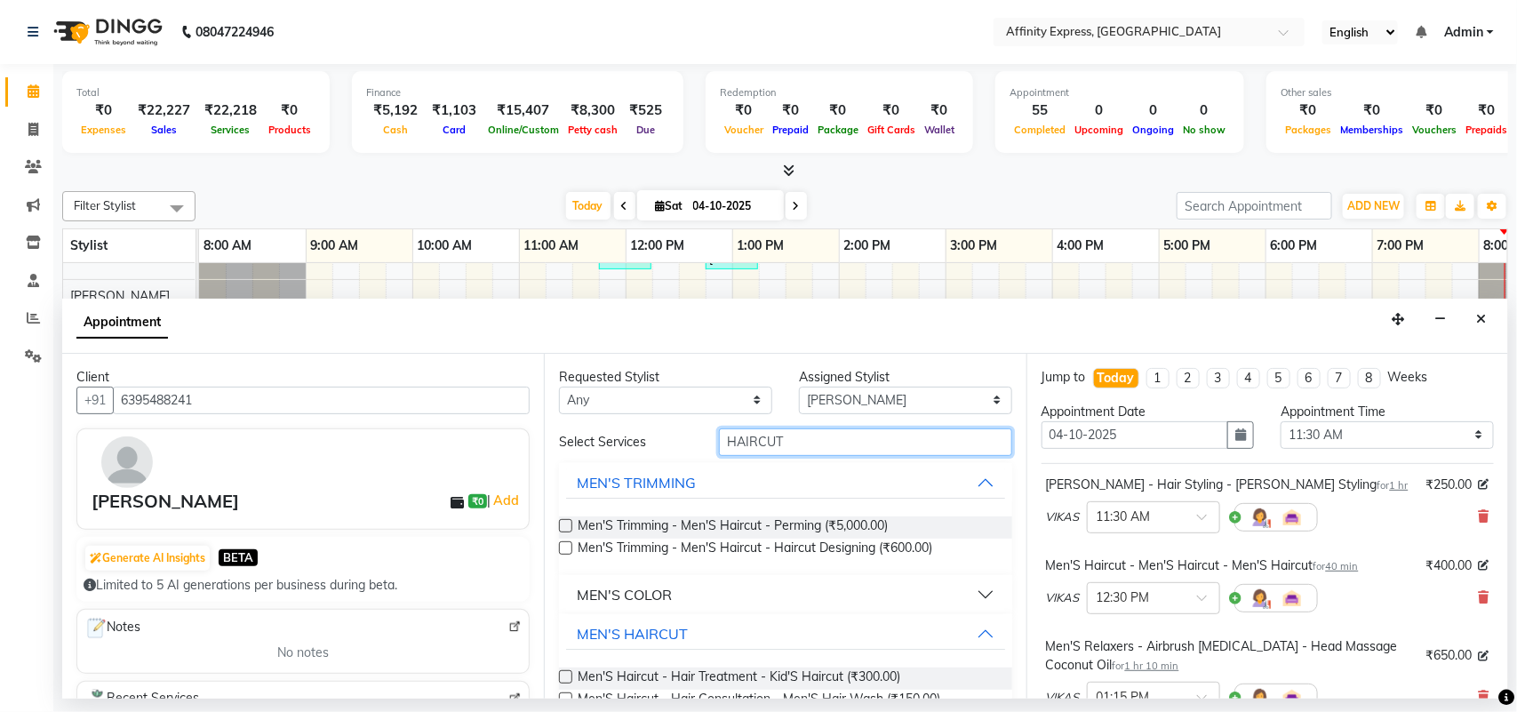
click at [869, 428] on input "HAIRCUT" at bounding box center [865, 442] width 293 height 28
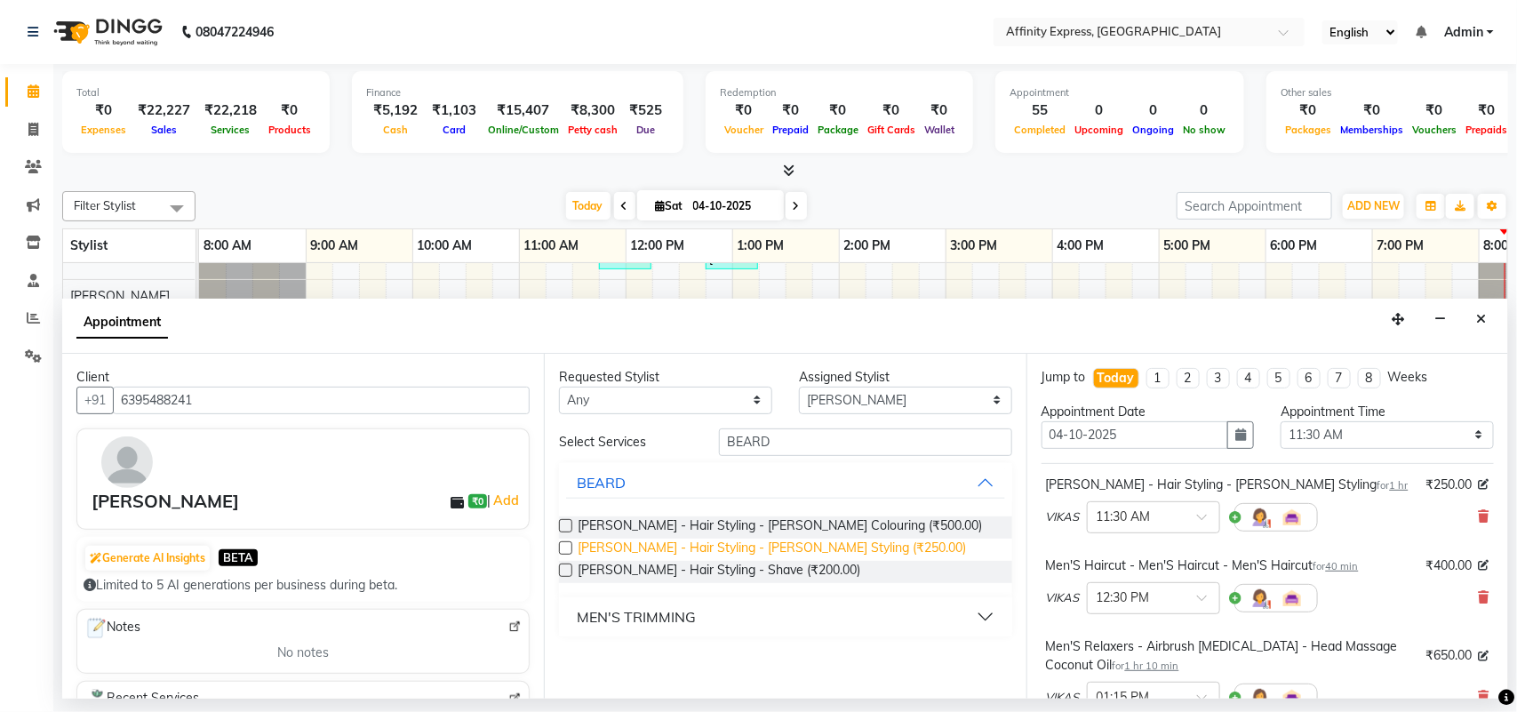
click at [810, 539] on span "[PERSON_NAME] - Hair Styling - [PERSON_NAME] Styling (₹250.00)" at bounding box center [772, 550] width 388 height 22
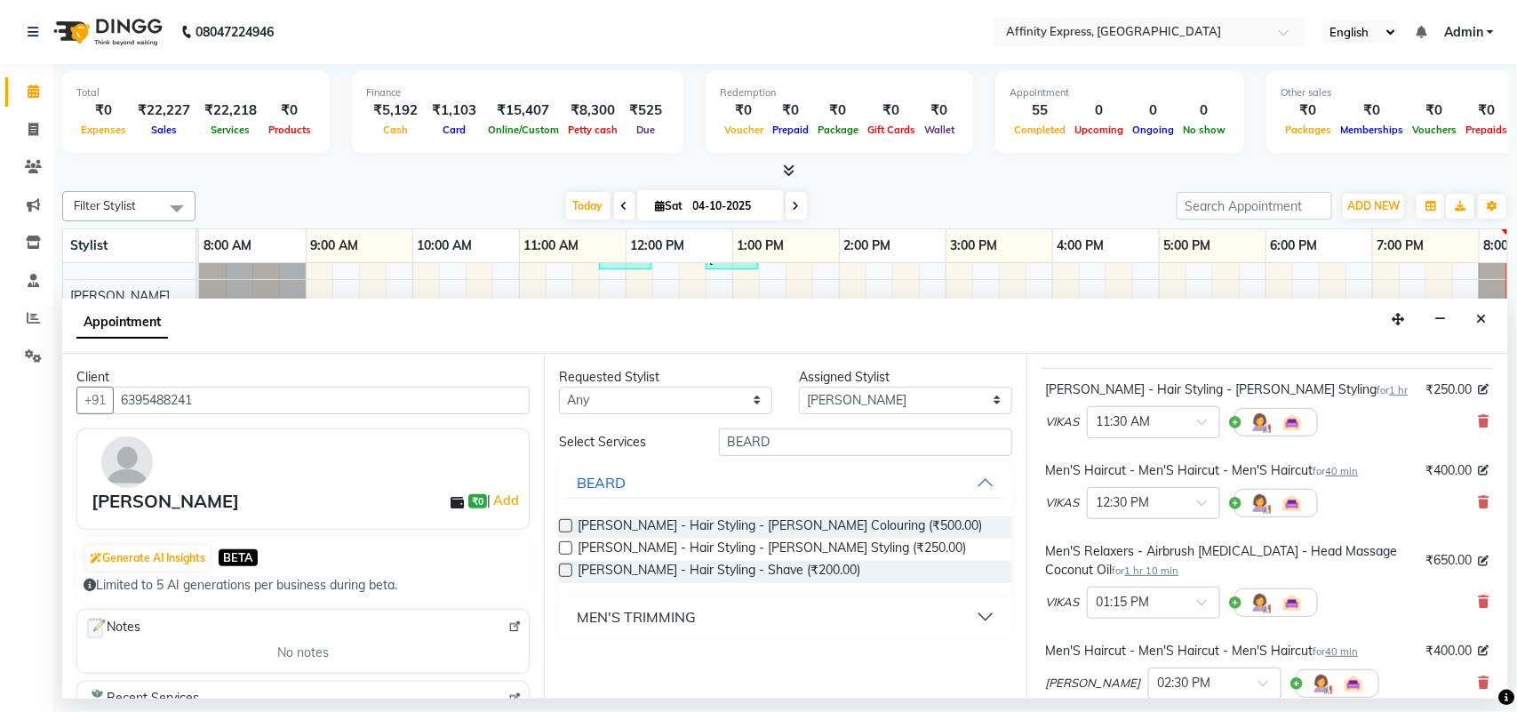
scroll to position [92, 0]
click at [1479, 499] on span at bounding box center [1484, 506] width 11 height 19
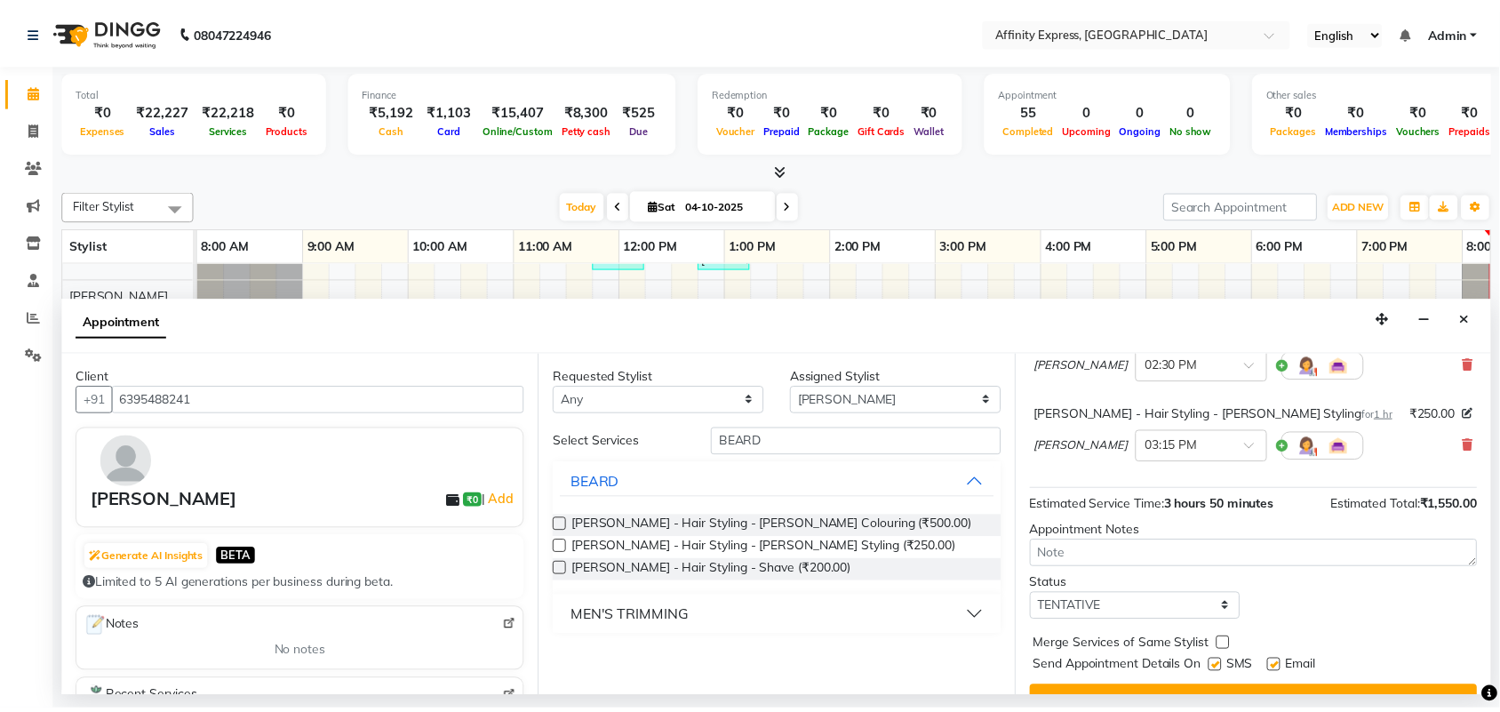
scroll to position [369, 0]
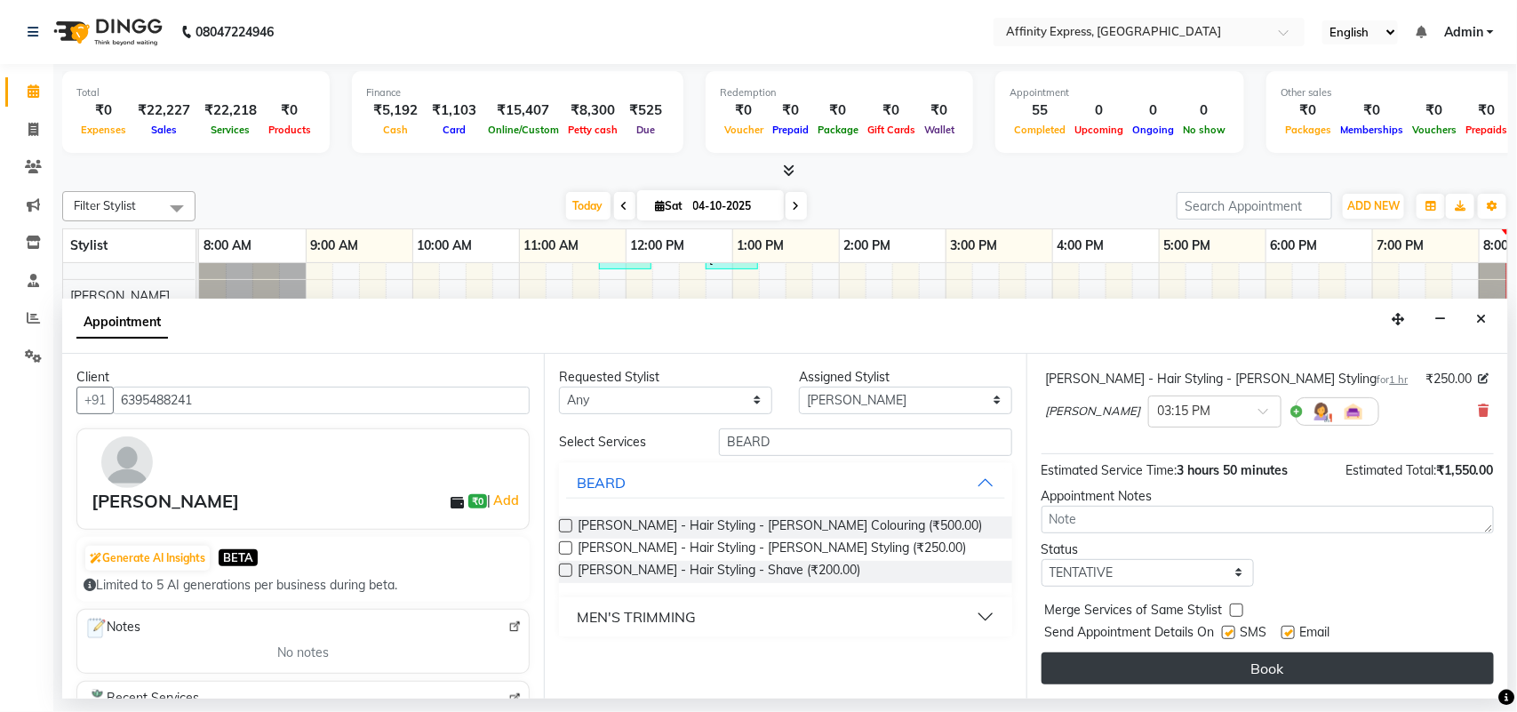
click at [1363, 676] on button "Book" at bounding box center [1268, 668] width 452 height 32
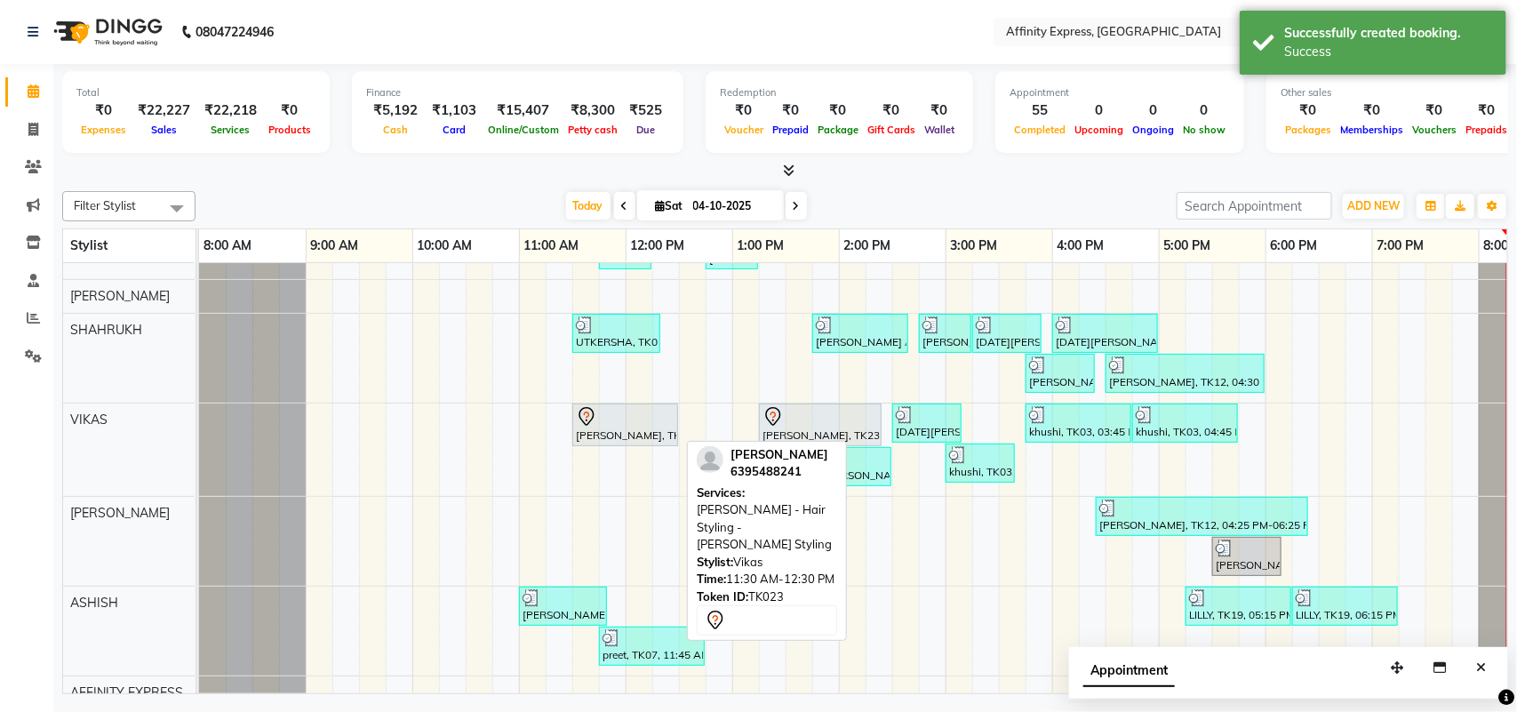
click at [637, 418] on div at bounding box center [625, 416] width 99 height 21
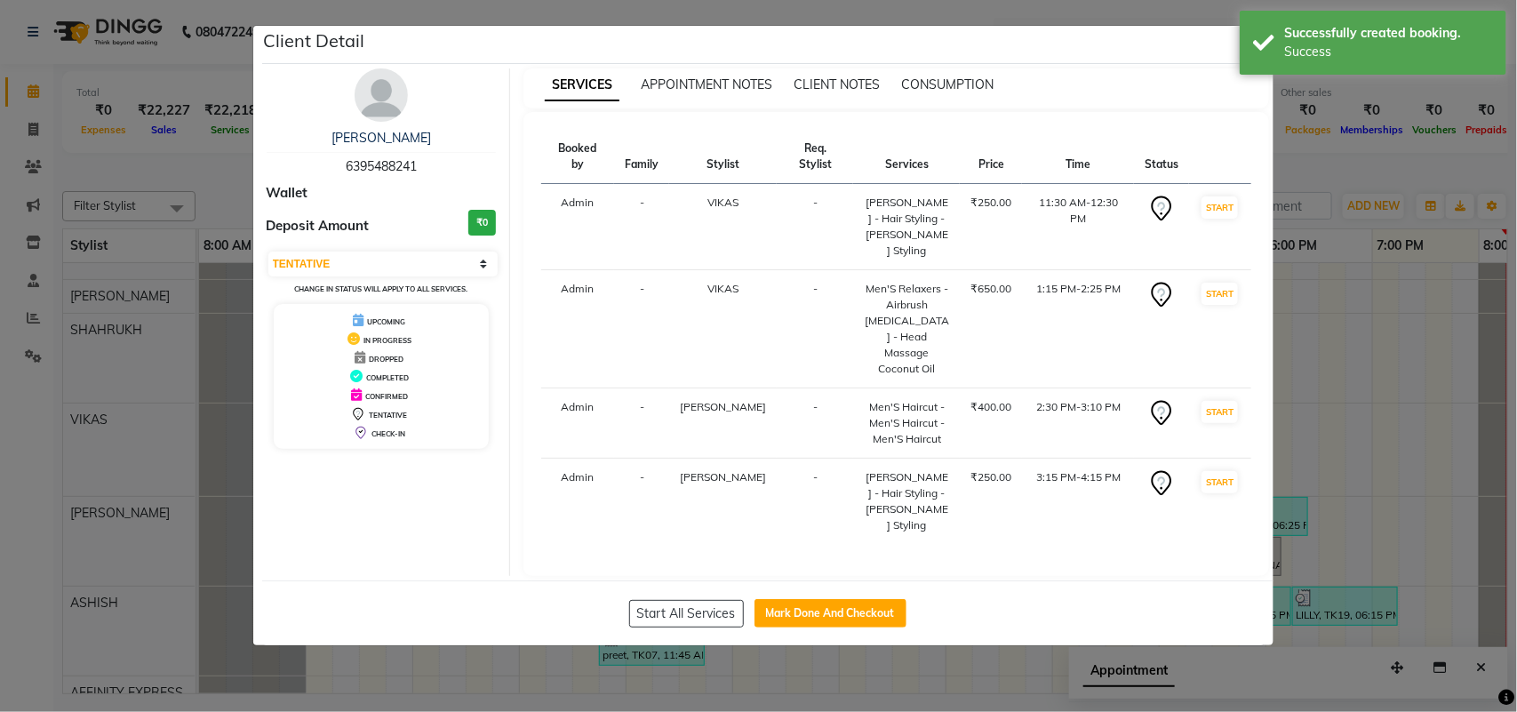
click at [508, 398] on div "[PERSON_NAME] 6395488241 Wallet Deposit Amount ₹0 Select IN SERVICE CONFIRMED T…" at bounding box center [382, 322] width 258 height 508
click at [846, 599] on button "Mark Done And Checkout" at bounding box center [831, 613] width 152 height 28
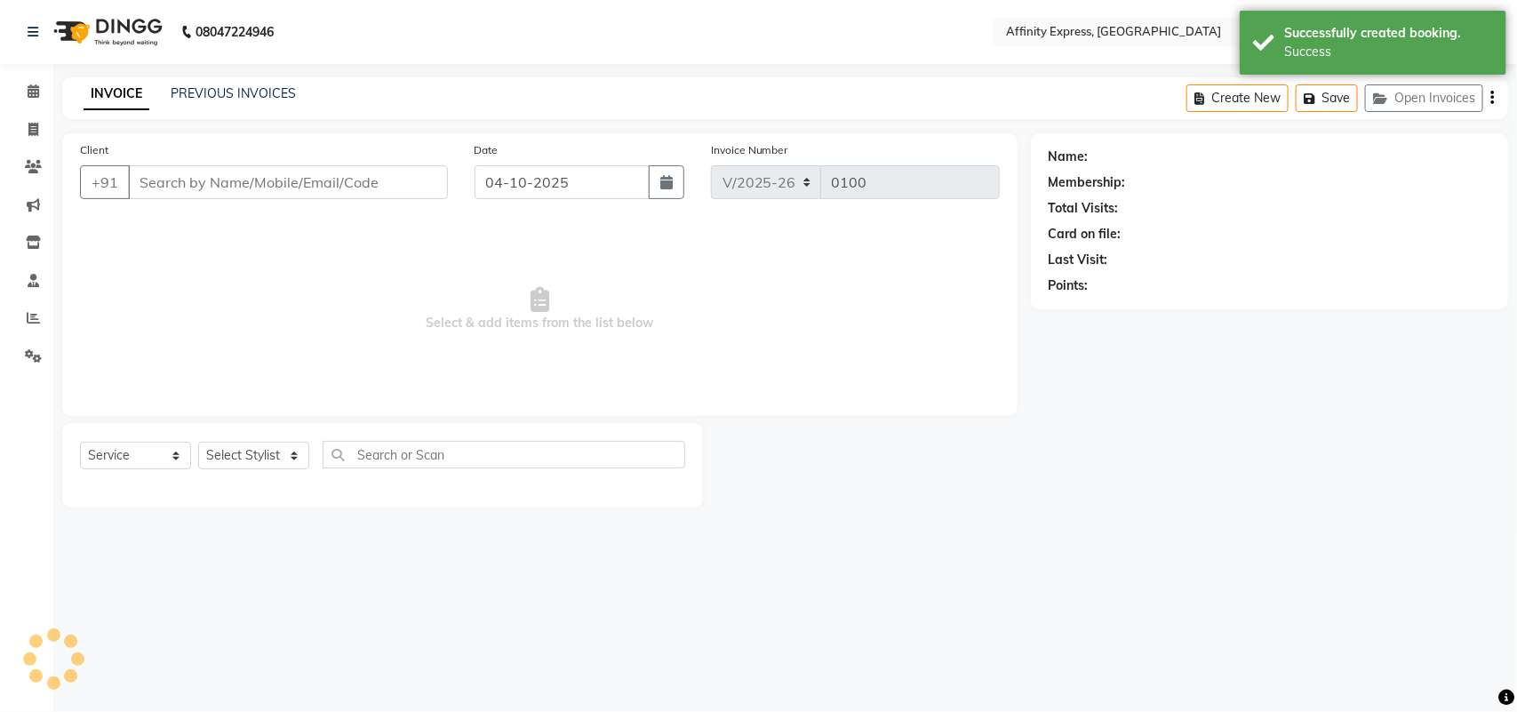
click at [663, 303] on span "Select & add items from the list below" at bounding box center [540, 309] width 920 height 178
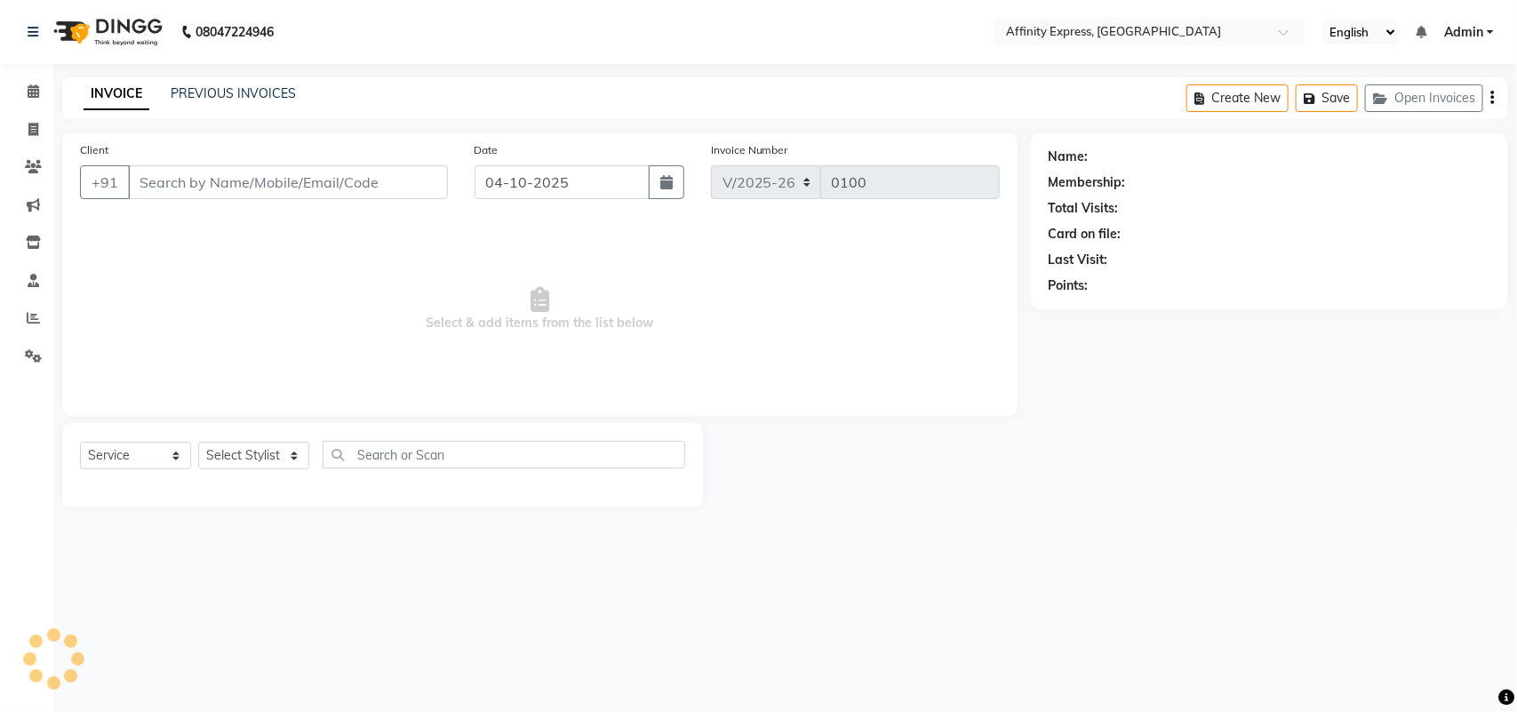
click at [663, 300] on span "Select & add items from the list below" at bounding box center [540, 309] width 920 height 178
click at [628, 242] on span "Select & add items from the list below" at bounding box center [540, 309] width 920 height 178
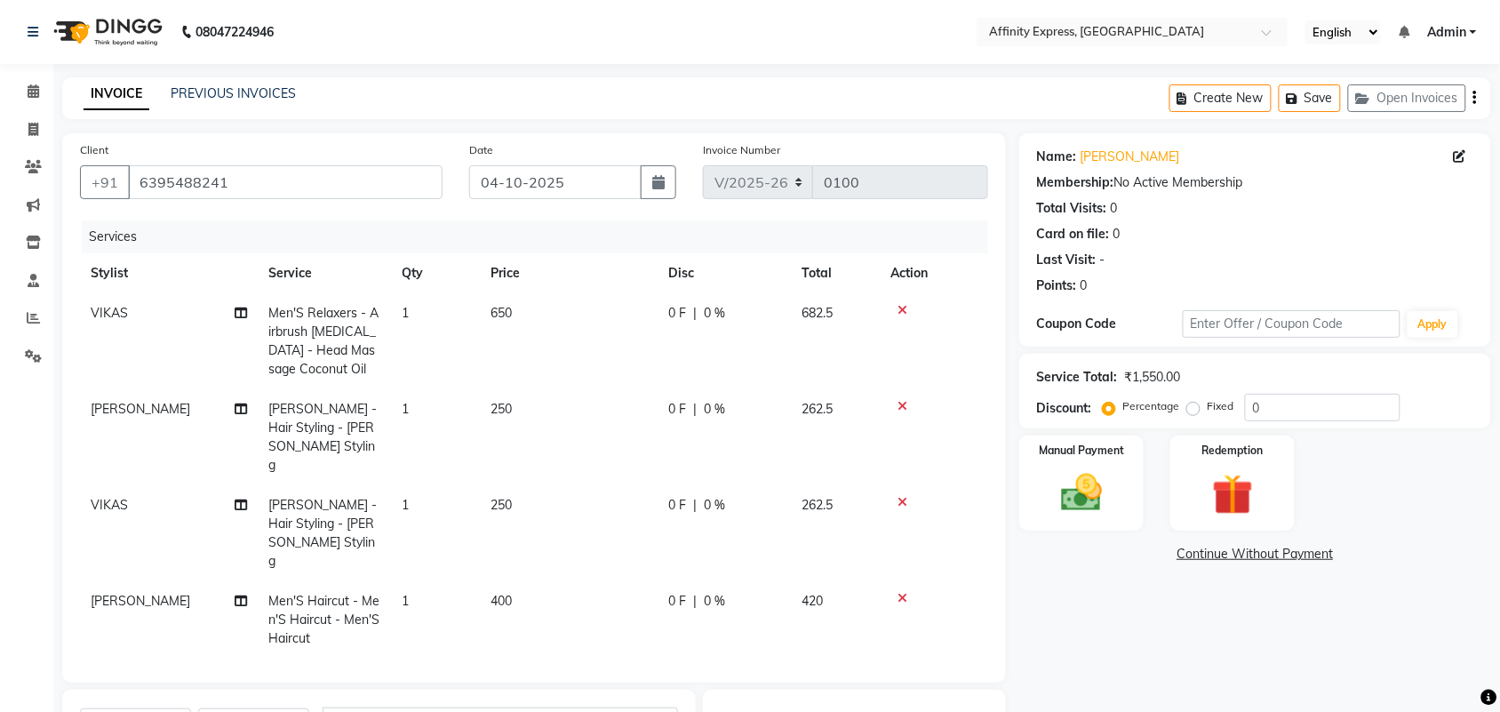
click at [508, 312] on span "650" at bounding box center [501, 313] width 21 height 16
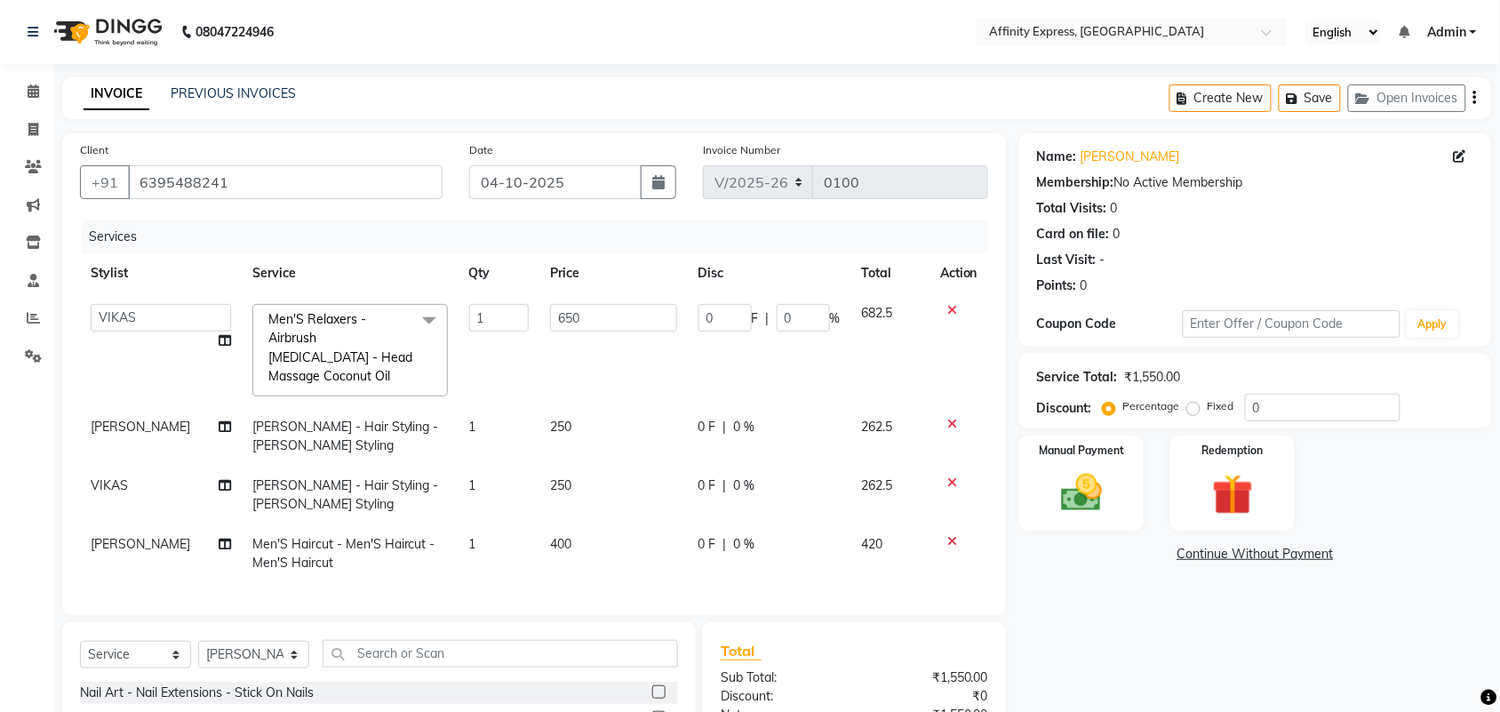
click at [508, 312] on input "1" at bounding box center [499, 318] width 60 height 28
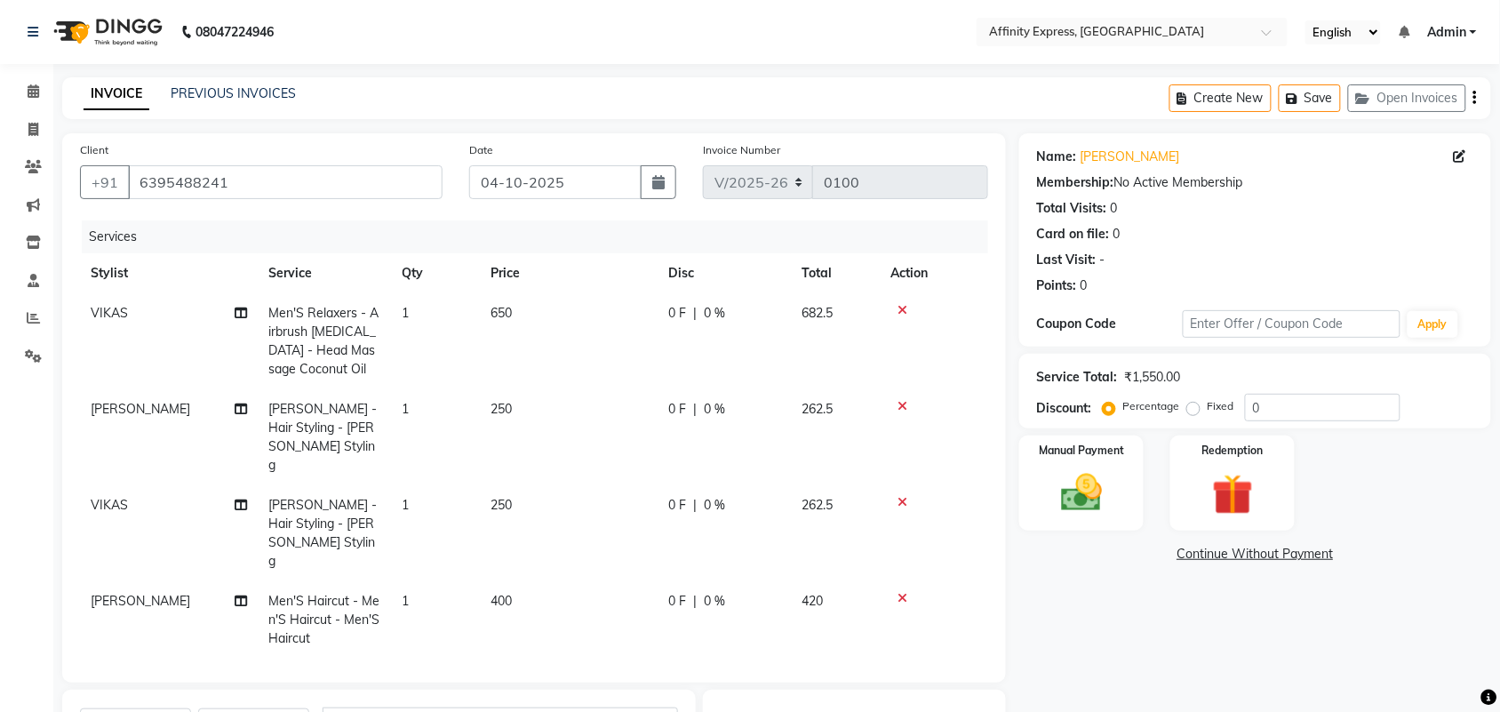
click at [569, 316] on td "650" at bounding box center [569, 341] width 178 height 96
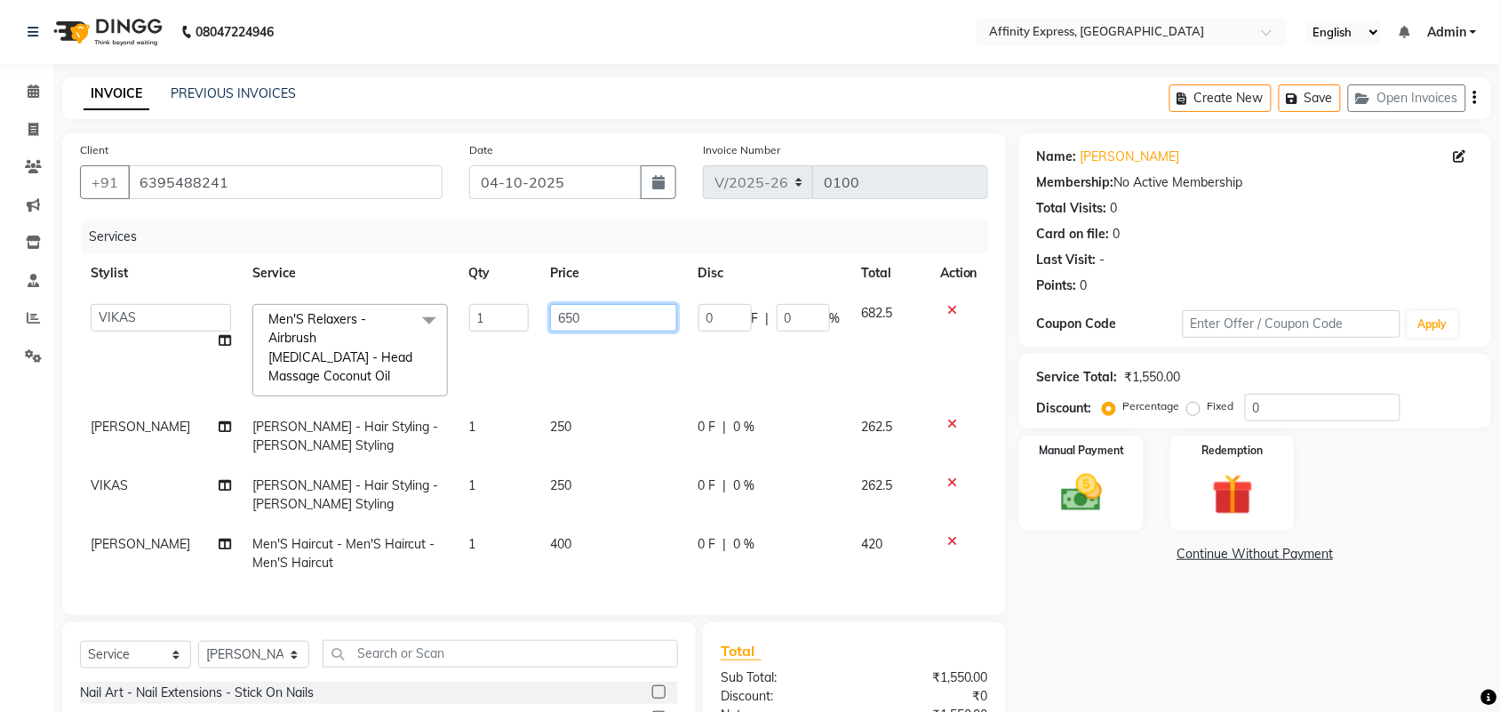
click at [569, 316] on input "650" at bounding box center [613, 318] width 127 height 28
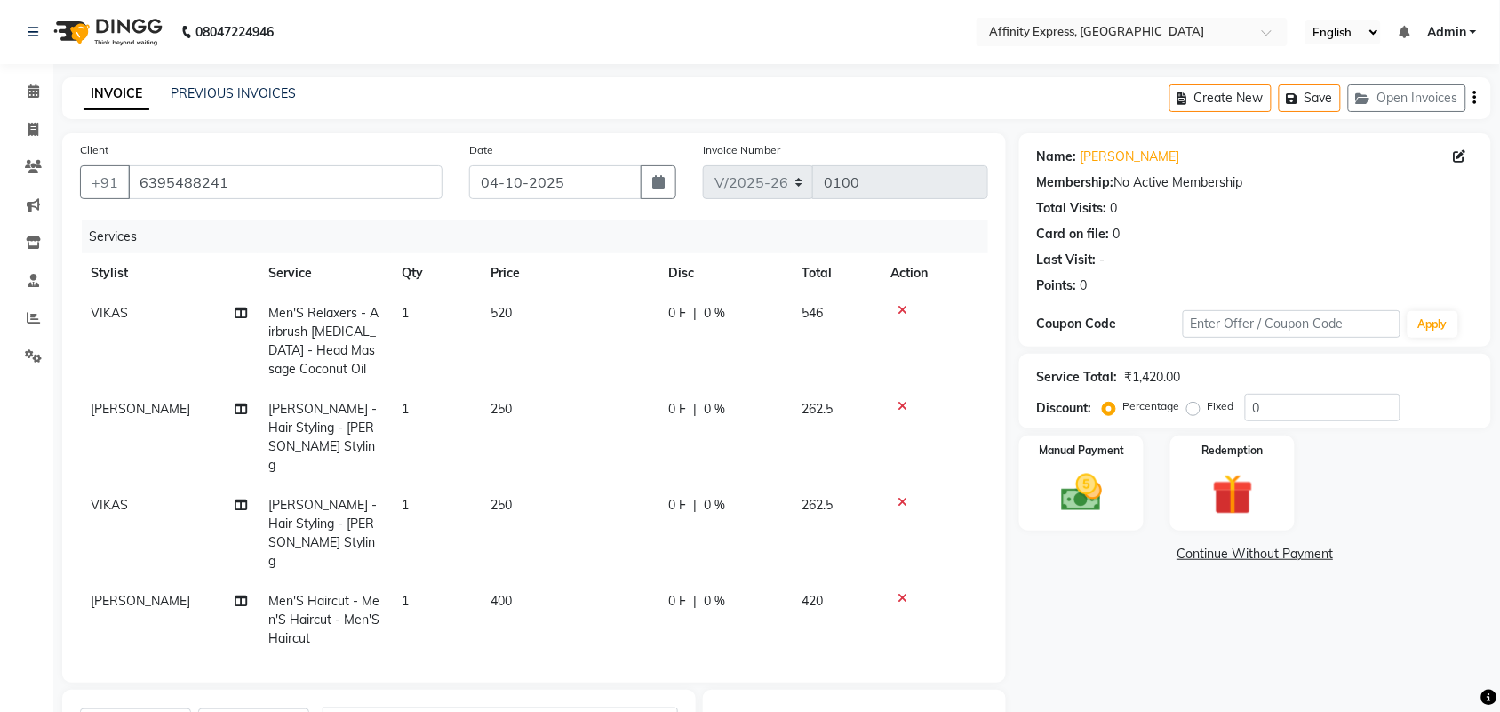
click at [566, 403] on td "250" at bounding box center [569, 437] width 178 height 96
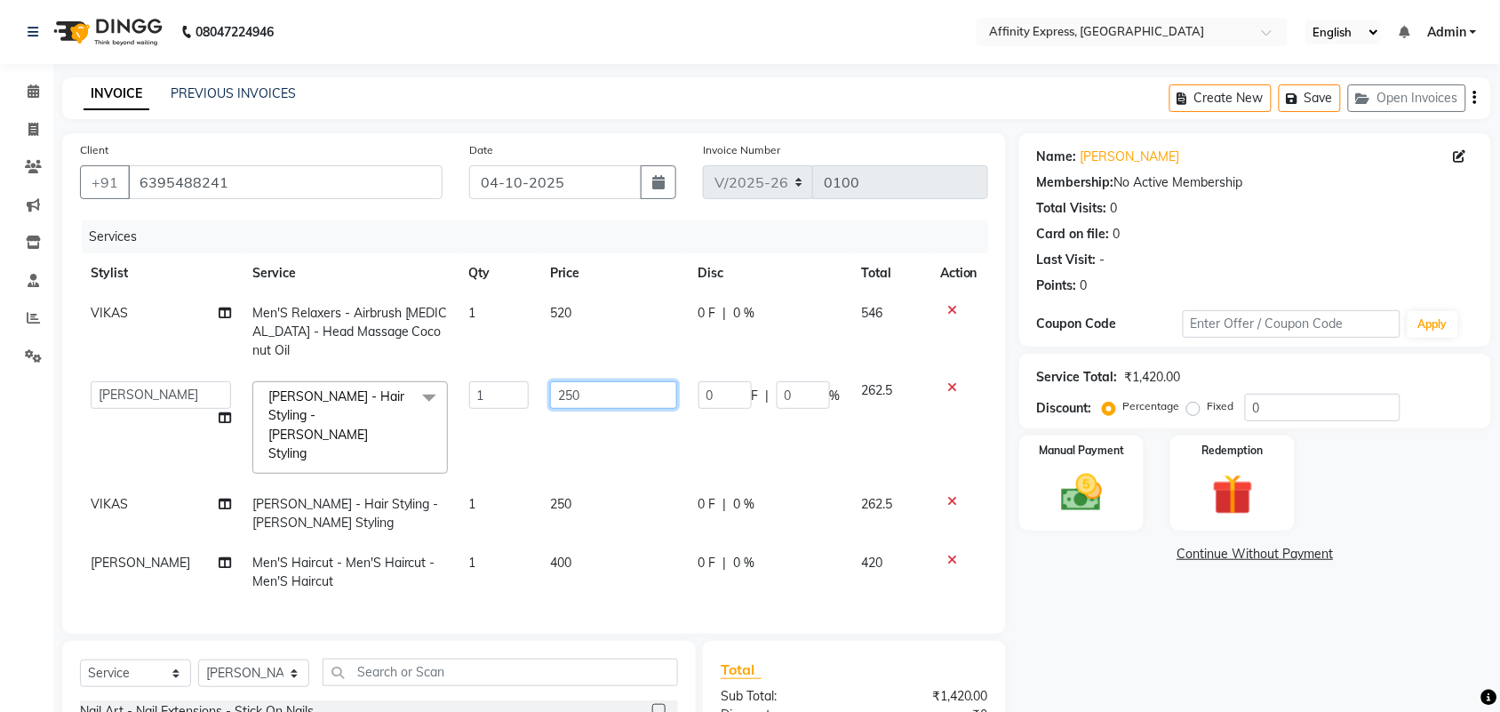
click at [589, 381] on input "250" at bounding box center [613, 395] width 127 height 28
click at [570, 484] on td "250" at bounding box center [614, 513] width 148 height 59
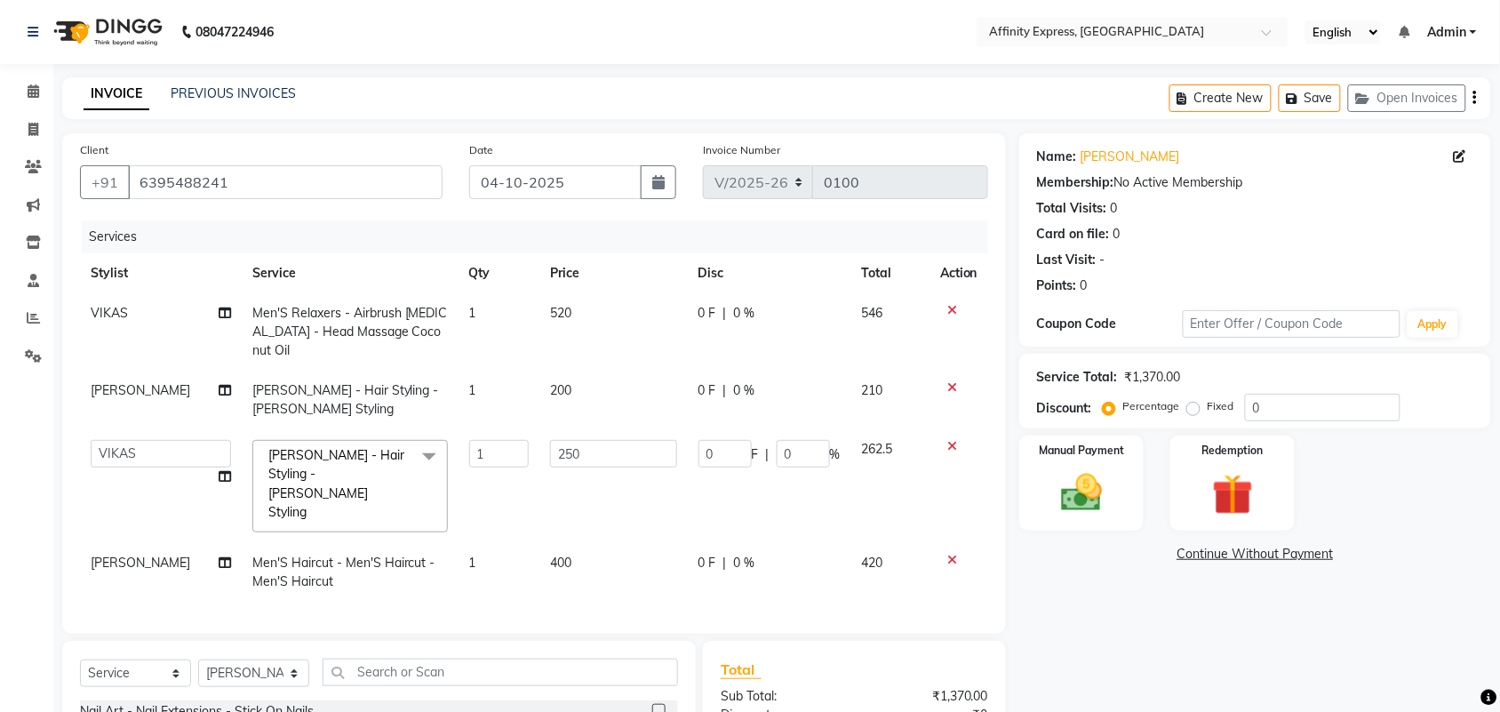
click at [570, 452] on td "250" at bounding box center [614, 486] width 148 height 114
click at [583, 440] on input "250" at bounding box center [613, 454] width 127 height 28
click at [560, 503] on tbody "VIKAS Men'S Relaxers - Airbrush [MEDICAL_DATA] - Head Massage Coconut Oil 1 520…" at bounding box center [534, 447] width 908 height 308
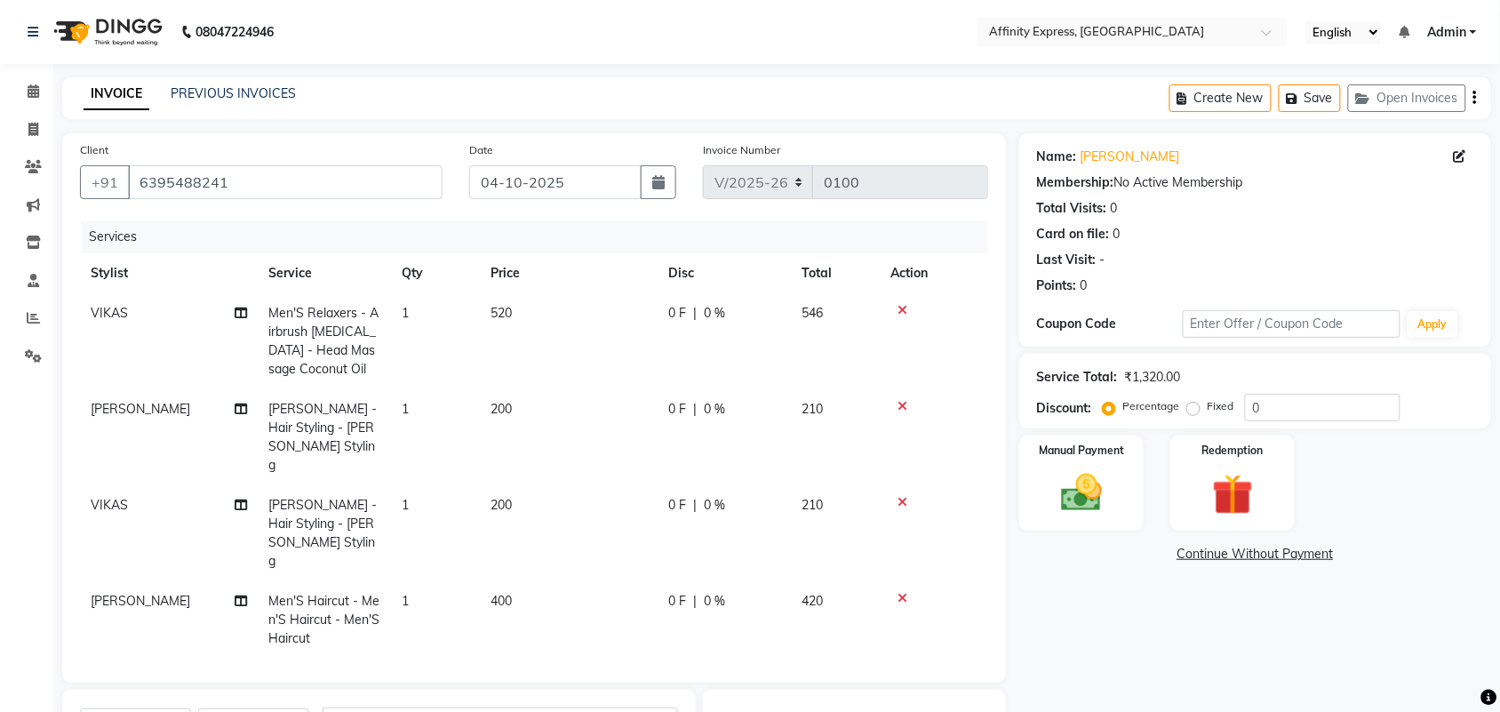
click at [560, 503] on td "200" at bounding box center [569, 533] width 178 height 96
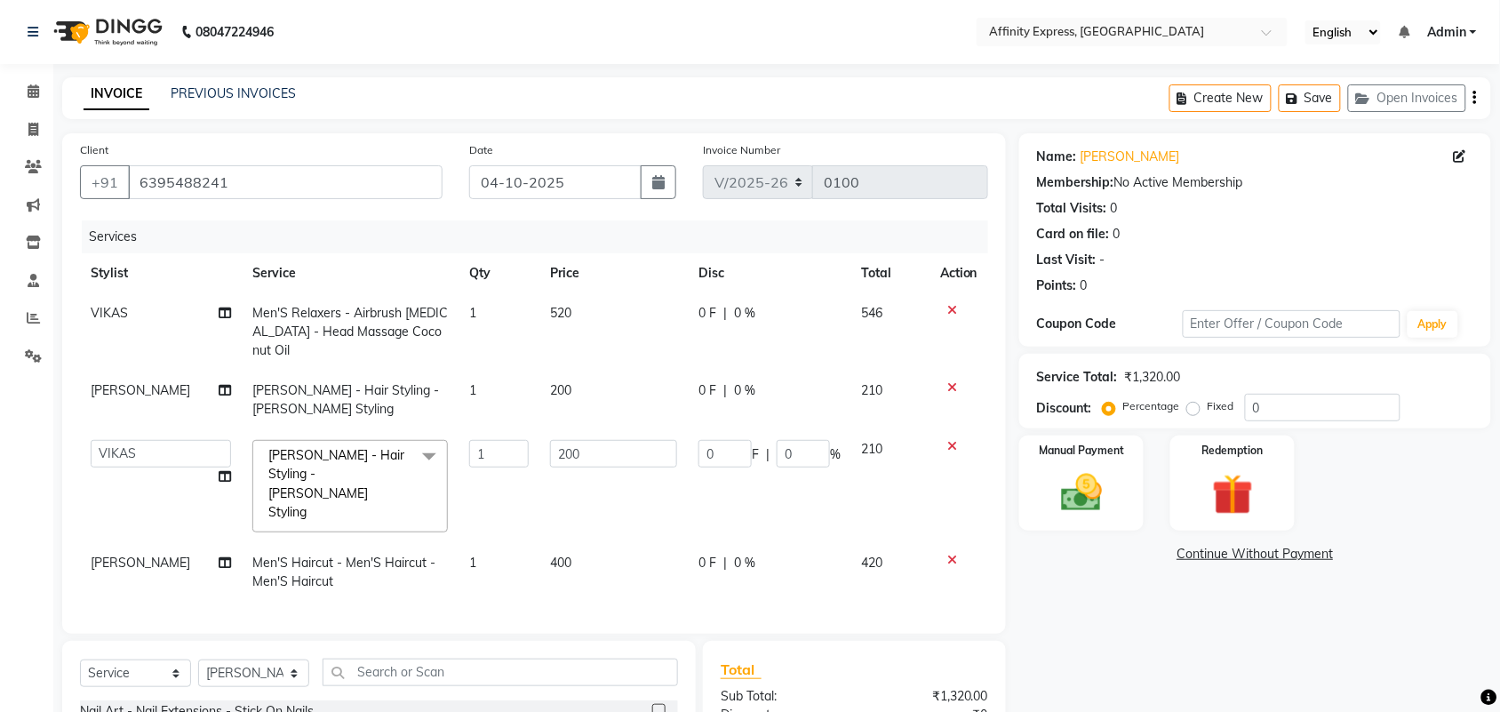
click at [550, 555] on span "400" at bounding box center [560, 563] width 21 height 16
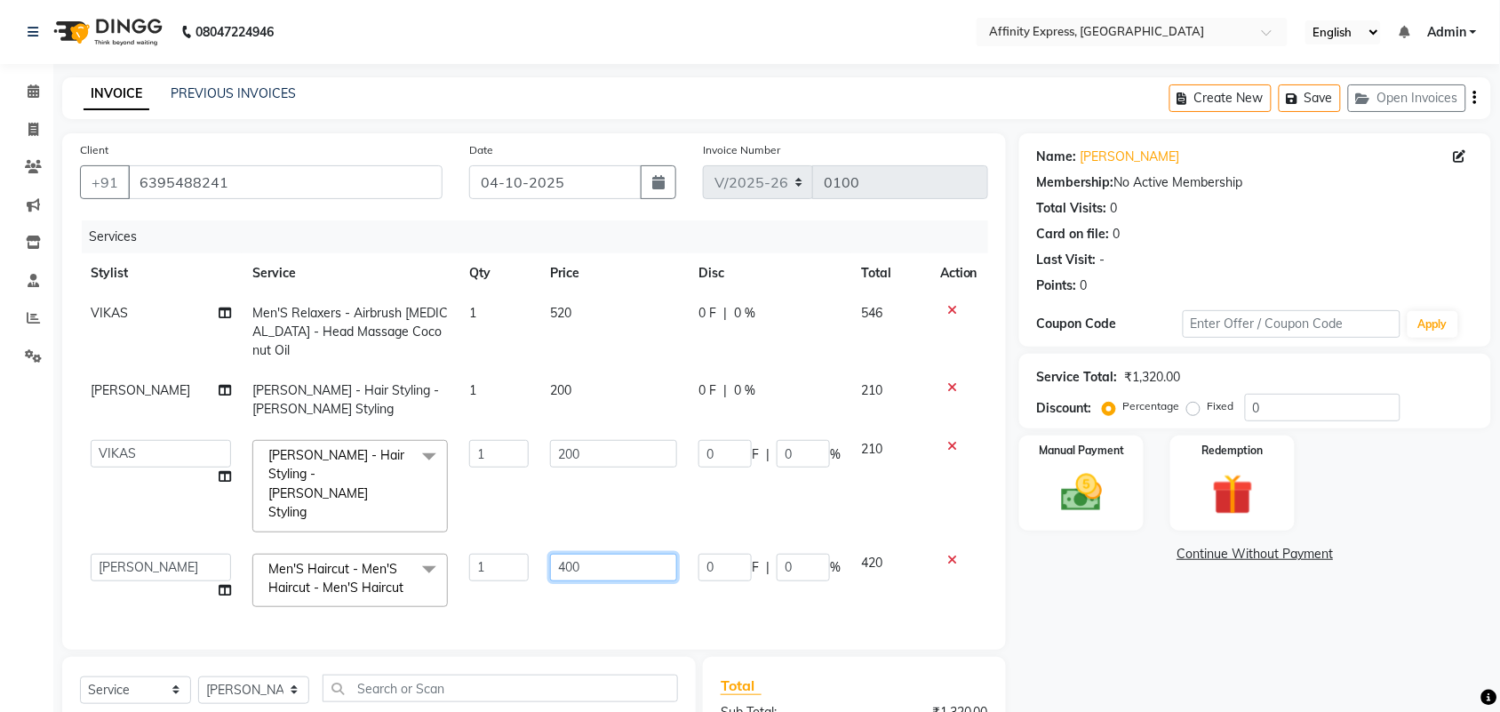
click at [567, 554] on input "400" at bounding box center [613, 568] width 127 height 28
click at [1031, 653] on div "Name: [PERSON_NAME] Membership: No Active Membership Total Visits: 0 Card on fi…" at bounding box center [1262, 526] width 485 height 786
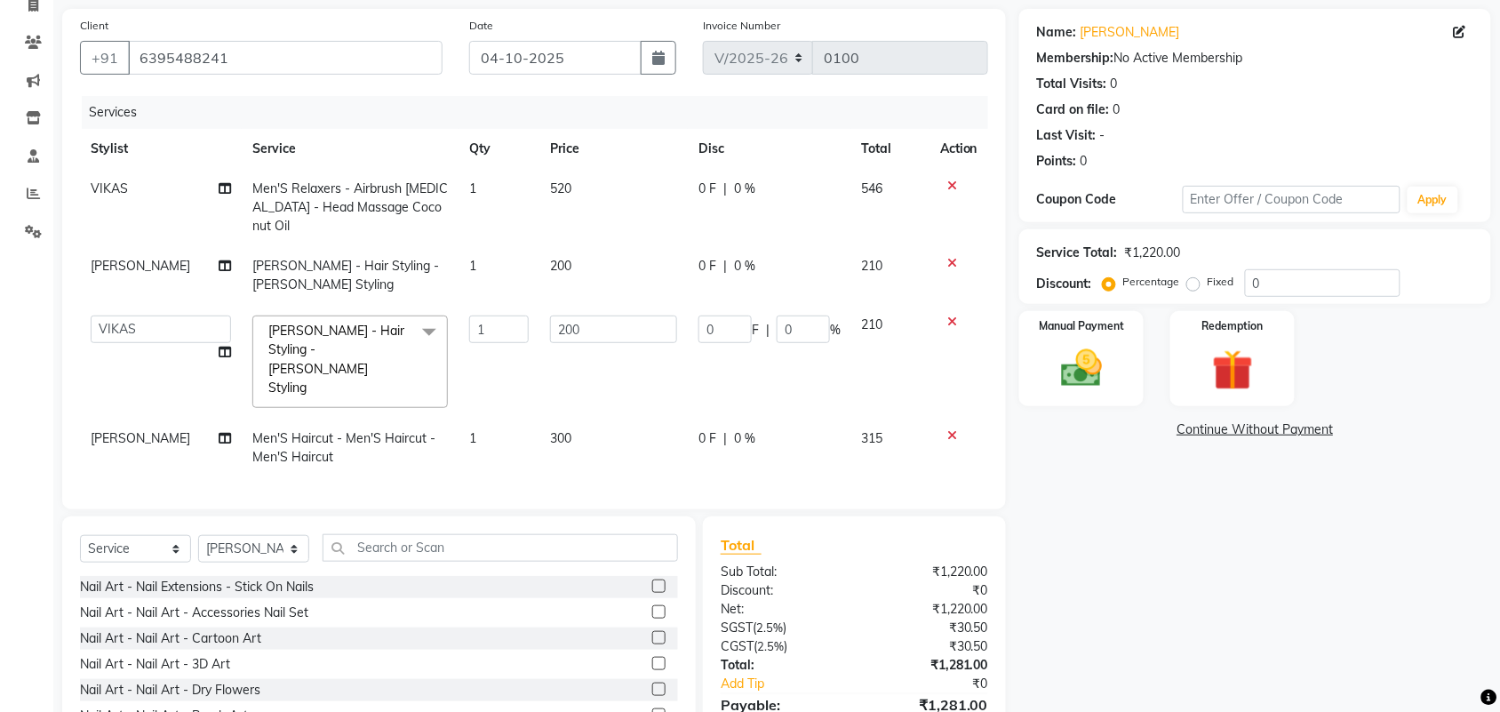
scroll to position [176, 0]
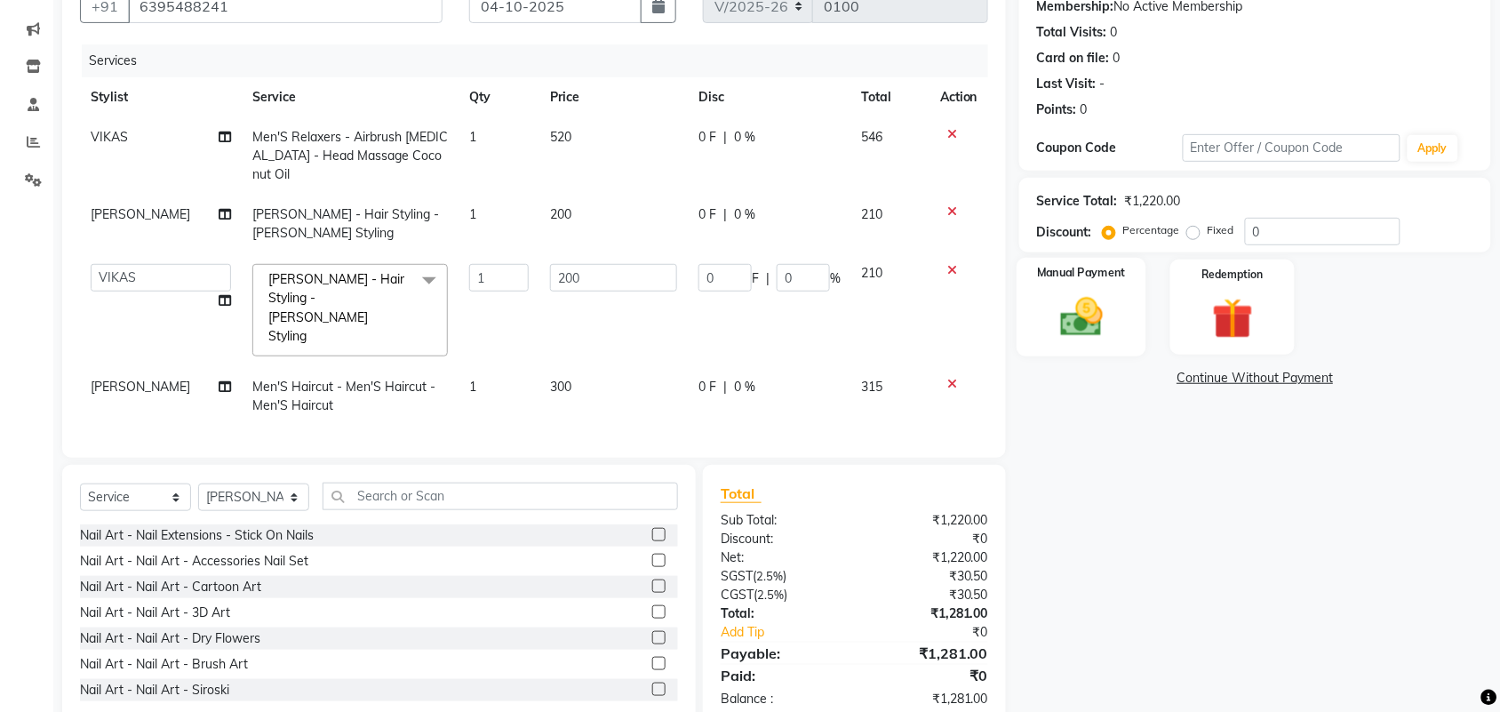
click at [1107, 326] on img at bounding box center [1081, 316] width 69 height 49
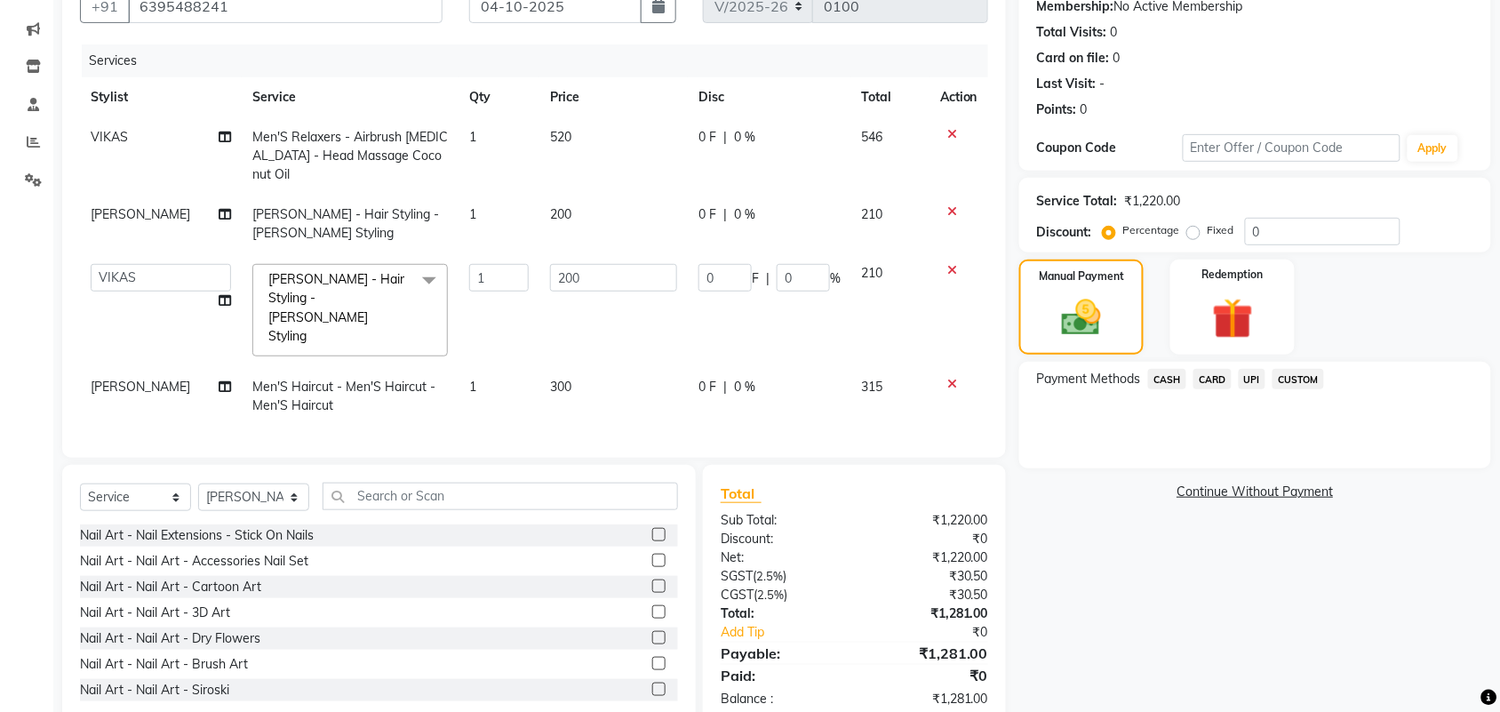
click at [1250, 376] on span "UPI" at bounding box center [1253, 379] width 28 height 20
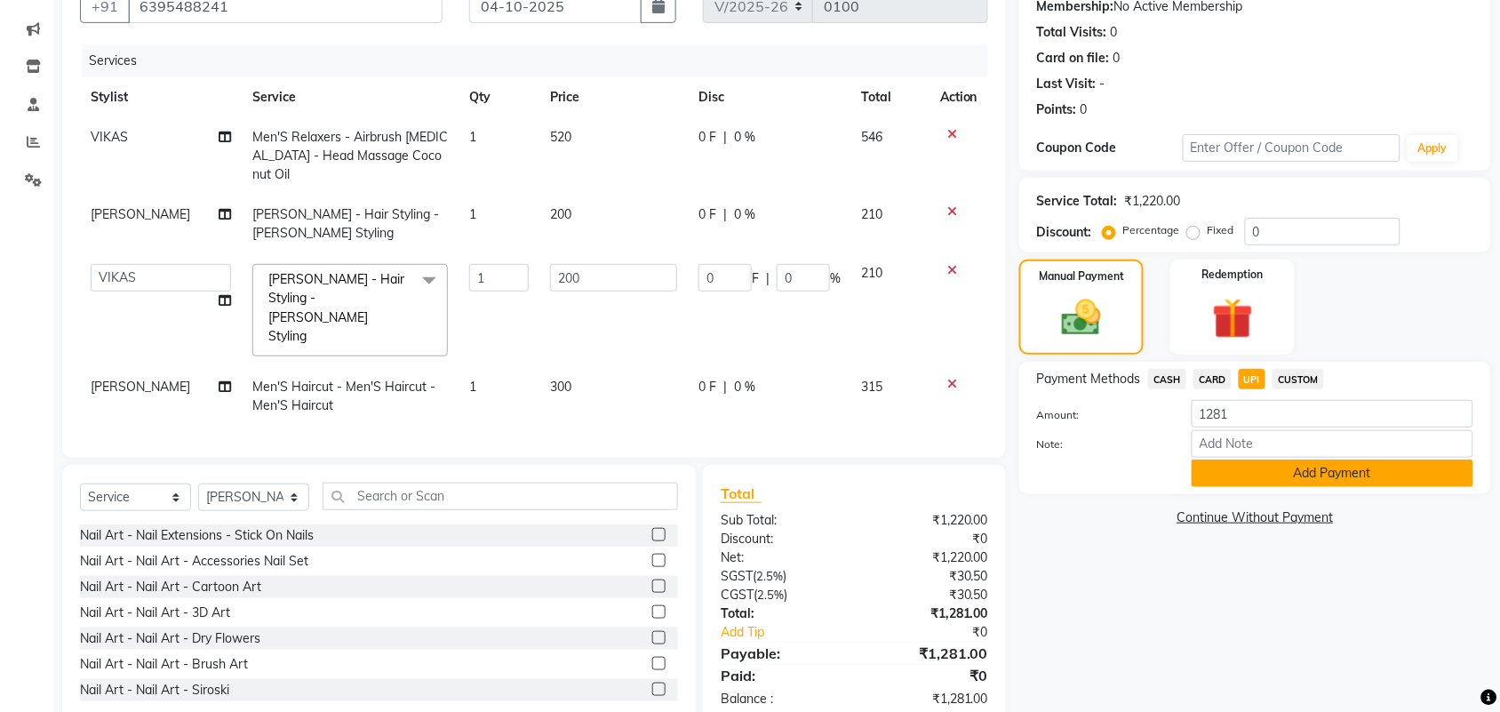
click at [1264, 468] on button "Add Payment" at bounding box center [1333, 474] width 282 height 28
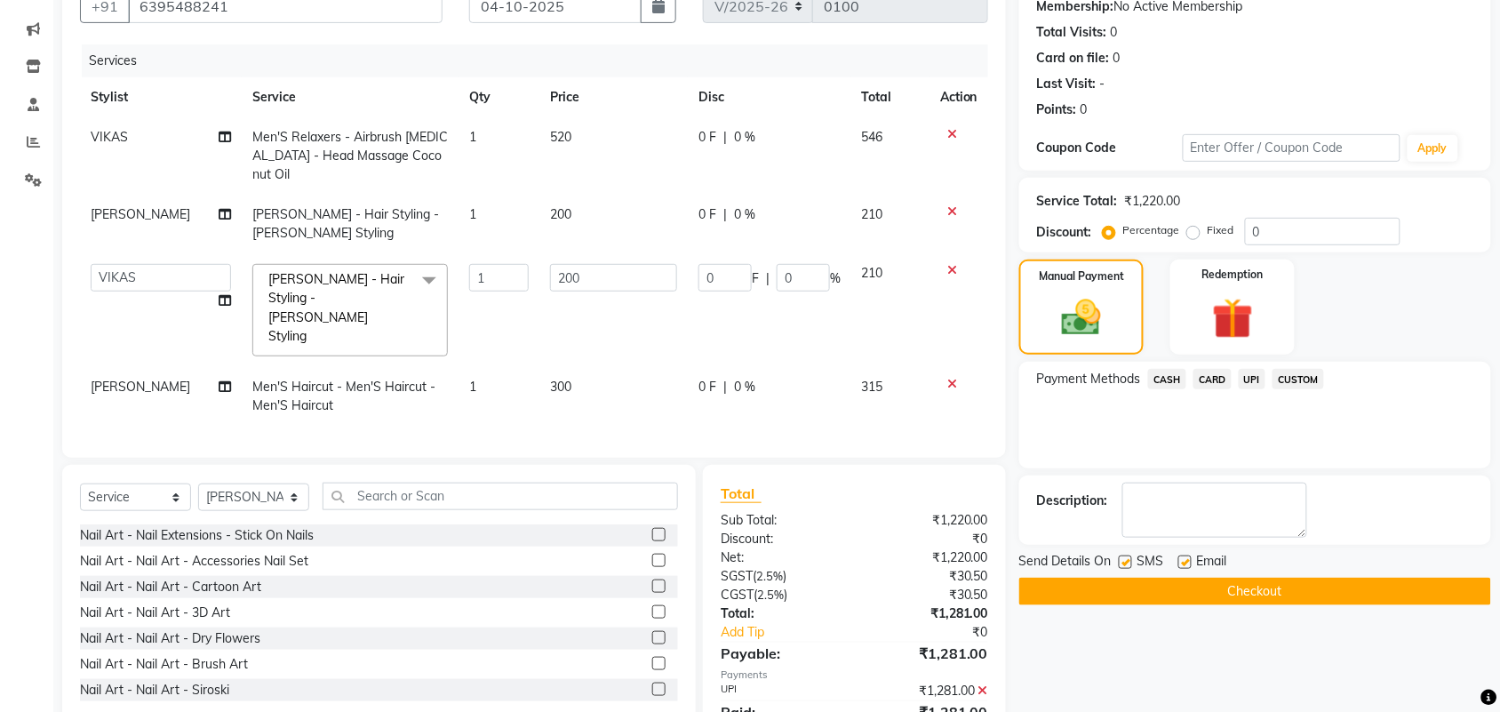
click at [1238, 589] on button "Checkout" at bounding box center [1256, 592] width 472 height 28
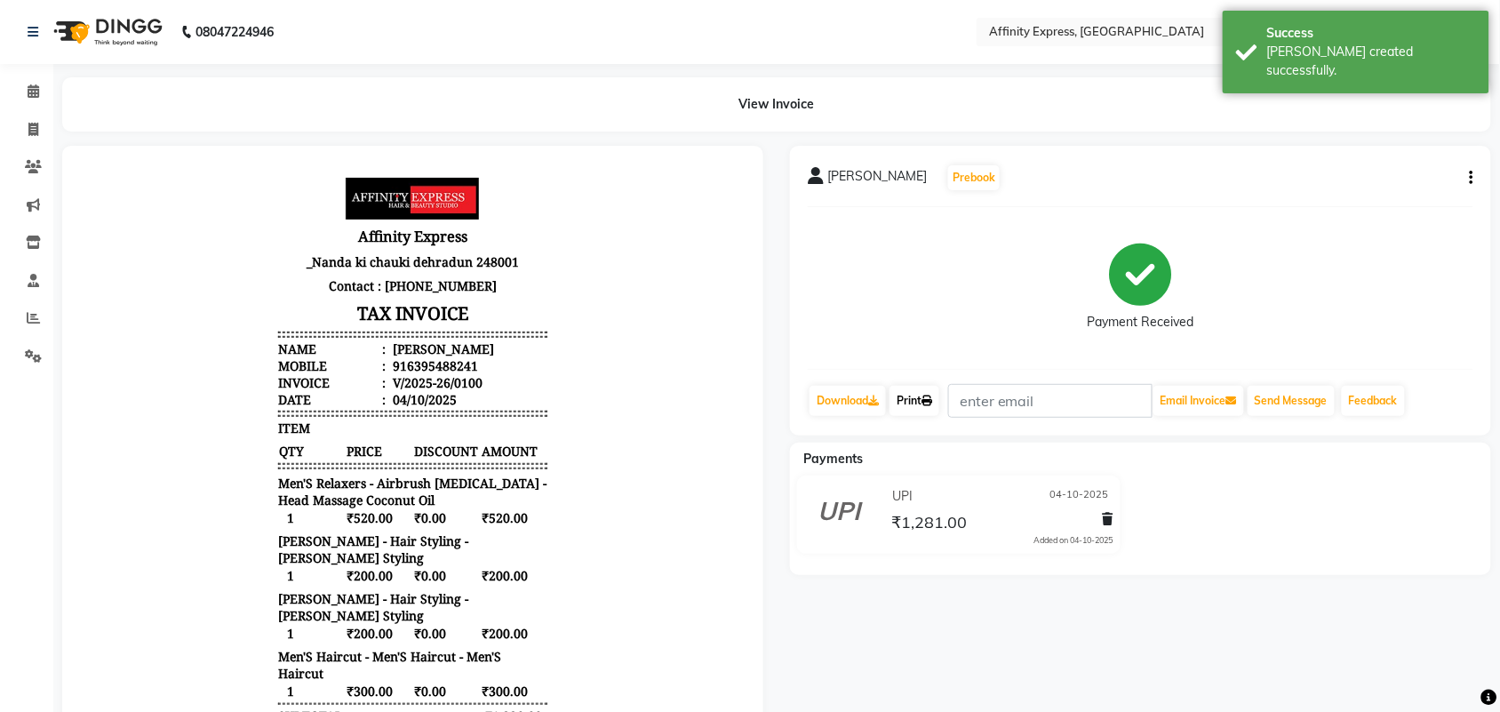
click at [916, 396] on link "Print" at bounding box center [915, 401] width 50 height 30
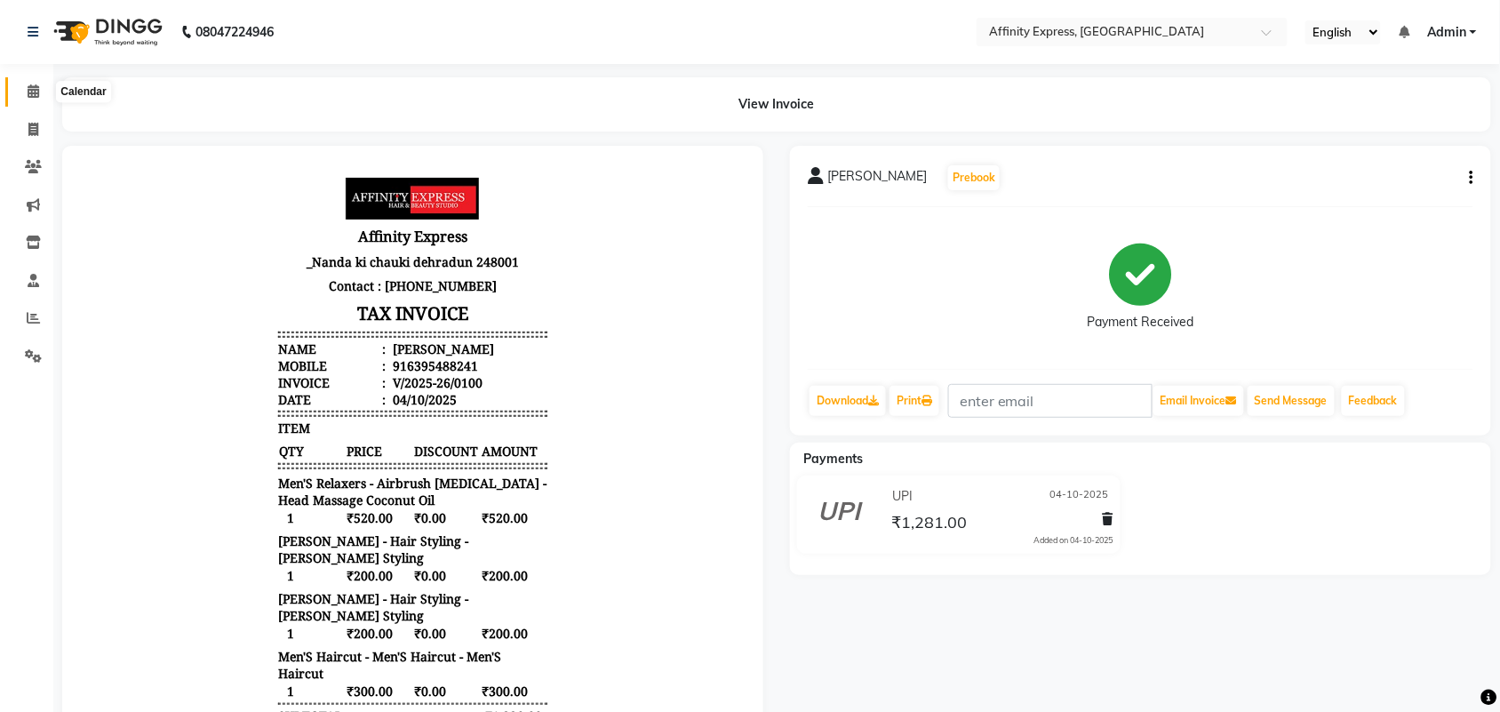
click at [43, 93] on span at bounding box center [33, 92] width 31 height 20
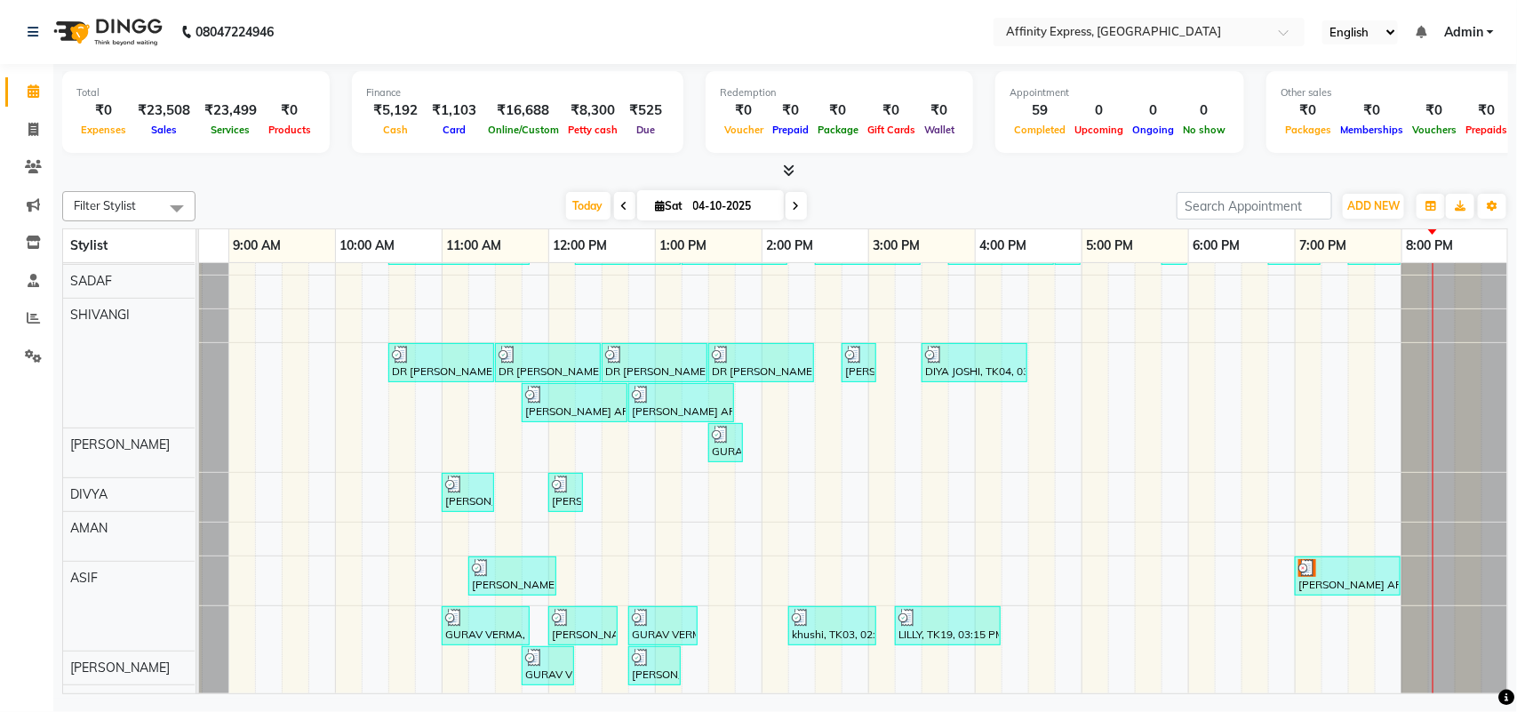
scroll to position [37, 0]
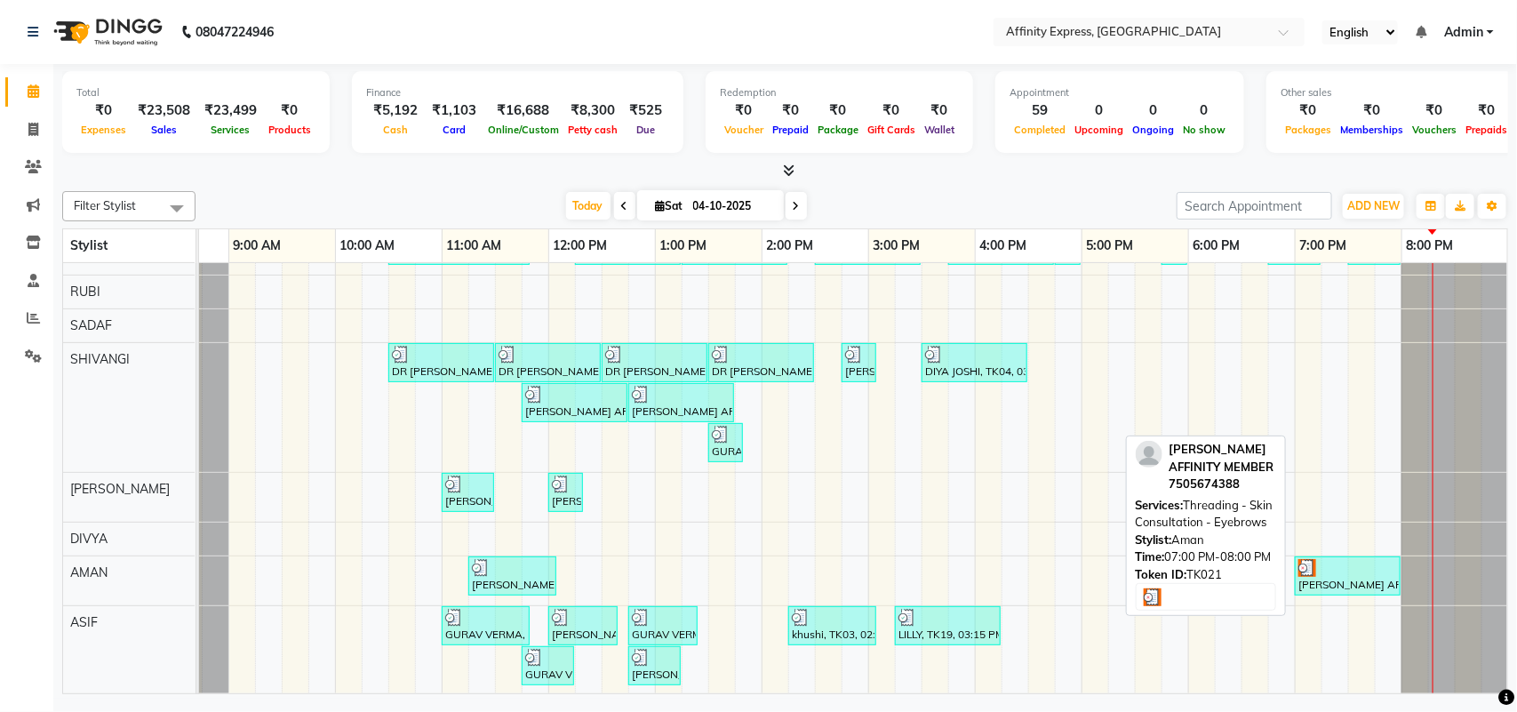
click at [1340, 575] on div at bounding box center [1348, 568] width 99 height 18
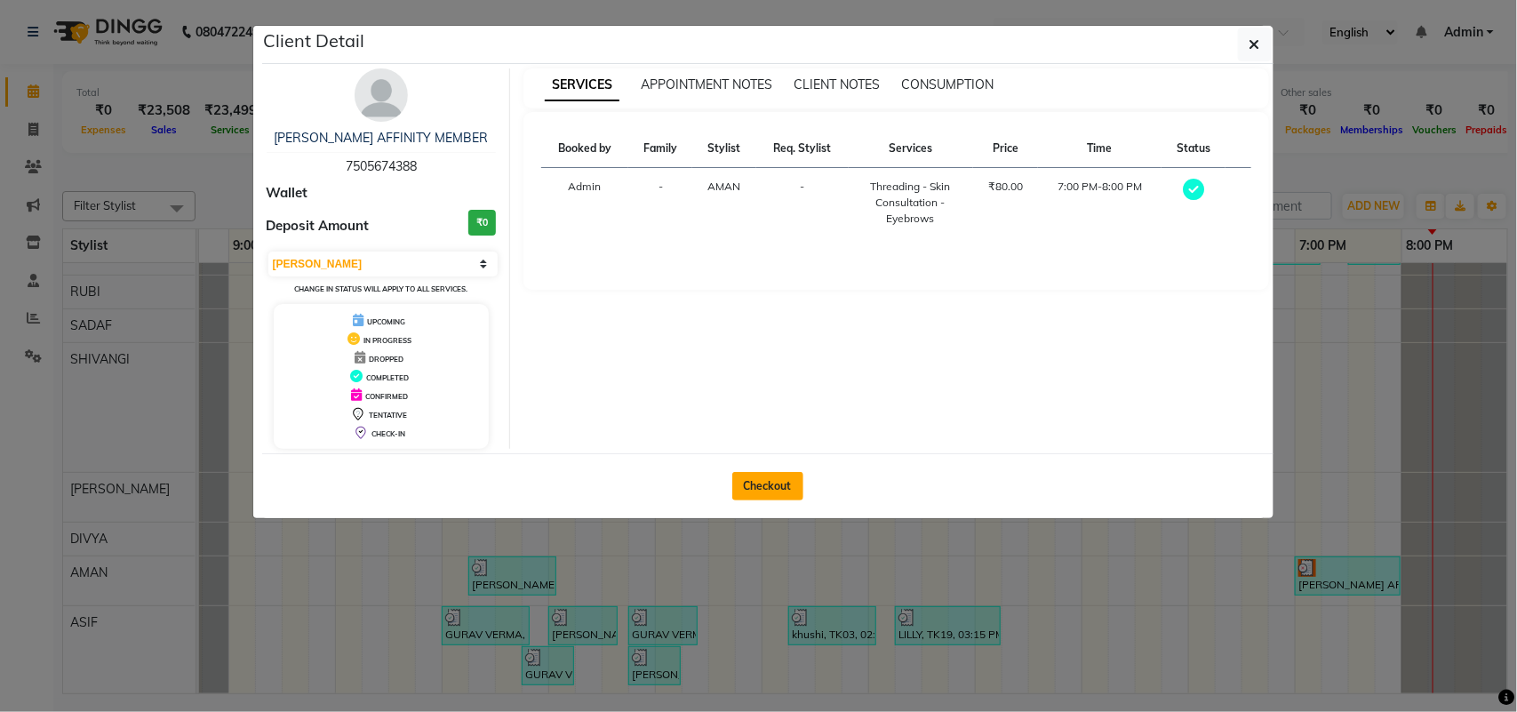
click at [769, 495] on button "Checkout" at bounding box center [767, 486] width 71 height 28
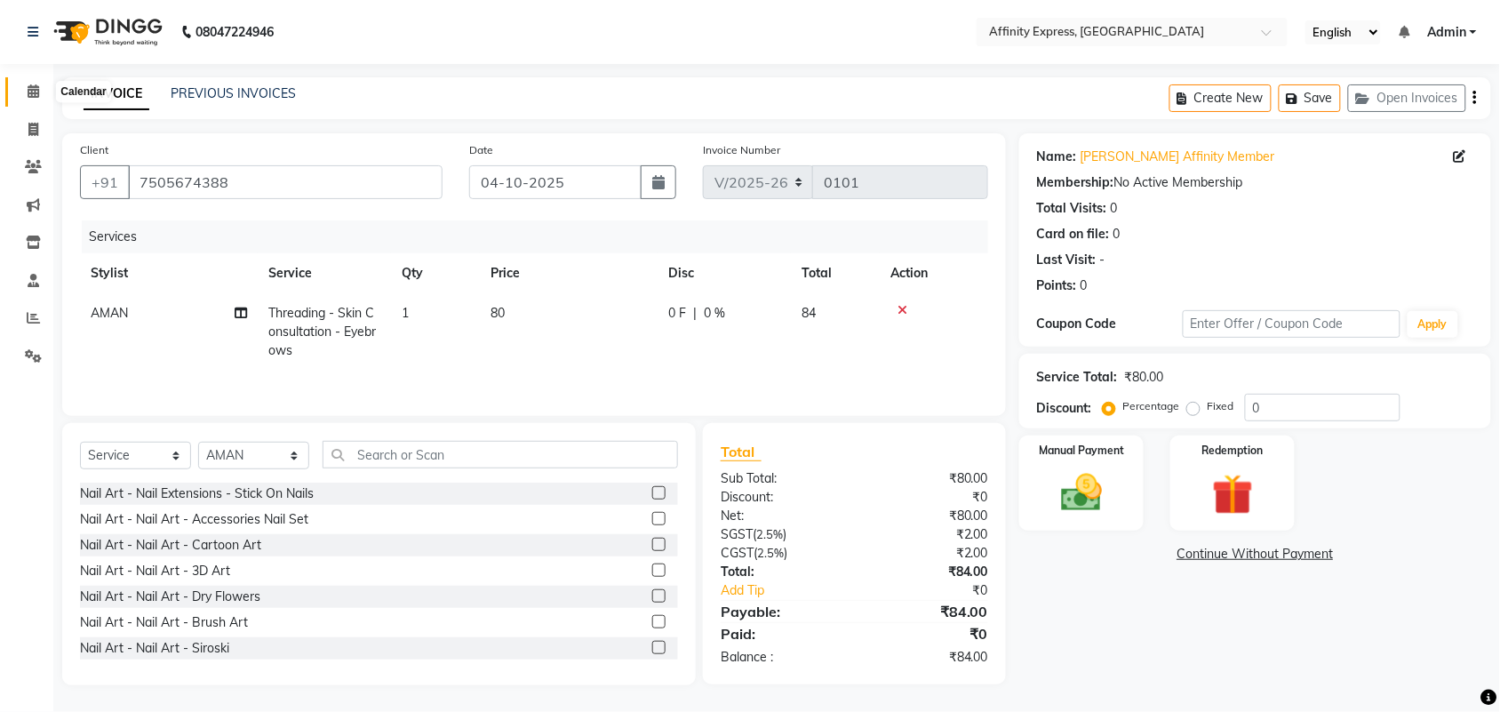
click at [25, 94] on span at bounding box center [33, 92] width 31 height 20
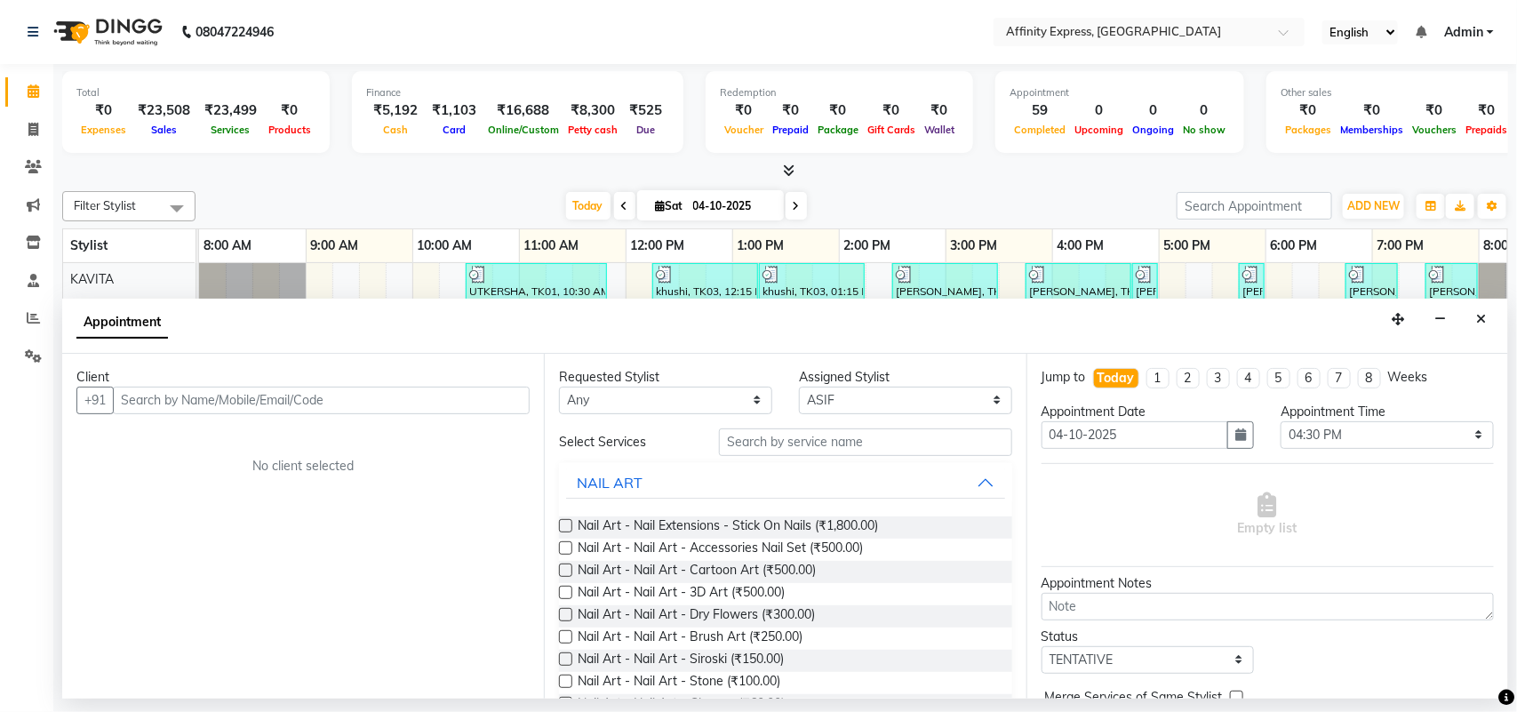
click at [299, 396] on input "text" at bounding box center [321, 401] width 417 height 28
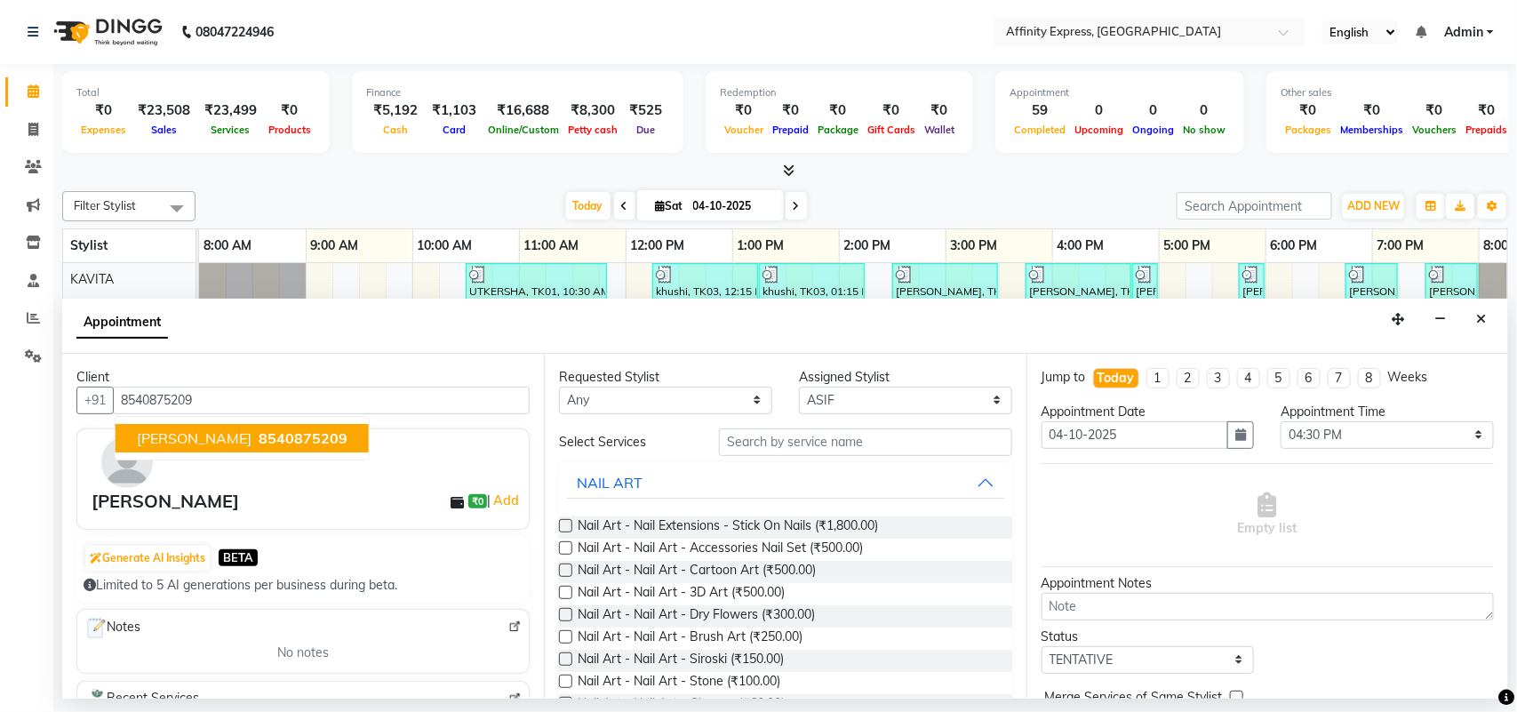
click at [295, 447] on button "[PERSON_NAME] 8540875209" at bounding box center [242, 438] width 253 height 28
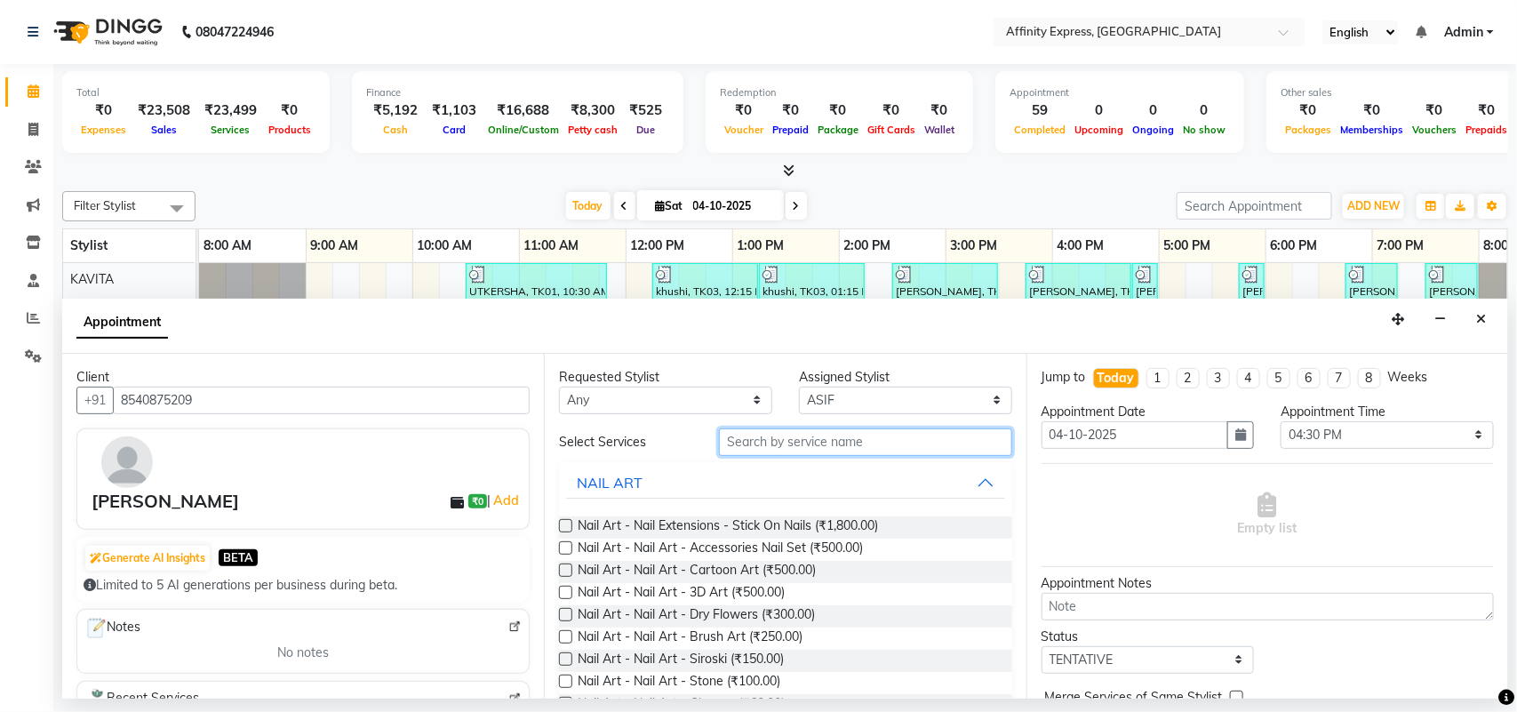
click at [903, 441] on input "text" at bounding box center [865, 442] width 293 height 28
